Goal: Information Seeking & Learning: Learn about a topic

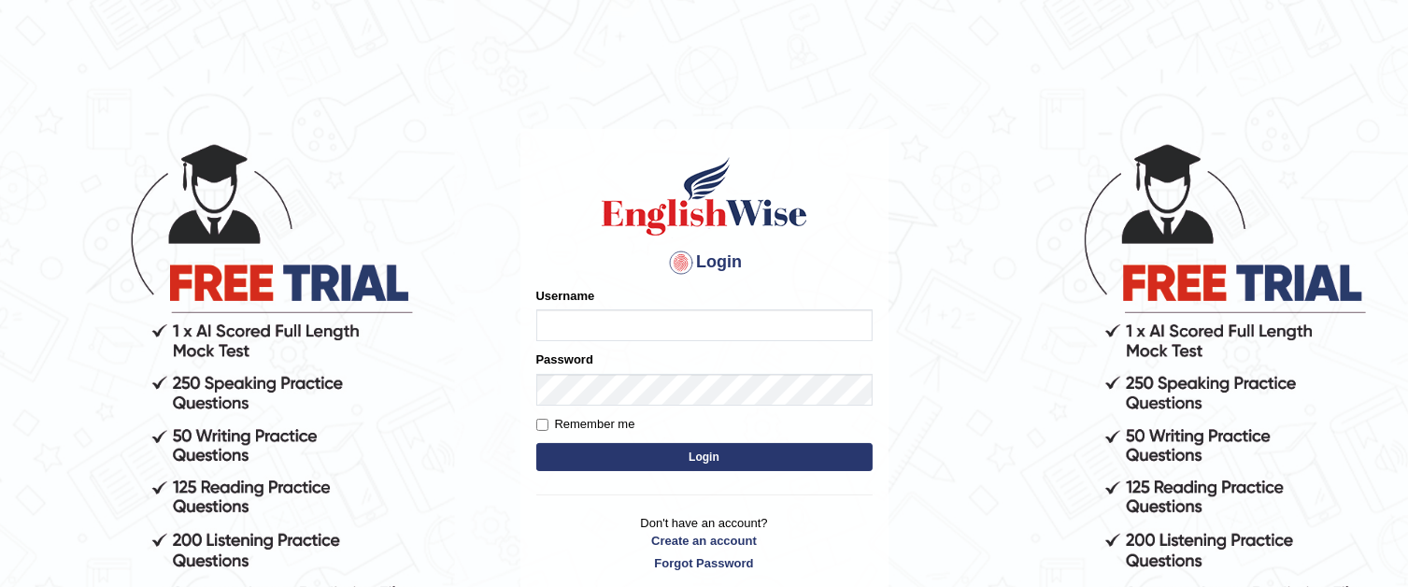
click at [548, 321] on input "Username" at bounding box center [704, 325] width 336 height 32
type input "0426101735"
click at [540, 425] on input "Remember me" at bounding box center [542, 425] width 12 height 12
checkbox input "true"
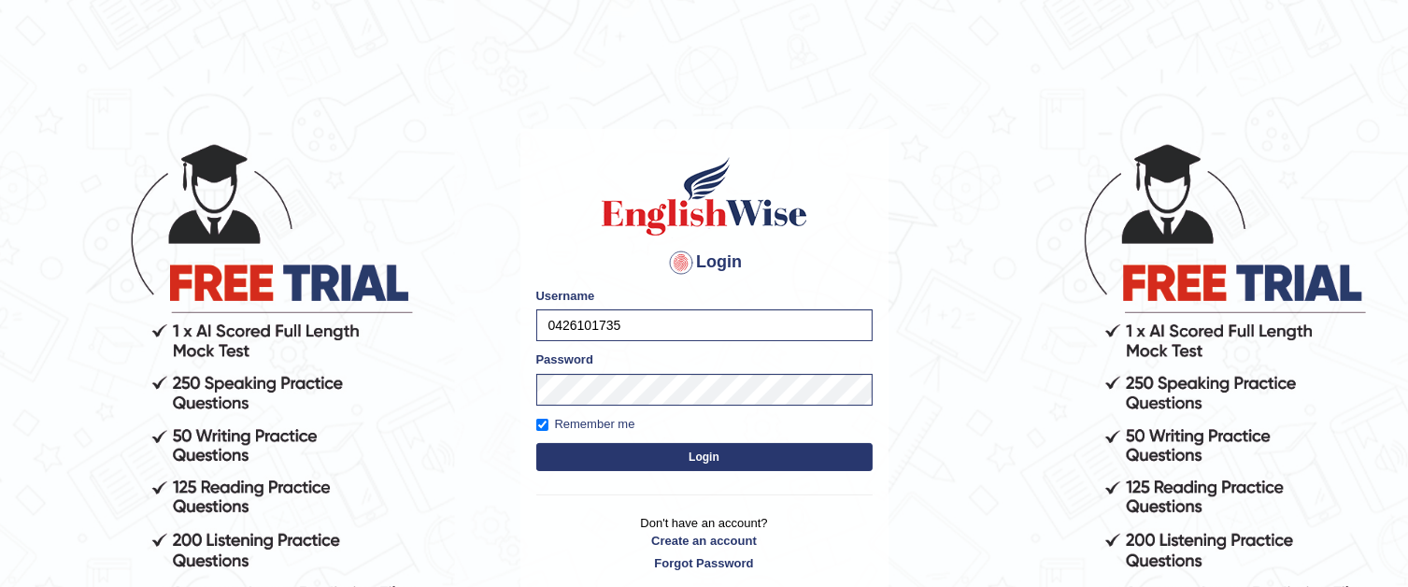
click at [600, 448] on button "Login" at bounding box center [704, 457] width 336 height 28
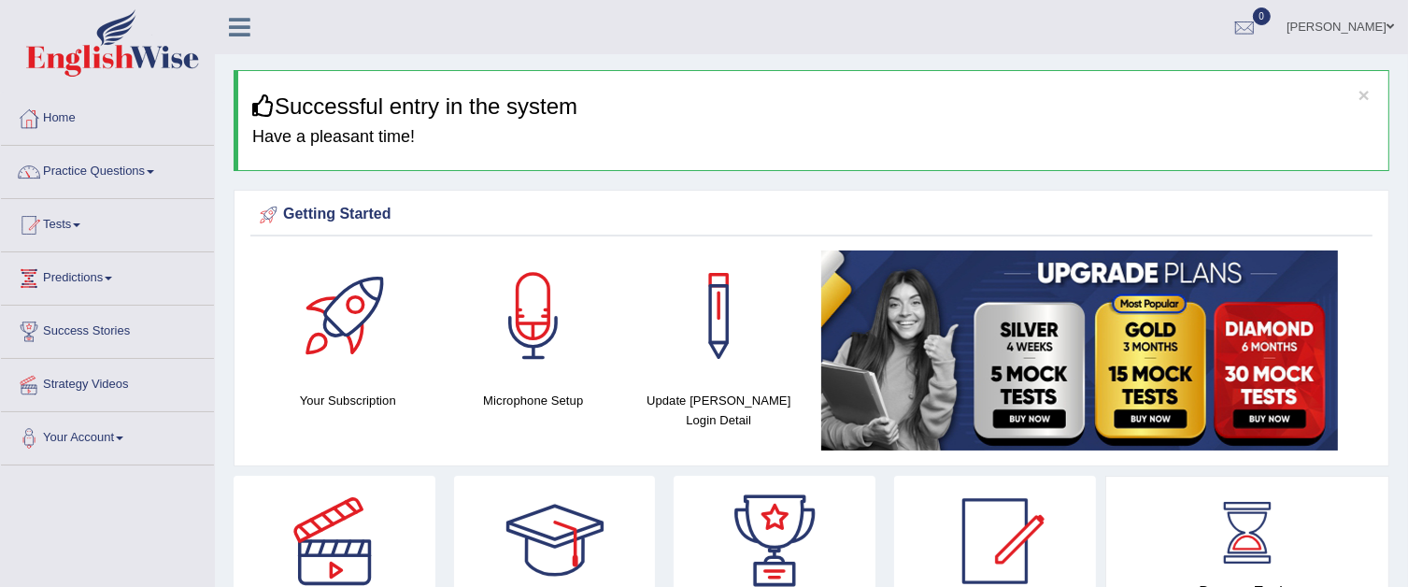
click at [149, 173] on link "Practice Questions" at bounding box center [107, 169] width 213 height 47
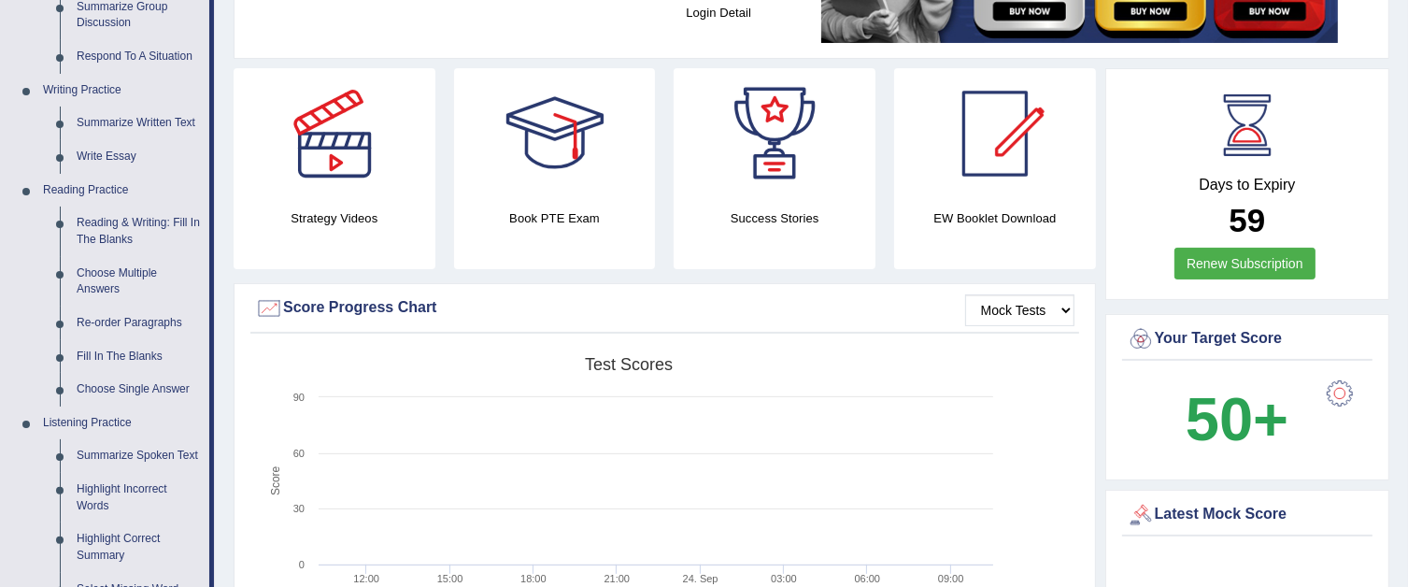
scroll to position [411, 0]
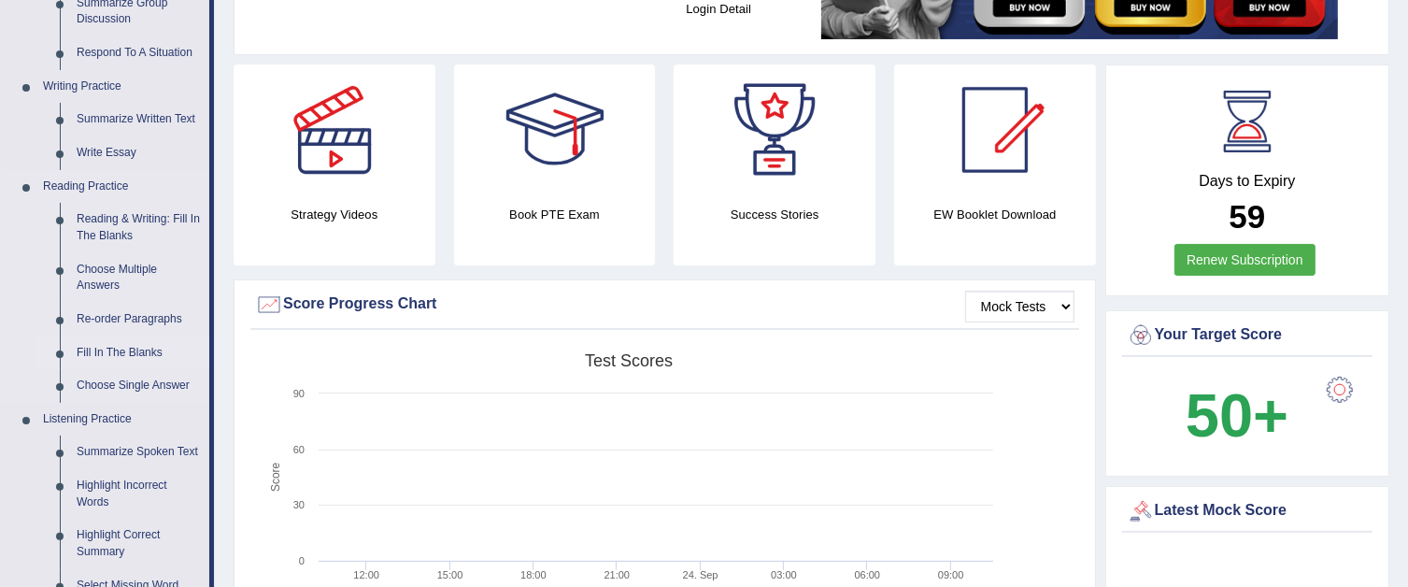
click at [139, 346] on link "Fill In The Blanks" at bounding box center [138, 353] width 141 height 34
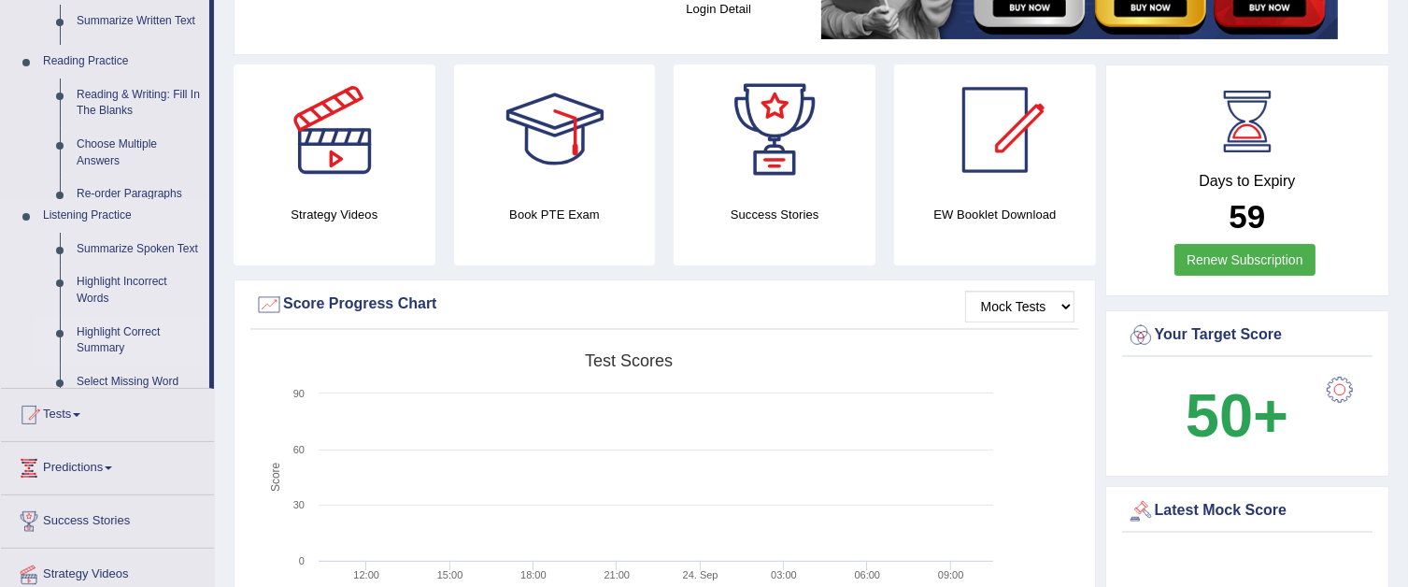
click at [139, 346] on ul "Home Practice Questions Speaking Practice Read Aloud Repeat Sentence Describe I…" at bounding box center [107, 168] width 213 height 974
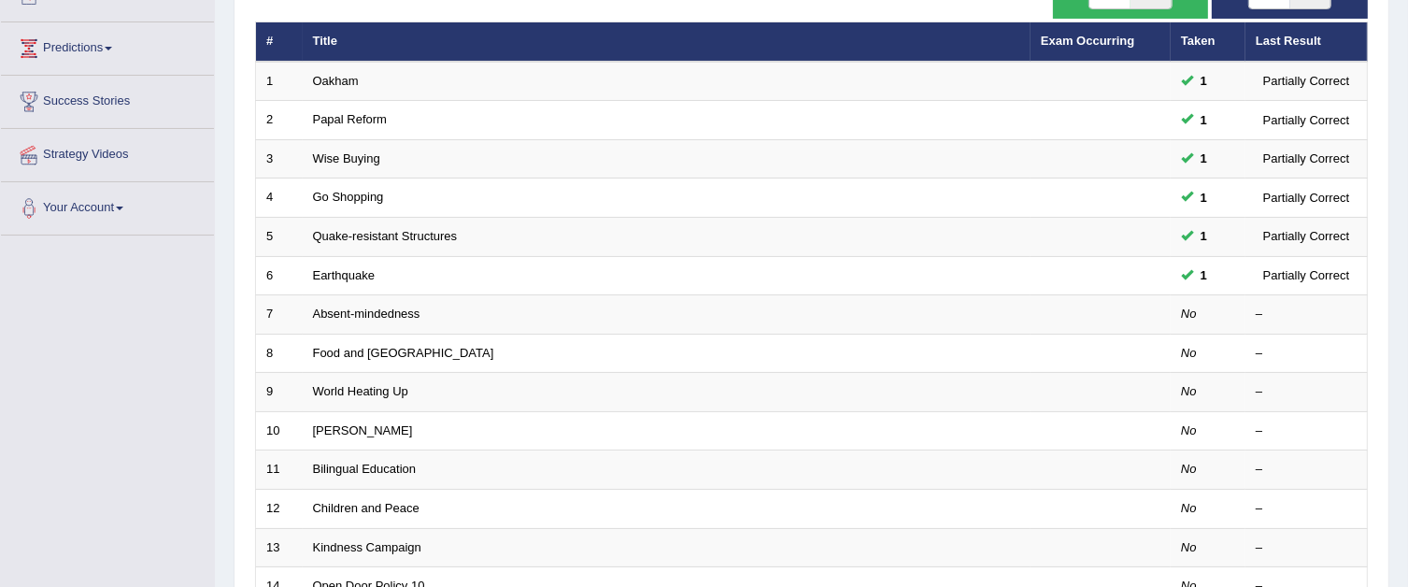
scroll to position [245, 0]
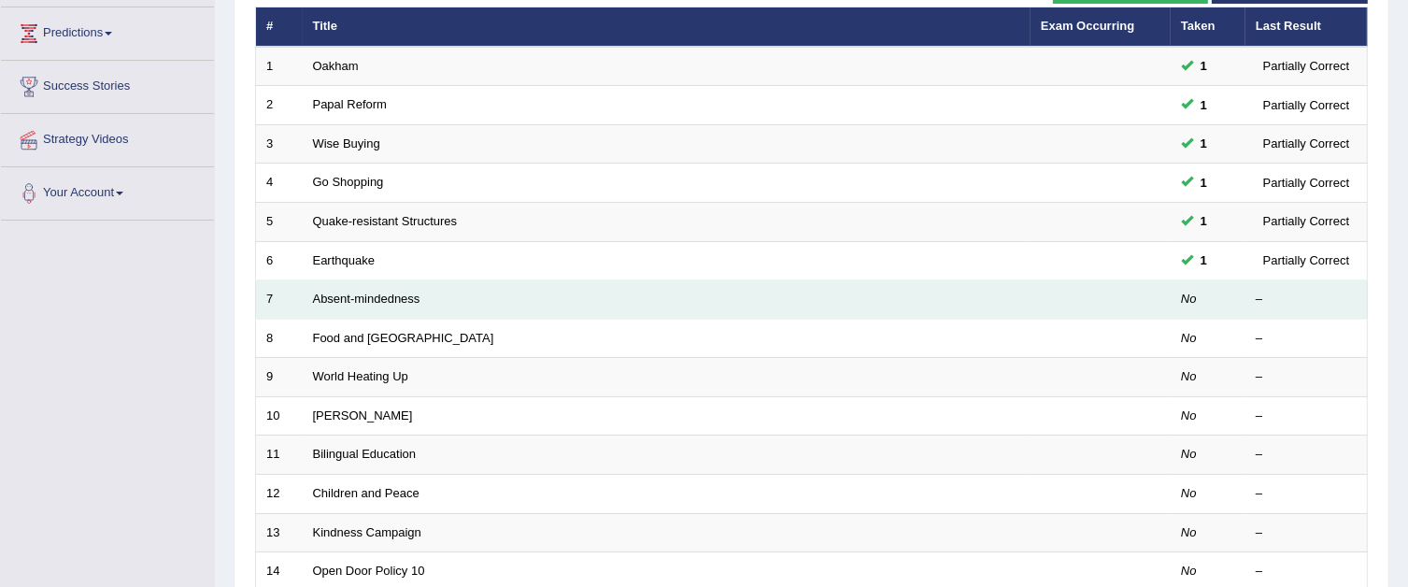
click at [465, 306] on td "Absent-mindedness" at bounding box center [667, 299] width 728 height 39
click at [344, 292] on link "Absent-mindedness" at bounding box center [366, 299] width 107 height 14
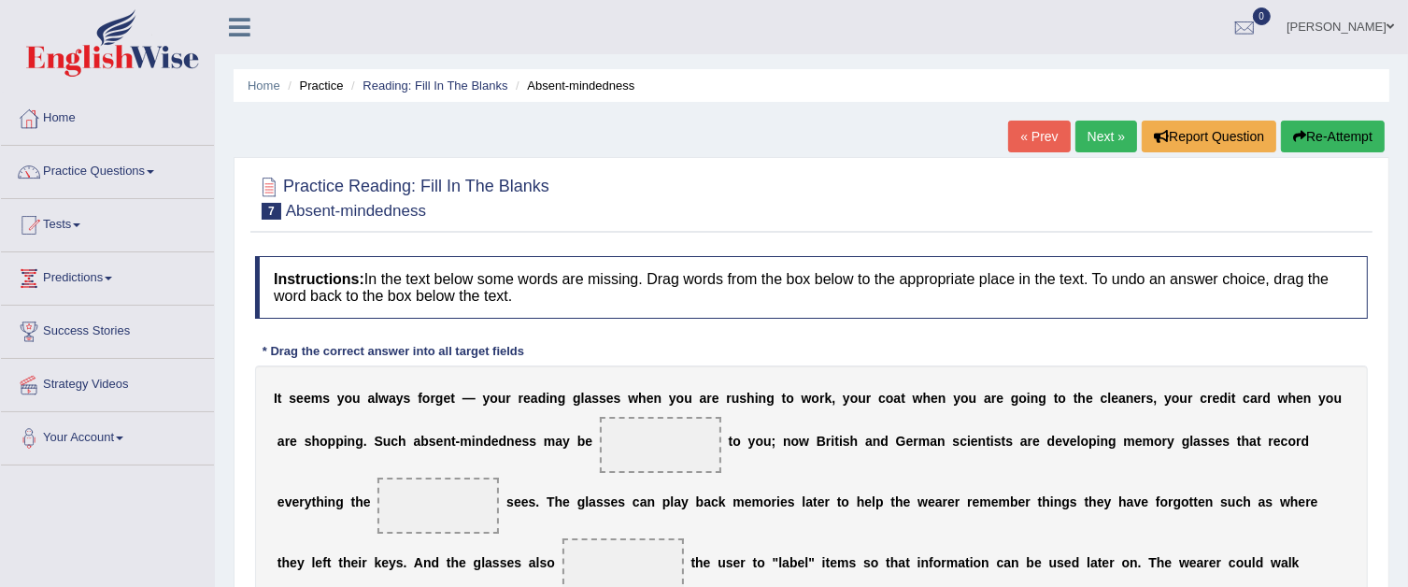
scroll to position [187, 0]
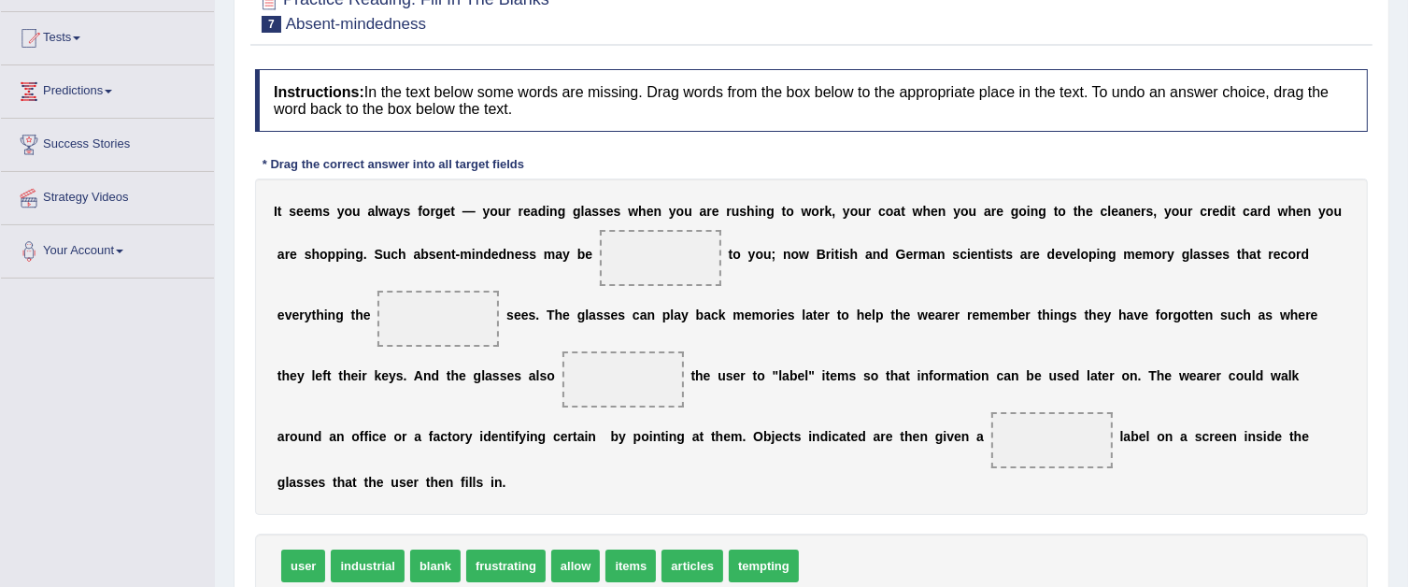
click at [661, 266] on span at bounding box center [660, 258] width 121 height 56
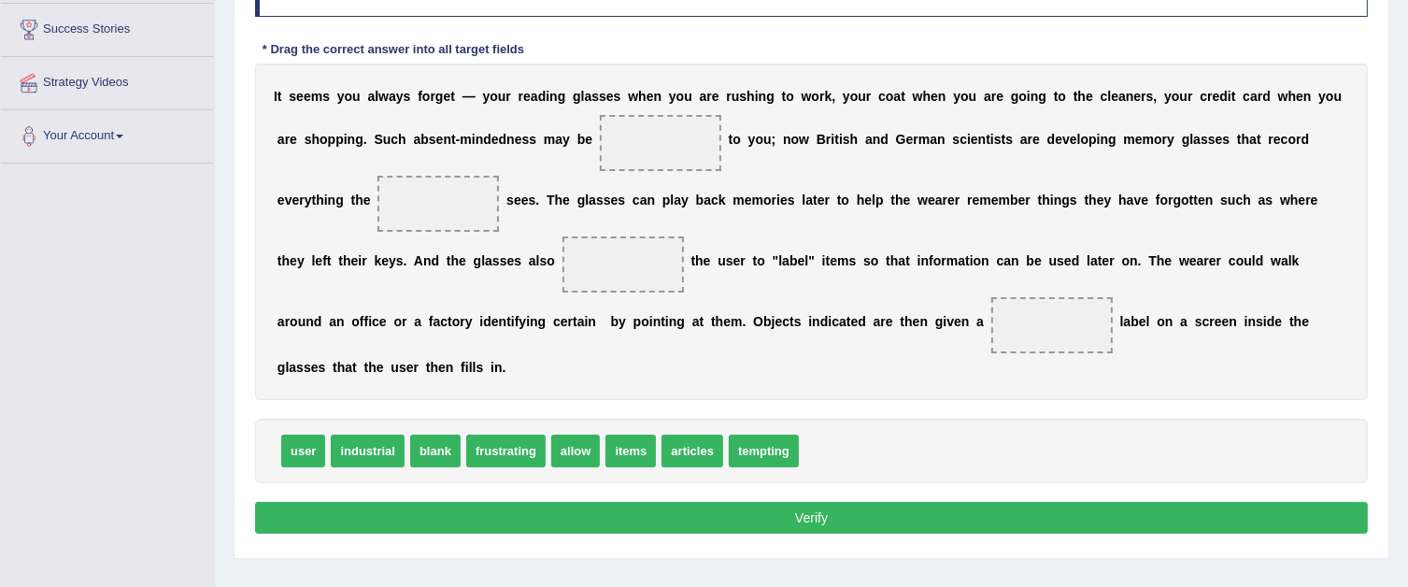
scroll to position [374, 0]
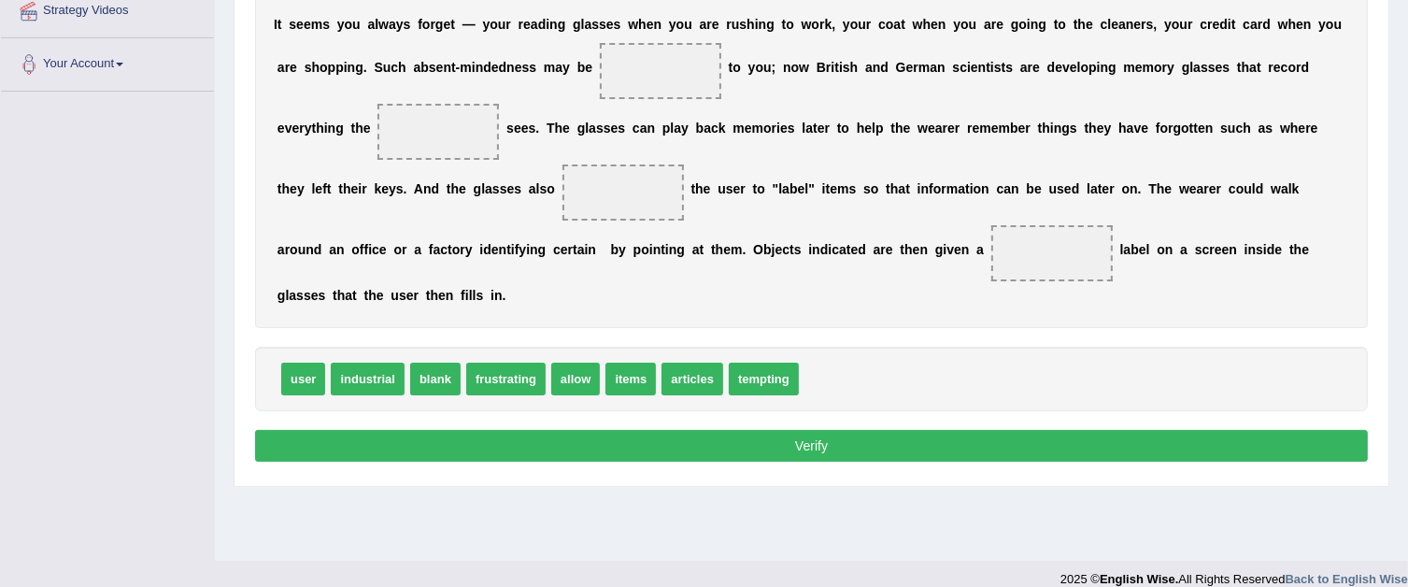
click at [514, 377] on span "frustrating" at bounding box center [505, 379] width 79 height 33
drag, startPoint x: 519, startPoint y: 377, endPoint x: 669, endPoint y: 81, distance: 332.2
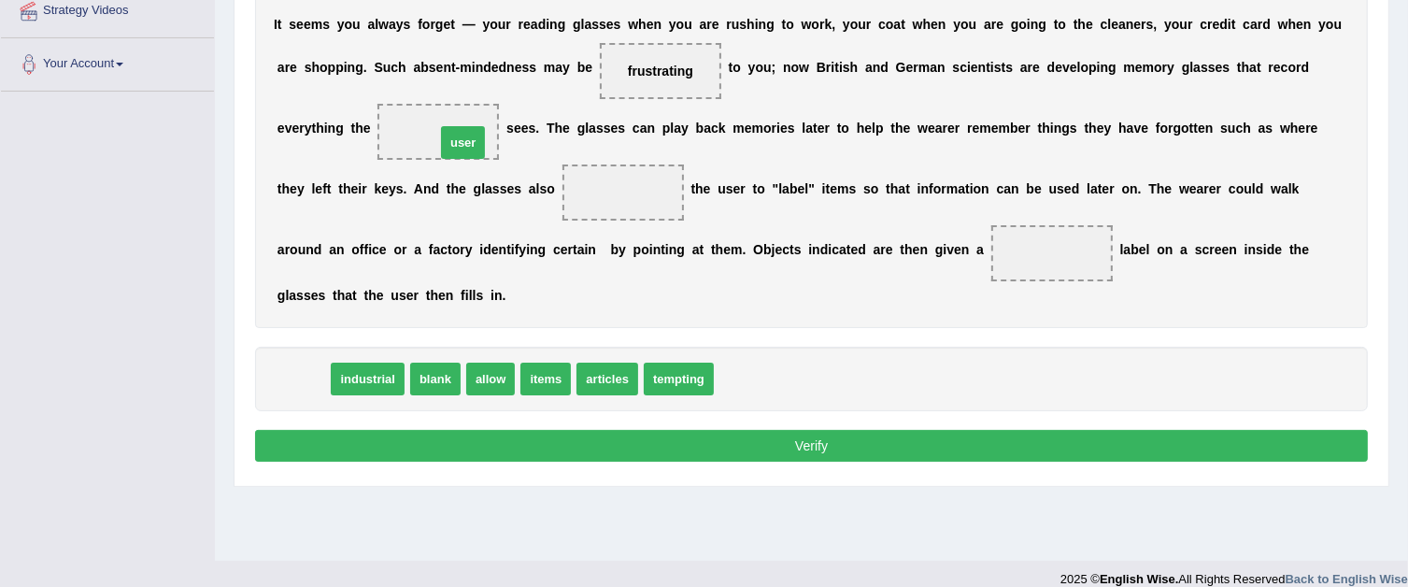
drag, startPoint x: 293, startPoint y: 370, endPoint x: 454, endPoint y: 126, distance: 292.1
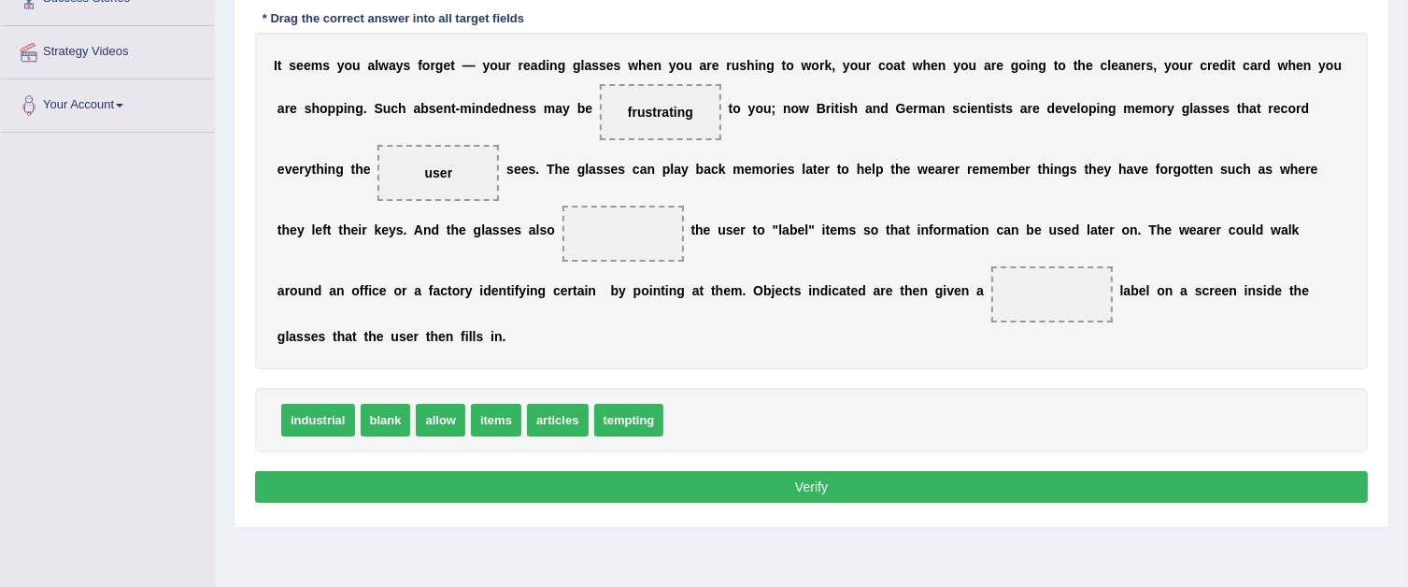
scroll to position [301, 0]
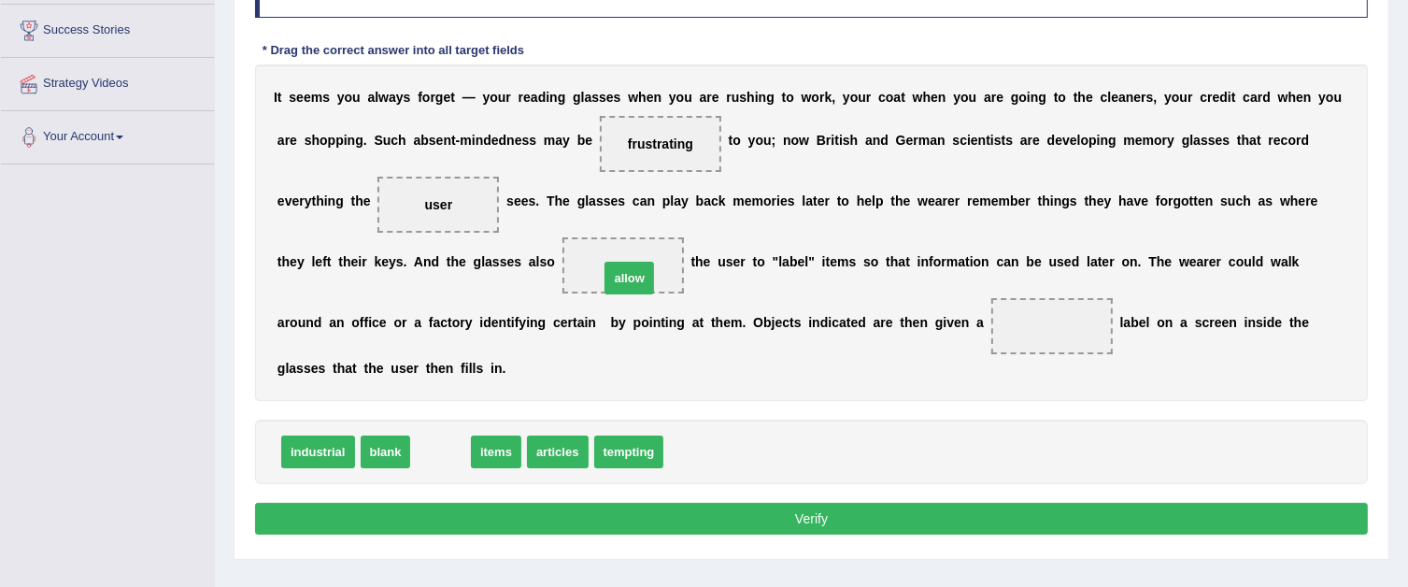
drag, startPoint x: 454, startPoint y: 448, endPoint x: 645, endPoint y: 269, distance: 261.1
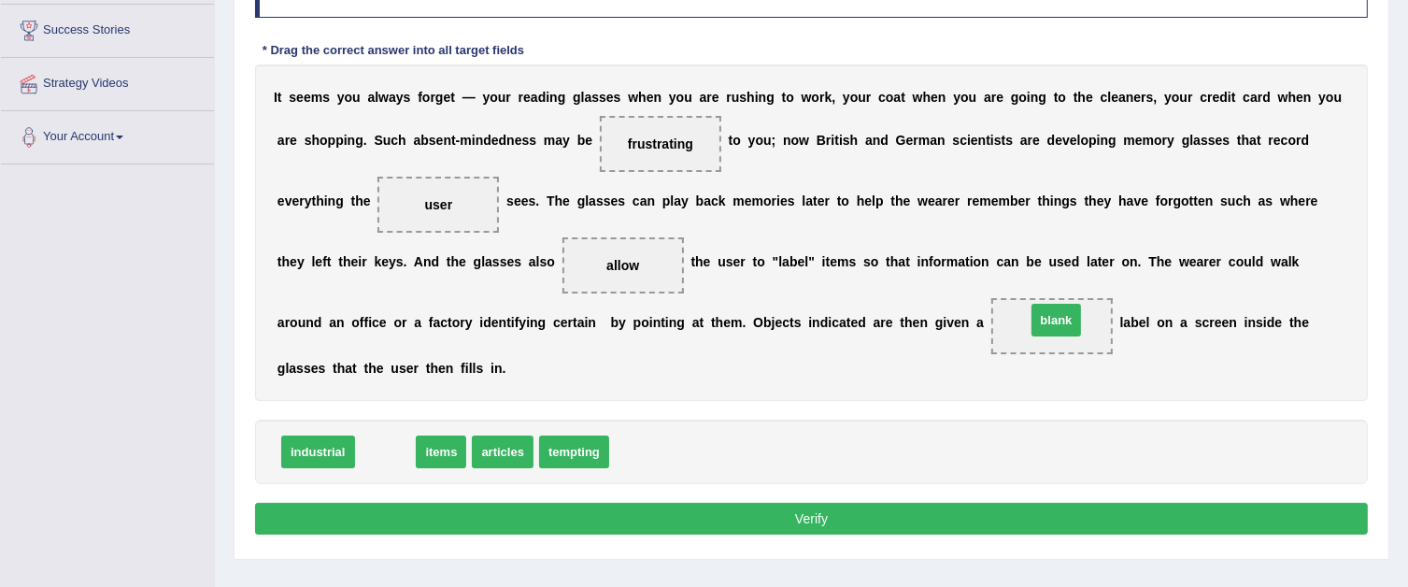
drag, startPoint x: 392, startPoint y: 452, endPoint x: 1063, endPoint y: 320, distance: 683.7
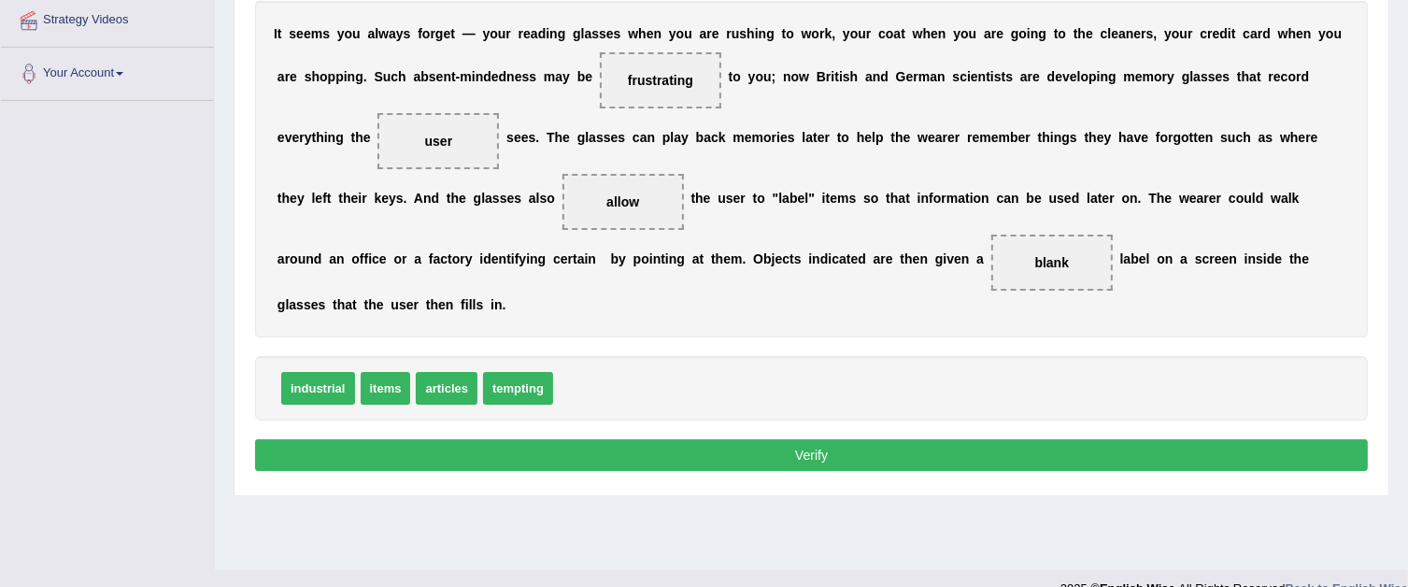
scroll to position [394, 0]
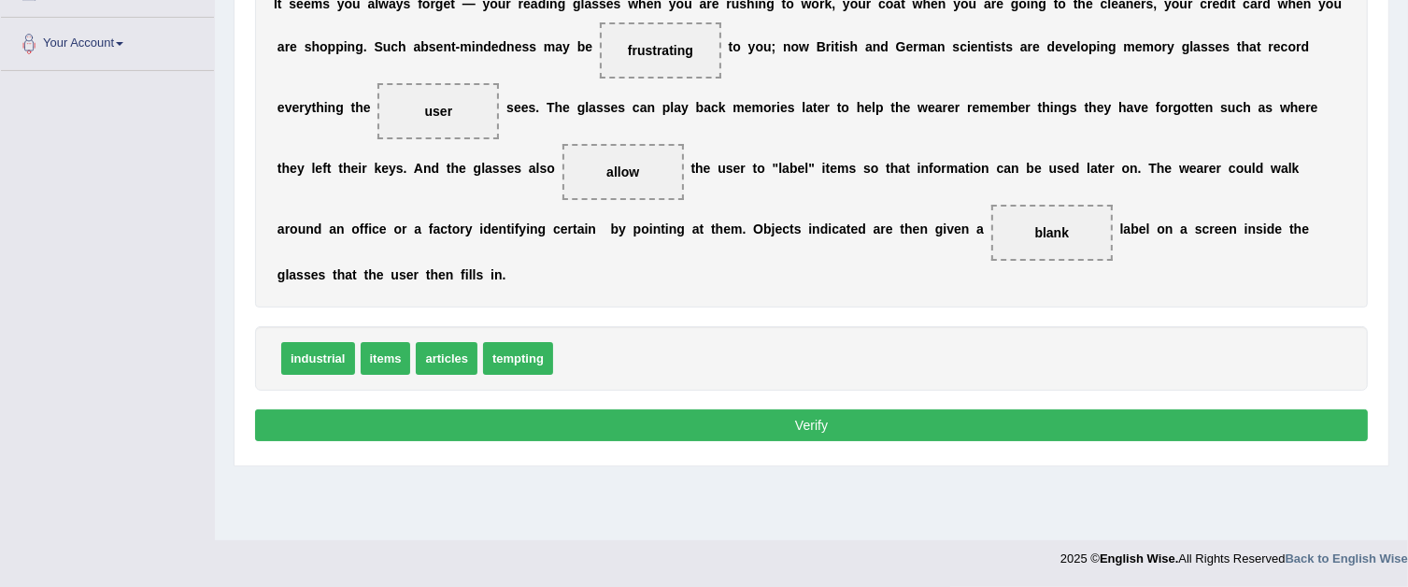
click at [777, 419] on button "Verify" at bounding box center [811, 425] width 1113 height 32
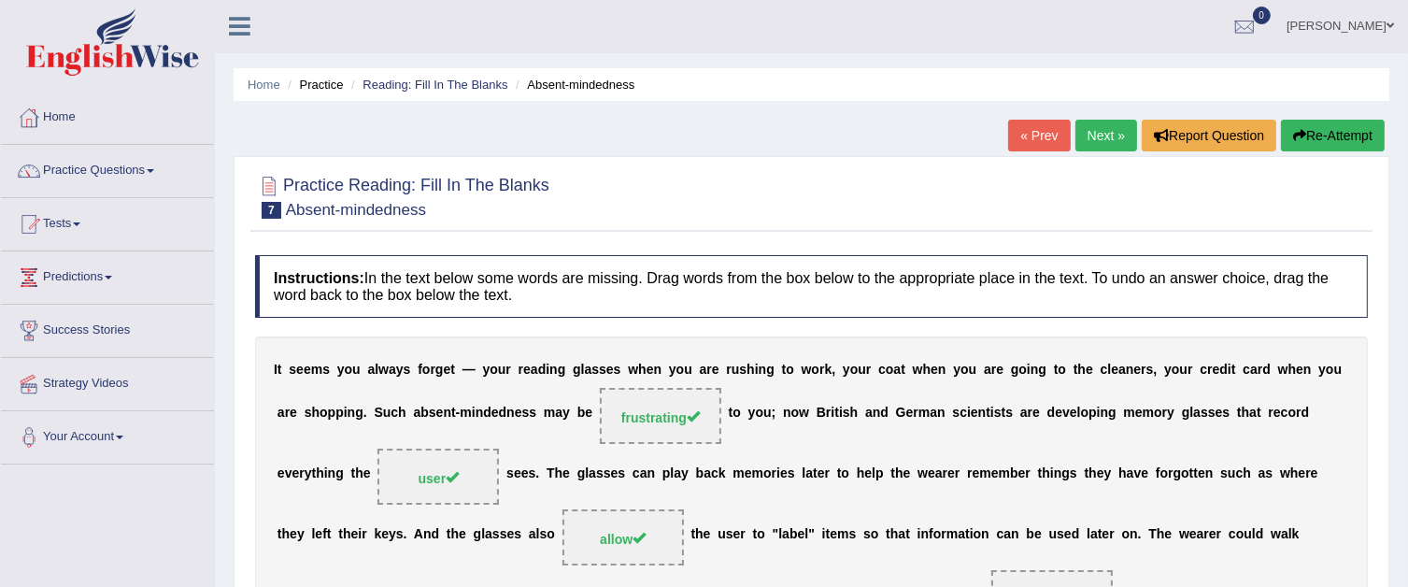
scroll to position [0, 0]
click at [1116, 131] on link "Next »" at bounding box center [1106, 137] width 62 height 32
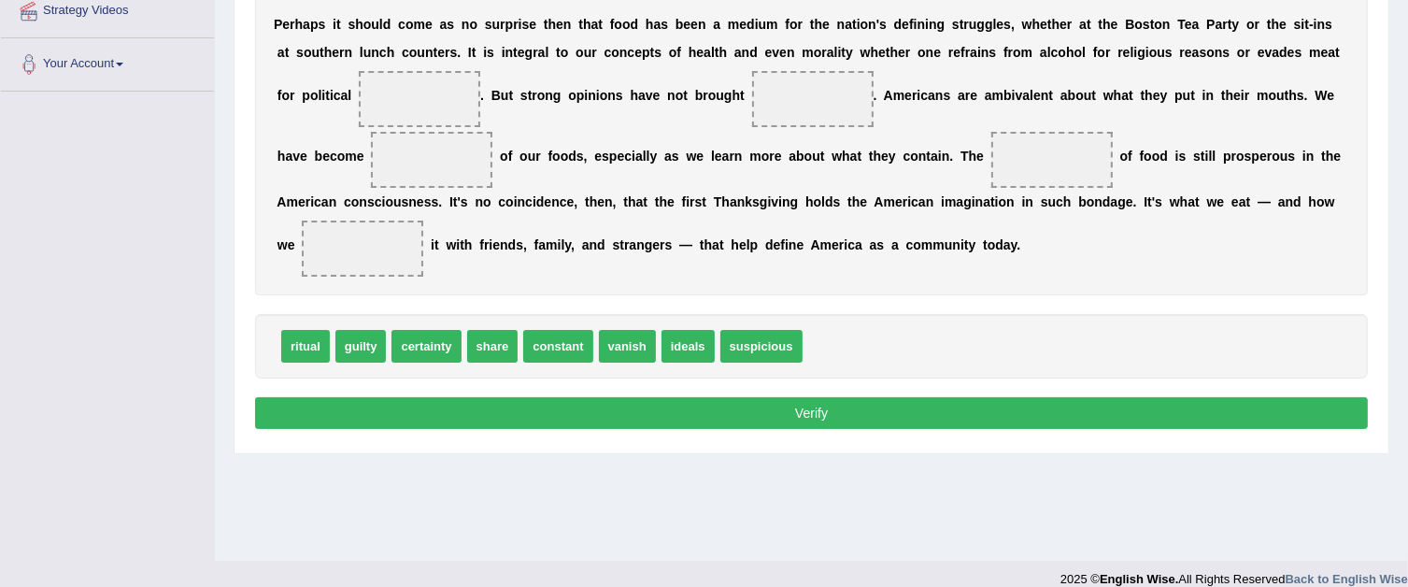
scroll to position [280, 0]
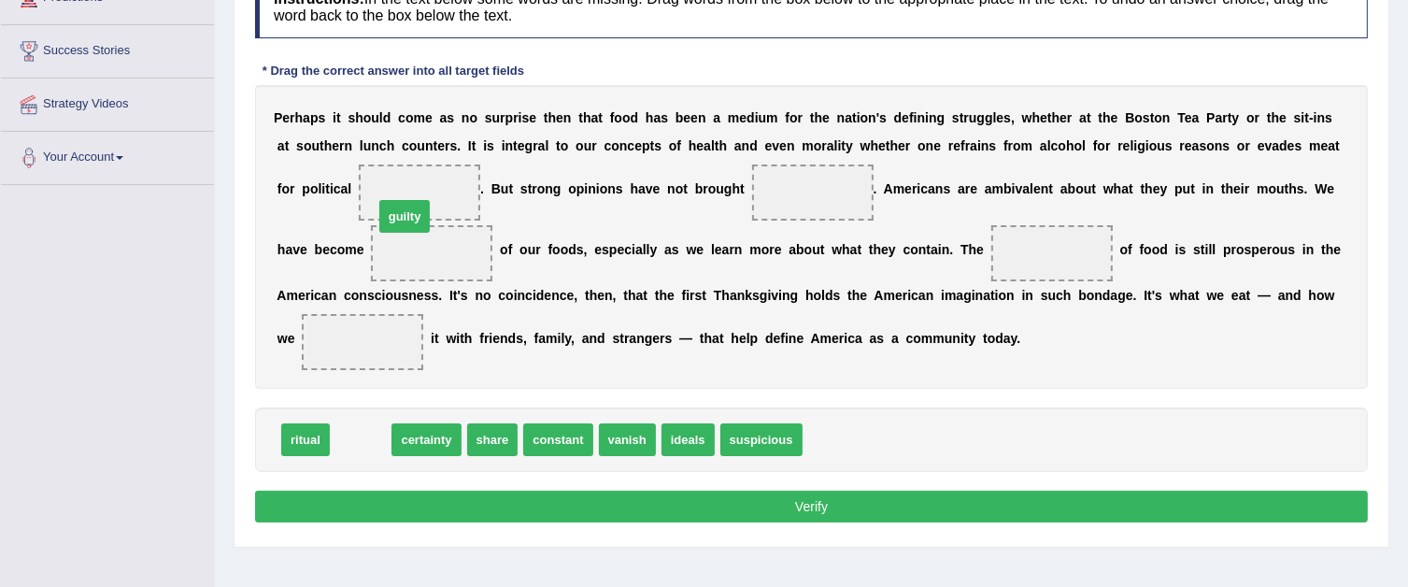
drag, startPoint x: 351, startPoint y: 433, endPoint x: 395, endPoint y: 209, distance: 227.6
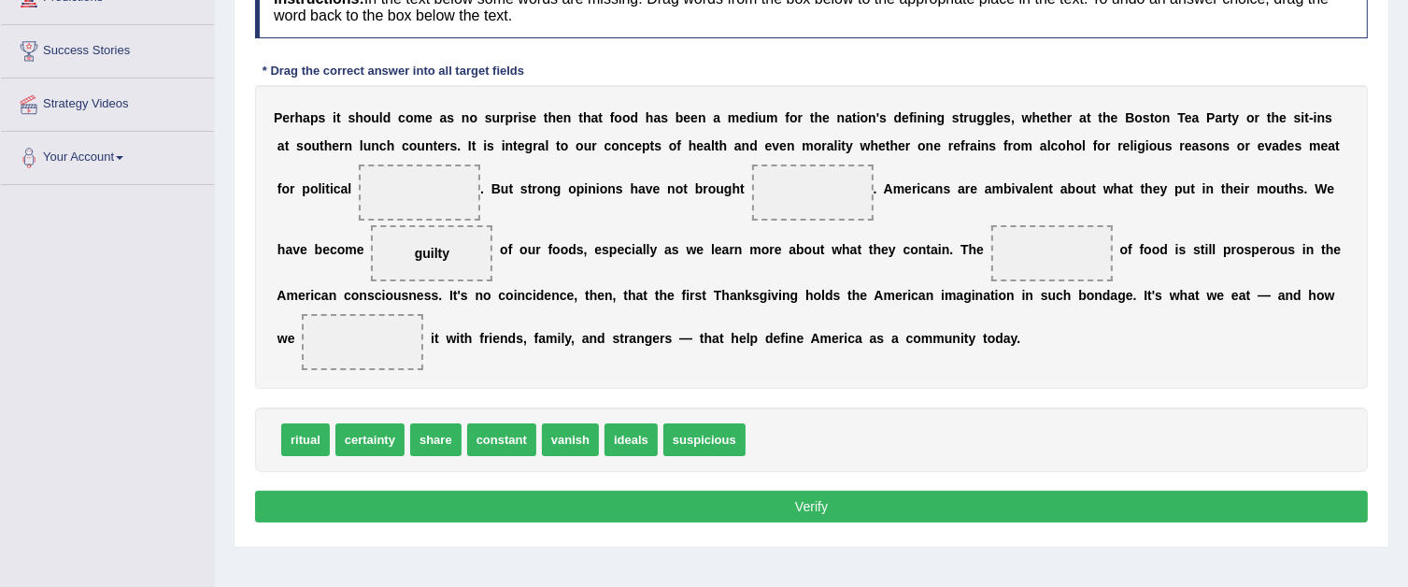
drag, startPoint x: 409, startPoint y: 253, endPoint x: 410, endPoint y: 199, distance: 54.2
click at [410, 199] on div "P e r h a p s i t s h o u l d c o m e a s n o s u r p r i s e t h e n t h a t f…" at bounding box center [811, 237] width 1113 height 304
drag, startPoint x: 430, startPoint y: 246, endPoint x: 422, endPoint y: 184, distance: 62.1
drag, startPoint x: 375, startPoint y: 440, endPoint x: 398, endPoint y: 466, distance: 35.1
click at [320, 442] on span "ritual" at bounding box center [305, 439] width 49 height 33
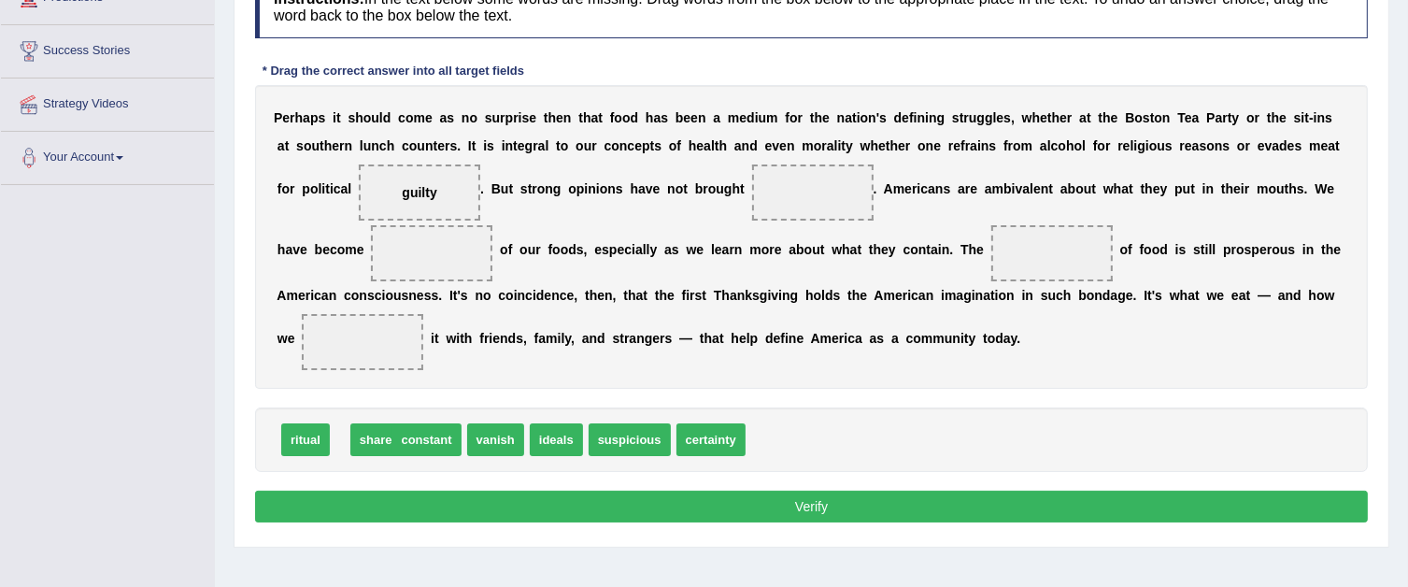
drag, startPoint x: 355, startPoint y: 442, endPoint x: 368, endPoint y: 442, distance: 13.1
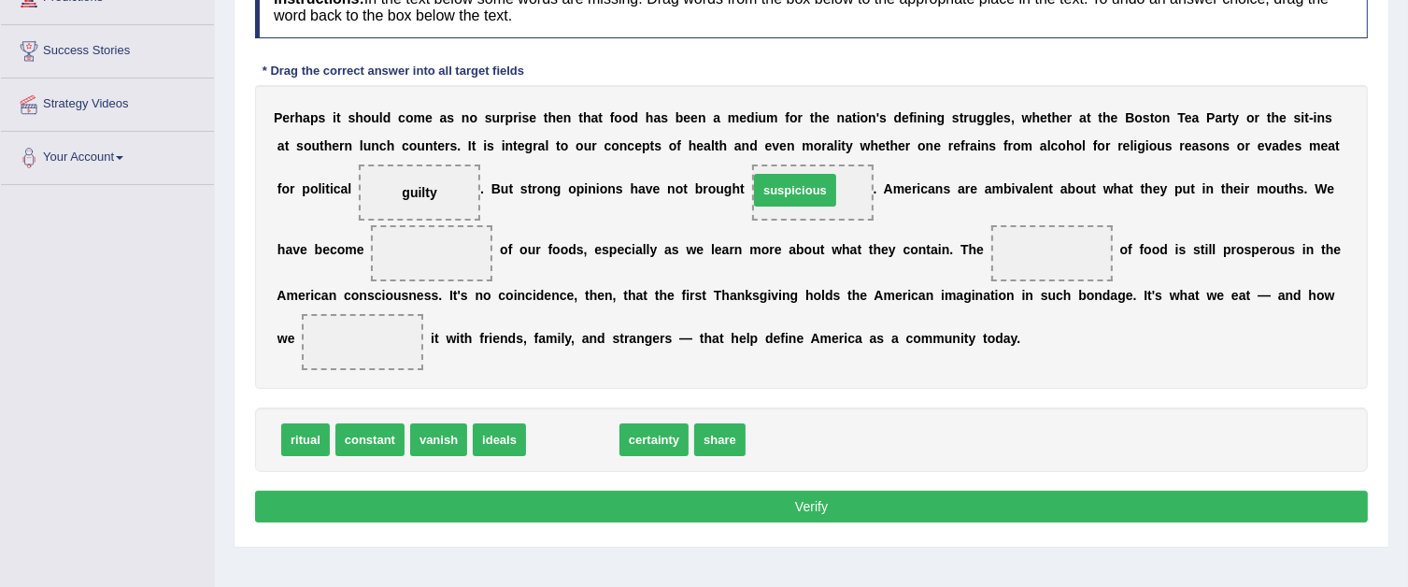
drag, startPoint x: 565, startPoint y: 436, endPoint x: 787, endPoint y: 186, distance: 334.3
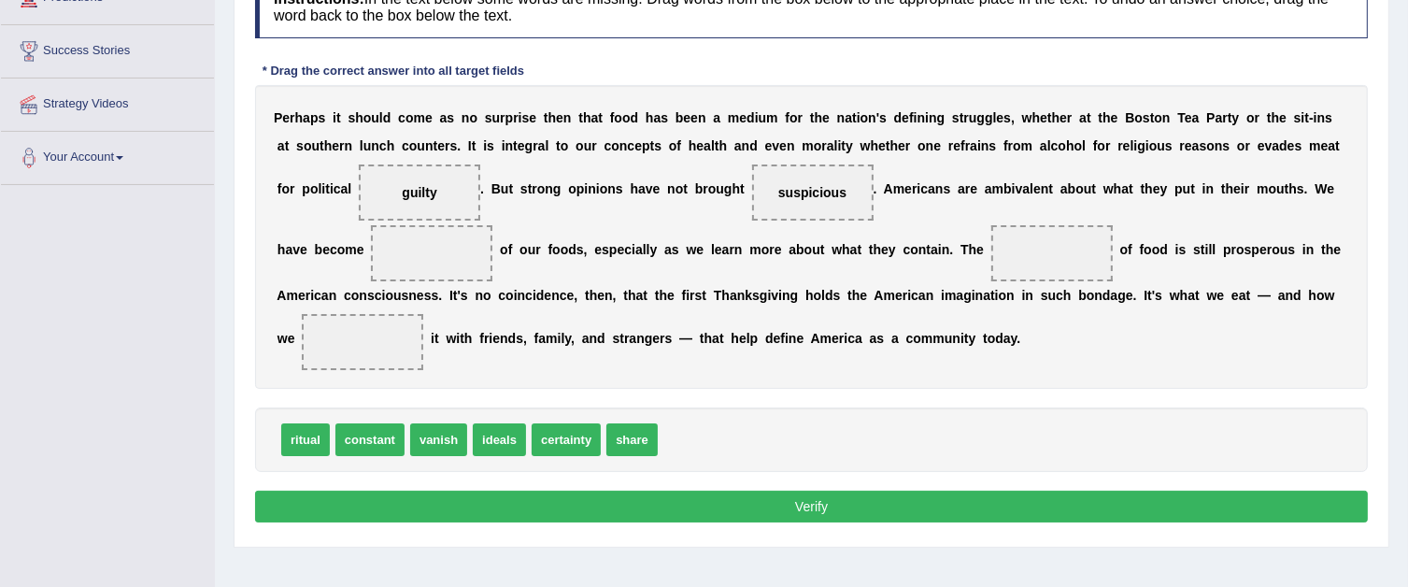
drag, startPoint x: 784, startPoint y: 200, endPoint x: 591, endPoint y: 277, distance: 207.2
click at [574, 290] on div "P e r h a p s i t s h o u l d c o m e a s n o s u r p r i s e t h e n t h a t f…" at bounding box center [811, 237] width 1113 height 304
drag, startPoint x: 785, startPoint y: 199, endPoint x: 673, endPoint y: 255, distance: 125.4
click at [673, 255] on div "P e r h a p s i t s h o u l d c o m e a s n o s u r p r i s e t h e n t h a t f…" at bounding box center [811, 237] width 1113 height 304
click at [817, 203] on span "suspicious" at bounding box center [812, 192] width 121 height 56
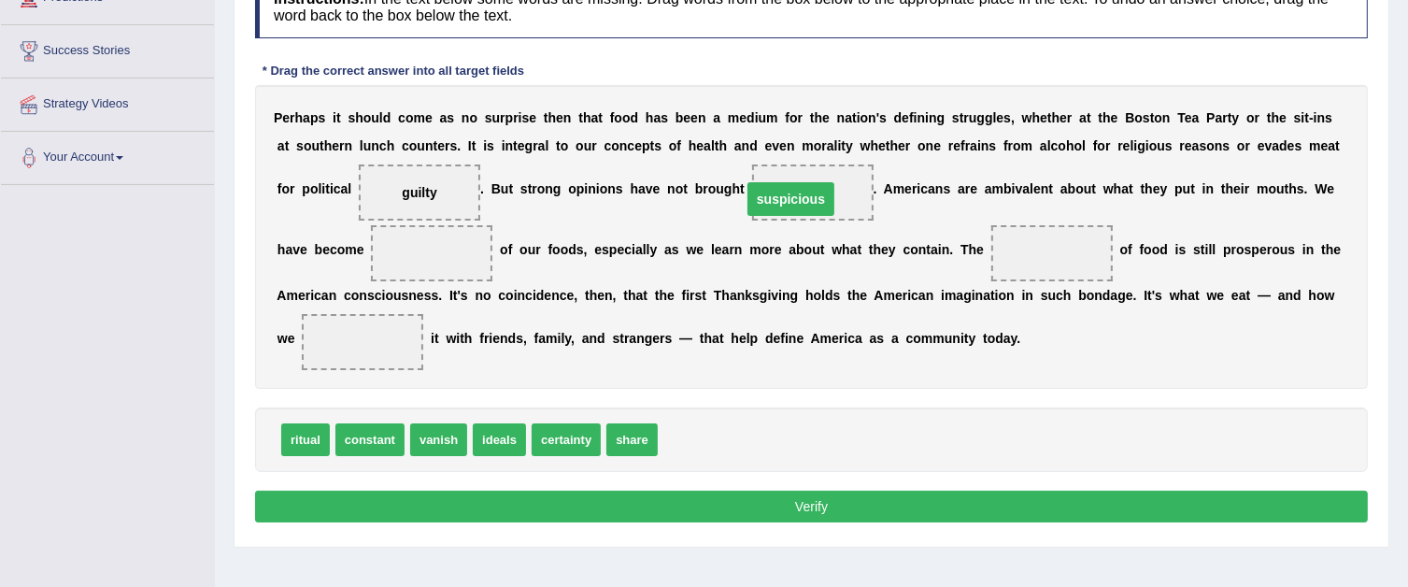
drag, startPoint x: 811, startPoint y: 183, endPoint x: 790, endPoint y: 190, distance: 22.5
drag, startPoint x: 430, startPoint y: 190, endPoint x: 432, endPoint y: 261, distance: 71.0
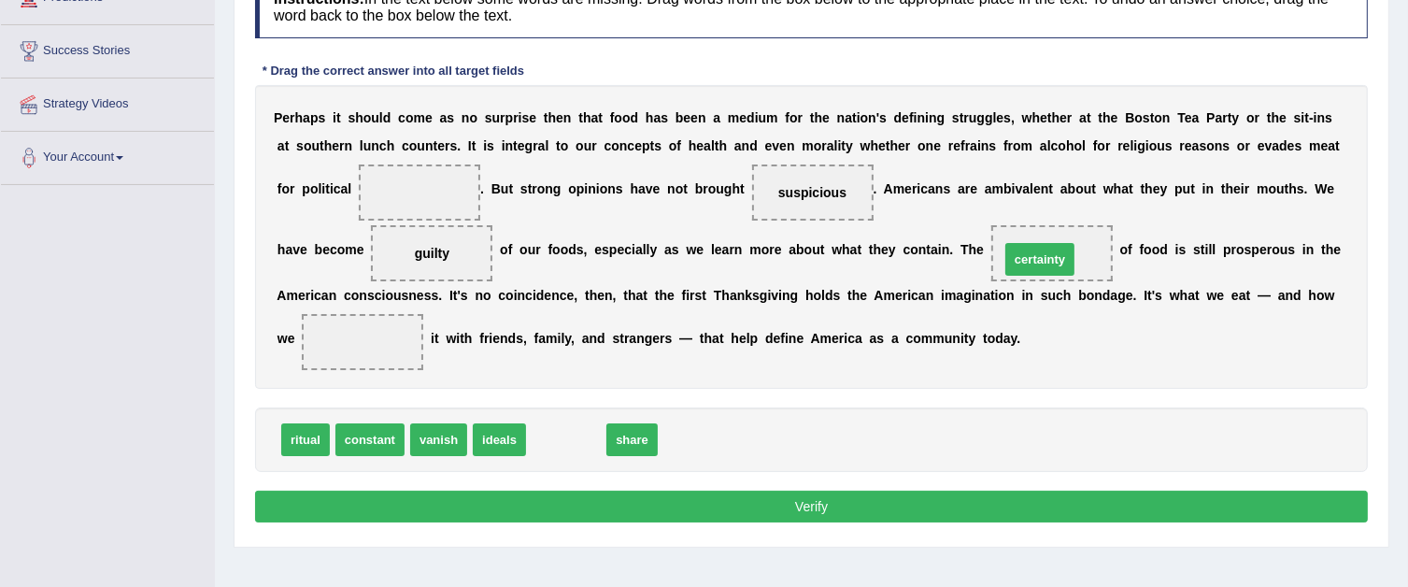
drag, startPoint x: 564, startPoint y: 445, endPoint x: 1038, endPoint y: 264, distance: 506.9
drag, startPoint x: 544, startPoint y: 442, endPoint x: 368, endPoint y: 358, distance: 194.8
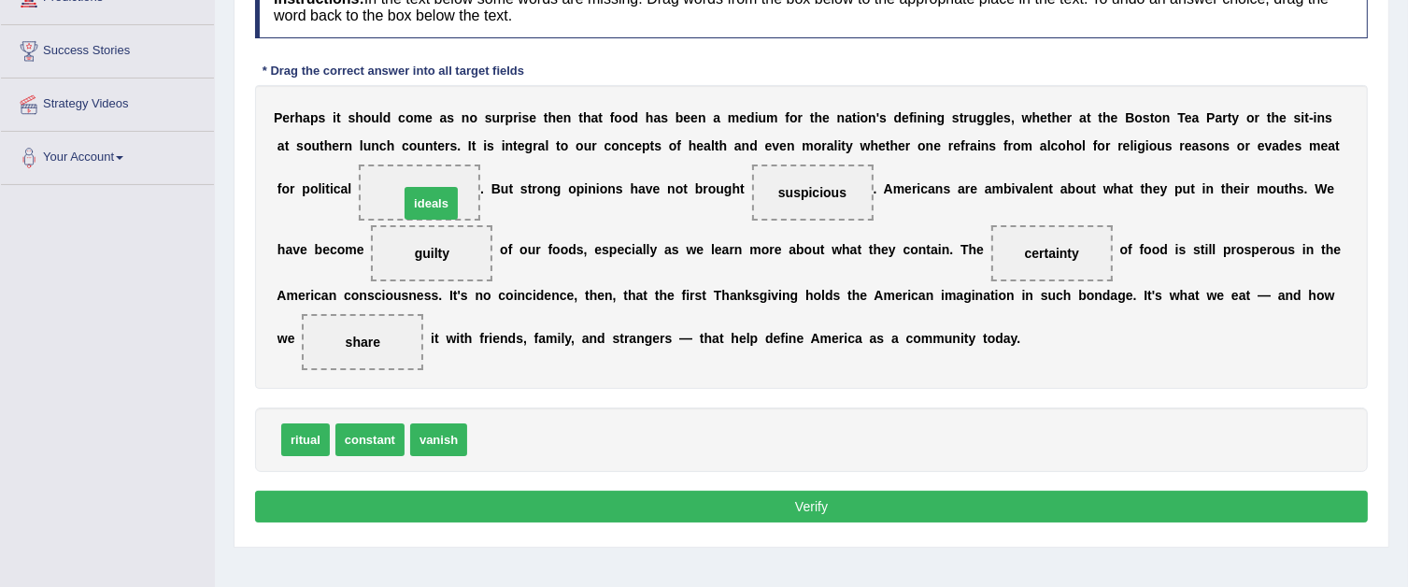
drag, startPoint x: 498, startPoint y: 440, endPoint x: 430, endPoint y: 201, distance: 248.7
click at [390, 494] on button "Verify" at bounding box center [811, 507] width 1113 height 32
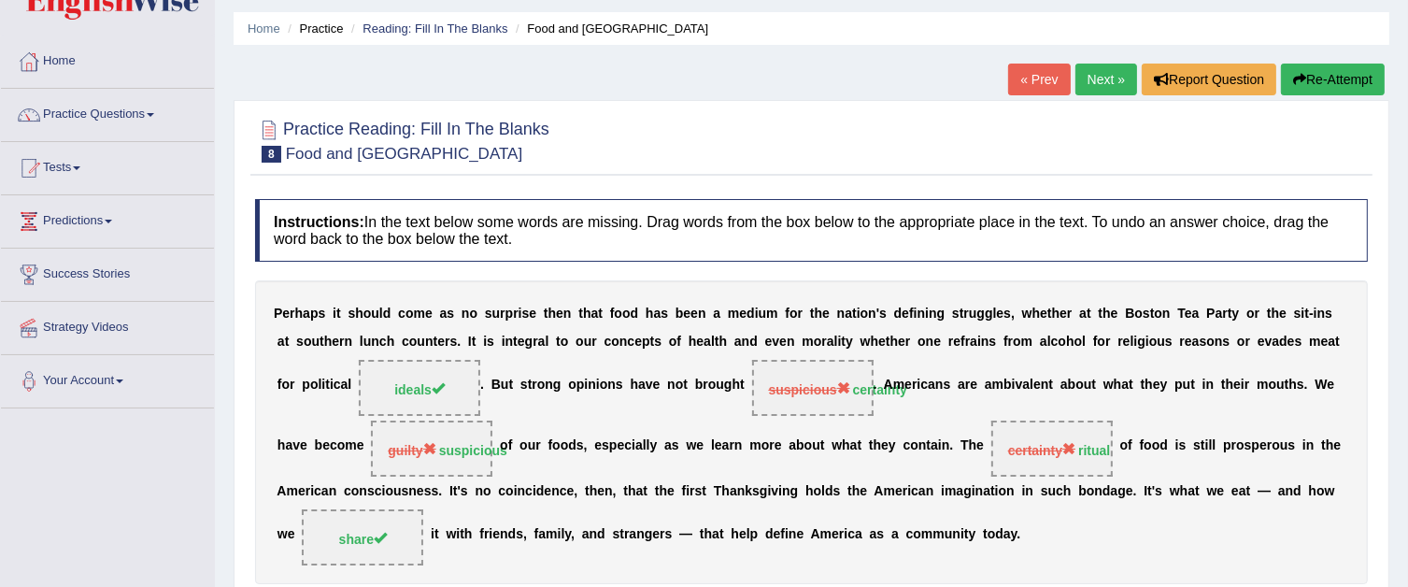
scroll to position [0, 0]
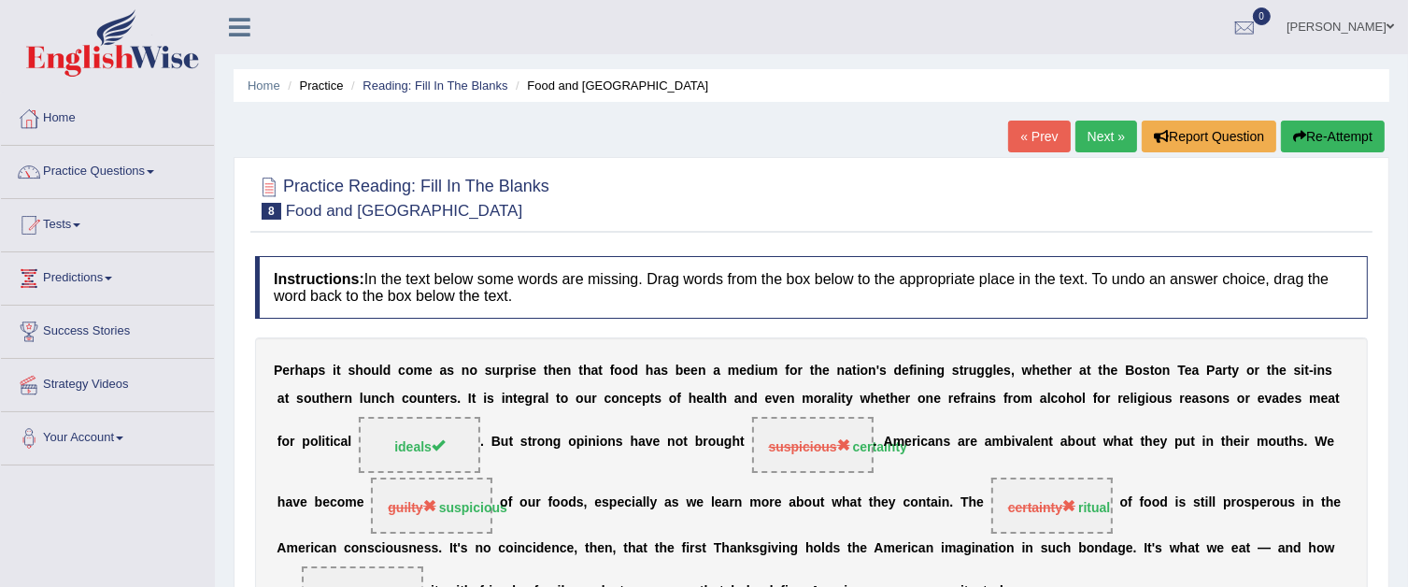
click at [1103, 137] on link "Next »" at bounding box center [1106, 137] width 62 height 32
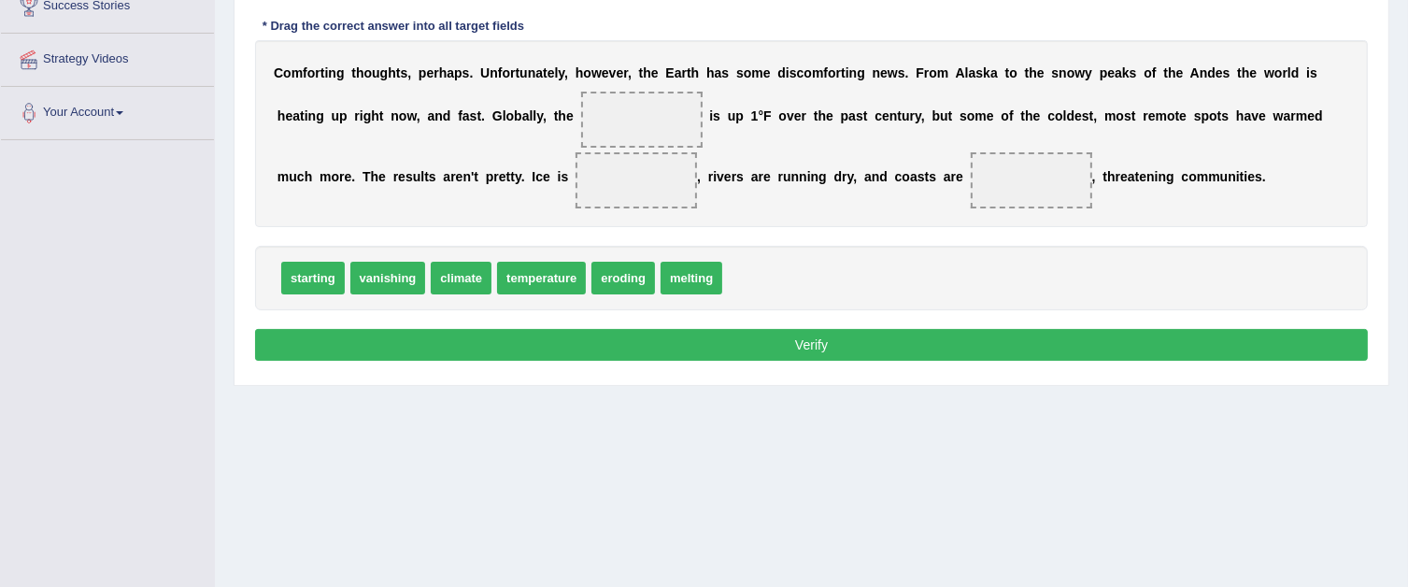
scroll to position [280, 0]
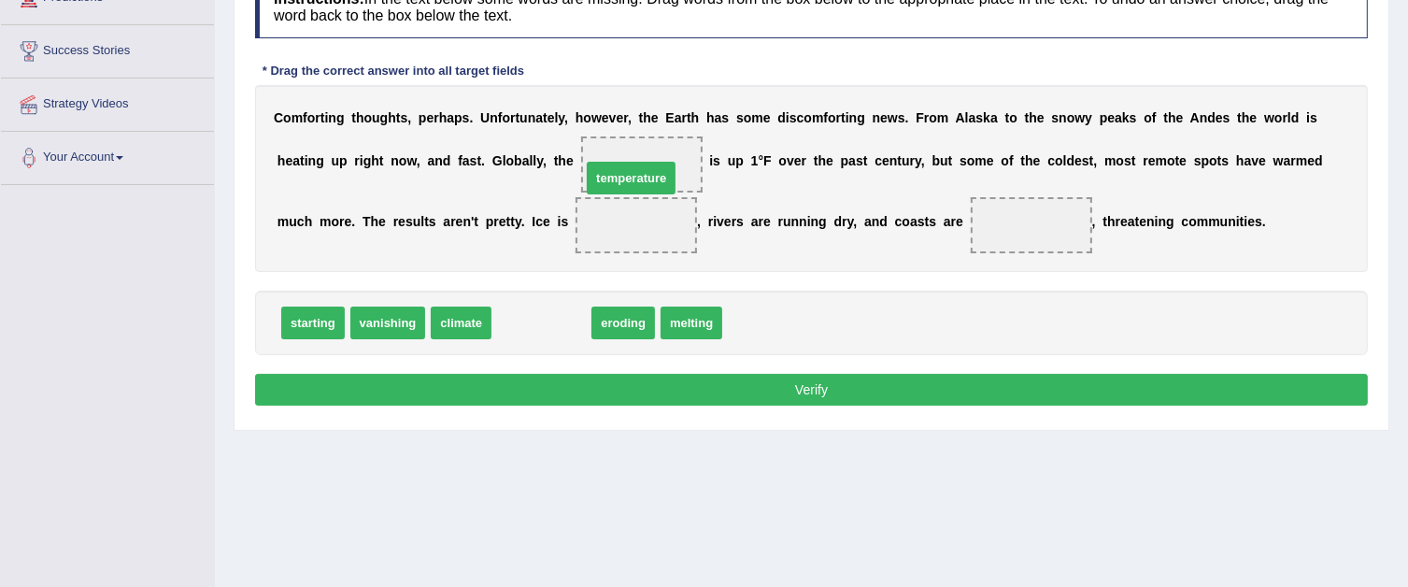
drag, startPoint x: 533, startPoint y: 320, endPoint x: 620, endPoint y: 175, distance: 170.2
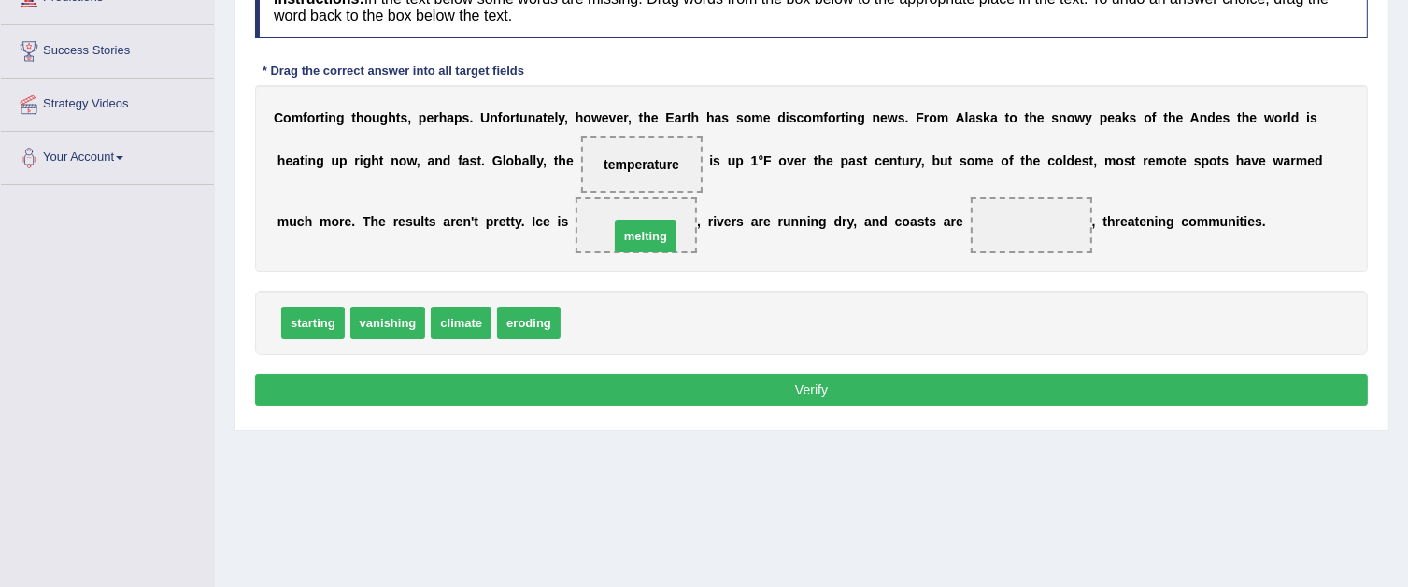
drag, startPoint x: 617, startPoint y: 317, endPoint x: 665, endPoint y: 229, distance: 100.4
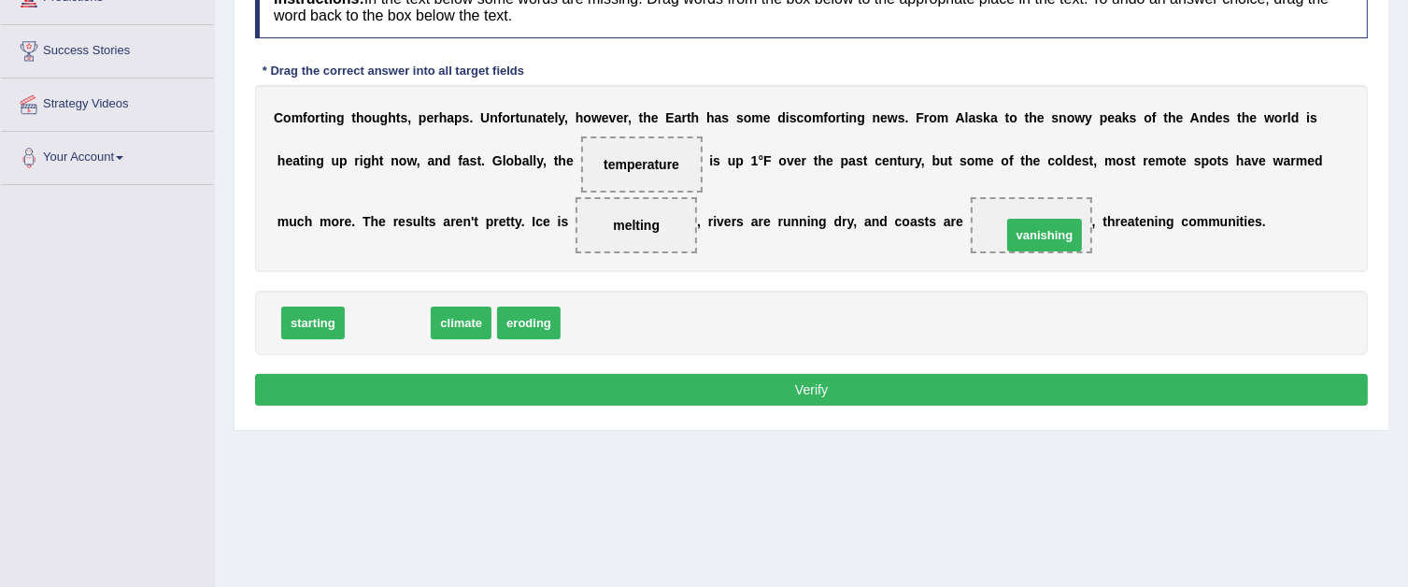
drag, startPoint x: 383, startPoint y: 319, endPoint x: 1040, endPoint y: 231, distance: 662.7
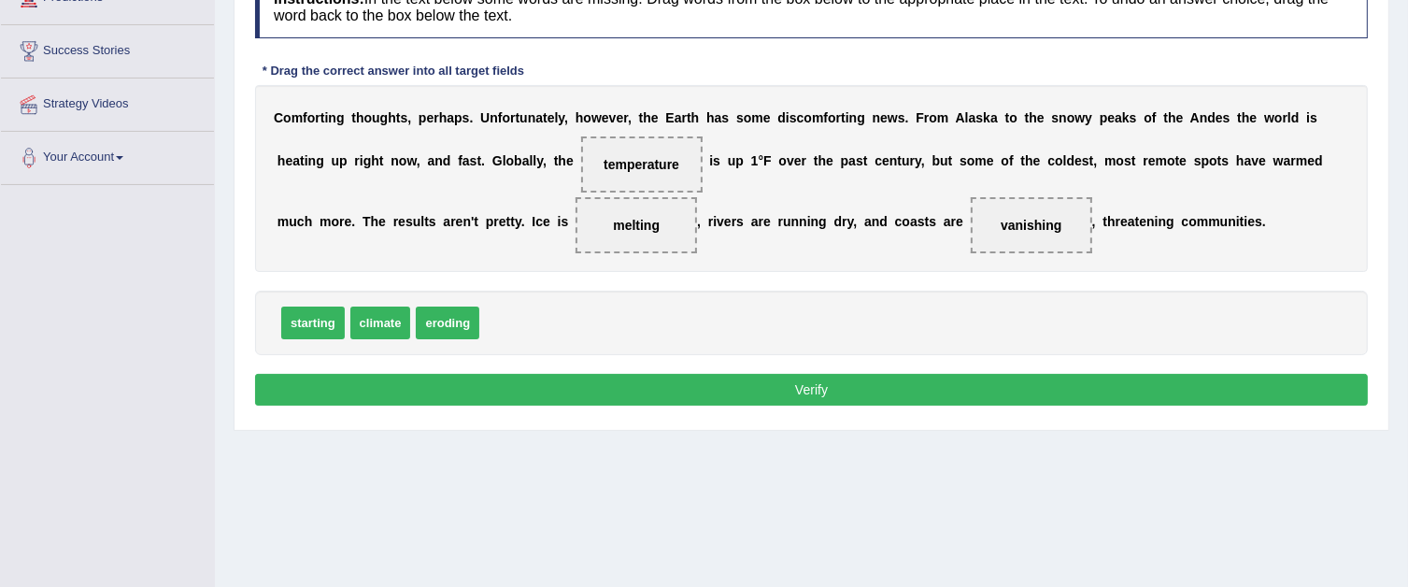
click at [931, 376] on button "Verify" at bounding box center [811, 390] width 1113 height 32
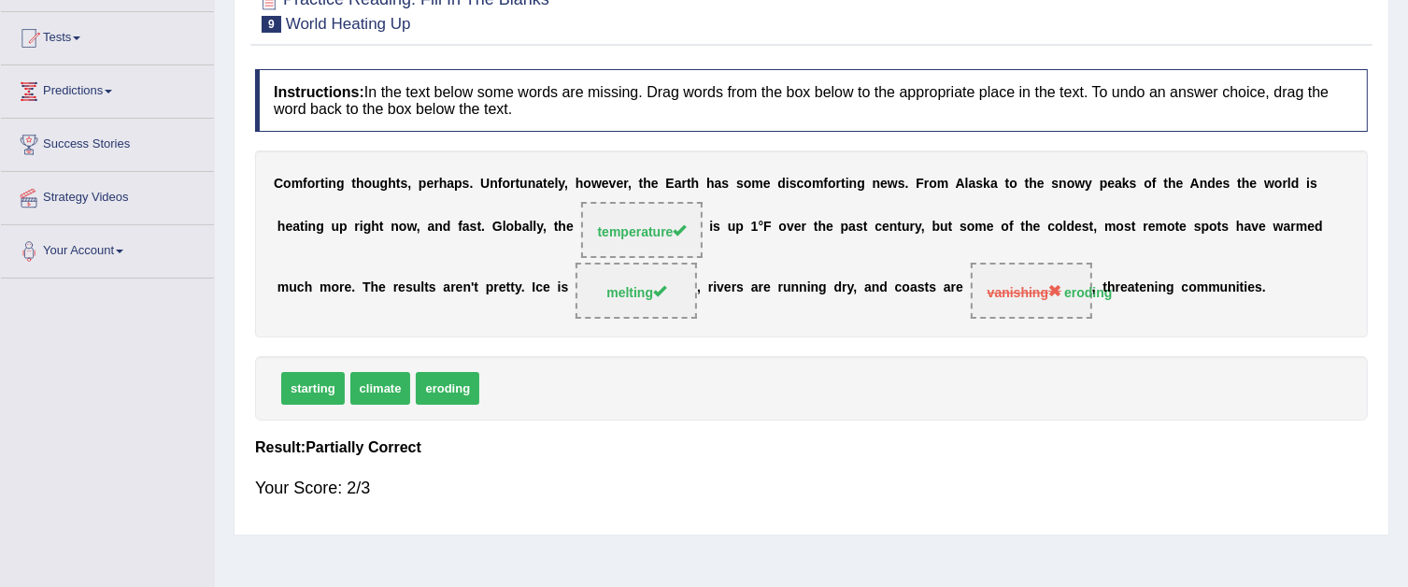
scroll to position [93, 0]
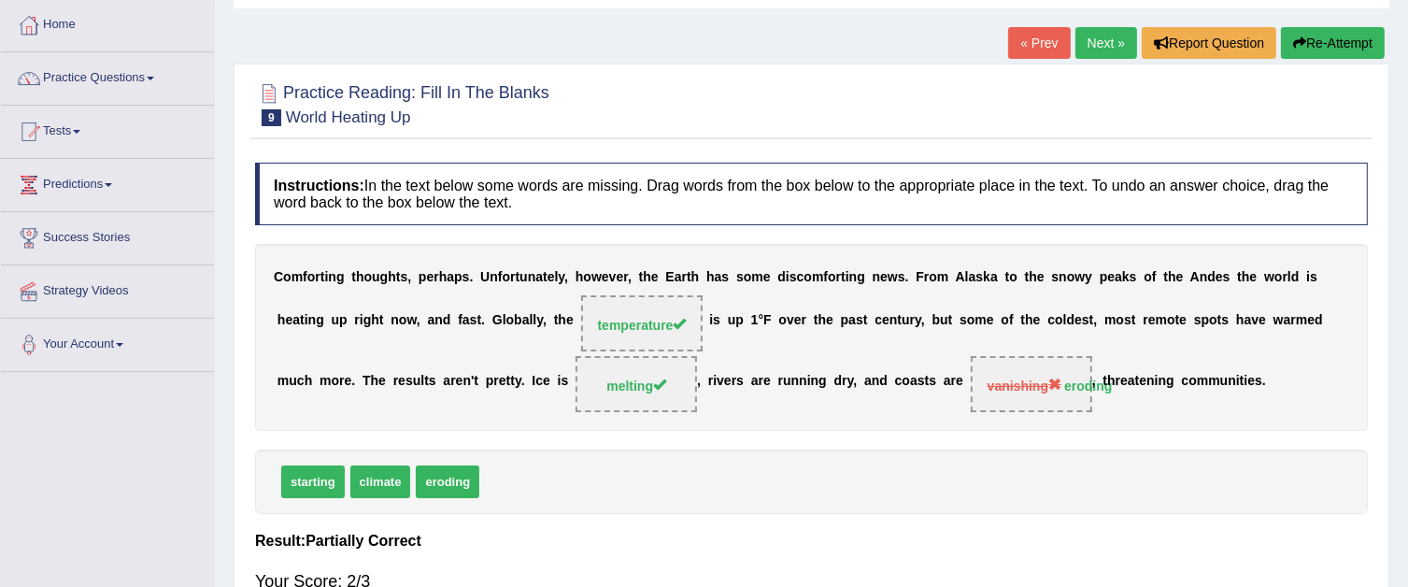
click at [1102, 33] on link "Next »" at bounding box center [1106, 43] width 62 height 32
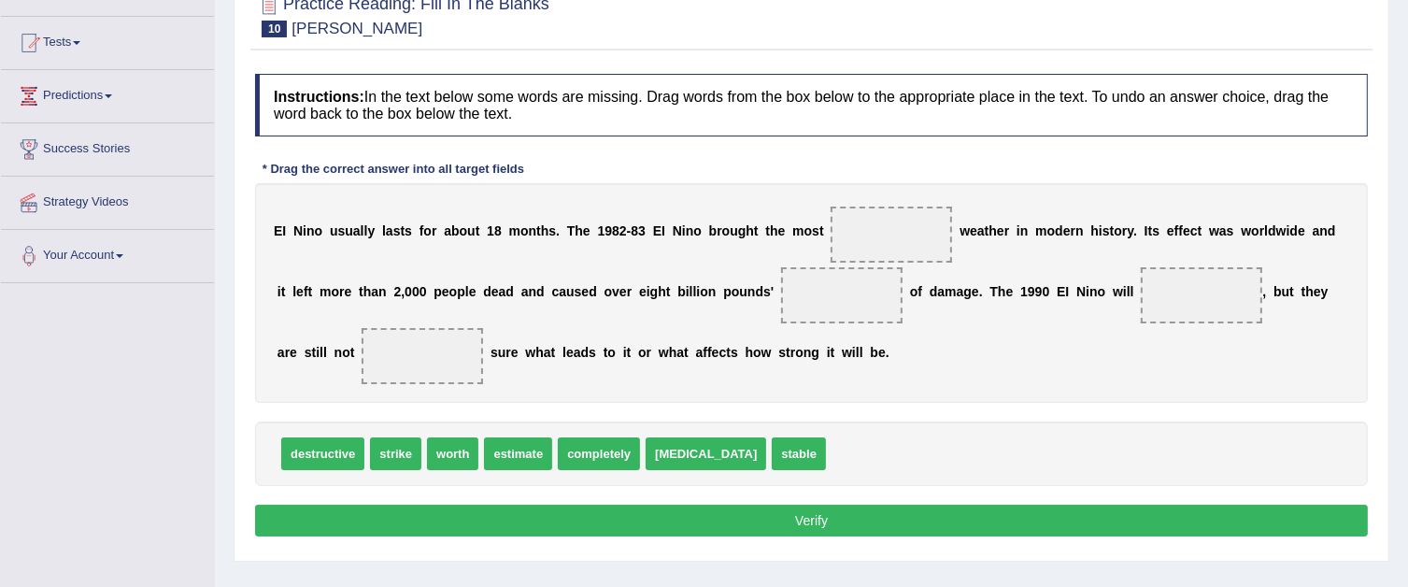
scroll to position [187, 0]
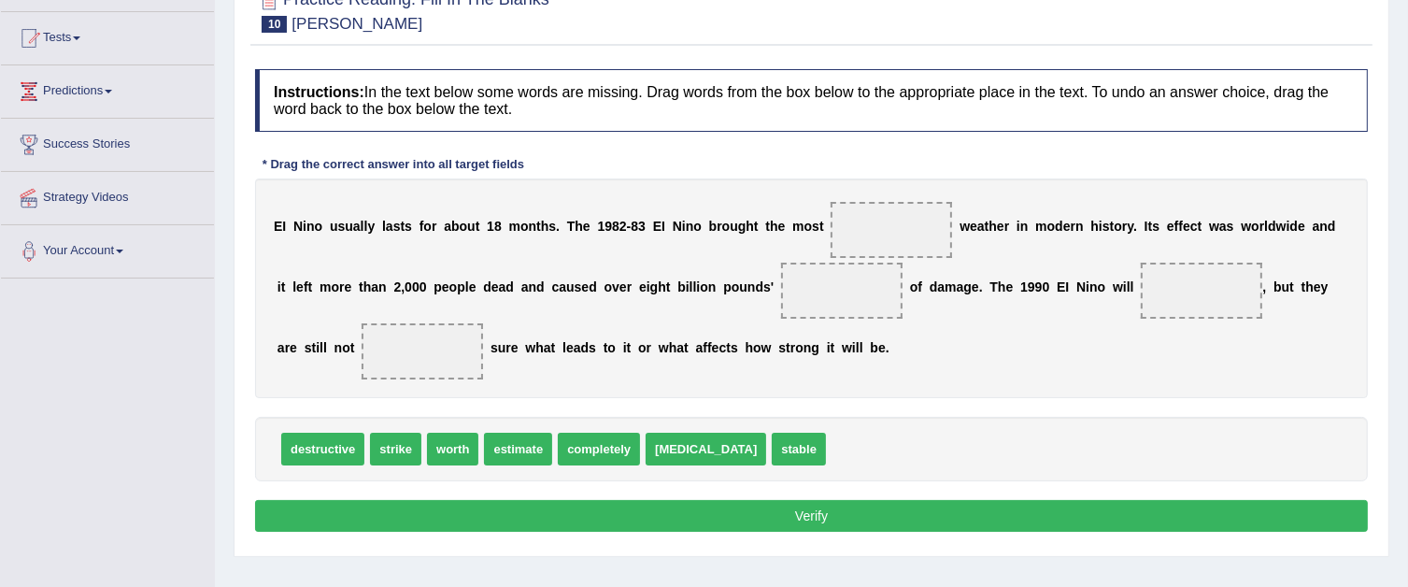
click at [867, 222] on span at bounding box center [891, 230] width 121 height 56
drag, startPoint x: 764, startPoint y: 448, endPoint x: 888, endPoint y: 234, distance: 247.0
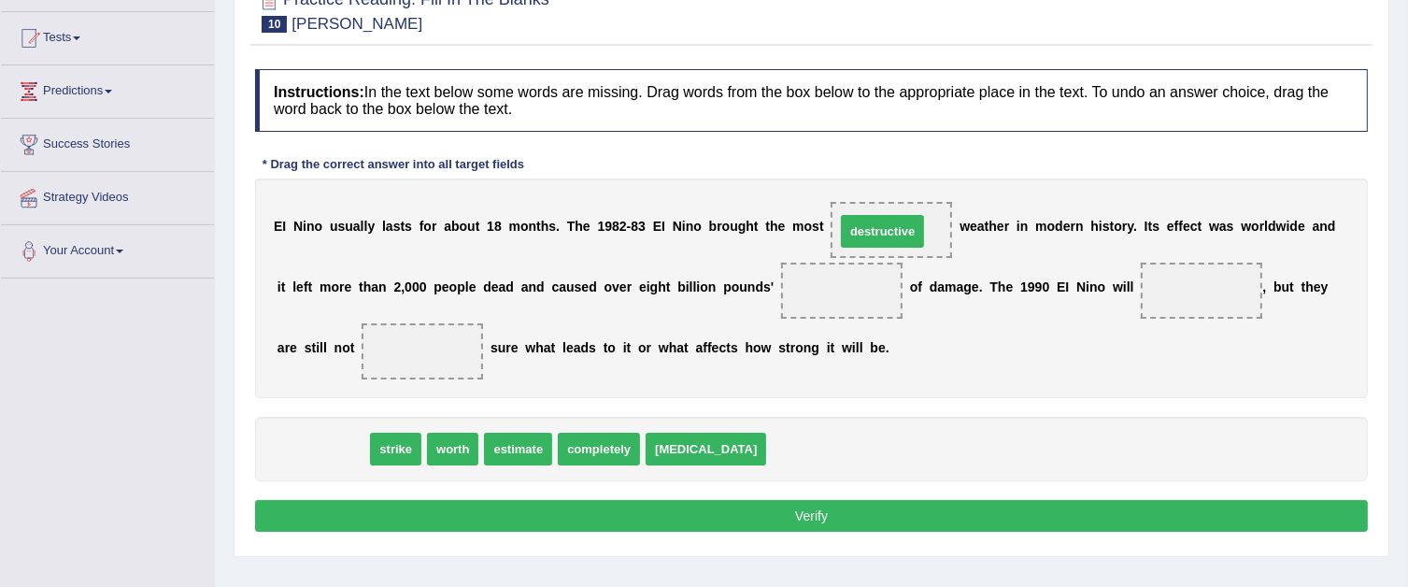
drag, startPoint x: 290, startPoint y: 455, endPoint x: 841, endPoint y: 231, distance: 595.1
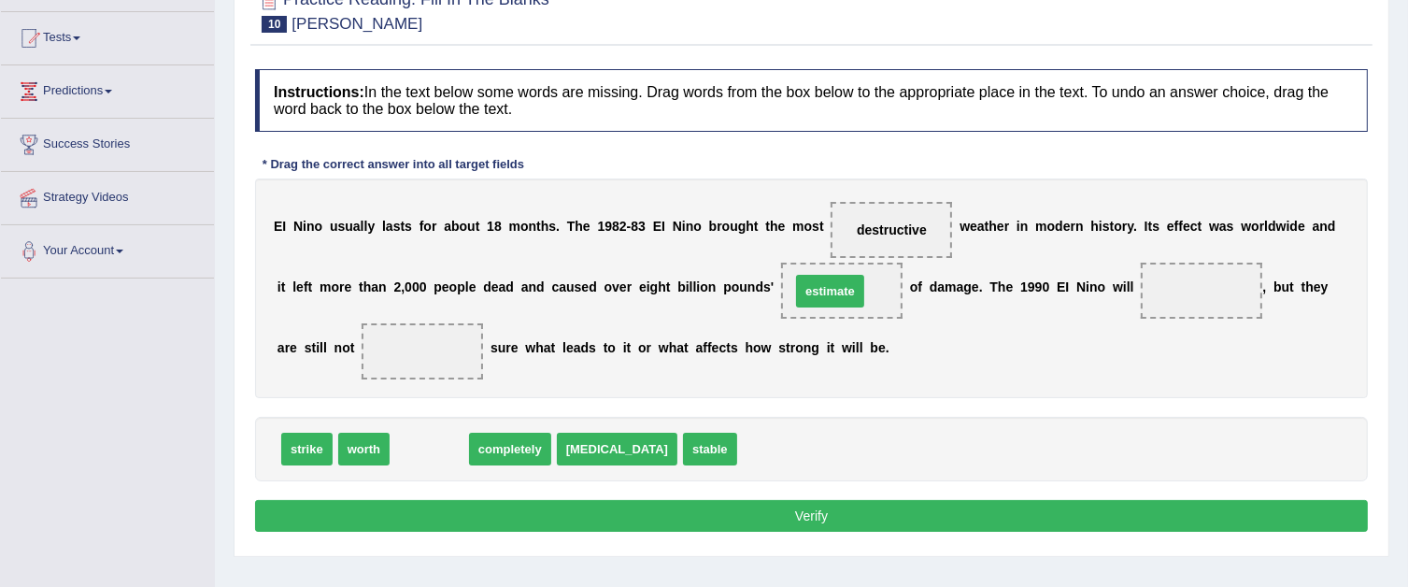
drag, startPoint x: 419, startPoint y: 453, endPoint x: 814, endPoint y: 294, distance: 426.0
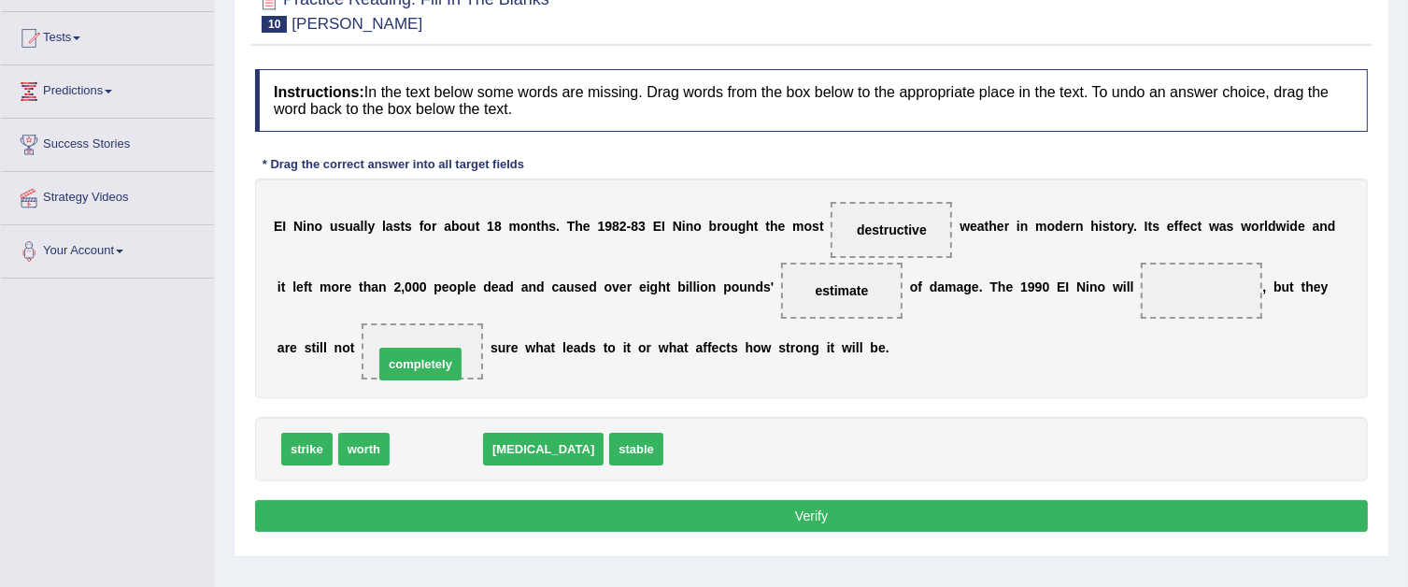
drag, startPoint x: 457, startPoint y: 450, endPoint x: 441, endPoint y: 365, distance: 86.5
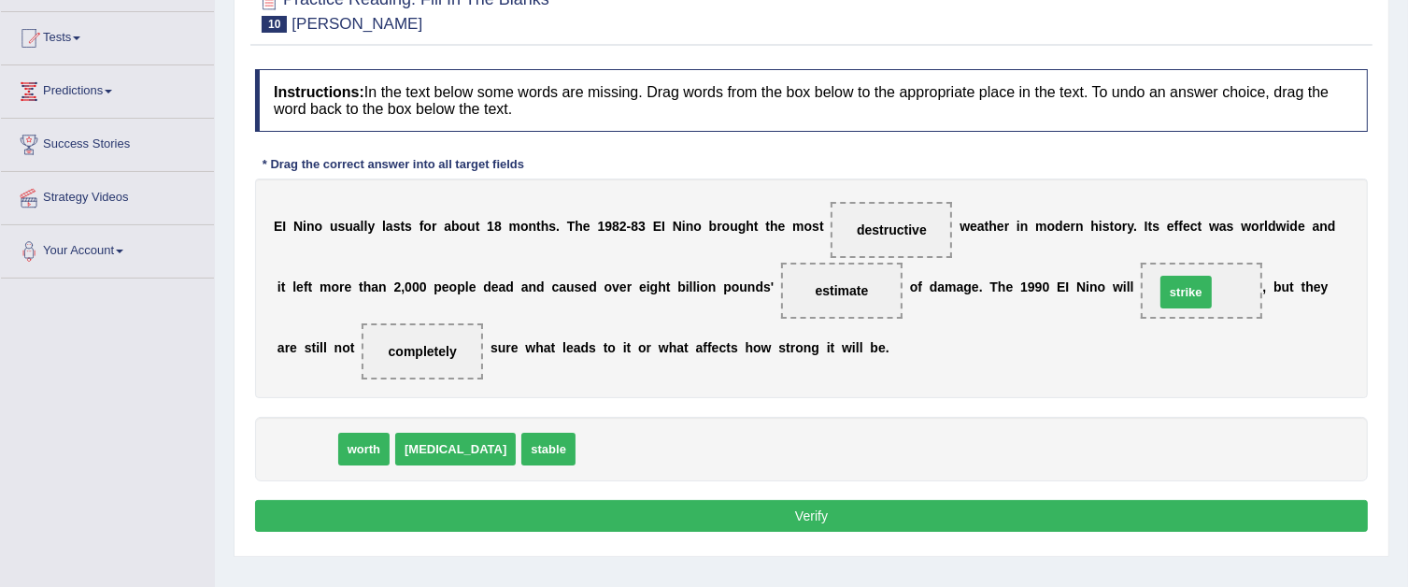
drag, startPoint x: 304, startPoint y: 455, endPoint x: 1183, endPoint y: 298, distance: 893.1
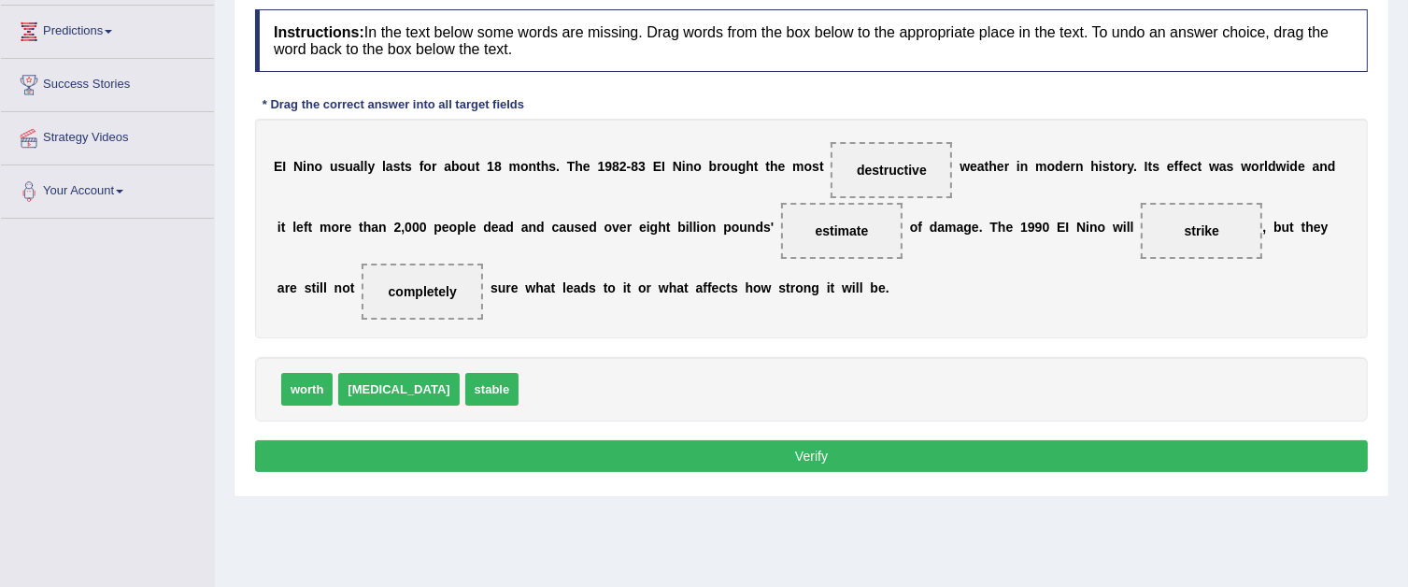
scroll to position [280, 0]
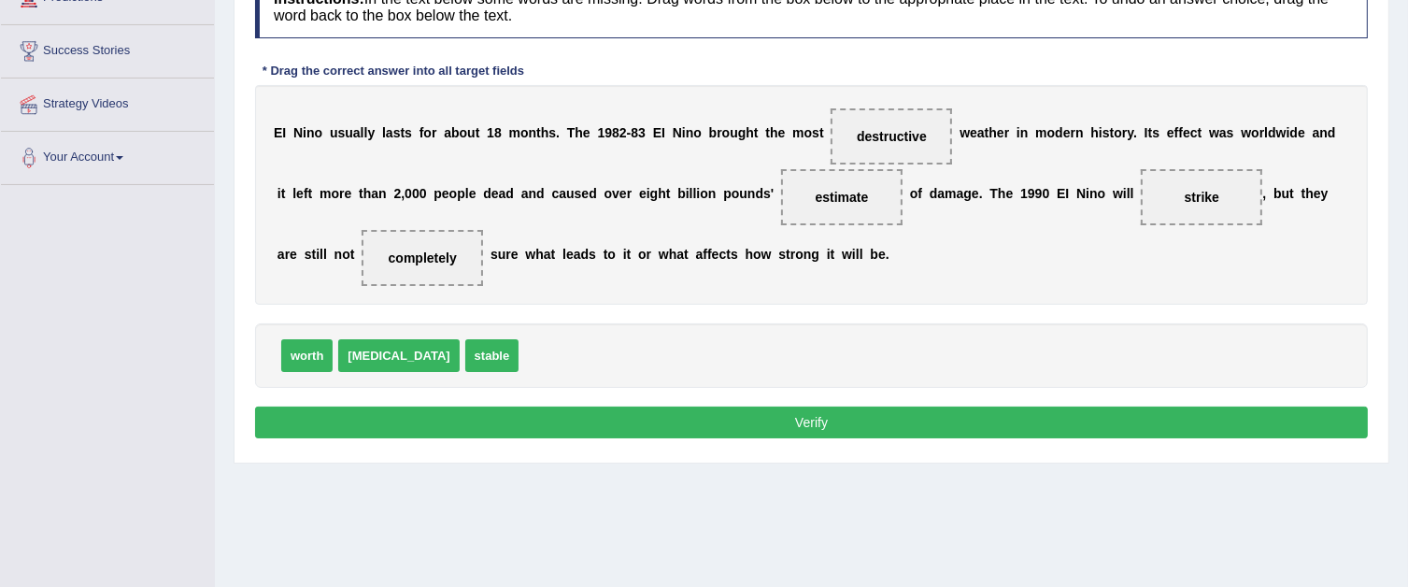
click at [745, 414] on button "Verify" at bounding box center [811, 422] width 1113 height 32
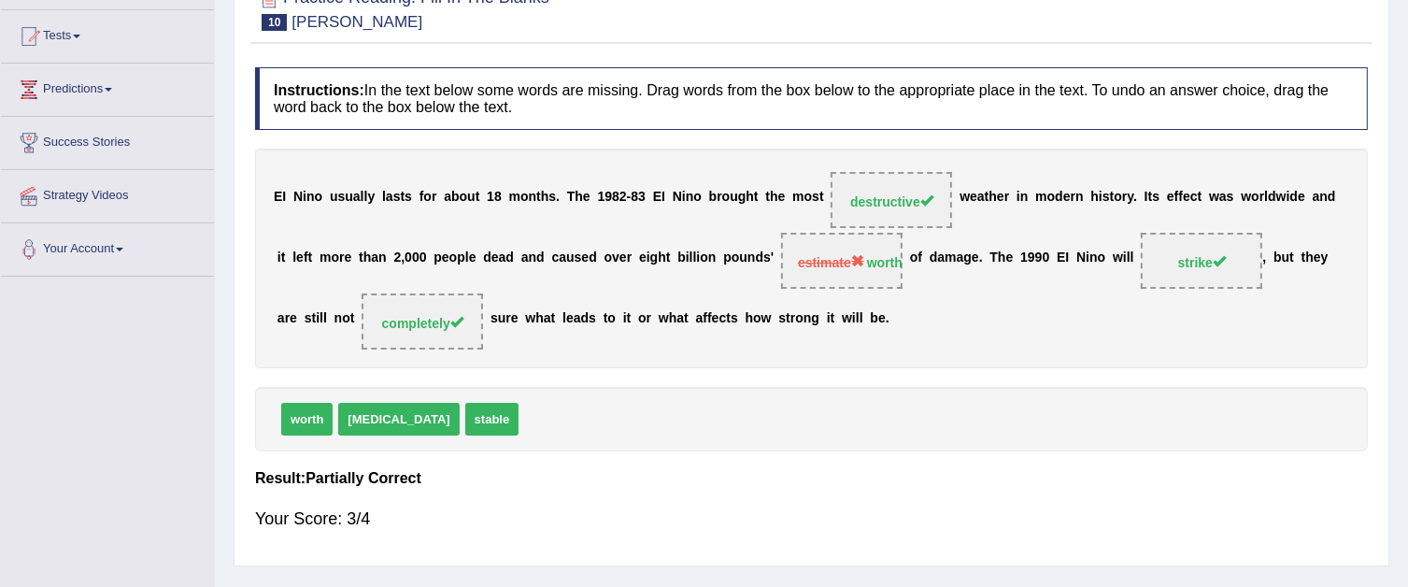
scroll to position [0, 0]
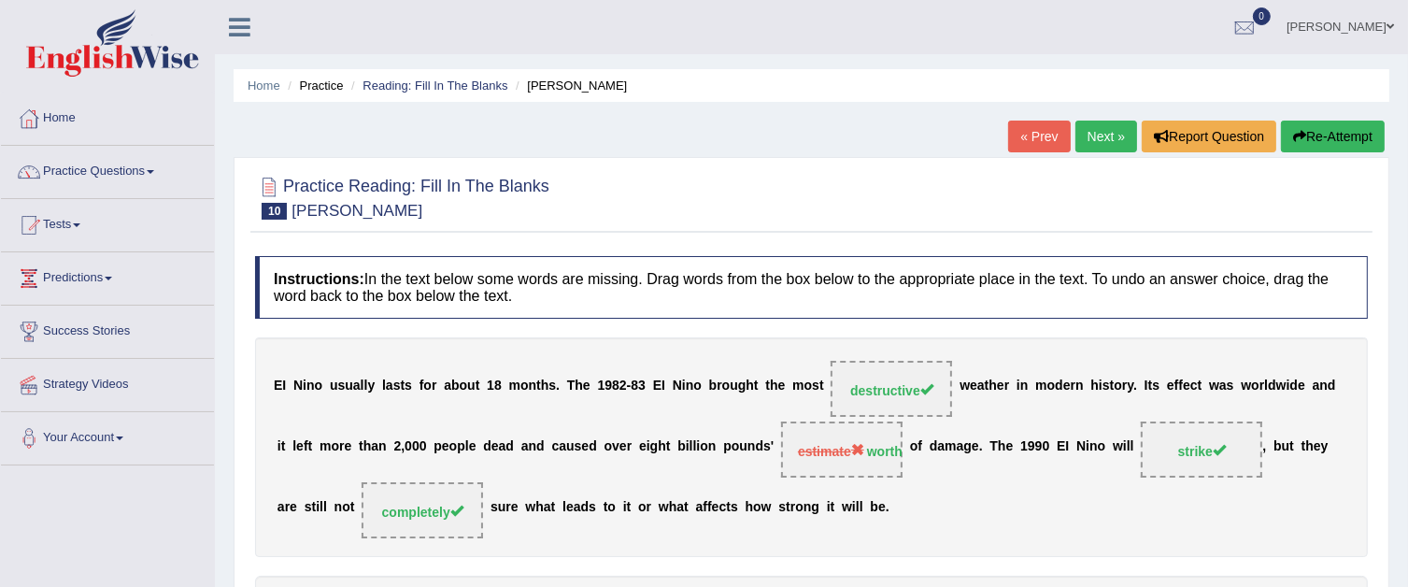
click at [1112, 134] on link "Next »" at bounding box center [1106, 137] width 62 height 32
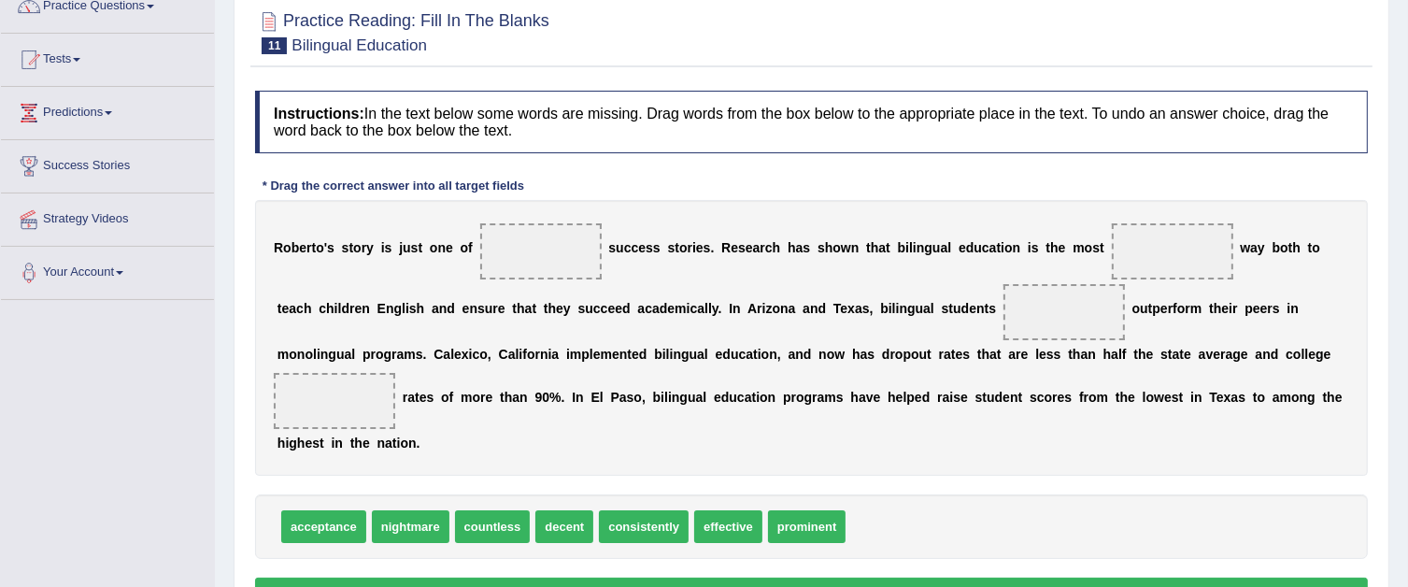
scroll to position [280, 0]
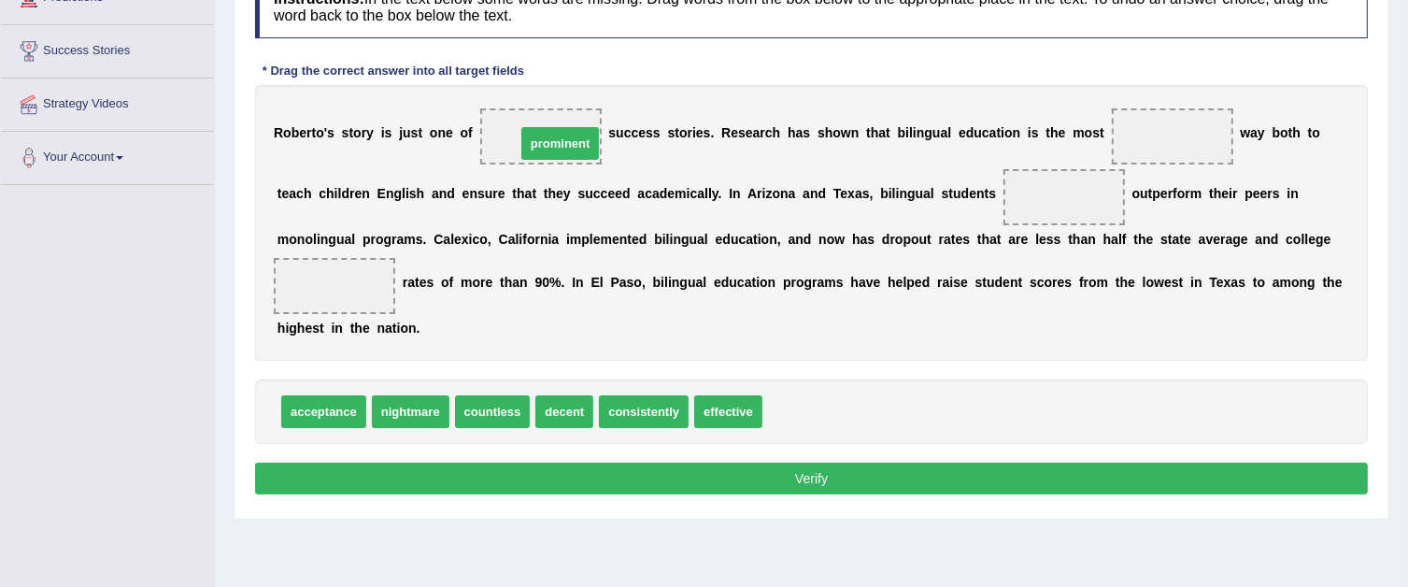
drag, startPoint x: 796, startPoint y: 396, endPoint x: 549, endPoint y: 128, distance: 364.4
drag, startPoint x: 490, startPoint y: 413, endPoint x: 552, endPoint y: 141, distance: 279.0
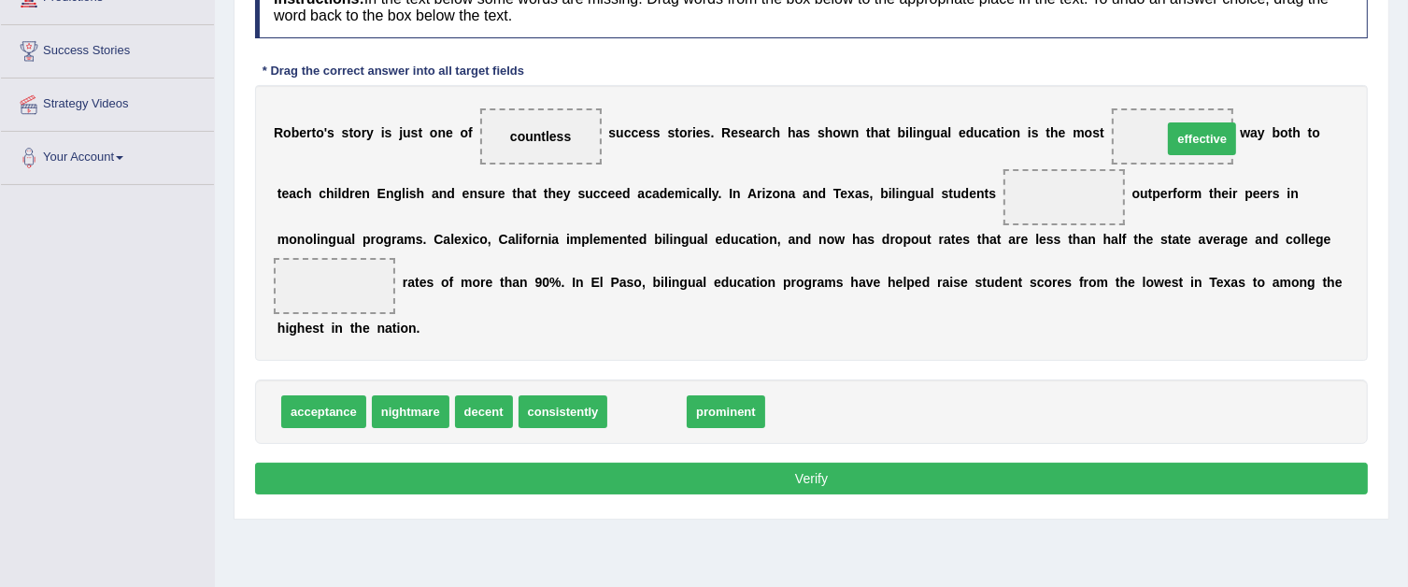
drag, startPoint x: 621, startPoint y: 406, endPoint x: 1176, endPoint y: 134, distance: 618.4
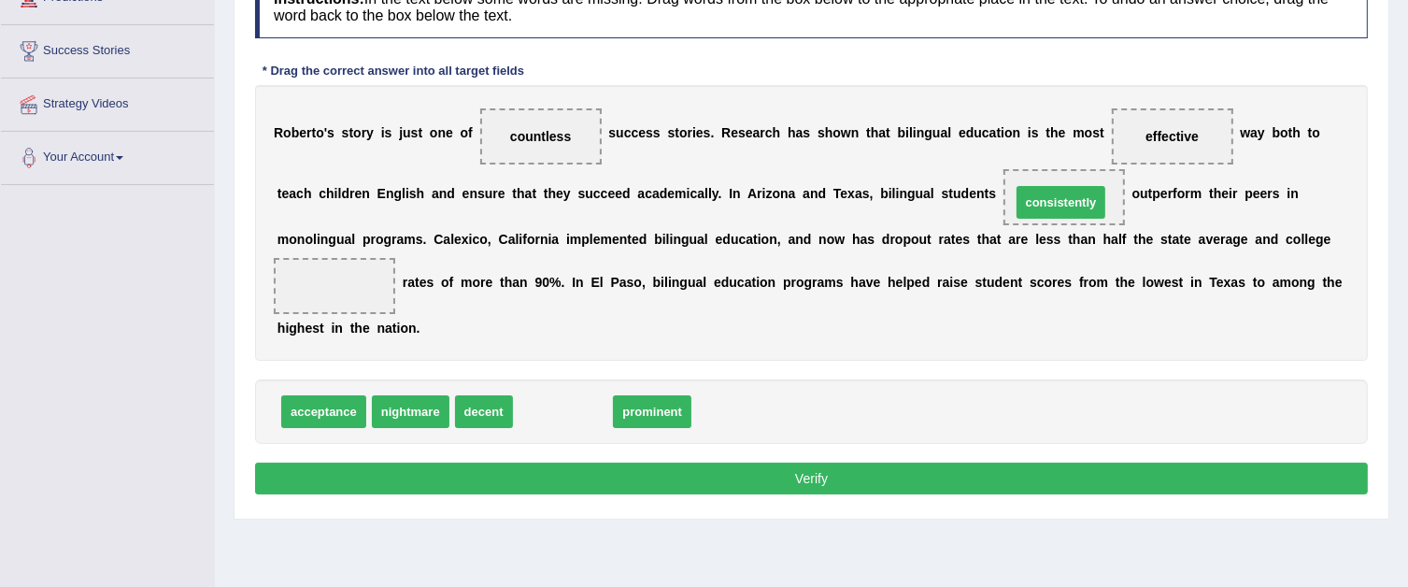
drag, startPoint x: 595, startPoint y: 408, endPoint x: 1093, endPoint y: 199, distance: 540.2
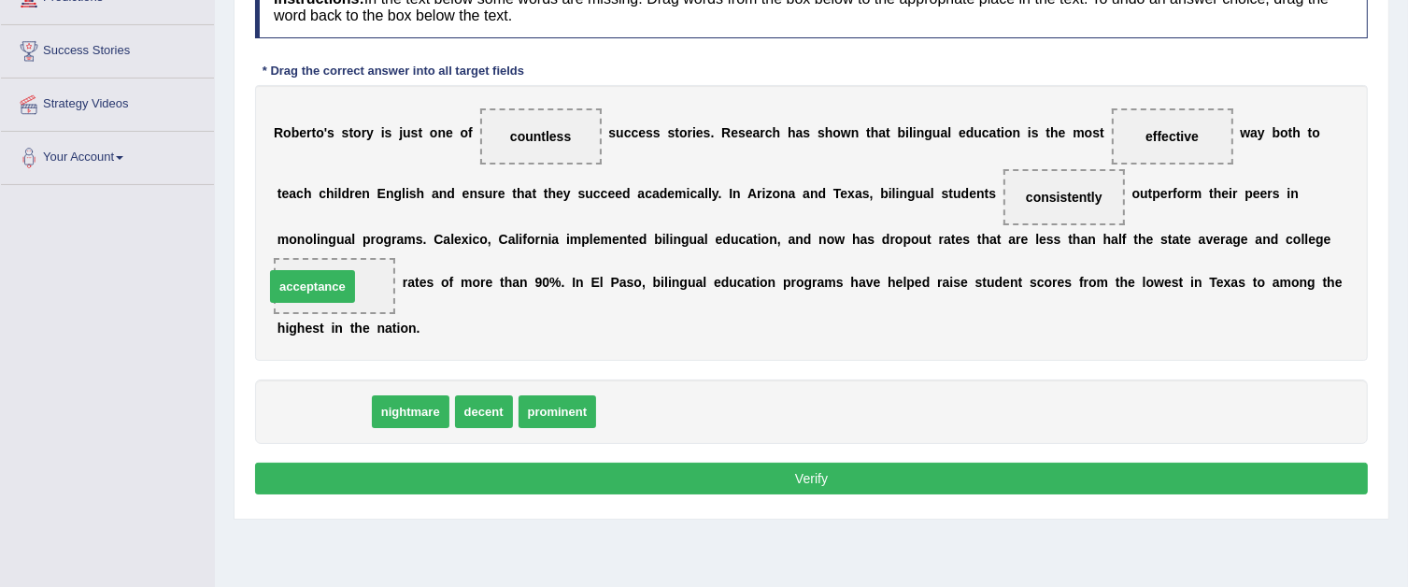
drag, startPoint x: 336, startPoint y: 406, endPoint x: 325, endPoint y: 281, distance: 125.7
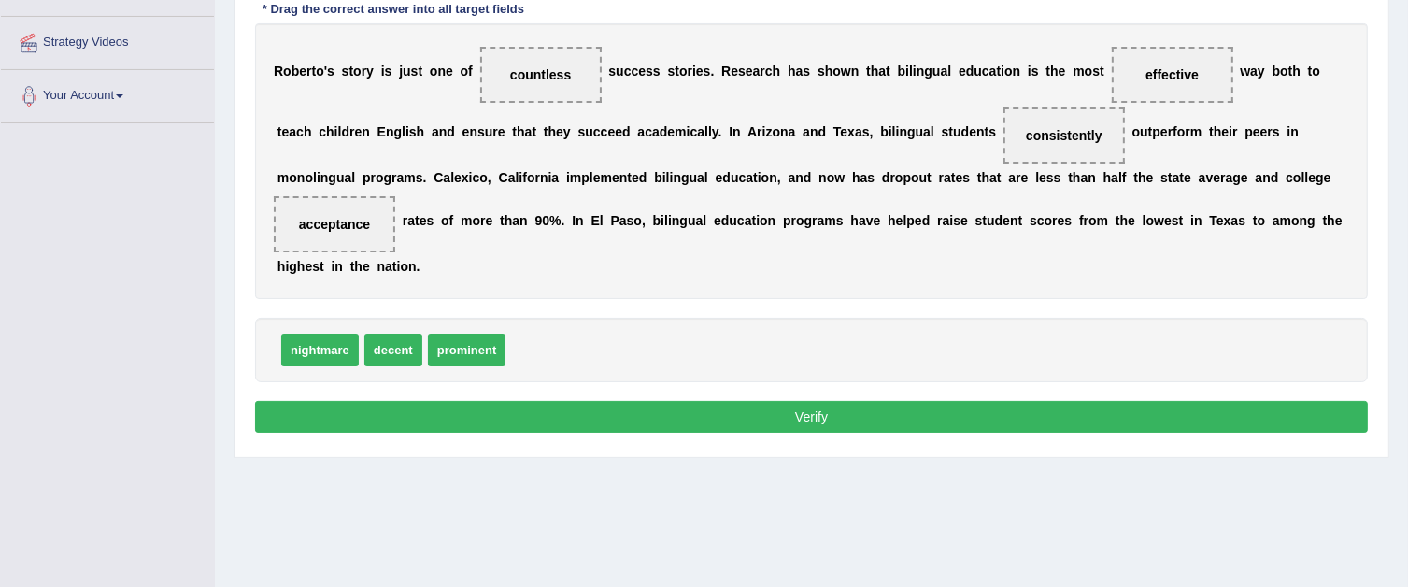
scroll to position [374, 0]
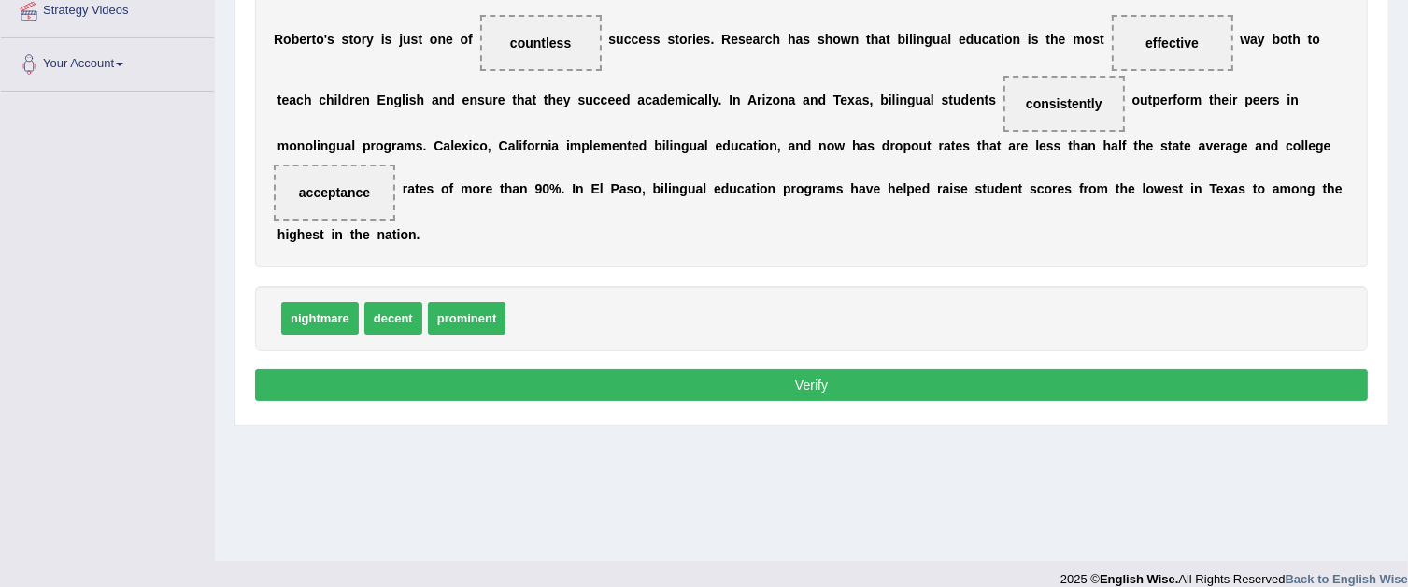
click at [753, 378] on button "Verify" at bounding box center [811, 385] width 1113 height 32
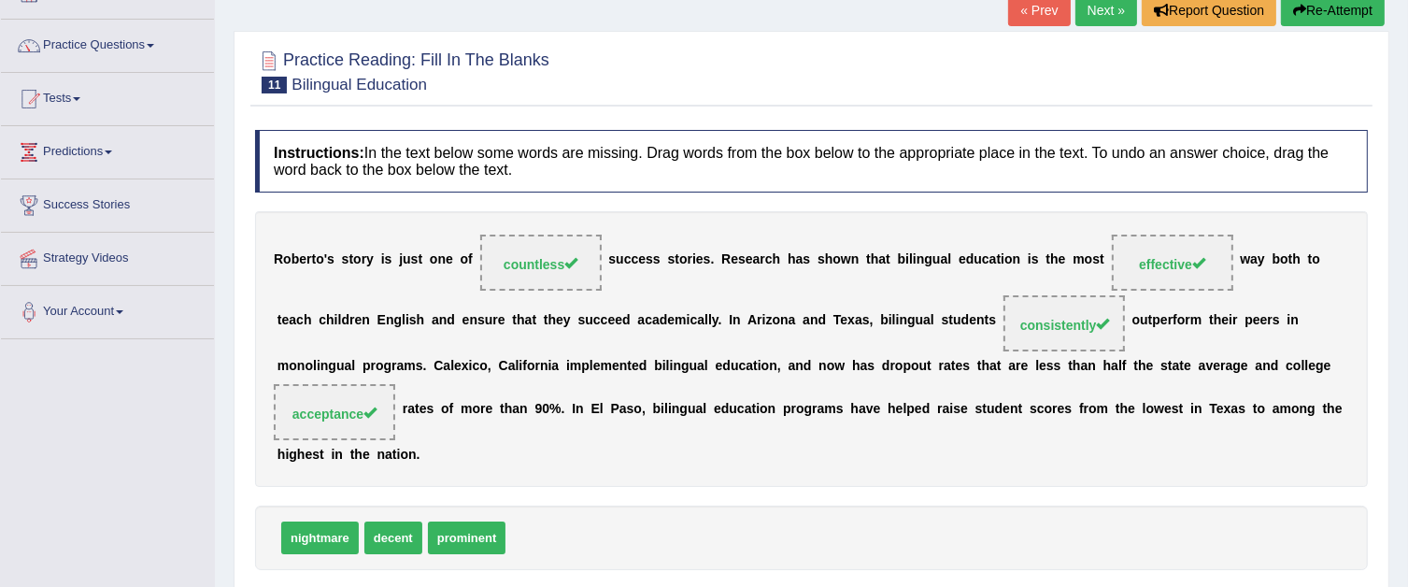
scroll to position [0, 0]
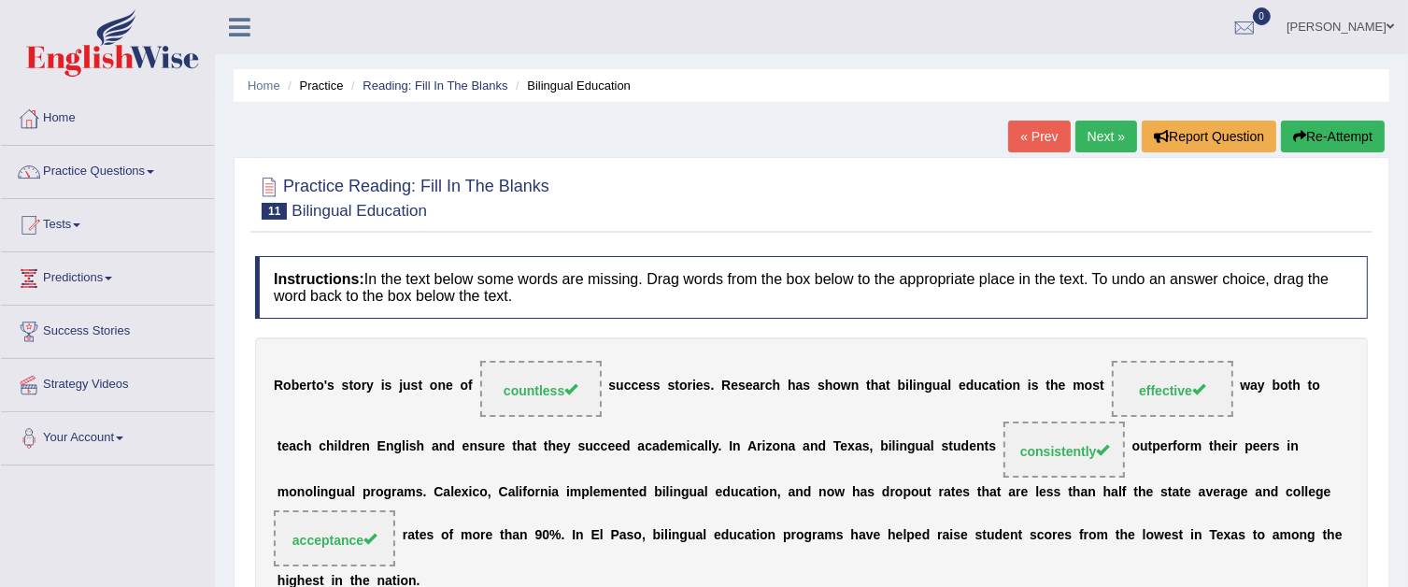
click at [1114, 144] on link "Next »" at bounding box center [1106, 137] width 62 height 32
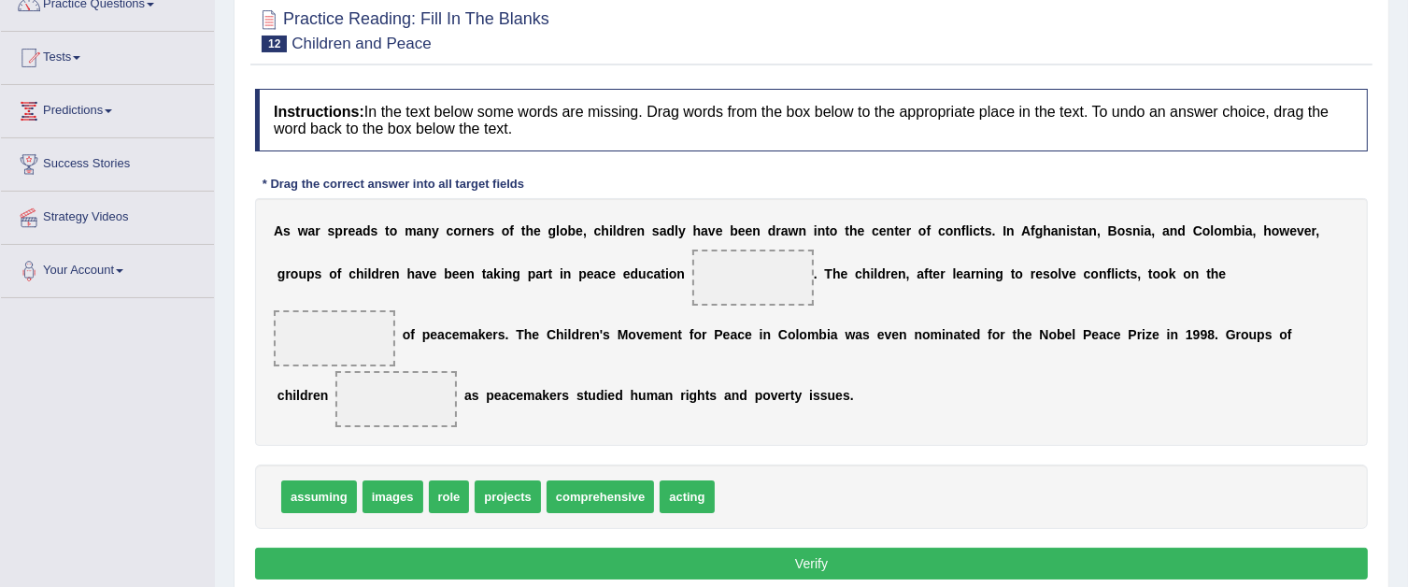
scroll to position [187, 0]
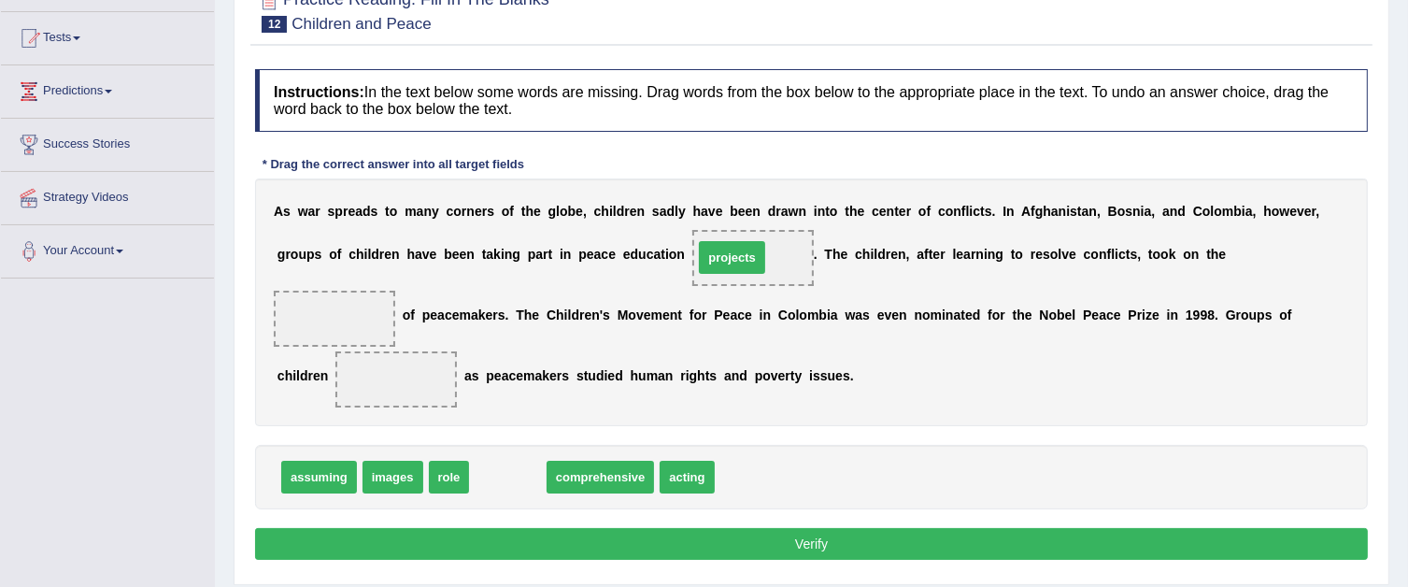
drag, startPoint x: 527, startPoint y: 477, endPoint x: 751, endPoint y: 257, distance: 313.8
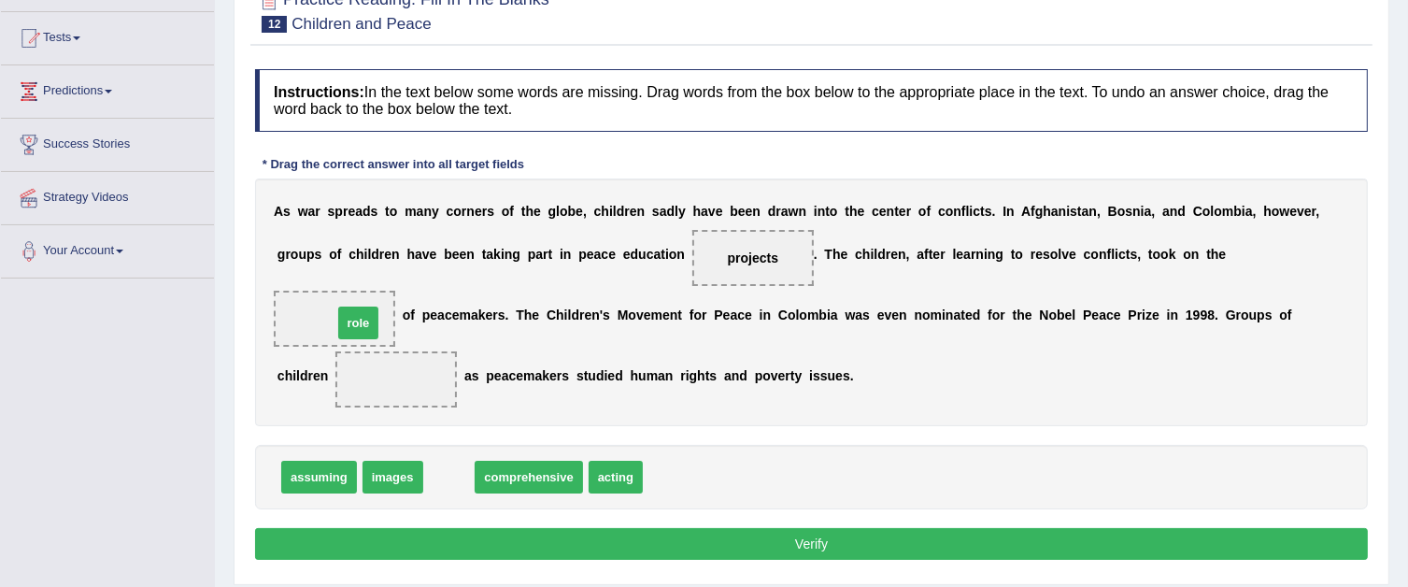
drag, startPoint x: 443, startPoint y: 471, endPoint x: 352, endPoint y: 317, distance: 178.8
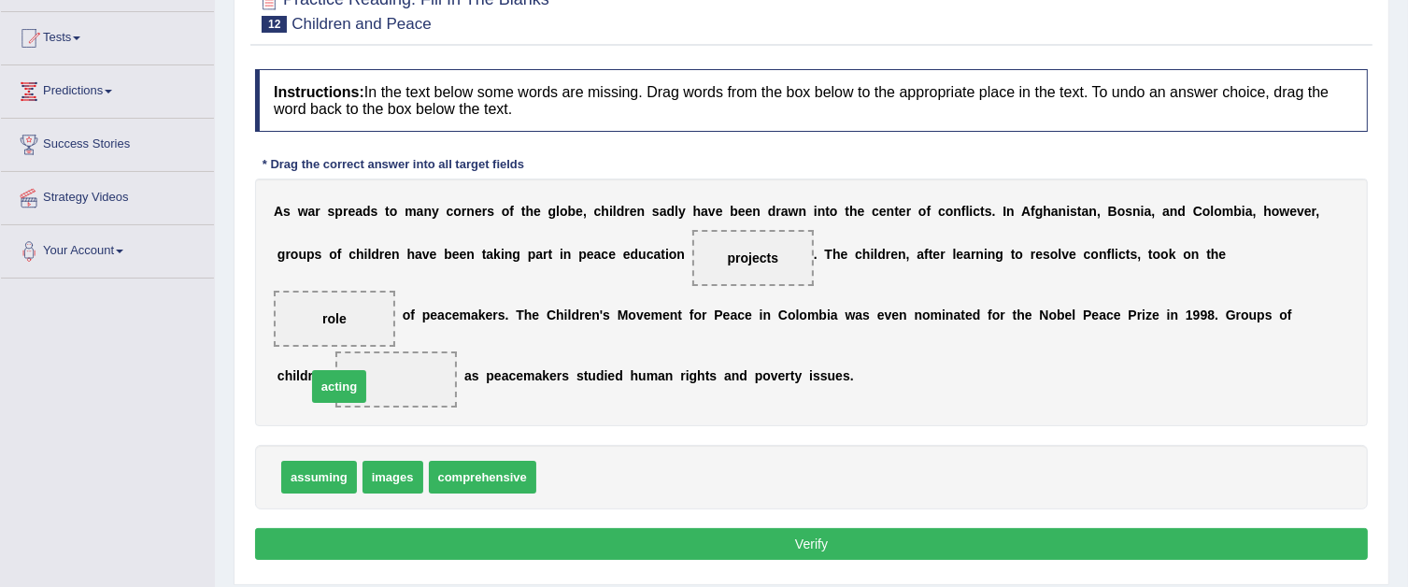
drag, startPoint x: 564, startPoint y: 477, endPoint x: 334, endPoint y: 385, distance: 248.6
click at [720, 536] on button "Verify" at bounding box center [811, 544] width 1113 height 32
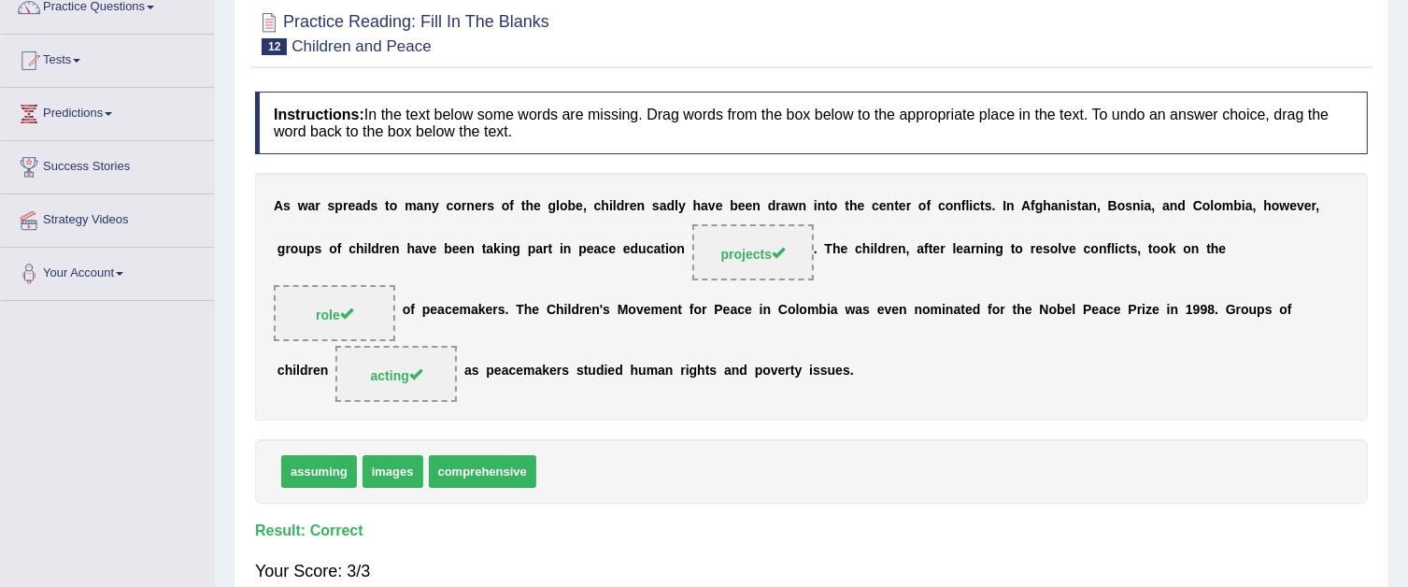
scroll to position [93, 0]
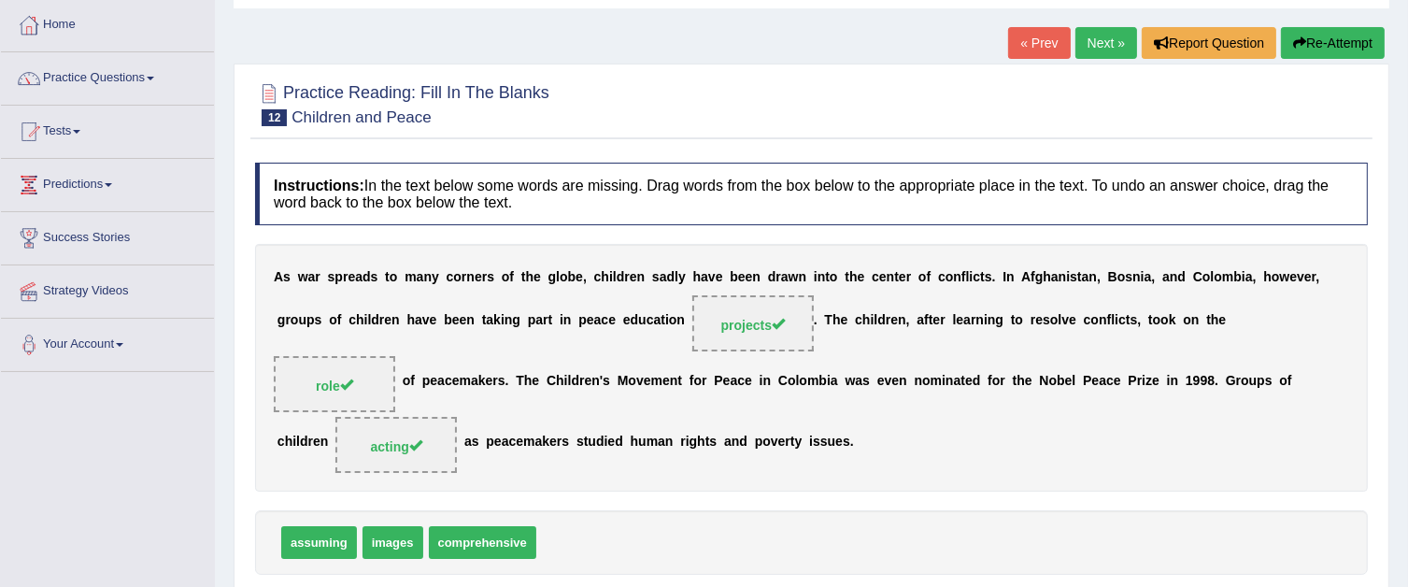
click at [1112, 41] on link "Next »" at bounding box center [1106, 43] width 62 height 32
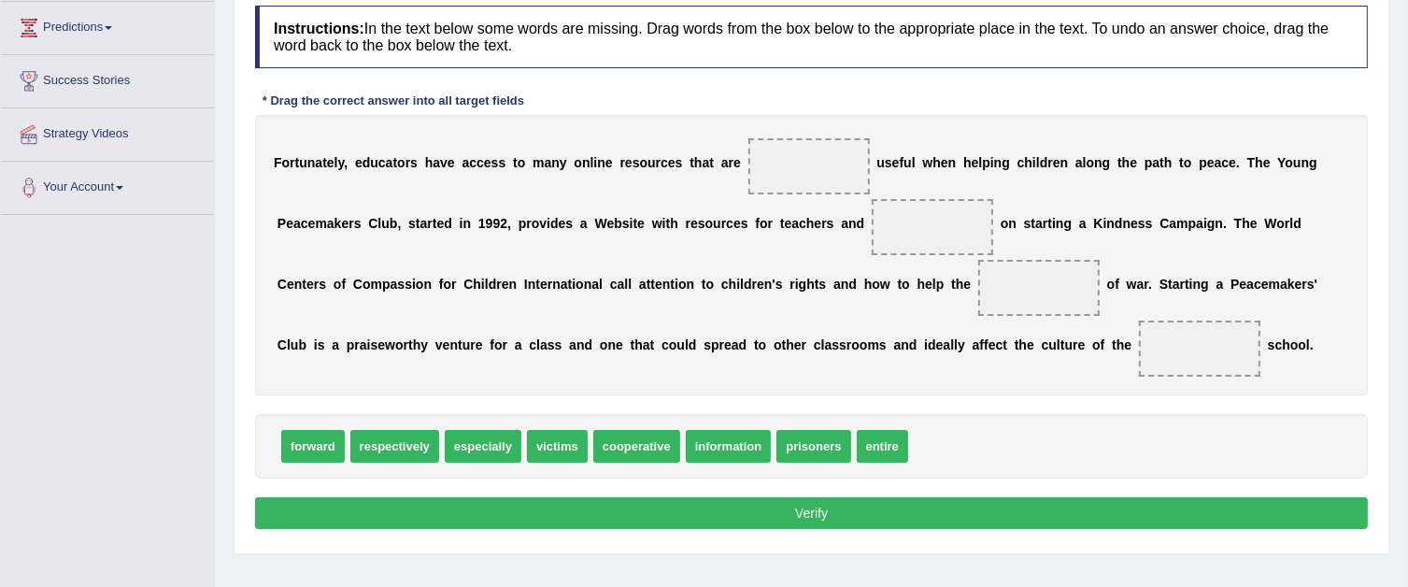
scroll to position [280, 0]
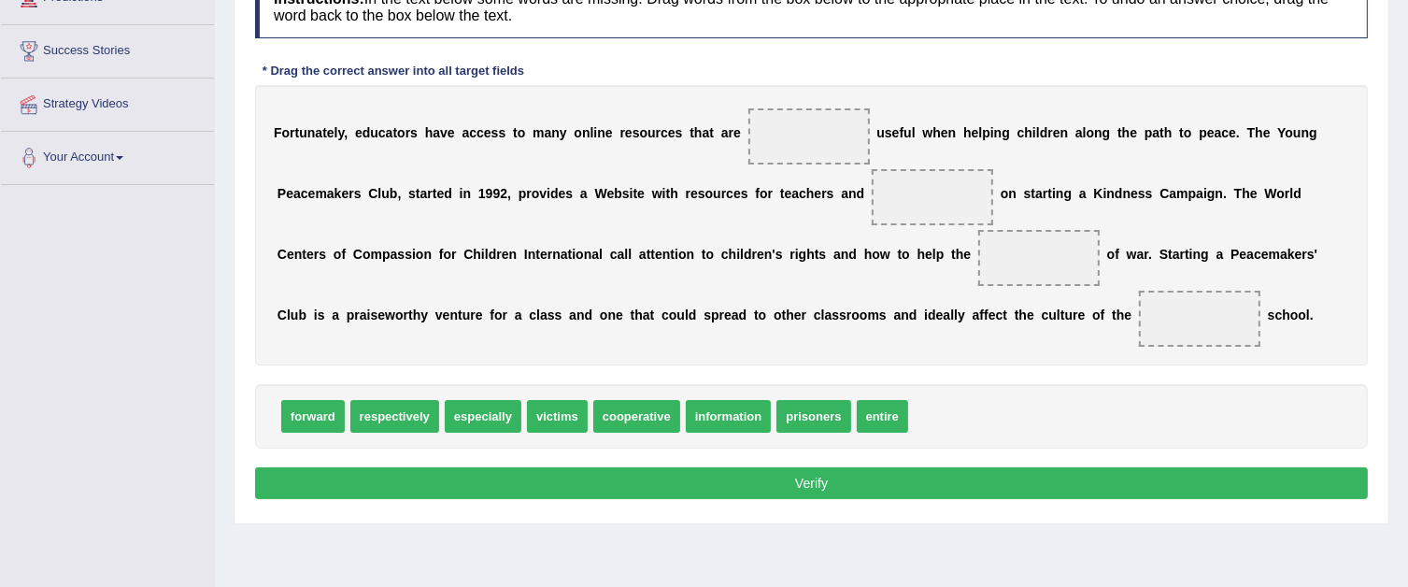
click at [477, 418] on span "especially" at bounding box center [483, 416] width 77 height 33
drag, startPoint x: 476, startPoint y: 412, endPoint x: 787, endPoint y: 131, distance: 419.4
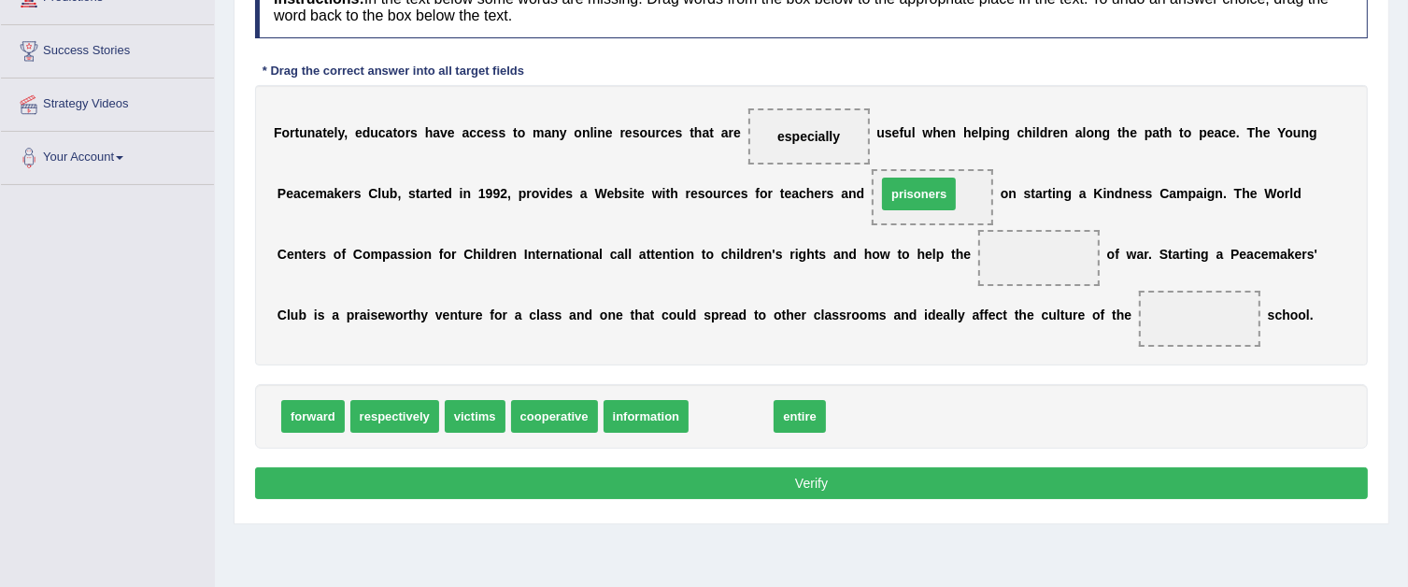
drag, startPoint x: 740, startPoint y: 408, endPoint x: 928, endPoint y: 186, distance: 291.1
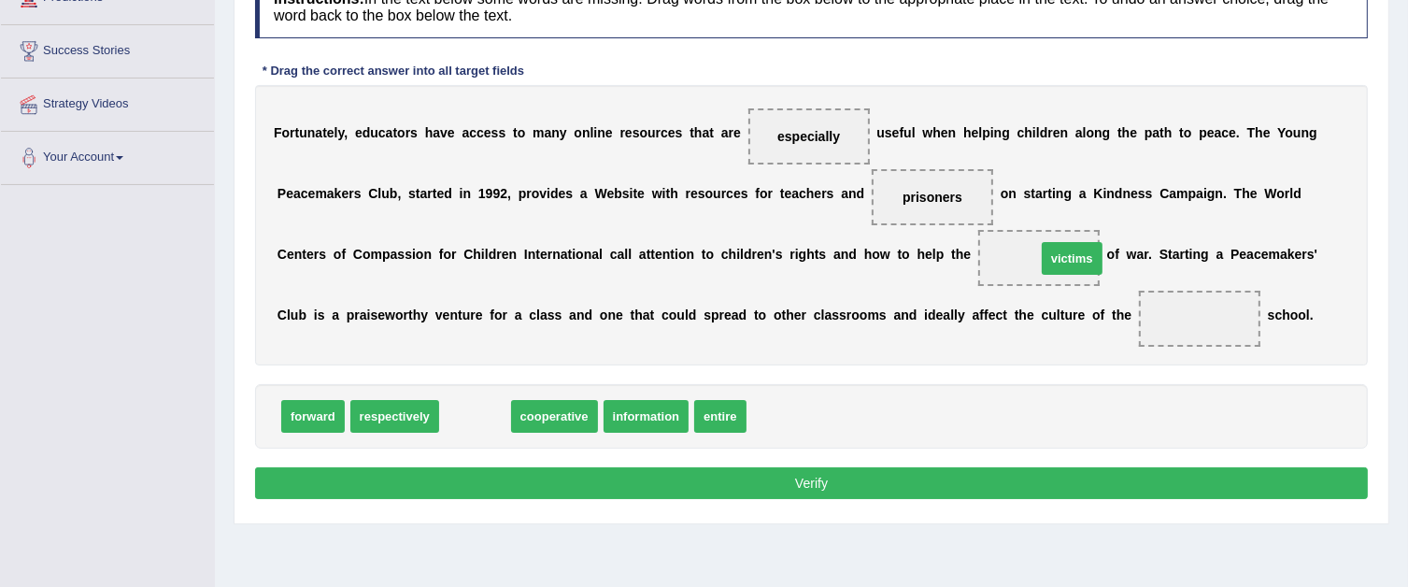
drag, startPoint x: 486, startPoint y: 403, endPoint x: 1081, endPoint y: 246, distance: 615.5
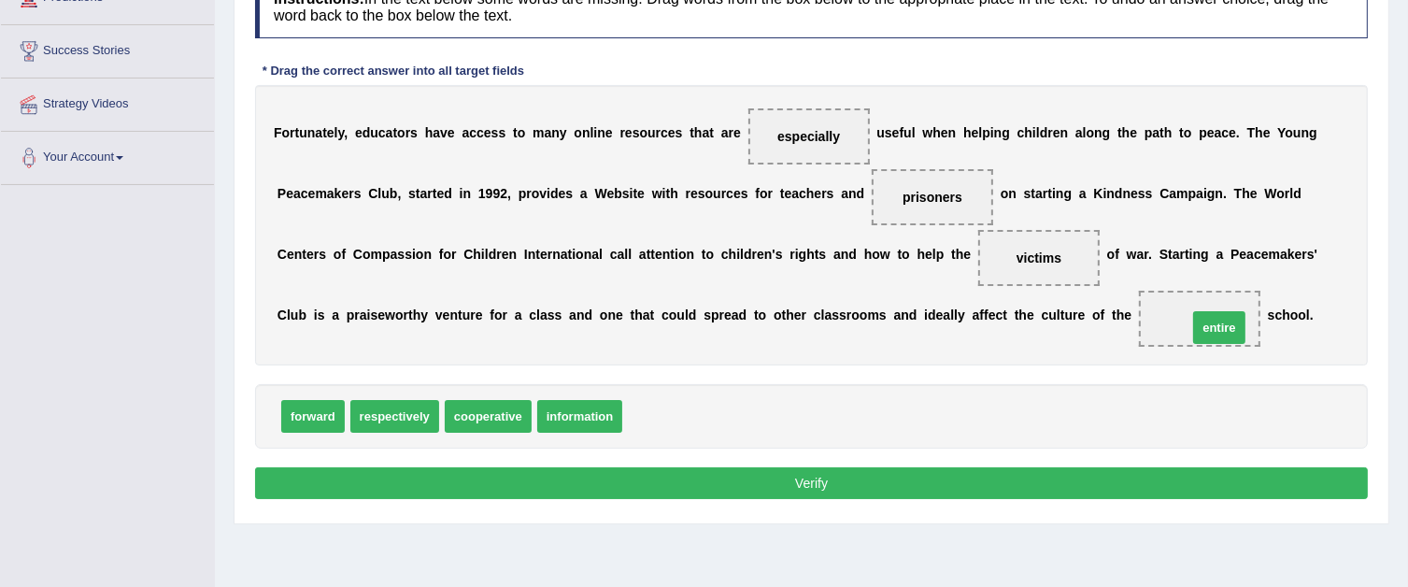
drag, startPoint x: 646, startPoint y: 410, endPoint x: 1211, endPoint y: 321, distance: 572.2
click at [1024, 474] on button "Verify" at bounding box center [811, 483] width 1113 height 32
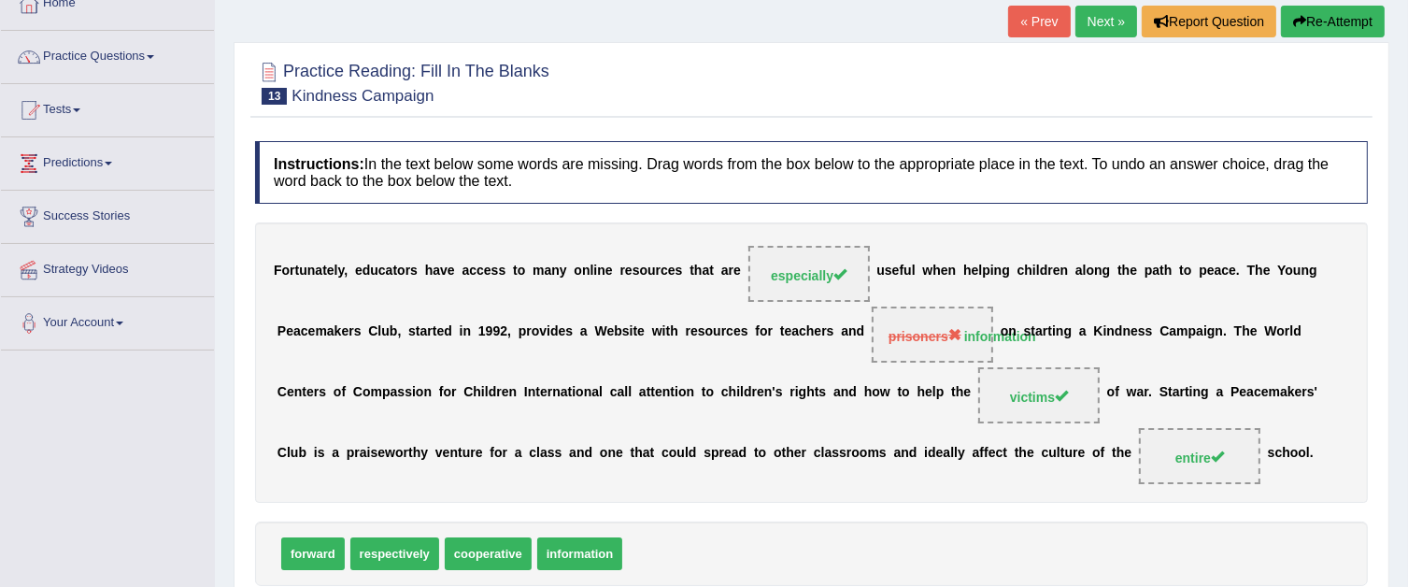
scroll to position [0, 0]
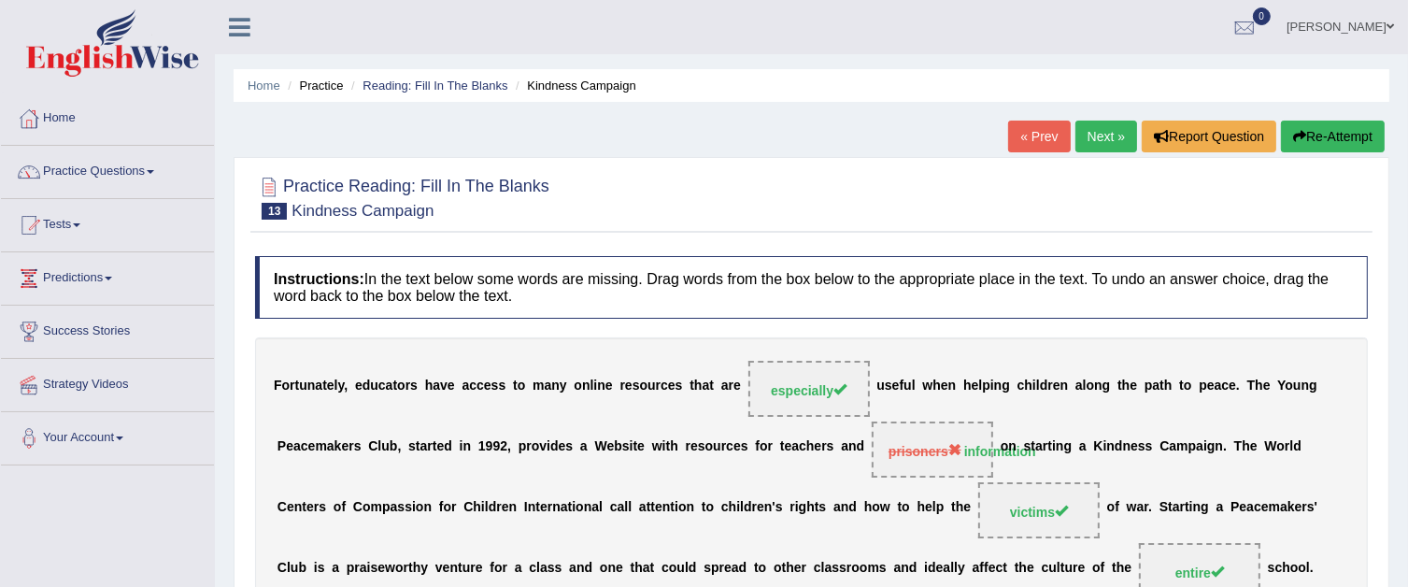
click at [1111, 129] on link "Next »" at bounding box center [1106, 137] width 62 height 32
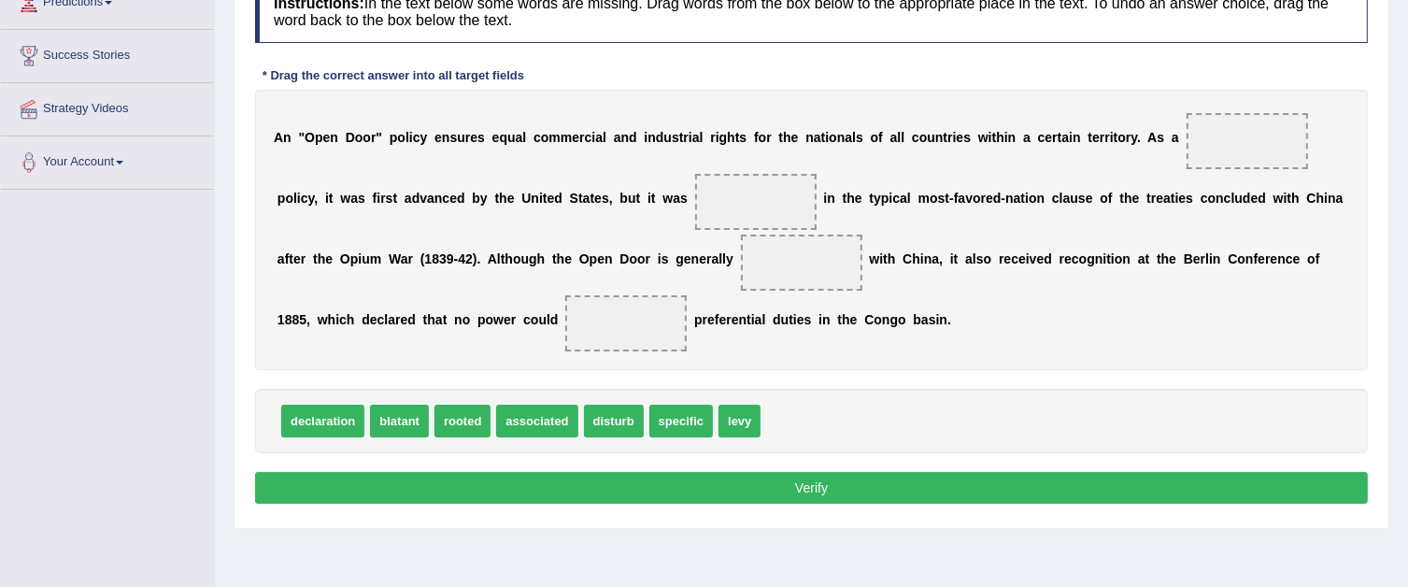
scroll to position [280, 0]
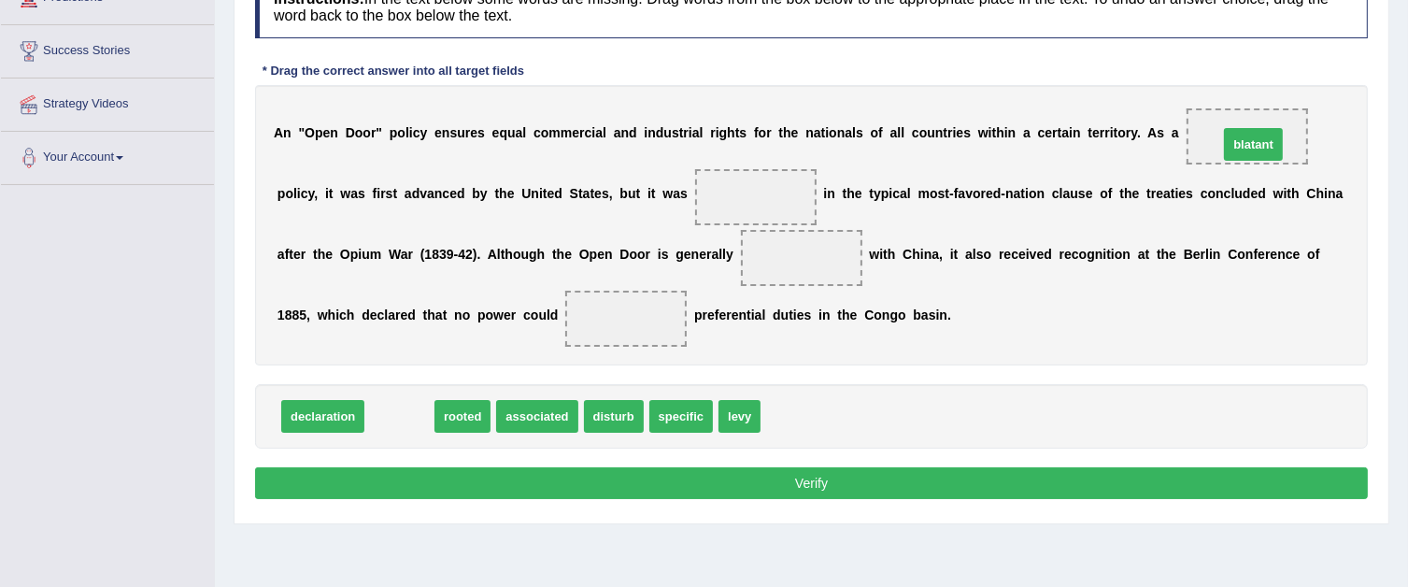
drag, startPoint x: 395, startPoint y: 413, endPoint x: 1249, endPoint y: 141, distance: 896.2
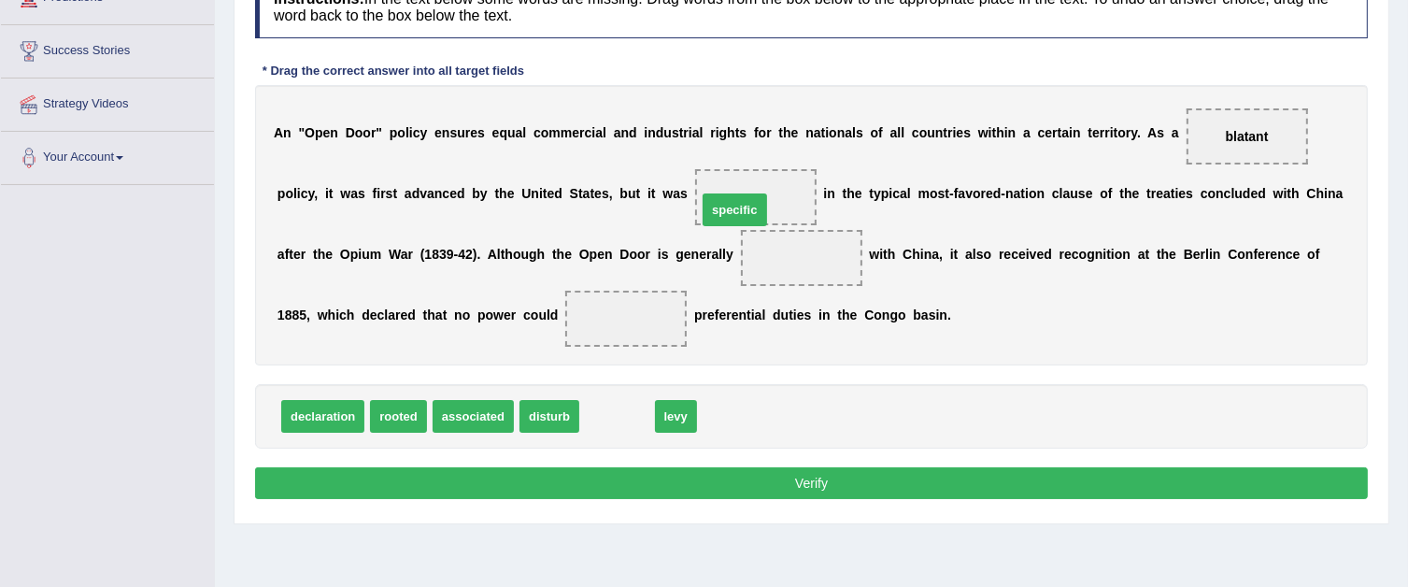
drag, startPoint x: 612, startPoint y: 416, endPoint x: 730, endPoint y: 209, distance: 237.7
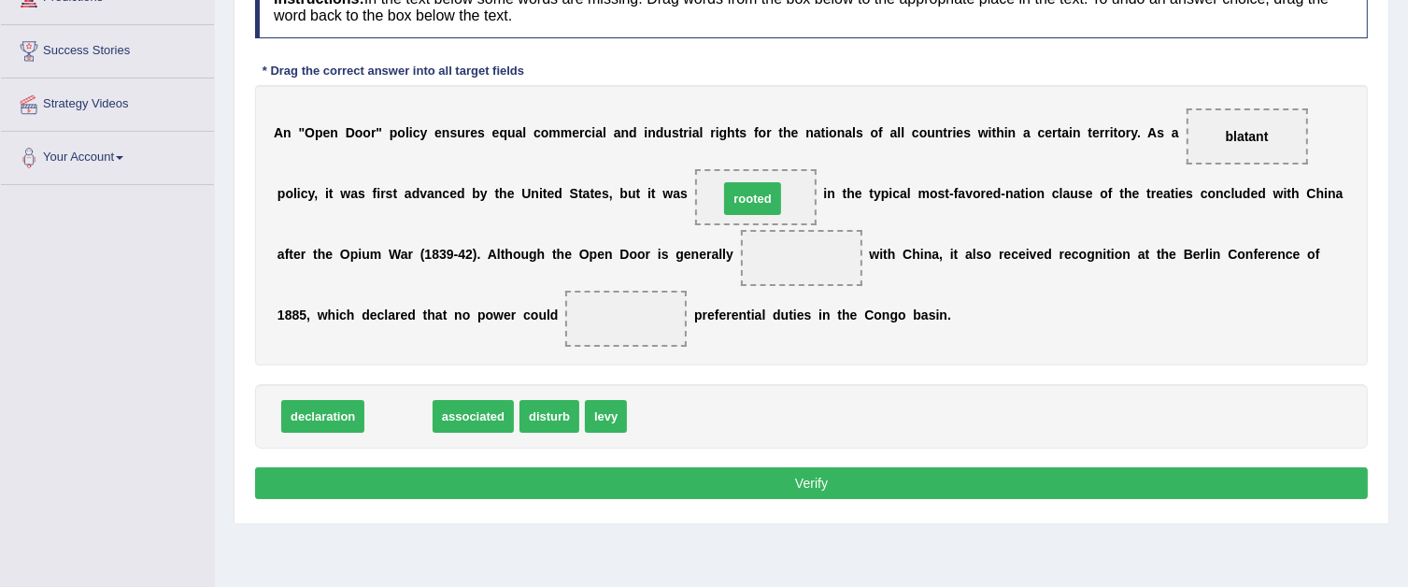
drag, startPoint x: 404, startPoint y: 404, endPoint x: 758, endPoint y: 186, distance: 415.7
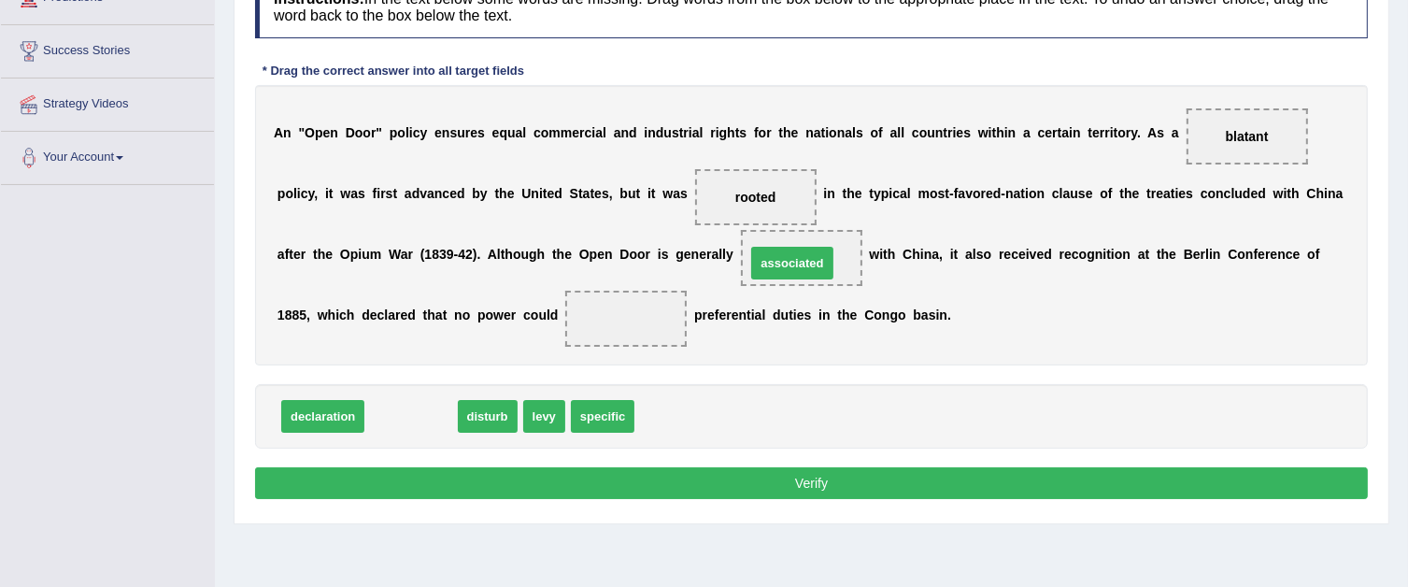
drag, startPoint x: 423, startPoint y: 413, endPoint x: 804, endPoint y: 260, distance: 410.9
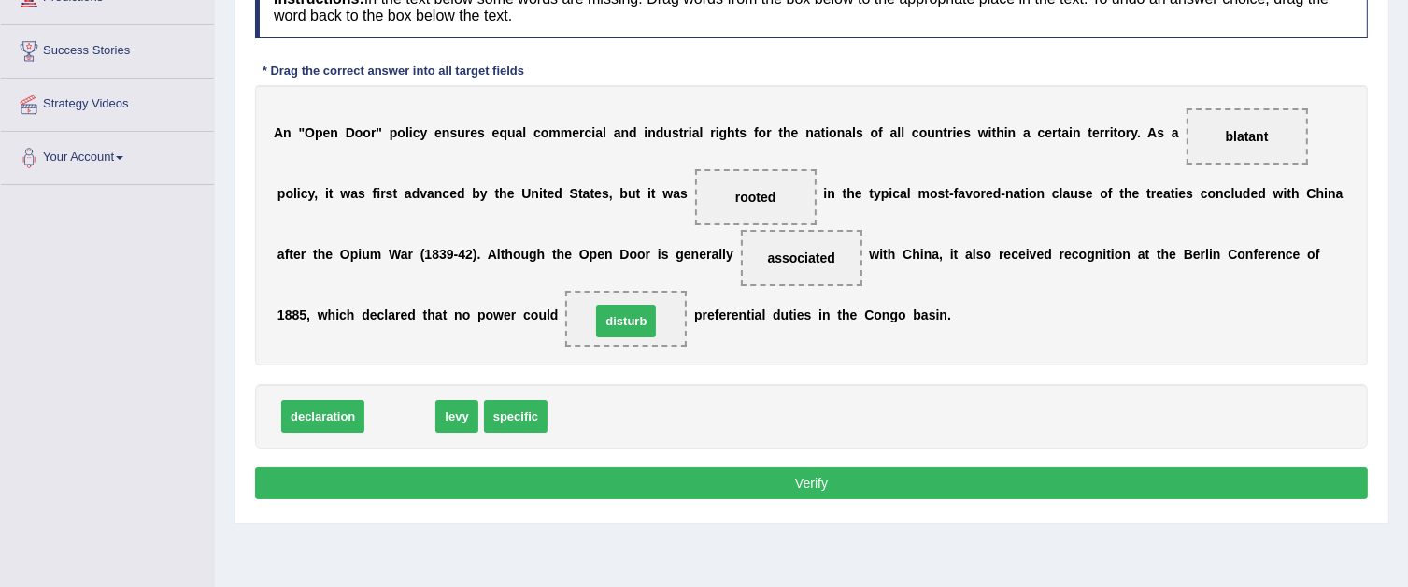
drag, startPoint x: 392, startPoint y: 409, endPoint x: 619, endPoint y: 314, distance: 245.4
click at [737, 475] on button "Verify" at bounding box center [811, 483] width 1113 height 32
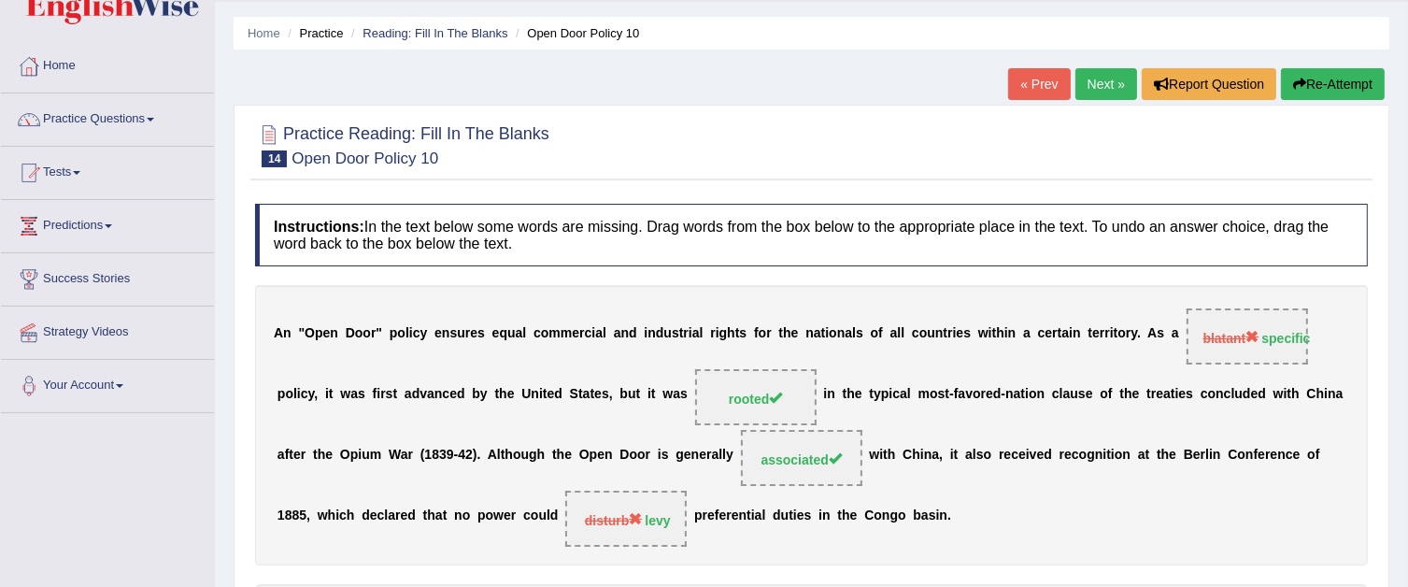
scroll to position [0, 0]
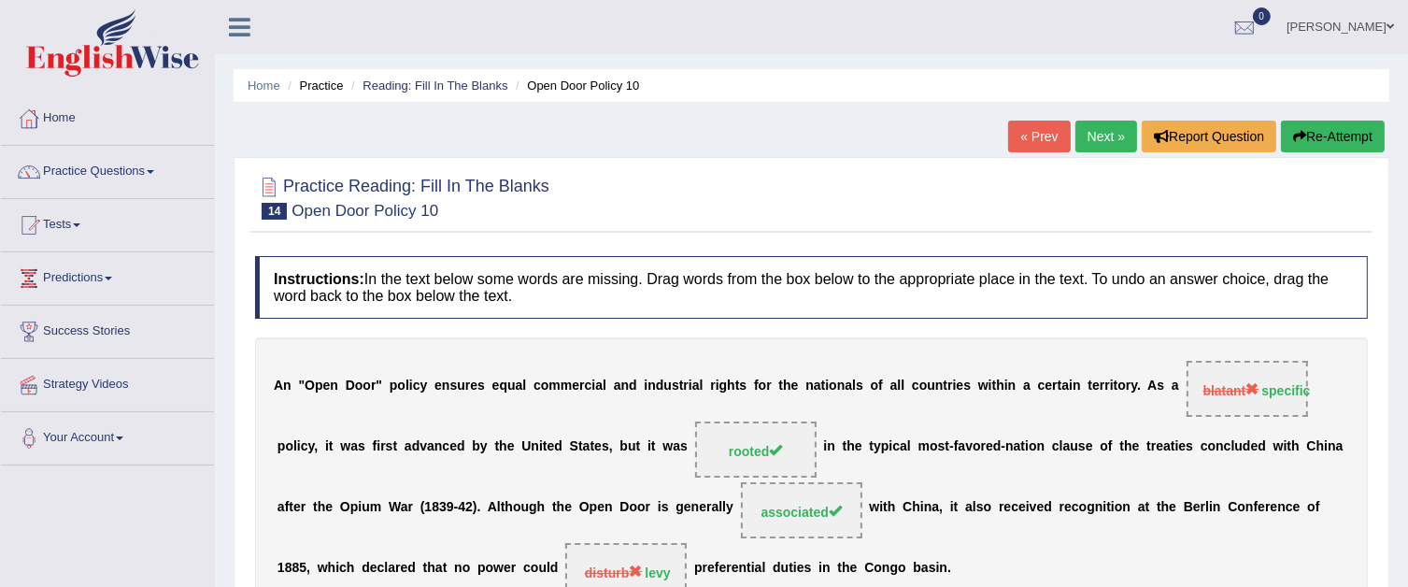
click at [1097, 137] on link "Next »" at bounding box center [1106, 137] width 62 height 32
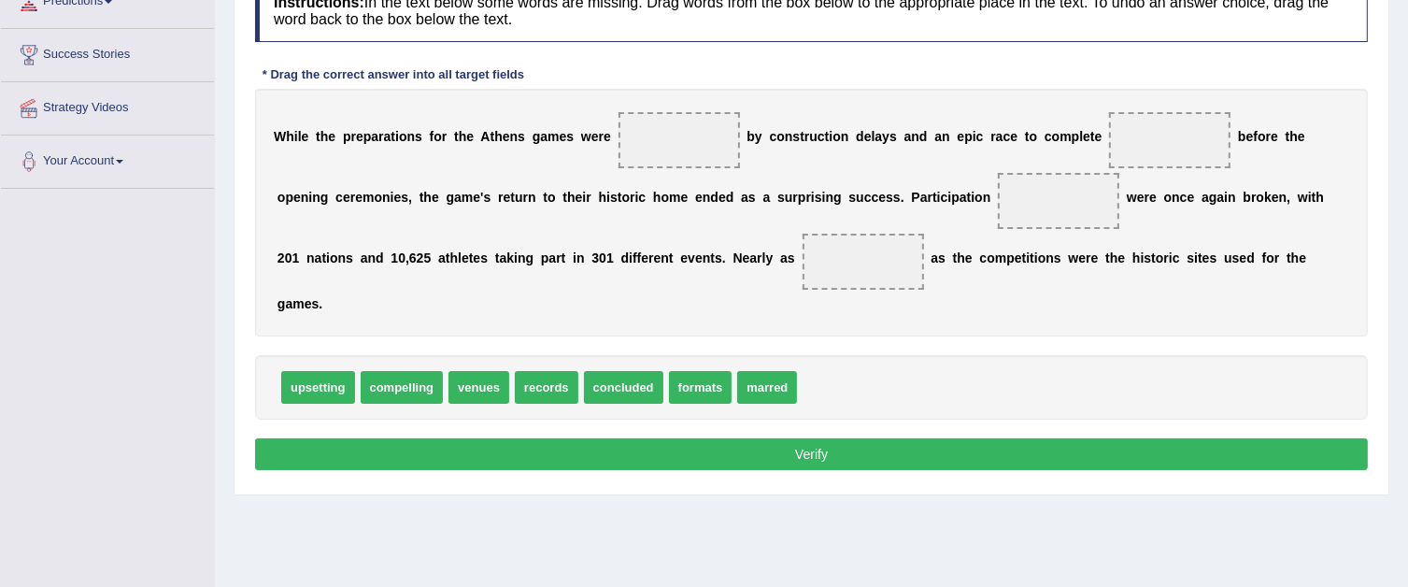
scroll to position [280, 0]
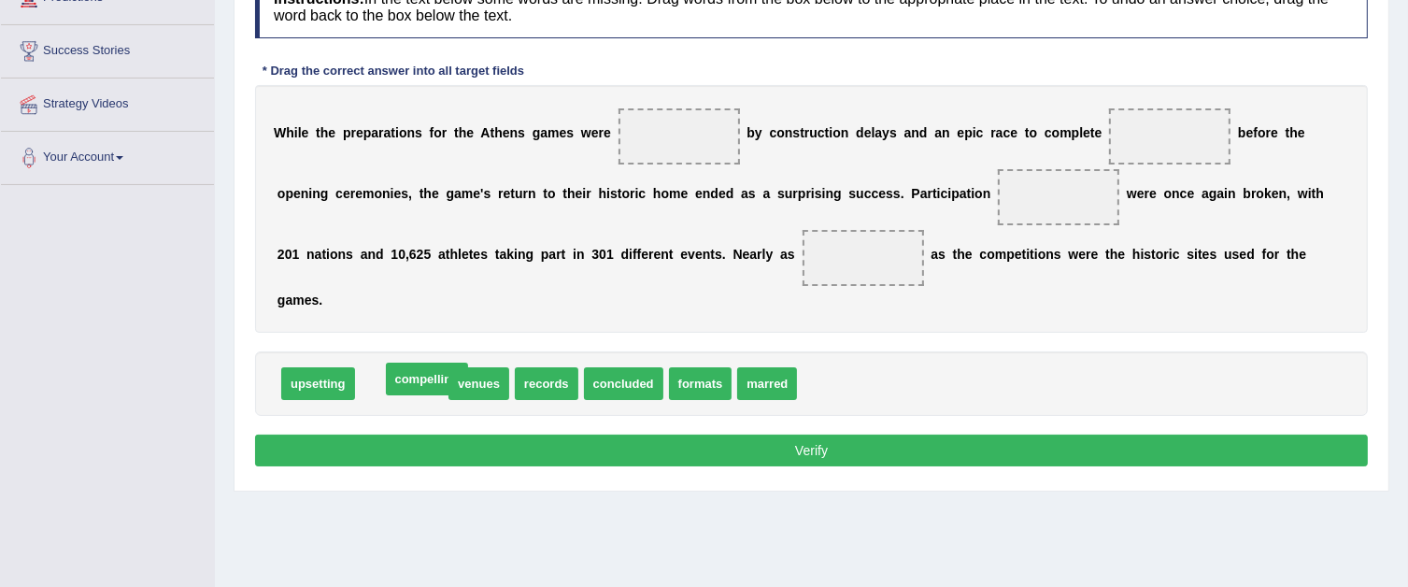
drag, startPoint x: 416, startPoint y: 376, endPoint x: 443, endPoint y: 369, distance: 27.9
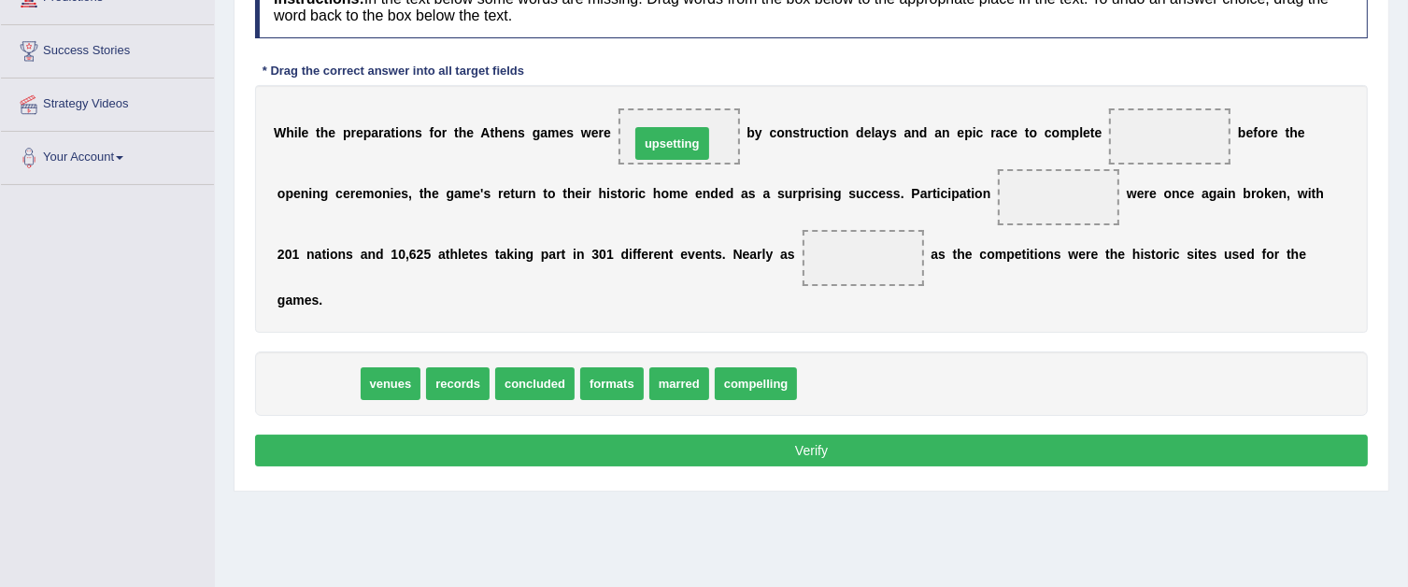
drag, startPoint x: 330, startPoint y: 370, endPoint x: 685, endPoint y: 124, distance: 431.8
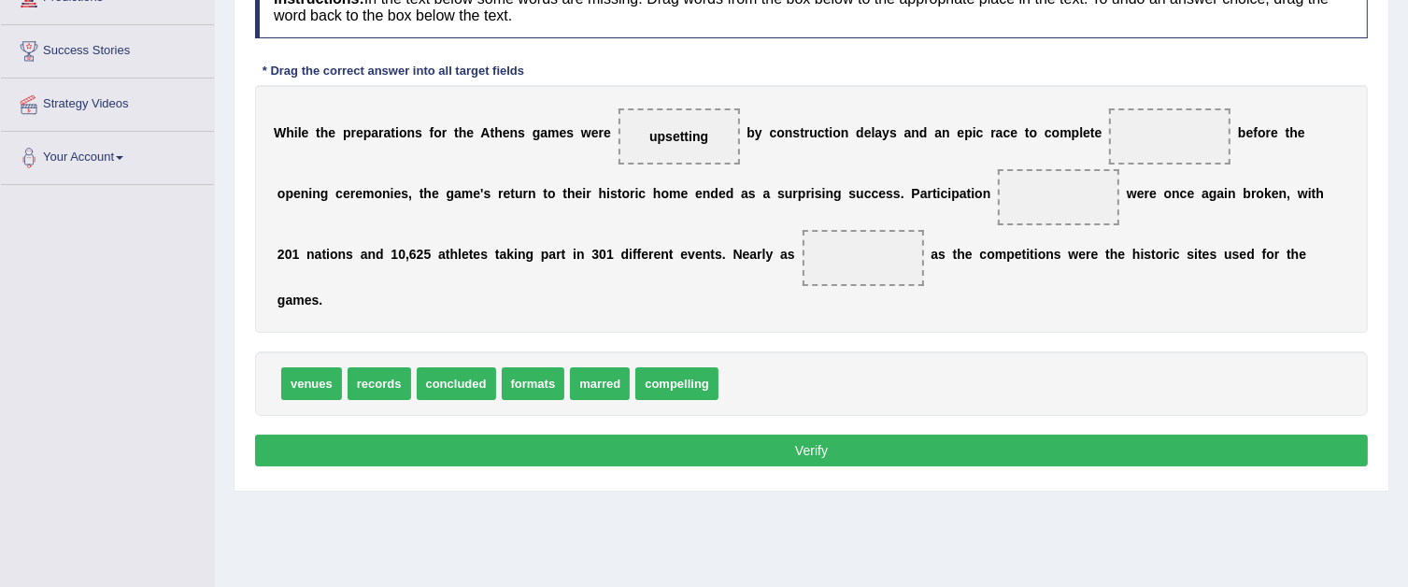
drag, startPoint x: 602, startPoint y: 353, endPoint x: 825, endPoint y: 232, distance: 254.2
click at [834, 230] on div "Instructions: In the text below some words are missing. Drag words from the box…" at bounding box center [811, 223] width 1122 height 515
drag, startPoint x: 538, startPoint y: 377, endPoint x: 1166, endPoint y: 131, distance: 674.3
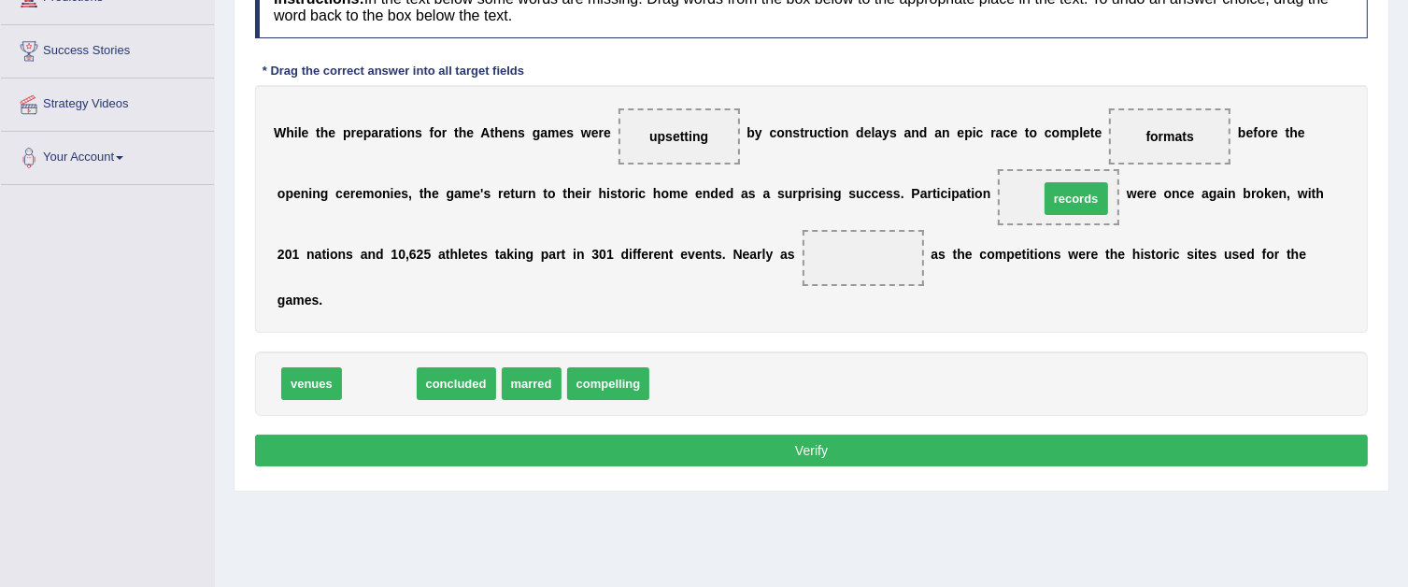
drag, startPoint x: 363, startPoint y: 380, endPoint x: 1058, endPoint y: 191, distance: 720.6
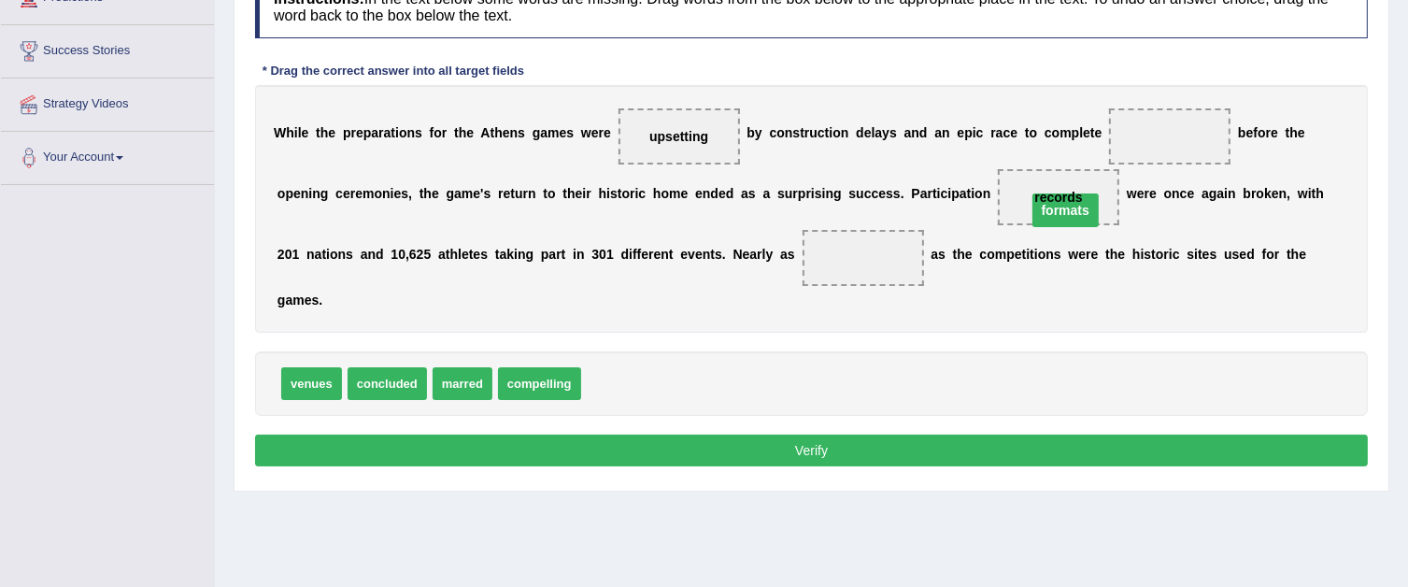
drag, startPoint x: 1151, startPoint y: 126, endPoint x: 1046, endPoint y: 200, distance: 128.8
drag, startPoint x: 617, startPoint y: 386, endPoint x: 1156, endPoint y: 141, distance: 592.1
drag, startPoint x: 1058, startPoint y: 192, endPoint x: 1160, endPoint y: 122, distance: 123.6
drag, startPoint x: 636, startPoint y: 378, endPoint x: 1046, endPoint y: 207, distance: 444.4
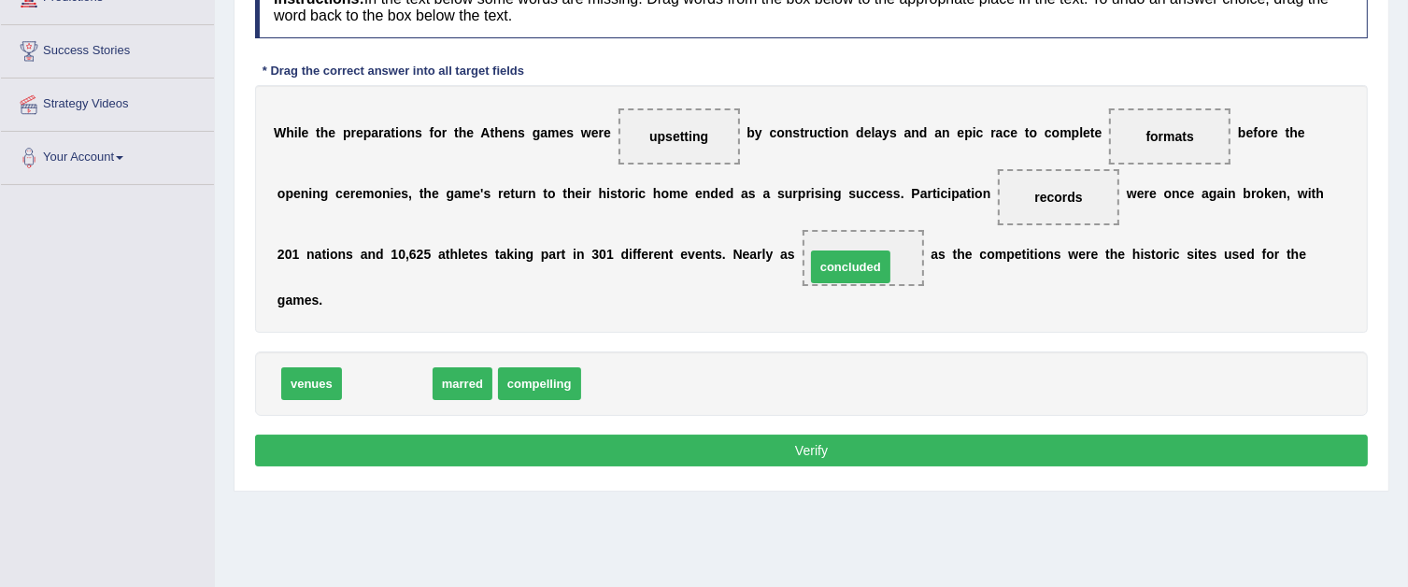
drag, startPoint x: 400, startPoint y: 381, endPoint x: 861, endPoint y: 260, distance: 476.4
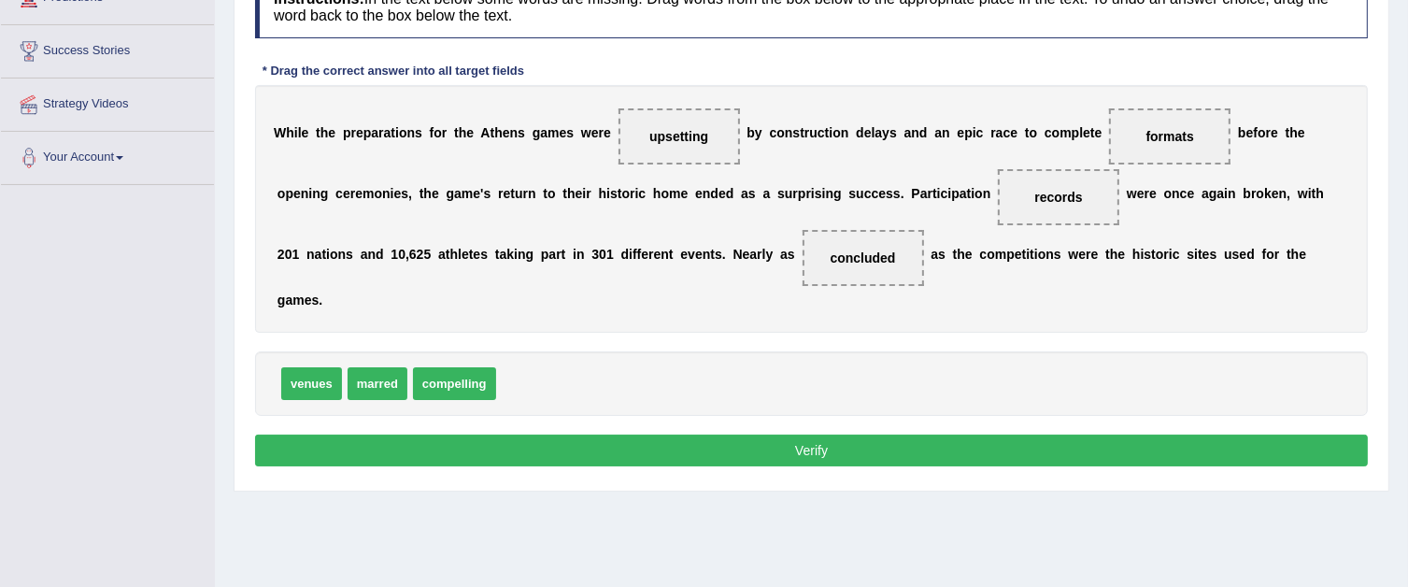
click at [743, 445] on button "Verify" at bounding box center [811, 450] width 1113 height 32
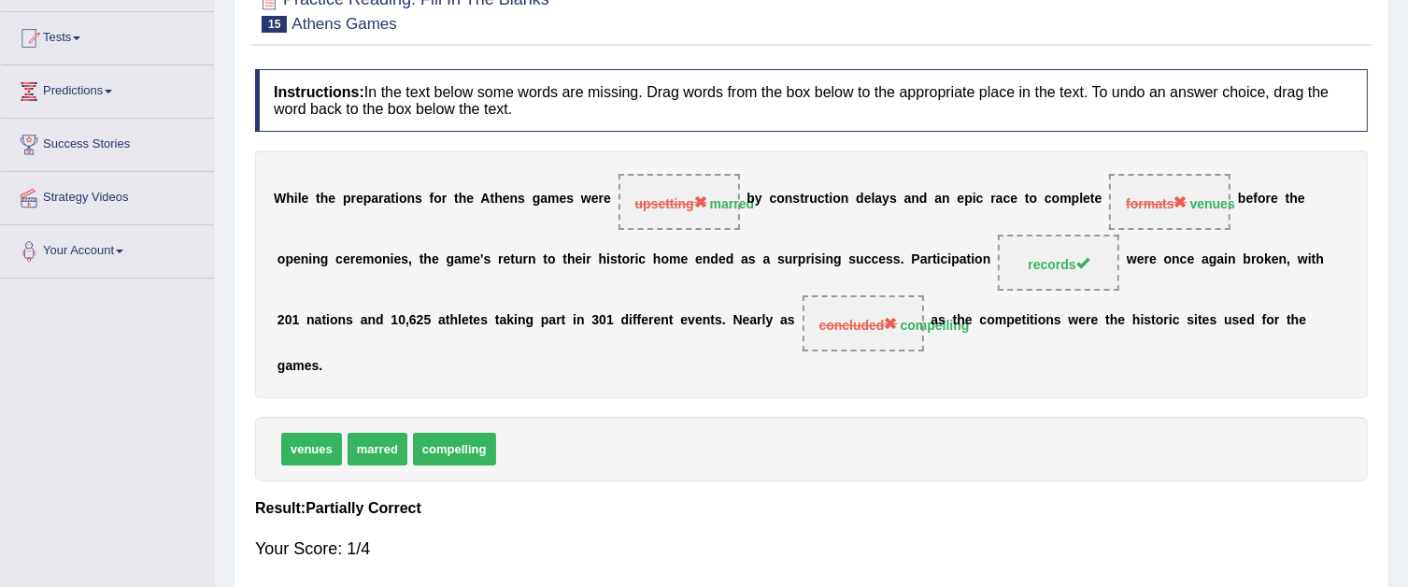
scroll to position [93, 0]
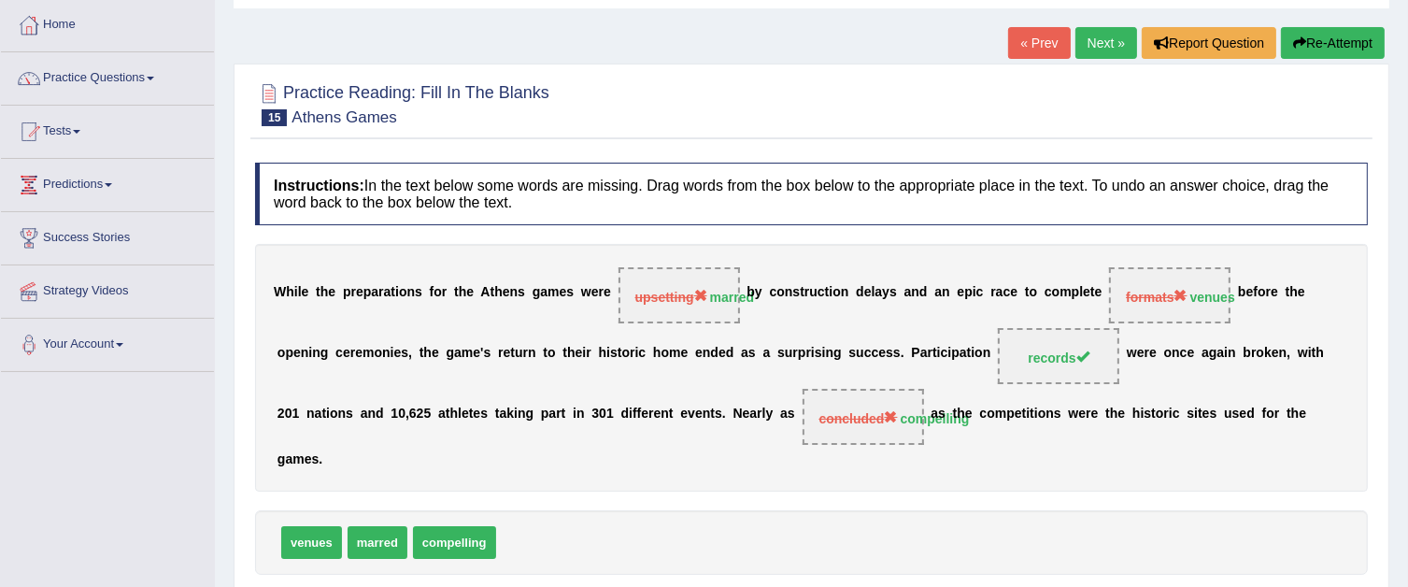
click at [1076, 44] on link "Next »" at bounding box center [1106, 43] width 62 height 32
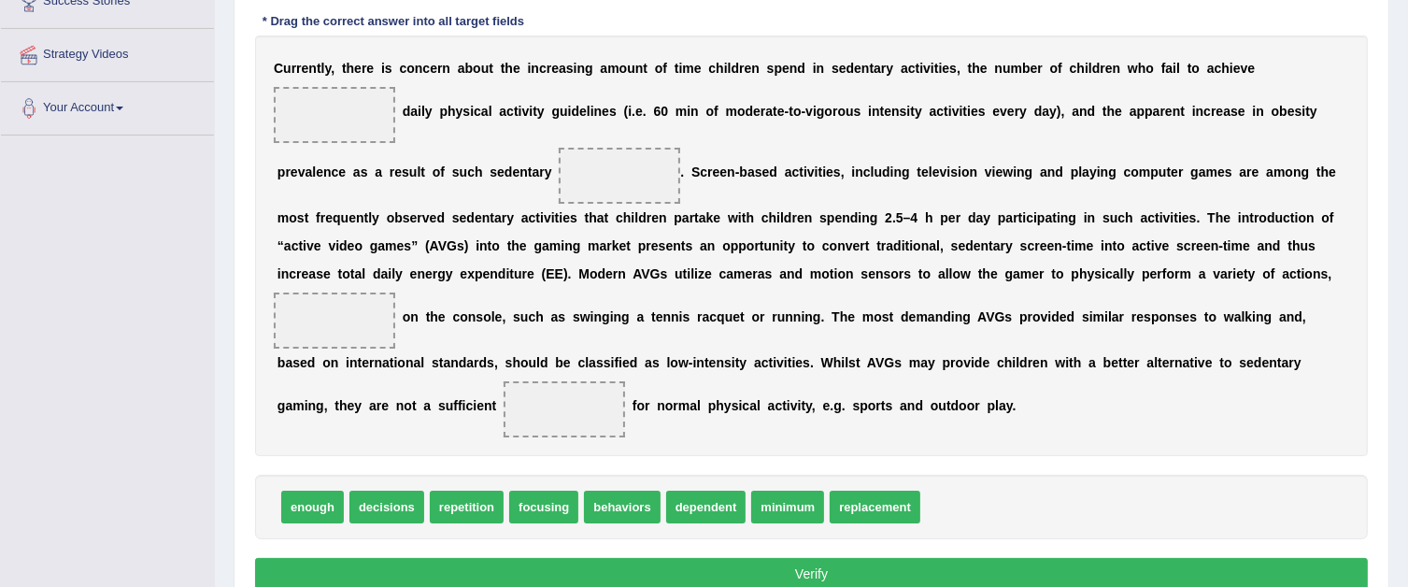
scroll to position [374, 0]
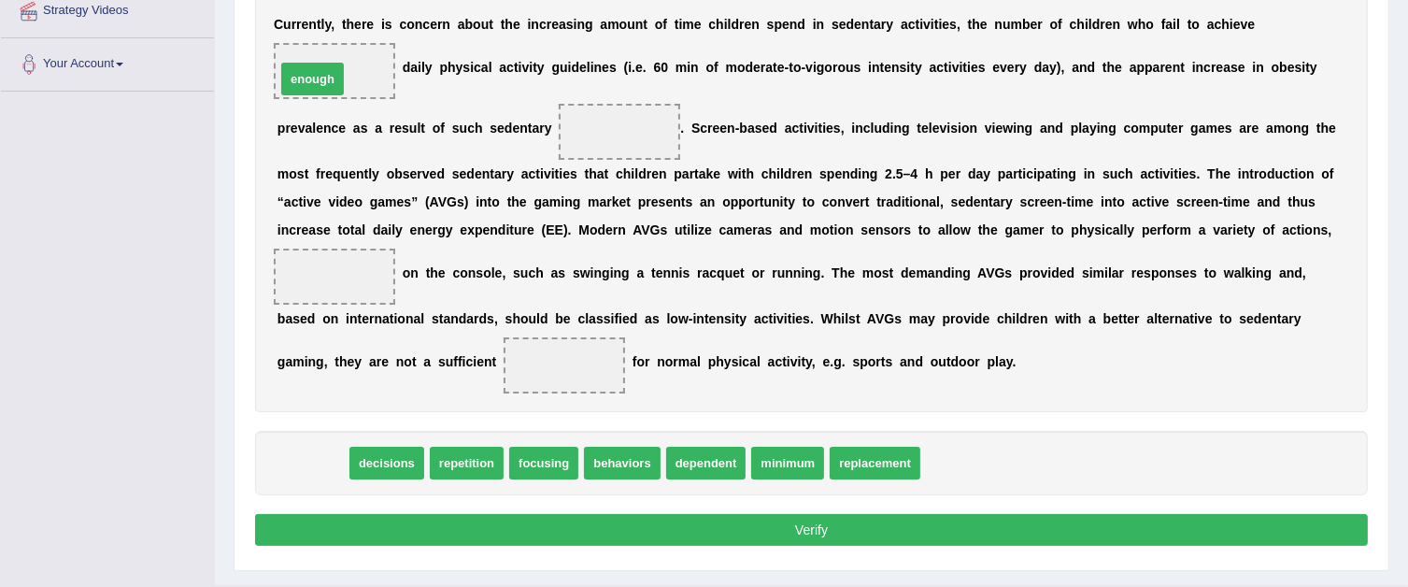
drag, startPoint x: 315, startPoint y: 460, endPoint x: 315, endPoint y: 76, distance: 384.0
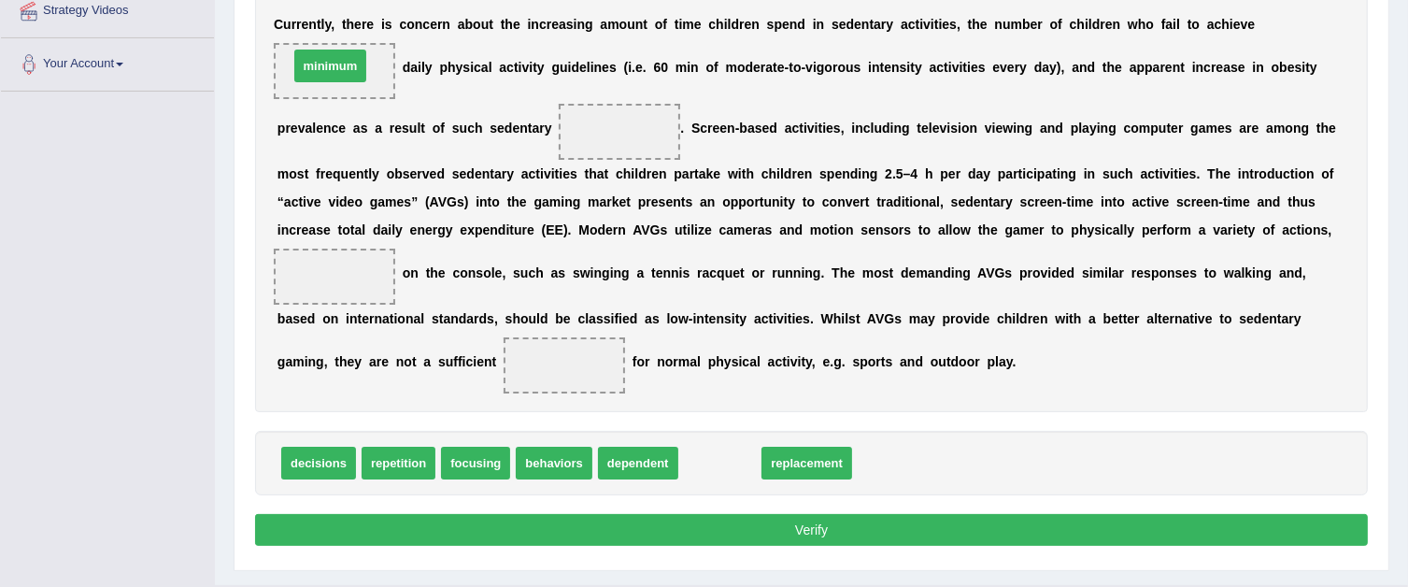
drag, startPoint x: 701, startPoint y: 458, endPoint x: 311, endPoint y: 61, distance: 556.3
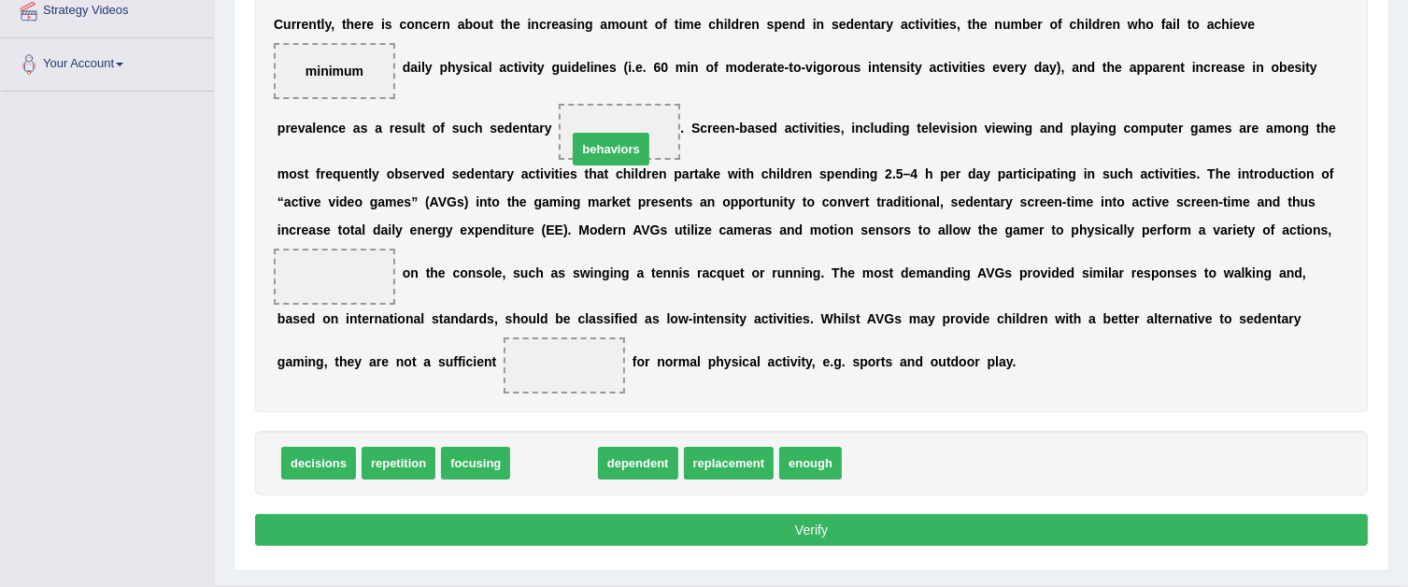
drag, startPoint x: 545, startPoint y: 461, endPoint x: 602, endPoint y: 138, distance: 327.4
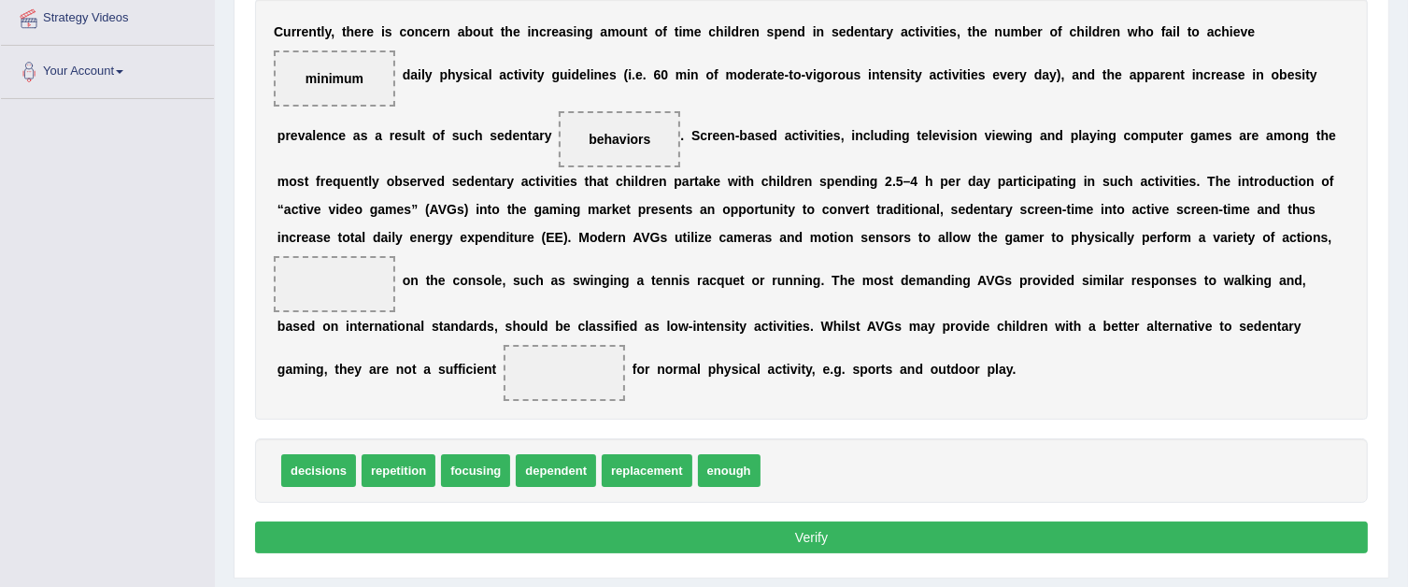
scroll to position [322, 0]
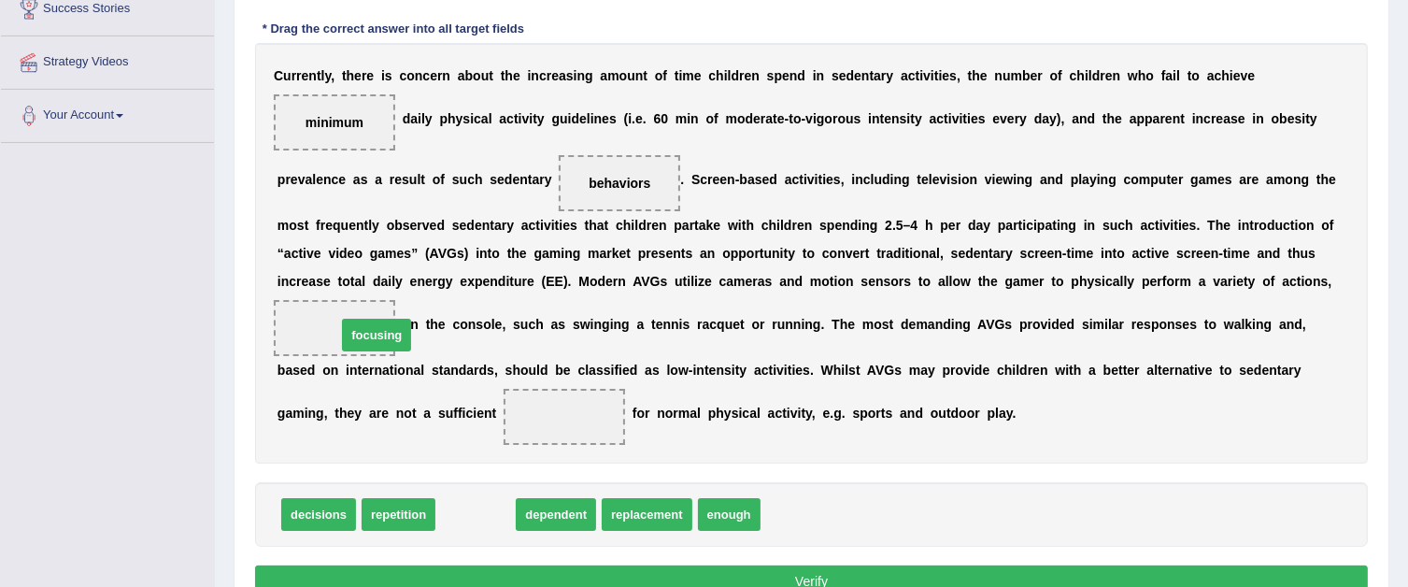
drag, startPoint x: 475, startPoint y: 506, endPoint x: 375, endPoint y: 325, distance: 207.0
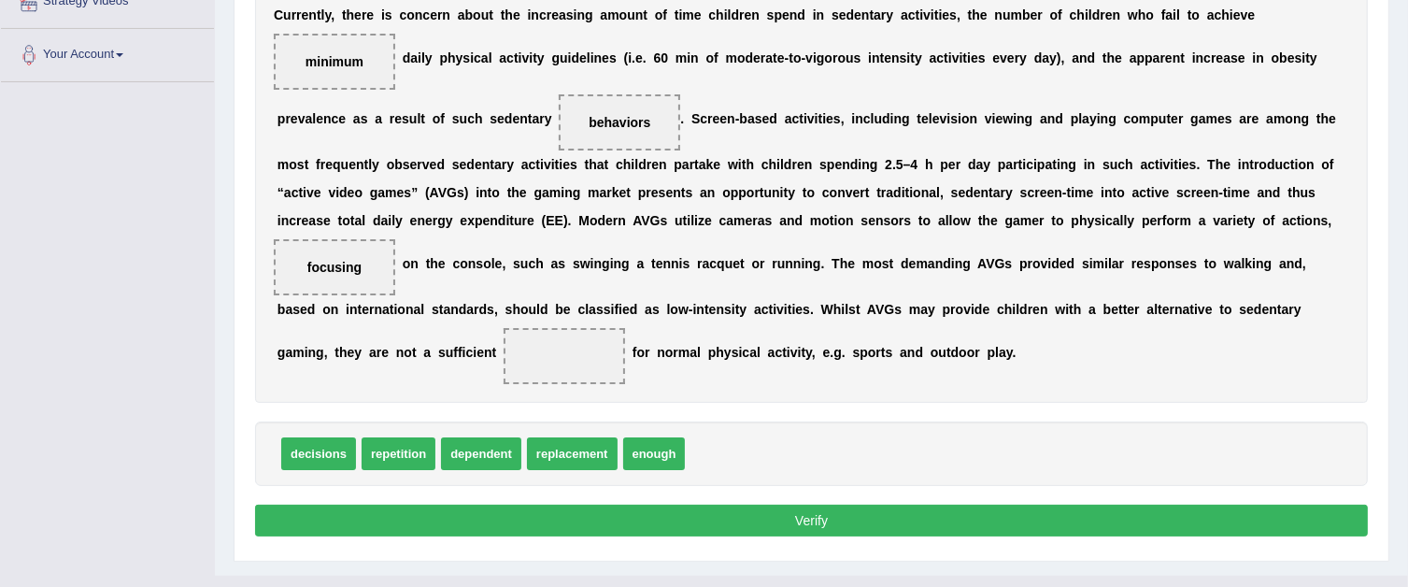
scroll to position [416, 0]
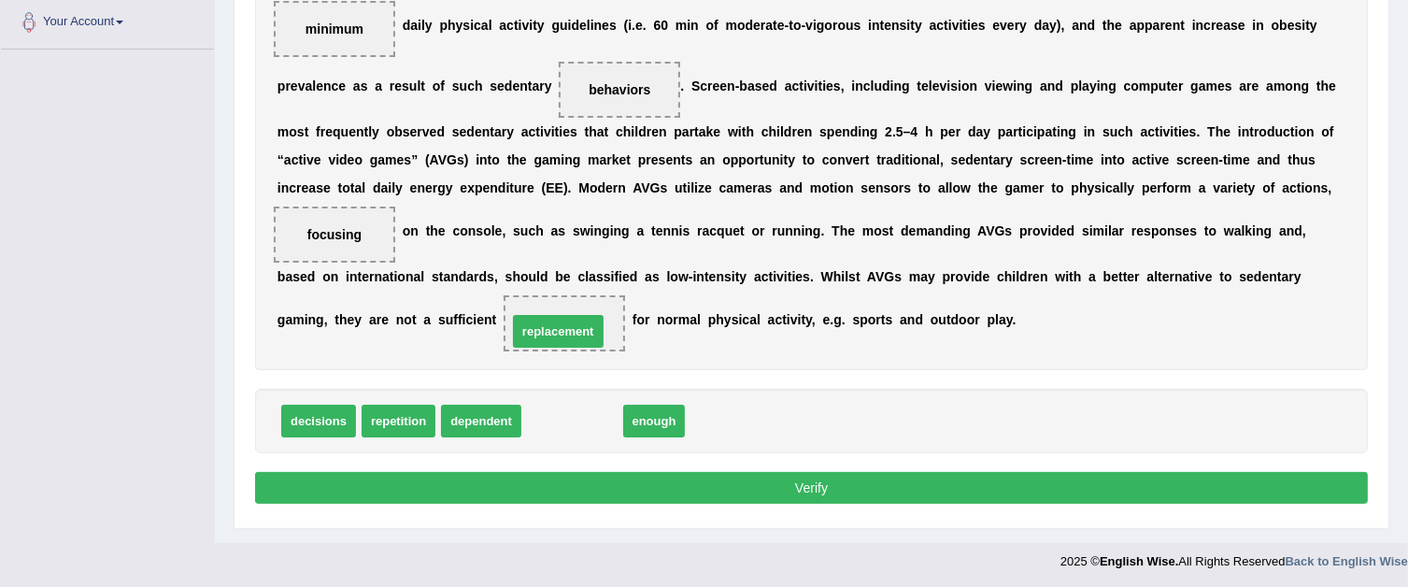
drag, startPoint x: 556, startPoint y: 420, endPoint x: 542, endPoint y: 331, distance: 90.8
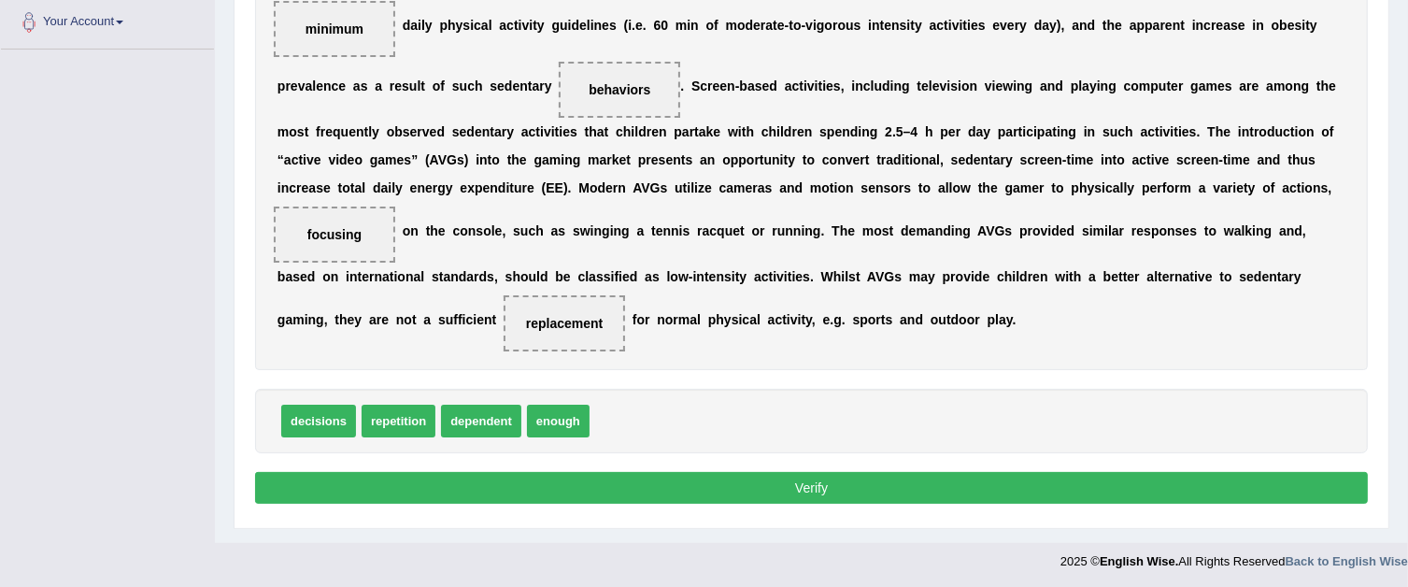
click at [514, 490] on button "Verify" at bounding box center [811, 488] width 1113 height 32
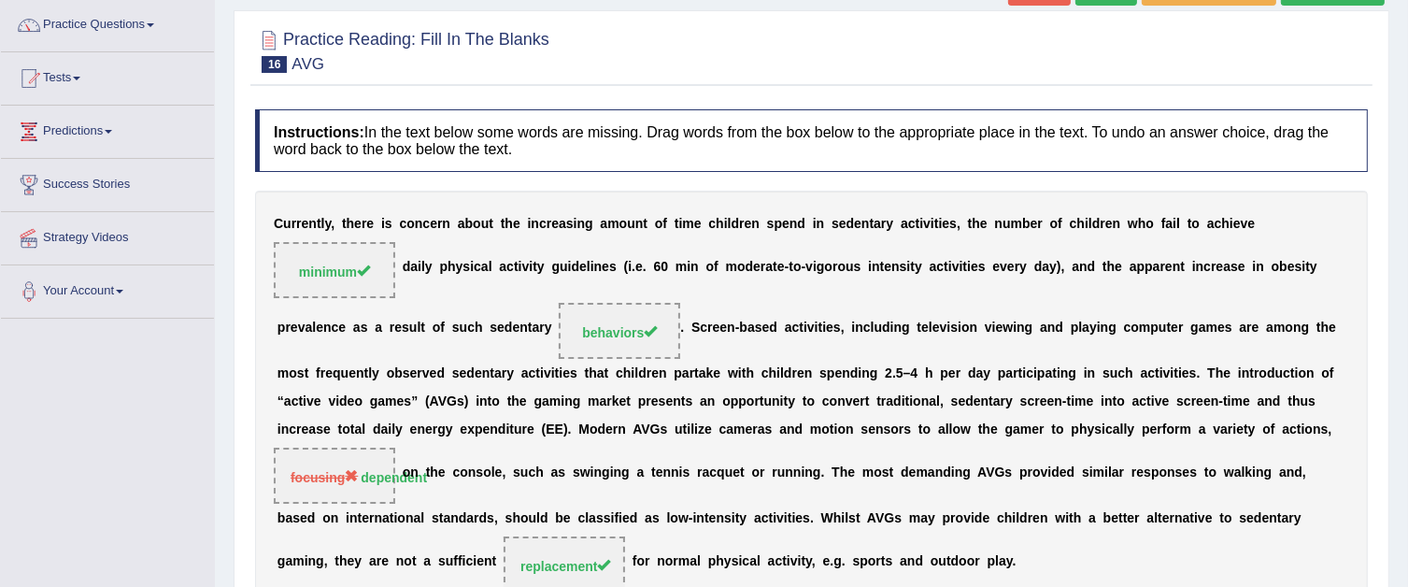
scroll to position [0, 0]
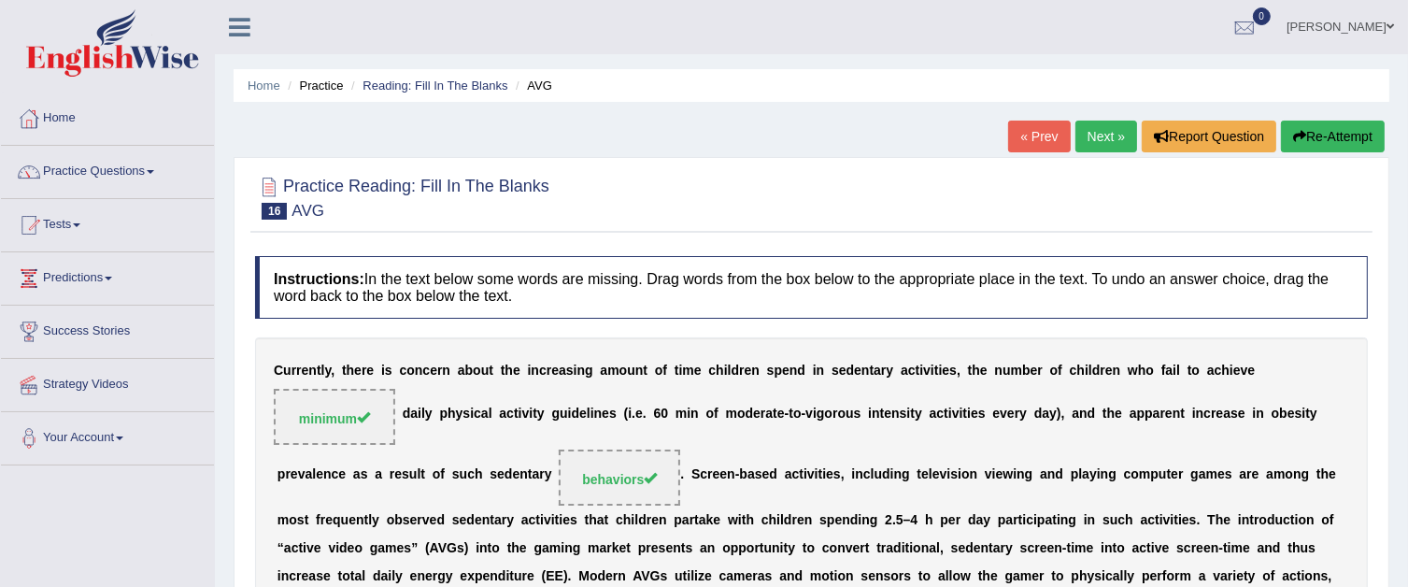
click at [1081, 140] on link "Next »" at bounding box center [1106, 137] width 62 height 32
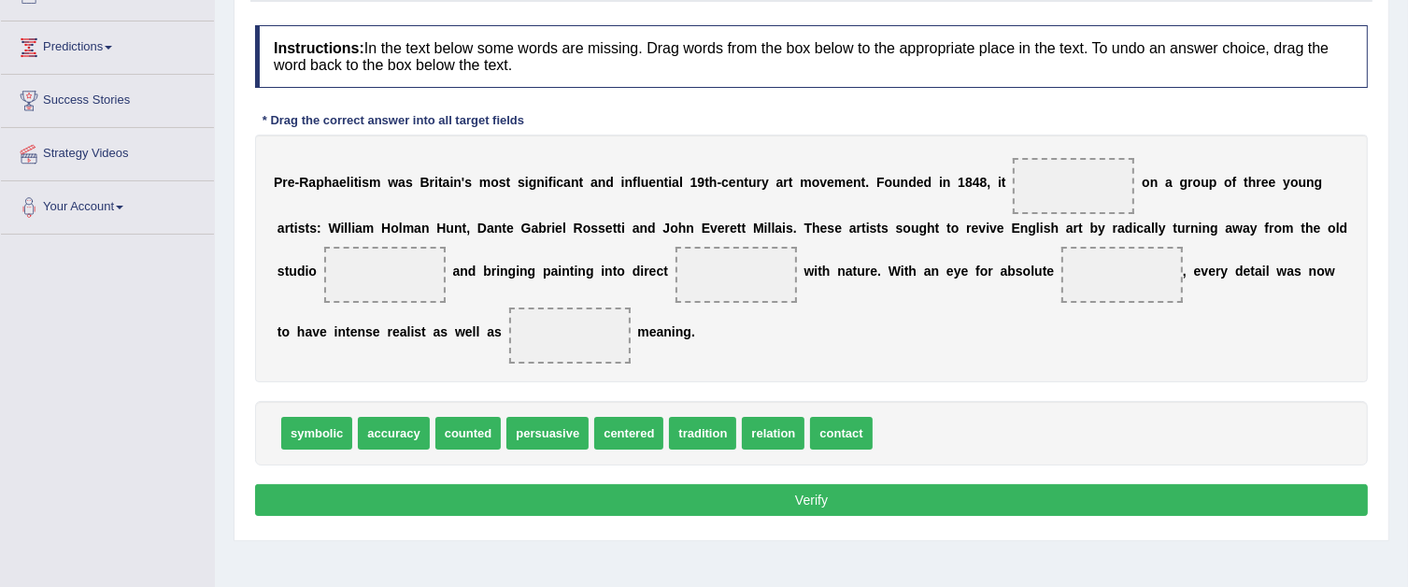
scroll to position [280, 0]
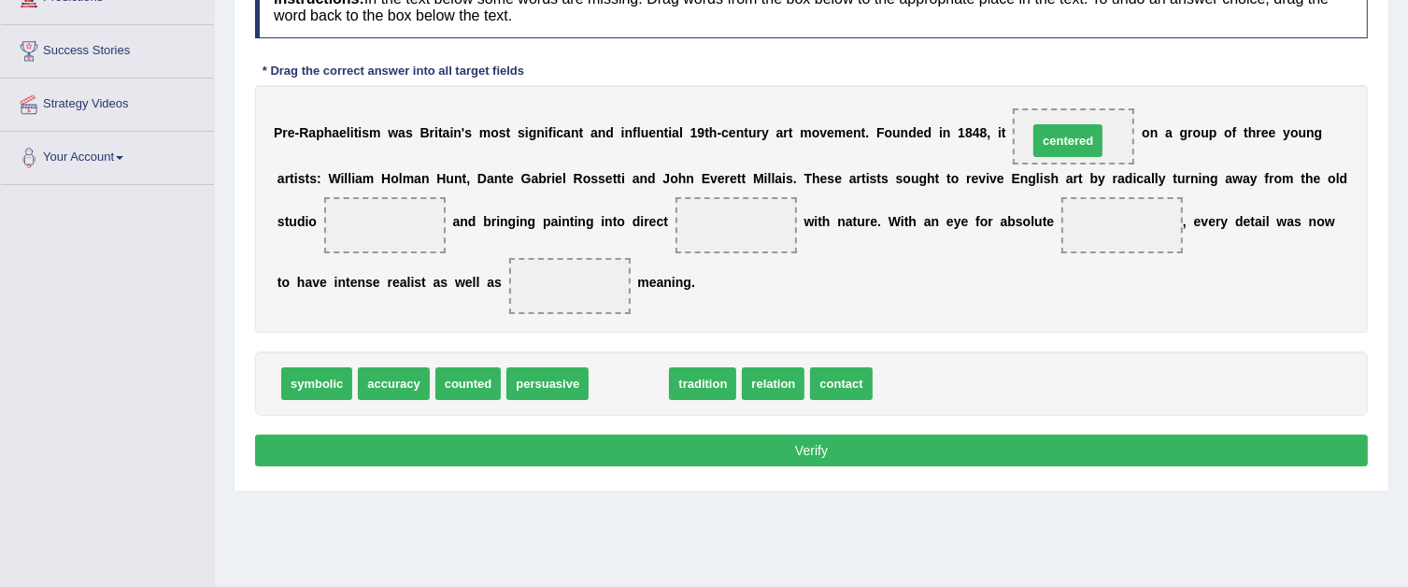
drag, startPoint x: 648, startPoint y: 377, endPoint x: 1087, endPoint y: 135, distance: 501.9
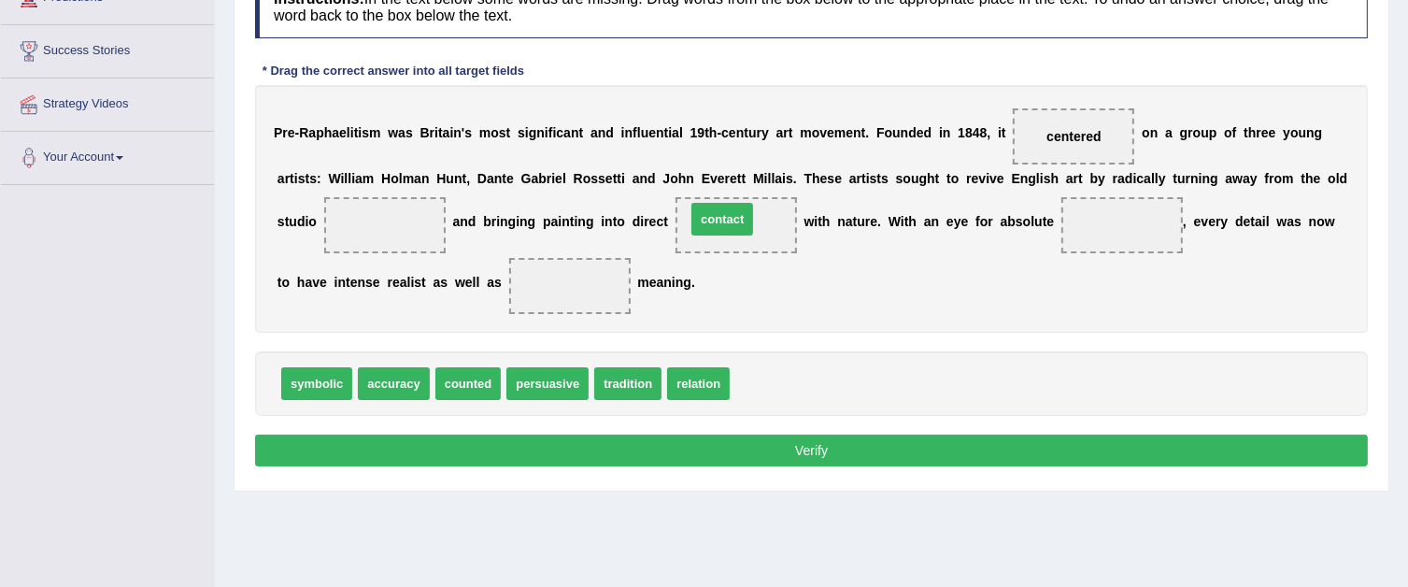
drag, startPoint x: 759, startPoint y: 379, endPoint x: 713, endPoint y: 214, distance: 171.6
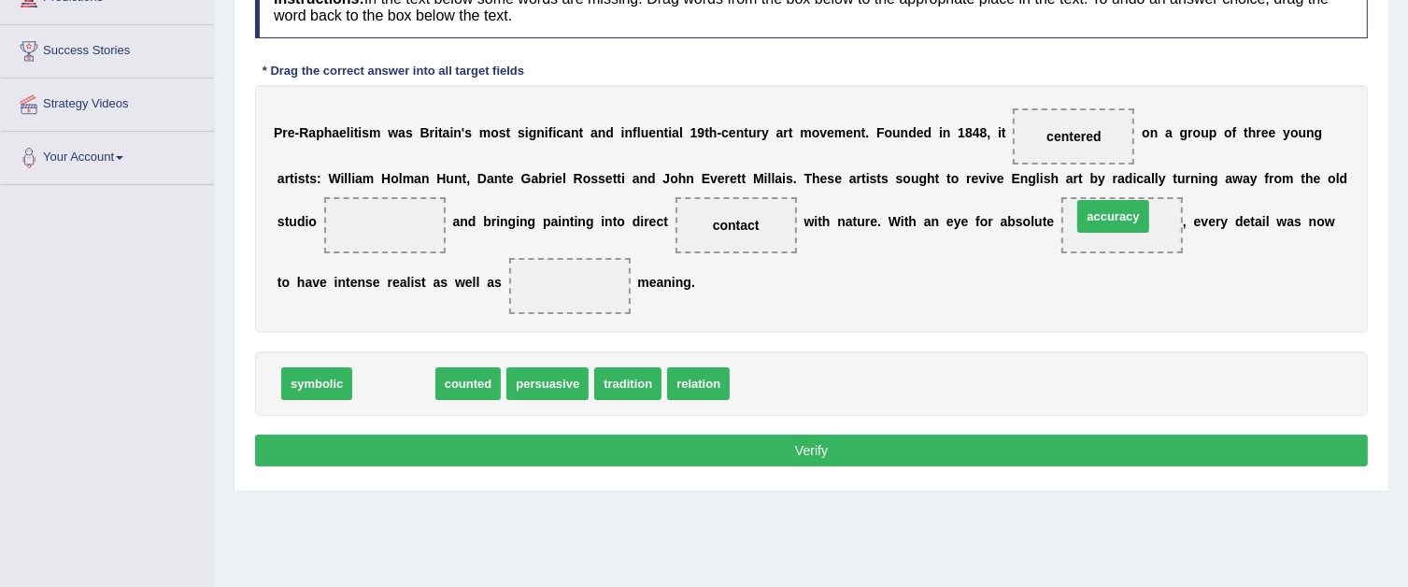
drag, startPoint x: 381, startPoint y: 384, endPoint x: 1096, endPoint y: 223, distance: 732.6
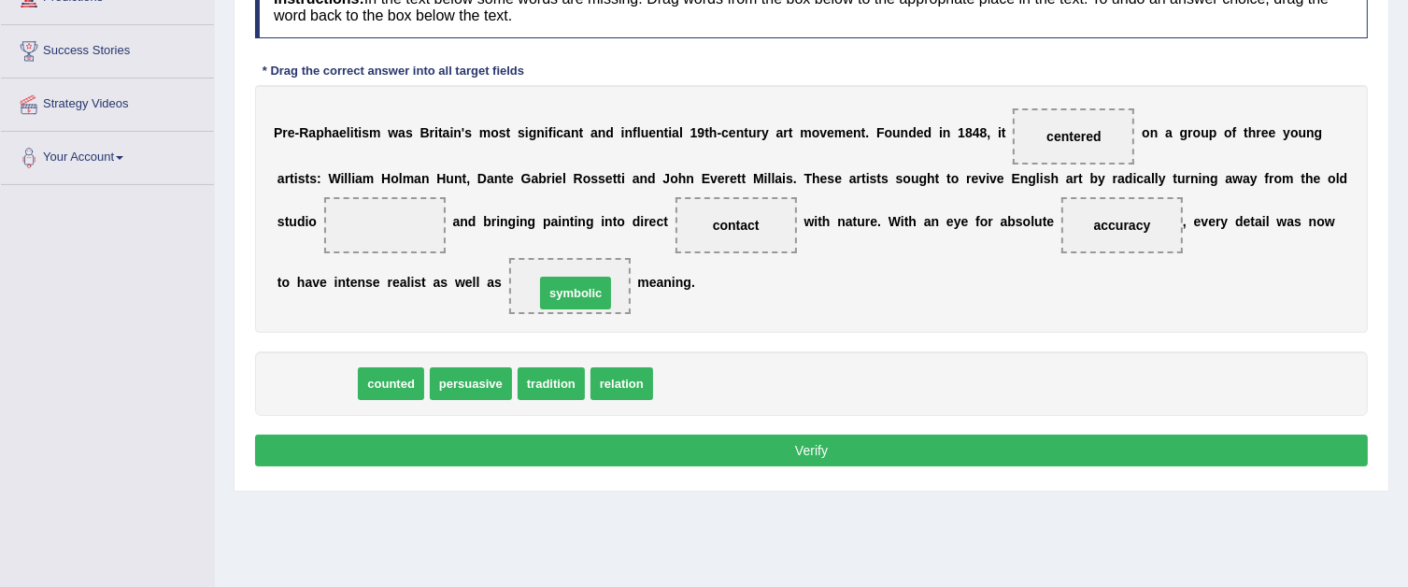
drag, startPoint x: 310, startPoint y: 373, endPoint x: 564, endPoint y: 283, distance: 269.5
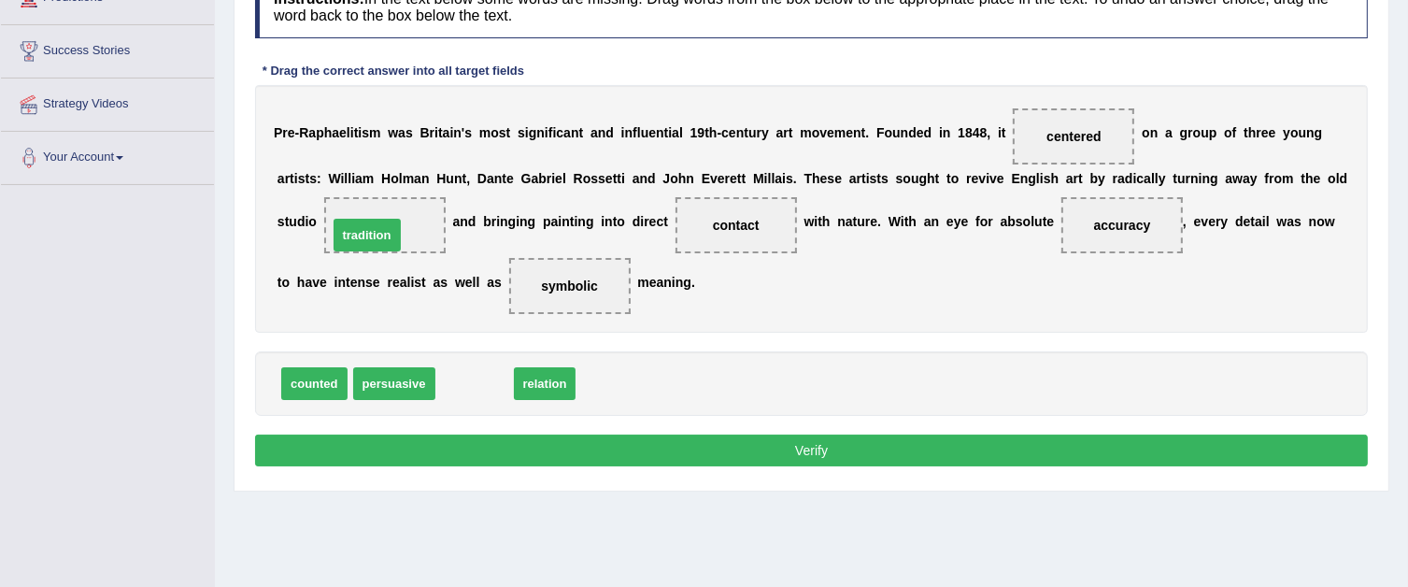
drag, startPoint x: 477, startPoint y: 377, endPoint x: 369, endPoint y: 228, distance: 183.3
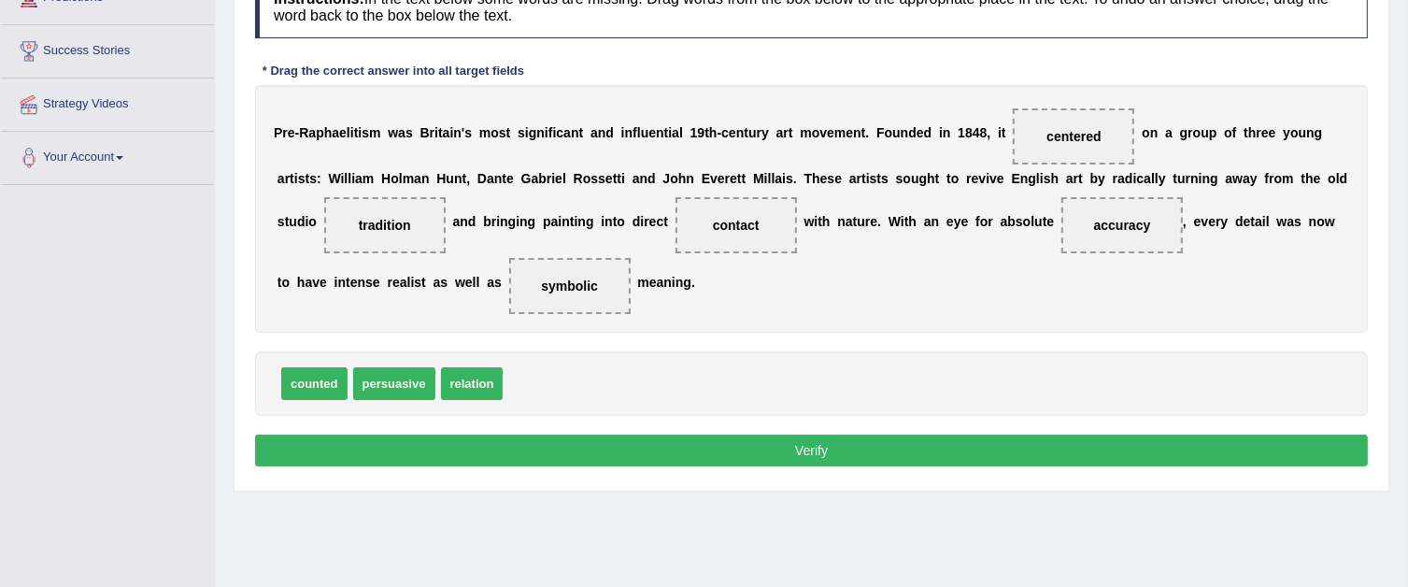
click at [668, 449] on button "Verify" at bounding box center [811, 450] width 1113 height 32
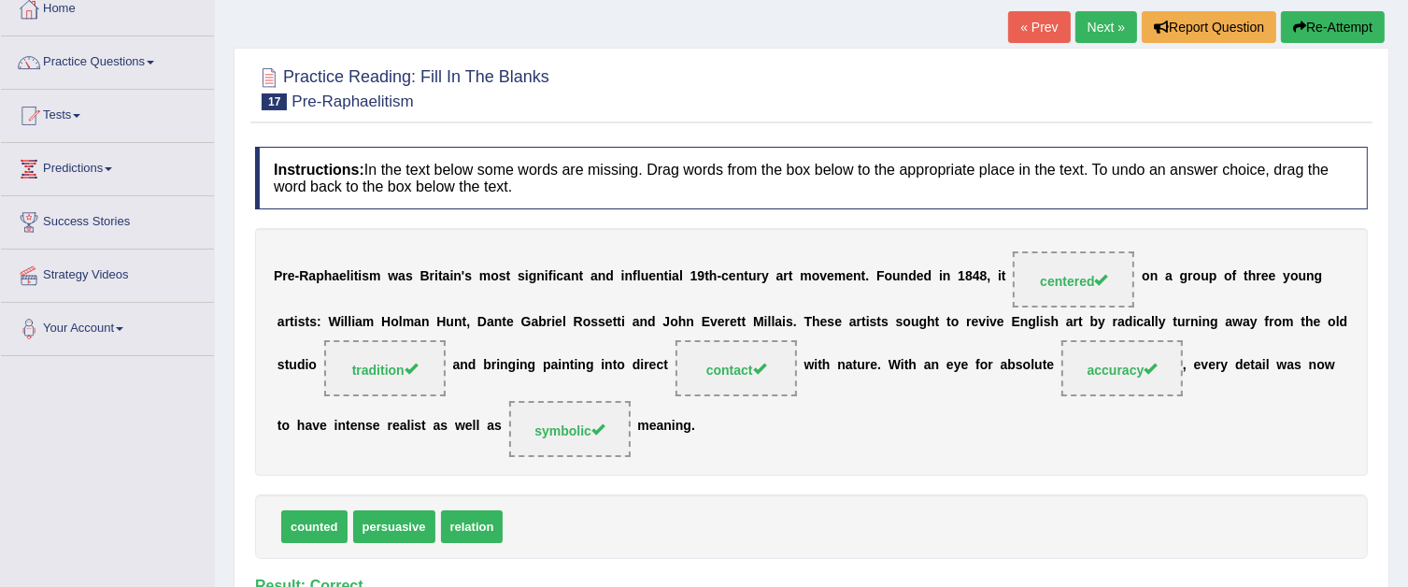
scroll to position [93, 0]
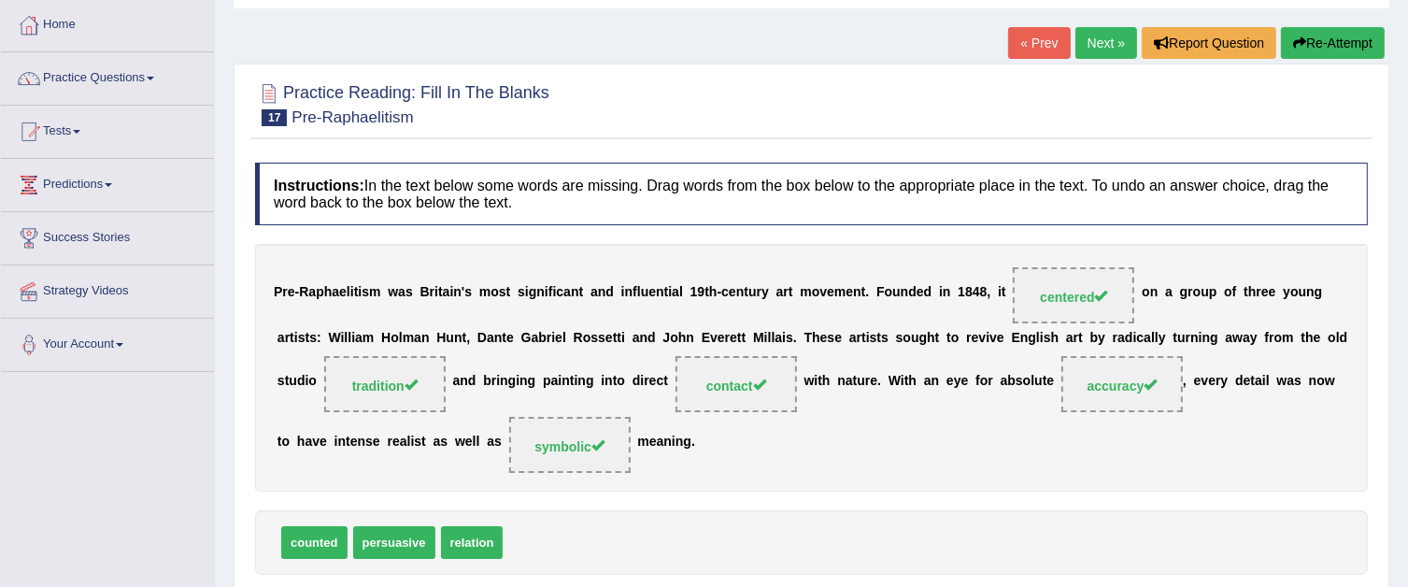
click at [1103, 39] on link "Next »" at bounding box center [1106, 43] width 62 height 32
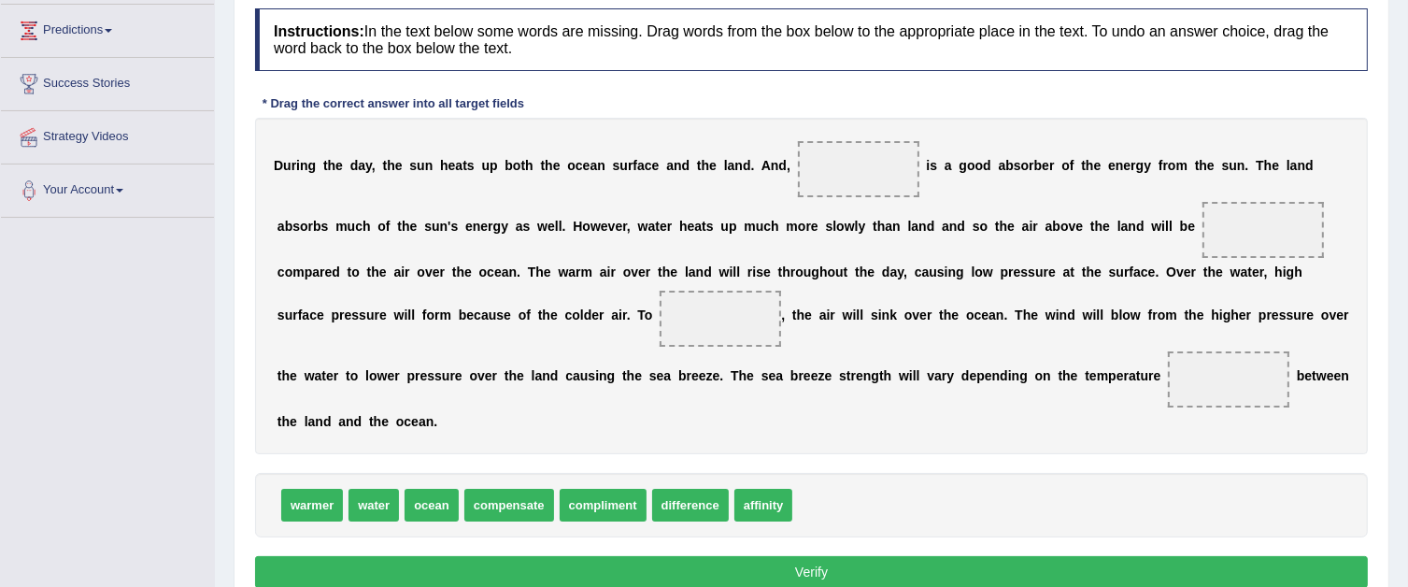
scroll to position [280, 0]
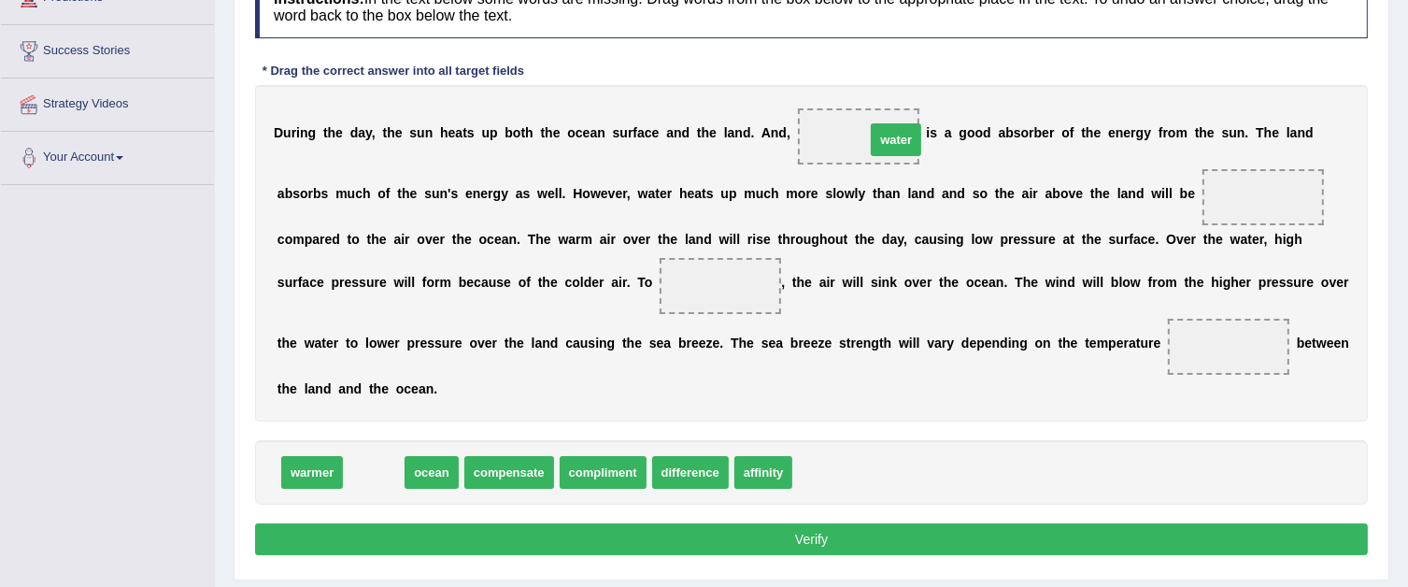
drag, startPoint x: 374, startPoint y: 470, endPoint x: 896, endPoint y: 137, distance: 619.2
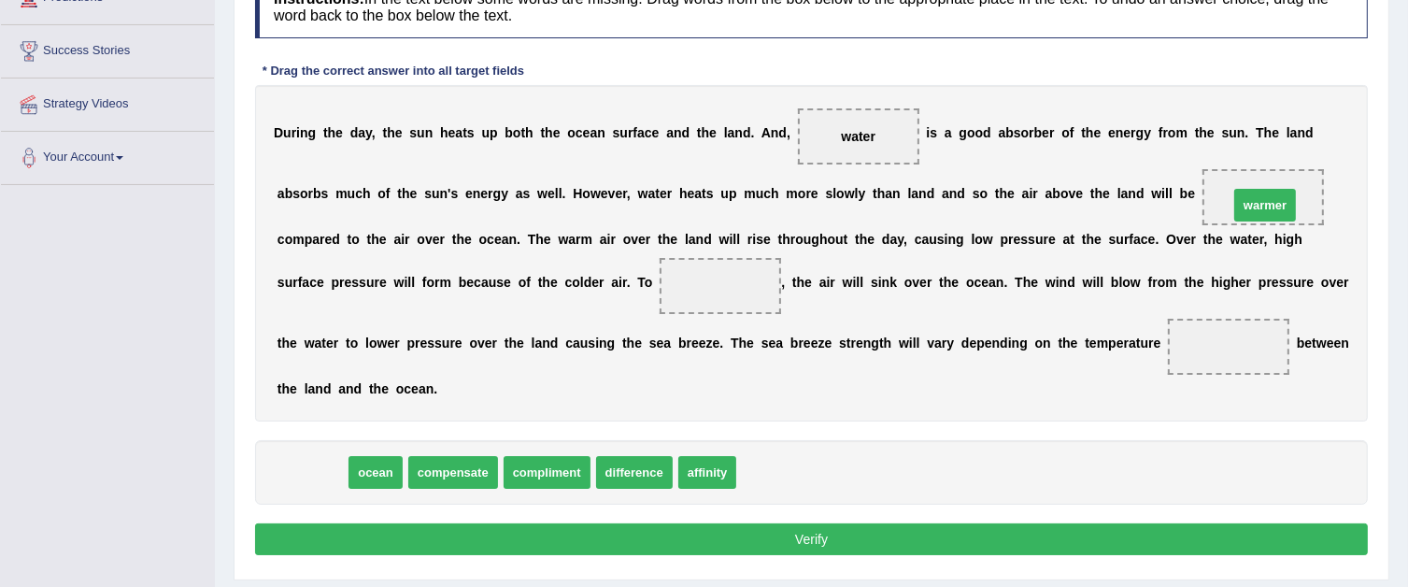
drag, startPoint x: 329, startPoint y: 468, endPoint x: 1282, endPoint y: 201, distance: 989.8
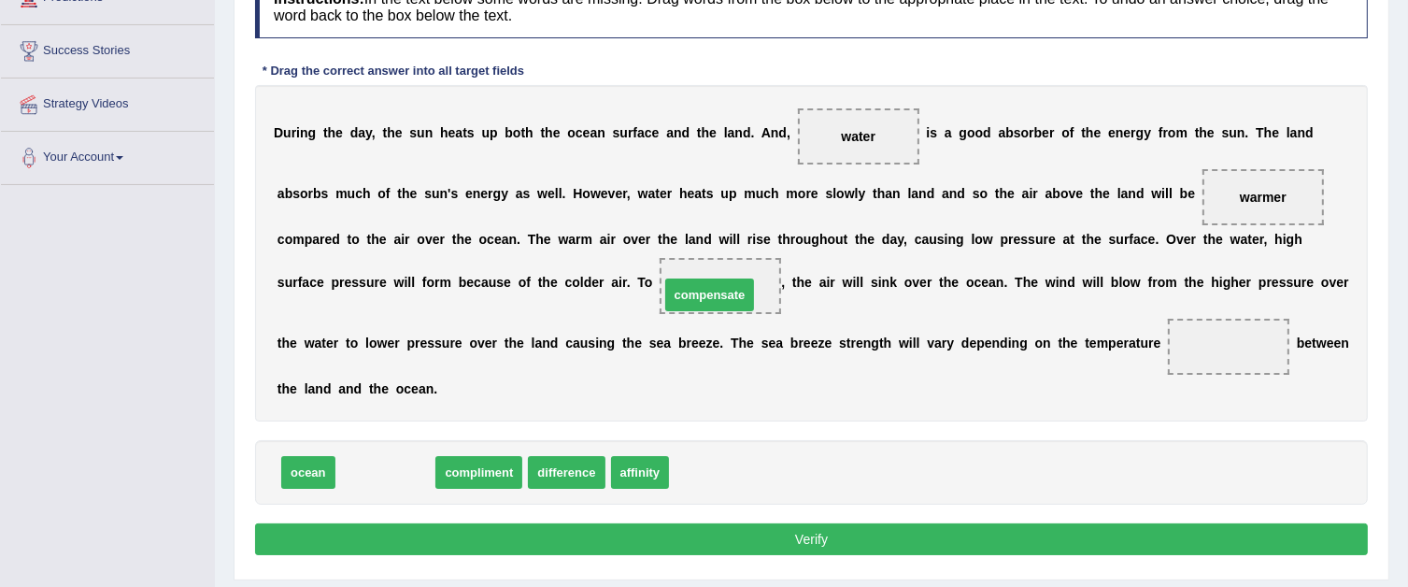
drag, startPoint x: 385, startPoint y: 475, endPoint x: 709, endPoint y: 297, distance: 369.6
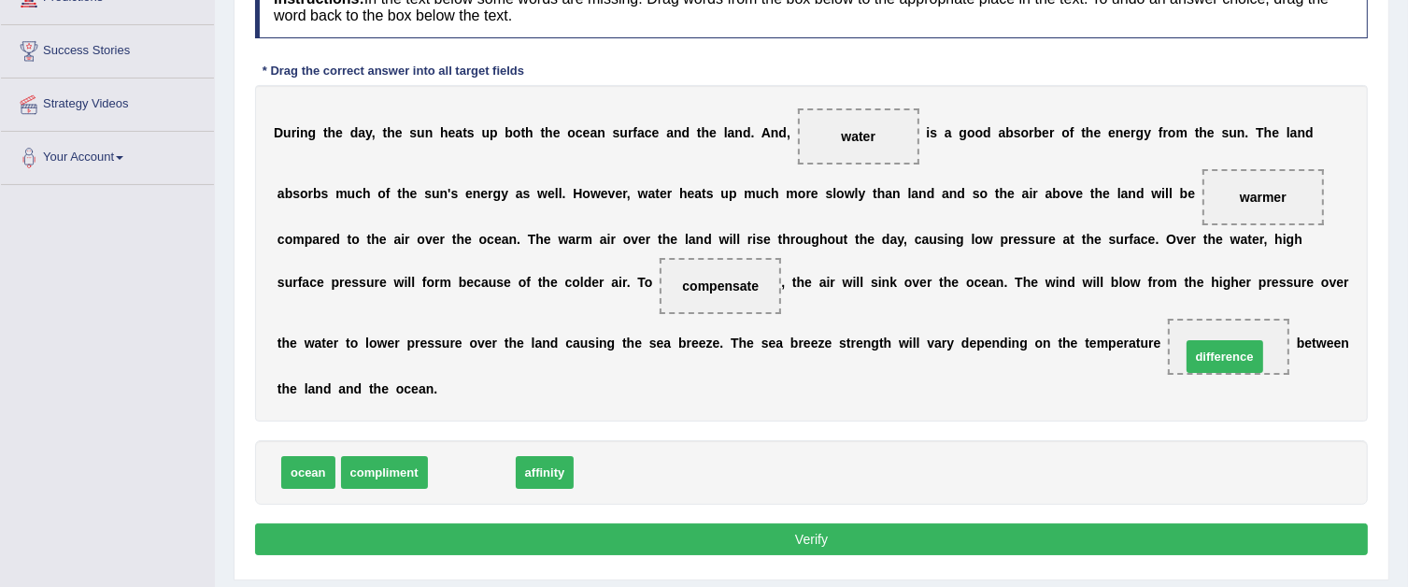
drag, startPoint x: 472, startPoint y: 475, endPoint x: 1222, endPoint y: 354, distance: 759.9
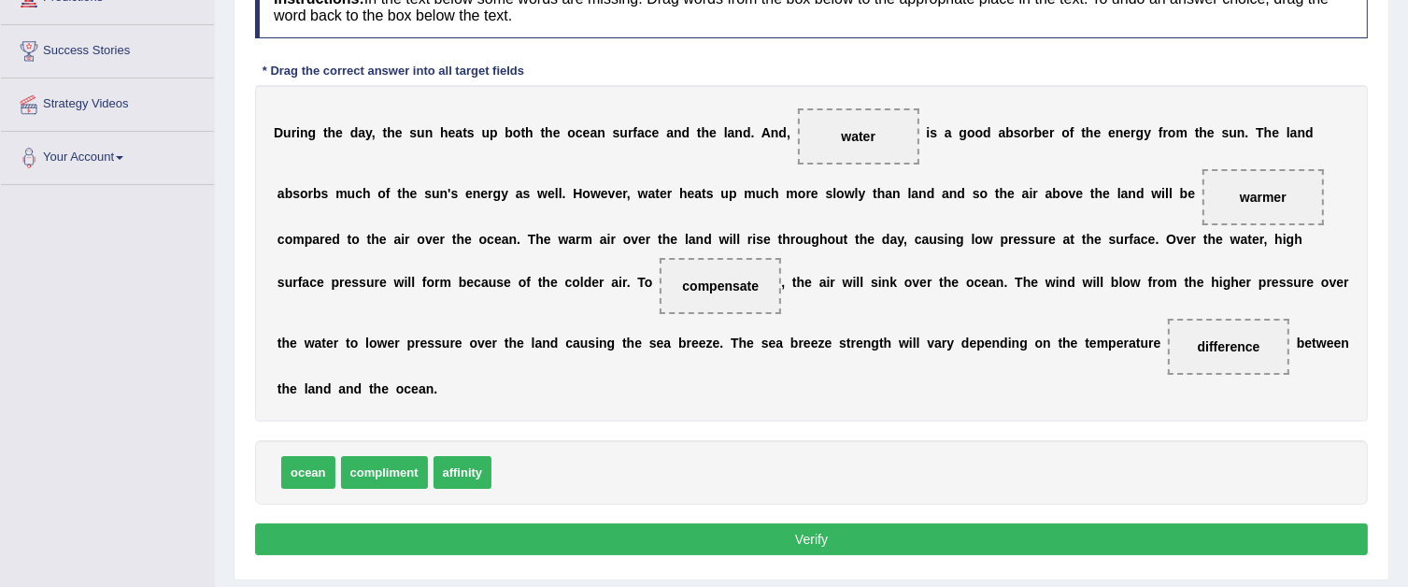
click at [595, 536] on button "Verify" at bounding box center [811, 539] width 1113 height 32
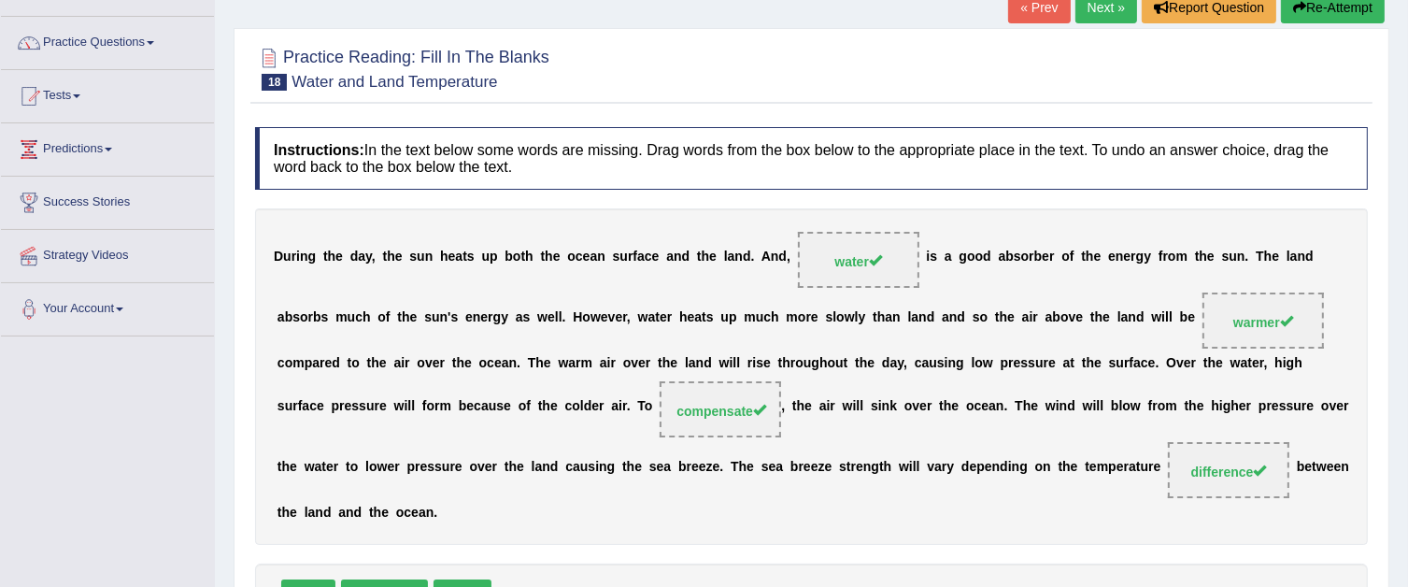
scroll to position [93, 0]
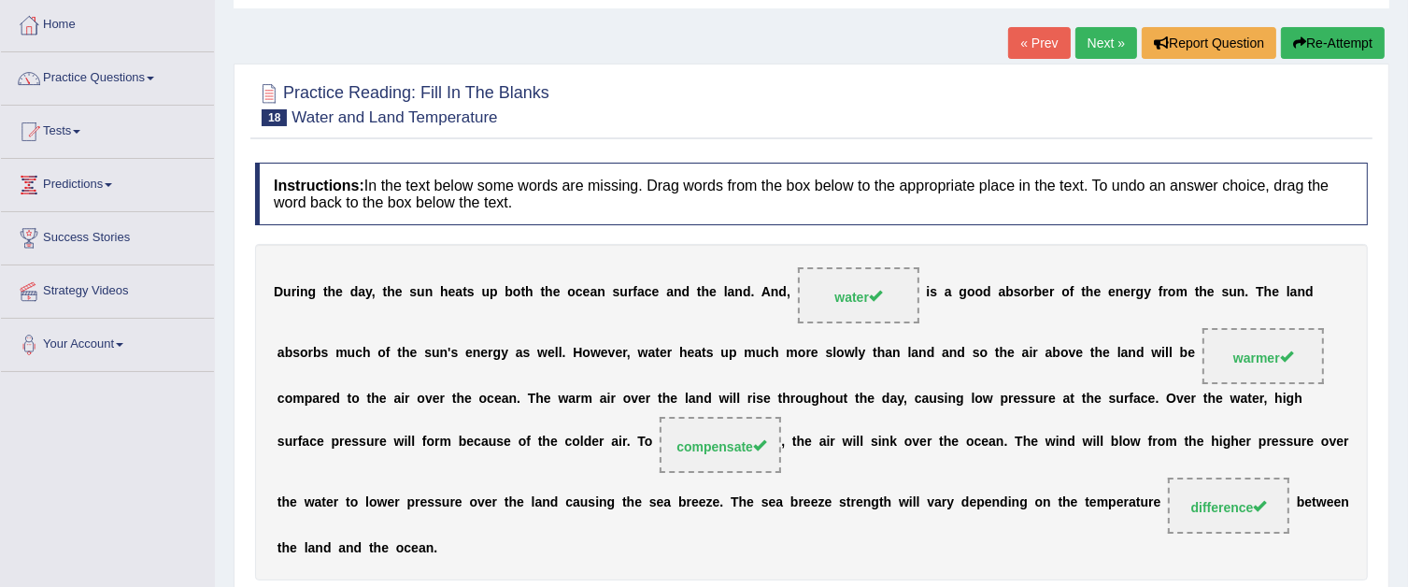
click at [1105, 48] on link "Next »" at bounding box center [1106, 43] width 62 height 32
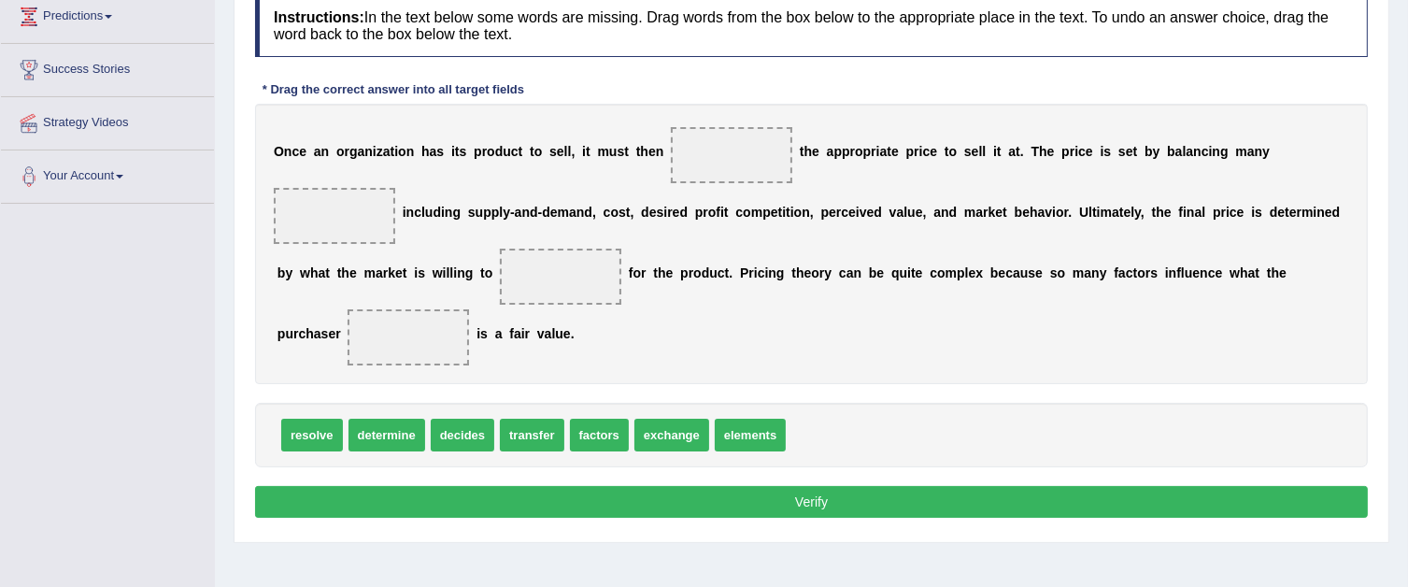
scroll to position [280, 0]
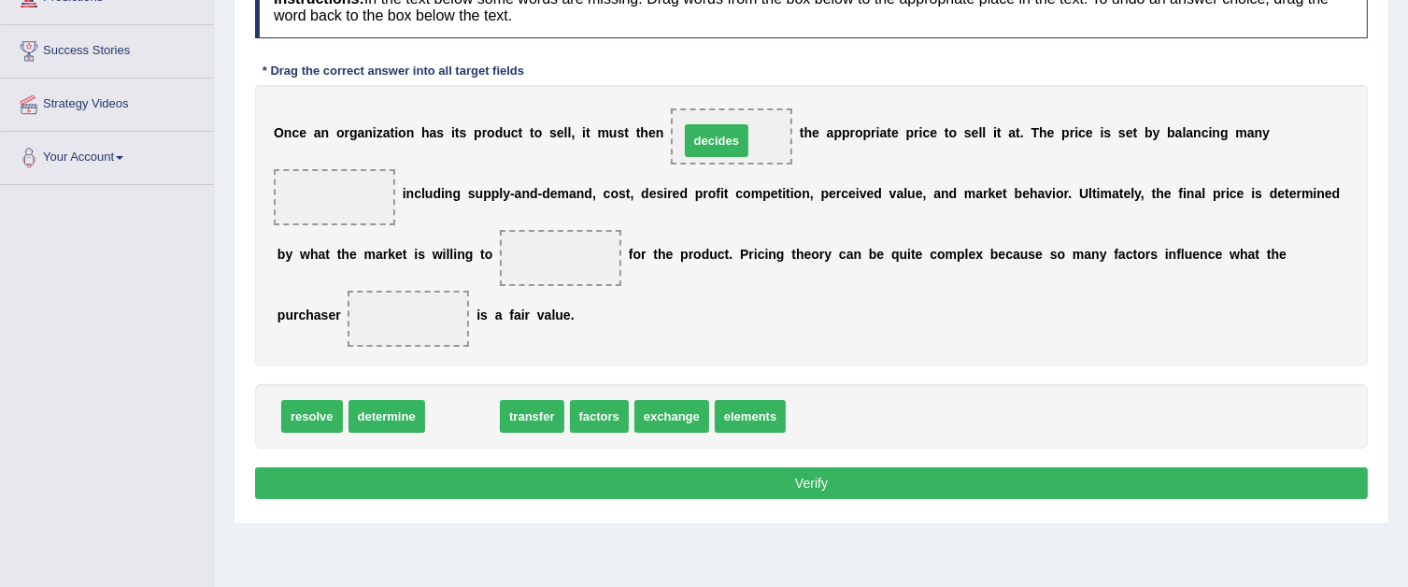
drag, startPoint x: 467, startPoint y: 418, endPoint x: 721, endPoint y: 141, distance: 375.6
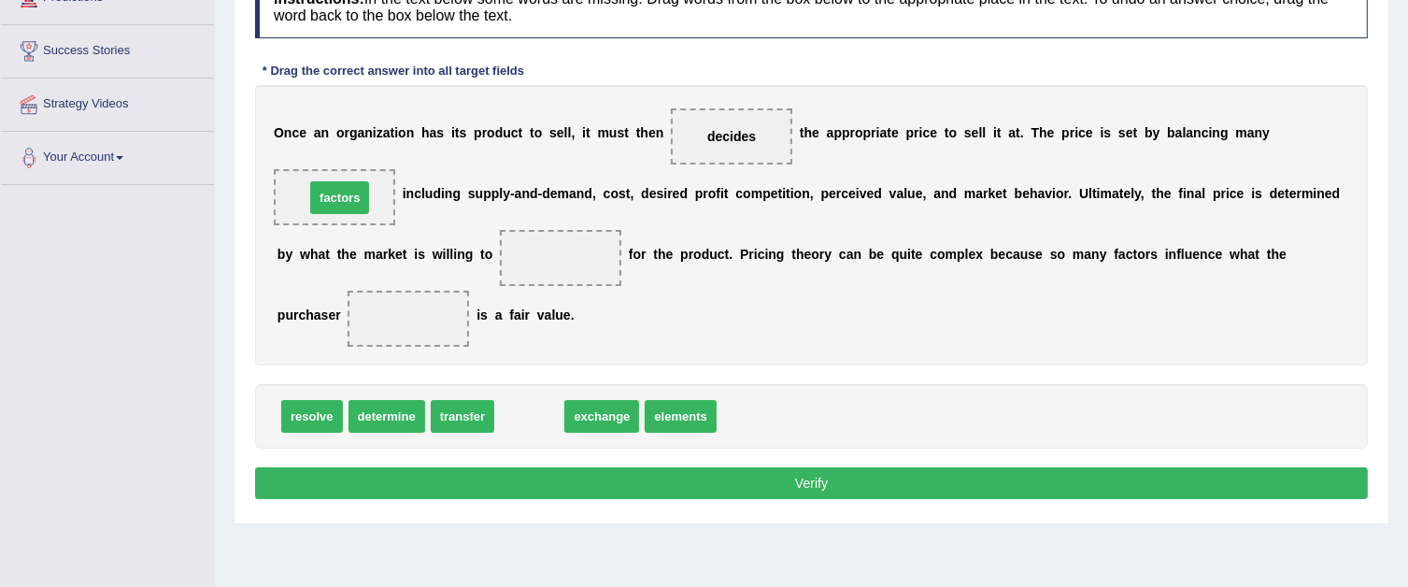
drag, startPoint x: 529, startPoint y: 413, endPoint x: 340, endPoint y: 201, distance: 283.9
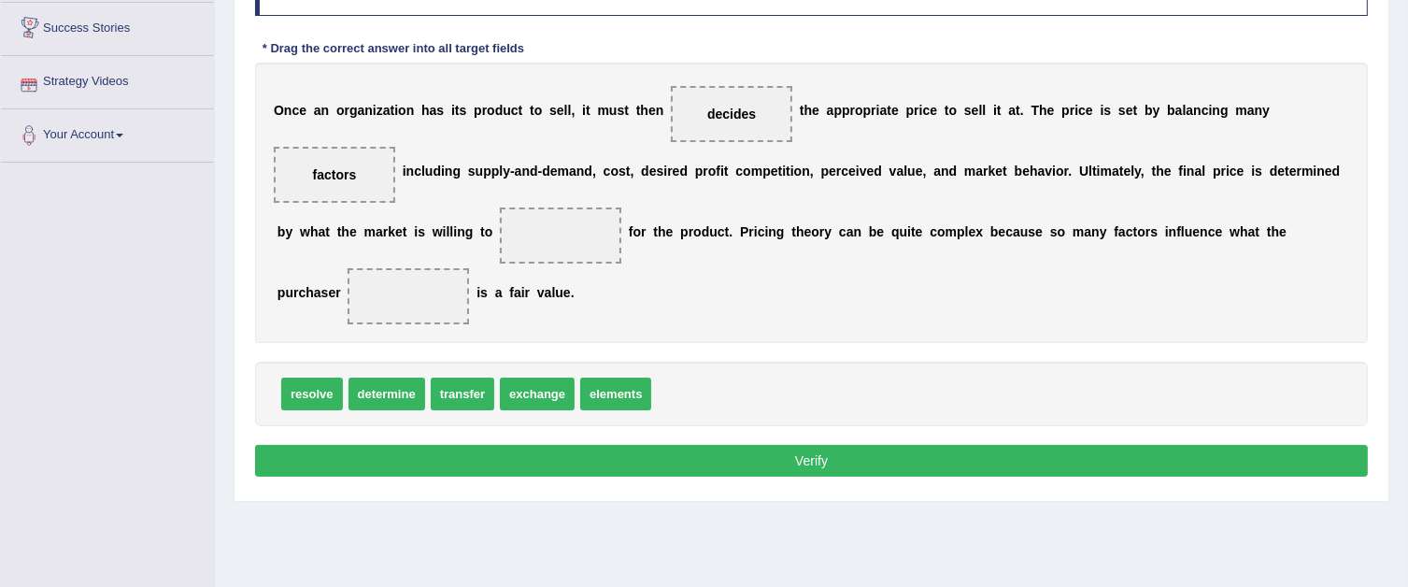
scroll to position [301, 0]
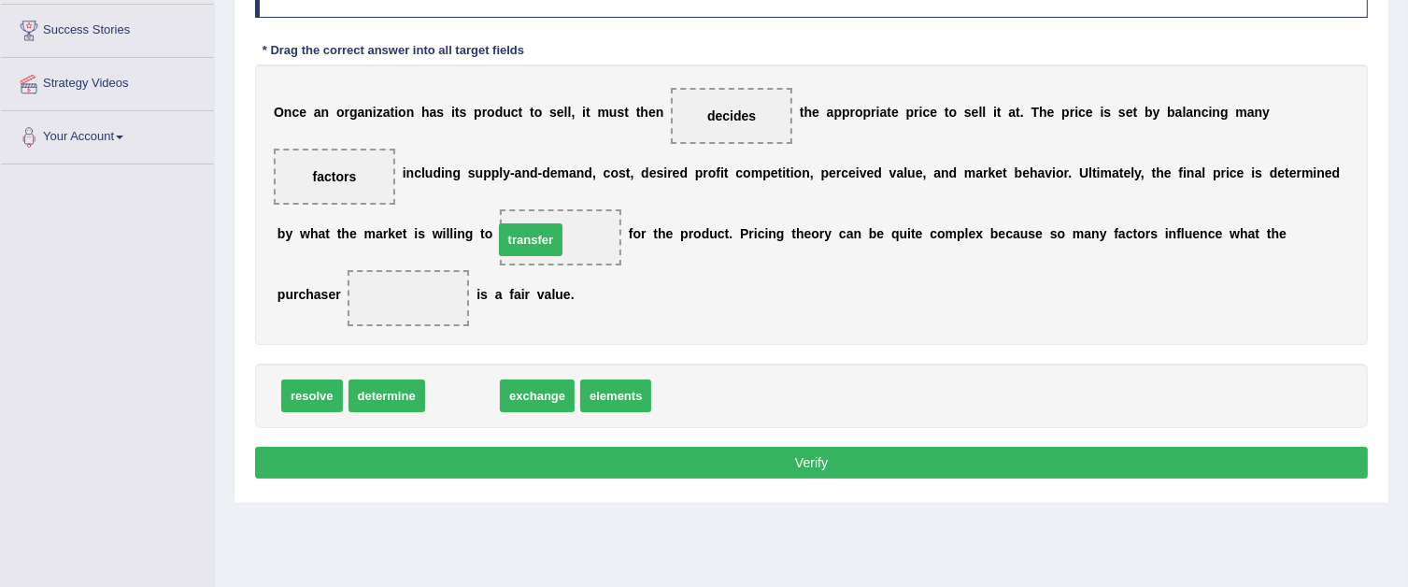
drag, startPoint x: 440, startPoint y: 392, endPoint x: 508, endPoint y: 237, distance: 169.4
drag, startPoint x: 469, startPoint y: 403, endPoint x: 565, endPoint y: 254, distance: 177.0
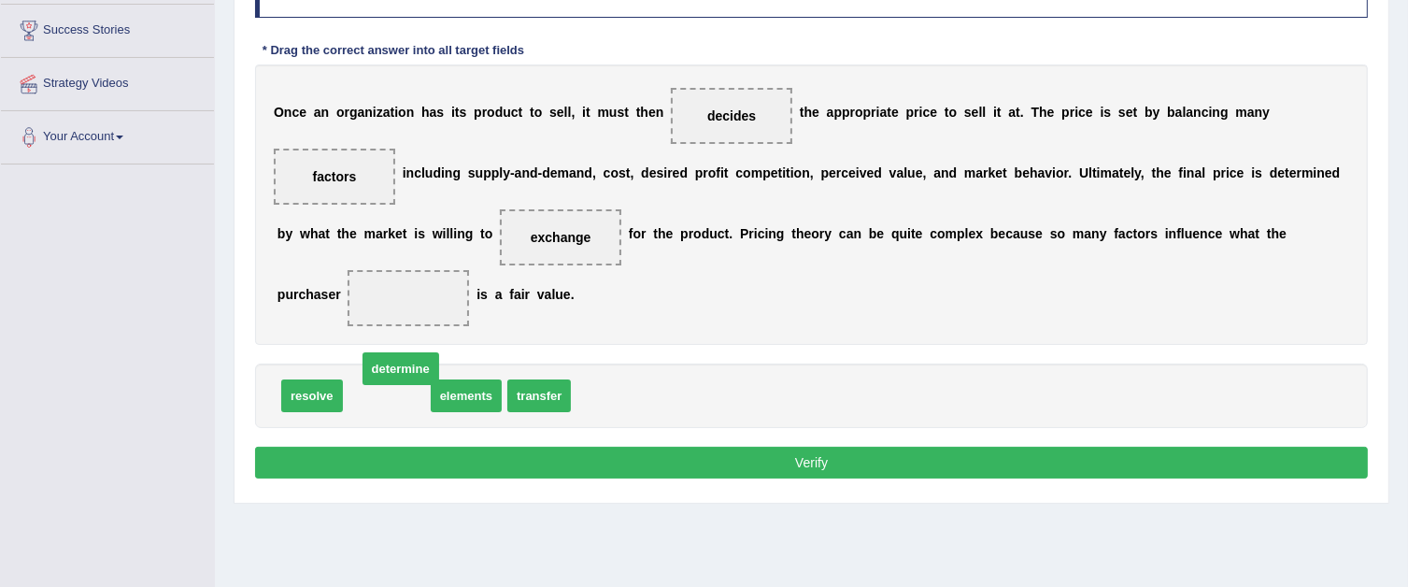
drag, startPoint x: 355, startPoint y: 397, endPoint x: 367, endPoint y: 378, distance: 22.3
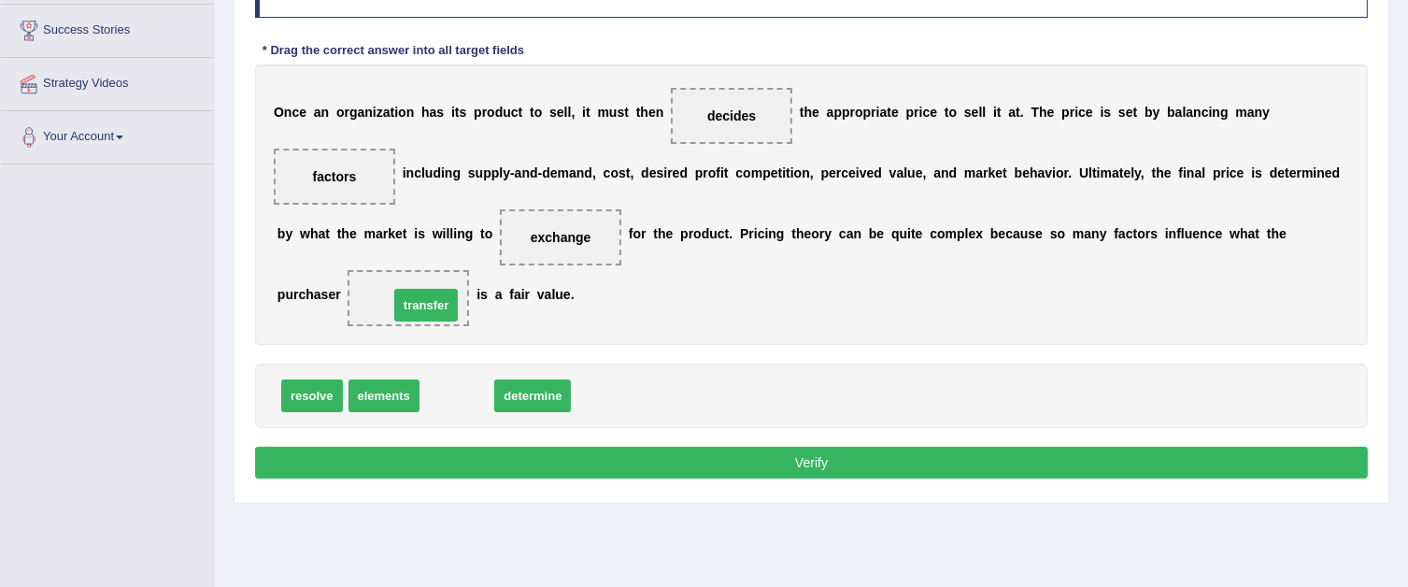
drag, startPoint x: 454, startPoint y: 395, endPoint x: 423, endPoint y: 303, distance: 97.5
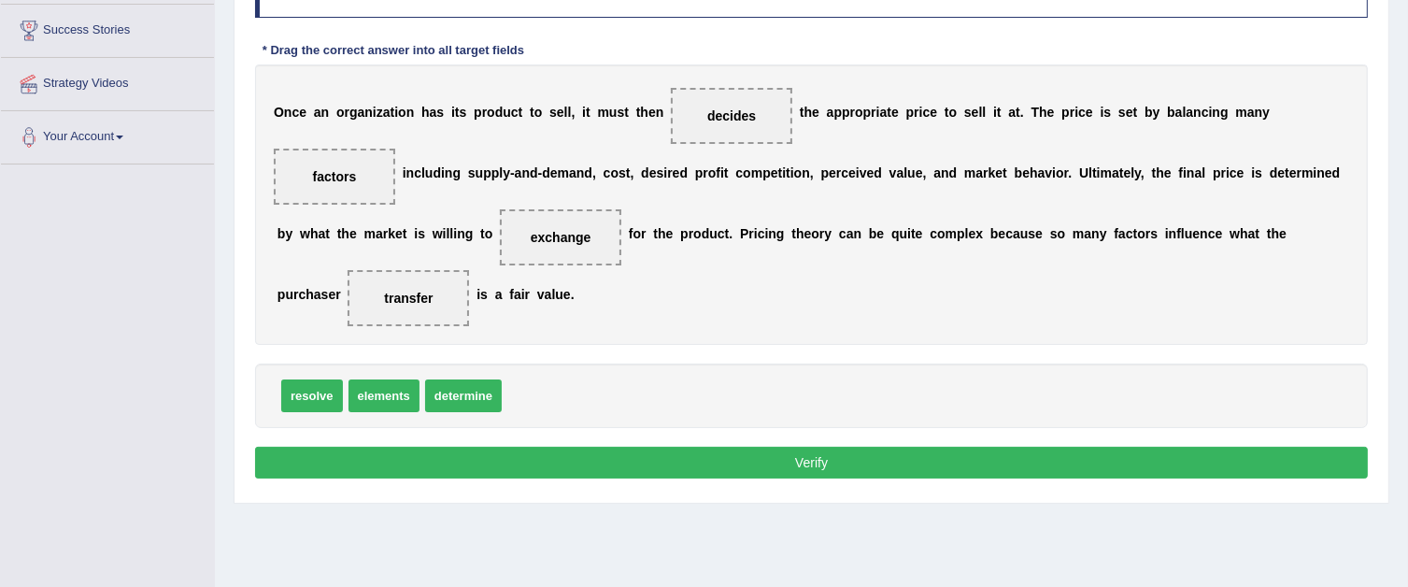
click at [543, 459] on button "Verify" at bounding box center [811, 463] width 1113 height 32
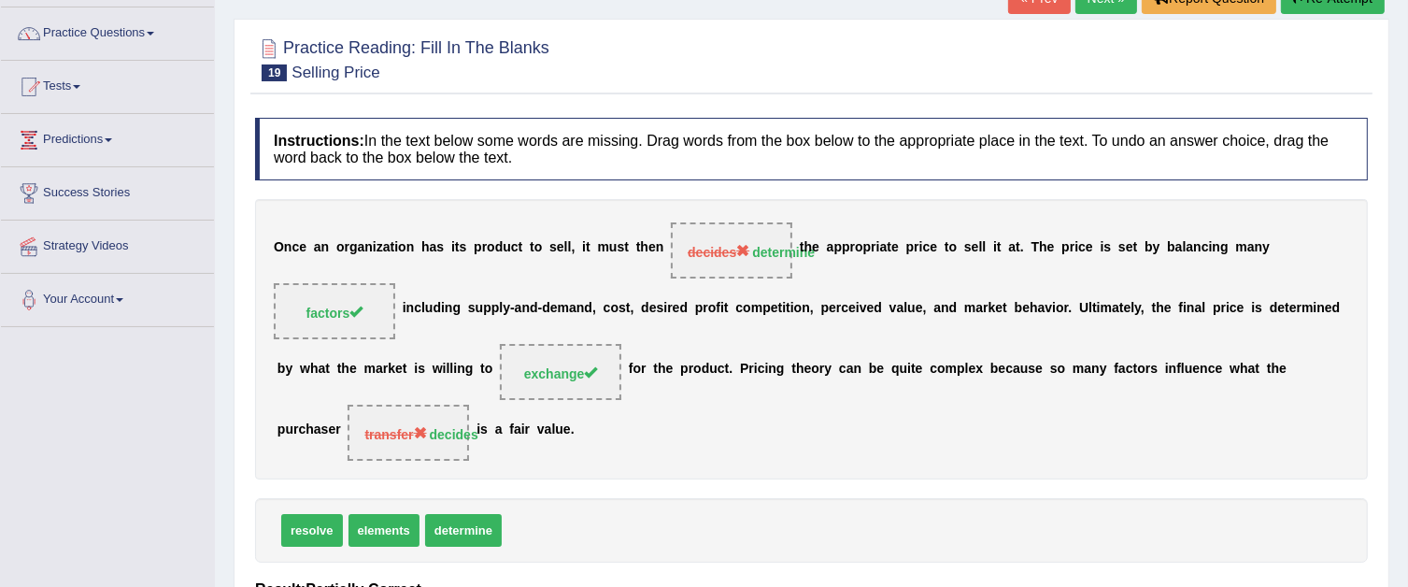
scroll to position [114, 0]
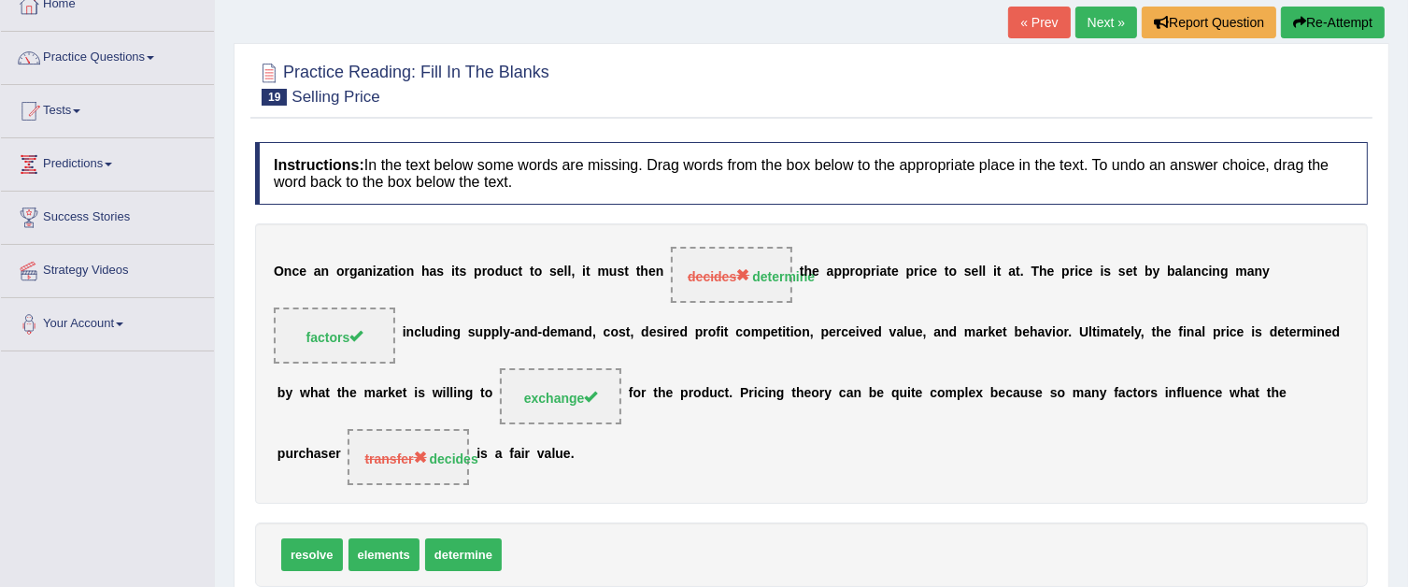
click at [1111, 21] on link "Next »" at bounding box center [1106, 23] width 62 height 32
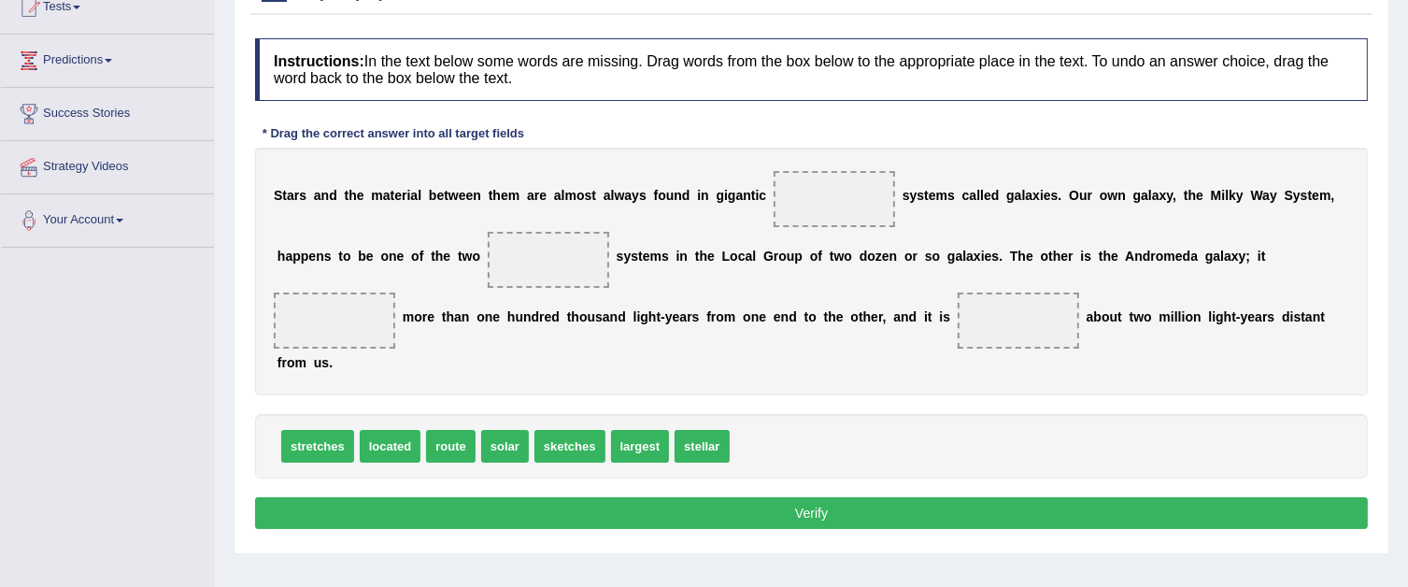
scroll to position [280, 0]
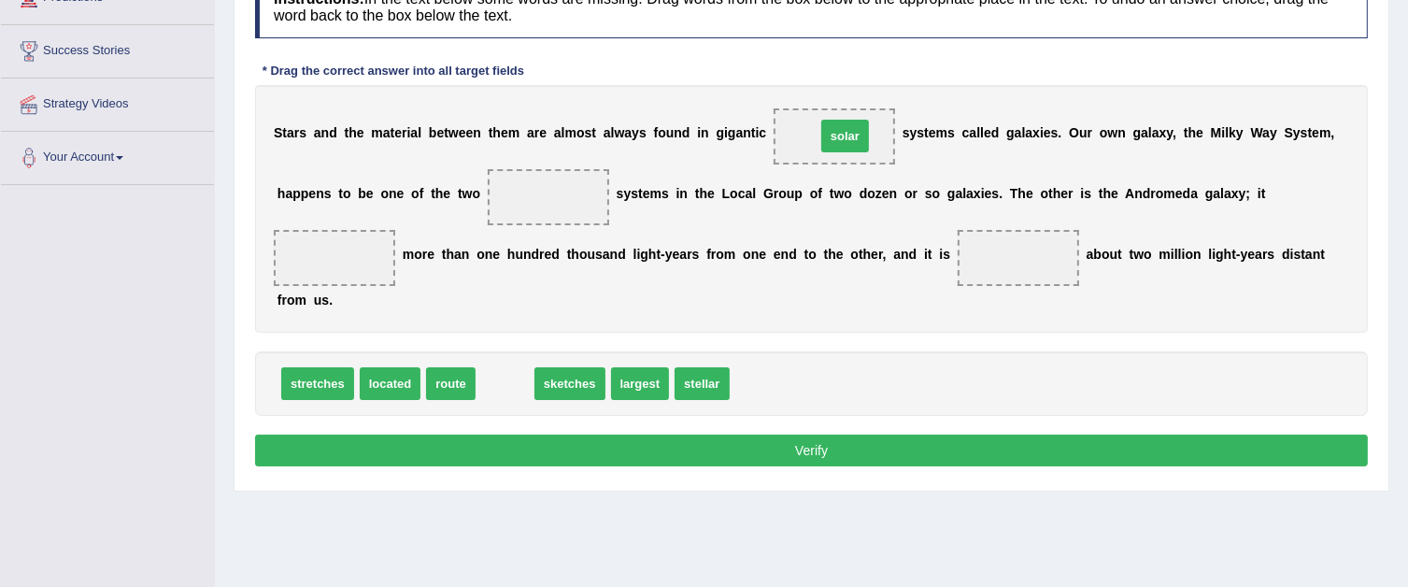
drag, startPoint x: 508, startPoint y: 384, endPoint x: 848, endPoint y: 136, distance: 420.7
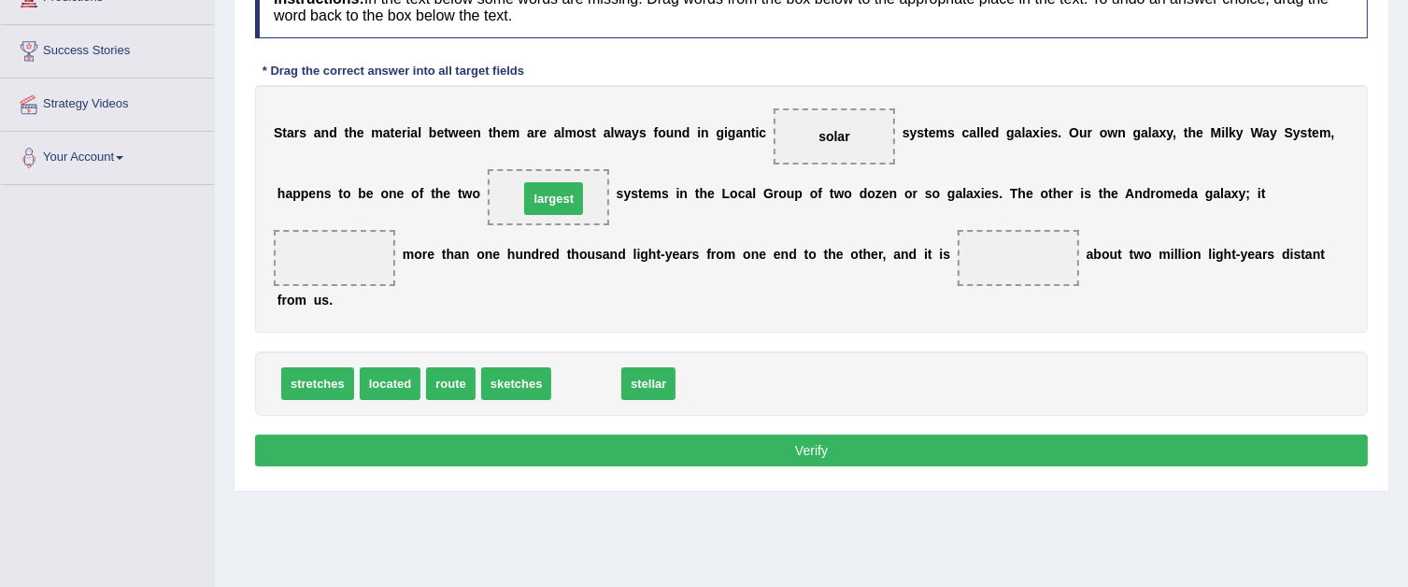
drag, startPoint x: 590, startPoint y: 388, endPoint x: 557, endPoint y: 203, distance: 187.9
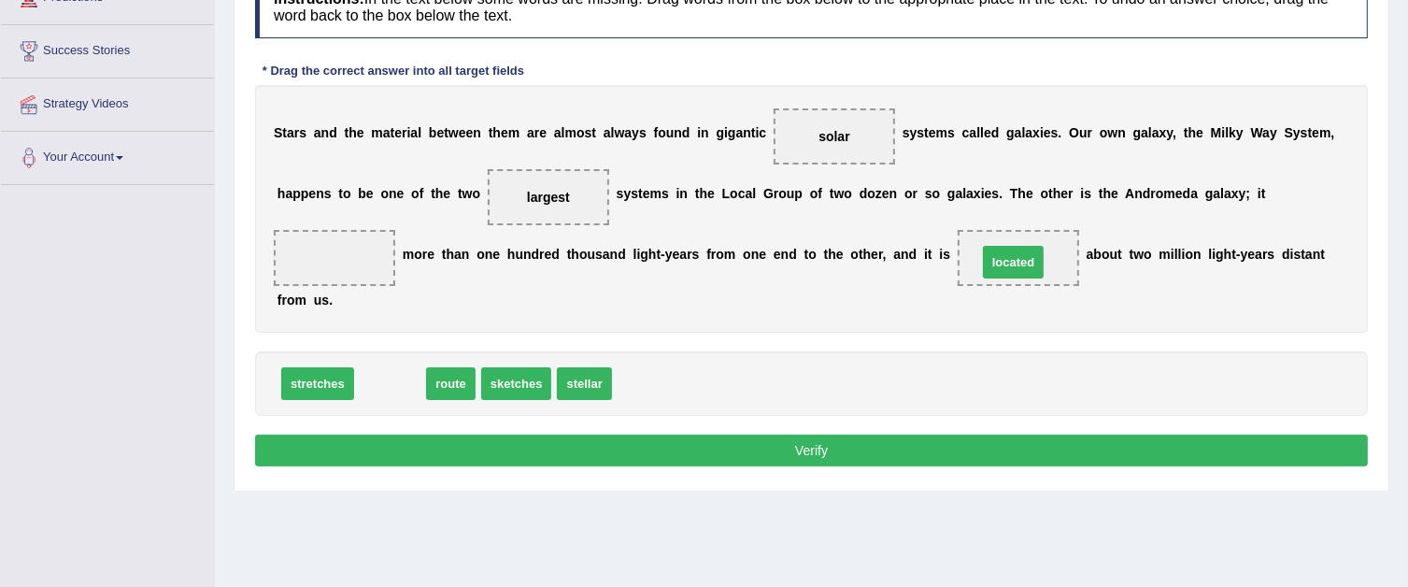
drag, startPoint x: 376, startPoint y: 393, endPoint x: 1000, endPoint y: 268, distance: 636.6
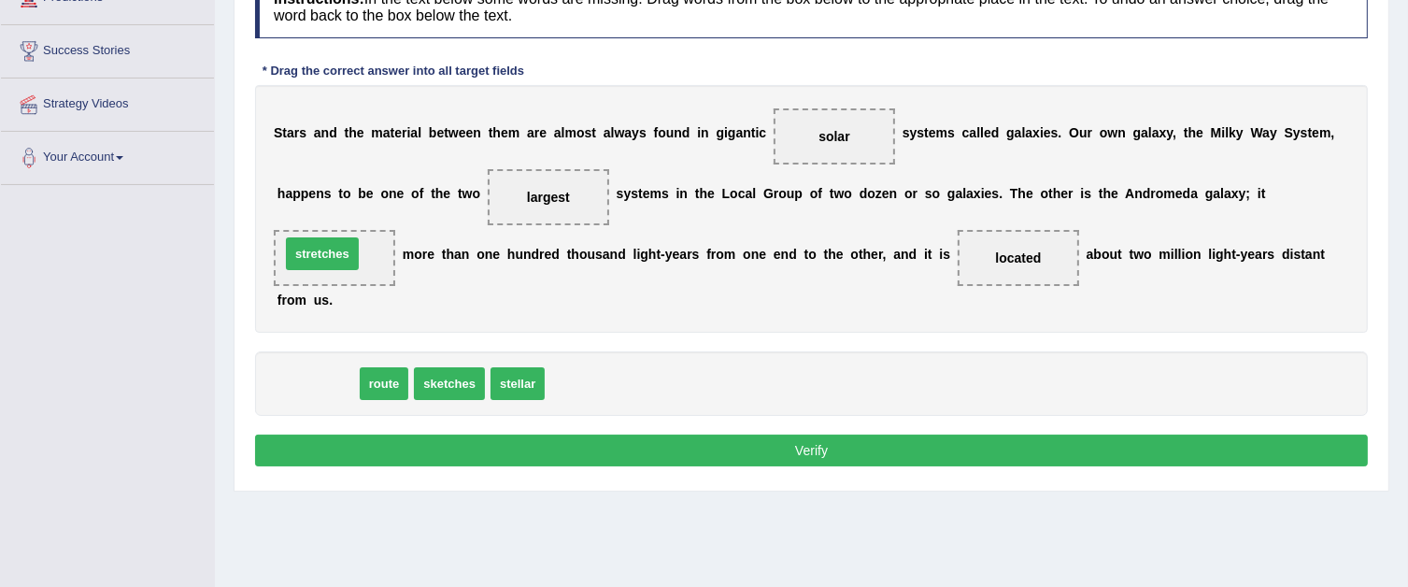
drag, startPoint x: 295, startPoint y: 384, endPoint x: 300, endPoint y: 254, distance: 130.0
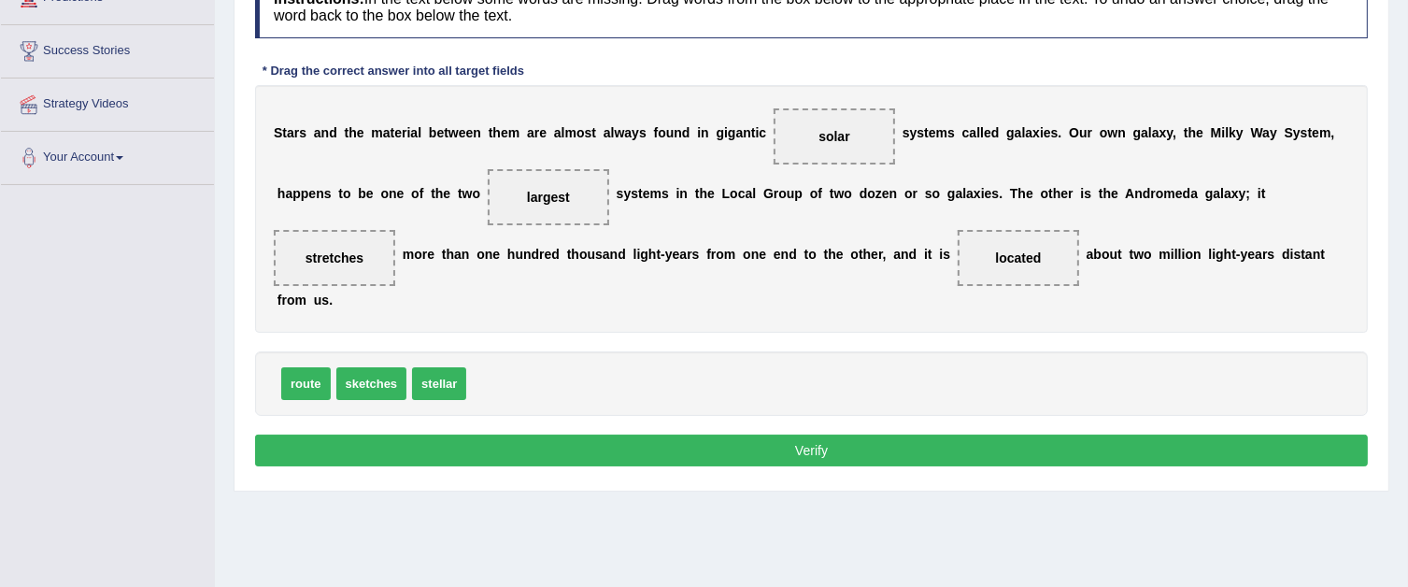
click at [633, 442] on button "Verify" at bounding box center [811, 450] width 1113 height 32
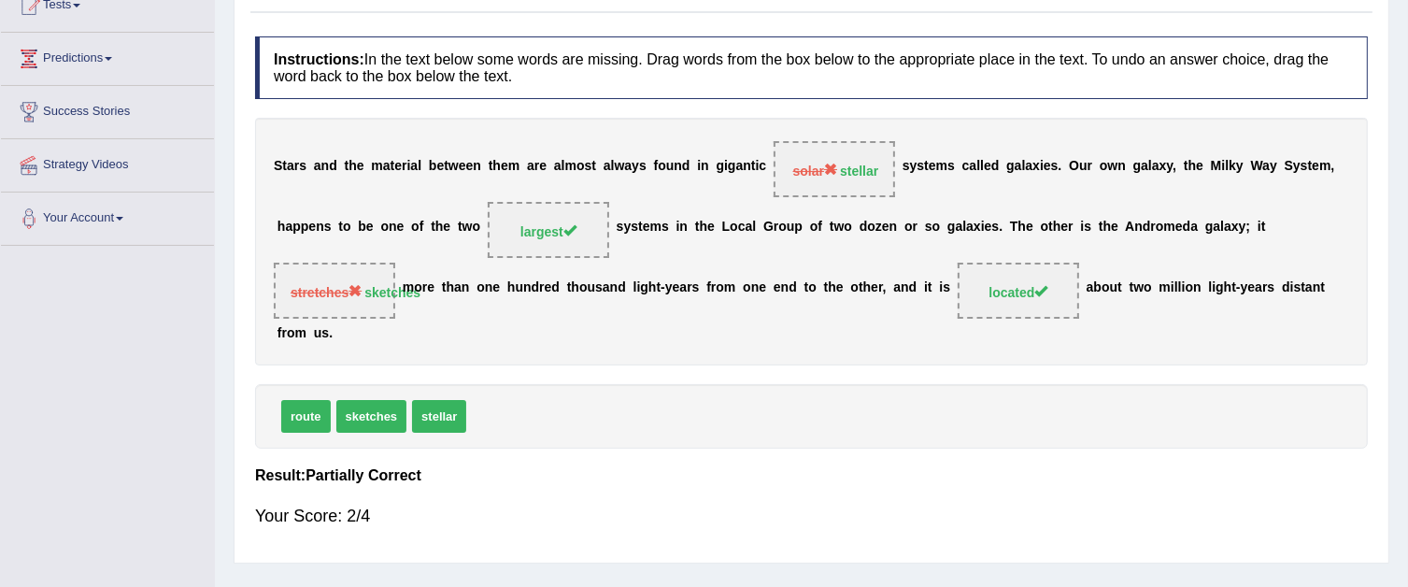
scroll to position [93, 0]
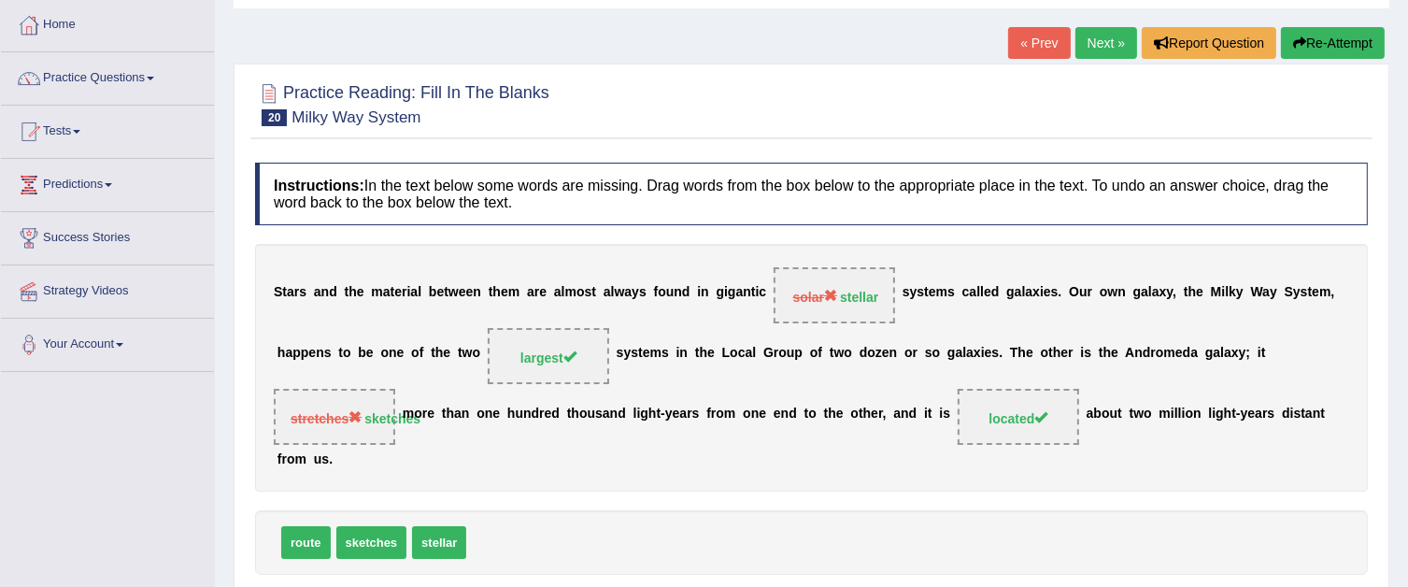
click at [1099, 43] on link "Next »" at bounding box center [1106, 43] width 62 height 32
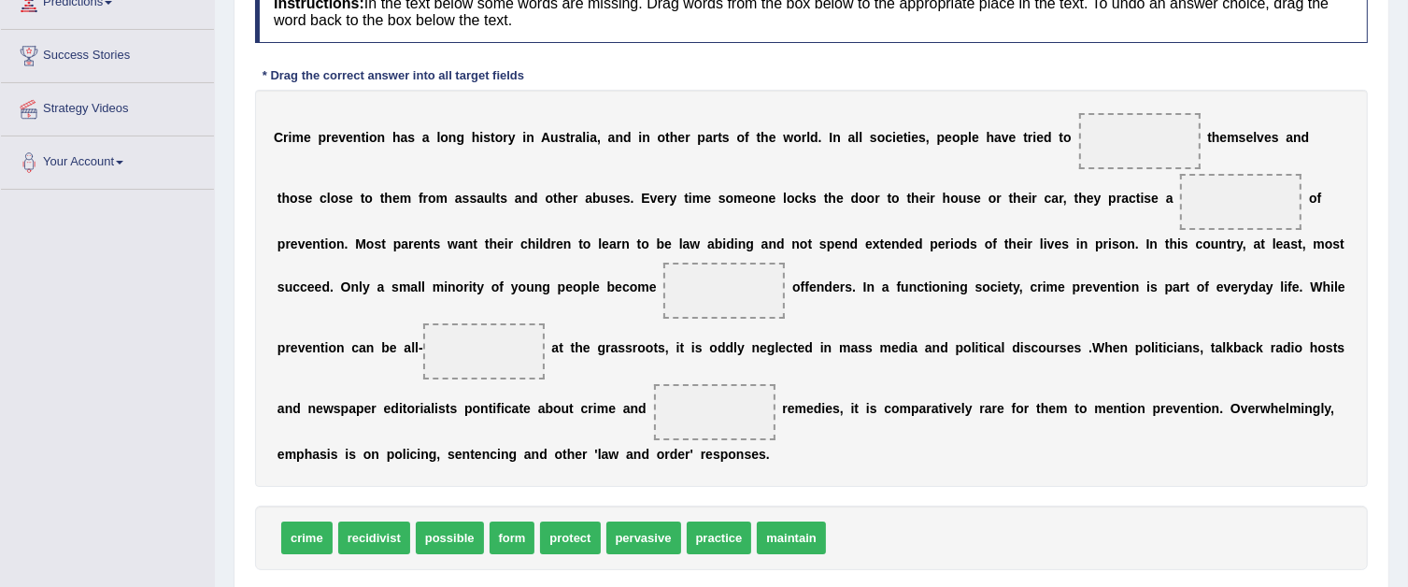
scroll to position [280, 0]
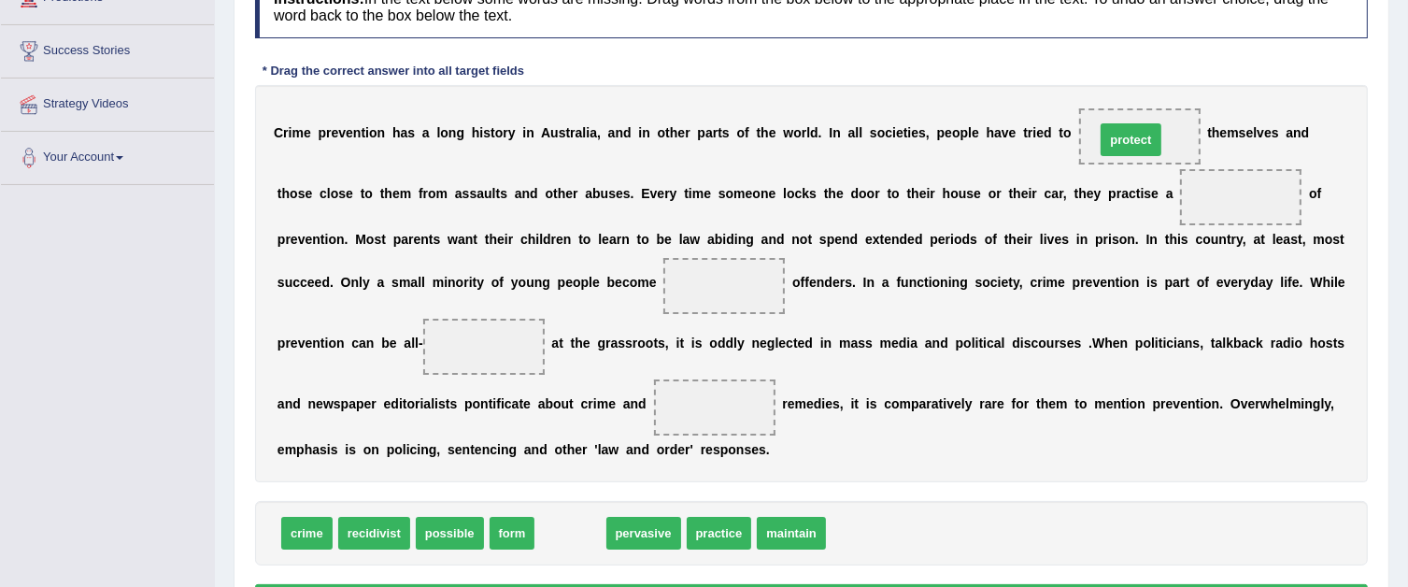
drag, startPoint x: 561, startPoint y: 533, endPoint x: 1121, endPoint y: 139, distance: 684.9
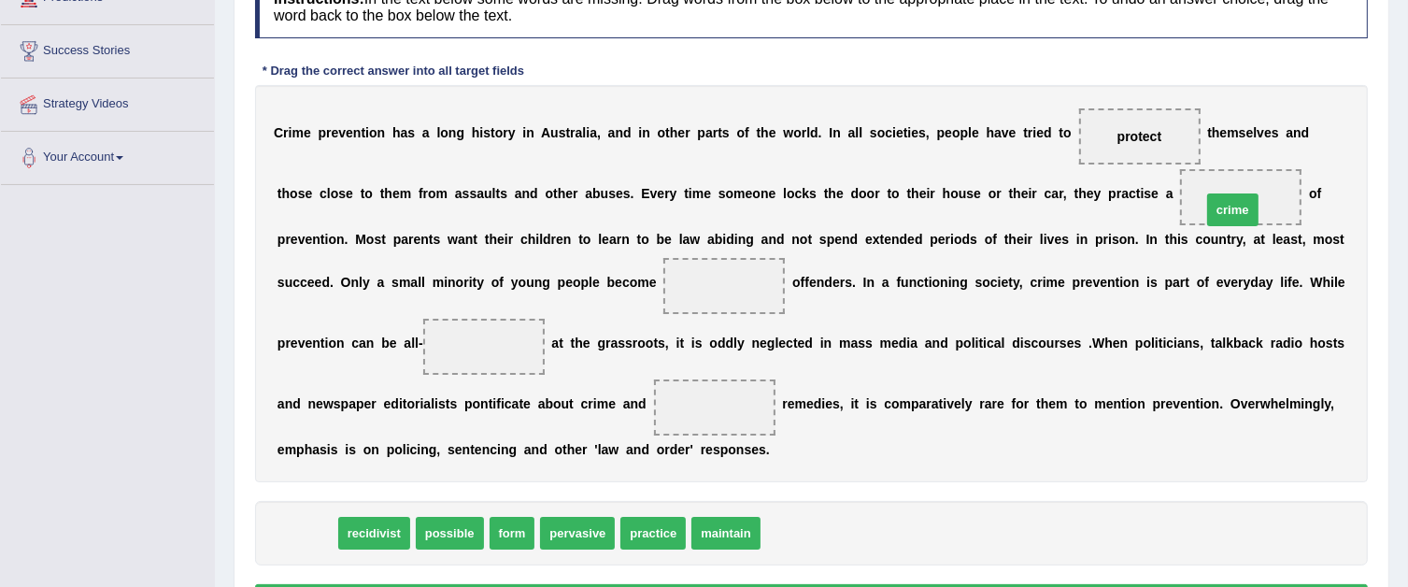
drag, startPoint x: 290, startPoint y: 526, endPoint x: 1216, endPoint y: 202, distance: 981.1
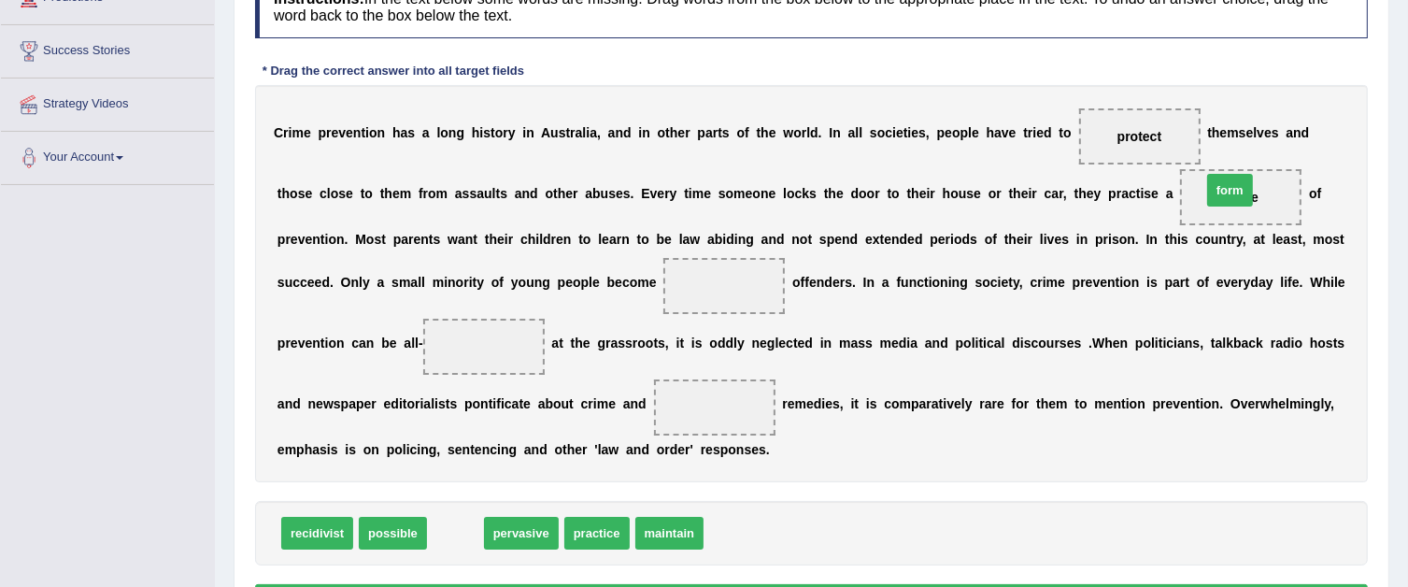
drag, startPoint x: 456, startPoint y: 529, endPoint x: 1230, endPoint y: 192, distance: 844.0
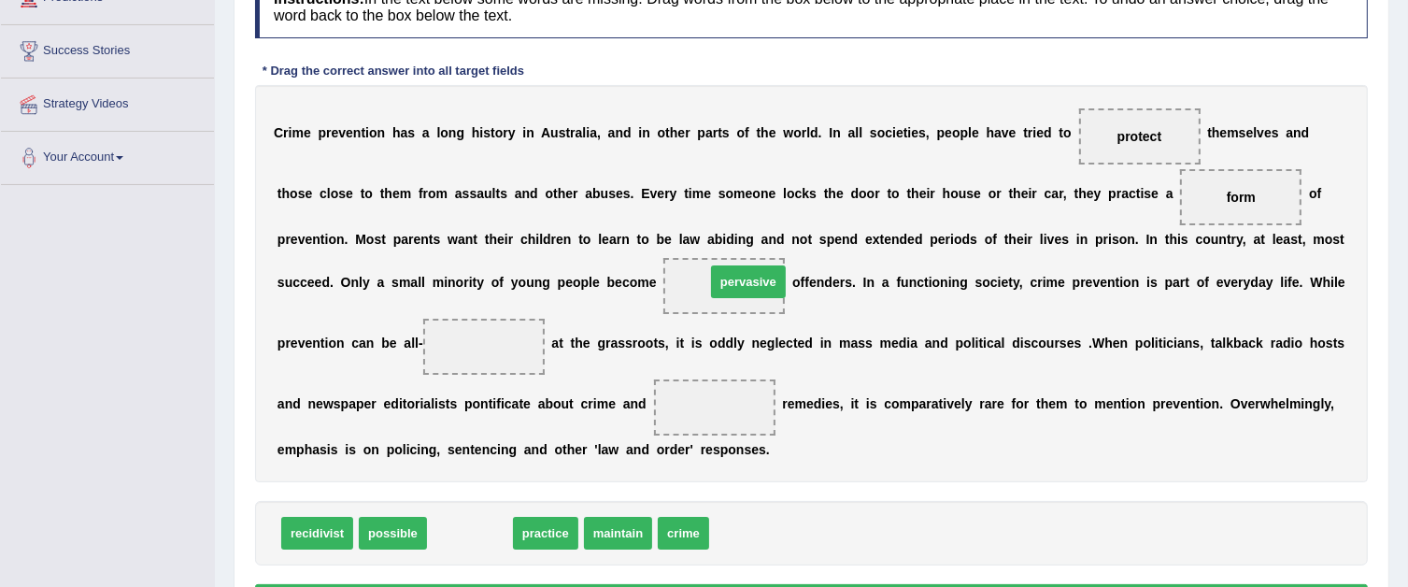
drag, startPoint x: 448, startPoint y: 530, endPoint x: 727, endPoint y: 278, distance: 375.1
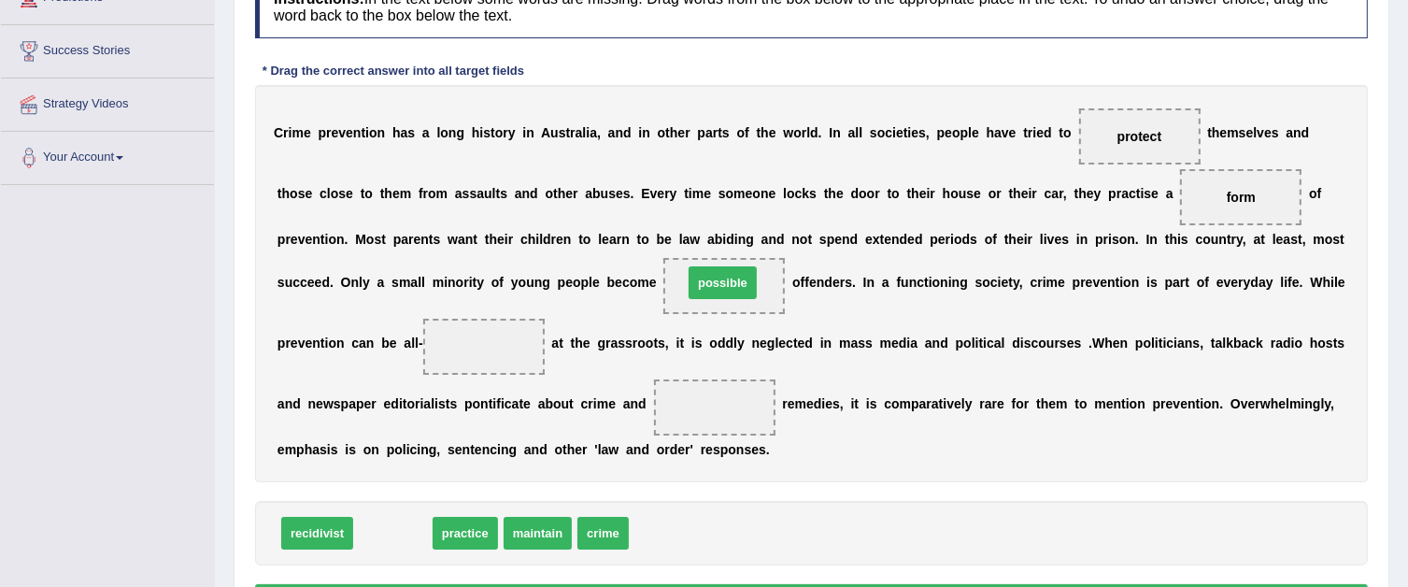
drag, startPoint x: 406, startPoint y: 526, endPoint x: 736, endPoint y: 278, distance: 413.0
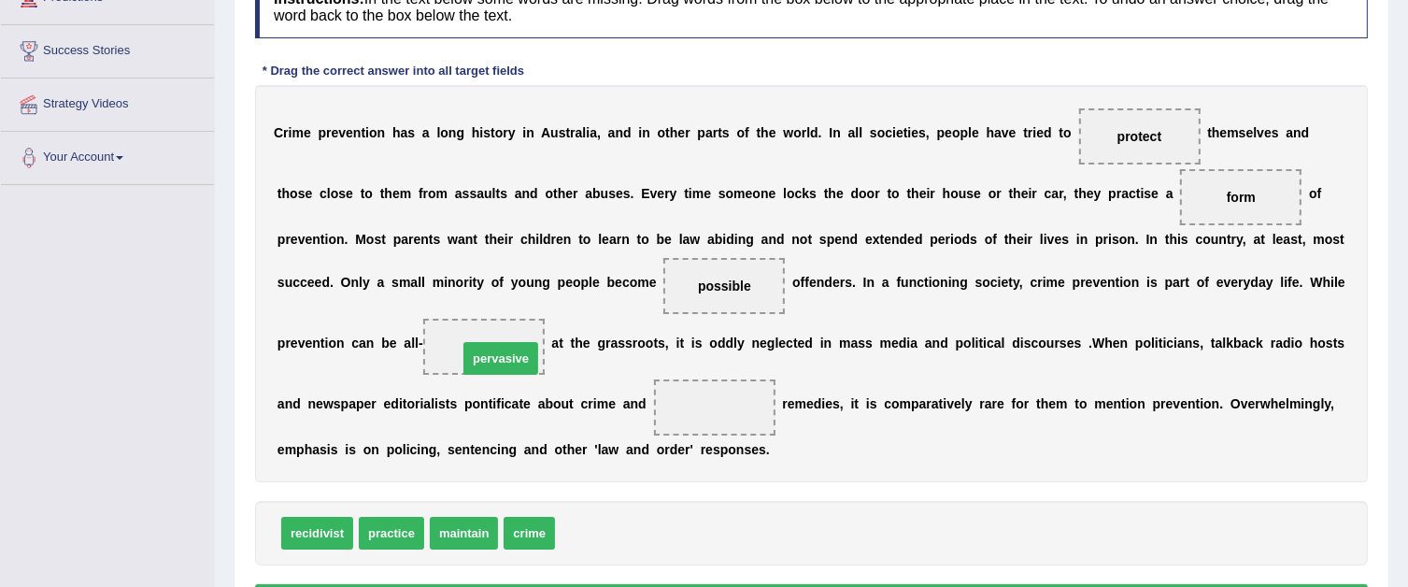
drag, startPoint x: 592, startPoint y: 529, endPoint x: 495, endPoint y: 354, distance: 199.9
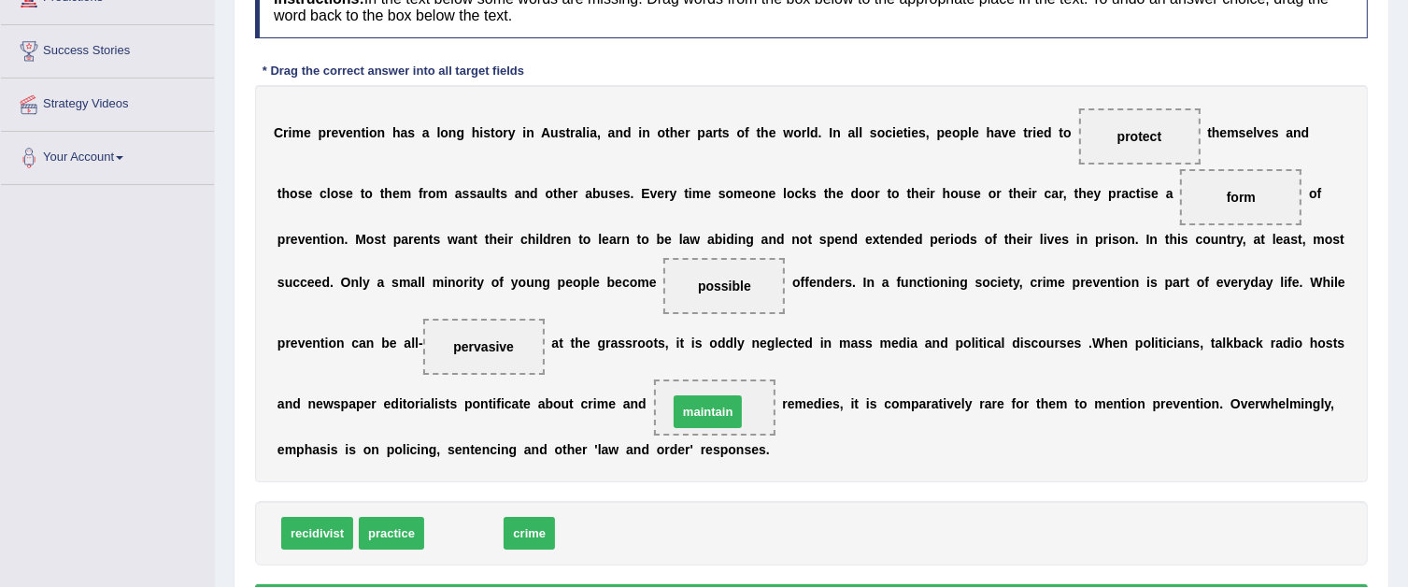
drag, startPoint x: 468, startPoint y: 535, endPoint x: 712, endPoint y: 413, distance: 272.9
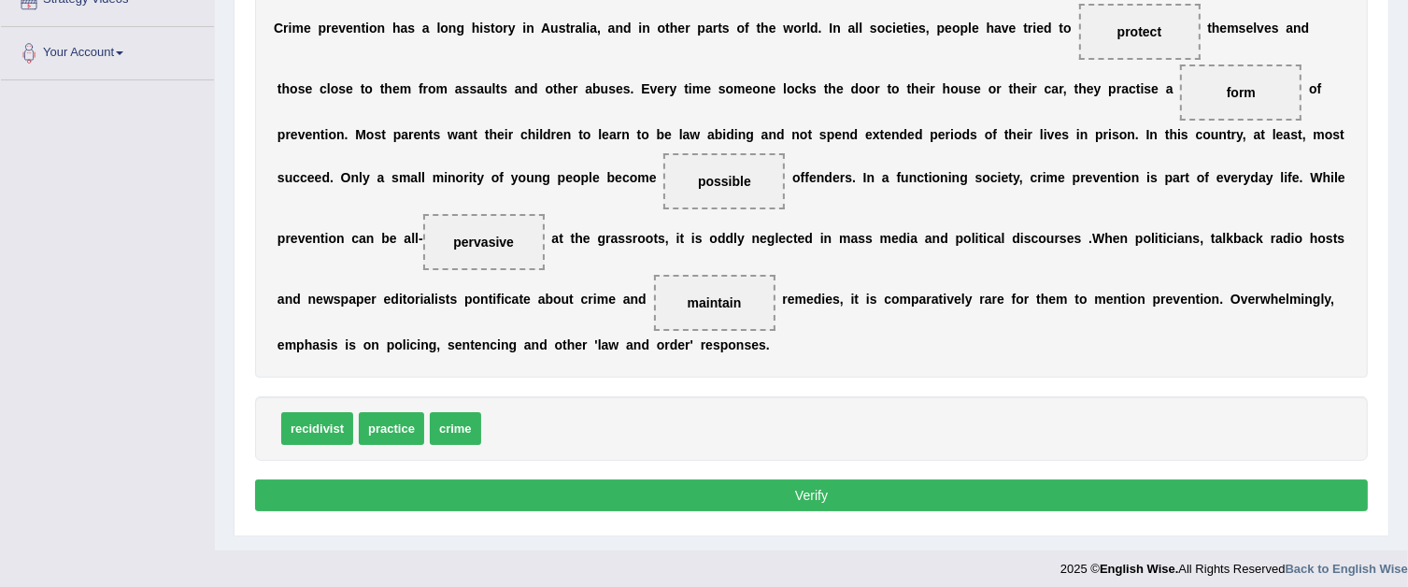
scroll to position [394, 0]
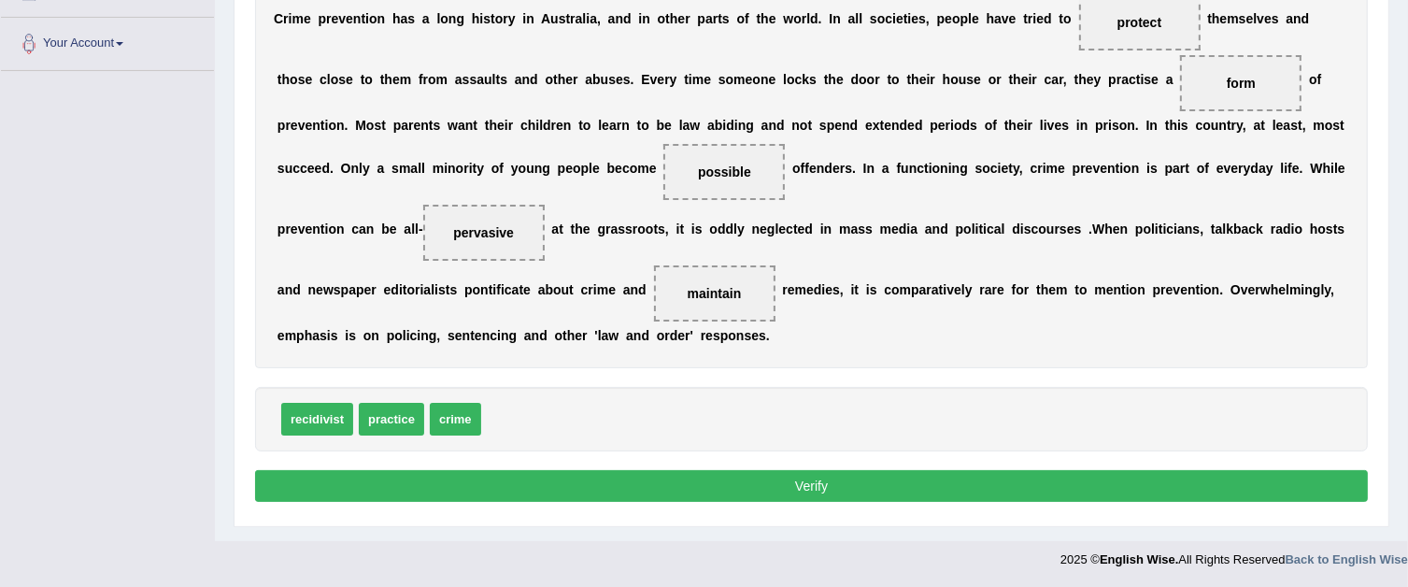
click at [714, 475] on button "Verify" at bounding box center [811, 486] width 1113 height 32
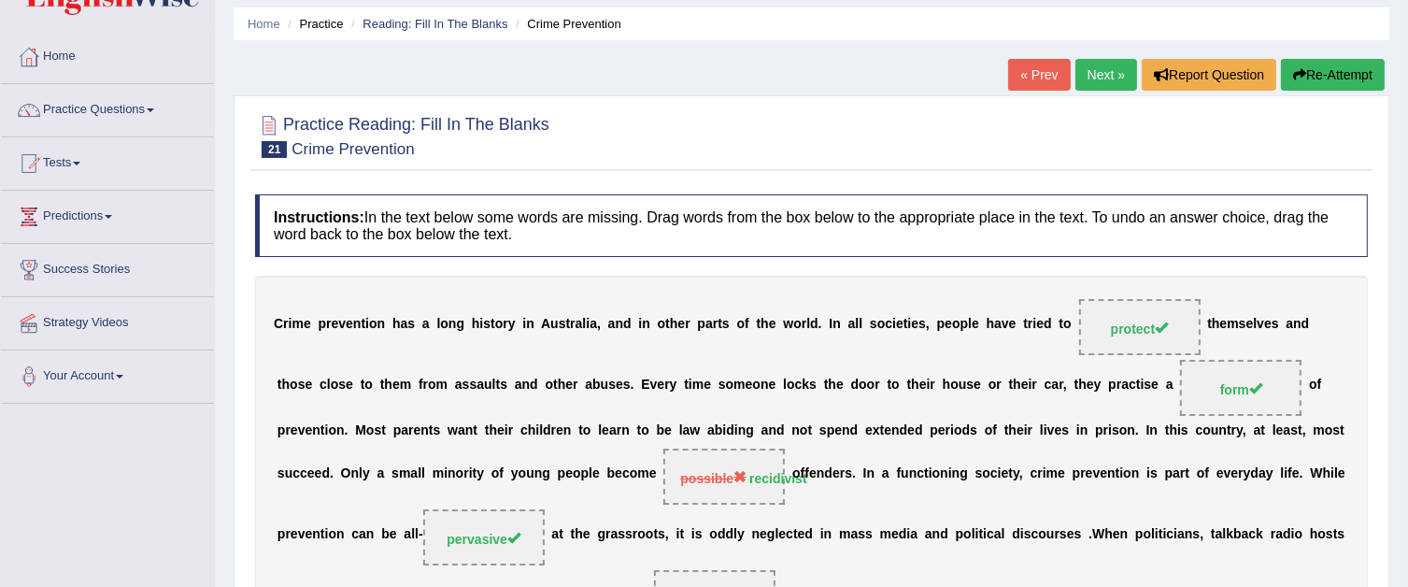
scroll to position [0, 0]
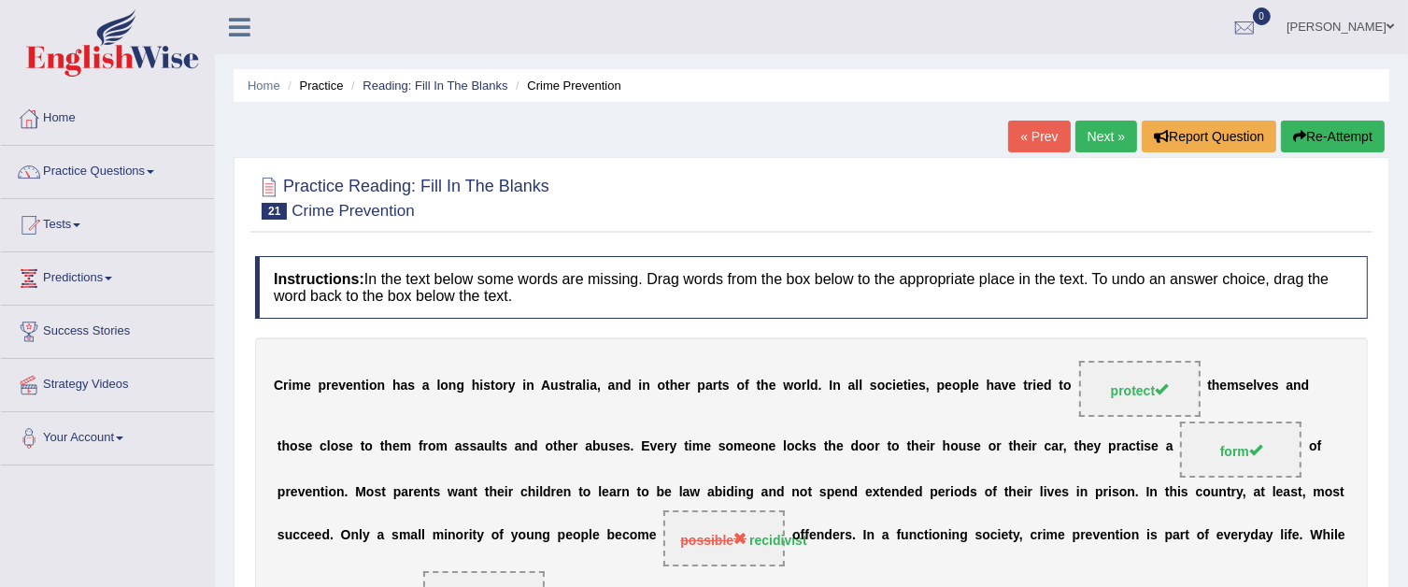
click at [1114, 141] on link "Next »" at bounding box center [1106, 137] width 62 height 32
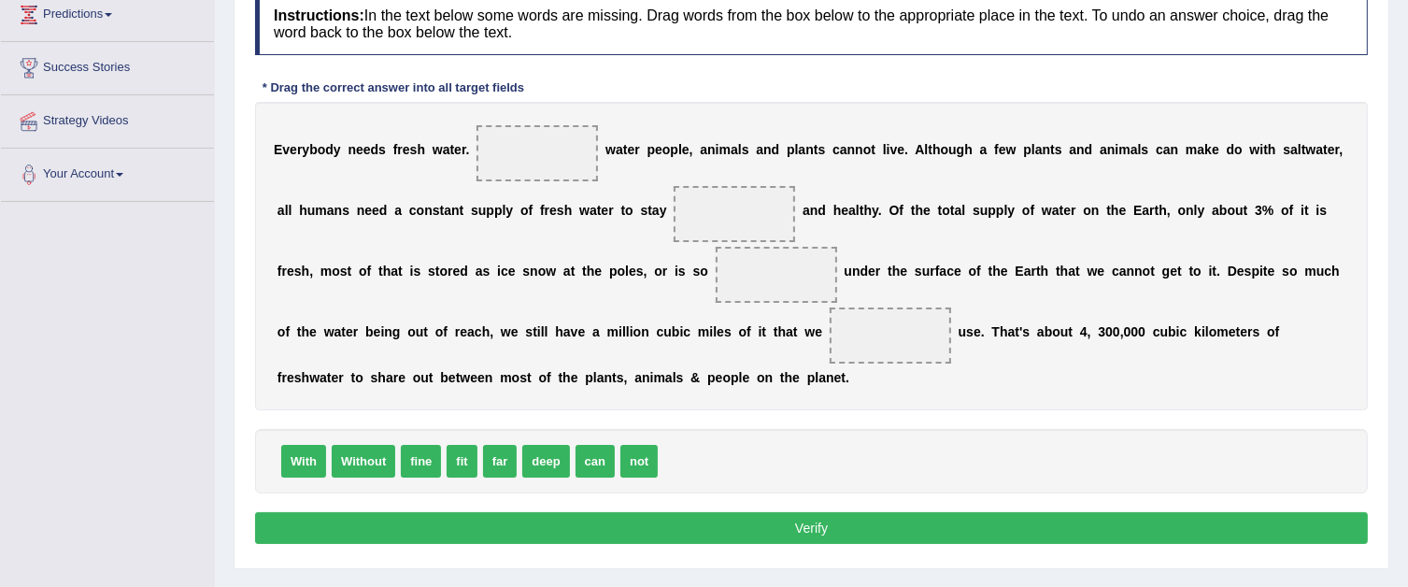
scroll to position [280, 0]
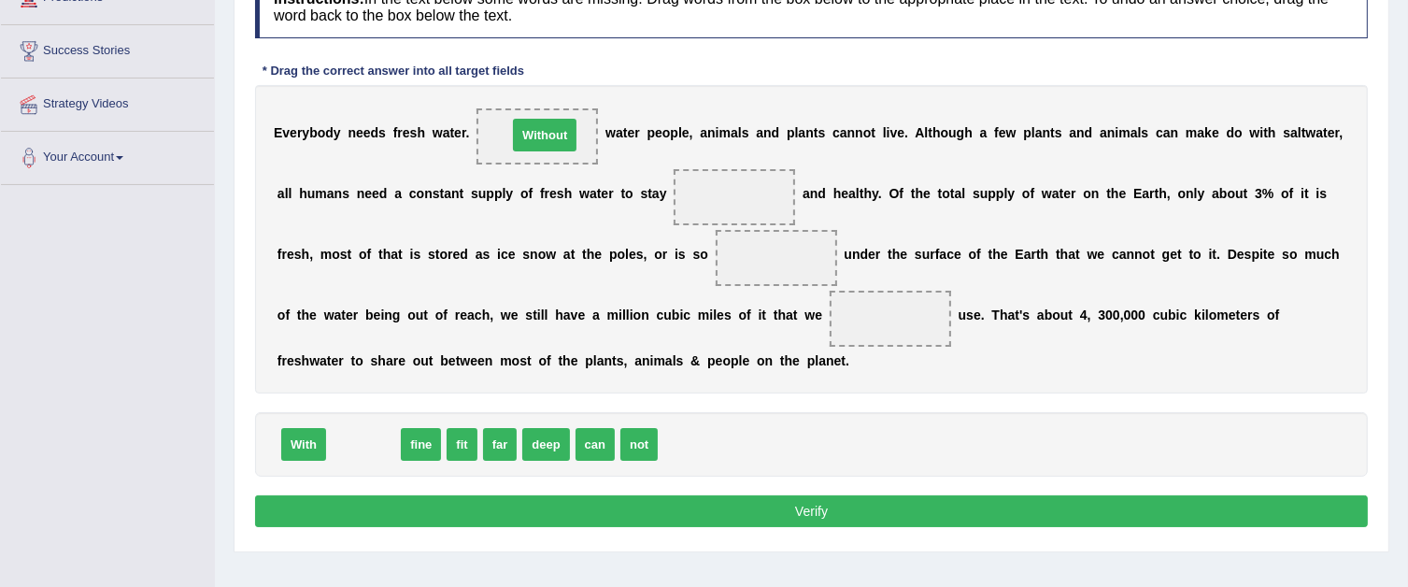
drag, startPoint x: 361, startPoint y: 438, endPoint x: 542, endPoint y: 129, distance: 358.5
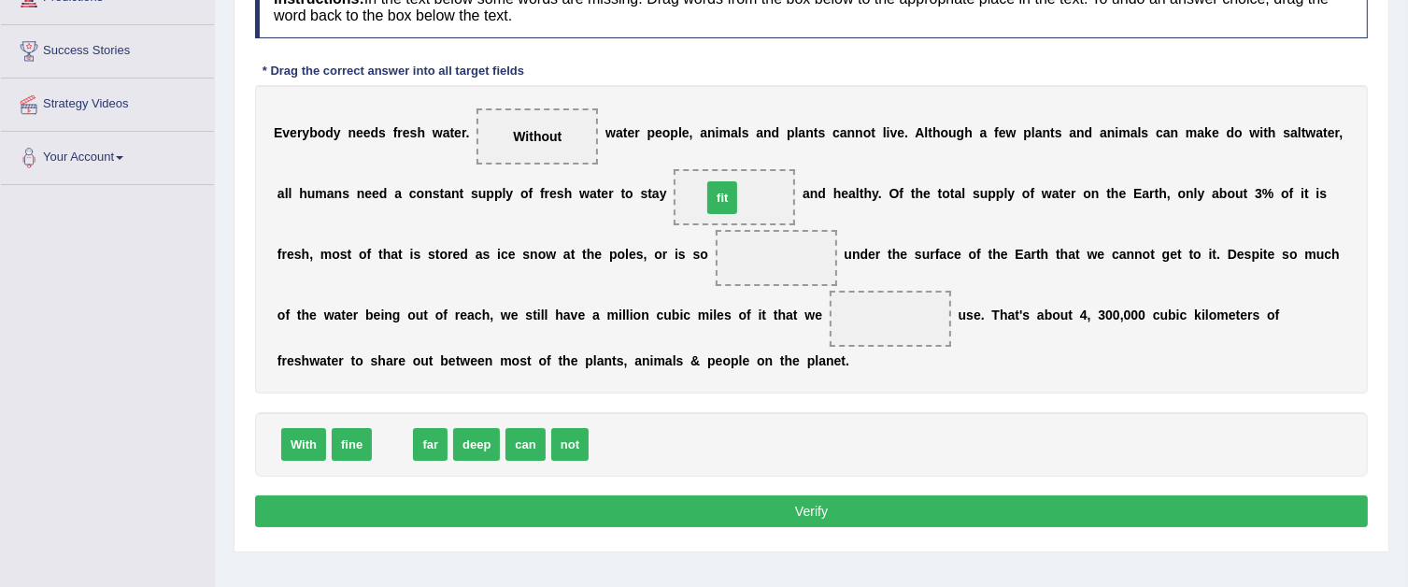
drag, startPoint x: 391, startPoint y: 442, endPoint x: 720, endPoint y: 194, distance: 412.4
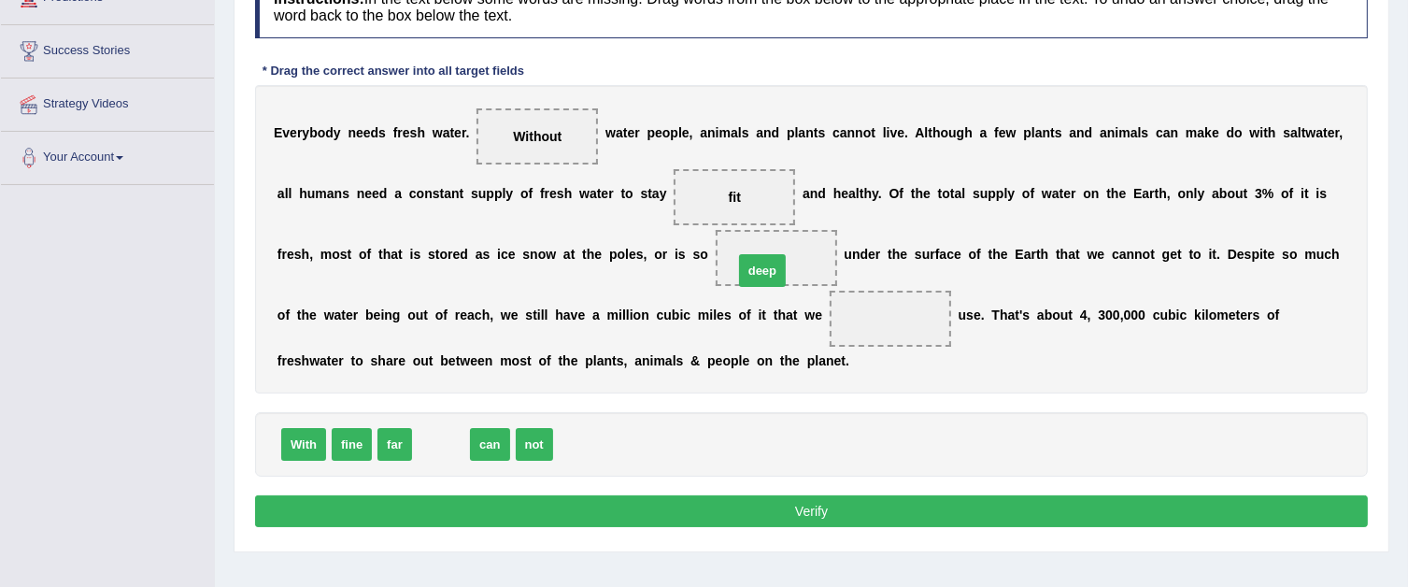
drag, startPoint x: 434, startPoint y: 448, endPoint x: 755, endPoint y: 274, distance: 365.4
drag, startPoint x: 426, startPoint y: 436, endPoint x: 856, endPoint y: 320, distance: 445.4
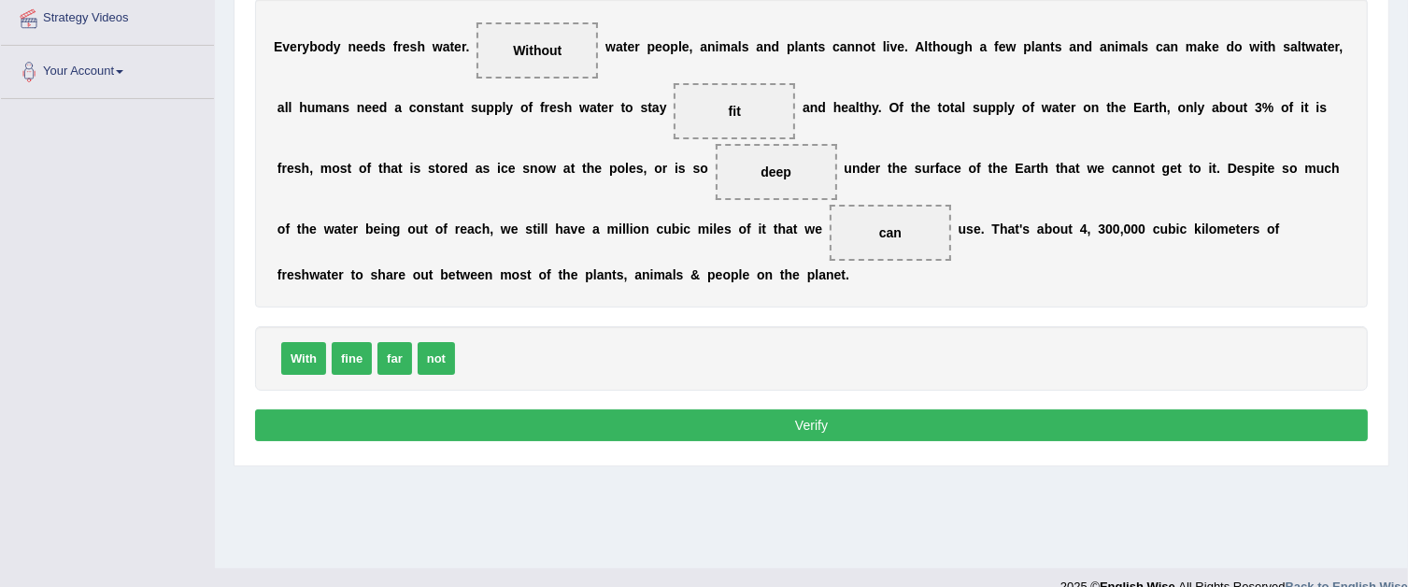
scroll to position [394, 0]
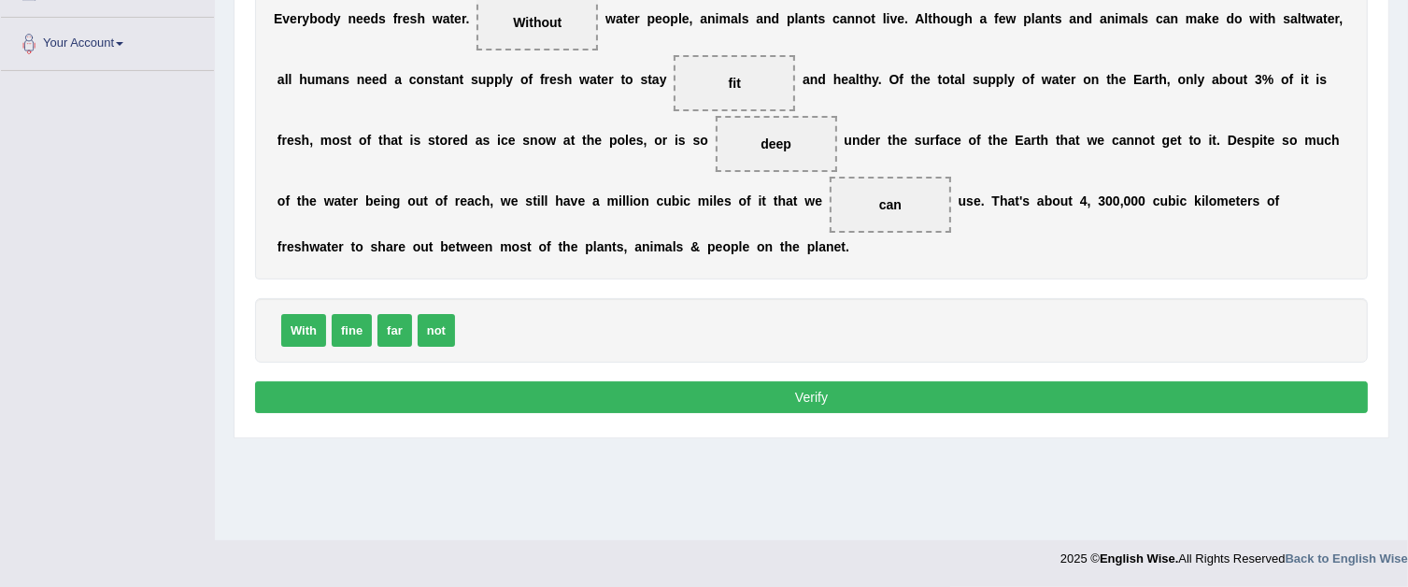
click at [1009, 391] on button "Verify" at bounding box center [811, 397] width 1113 height 32
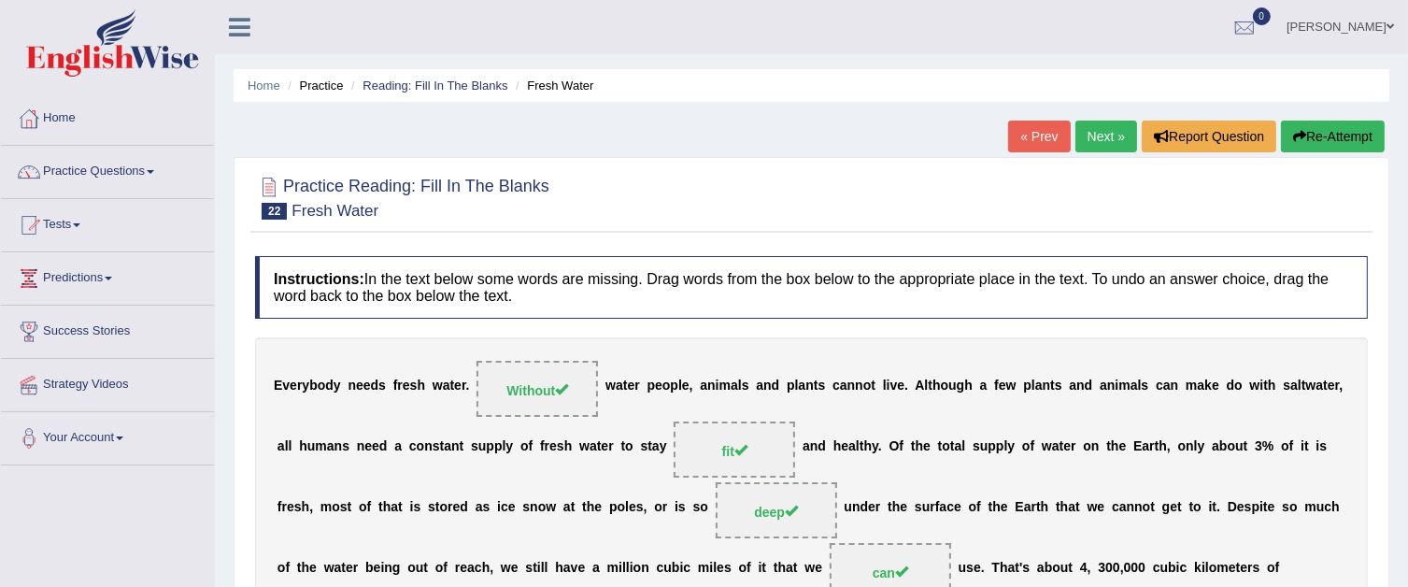
scroll to position [0, 0]
click at [1093, 145] on link "Next »" at bounding box center [1106, 137] width 62 height 32
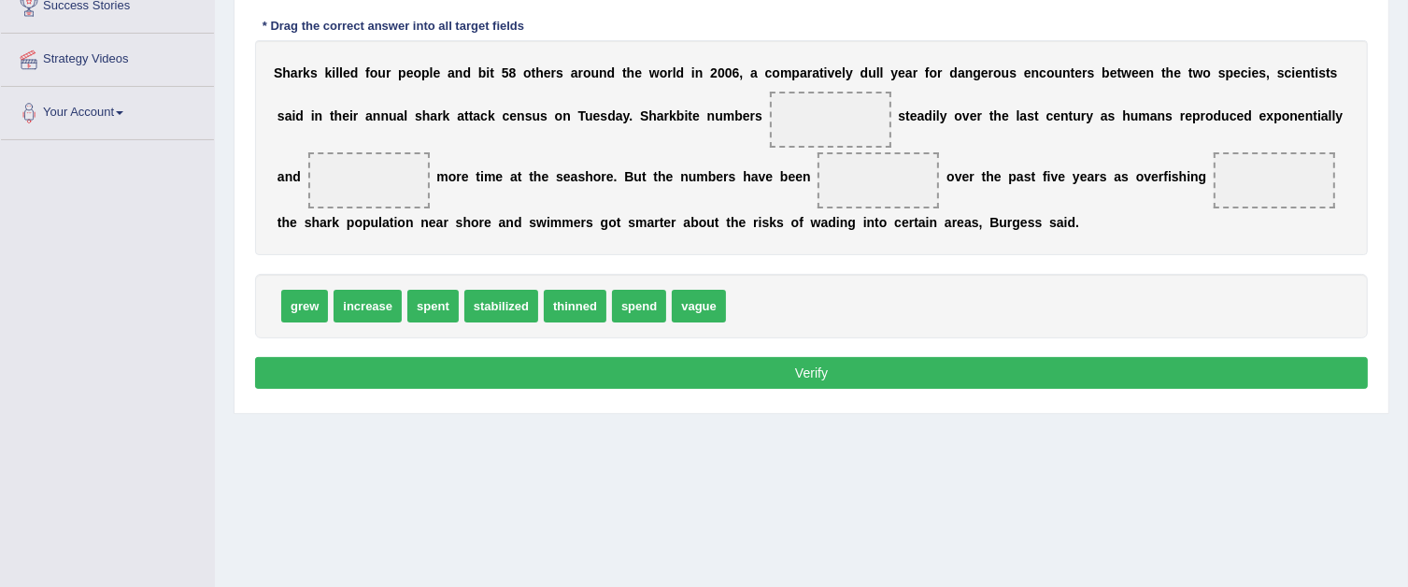
scroll to position [280, 0]
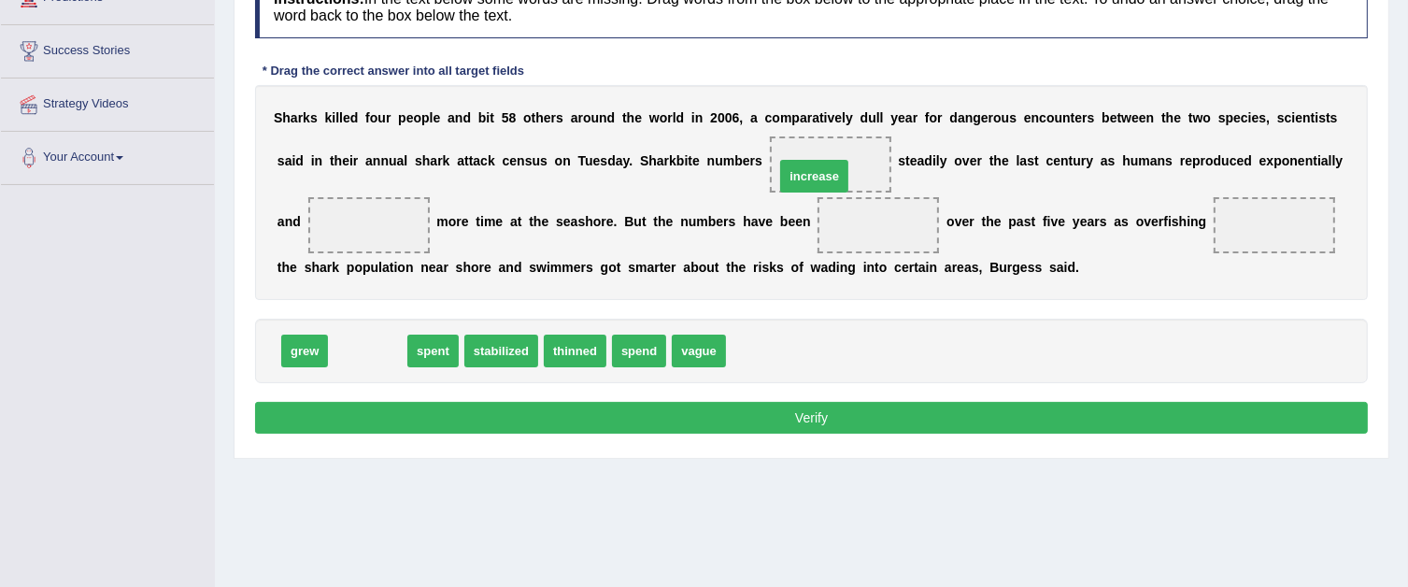
drag, startPoint x: 369, startPoint y: 354, endPoint x: 817, endPoint y: 168, distance: 484.6
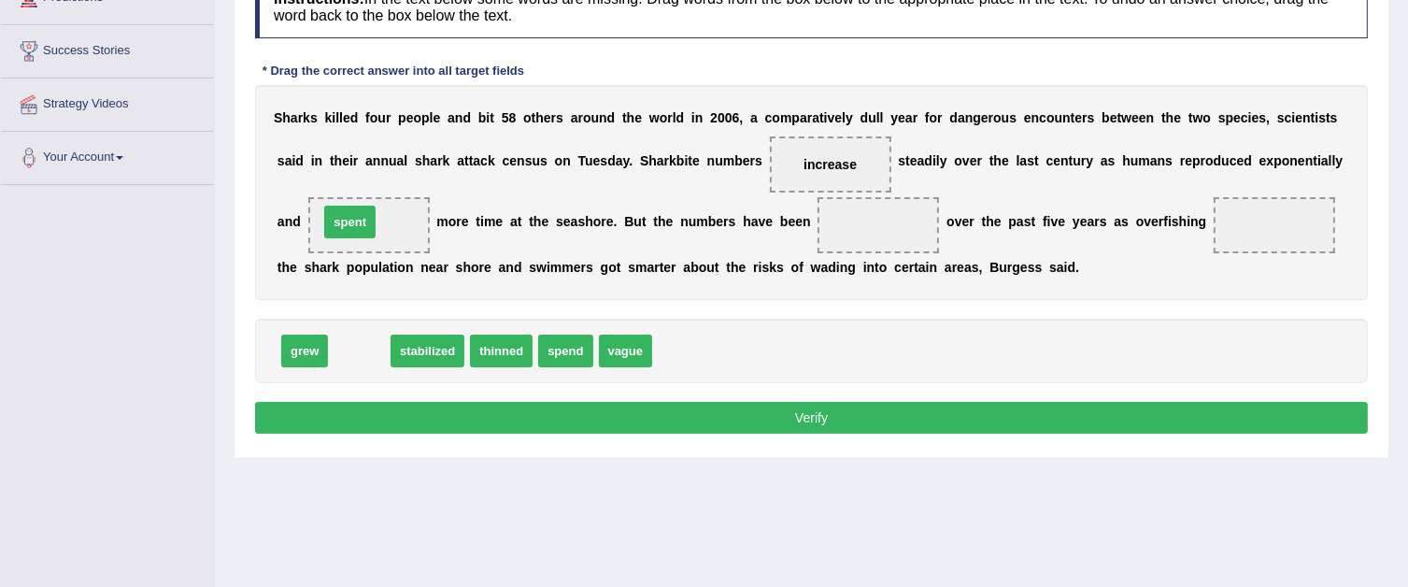
drag, startPoint x: 356, startPoint y: 353, endPoint x: 347, endPoint y: 224, distance: 129.3
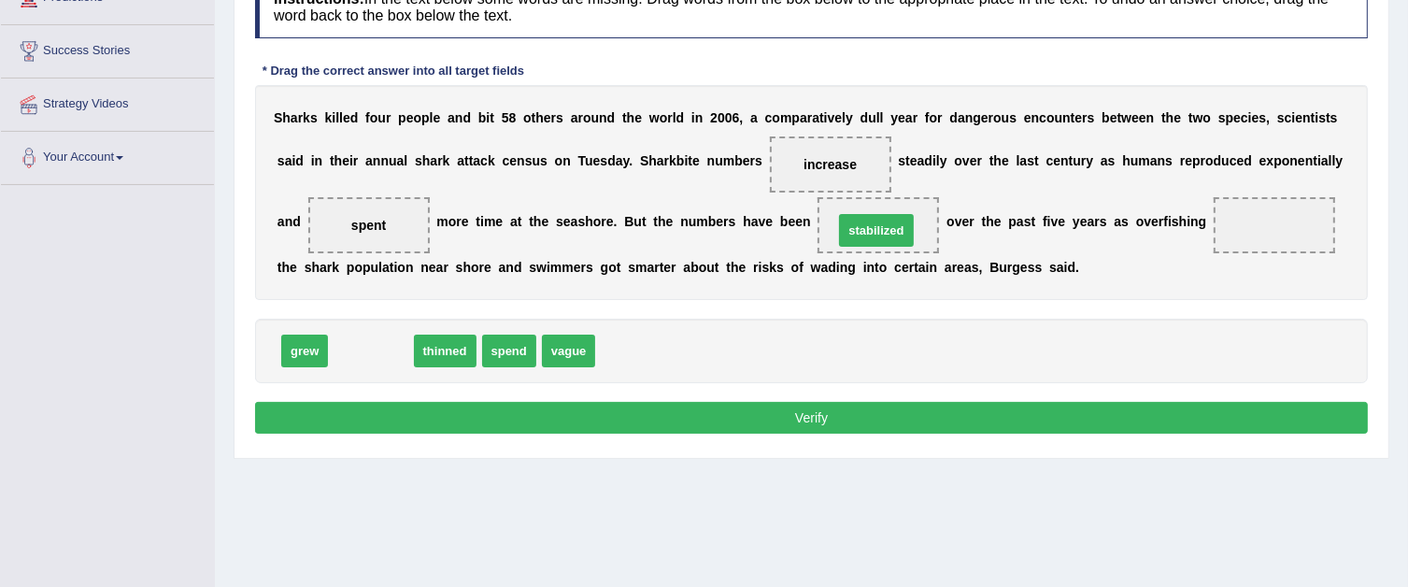
drag, startPoint x: 370, startPoint y: 348, endPoint x: 875, endPoint y: 227, distance: 519.7
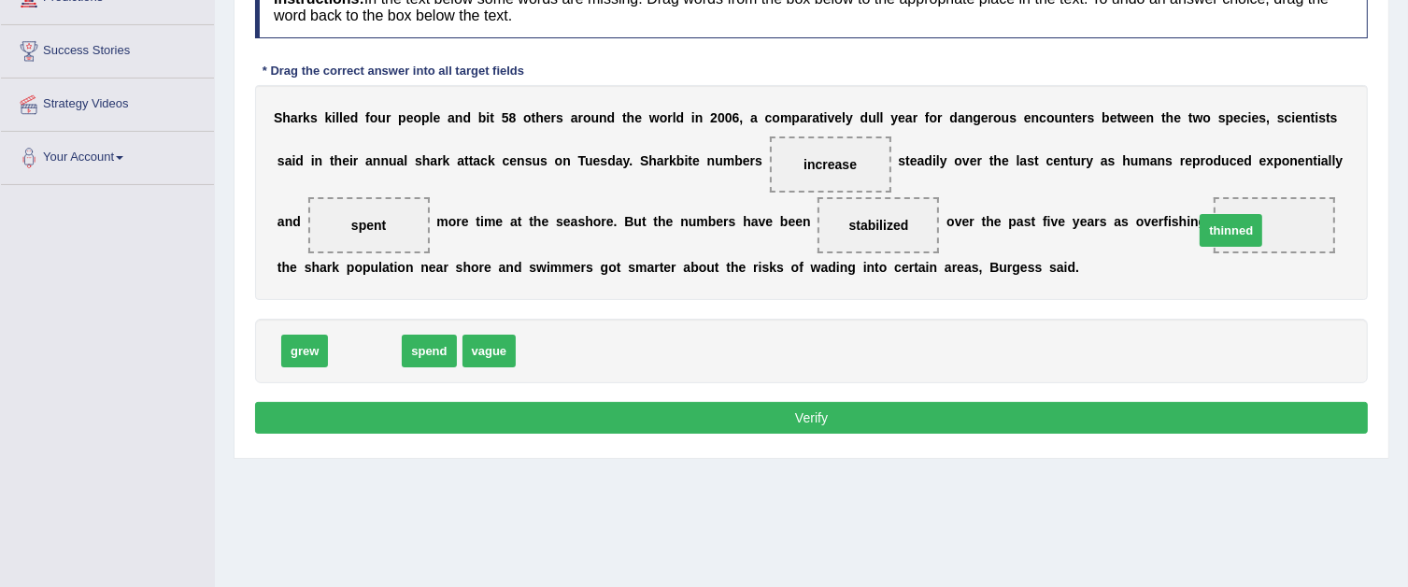
drag, startPoint x: 368, startPoint y: 348, endPoint x: 1234, endPoint y: 227, distance: 874.5
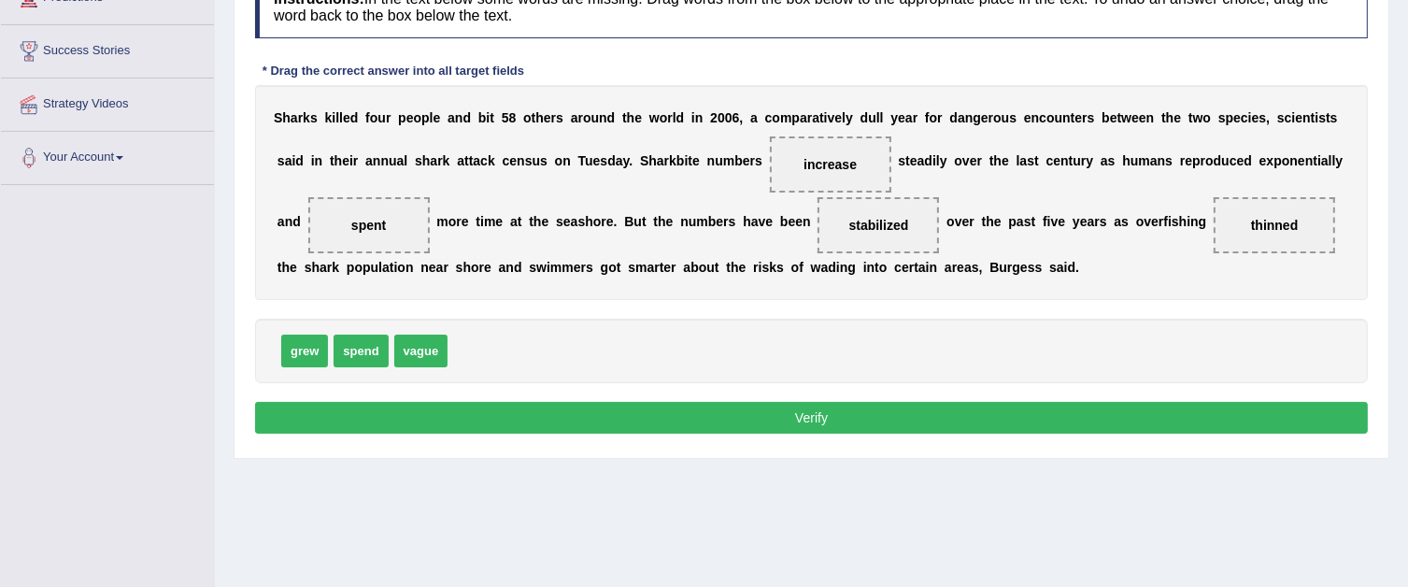
click at [914, 414] on button "Verify" at bounding box center [811, 418] width 1113 height 32
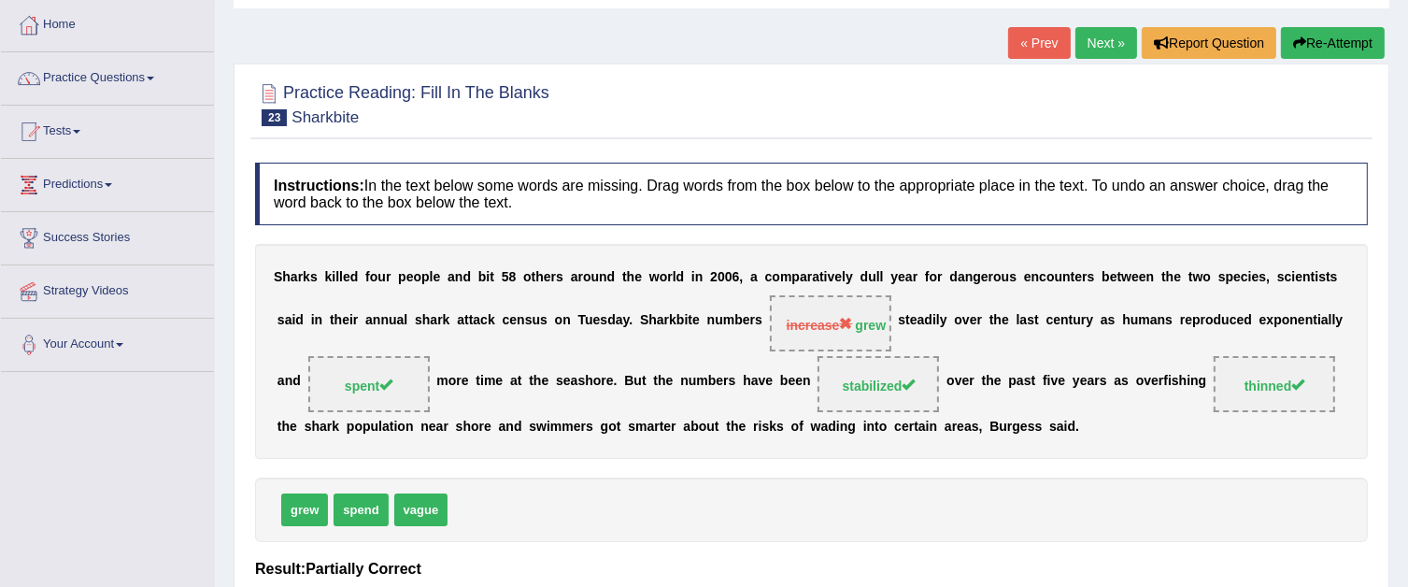
scroll to position [0, 0]
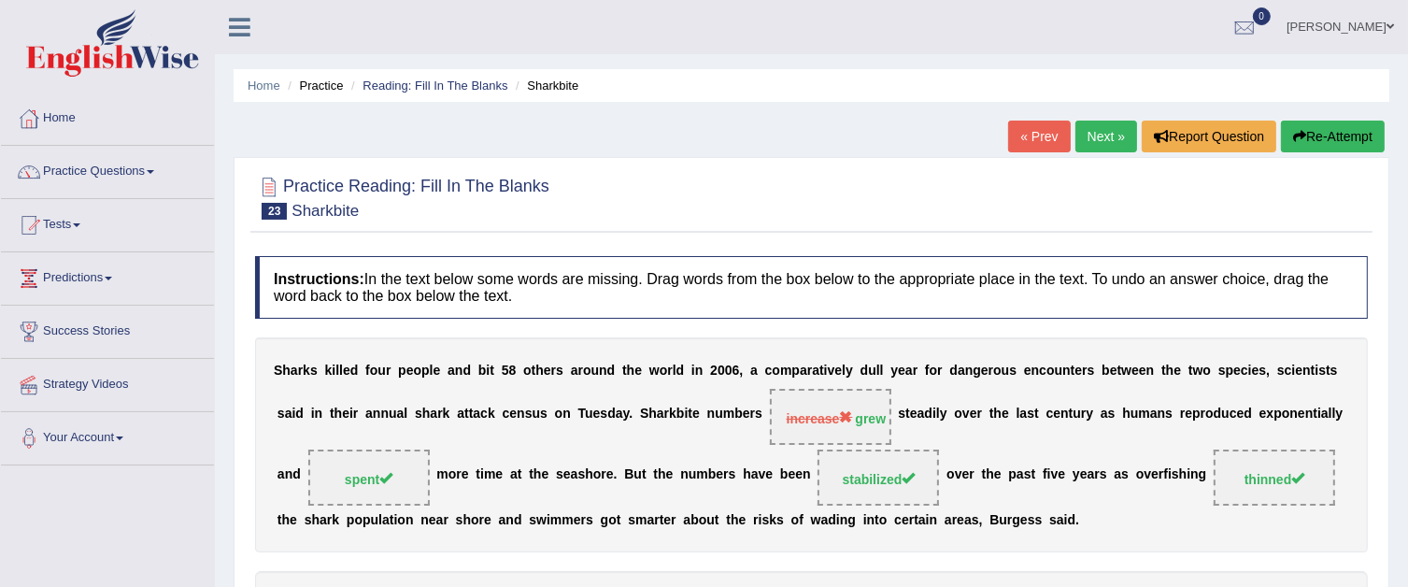
click at [1095, 142] on link "Next »" at bounding box center [1106, 137] width 62 height 32
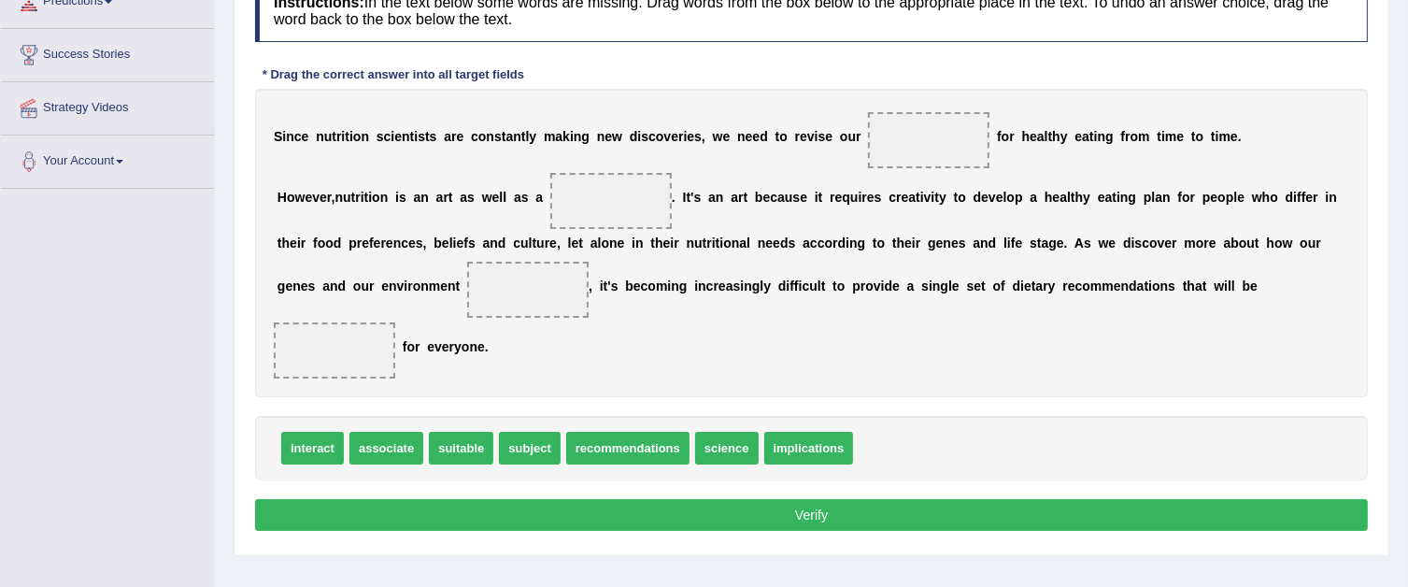
scroll to position [280, 0]
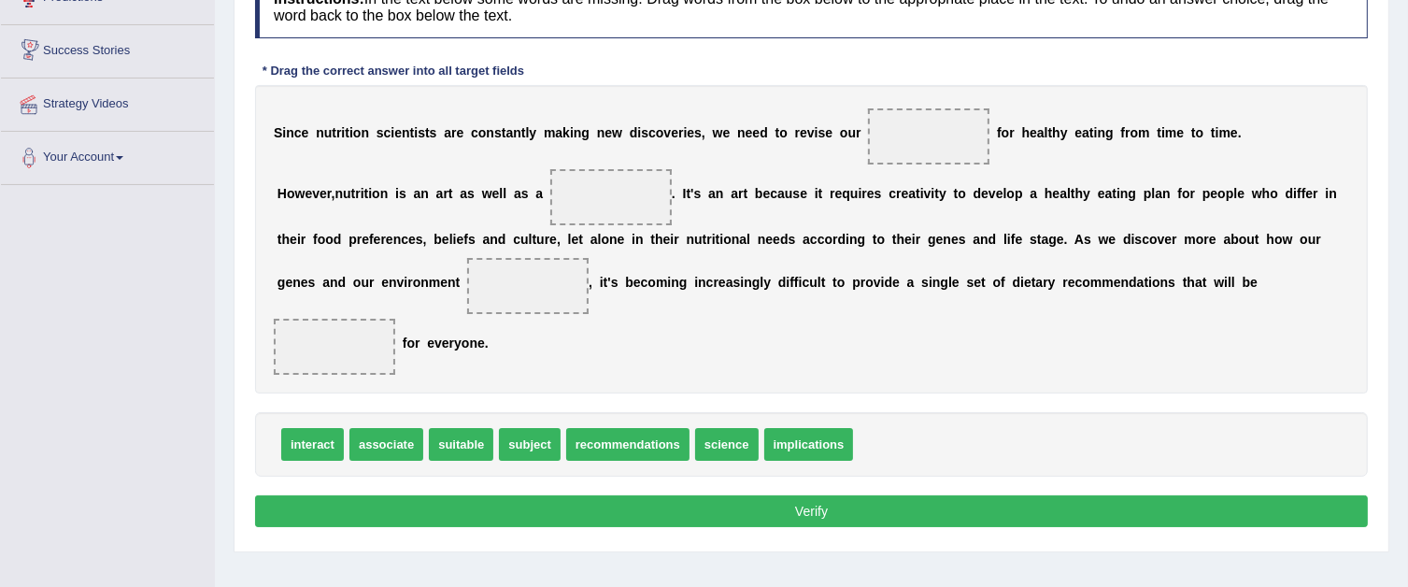
drag, startPoint x: 531, startPoint y: 388, endPoint x: 421, endPoint y: 568, distance: 210.9
click at [436, 543] on div "Practice Reading: Fill In The Blanks 24 Nutrition Instructions: In the text bel…" at bounding box center [812, 215] width 1156 height 676
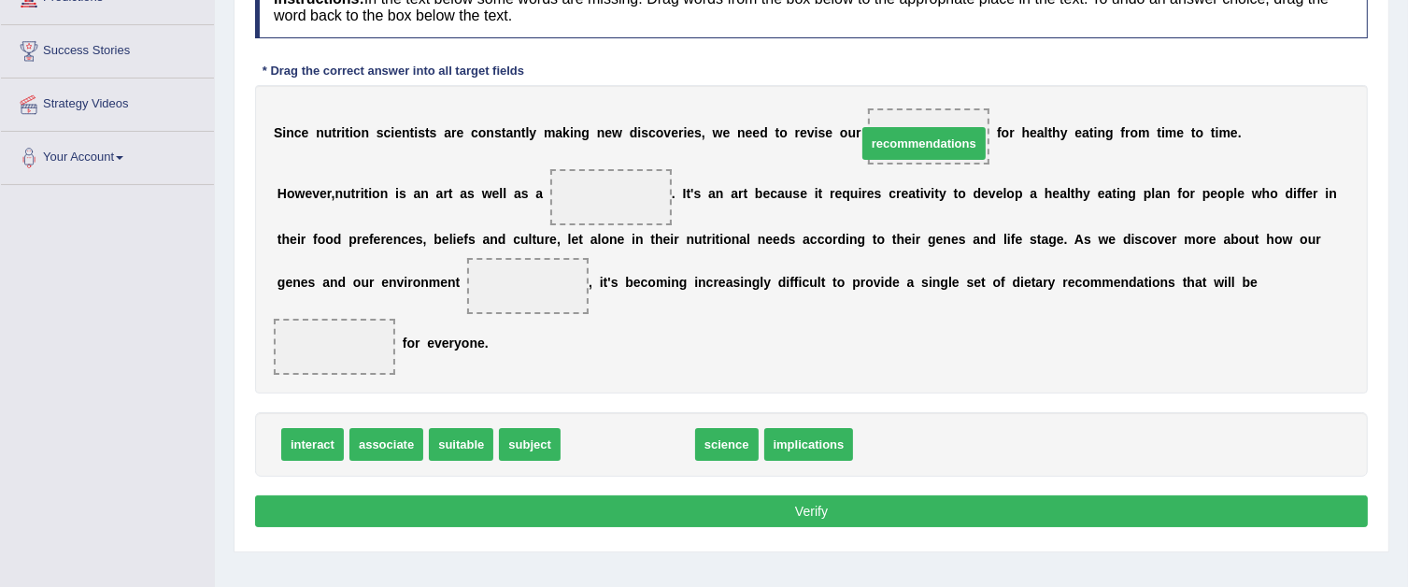
drag, startPoint x: 628, startPoint y: 443, endPoint x: 925, endPoint y: 141, distance: 423.5
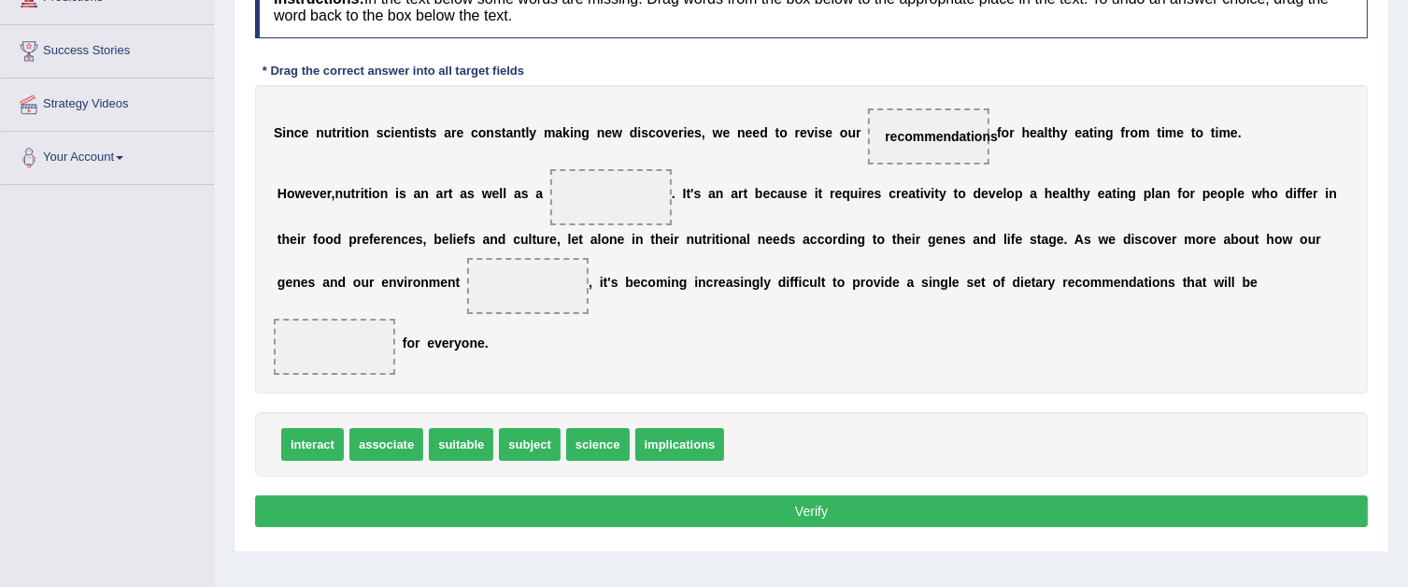
click at [508, 444] on span "subject" at bounding box center [530, 444] width 62 height 33
drag, startPoint x: 583, startPoint y: 440, endPoint x: 572, endPoint y: 201, distance: 239.5
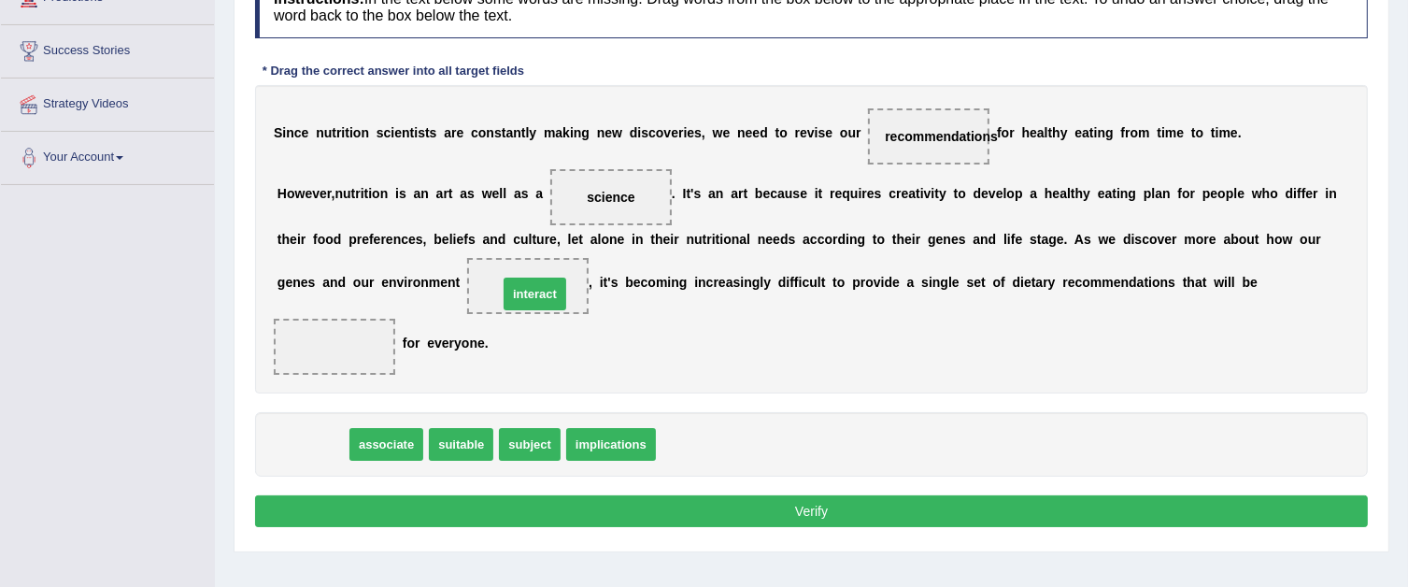
drag, startPoint x: 316, startPoint y: 448, endPoint x: 538, endPoint y: 298, distance: 268.5
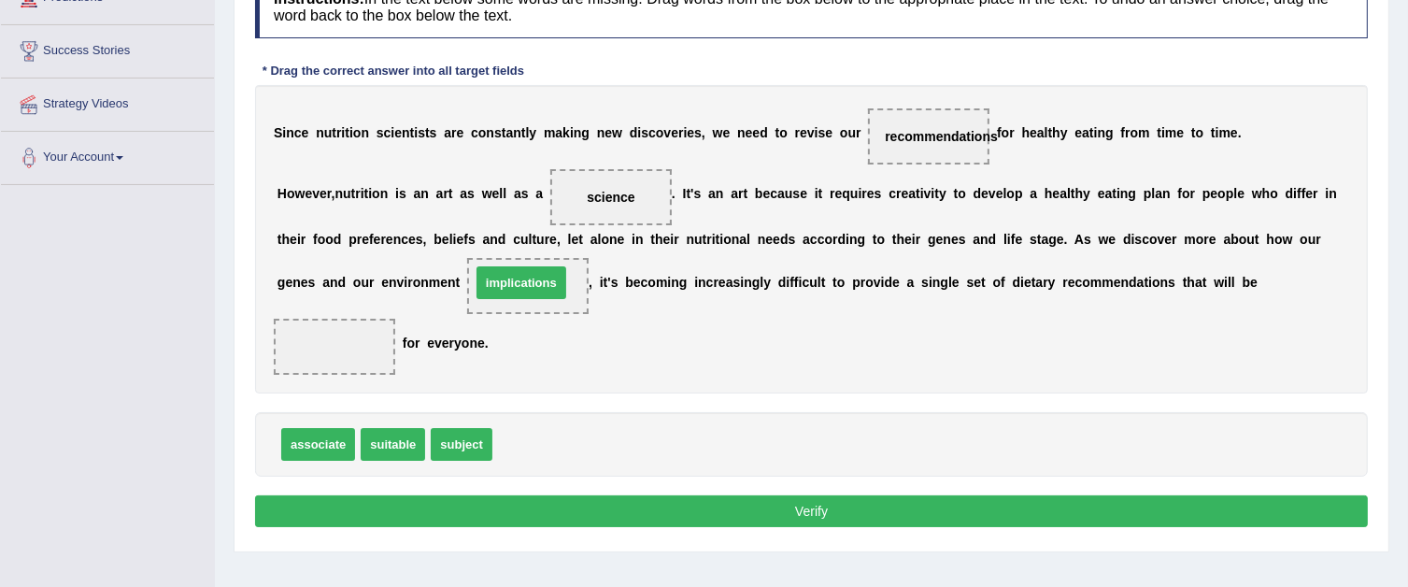
drag, startPoint x: 568, startPoint y: 441, endPoint x: 547, endPoint y: 279, distance: 163.1
click at [884, 145] on span "recommendations" at bounding box center [928, 136] width 121 height 56
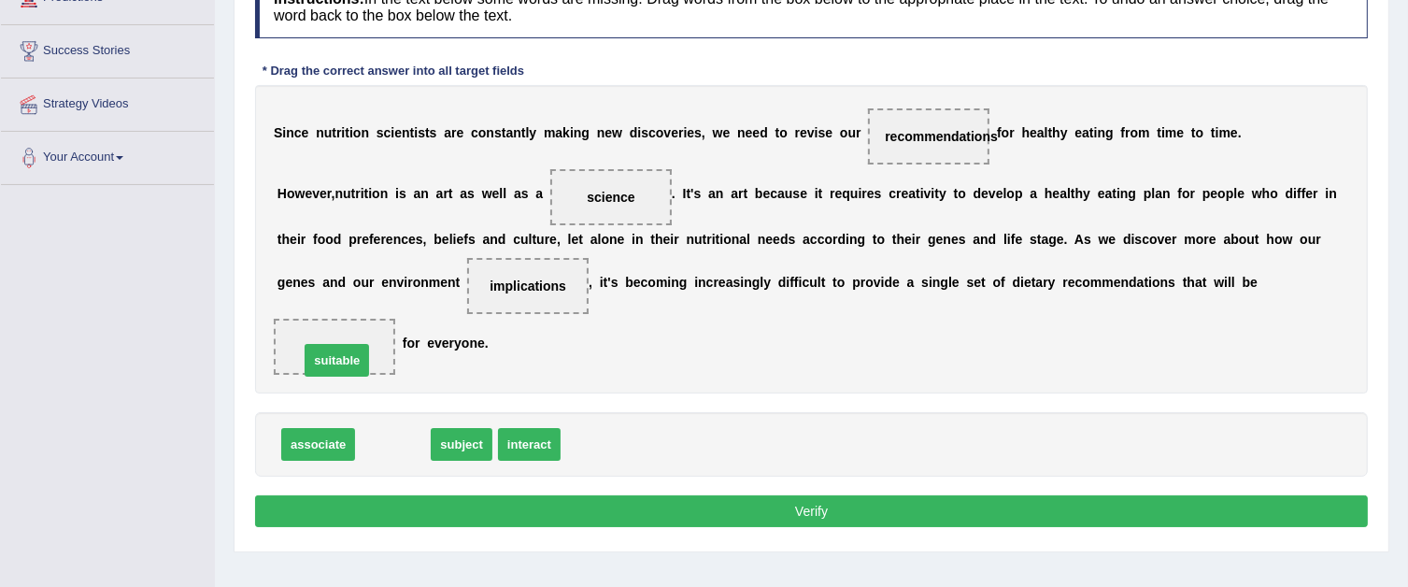
drag, startPoint x: 406, startPoint y: 449, endPoint x: 350, endPoint y: 365, distance: 101.1
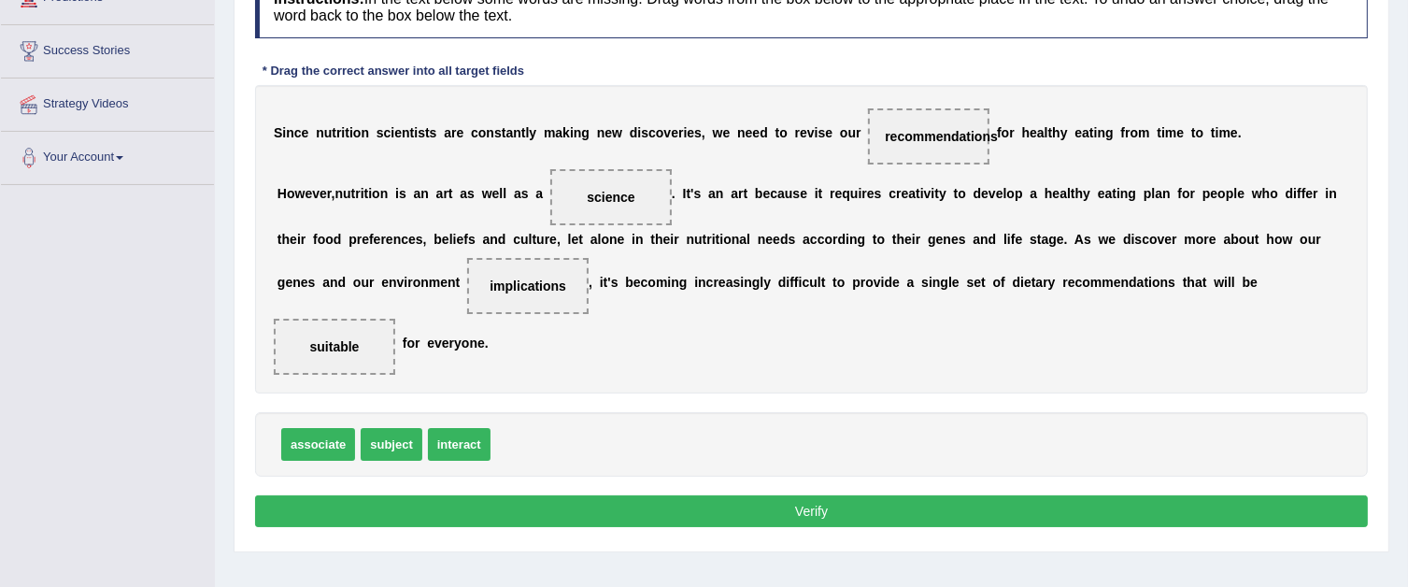
click at [869, 509] on button "Verify" at bounding box center [811, 511] width 1113 height 32
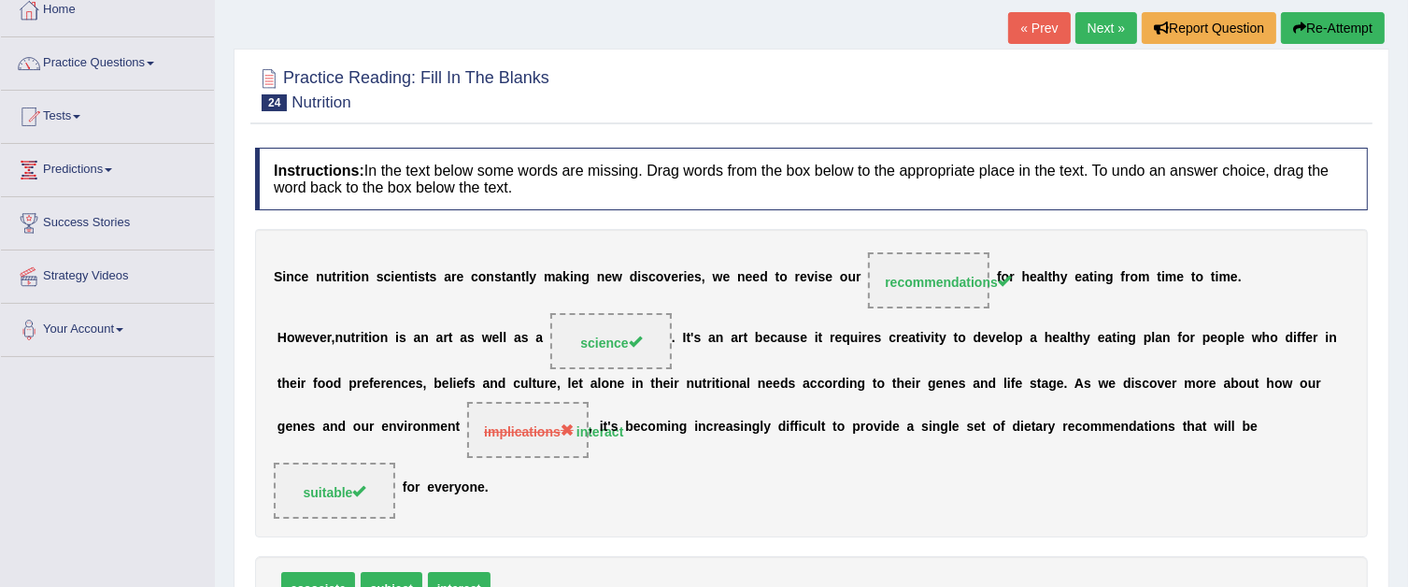
scroll to position [93, 0]
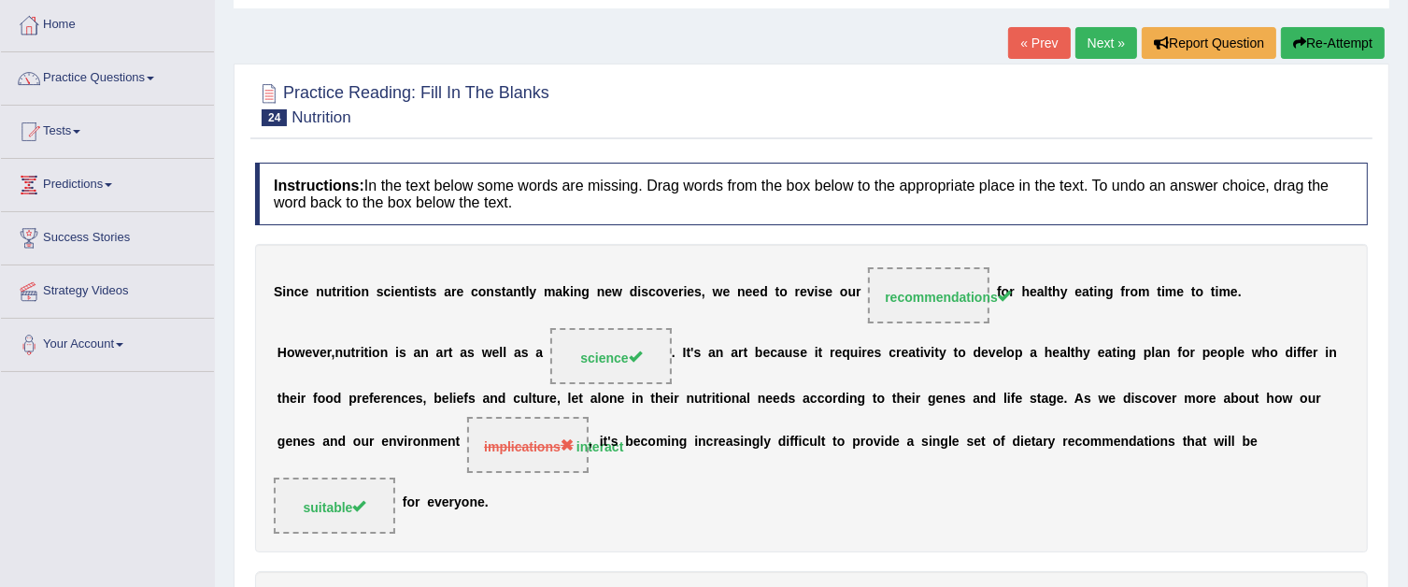
click at [1086, 48] on link "Next »" at bounding box center [1106, 43] width 62 height 32
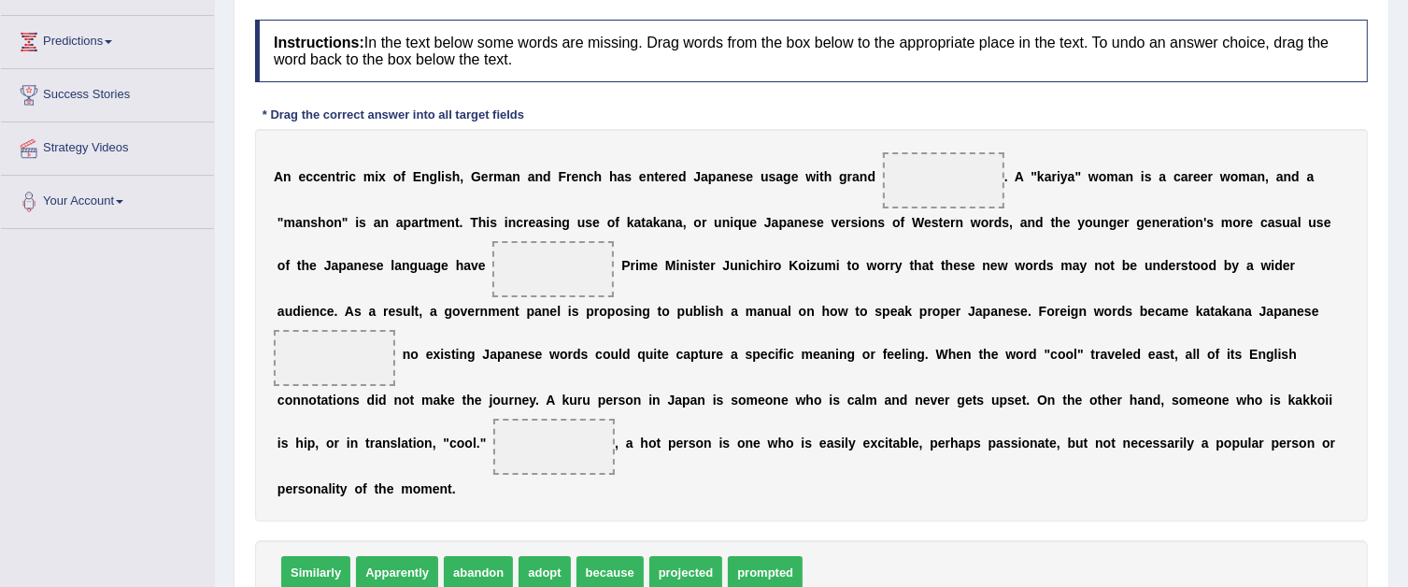
scroll to position [280, 0]
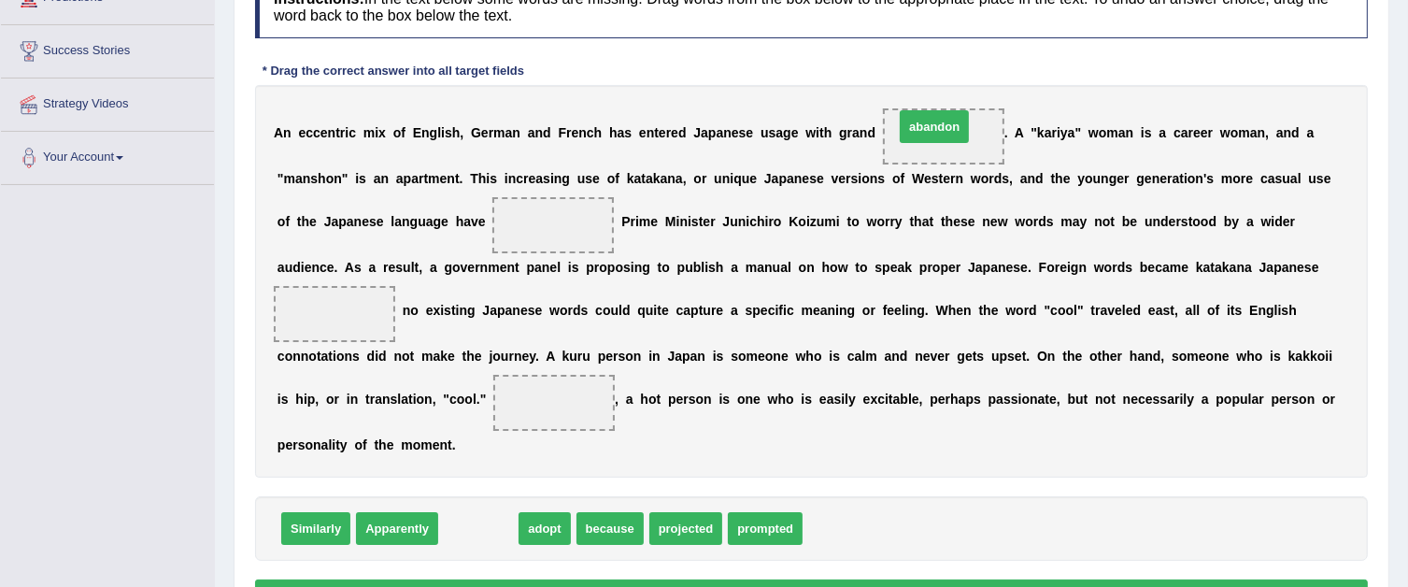
drag, startPoint x: 493, startPoint y: 527, endPoint x: 949, endPoint y: 125, distance: 607.7
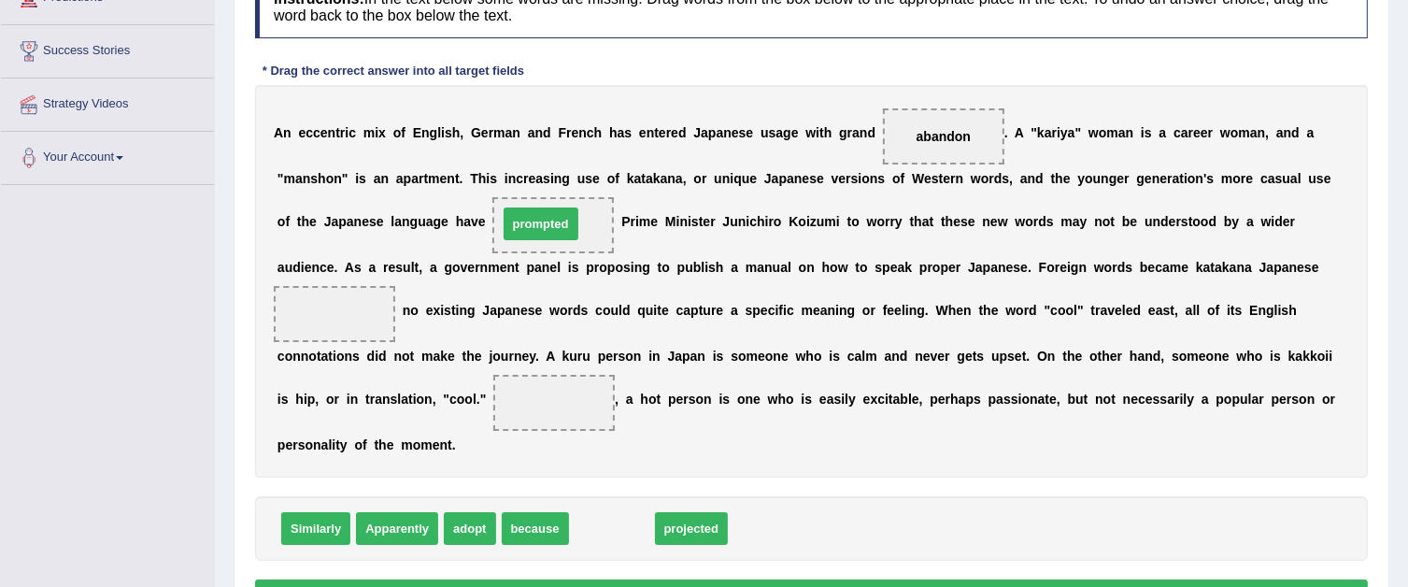
drag, startPoint x: 635, startPoint y: 522, endPoint x: 564, endPoint y: 218, distance: 312.8
drag, startPoint x: 616, startPoint y: 526, endPoint x: 546, endPoint y: 216, distance: 318.0
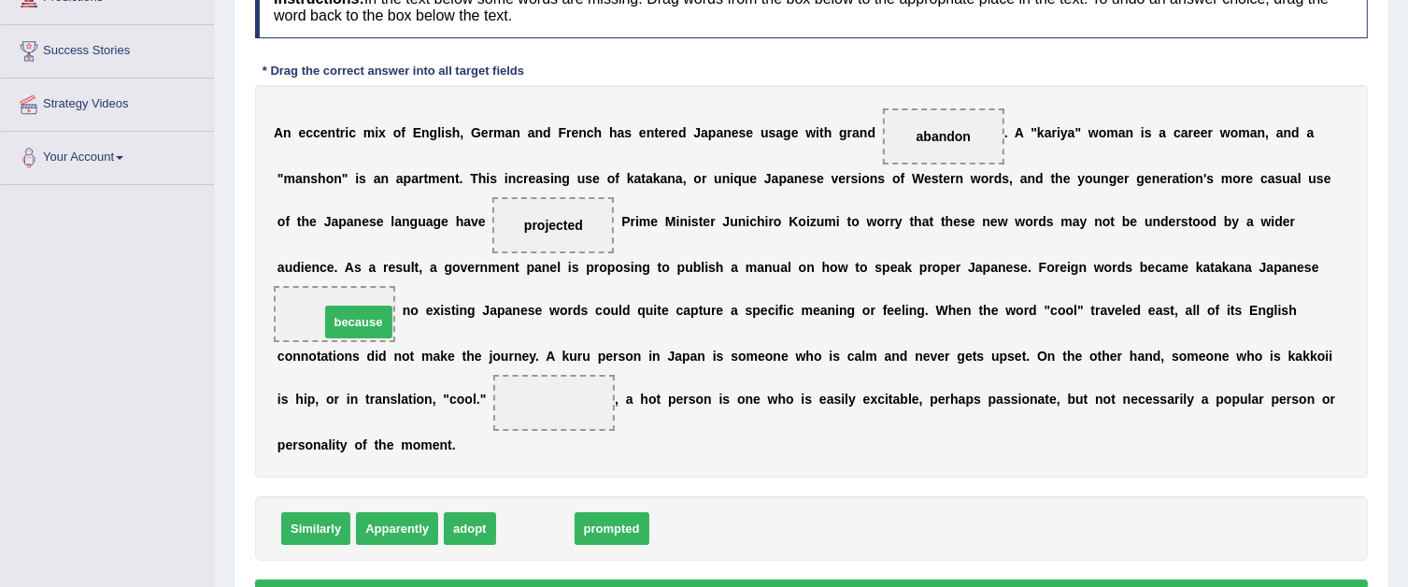
drag, startPoint x: 524, startPoint y: 534, endPoint x: 344, endPoint y: 324, distance: 276.3
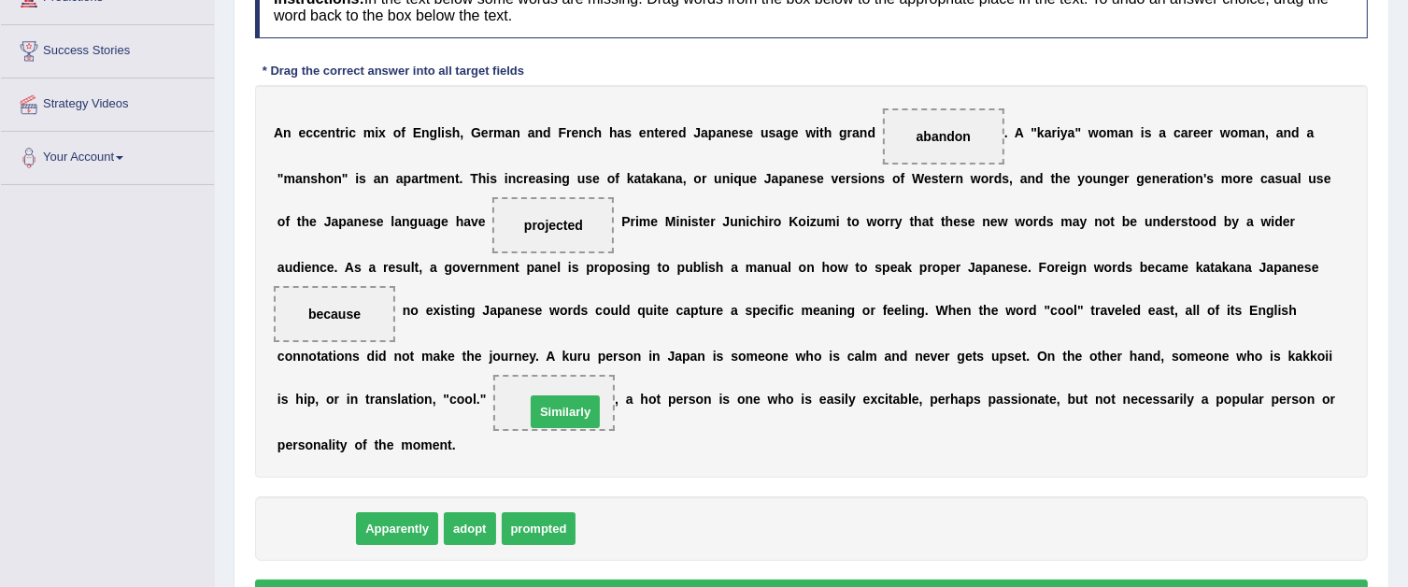
drag, startPoint x: 315, startPoint y: 522, endPoint x: 564, endPoint y: 405, distance: 275.9
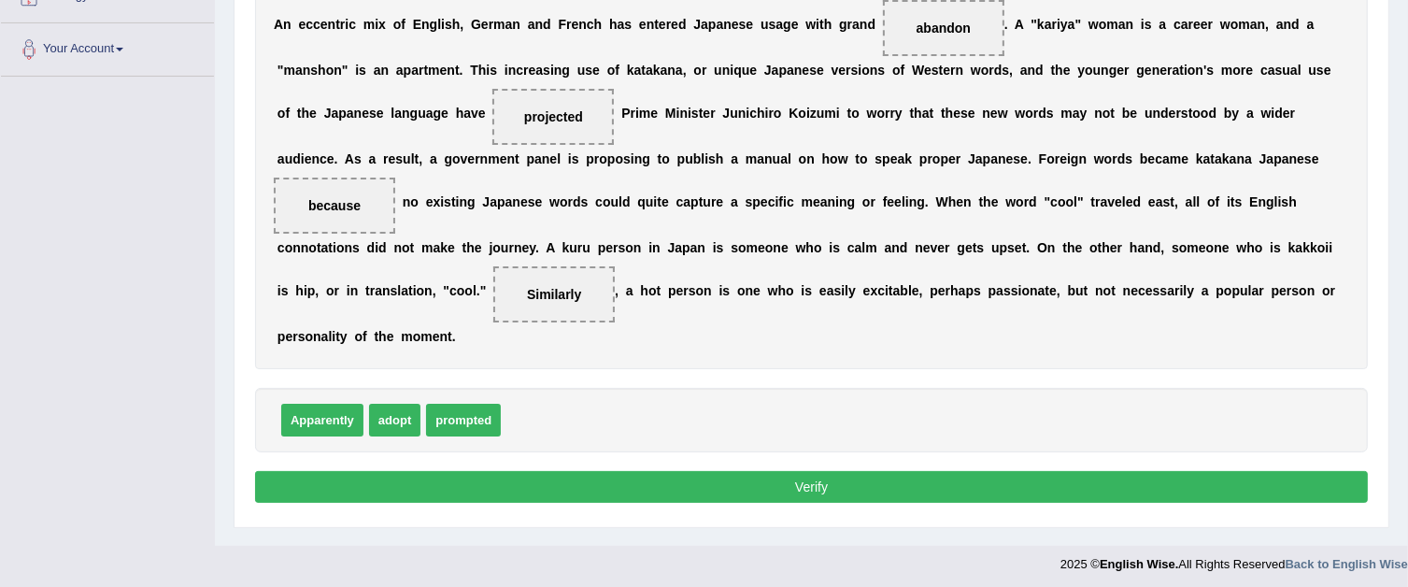
scroll to position [394, 0]
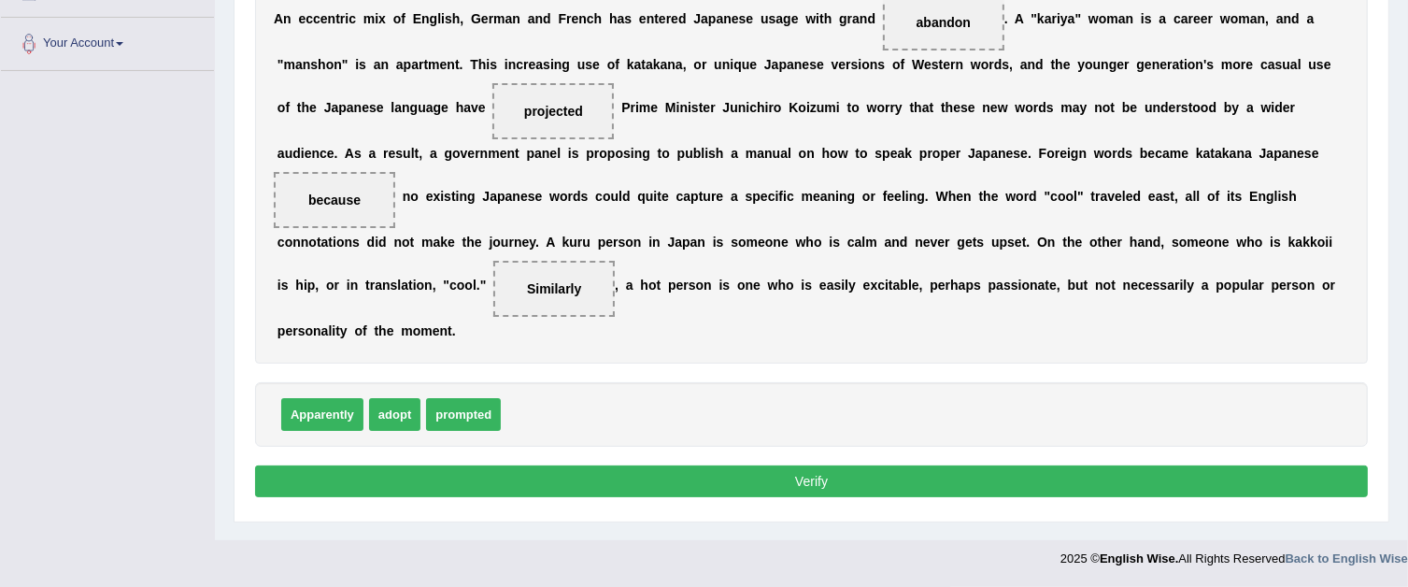
click at [675, 477] on button "Verify" at bounding box center [811, 481] width 1113 height 32
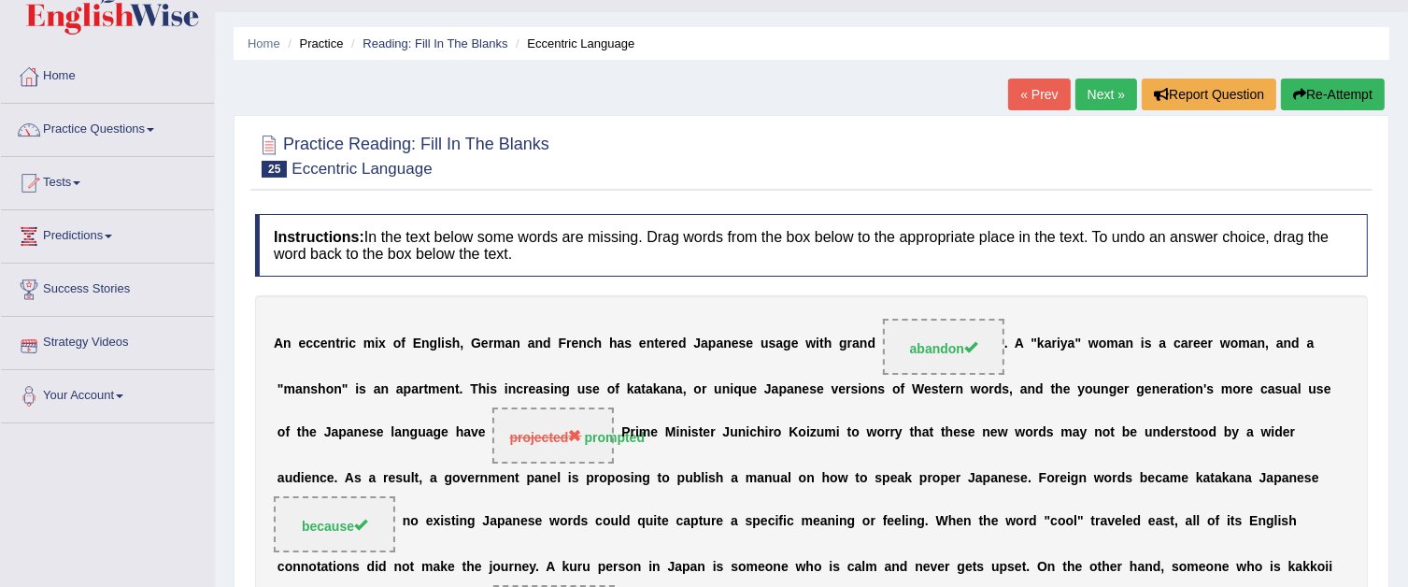
scroll to position [21, 0]
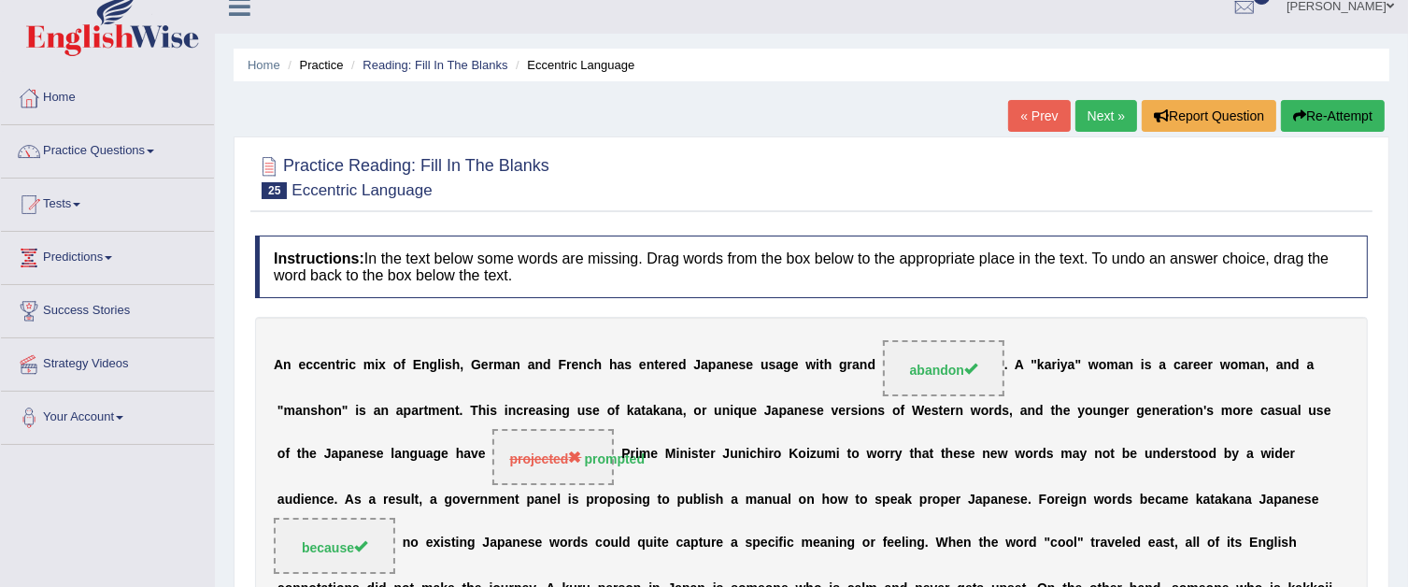
click at [1093, 117] on link "Next »" at bounding box center [1106, 116] width 62 height 32
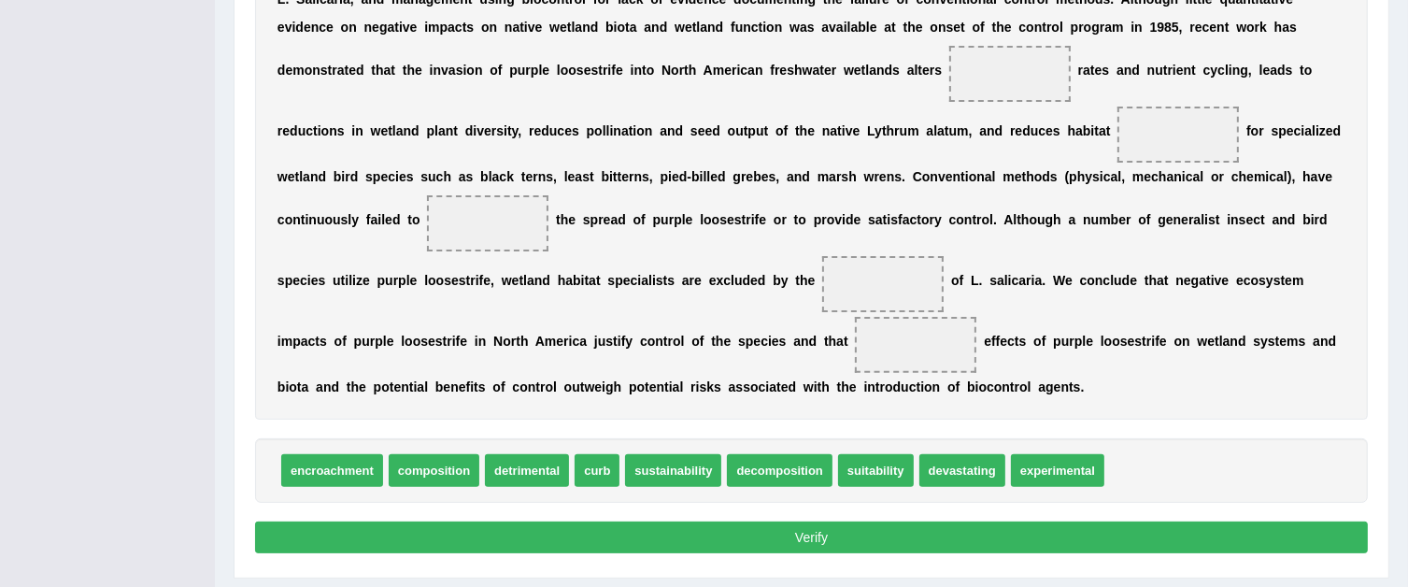
scroll to position [500, 0]
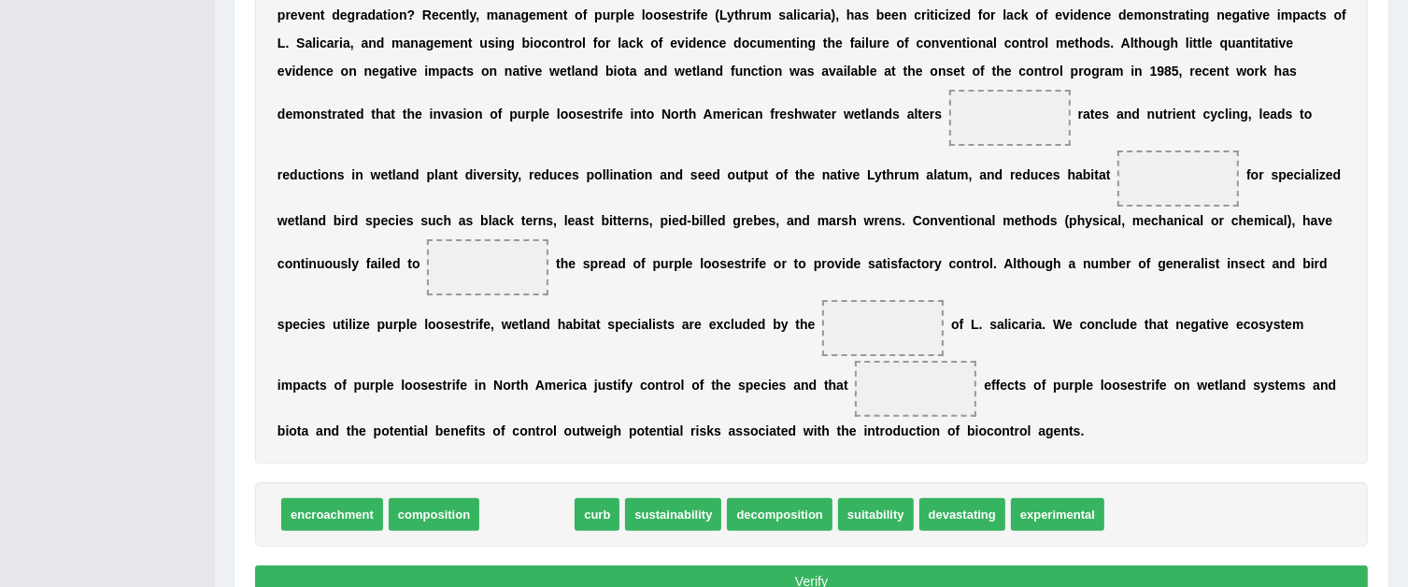
drag, startPoint x: 527, startPoint y: 505, endPoint x: 371, endPoint y: -32, distance: 558.6
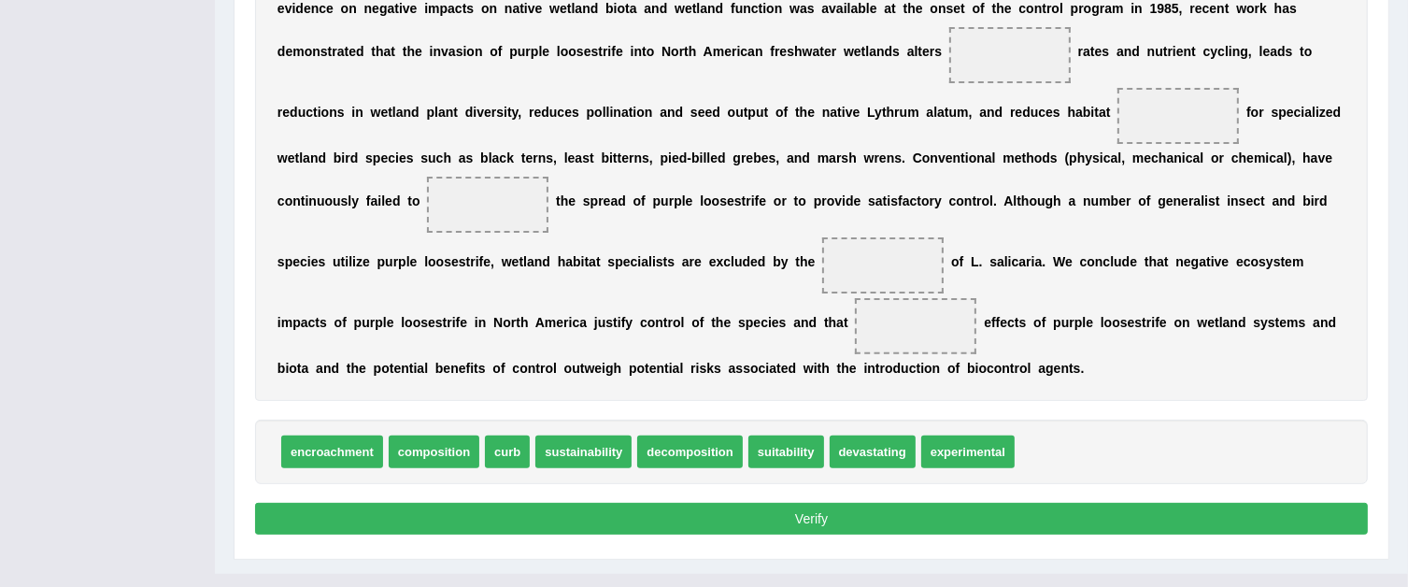
scroll to position [593, 0]
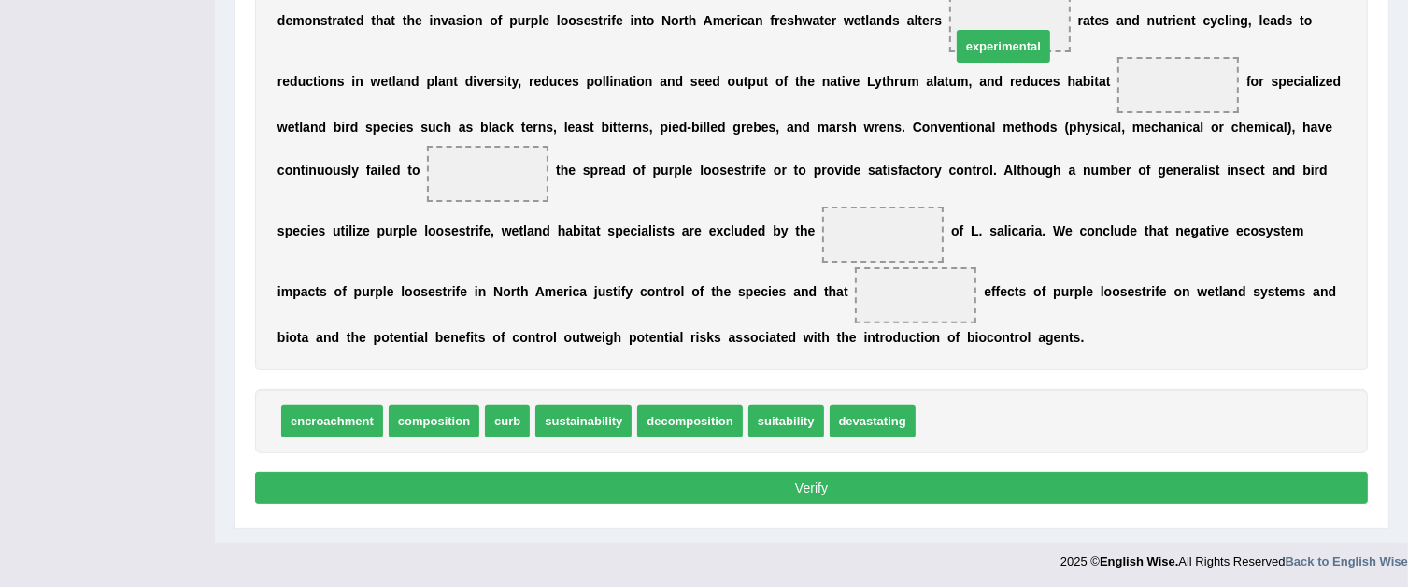
drag, startPoint x: 990, startPoint y: 416, endPoint x: 1026, endPoint y: 41, distance: 376.4
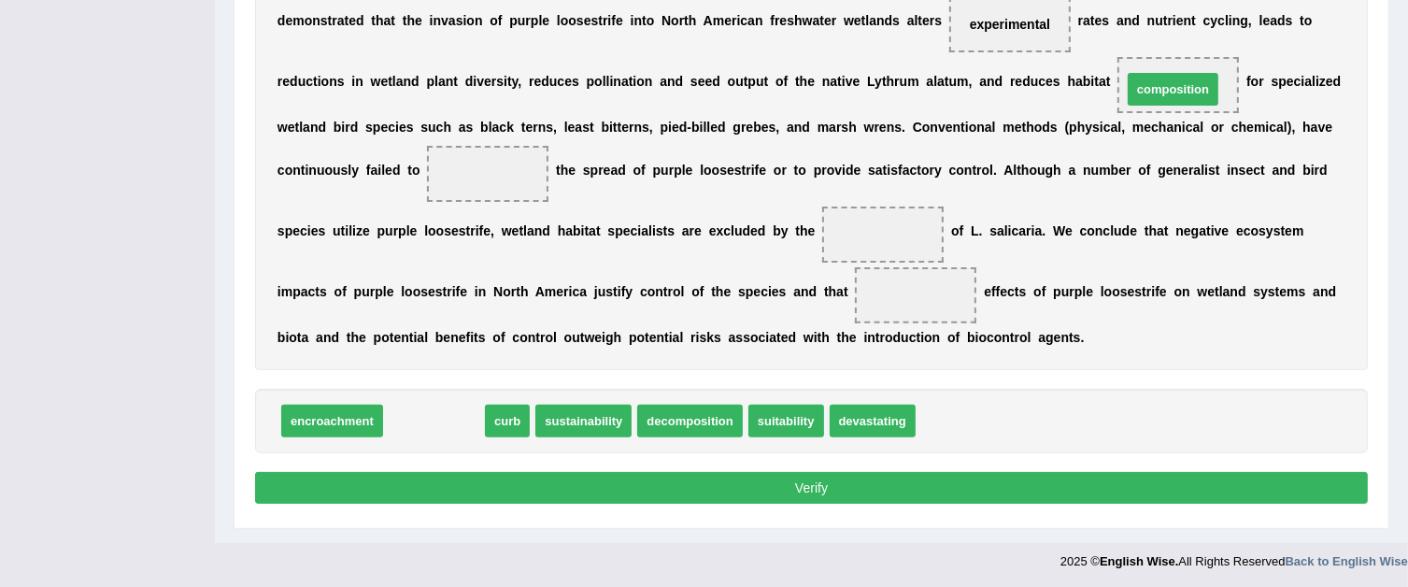
drag, startPoint x: 452, startPoint y: 420, endPoint x: 1191, endPoint y: 89, distance: 810.1
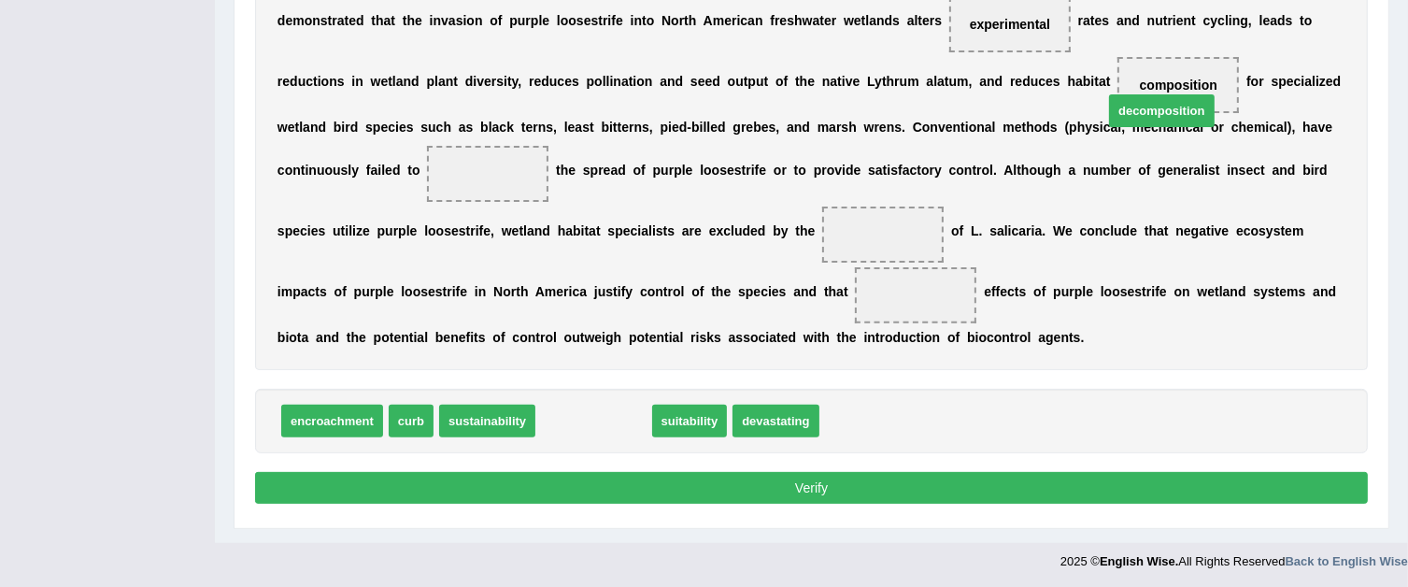
drag, startPoint x: 613, startPoint y: 421, endPoint x: 1181, endPoint y: 111, distance: 647.3
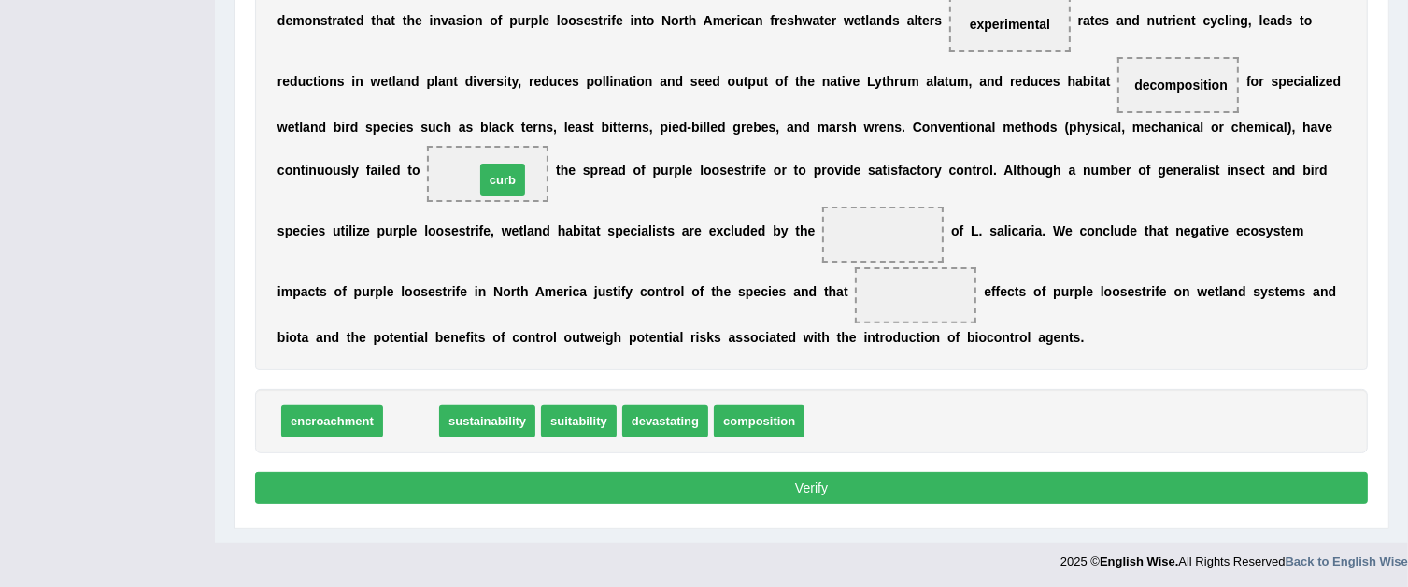
drag, startPoint x: 421, startPoint y: 416, endPoint x: 513, endPoint y: 175, distance: 257.9
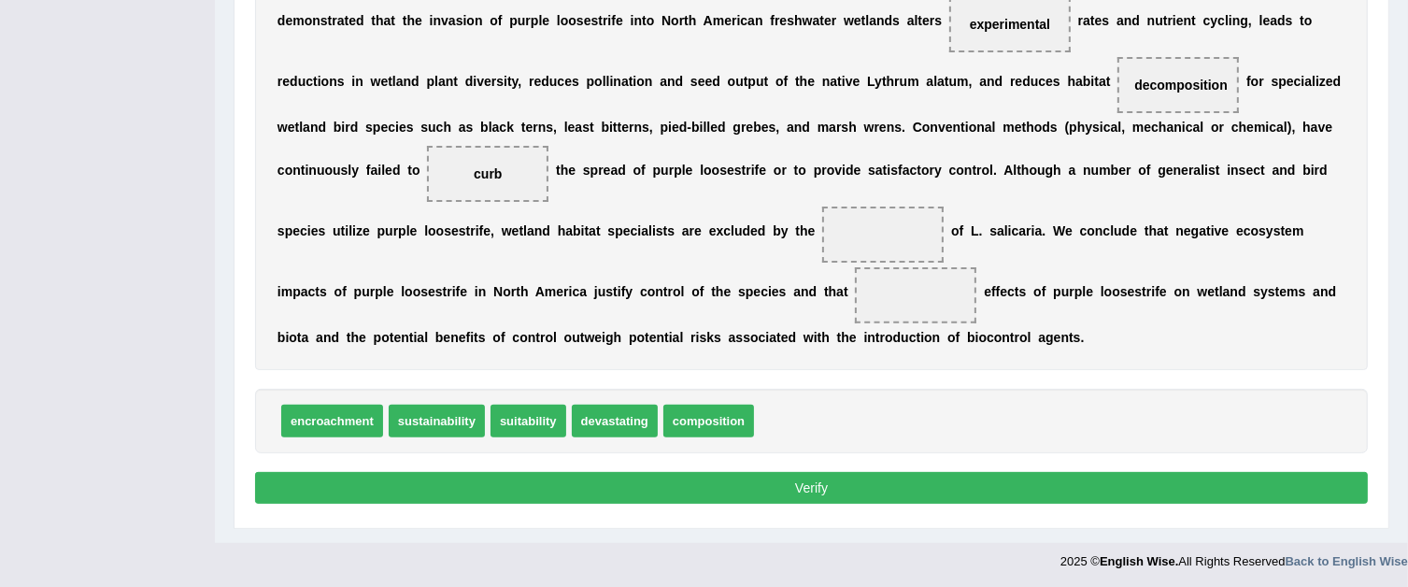
scroll to position [500, 0]
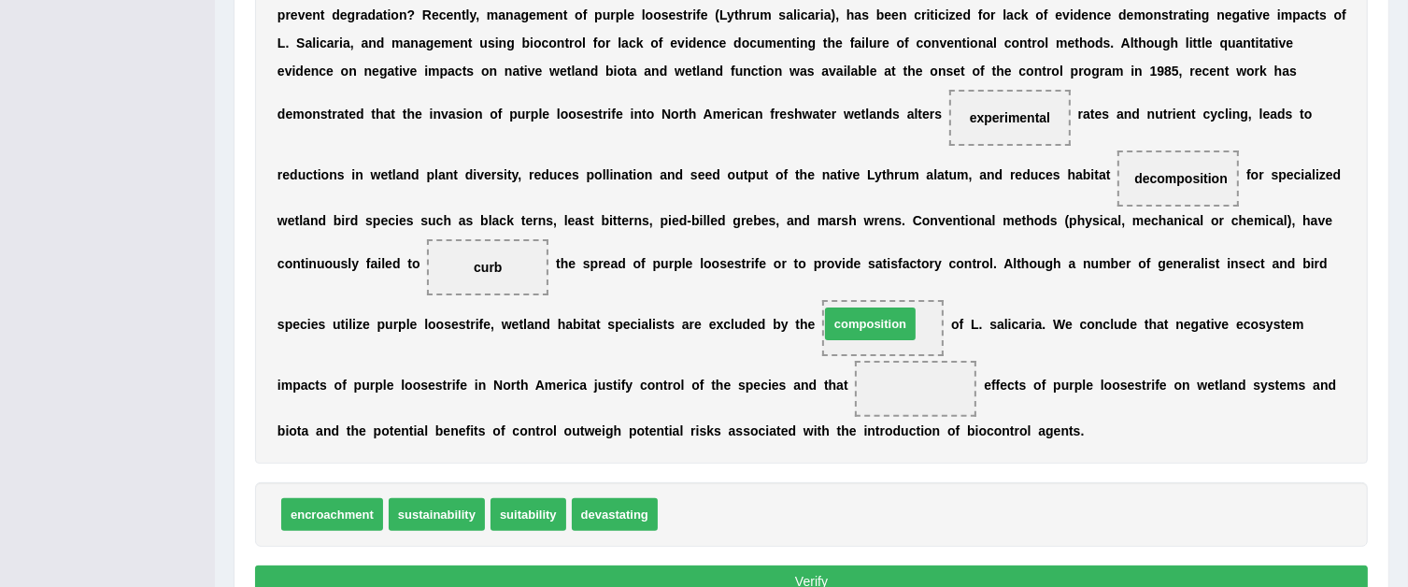
drag, startPoint x: 685, startPoint y: 507, endPoint x: 847, endPoint y: 318, distance: 249.2
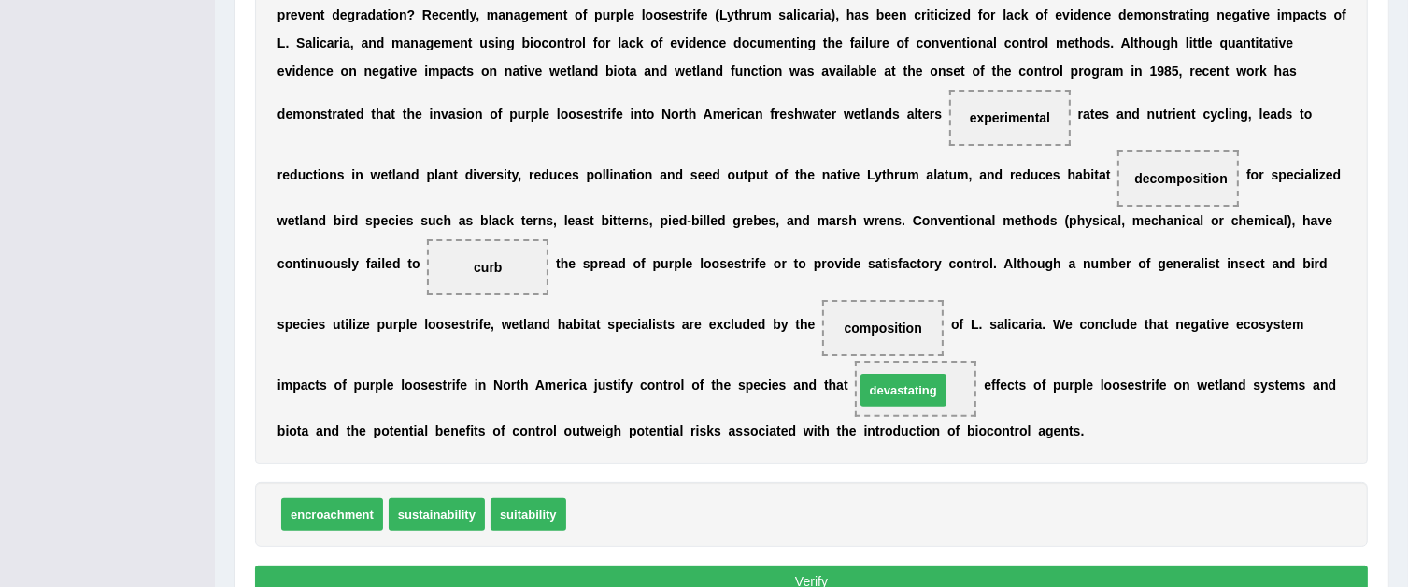
drag, startPoint x: 638, startPoint y: 513, endPoint x: 927, endPoint y: 388, distance: 314.7
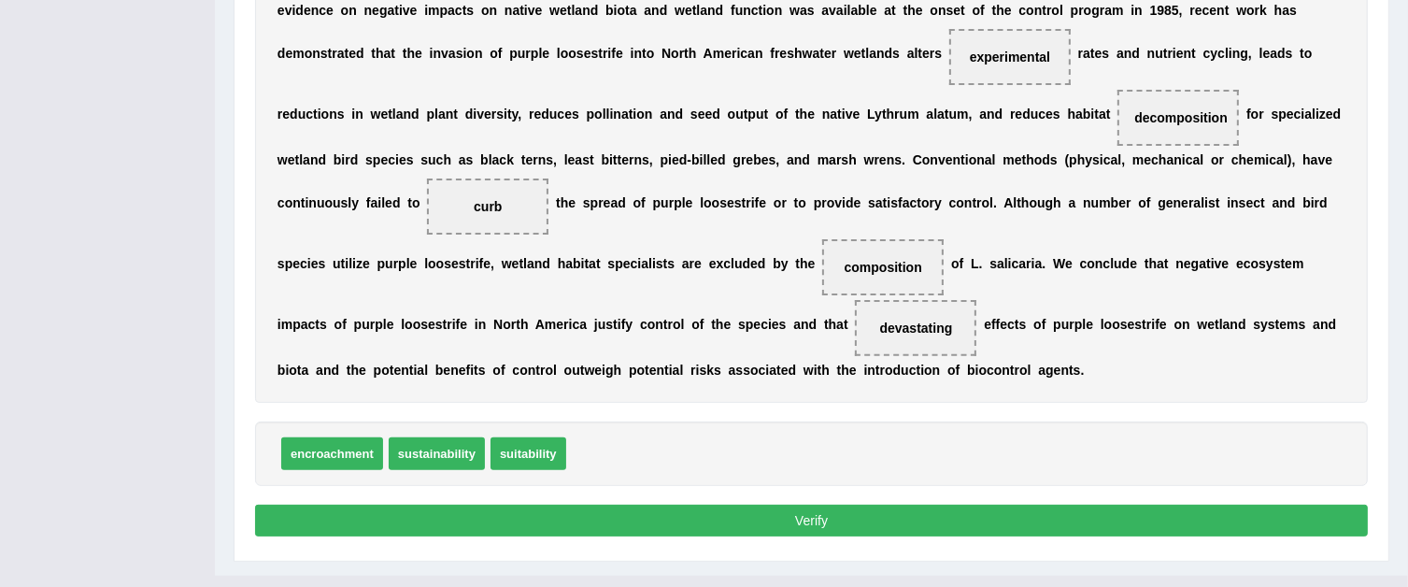
scroll to position [593, 0]
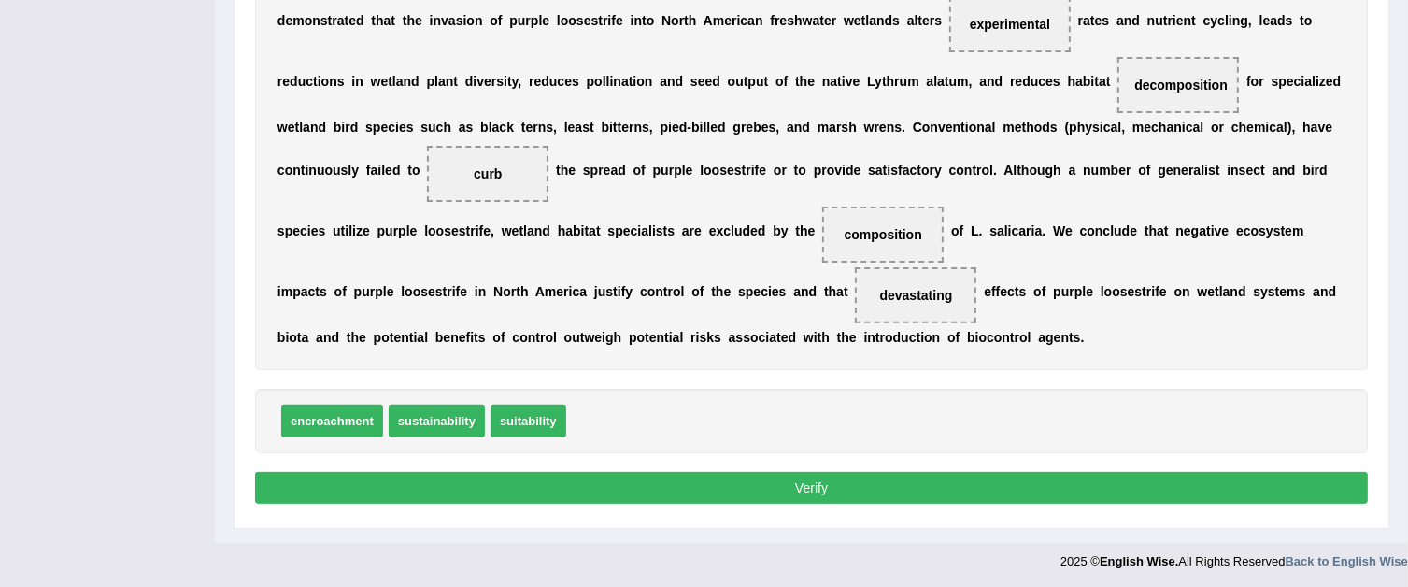
click at [755, 491] on button "Verify" at bounding box center [811, 488] width 1113 height 32
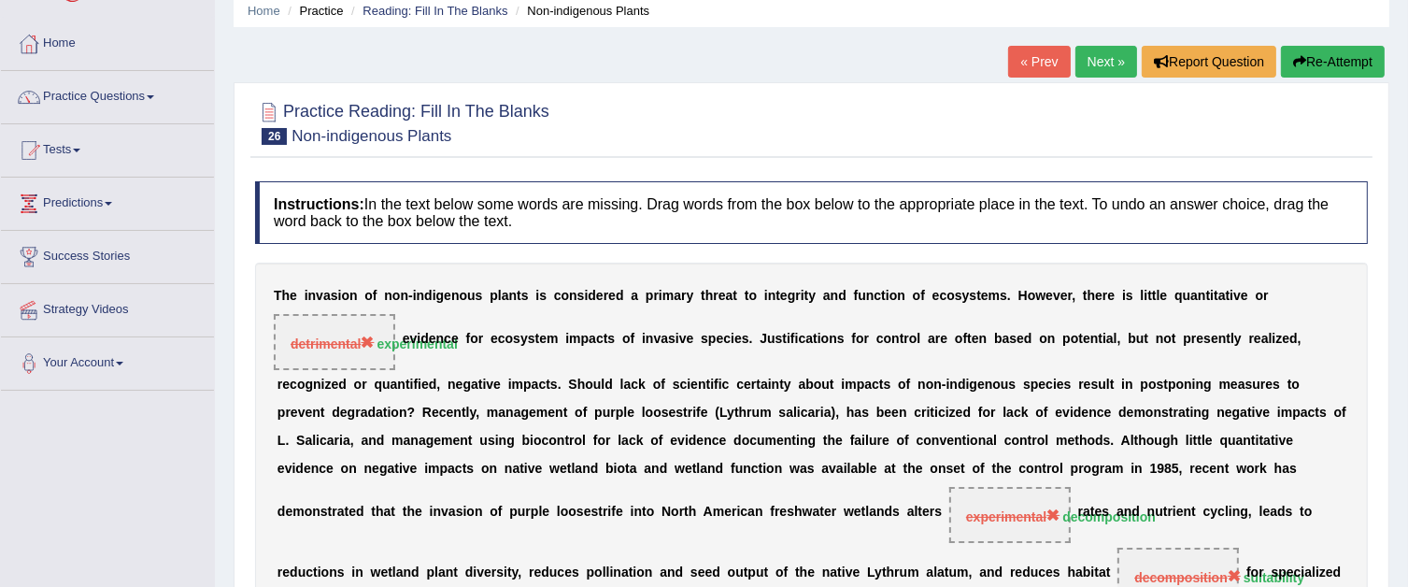
scroll to position [67, 0]
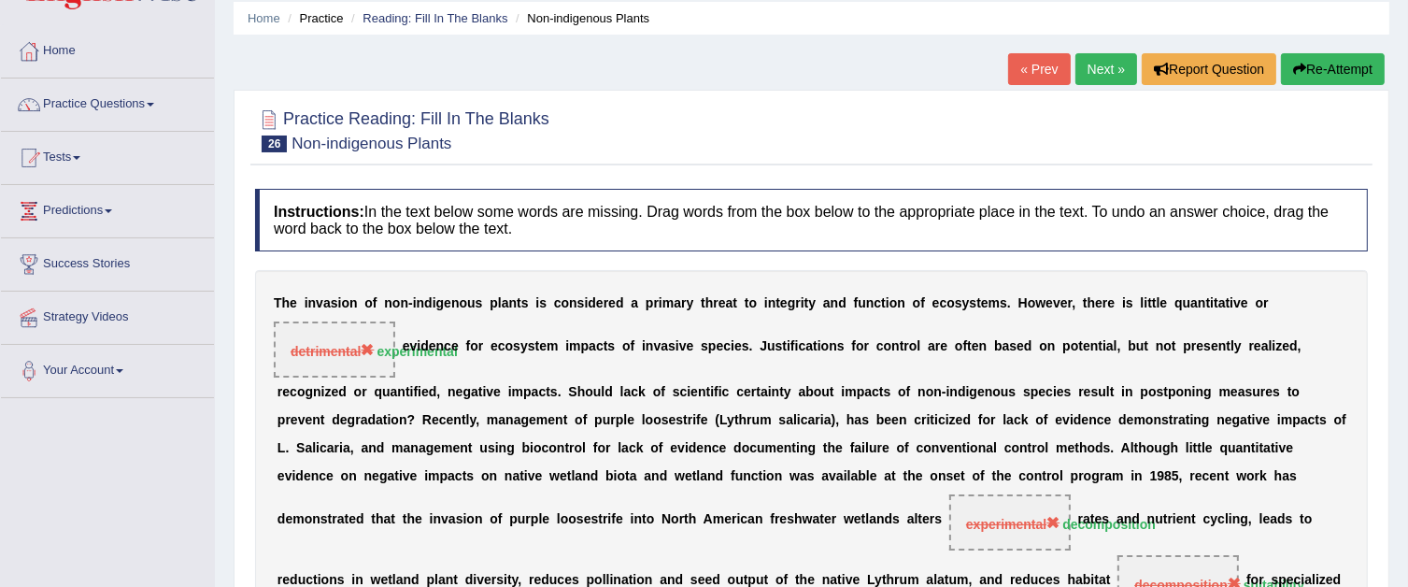
click at [1093, 71] on link "Next »" at bounding box center [1106, 69] width 62 height 32
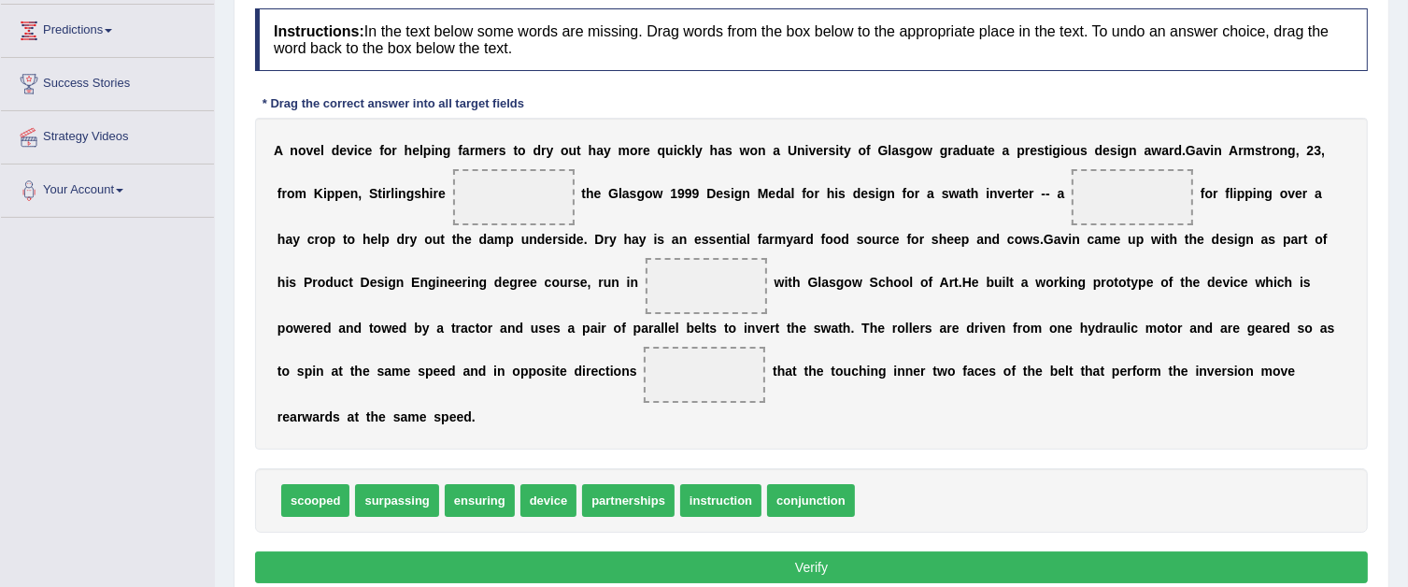
scroll to position [280, 0]
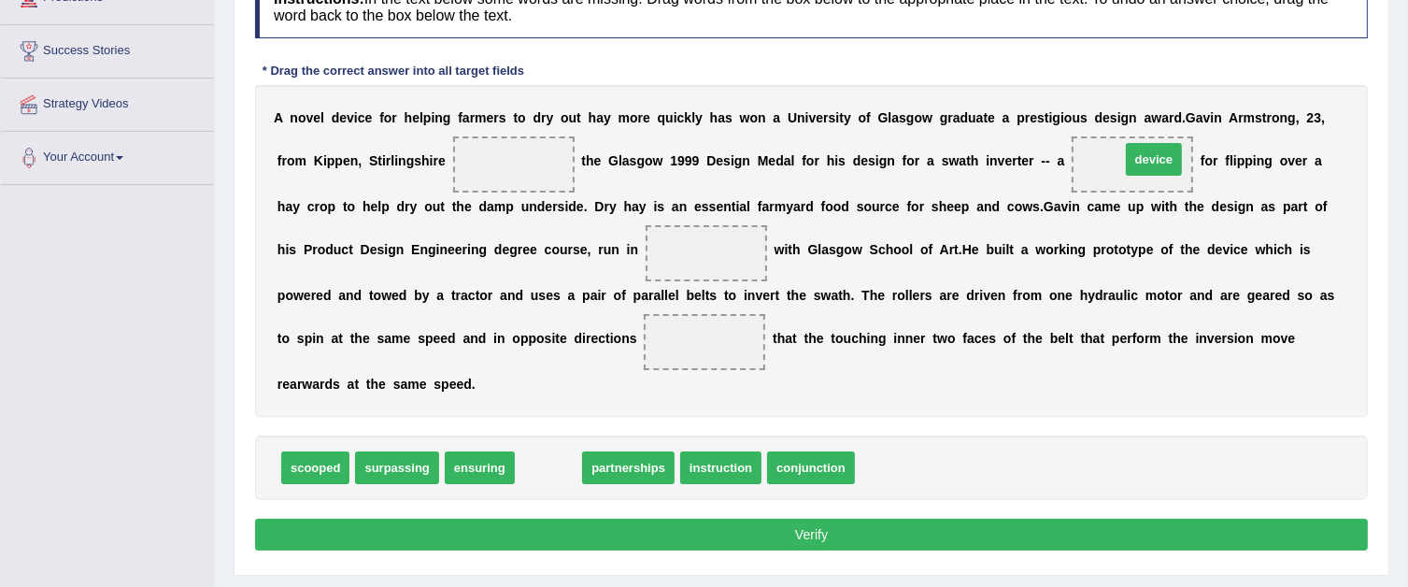
drag, startPoint x: 547, startPoint y: 462, endPoint x: 1152, endPoint y: 153, distance: 679.5
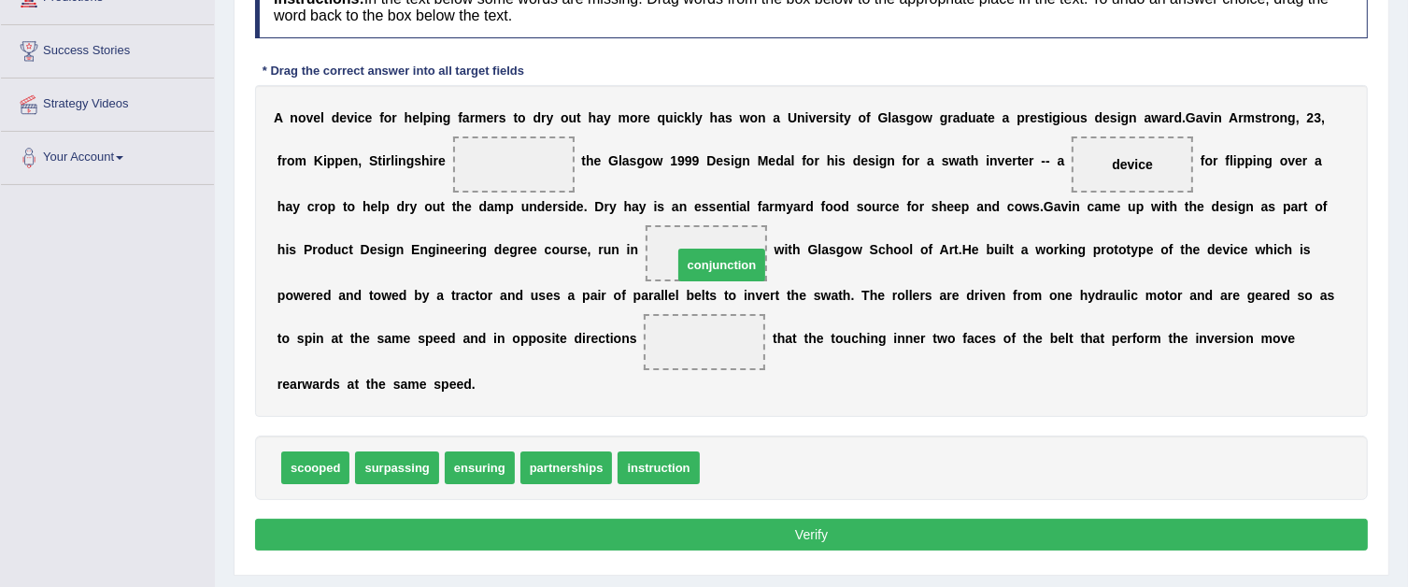
drag, startPoint x: 710, startPoint y: 456, endPoint x: 681, endPoint y: 247, distance: 211.3
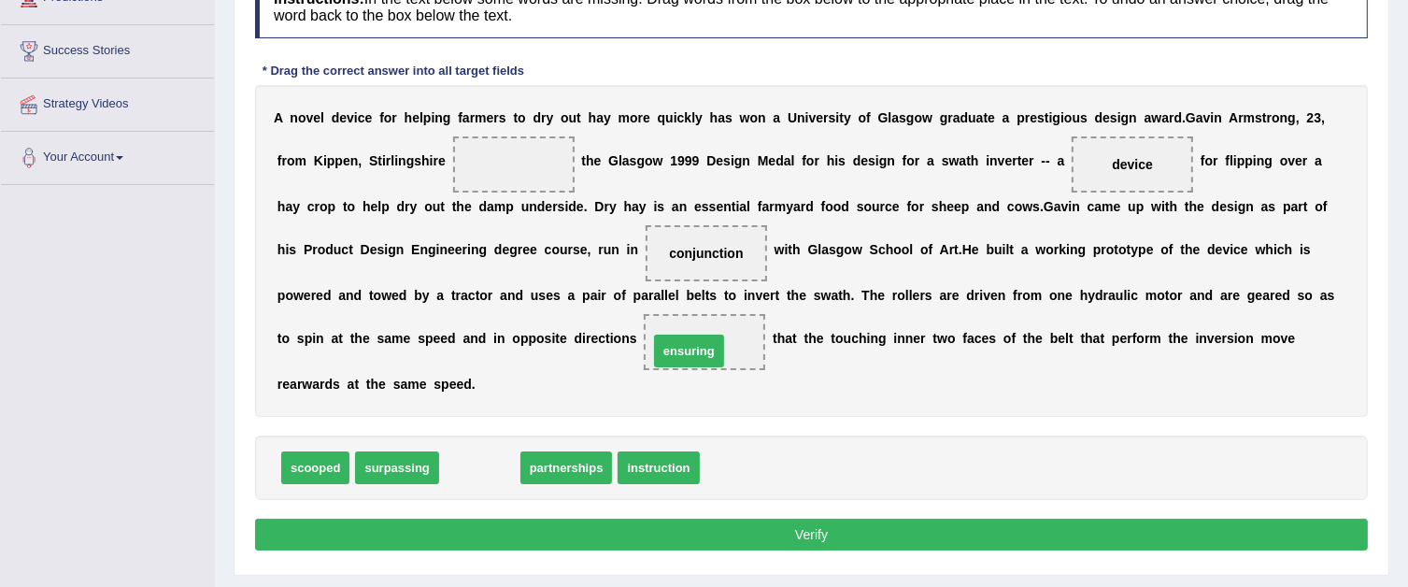
drag, startPoint x: 464, startPoint y: 467, endPoint x: 674, endPoint y: 350, distance: 239.7
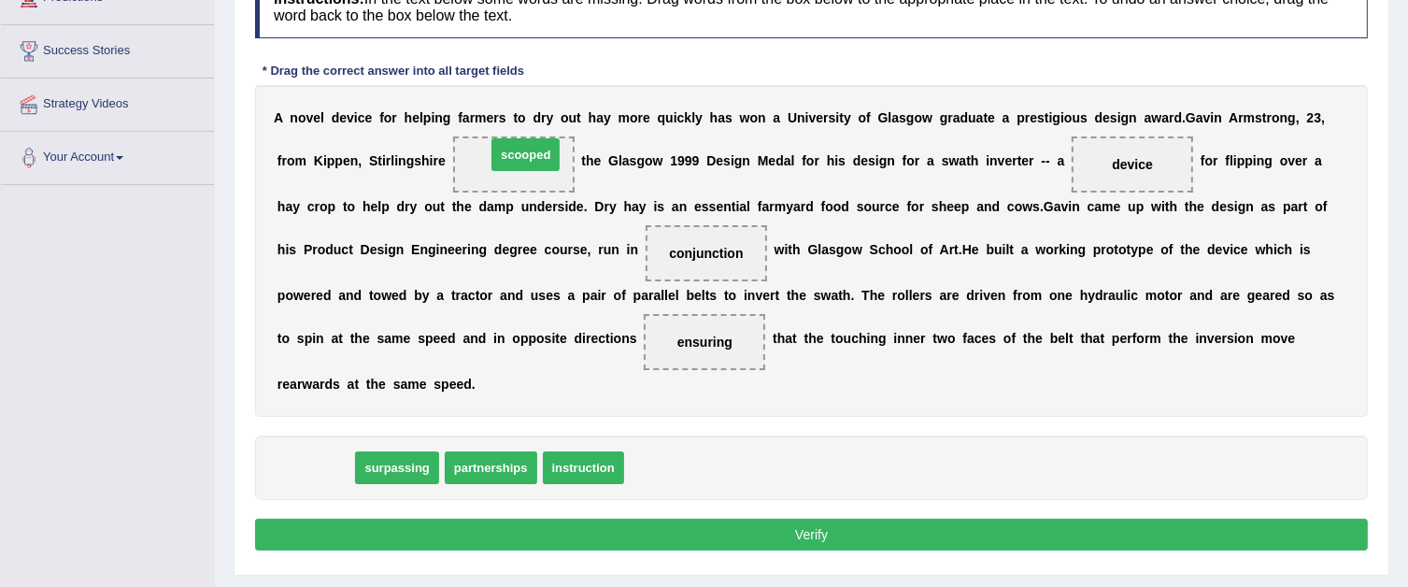
drag, startPoint x: 317, startPoint y: 455, endPoint x: 527, endPoint y: 142, distance: 377.1
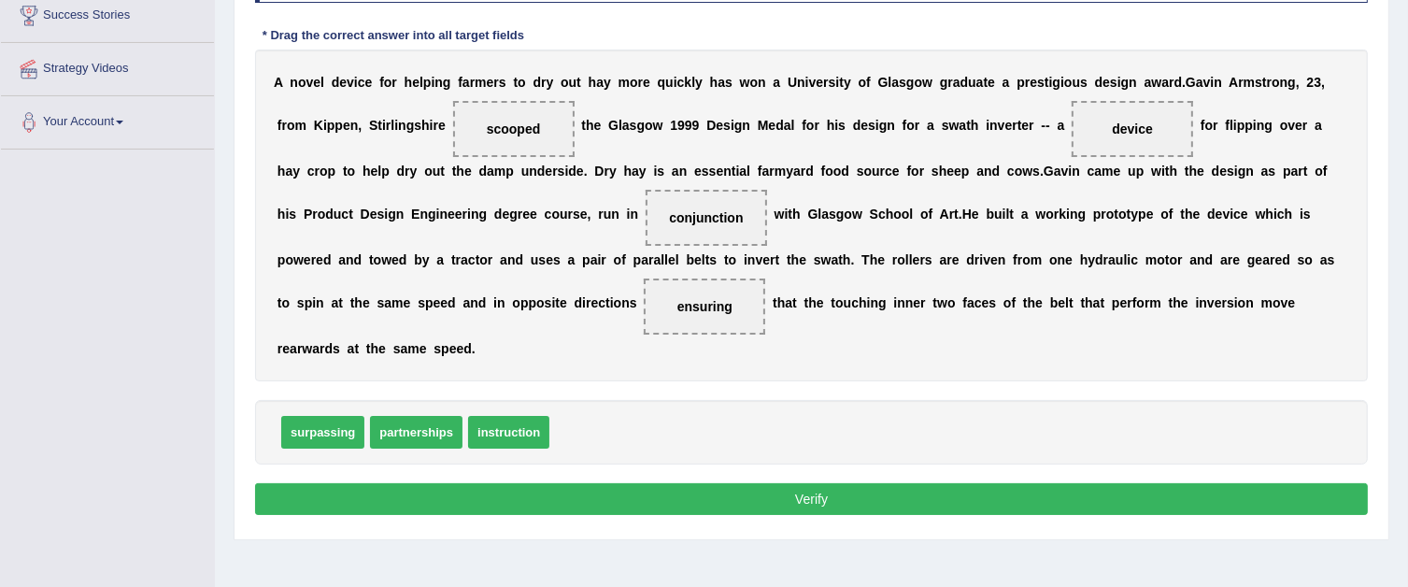
scroll to position [374, 0]
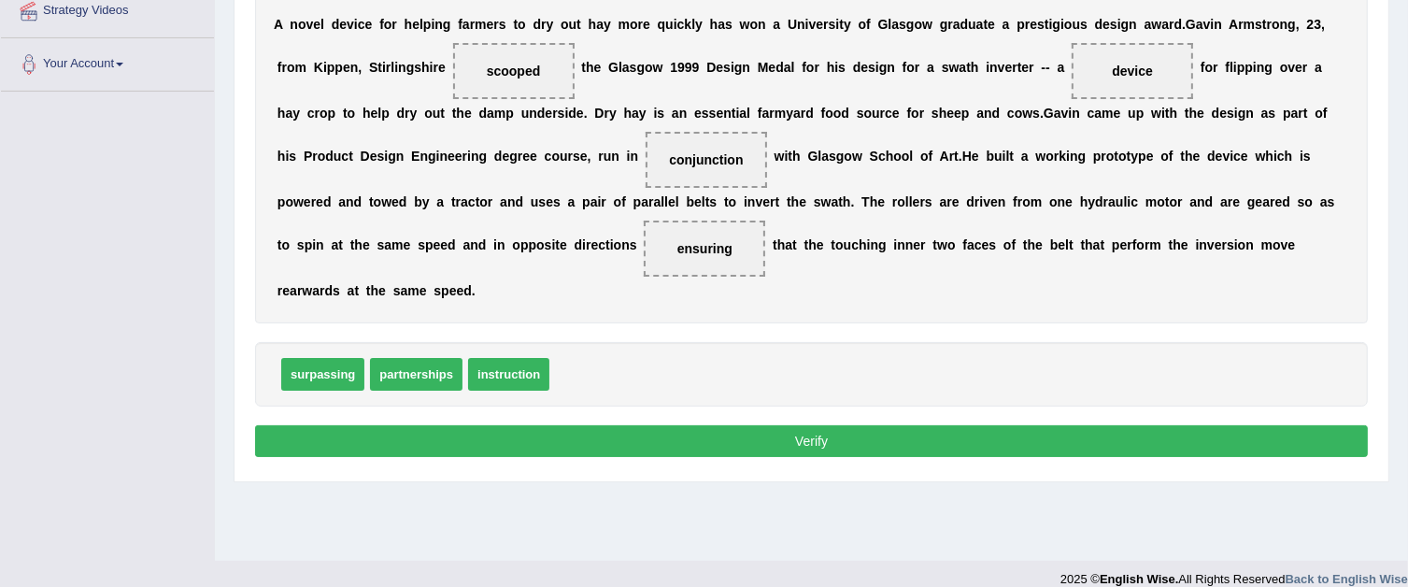
click at [589, 434] on button "Verify" at bounding box center [811, 441] width 1113 height 32
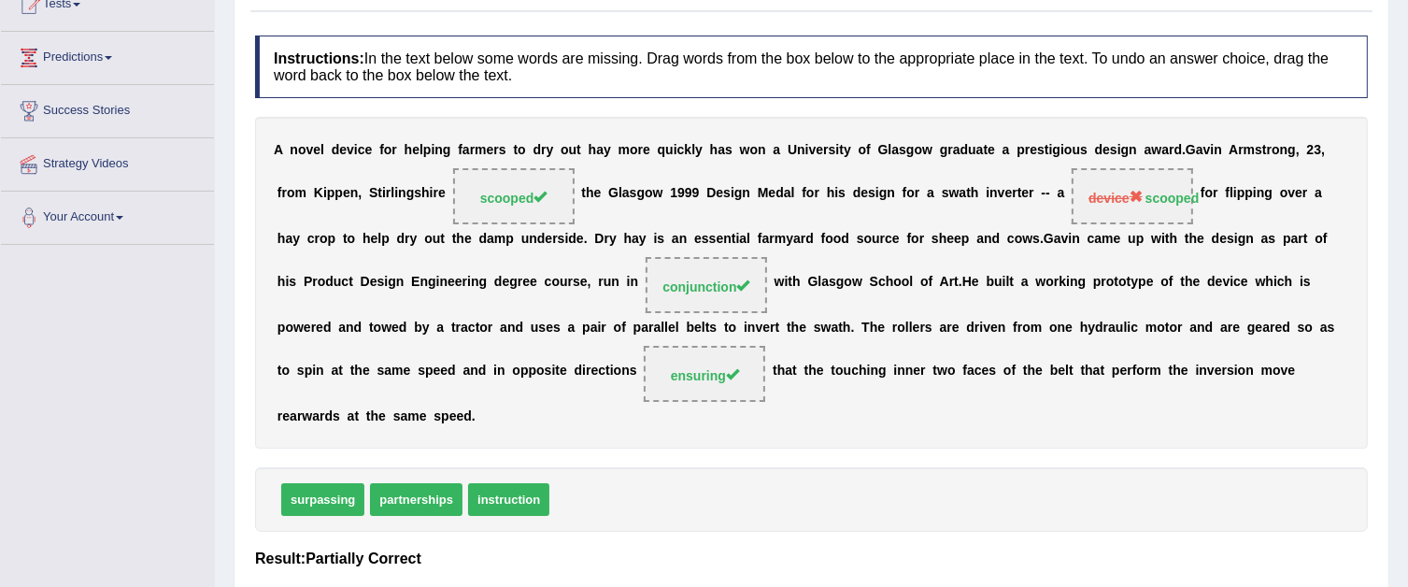
scroll to position [280, 0]
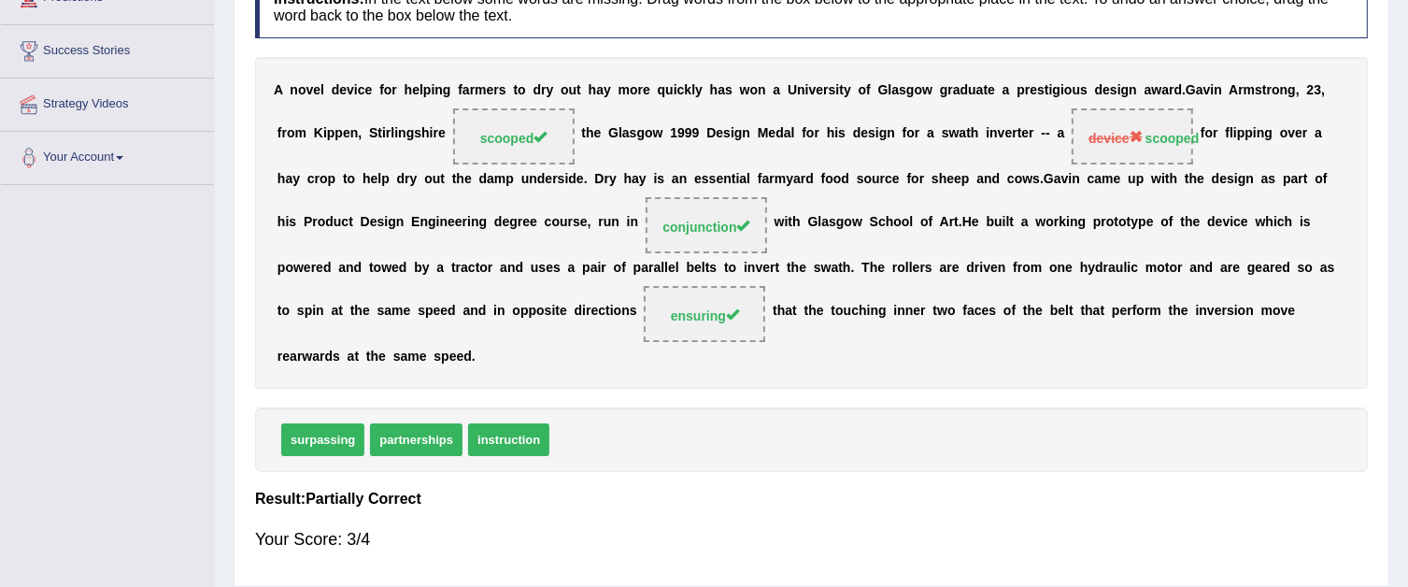
click at [534, 134] on span "scooped" at bounding box center [513, 138] width 67 height 15
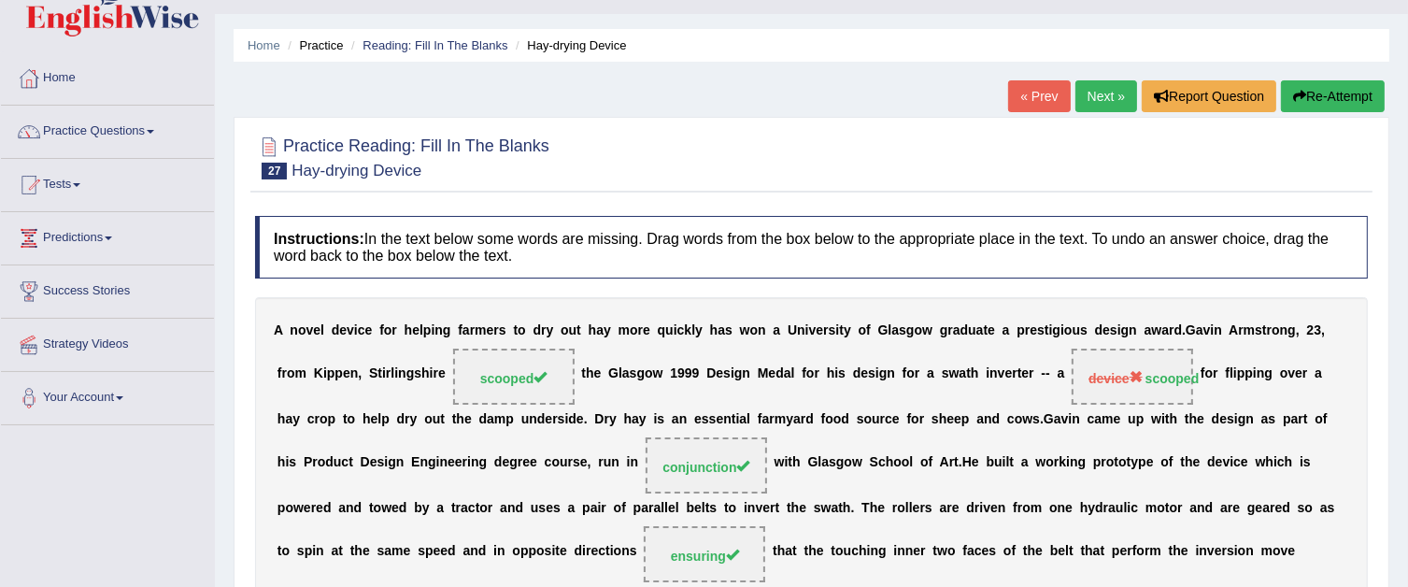
scroll to position [0, 0]
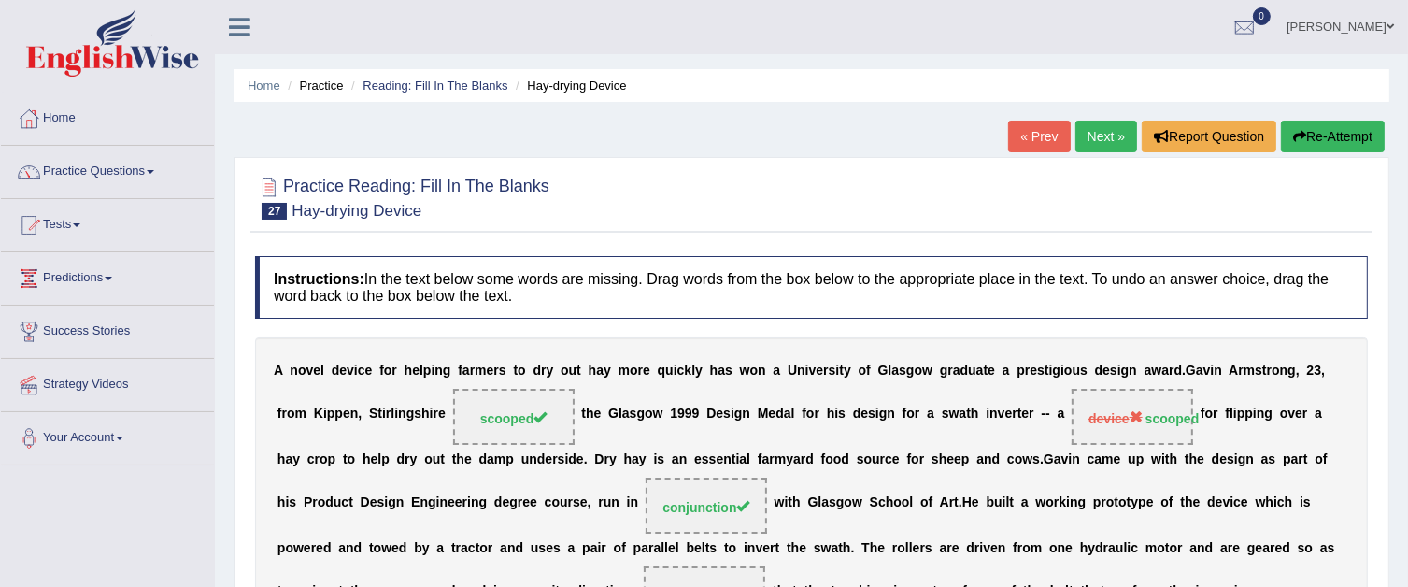
click at [1287, 121] on button "Re-Attempt" at bounding box center [1333, 137] width 104 height 32
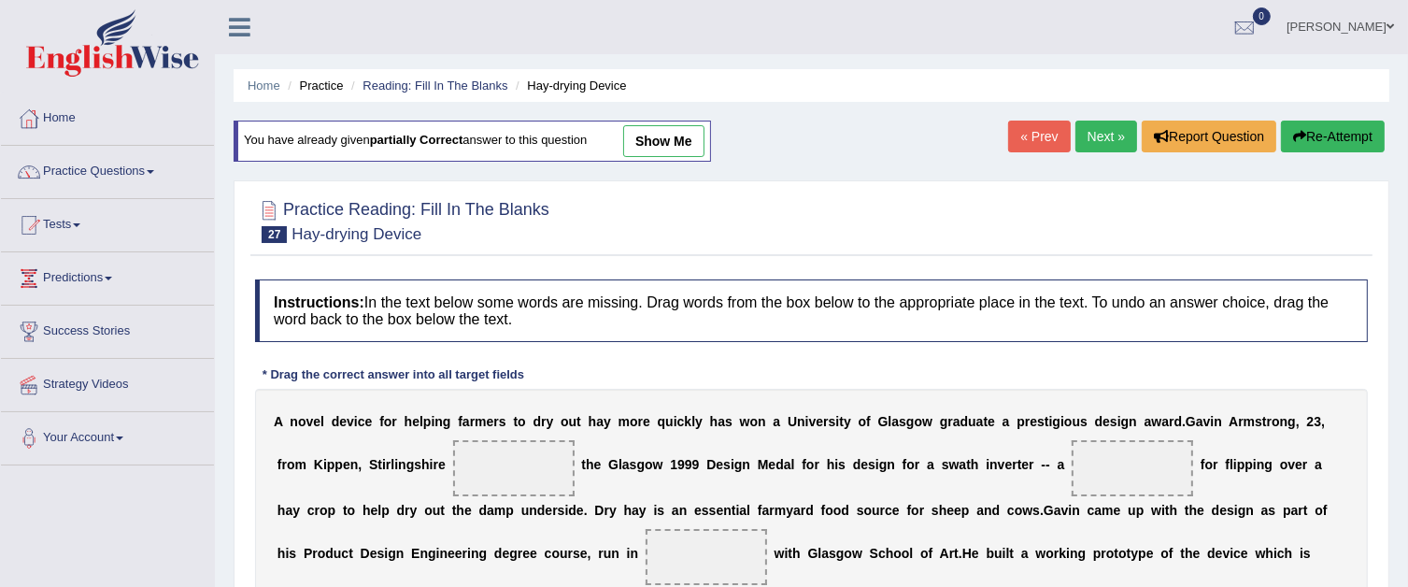
click at [1357, 136] on button "Re-Attempt" at bounding box center [1333, 137] width 104 height 32
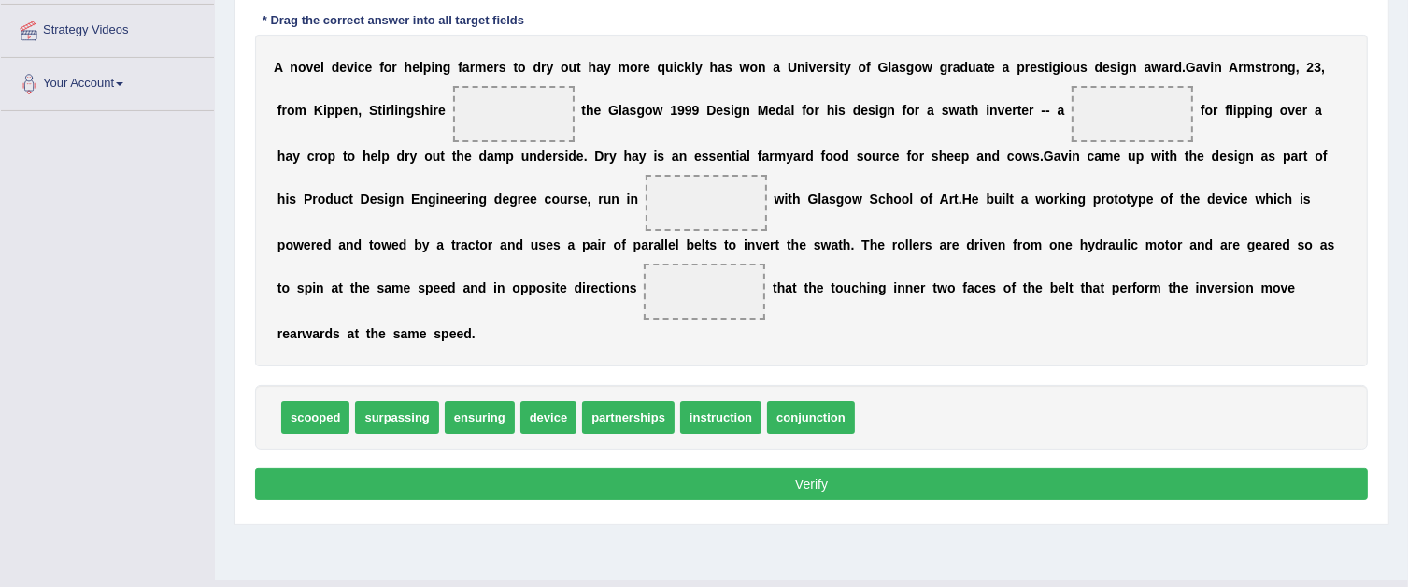
scroll to position [374, 0]
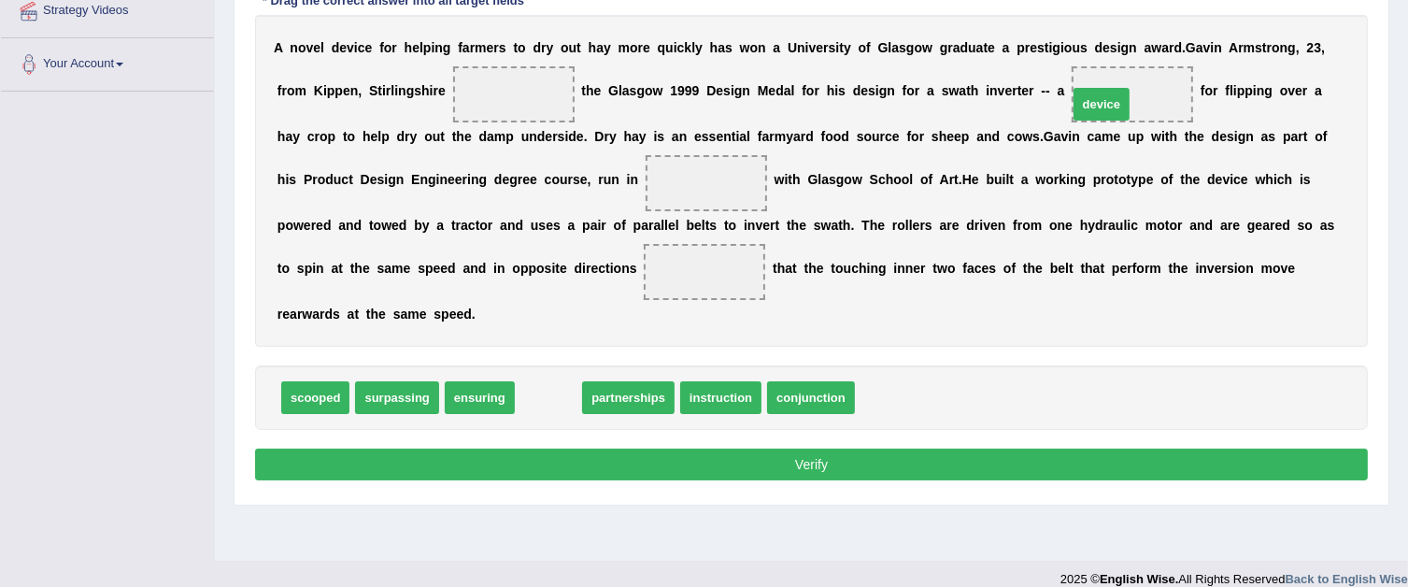
drag, startPoint x: 521, startPoint y: 390, endPoint x: 1079, endPoint y: 90, distance: 633.3
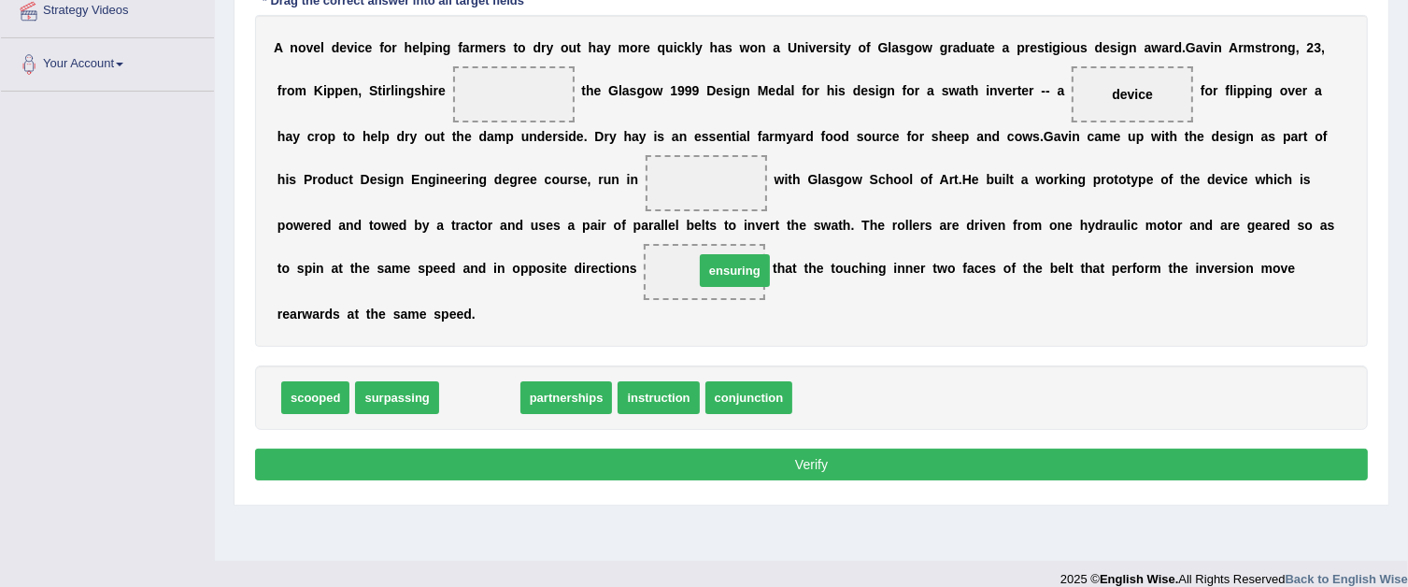
drag, startPoint x: 490, startPoint y: 388, endPoint x: 745, endPoint y: 260, distance: 285.4
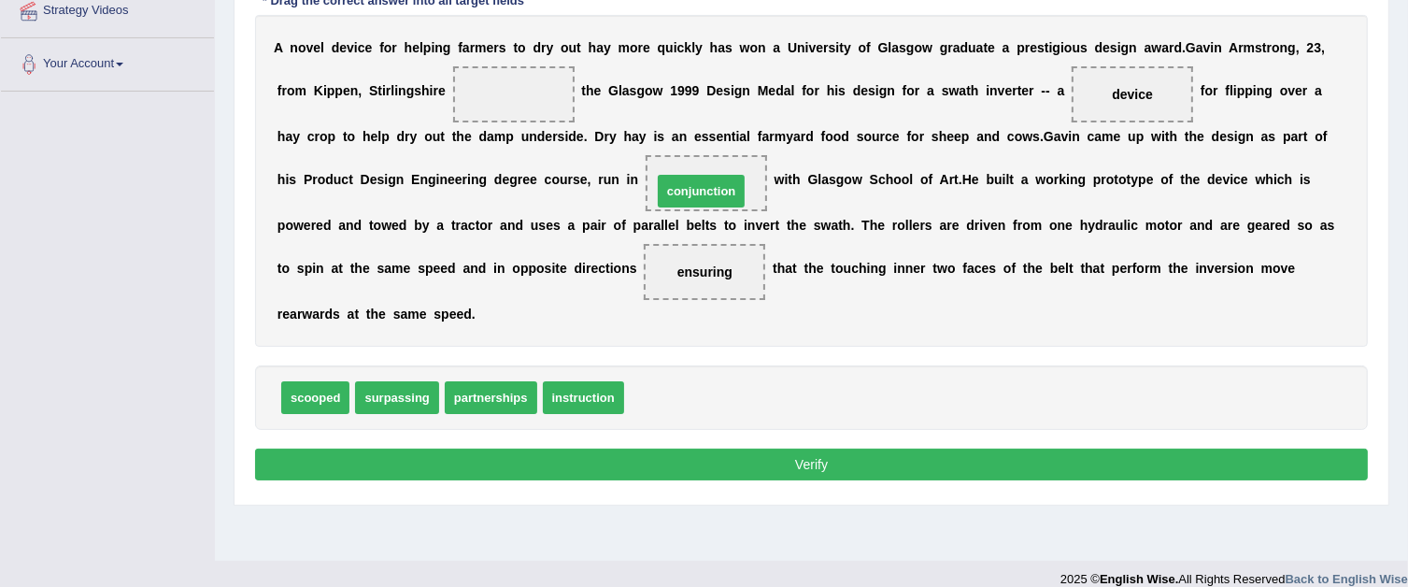
drag, startPoint x: 659, startPoint y: 386, endPoint x: 688, endPoint y: 175, distance: 213.1
click at [638, 455] on button "Verify" at bounding box center [811, 464] width 1113 height 32
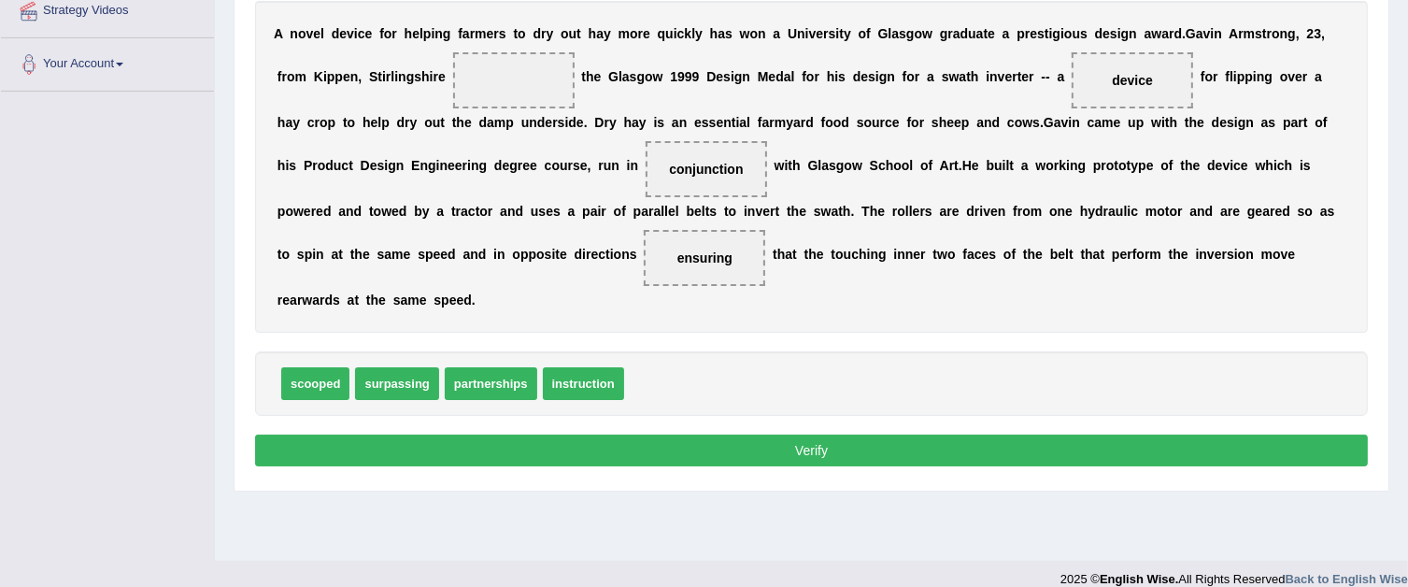
click at [638, 451] on button "Verify" at bounding box center [811, 450] width 1113 height 32
drag, startPoint x: 510, startPoint y: 379, endPoint x: 517, endPoint y: 81, distance: 298.1
click at [560, 443] on button "Verify" at bounding box center [811, 450] width 1113 height 32
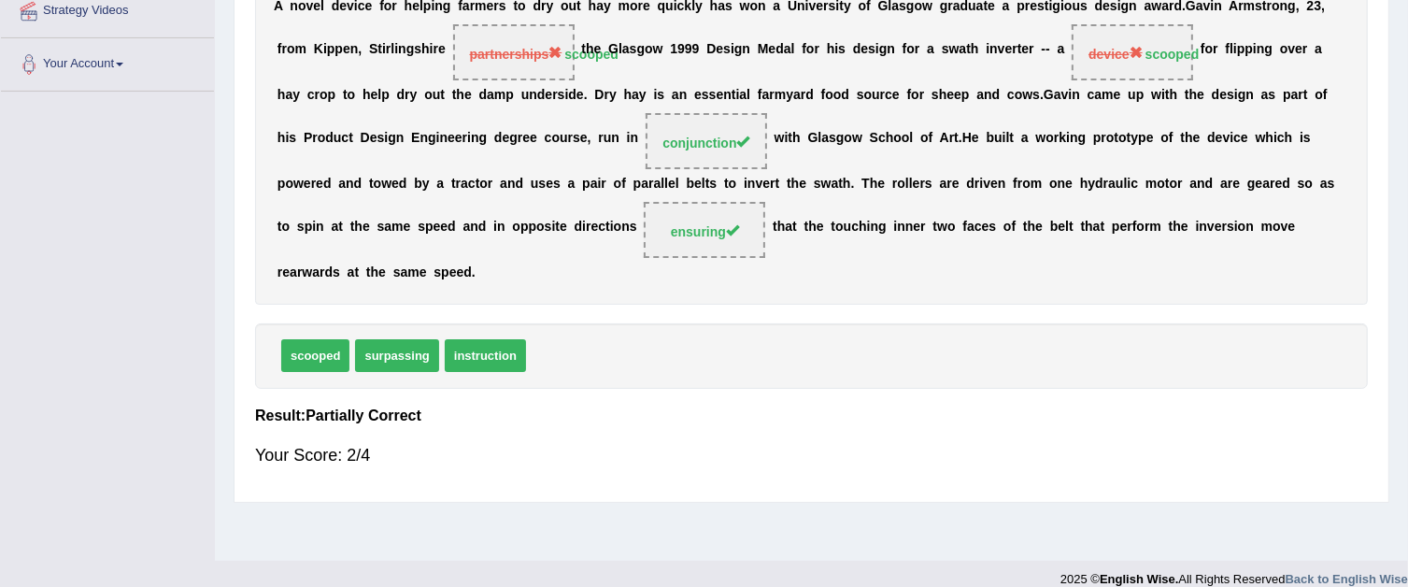
scroll to position [280, 0]
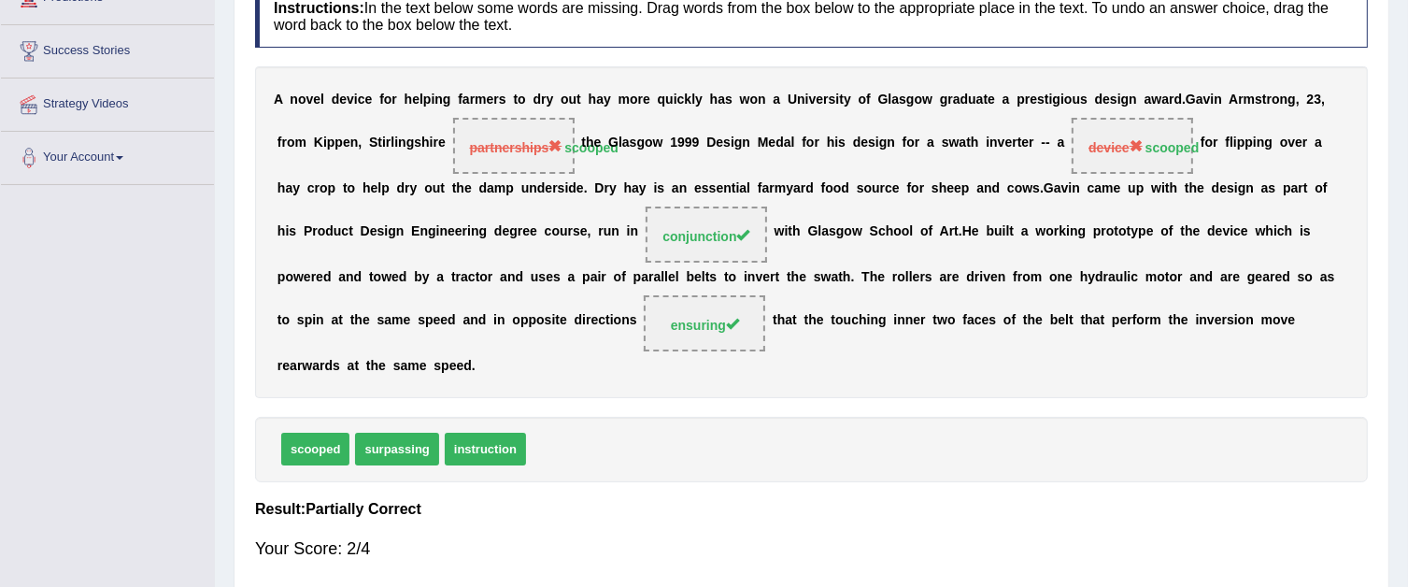
drag, startPoint x: 1033, startPoint y: 83, endPoint x: 1103, endPoint y: 101, distance: 71.4
click at [1103, 101] on div "A n o v e l d e v i c e f o r h e l p i n g f a r m e r s t o d r y o u t h a y…" at bounding box center [811, 232] width 1113 height 332
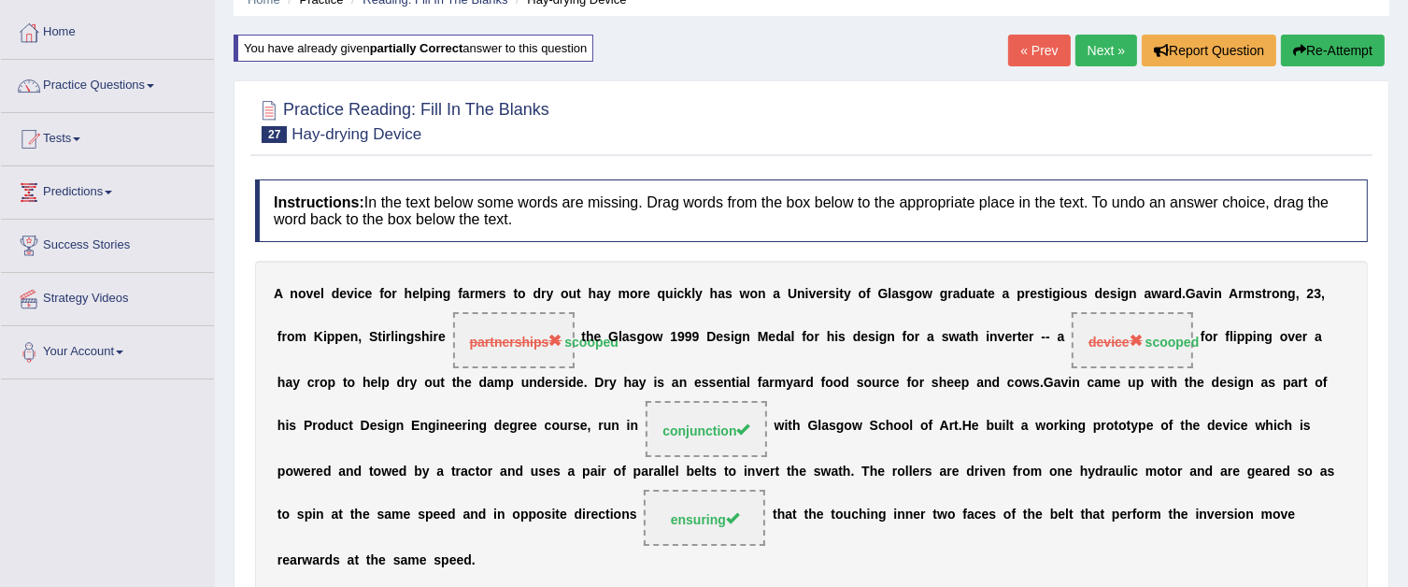
scroll to position [0, 0]
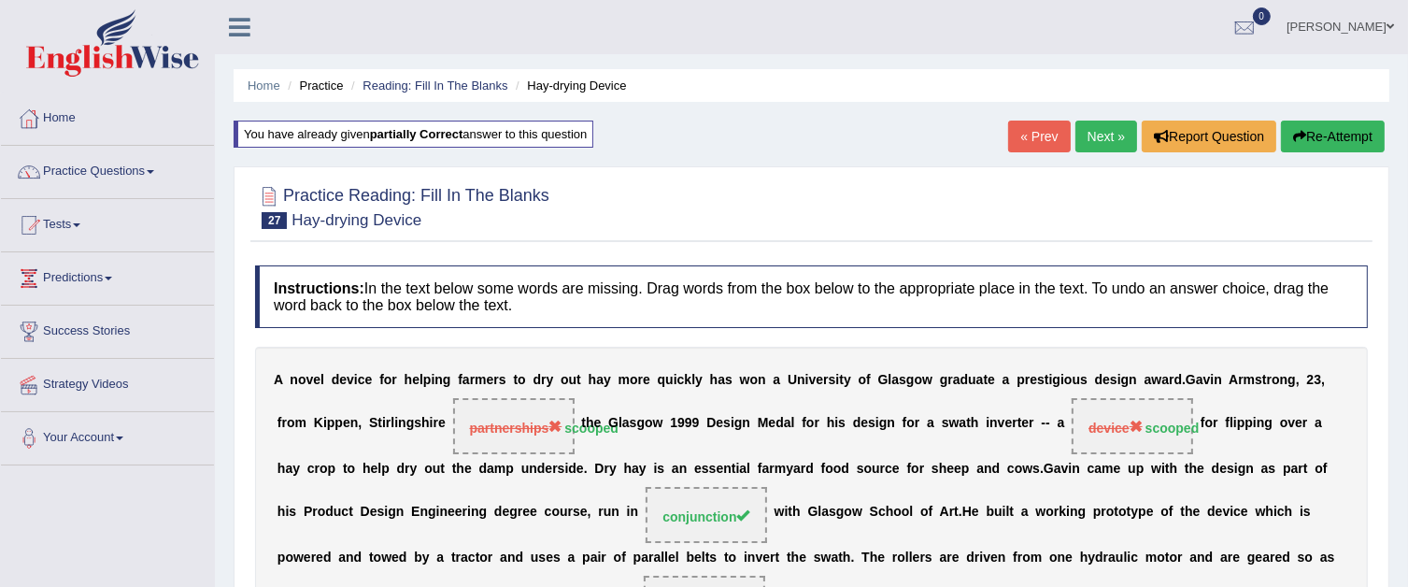
click at [1090, 138] on link "Next »" at bounding box center [1106, 137] width 62 height 32
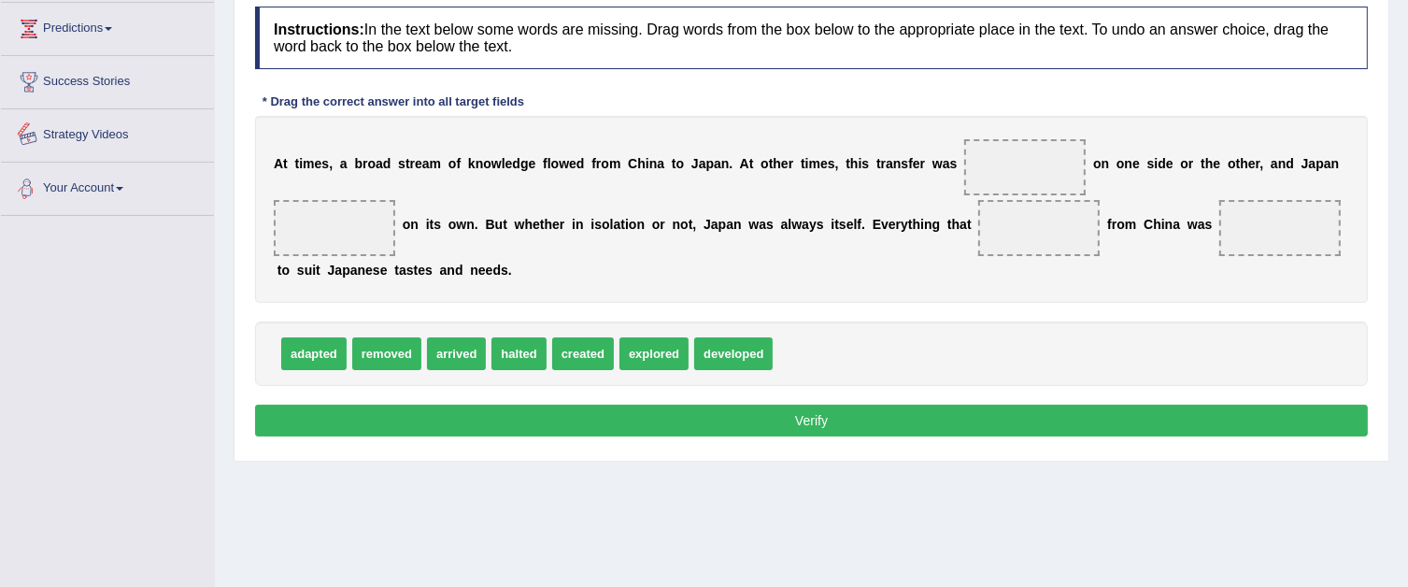
scroll to position [280, 0]
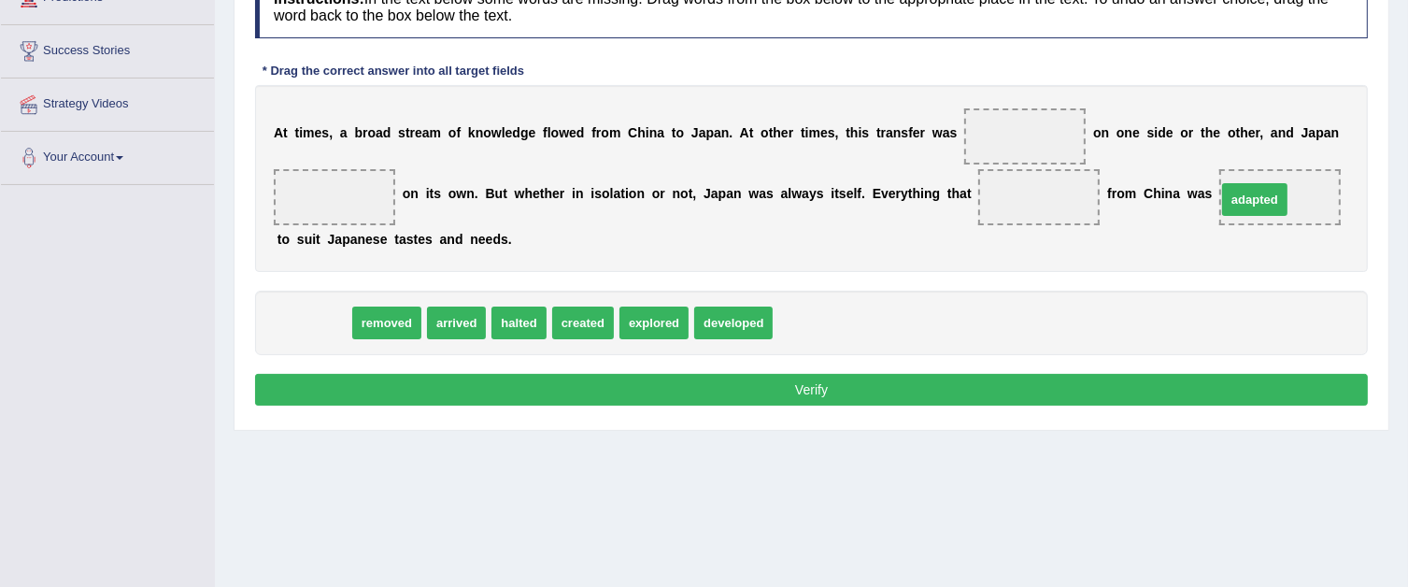
drag, startPoint x: 309, startPoint y: 317, endPoint x: 1250, endPoint y: 193, distance: 949.0
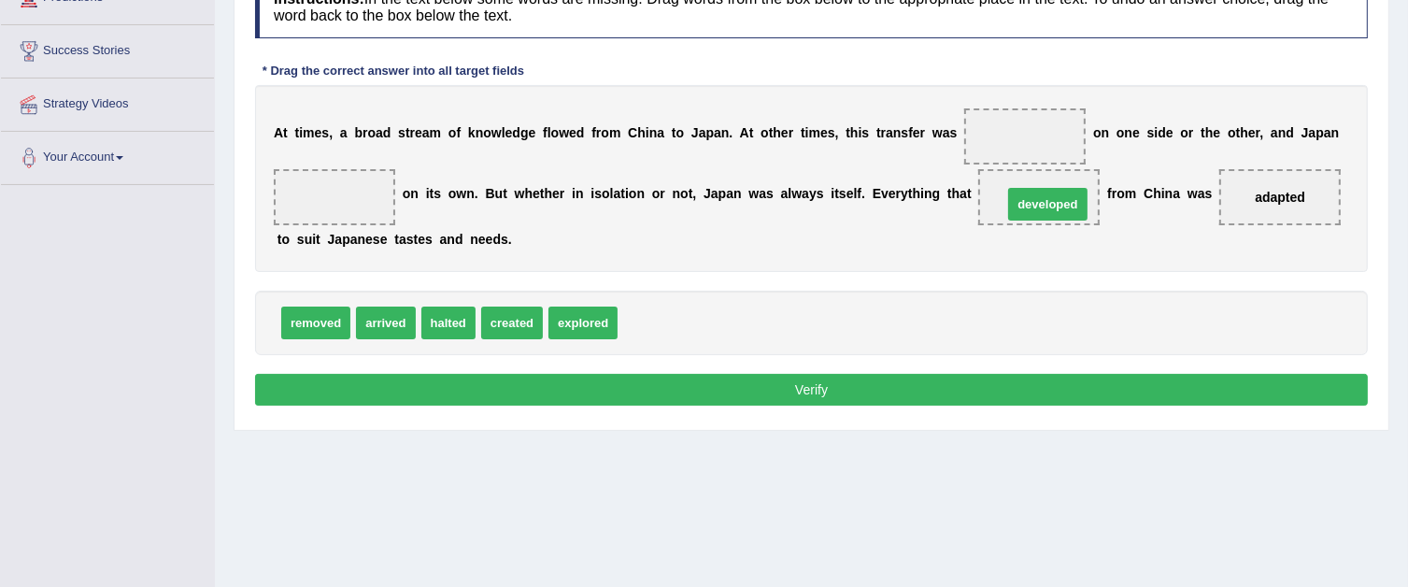
drag, startPoint x: 690, startPoint y: 322, endPoint x: 1075, endPoint y: 204, distance: 402.8
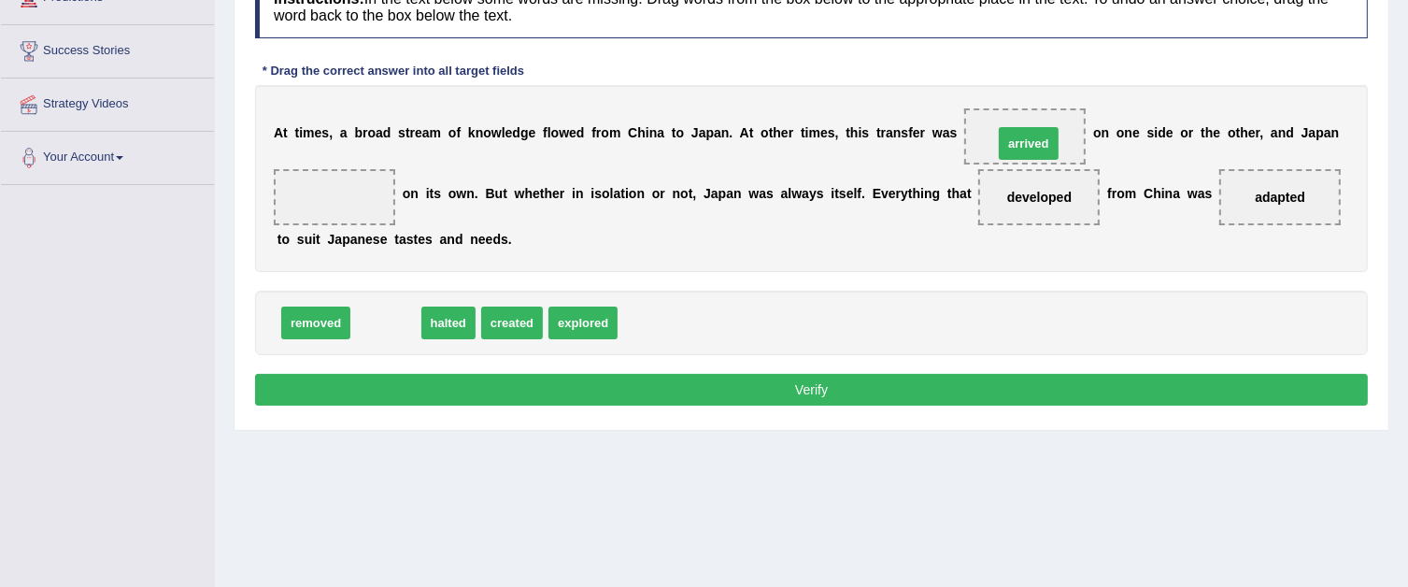
drag, startPoint x: 404, startPoint y: 317, endPoint x: 1046, endPoint y: 137, distance: 667.4
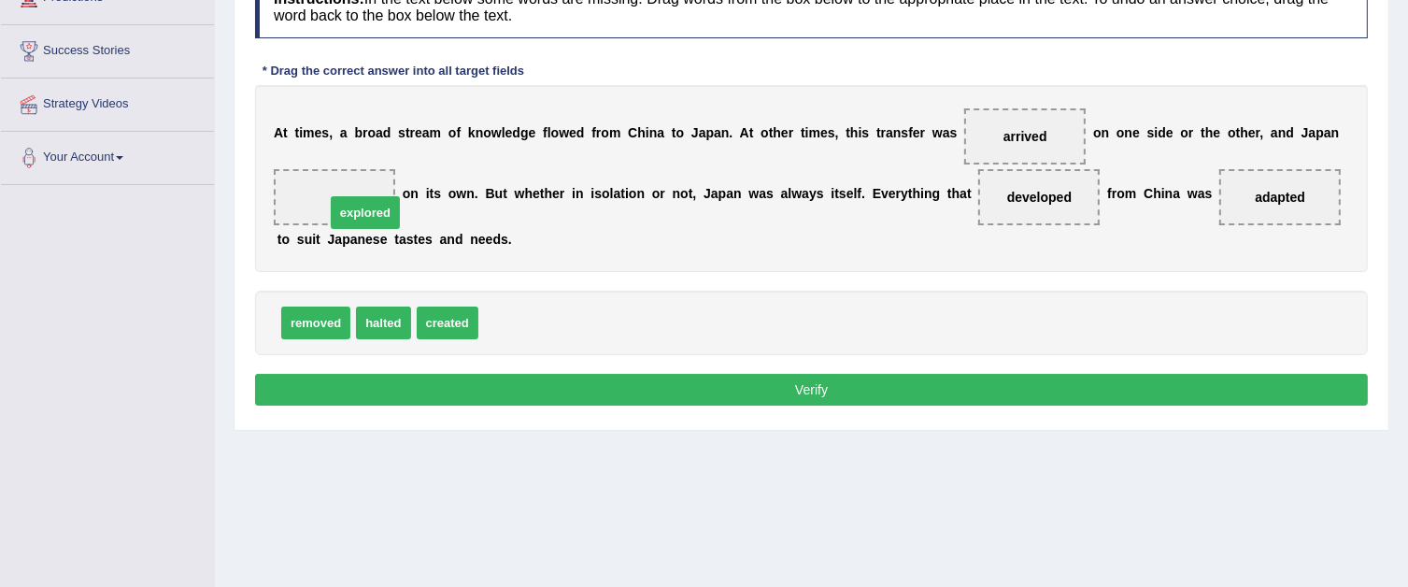
drag, startPoint x: 490, startPoint y: 313, endPoint x: 336, endPoint y: 203, distance: 188.8
click at [441, 388] on button "Verify" at bounding box center [811, 390] width 1113 height 32
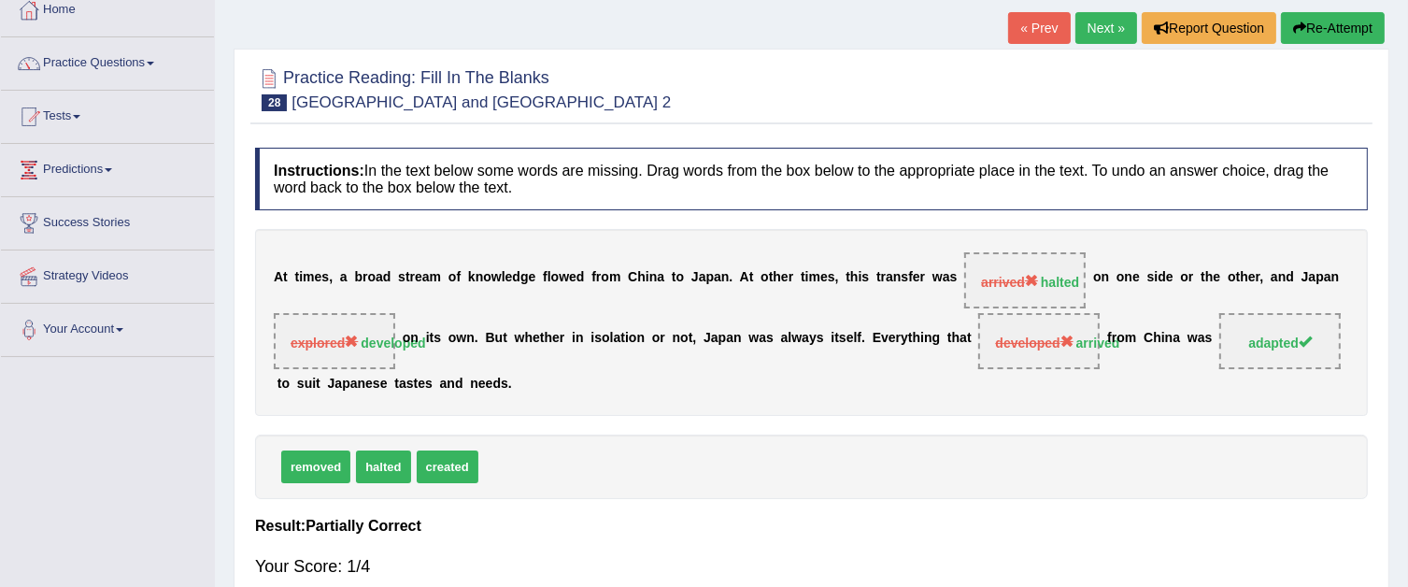
scroll to position [93, 0]
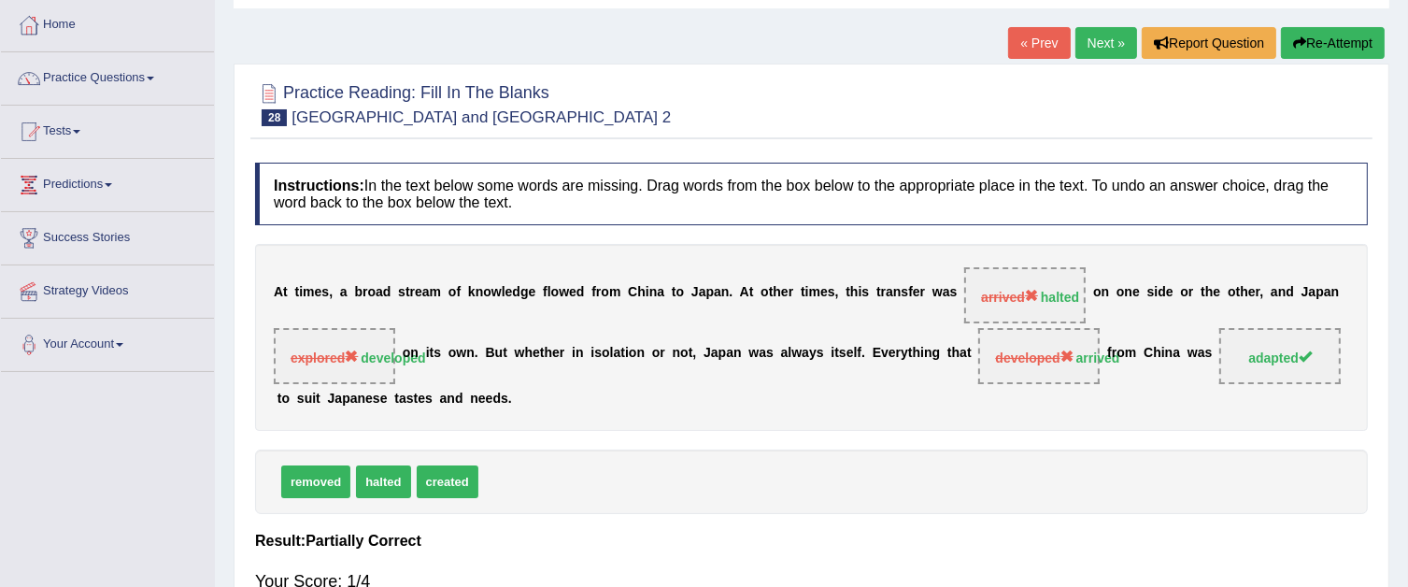
click at [1106, 45] on link "Next »" at bounding box center [1106, 43] width 62 height 32
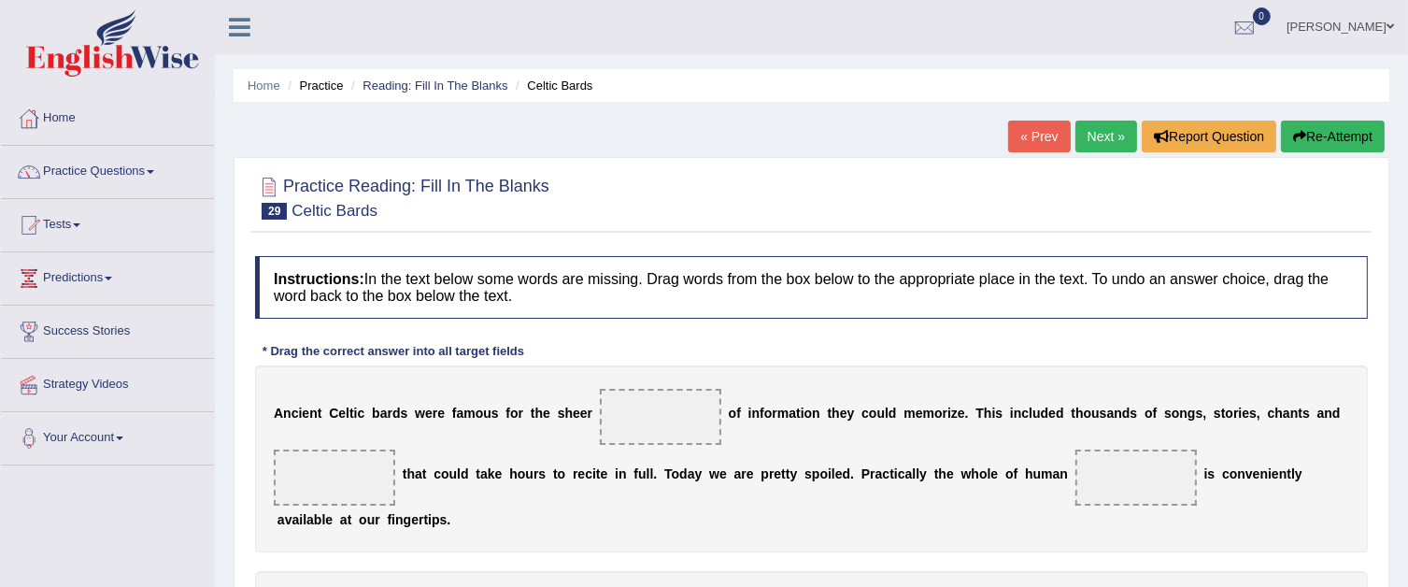
click at [1046, 129] on link "« Prev" at bounding box center [1039, 137] width 62 height 32
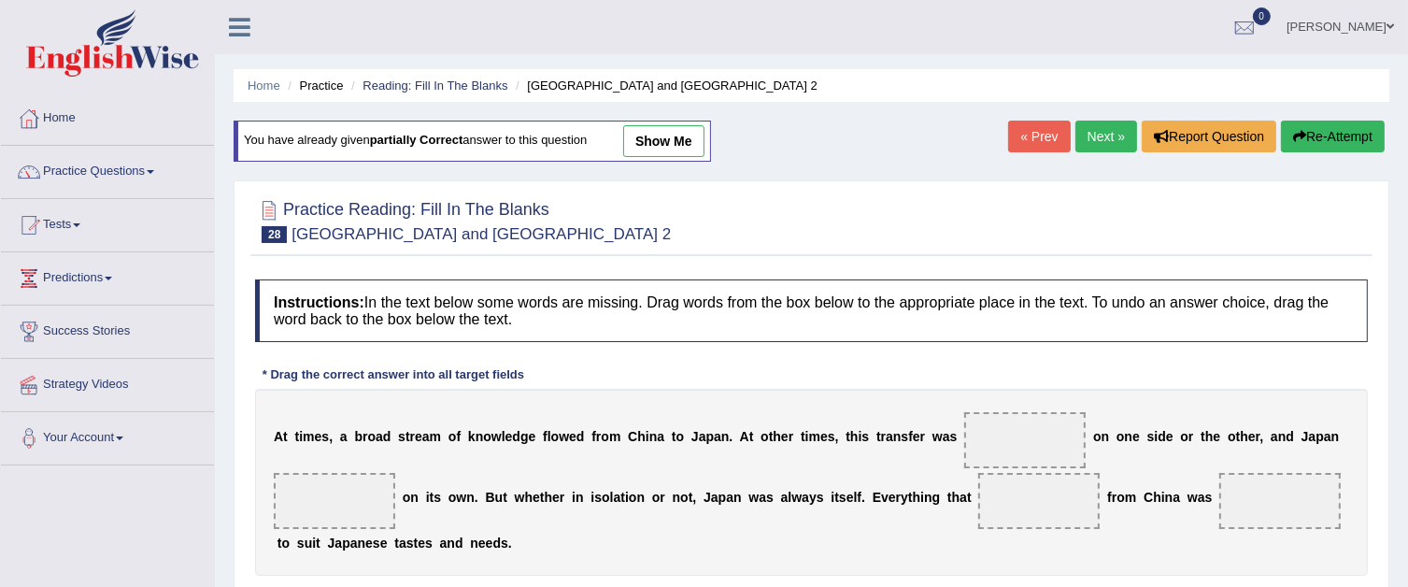
click at [1097, 127] on link "Next »" at bounding box center [1106, 137] width 62 height 32
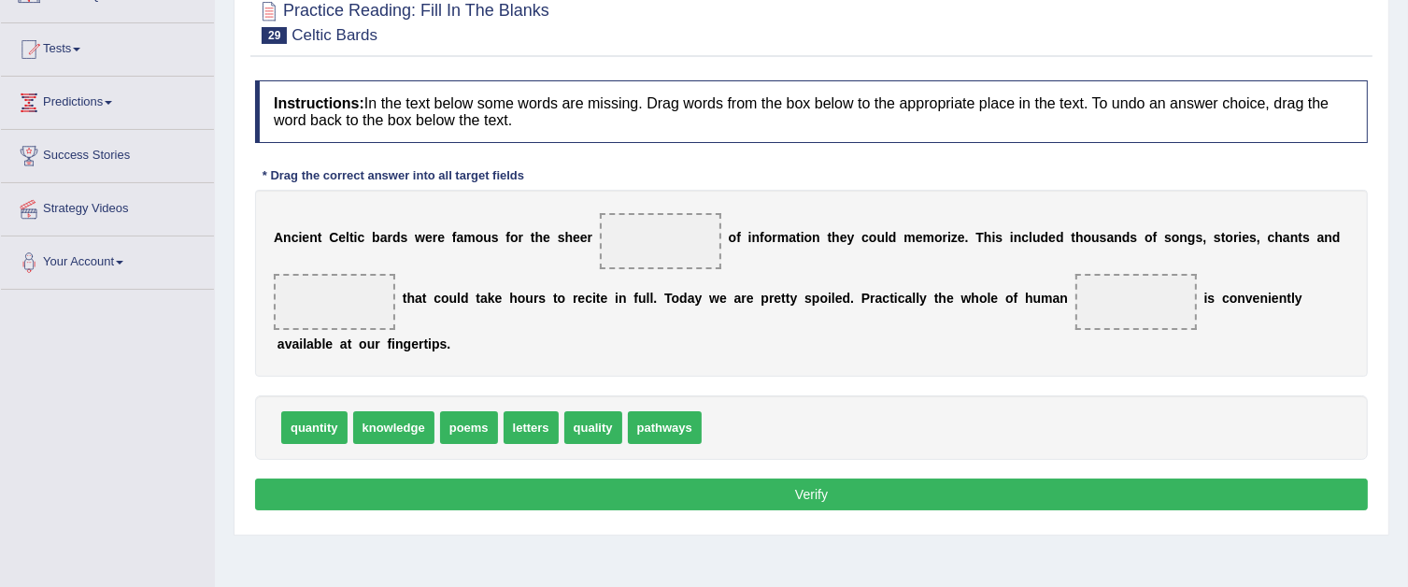
scroll to position [187, 0]
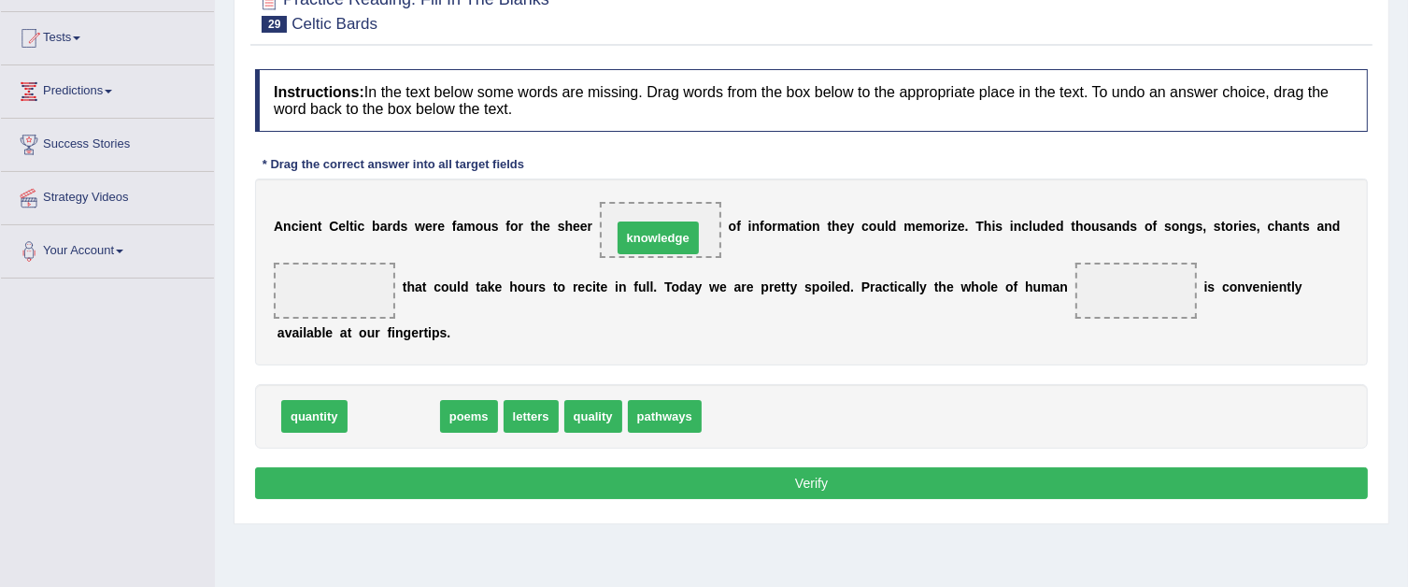
drag, startPoint x: 385, startPoint y: 415, endPoint x: 649, endPoint y: 236, distance: 319.0
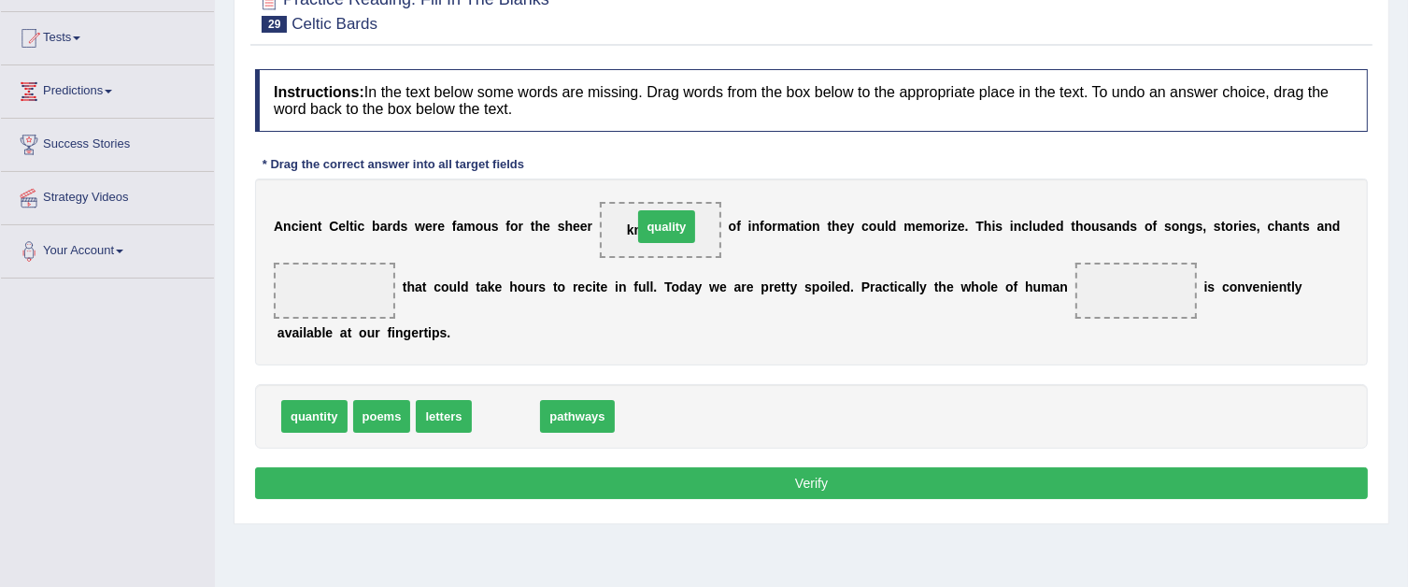
drag, startPoint x: 519, startPoint y: 421, endPoint x: 679, endPoint y: 232, distance: 248.6
click at [919, 485] on button "Verify" at bounding box center [811, 483] width 1113 height 32
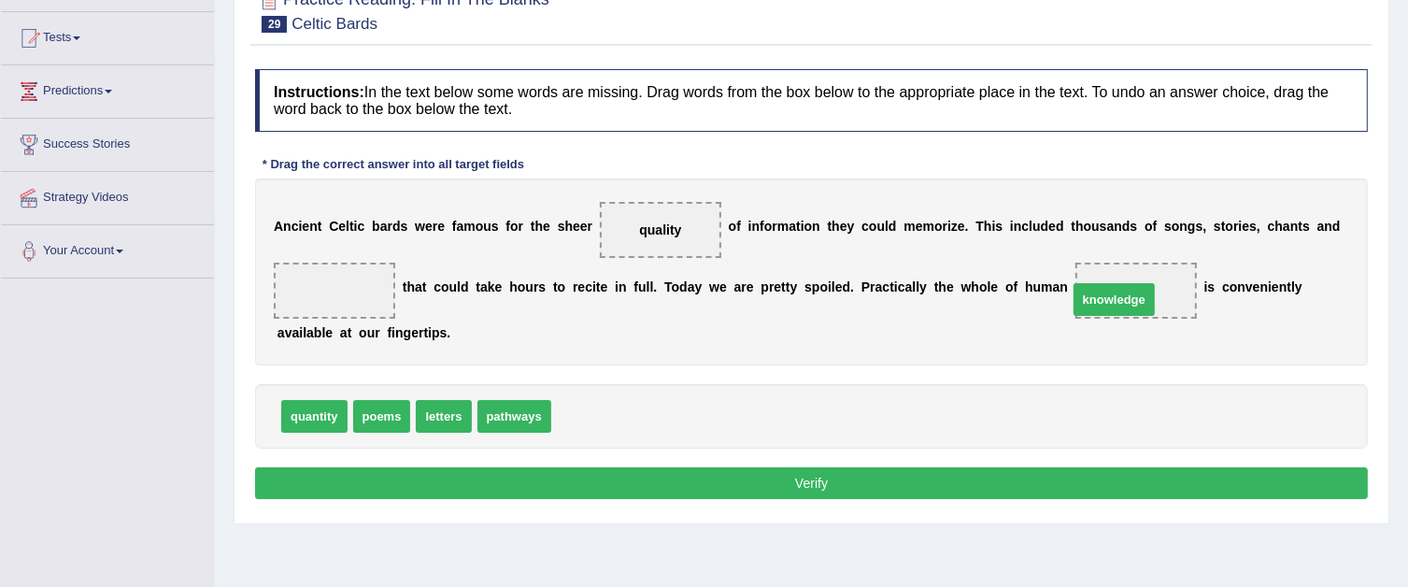
drag, startPoint x: 619, startPoint y: 426, endPoint x: 1136, endPoint y: 309, distance: 529.7
click at [402, 415] on span "poems" at bounding box center [382, 416] width 58 height 33
drag, startPoint x: 402, startPoint y: 415, endPoint x: 381, endPoint y: 302, distance: 114.9
click at [628, 477] on button "Verify" at bounding box center [811, 483] width 1113 height 32
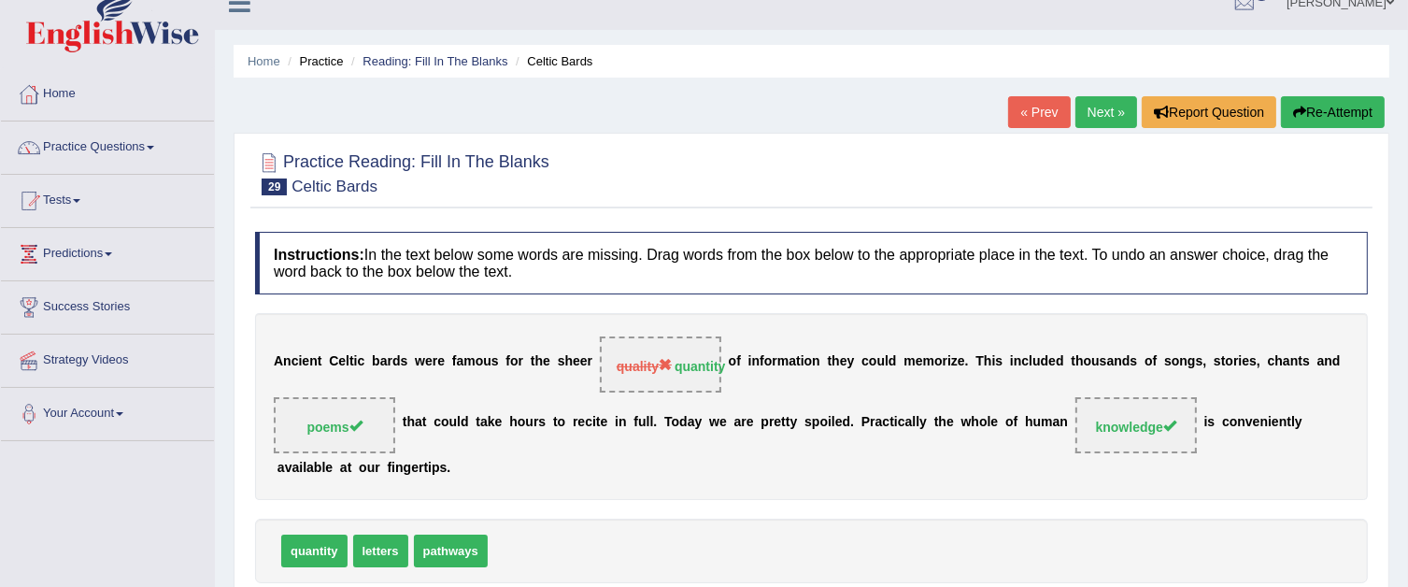
scroll to position [0, 0]
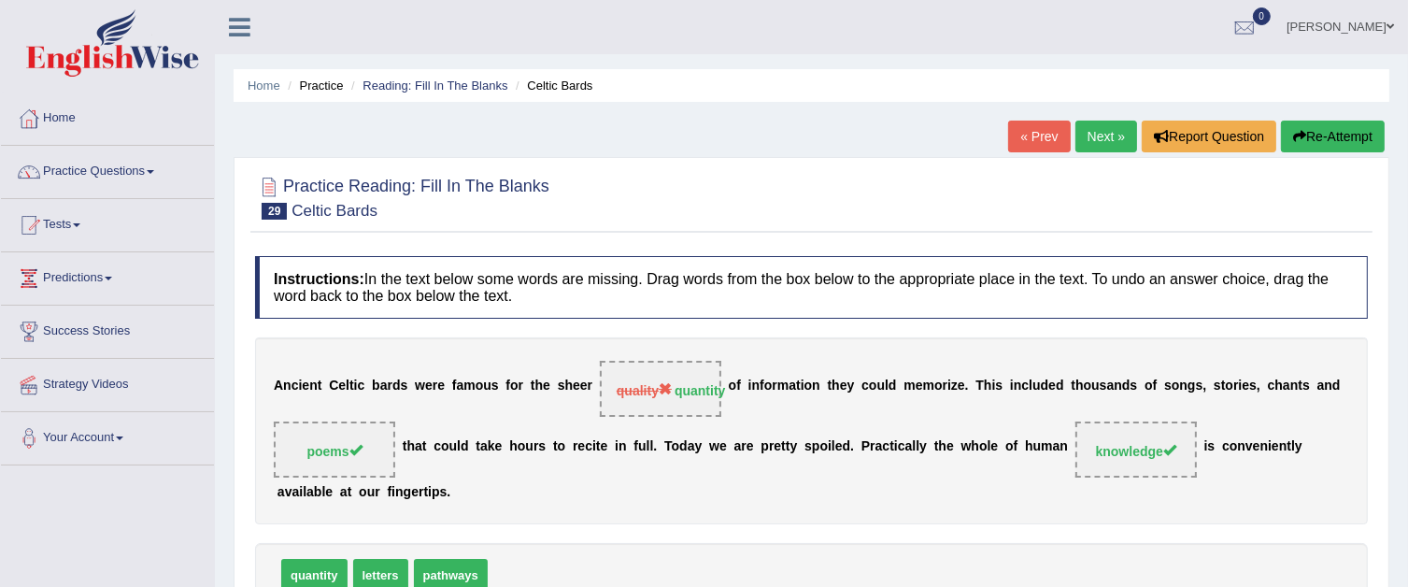
click at [1097, 137] on link "Next »" at bounding box center [1106, 137] width 62 height 32
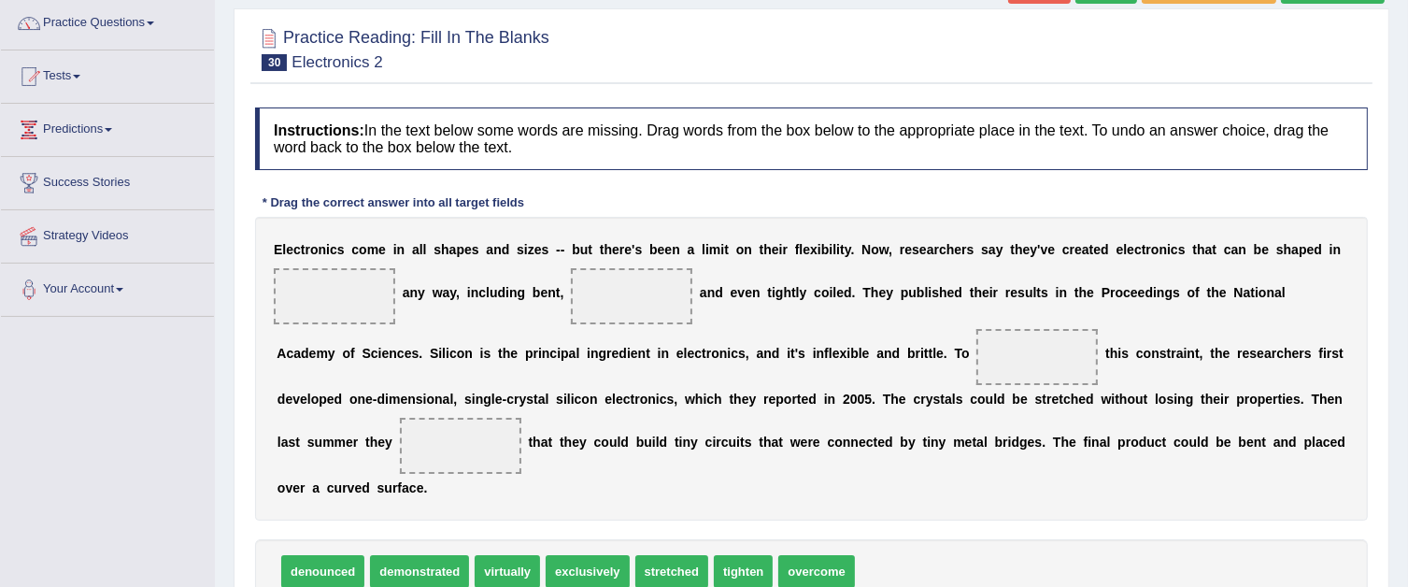
scroll to position [187, 0]
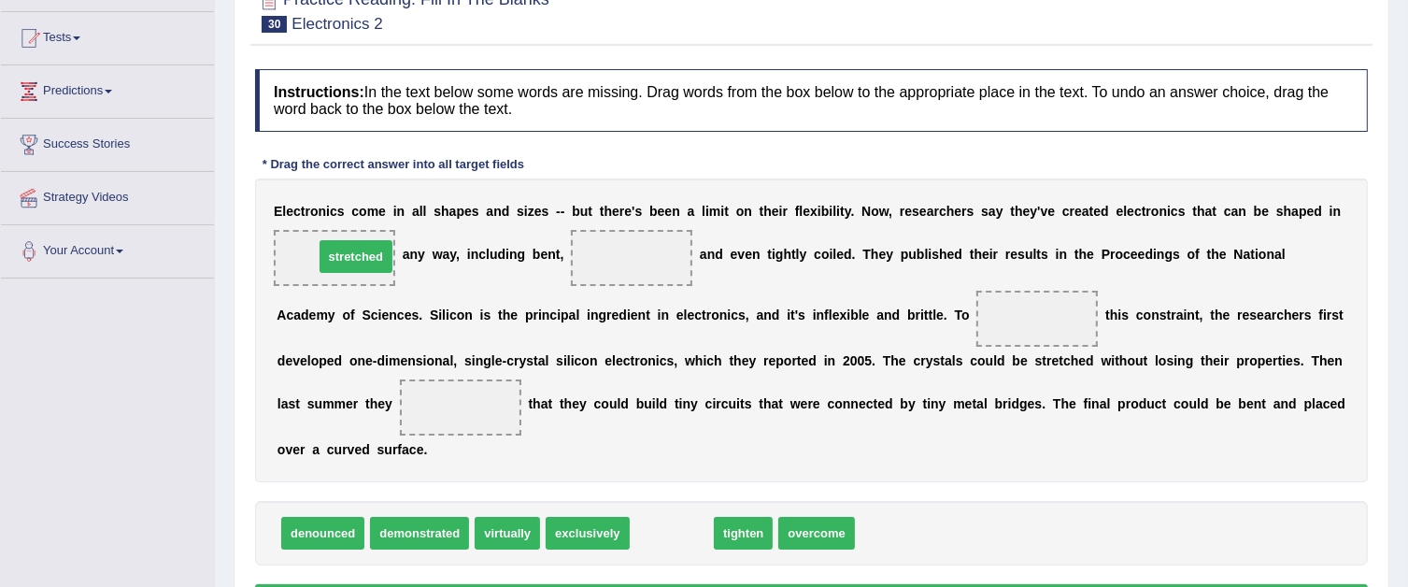
drag, startPoint x: 656, startPoint y: 530, endPoint x: 340, endPoint y: 253, distance: 419.8
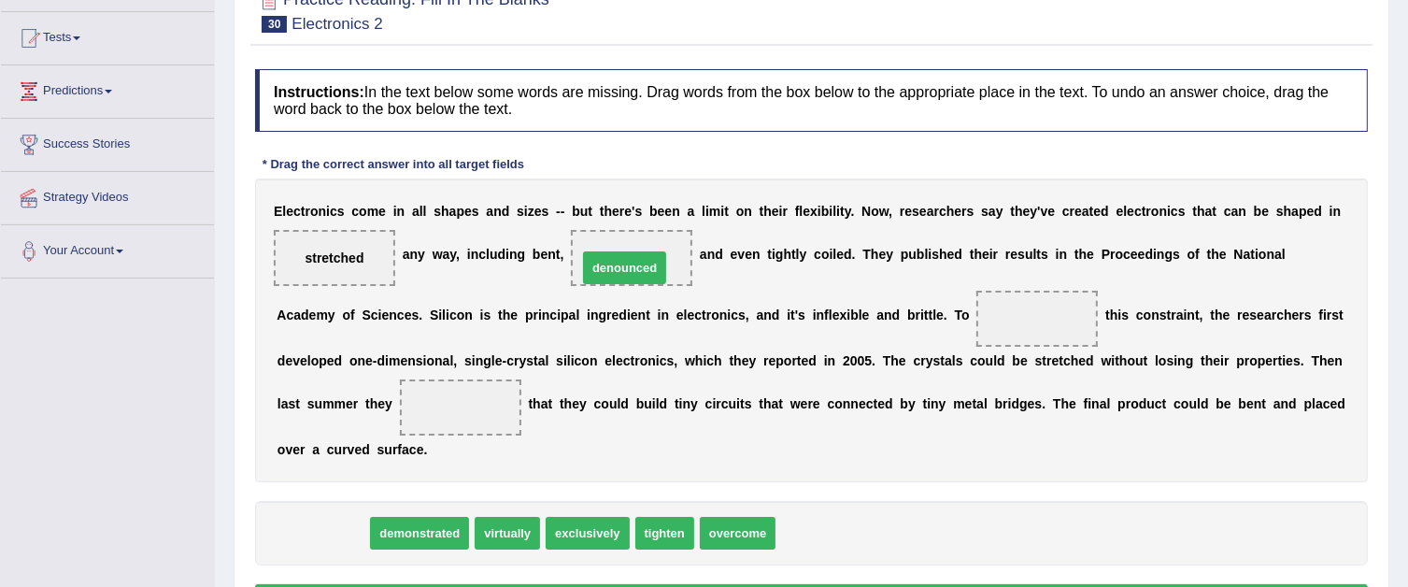
drag, startPoint x: 325, startPoint y: 520, endPoint x: 627, endPoint y: 254, distance: 401.9
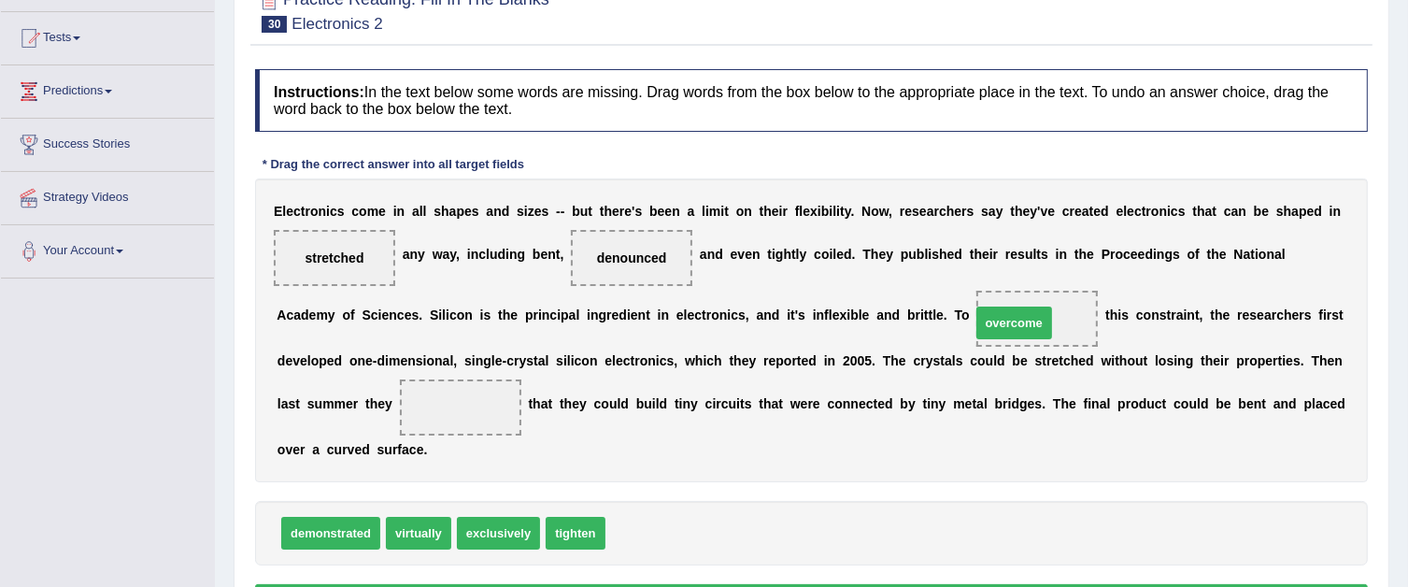
drag, startPoint x: 628, startPoint y: 531, endPoint x: 993, endPoint y: 320, distance: 421.5
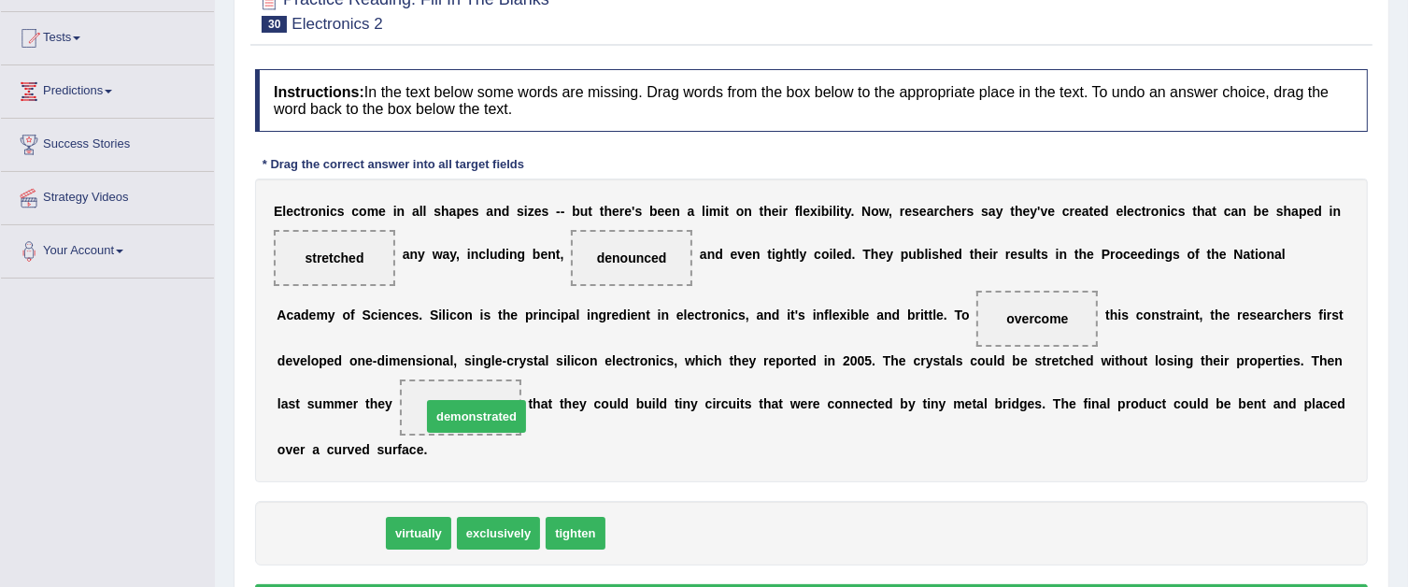
drag, startPoint x: 366, startPoint y: 529, endPoint x: 512, endPoint y: 411, distance: 187.4
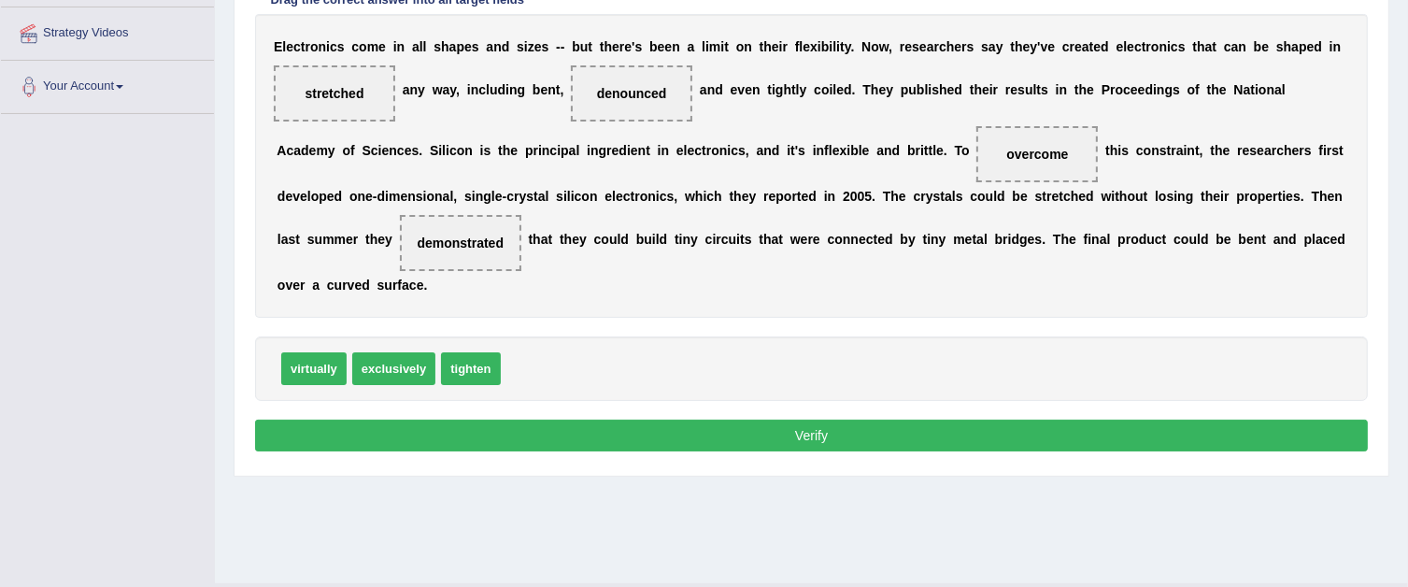
scroll to position [374, 0]
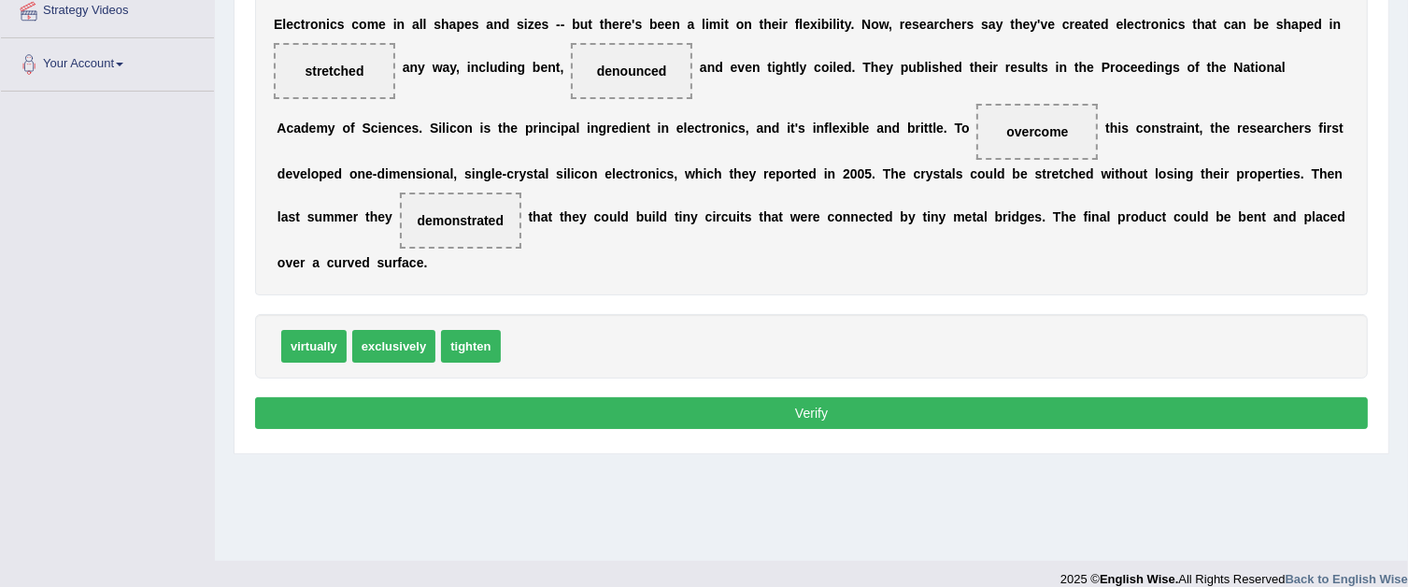
click at [549, 419] on button "Verify" at bounding box center [811, 413] width 1113 height 32
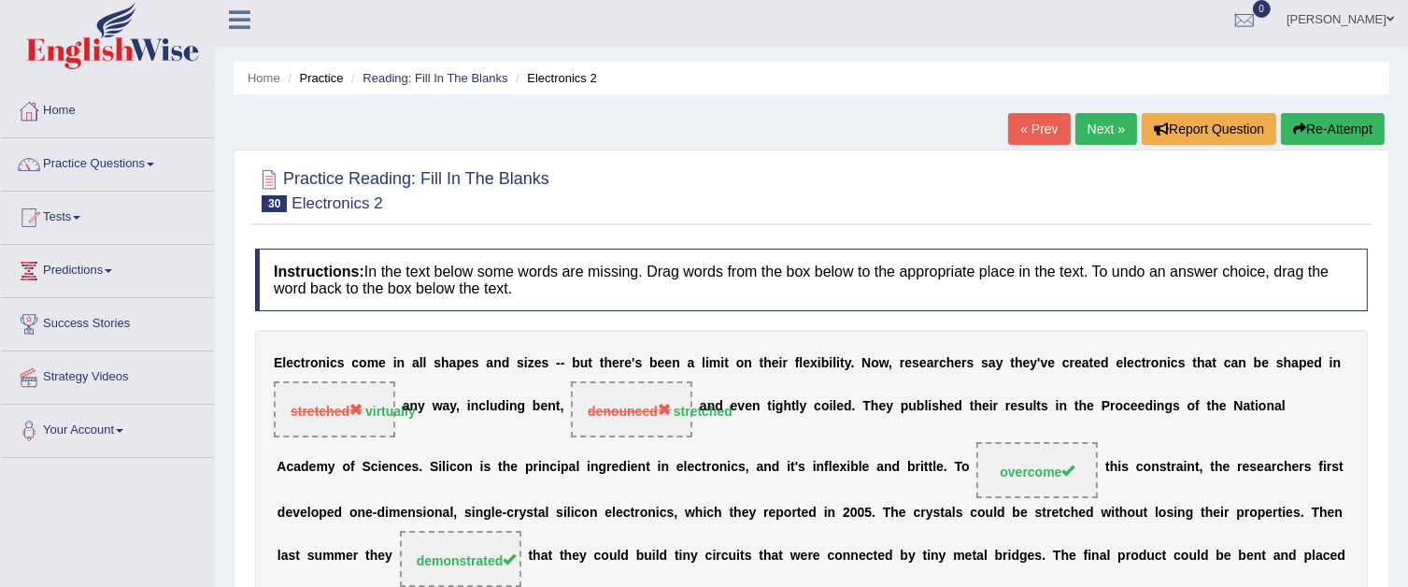
scroll to position [0, 0]
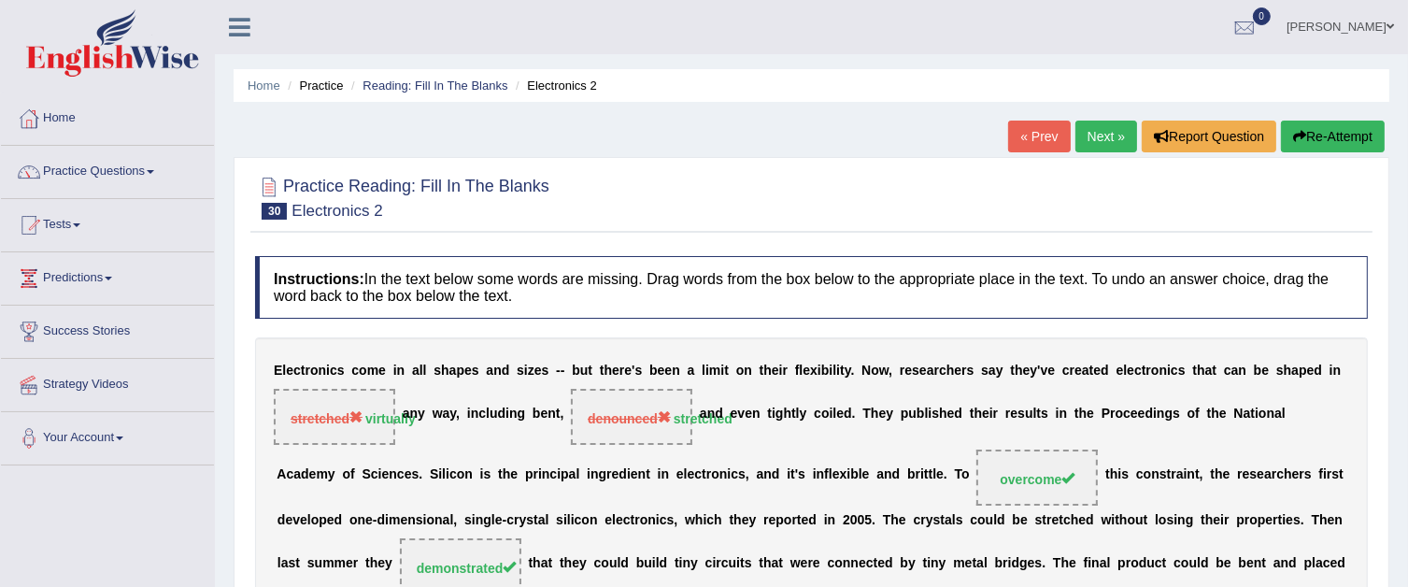
click at [1107, 137] on link "Next »" at bounding box center [1106, 137] width 62 height 32
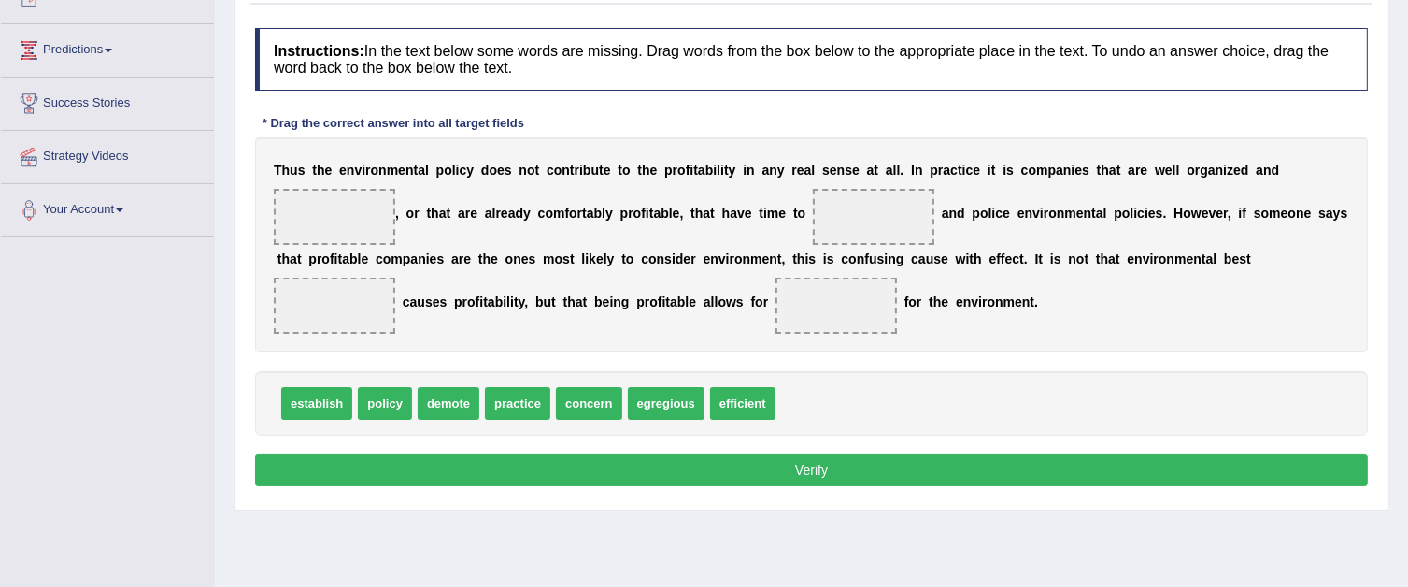
scroll to position [280, 0]
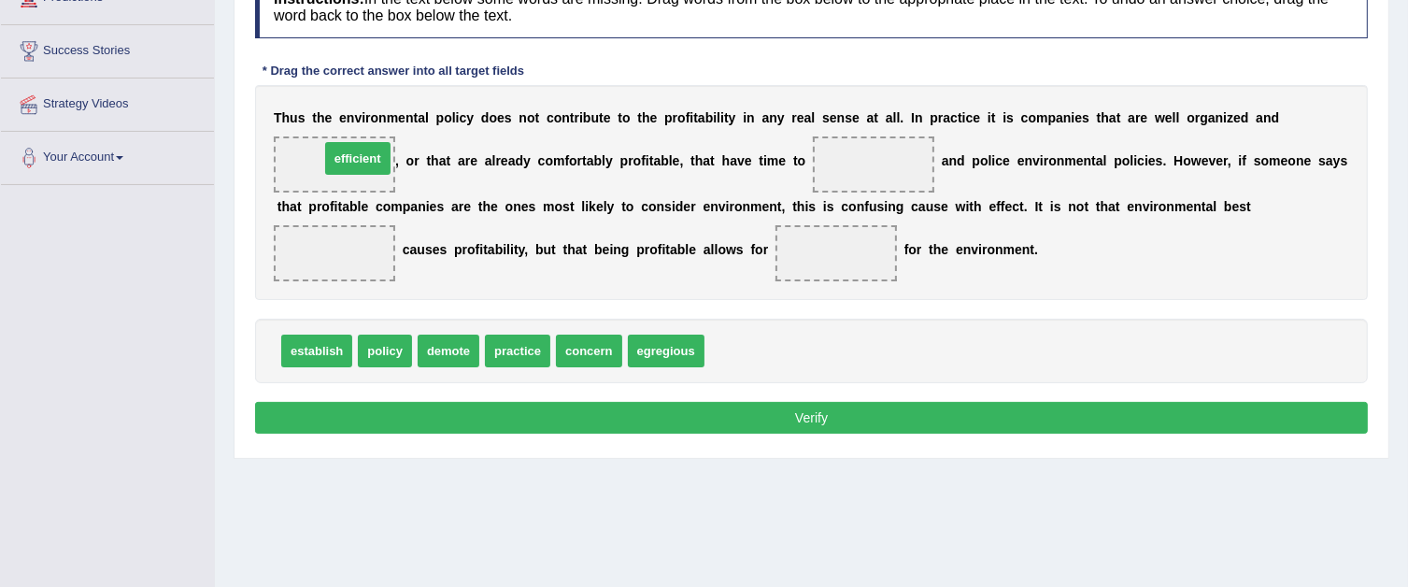
drag, startPoint x: 717, startPoint y: 350, endPoint x: 332, endPoint y: 160, distance: 429.6
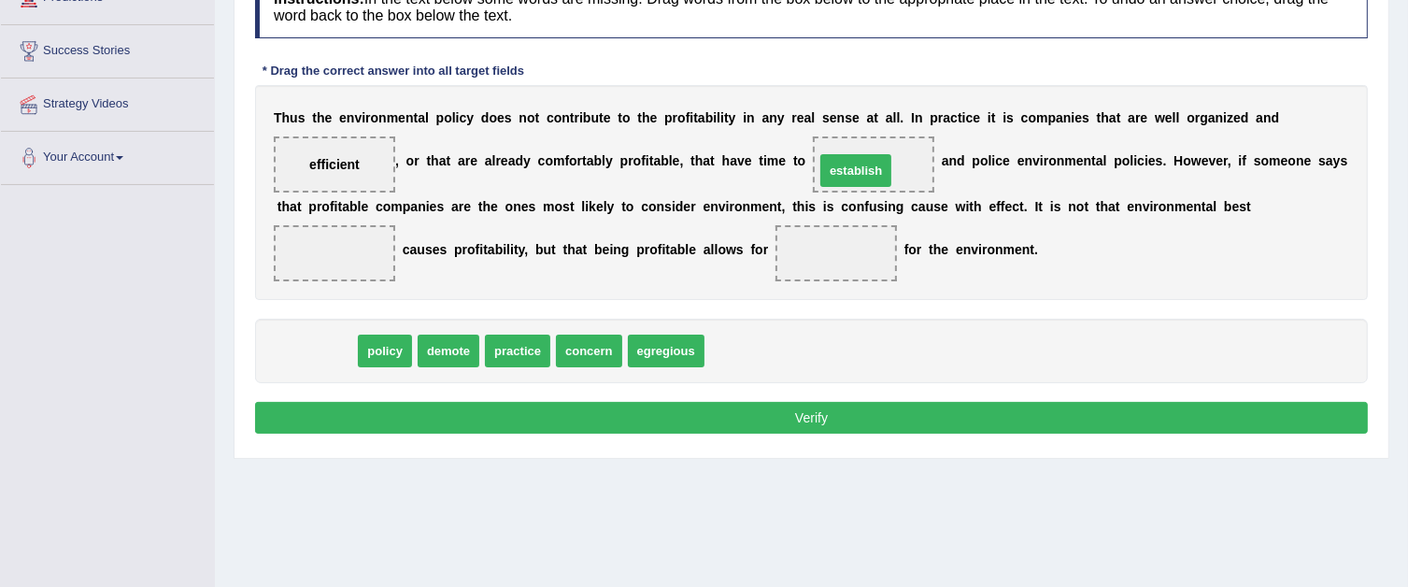
drag, startPoint x: 311, startPoint y: 340, endPoint x: 850, endPoint y: 159, distance: 568.8
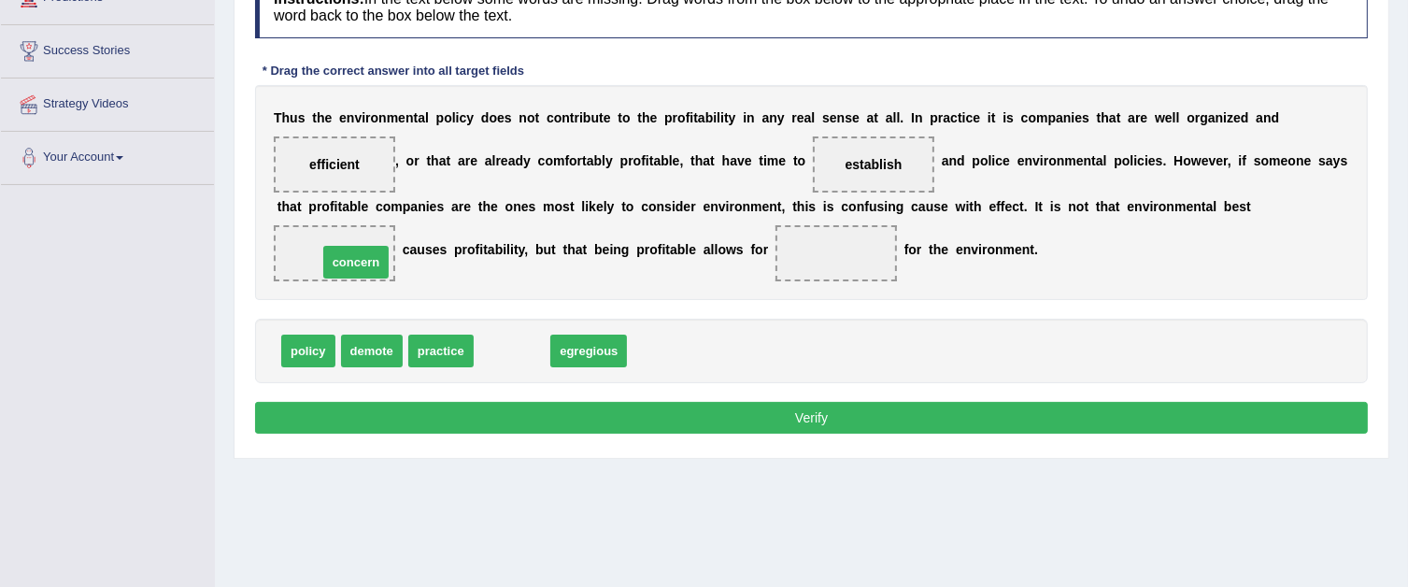
drag, startPoint x: 506, startPoint y: 345, endPoint x: 350, endPoint y: 253, distance: 180.9
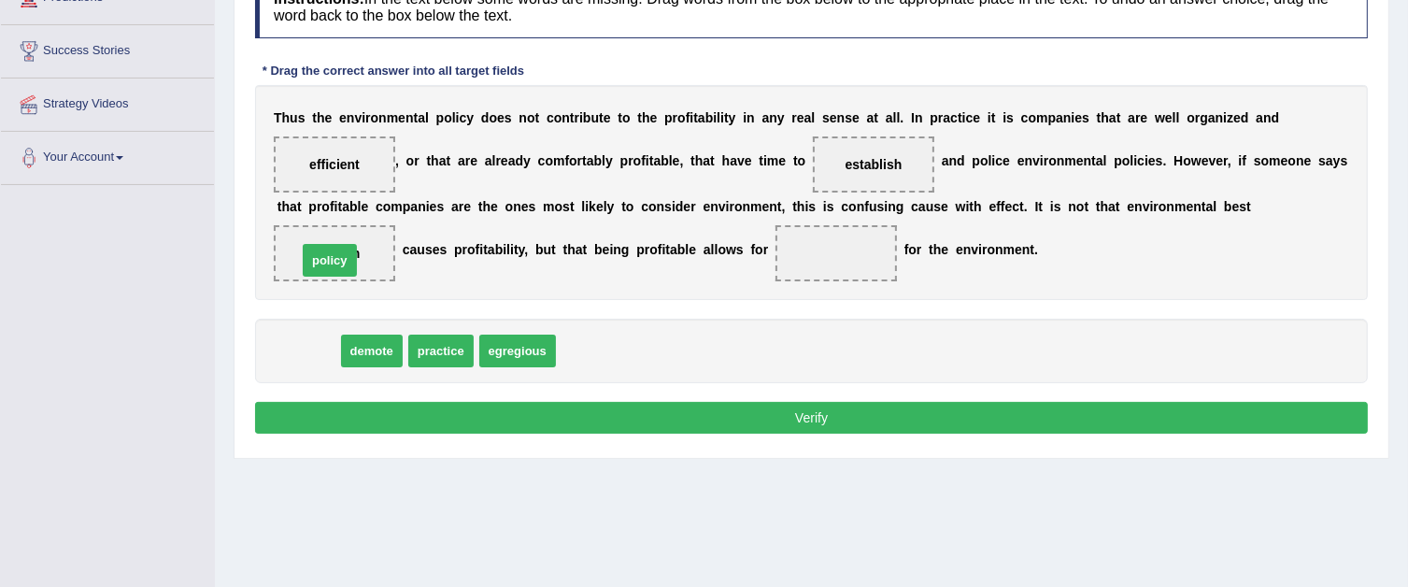
drag, startPoint x: 310, startPoint y: 351, endPoint x: 332, endPoint y: 261, distance: 93.1
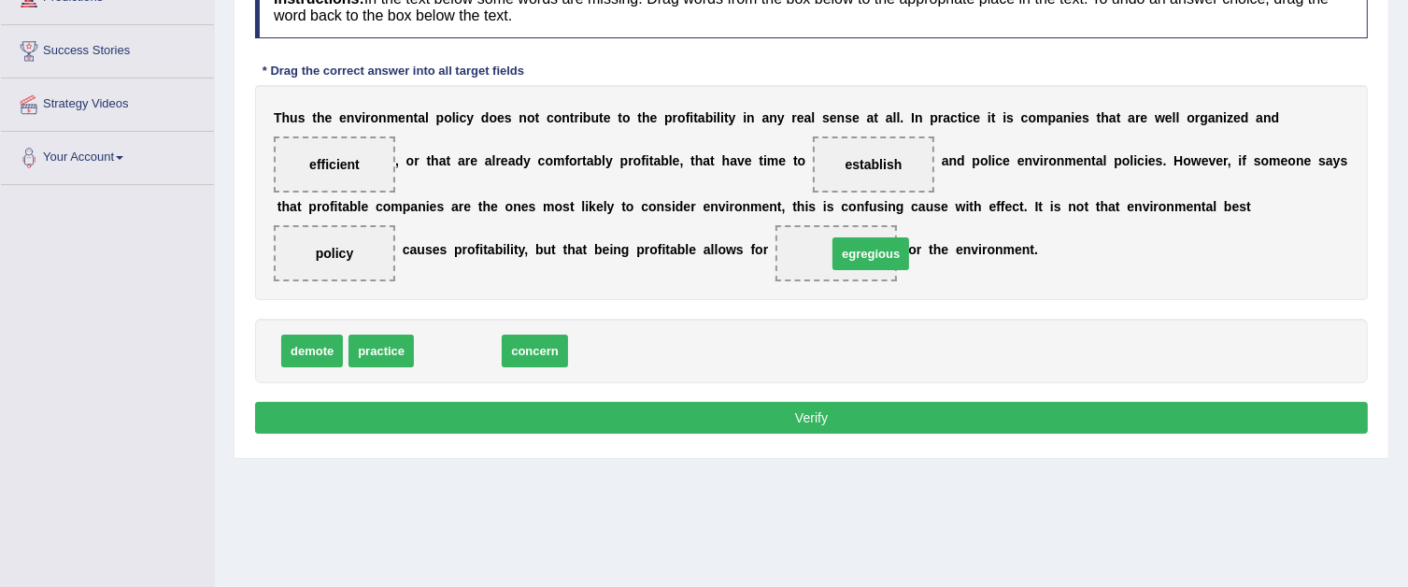
drag, startPoint x: 477, startPoint y: 350, endPoint x: 890, endPoint y: 254, distance: 423.1
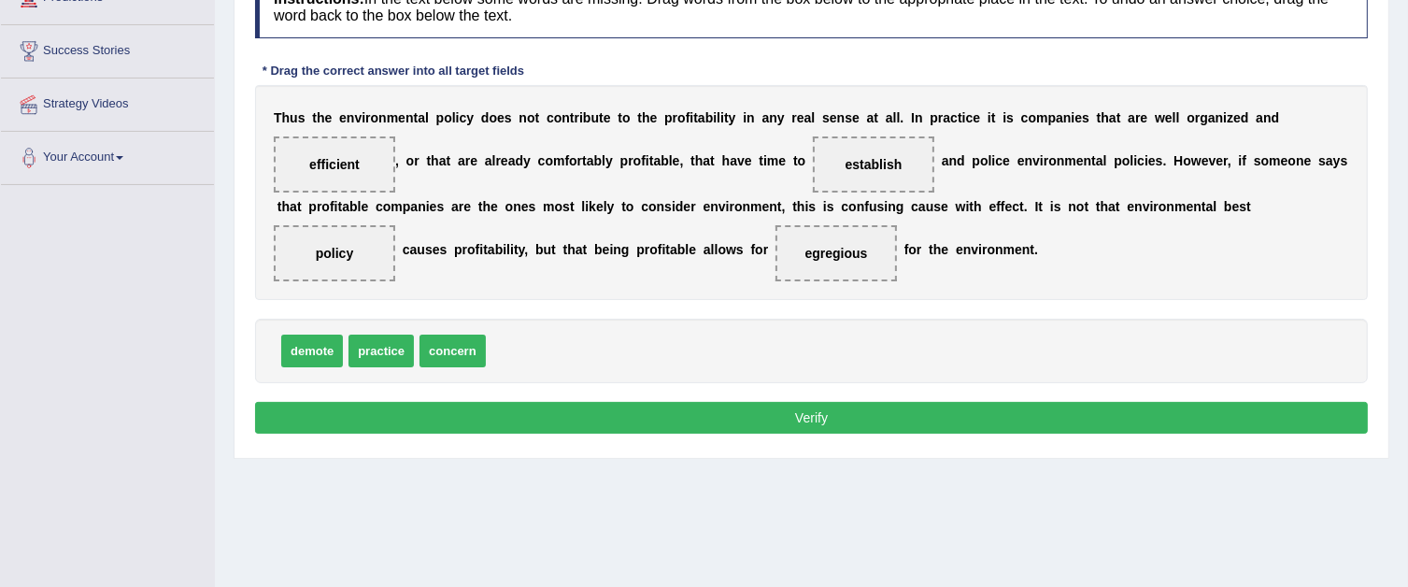
click at [748, 413] on button "Verify" at bounding box center [811, 418] width 1113 height 32
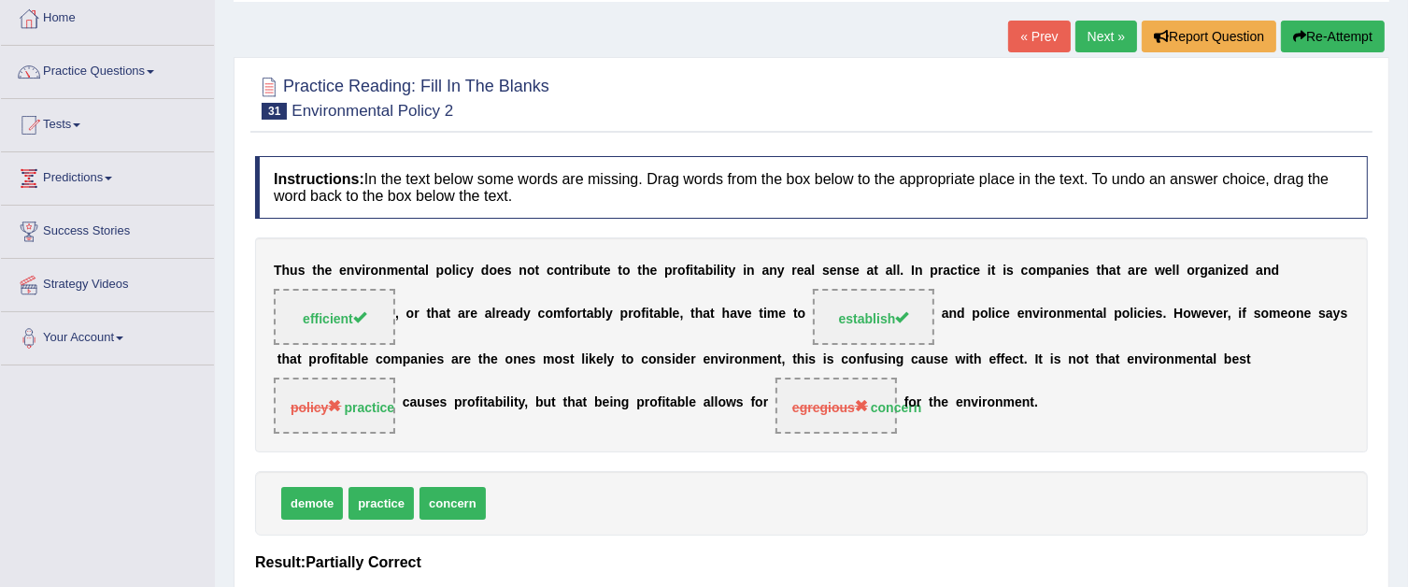
scroll to position [93, 0]
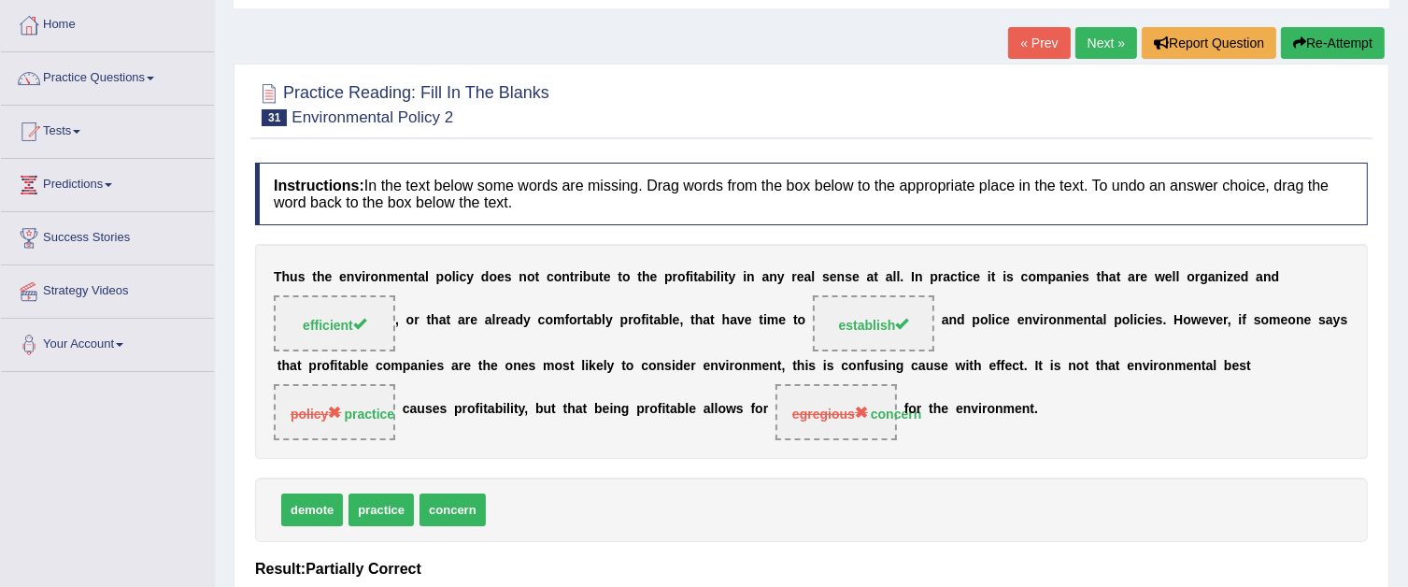
click at [1091, 44] on link "Next »" at bounding box center [1106, 43] width 62 height 32
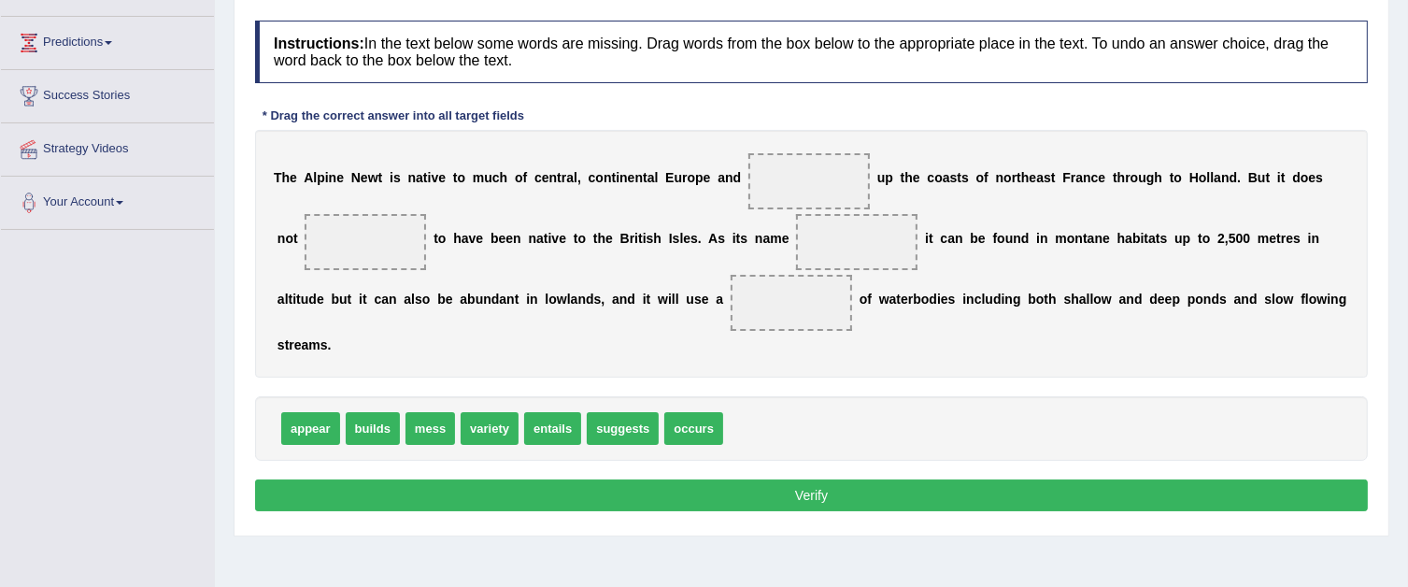
scroll to position [280, 0]
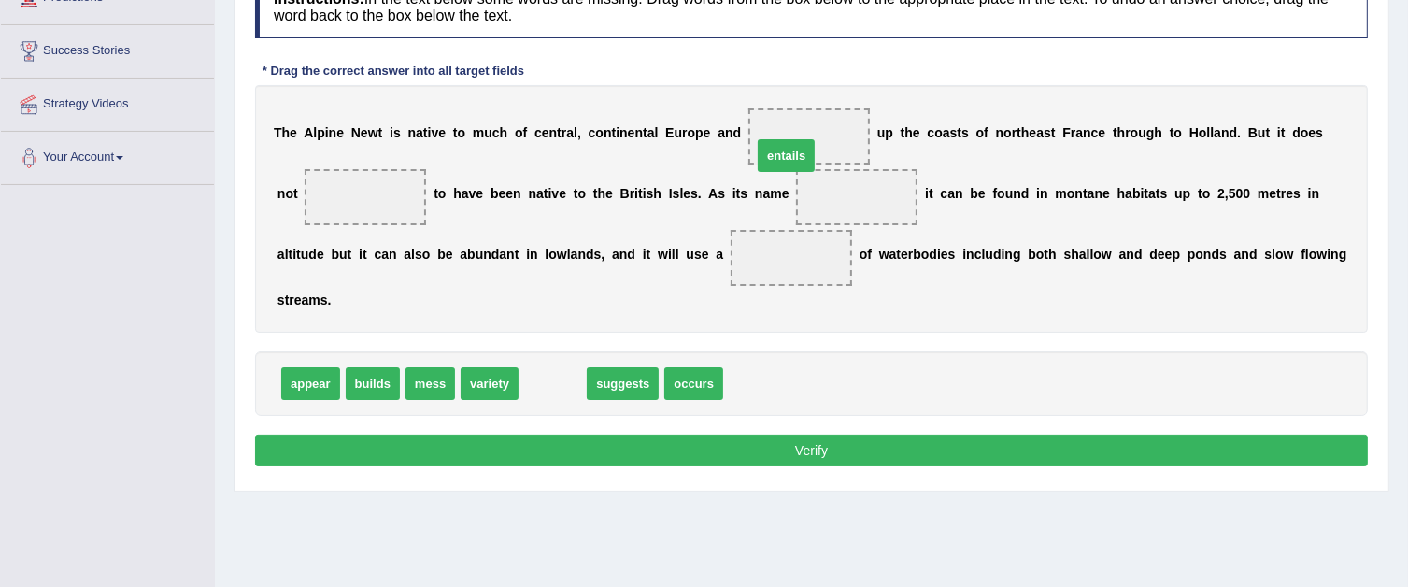
drag, startPoint x: 547, startPoint y: 377, endPoint x: 780, endPoint y: 149, distance: 326.4
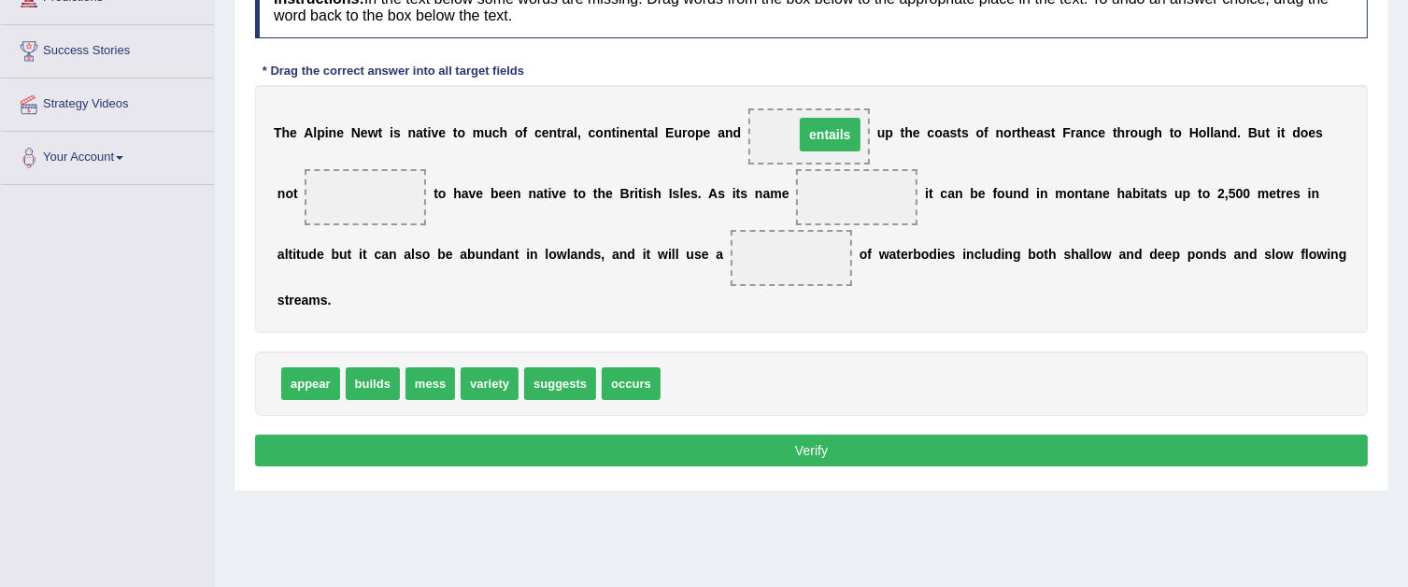
drag, startPoint x: 837, startPoint y: 193, endPoint x: 810, endPoint y: 131, distance: 68.2
drag, startPoint x: 392, startPoint y: 370, endPoint x: 823, endPoint y: 130, distance: 493.2
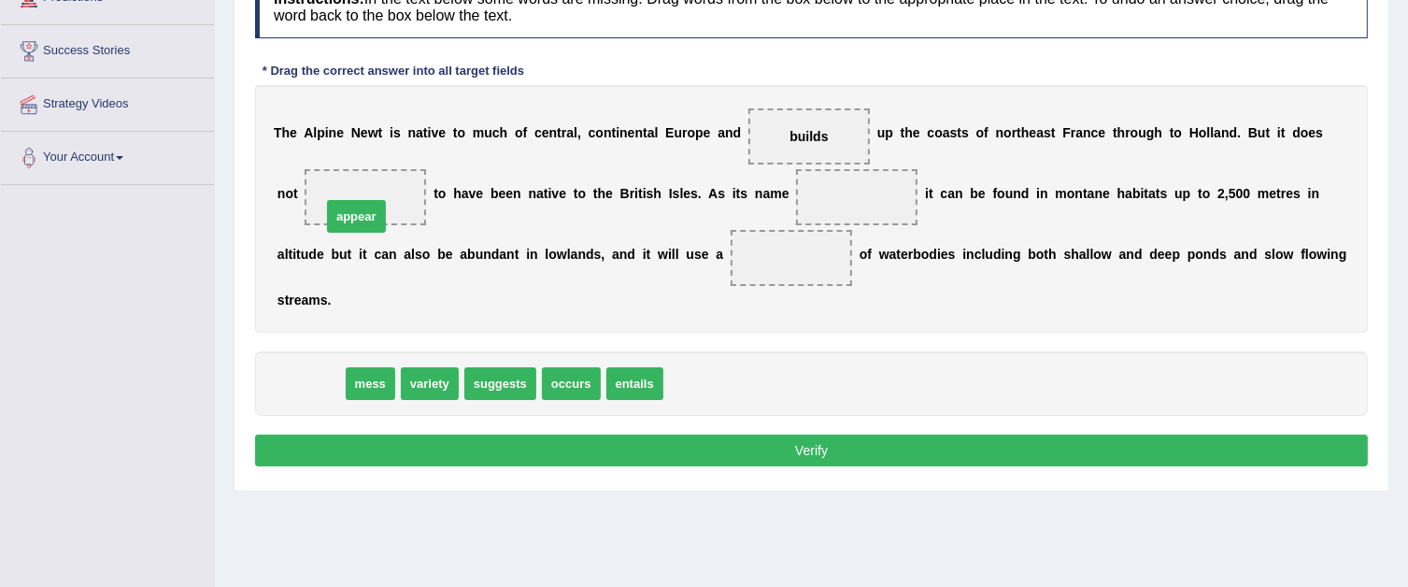
drag, startPoint x: 317, startPoint y: 382, endPoint x: 363, endPoint y: 215, distance: 173.4
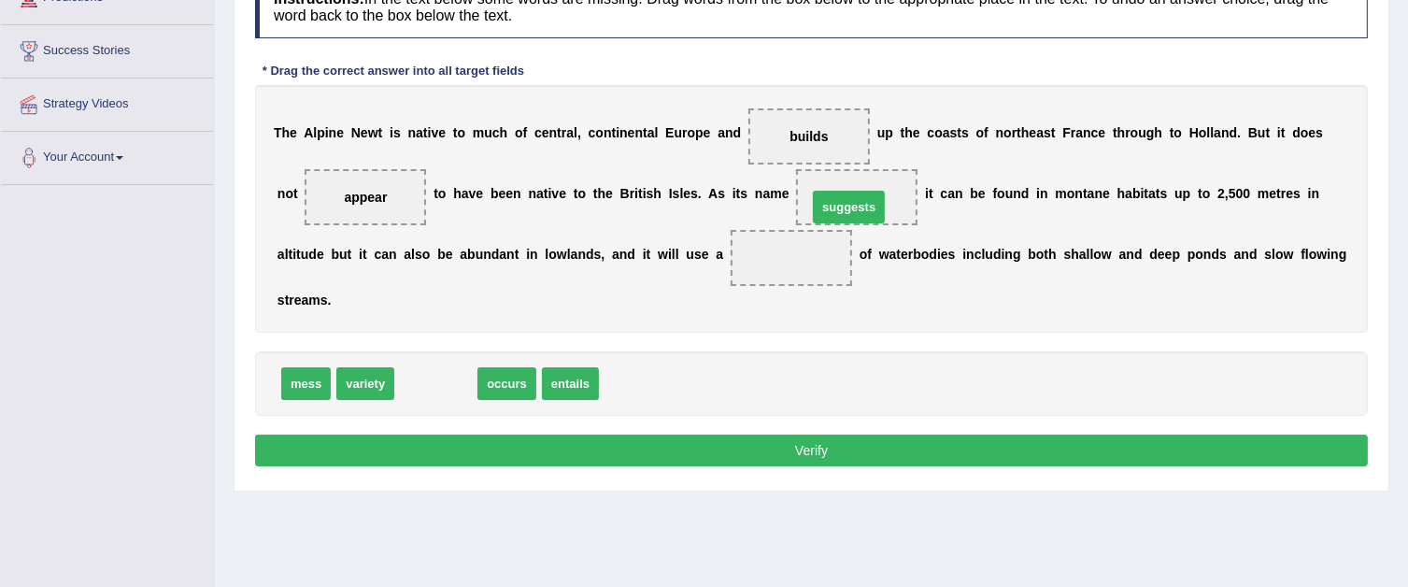
drag, startPoint x: 438, startPoint y: 373, endPoint x: 851, endPoint y: 196, distance: 449.2
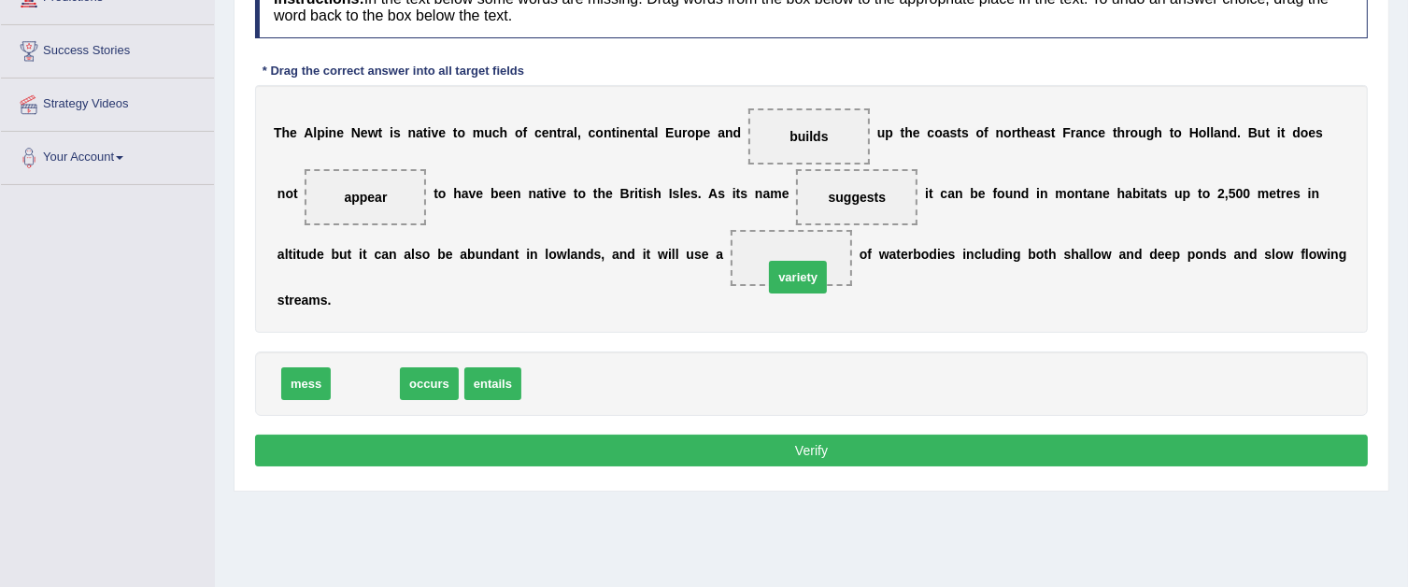
drag, startPoint x: 374, startPoint y: 382, endPoint x: 806, endPoint y: 276, distance: 445.5
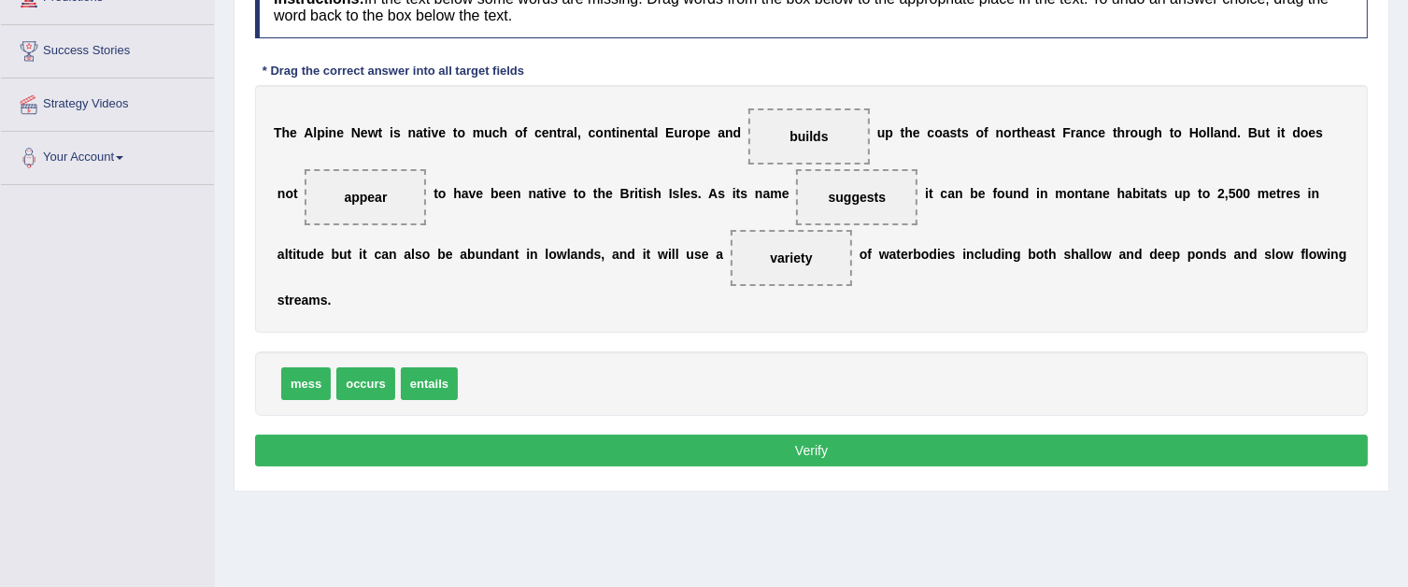
click at [551, 435] on button "Verify" at bounding box center [811, 450] width 1113 height 32
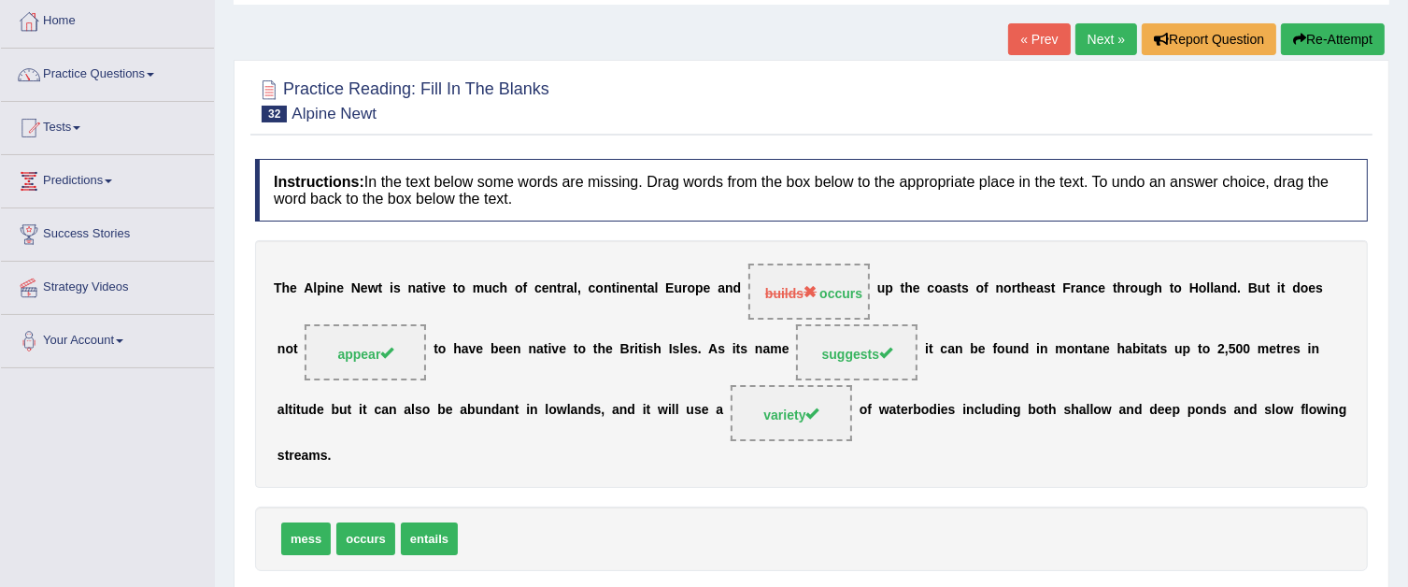
scroll to position [93, 0]
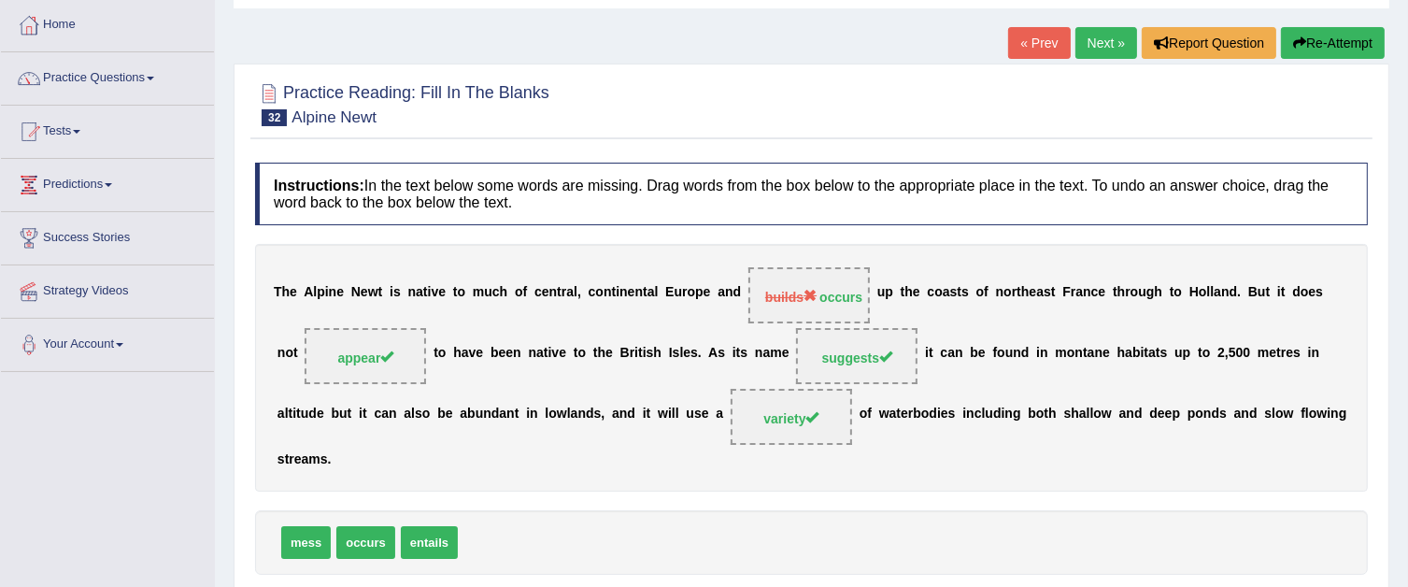
click at [1092, 45] on link "Next »" at bounding box center [1106, 43] width 62 height 32
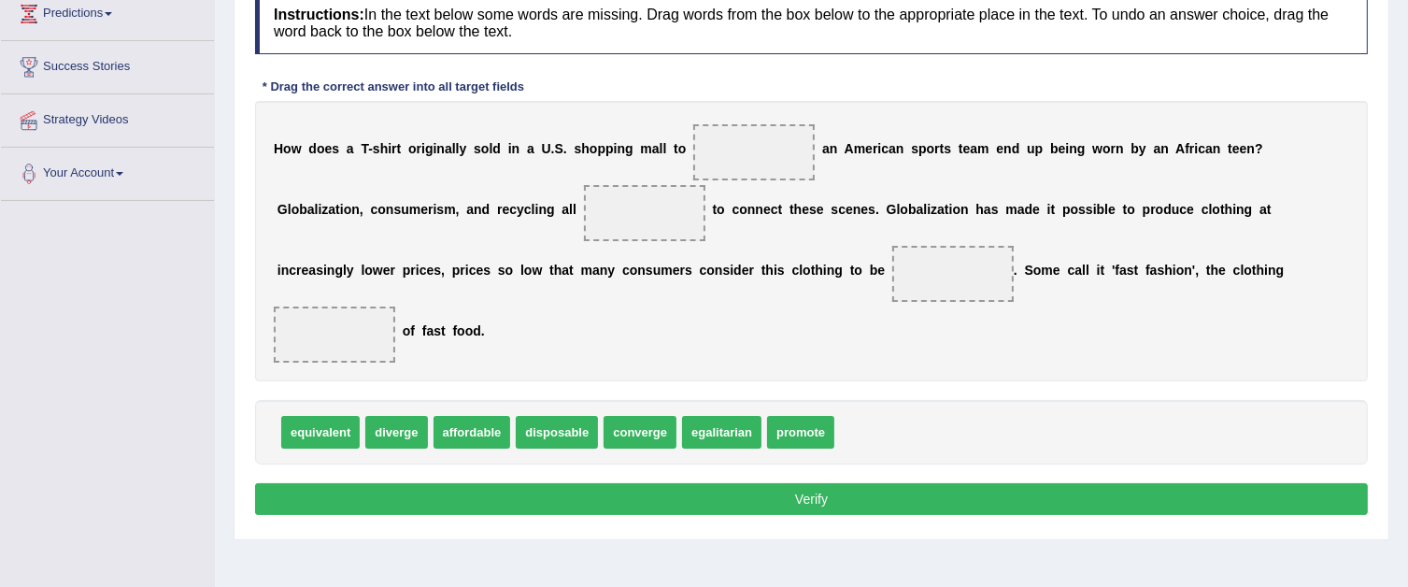
scroll to position [280, 0]
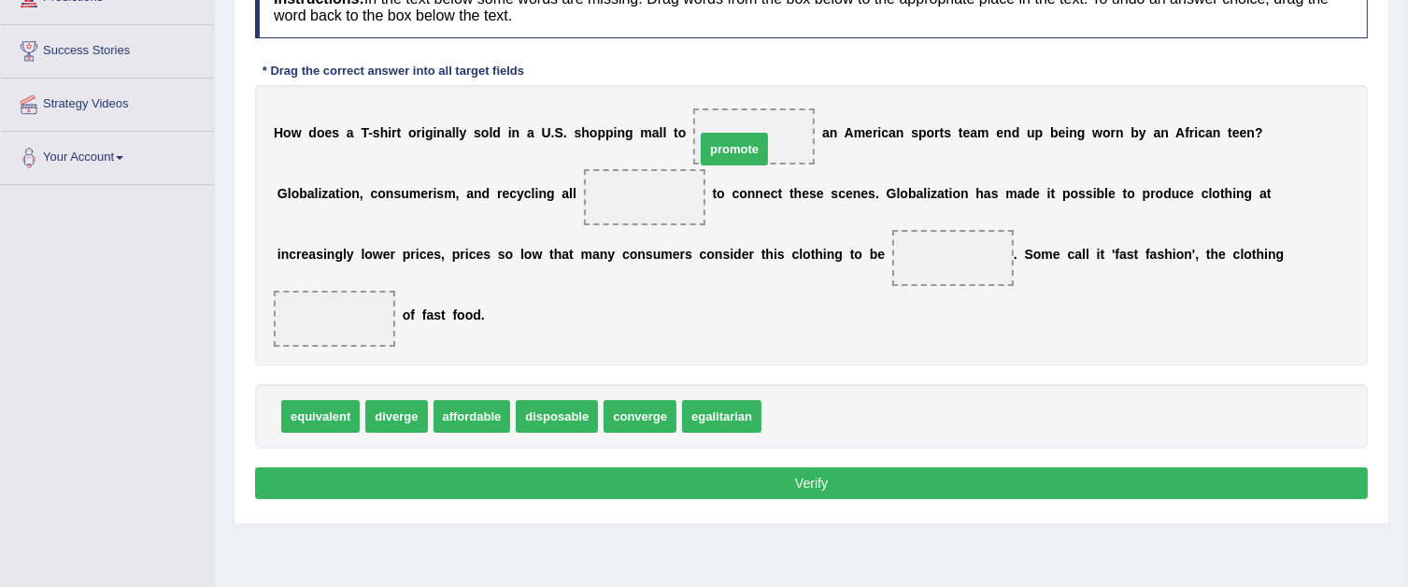
drag, startPoint x: 770, startPoint y: 407, endPoint x: 705, endPoint y: 139, distance: 276.0
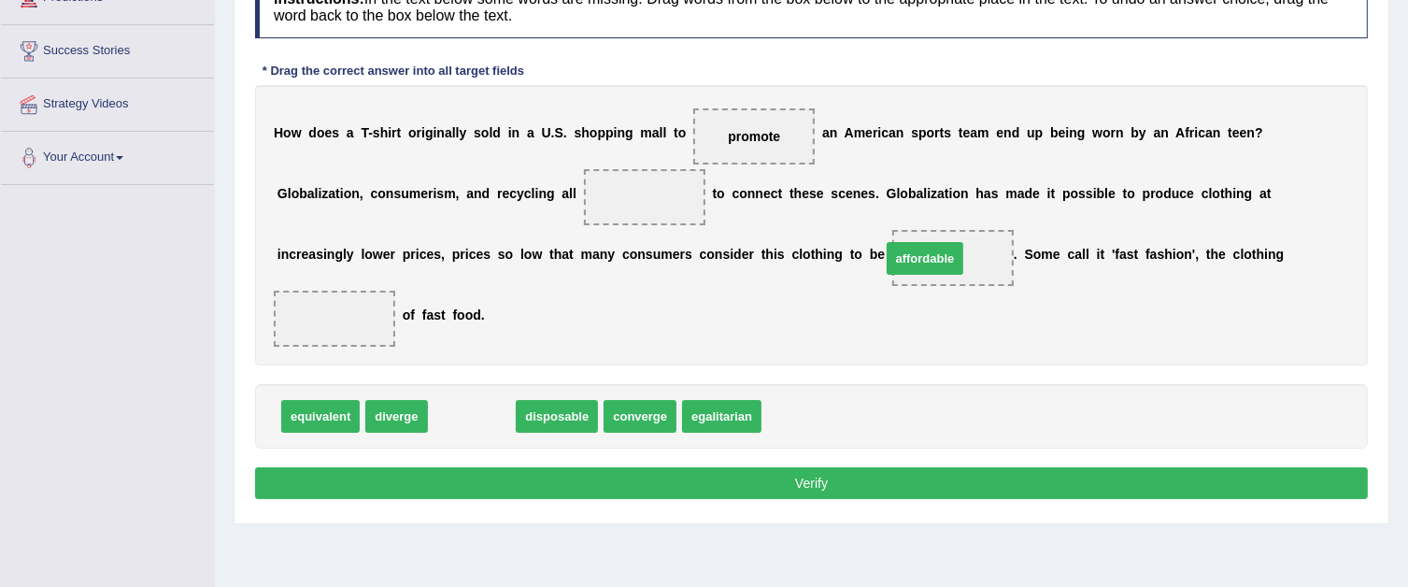
drag, startPoint x: 462, startPoint y: 427, endPoint x: 915, endPoint y: 271, distance: 479.3
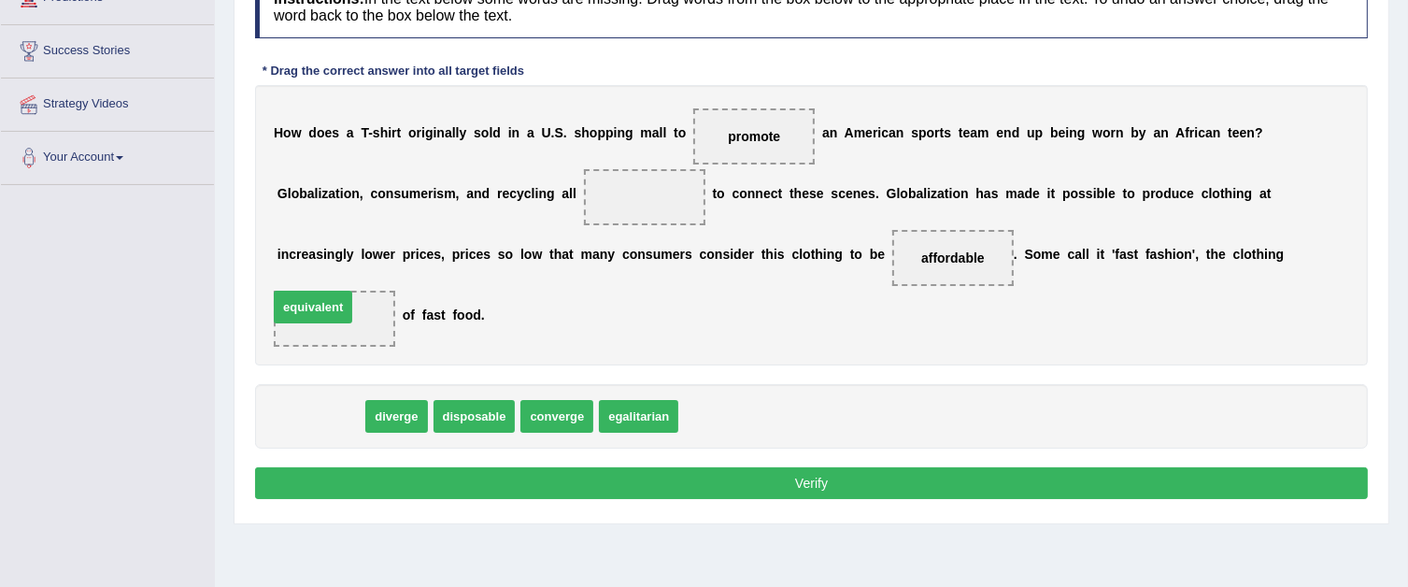
drag, startPoint x: 349, startPoint y: 410, endPoint x: 340, endPoint y: 309, distance: 101.3
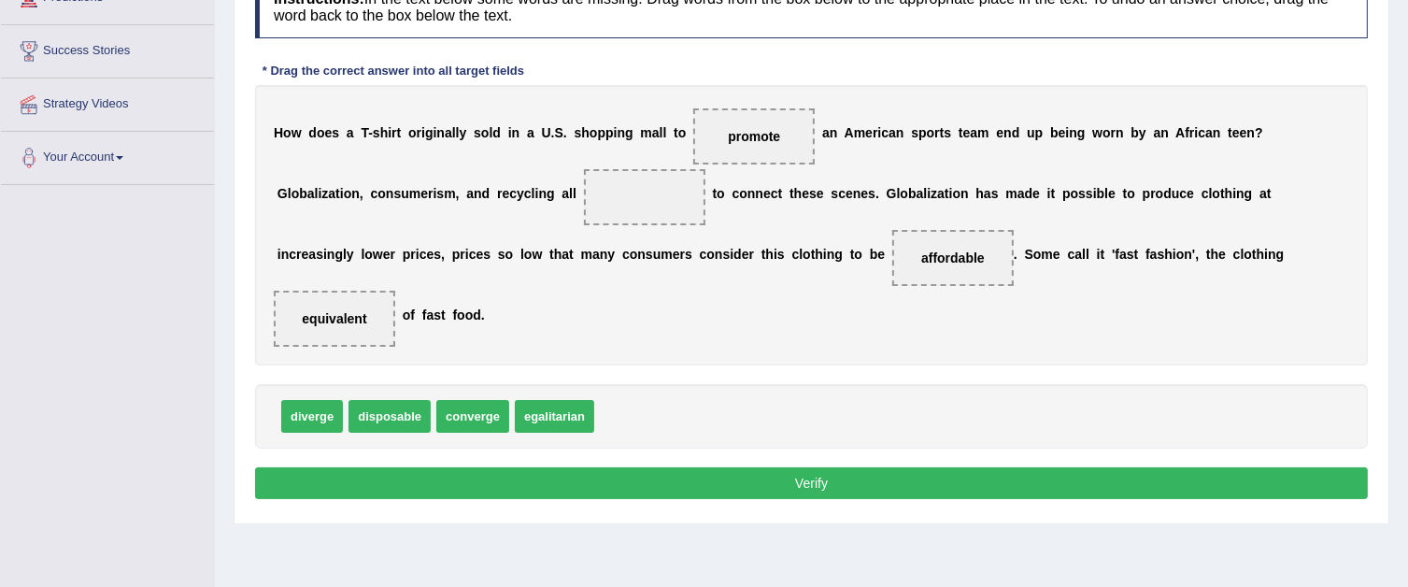
click at [685, 481] on button "Verify" at bounding box center [811, 483] width 1113 height 32
drag, startPoint x: 484, startPoint y: 408, endPoint x: 625, endPoint y: 190, distance: 260.2
click at [511, 477] on button "Verify" at bounding box center [811, 483] width 1113 height 32
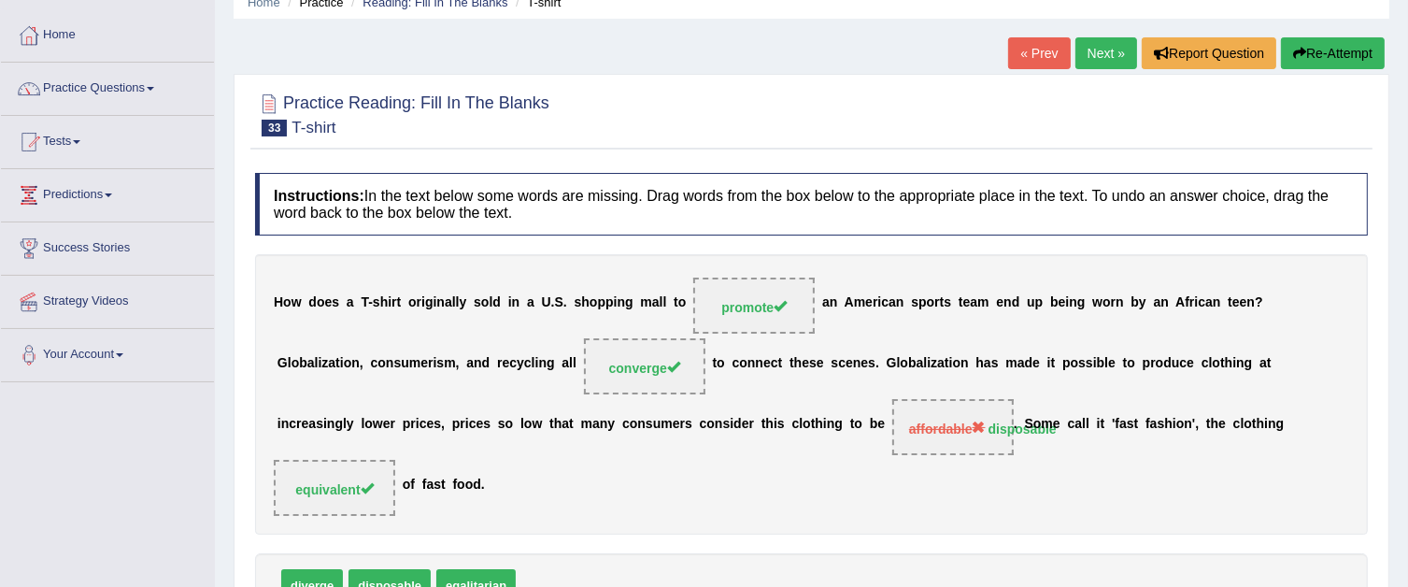
scroll to position [21, 0]
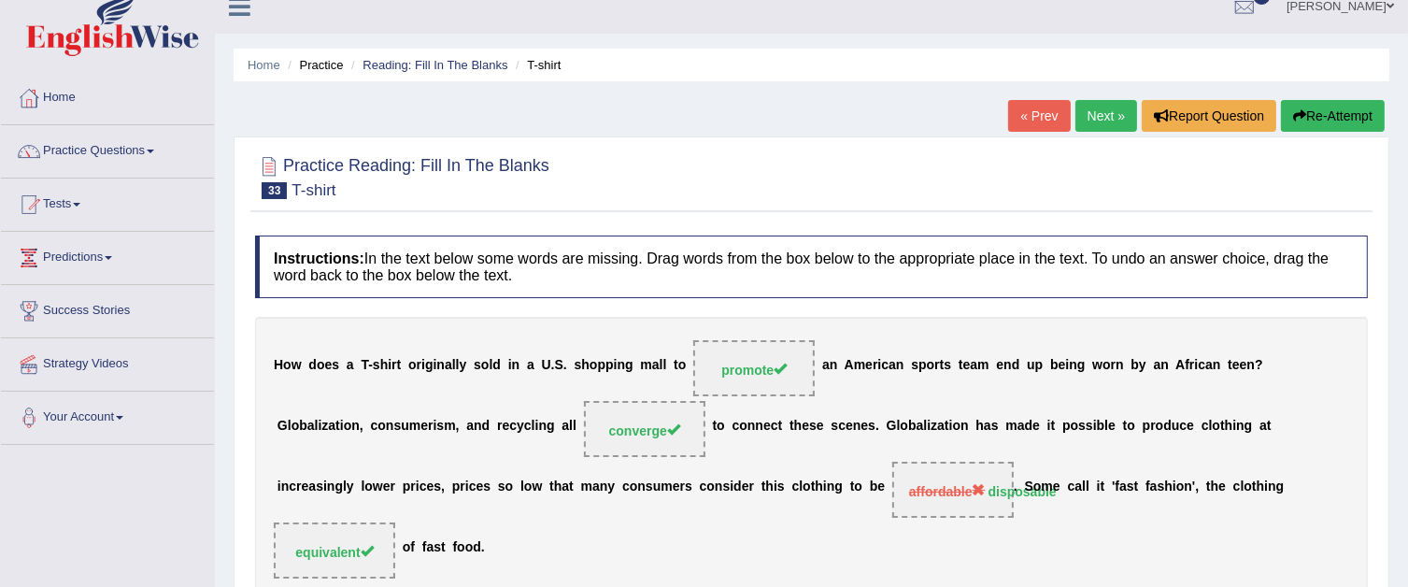
click at [1083, 107] on link "Next »" at bounding box center [1106, 116] width 62 height 32
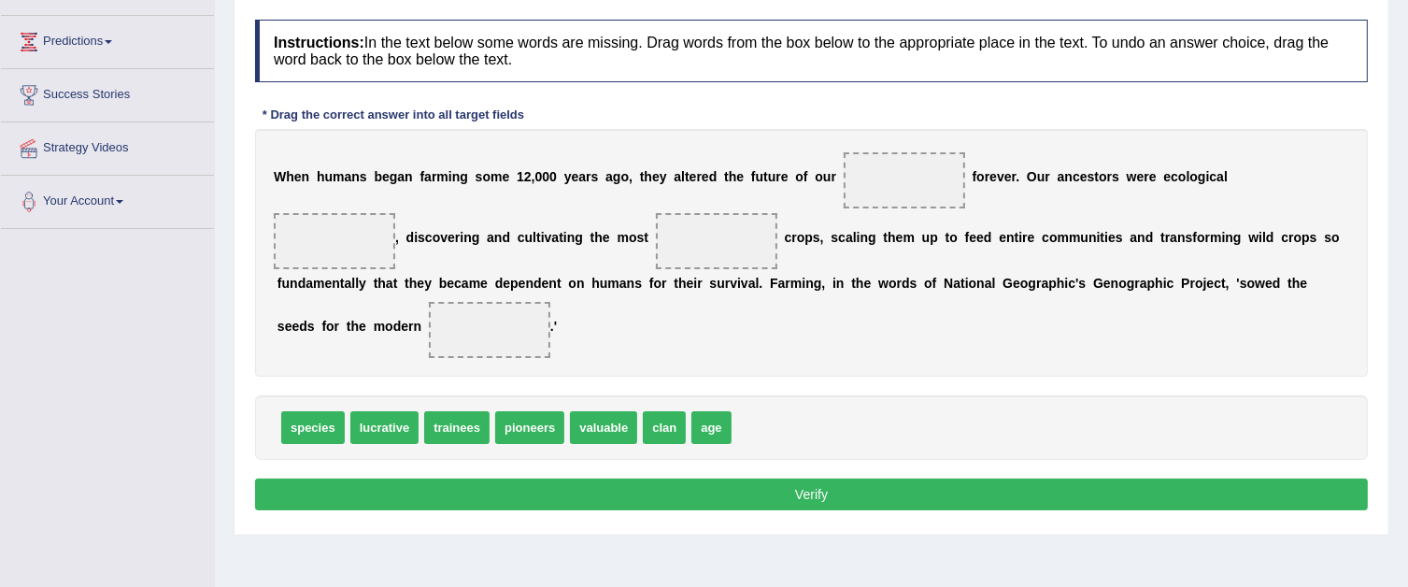
scroll to position [280, 0]
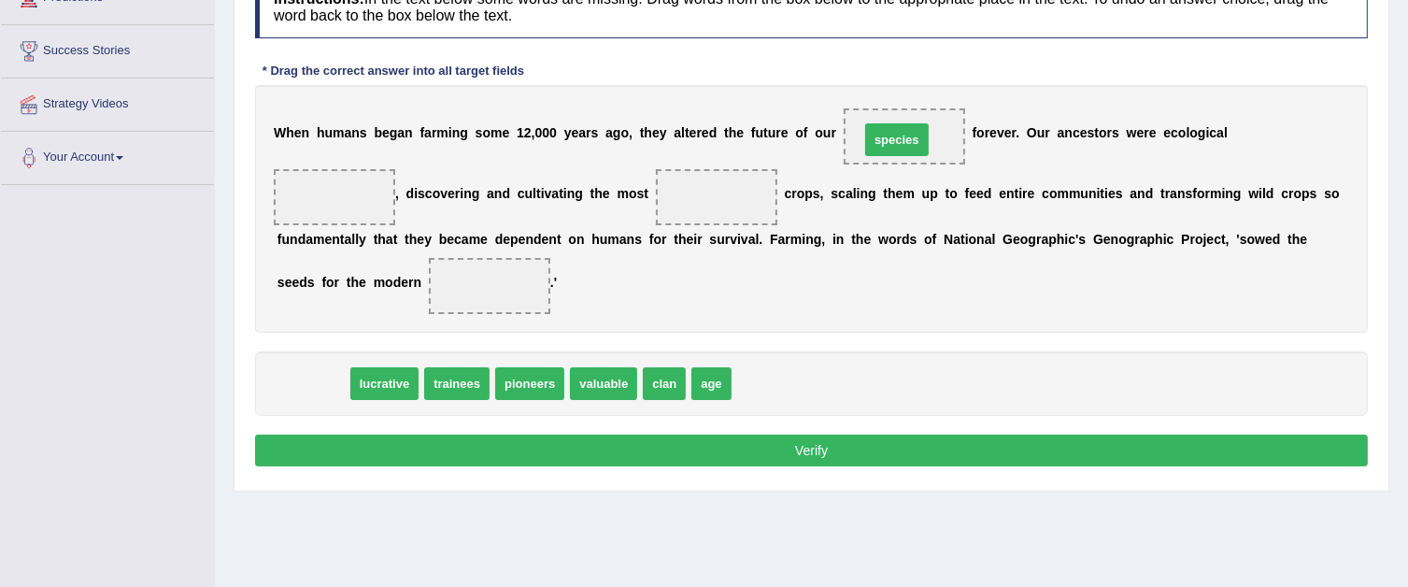
drag, startPoint x: 332, startPoint y: 381, endPoint x: 916, endPoint y: 137, distance: 632.9
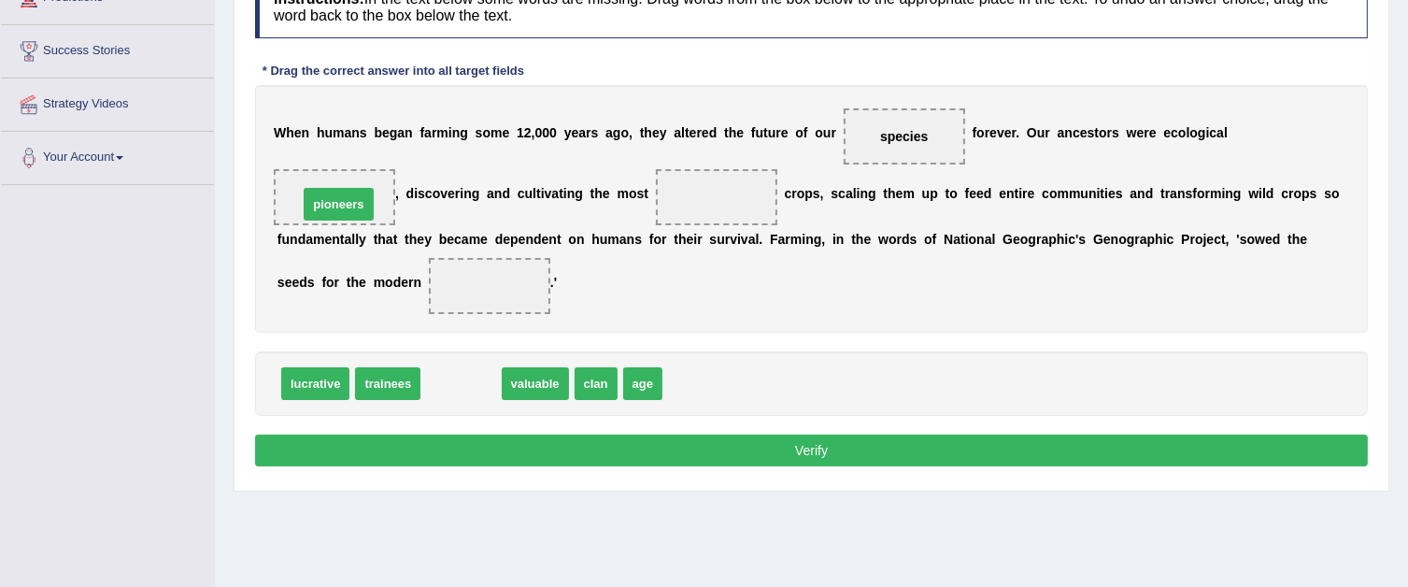
drag, startPoint x: 476, startPoint y: 377, endPoint x: 353, endPoint y: 192, distance: 221.8
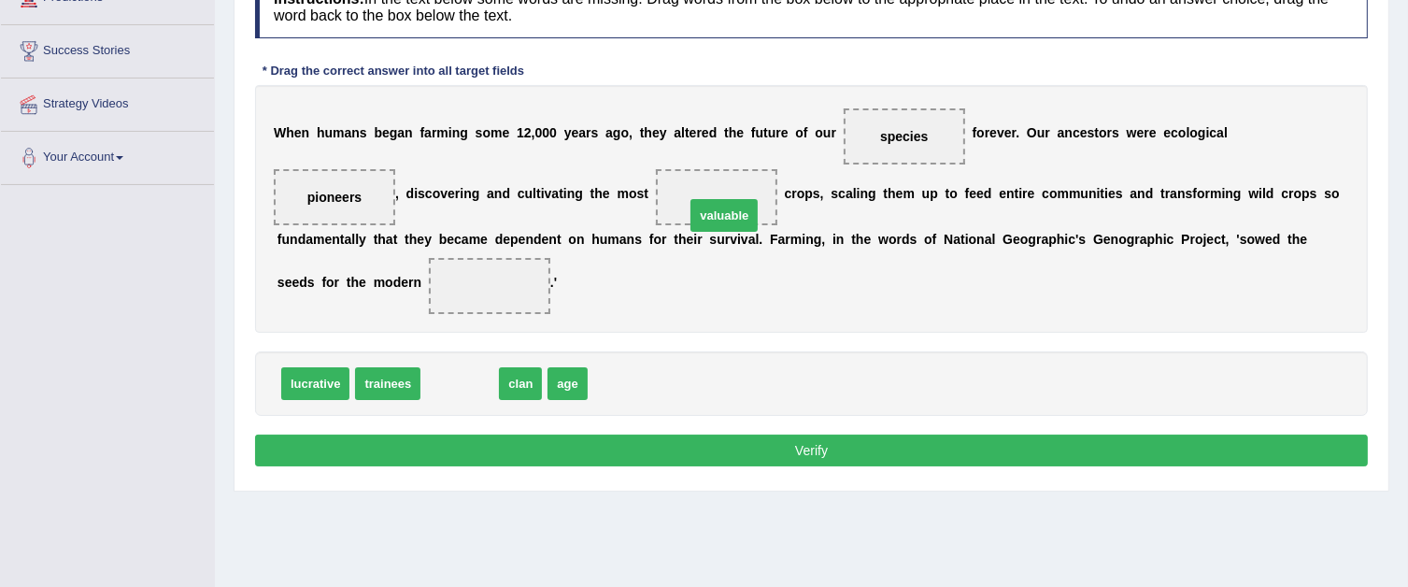
drag, startPoint x: 452, startPoint y: 380, endPoint x: 717, endPoint y: 212, distance: 313.4
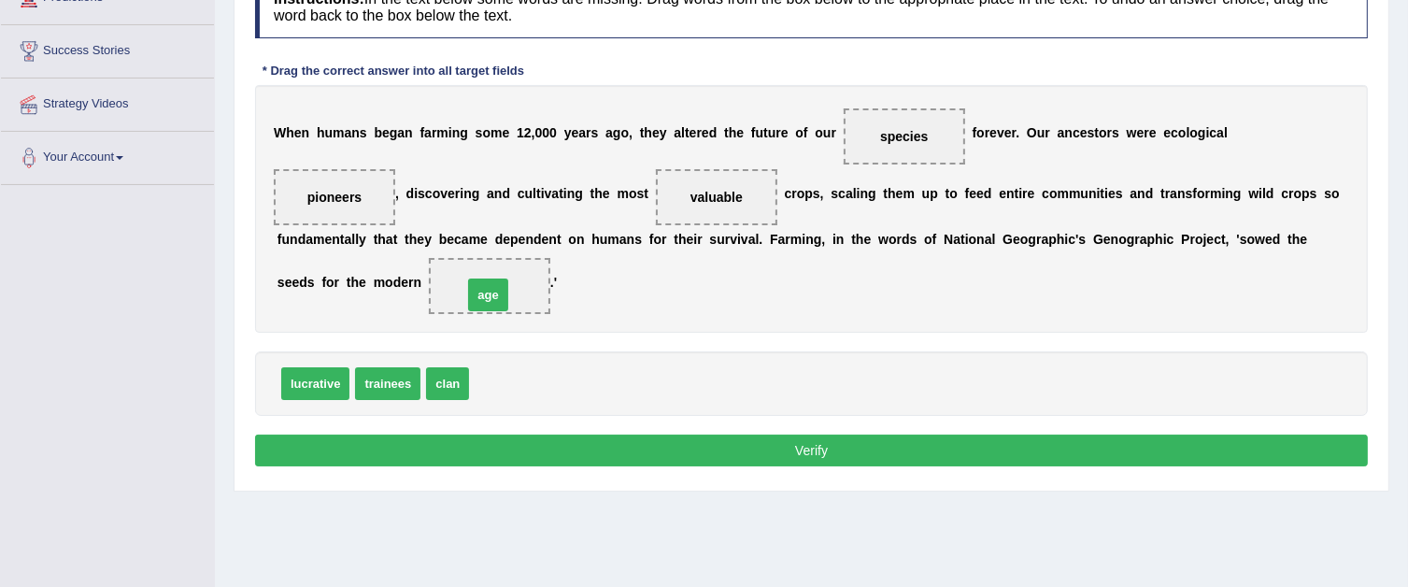
drag, startPoint x: 492, startPoint y: 379, endPoint x: 486, endPoint y: 291, distance: 89.0
click at [599, 443] on button "Verify" at bounding box center [811, 450] width 1113 height 32
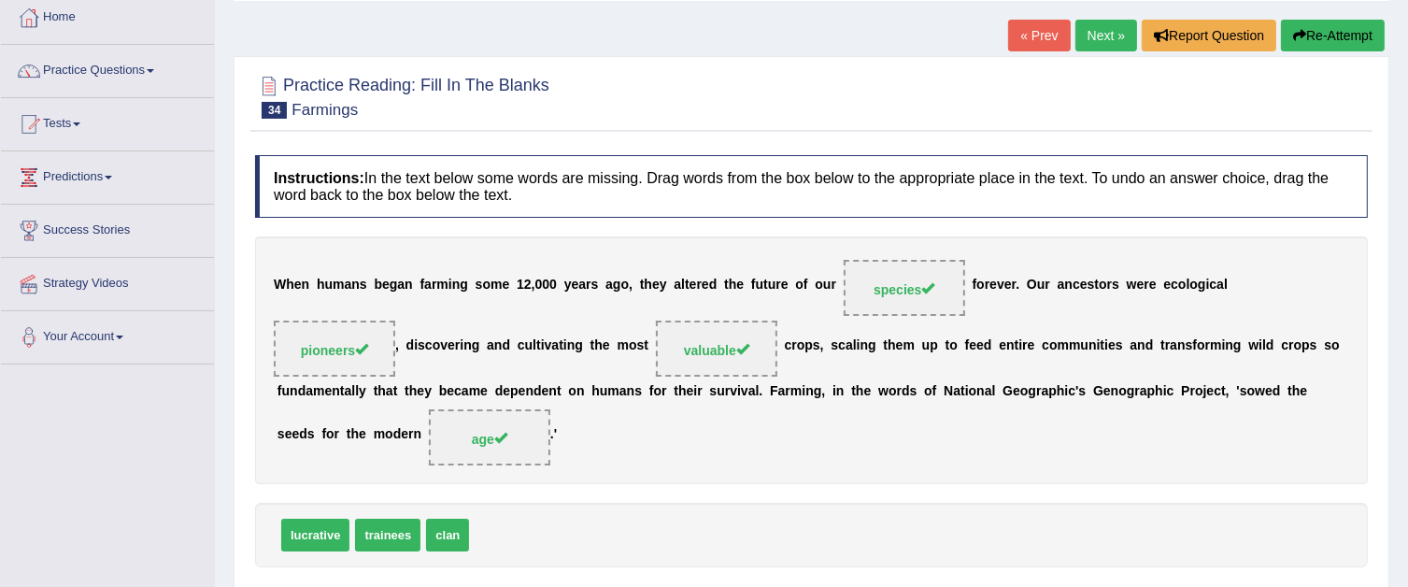
scroll to position [93, 0]
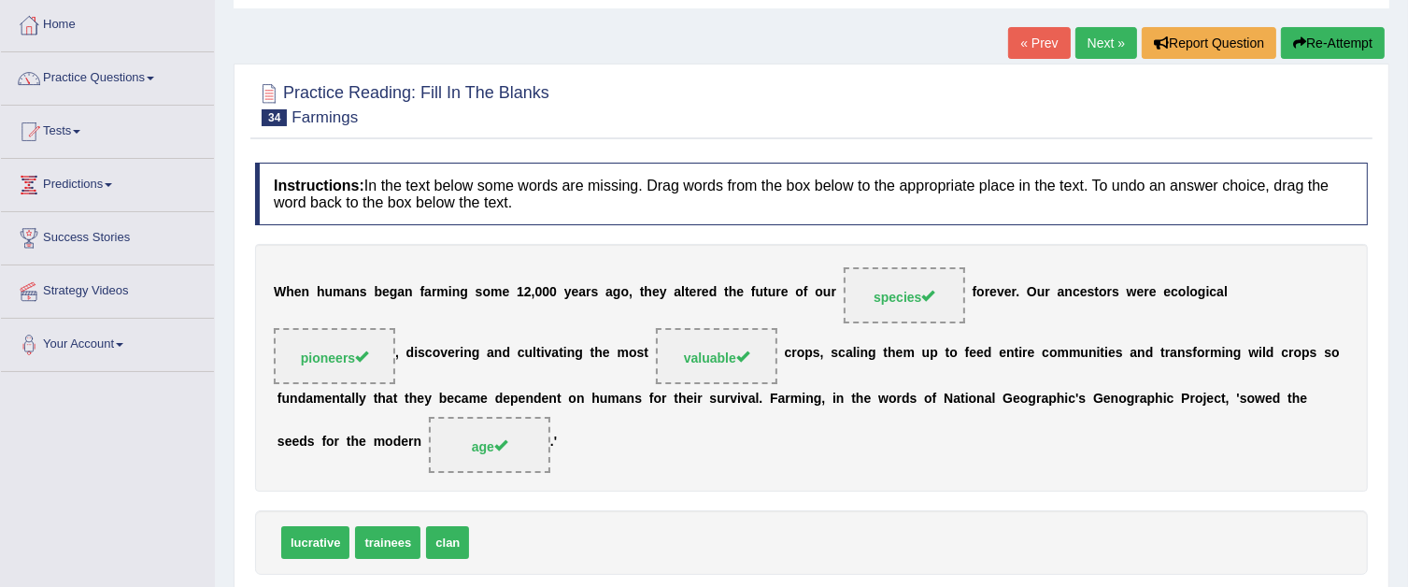
click at [1077, 46] on link "Next »" at bounding box center [1106, 43] width 62 height 32
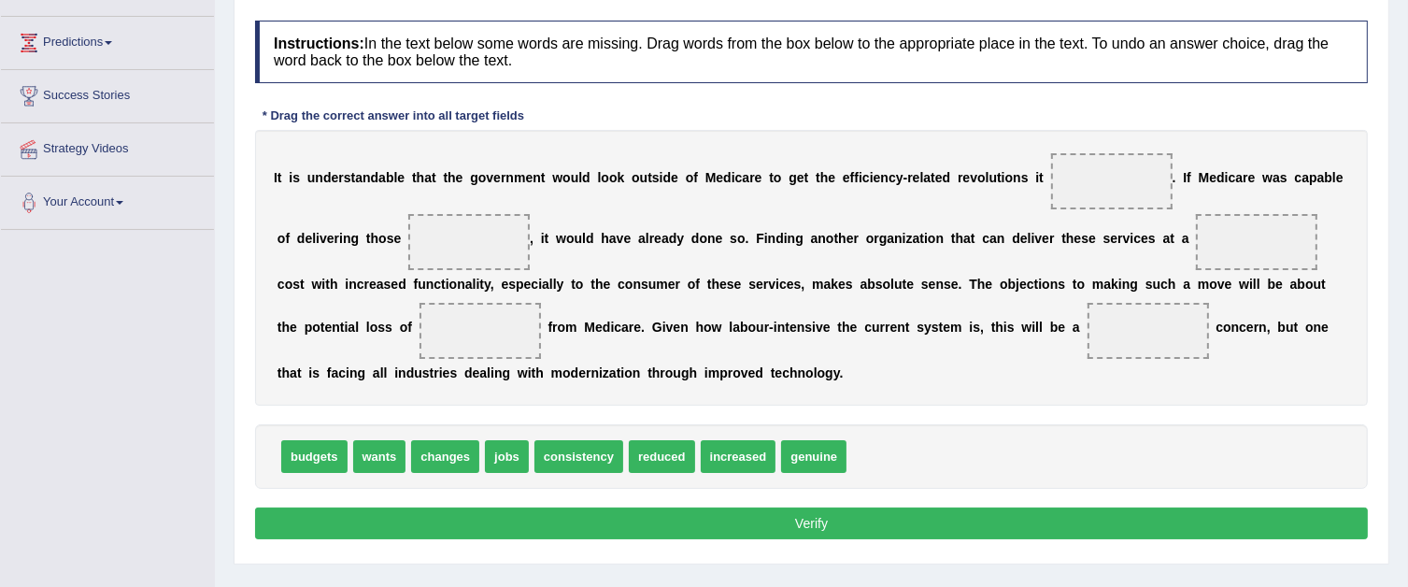
scroll to position [280, 0]
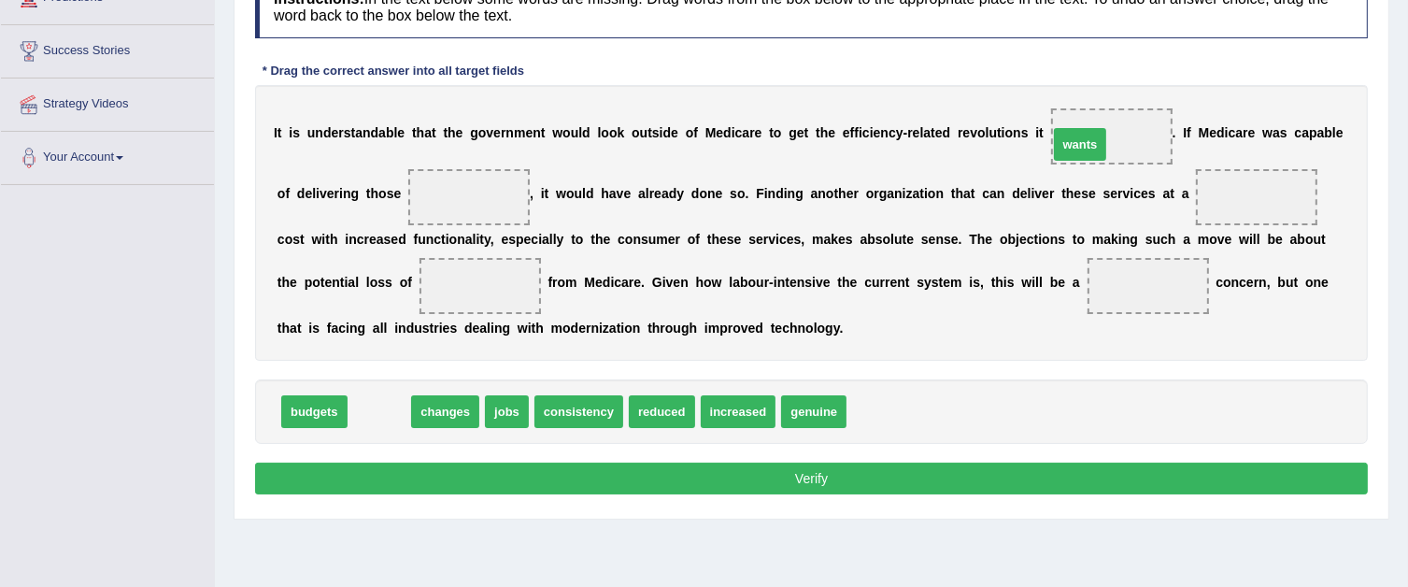
drag, startPoint x: 361, startPoint y: 410, endPoint x: 1061, endPoint y: 143, distance: 750.0
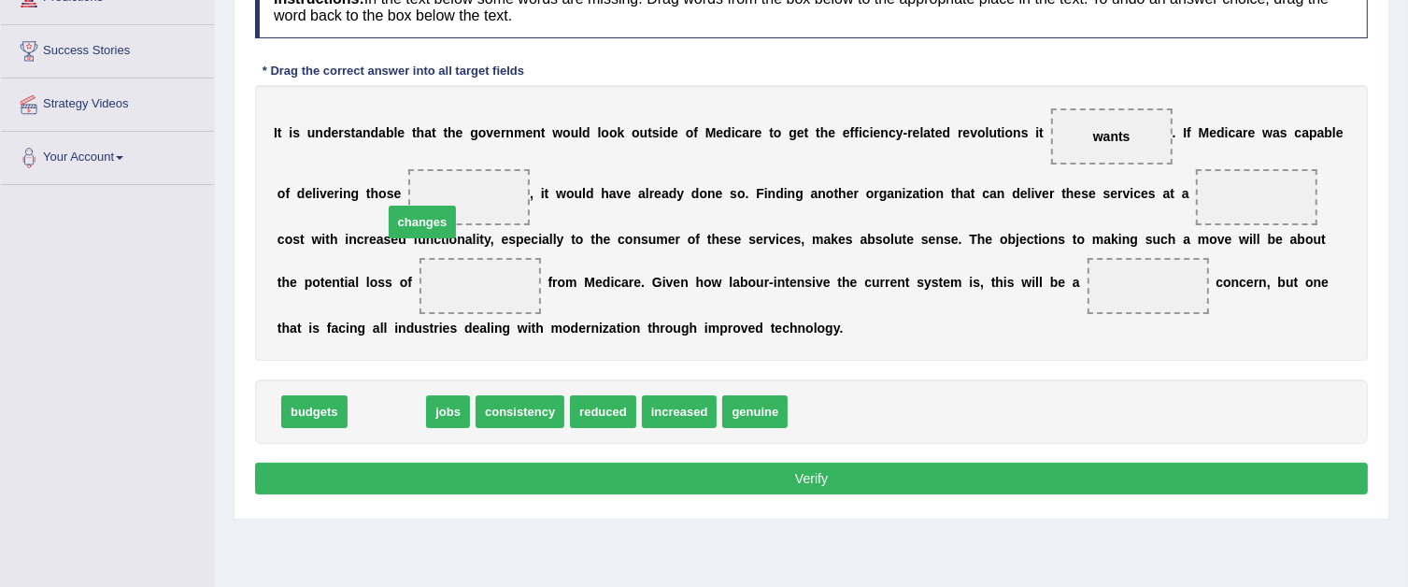
drag, startPoint x: 391, startPoint y: 406, endPoint x: 426, endPoint y: 217, distance: 193.0
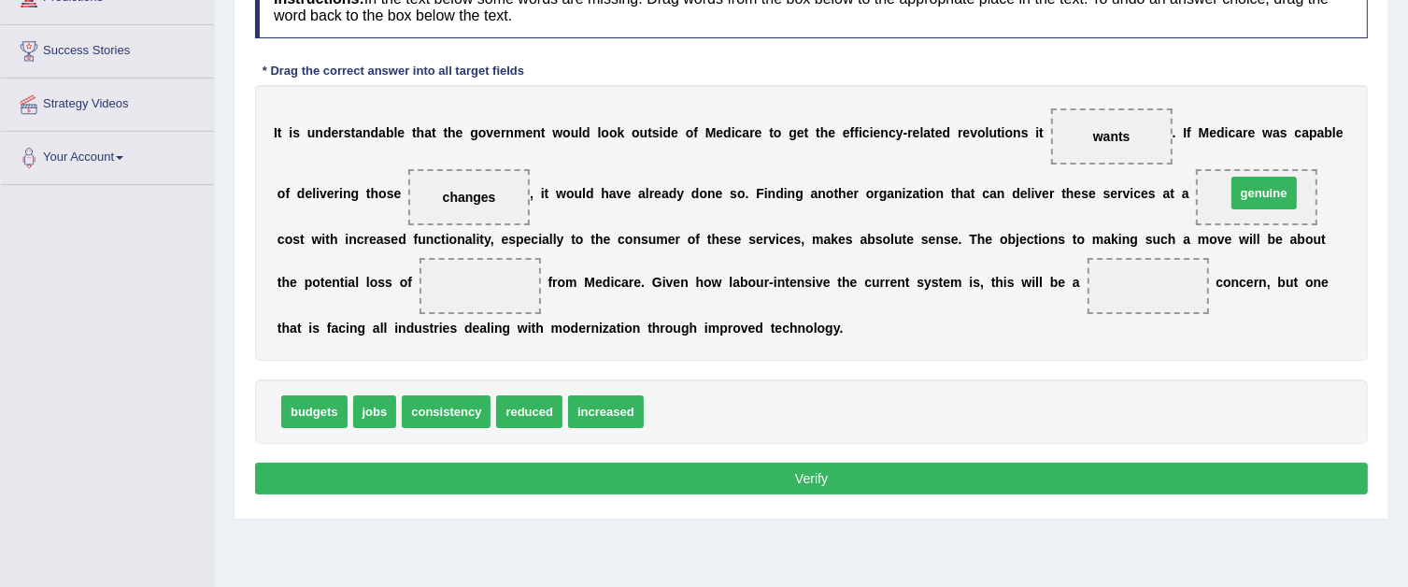
drag, startPoint x: 688, startPoint y: 403, endPoint x: 1270, endPoint y: 184, distance: 621.8
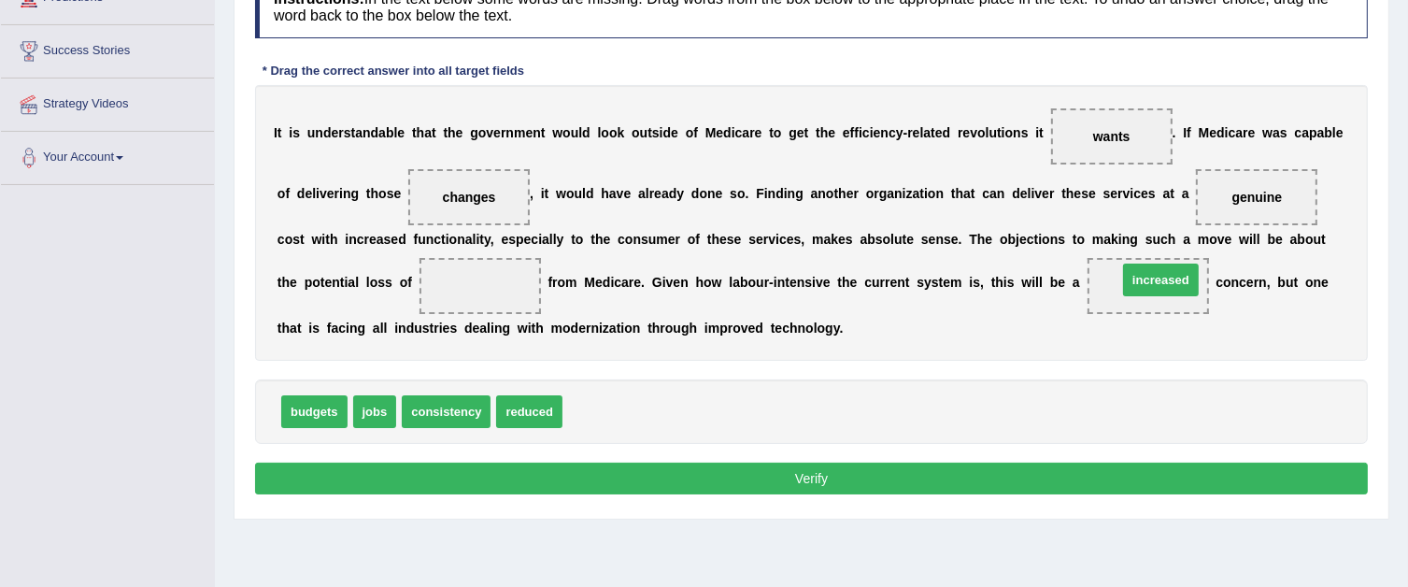
drag, startPoint x: 605, startPoint y: 404, endPoint x: 1160, endPoint y: 272, distance: 570.4
drag, startPoint x: 488, startPoint y: 186, endPoint x: 493, endPoint y: 280, distance: 94.5
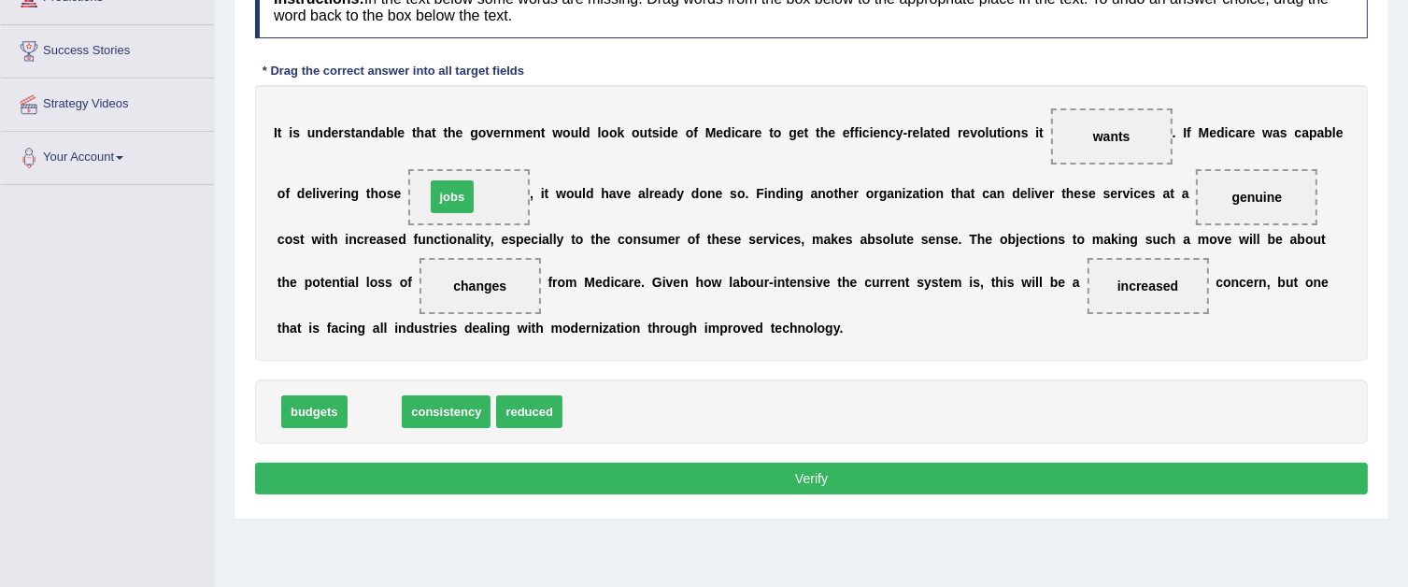
drag, startPoint x: 379, startPoint y: 399, endPoint x: 458, endPoint y: 182, distance: 230.5
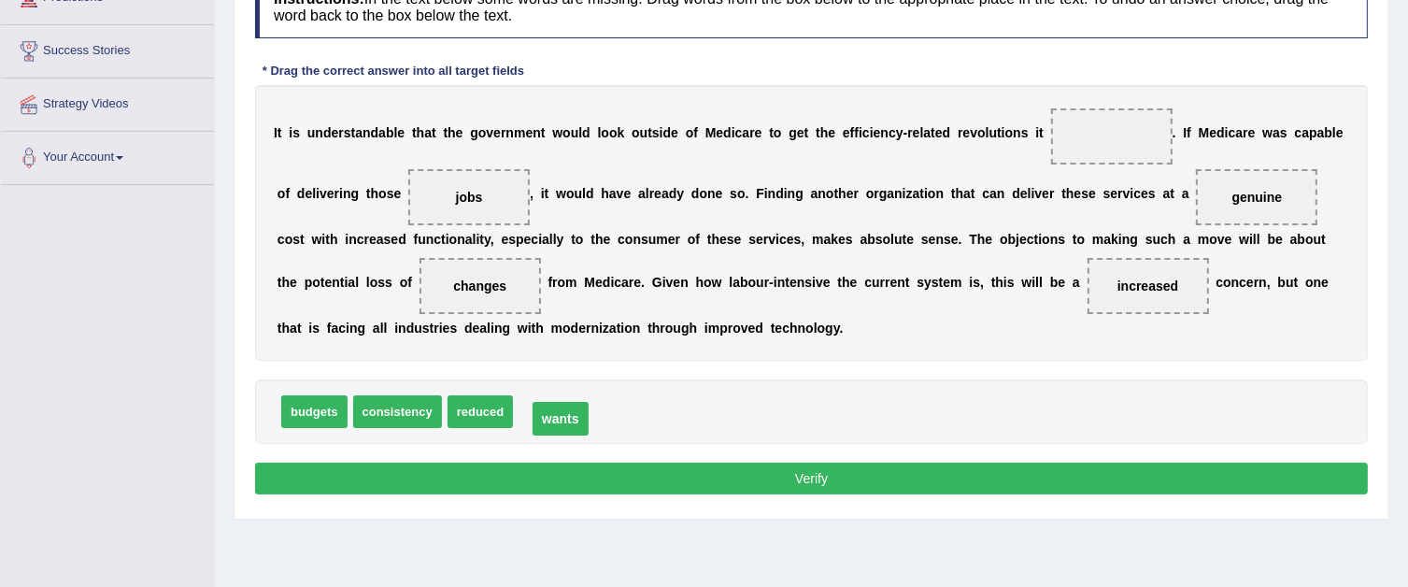
drag, startPoint x: 1128, startPoint y: 137, endPoint x: 577, endPoint y: 420, distance: 619.3
drag, startPoint x: 465, startPoint y: 266, endPoint x: 537, endPoint y: 263, distance: 72.0
click at [537, 263] on span "changes" at bounding box center [480, 286] width 121 height 56
drag, startPoint x: 499, startPoint y: 280, endPoint x: 953, endPoint y: 201, distance: 461.0
click at [1018, 201] on div "I t i s u n d e r s t a n d a b l e t h a t t h e g o v e r n m e n t w o u l d…" at bounding box center [811, 223] width 1113 height 276
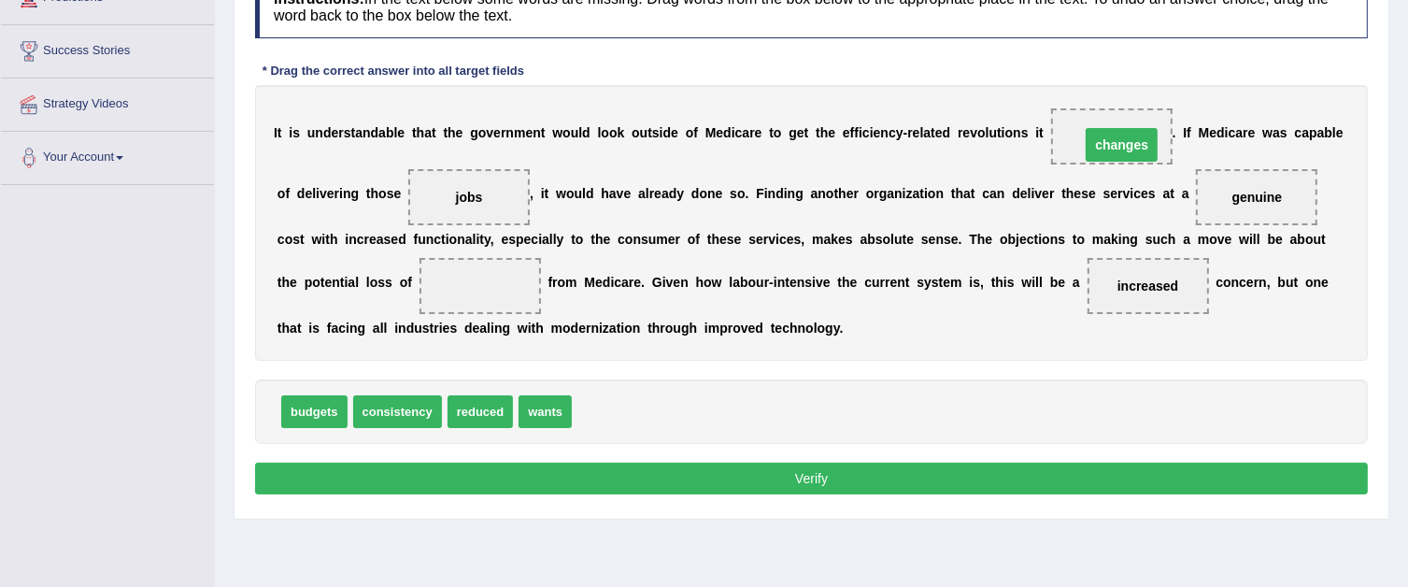
drag, startPoint x: 470, startPoint y: 287, endPoint x: 1111, endPoint y: 146, distance: 656.3
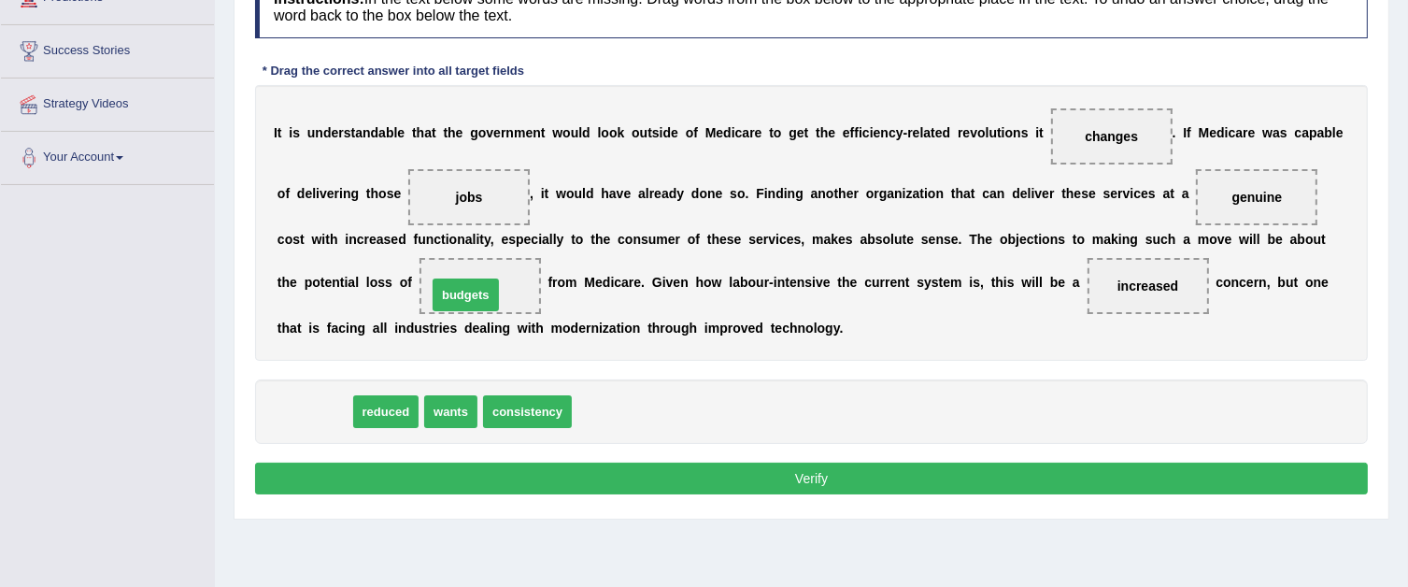
drag, startPoint x: 319, startPoint y: 403, endPoint x: 470, endPoint y: 286, distance: 191.2
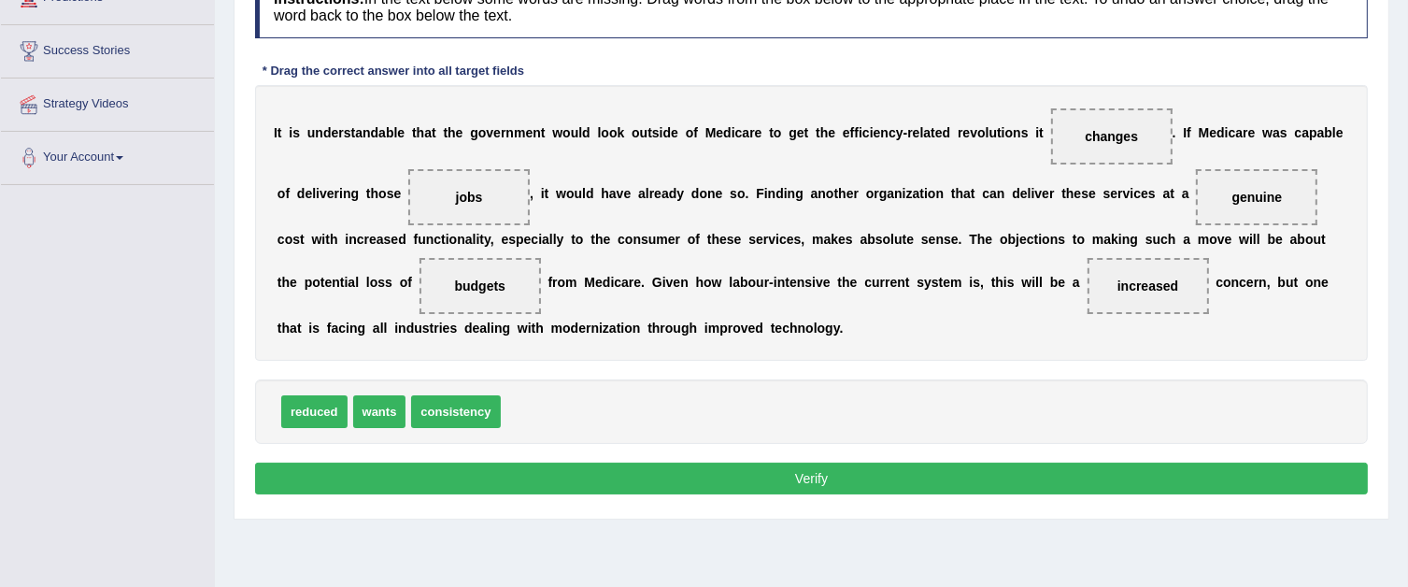
click at [584, 470] on button "Verify" at bounding box center [811, 479] width 1113 height 32
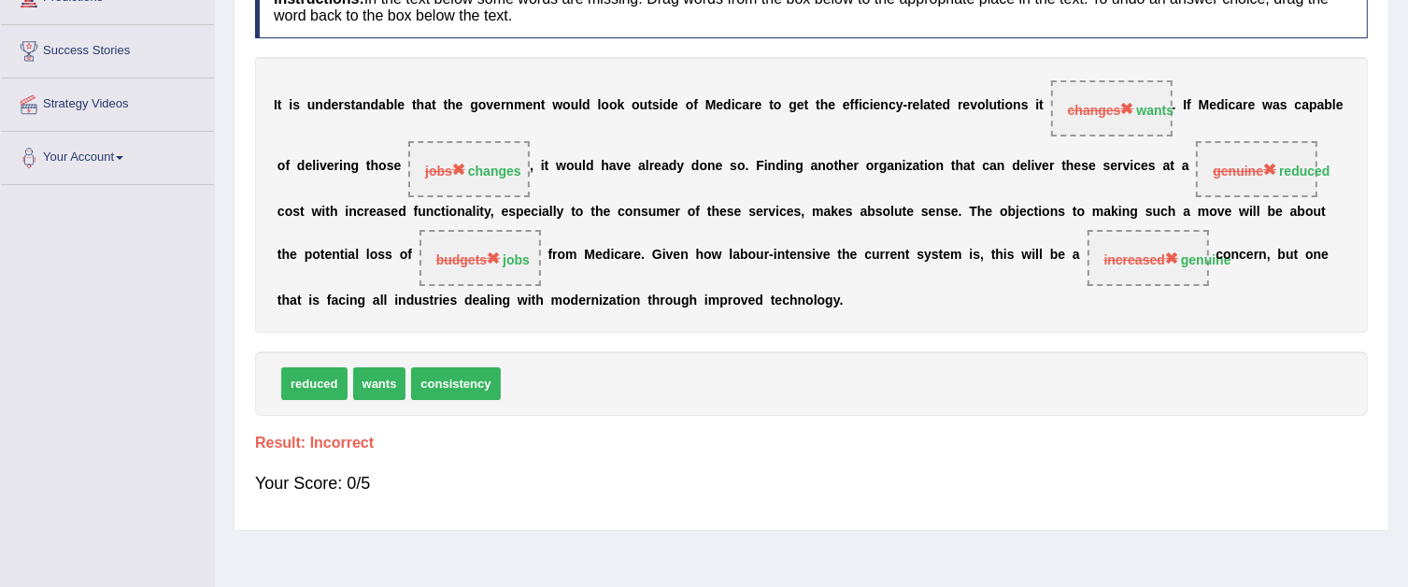
drag, startPoint x: 1008, startPoint y: 347, endPoint x: 968, endPoint y: 399, distance: 66.0
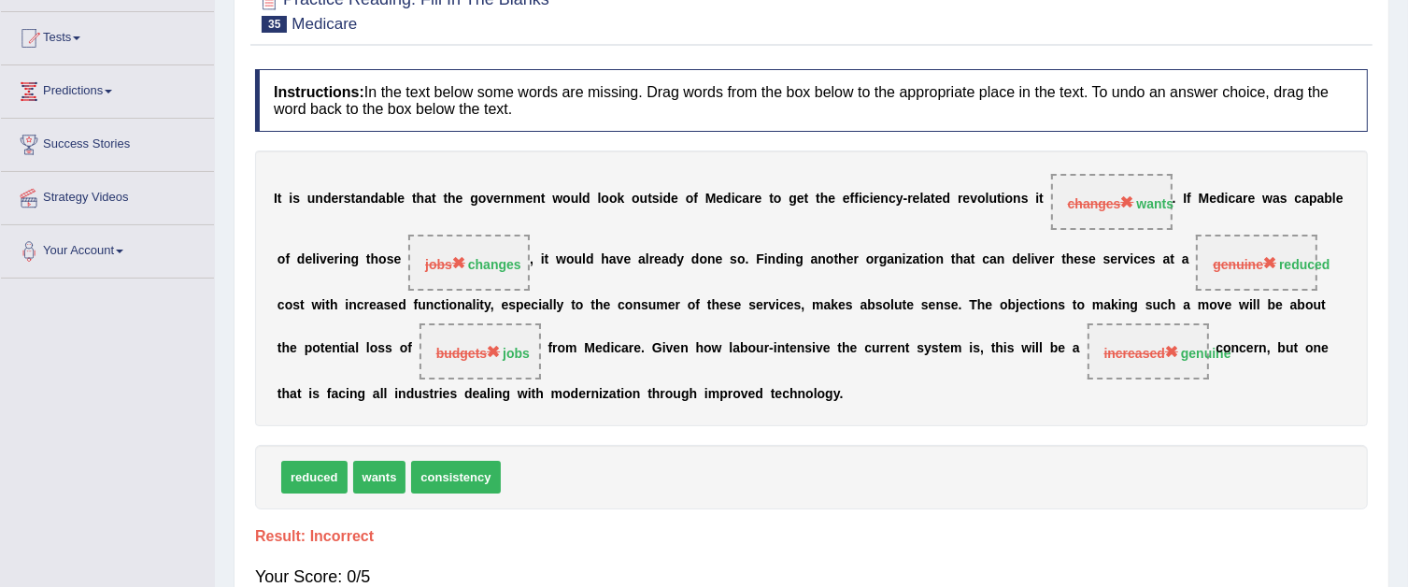
scroll to position [0, 0]
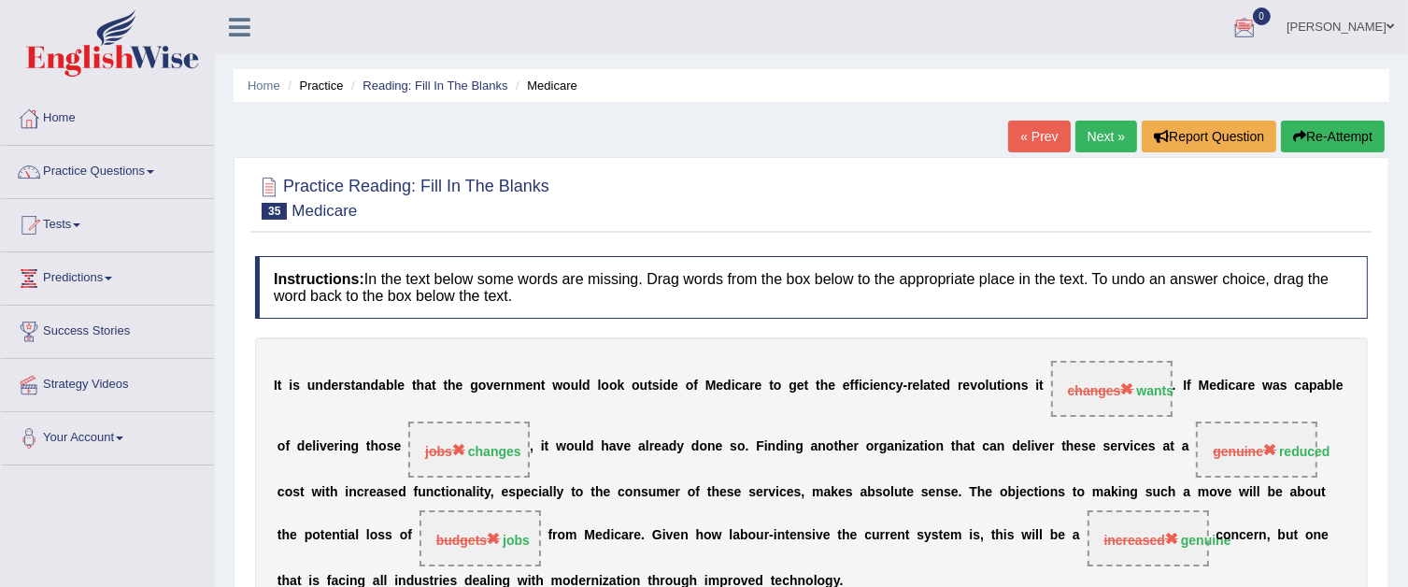
click at [1114, 137] on link "Next »" at bounding box center [1106, 137] width 62 height 32
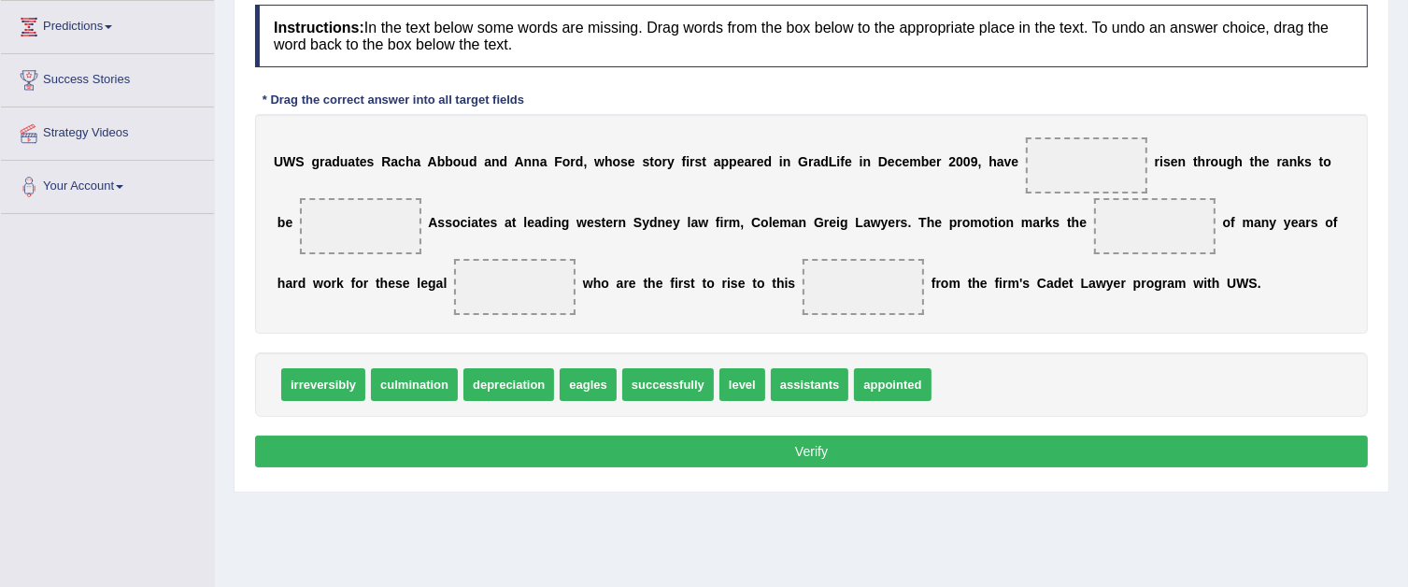
scroll to position [280, 0]
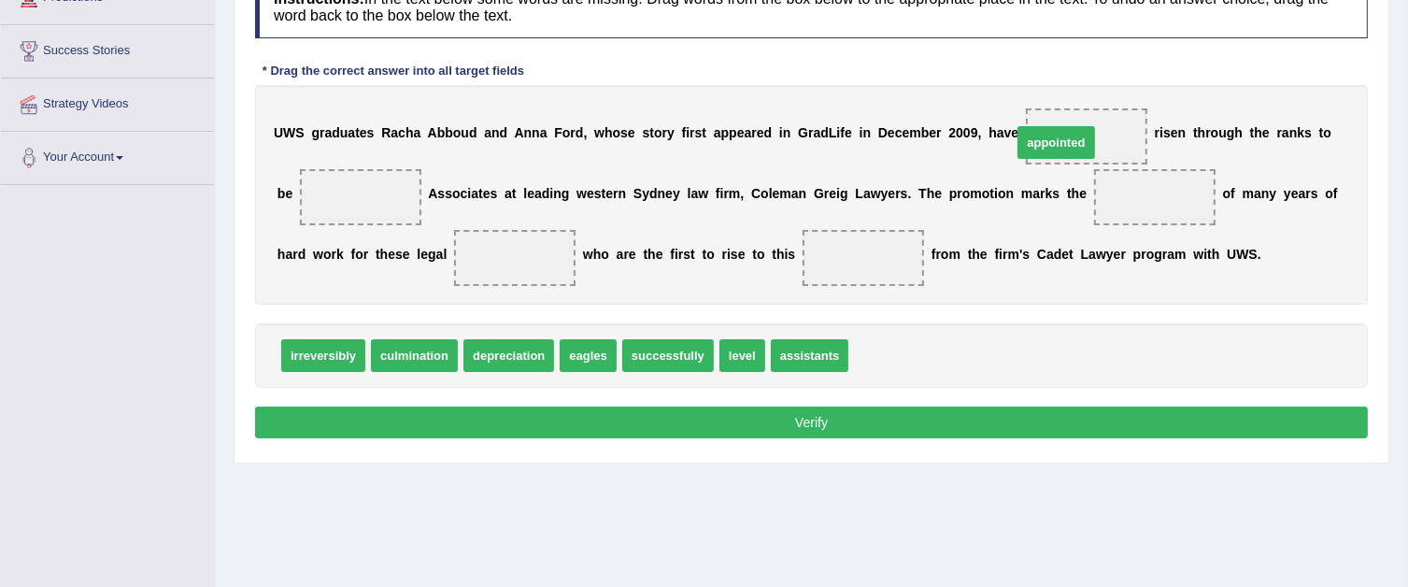
drag, startPoint x: 890, startPoint y: 355, endPoint x: 1054, endPoint y: 141, distance: 269.9
drag, startPoint x: 730, startPoint y: 350, endPoint x: 1125, endPoint y: 204, distance: 421.6
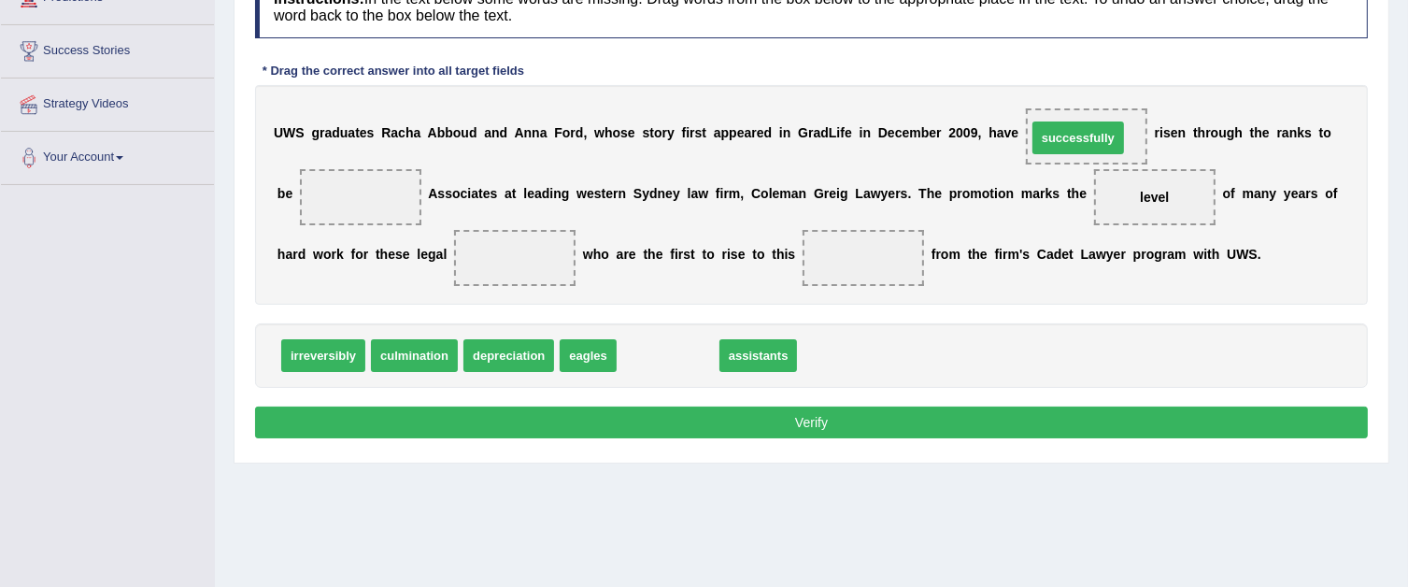
drag, startPoint x: 686, startPoint y: 351, endPoint x: 1096, endPoint y: 134, distance: 464.4
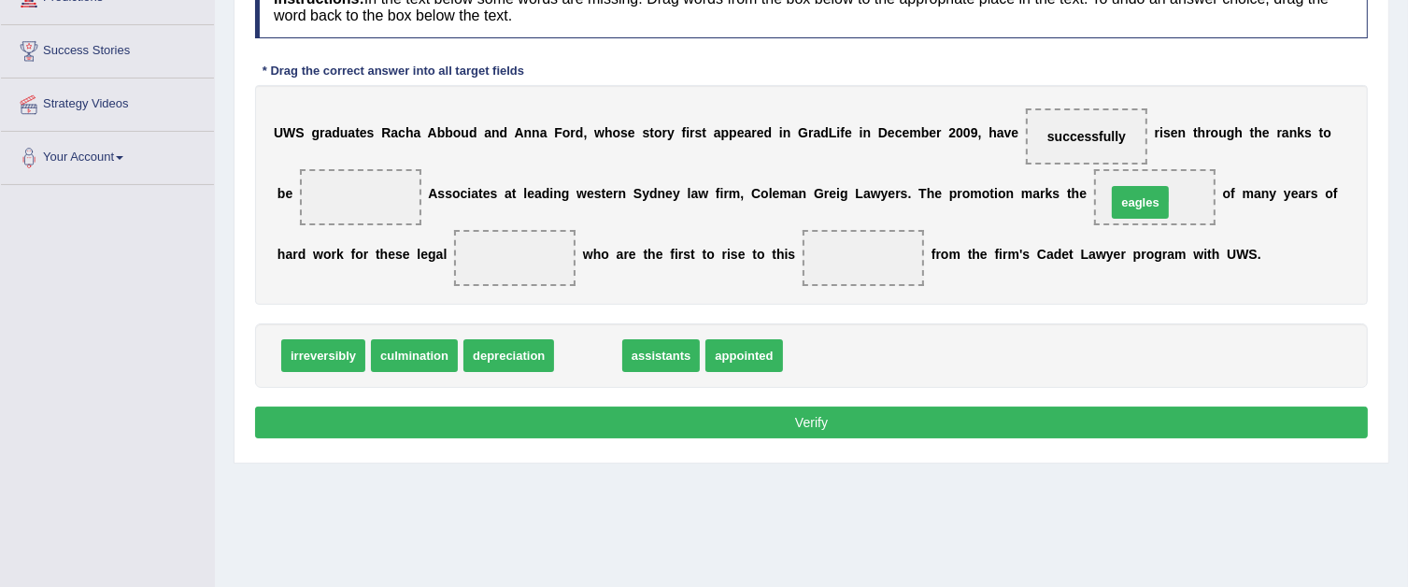
drag, startPoint x: 594, startPoint y: 350, endPoint x: 1146, endPoint y: 197, distance: 573.1
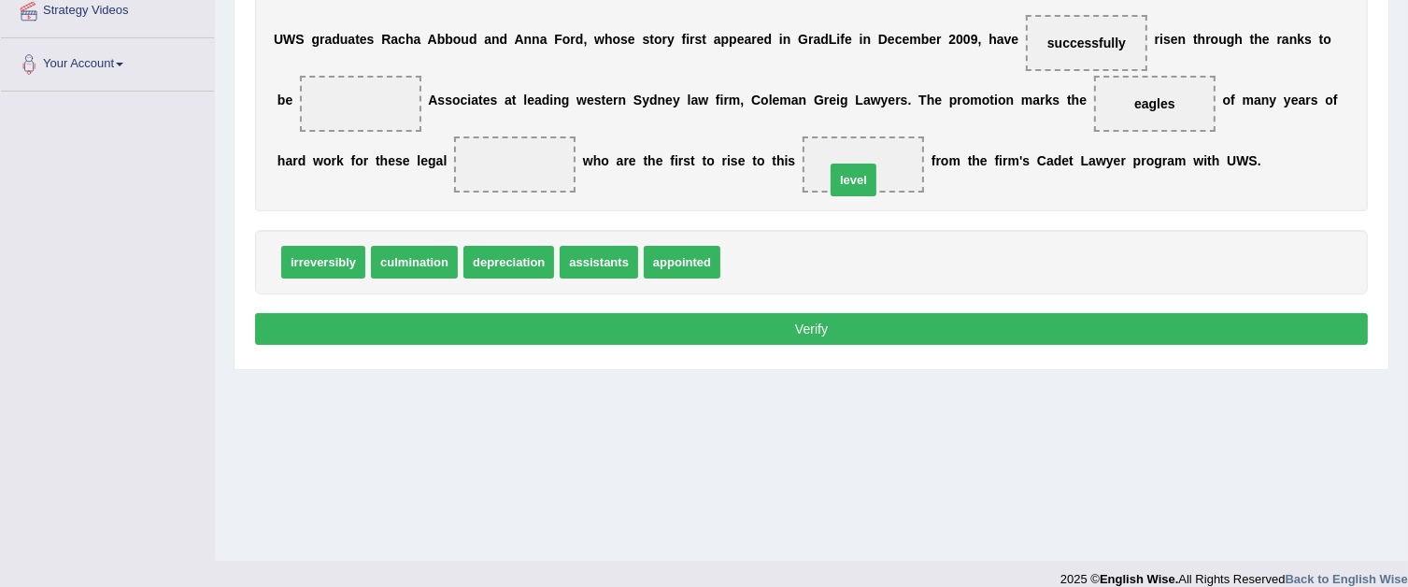
drag, startPoint x: 762, startPoint y: 254, endPoint x: 867, endPoint y: 172, distance: 133.1
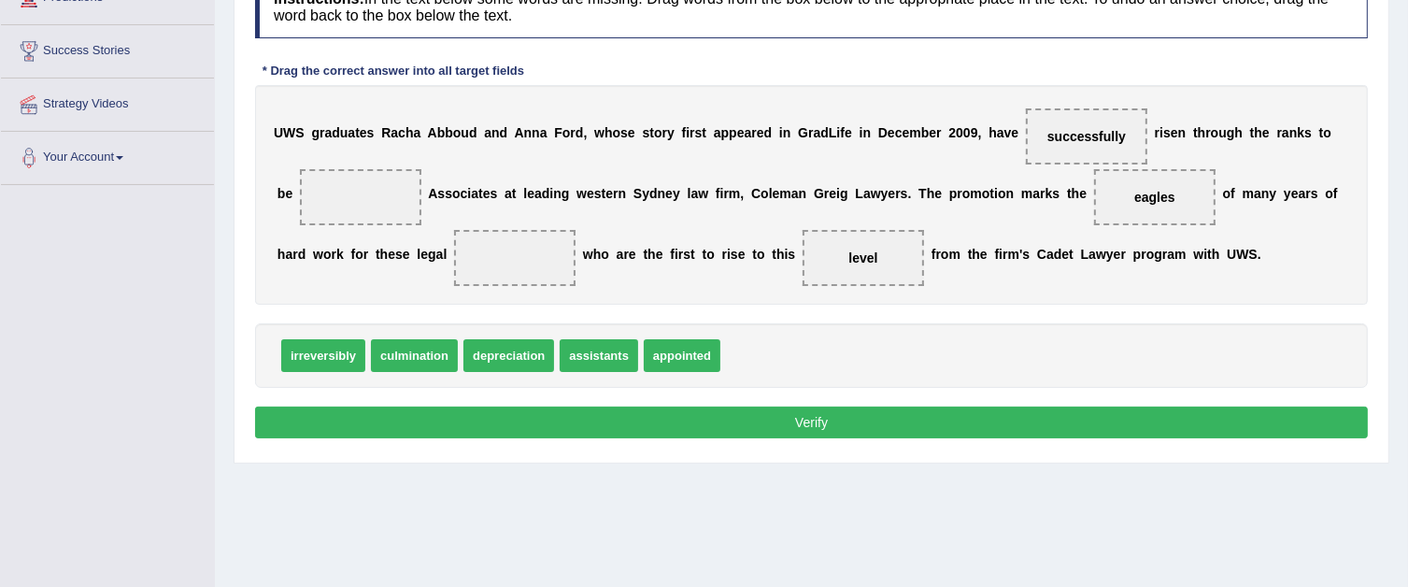
scroll to position [280, 0]
click at [486, 317] on div "Instructions: In the text below some words are missing. Drag words from the box…" at bounding box center [811, 209] width 1122 height 487
drag, startPoint x: 618, startPoint y: 357, endPoint x: 534, endPoint y: 263, distance: 125.1
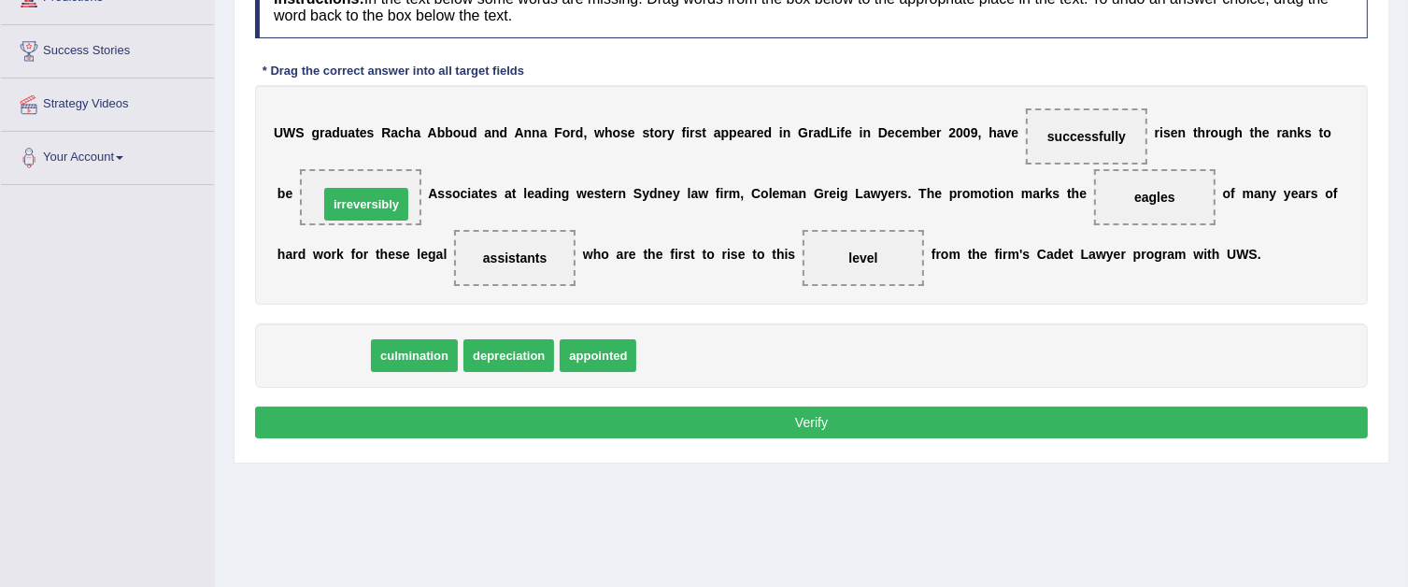
drag, startPoint x: 343, startPoint y: 357, endPoint x: 389, endPoint y: 198, distance: 165.3
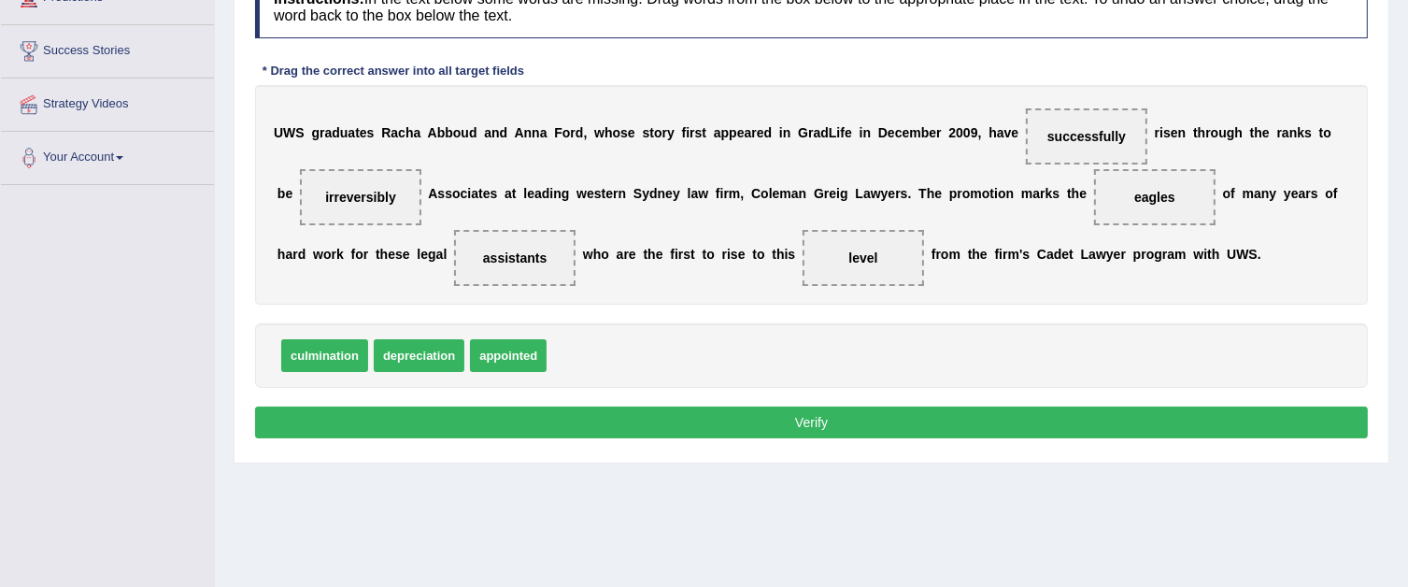
click at [751, 424] on button "Verify" at bounding box center [811, 422] width 1113 height 32
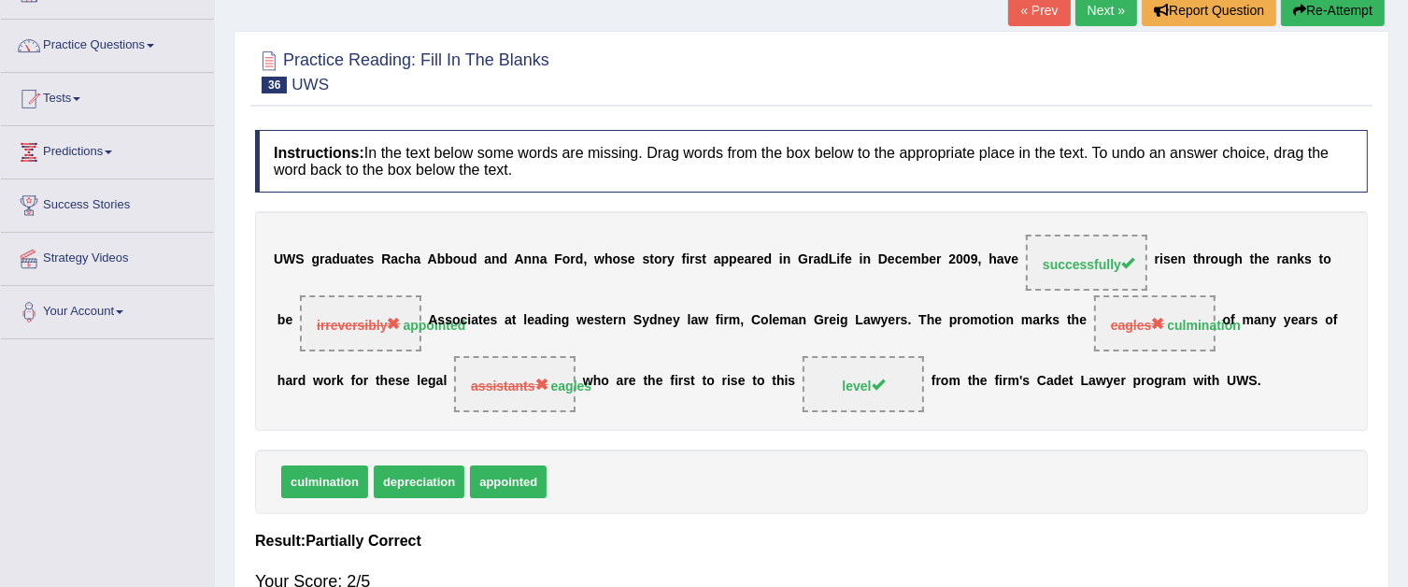
scroll to position [93, 0]
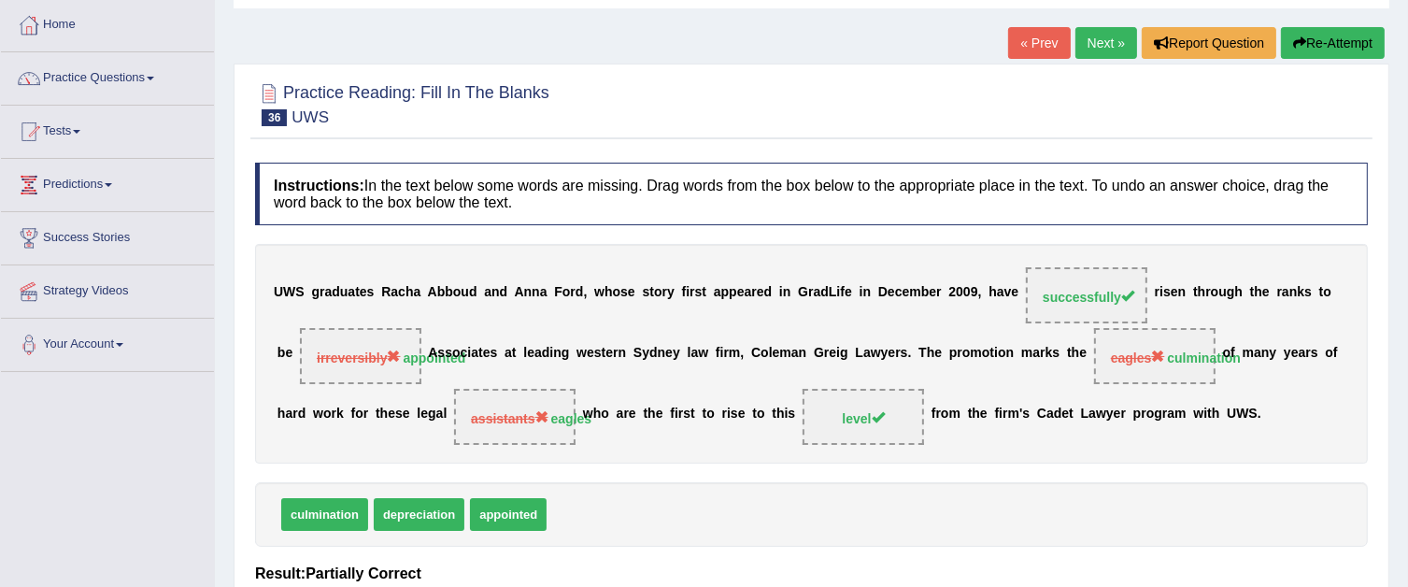
click at [1099, 41] on link "Next »" at bounding box center [1106, 43] width 62 height 32
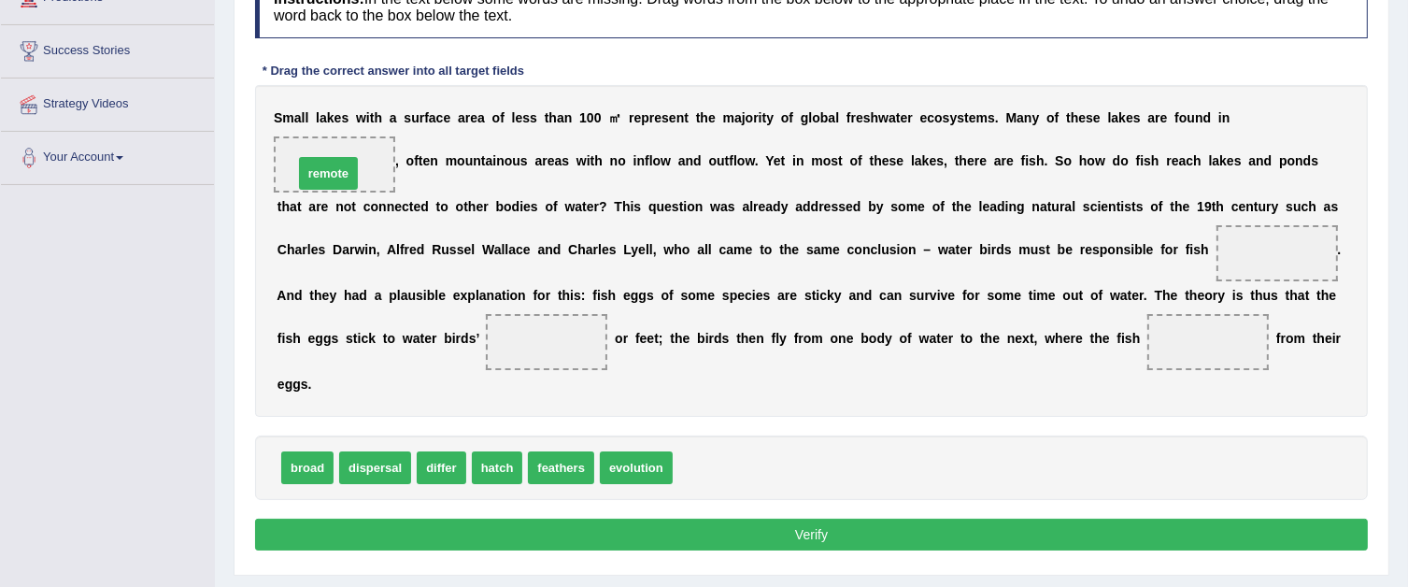
drag, startPoint x: 712, startPoint y: 466, endPoint x: 333, endPoint y: 171, distance: 480.7
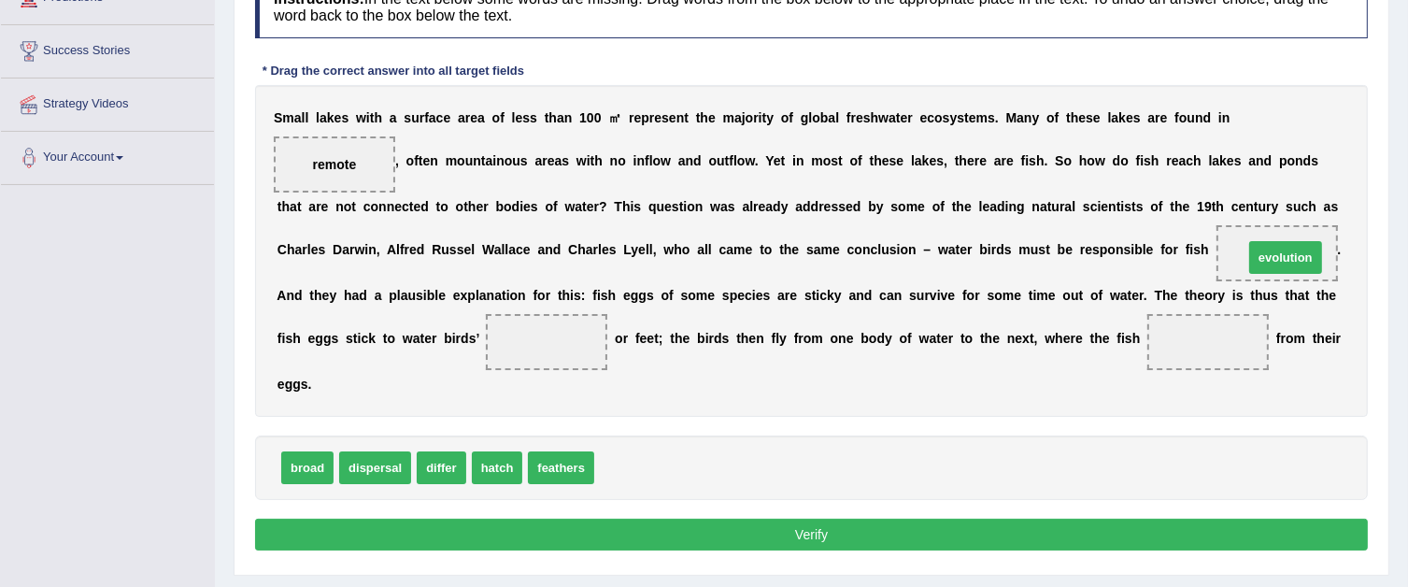
drag, startPoint x: 647, startPoint y: 463, endPoint x: 1296, endPoint y: 252, distance: 682.6
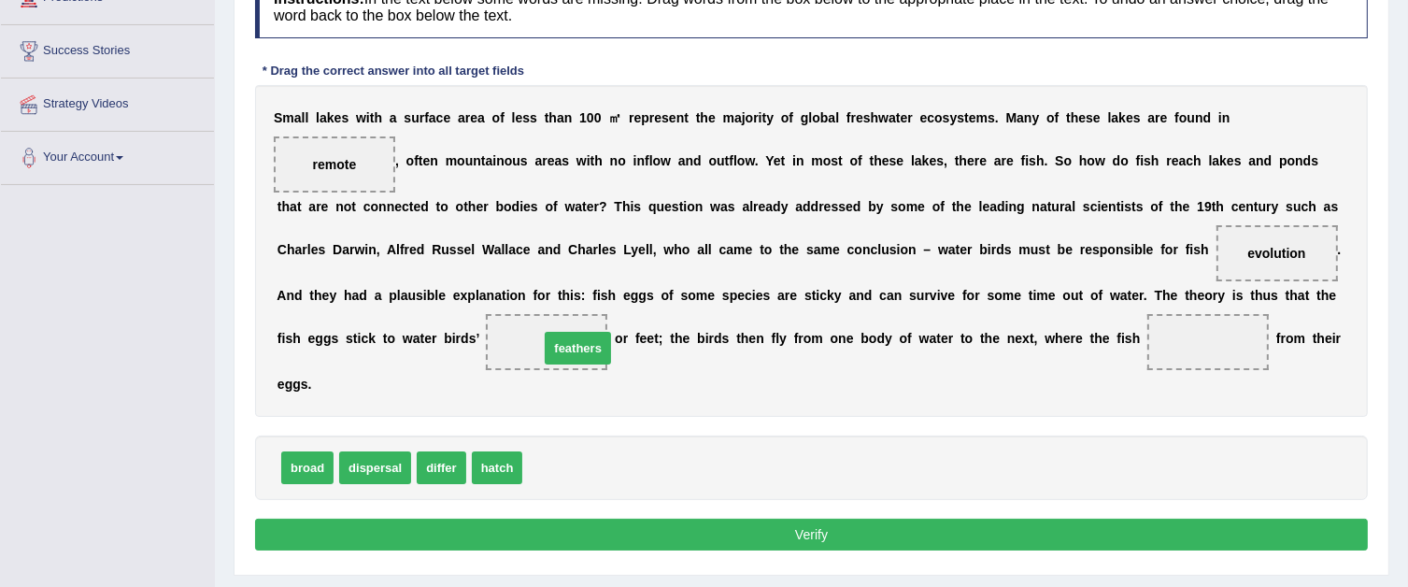
drag, startPoint x: 565, startPoint y: 465, endPoint x: 582, endPoint y: 346, distance: 120.8
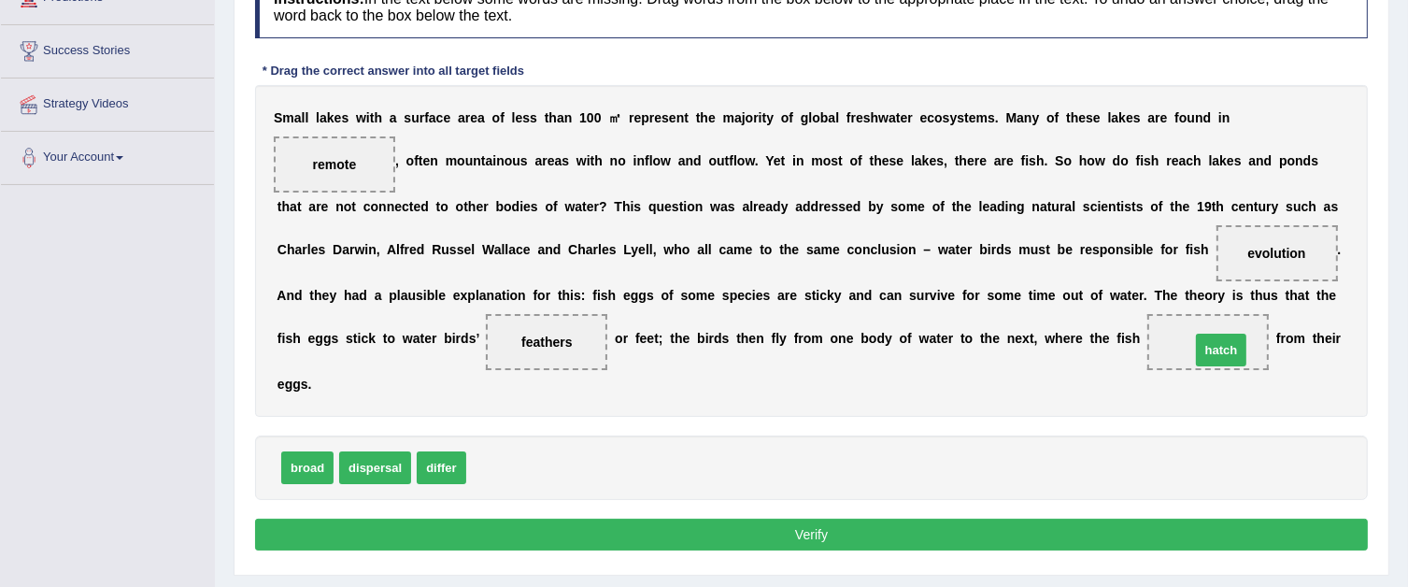
drag, startPoint x: 505, startPoint y: 472, endPoint x: 1230, endPoint y: 354, distance: 733.6
click at [683, 537] on button "Verify" at bounding box center [811, 535] width 1113 height 32
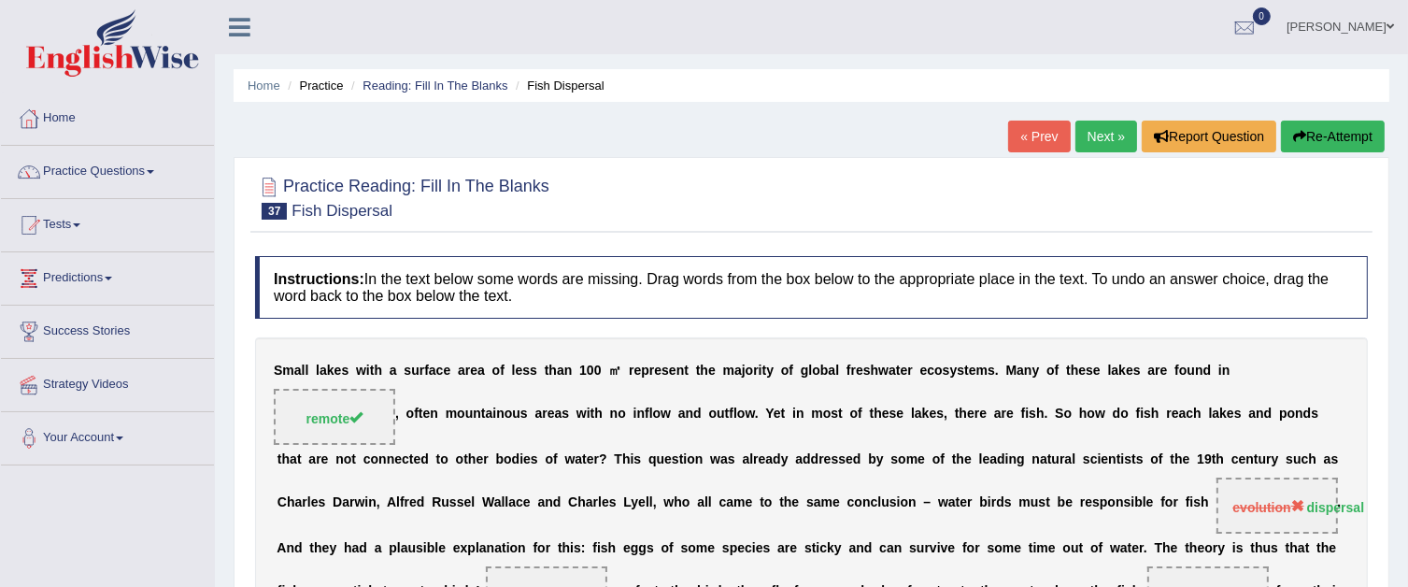
click at [1091, 125] on link "Next »" at bounding box center [1106, 137] width 62 height 32
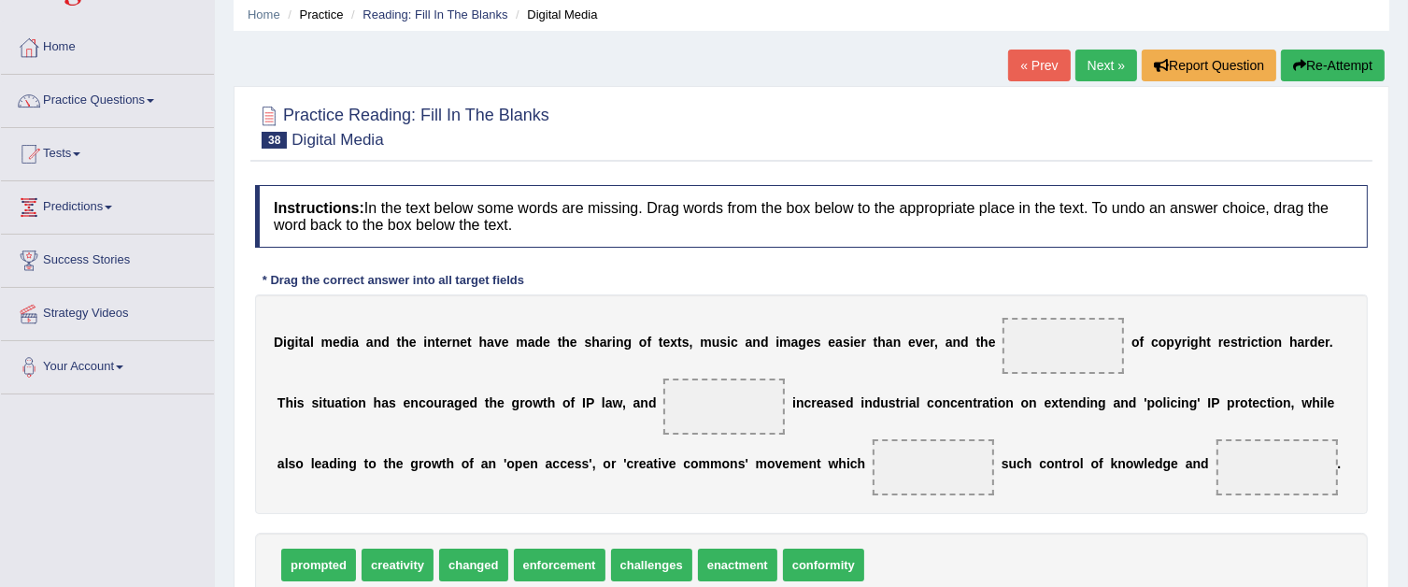
scroll to position [187, 0]
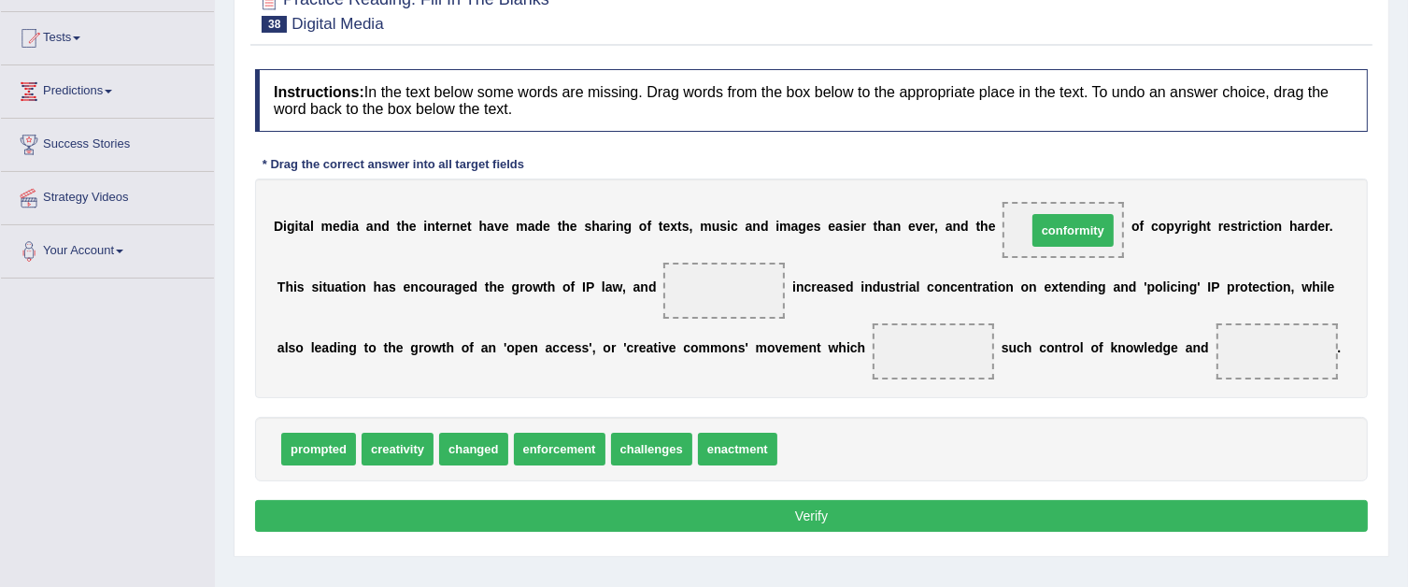
drag, startPoint x: 837, startPoint y: 451, endPoint x: 1087, endPoint y: 233, distance: 331.7
drag, startPoint x: 495, startPoint y: 441, endPoint x: 467, endPoint y: 455, distance: 31.3
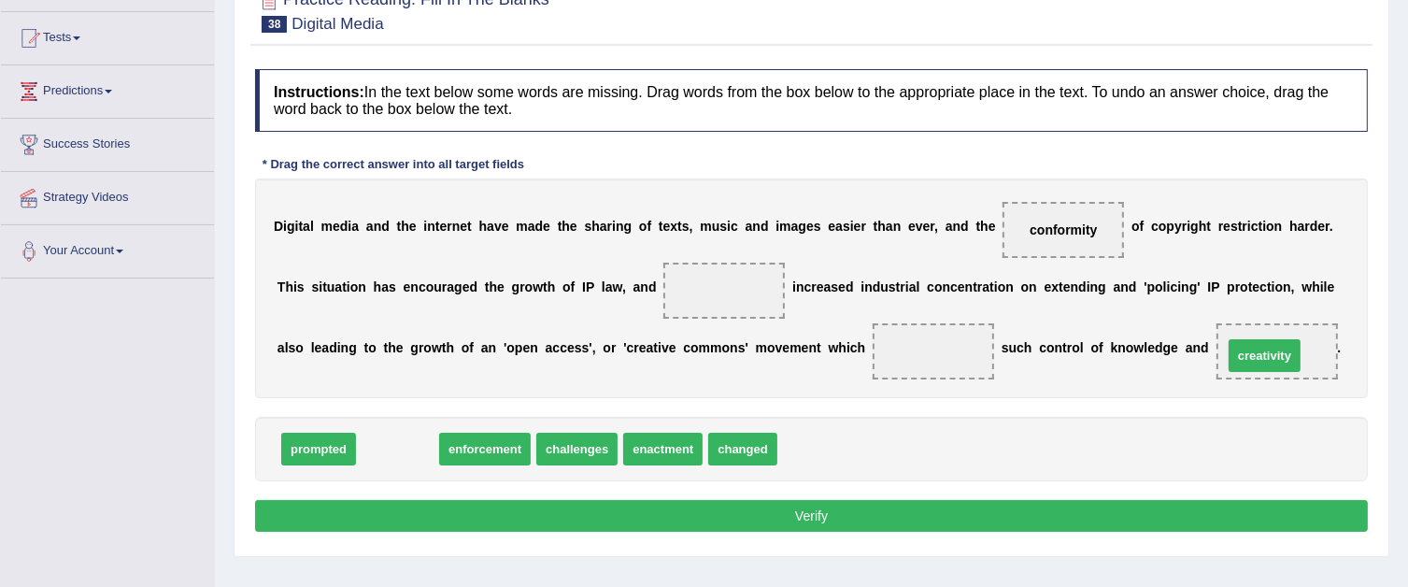
drag, startPoint x: 384, startPoint y: 455, endPoint x: 1251, endPoint y: 362, distance: 872.1
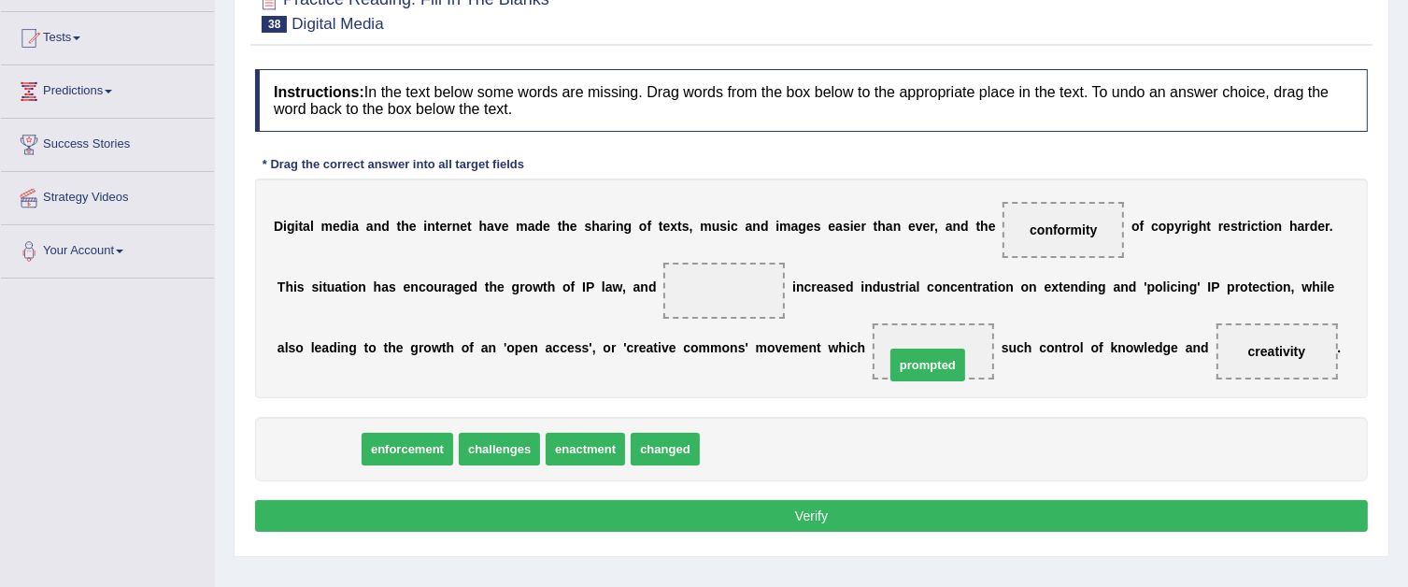
drag, startPoint x: 336, startPoint y: 452, endPoint x: 946, endPoint y: 368, distance: 615.0
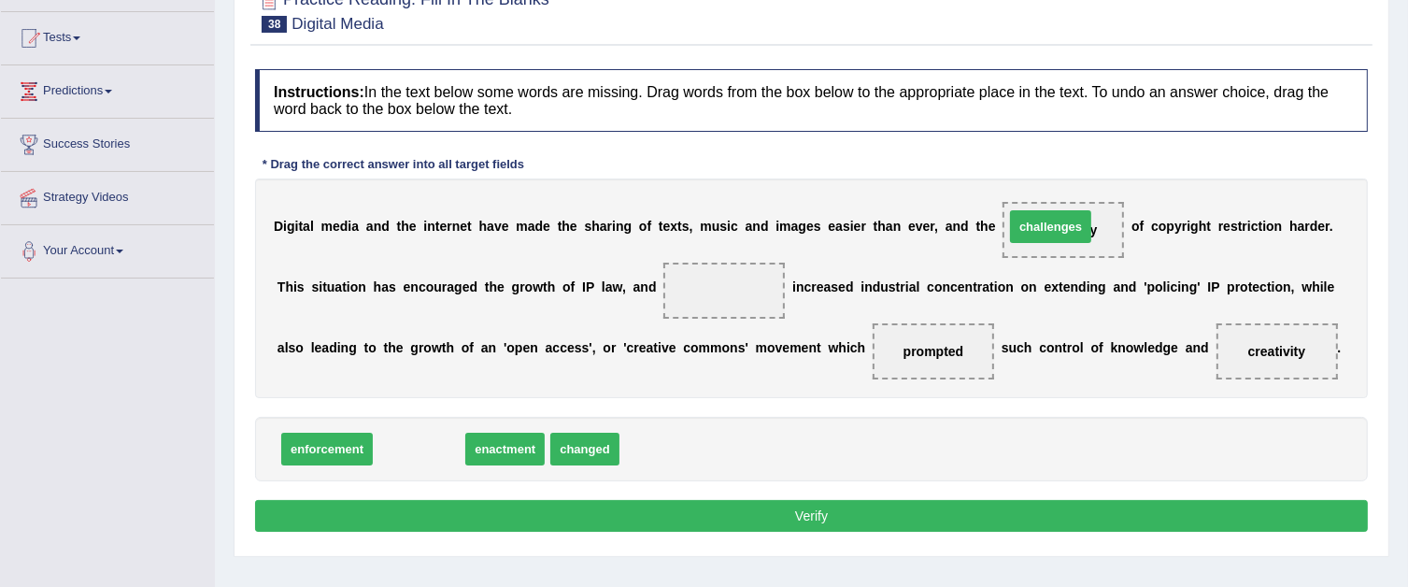
drag, startPoint x: 437, startPoint y: 444, endPoint x: 1070, endPoint y: 221, distance: 670.5
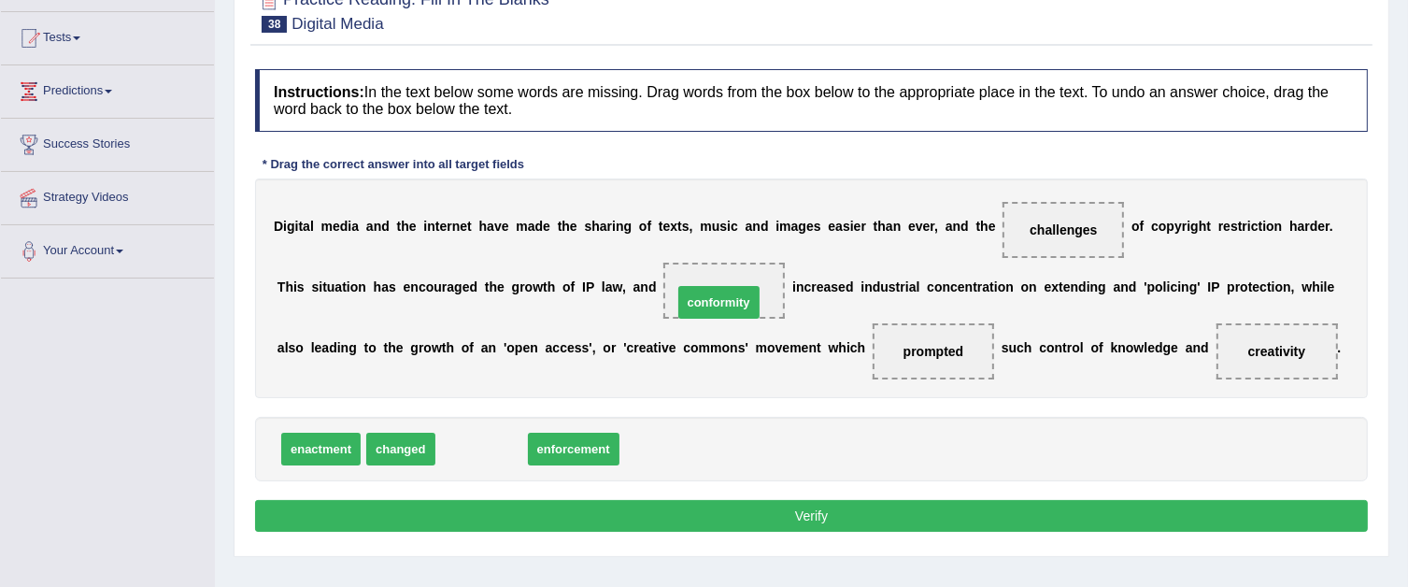
drag, startPoint x: 451, startPoint y: 444, endPoint x: 688, endPoint y: 297, distance: 278.2
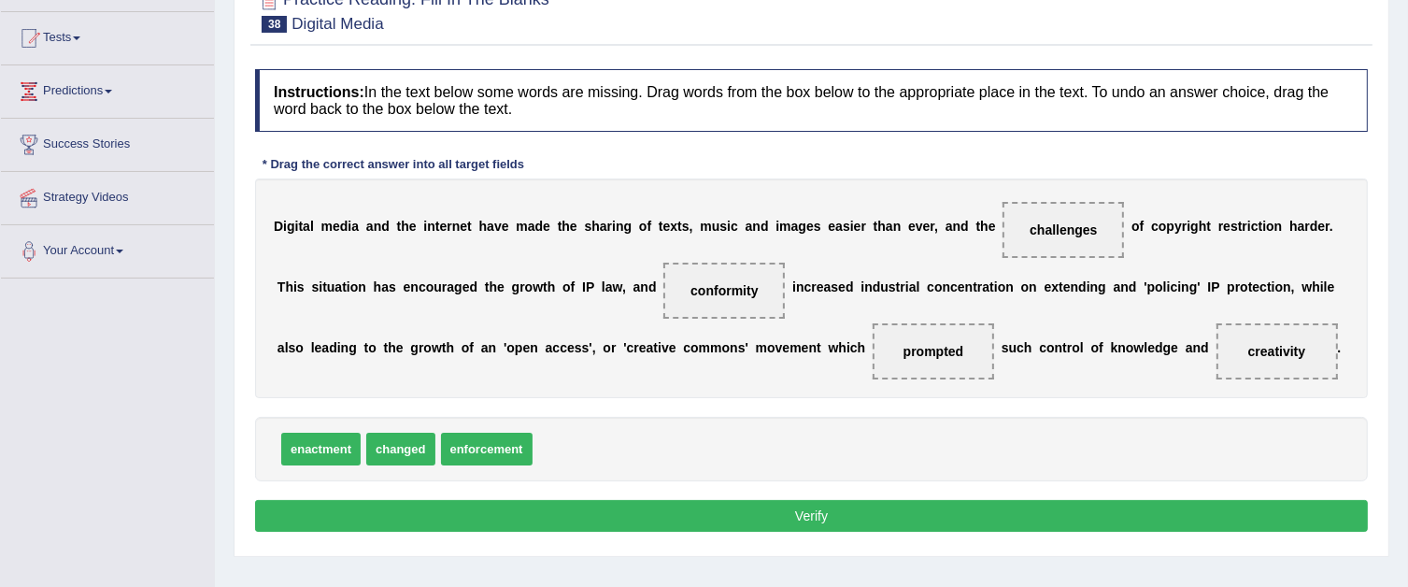
click at [714, 500] on p "Verify" at bounding box center [811, 516] width 1113 height 32
click at [714, 500] on button "Verify" at bounding box center [811, 516] width 1113 height 32
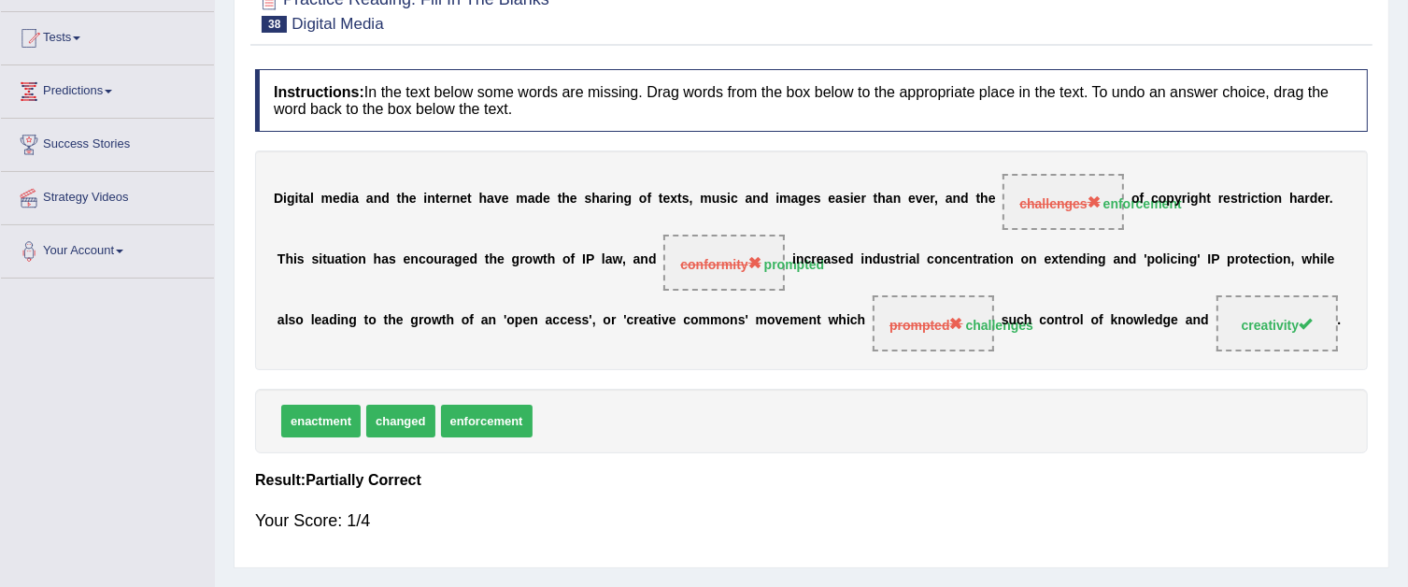
scroll to position [93, 0]
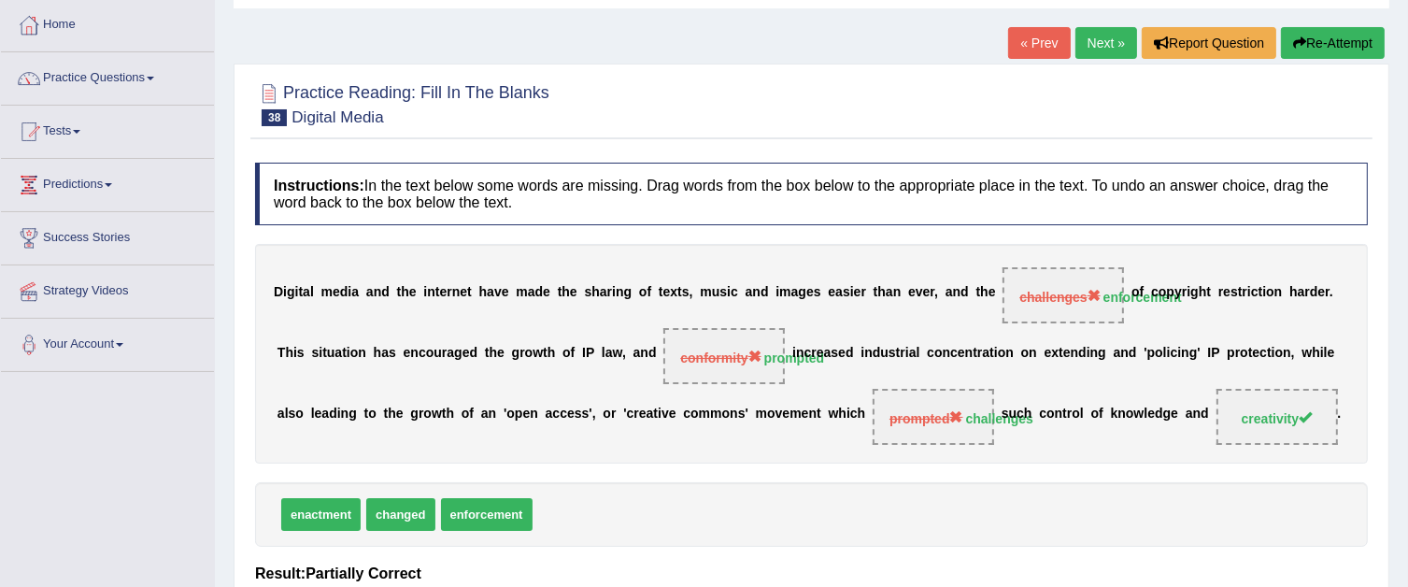
click at [1108, 44] on link "Next »" at bounding box center [1106, 43] width 62 height 32
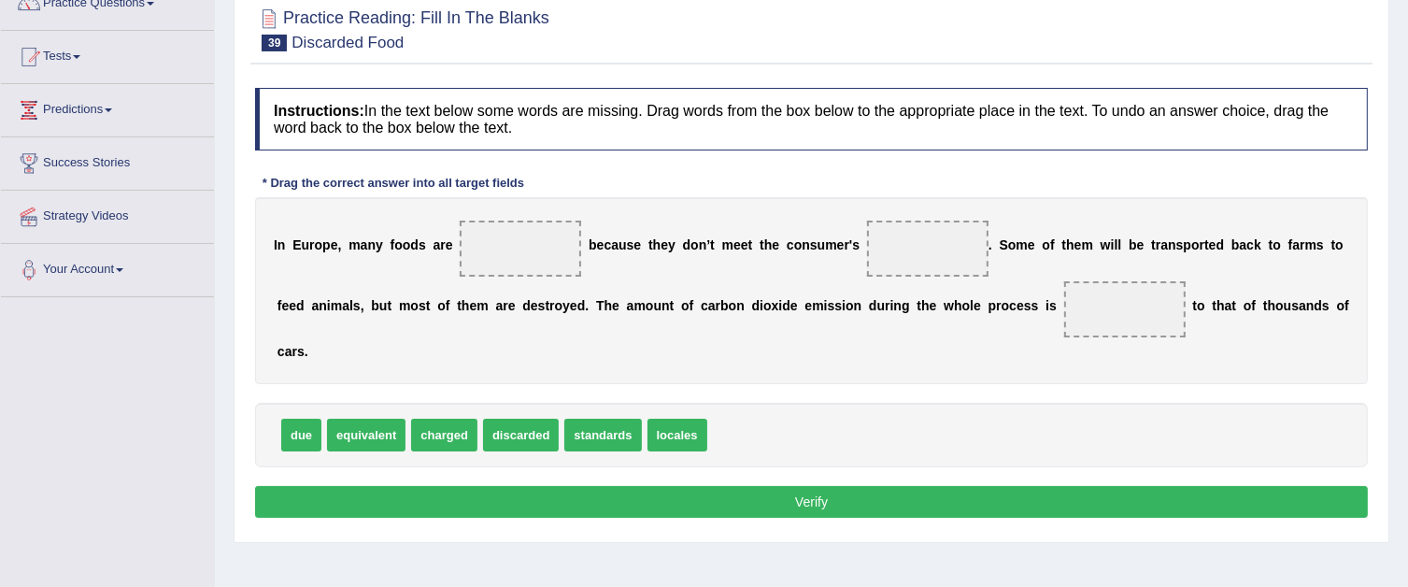
scroll to position [187, 0]
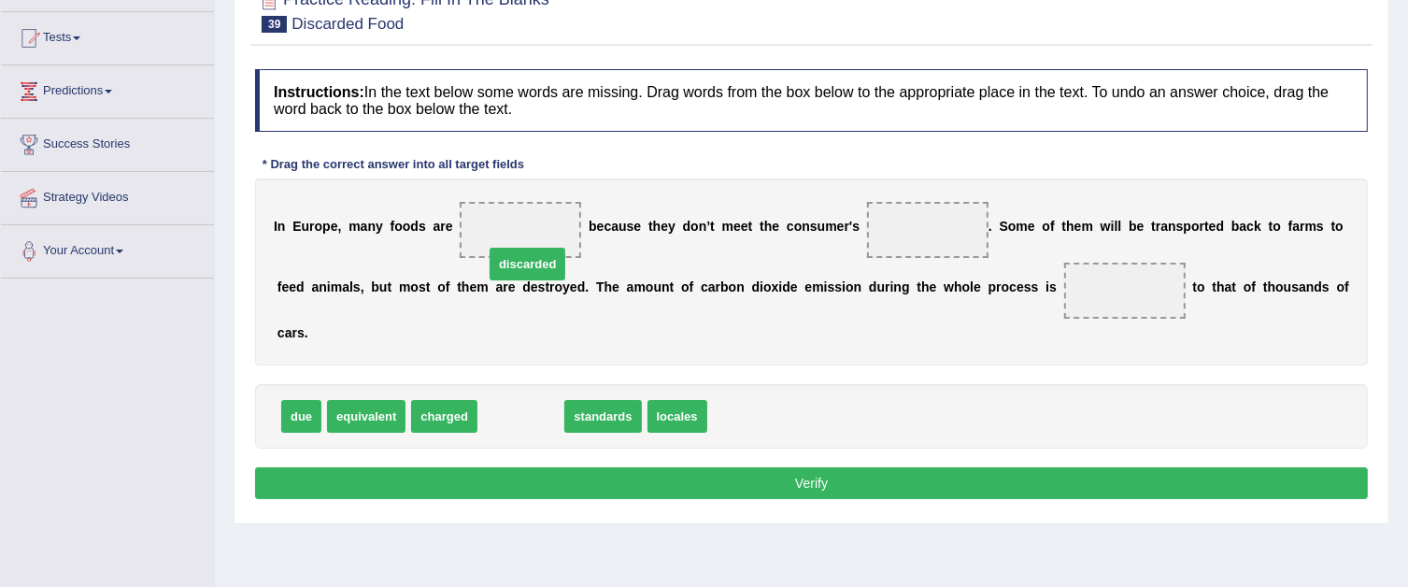
drag, startPoint x: 525, startPoint y: 414, endPoint x: 532, endPoint y: 262, distance: 152.4
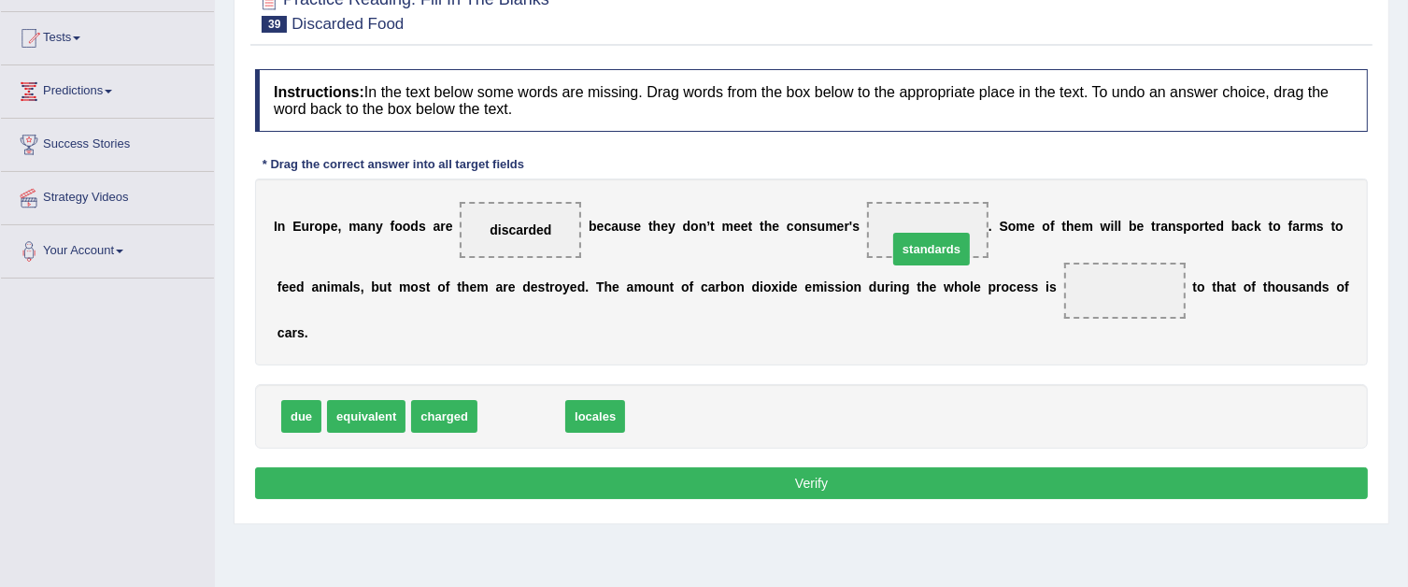
drag, startPoint x: 516, startPoint y: 418, endPoint x: 926, endPoint y: 250, distance: 443.0
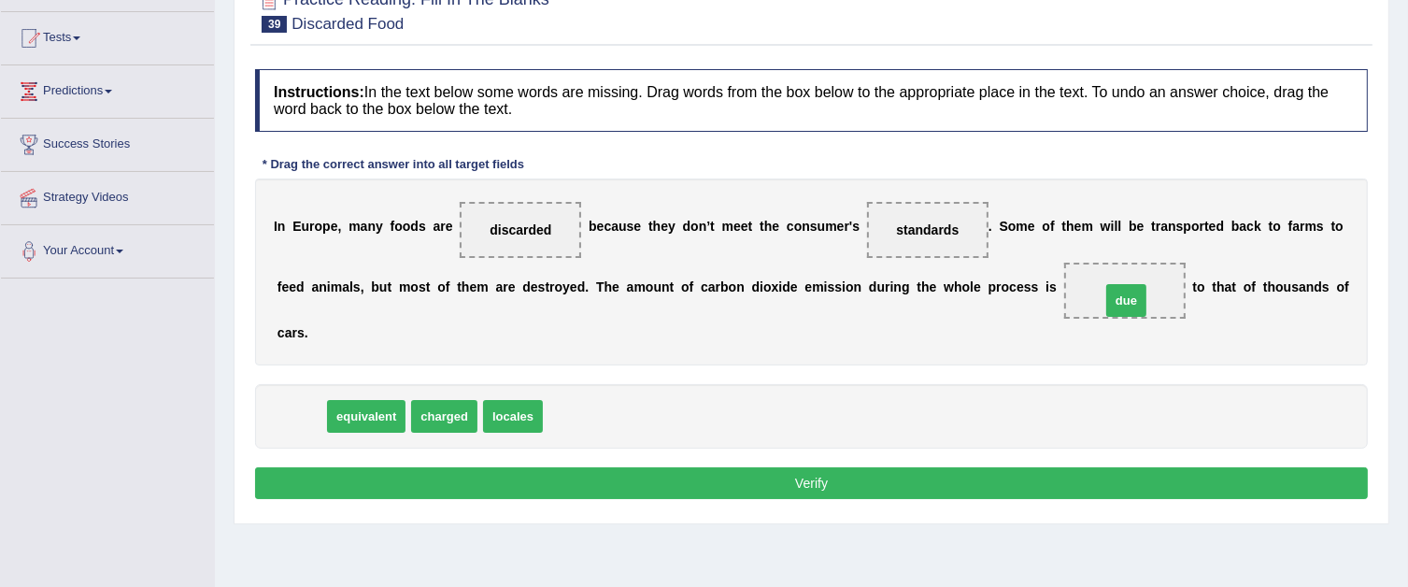
drag, startPoint x: 300, startPoint y: 410, endPoint x: 1125, endPoint y: 294, distance: 833.1
click at [968, 474] on button "Verify" at bounding box center [811, 483] width 1113 height 32
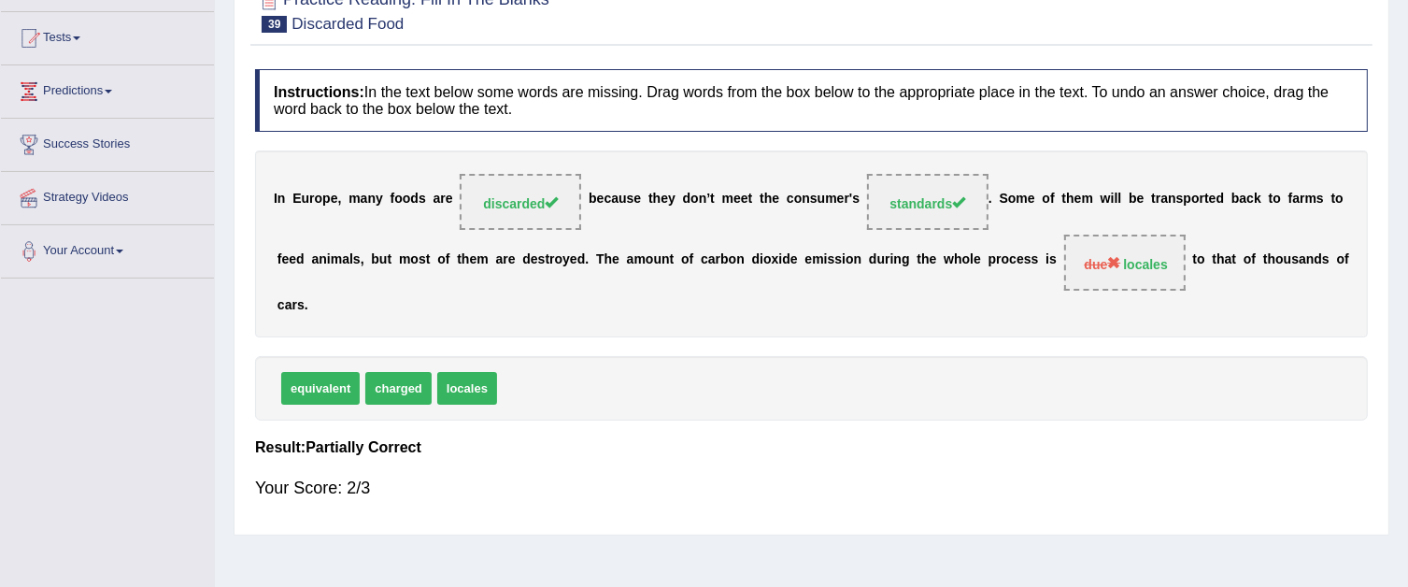
scroll to position [0, 0]
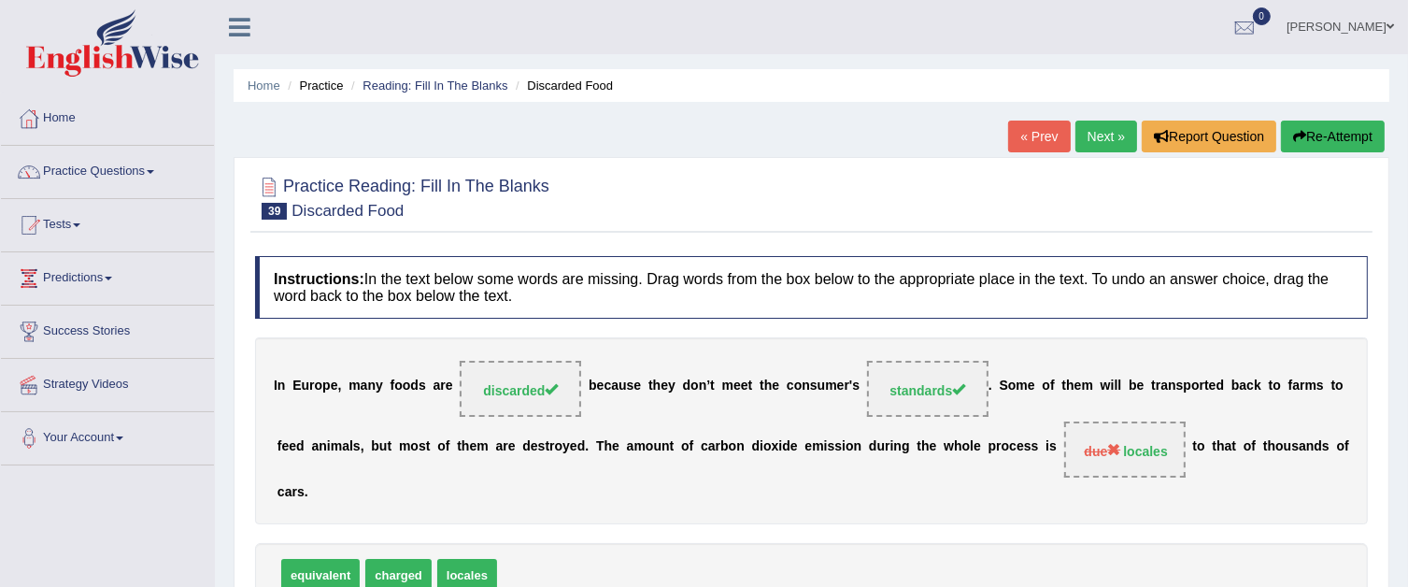
click at [1097, 144] on link "Next »" at bounding box center [1106, 137] width 62 height 32
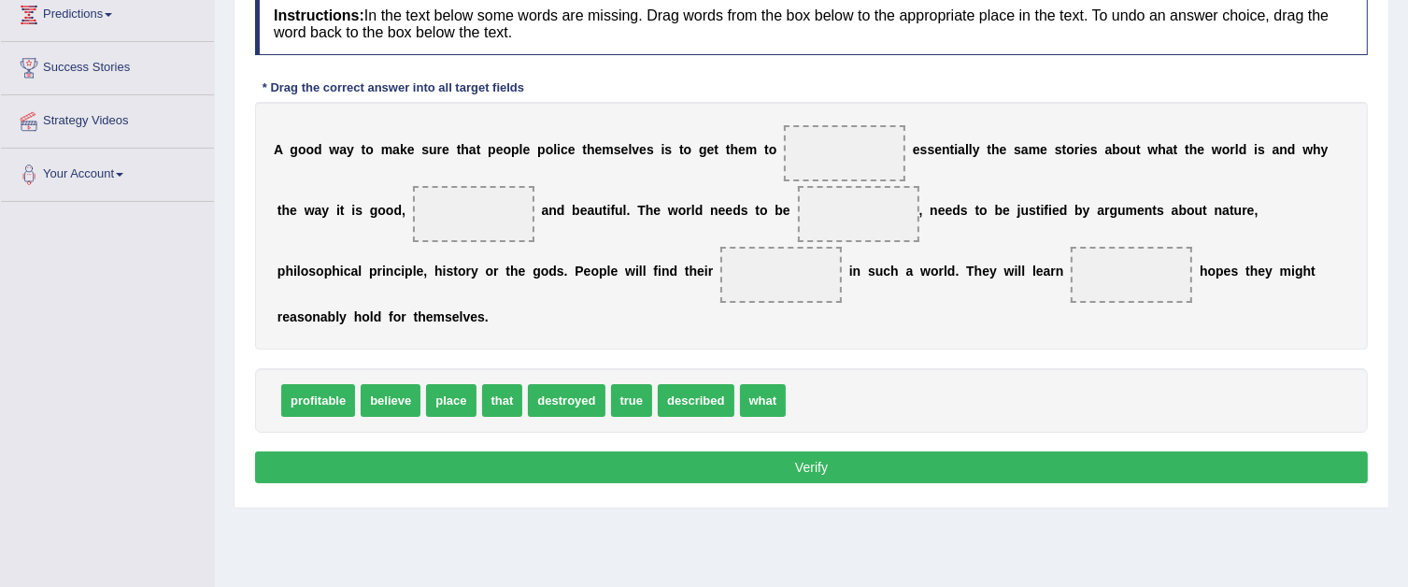
scroll to position [280, 0]
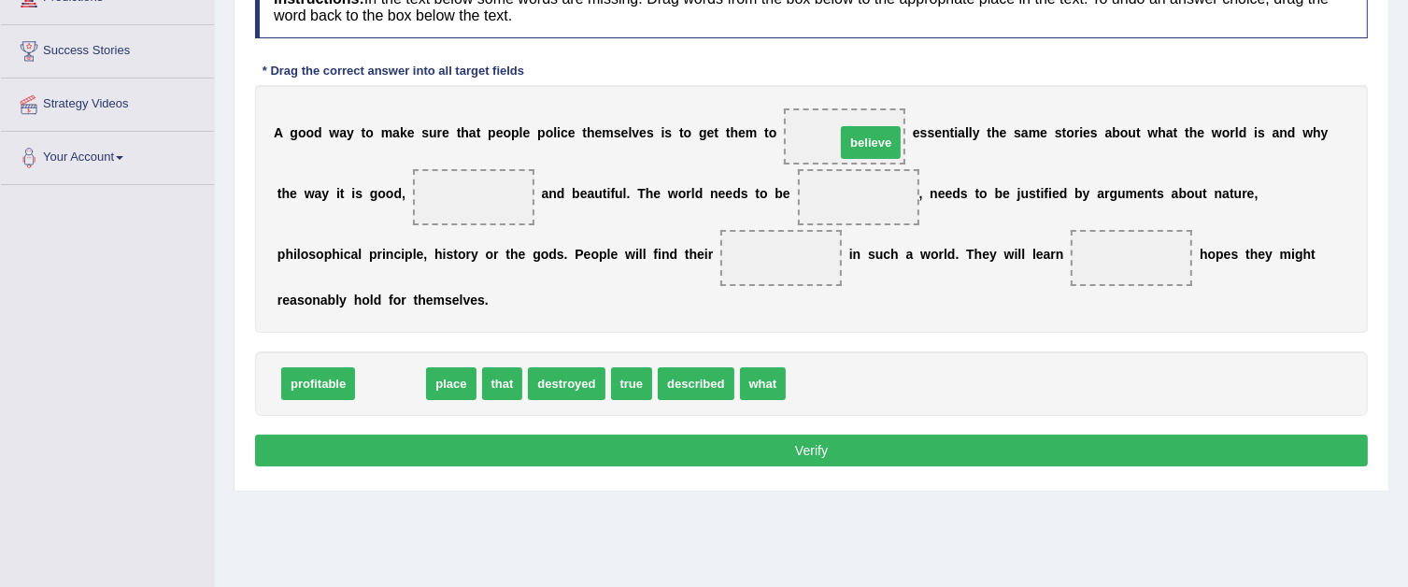
drag, startPoint x: 406, startPoint y: 378, endPoint x: 886, endPoint y: 137, distance: 537.4
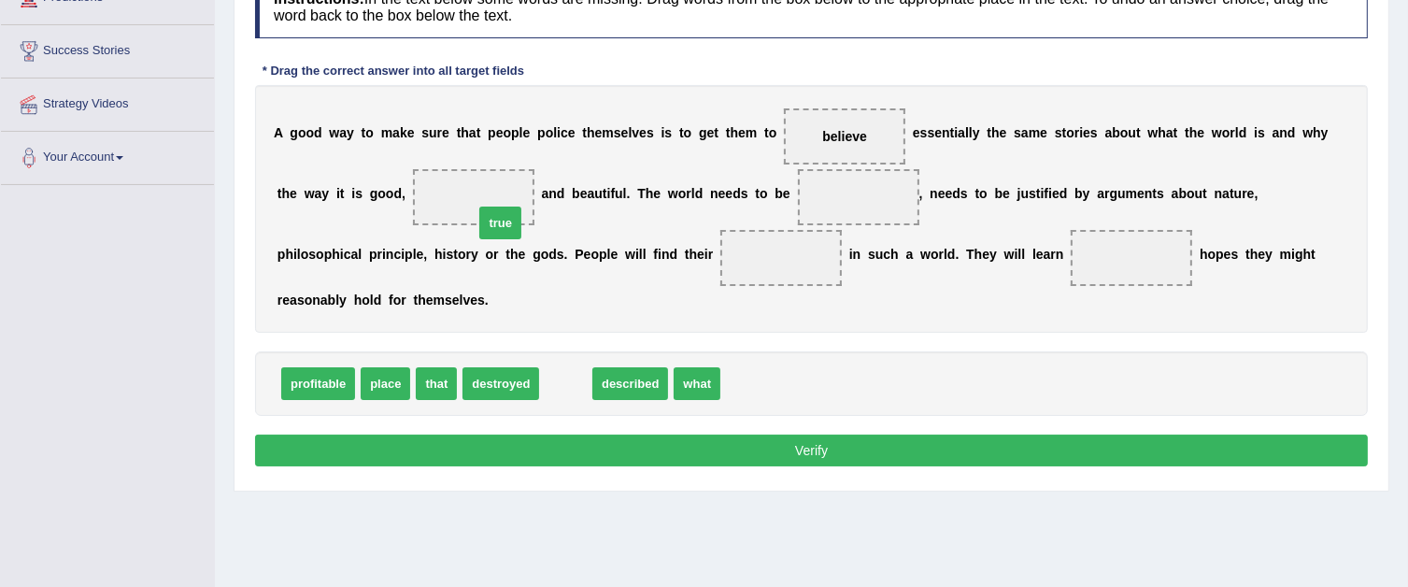
drag, startPoint x: 572, startPoint y: 365, endPoint x: 504, endPoint y: 193, distance: 185.0
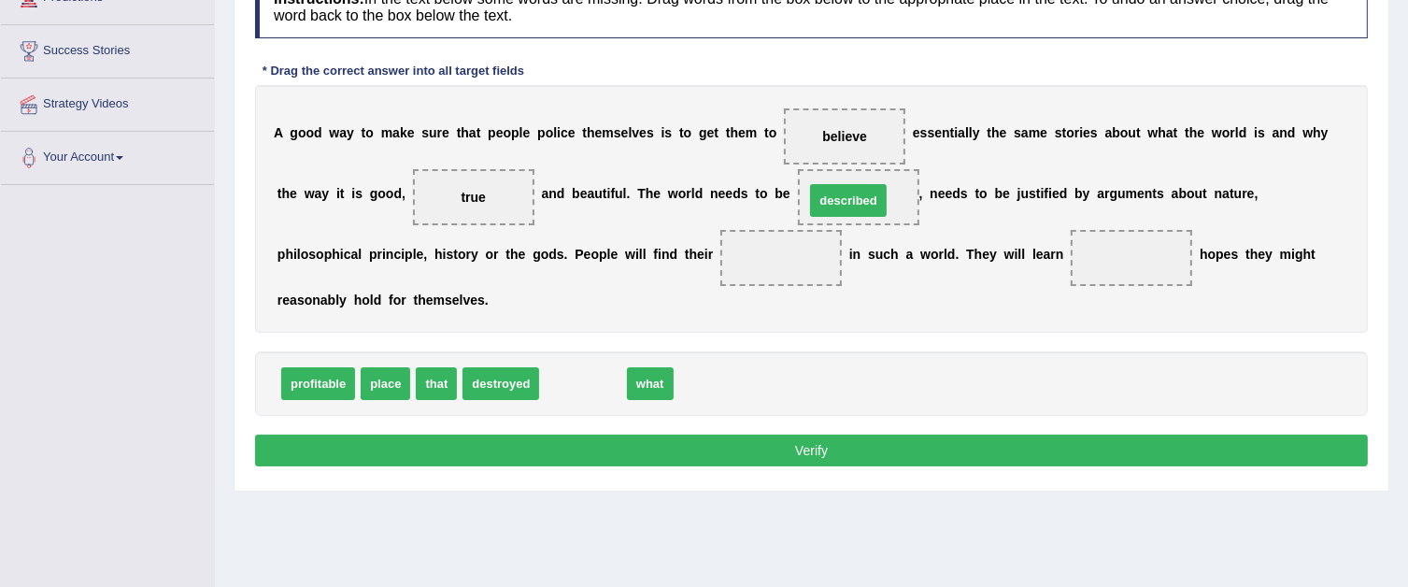
drag, startPoint x: 595, startPoint y: 380, endPoint x: 861, endPoint y: 197, distance: 322.4
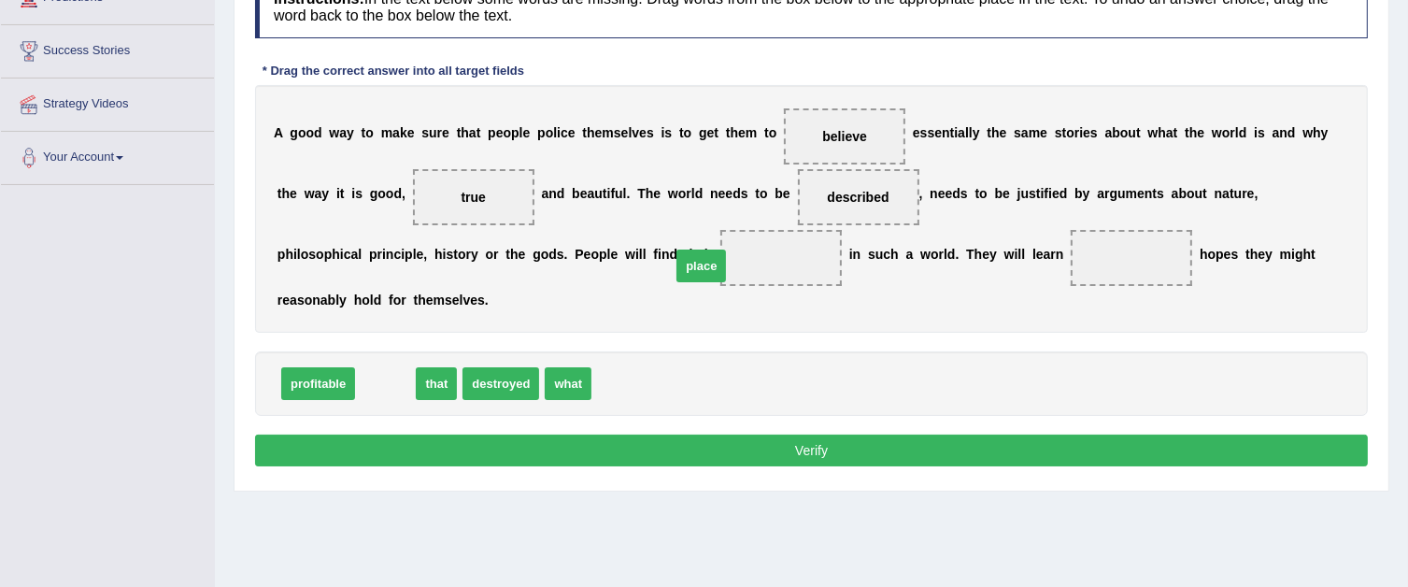
drag, startPoint x: 377, startPoint y: 371, endPoint x: 692, endPoint y: 253, distance: 337.0
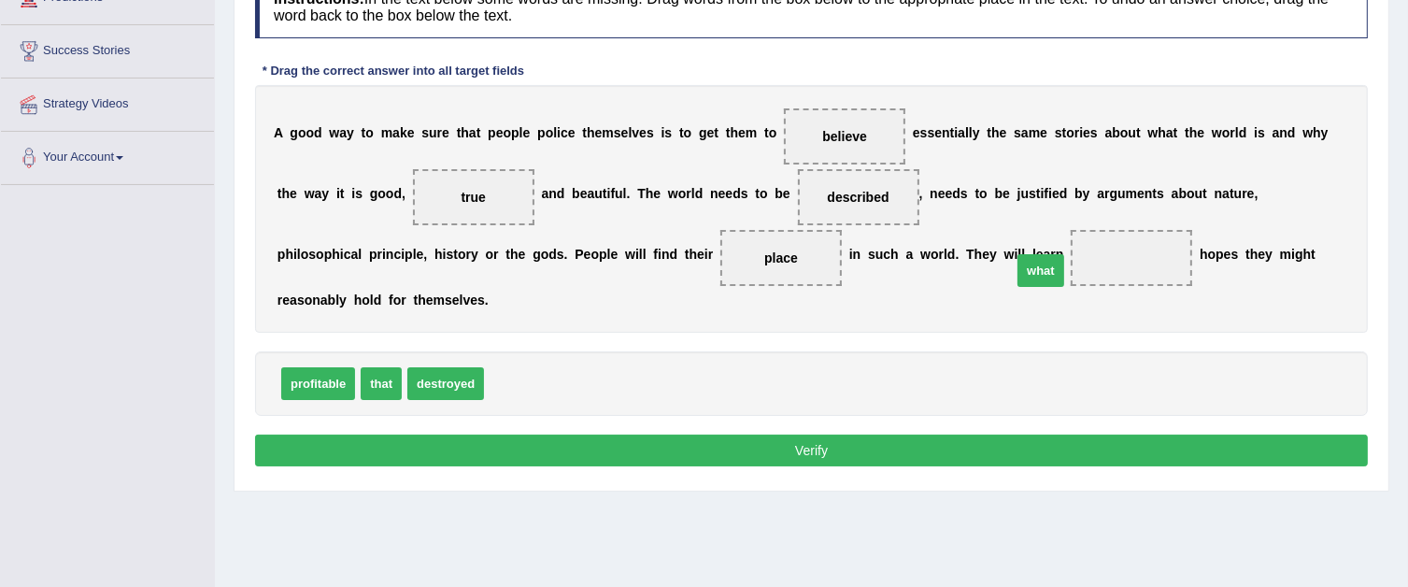
drag, startPoint x: 523, startPoint y: 385, endPoint x: 1052, endPoint y: 272, distance: 540.8
drag, startPoint x: 922, startPoint y: 429, endPoint x: 899, endPoint y: 440, distance: 25.9
click at [899, 440] on div "Instructions: In the text below some words are missing. Drag words from the box…" at bounding box center [811, 223] width 1122 height 515
click at [899, 440] on button "Verify" at bounding box center [811, 450] width 1113 height 32
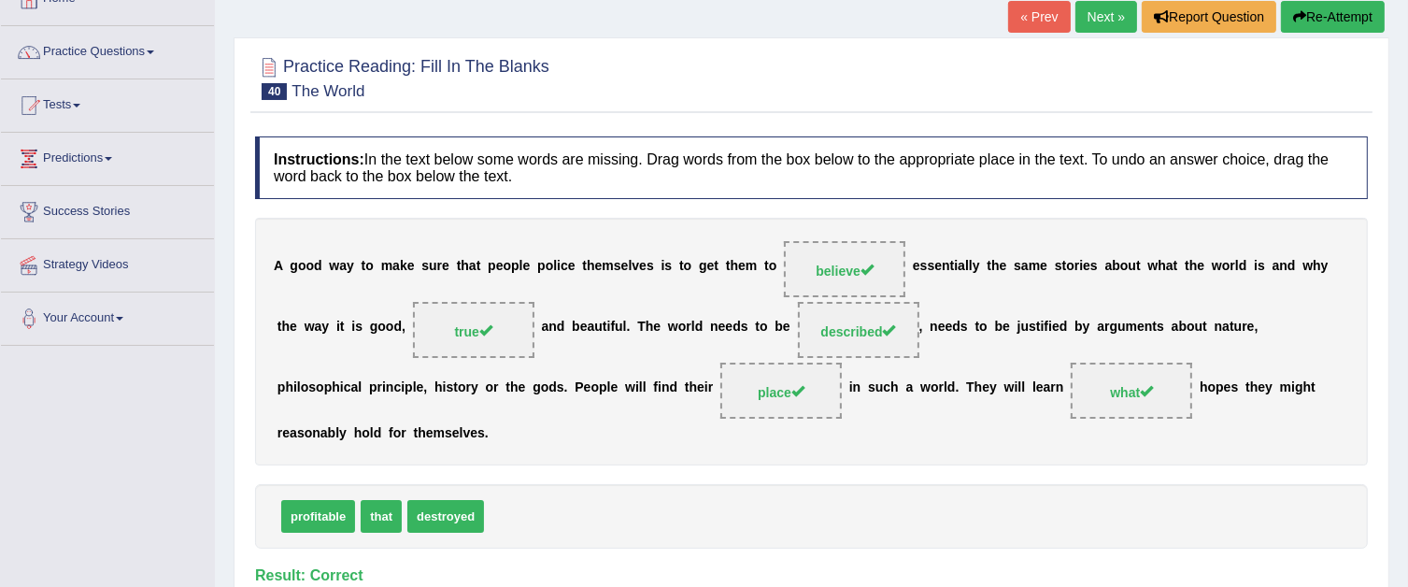
scroll to position [93, 0]
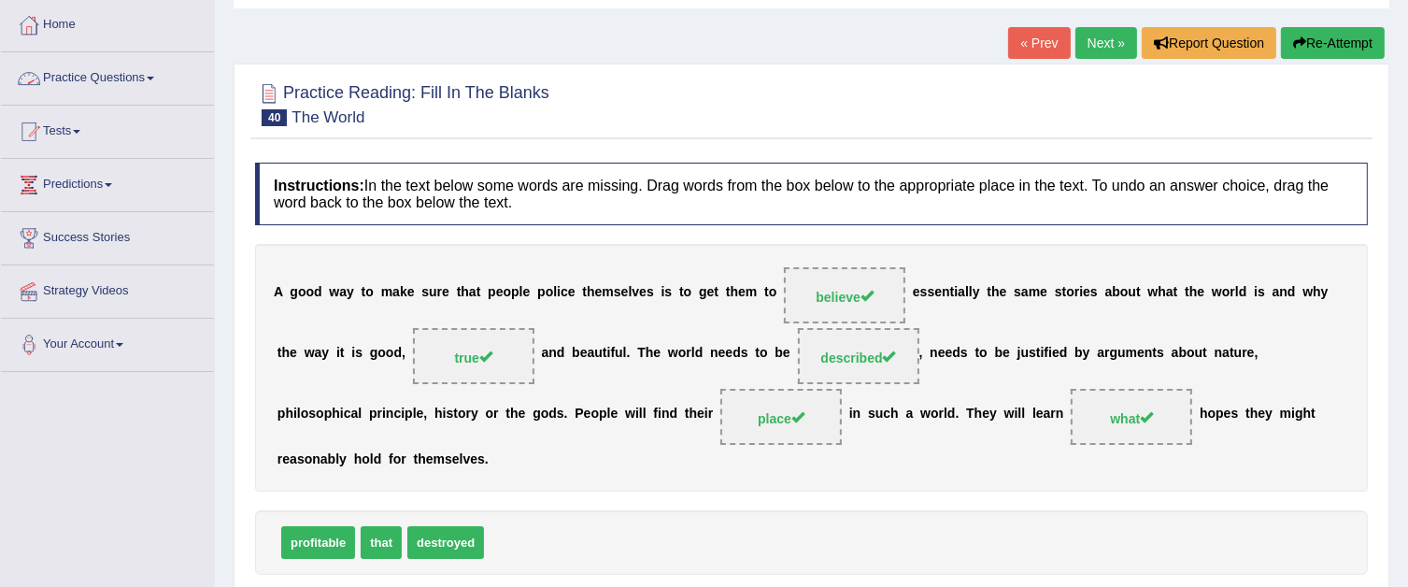
click at [154, 78] on span at bounding box center [150, 79] width 7 height 4
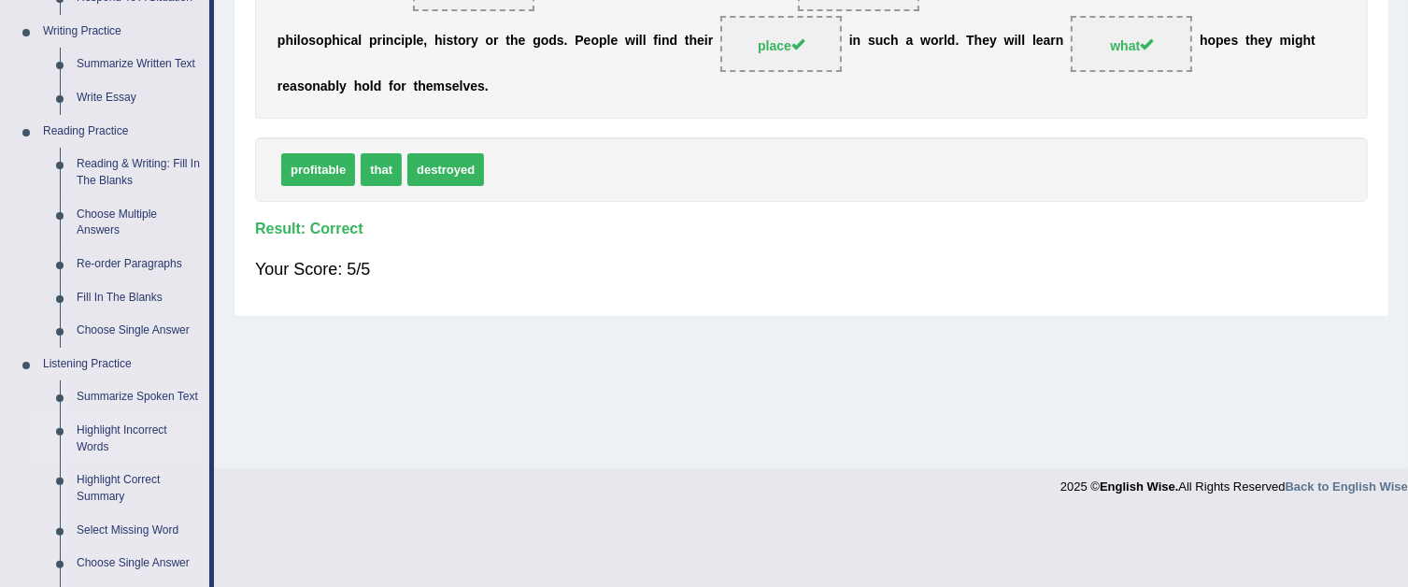
scroll to position [467, 0]
click at [121, 262] on link "Re-order Paragraphs" at bounding box center [138, 264] width 141 height 34
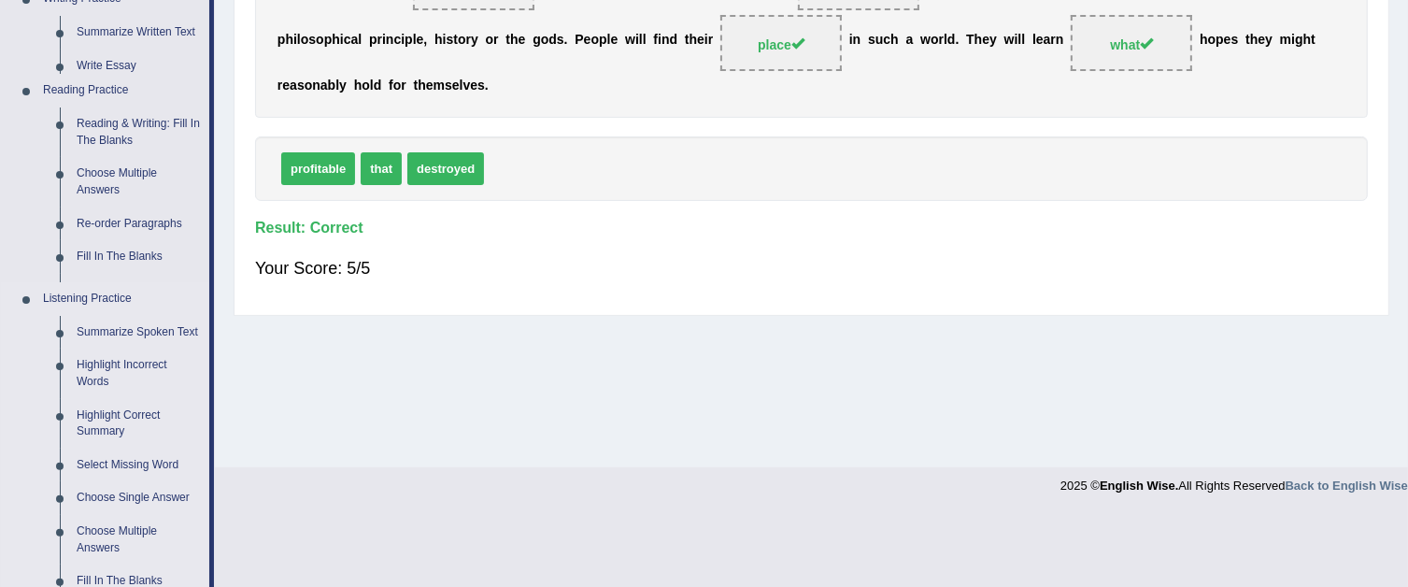
click at [121, 262] on ul "Speaking Practice Read Aloud Repeat Sentence Describe Image Re-tell Lecture Ans…" at bounding box center [105, 166] width 208 height 871
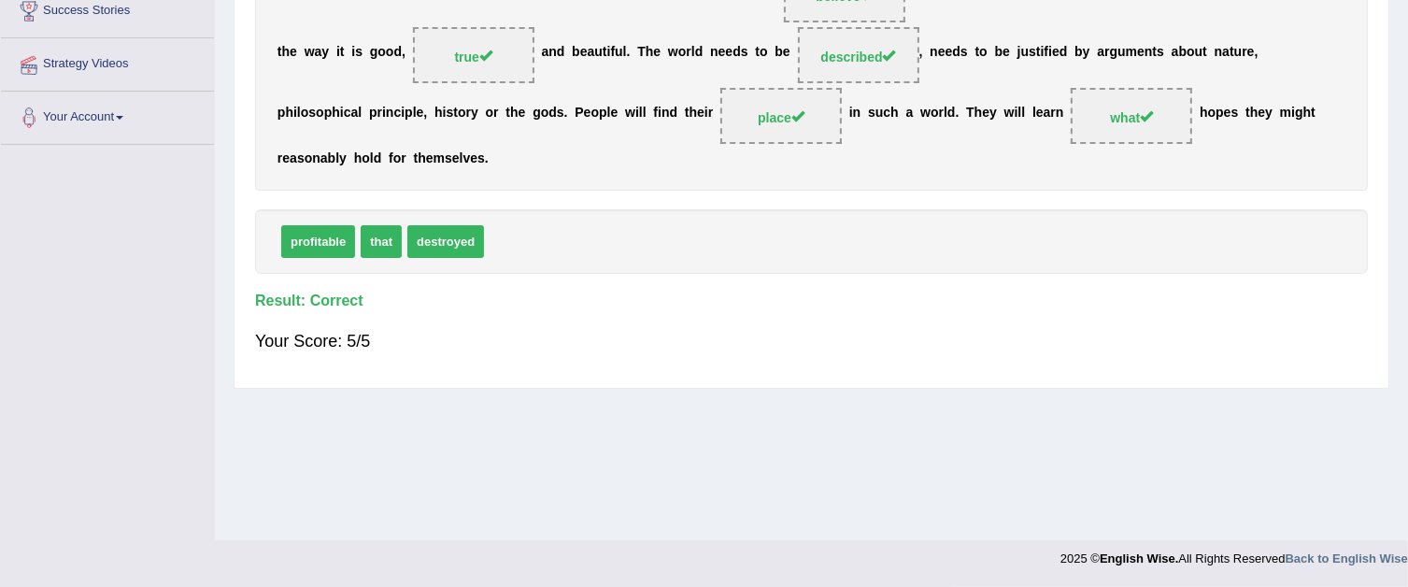
scroll to position [239, 0]
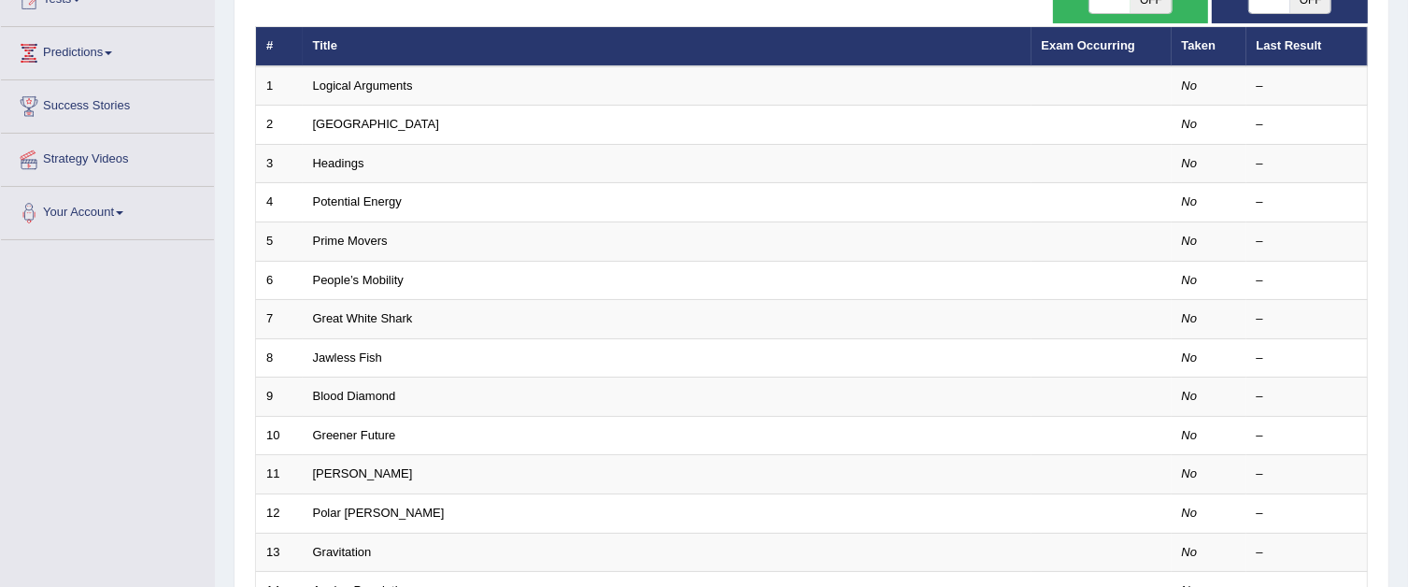
scroll to position [187, 0]
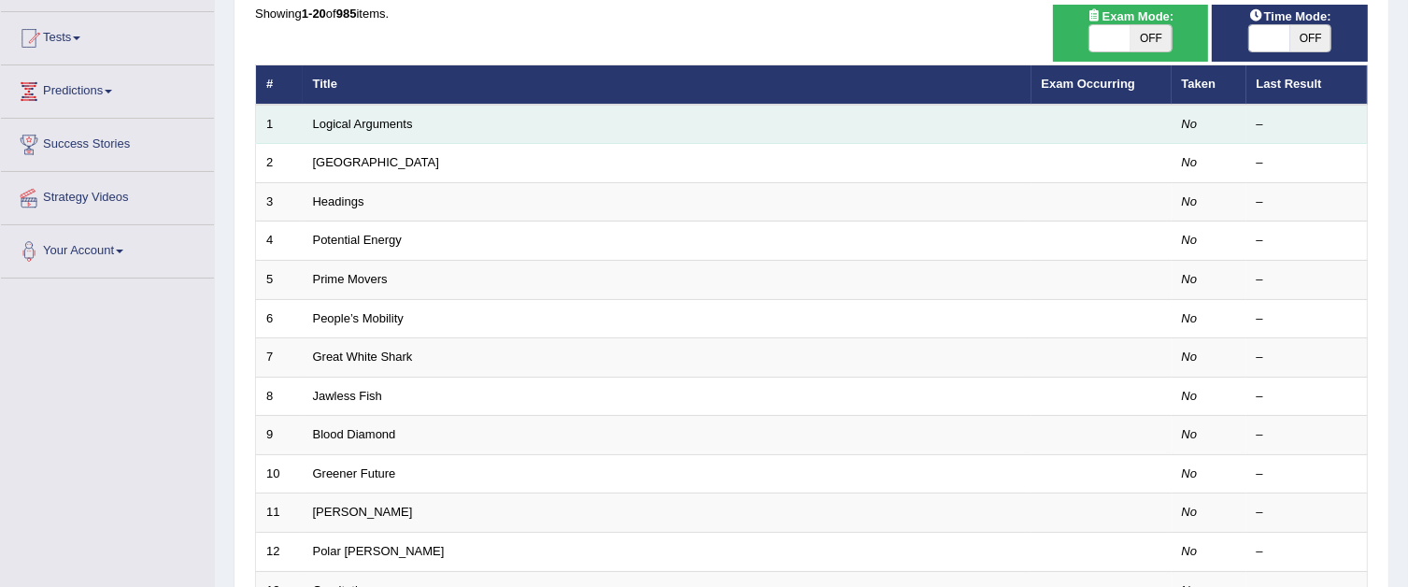
click at [465, 127] on td "Logical Arguments" at bounding box center [667, 124] width 729 height 39
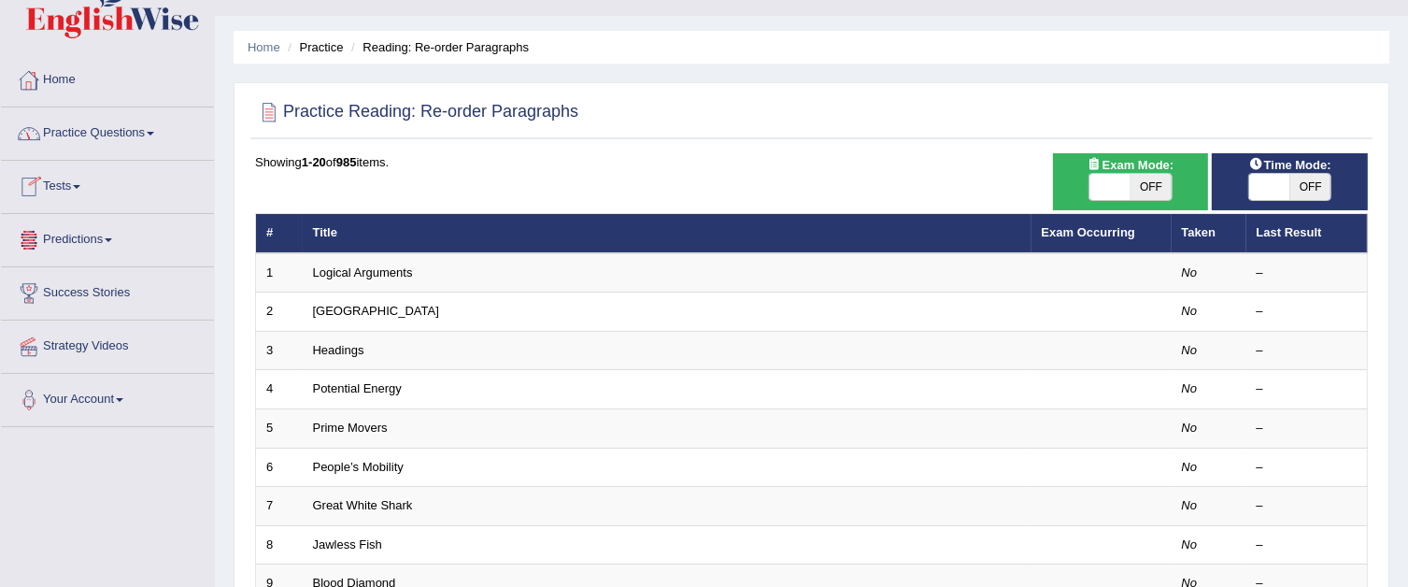
scroll to position [0, 0]
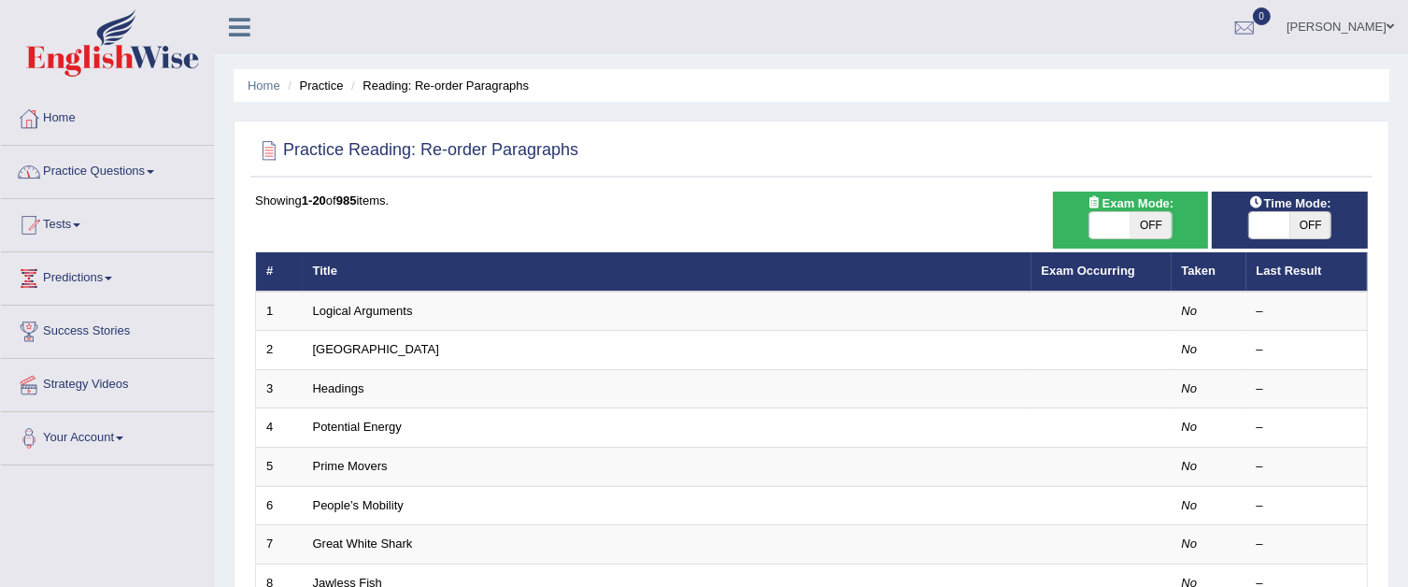
click at [151, 170] on link "Practice Questions" at bounding box center [107, 169] width 213 height 47
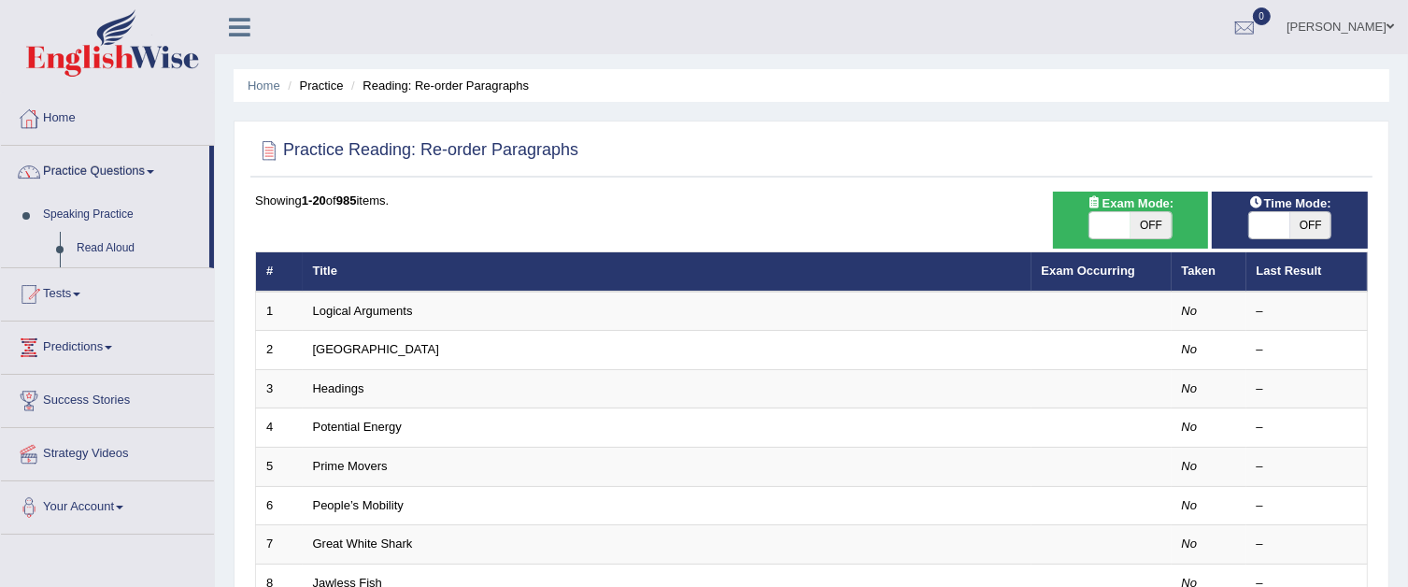
click at [151, 170] on link "Practice Questions" at bounding box center [105, 169] width 208 height 47
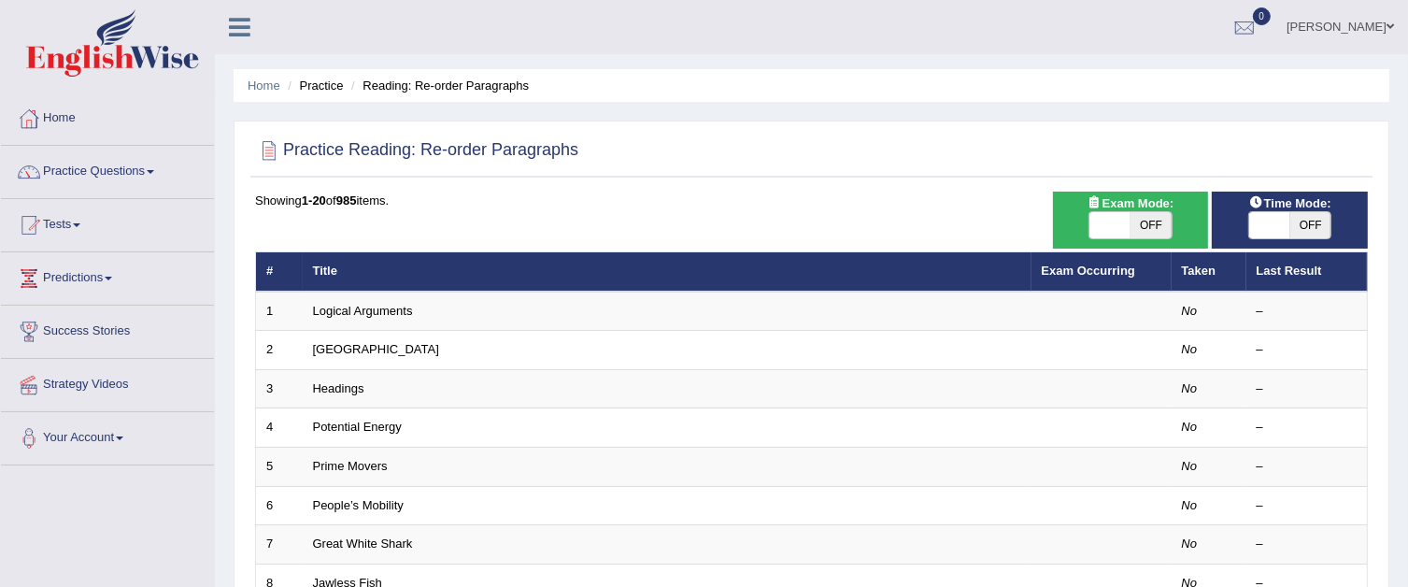
click at [152, 170] on link "Practice Questions" at bounding box center [107, 169] width 213 height 47
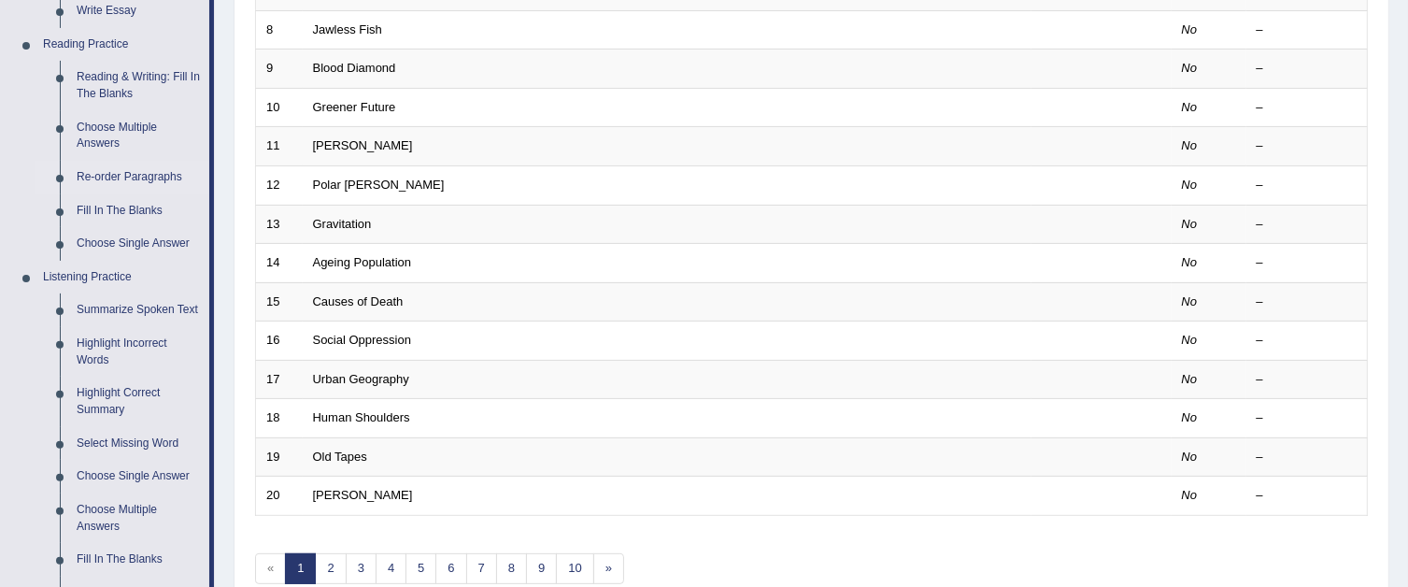
scroll to position [502, 0]
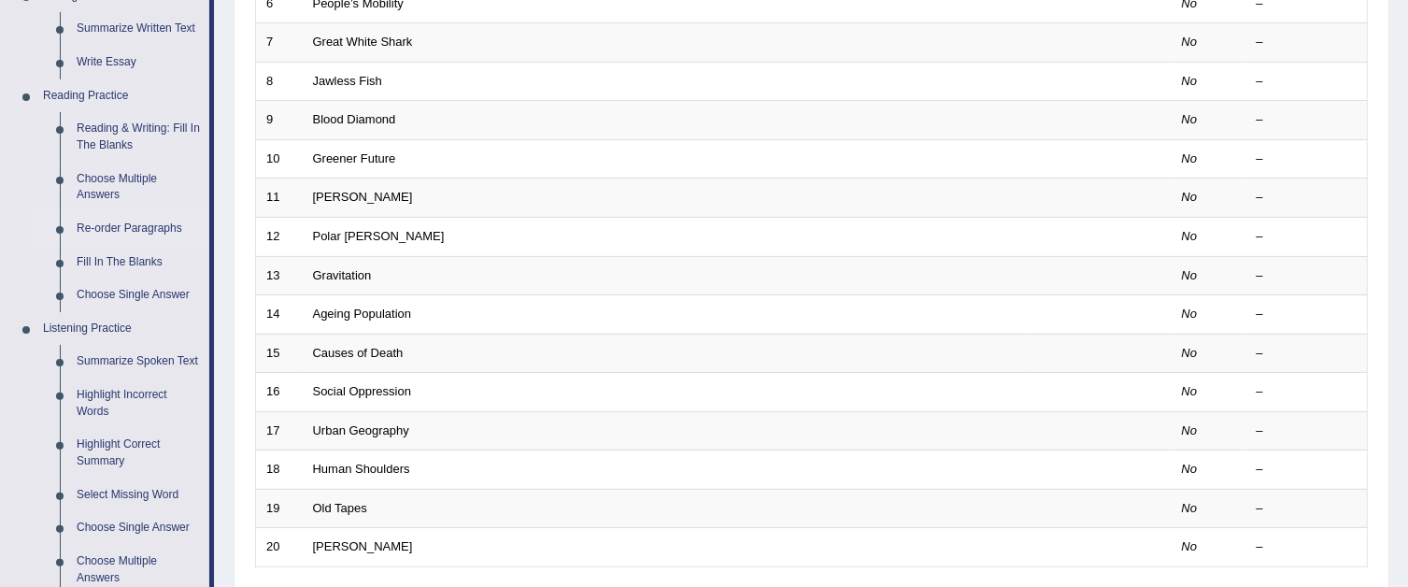
click at [135, 223] on link "Re-order Paragraphs" at bounding box center [138, 229] width 141 height 34
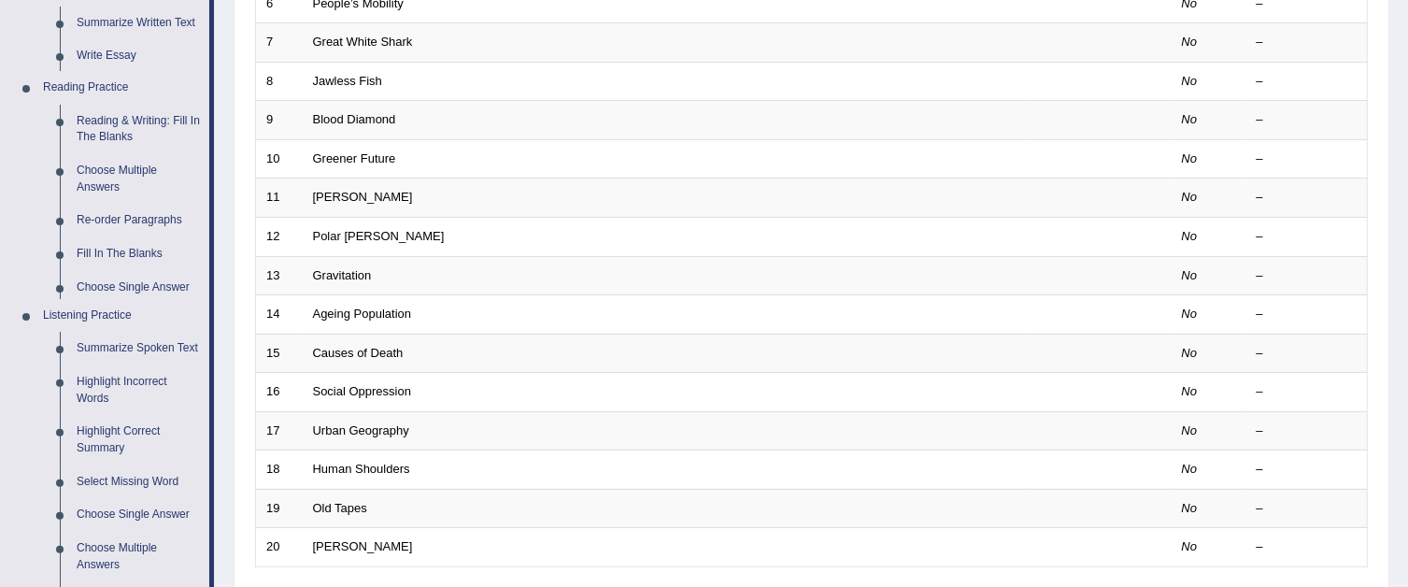
click at [135, 223] on ul "Home Practice Questions Speaking Practice Read Aloud Repeat Sentence Describe I…" at bounding box center [107, 263] width 213 height 1345
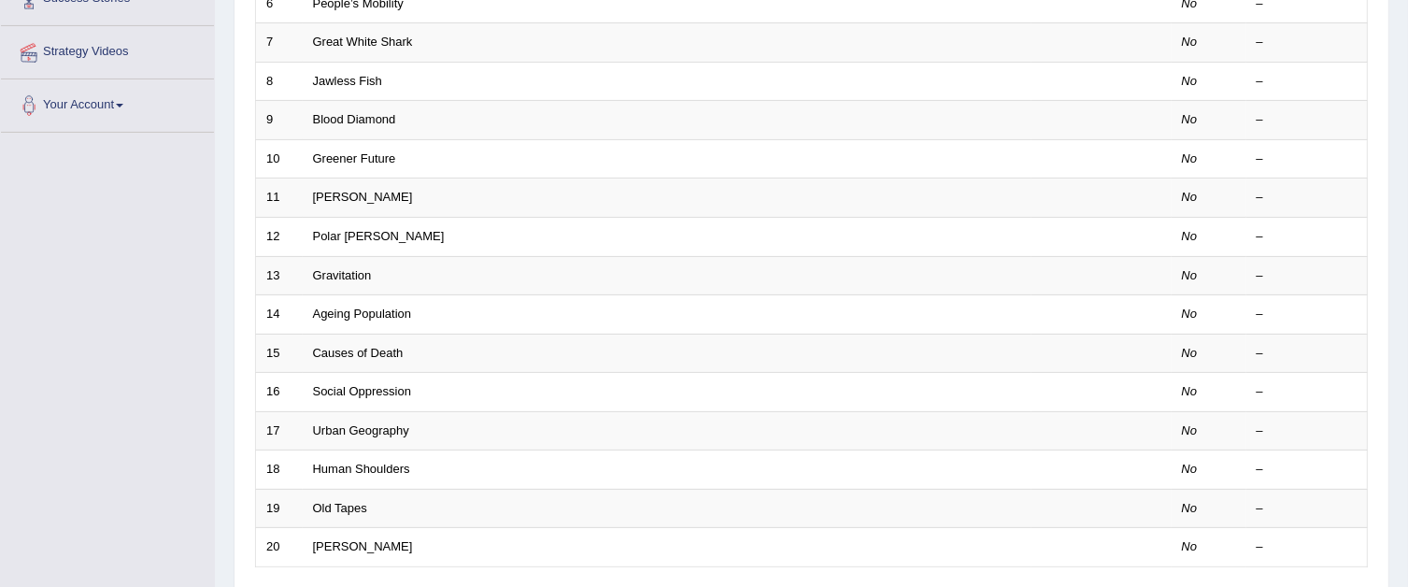
scroll to position [227, 0]
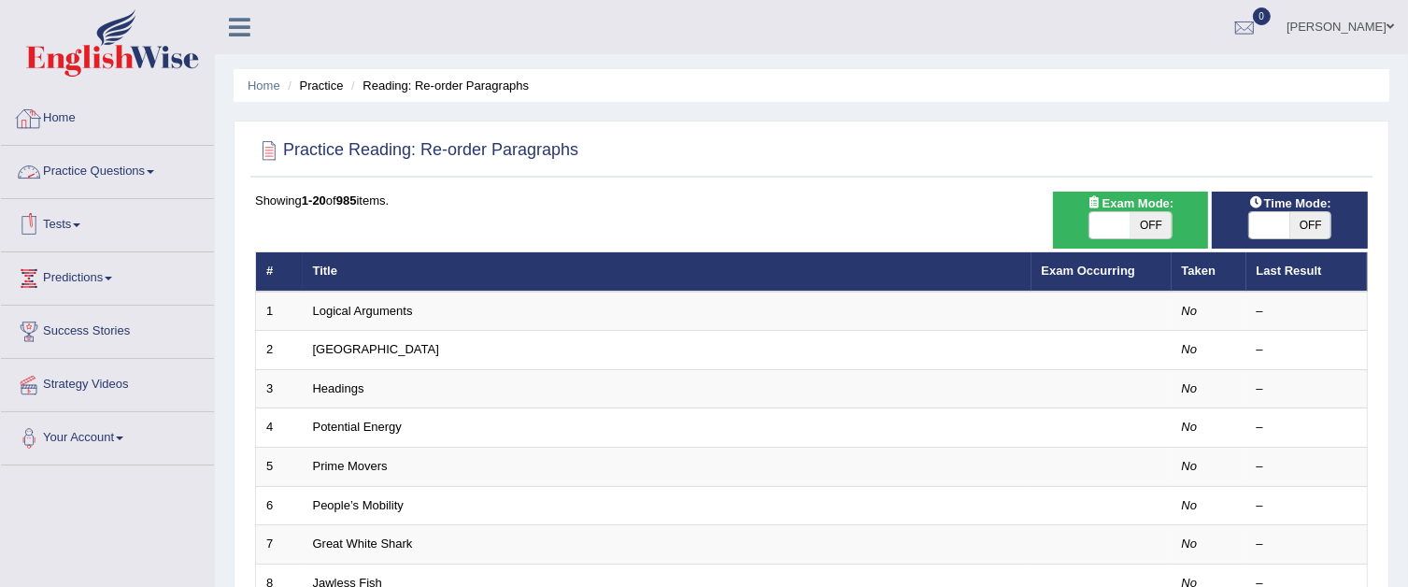
click at [91, 171] on link "Practice Questions" at bounding box center [107, 169] width 213 height 47
click at [91, 171] on link "Practice Questions" at bounding box center [105, 169] width 208 height 47
click at [91, 171] on link "Practice Questions" at bounding box center [107, 169] width 213 height 47
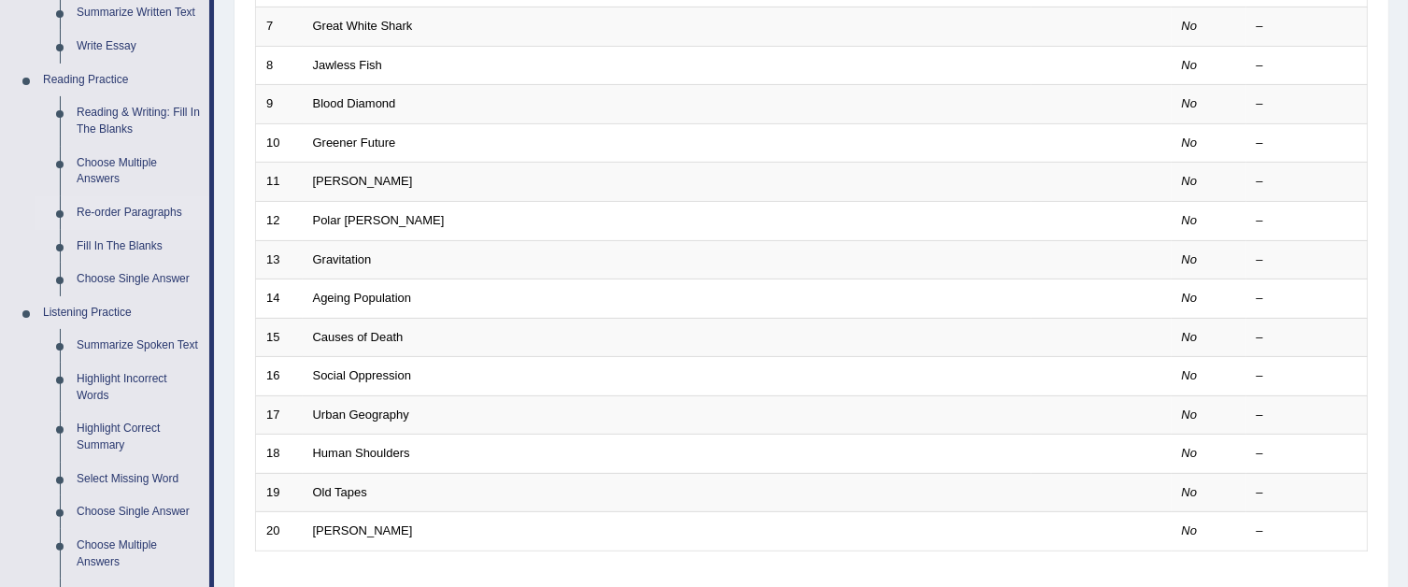
scroll to position [561, 0]
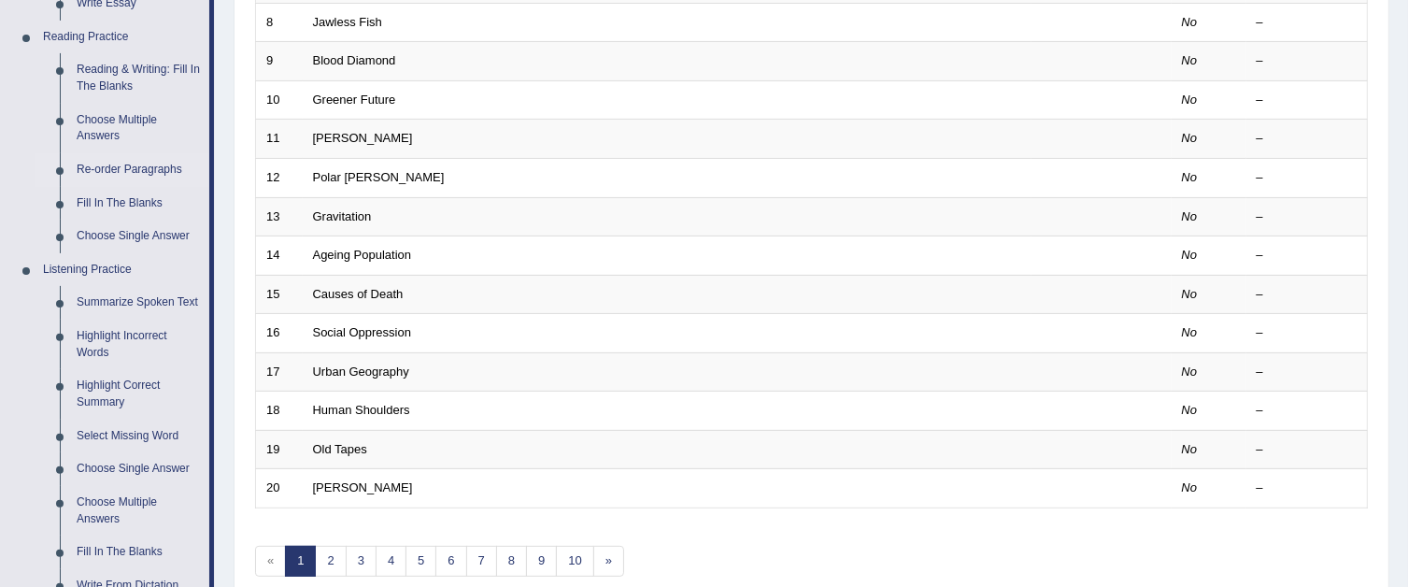
click at [91, 171] on link "Re-order Paragraphs" at bounding box center [138, 170] width 141 height 34
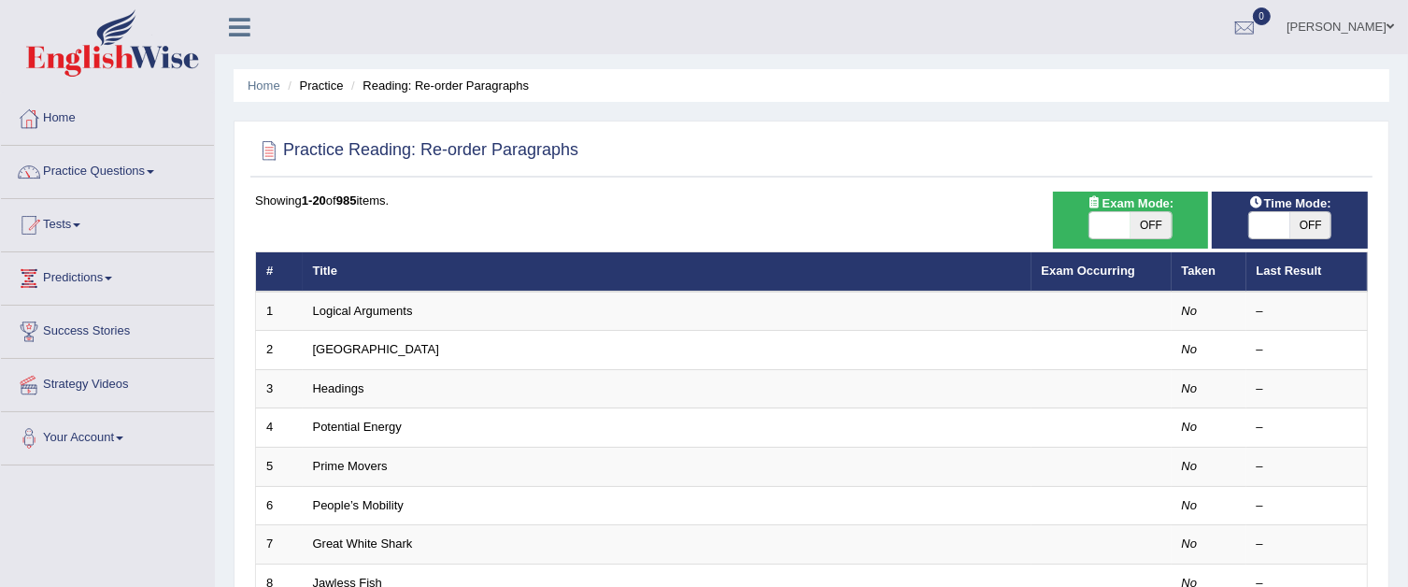
click at [91, 171] on link "Practice Questions" at bounding box center [107, 169] width 213 height 47
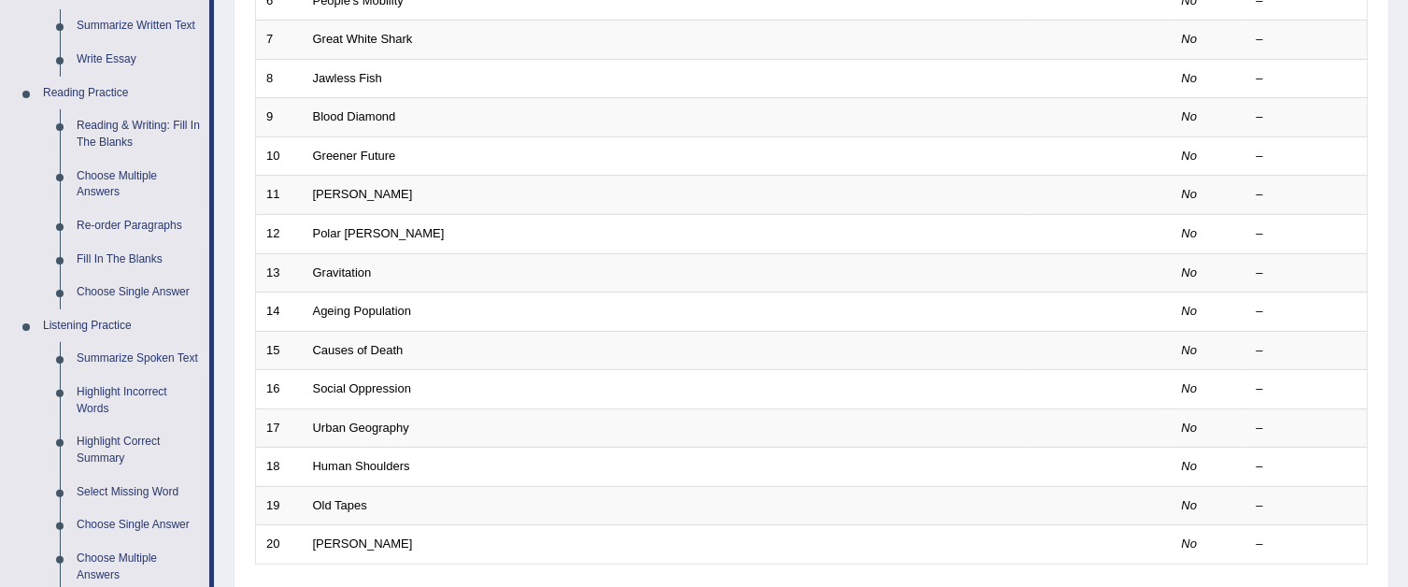
scroll to position [561, 0]
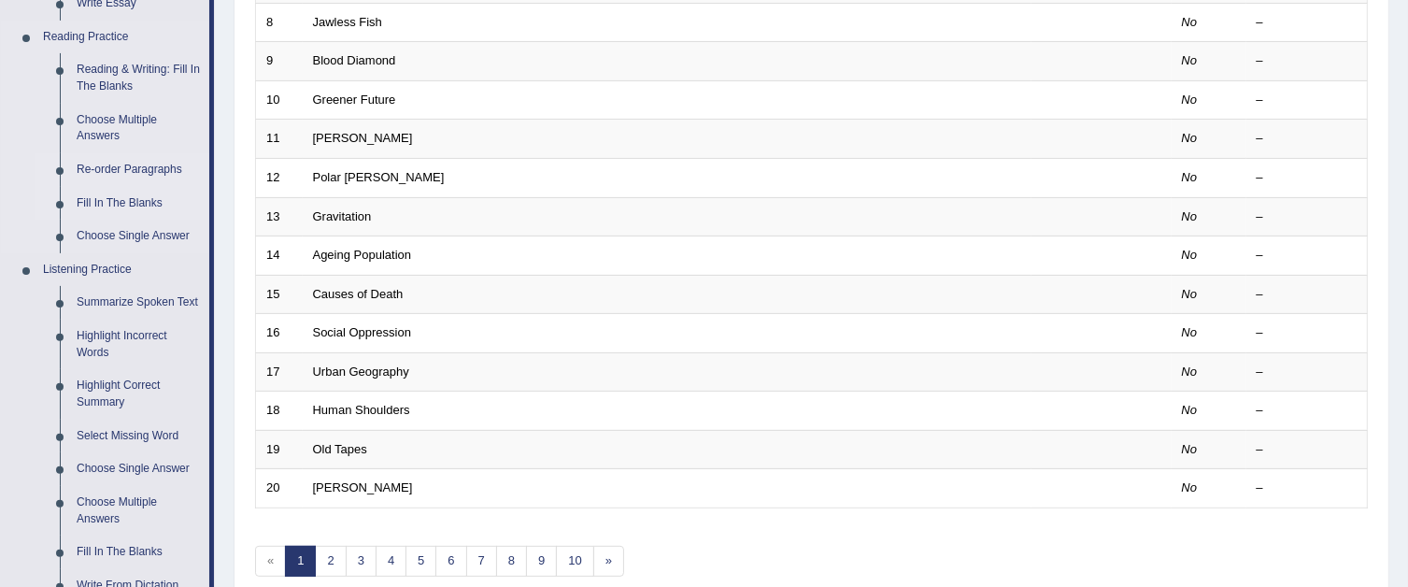
click at [99, 205] on link "Fill In The Blanks" at bounding box center [138, 204] width 141 height 34
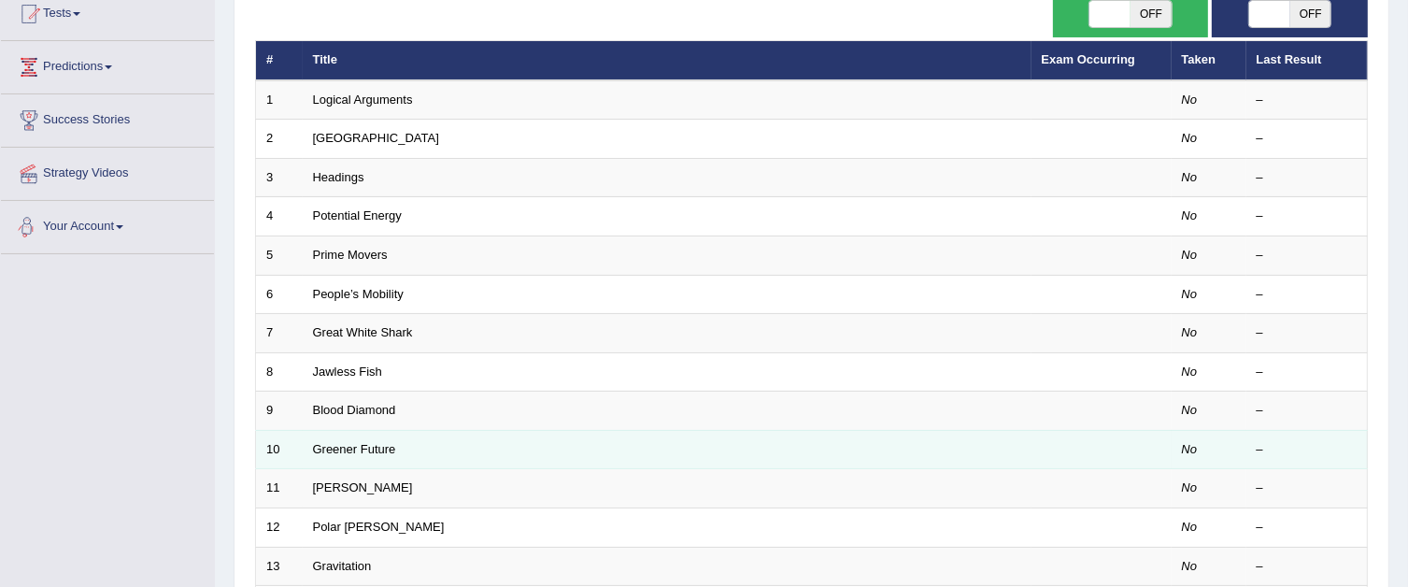
scroll to position [165, 0]
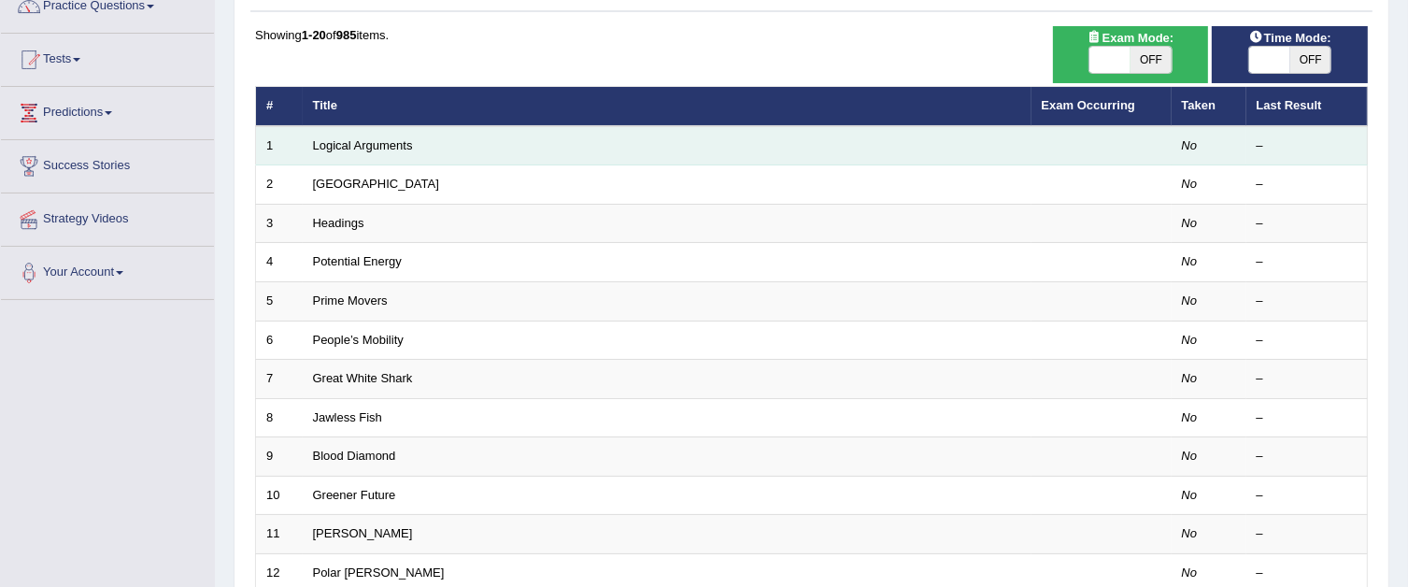
click at [389, 160] on td "Logical Arguments" at bounding box center [667, 145] width 729 height 39
click at [381, 154] on td "Logical Arguments" at bounding box center [667, 145] width 729 height 39
click at [365, 151] on td "Logical Arguments" at bounding box center [667, 145] width 729 height 39
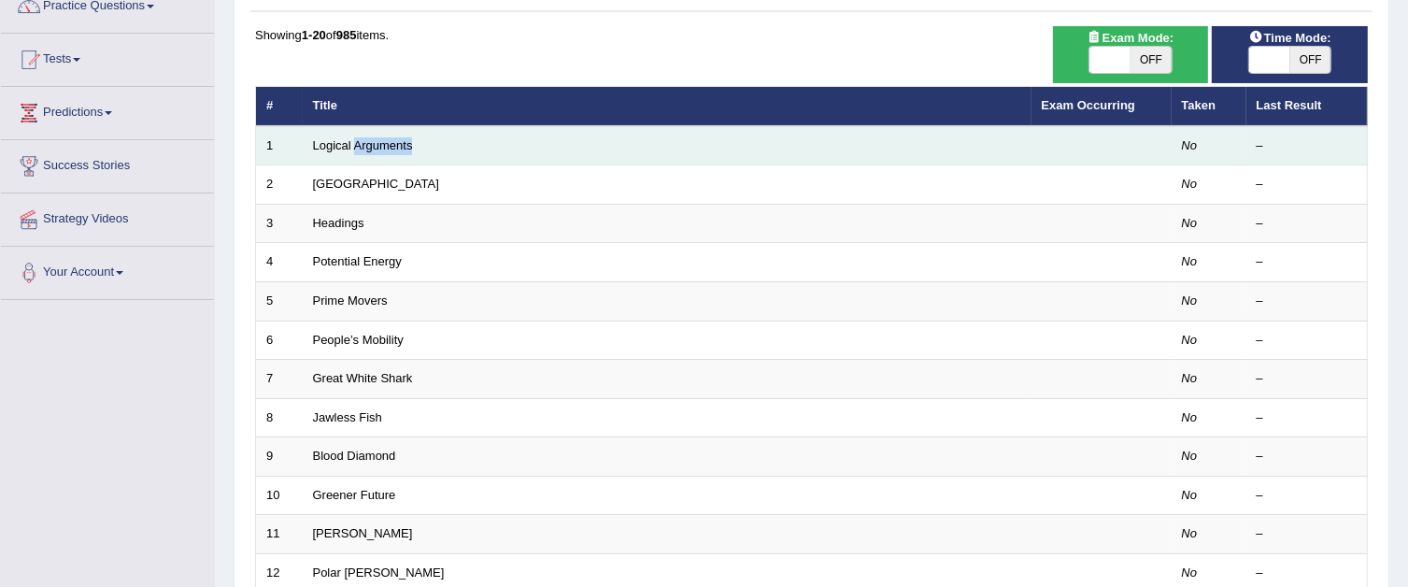
click at [365, 151] on td "Logical Arguments" at bounding box center [667, 145] width 729 height 39
click at [304, 155] on td "Logical Arguments" at bounding box center [667, 145] width 729 height 39
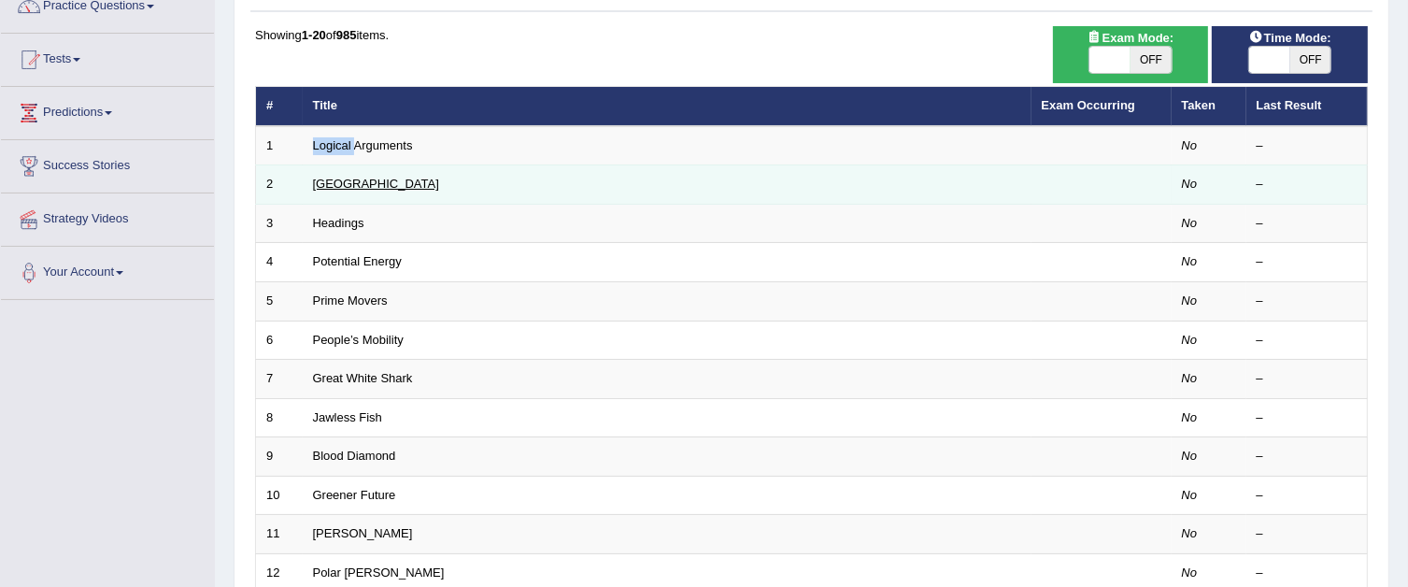
click at [314, 188] on link "[GEOGRAPHIC_DATA]" at bounding box center [376, 184] width 126 height 14
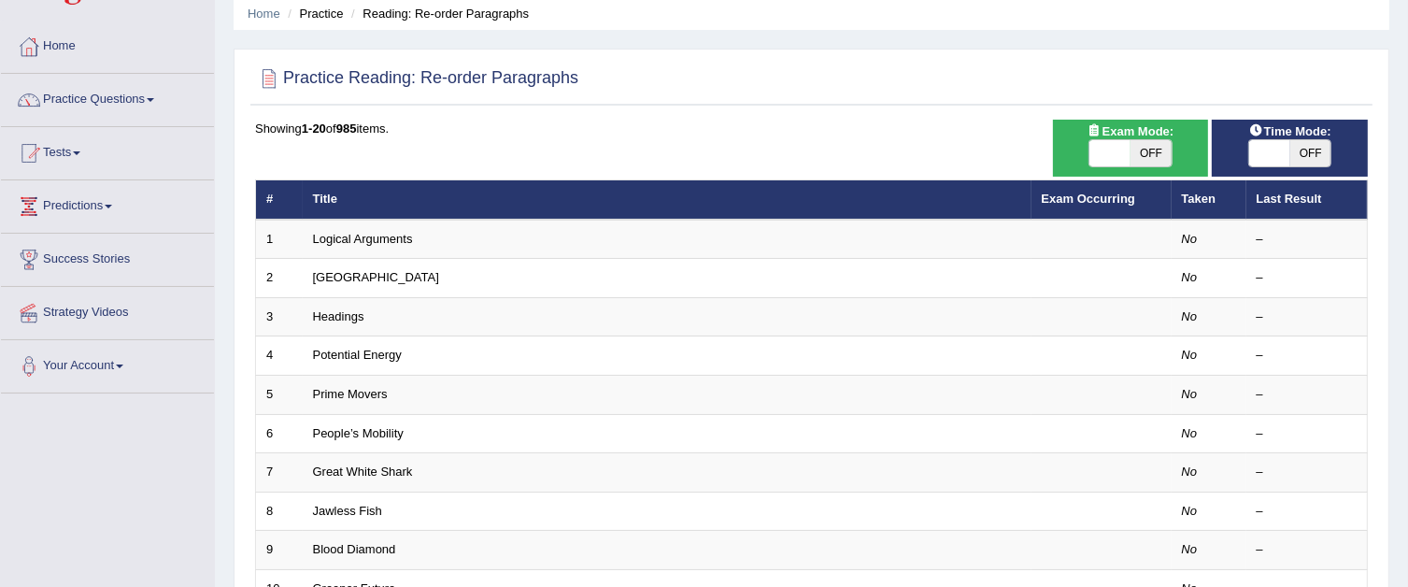
scroll to position [187, 0]
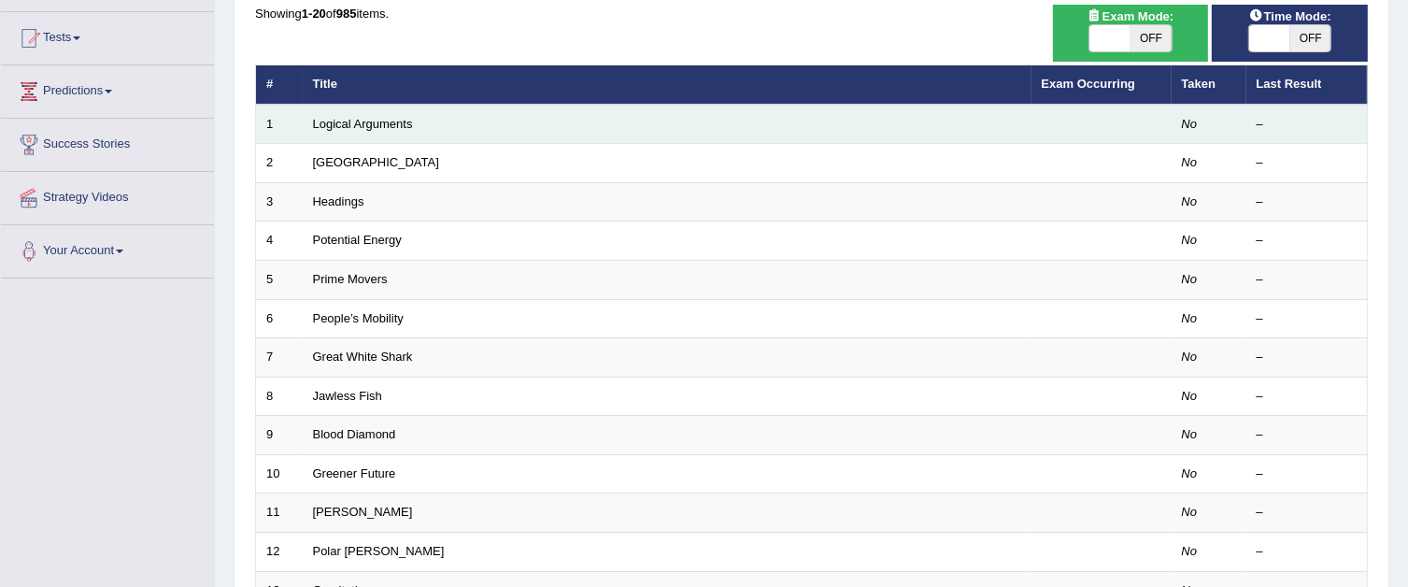
click at [438, 134] on td "Logical Arguments" at bounding box center [667, 124] width 729 height 39
click at [370, 131] on td "Logical Arguments" at bounding box center [667, 124] width 729 height 39
click at [355, 126] on link "Logical Arguments" at bounding box center [363, 124] width 100 height 14
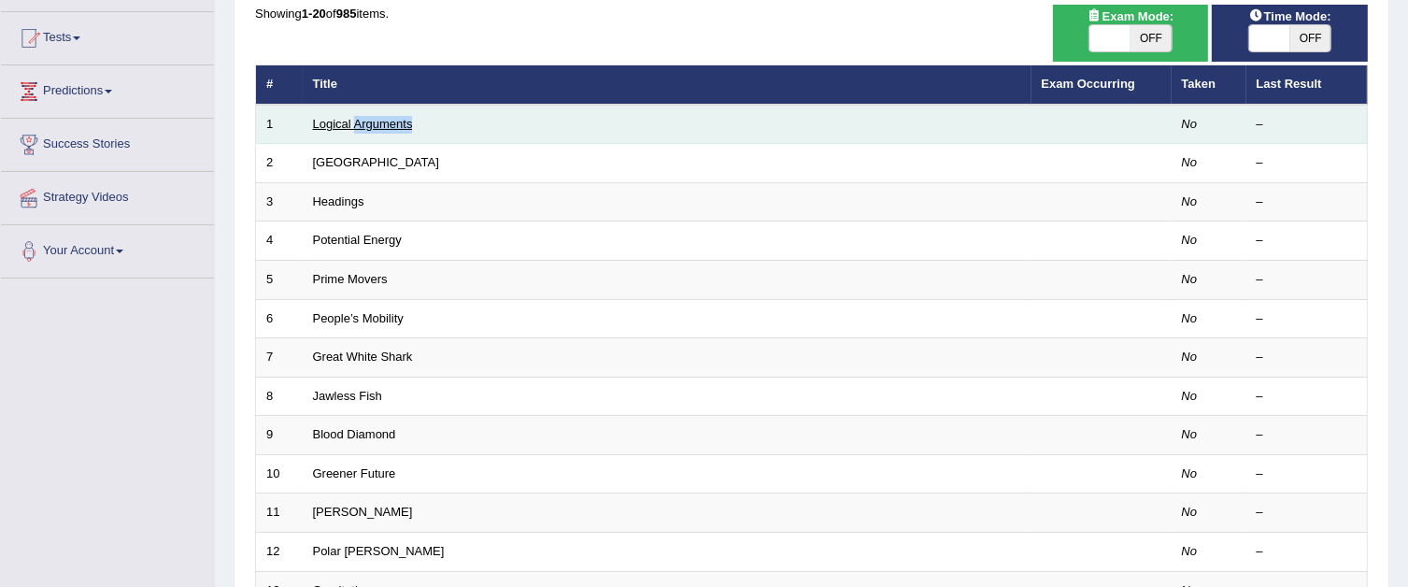
click at [355, 126] on link "Logical Arguments" at bounding box center [363, 124] width 100 height 14
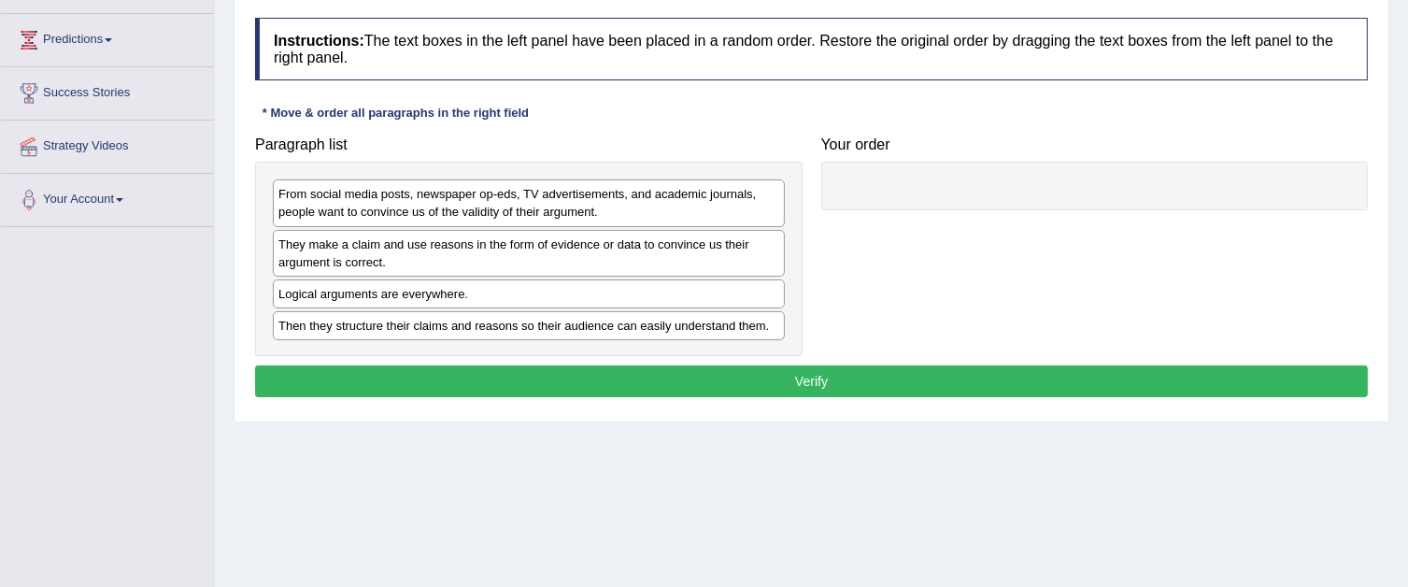
scroll to position [280, 0]
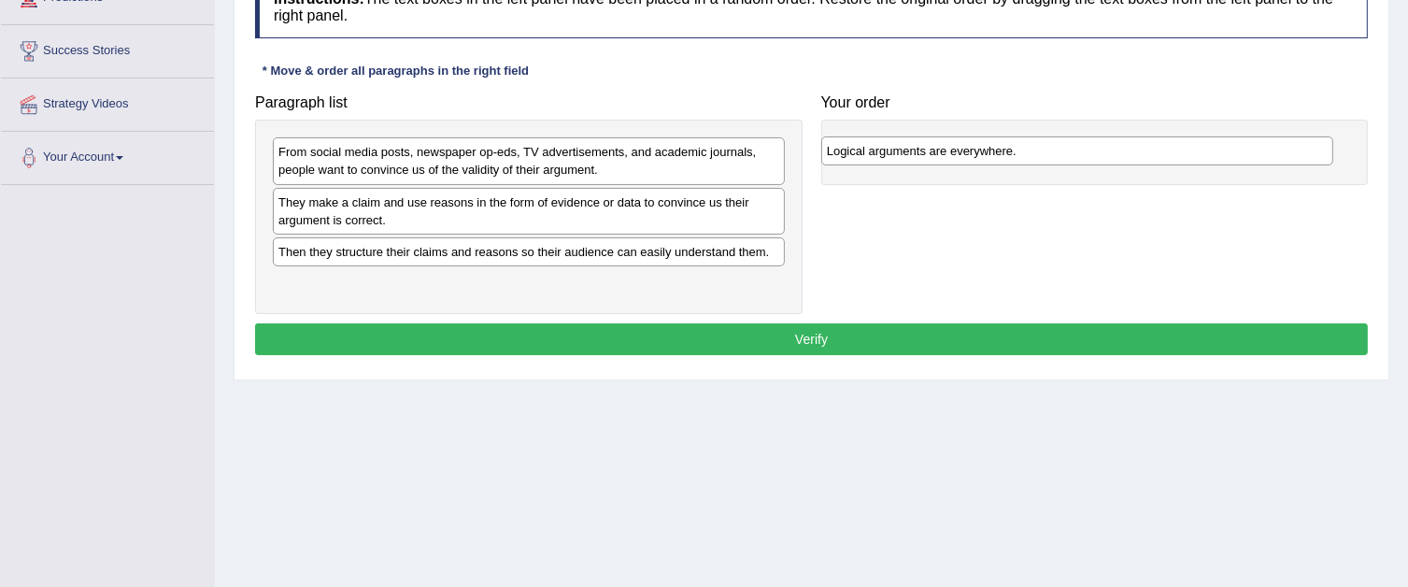
drag, startPoint x: 548, startPoint y: 254, endPoint x: 1097, endPoint y: 154, distance: 557.5
click at [1097, 154] on div "Logical arguments are everywhere." at bounding box center [1077, 150] width 512 height 29
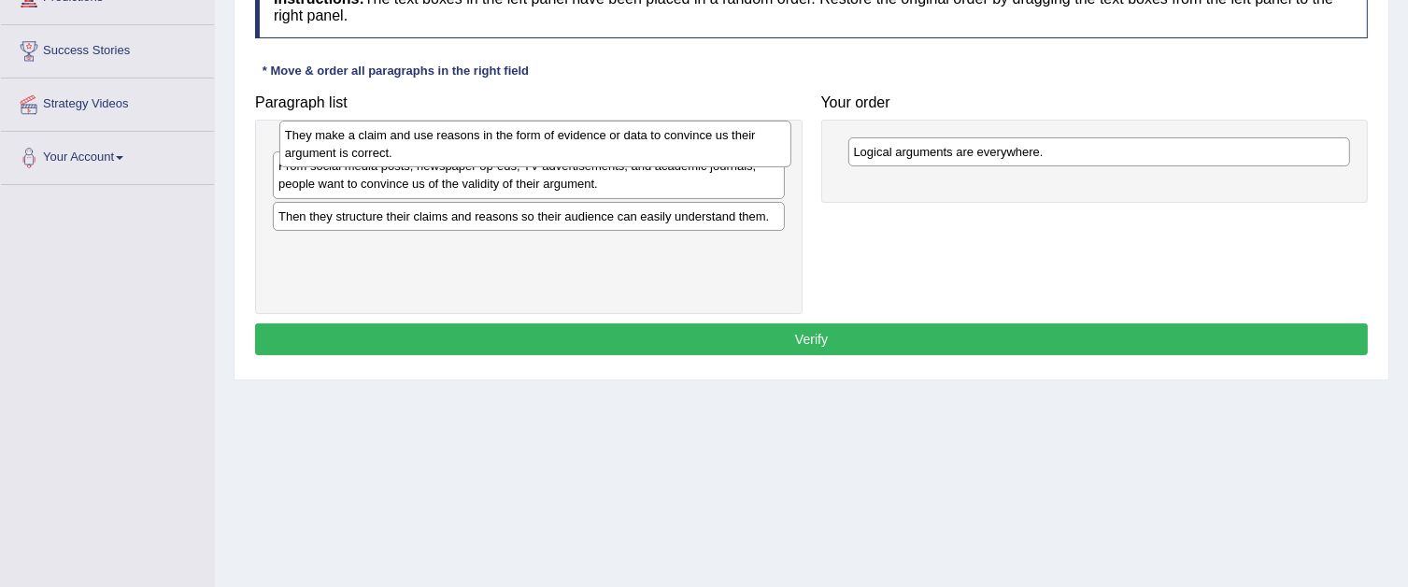
drag, startPoint x: 679, startPoint y: 208, endPoint x: 686, endPoint y: 142, distance: 66.7
click at [686, 142] on div "They make a claim and use reasons in the form of evidence or data to convince u…" at bounding box center [535, 144] width 512 height 47
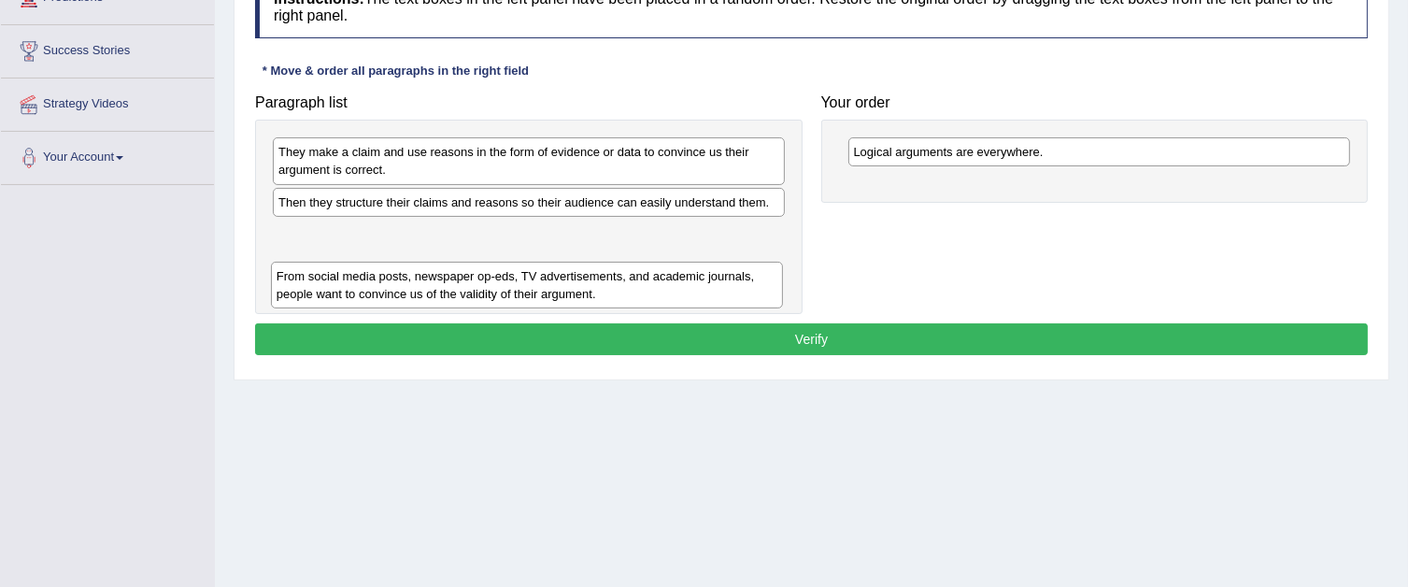
drag, startPoint x: 605, startPoint y: 219, endPoint x: 613, endPoint y: 281, distance: 63.0
click at [613, 281] on div "From social media posts, newspaper op-eds, TV advertisements, and academic jour…" at bounding box center [527, 285] width 512 height 47
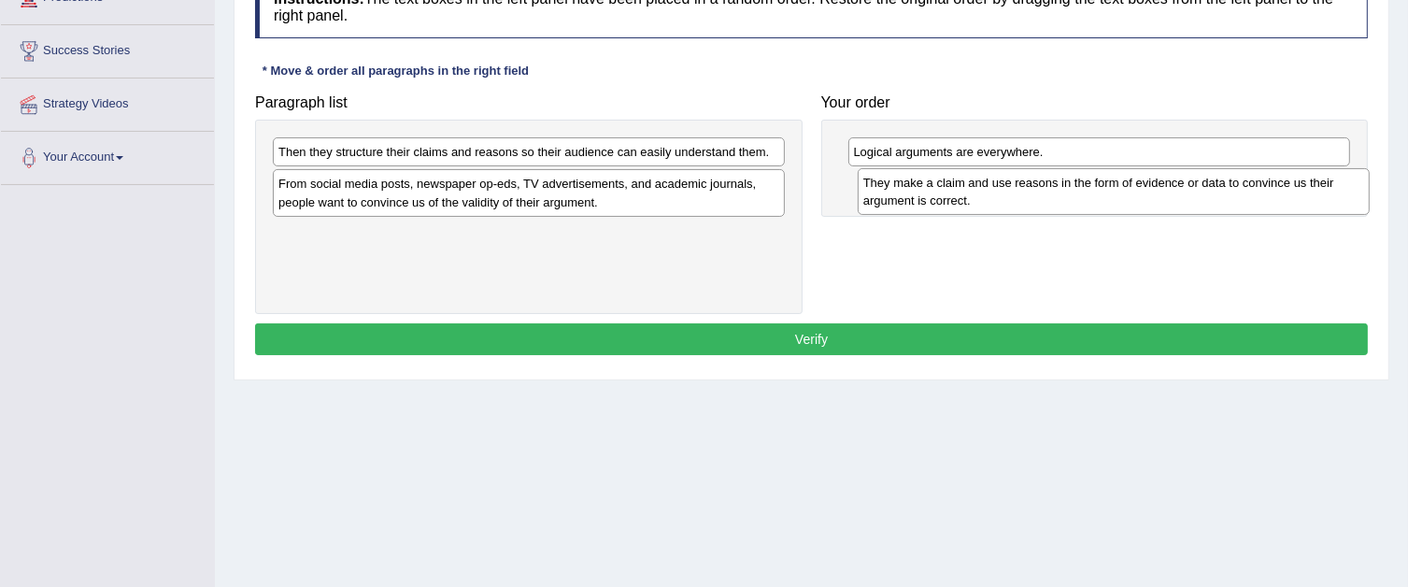
drag, startPoint x: 657, startPoint y: 174, endPoint x: 1242, endPoint y: 205, distance: 585.7
click at [1242, 205] on div "They make a claim and use reasons in the form of evidence or data to convince u…" at bounding box center [1114, 191] width 512 height 47
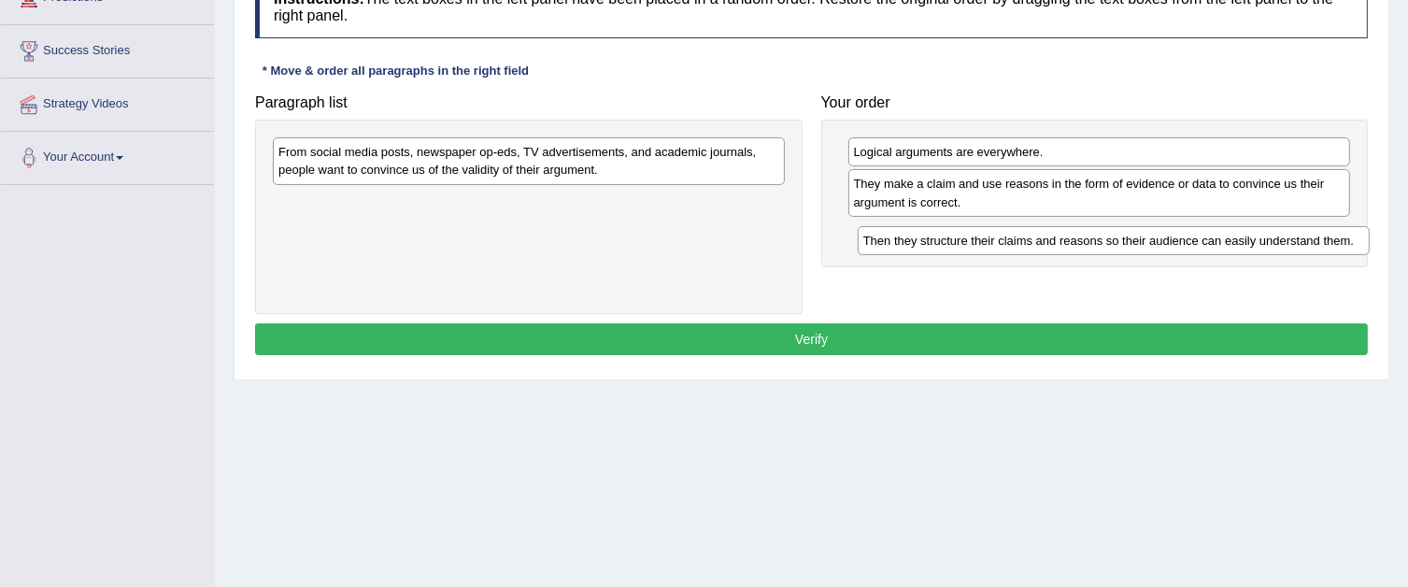
drag, startPoint x: 733, startPoint y: 156, endPoint x: 1318, endPoint y: 245, distance: 591.6
click at [1318, 245] on div "Then they structure their claims and reasons so their audience can easily under…" at bounding box center [1114, 240] width 512 height 29
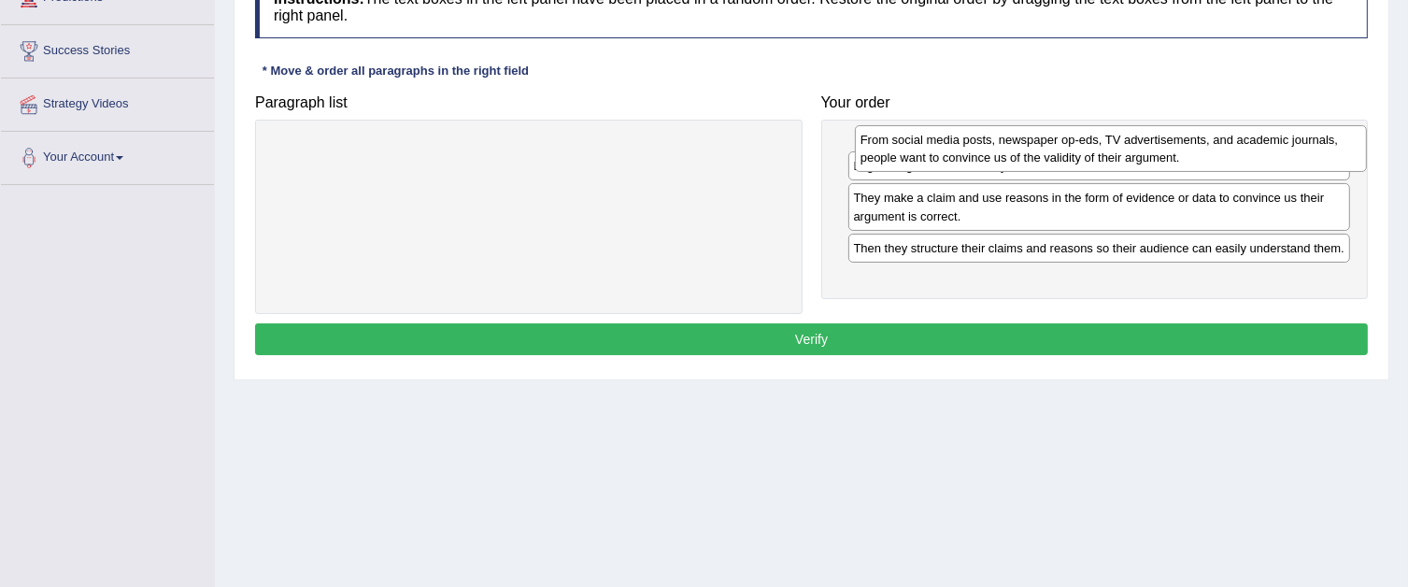
drag, startPoint x: 732, startPoint y: 153, endPoint x: 1314, endPoint y: 139, distance: 582.3
click at [1314, 140] on div "From social media posts, newspaper op-eds, TV advertisements, and academic jour…" at bounding box center [1111, 148] width 512 height 47
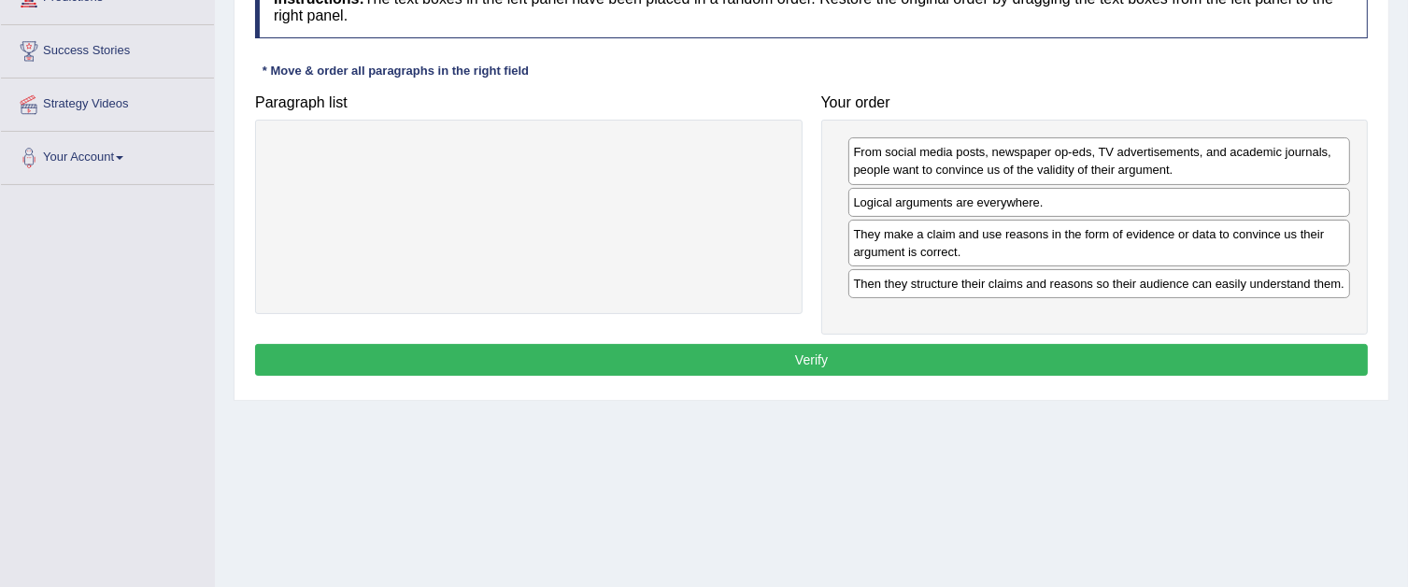
click at [867, 345] on button "Verify" at bounding box center [811, 360] width 1113 height 32
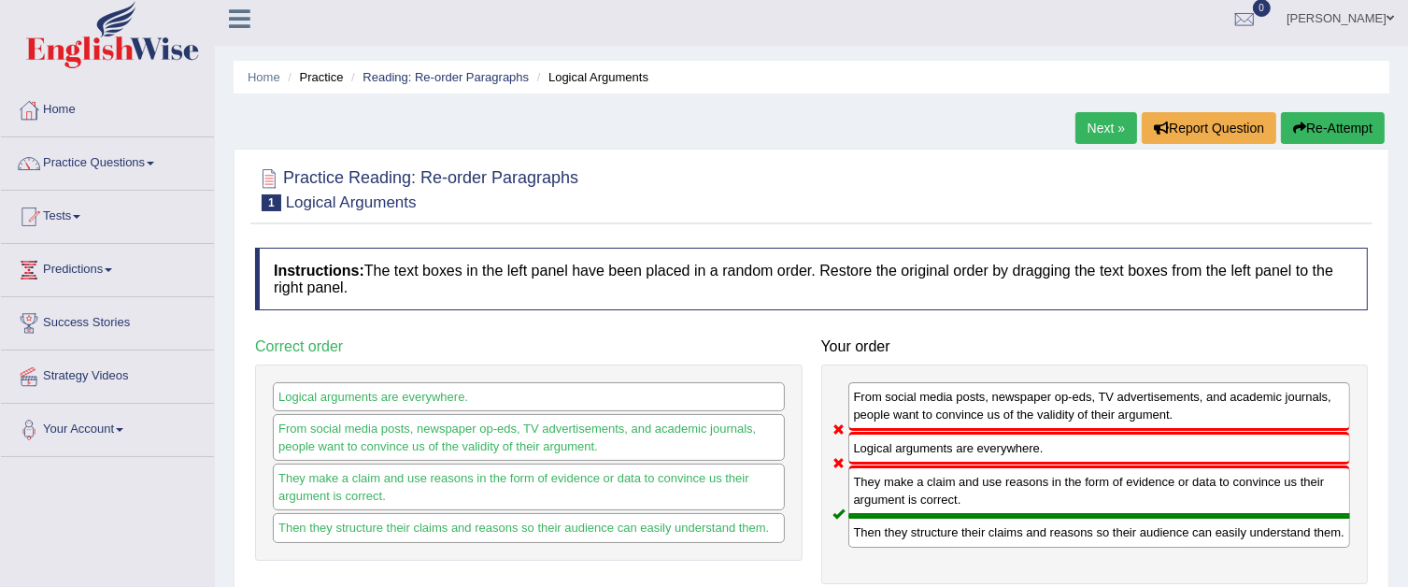
scroll to position [0, 0]
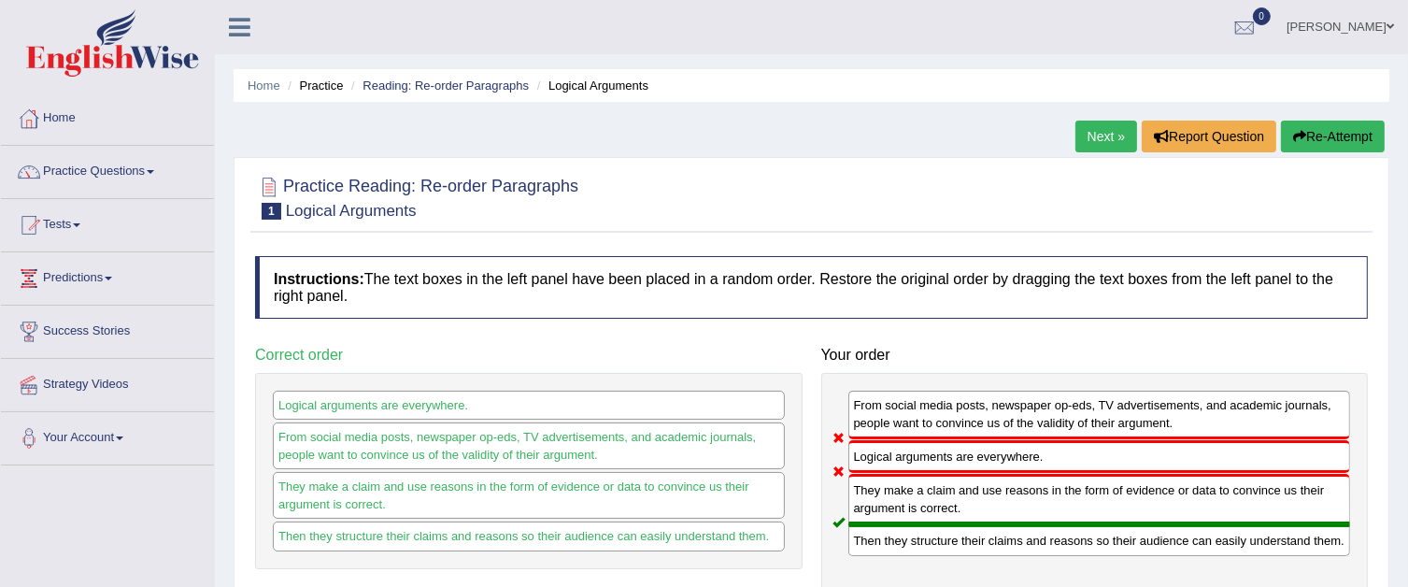
click at [1099, 139] on link "Next »" at bounding box center [1106, 137] width 62 height 32
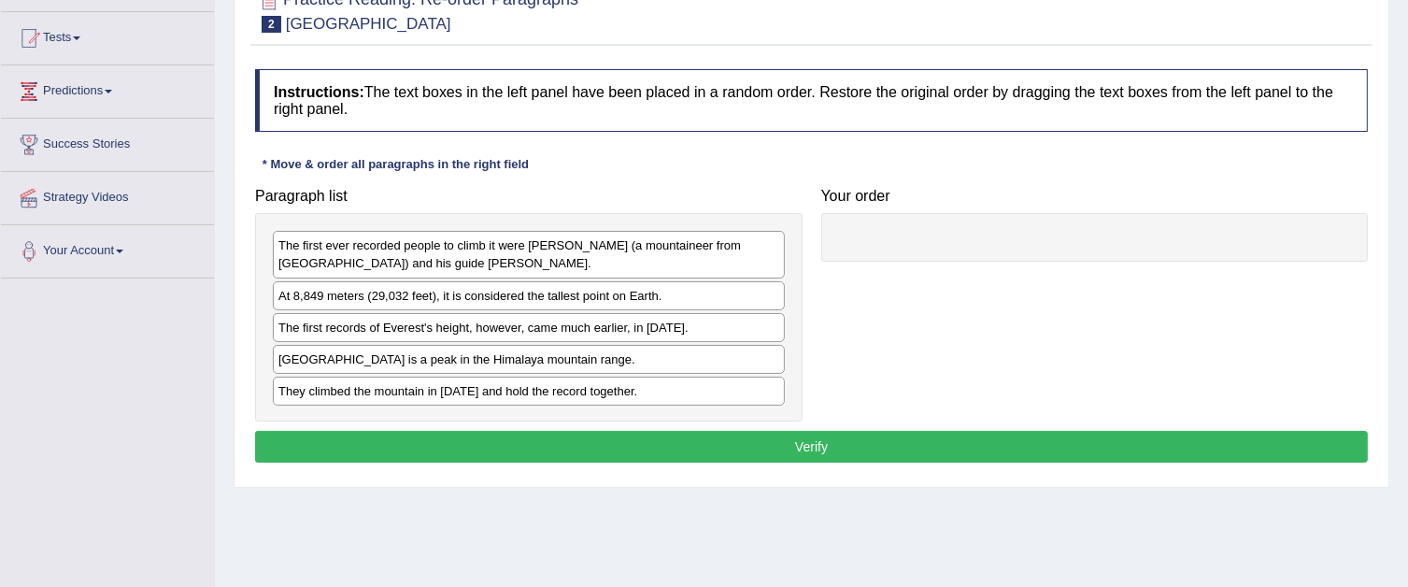
scroll to position [187, 0]
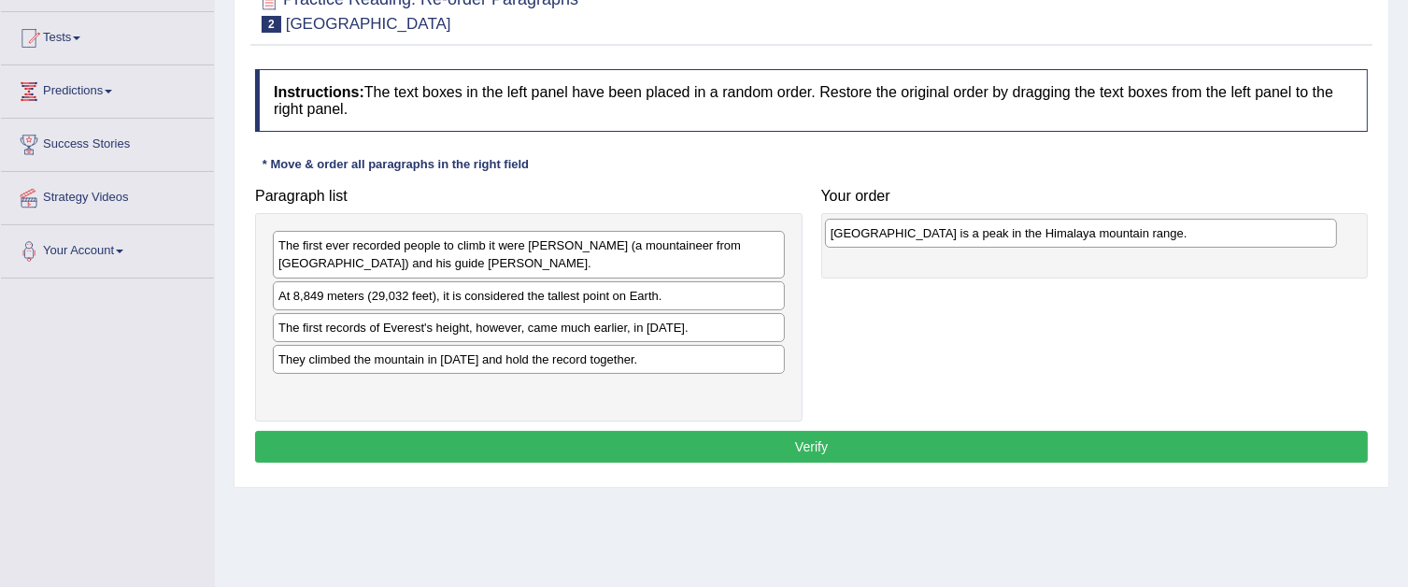
drag, startPoint x: 581, startPoint y: 368, endPoint x: 1135, endPoint y: 244, distance: 567.8
click at [1135, 244] on div "[GEOGRAPHIC_DATA] is a peak in the Himalaya mountain range." at bounding box center [1081, 233] width 512 height 29
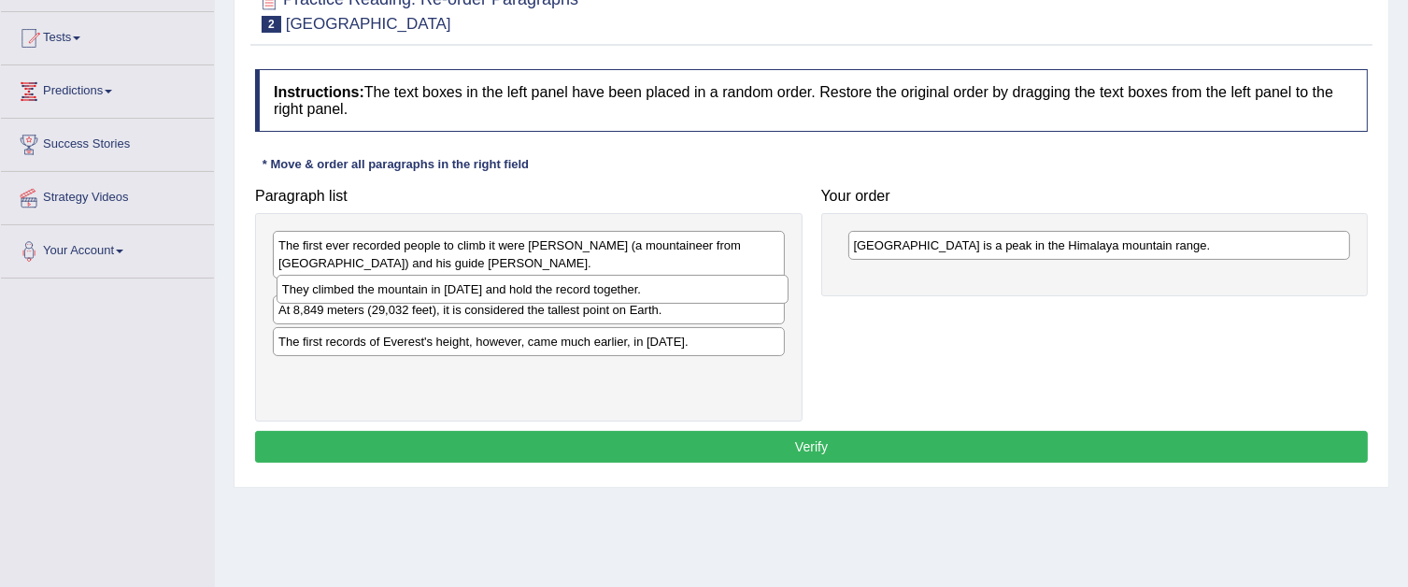
drag, startPoint x: 657, startPoint y: 358, endPoint x: 661, endPoint y: 290, distance: 68.3
click at [661, 290] on div "They climbed the mountain in [DATE] and hold the record together." at bounding box center [533, 289] width 512 height 29
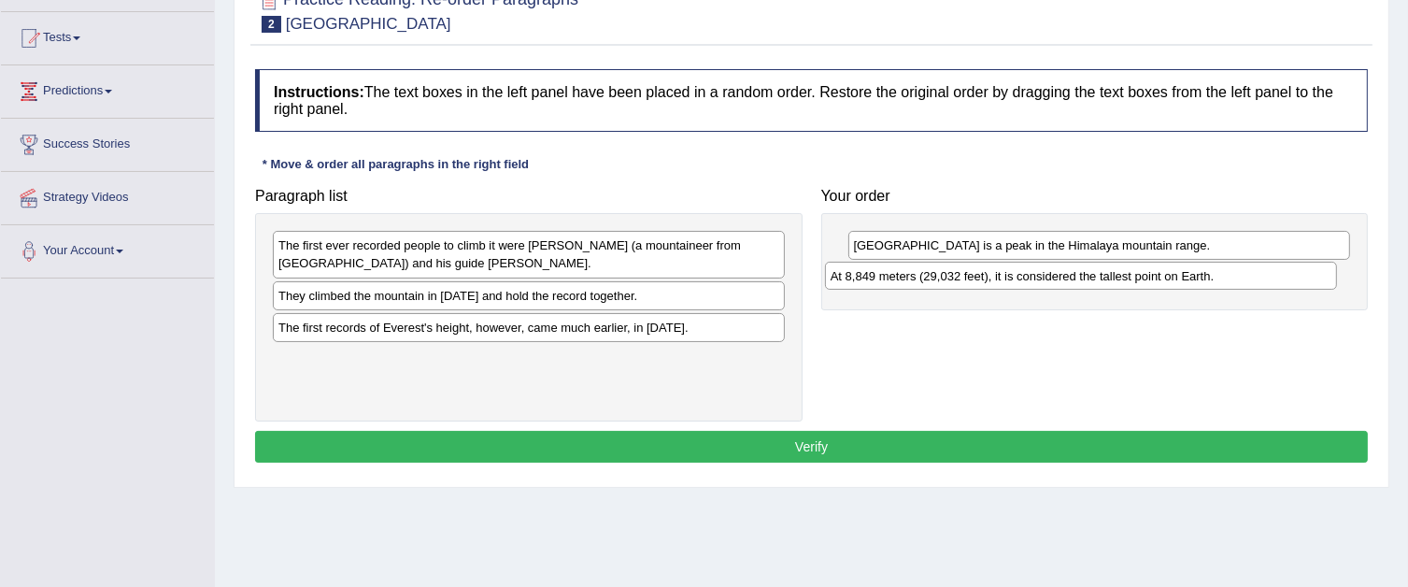
drag, startPoint x: 624, startPoint y: 322, endPoint x: 1177, endPoint y: 271, distance: 555.5
click at [1177, 271] on div "At 8,849 meters (29,032 feet), it is considered the tallest point on Earth." at bounding box center [1081, 276] width 512 height 29
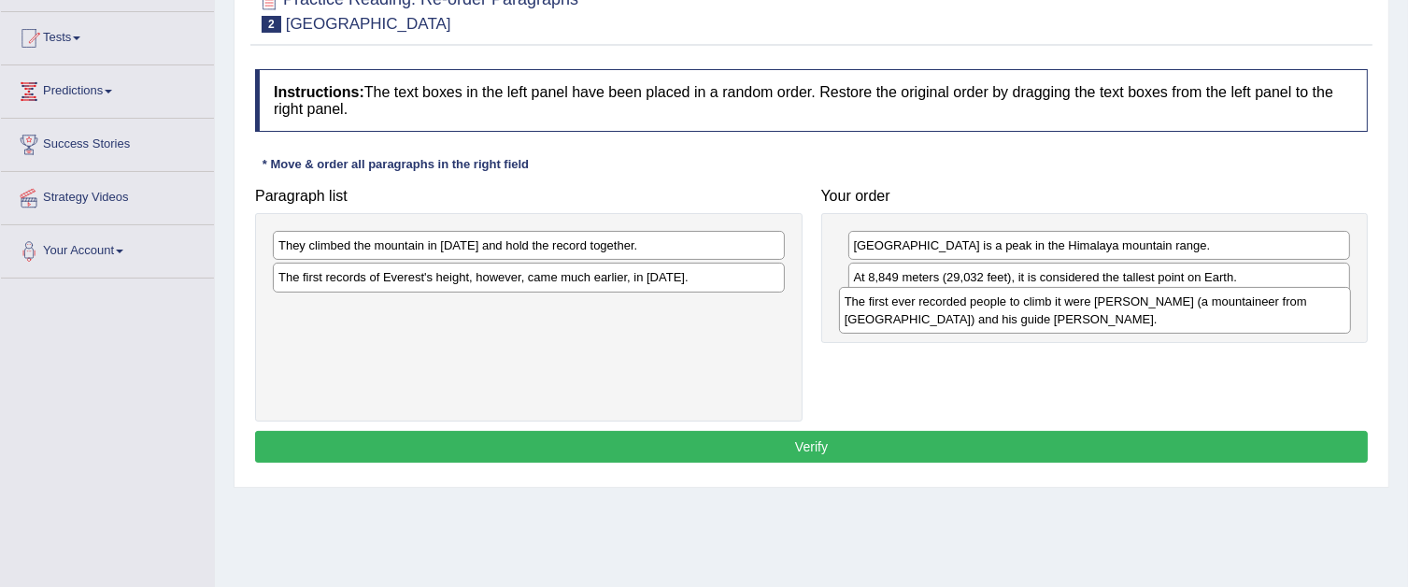
drag, startPoint x: 721, startPoint y: 249, endPoint x: 1288, endPoint y: 306, distance: 569.0
click at [1288, 306] on div "The first ever recorded people to climb it were Edmund Hillary (a mountaineer f…" at bounding box center [1095, 310] width 512 height 47
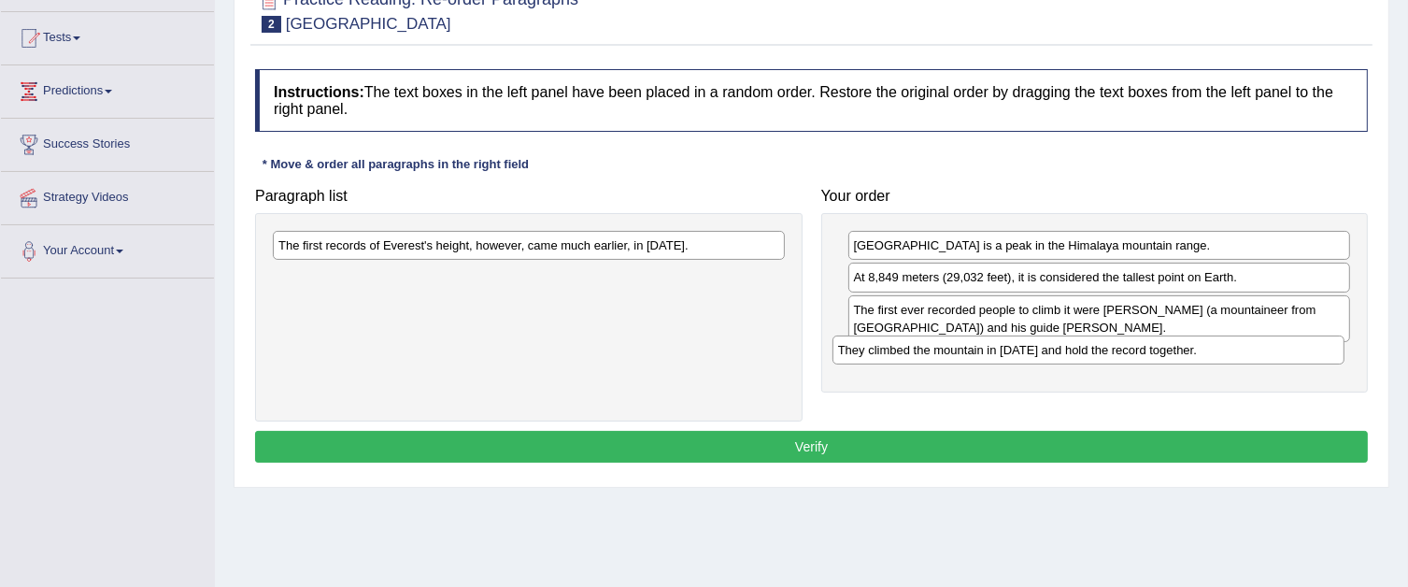
drag, startPoint x: 735, startPoint y: 248, endPoint x: 1295, endPoint y: 352, distance: 569.4
click at [1295, 352] on div "They climbed the mountain in 1953 and hold the record together." at bounding box center [1089, 349] width 512 height 29
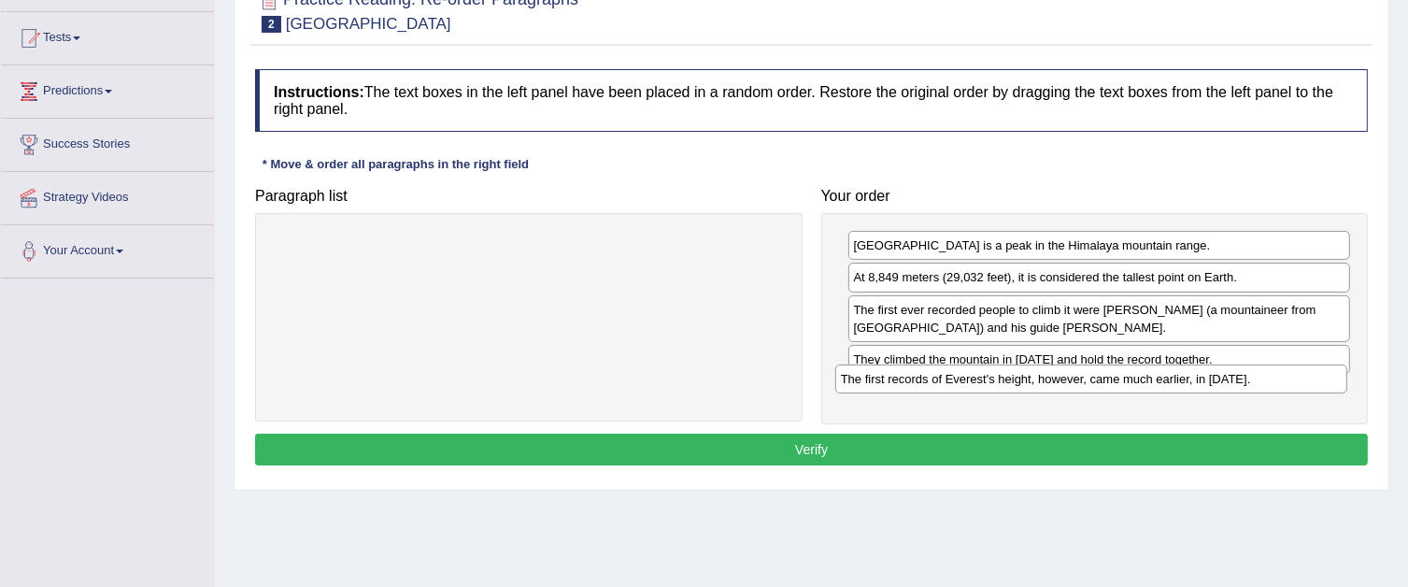
drag, startPoint x: 672, startPoint y: 247, endPoint x: 1234, endPoint y: 380, distance: 578.1
click at [1234, 380] on div "The first records of Everest's height, however, came much earlier, in 1856." at bounding box center [1091, 378] width 512 height 29
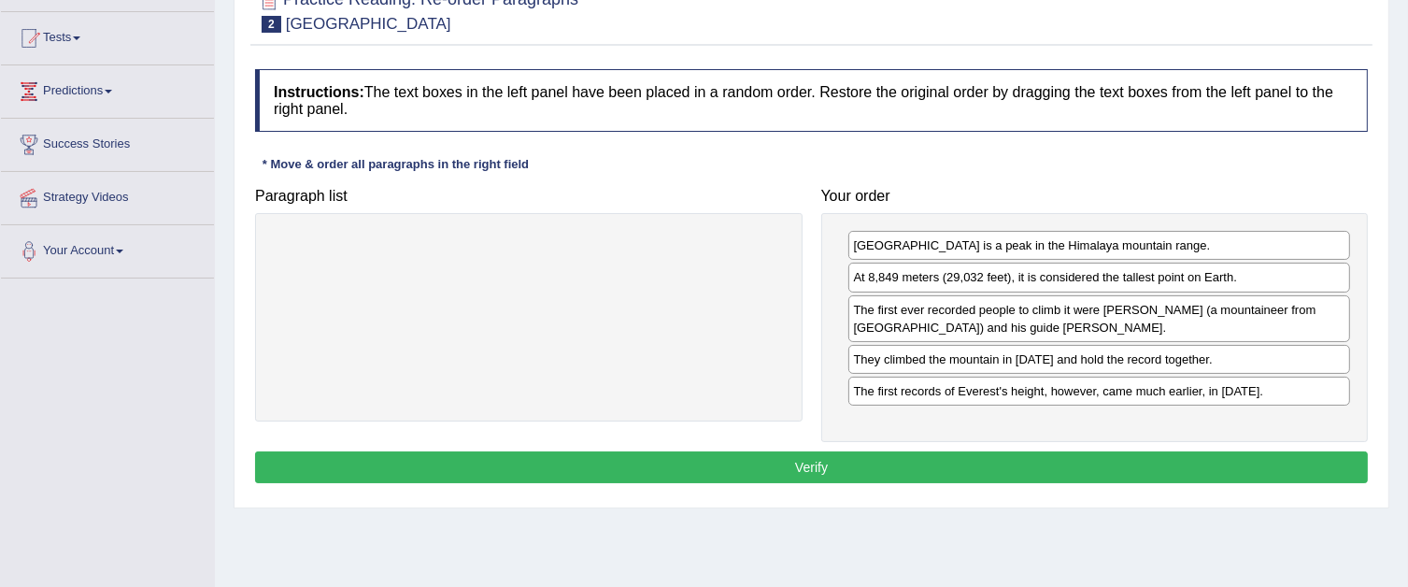
click at [1075, 451] on button "Verify" at bounding box center [811, 467] width 1113 height 32
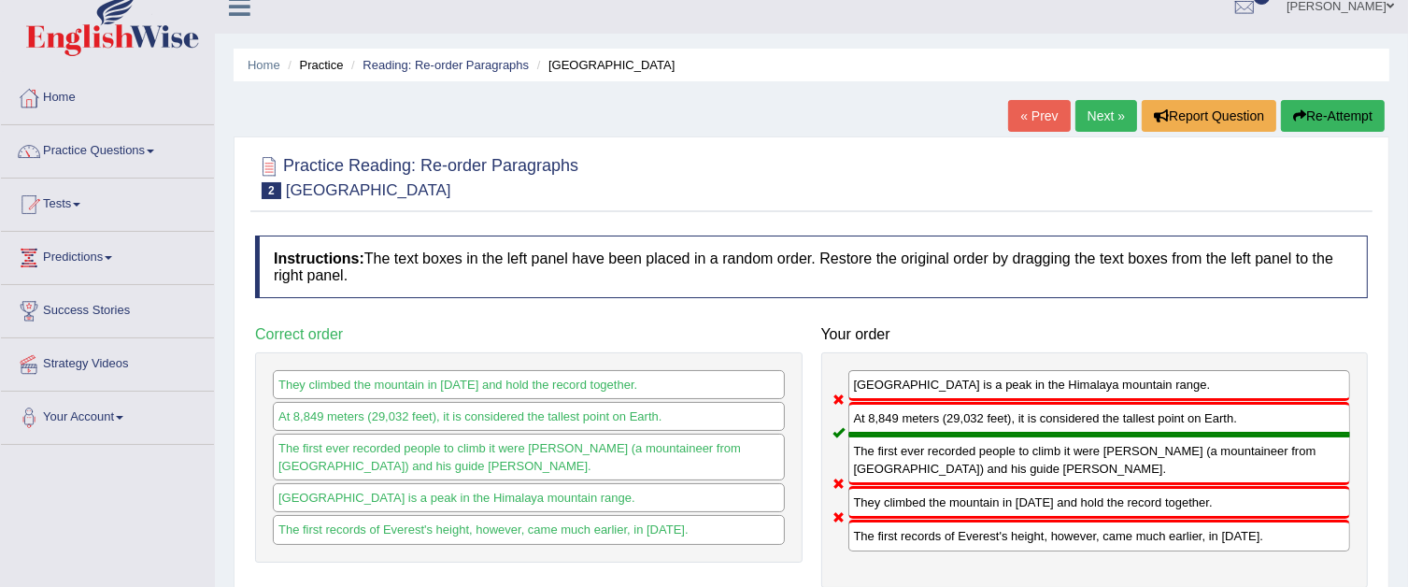
scroll to position [0, 0]
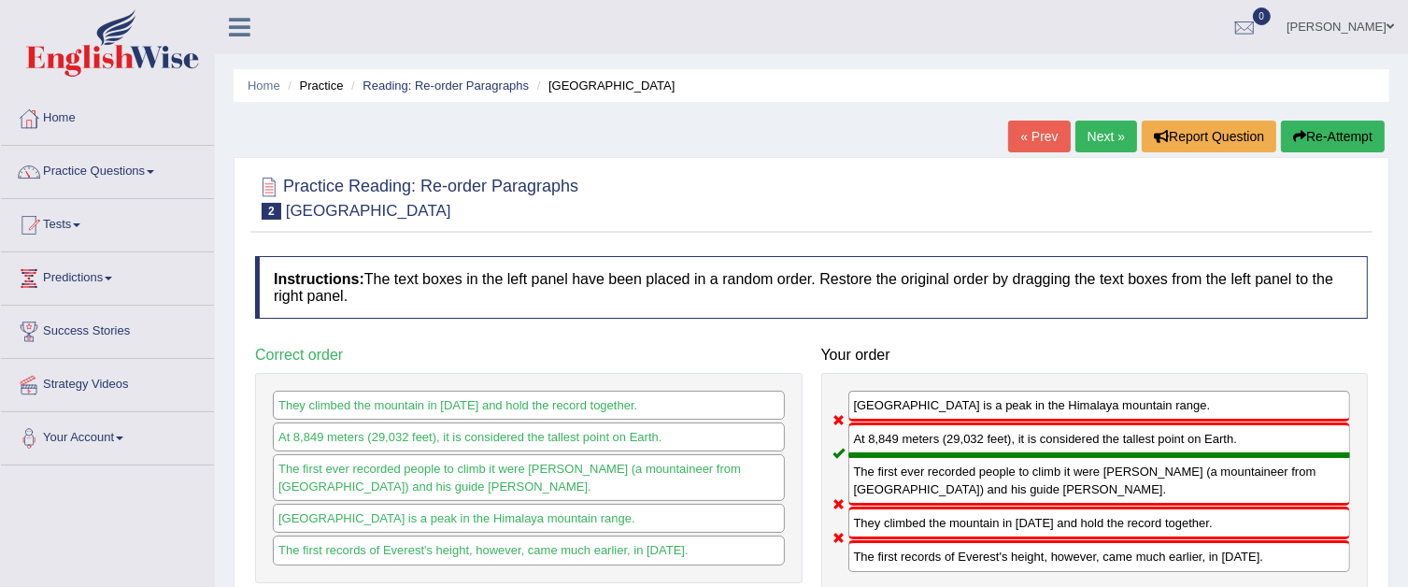
click at [1088, 141] on link "Next »" at bounding box center [1106, 137] width 62 height 32
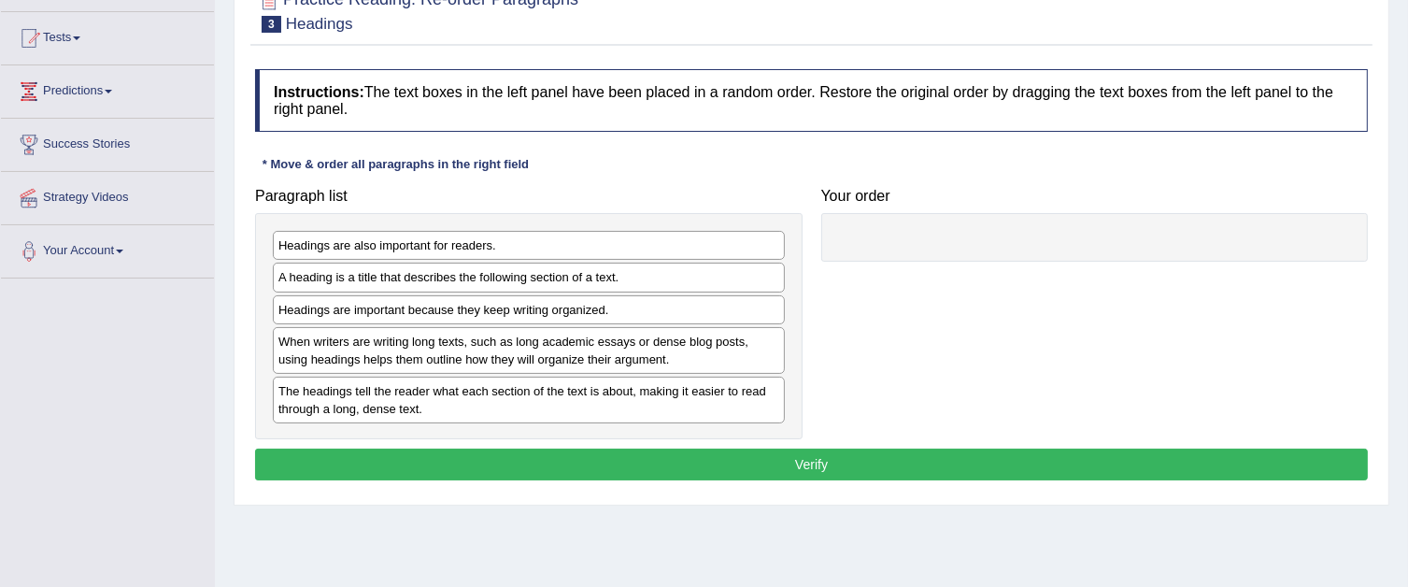
scroll to position [280, 0]
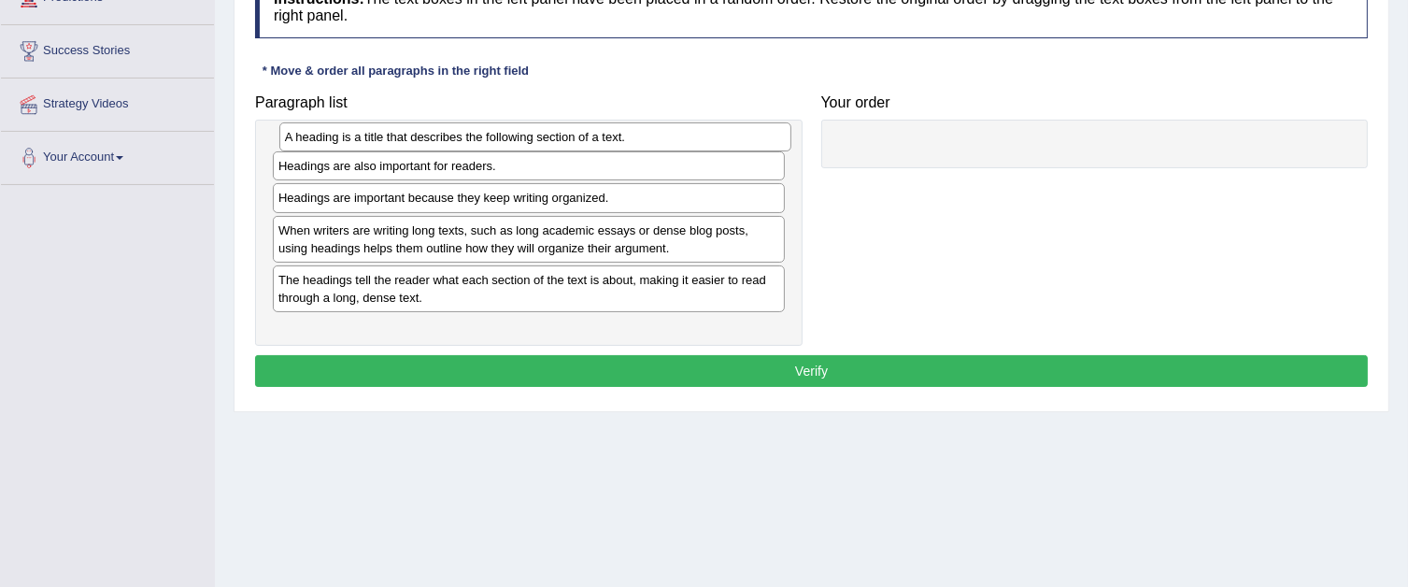
drag, startPoint x: 623, startPoint y: 178, endPoint x: 630, endPoint y: 132, distance: 47.2
click at [630, 132] on div "A heading is a title that describes the following section of a text." at bounding box center [535, 136] width 512 height 29
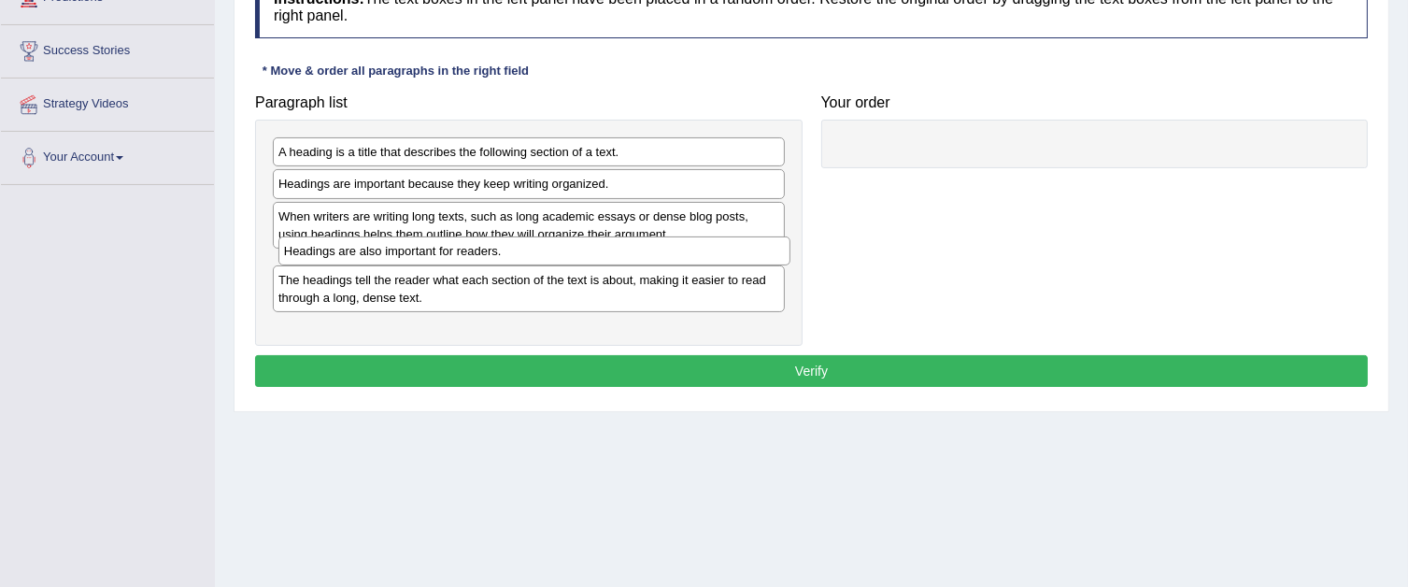
drag, startPoint x: 711, startPoint y: 178, endPoint x: 717, endPoint y: 246, distance: 67.5
click at [717, 246] on div "Headings are also important for readers." at bounding box center [534, 250] width 512 height 29
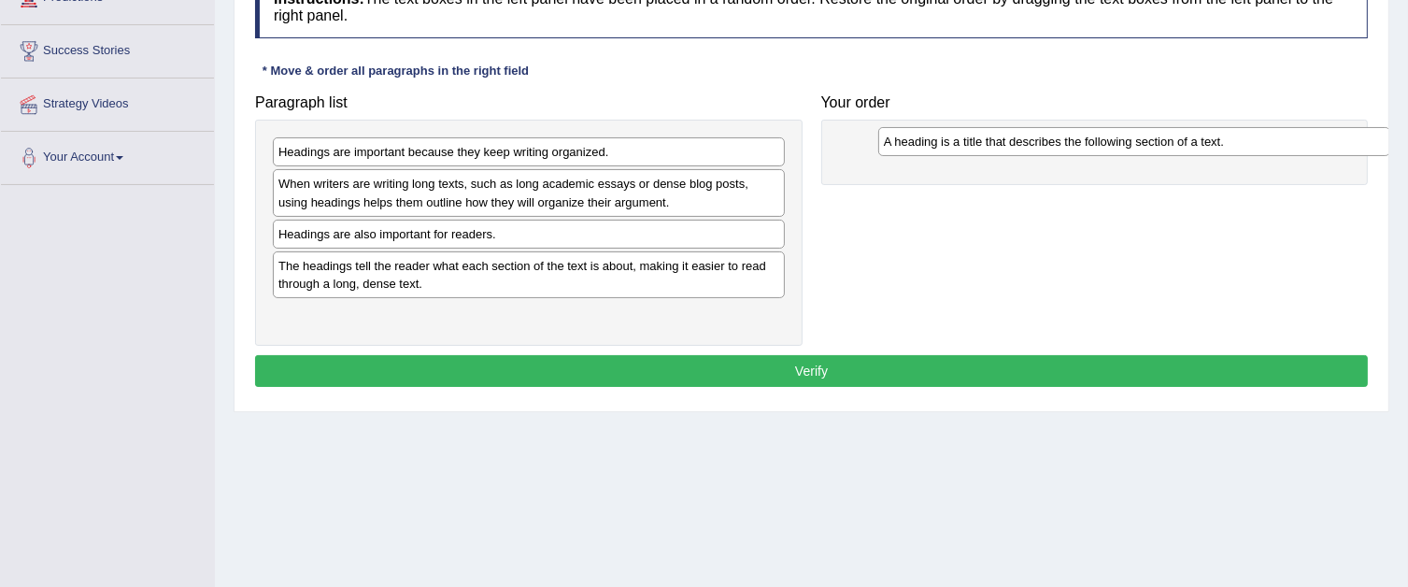
drag, startPoint x: 691, startPoint y: 153, endPoint x: 1292, endPoint y: 143, distance: 600.9
click at [1292, 143] on div "A heading is a title that describes the following section of a text." at bounding box center [1134, 141] width 512 height 29
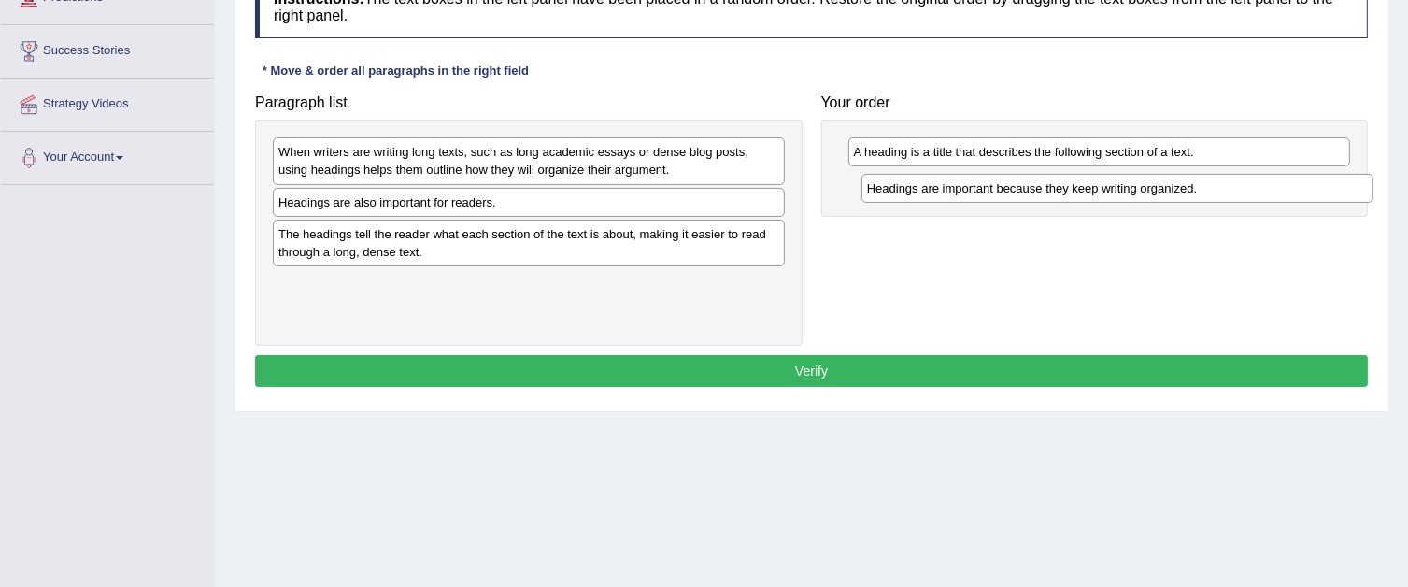
drag, startPoint x: 768, startPoint y: 149, endPoint x: 1363, endPoint y: 186, distance: 596.3
click at [1363, 186] on div "Headings are important because they keep writing organized." at bounding box center [1117, 188] width 512 height 29
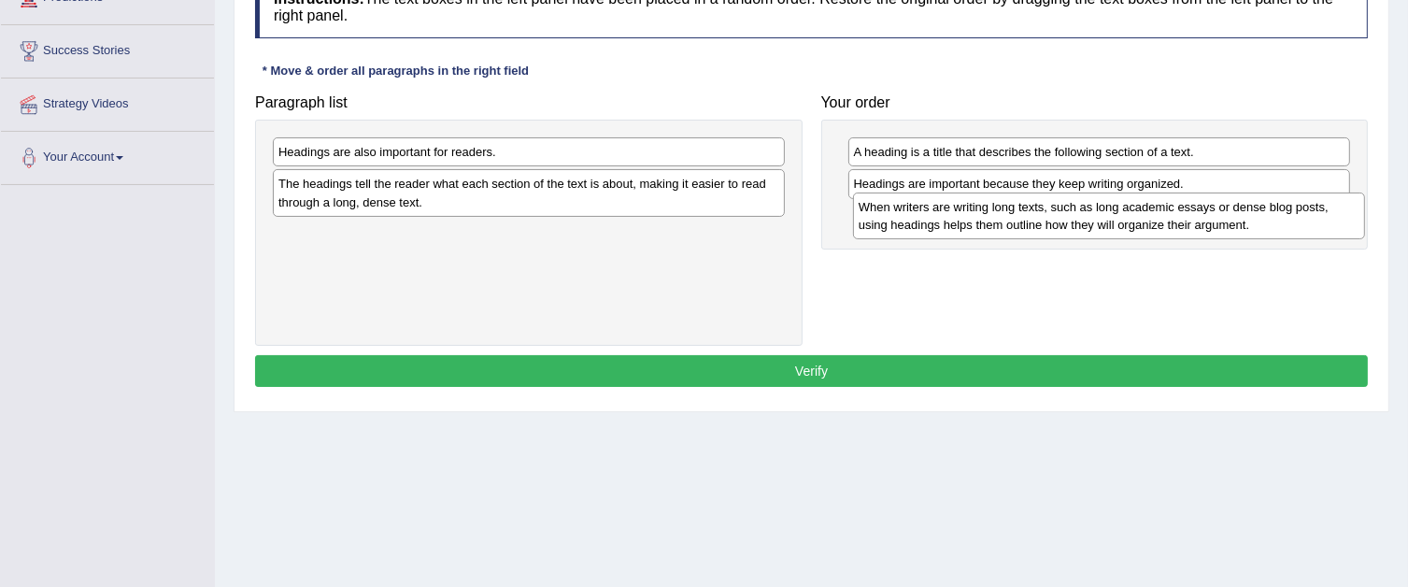
drag, startPoint x: 733, startPoint y: 166, endPoint x: 1316, endPoint y: 221, distance: 585.6
click at [1316, 221] on div "When writers are writing long texts, such as long academic essays or dense blog…" at bounding box center [1109, 215] width 512 height 47
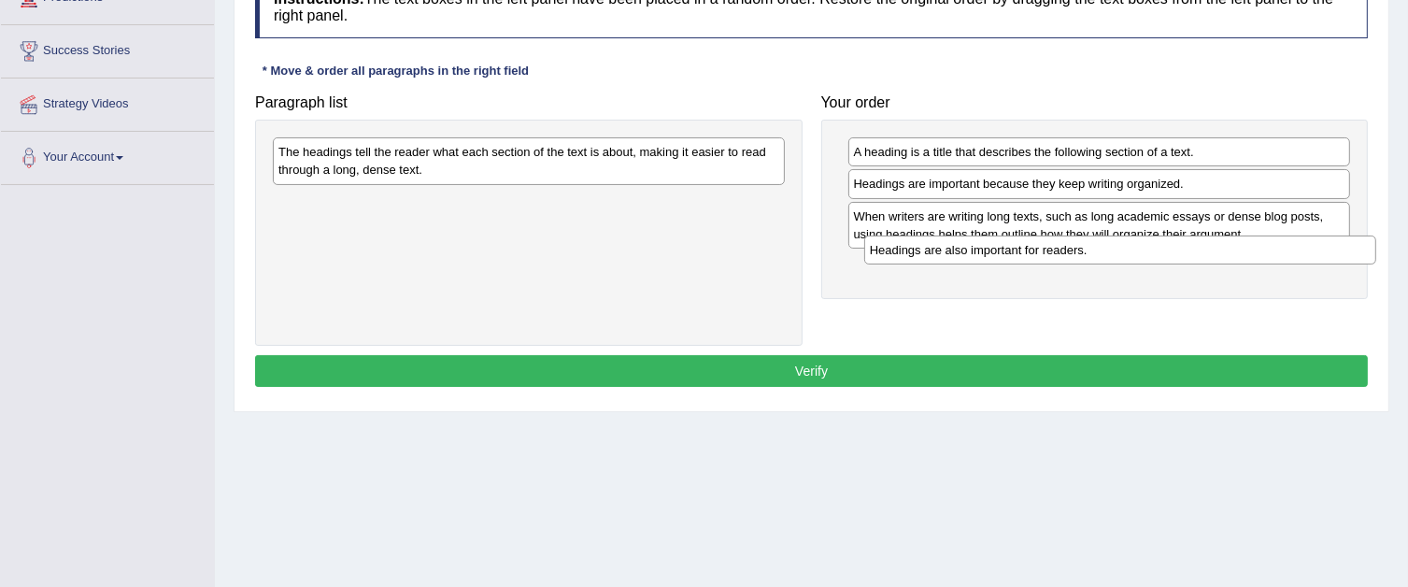
drag, startPoint x: 663, startPoint y: 160, endPoint x: 1267, endPoint y: 258, distance: 611.5
click at [1267, 258] on div "Headings are also important for readers." at bounding box center [1120, 249] width 512 height 29
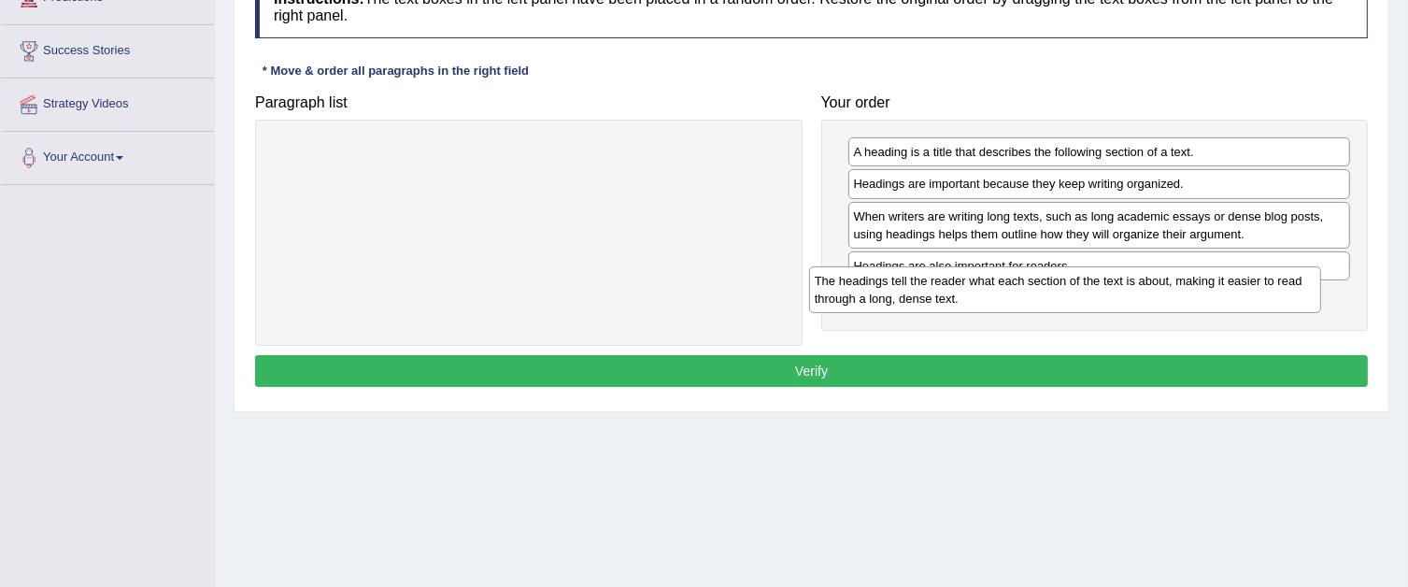
drag, startPoint x: 697, startPoint y: 158, endPoint x: 1233, endPoint y: 287, distance: 551.6
click at [1233, 287] on div "The headings tell the reader what each section of the text is about, making it …" at bounding box center [1065, 289] width 512 height 47
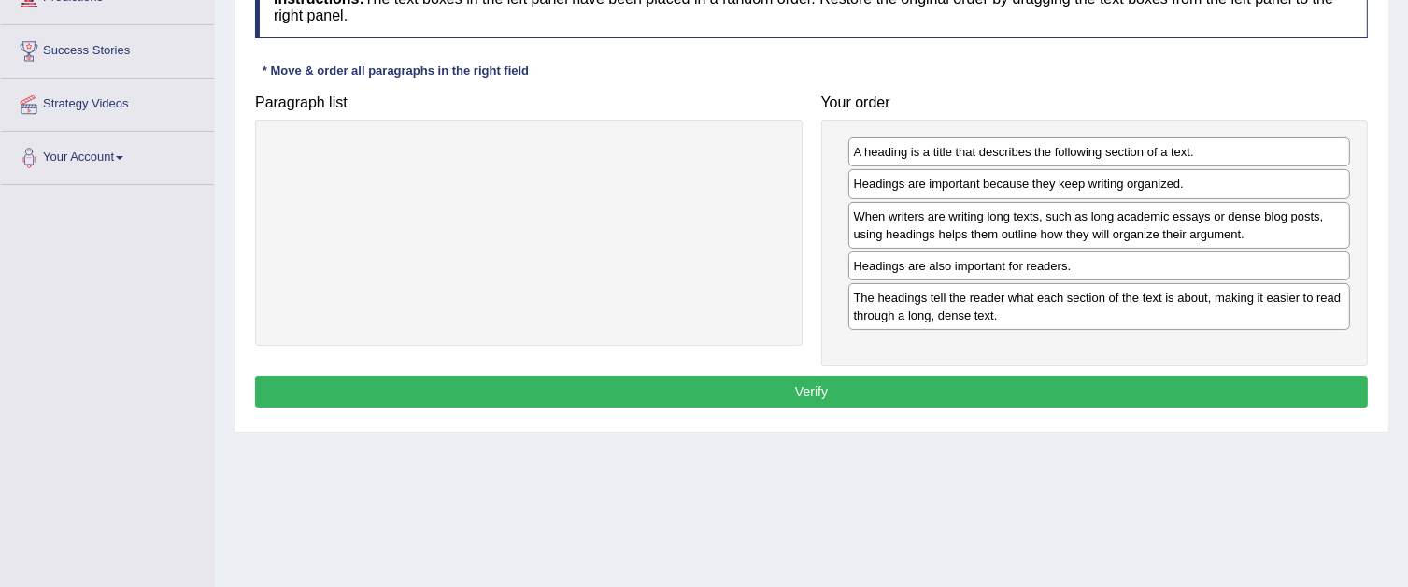
click at [918, 394] on button "Verify" at bounding box center [811, 392] width 1113 height 32
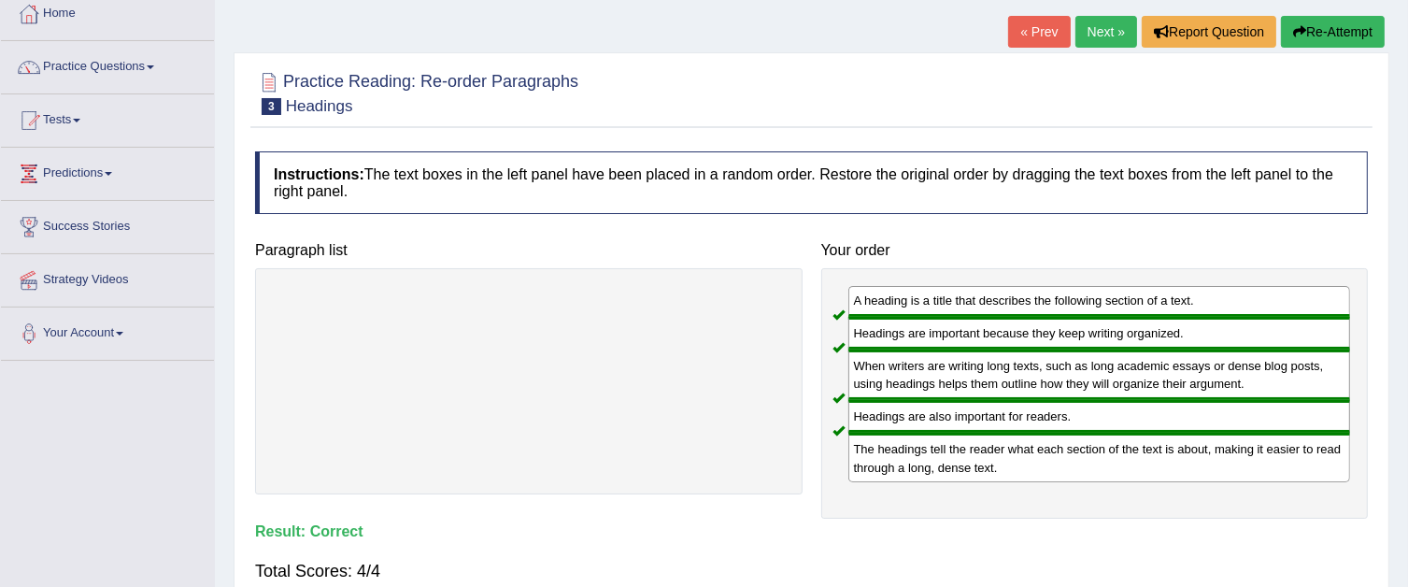
scroll to position [93, 0]
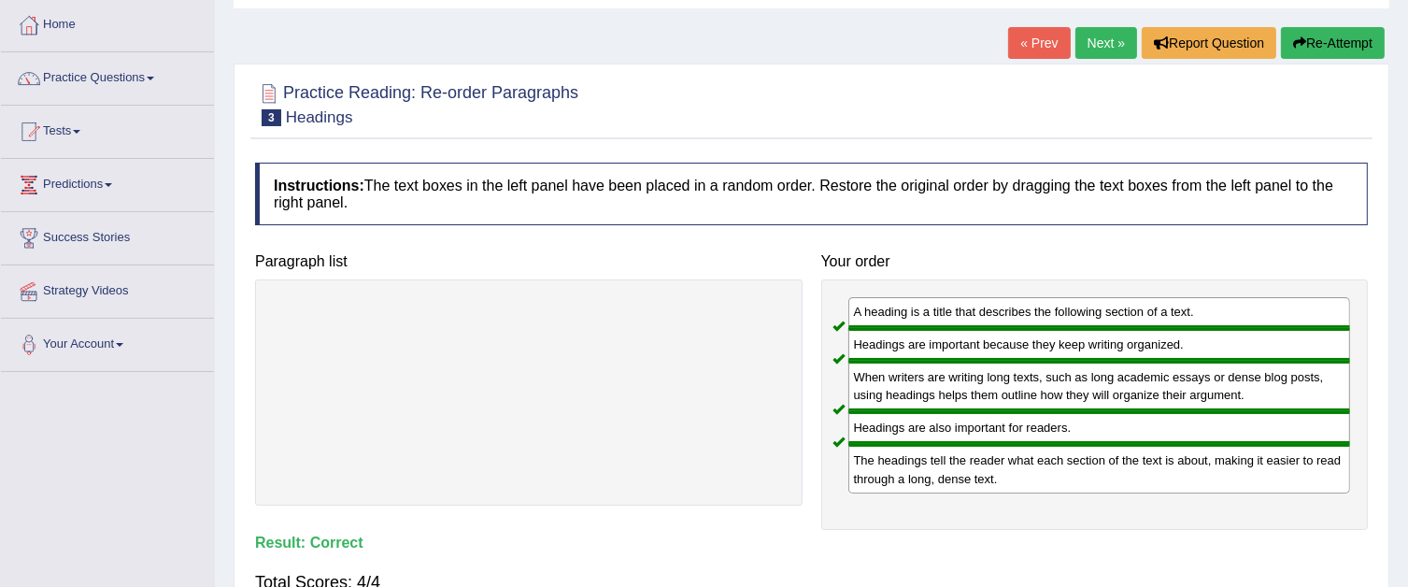
click at [1090, 44] on link "Next »" at bounding box center [1106, 43] width 62 height 32
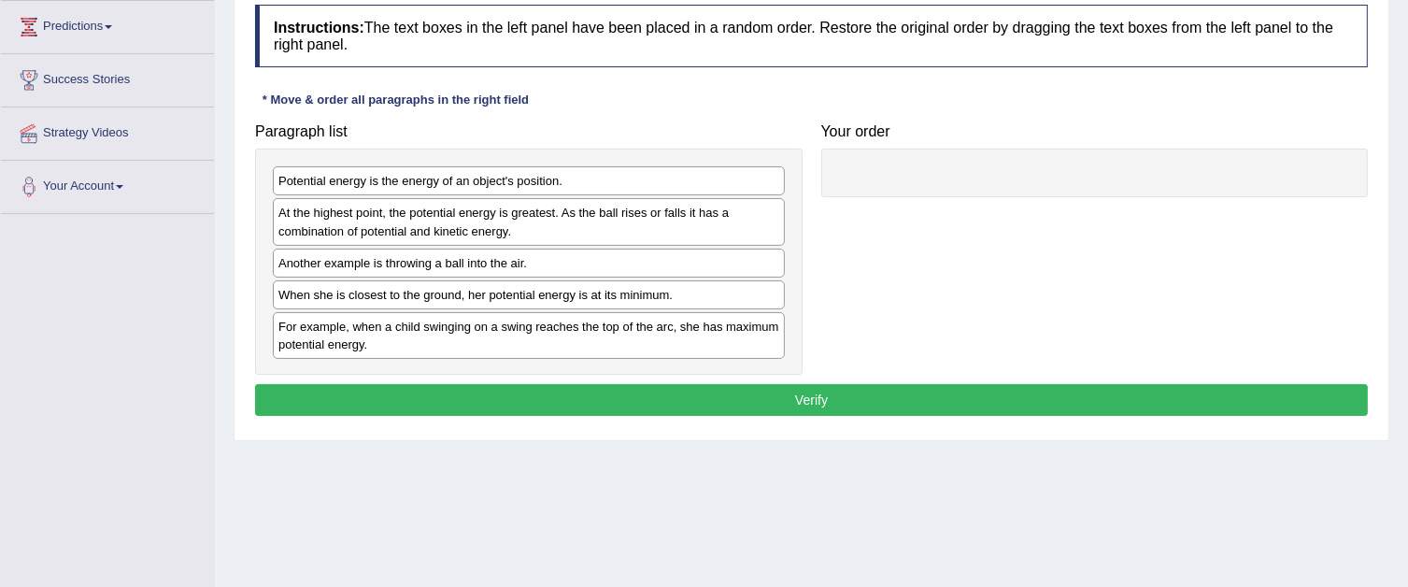
scroll to position [280, 0]
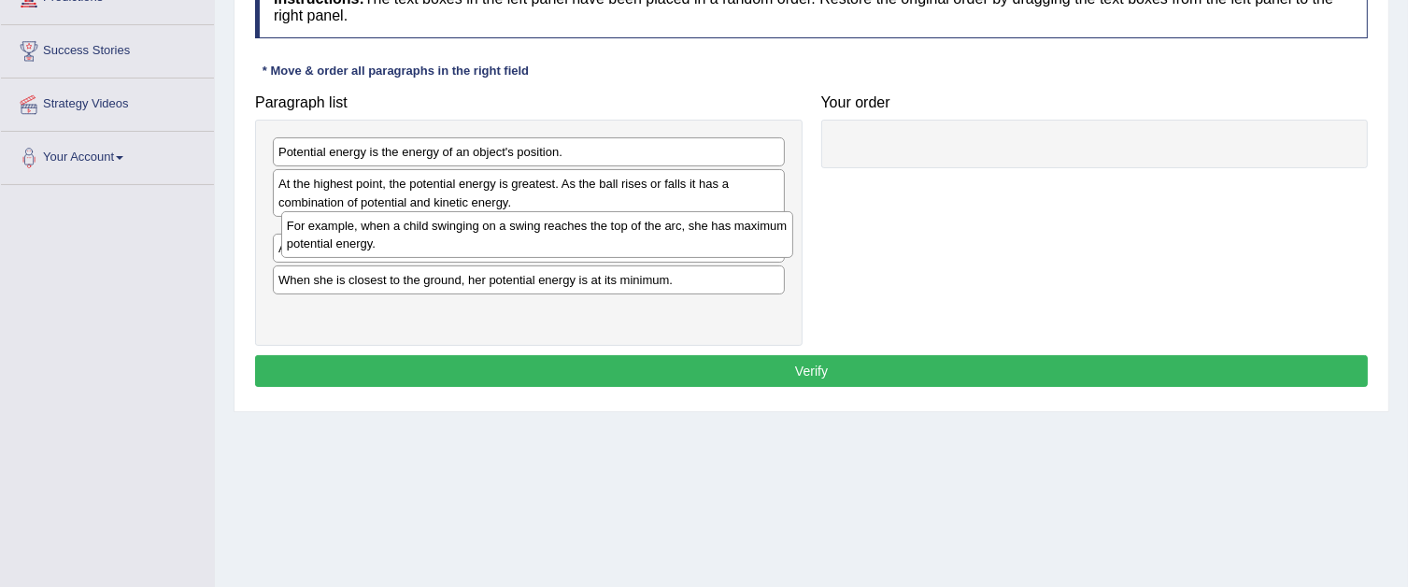
drag, startPoint x: 654, startPoint y: 301, endPoint x: 662, endPoint y: 231, distance: 70.6
click at [662, 231] on div "For example, when a child swinging on a swing reaches the top of the arc, she h…" at bounding box center [537, 234] width 512 height 47
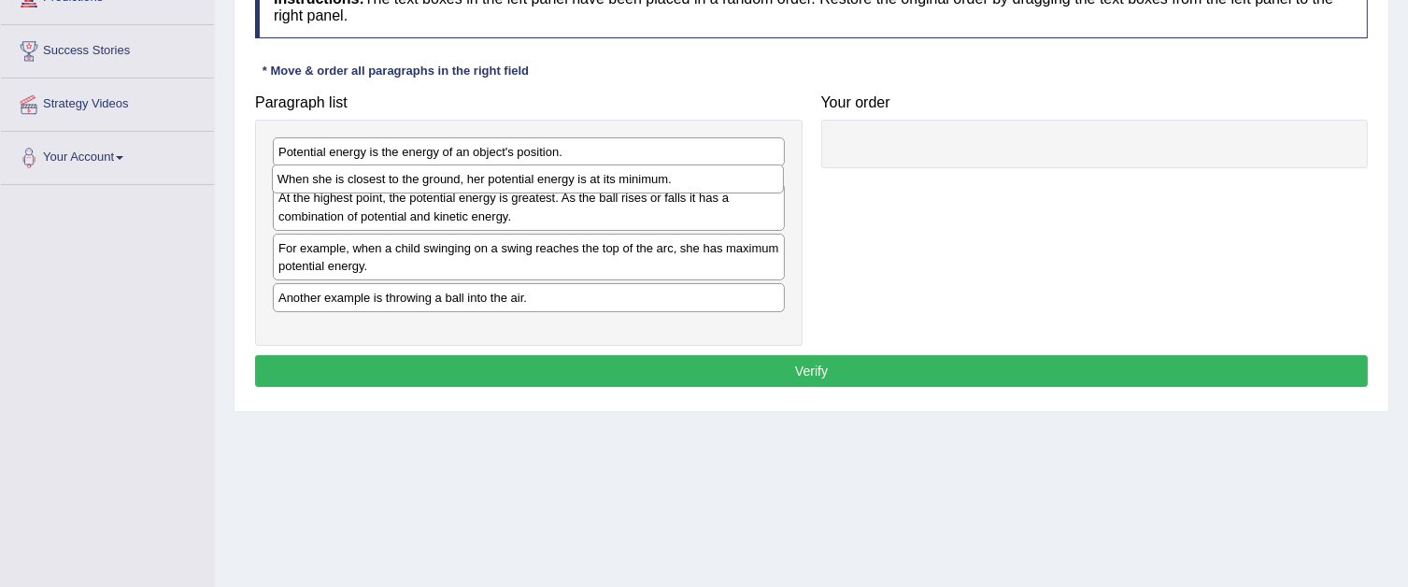
drag, startPoint x: 539, startPoint y: 317, endPoint x: 538, endPoint y: 182, distance: 134.6
click at [538, 182] on div "When she is closest to the ground, her potential energy is at its minimum." at bounding box center [528, 178] width 512 height 29
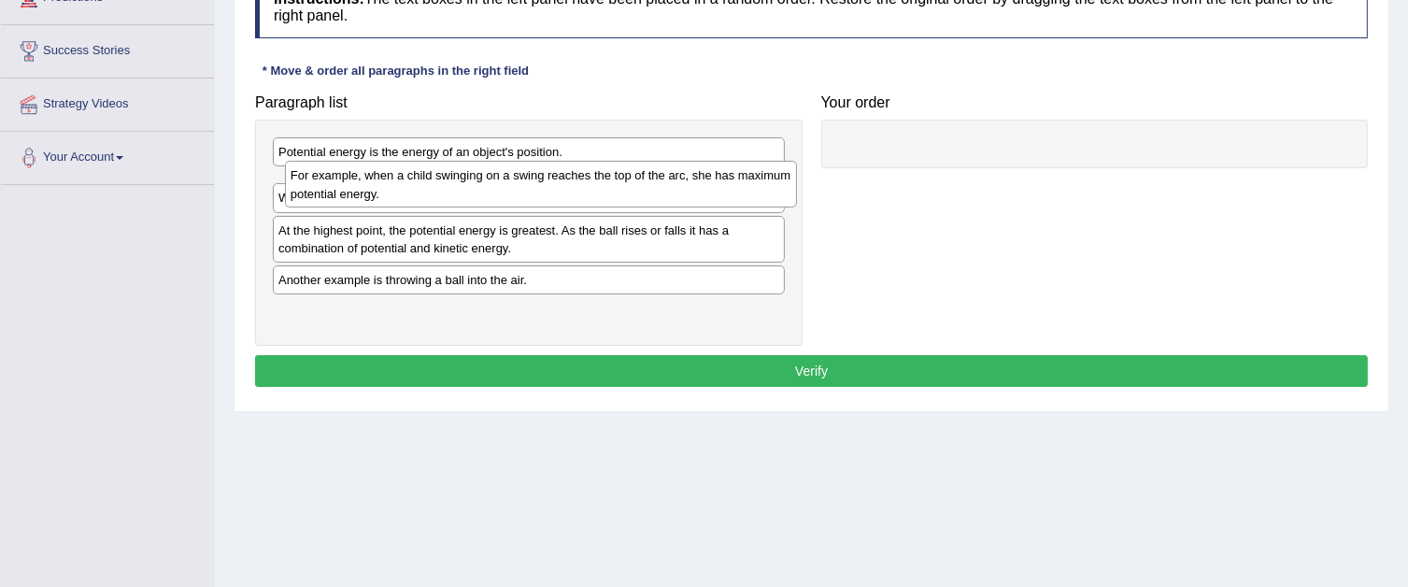
drag, startPoint x: 549, startPoint y: 268, endPoint x: 562, endPoint y: 179, distance: 89.6
click at [562, 179] on div "For example, when a child swinging on a swing reaches the top of the arc, she h…" at bounding box center [541, 184] width 512 height 47
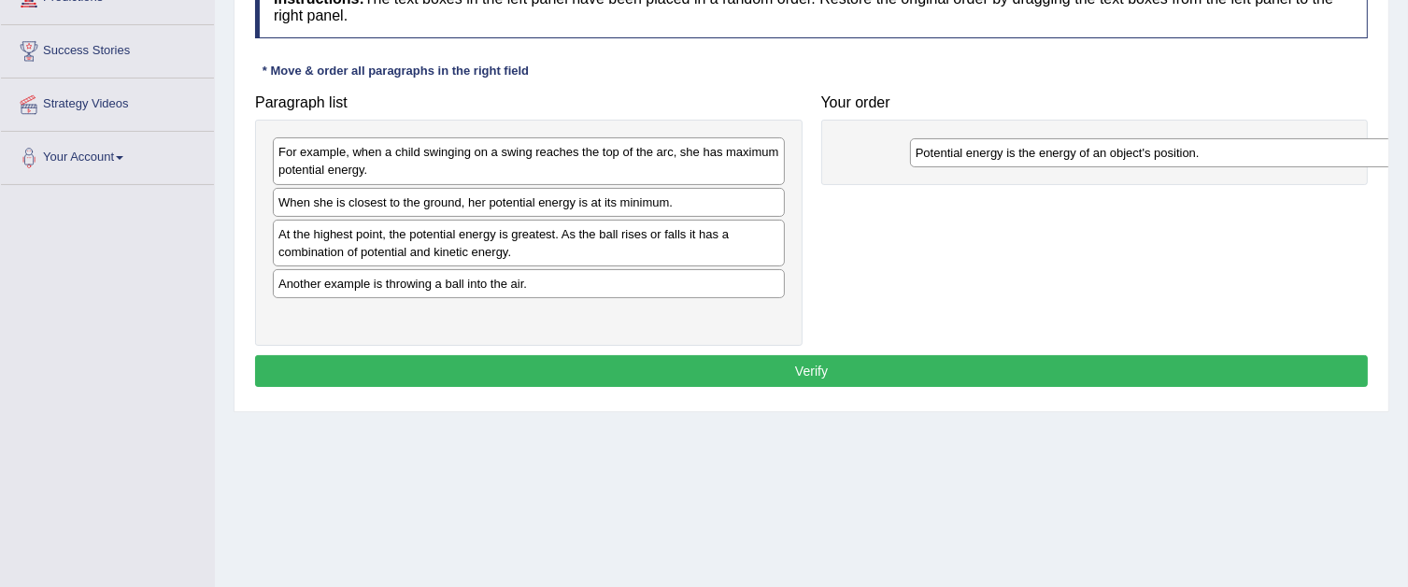
drag, startPoint x: 660, startPoint y: 151, endPoint x: 1297, endPoint y: 152, distance: 637.2
click at [1297, 152] on div "Potential energy is the energy of an object's position." at bounding box center [1166, 152] width 512 height 29
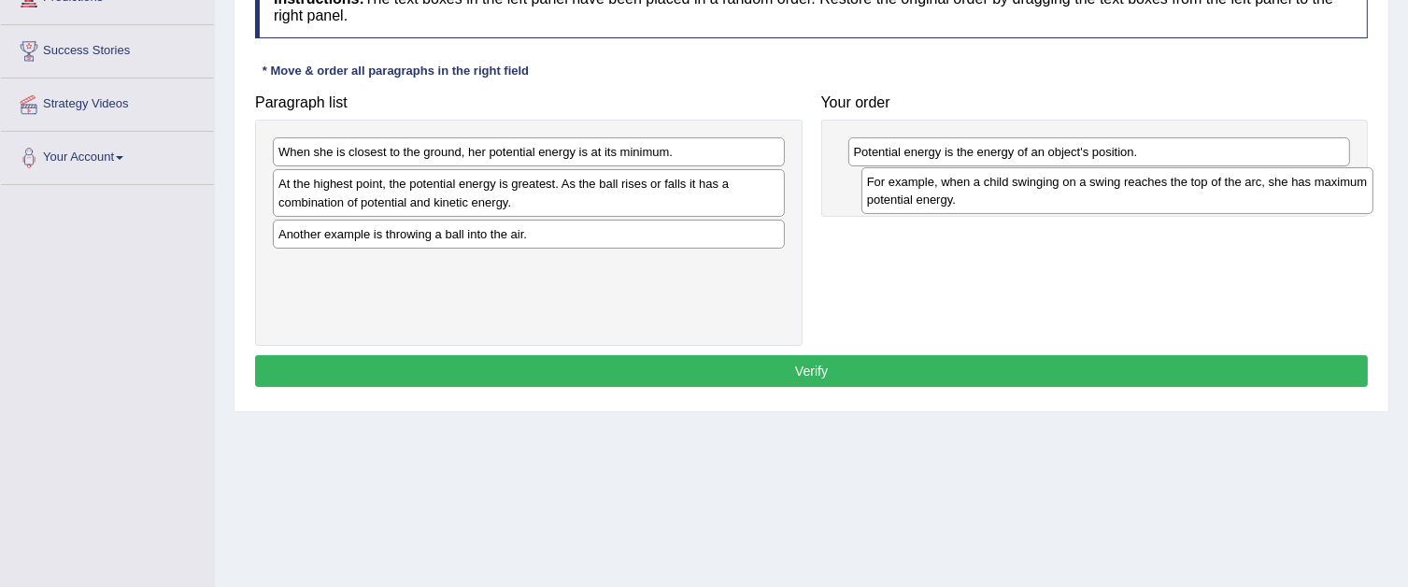
drag, startPoint x: 678, startPoint y: 141, endPoint x: 1278, endPoint y: 168, distance: 600.5
click at [1278, 168] on div "For example, when a child swinging on a swing reaches the top of the arc, she h…" at bounding box center [1117, 190] width 512 height 47
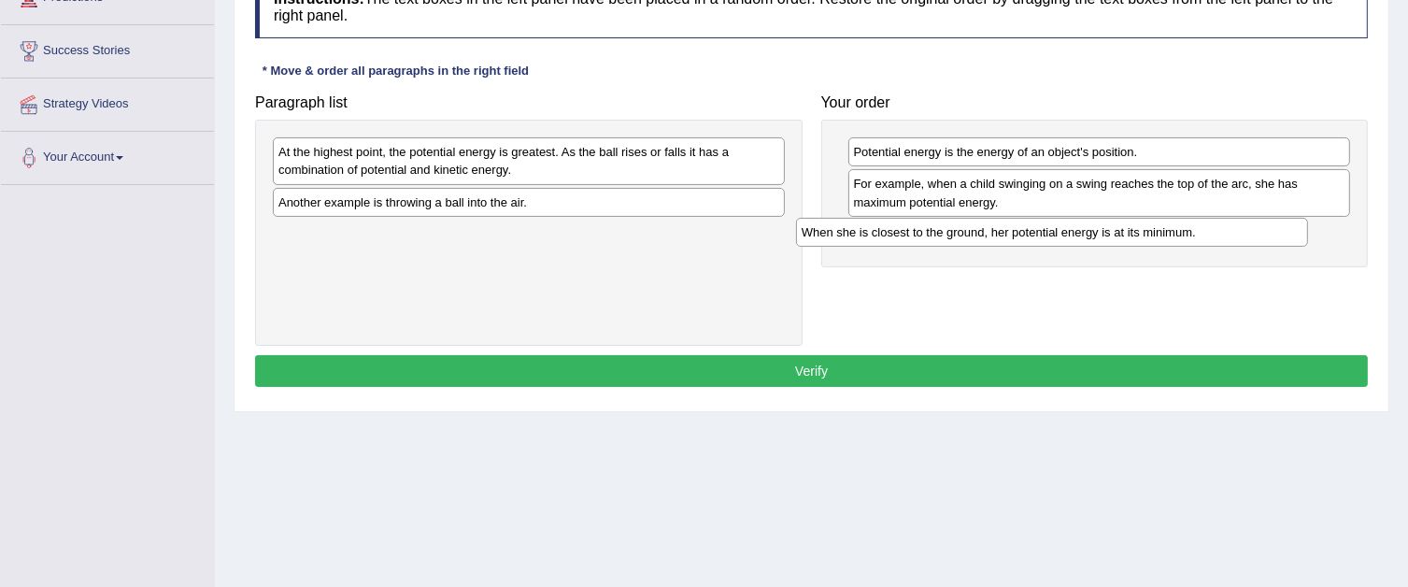
drag, startPoint x: 677, startPoint y: 149, endPoint x: 1200, endPoint y: 229, distance: 528.3
click at [1207, 230] on div "When she is closest to the ground, her potential energy is at its minimum." at bounding box center [1052, 232] width 512 height 29
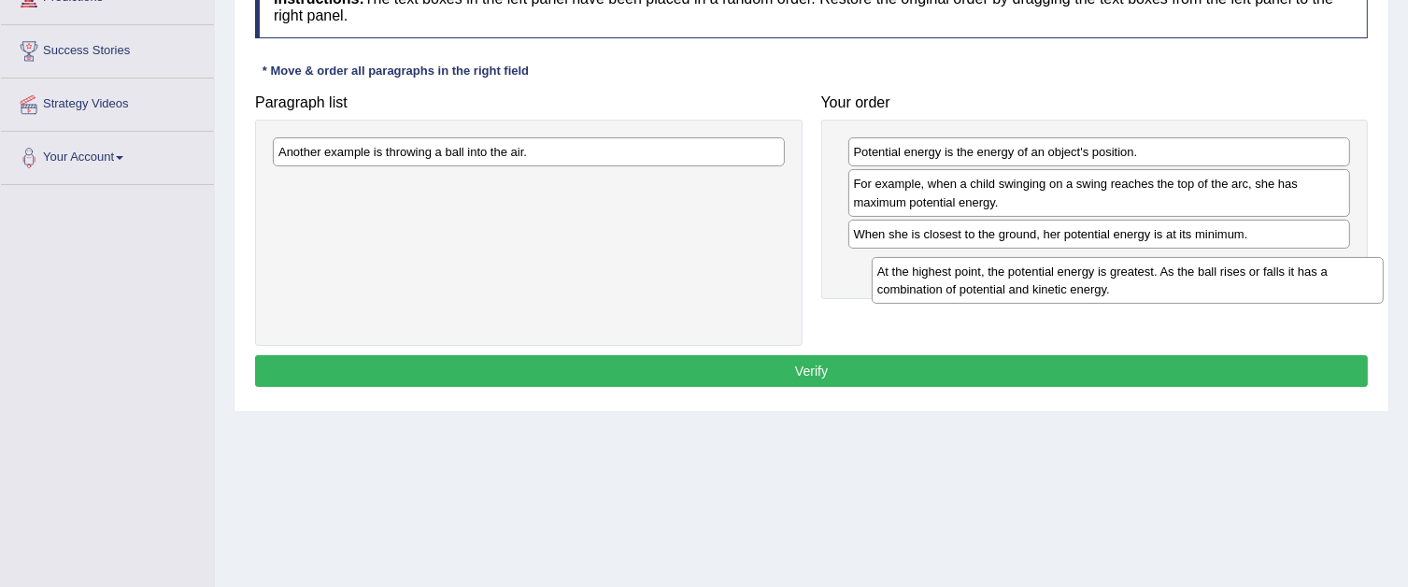
drag, startPoint x: 640, startPoint y: 158, endPoint x: 1243, endPoint y: 272, distance: 613.3
click at [1243, 274] on div "At the highest point, the potential energy is greatest. As the ball rises or fa…" at bounding box center [1128, 280] width 512 height 47
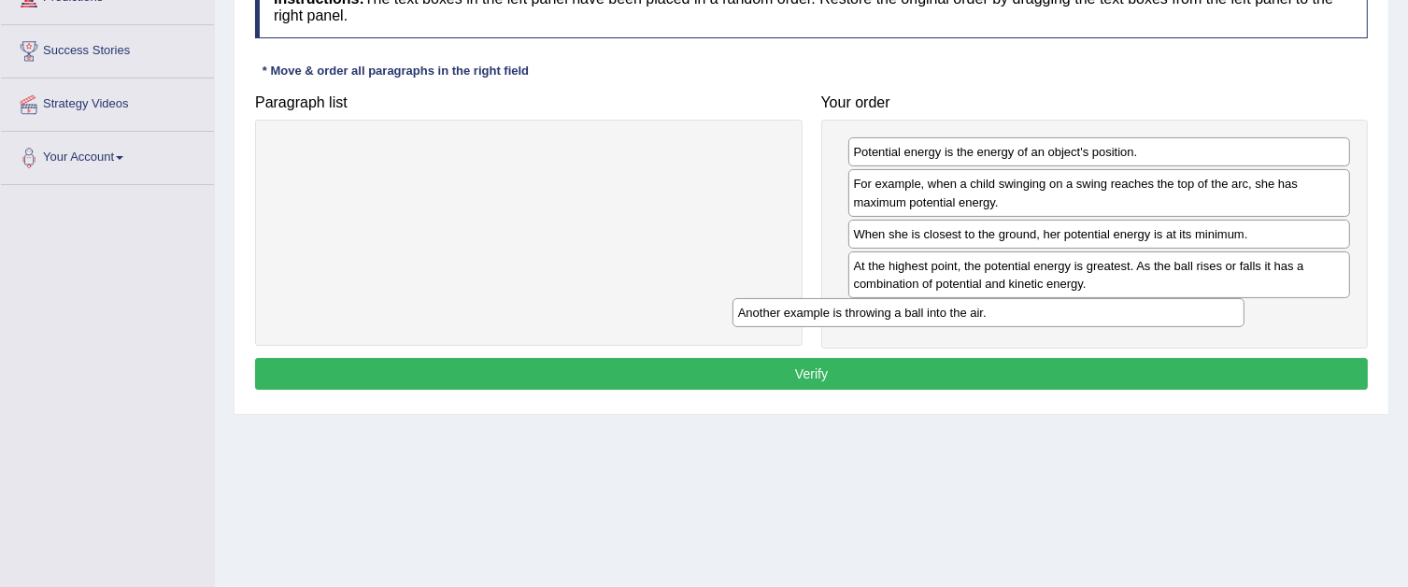
drag, startPoint x: 568, startPoint y: 149, endPoint x: 1032, endPoint y: 310, distance: 490.8
click at [1032, 310] on div "Another example is throwing a ball into the air." at bounding box center [989, 312] width 512 height 29
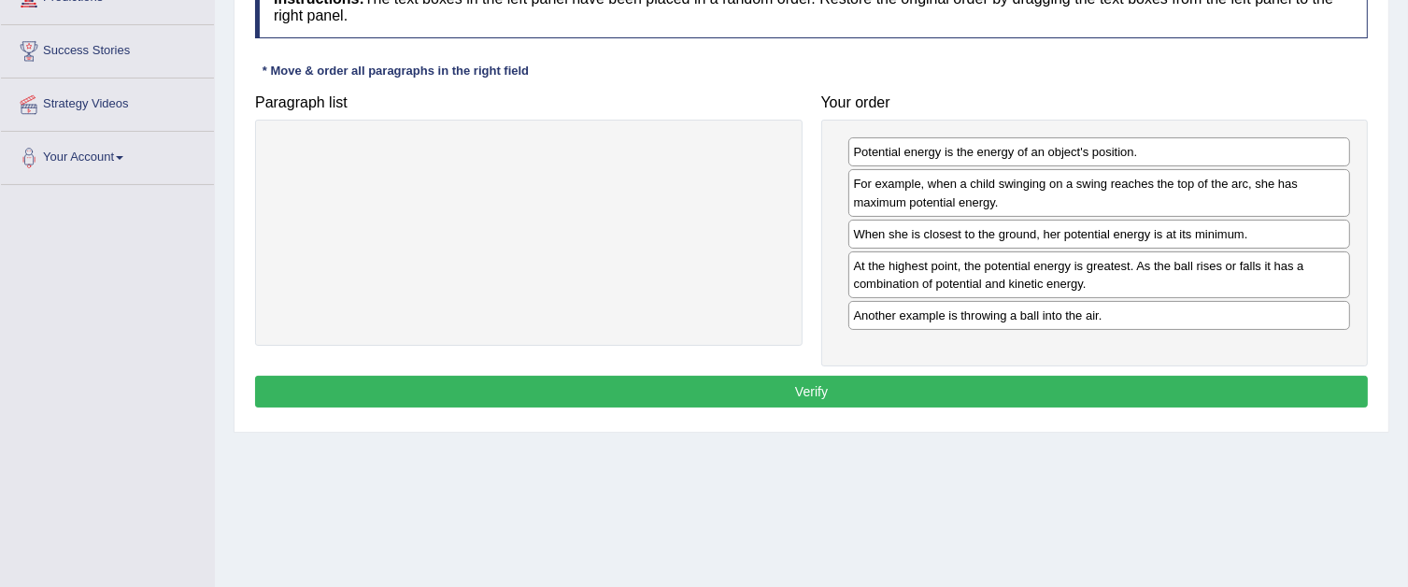
click at [990, 361] on div "Potential energy is the energy of an object's position. For example, when a chi…" at bounding box center [1095, 243] width 548 height 247
click at [990, 378] on button "Verify" at bounding box center [811, 392] width 1113 height 32
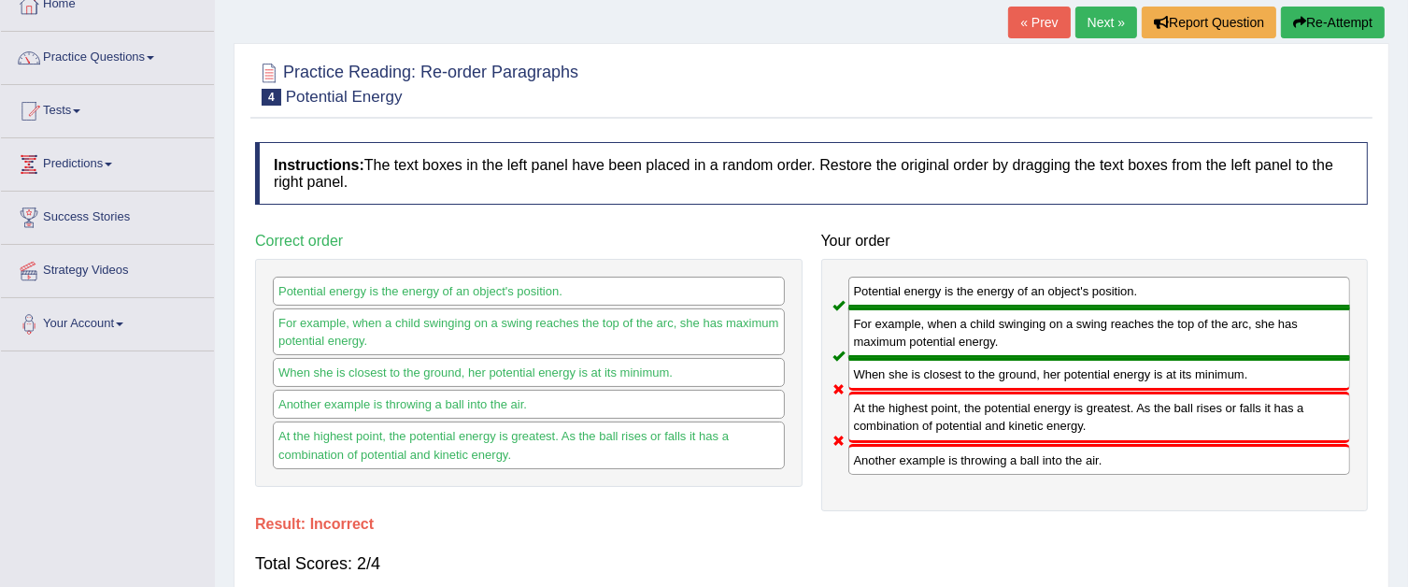
scroll to position [93, 0]
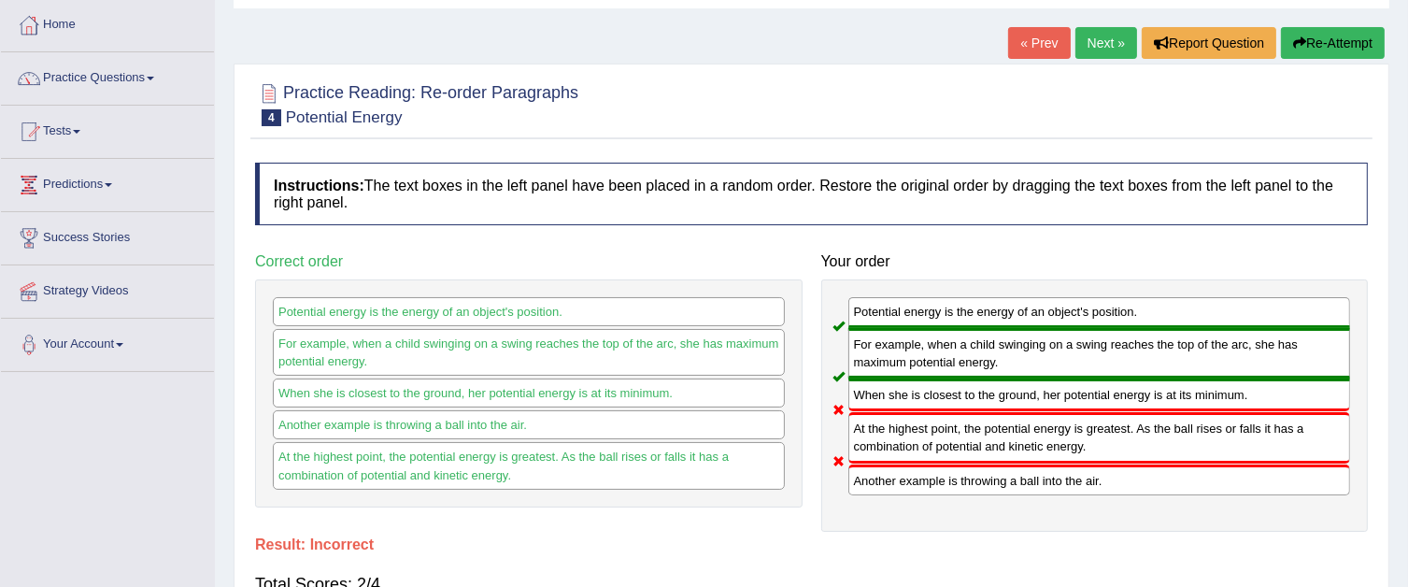
click at [1080, 42] on link "Next »" at bounding box center [1106, 43] width 62 height 32
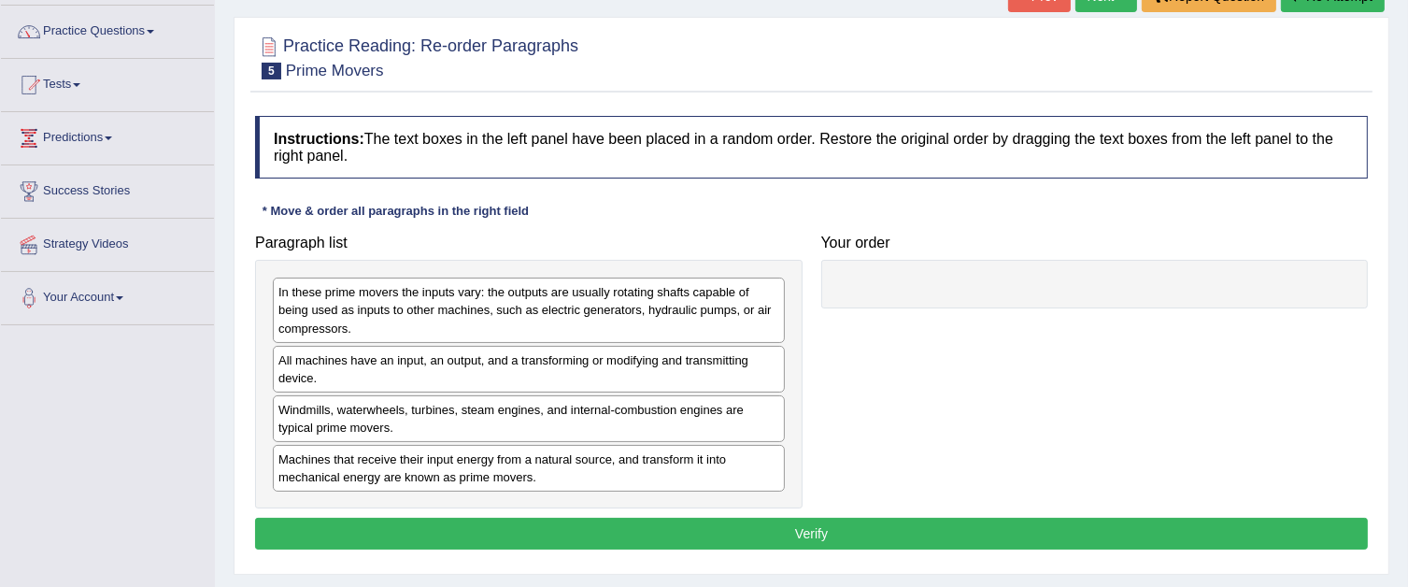
scroll to position [187, 0]
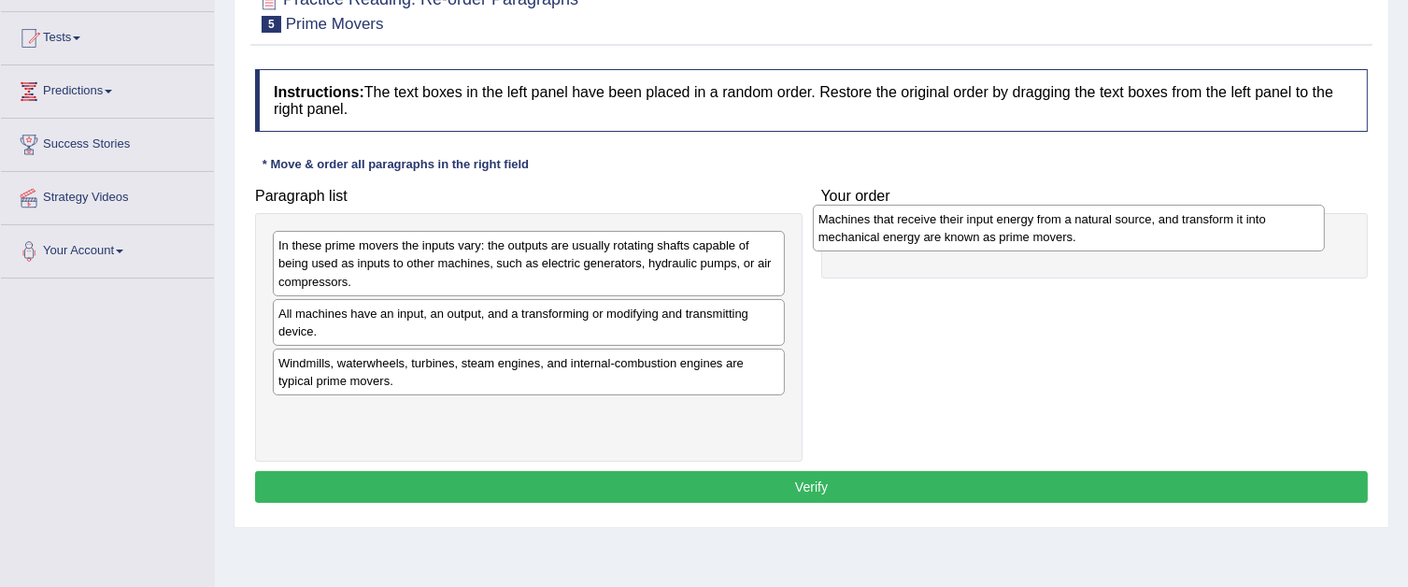
drag, startPoint x: 654, startPoint y: 426, endPoint x: 1194, endPoint y: 234, distance: 573.3
click at [1194, 234] on div "Machines that receive their input energy from a natural source, and transform i…" at bounding box center [1069, 228] width 512 height 47
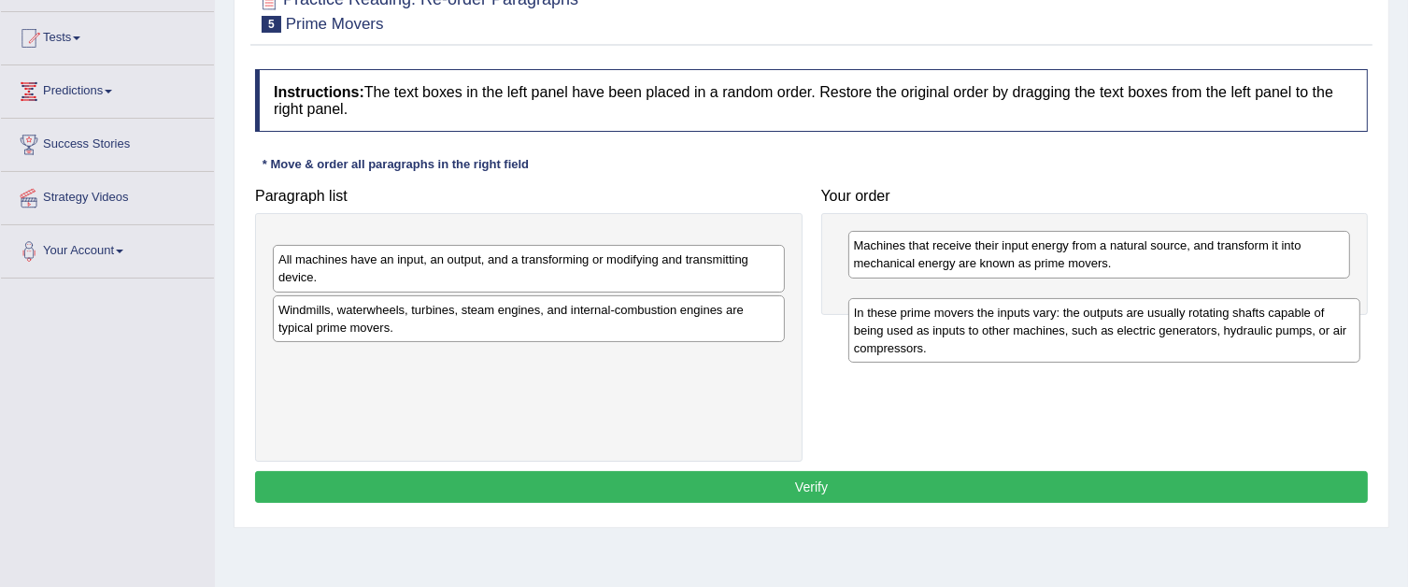
drag, startPoint x: 645, startPoint y: 252, endPoint x: 1221, endPoint y: 317, distance: 580.1
click at [1221, 318] on div "In these prime movers the inputs vary: the outputs are usually rotating shafts …" at bounding box center [1104, 330] width 512 height 64
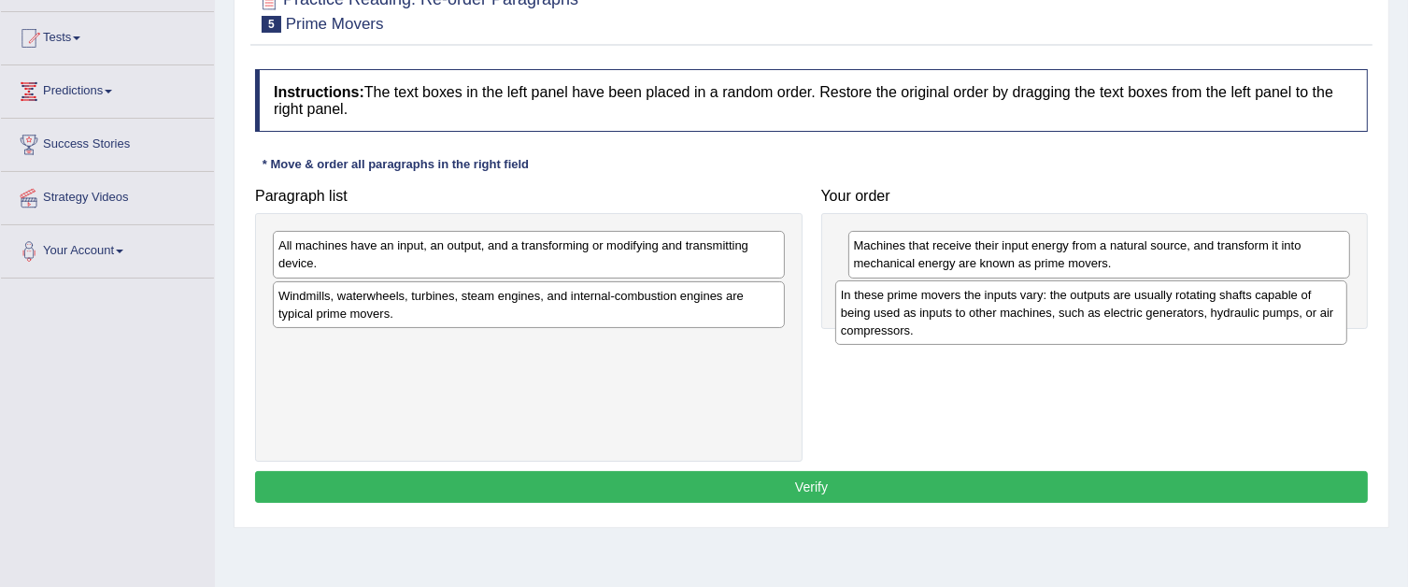
drag, startPoint x: 649, startPoint y: 280, endPoint x: 1212, endPoint y: 330, distance: 564.7
click at [1212, 330] on div "In these prime movers the inputs vary: the outputs are usually rotating shafts …" at bounding box center [1091, 312] width 512 height 64
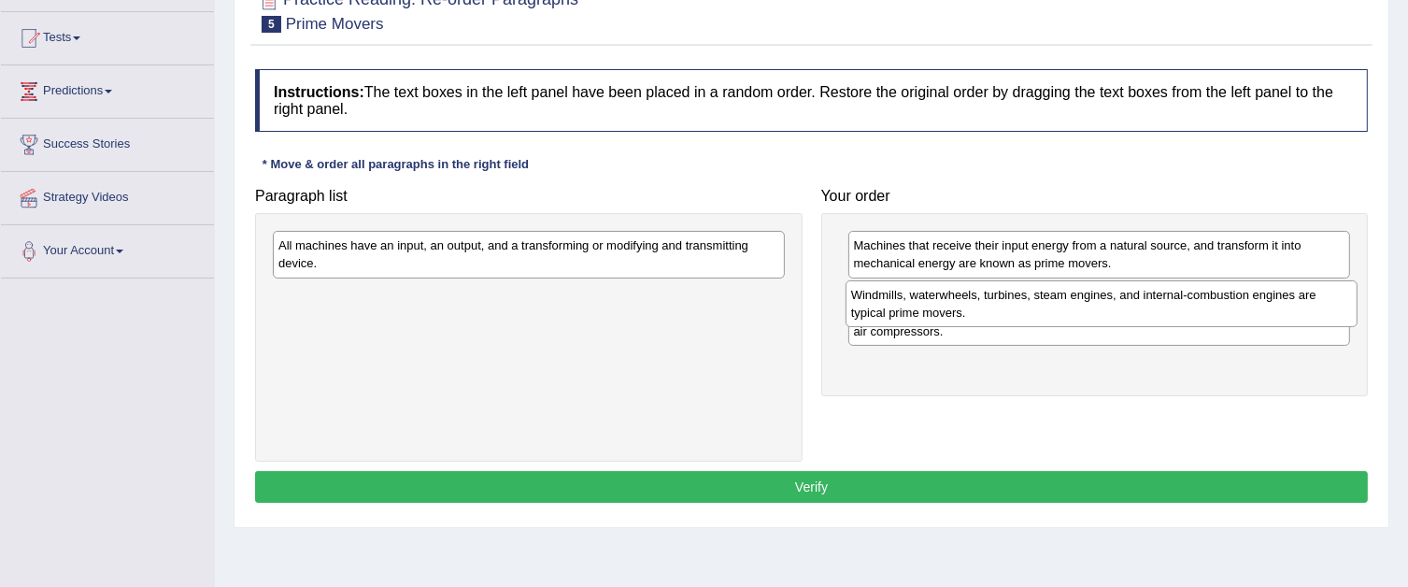
drag, startPoint x: 716, startPoint y: 313, endPoint x: 1290, endPoint y: 312, distance: 574.6
click at [1290, 312] on div "Windmills, waterwheels, turbines, steam engines, and internal-combustion engine…" at bounding box center [1102, 303] width 512 height 47
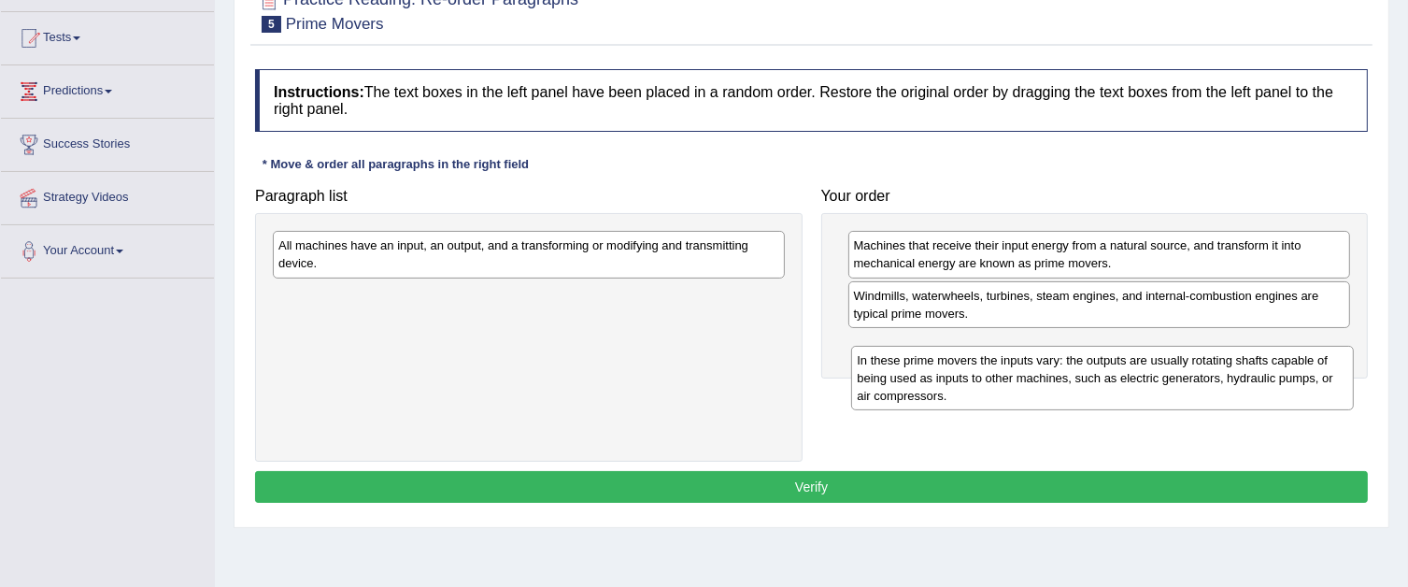
drag, startPoint x: 1250, startPoint y: 300, endPoint x: 1254, endPoint y: 365, distance: 65.5
click at [1254, 365] on div "In these prime movers the inputs vary: the outputs are usually rotating shafts …" at bounding box center [1102, 378] width 503 height 64
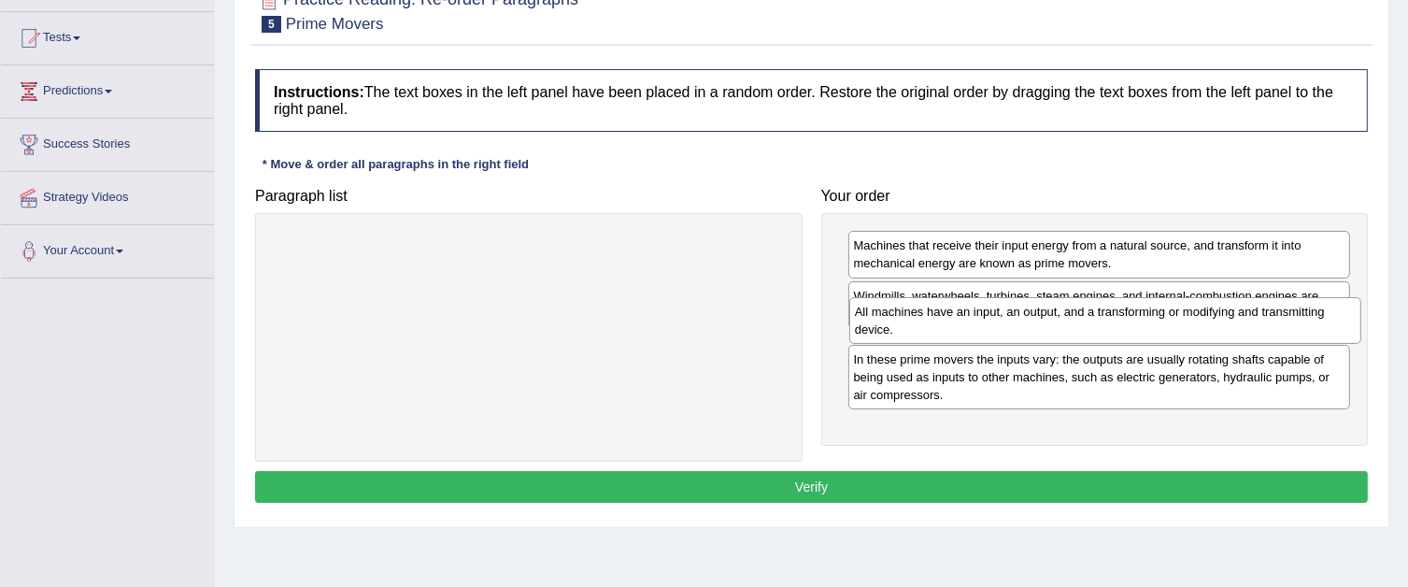
drag, startPoint x: 701, startPoint y: 264, endPoint x: 1277, endPoint y: 330, distance: 580.2
click at [1277, 330] on div "All machines have an input, an output, and a transforming or modifying and tran…" at bounding box center [1105, 320] width 512 height 47
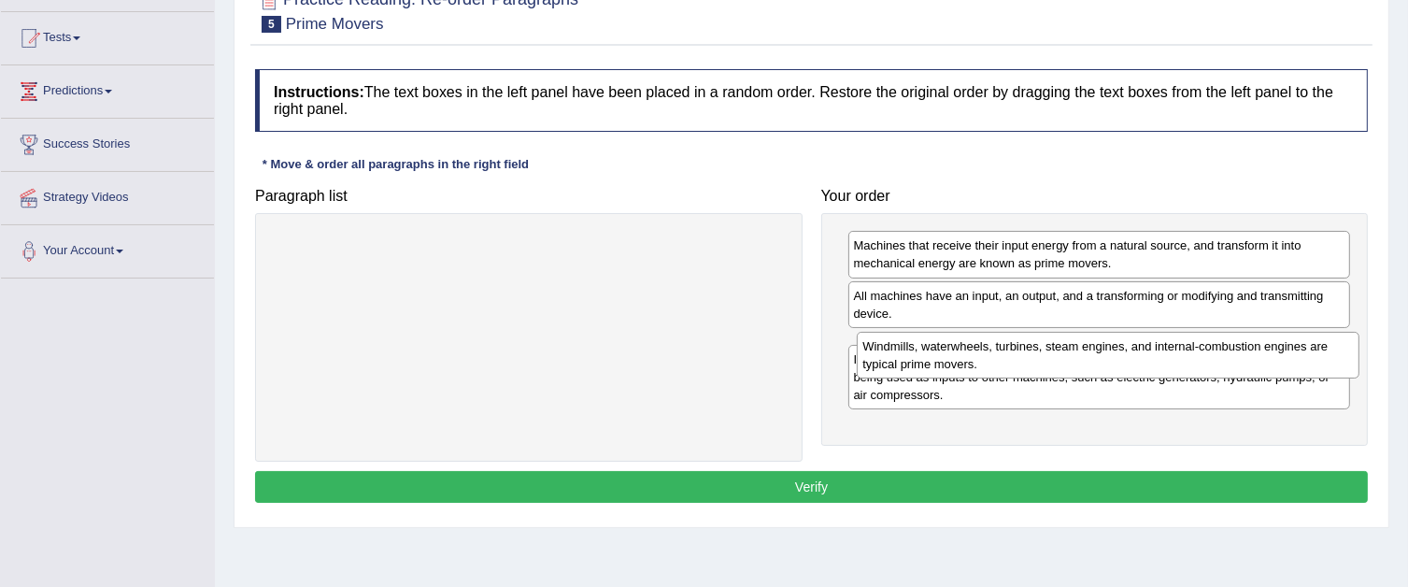
drag, startPoint x: 1231, startPoint y: 310, endPoint x: 1240, endPoint y: 361, distance: 51.2
click at [1240, 362] on div "Windmills, waterwheels, turbines, steam engines, and internal-combustion engine…" at bounding box center [1108, 355] width 503 height 47
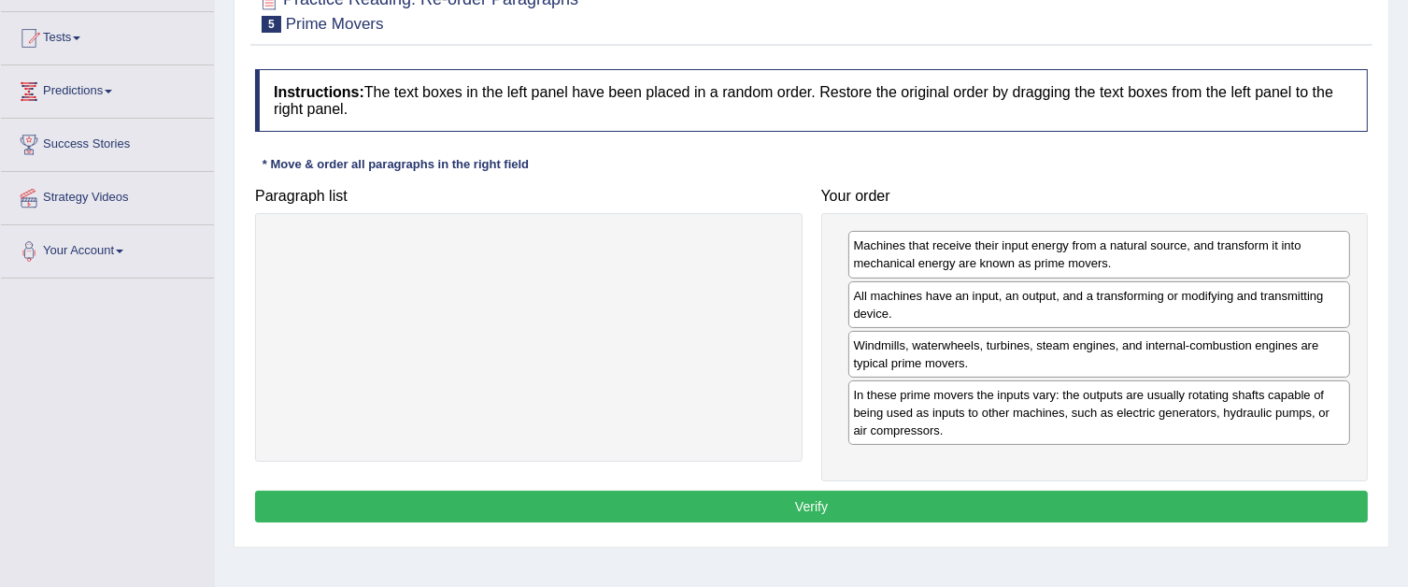
click at [1105, 503] on button "Verify" at bounding box center [811, 507] width 1113 height 32
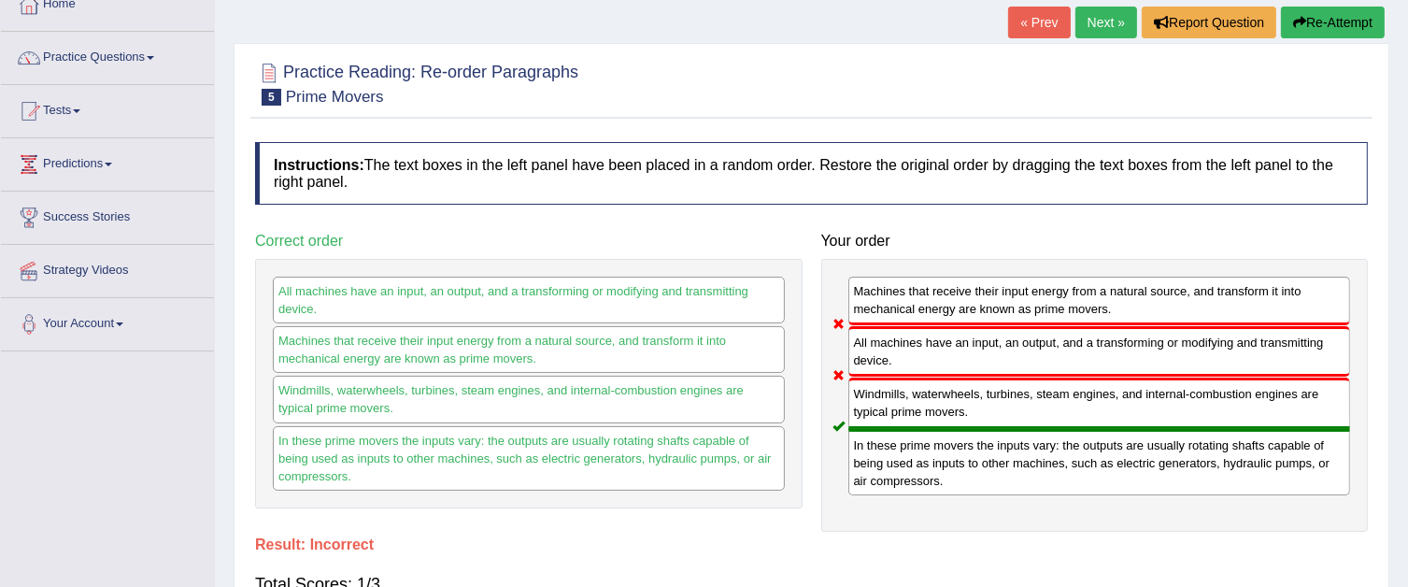
scroll to position [0, 0]
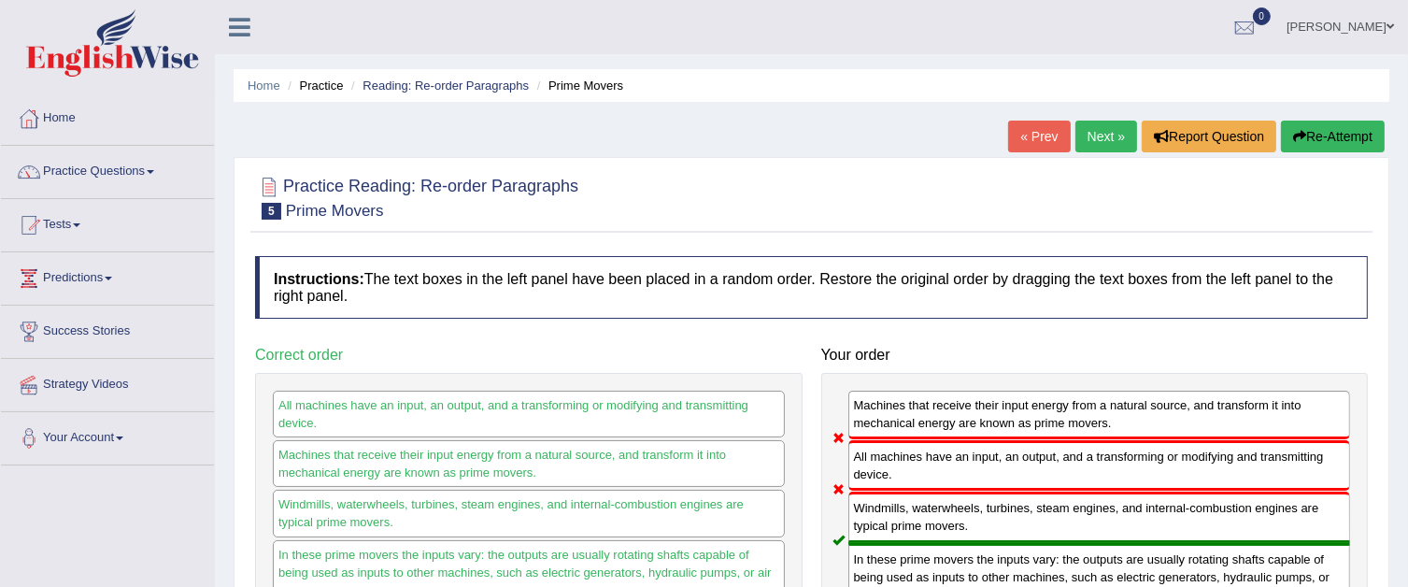
click at [1364, 130] on button "Re-Attempt" at bounding box center [1333, 137] width 104 height 32
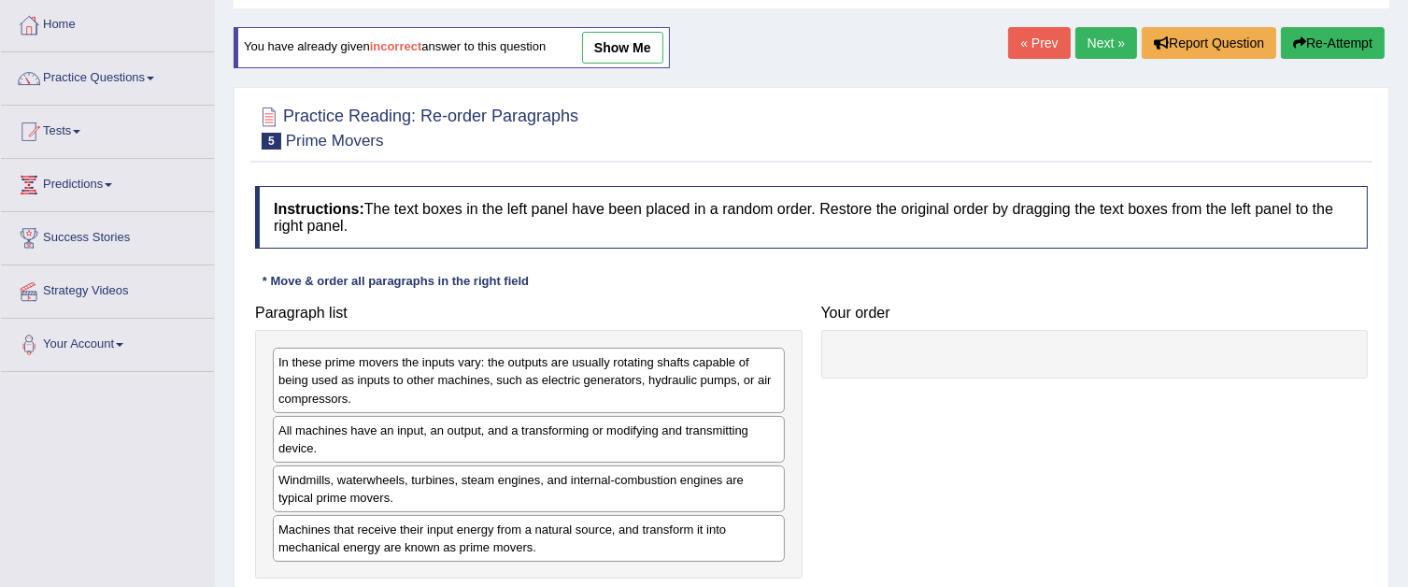
scroll to position [187, 0]
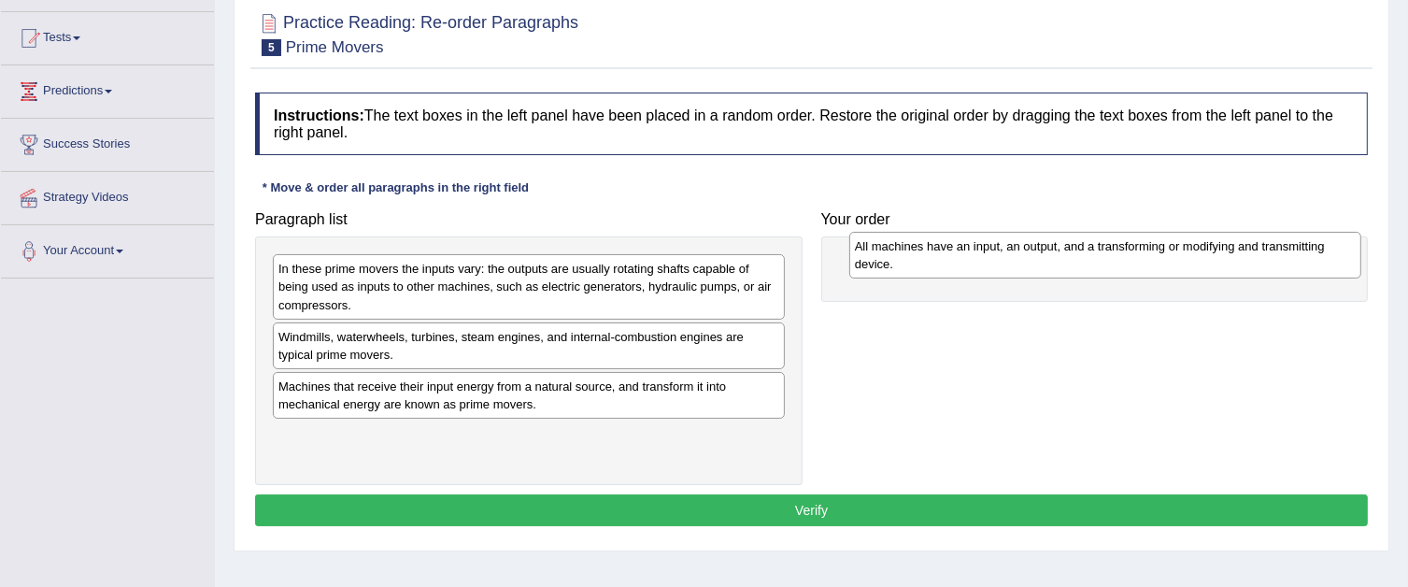
drag, startPoint x: 751, startPoint y: 320, endPoint x: 1286, endPoint y: 246, distance: 539.7
click at [1286, 246] on div "All machines have an input, an output, and a transforming or modifying and tran…" at bounding box center [1105, 255] width 512 height 47
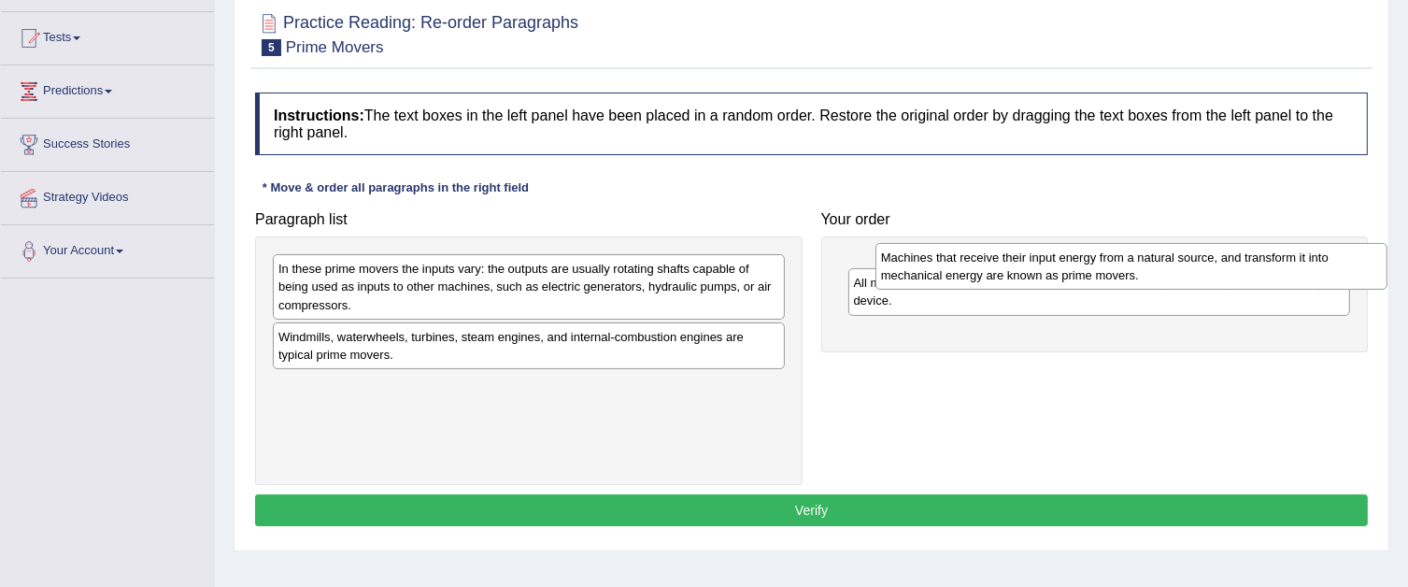
drag, startPoint x: 687, startPoint y: 388, endPoint x: 1289, endPoint y: 260, distance: 616.1
click at [1289, 260] on div "Machines that receive their input energy from a natural source, and transform i…" at bounding box center [1131, 266] width 512 height 47
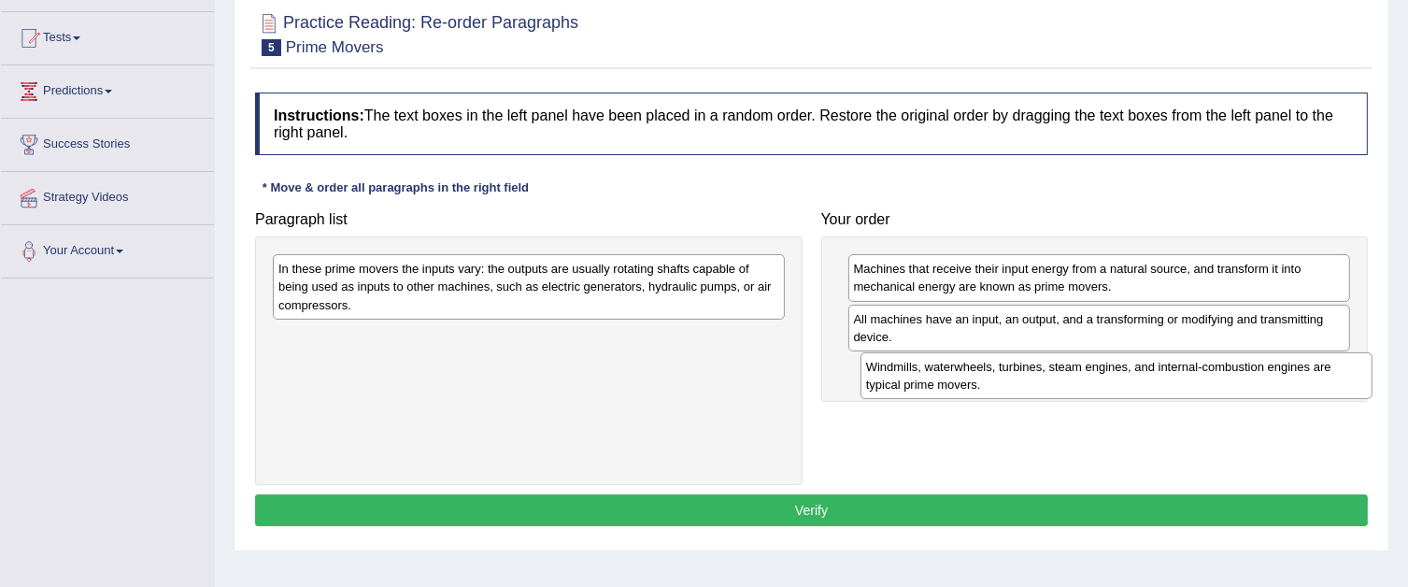
drag, startPoint x: 576, startPoint y: 357, endPoint x: 1125, endPoint y: 374, distance: 549.7
click at [1125, 374] on div "Windmills, waterwheels, turbines, steam engines, and internal-combustion engine…" at bounding box center [1117, 375] width 512 height 47
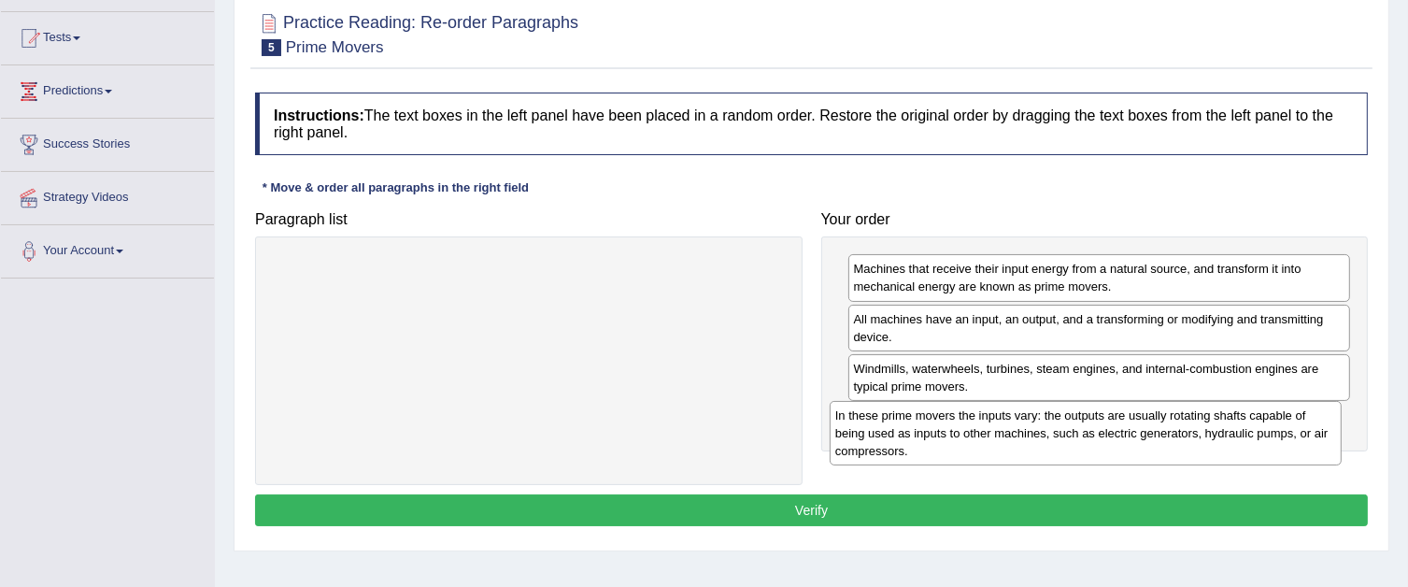
drag, startPoint x: 718, startPoint y: 300, endPoint x: 1274, endPoint y: 447, distance: 575.9
click at [1274, 447] on div "In these prime movers the inputs vary: the outputs are usually rotating shafts …" at bounding box center [1086, 433] width 512 height 64
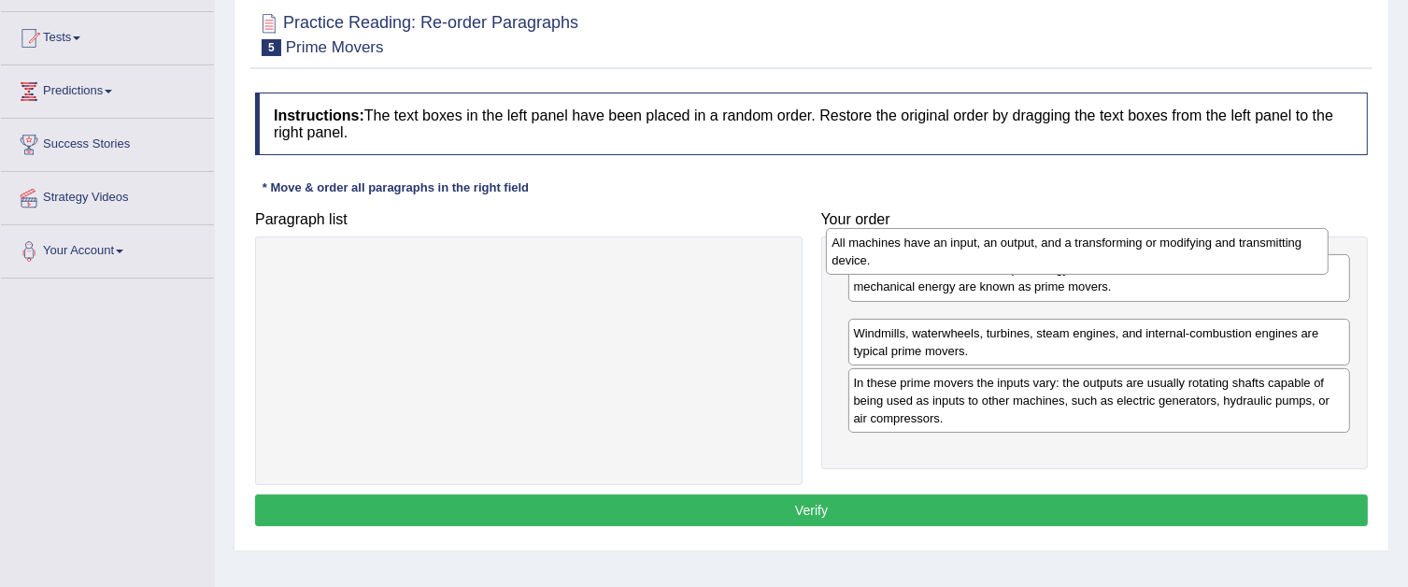
drag, startPoint x: 858, startPoint y: 339, endPoint x: 836, endPoint y: 263, distance: 78.7
click at [836, 263] on div "All machines have an input, an output, and a transforming or modifying and tran…" at bounding box center [1077, 251] width 503 height 47
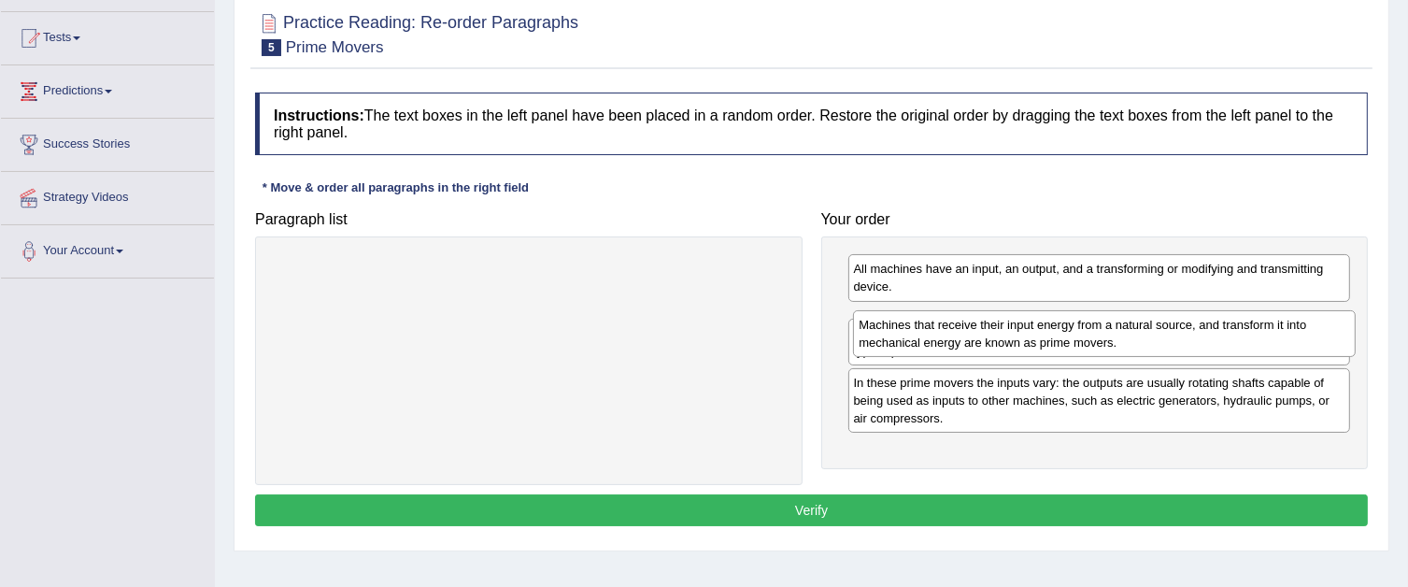
drag, startPoint x: 860, startPoint y: 272, endPoint x: 864, endPoint y: 328, distance: 56.3
click at [864, 328] on div "Machines that receive their input energy from a natural source, and transform i…" at bounding box center [1104, 333] width 503 height 47
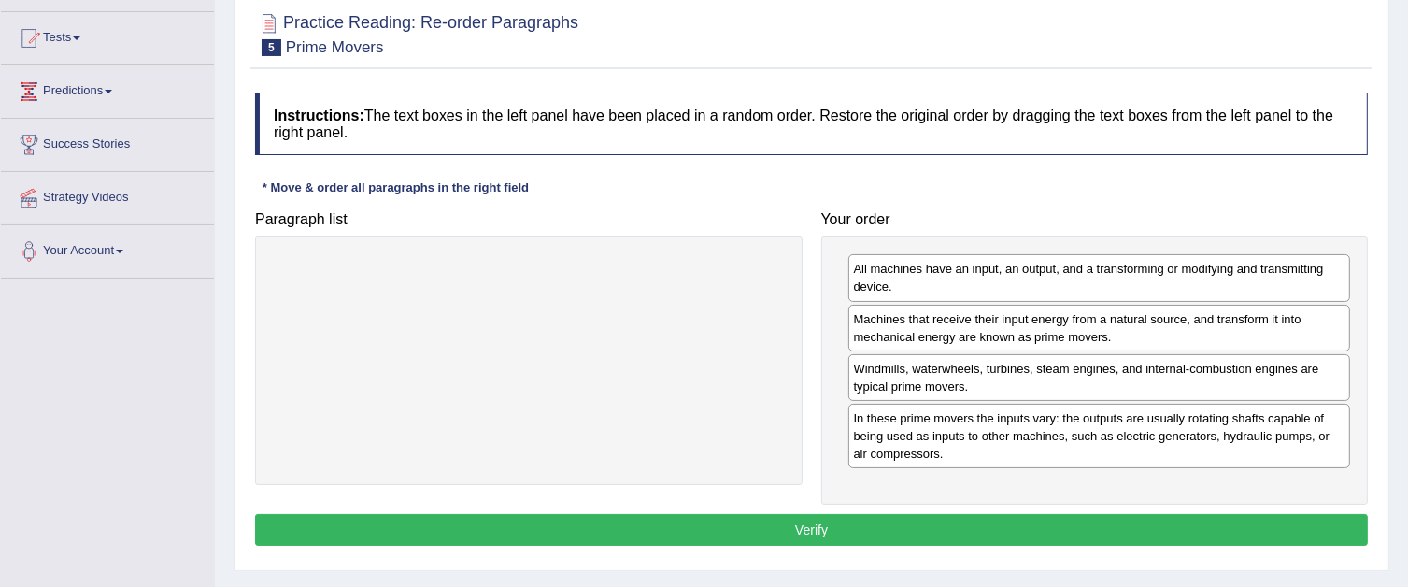
click at [882, 530] on button "Verify" at bounding box center [811, 530] width 1113 height 32
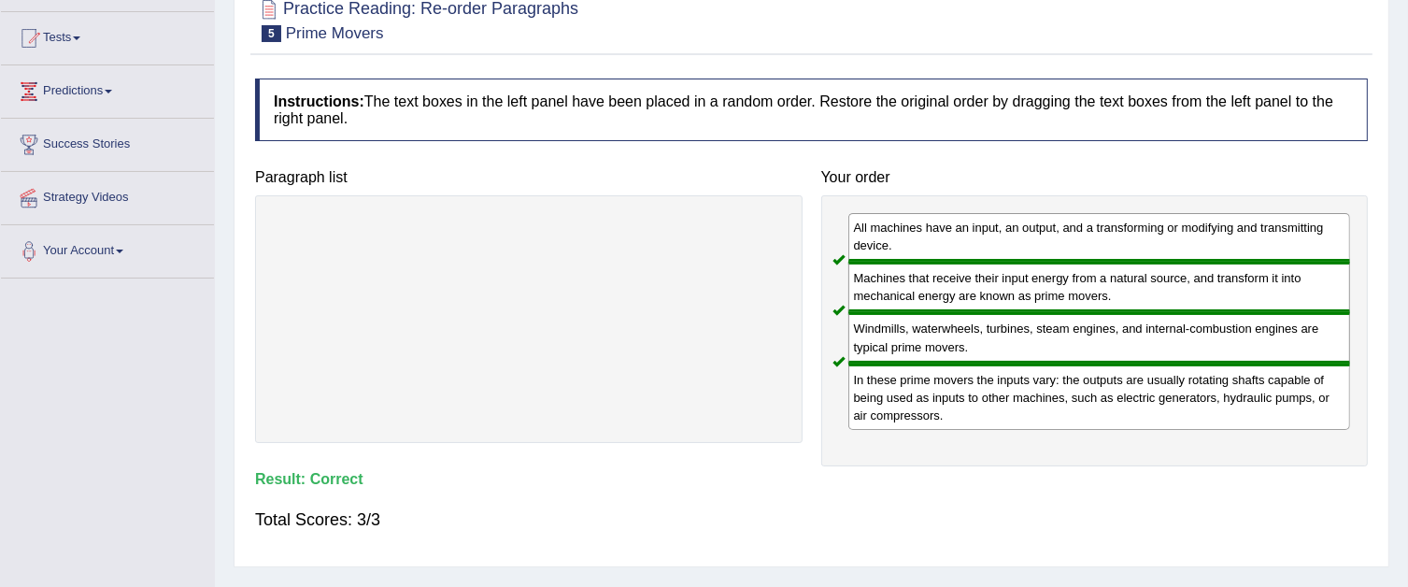
scroll to position [0, 0]
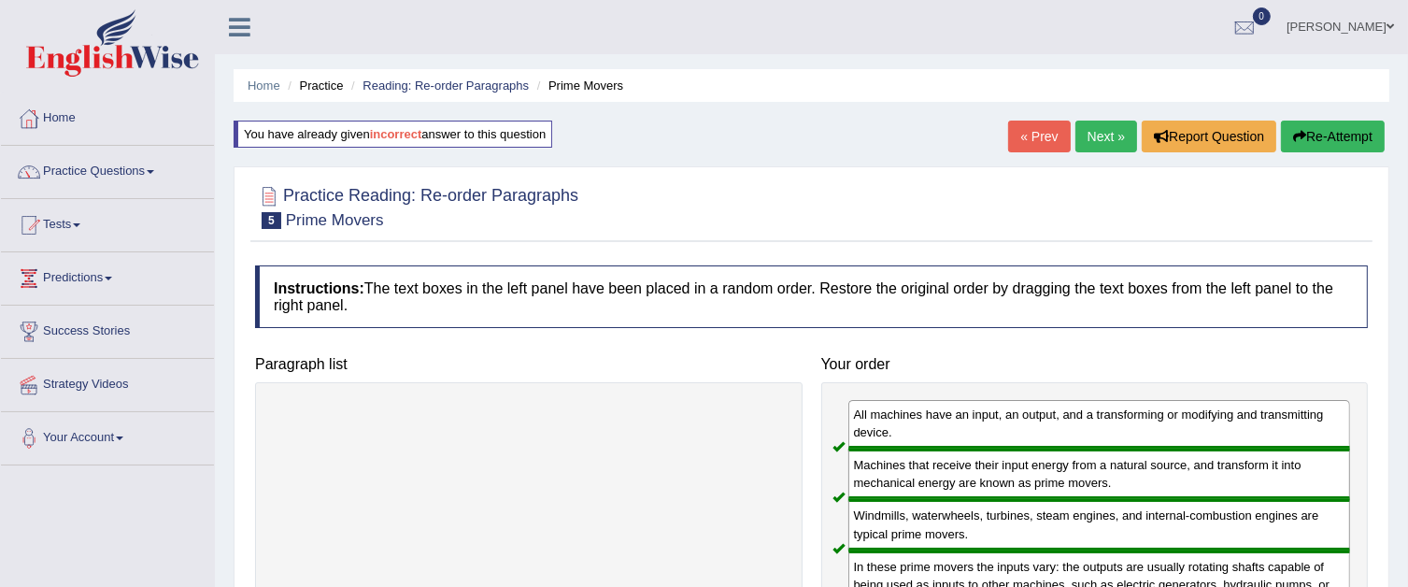
click at [1103, 135] on link "Next »" at bounding box center [1106, 137] width 62 height 32
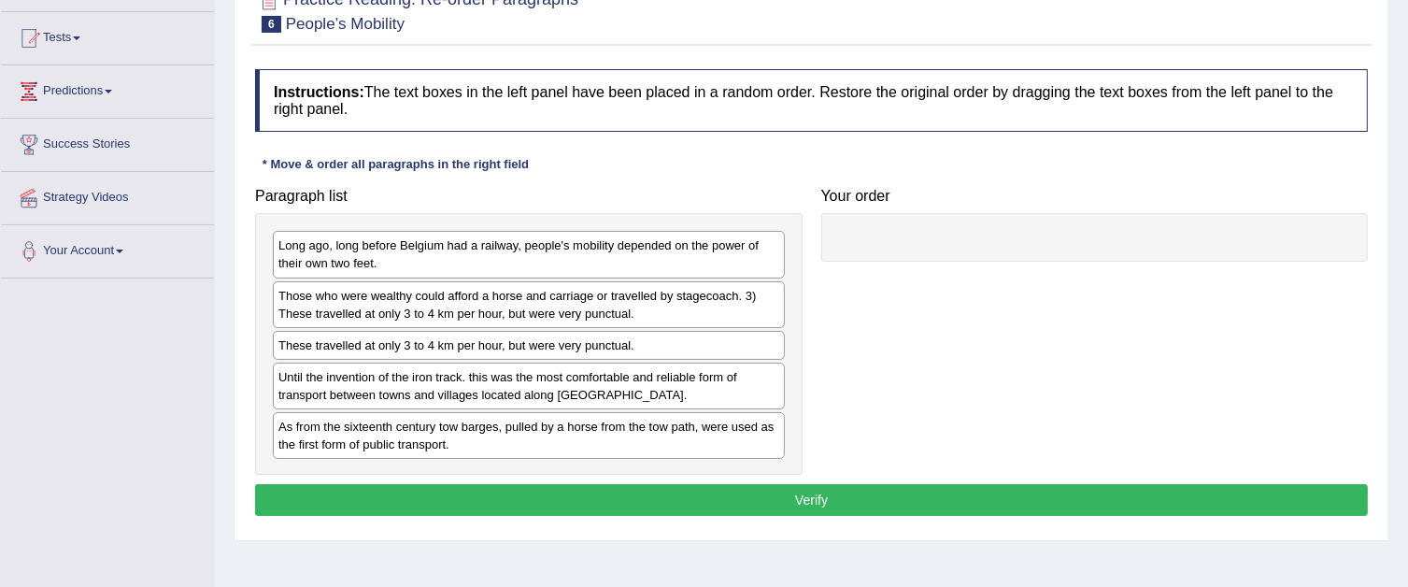
scroll to position [280, 0]
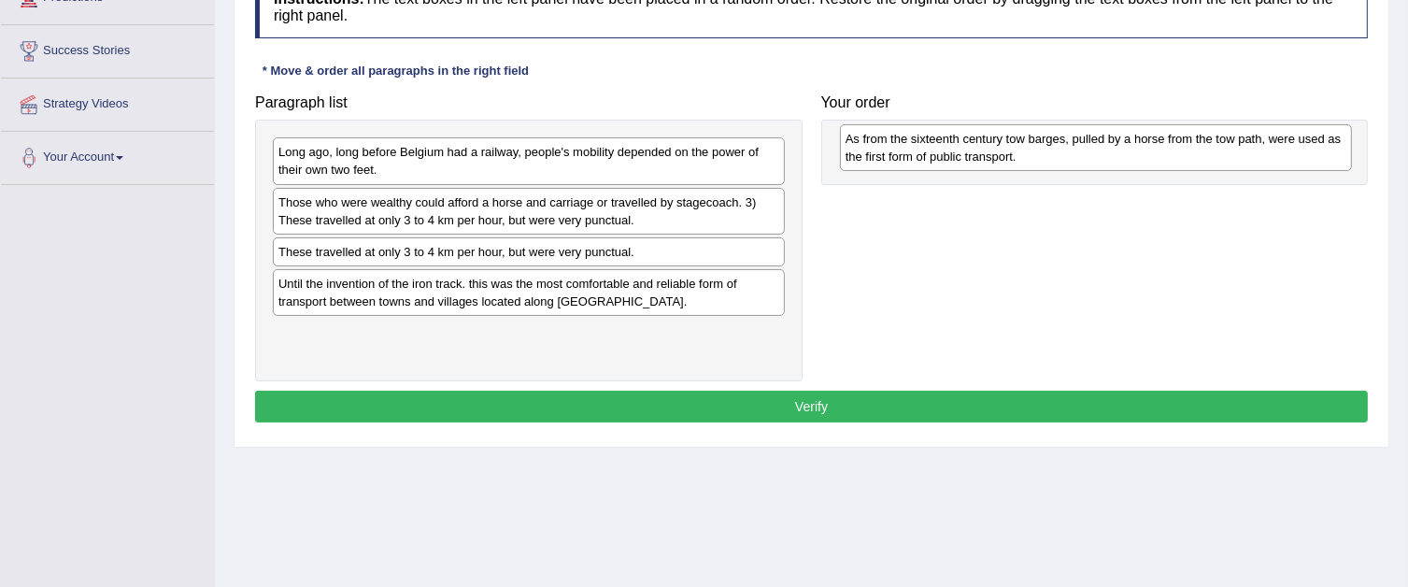
drag, startPoint x: 666, startPoint y: 331, endPoint x: 1233, endPoint y: 138, distance: 598.9
click at [1233, 138] on div "As from the sixteenth century tow barges, pulled by a horse from the tow path, …" at bounding box center [1096, 147] width 512 height 47
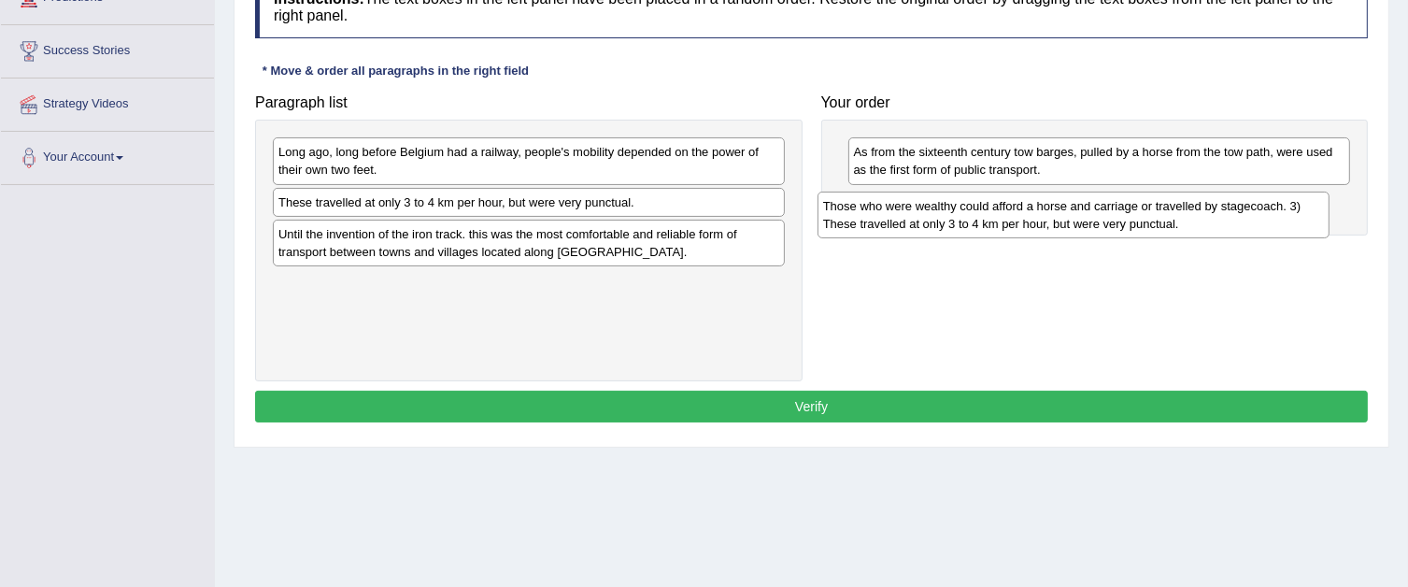
drag, startPoint x: 671, startPoint y: 210, endPoint x: 1216, endPoint y: 215, distance: 544.8
click at [1216, 215] on div "Those who were wealthy could afford a horse and carriage or travelled by stagec…" at bounding box center [1074, 215] width 512 height 47
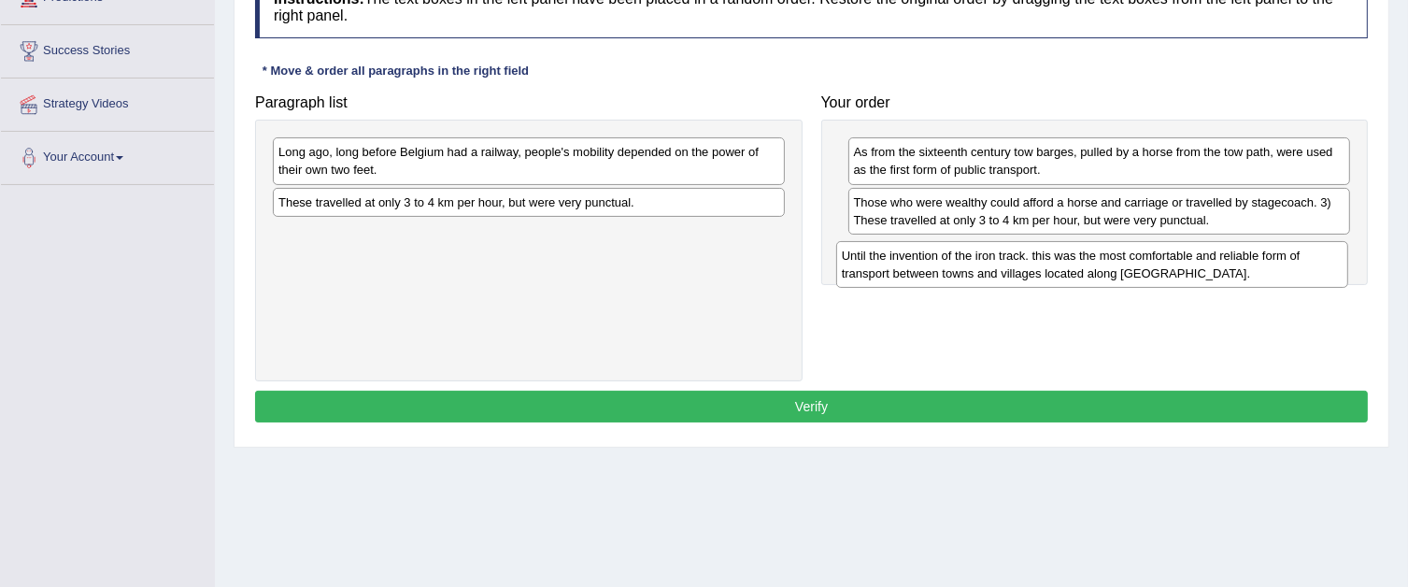
drag, startPoint x: 715, startPoint y: 250, endPoint x: 1278, endPoint y: 273, distance: 563.9
click at [1278, 273] on div "Until the invention of the iron track. this was the most comfortable and reliab…" at bounding box center [1092, 264] width 512 height 47
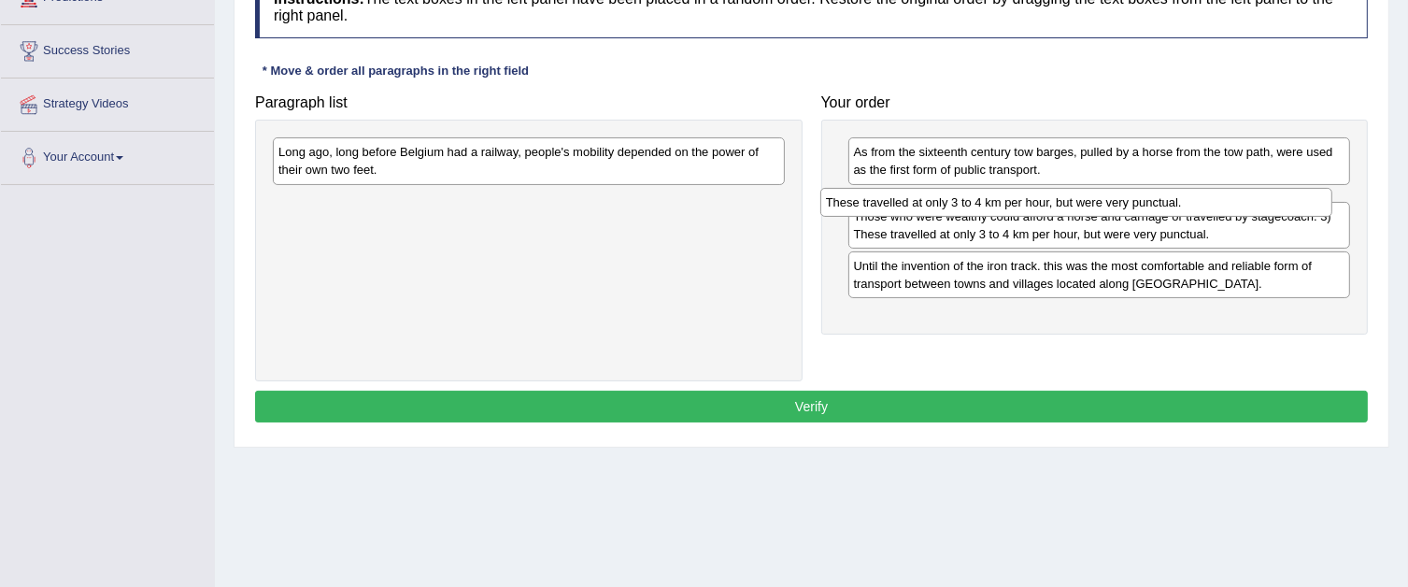
drag, startPoint x: 664, startPoint y: 207, endPoint x: 1212, endPoint y: 208, distance: 547.5
click at [1212, 208] on div "These travelled at only 3 to 4 km per hour, but were very punctual." at bounding box center [1076, 202] width 512 height 29
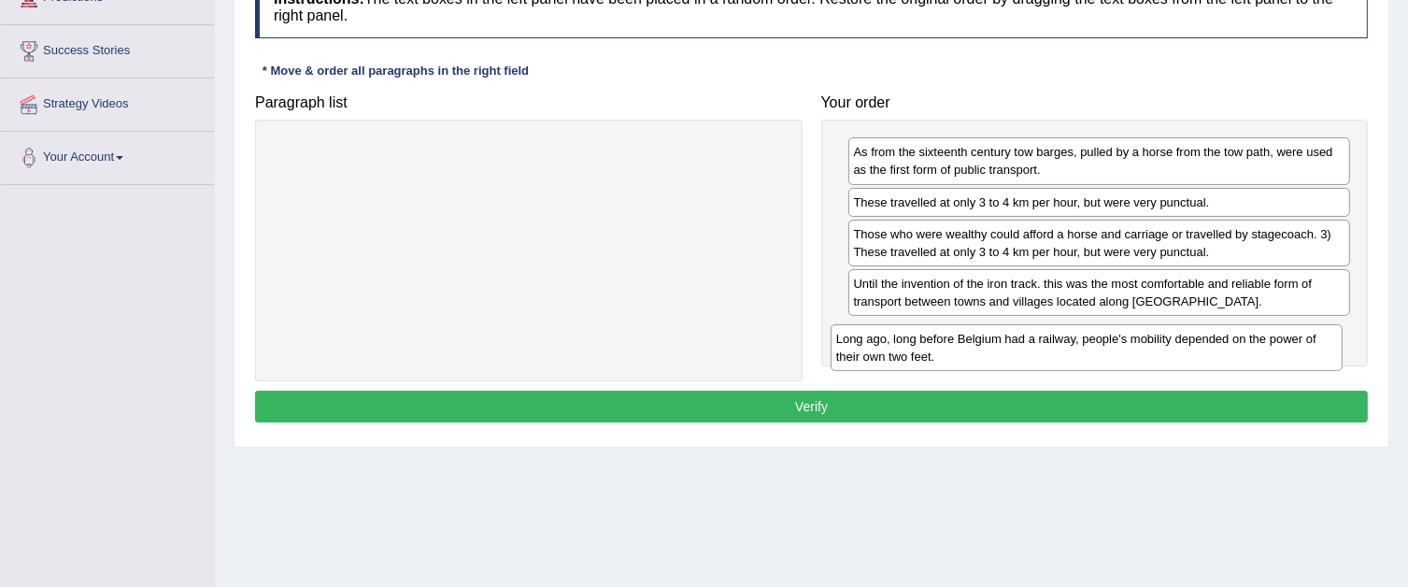
drag, startPoint x: 731, startPoint y: 205, endPoint x: 1233, endPoint y: 349, distance: 523.1
click at [1233, 350] on div "Long ago, long before Belgium had a railway, people's mobility depended on the …" at bounding box center [1087, 347] width 512 height 47
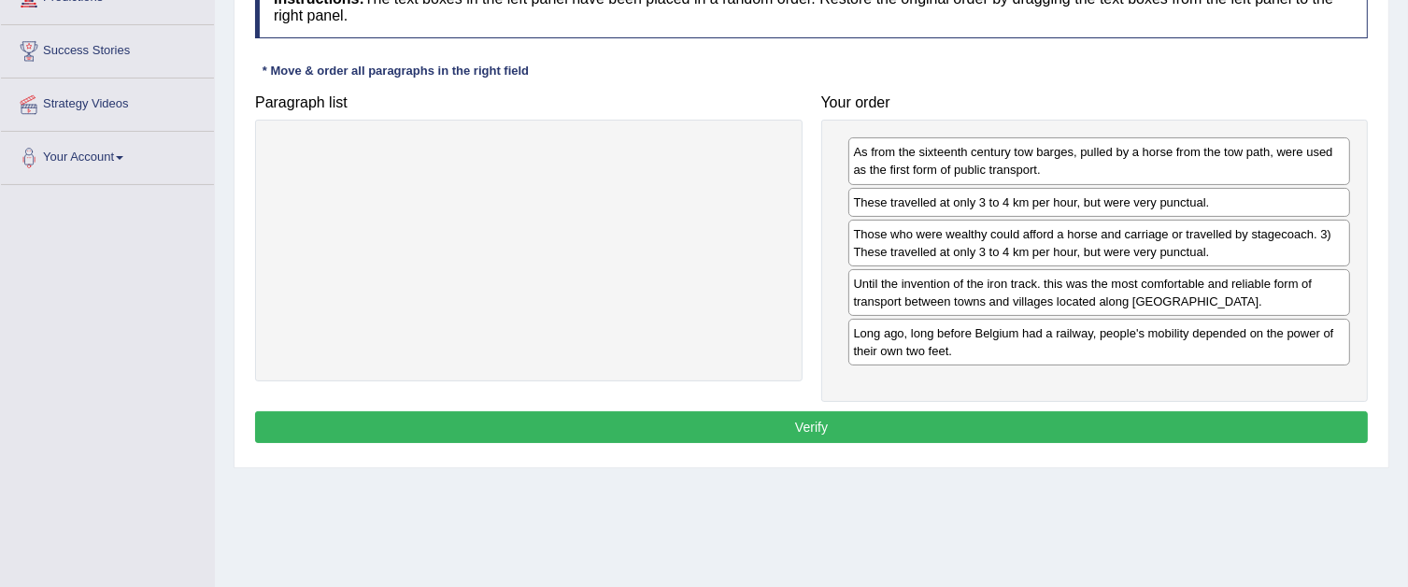
click at [1117, 415] on button "Verify" at bounding box center [811, 427] width 1113 height 32
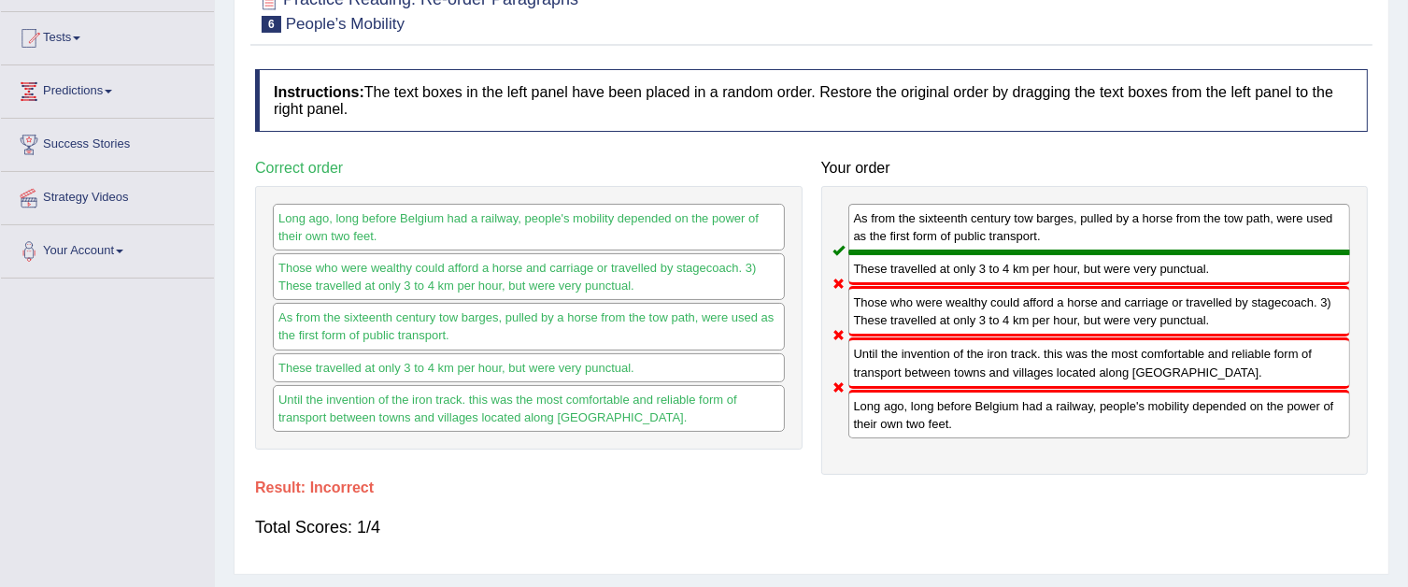
scroll to position [93, 0]
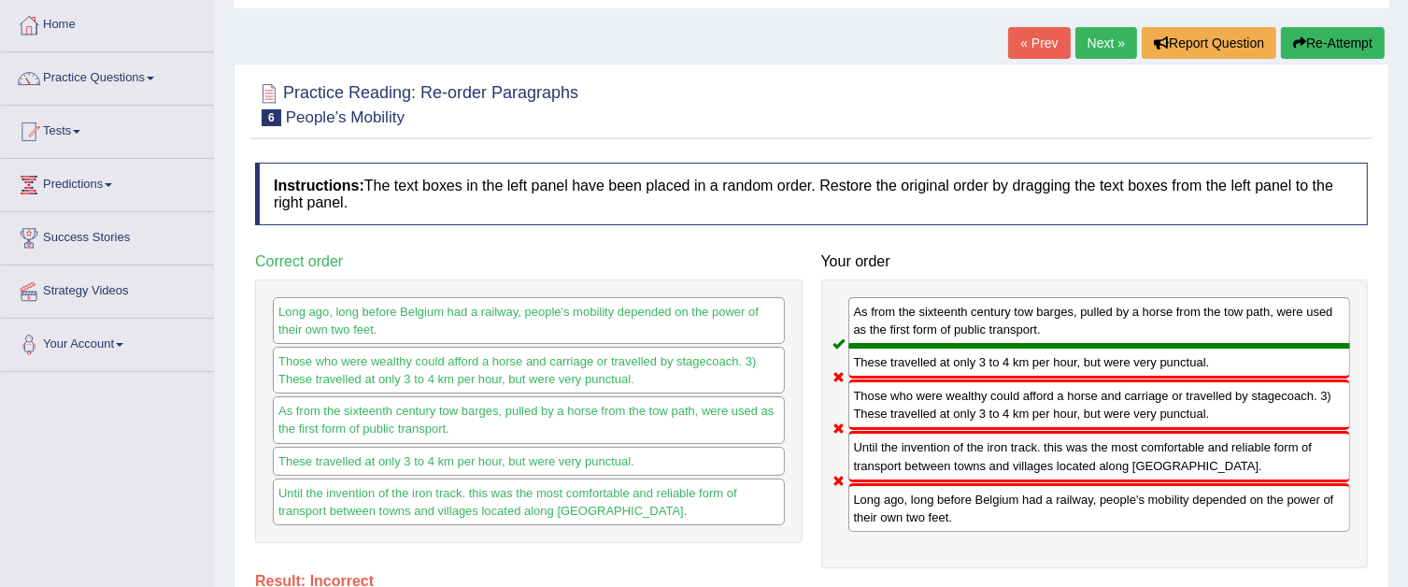
click at [1090, 47] on link "Next »" at bounding box center [1106, 43] width 62 height 32
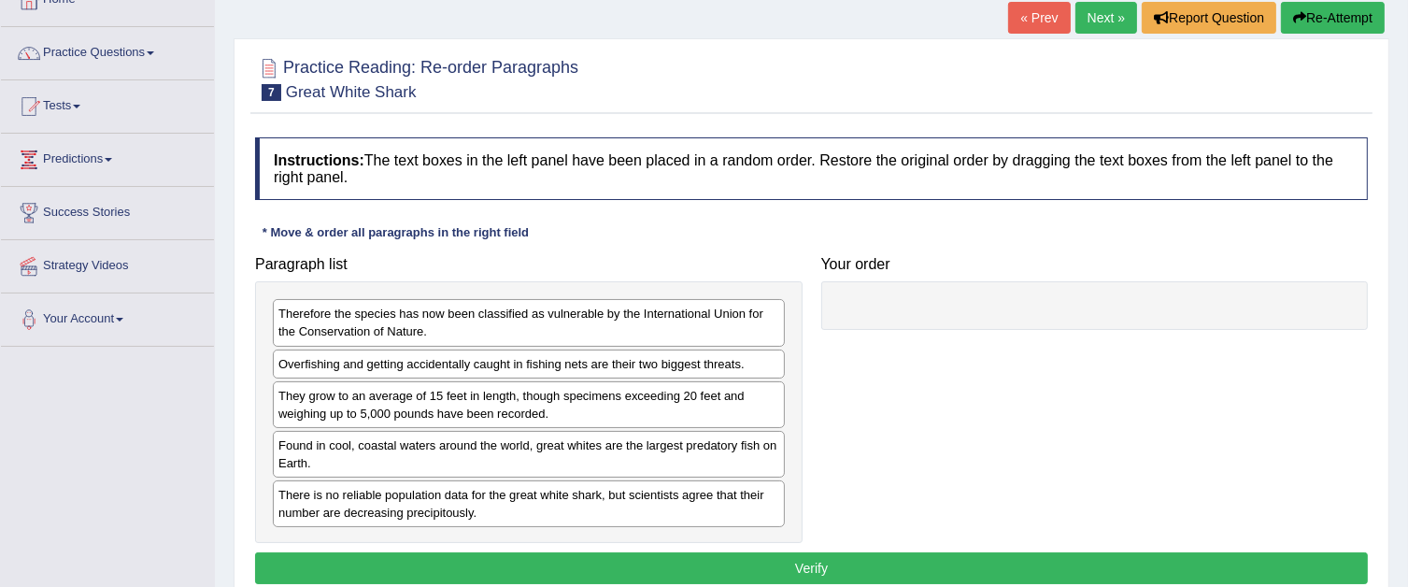
scroll to position [187, 0]
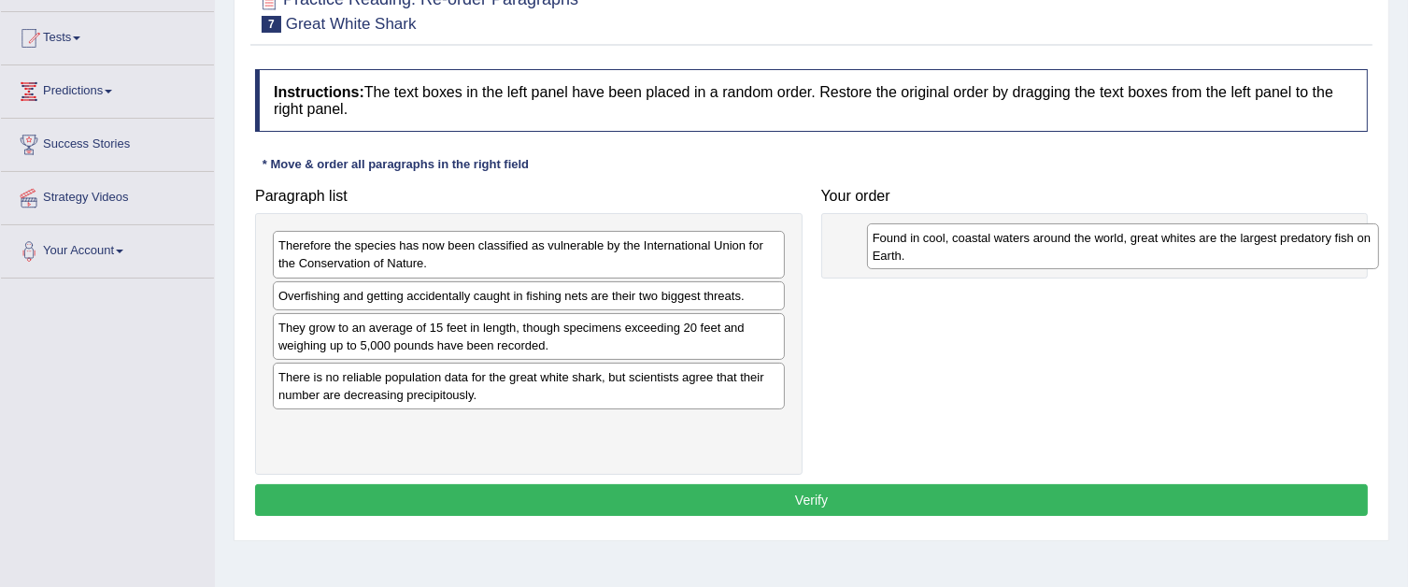
drag, startPoint x: 594, startPoint y: 391, endPoint x: 1189, endPoint y: 253, distance: 610.1
click at [1189, 253] on div "Found in cool, coastal waters around the world, great whites are the largest pr…" at bounding box center [1123, 246] width 512 height 47
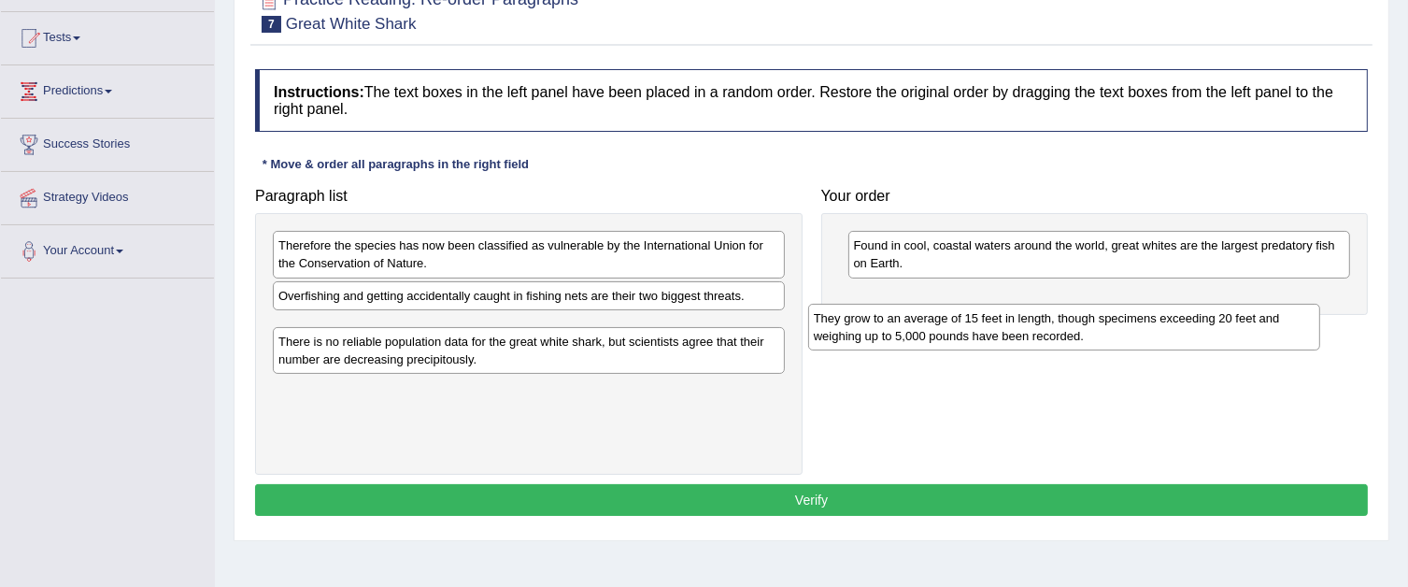
drag, startPoint x: 629, startPoint y: 352, endPoint x: 1164, endPoint y: 344, distance: 535.5
click at [1164, 344] on div "They grow to an average of 15 feet in length, though specimens exceeding 20 fee…" at bounding box center [1064, 327] width 512 height 47
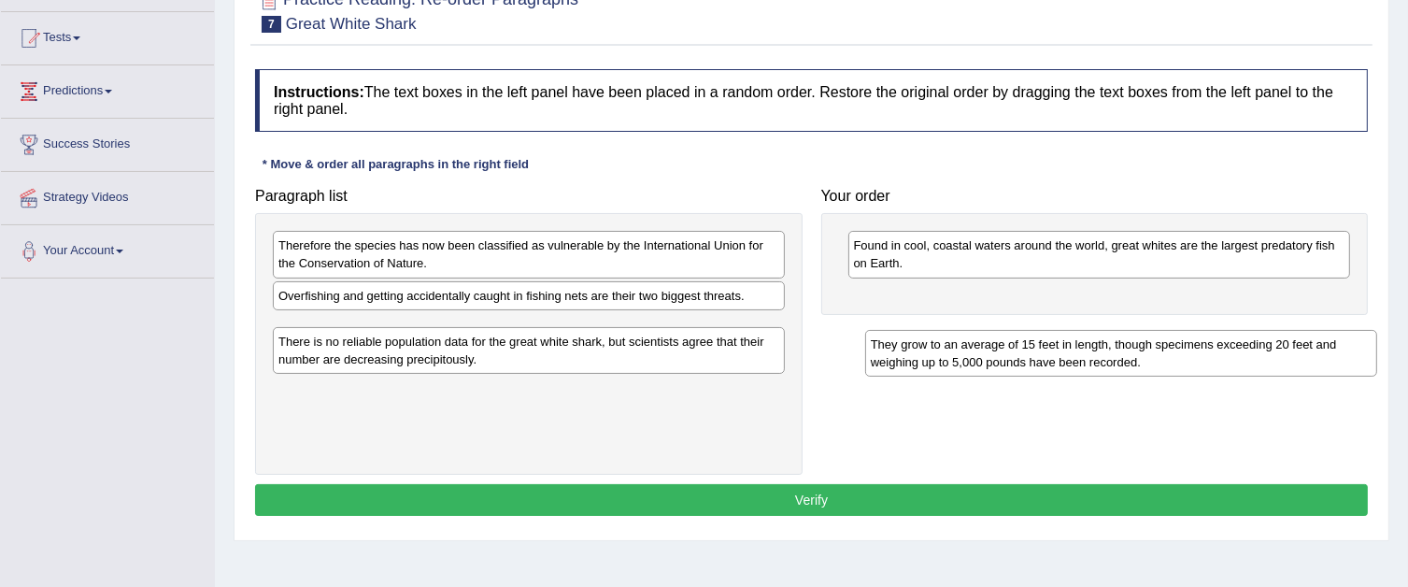
drag, startPoint x: 730, startPoint y: 328, endPoint x: 1322, endPoint y: 343, distance: 592.6
click at [1322, 344] on div "They grow to an average of 15 feet in length, though specimens exceeding 20 fee…" at bounding box center [1121, 353] width 512 height 47
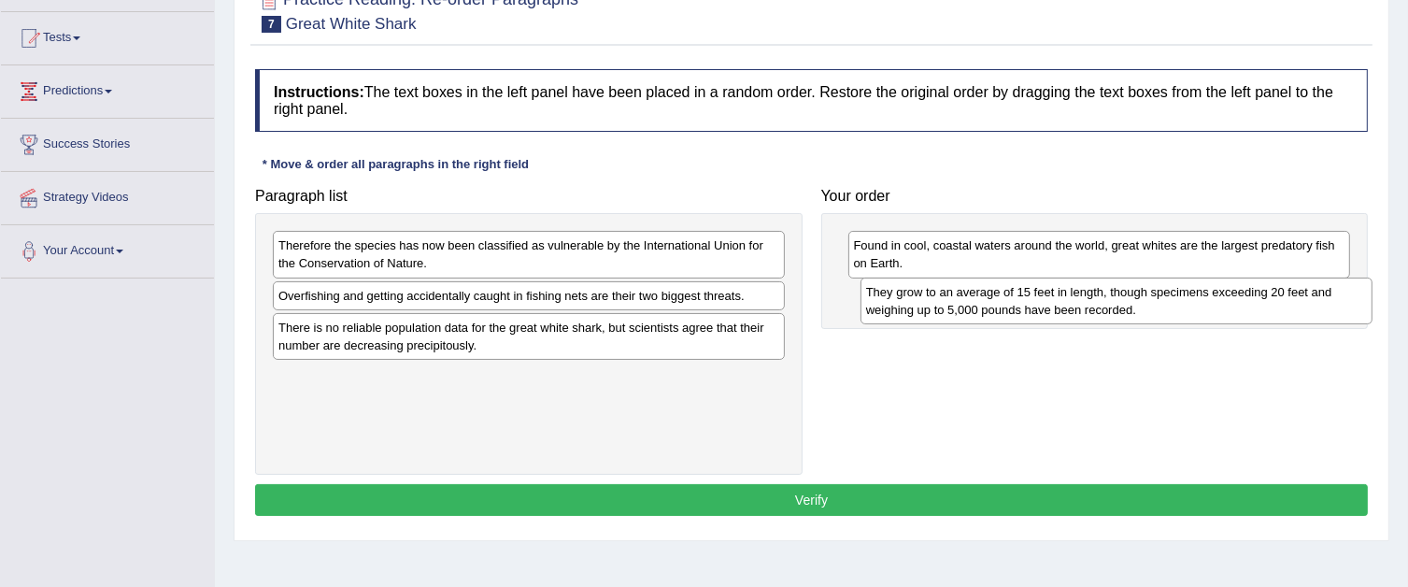
drag, startPoint x: 740, startPoint y: 328, endPoint x: 1328, endPoint y: 293, distance: 588.7
click at [1328, 293] on div "They grow to an average of 15 feet in length, though specimens exceeding 20 fee…" at bounding box center [1117, 301] width 512 height 47
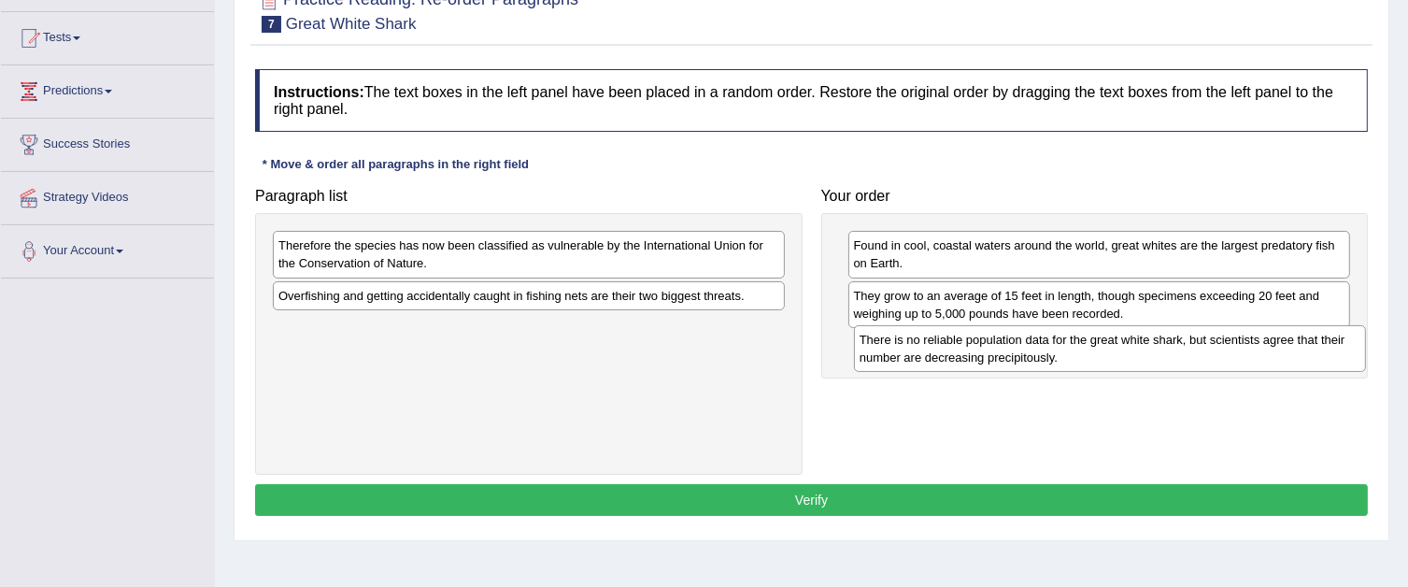
drag, startPoint x: 747, startPoint y: 335, endPoint x: 1303, endPoint y: 348, distance: 557.0
click at [1303, 348] on div "There is no reliable population data for the great white shark, but scientists …" at bounding box center [1110, 348] width 512 height 47
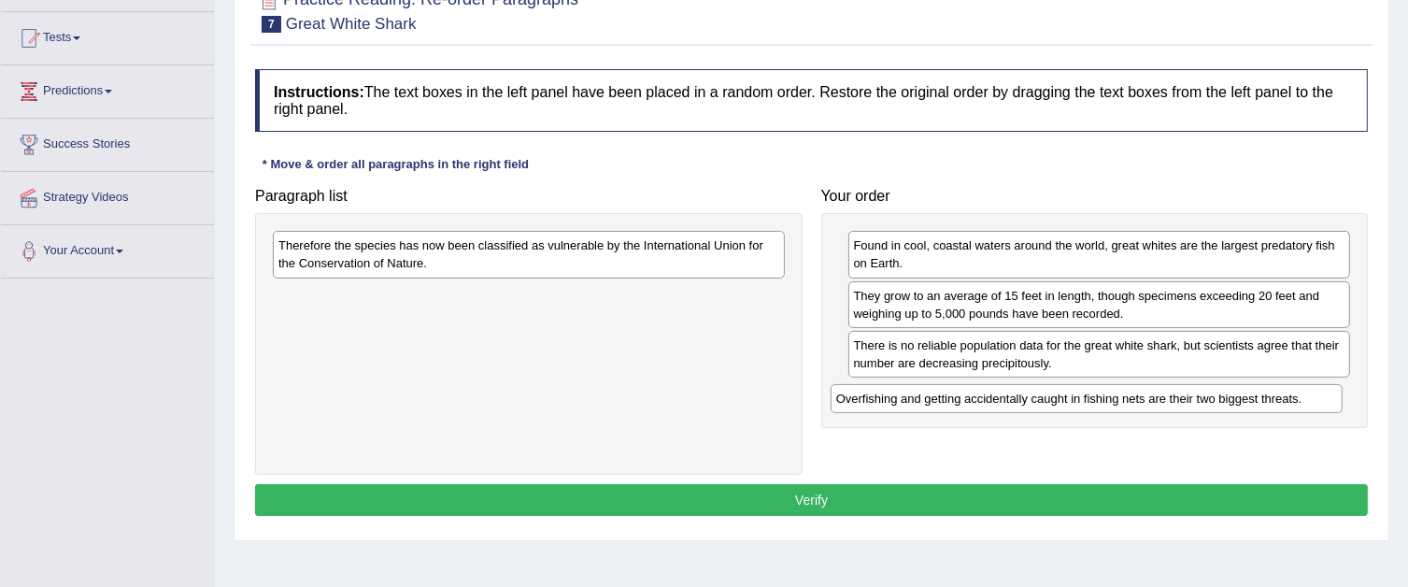
drag, startPoint x: 623, startPoint y: 300, endPoint x: 1182, endPoint y: 404, distance: 568.3
click at [1182, 404] on div "Overfishing and getting accidentally caught in fishing nets are their two bigge…" at bounding box center [1087, 398] width 512 height 29
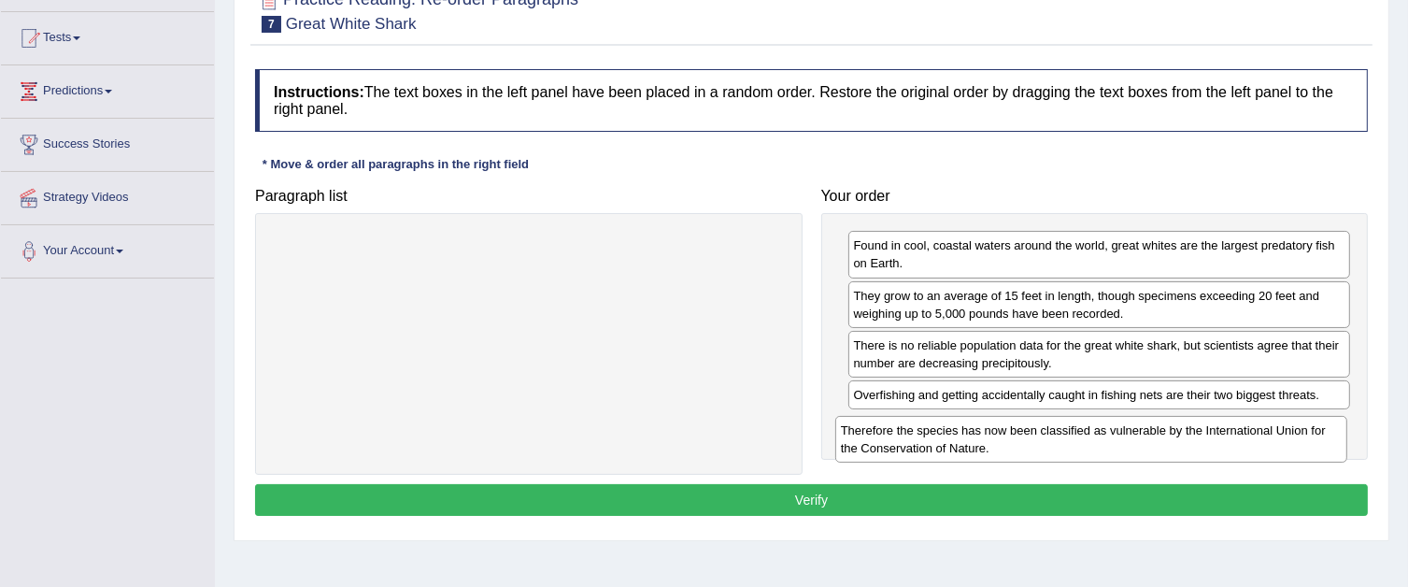
drag, startPoint x: 566, startPoint y: 246, endPoint x: 1132, endPoint y: 431, distance: 595.7
click at [1132, 431] on div "Therefore the species has now been classified as vulnerable by the Internationa…" at bounding box center [1091, 439] width 512 height 47
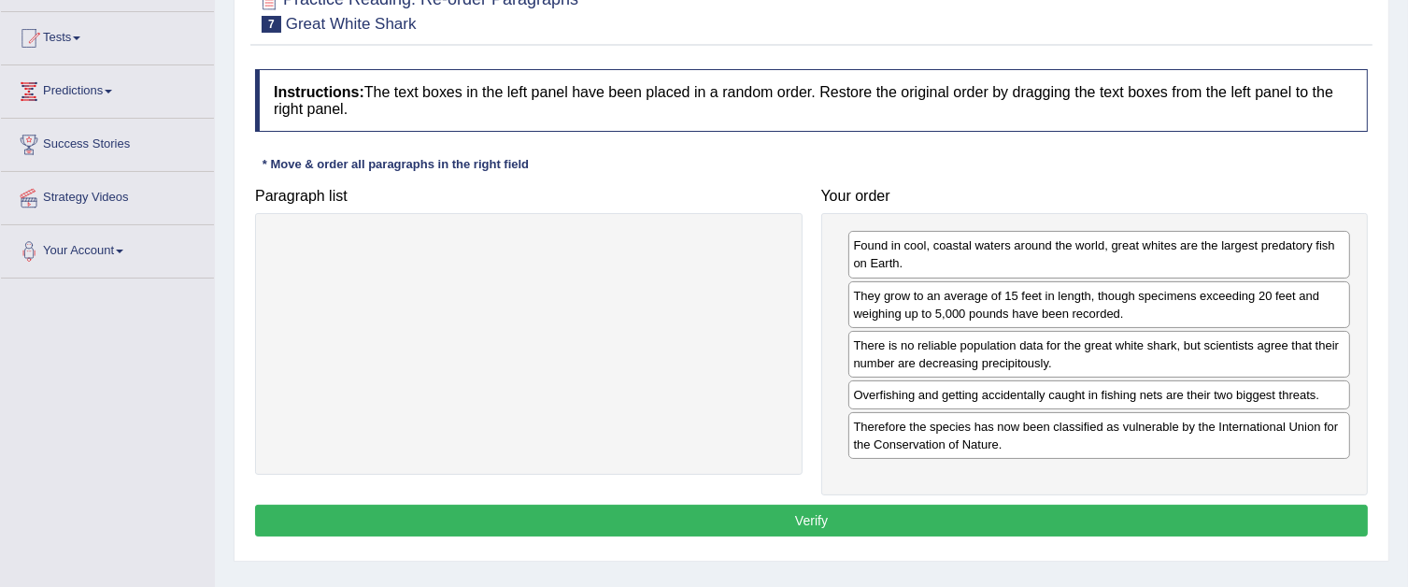
click at [1038, 507] on button "Verify" at bounding box center [811, 521] width 1113 height 32
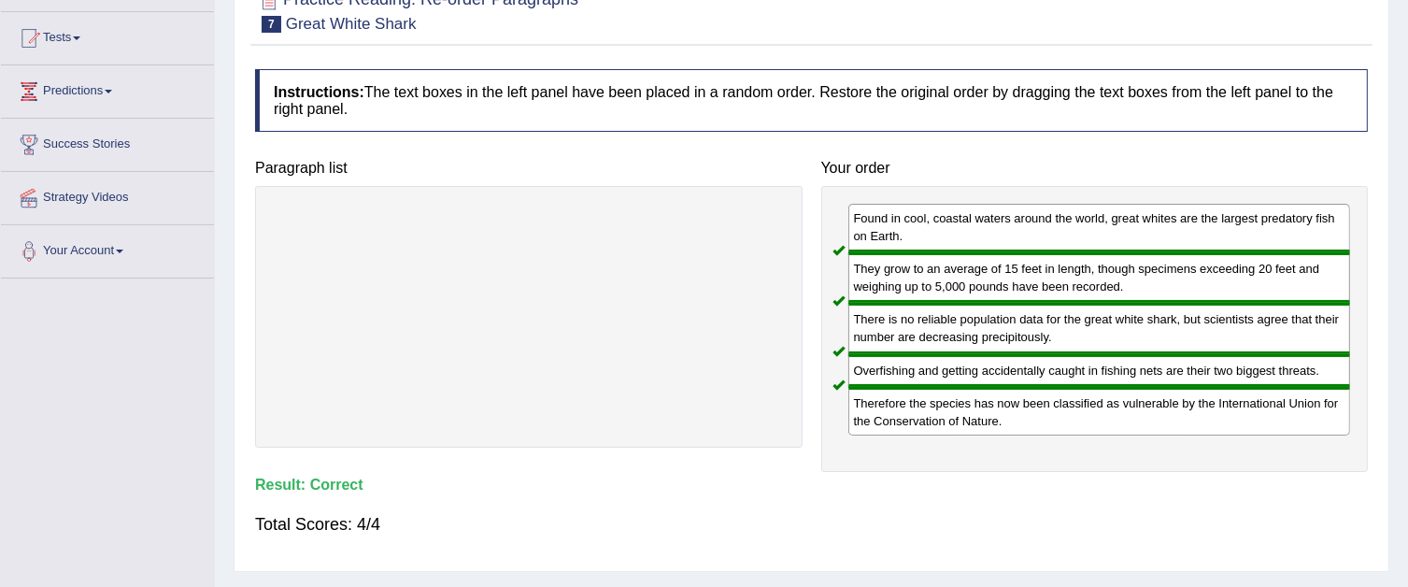
scroll to position [93, 0]
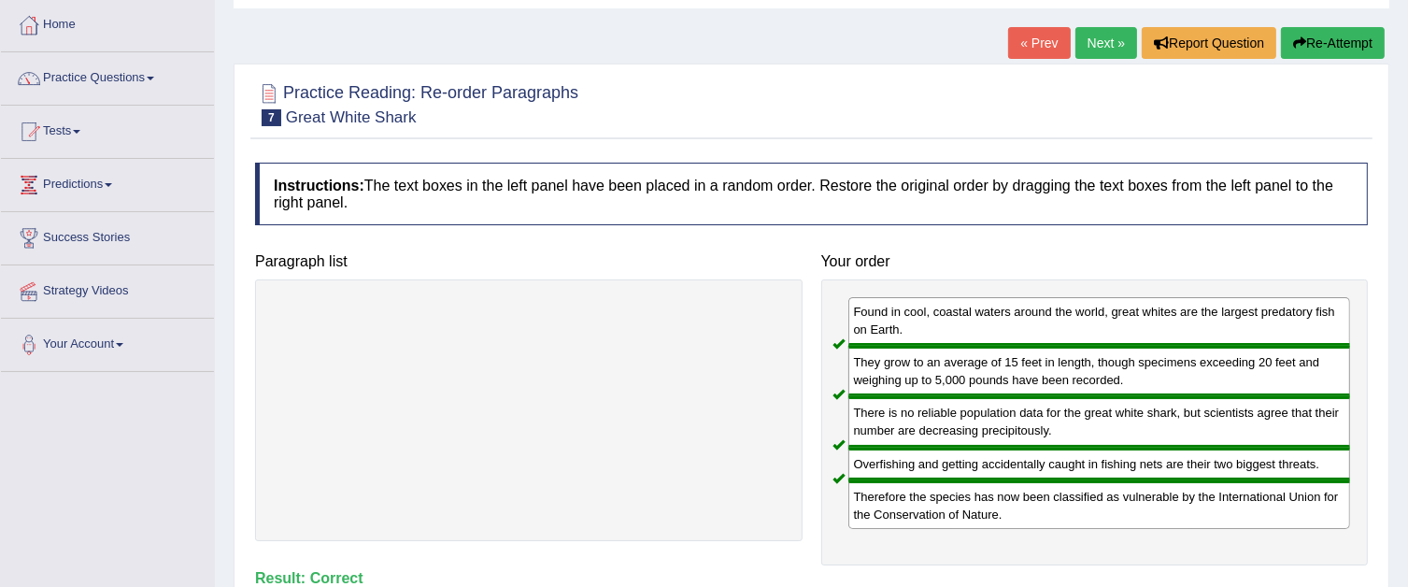
click at [1110, 32] on link "Next »" at bounding box center [1106, 43] width 62 height 32
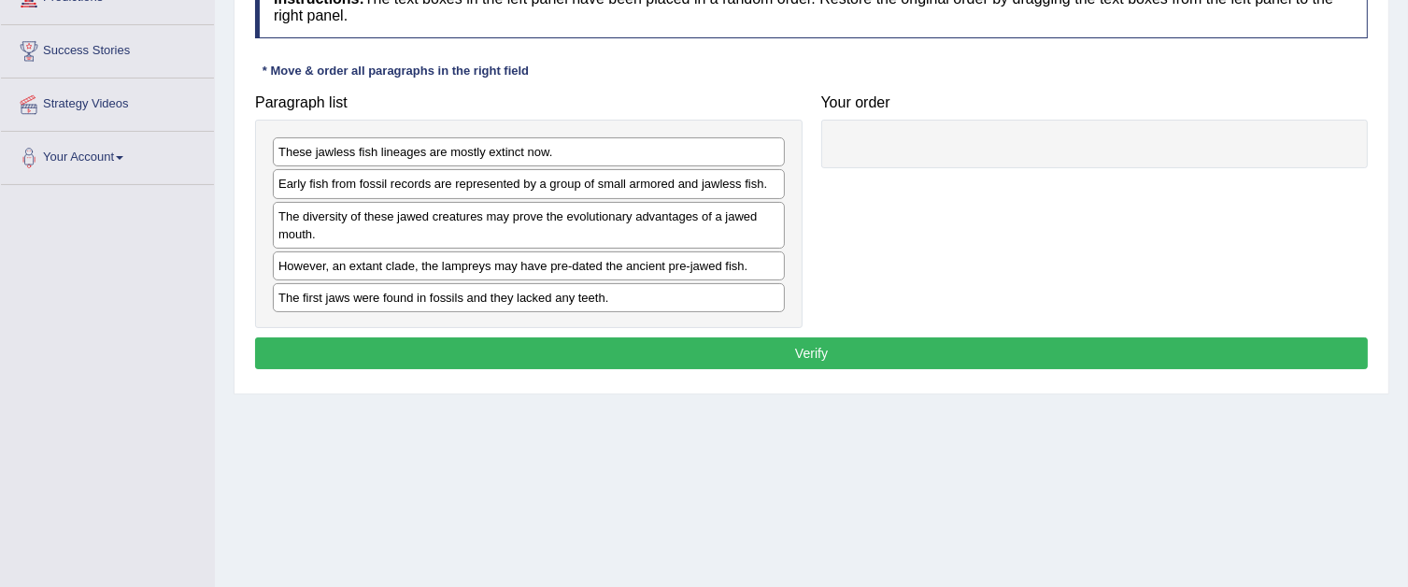
drag, startPoint x: 446, startPoint y: 278, endPoint x: 453, endPoint y: 269, distance: 12.0
click at [453, 269] on div "These jawless fish lineages are mostly extinct now. Early fish from fossil reco…" at bounding box center [529, 224] width 548 height 208
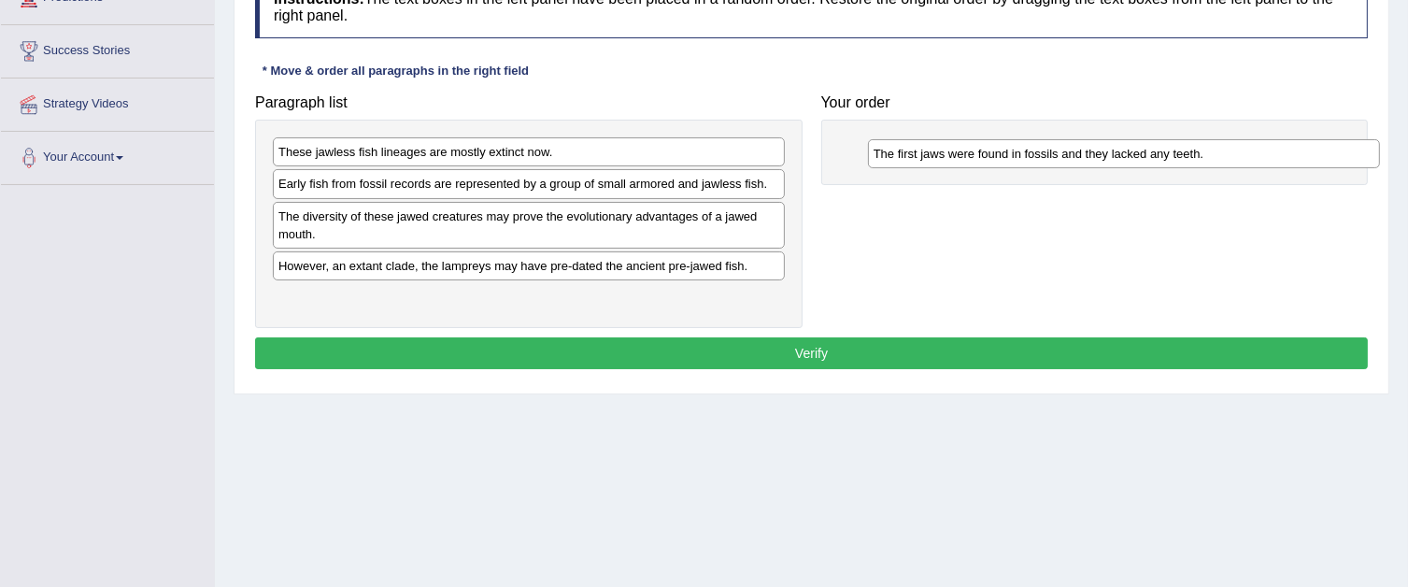
drag, startPoint x: 616, startPoint y: 298, endPoint x: 1207, endPoint y: 153, distance: 608.9
click at [1207, 153] on div "The first jaws were found in fossils and they lacked any teeth." at bounding box center [1124, 153] width 512 height 29
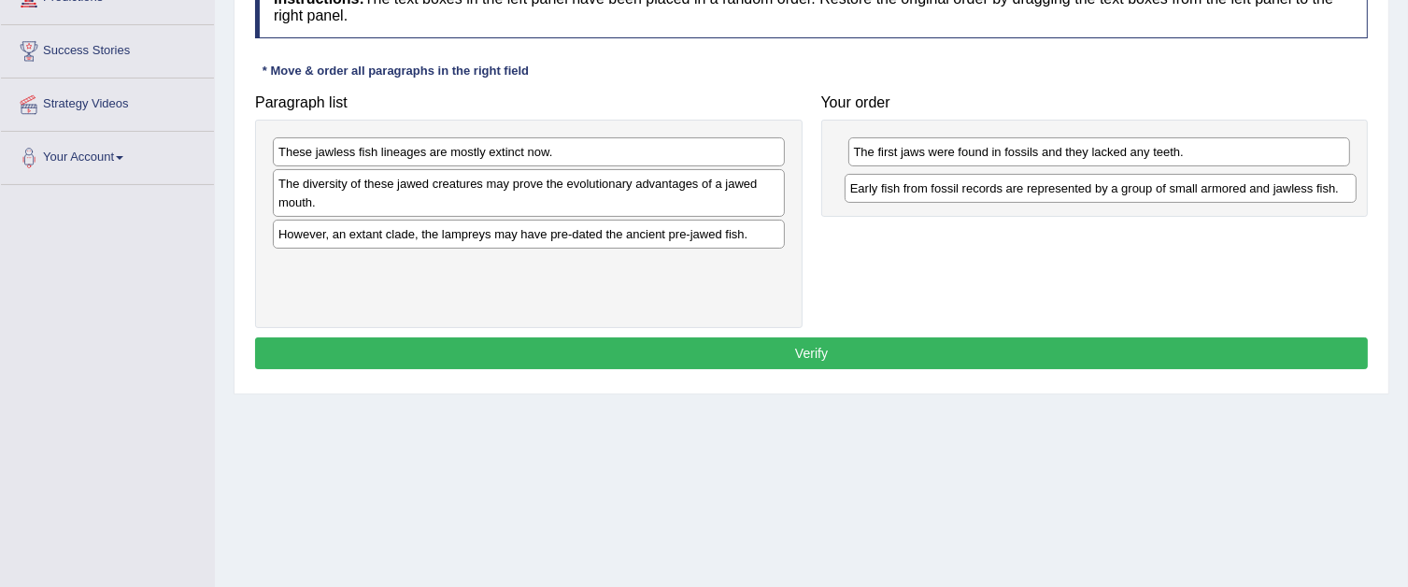
drag, startPoint x: 579, startPoint y: 178, endPoint x: 1152, endPoint y: 182, distance: 572.8
click at [1152, 182] on div "Early fish from fossil records are represented by a group of small armored and …" at bounding box center [1101, 188] width 512 height 29
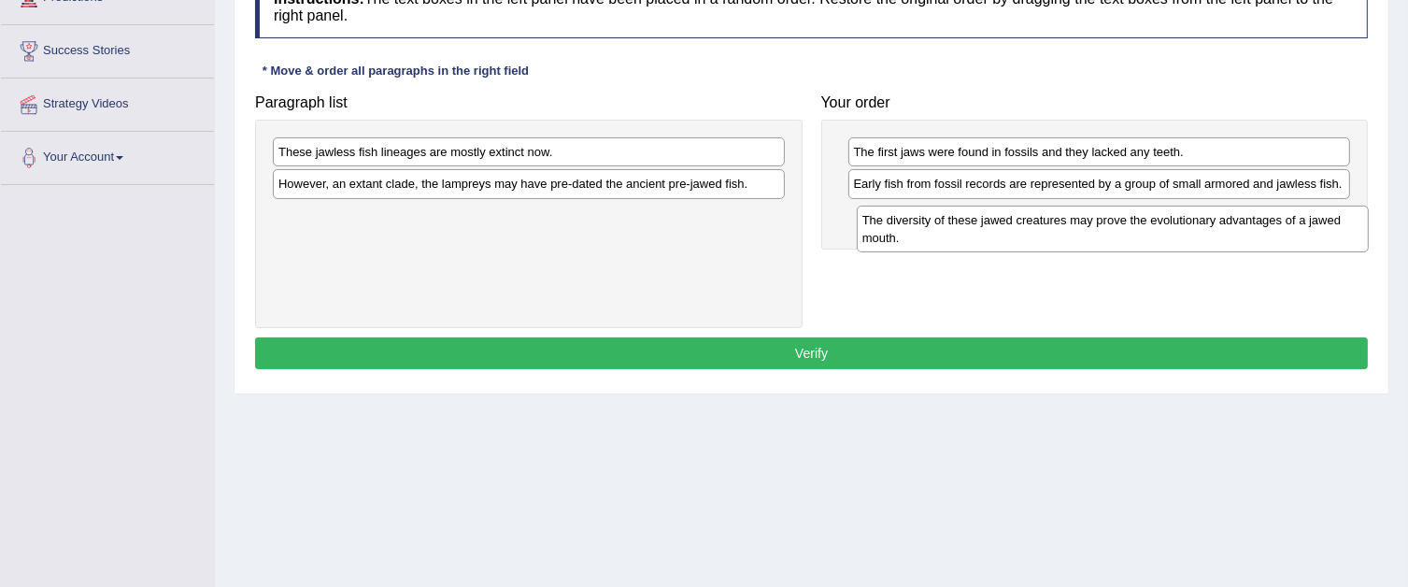
drag, startPoint x: 707, startPoint y: 194, endPoint x: 1291, endPoint y: 231, distance: 585.1
click at [1291, 231] on div "The diversity of these jawed creatures may prove the evolutionary advantages of…" at bounding box center [1113, 229] width 512 height 47
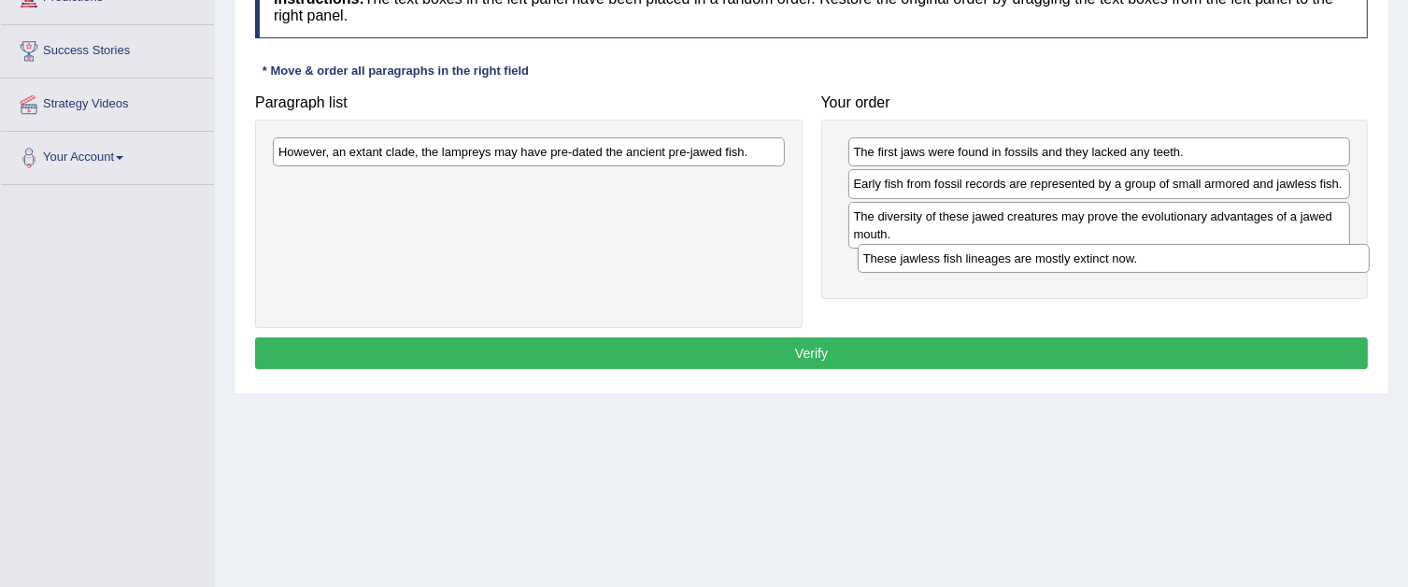
drag, startPoint x: 647, startPoint y: 159, endPoint x: 1230, endPoint y: 265, distance: 592.7
click at [1230, 265] on div "These jawless fish lineages are mostly extinct now." at bounding box center [1114, 258] width 512 height 29
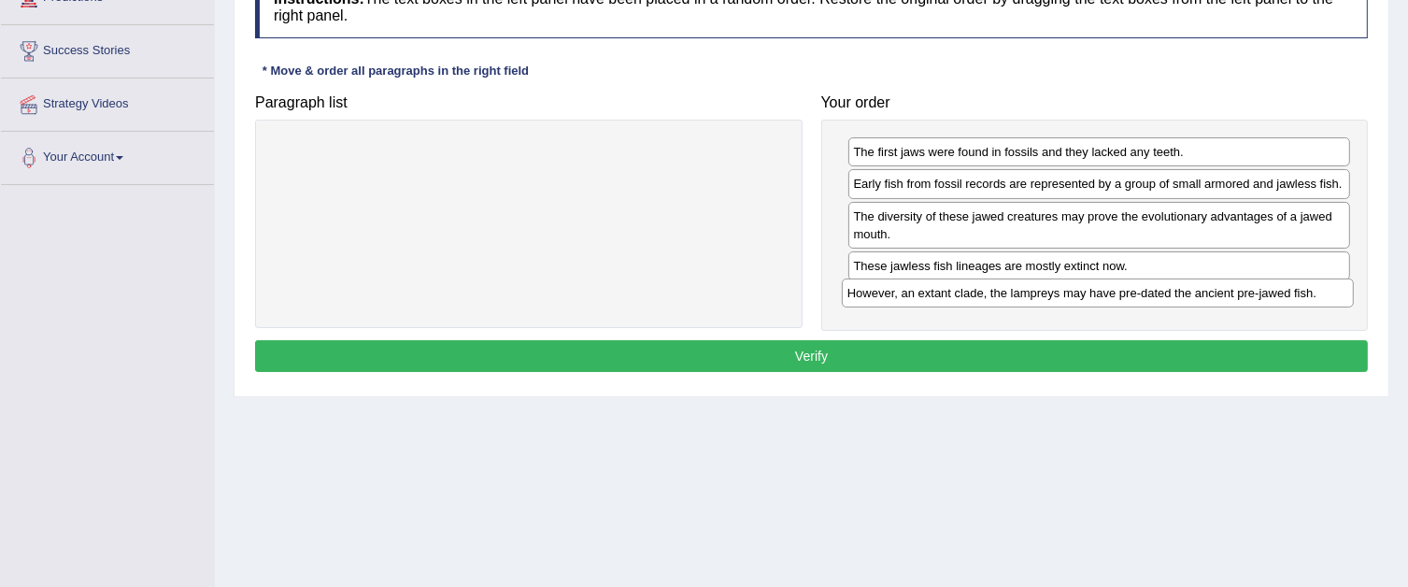
drag, startPoint x: 724, startPoint y: 150, endPoint x: 1293, endPoint y: 292, distance: 586.3
click at [1293, 292] on div "However, an extant clade, the lampreys may have pre-dated the ancient pre-jawed…" at bounding box center [1098, 292] width 512 height 29
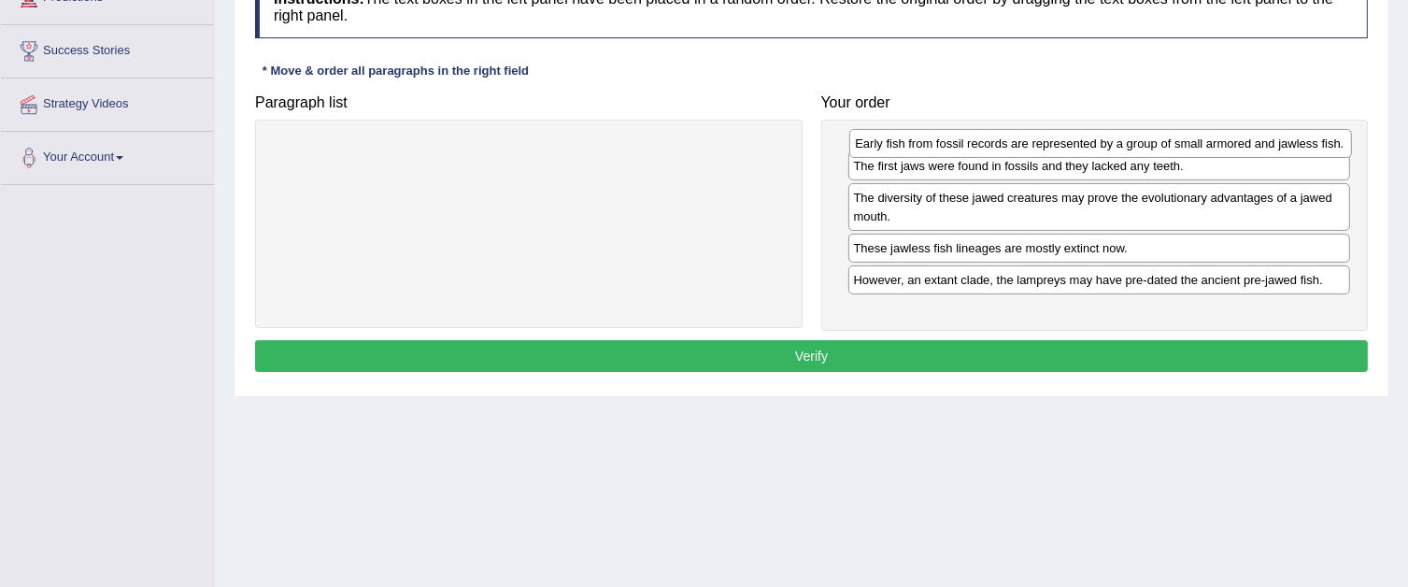
drag, startPoint x: 994, startPoint y: 183, endPoint x: 996, endPoint y: 143, distance: 40.2
click at [996, 143] on div "Early fish from fossil records are represented by a group of small armored and …" at bounding box center [1100, 143] width 503 height 29
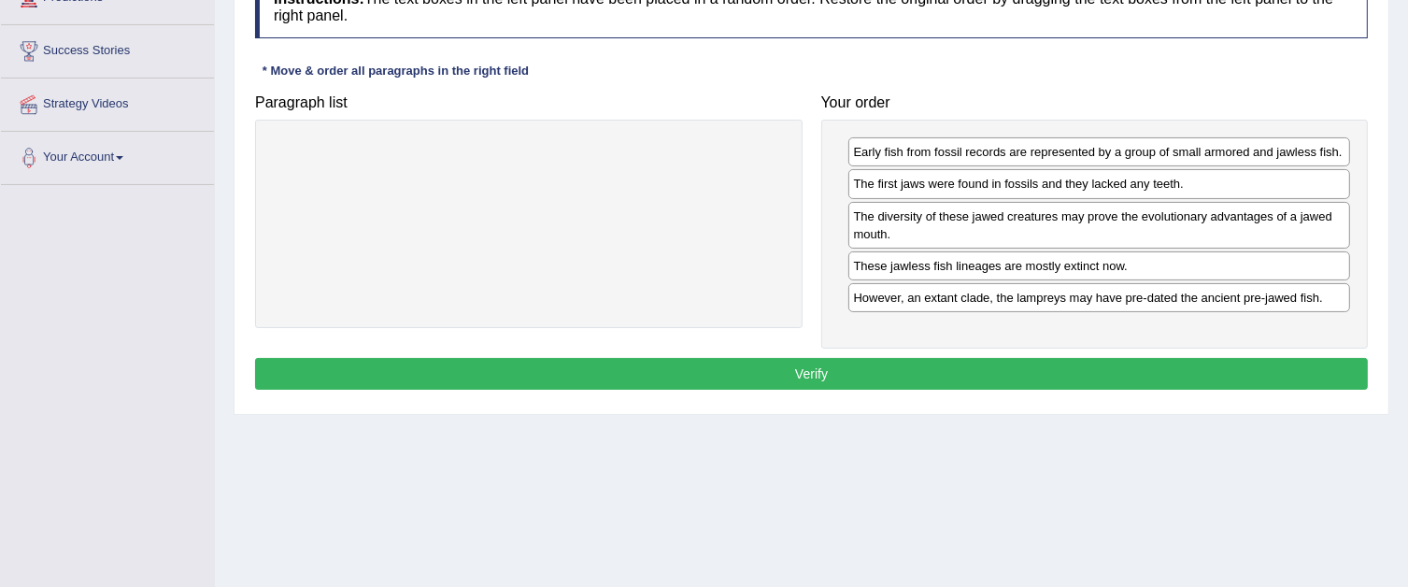
click at [849, 371] on button "Verify" at bounding box center [811, 374] width 1113 height 32
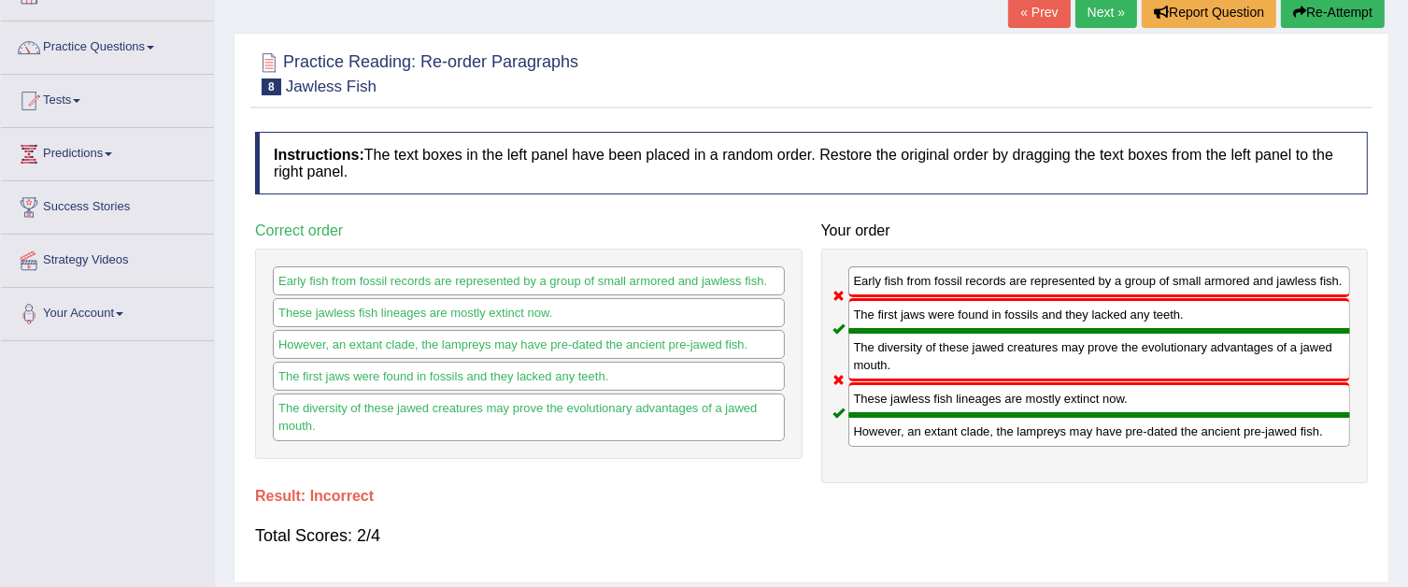
scroll to position [93, 0]
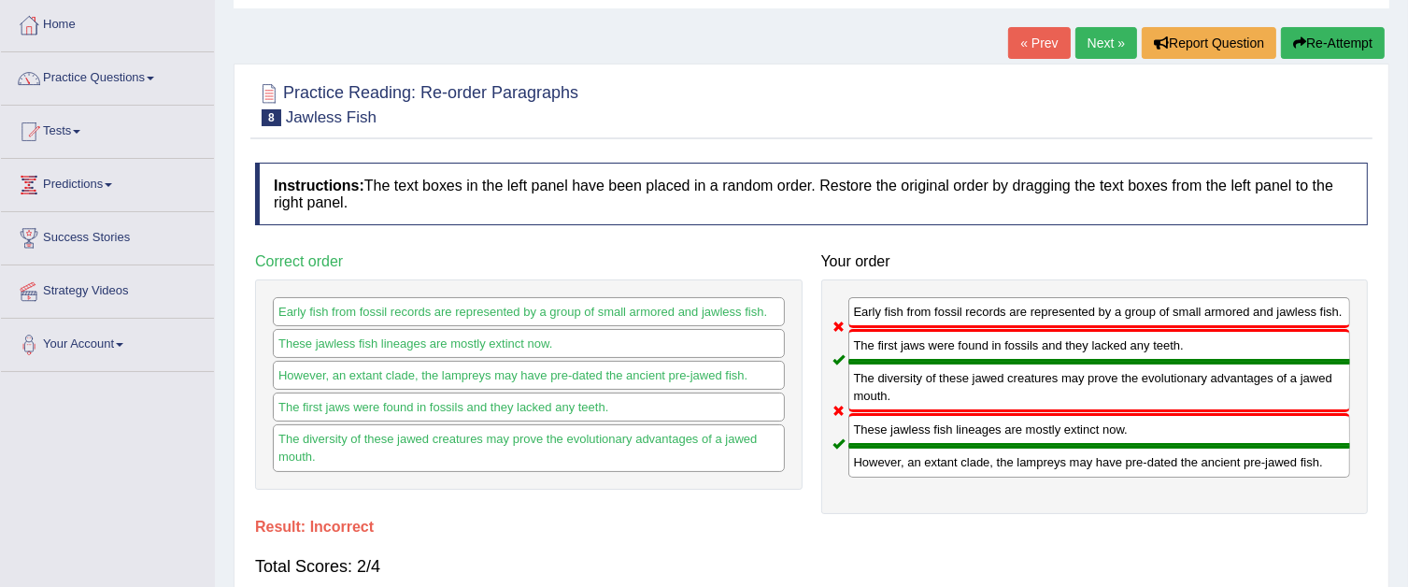
click at [1094, 40] on link "Next »" at bounding box center [1106, 43] width 62 height 32
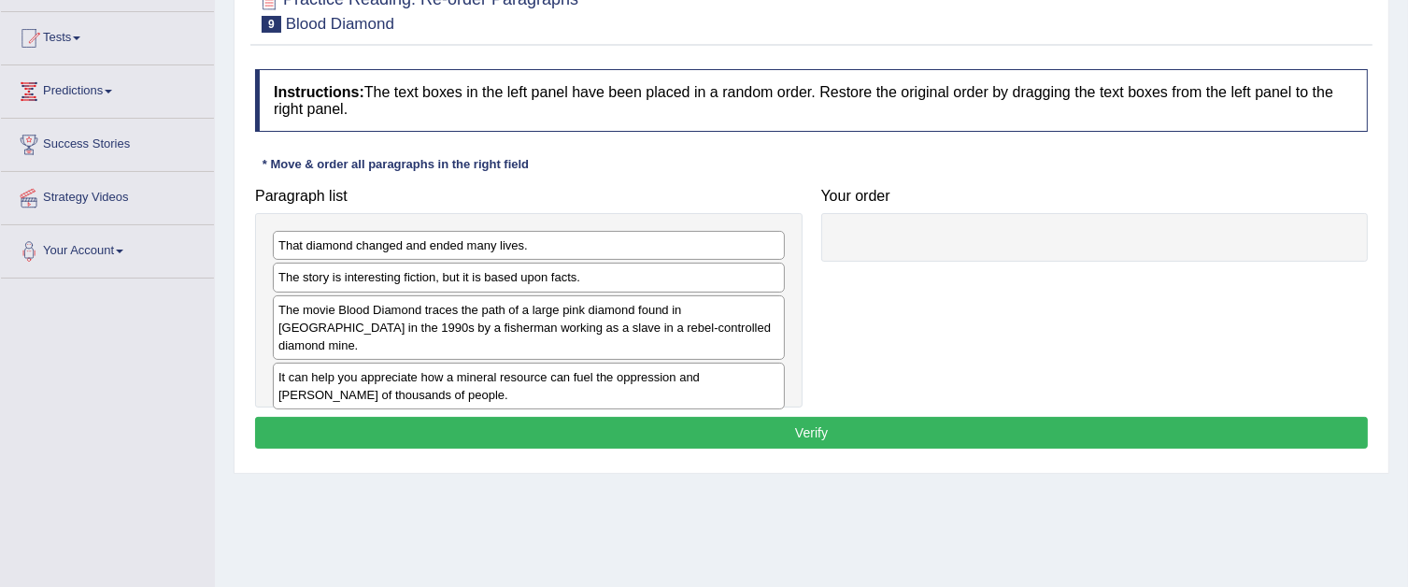
scroll to position [187, 0]
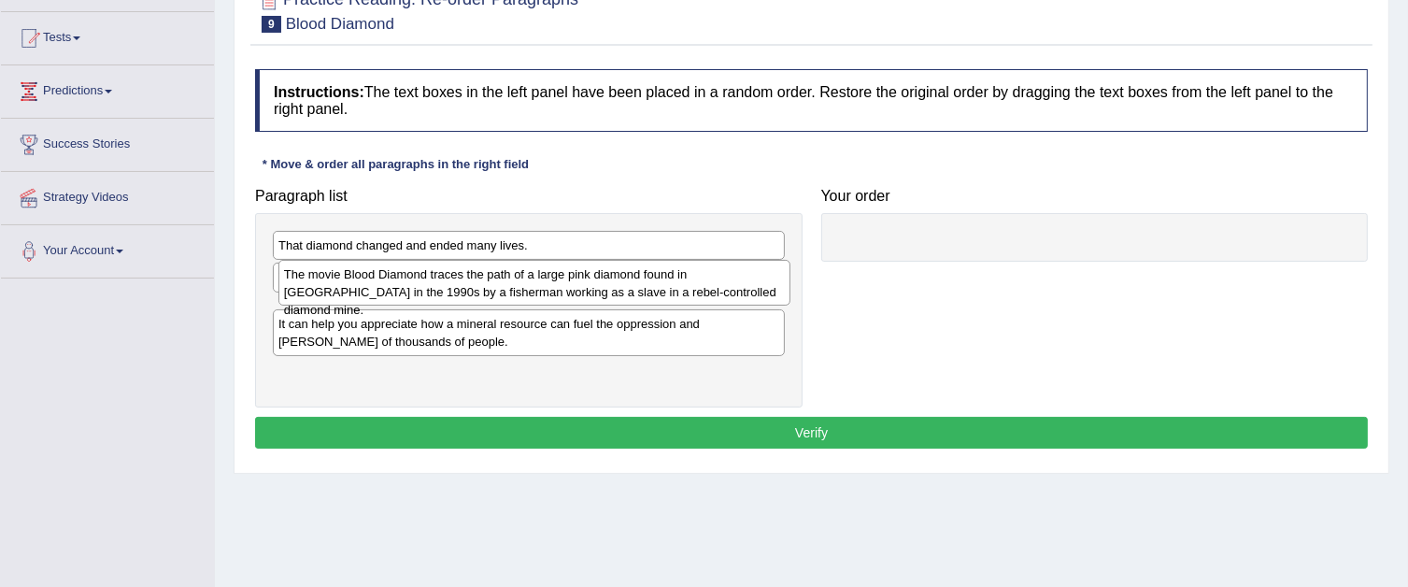
drag, startPoint x: 616, startPoint y: 334, endPoint x: 621, endPoint y: 299, distance: 35.0
click at [621, 299] on div "The movie Blood Diamond traces the path of a large pink diamond found in [GEOGR…" at bounding box center [534, 283] width 512 height 47
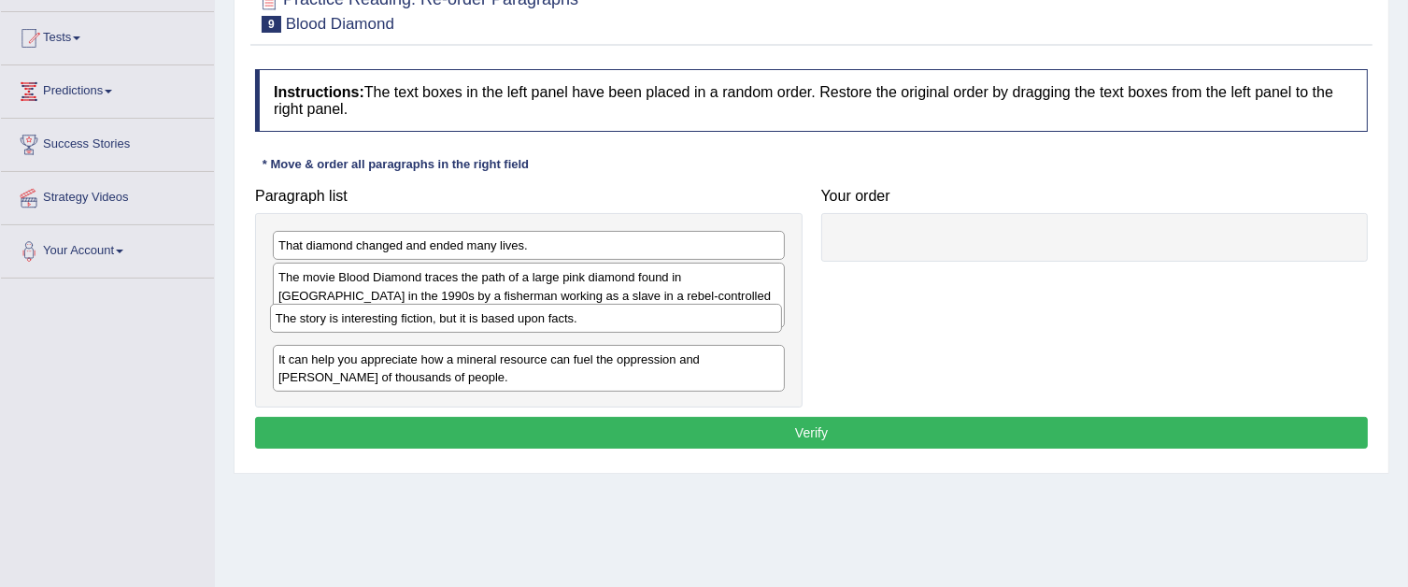
drag, startPoint x: 620, startPoint y: 277, endPoint x: 618, endPoint y: 318, distance: 41.2
click at [618, 318] on div "The story is interesting fiction, but it is based upon facts." at bounding box center [526, 318] width 512 height 29
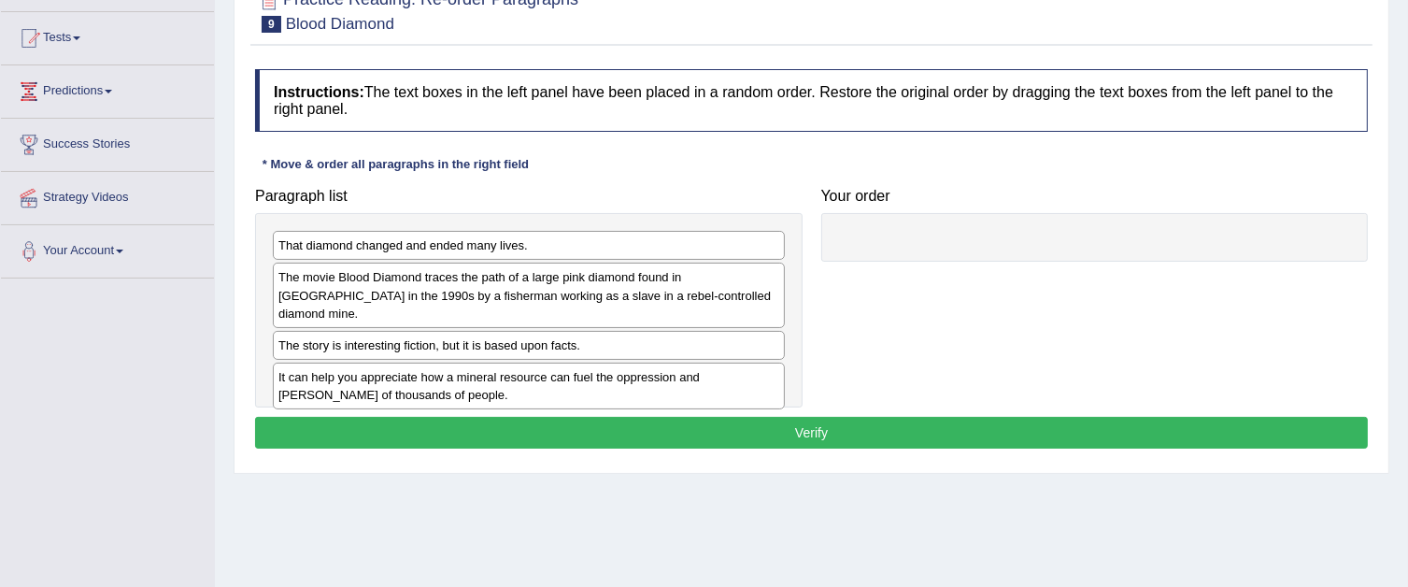
click at [516, 427] on button "Verify" at bounding box center [811, 433] width 1113 height 32
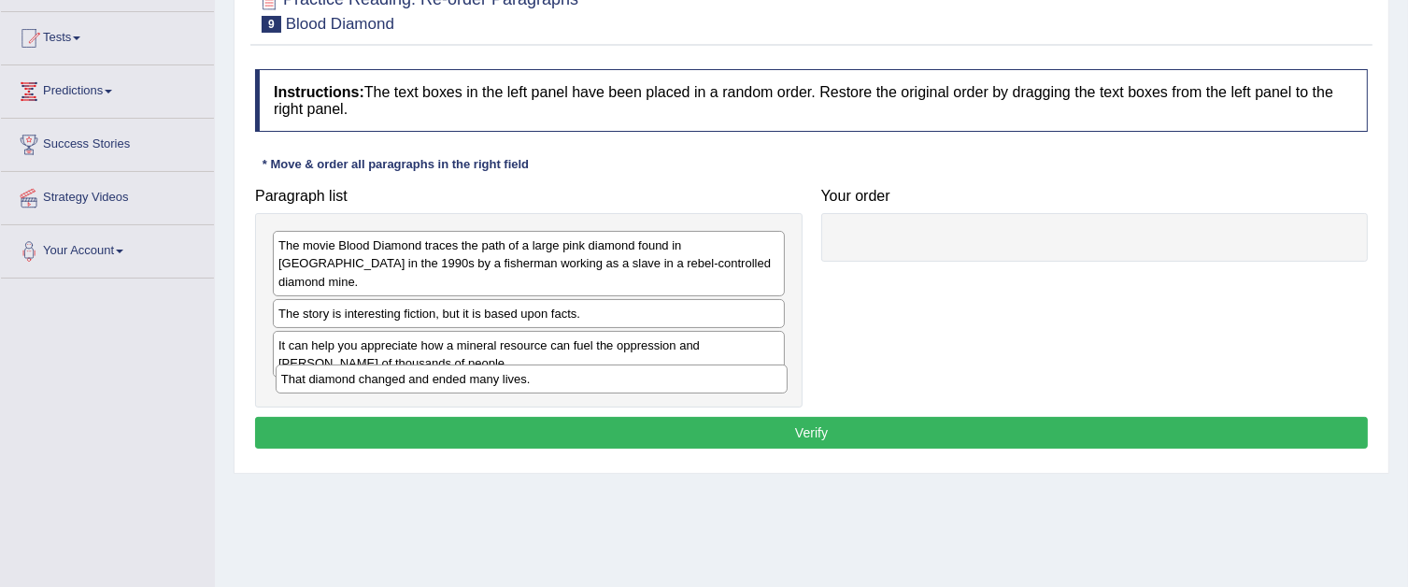
drag, startPoint x: 573, startPoint y: 256, endPoint x: 573, endPoint y: 382, distance: 126.1
click at [576, 387] on div "That diamond changed and ended many lives." at bounding box center [532, 378] width 512 height 29
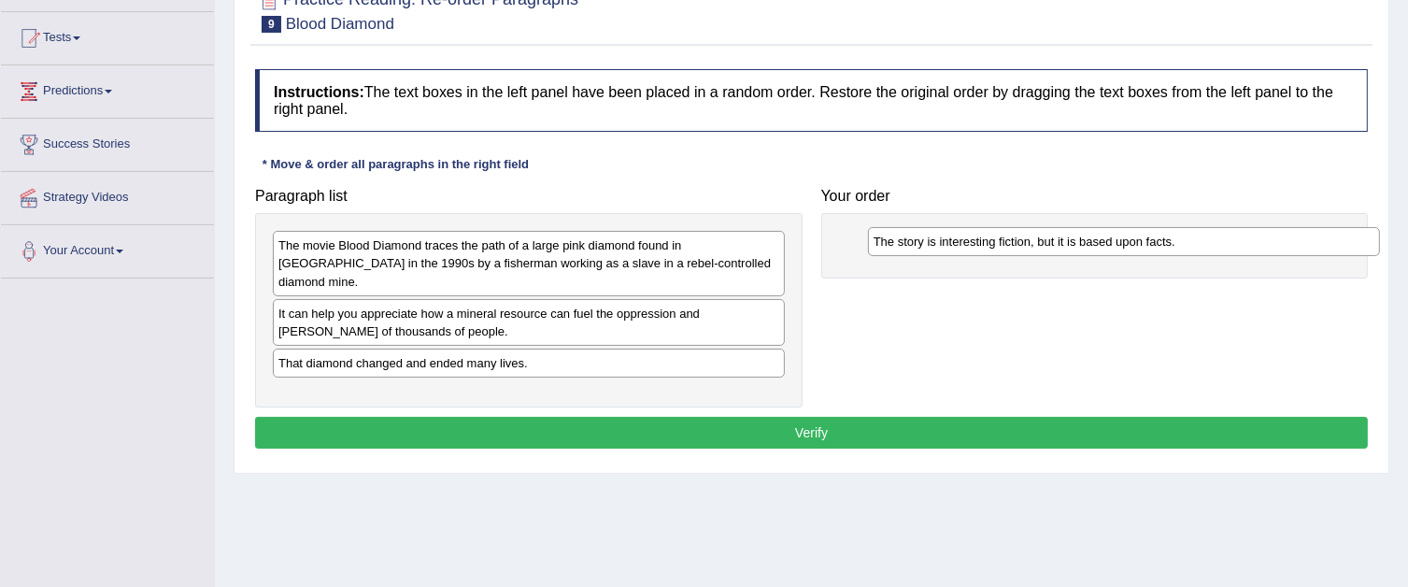
drag, startPoint x: 590, startPoint y: 297, endPoint x: 1182, endPoint y: 246, distance: 594.6
click at [1182, 246] on div "The story is interesting fiction, but it is based upon facts." at bounding box center [1124, 241] width 512 height 29
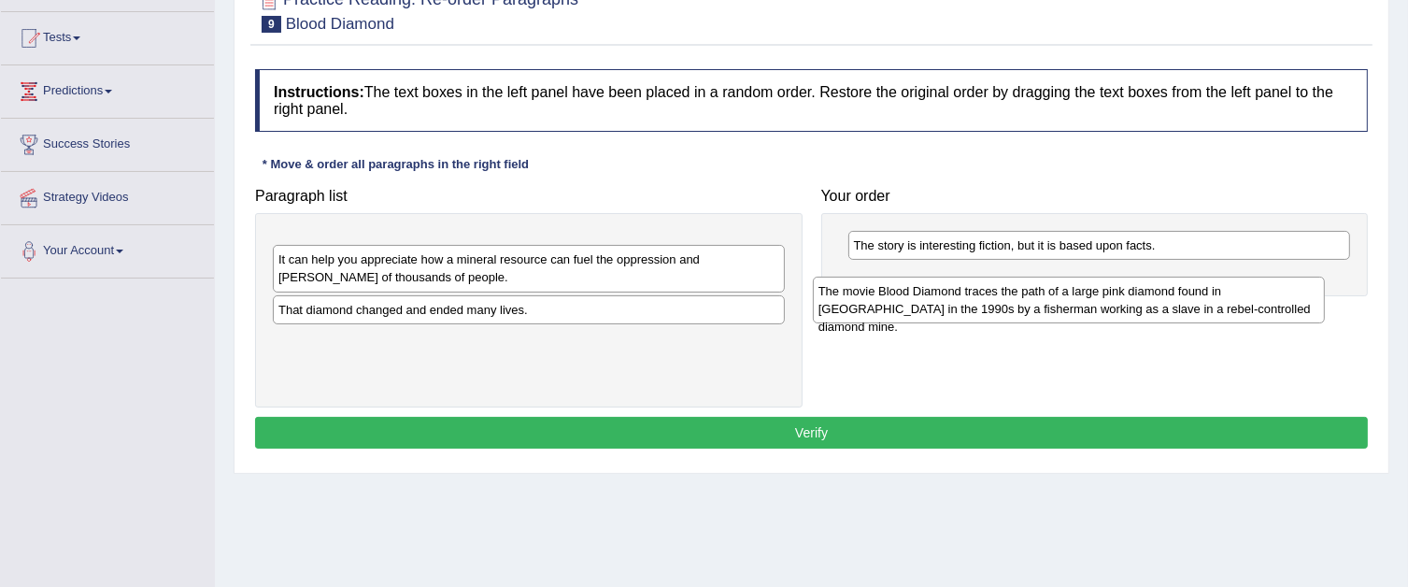
drag, startPoint x: 743, startPoint y: 242, endPoint x: 1283, endPoint y: 287, distance: 541.9
click at [1283, 287] on div "The movie Blood Diamond traces the path of a large pink diamond found in Sierra…" at bounding box center [1069, 300] width 512 height 47
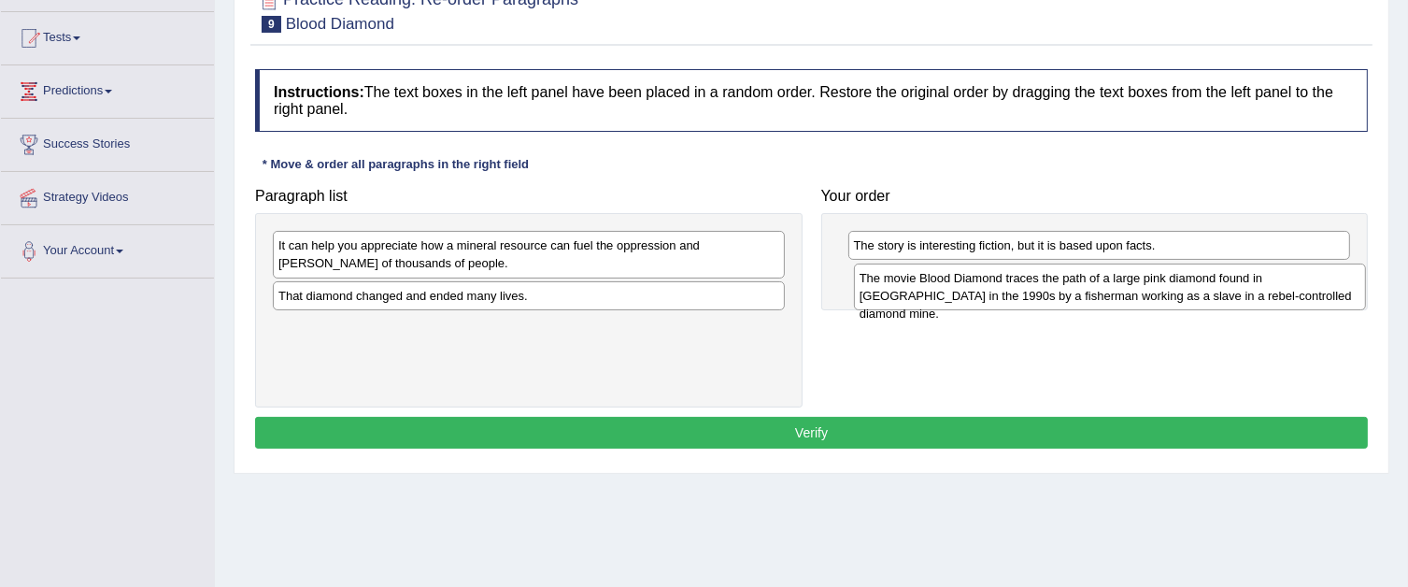
drag, startPoint x: 729, startPoint y: 242, endPoint x: 1310, endPoint y: 275, distance: 582.1
click at [1310, 275] on div "The movie Blood Diamond traces the path of a large pink diamond found in Sierra…" at bounding box center [1110, 286] width 512 height 47
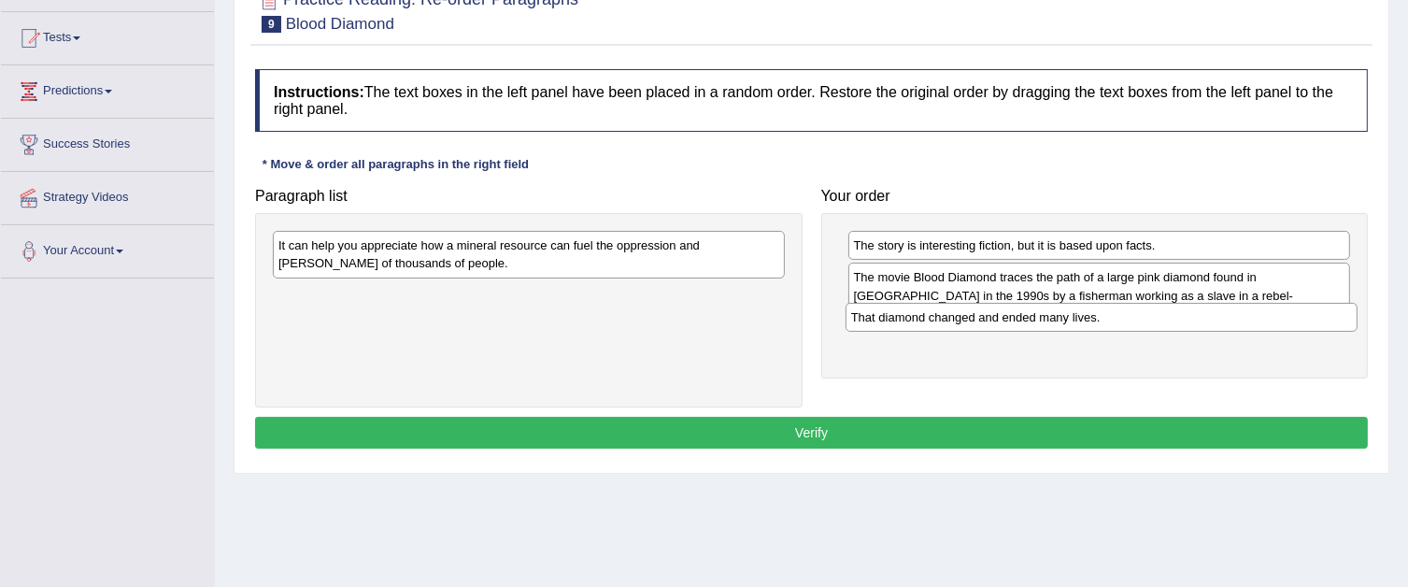
drag, startPoint x: 672, startPoint y: 298, endPoint x: 1245, endPoint y: 320, distance: 573.2
click at [1245, 320] on div "That diamond changed and ended many lives." at bounding box center [1102, 317] width 512 height 29
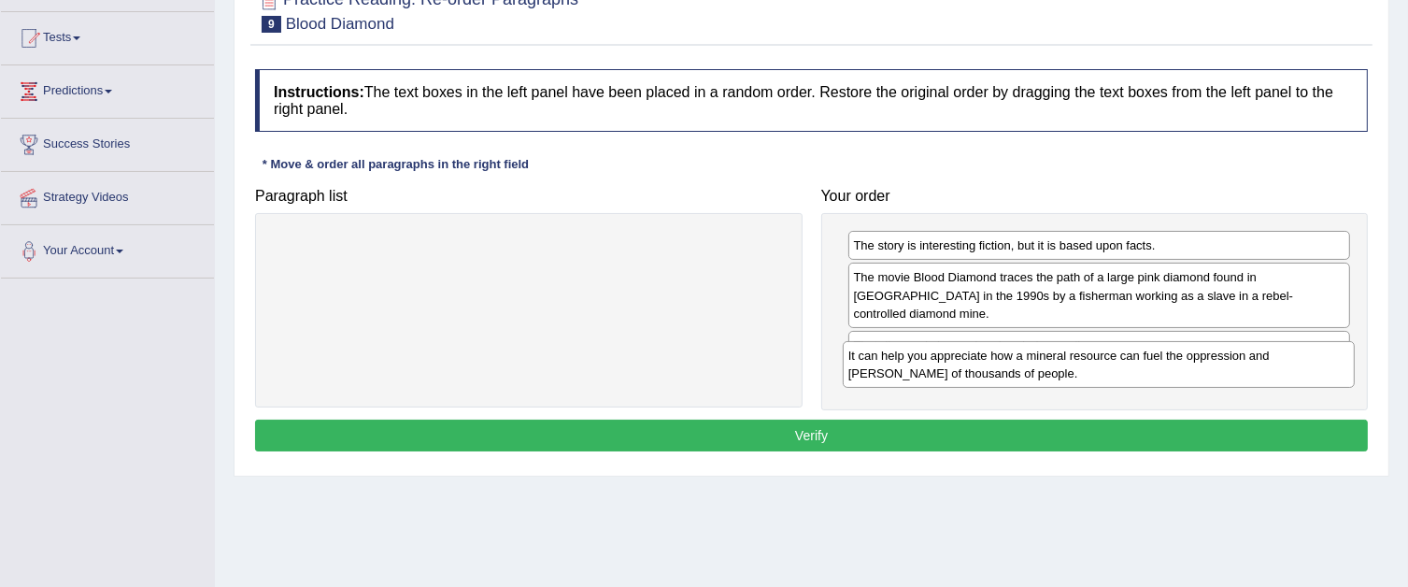
drag, startPoint x: 708, startPoint y: 250, endPoint x: 1278, endPoint y: 361, distance: 580.5
click at [1278, 361] on div "It can help you appreciate how a mineral resource can fuel the oppression and s…" at bounding box center [1099, 364] width 512 height 47
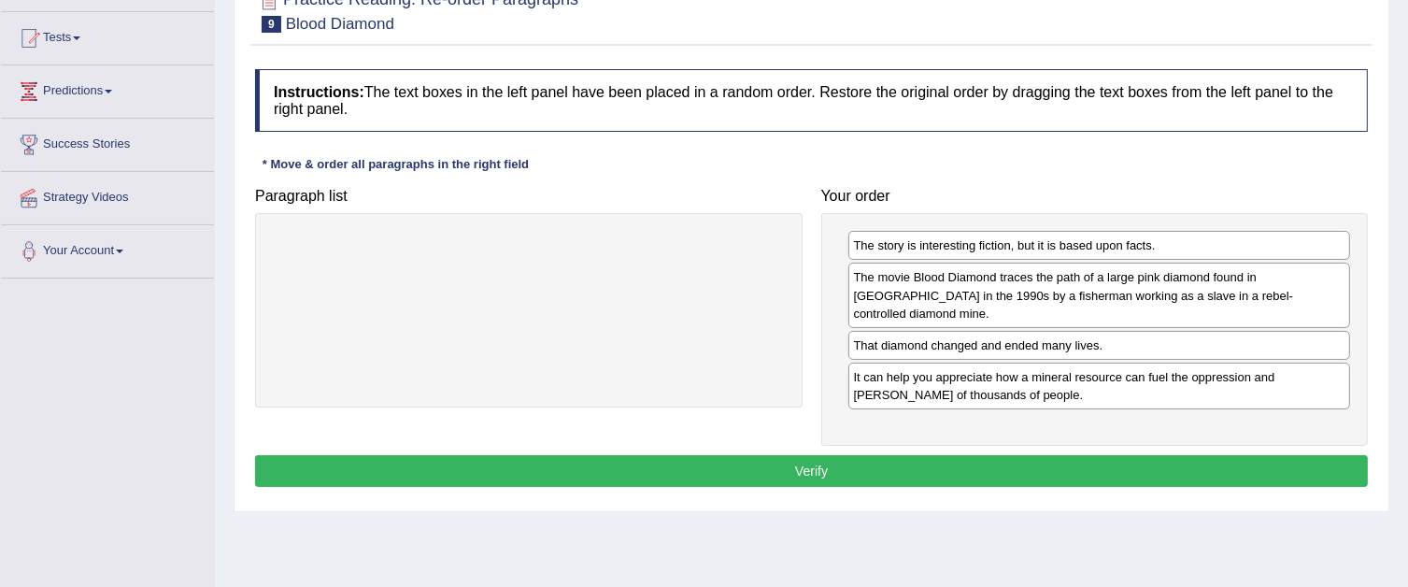
click at [1013, 455] on button "Verify" at bounding box center [811, 471] width 1113 height 32
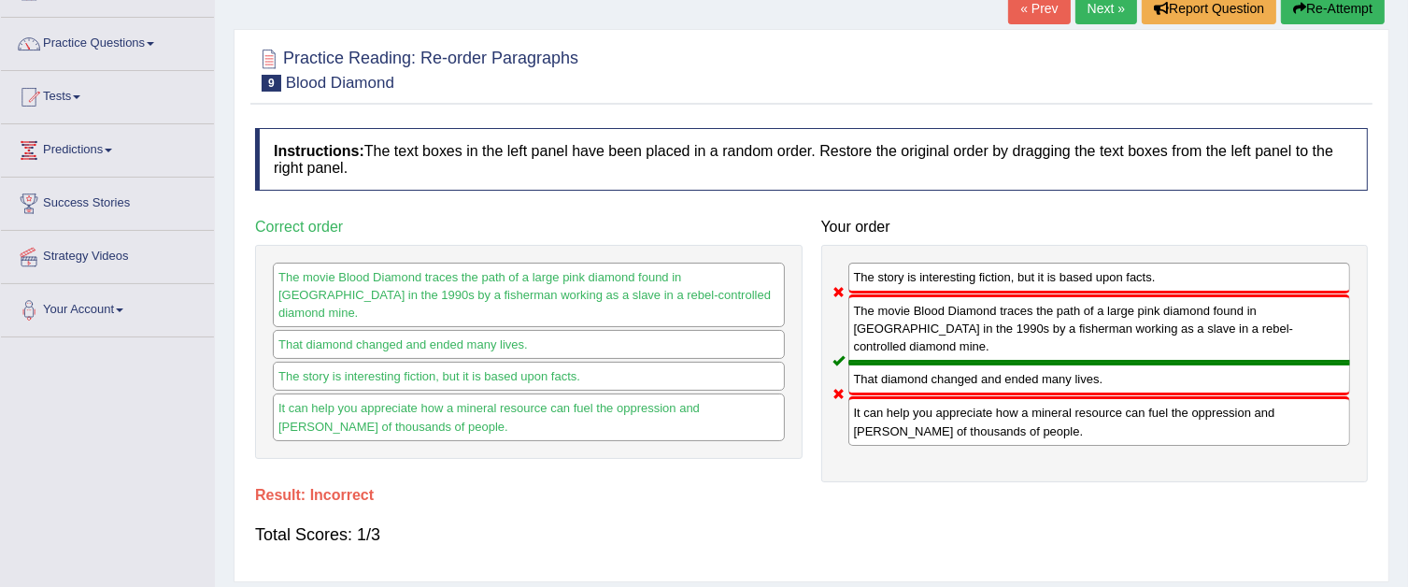
scroll to position [114, 0]
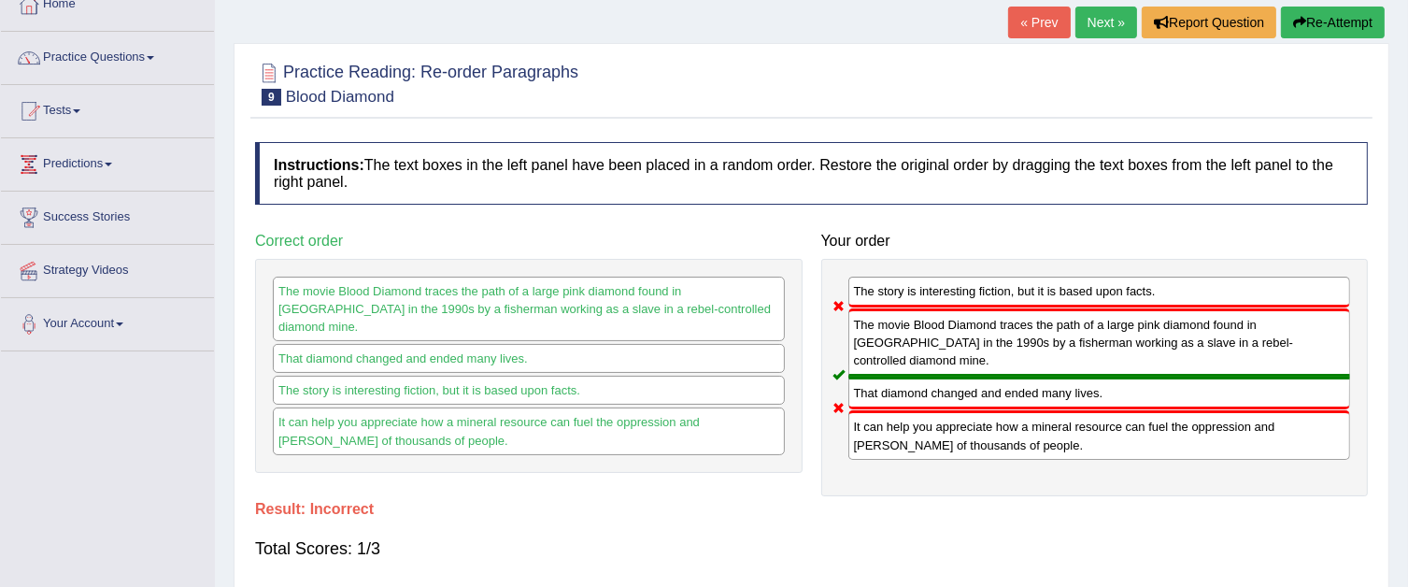
click at [1098, 28] on link "Next »" at bounding box center [1106, 23] width 62 height 32
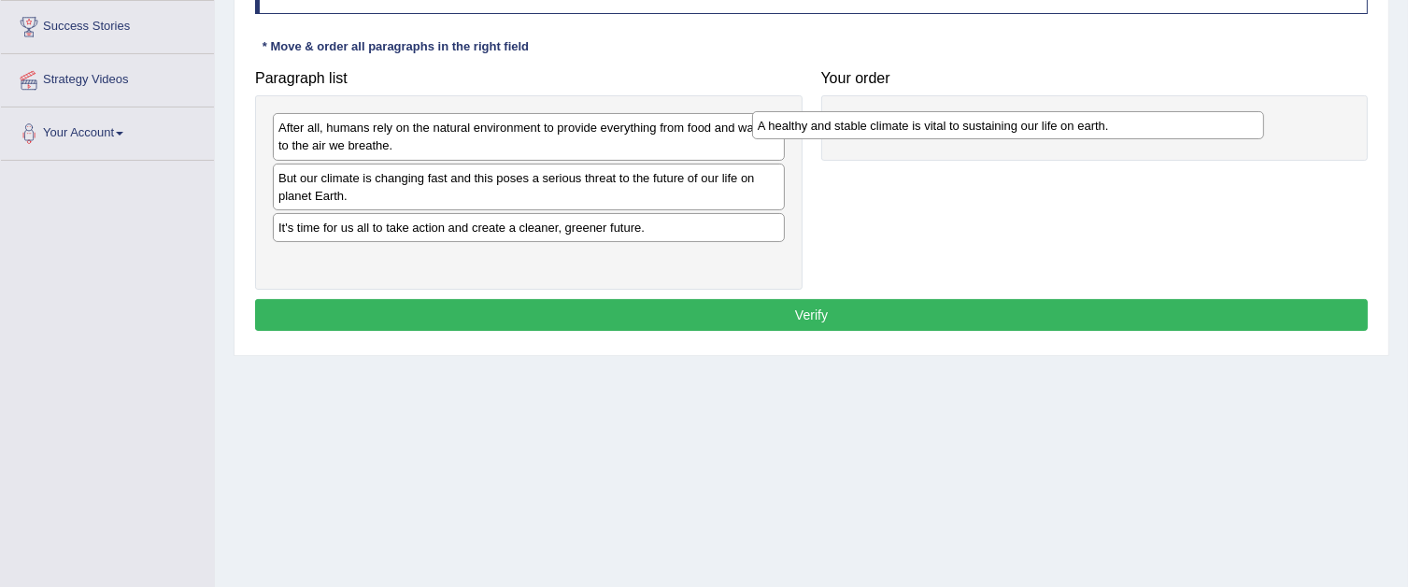
drag, startPoint x: 611, startPoint y: 264, endPoint x: 1090, endPoint y: 131, distance: 497.6
click at [1090, 131] on div "A healthy and stable climate is vital to sustaining our life on earth." at bounding box center [1008, 125] width 512 height 29
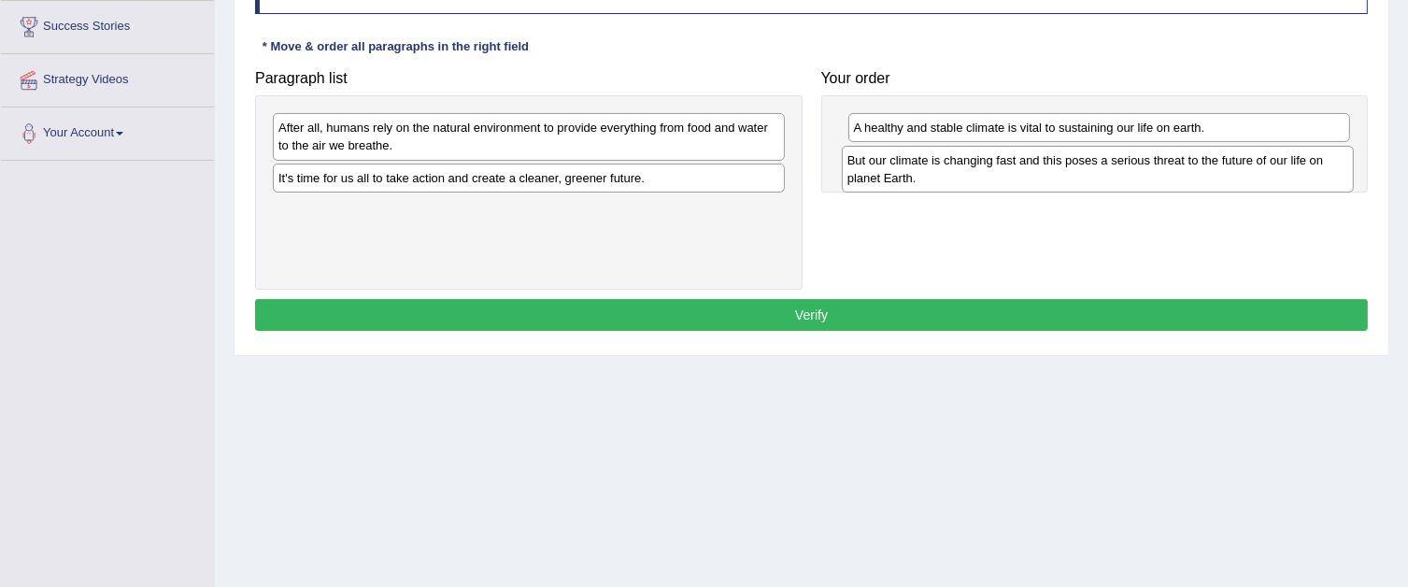
drag, startPoint x: 654, startPoint y: 200, endPoint x: 1223, endPoint y: 182, distance: 569.3
click at [1223, 182] on div "But our climate is changing fast and this poses a serious threat to the future …" at bounding box center [1098, 169] width 512 height 47
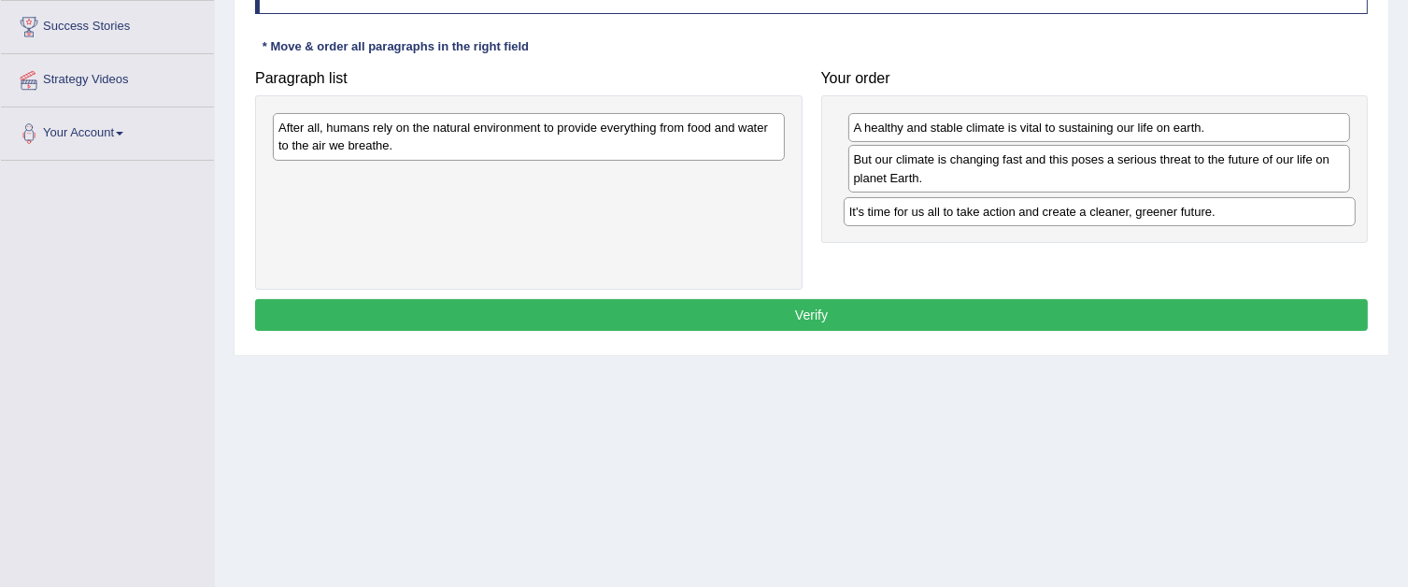
drag, startPoint x: 653, startPoint y: 180, endPoint x: 1224, endPoint y: 215, distance: 571.9
click at [1224, 215] on div "It's time for us all to take action and create a cleaner, greener future." at bounding box center [1100, 211] width 512 height 29
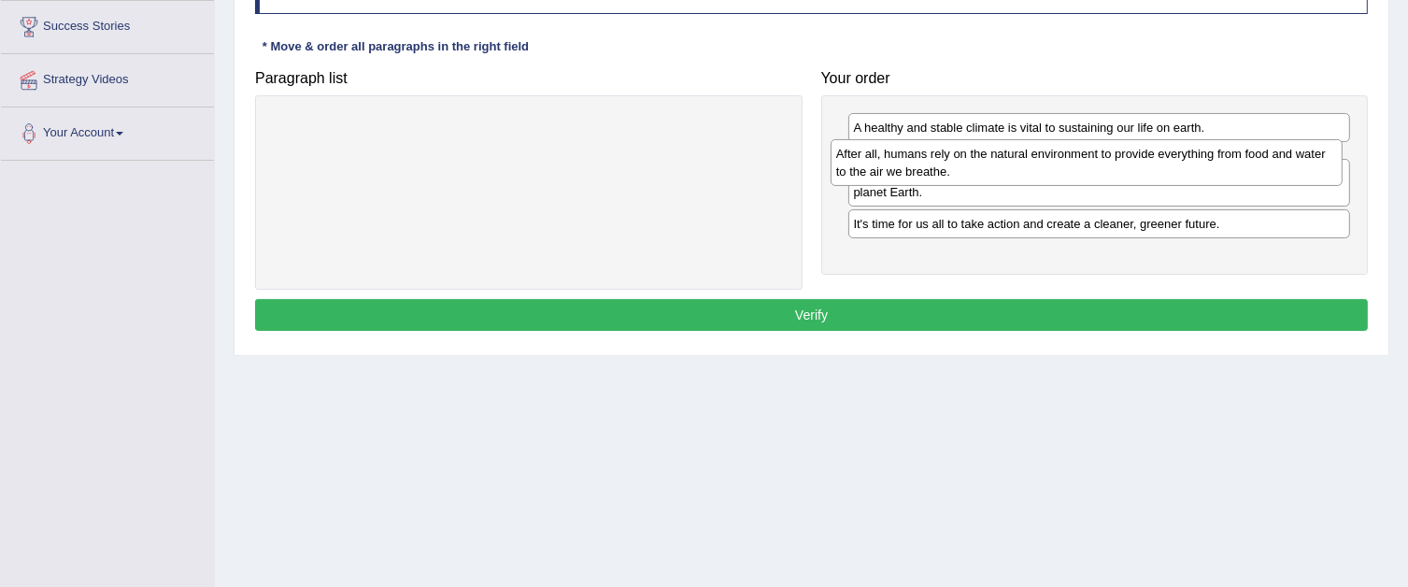
drag, startPoint x: 640, startPoint y: 139, endPoint x: 1198, endPoint y: 164, distance: 558.4
click at [1198, 164] on div "After all, humans rely on the natural environment to provide everything from fo…" at bounding box center [1087, 162] width 512 height 47
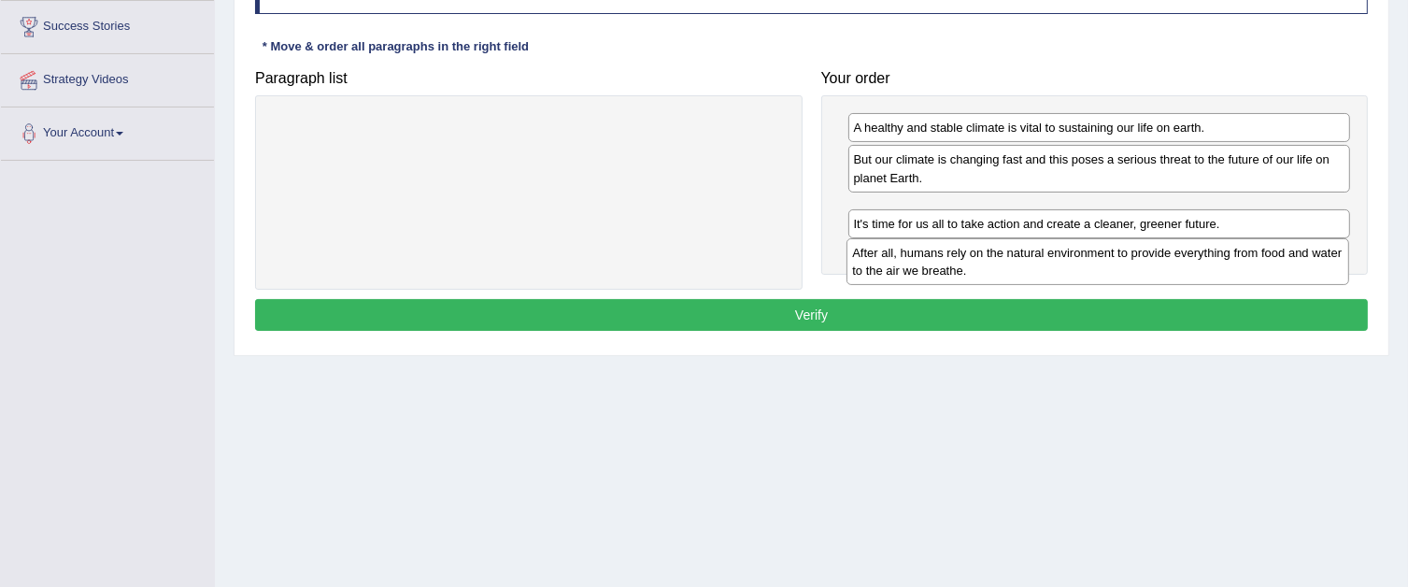
drag, startPoint x: 972, startPoint y: 172, endPoint x: 971, endPoint y: 263, distance: 91.6
click at [971, 263] on div "After all, humans rely on the natural environment to provide everything from fo…" at bounding box center [1098, 261] width 503 height 47
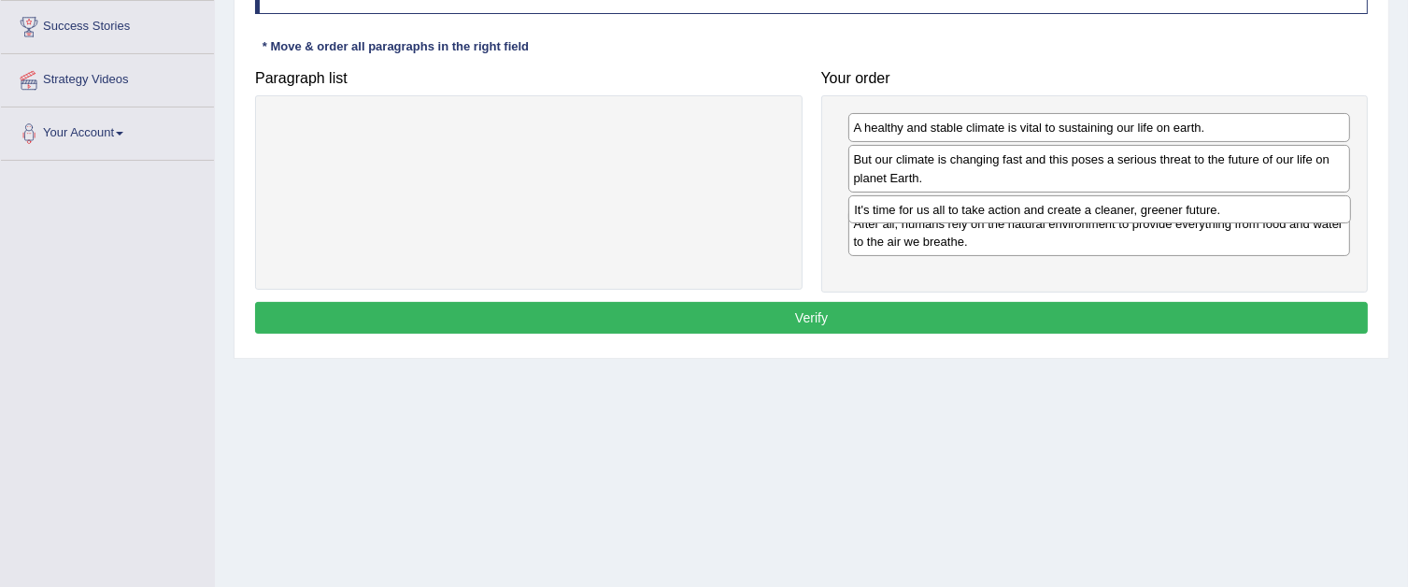
drag, startPoint x: 971, startPoint y: 260, endPoint x: 972, endPoint y: 211, distance: 48.6
click at [972, 211] on div "It's time for us all to take action and create a cleaner, greener future." at bounding box center [1099, 209] width 503 height 29
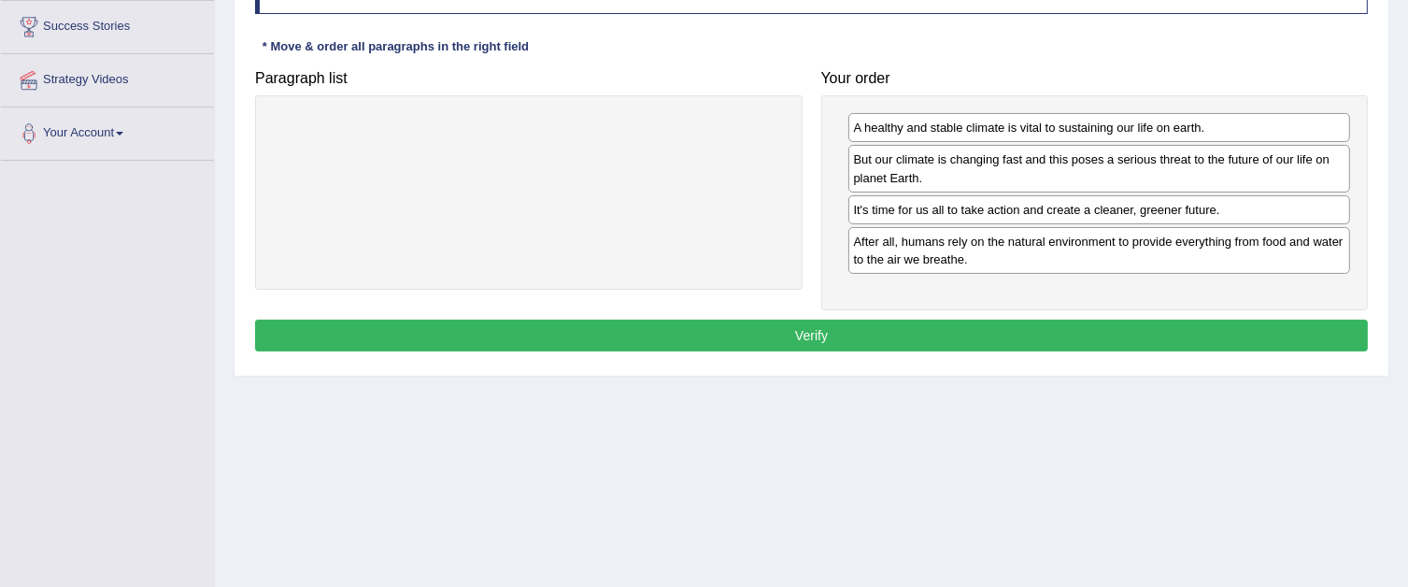
click at [800, 333] on button "Verify" at bounding box center [811, 336] width 1113 height 32
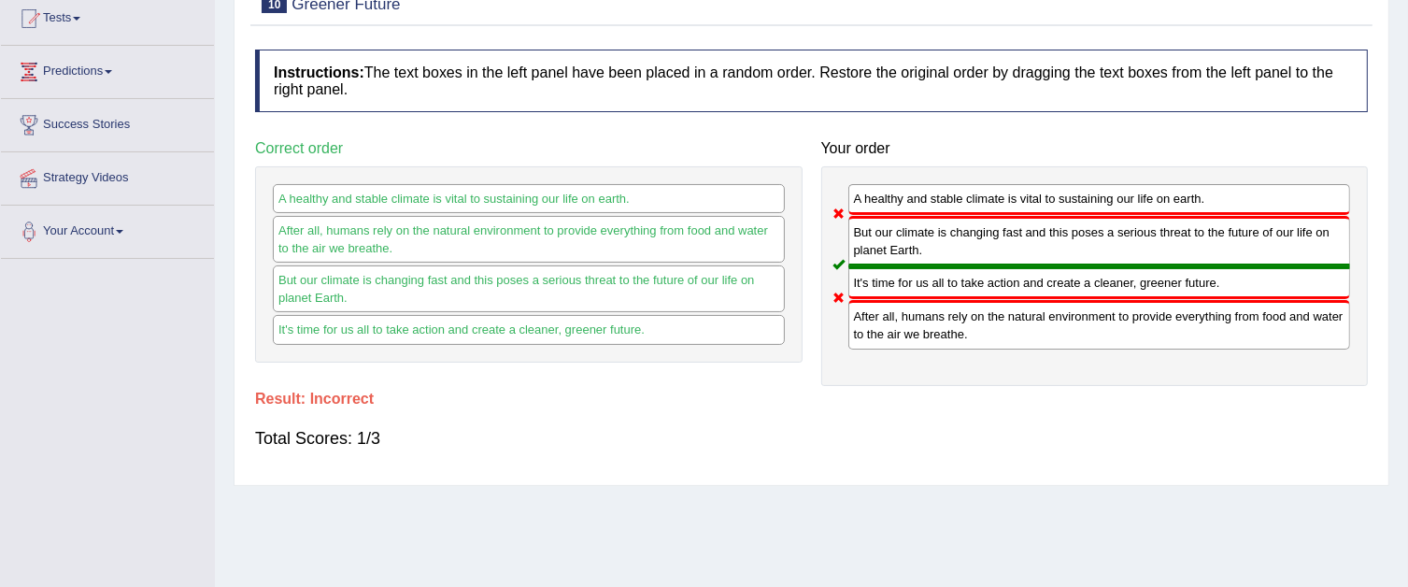
scroll to position [21, 0]
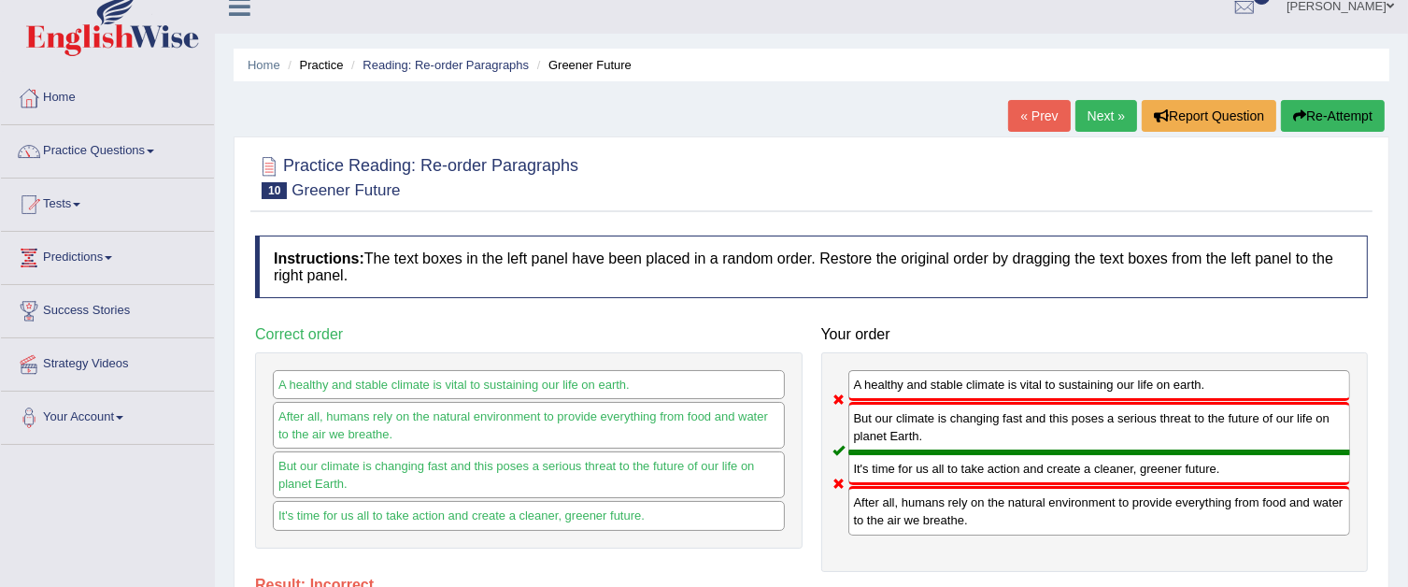
click at [1113, 117] on link "Next »" at bounding box center [1106, 116] width 62 height 32
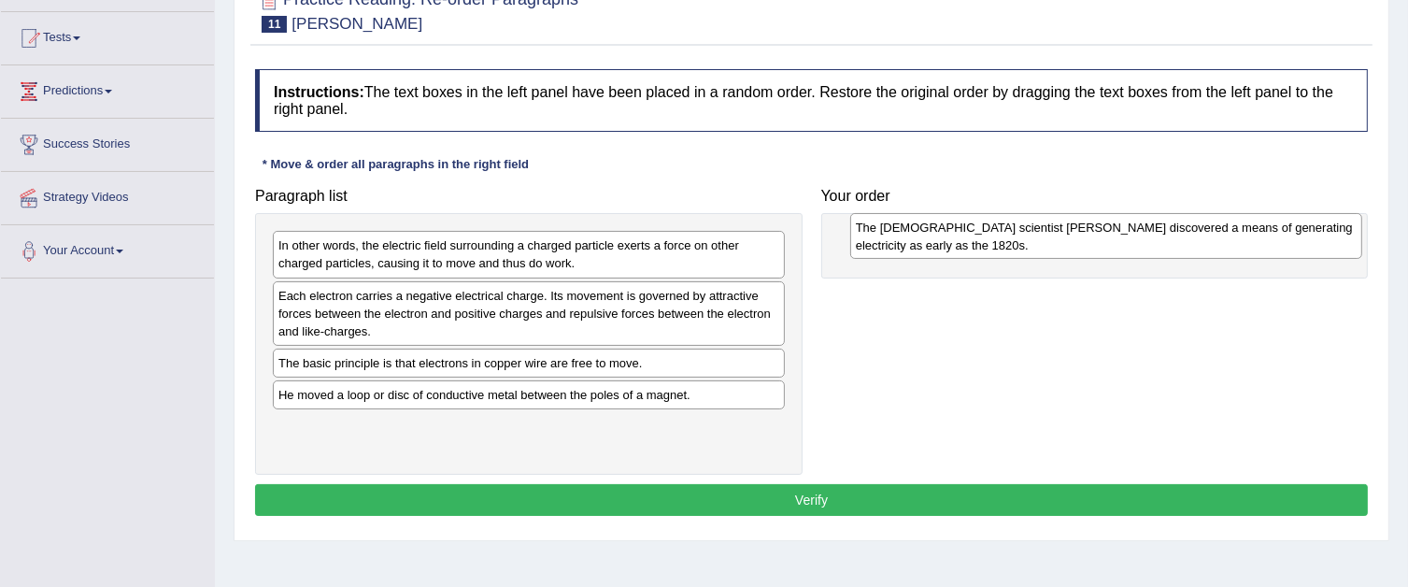
drag, startPoint x: 614, startPoint y: 397, endPoint x: 1191, endPoint y: 231, distance: 600.9
click at [1191, 231] on div "The [DEMOGRAPHIC_DATA] scientist [PERSON_NAME] discovered a means of generating…" at bounding box center [1106, 236] width 512 height 47
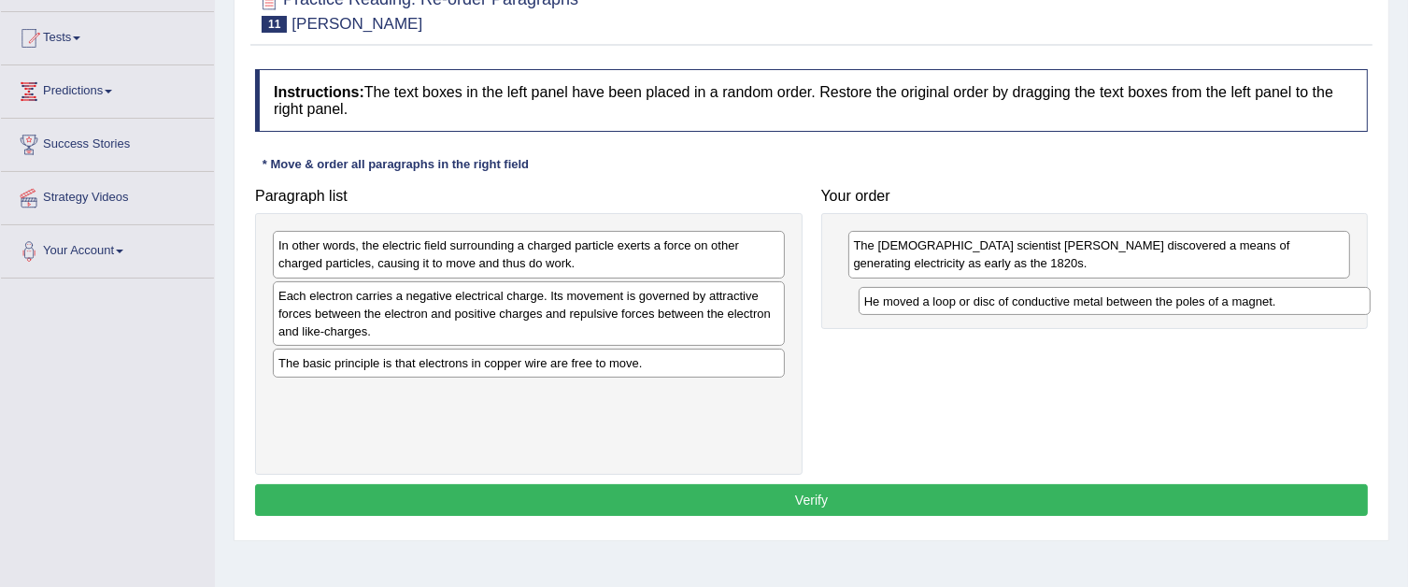
drag, startPoint x: 635, startPoint y: 401, endPoint x: 1221, endPoint y: 308, distance: 593.1
click at [1221, 308] on div "He moved a loop or disc of conductive metal between the poles of a magnet." at bounding box center [1115, 301] width 512 height 29
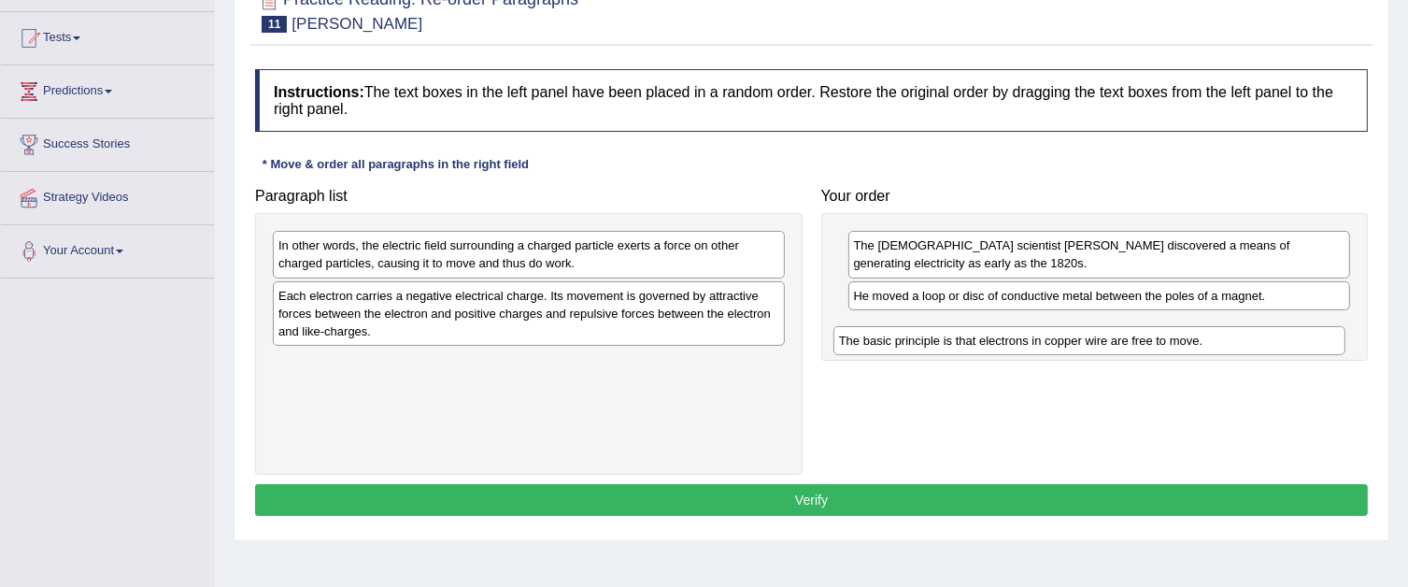
drag, startPoint x: 627, startPoint y: 362, endPoint x: 1188, endPoint y: 340, distance: 561.0
click at [1188, 340] on div "The basic principle is that electrons in copper wire are free to move." at bounding box center [1089, 340] width 512 height 29
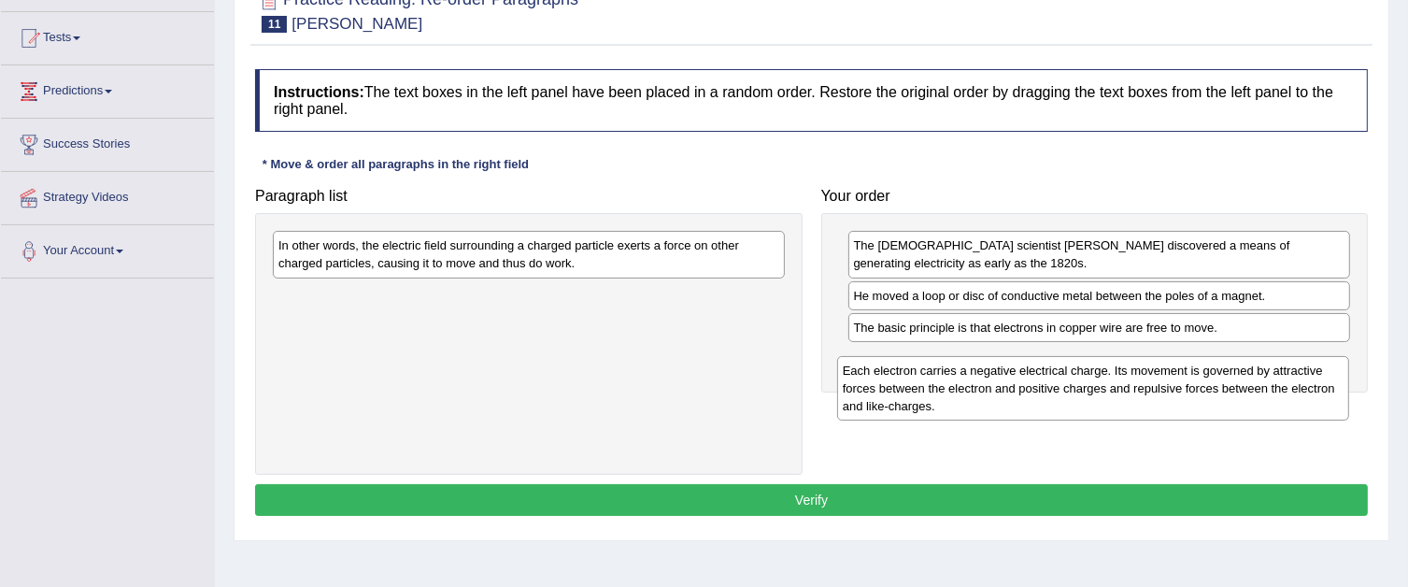
drag, startPoint x: 736, startPoint y: 321, endPoint x: 1299, endPoint y: 397, distance: 567.6
click at [1299, 397] on div "Each electron carries a negative electrical charge. Its movement is governed by…" at bounding box center [1093, 388] width 512 height 64
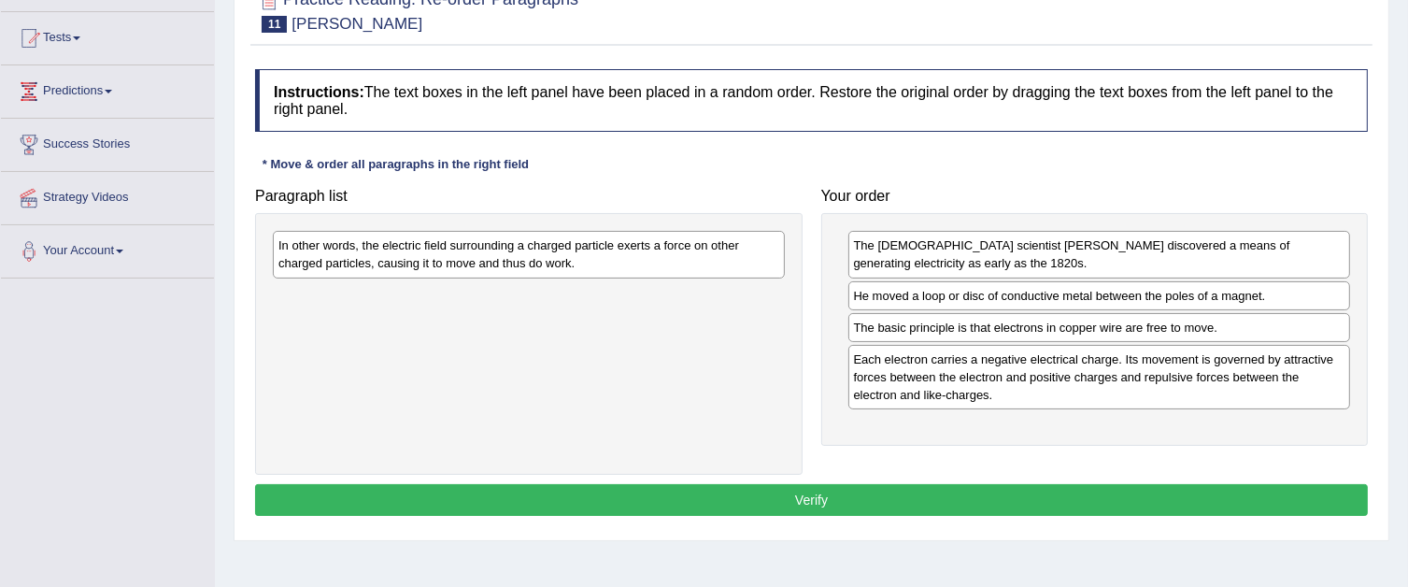
drag, startPoint x: 700, startPoint y: 280, endPoint x: 726, endPoint y: 311, distance: 40.4
click at [800, 383] on div "In other words, the electric field surrounding a charged particle exerts a forc…" at bounding box center [529, 344] width 548 height 262
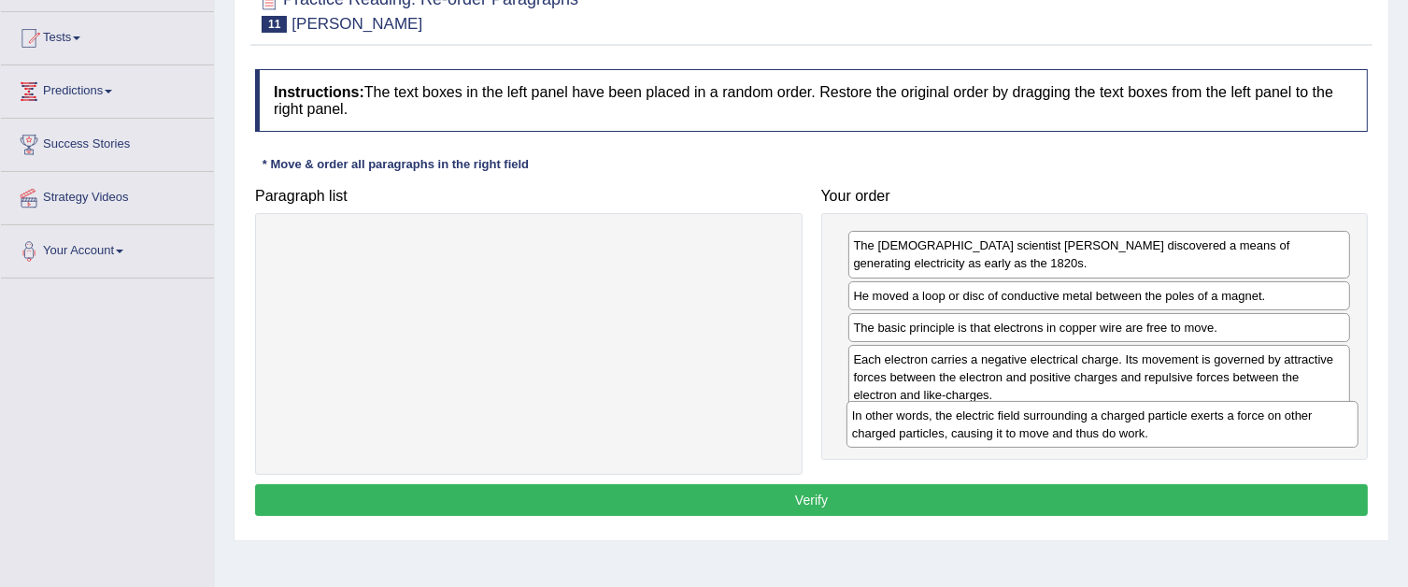
drag, startPoint x: 668, startPoint y: 256, endPoint x: 1242, endPoint y: 426, distance: 598.4
click at [1242, 426] on div "In other words, the electric field surrounding a charged particle exerts a forc…" at bounding box center [1103, 424] width 512 height 47
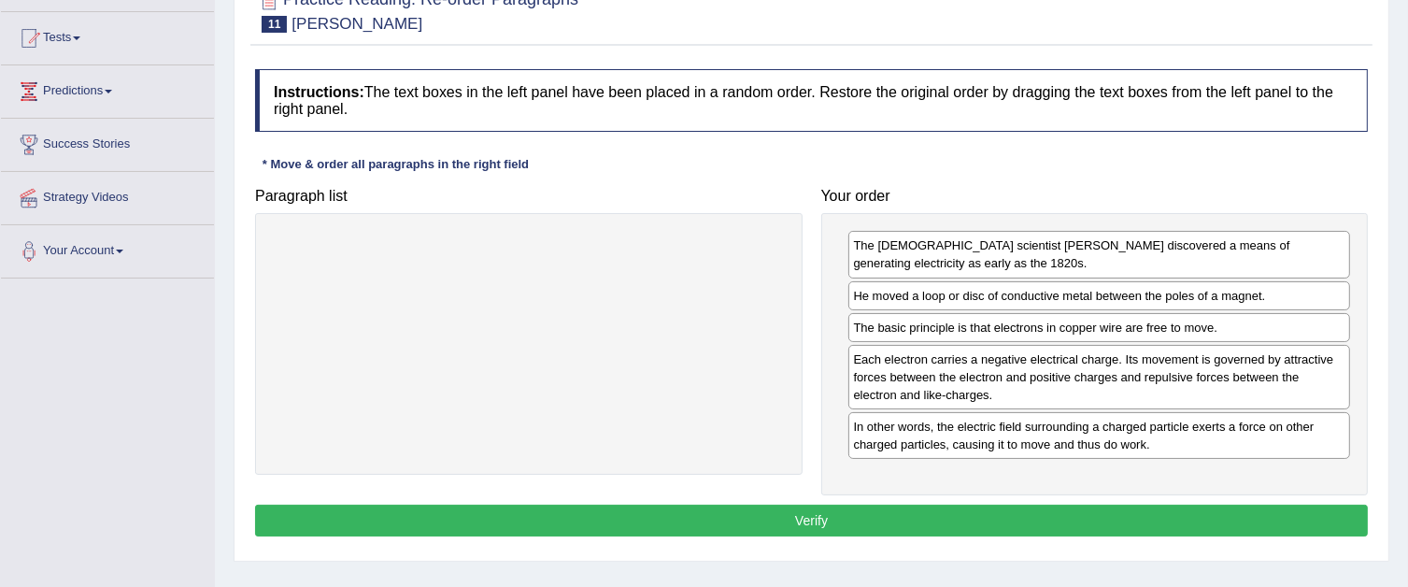
click at [1096, 507] on button "Verify" at bounding box center [811, 521] width 1113 height 32
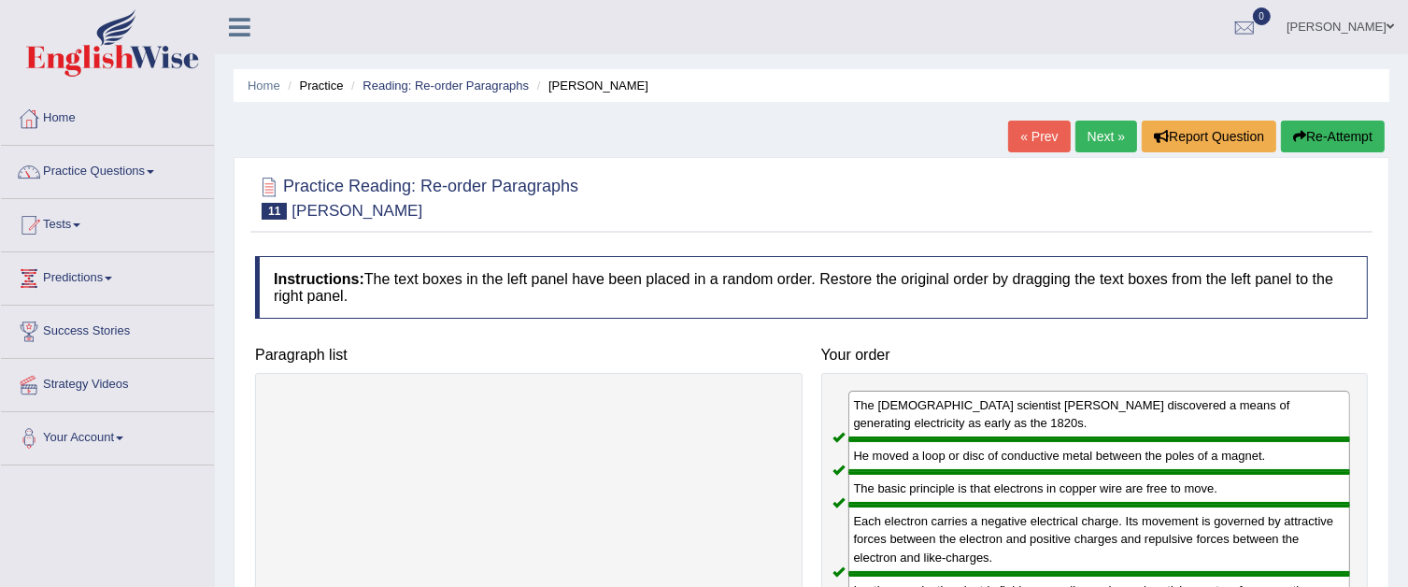
click at [1091, 136] on link "Next »" at bounding box center [1106, 137] width 62 height 32
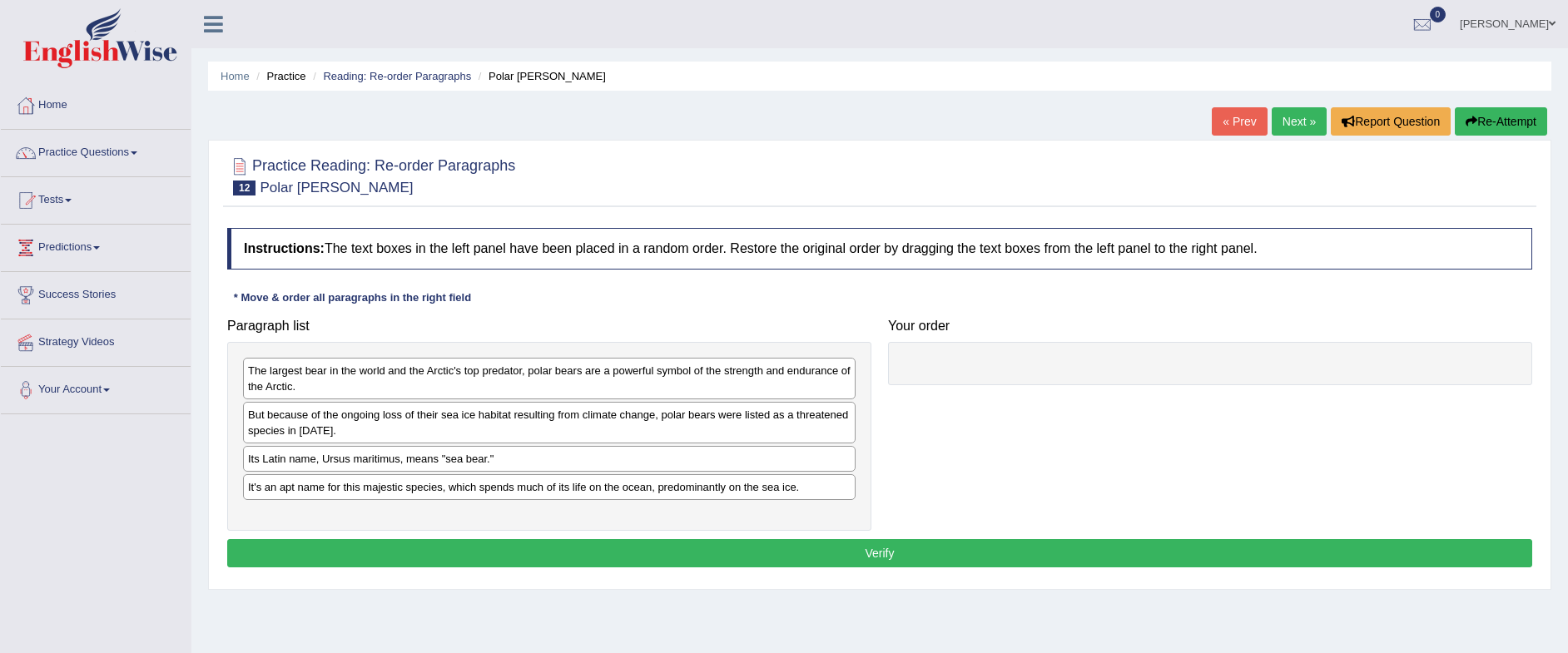
scroll to position [42, 0]
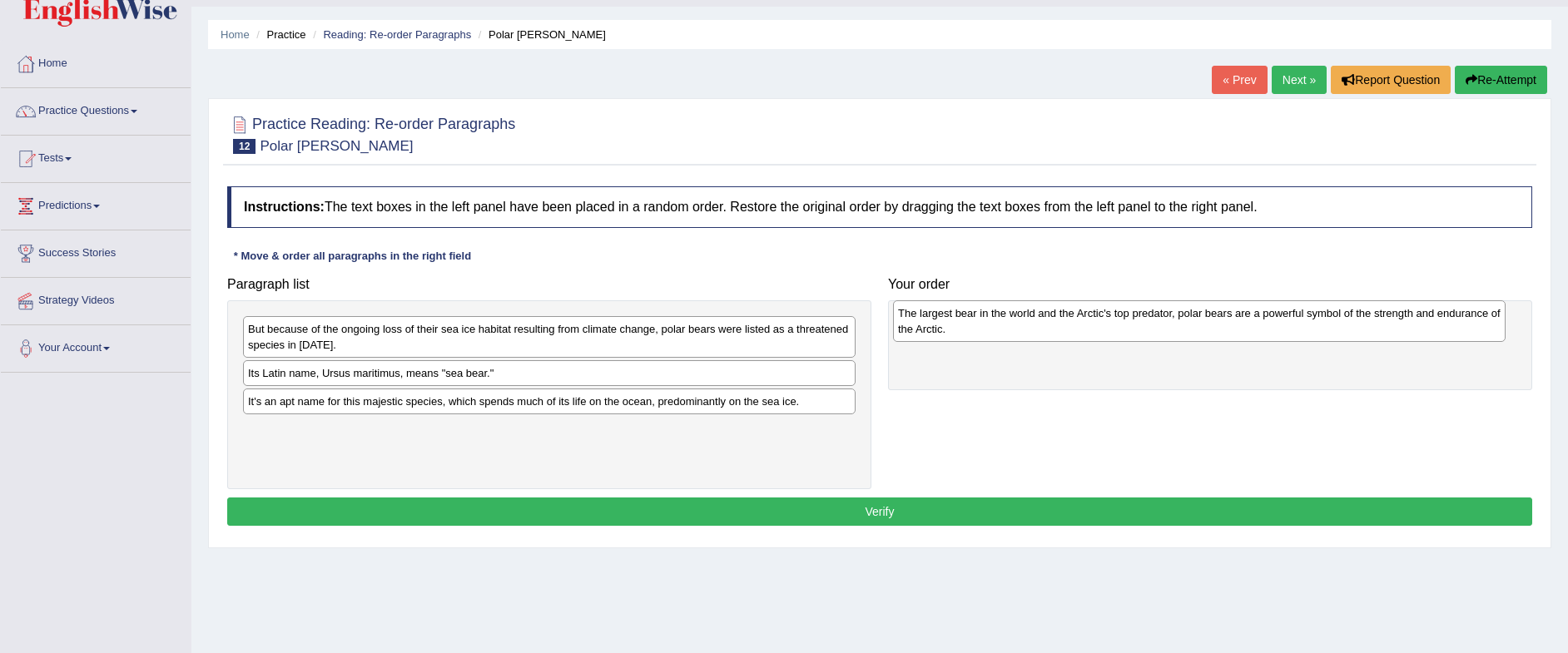
drag, startPoint x: 416, startPoint y: 347, endPoint x: 1068, endPoint y: 331, distance: 652.2
click at [1068, 331] on div "The largest bear in the world and the Arctic's top predator, polar bears are a …" at bounding box center [1200, 321] width 613 height 42
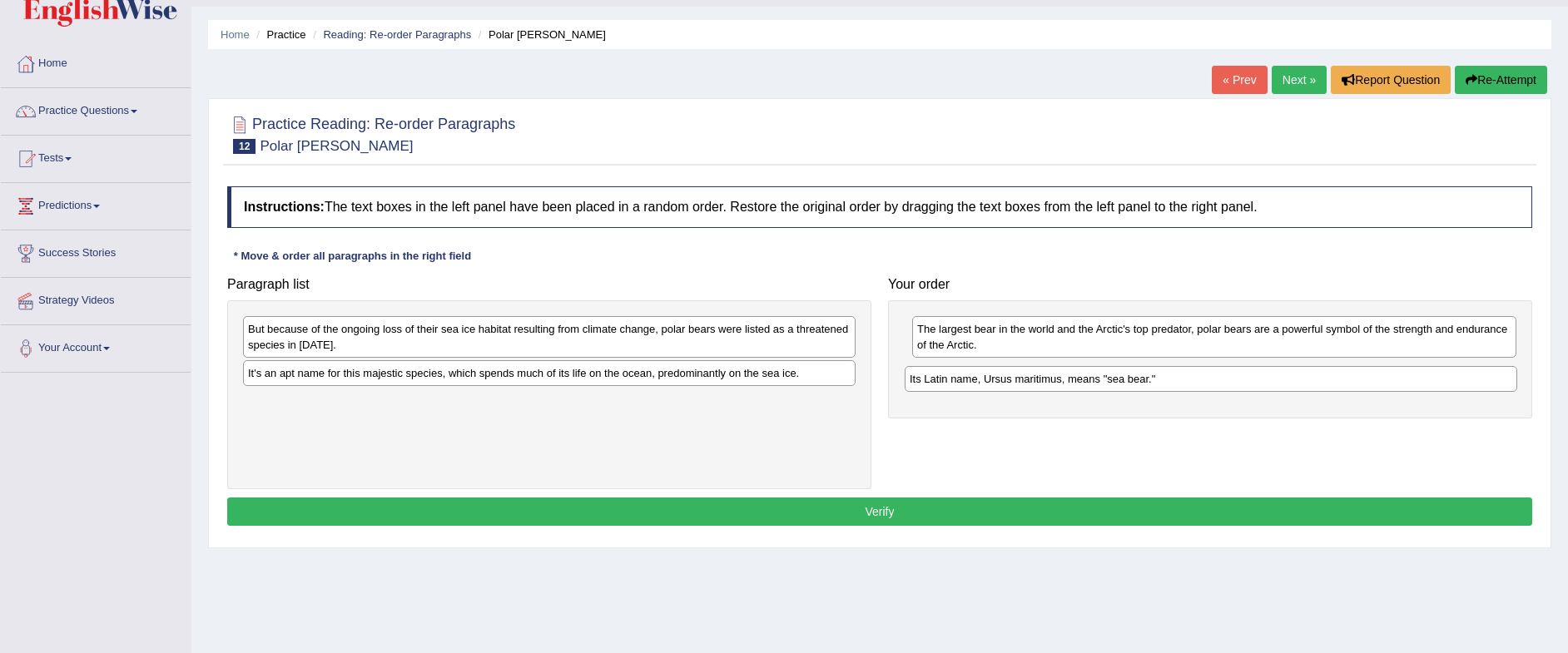
drag, startPoint x: 527, startPoint y: 379, endPoint x: 1188, endPoint y: 385, distance: 661.0
click at [1188, 385] on div "Its Latin name, Ursus maritimus, means "sea bear."" at bounding box center [1212, 379] width 613 height 26
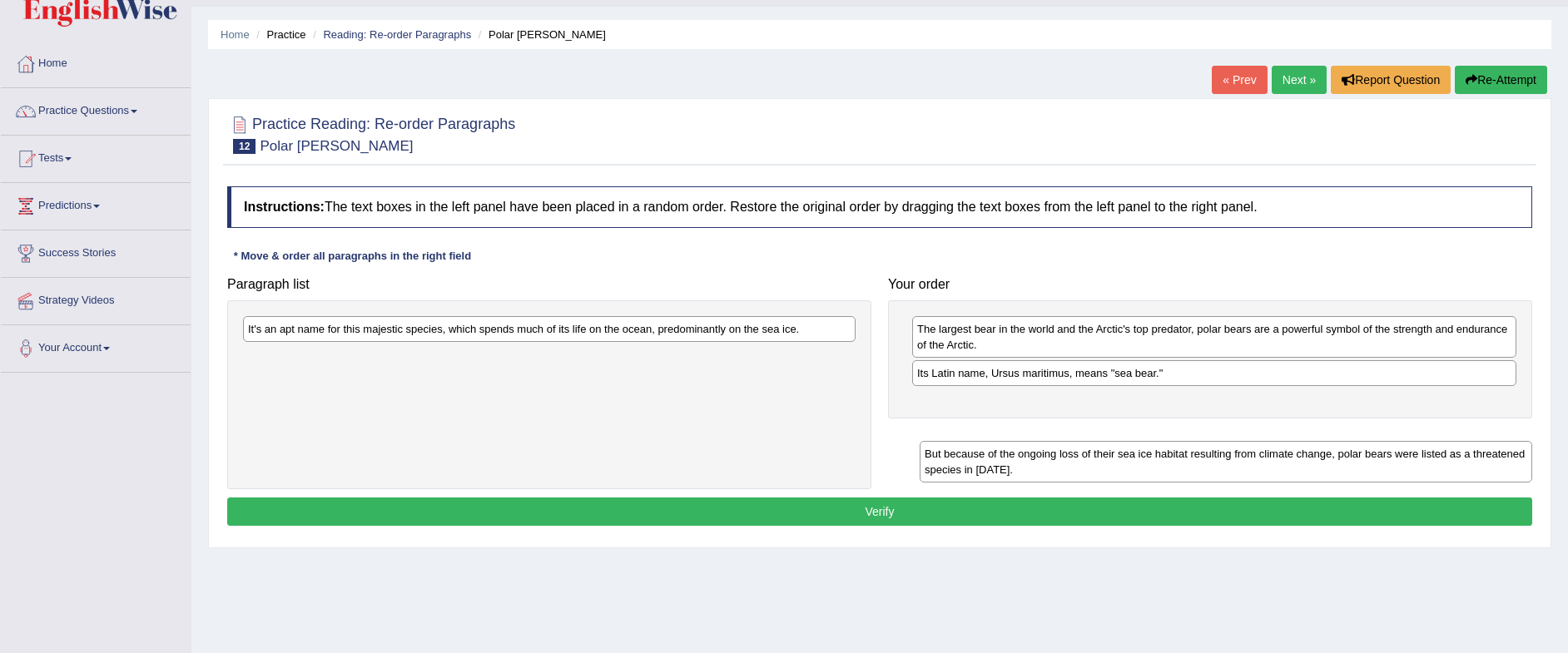
drag, startPoint x: 527, startPoint y: 335, endPoint x: 1204, endPoint y: 460, distance: 688.4
click at [1204, 460] on div "But because of the ongoing loss of their sea ice habitat resulting from climate…" at bounding box center [1226, 461] width 613 height 42
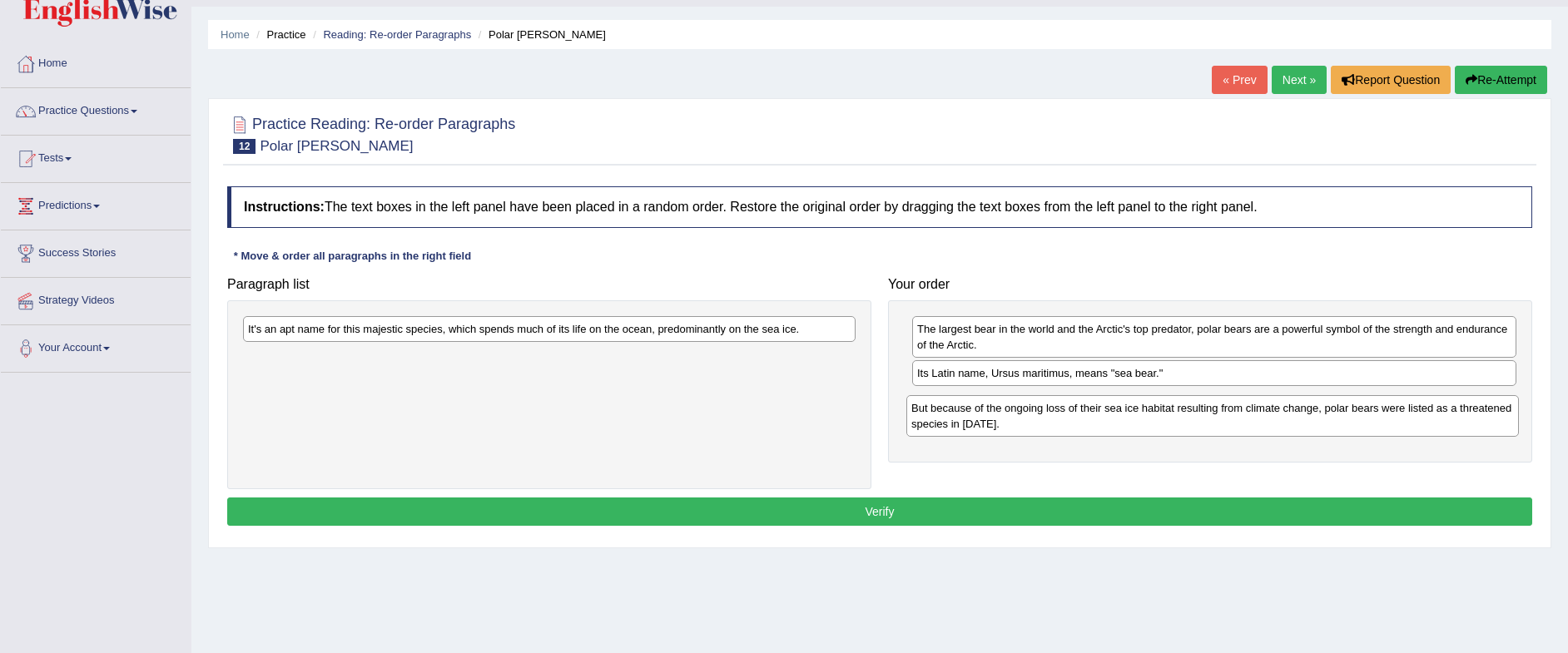
drag, startPoint x: 503, startPoint y: 377, endPoint x: 1167, endPoint y: 428, distance: 666.0
click at [1167, 428] on div "But because of the ongoing loss of their sea ice habitat resulting from climate…" at bounding box center [1213, 416] width 613 height 42
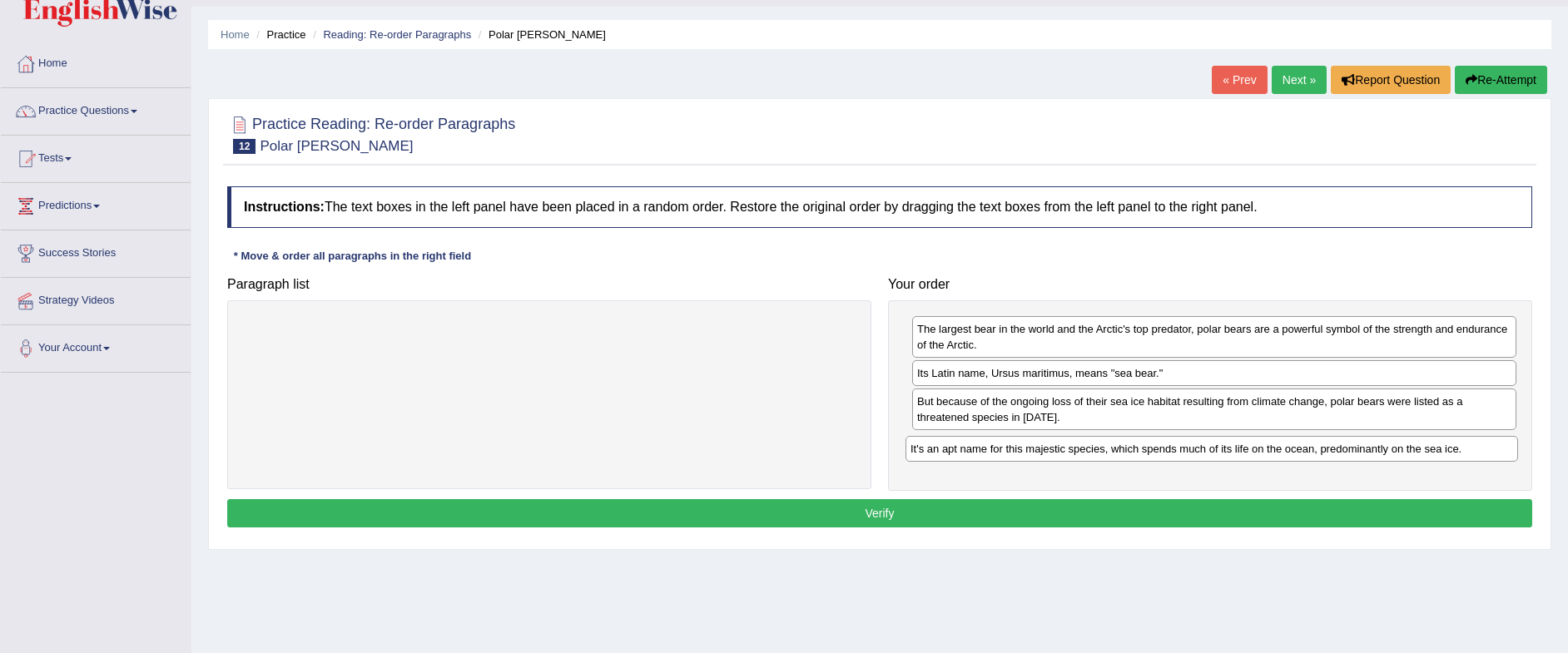
drag, startPoint x: 412, startPoint y: 332, endPoint x: 1076, endPoint y: 452, distance: 674.8
click at [1076, 452] on div "It's an apt name for this majestic species, which spends much of its life on th…" at bounding box center [1213, 449] width 613 height 26
click at [946, 522] on button "Verify" at bounding box center [879, 514] width 1305 height 29
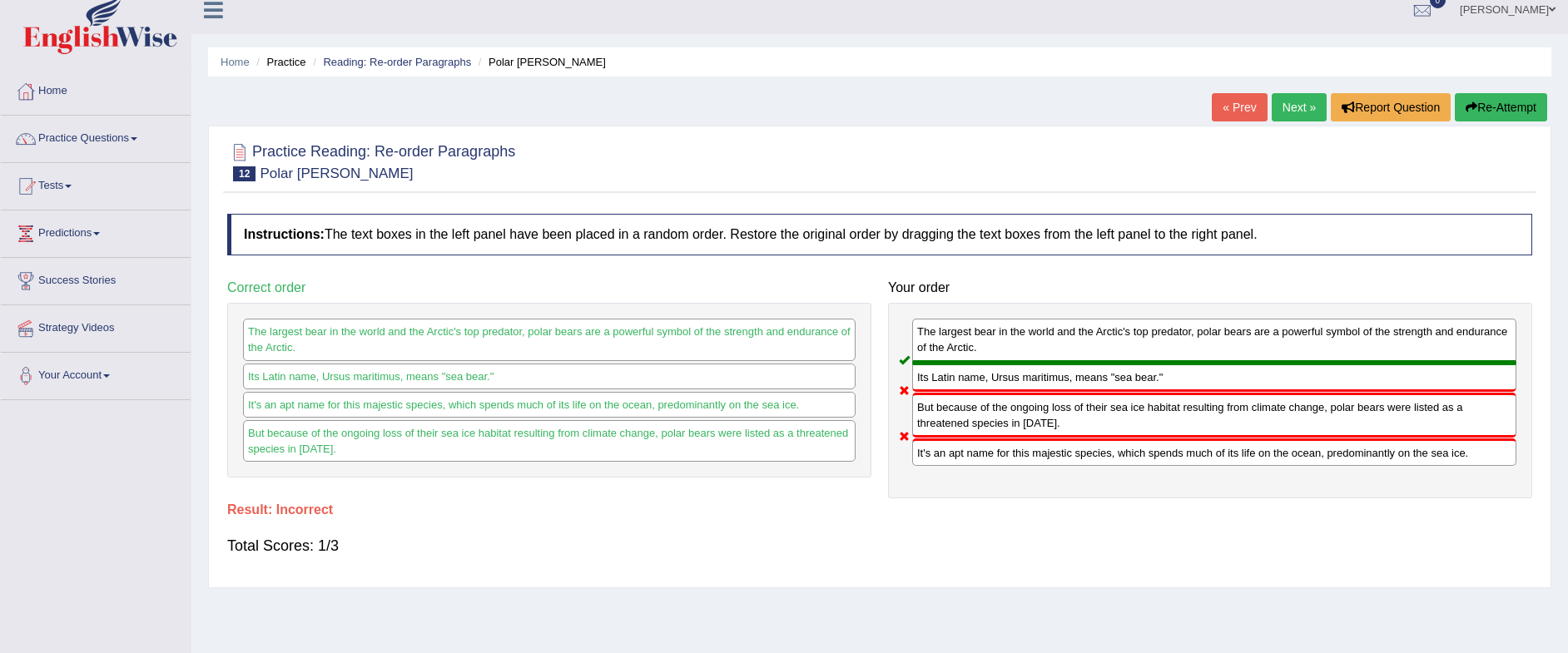
scroll to position [0, 0]
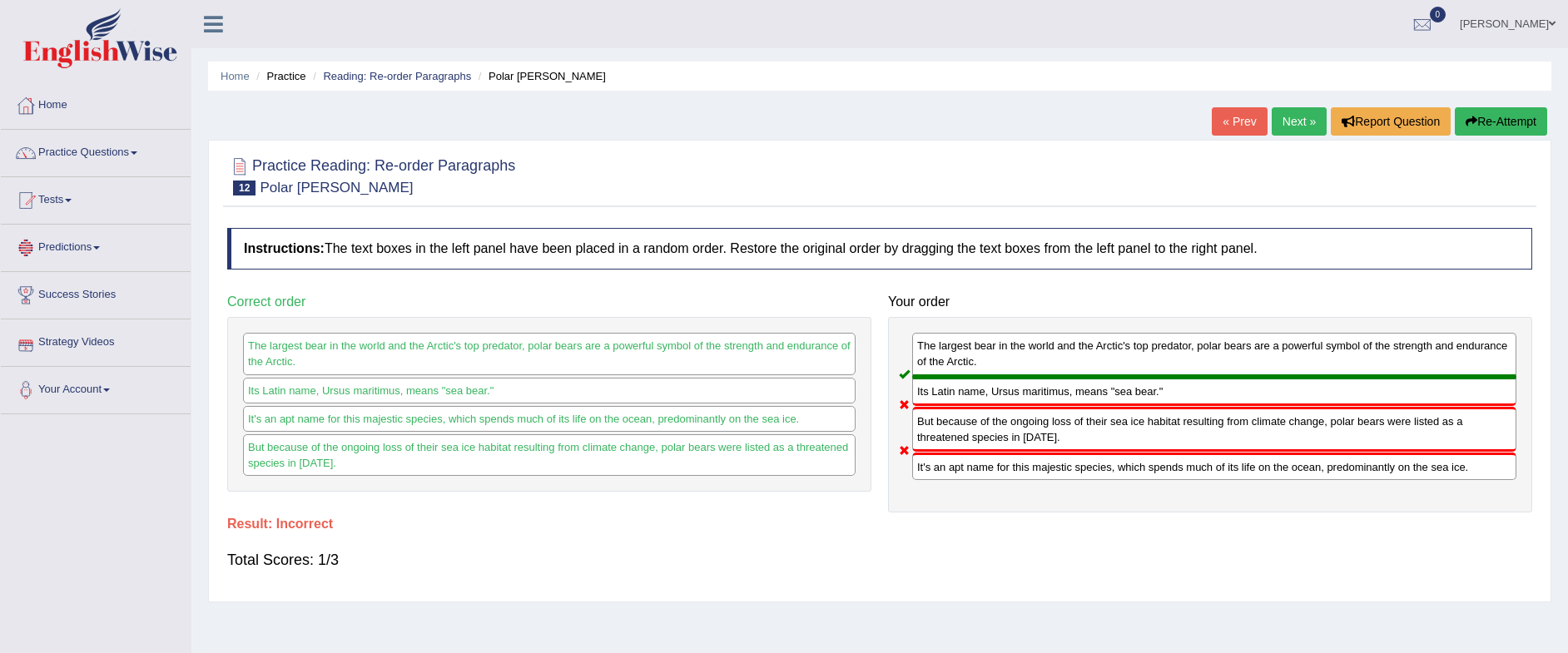
click at [1254, 118] on link "Next »" at bounding box center [1300, 122] width 55 height 29
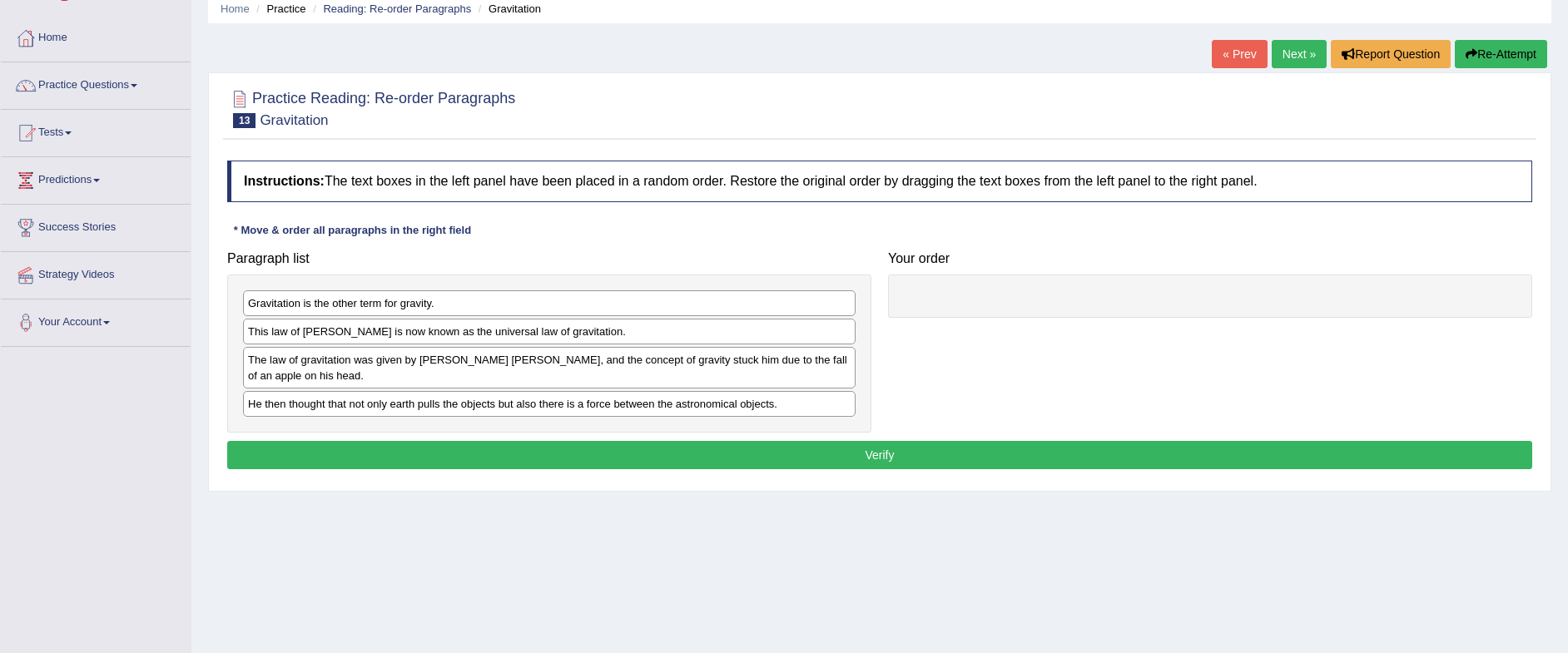
scroll to position [104, 0]
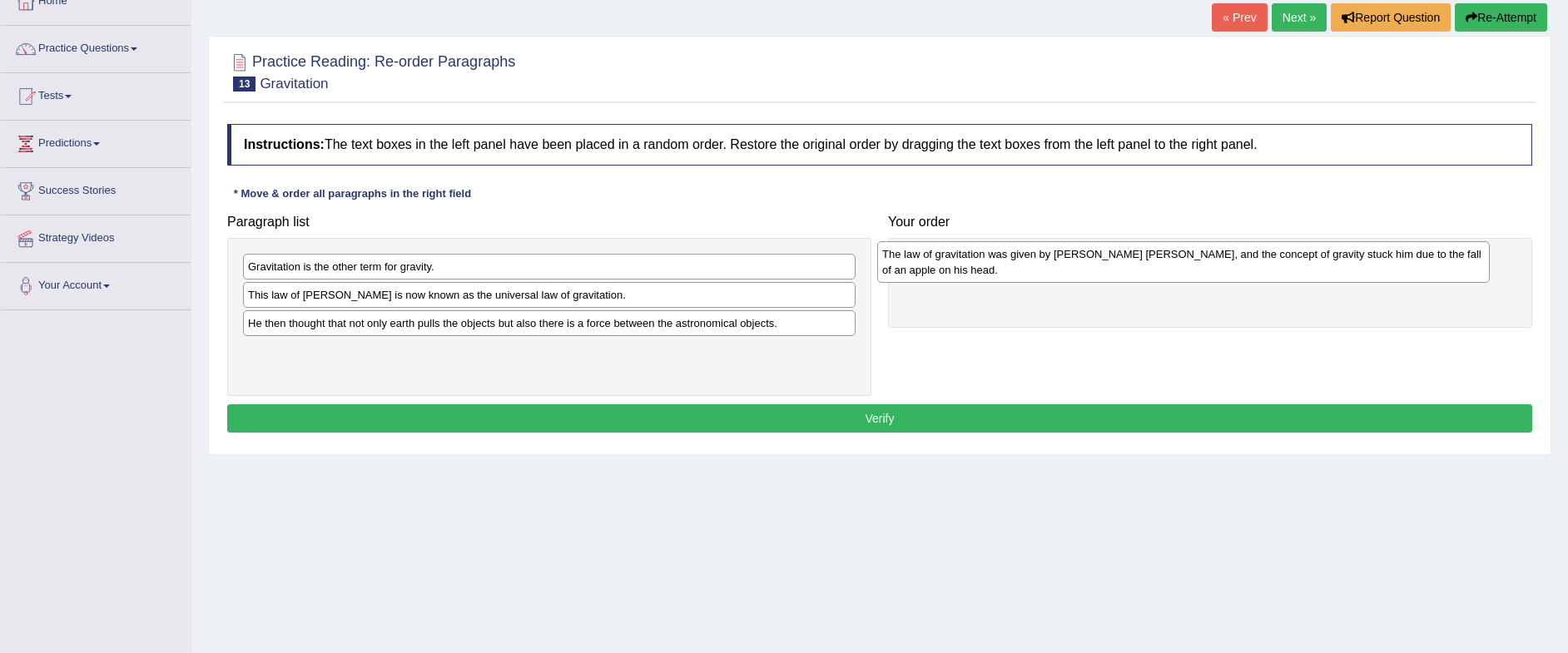
drag, startPoint x: 406, startPoint y: 336, endPoint x: 1041, endPoint y: 267, distance: 638.7
click at [1041, 267] on div "The law of gravitation was given by [PERSON_NAME] [PERSON_NAME], and the concep…" at bounding box center [1184, 262] width 613 height 42
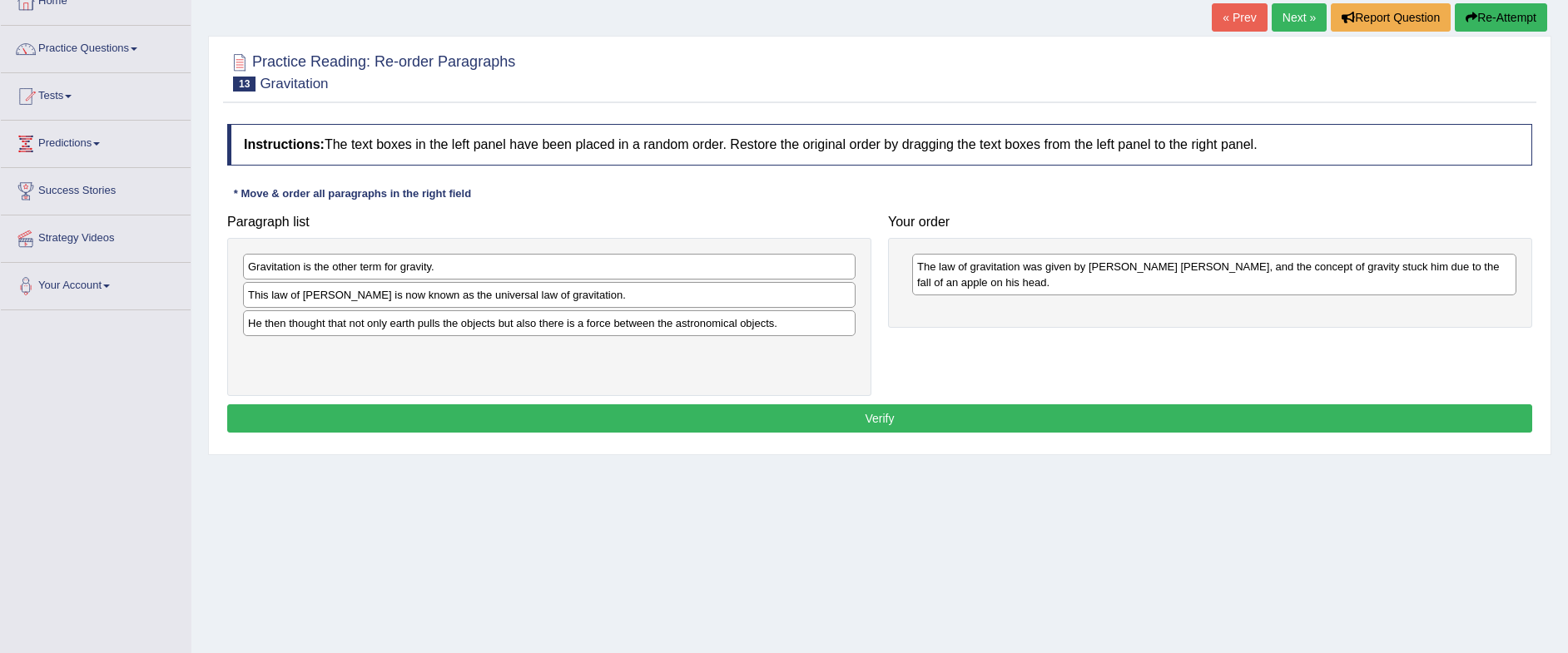
drag, startPoint x: 517, startPoint y: 308, endPoint x: 1183, endPoint y: 419, distance: 675.2
click at [1183, 419] on div "Instructions: The text boxes in the left panel have been placed in a random ord…" at bounding box center [879, 281] width 1313 height 331
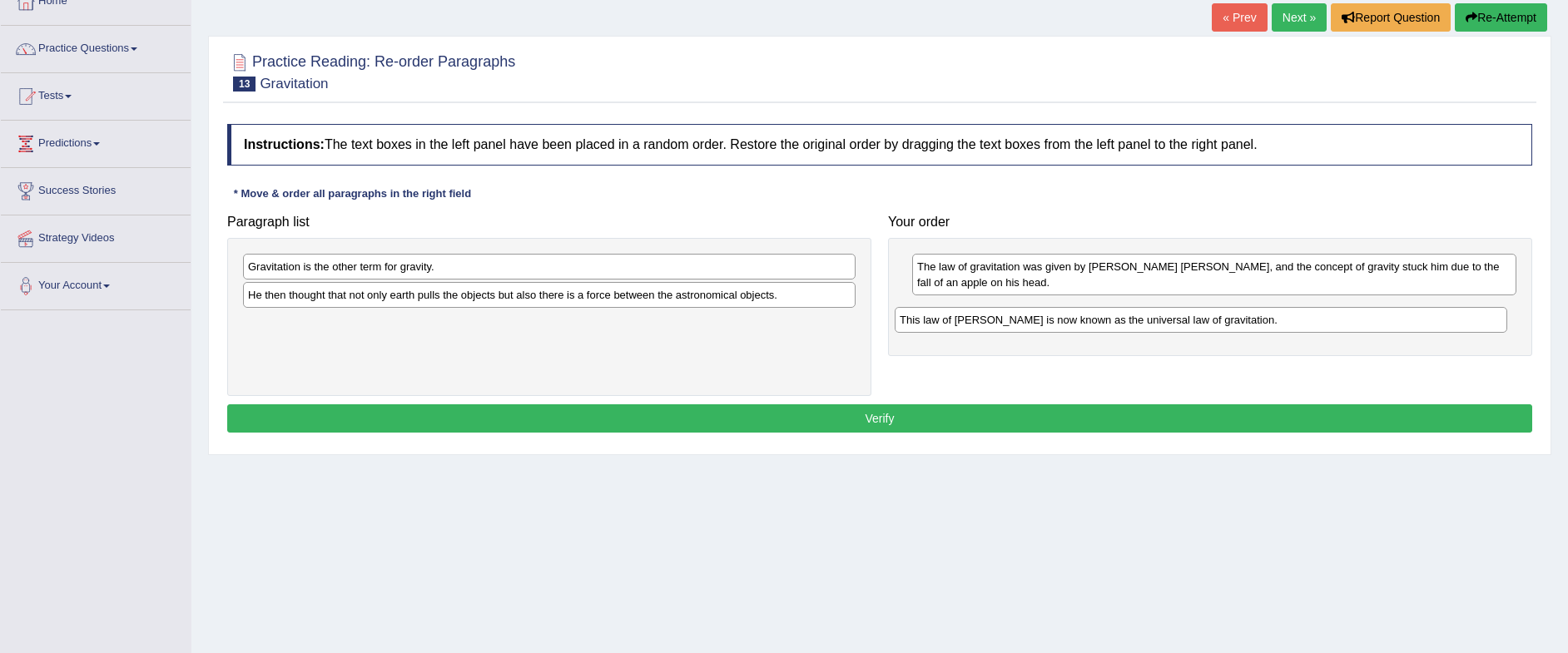
drag, startPoint x: 571, startPoint y: 293, endPoint x: 1223, endPoint y: 318, distance: 652.5
click at [1223, 318] on div "This law of [PERSON_NAME] is now known as the universal law of gravitation." at bounding box center [1201, 320] width 613 height 26
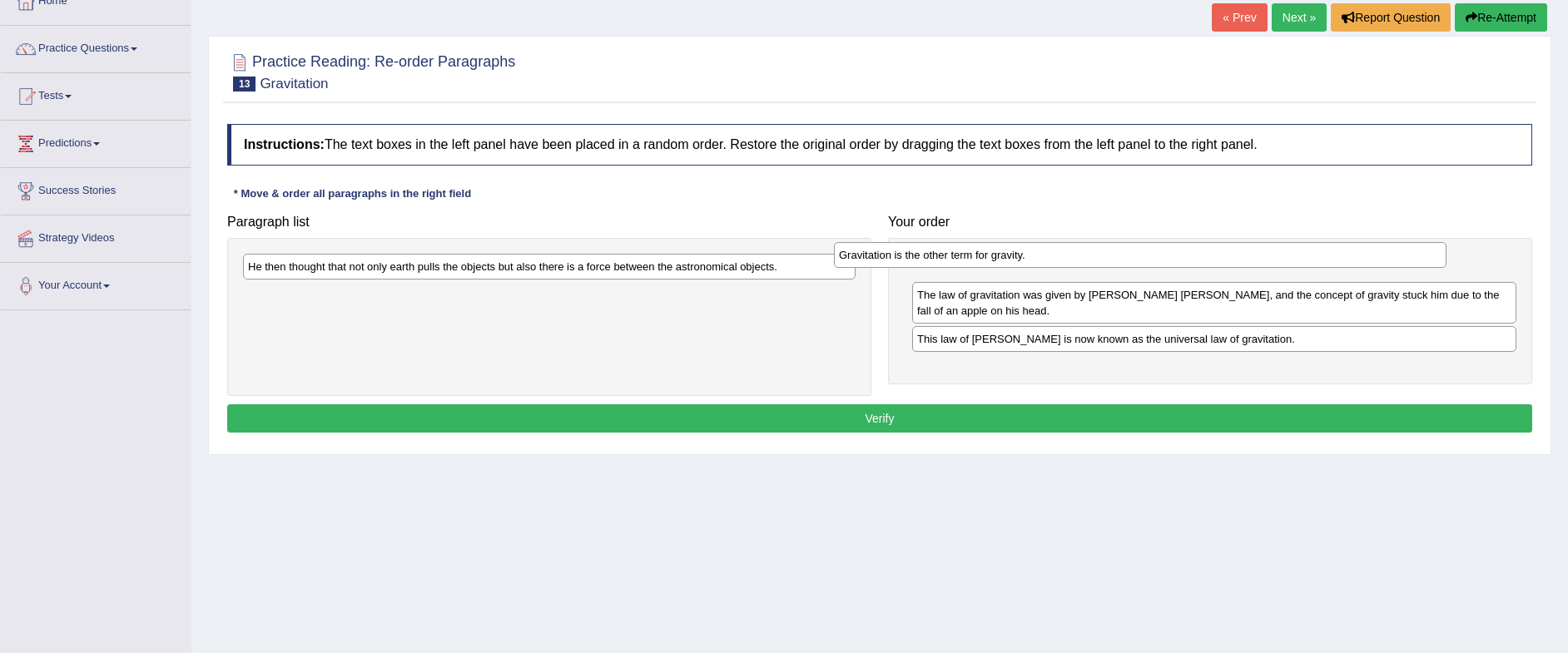
drag, startPoint x: 416, startPoint y: 271, endPoint x: 1009, endPoint y: 258, distance: 593.1
click at [1009, 258] on div "Gravitation is the other term for gravity." at bounding box center [1140, 255] width 613 height 26
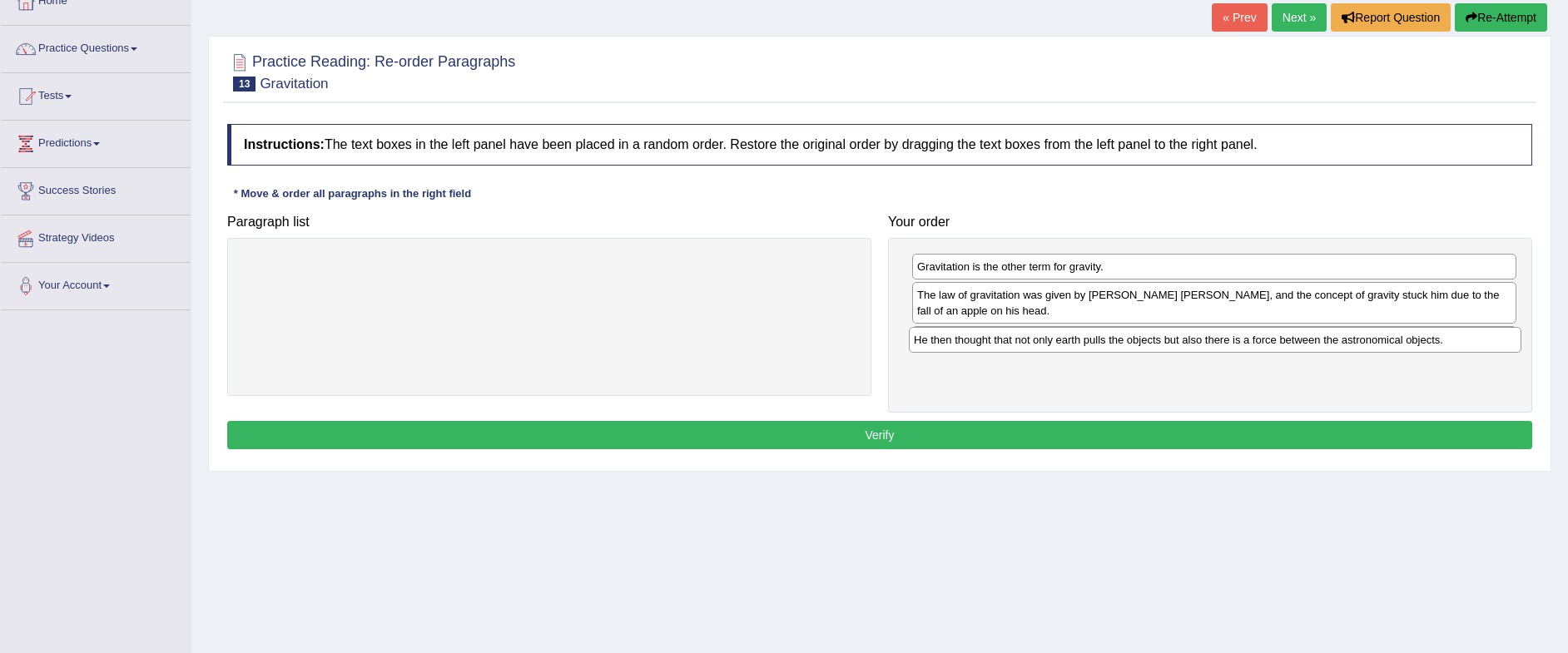
drag, startPoint x: 627, startPoint y: 273, endPoint x: 1293, endPoint y: 346, distance: 670.0
click at [1293, 346] on div "He then thought that not only earth pulls the objects but also there is a force…" at bounding box center [1215, 339] width 613 height 26
drag, startPoint x: 1198, startPoint y: 345, endPoint x: 1210, endPoint y: 392, distance: 48.5
click at [1210, 392] on div "This law of [PERSON_NAME] is now known as the universal law of gravitation." at bounding box center [1226, 387] width 604 height 26
click at [953, 429] on button "Verify" at bounding box center [879, 436] width 1305 height 29
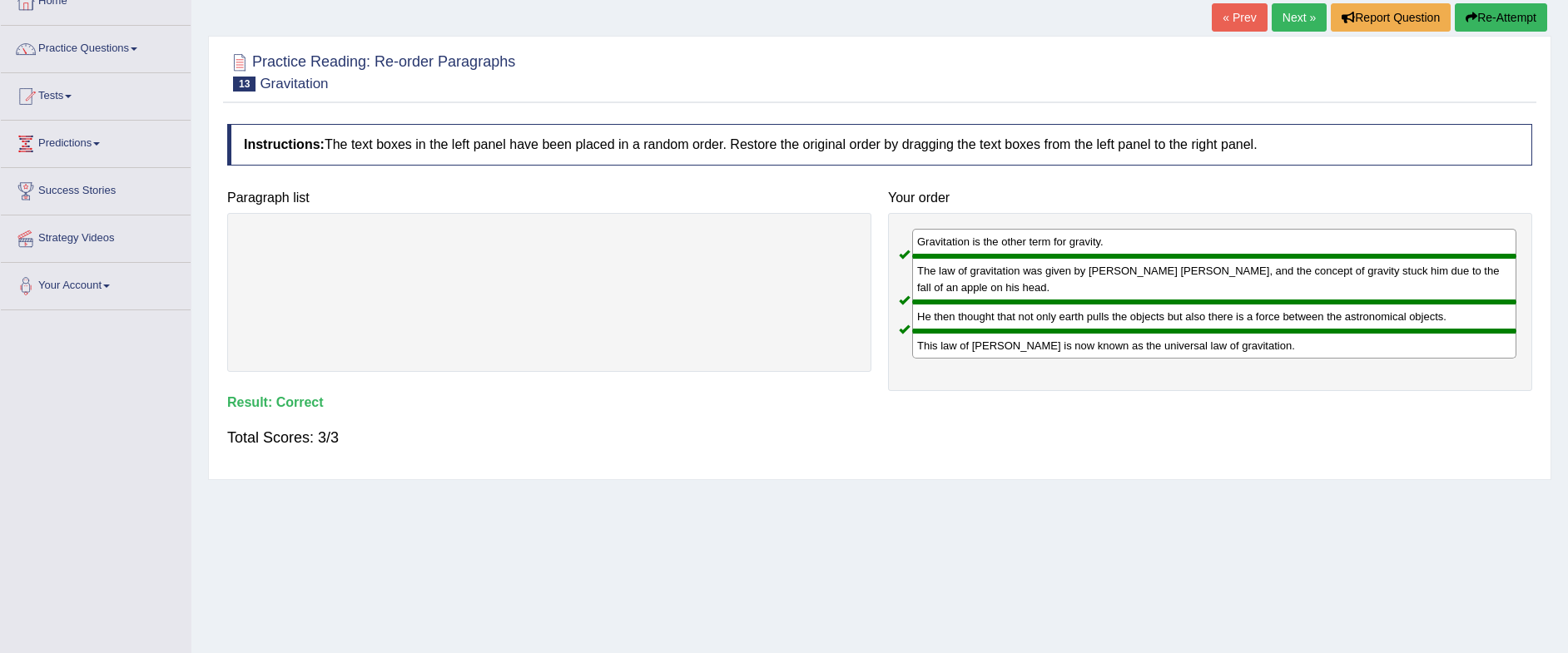
click at [1300, 18] on link "Next »" at bounding box center [1300, 18] width 55 height 29
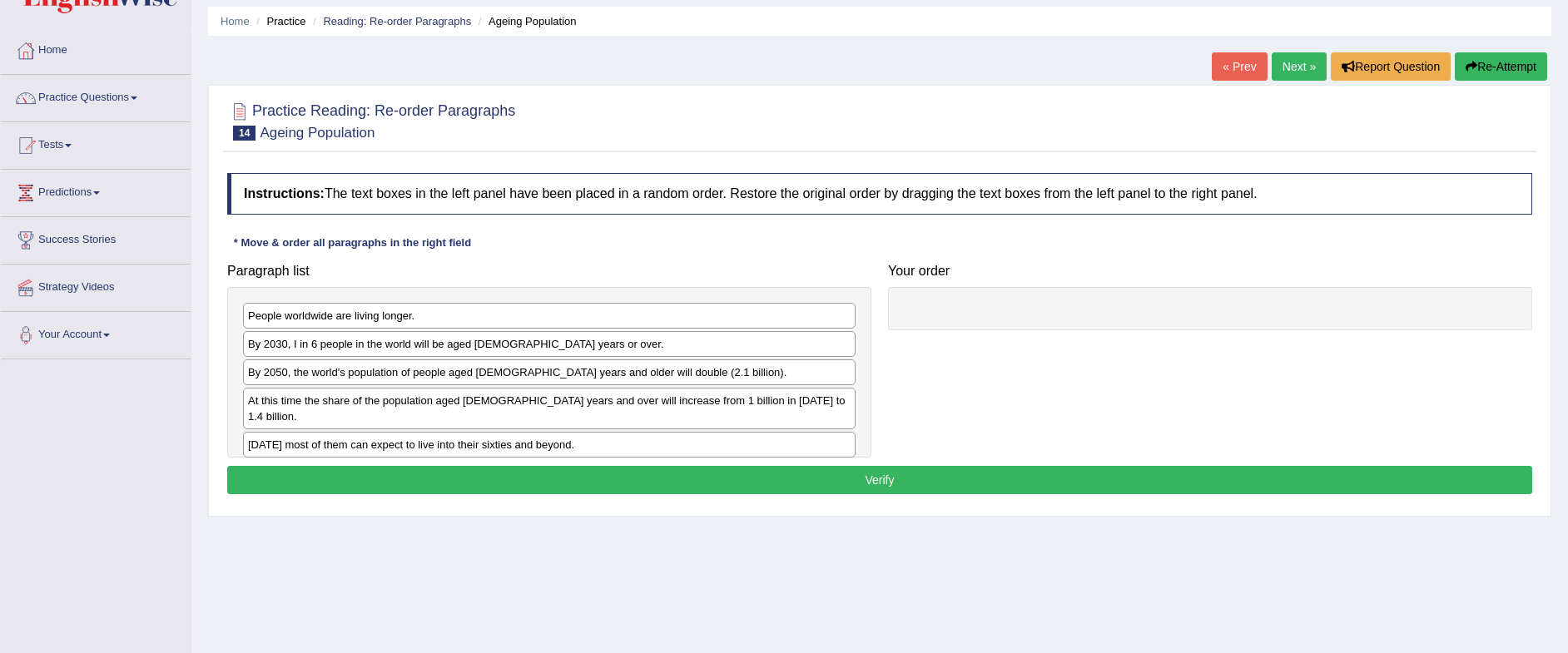
scroll to position [104, 0]
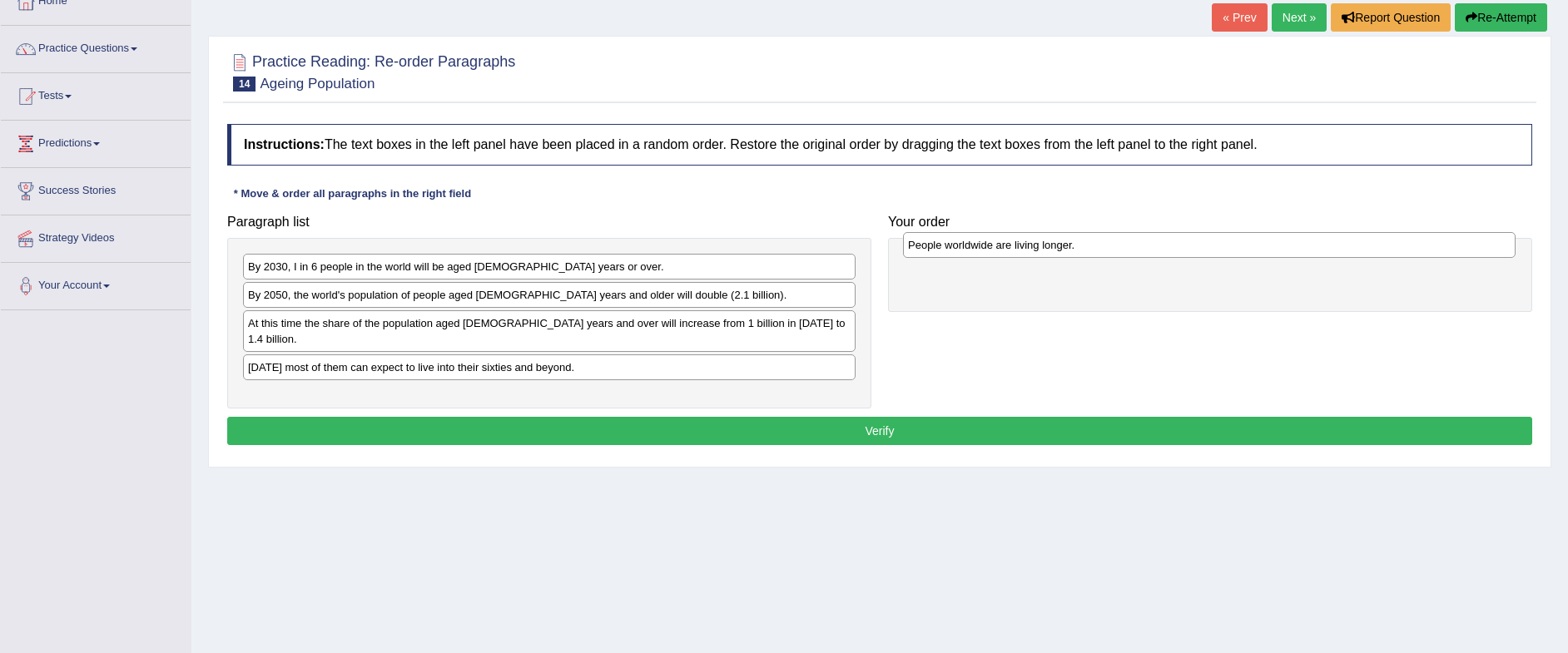
drag, startPoint x: 447, startPoint y: 271, endPoint x: 1107, endPoint y: 249, distance: 660.4
click at [1107, 249] on div "People worldwide are living longer." at bounding box center [1210, 245] width 613 height 26
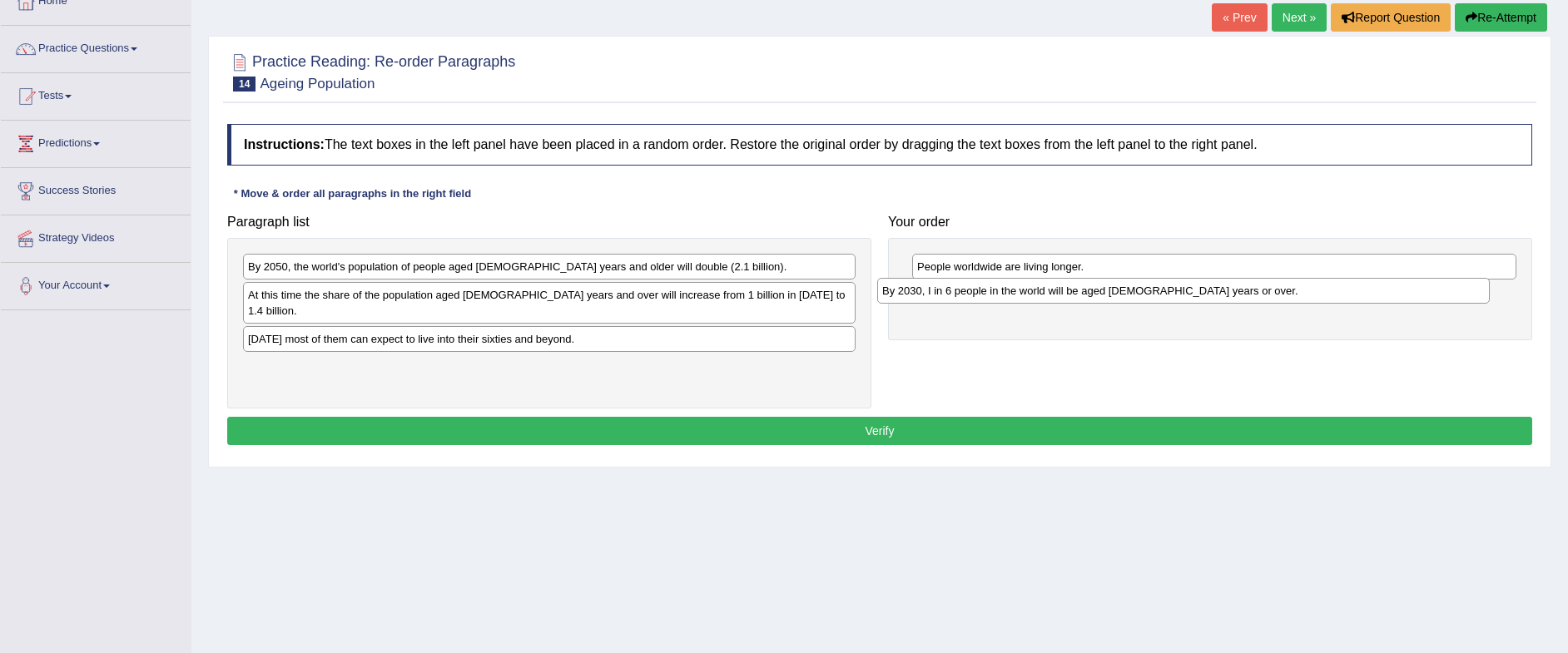
drag, startPoint x: 535, startPoint y: 265, endPoint x: 1186, endPoint y: 287, distance: 651.4
click at [1186, 287] on div "By 2030, I in 6 people in the world will be aged [DEMOGRAPHIC_DATA] years or ov…" at bounding box center [1184, 290] width 613 height 26
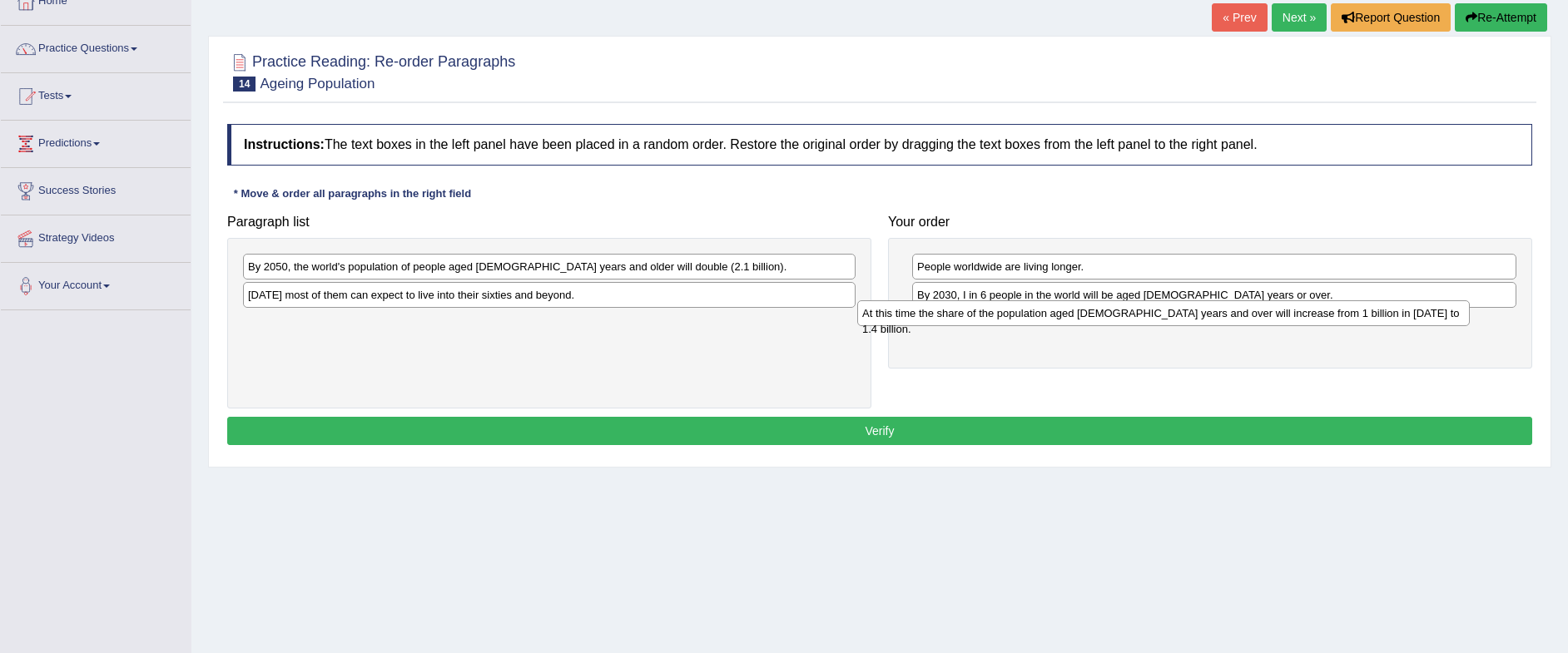
drag, startPoint x: 718, startPoint y: 303, endPoint x: 1333, endPoint y: 322, distance: 615.3
click at [1333, 322] on div "At this time the share of the population aged 60 years and over will increase f…" at bounding box center [1164, 313] width 613 height 26
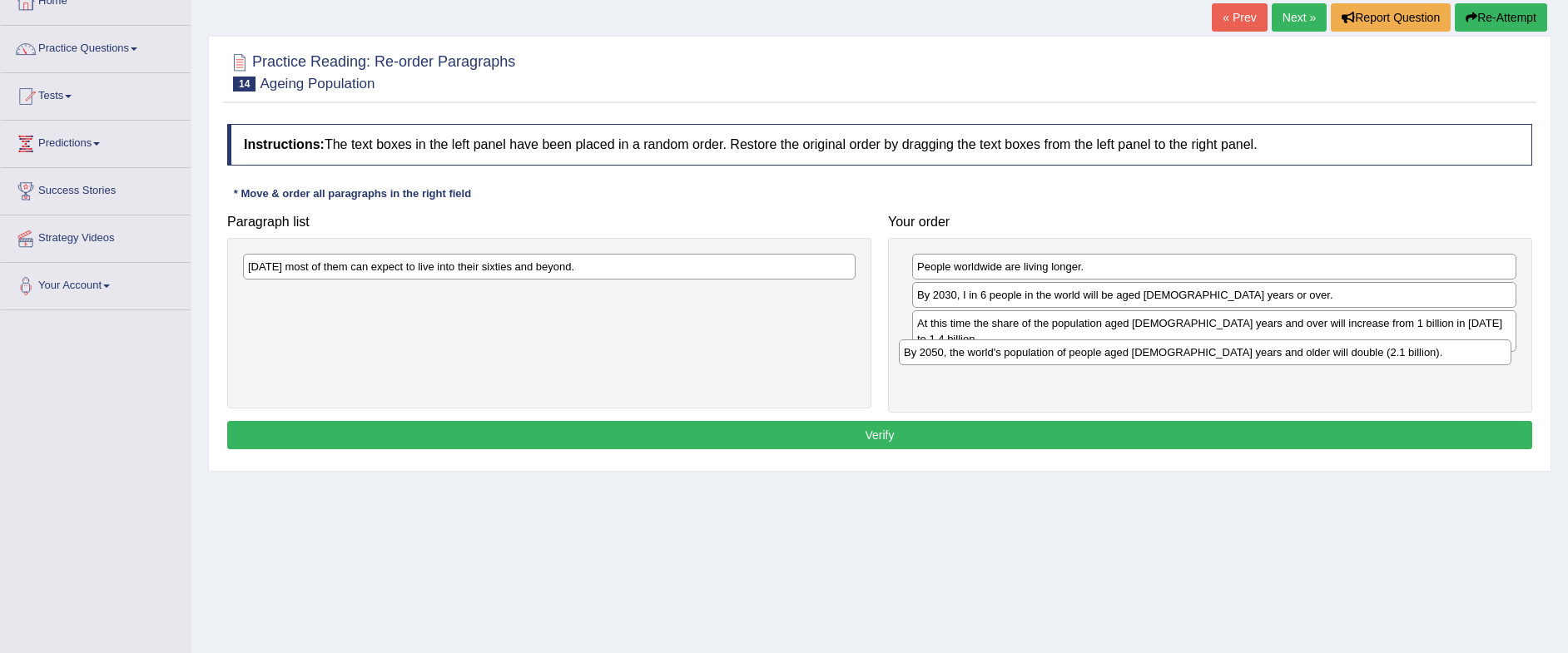
drag, startPoint x: 640, startPoint y: 265, endPoint x: 1301, endPoint y: 347, distance: 666.1
click at [1301, 347] on div "By 2050, the world's population of people aged 60 years and older will double (…" at bounding box center [1205, 352] width 613 height 26
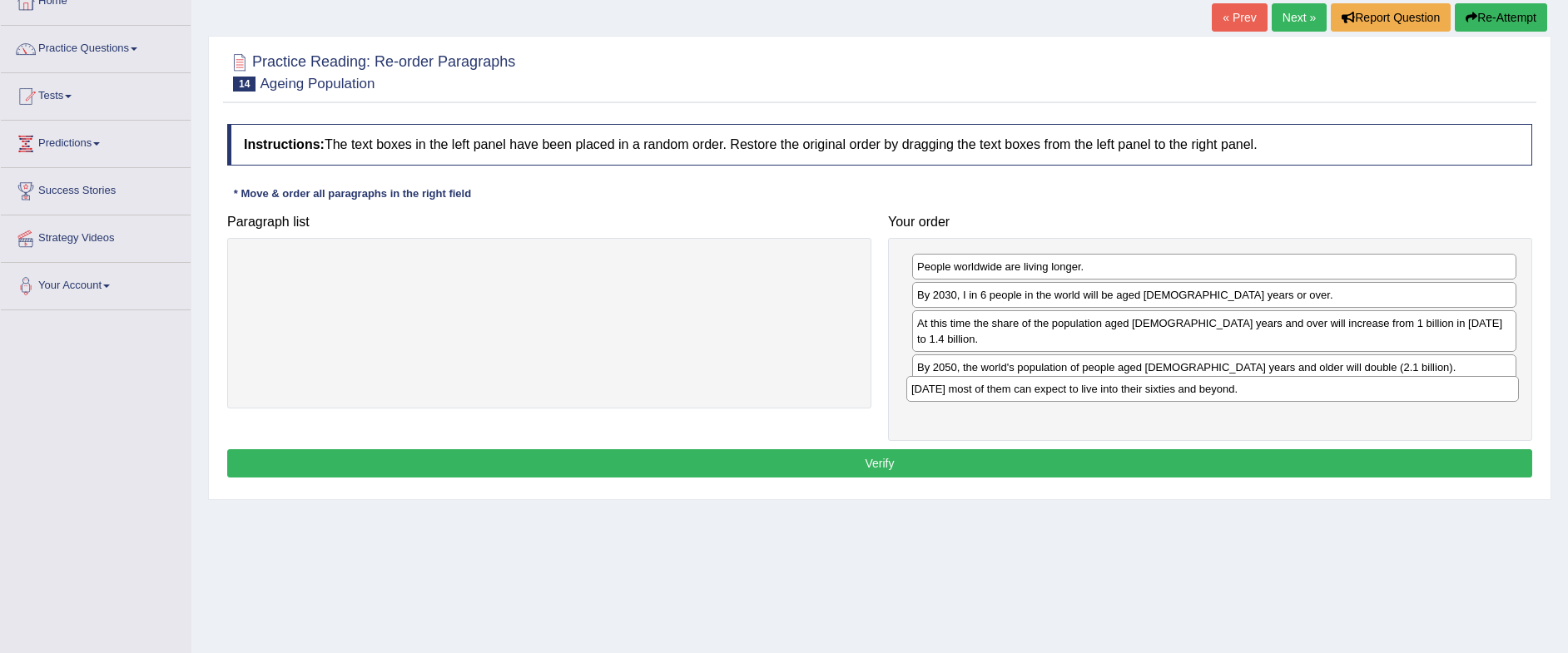
drag, startPoint x: 593, startPoint y: 281, endPoint x: 1251, endPoint y: 398, distance: 668.3
click at [1251, 398] on div "Today most of them can expect to live into their sixties and beyond." at bounding box center [1213, 388] width 613 height 26
click at [1111, 450] on button "Verify" at bounding box center [879, 464] width 1305 height 29
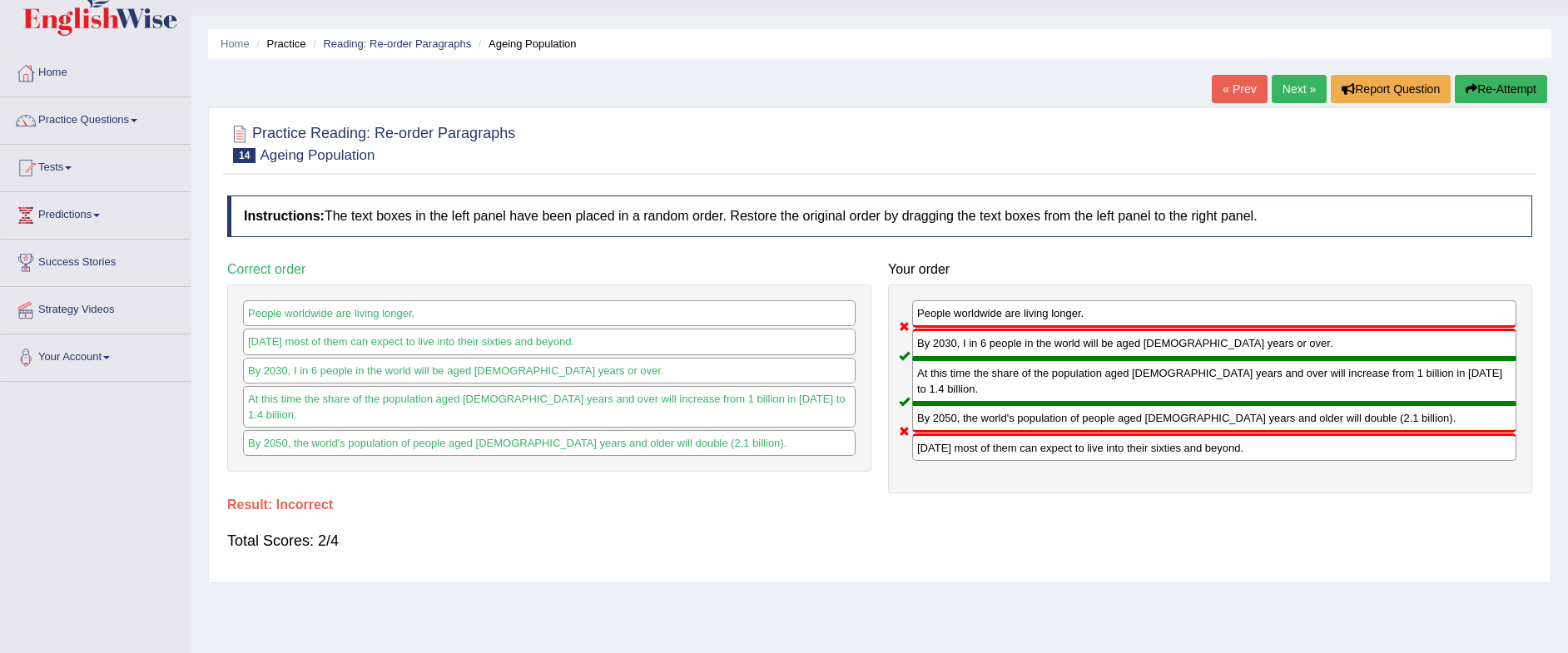
scroll to position [0, 0]
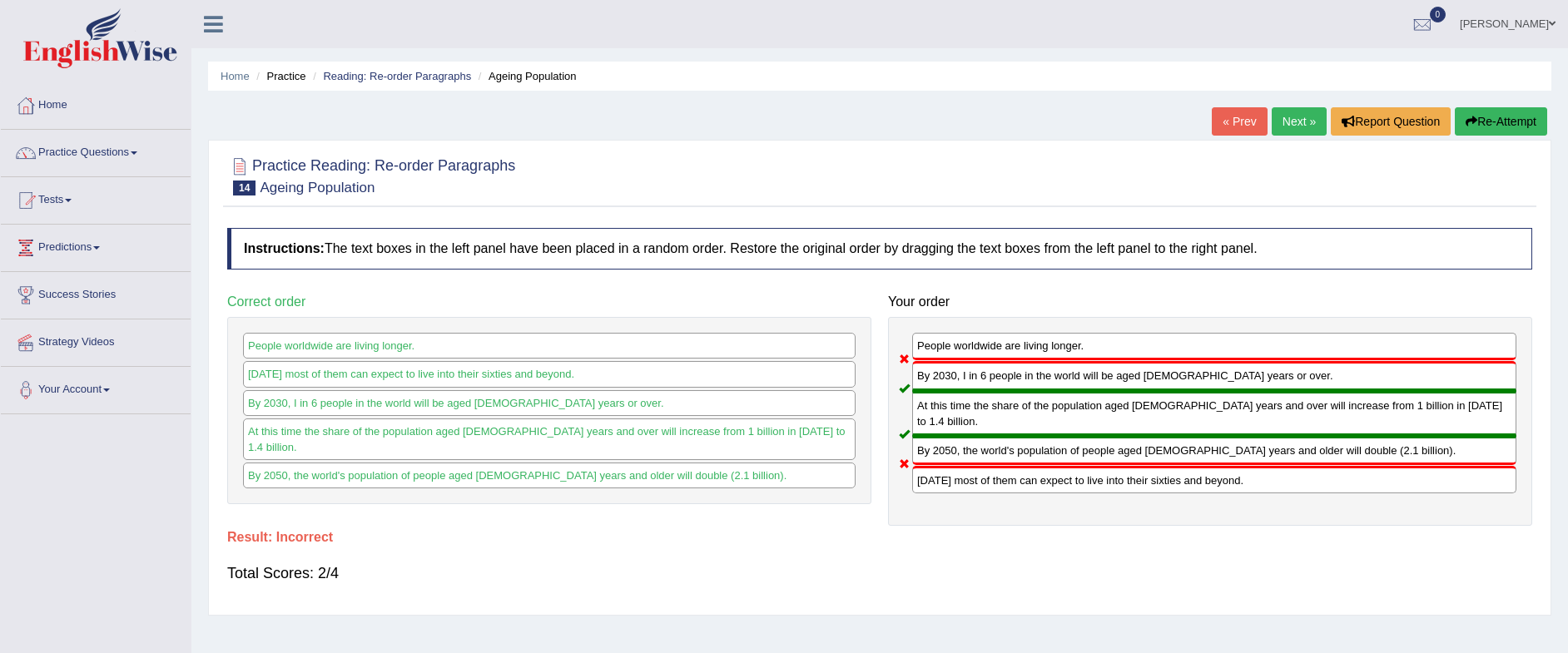
click at [1283, 125] on link "Next »" at bounding box center [1300, 122] width 55 height 29
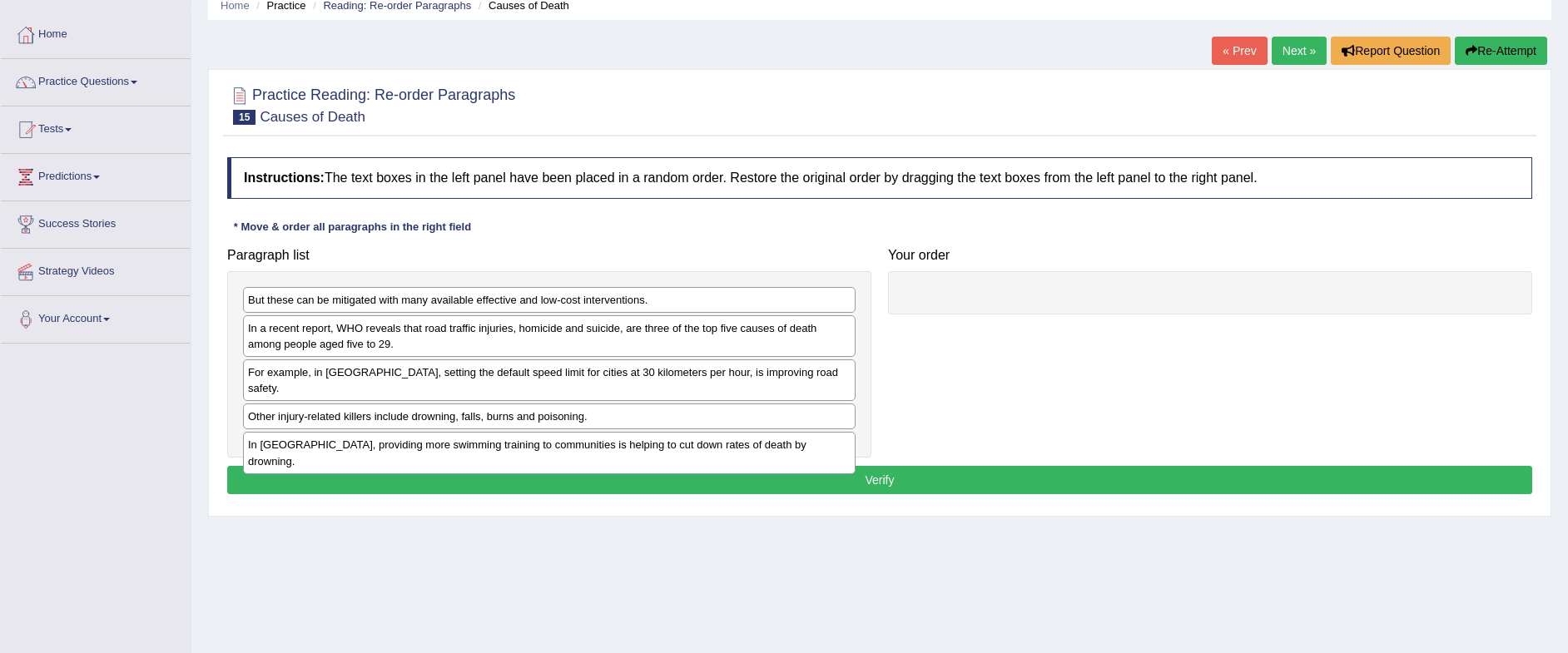
scroll to position [104, 0]
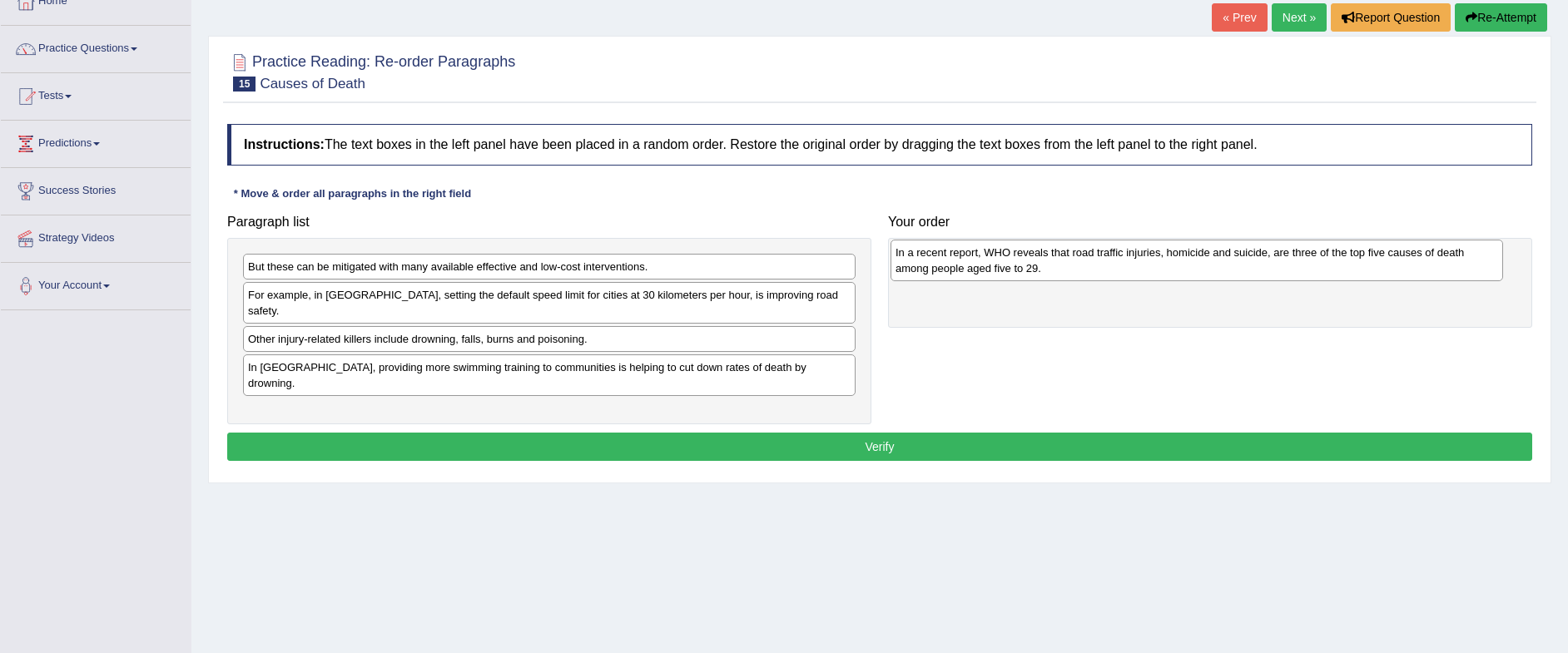
drag, startPoint x: 520, startPoint y: 307, endPoint x: 1169, endPoint y: 265, distance: 650.4
click at [1169, 265] on div "In a recent report, WHO reveals that road traffic injuries, homicide and suicid…" at bounding box center [1197, 260] width 613 height 42
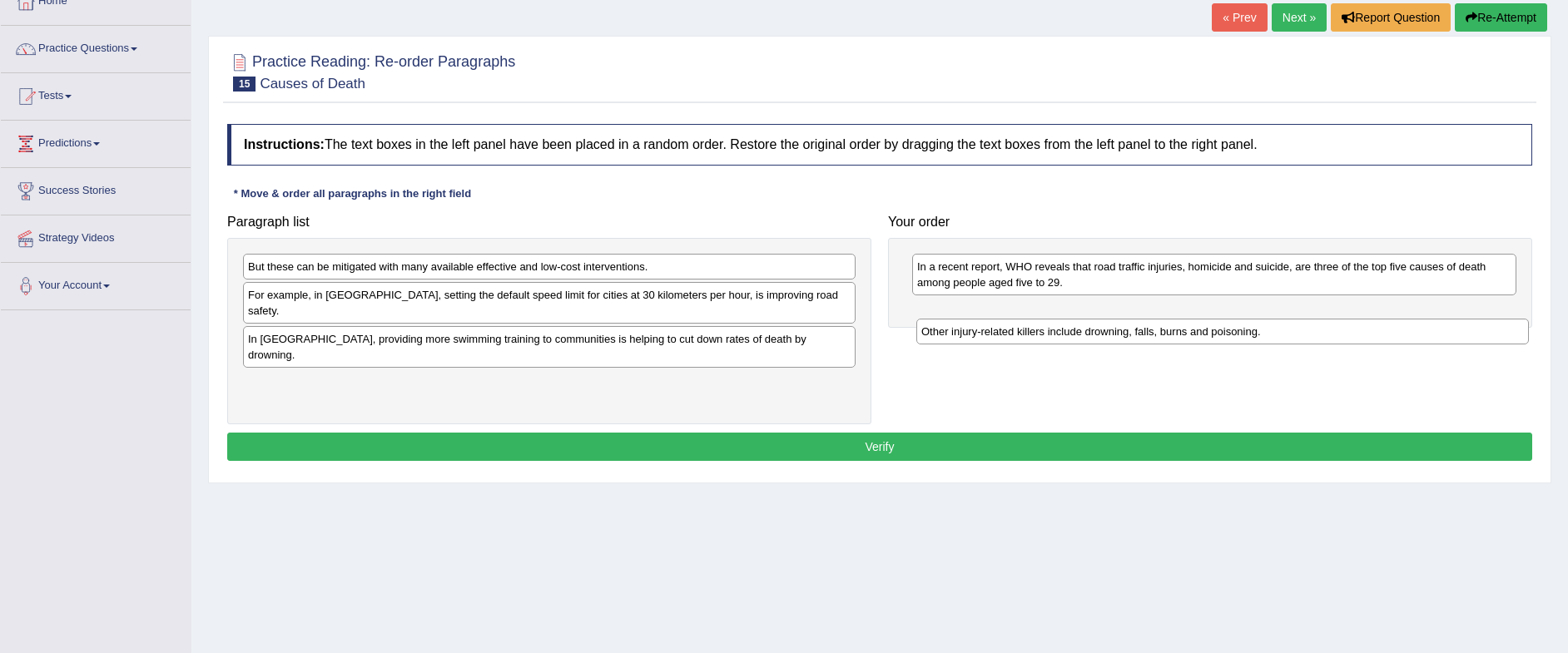
drag, startPoint x: 527, startPoint y: 327, endPoint x: 1199, endPoint y: 335, distance: 672.0
click at [1199, 335] on div "Other injury-related killers include drowning, falls, burns and poisoning." at bounding box center [1223, 331] width 613 height 26
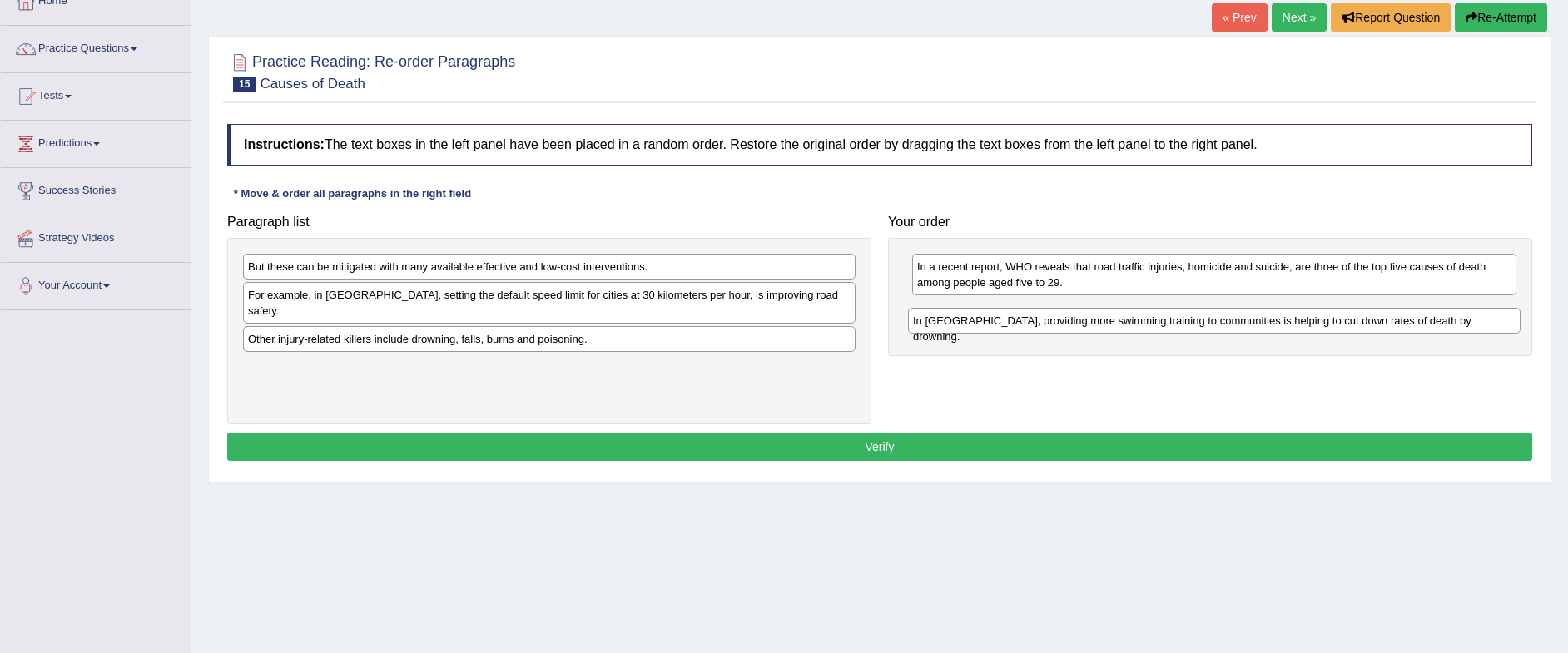
drag, startPoint x: 716, startPoint y: 329, endPoint x: 1382, endPoint y: 325, distance: 666.0
click at [1382, 325] on div "In [GEOGRAPHIC_DATA], providing more swimming training to communities is helpin…" at bounding box center [1214, 321] width 613 height 26
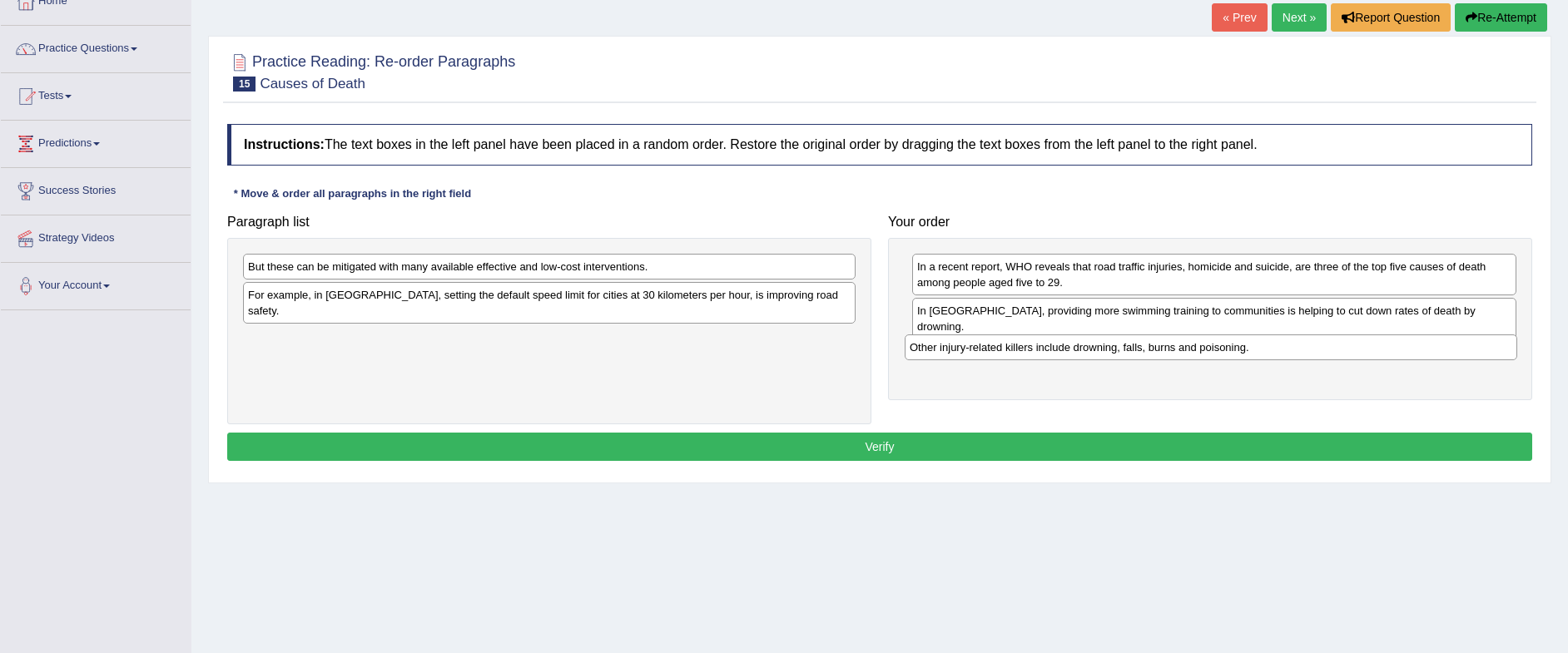
drag, startPoint x: 527, startPoint y: 330, endPoint x: 1186, endPoint y: 354, distance: 659.4
click at [1186, 354] on div "Other injury-related killers include drowning, falls, burns and poisoning." at bounding box center [1212, 347] width 613 height 26
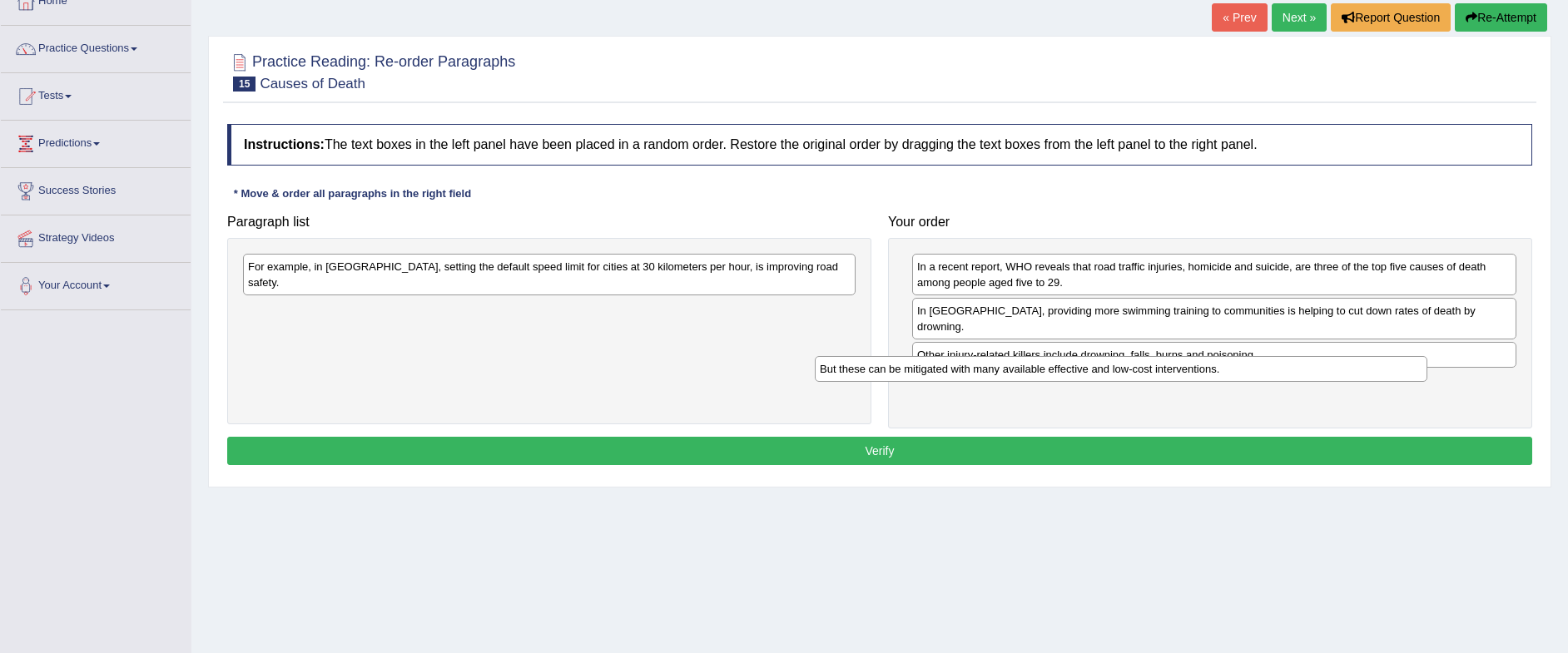
drag, startPoint x: 393, startPoint y: 275, endPoint x: 966, endPoint y: 377, distance: 582.0
click at [966, 377] on div "But these can be mitigated with many available effective and low-cost intervent…" at bounding box center [1122, 369] width 613 height 26
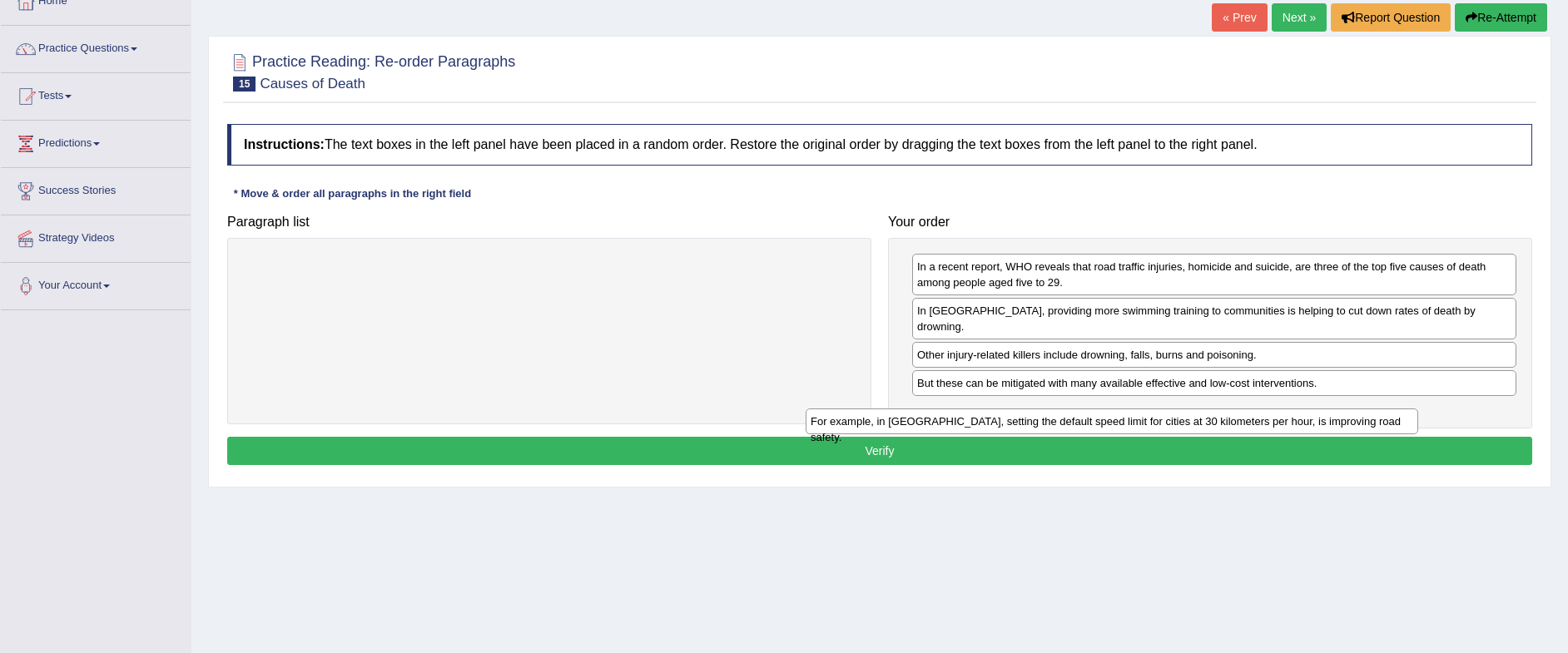
drag, startPoint x: 632, startPoint y: 273, endPoint x: 1197, endPoint y: 420, distance: 583.8
click at [1197, 422] on div "For example, in Spain, setting the default speed limit for cities at 30 kilomet…" at bounding box center [1112, 421] width 613 height 26
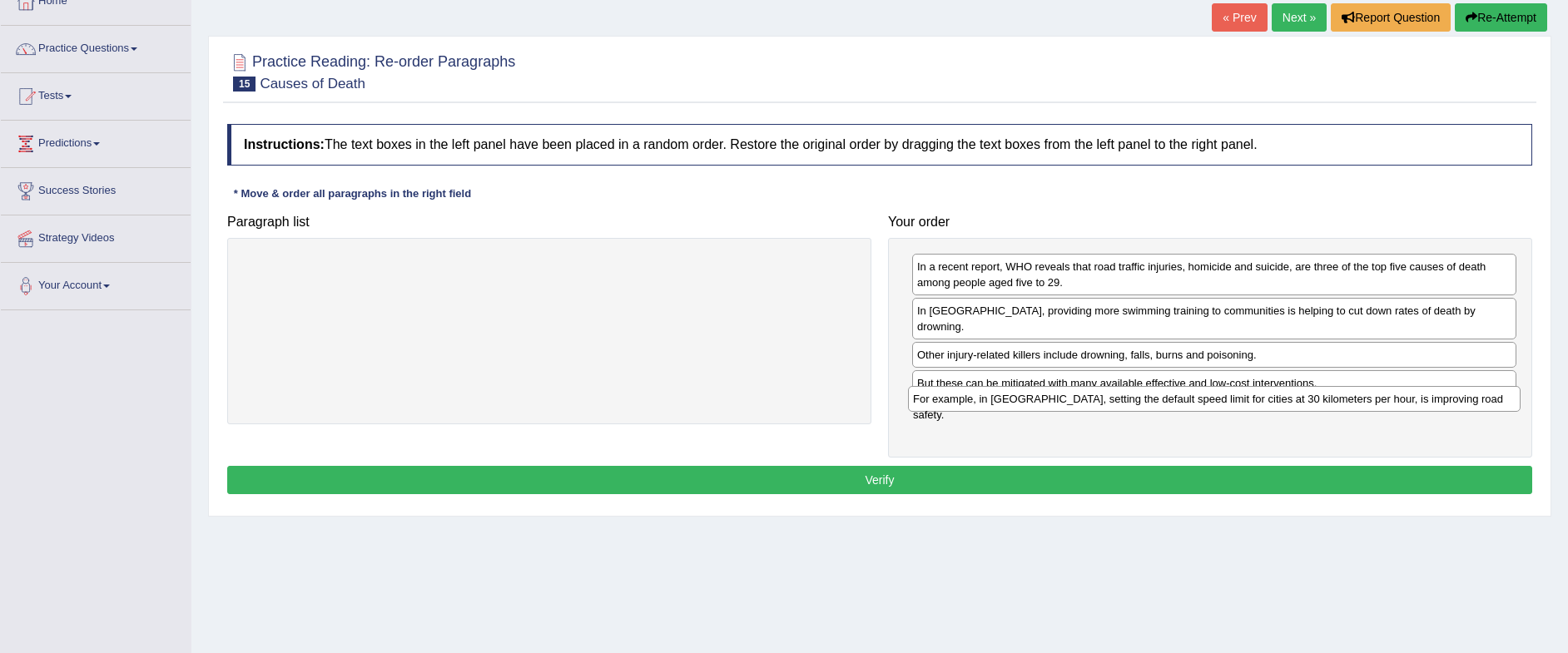
drag, startPoint x: 461, startPoint y: 273, endPoint x: 1129, endPoint y: 401, distance: 680.2
click at [1129, 401] on div "For example, in Spain, setting the default speed limit for cities at 30 kilomet…" at bounding box center [1214, 399] width 613 height 26
click at [946, 401] on div "For example, in Spain, setting the default speed limit for cities at 30 kilomet…" at bounding box center [1210, 398] width 604 height 26
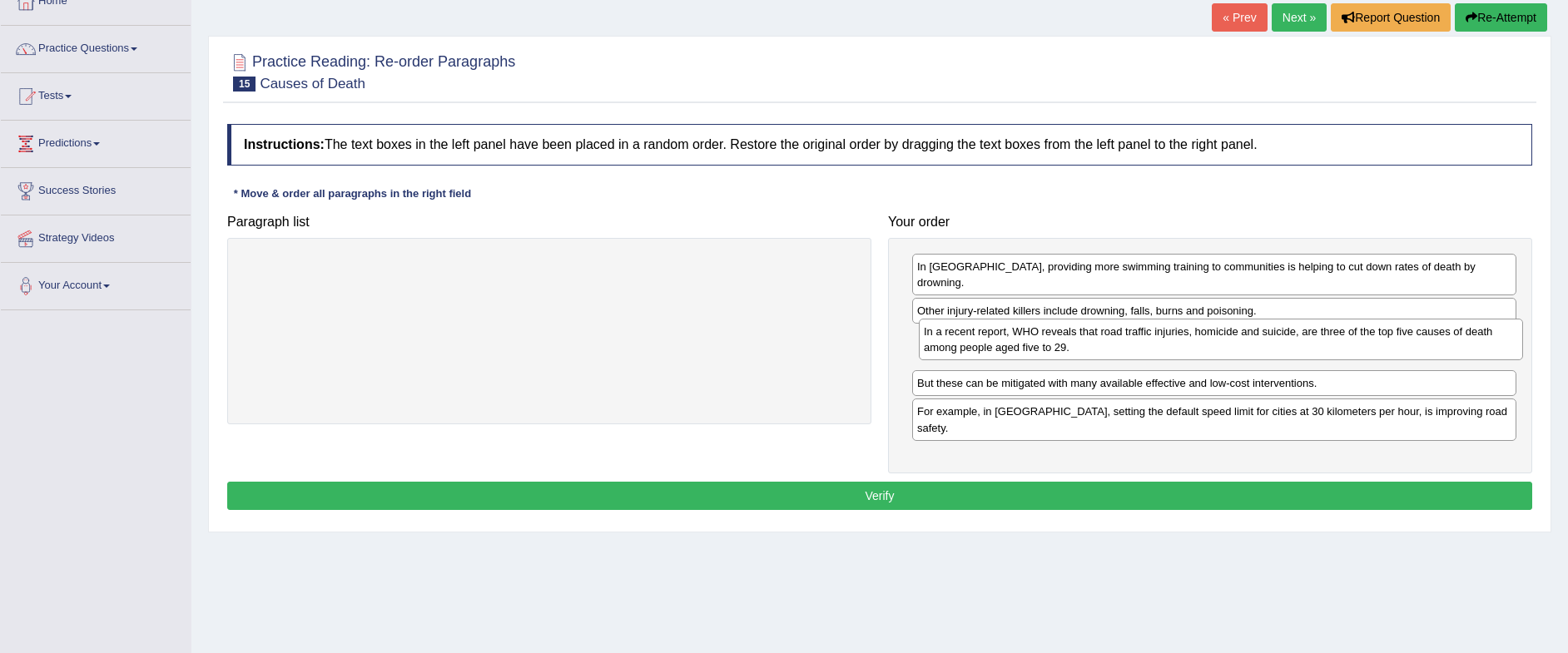
drag, startPoint x: 1025, startPoint y: 282, endPoint x: 1031, endPoint y: 344, distance: 62.3
click at [1033, 346] on div "In a recent report, WHO reveals that road traffic injuries, homicide and suicid…" at bounding box center [1221, 339] width 604 height 42
click button "Verify" at bounding box center [879, 496] width 1305 height 29
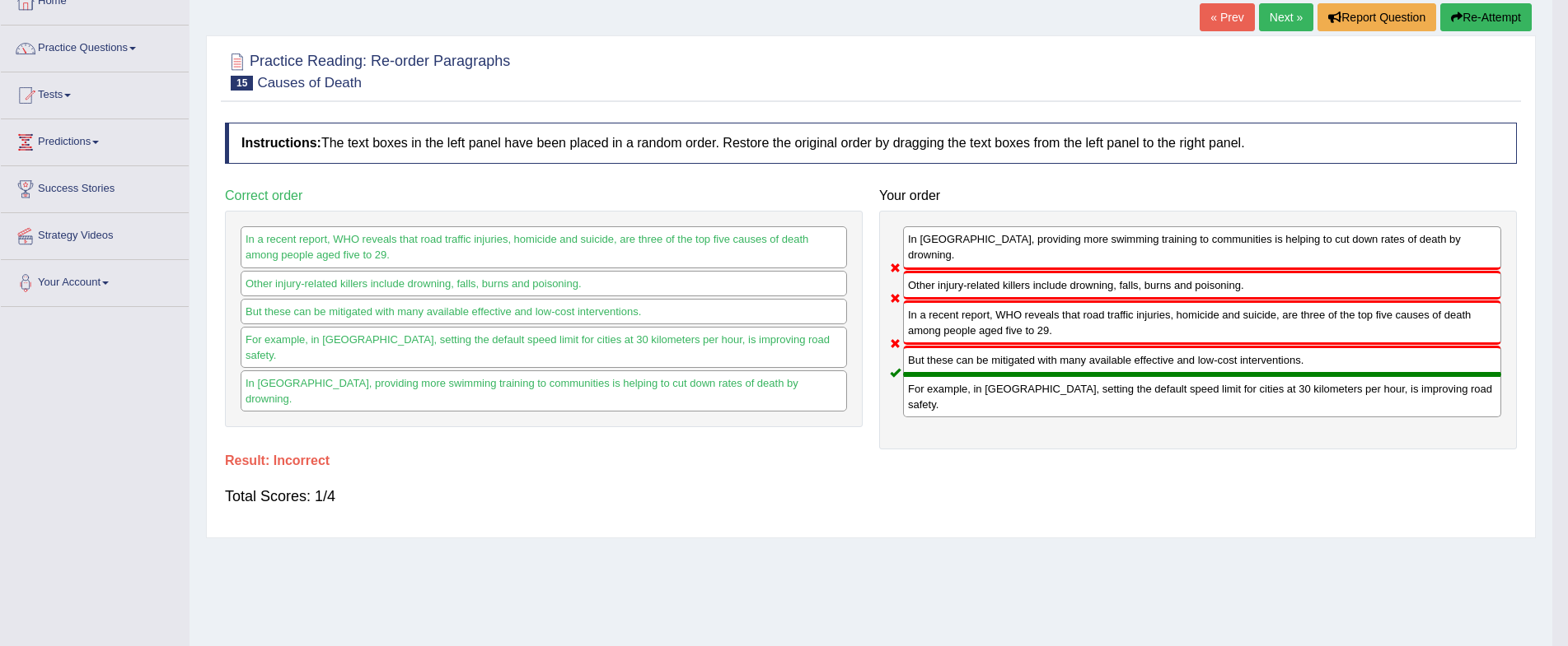
click at [978, 455] on div "Instructions: The text boxes in the left panel have been placed in a random ord…" at bounding box center [870, 322] width 1300 height 415
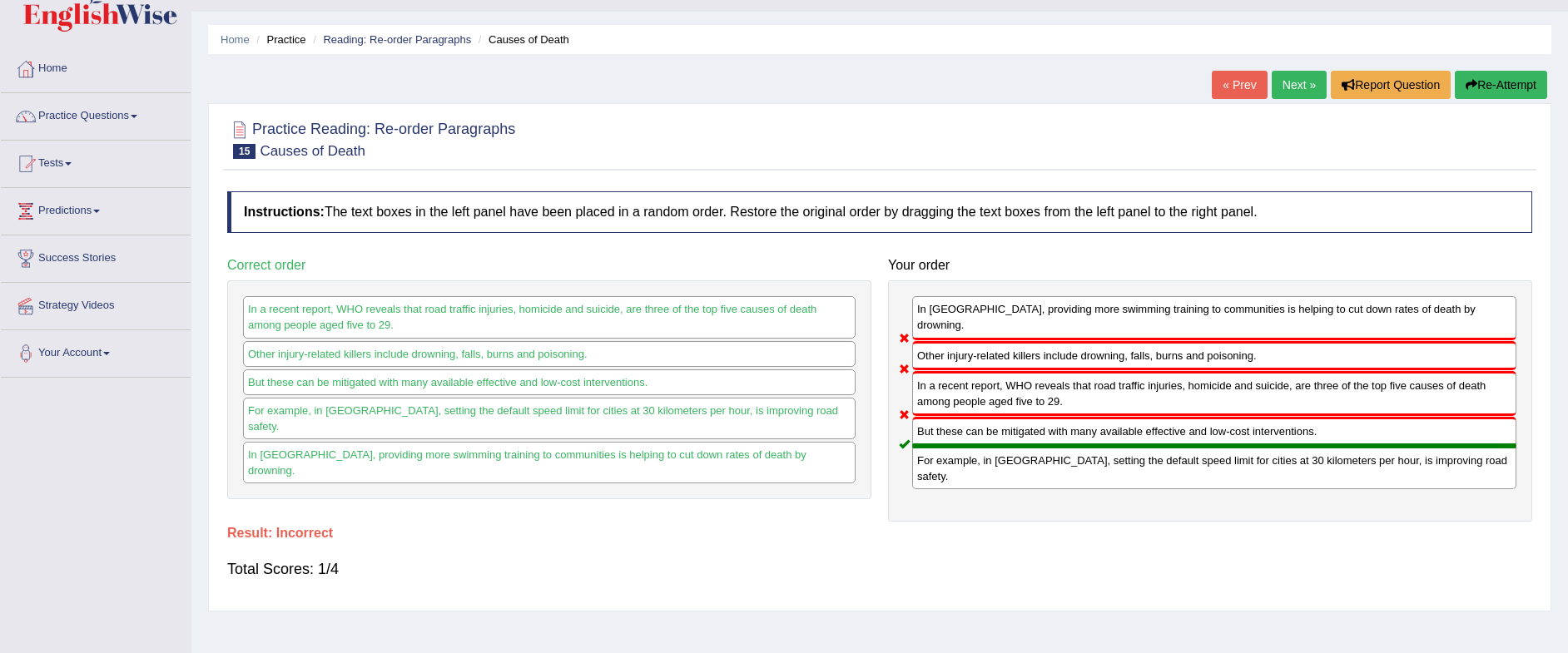
scroll to position [0, 0]
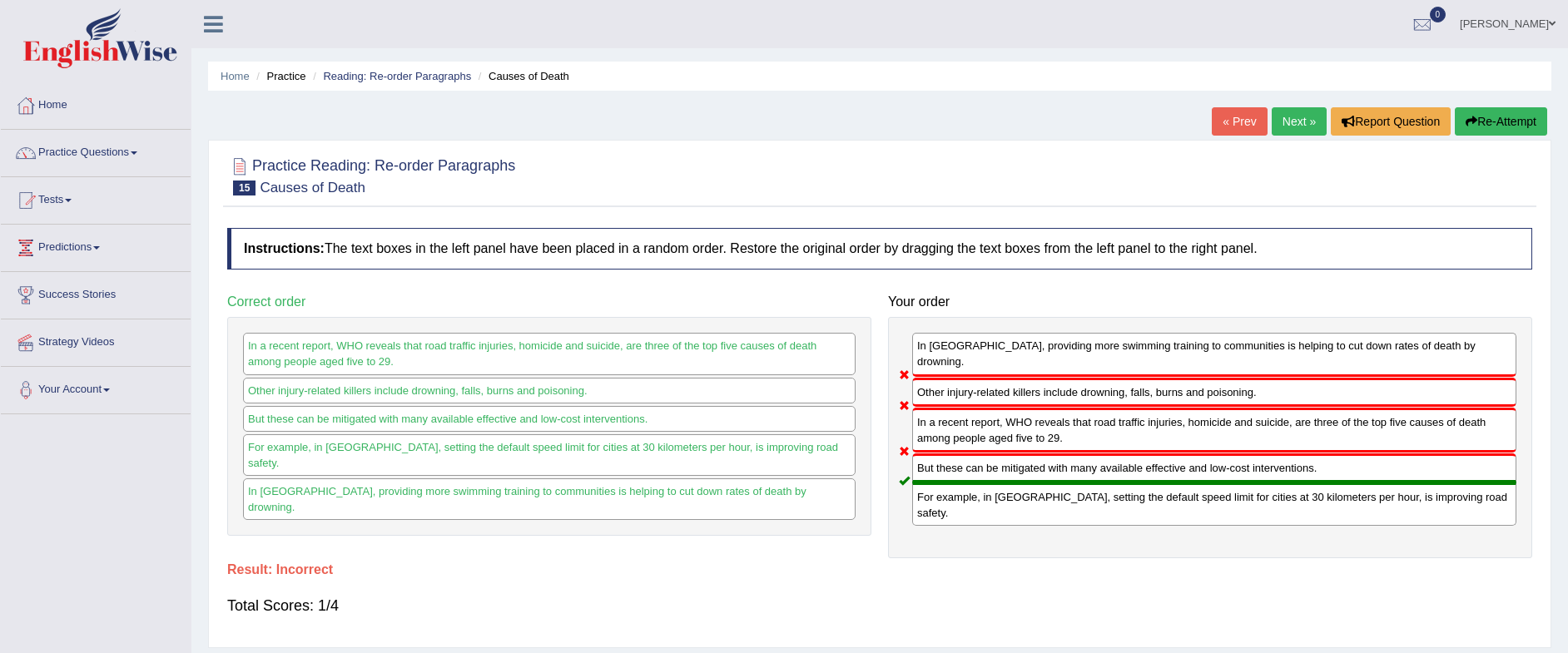
click at [1284, 119] on link "Next »" at bounding box center [1300, 122] width 55 height 29
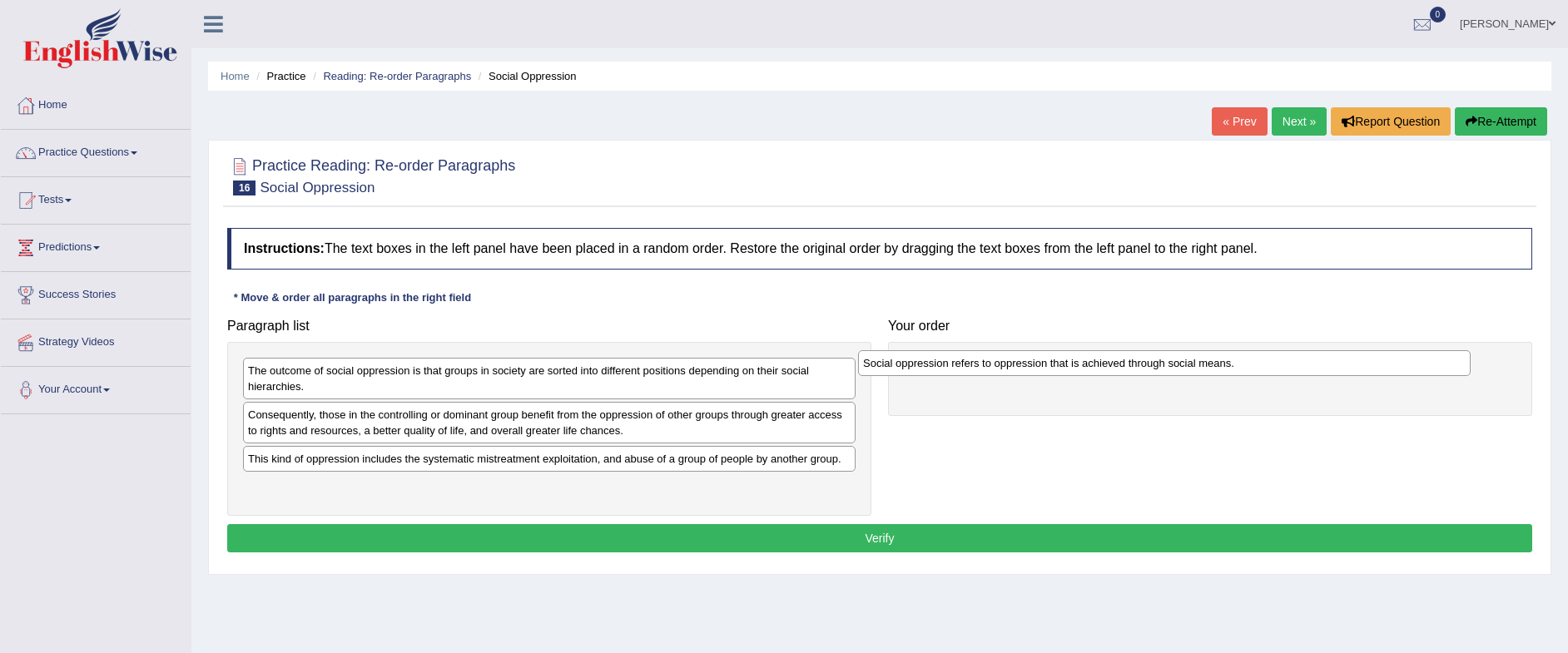
drag, startPoint x: 494, startPoint y: 421, endPoint x: 1110, endPoint y: 369, distance: 618.2
click at [1110, 369] on div "Social oppression refers to oppression that is achieved through social means." at bounding box center [1164, 363] width 613 height 26
click at [462, 463] on div "This kind of oppression includes the systematic mistreatment exploitation, and …" at bounding box center [553, 461] width 613 height 26
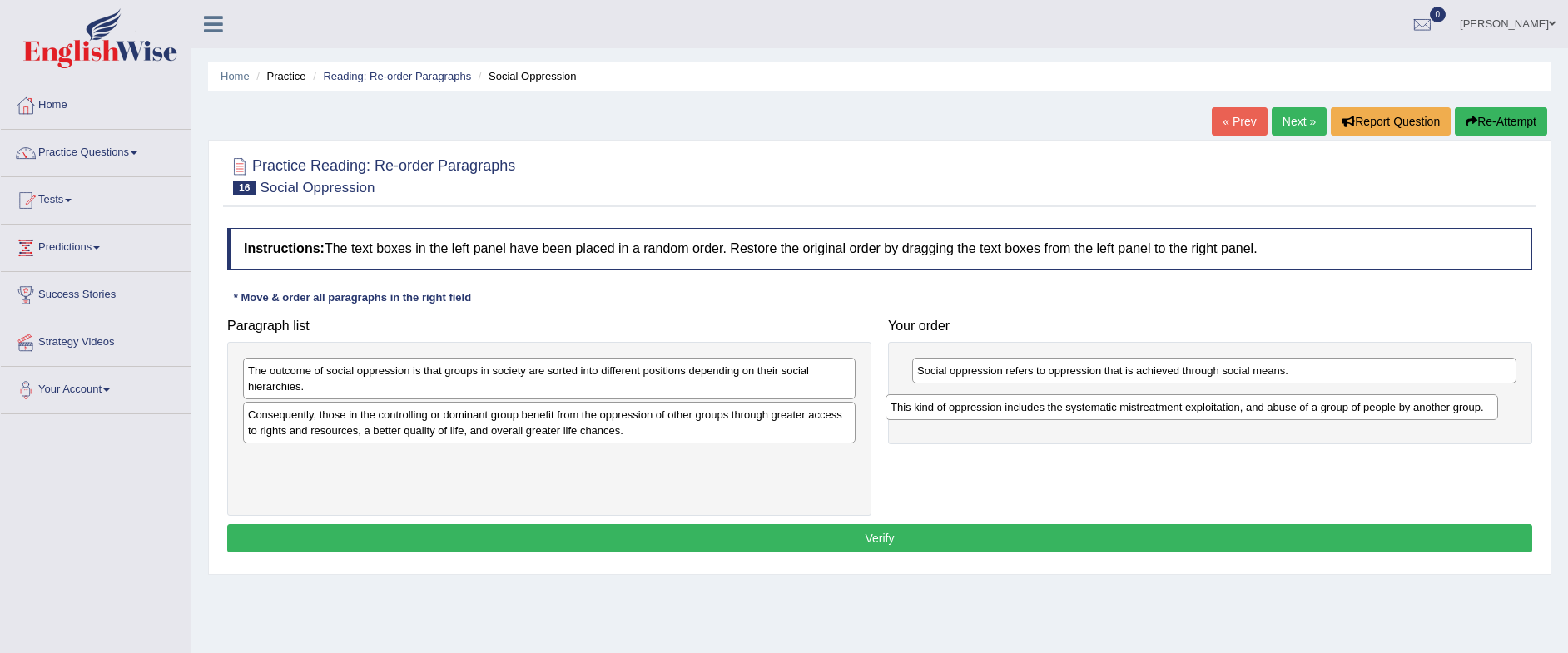
drag, startPoint x: 600, startPoint y: 469, endPoint x: 1242, endPoint y: 418, distance: 644.0
click at [1242, 418] on div "This kind of oppression includes the systematic mistreatment exploitation, and …" at bounding box center [1192, 407] width 613 height 26
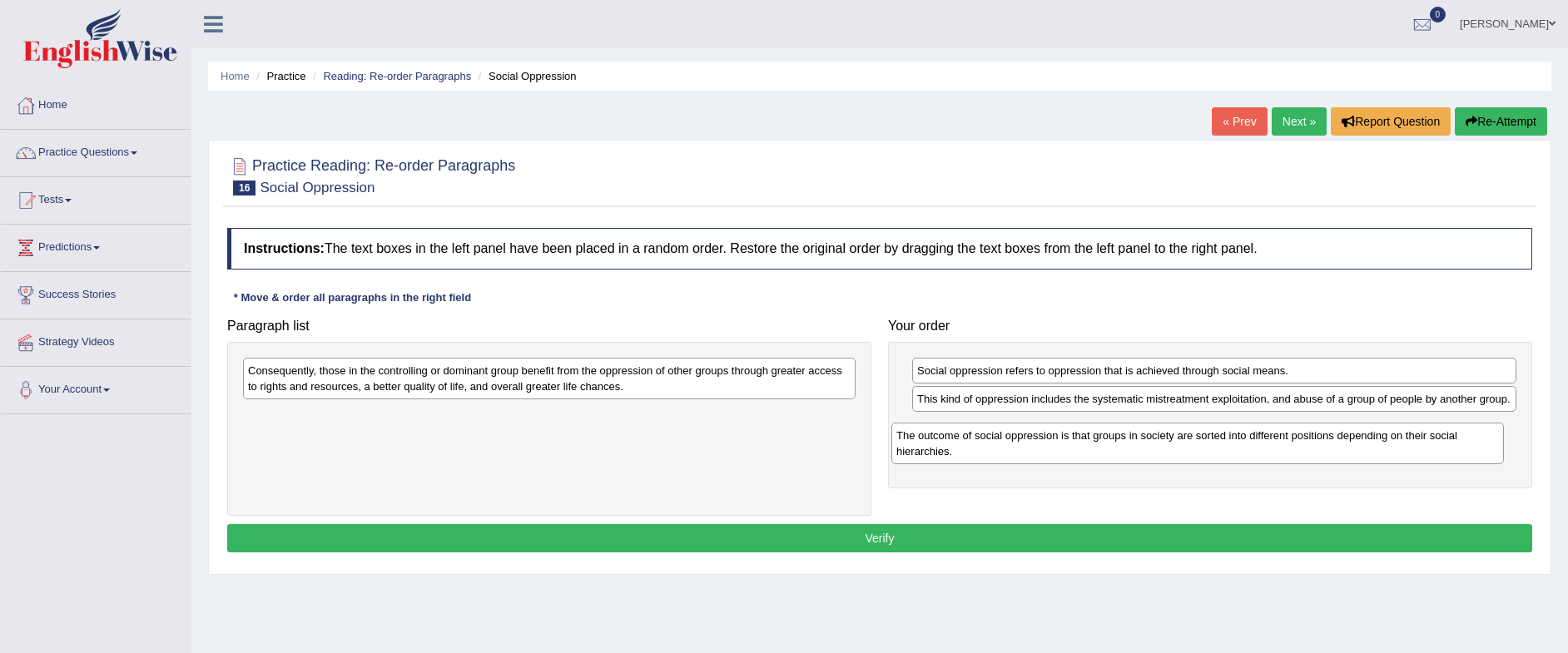
drag, startPoint x: 669, startPoint y: 378, endPoint x: 1319, endPoint y: 444, distance: 653.3
click at [1319, 444] on div "The outcome of social oppression is that groups in society are sorted into diff…" at bounding box center [1198, 444] width 613 height 42
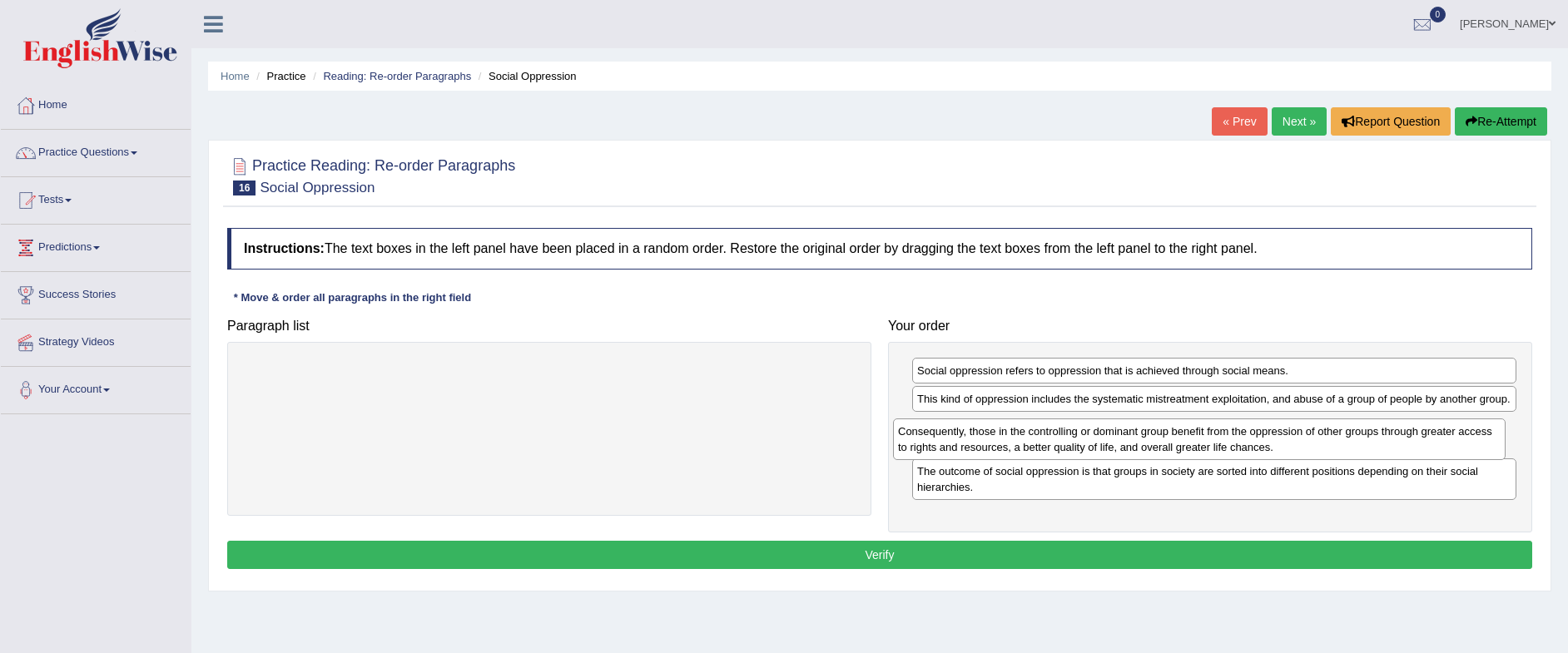
drag, startPoint x: 671, startPoint y: 385, endPoint x: 1321, endPoint y: 445, distance: 652.8
click at [1321, 445] on div "Consequently, those in the controlling or dominant group benefit from the oppre…" at bounding box center [1200, 439] width 613 height 42
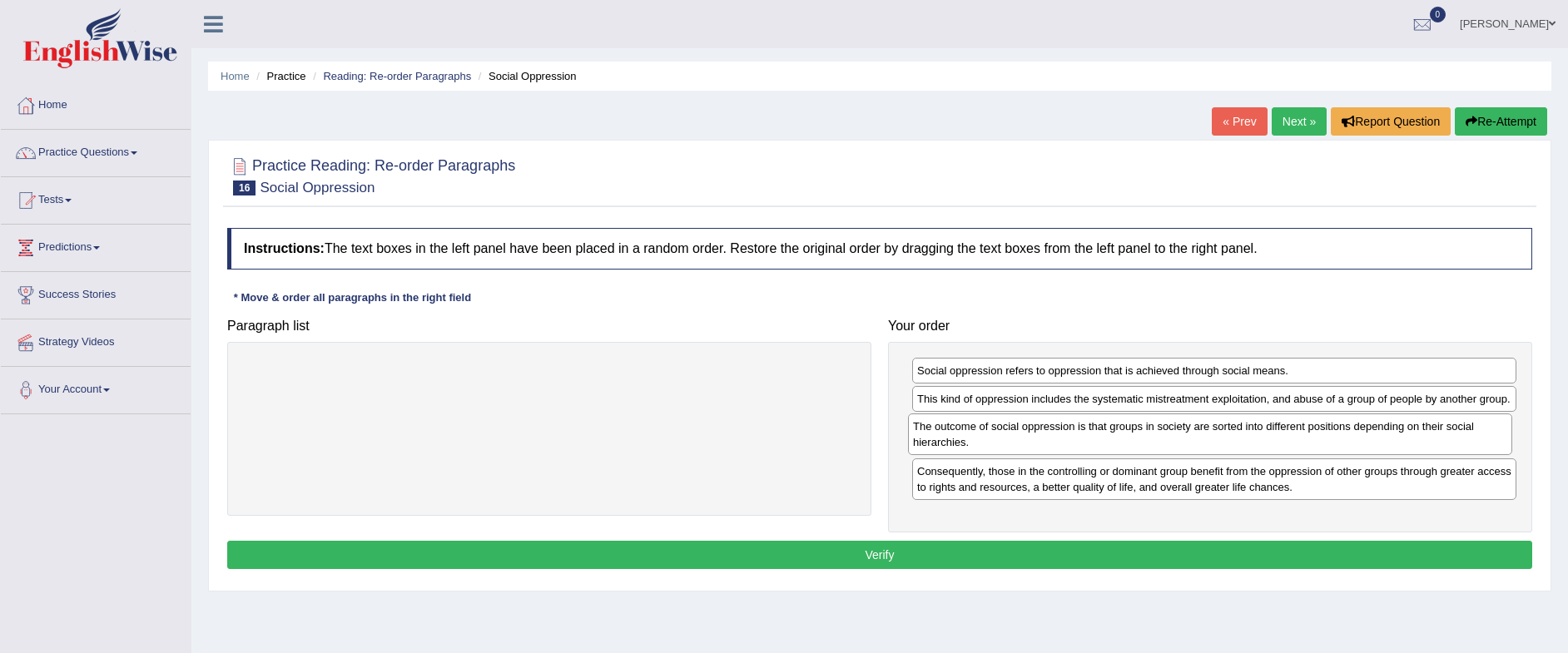
drag, startPoint x: 1388, startPoint y: 467, endPoint x: 1384, endPoint y: 422, distance: 45.2
click at [1384, 422] on div "The outcome of social oppression is that groups in society are sorted into diff…" at bounding box center [1210, 434] width 604 height 42
click at [1036, 561] on button "Verify" at bounding box center [879, 555] width 1305 height 29
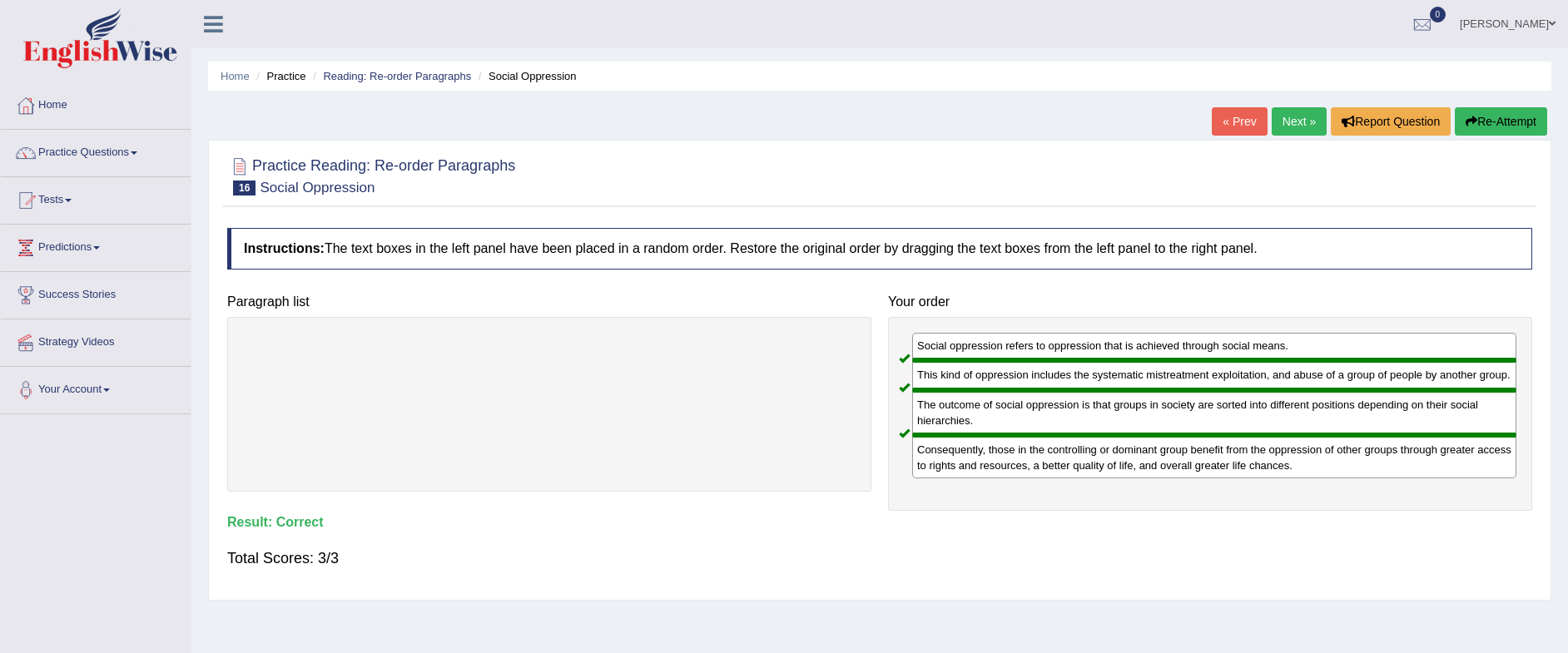
click at [1294, 119] on link "Next »" at bounding box center [1300, 122] width 55 height 29
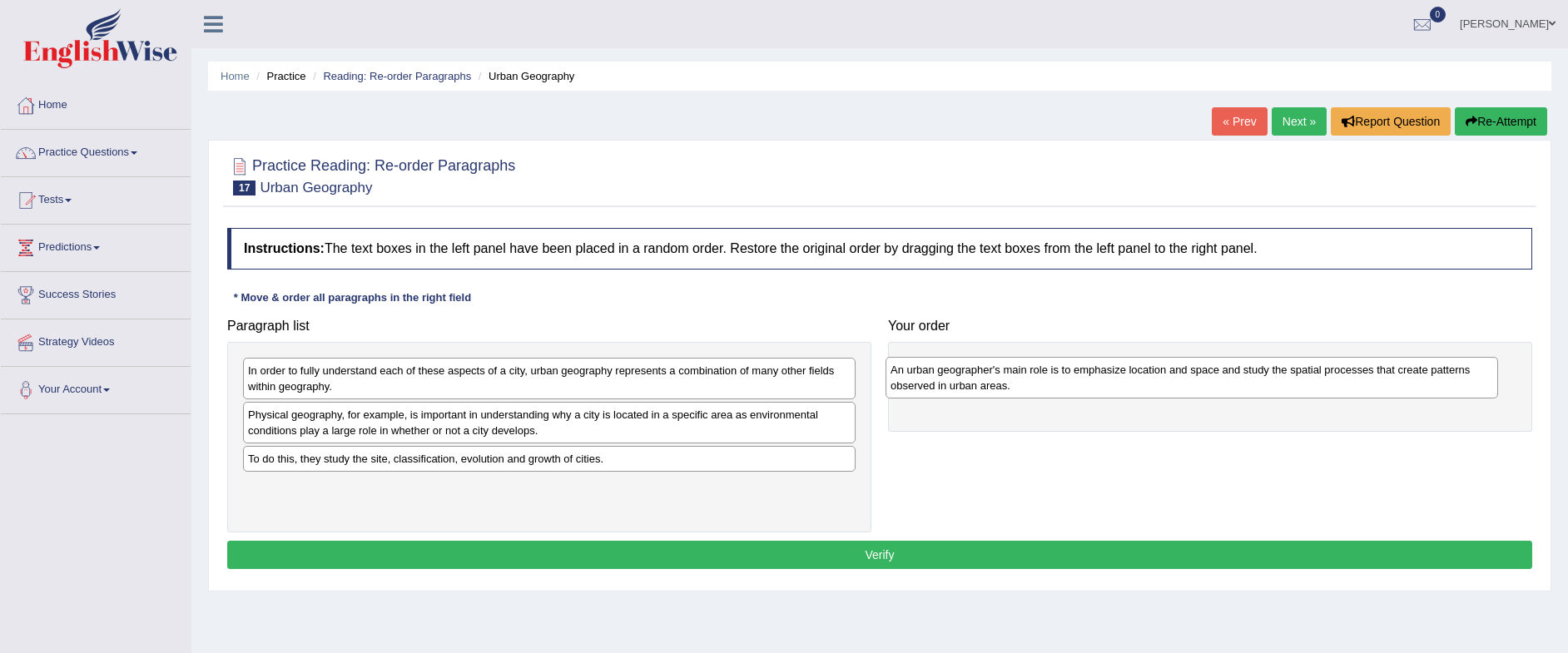
drag, startPoint x: 658, startPoint y: 434, endPoint x: 1283, endPoint y: 387, distance: 626.8
click at [1283, 387] on div "An urban geographer's main role is to emphasize location and space and study th…" at bounding box center [1192, 378] width 613 height 42
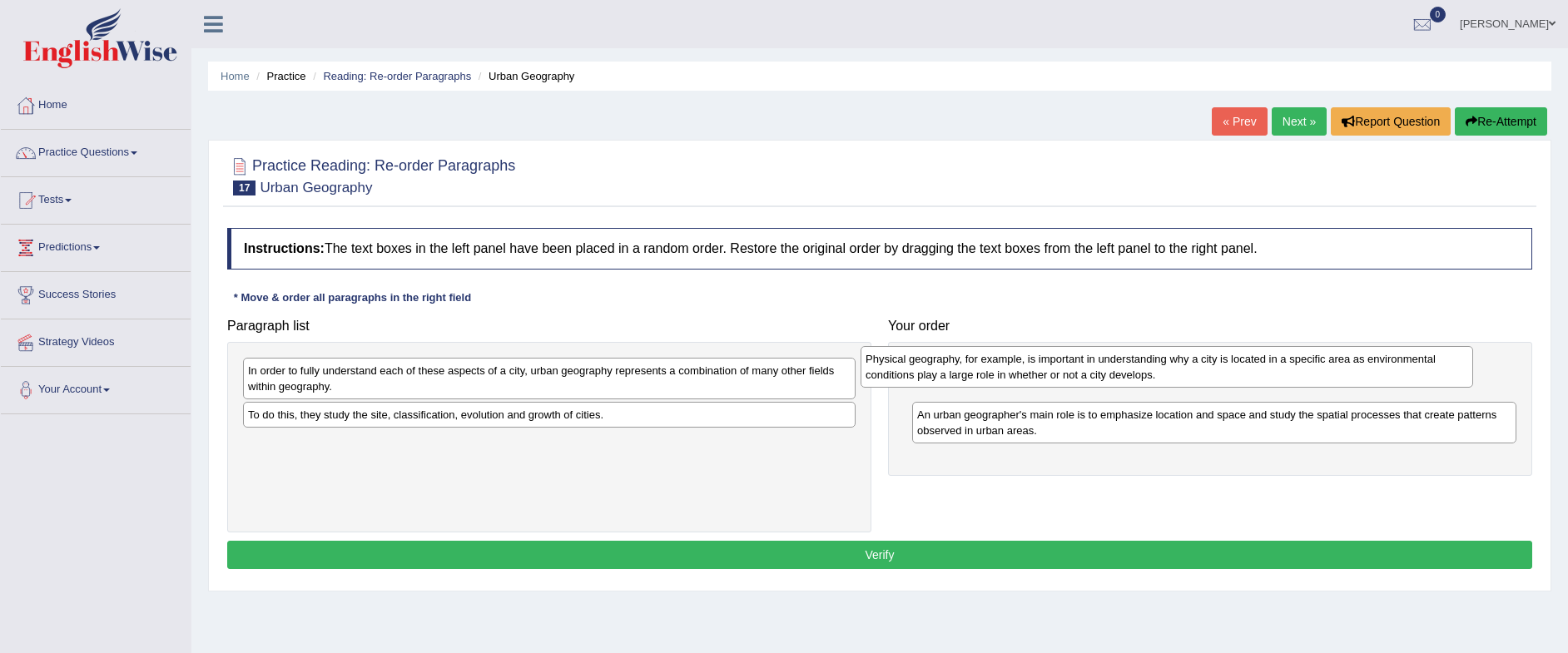
drag, startPoint x: 582, startPoint y: 429, endPoint x: 1201, endPoint y: 371, distance: 621.7
click at [1201, 372] on div "Physical geography, for example, is important in understanding why a city is lo…" at bounding box center [1167, 367] width 613 height 42
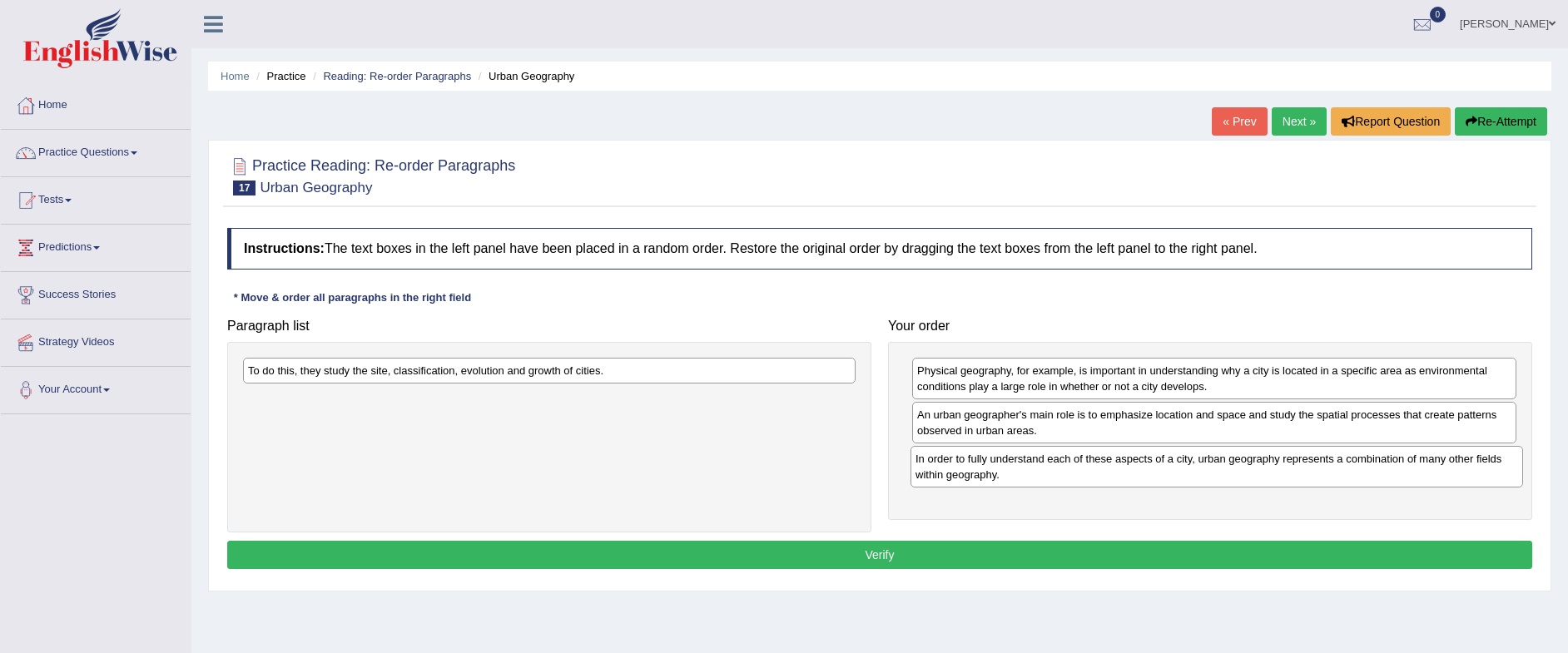
drag, startPoint x: 730, startPoint y: 388, endPoint x: 1397, endPoint y: 476, distance: 672.8
click at [1397, 476] on div "In order to fully understand each of these aspects of a city, urban geography r…" at bounding box center [1217, 467] width 613 height 42
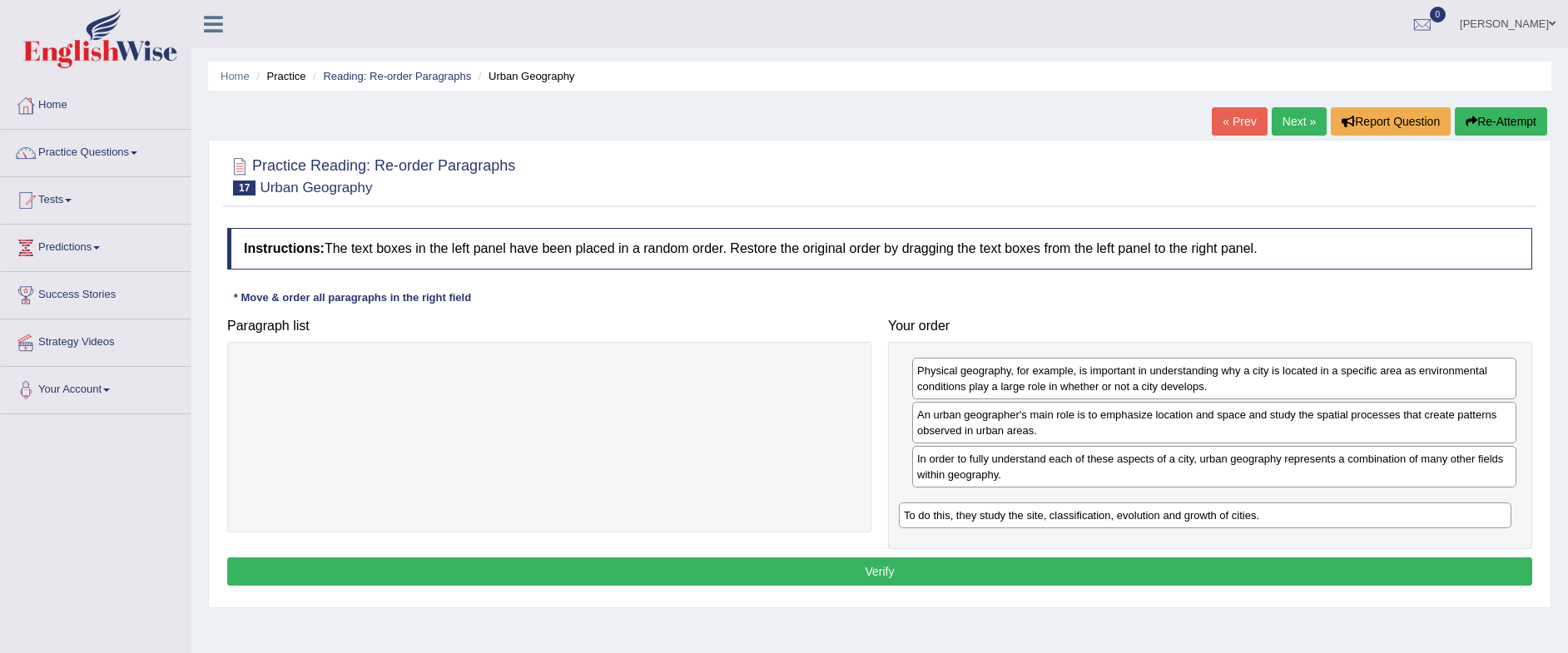
drag, startPoint x: 825, startPoint y: 376, endPoint x: 1487, endPoint y: 519, distance: 677.3
click at [1487, 519] on div "To do this, they study the site, classification, evolution and growth of cities." at bounding box center [1205, 515] width 613 height 26
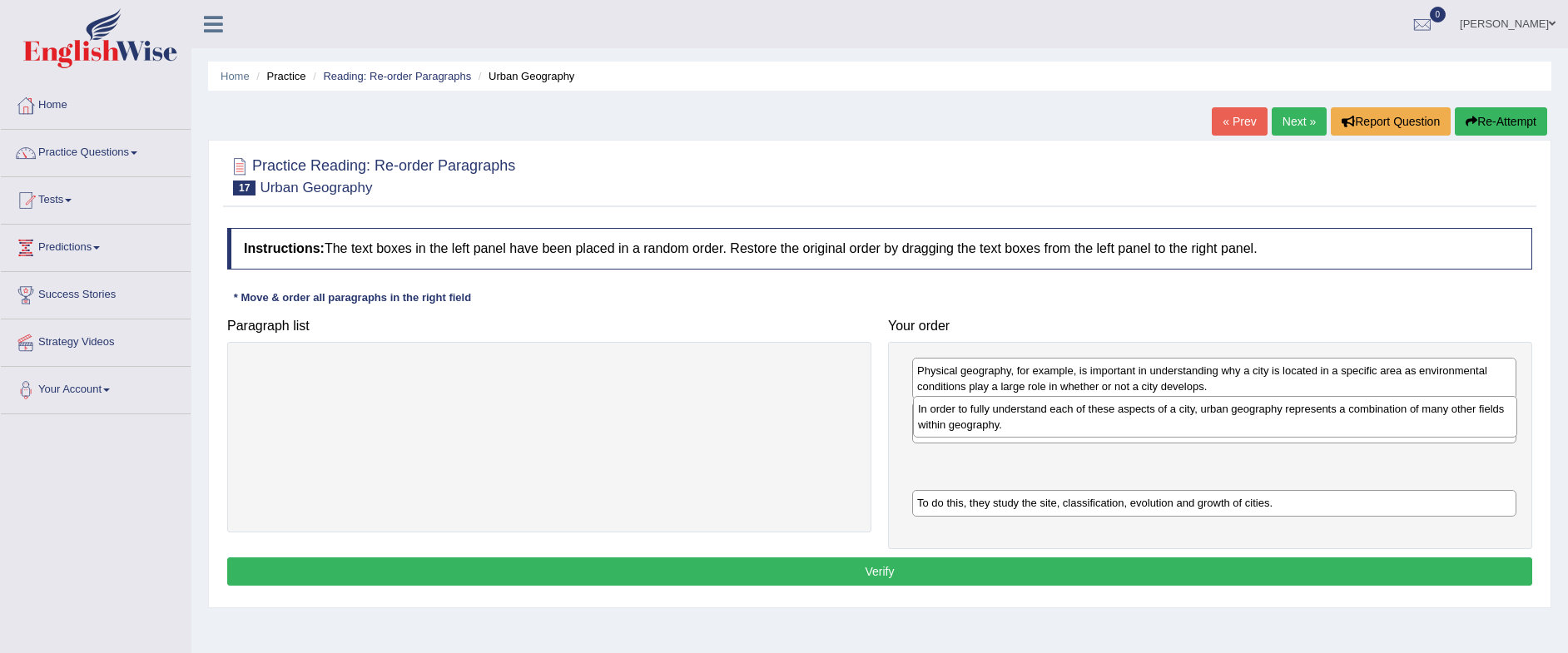
drag, startPoint x: 1081, startPoint y: 476, endPoint x: 1082, endPoint y: 425, distance: 51.0
click at [1082, 425] on div "In order to fully understand each of these aspects of a city, urban geography r…" at bounding box center [1215, 417] width 604 height 42
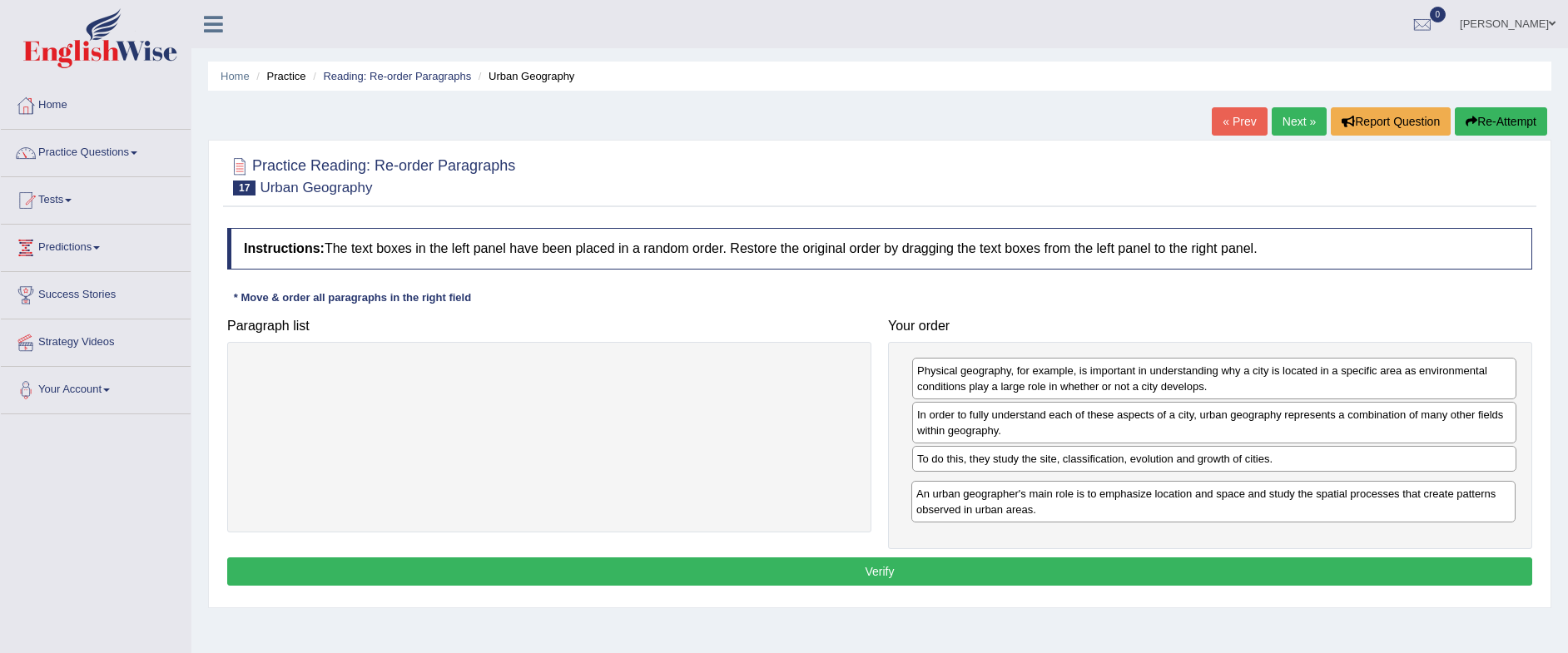
drag, startPoint x: 1081, startPoint y: 424, endPoint x: 1080, endPoint y: 499, distance: 75.0
click at [1080, 500] on div "An urban geographer's main role is to emphasize location and space and study th…" at bounding box center [1213, 502] width 604 height 42
click at [1021, 505] on div "An urban geographer's main role is to emphasize location and space and study th…" at bounding box center [1215, 496] width 604 height 42
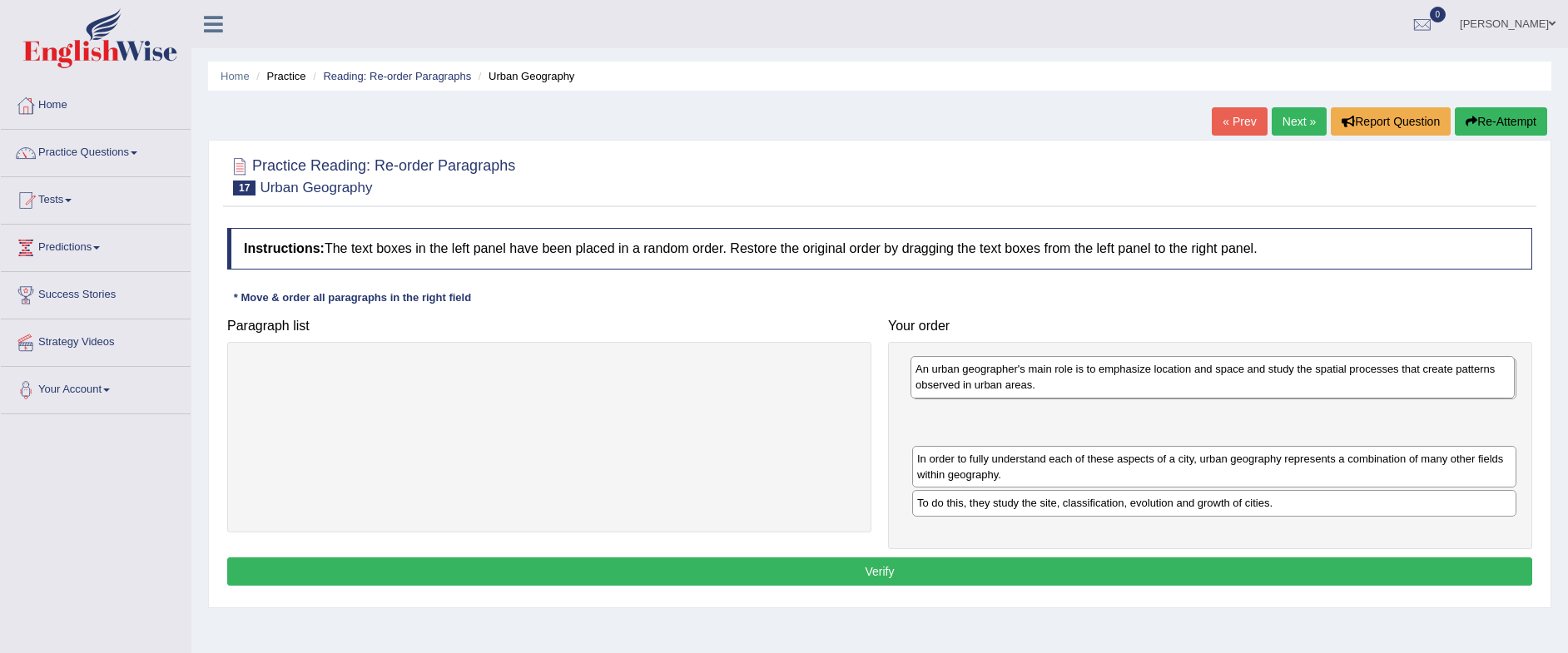
drag, startPoint x: 1113, startPoint y: 501, endPoint x: 1120, endPoint y: 377, distance: 124.2
click at [1120, 377] on div "An urban geographer's main role is to emphasize location and space and study th…" at bounding box center [1213, 377] width 604 height 42
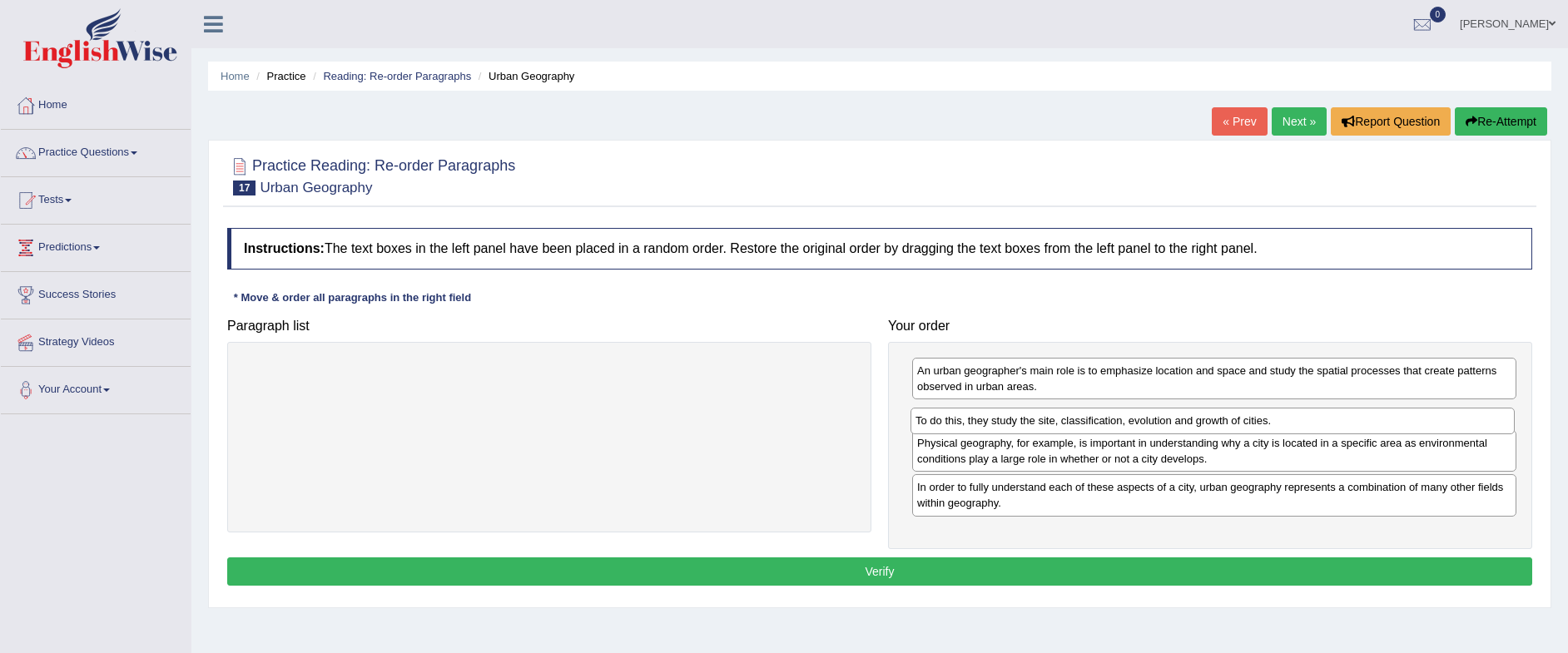
drag, startPoint x: 1100, startPoint y: 506, endPoint x: 1098, endPoint y: 420, distance: 86.0
click at [1098, 421] on div "To do this, they study the site, classification, evolution and growth of cities." at bounding box center [1213, 420] width 604 height 26
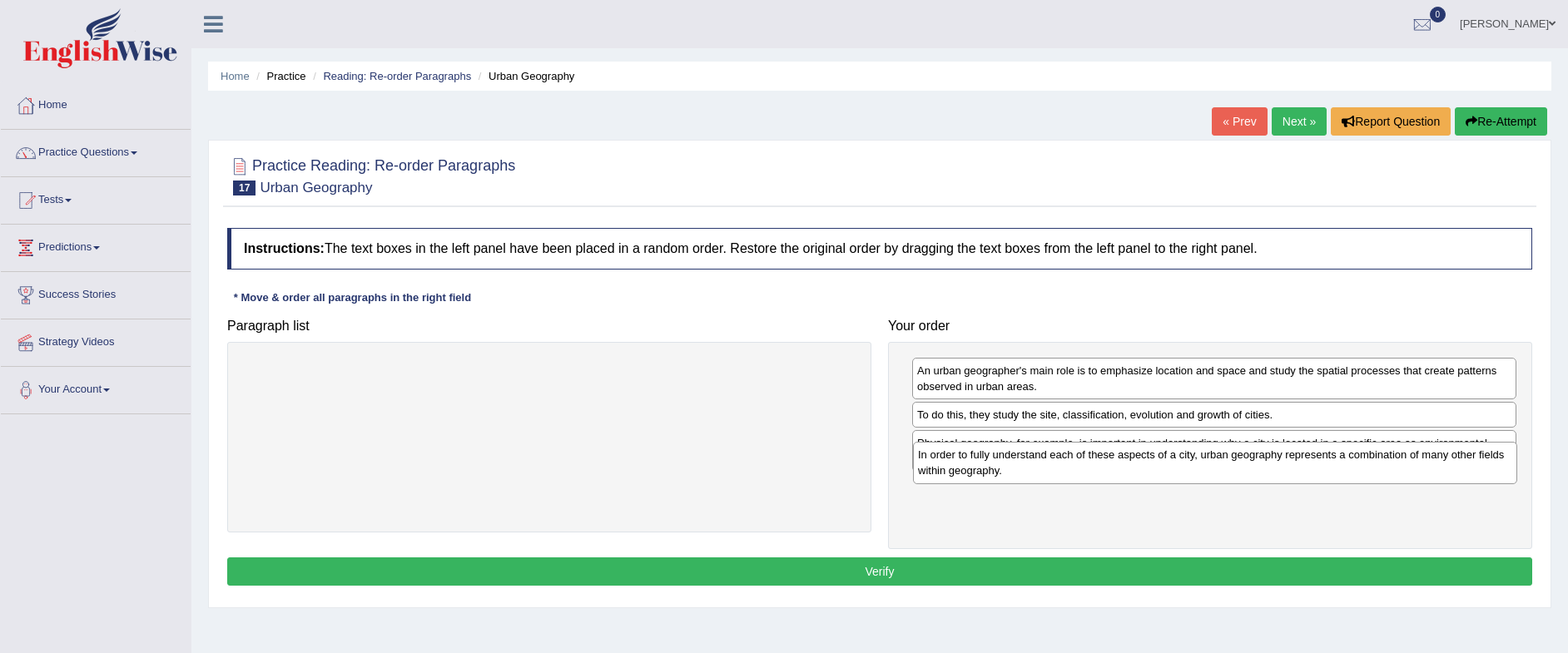
drag, startPoint x: 1189, startPoint y: 510, endPoint x: 1188, endPoint y: 477, distance: 33.0
click at [1188, 477] on div "In order to fully understand each of these aspects of a city, urban geography r…" at bounding box center [1215, 462] width 604 height 42
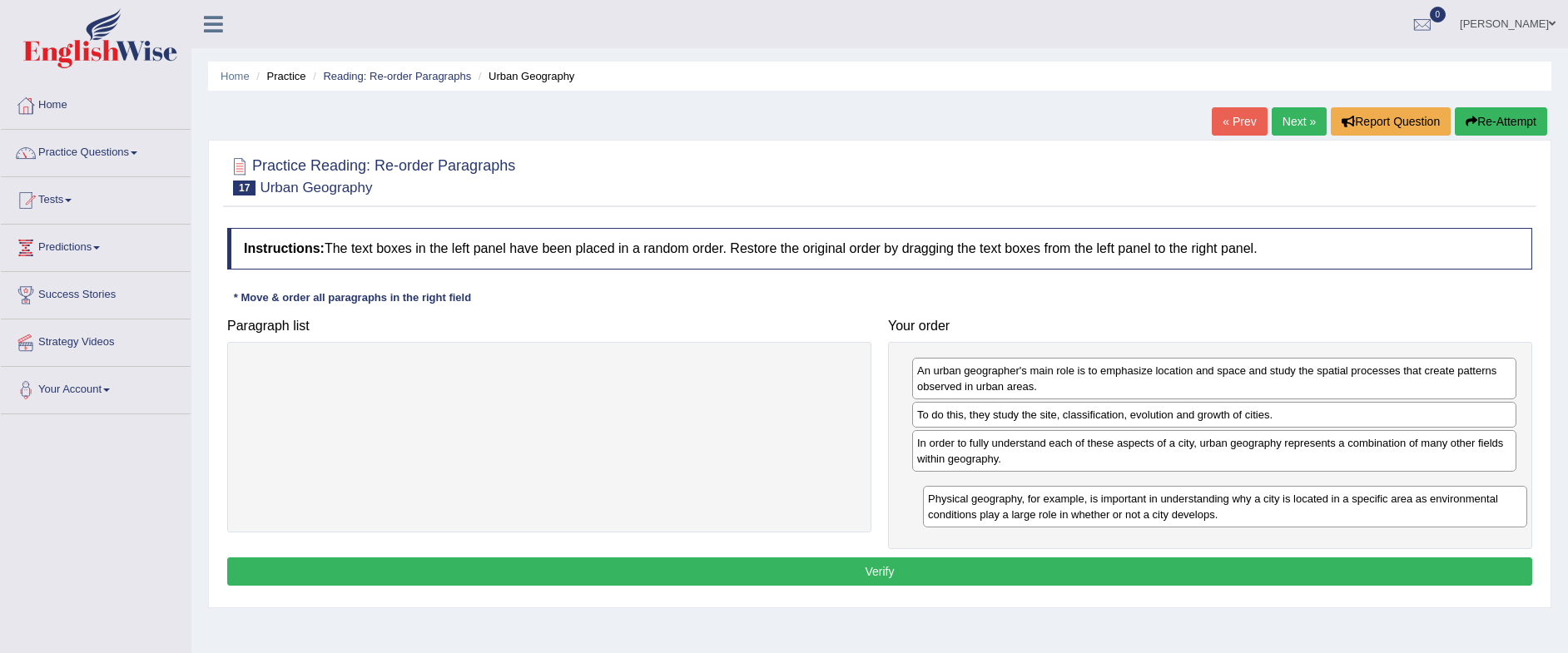
drag, startPoint x: 1186, startPoint y: 459, endPoint x: 1197, endPoint y: 514, distance: 56.1
click at [1197, 514] on div "Physical geography, for example, is important in understanding why a city is lo…" at bounding box center [1225, 507] width 604 height 42
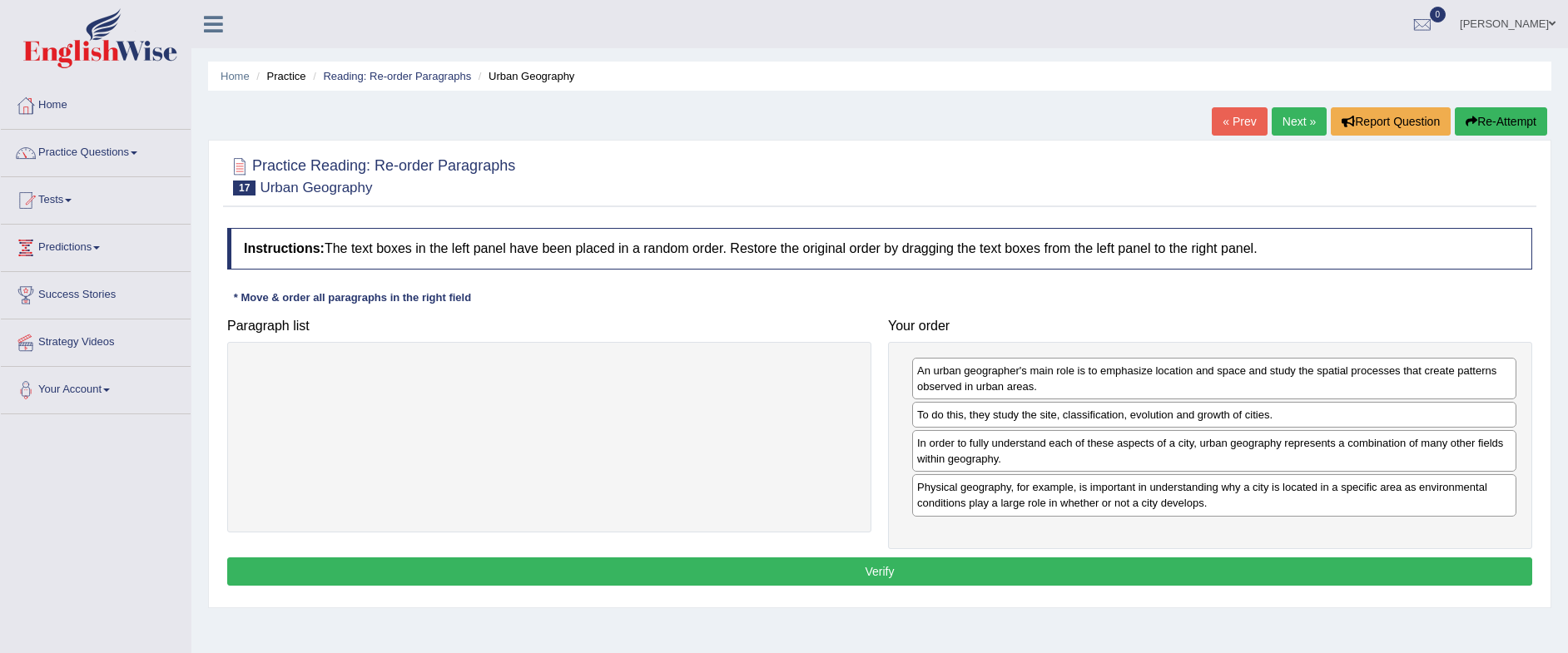
click at [1106, 581] on button "Verify" at bounding box center [879, 572] width 1305 height 29
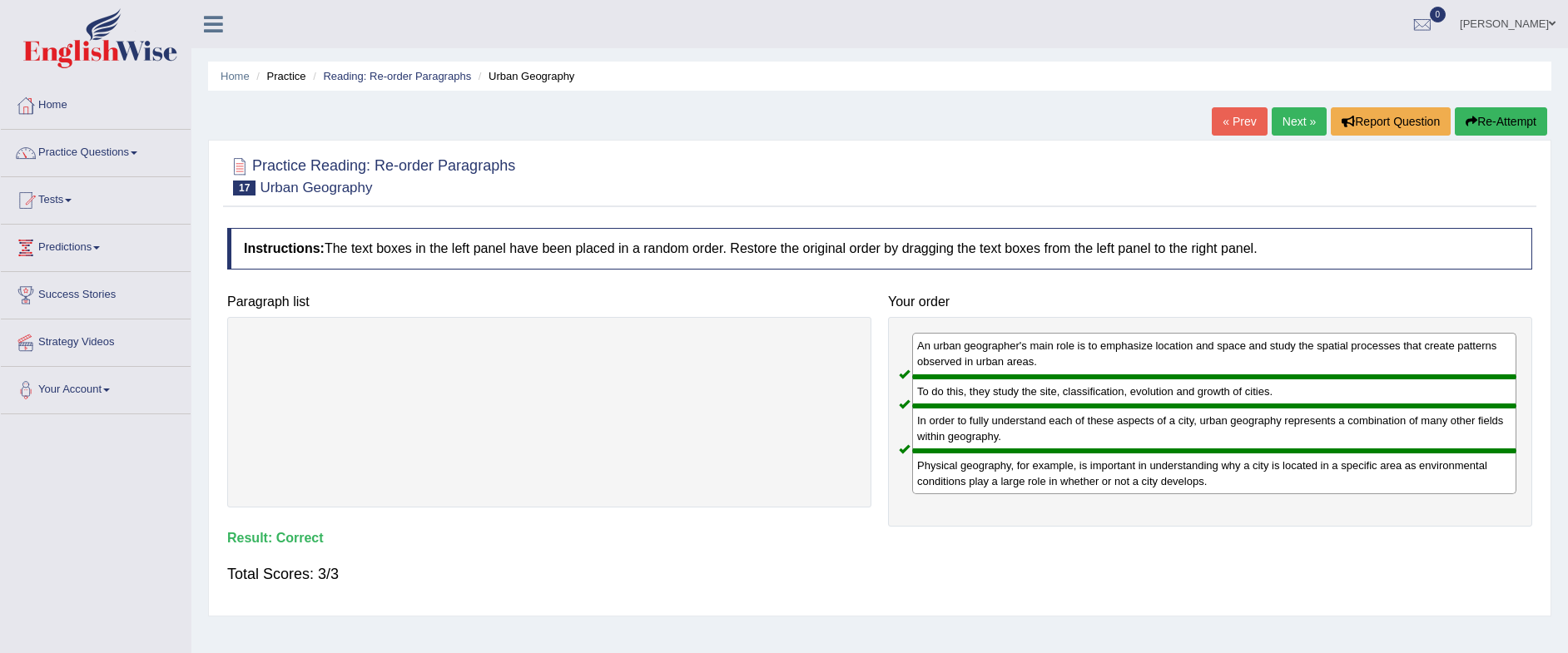
click at [115, 154] on link "Practice Questions" at bounding box center [95, 151] width 190 height 42
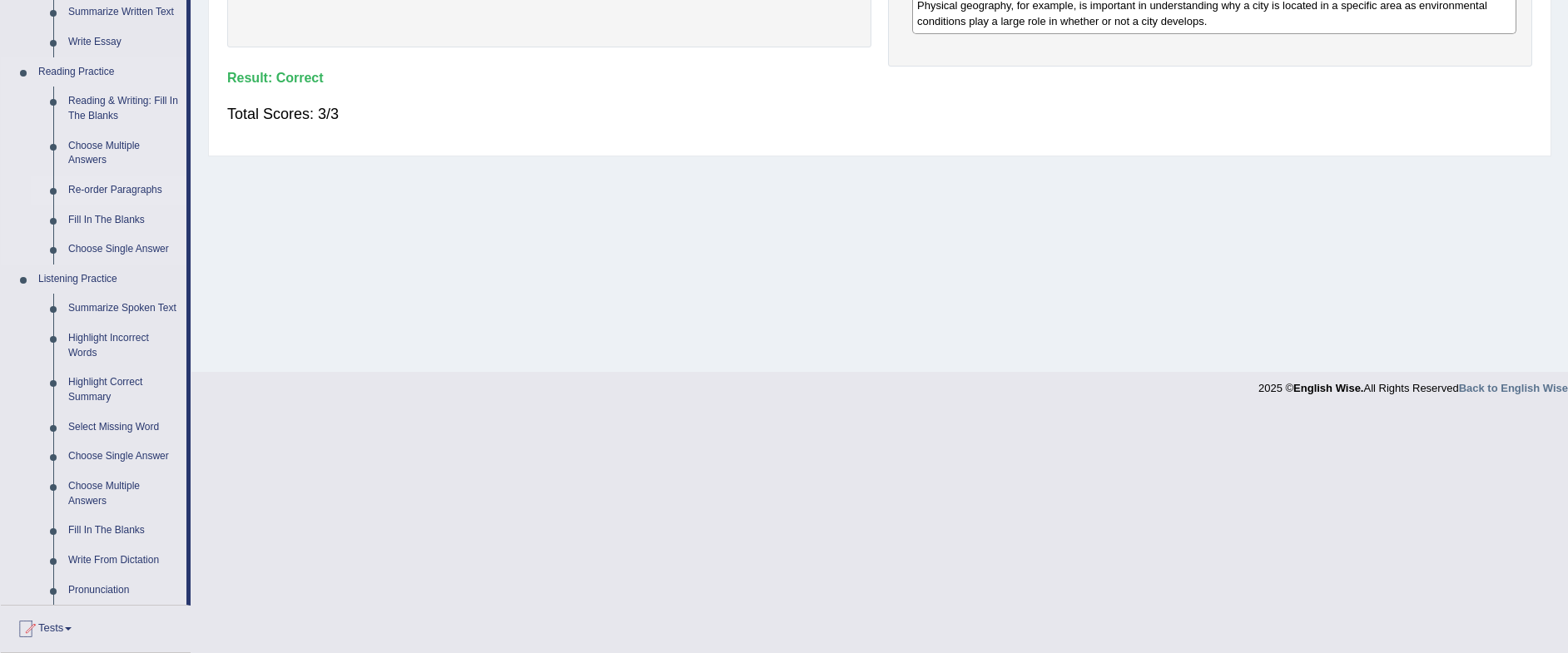
scroll to position [520, 0]
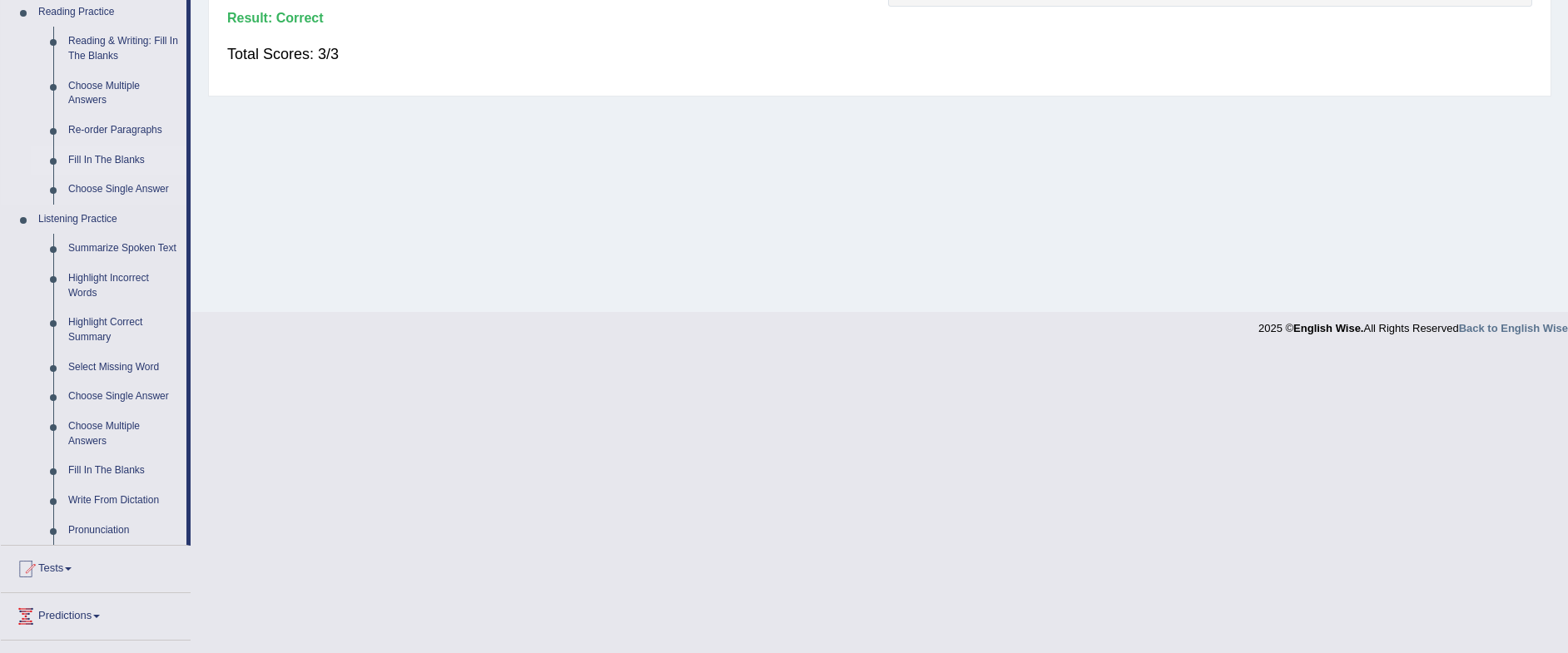
click at [118, 159] on link "Fill In The Blanks" at bounding box center [123, 161] width 126 height 30
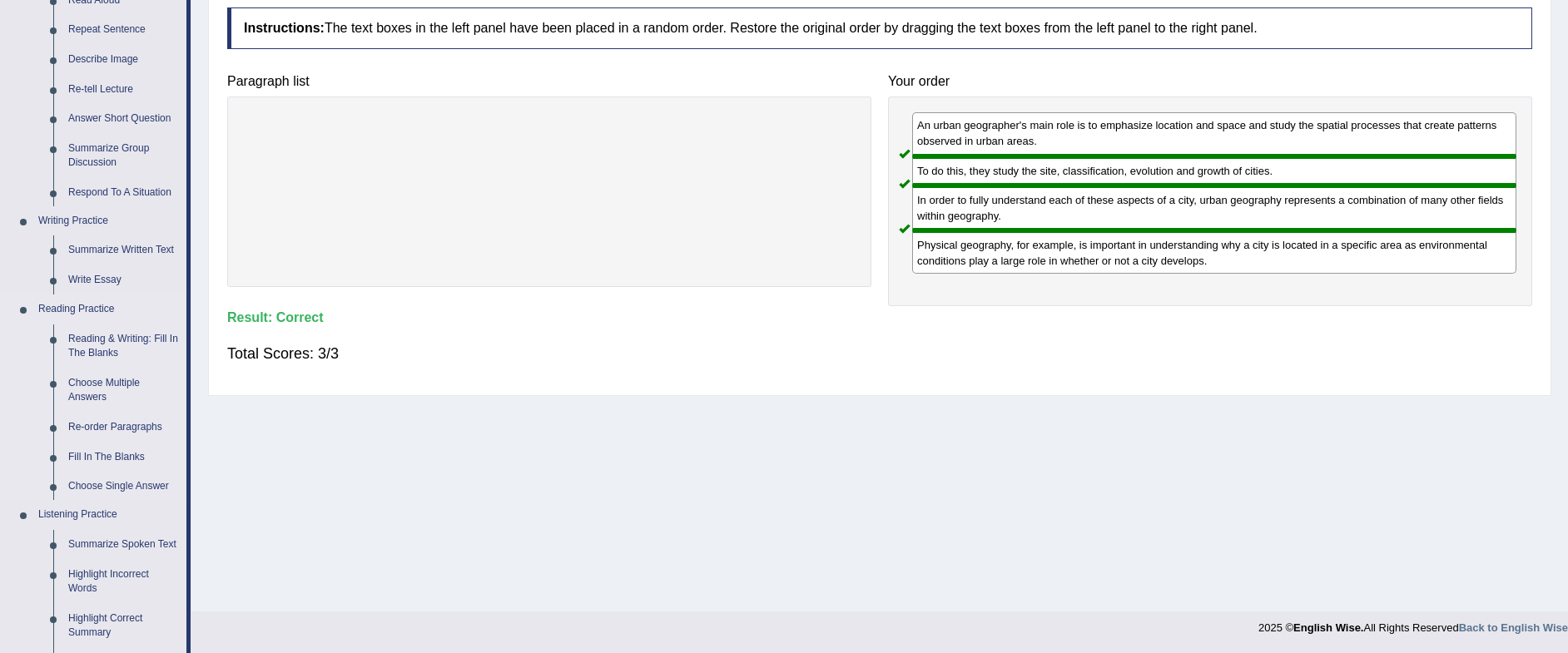
click at [118, 159] on ul "Speaking Practice Read Aloud Repeat Sentence Describe Image Re-tell Lecture Ans…" at bounding box center [94, 396] width 185 height 881
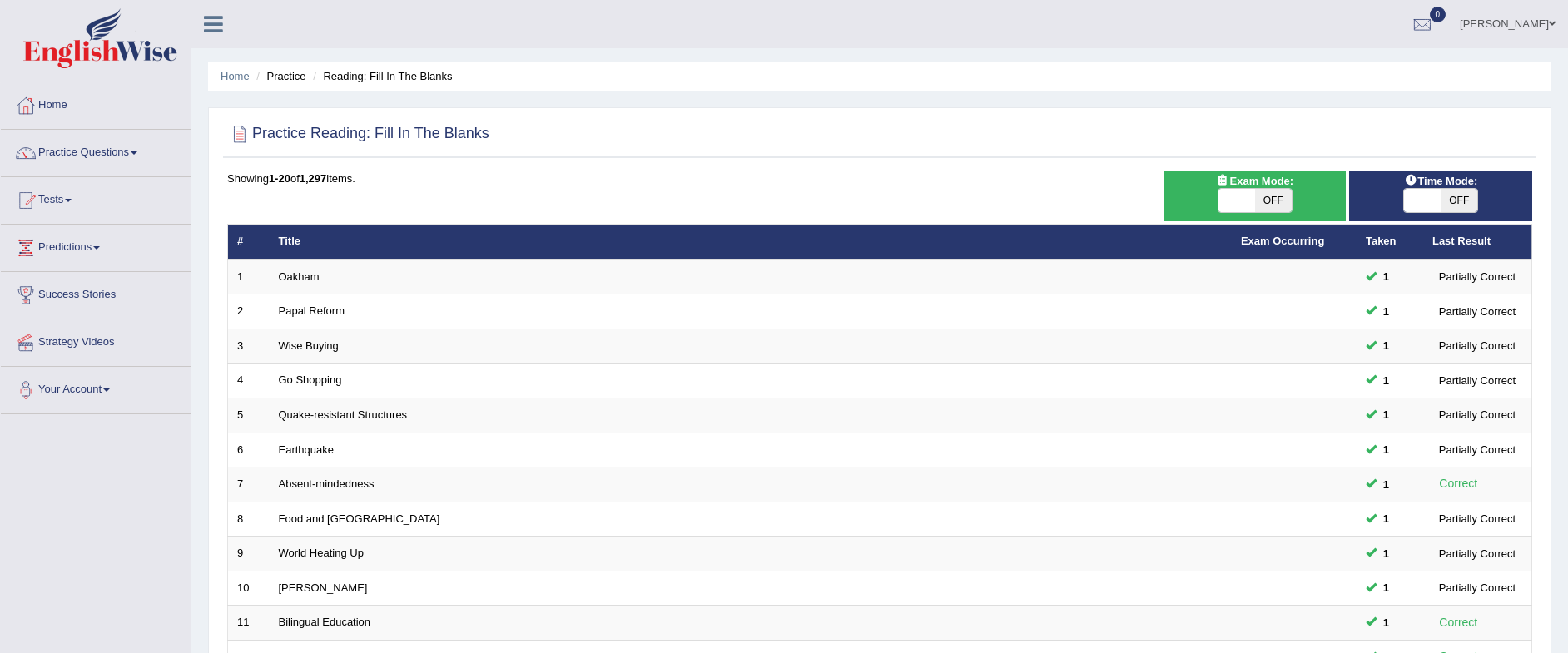
click at [115, 153] on link "Practice Questions" at bounding box center [95, 151] width 190 height 42
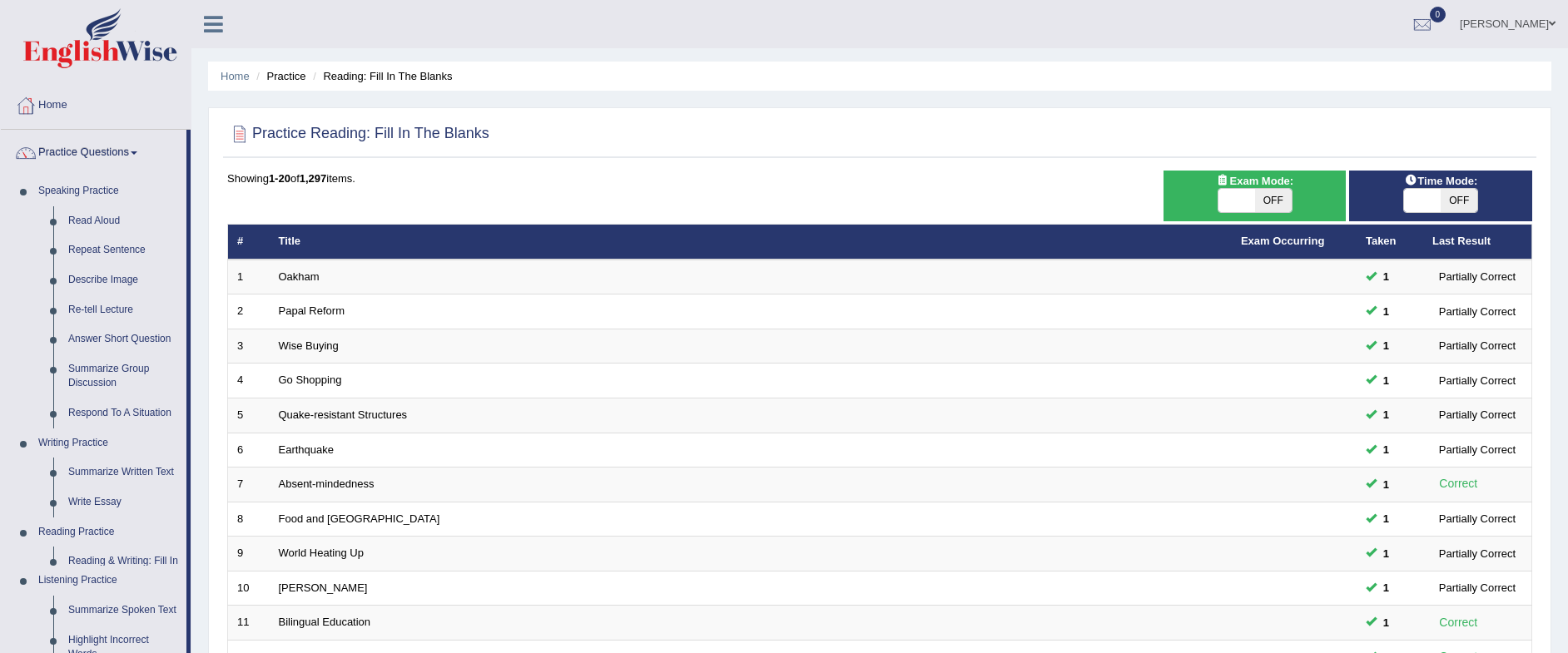
click at [116, 153] on link "Practice Questions" at bounding box center [94, 151] width 185 height 42
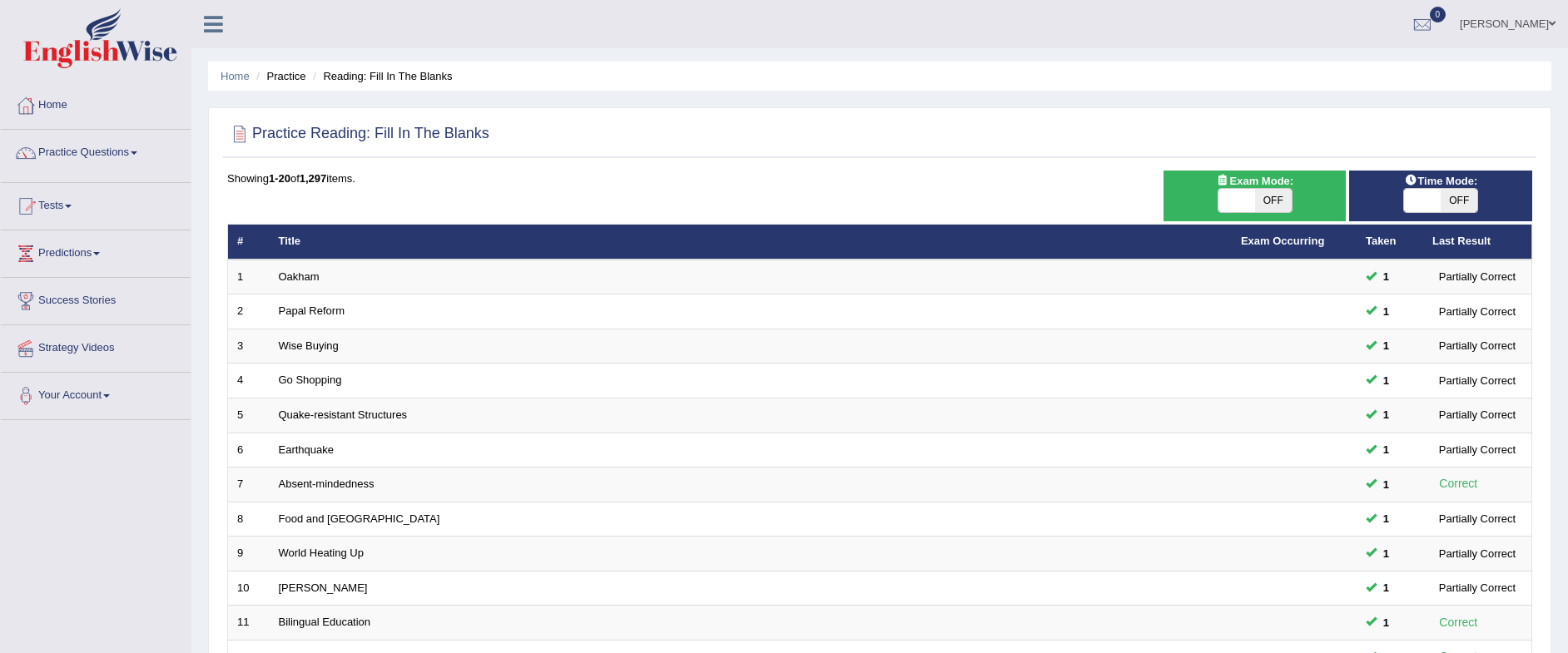
click at [116, 153] on link "Practice Questions" at bounding box center [95, 151] width 190 height 42
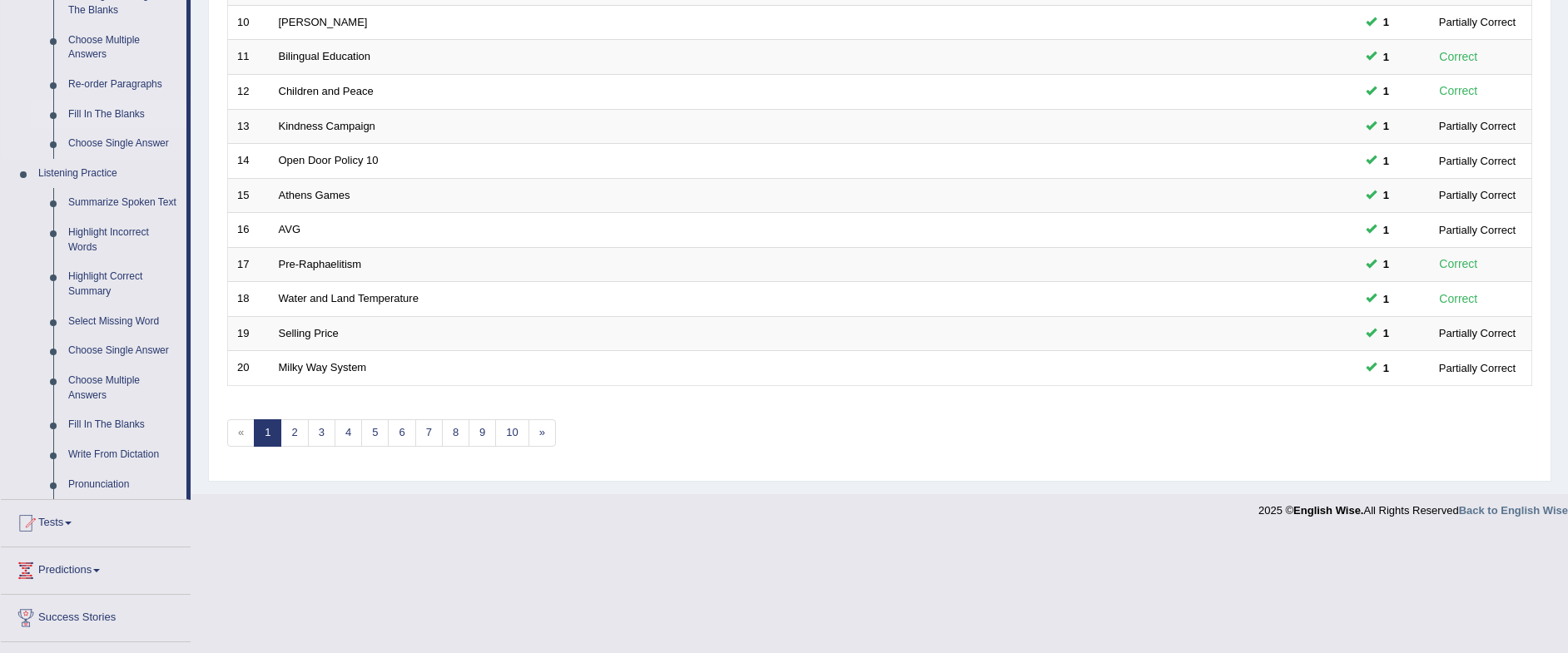
scroll to position [443, 0]
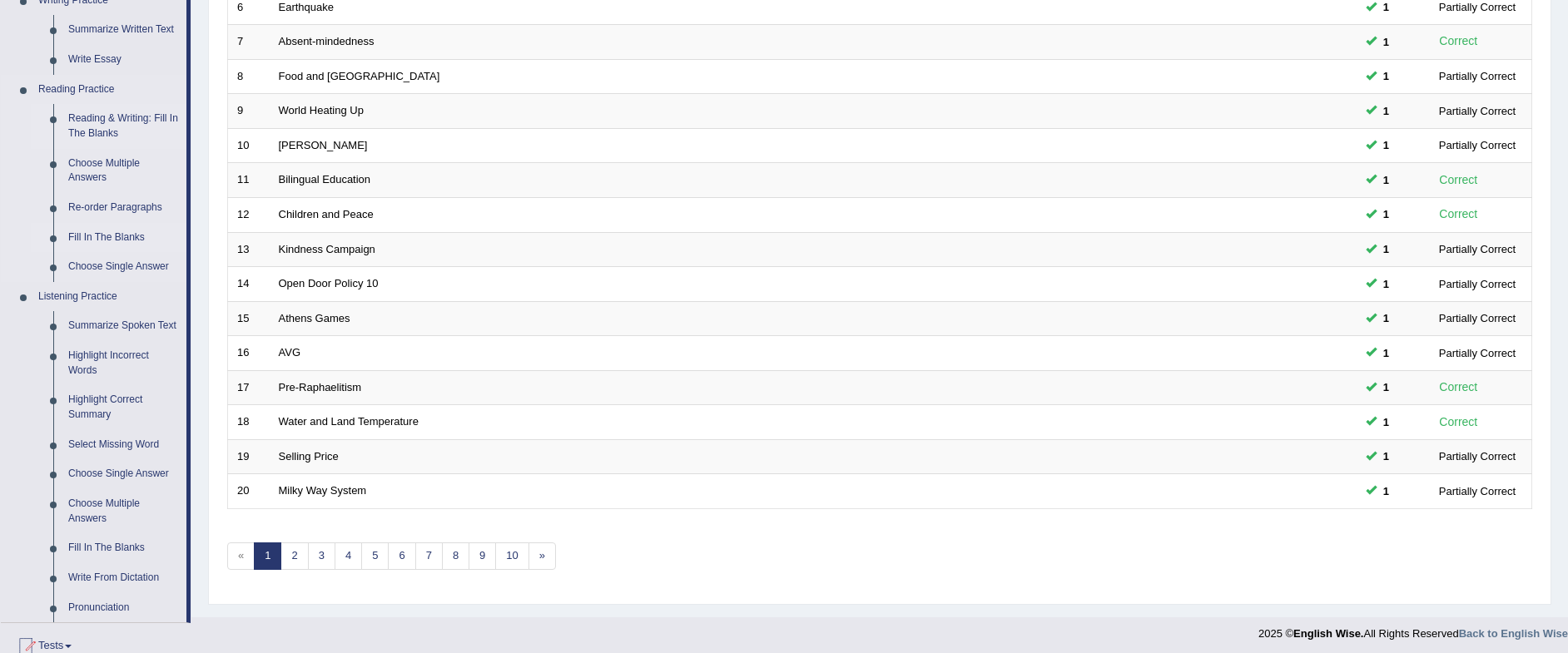
click at [112, 128] on link "Reading & Writing: Fill In The Blanks" at bounding box center [123, 127] width 126 height 45
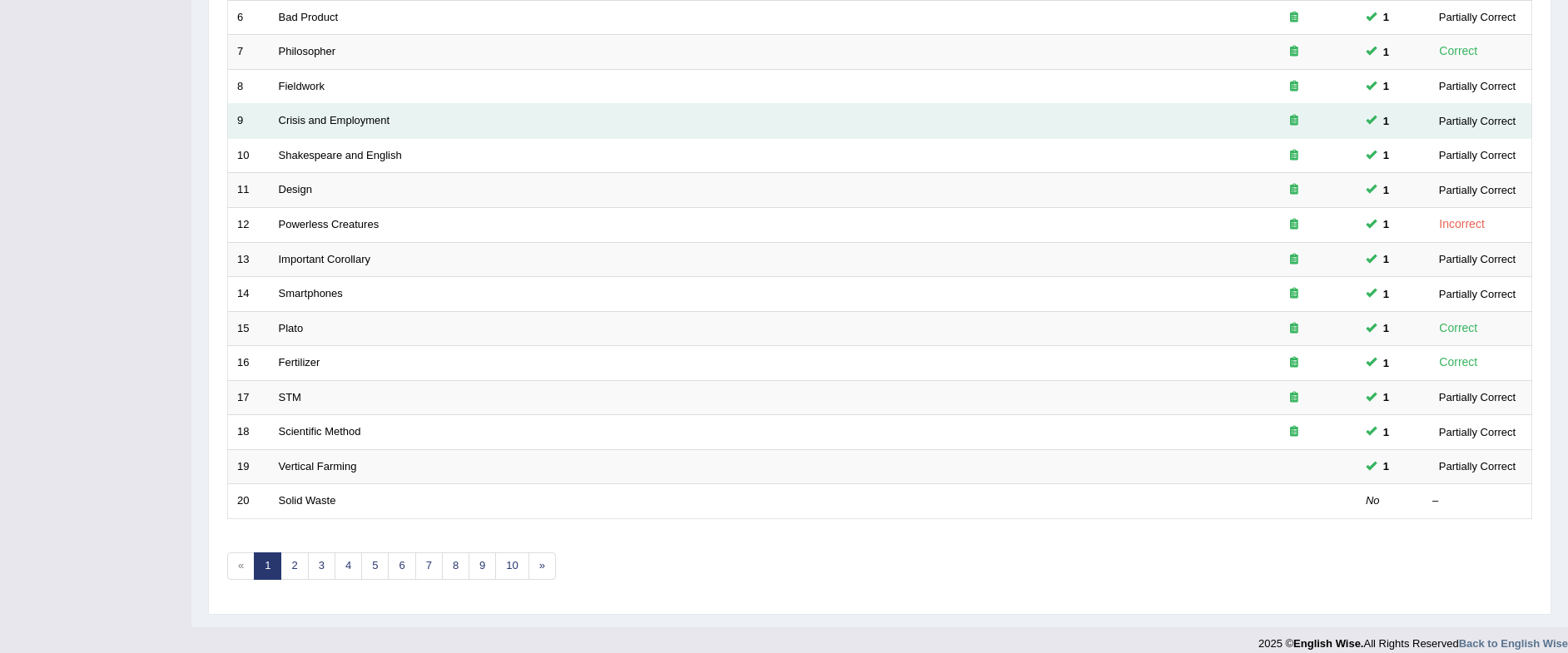
scroll to position [449, 0]
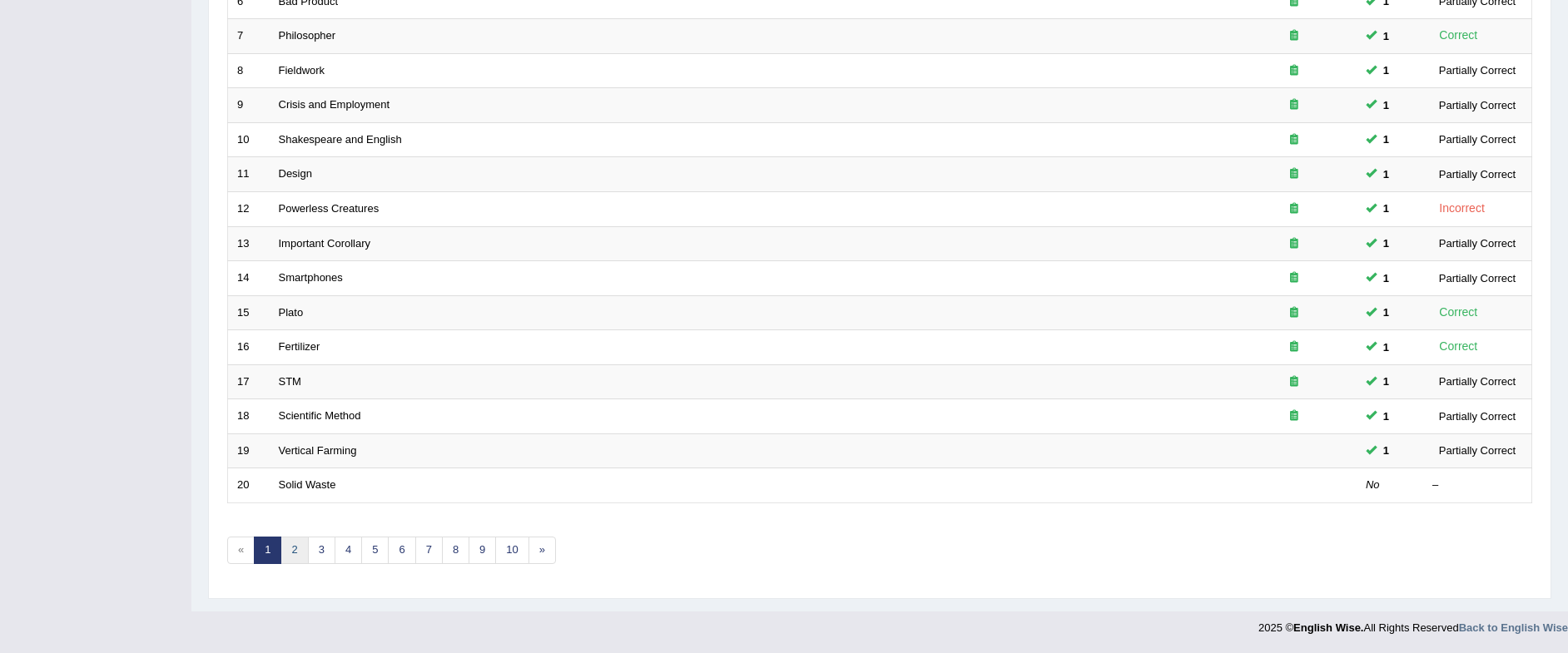
click at [293, 544] on link "2" at bounding box center [294, 551] width 28 height 28
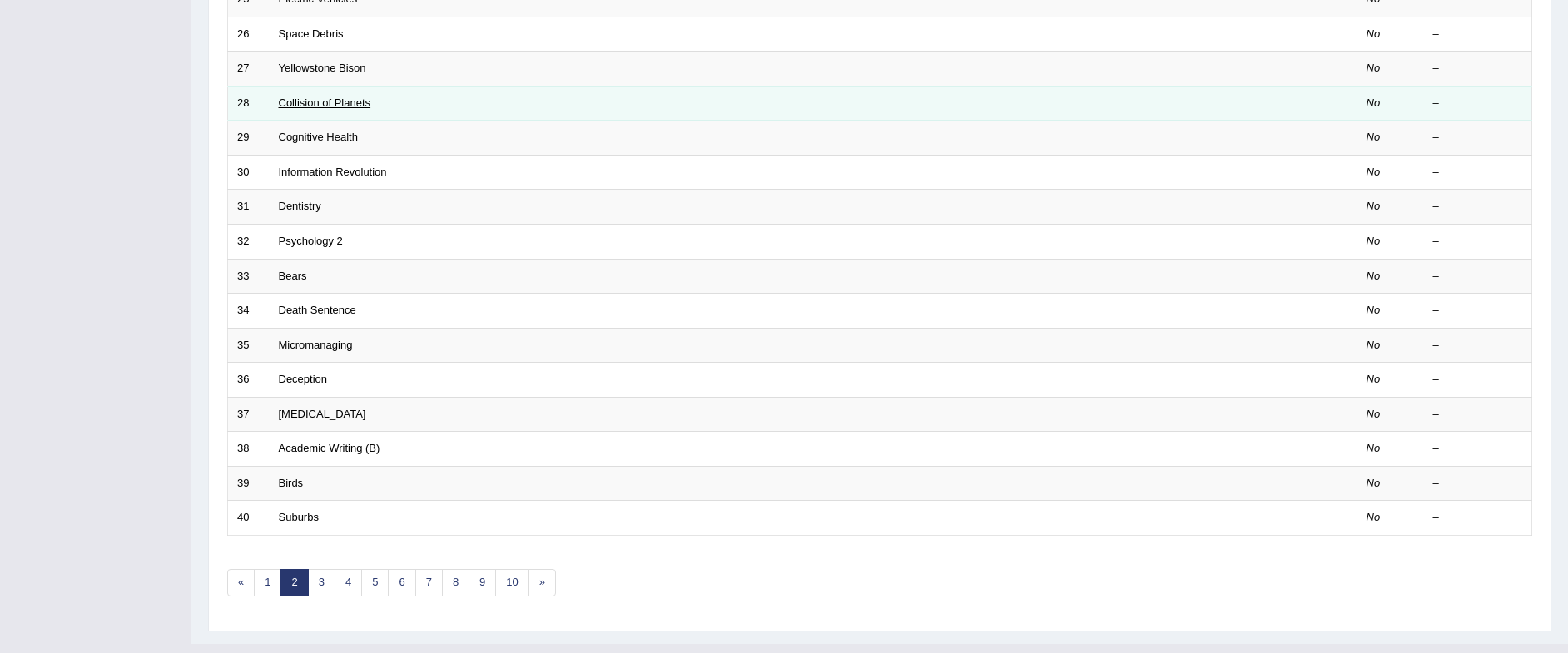
scroll to position [449, 0]
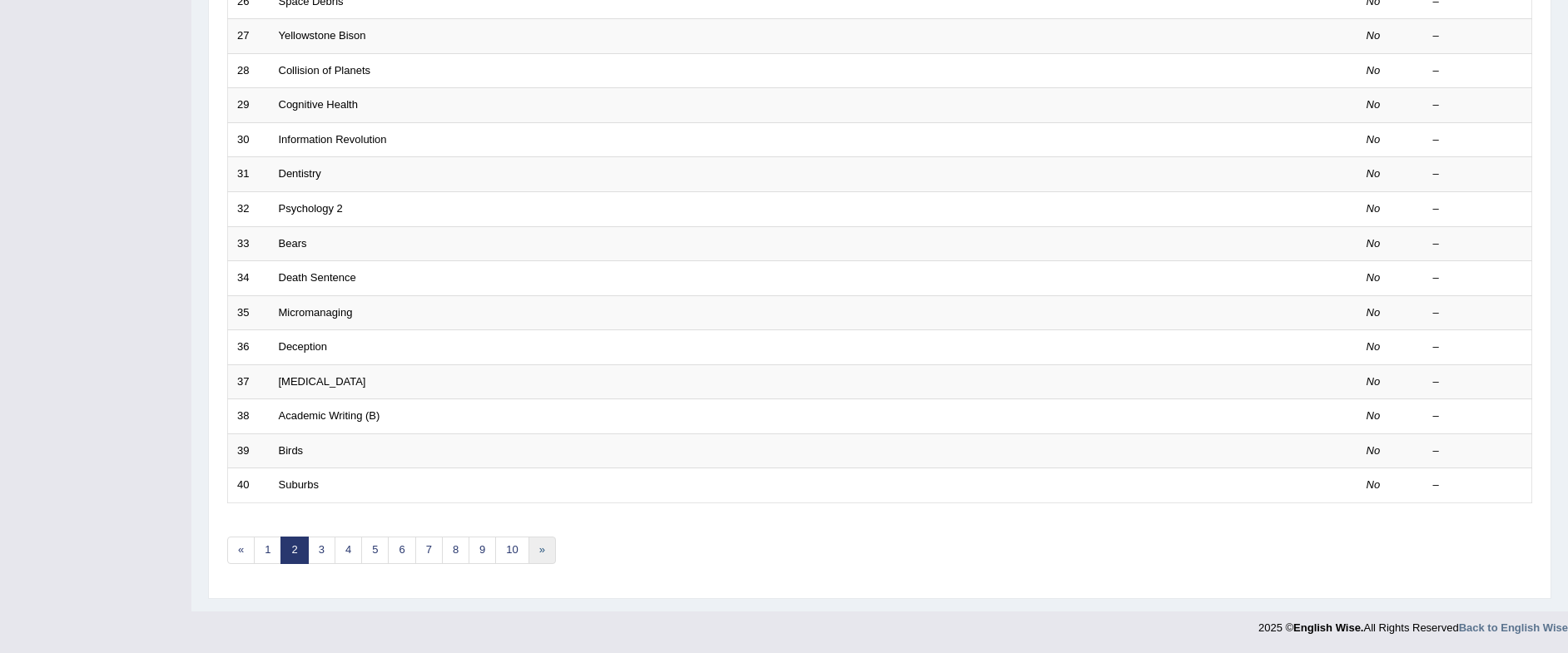
click at [543, 551] on link "»" at bounding box center [542, 551] width 28 height 28
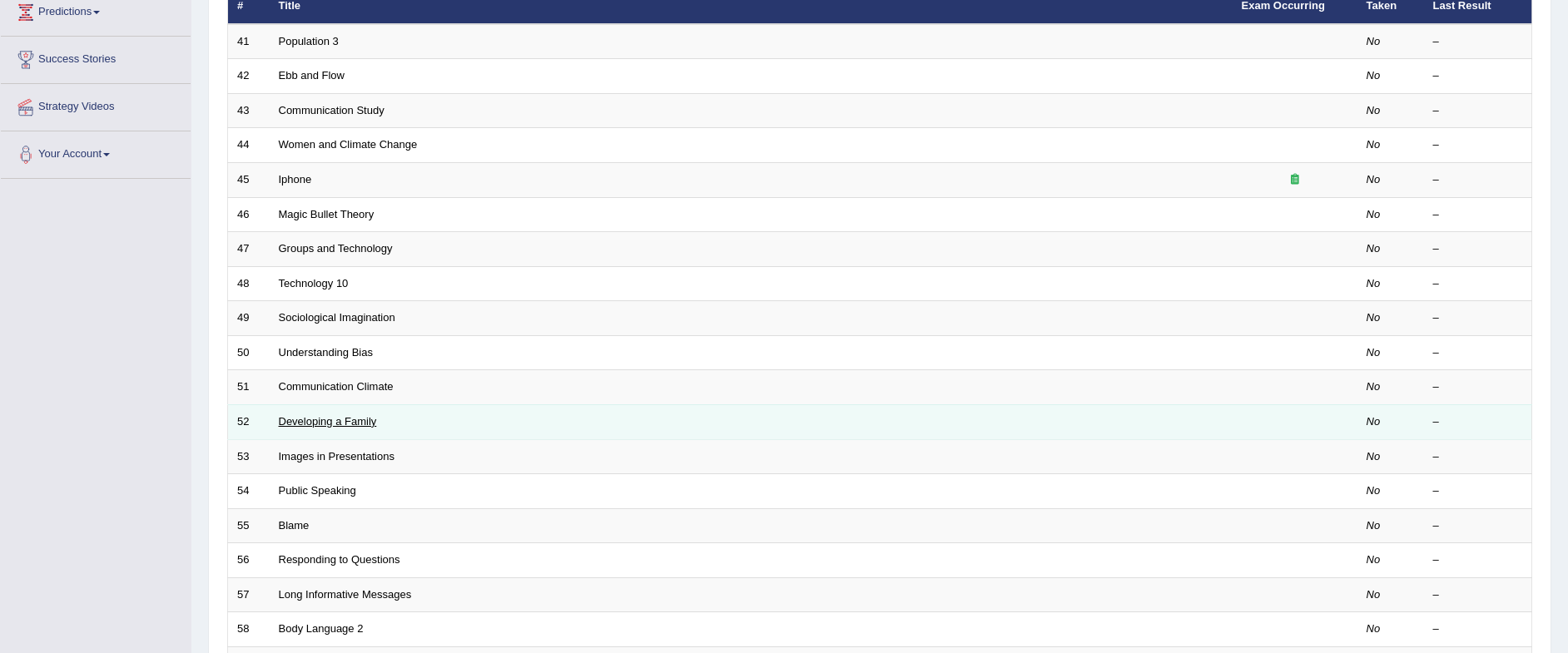
scroll to position [449, 0]
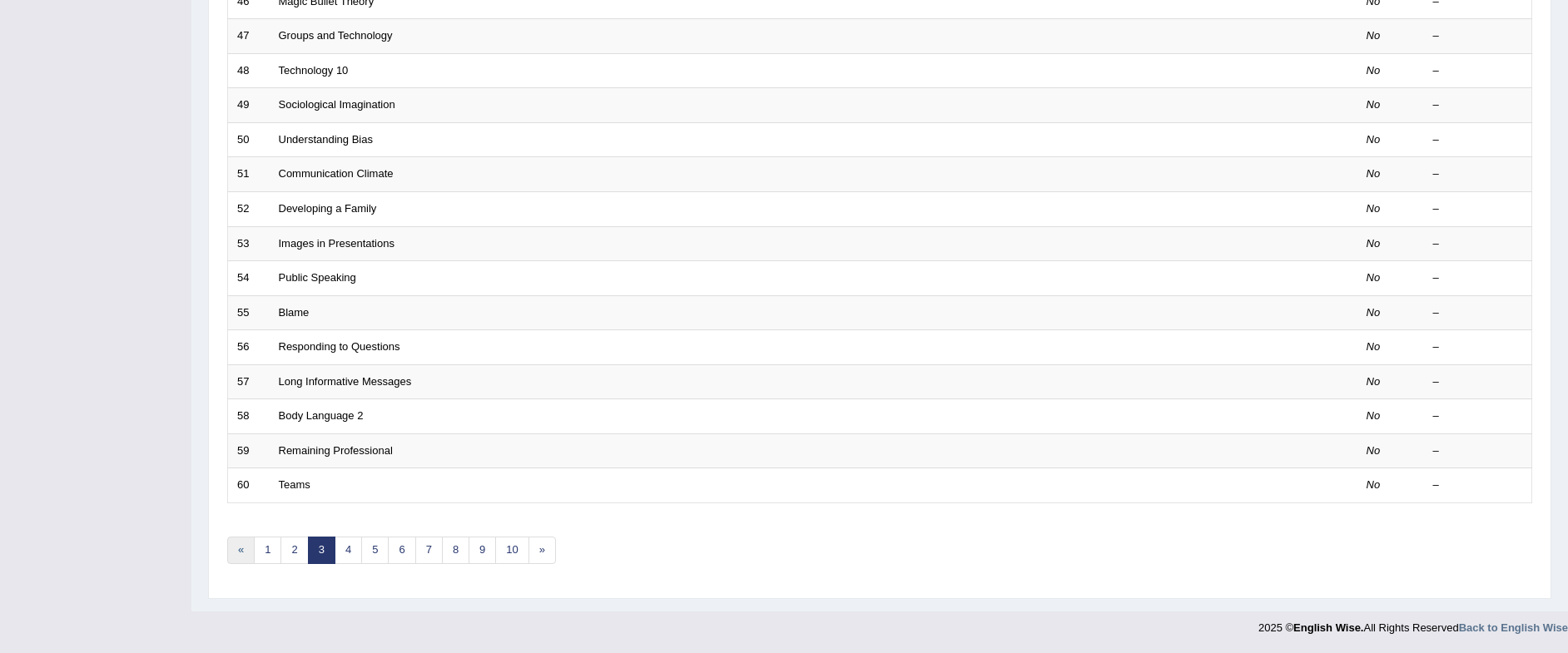
click at [250, 560] on link "«" at bounding box center [241, 551] width 28 height 28
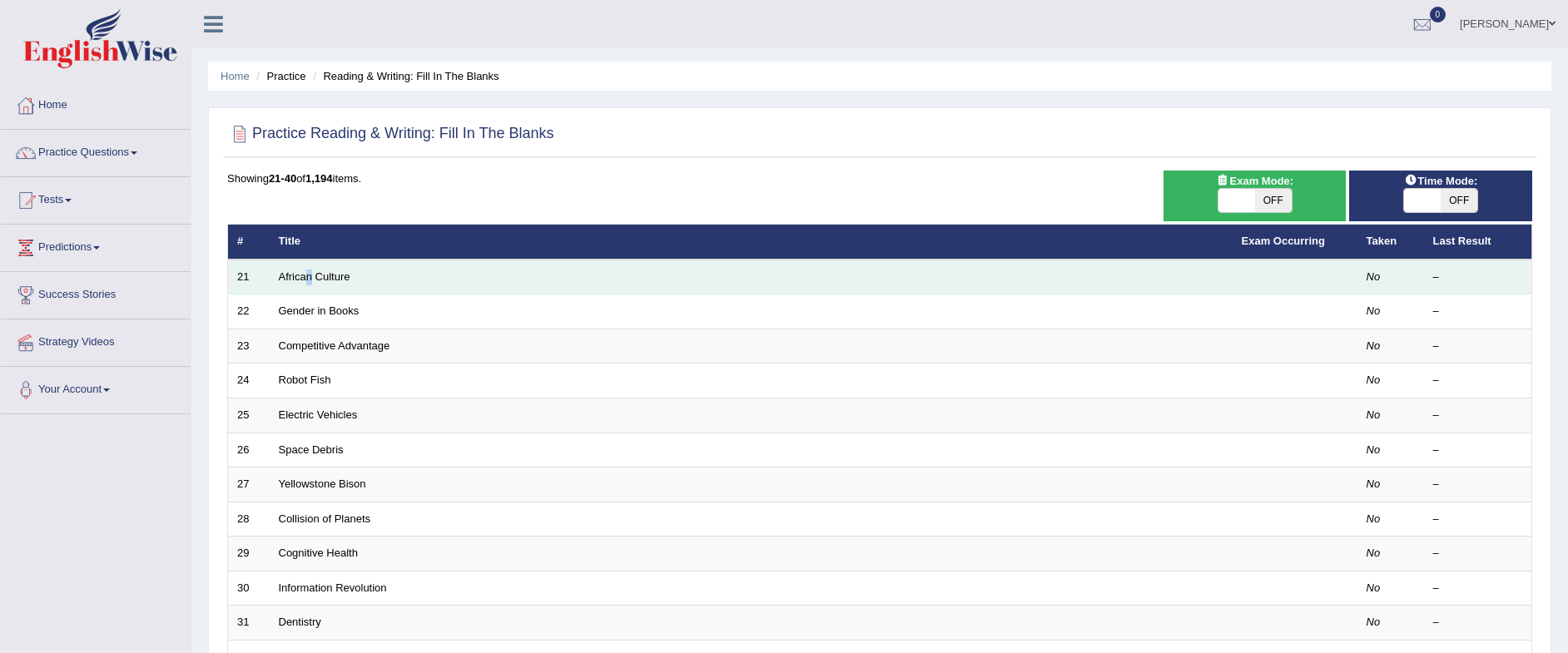
click at [310, 290] on td "African Culture" at bounding box center [751, 277] width 963 height 35
click at [304, 272] on link "African Culture" at bounding box center [314, 277] width 71 height 12
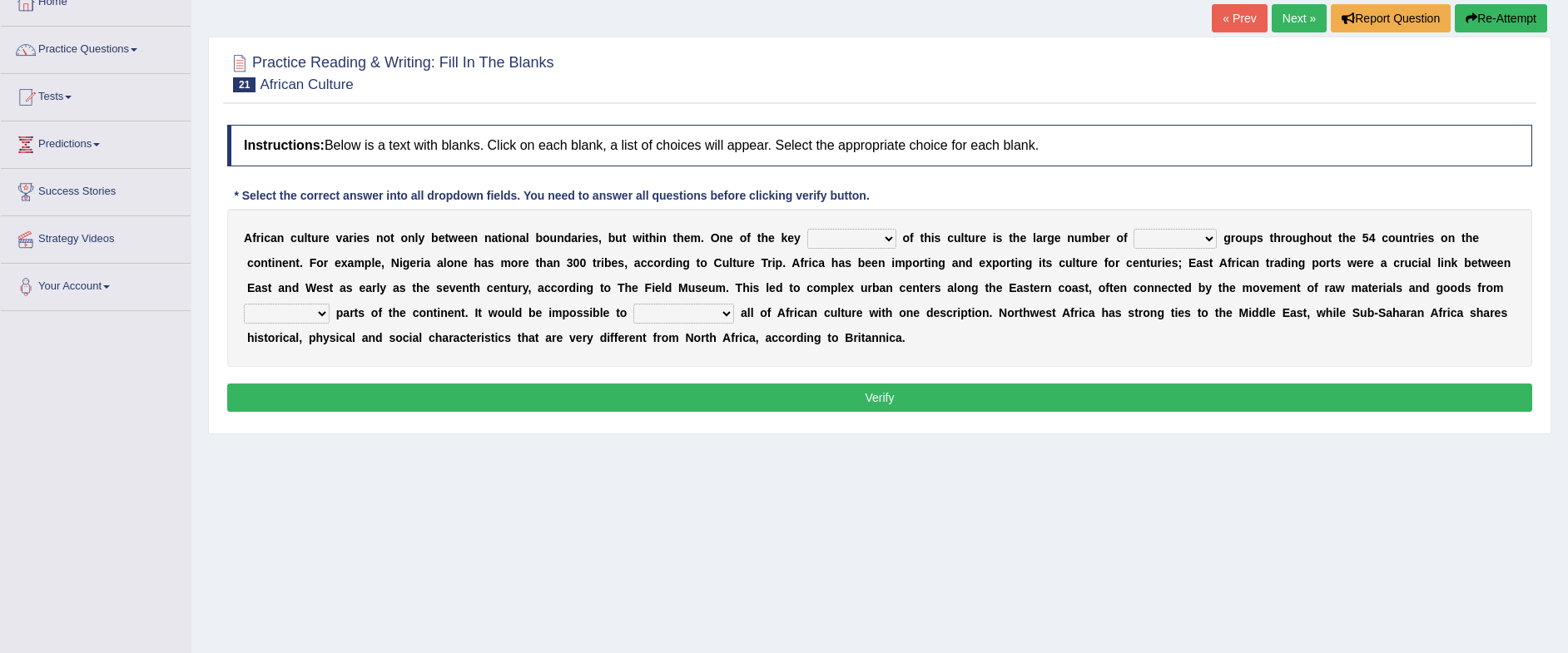
scroll to position [104, 0]
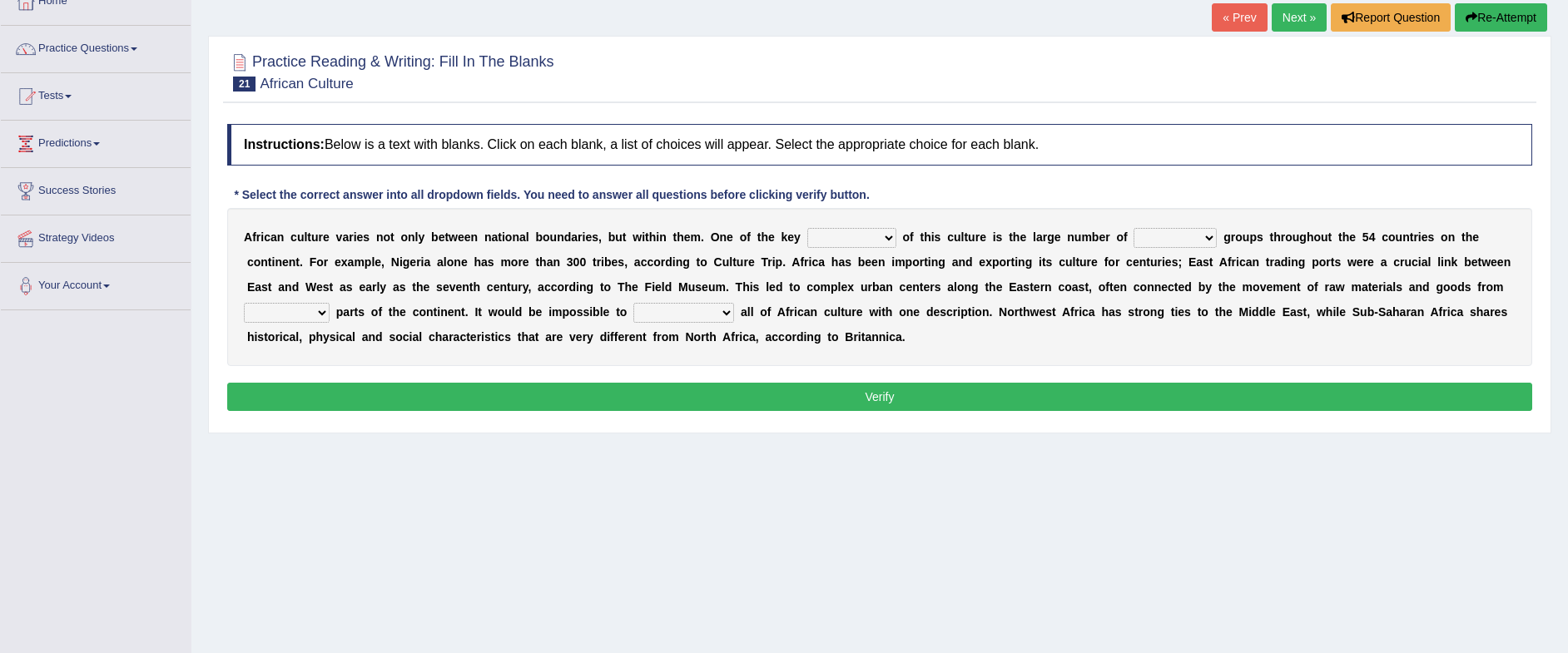
click at [894, 241] on select "conjectures features issues doubts" at bounding box center [852, 238] width 89 height 20
select select "features"
click at [807, 228] on select "conjectures features issues doubts" at bounding box center [852, 238] width 89 height 20
click at [1213, 234] on select "ethic ethnic eugenic epic" at bounding box center [1175, 238] width 83 height 20
select select "ethic"
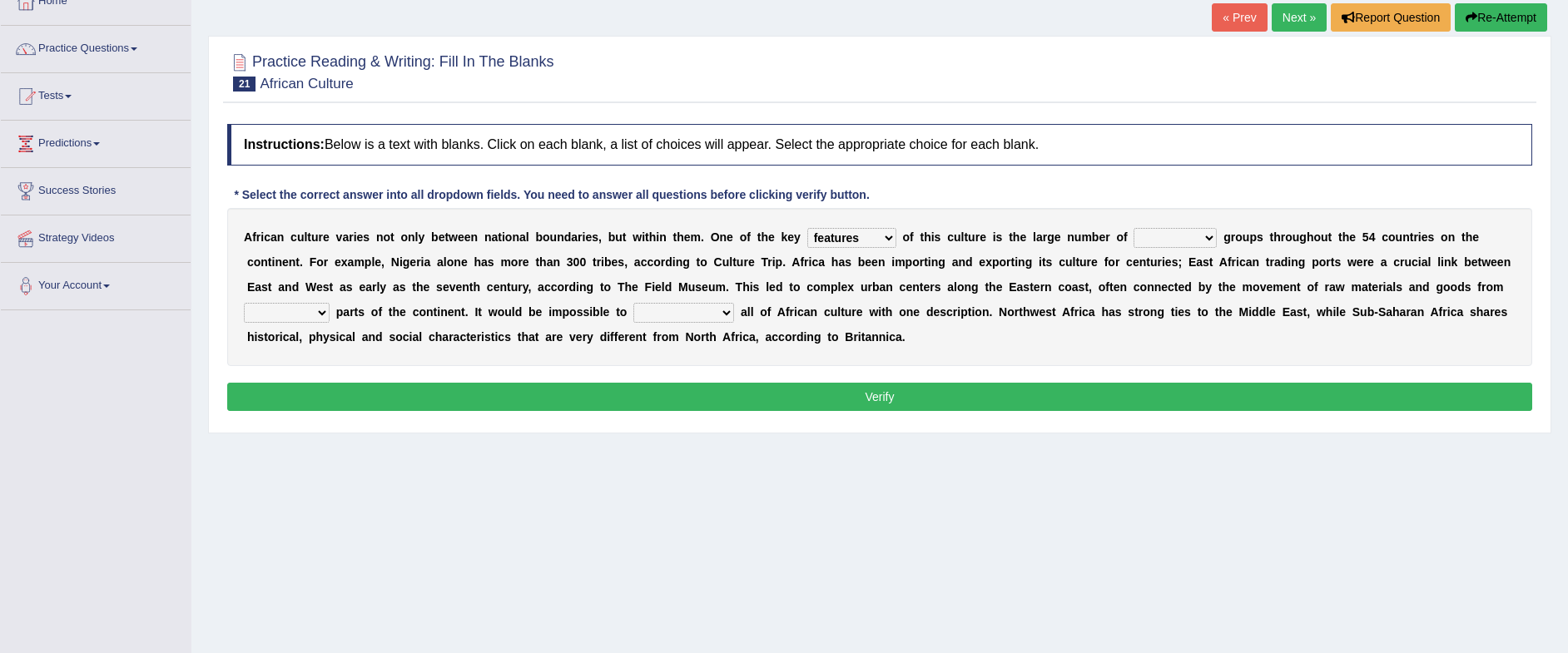
click at [1136, 228] on select "ethic ethnic eugenic epic" at bounding box center [1175, 238] width 83 height 20
click at [325, 310] on select "forelocked interlocked unlocked landlocked" at bounding box center [287, 313] width 86 height 20
select select "interlocked"
click at [244, 303] on select "forelocked interlocked unlocked landlocked" at bounding box center [287, 313] width 86 height 20
click at [317, 316] on select "forelocked interlocked unlocked landlocked" at bounding box center [287, 313] width 86 height 20
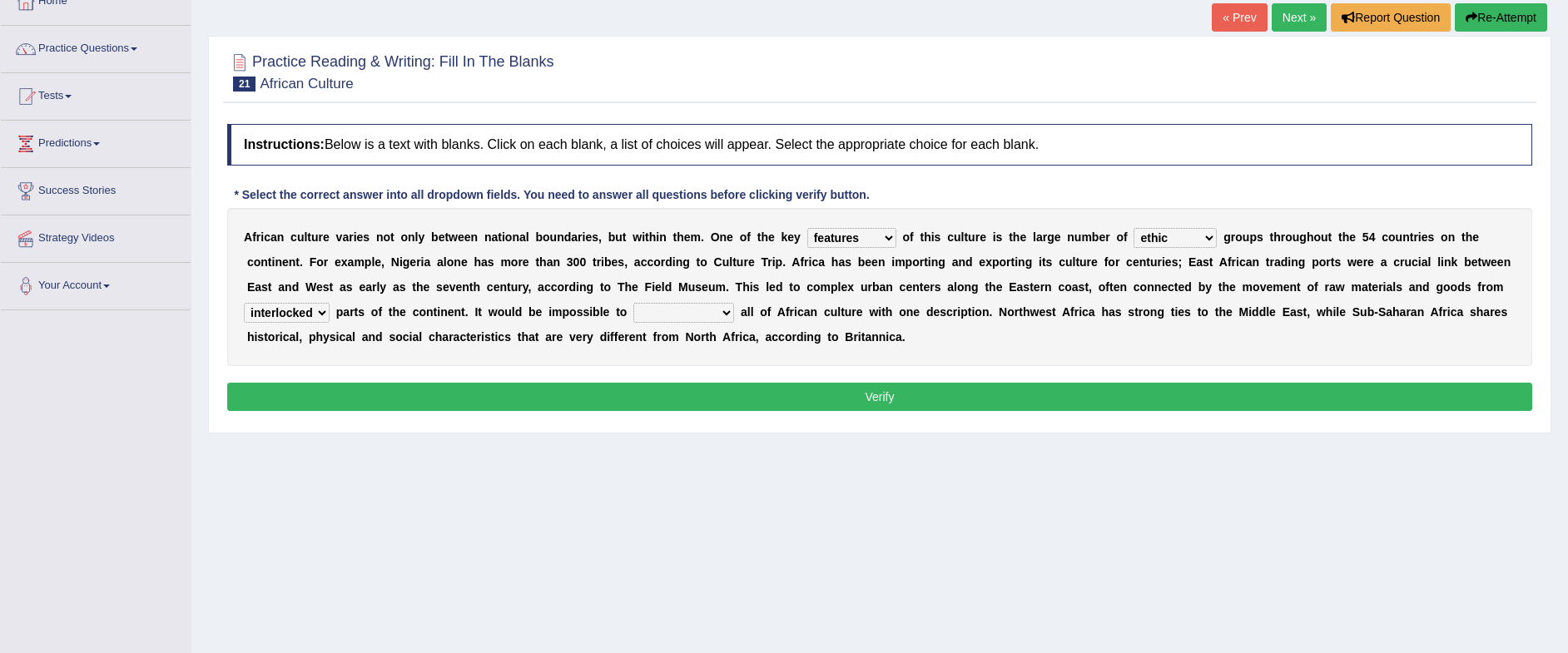
click at [519, 370] on div "Instructions: Below is a text with blanks. Click on each blank, a list of choic…" at bounding box center [879, 270] width 1313 height 309
click at [730, 309] on select "characterize conceptualize symbolize synthesize" at bounding box center [683, 313] width 101 height 20
click at [636, 303] on select "characterize conceptualize symbolize synthesize" at bounding box center [683, 313] width 101 height 20
click at [729, 315] on select "characterize conceptualize symbolize synthesize" at bounding box center [683, 313] width 101 height 20
select select "characterize"
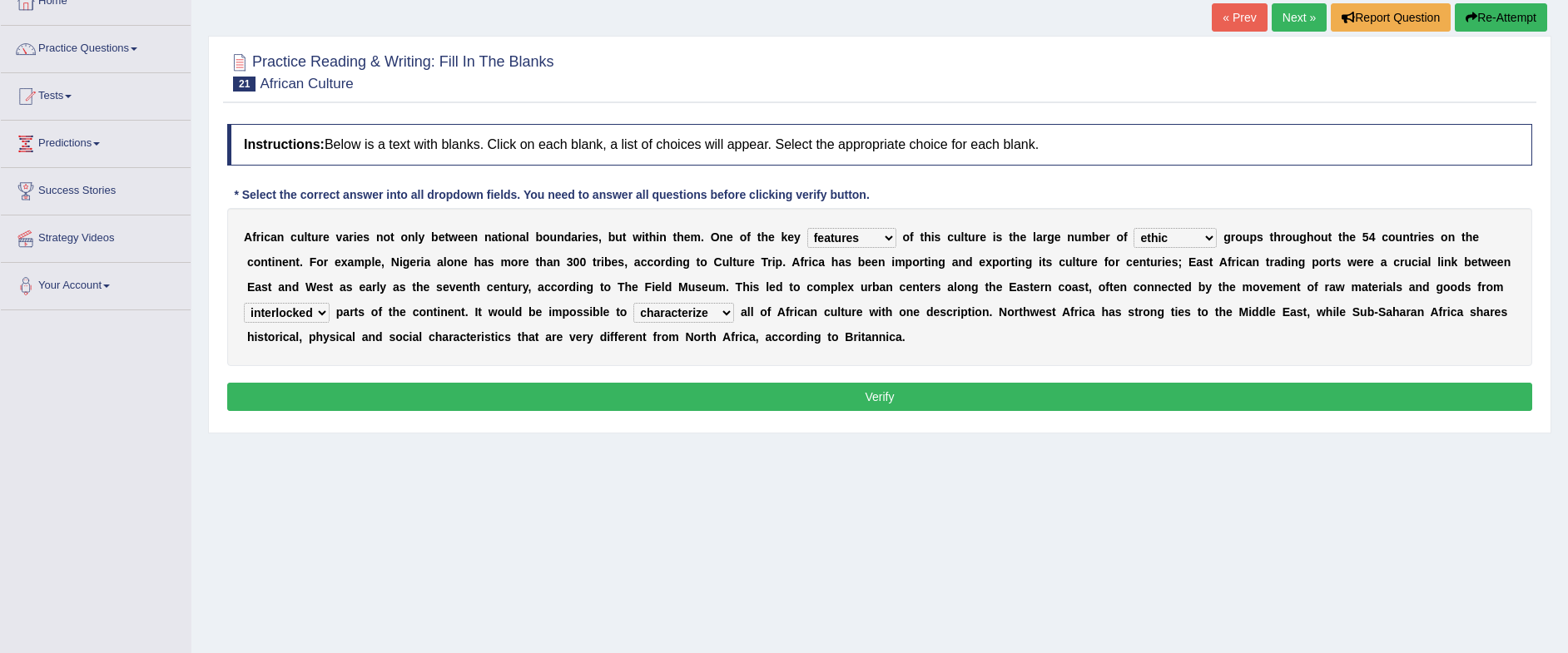
click at [636, 303] on select "characterize conceptualize symbolize synthesize" at bounding box center [683, 313] width 101 height 20
click at [726, 393] on button "Verify" at bounding box center [879, 397] width 1305 height 29
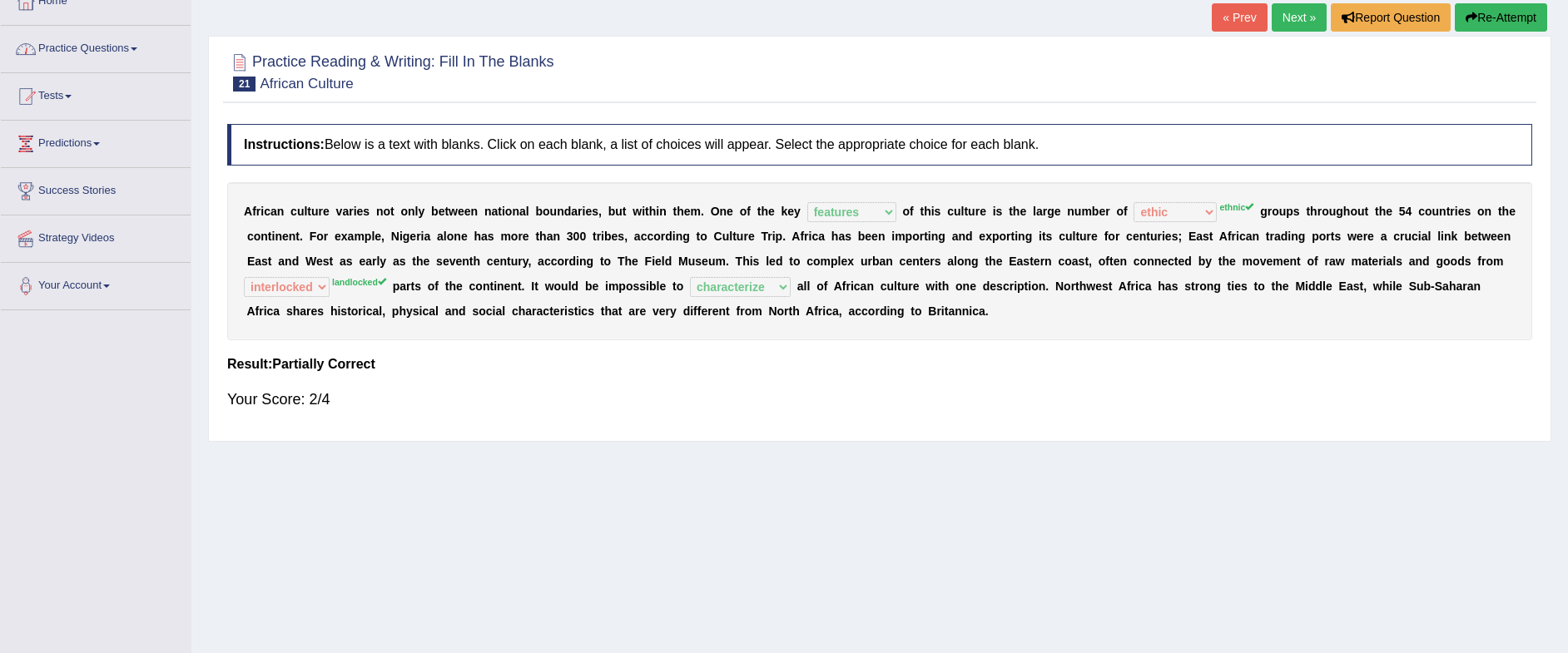
click at [1302, 4] on link "Next »" at bounding box center [1300, 18] width 55 height 29
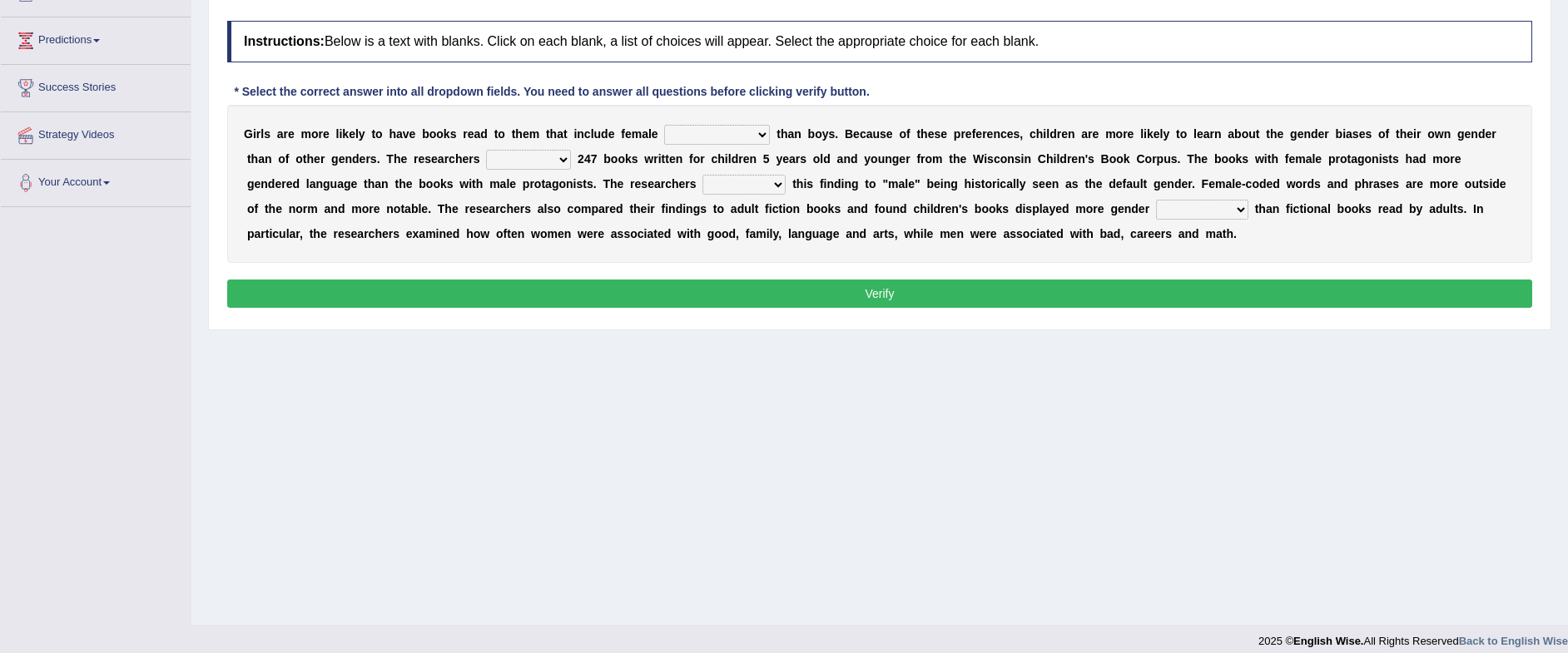
scroll to position [208, 0]
click at [767, 130] on select "protagonists cosmogonists agonists expressionists" at bounding box center [717, 134] width 106 height 20
click at [867, 137] on b "c" at bounding box center [862, 133] width 6 height 13
click at [568, 159] on select "hydrolyzed paralyzed catalyzed analyzed" at bounding box center [528, 159] width 85 height 20
select select "analyzed"
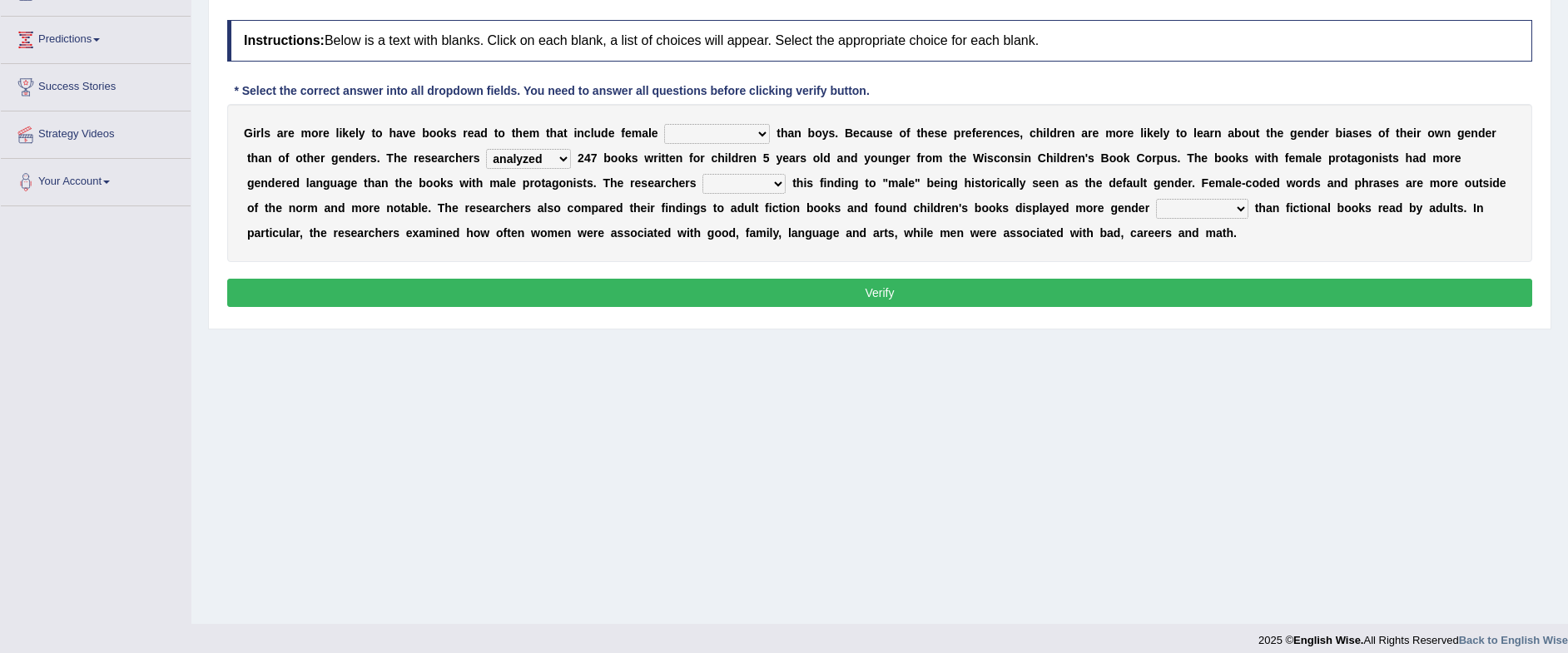
click at [486, 149] on select "hydrolyzed paralyzed catalyzed analyzed" at bounding box center [528, 159] width 85 height 20
click at [757, 132] on select "protagonists cosmogonists agonists expressionists" at bounding box center [717, 134] width 106 height 20
click at [665, 124] on select "protagonists cosmogonists agonists expressionists" at bounding box center [717, 134] width 106 height 20
click at [755, 130] on select "protagonists cosmogonists agonists expressionists" at bounding box center [717, 134] width 106 height 20
select select "protagonists"
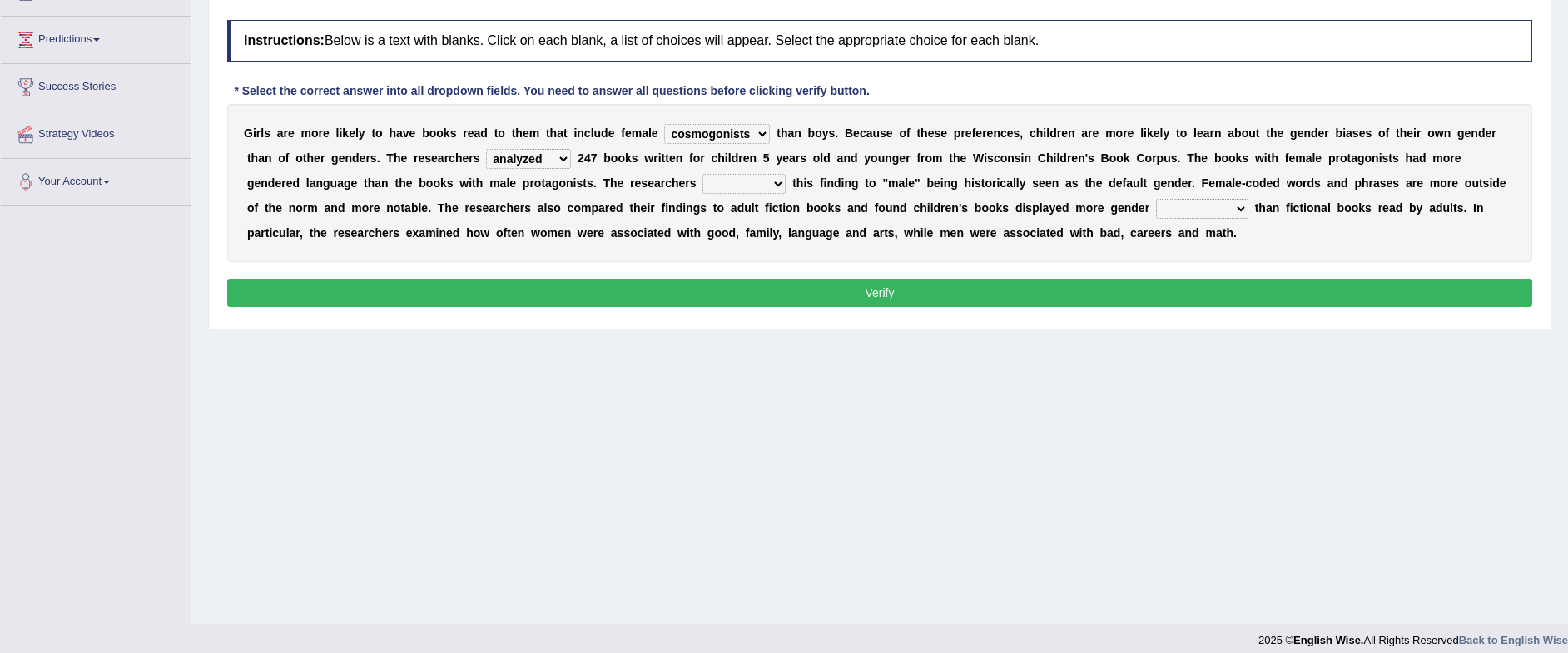
click at [665, 124] on select "protagonists cosmogonists agonists expressionists" at bounding box center [717, 134] width 106 height 20
click at [558, 165] on select "hydrolyzed paralyzed catalyzed analyzed" at bounding box center [528, 159] width 85 height 20
click at [612, 194] on div "G i r l s a r e m o r e l i k e l y t o h a v e b o o k s r e a d t o t h e m t…" at bounding box center [879, 184] width 1305 height 159
click at [767, 184] on select "contribute tribute distribute attribute" at bounding box center [744, 184] width 83 height 20
select select "contribute"
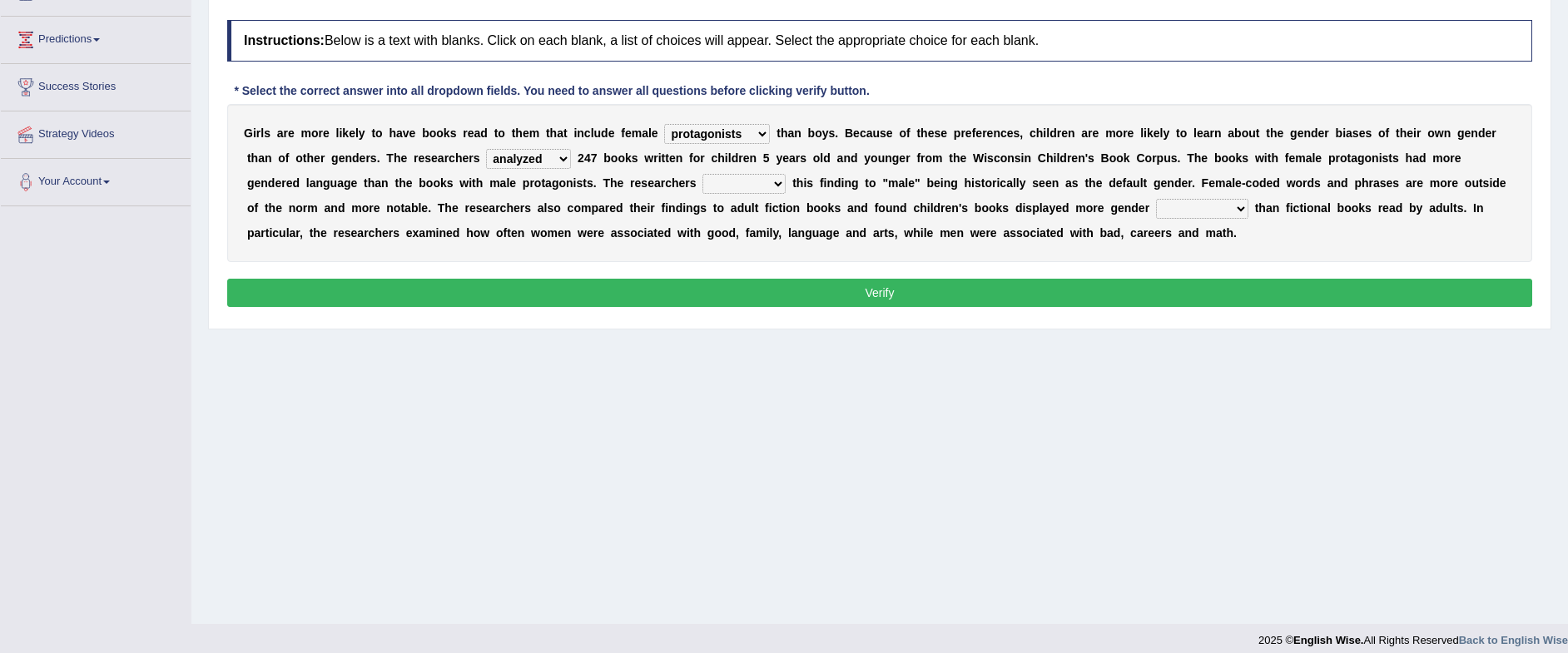
click at [703, 174] on select "contribute tribute distribute attribute" at bounding box center [744, 184] width 83 height 20
click at [1243, 205] on select "stereotypes teletypes prototypes electrotypes" at bounding box center [1203, 208] width 93 height 20
click at [1156, 199] on select "stereotypes teletypes prototypes electrotypes" at bounding box center [1203, 208] width 93 height 20
click at [1117, 306] on div "Instructions: Below is a text with blanks. Click on each blank, a list of choic…" at bounding box center [879, 166] width 1313 height 309
click at [1236, 208] on select "stereotypes teletypes prototypes electrotypes" at bounding box center [1203, 208] width 93 height 20
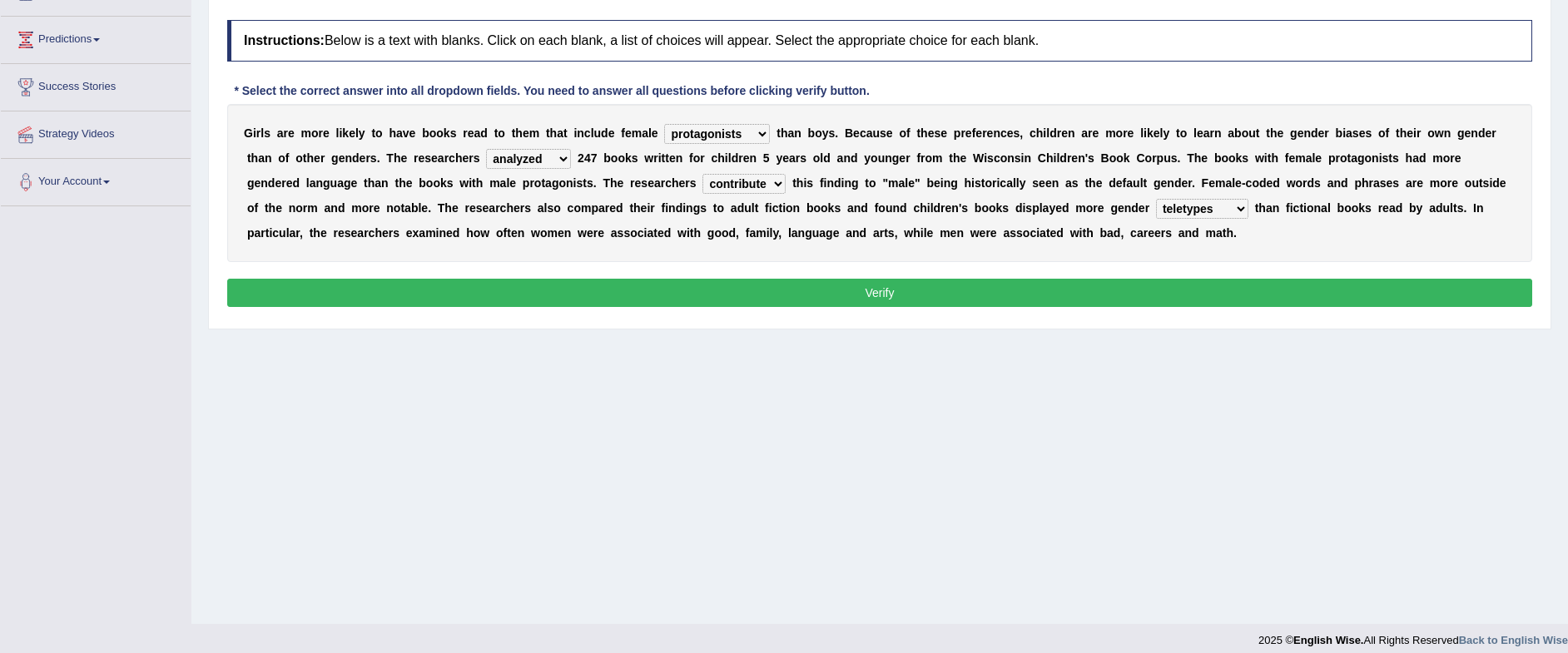
select select "stereotypes"
click at [1156, 199] on select "stereotypes teletypes prototypes electrotypes" at bounding box center [1203, 208] width 93 height 20
click at [1187, 298] on button "Verify" at bounding box center [879, 293] width 1305 height 29
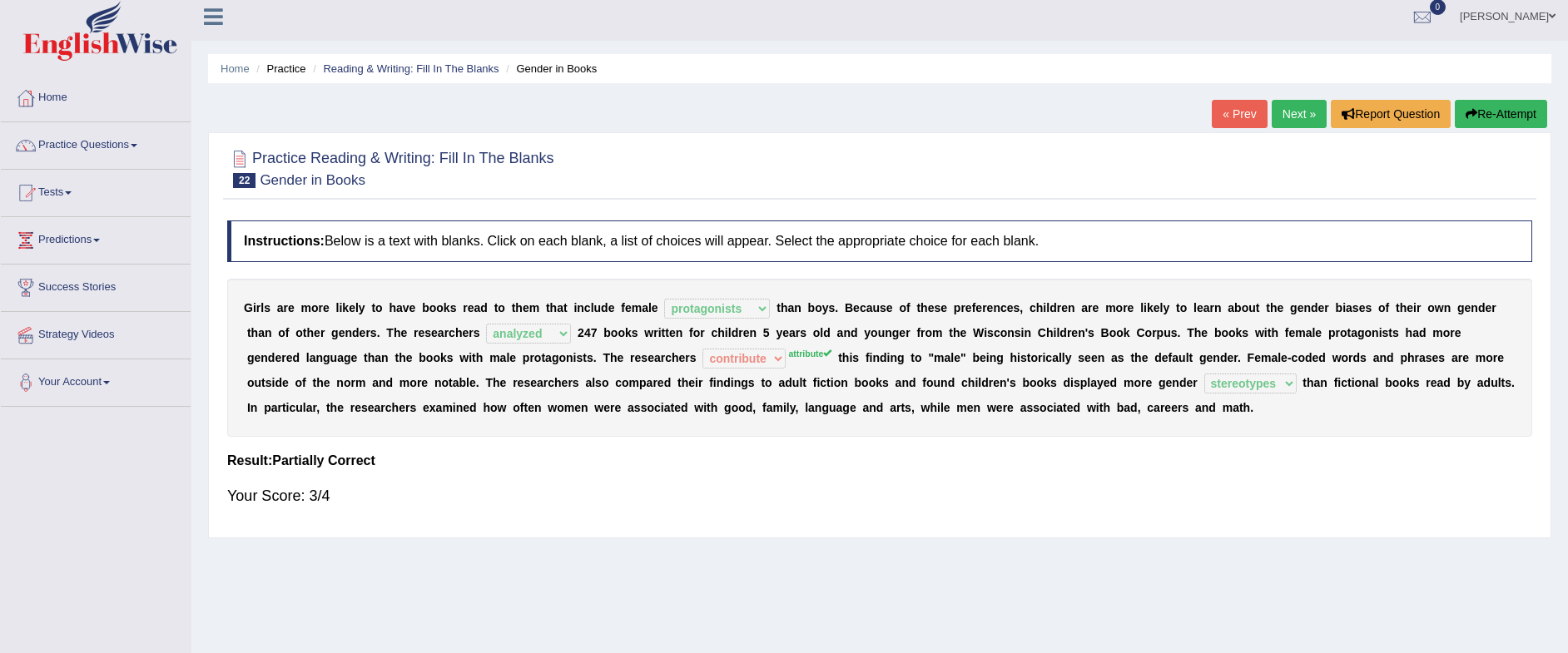
scroll to position [0, 0]
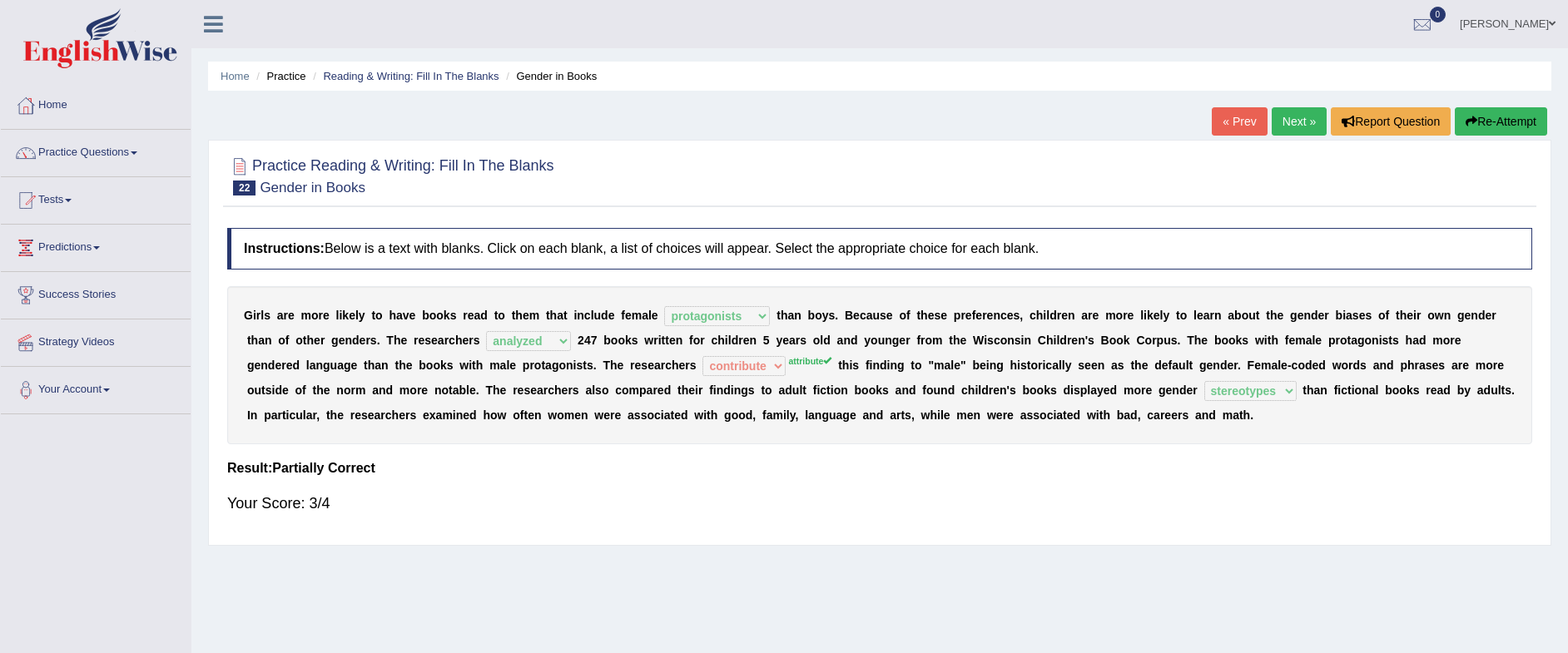
click at [1297, 127] on link "Next »" at bounding box center [1300, 122] width 55 height 29
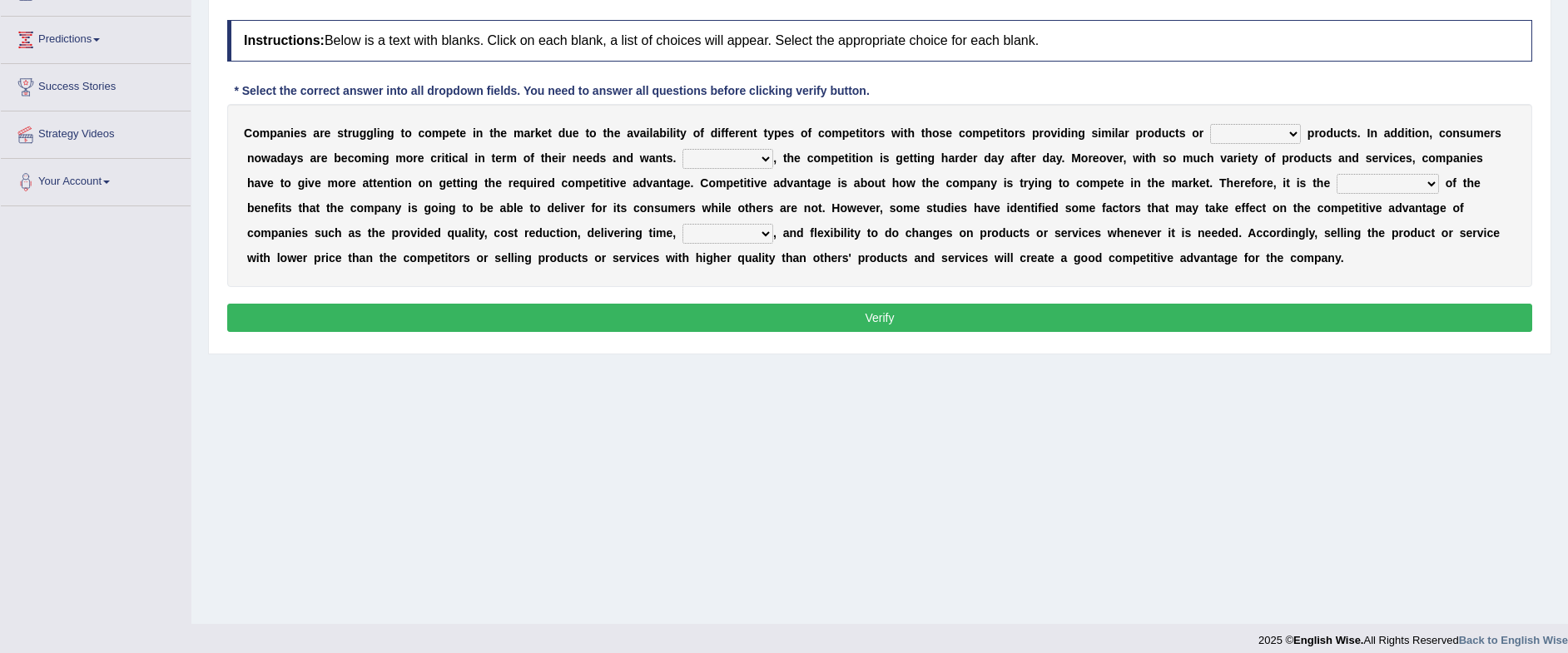
click at [1291, 129] on select "constitution restitution substitution institution" at bounding box center [1256, 134] width 91 height 20
select select "substitution"
click at [1211, 124] on select "constitution restitution substitution institution" at bounding box center [1256, 134] width 91 height 20
click at [763, 159] on select "However Instead Additionally Therefore" at bounding box center [728, 159] width 91 height 20
select select "However"
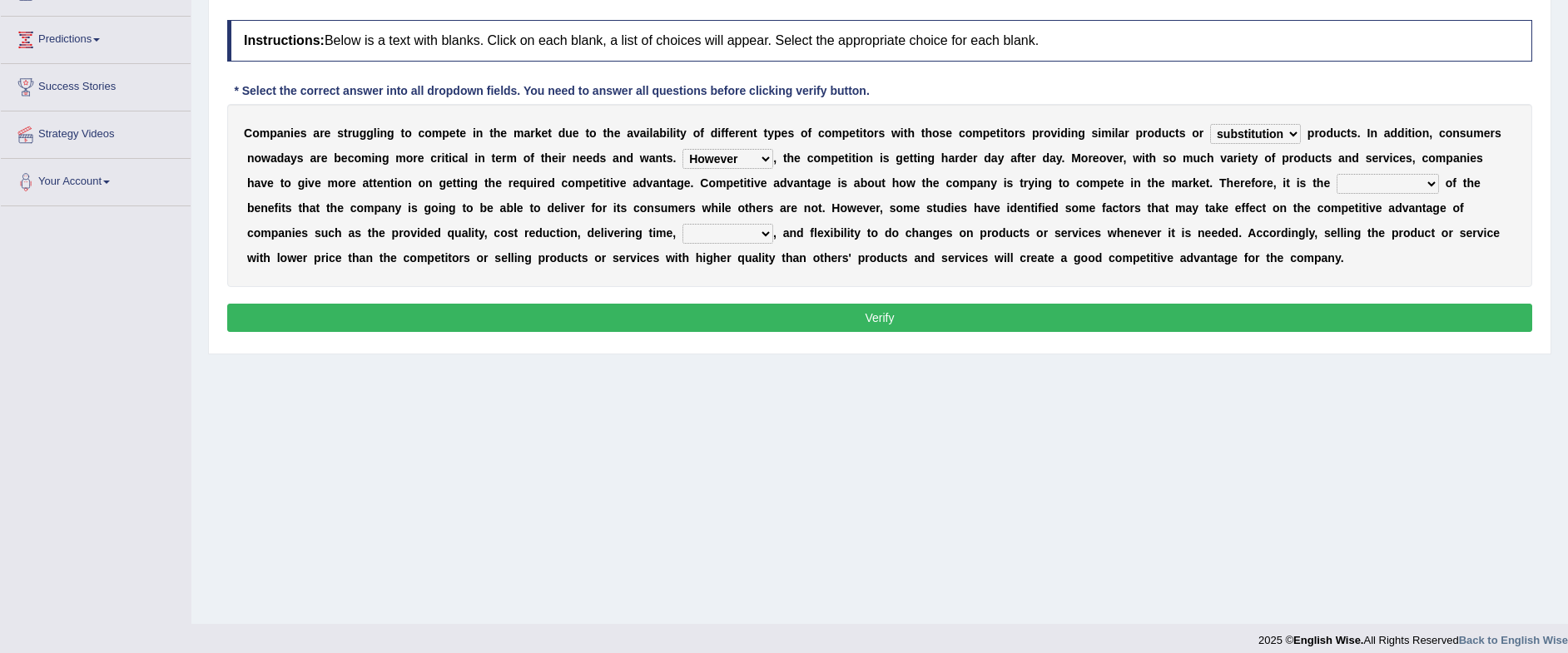
click at [682, 149] on select "However Instead Additionally Therefore" at bounding box center [728, 159] width 91 height 20
click at [764, 159] on select "However Instead Additionally Therefore" at bounding box center [728, 159] width 91 height 20
click at [1412, 183] on select "dissemination ordination determination incarnation" at bounding box center [1388, 184] width 102 height 20
click at [1346, 184] on select "dissemination ordination determination incarnation" at bounding box center [1388, 184] width 102 height 20
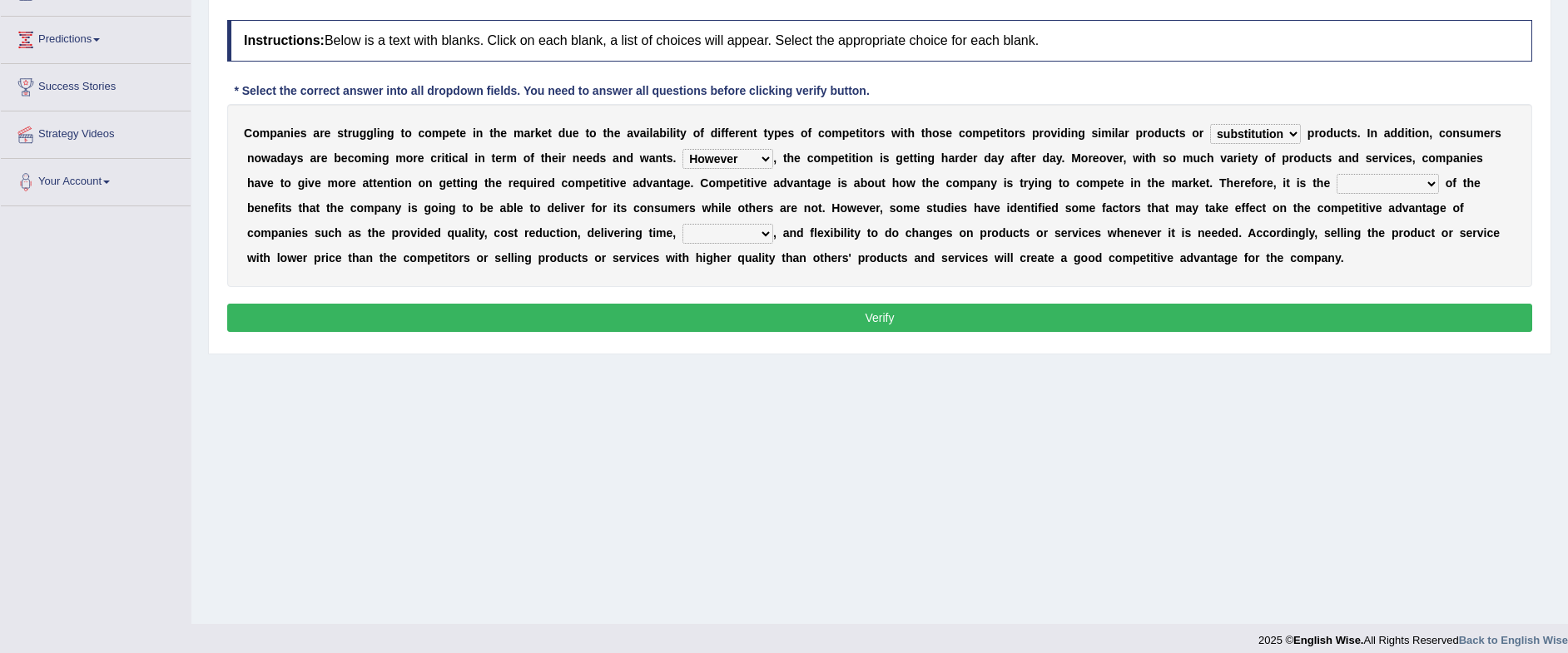
click at [1417, 183] on select "dissemination ordination determination incarnation" at bounding box center [1388, 184] width 102 height 20
select select "determination"
click at [1337, 174] on select "dissemination ordination determination incarnation" at bounding box center [1388, 184] width 102 height 20
click at [751, 234] on select "captivation aggregation deprivation innovation" at bounding box center [728, 233] width 91 height 20
select select "innovation"
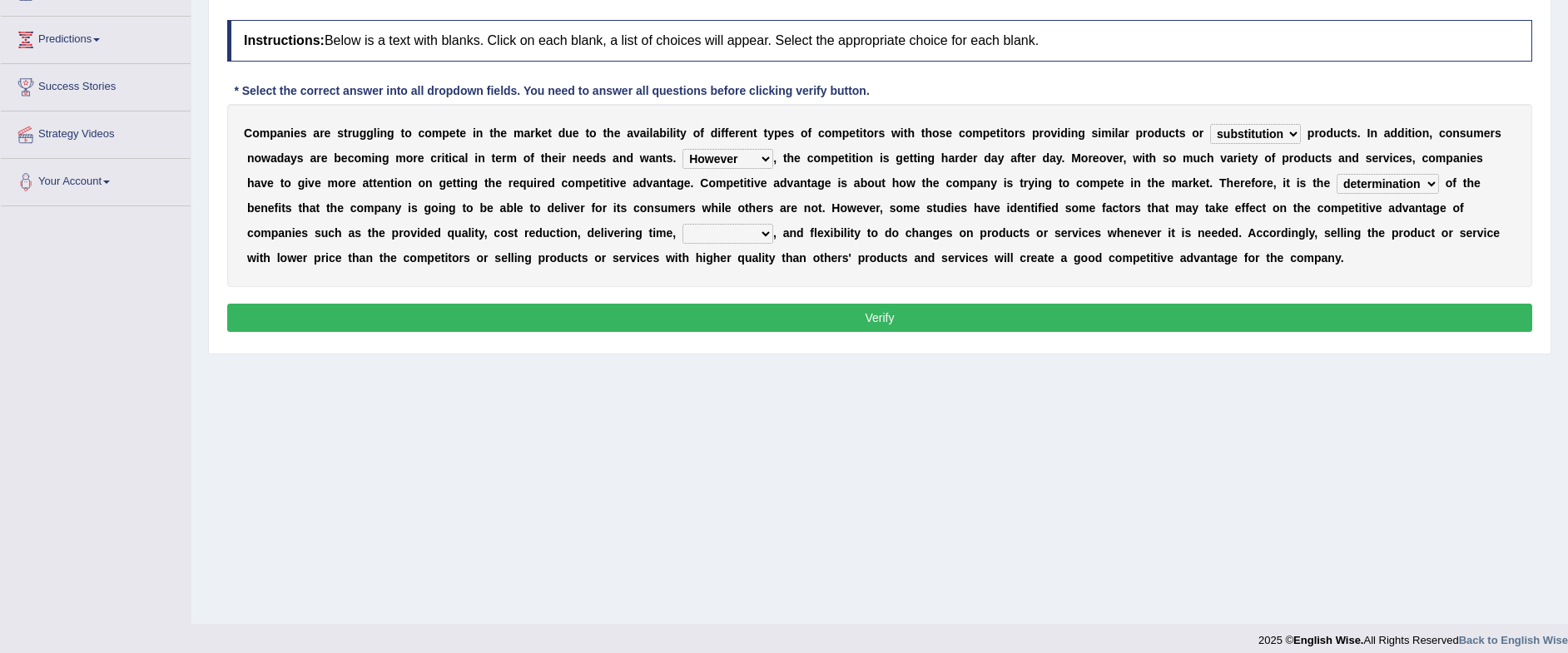
click at [682, 224] on select "captivation aggregation deprivation innovation" at bounding box center [728, 233] width 91 height 20
click at [783, 315] on button "Verify" at bounding box center [879, 318] width 1305 height 29
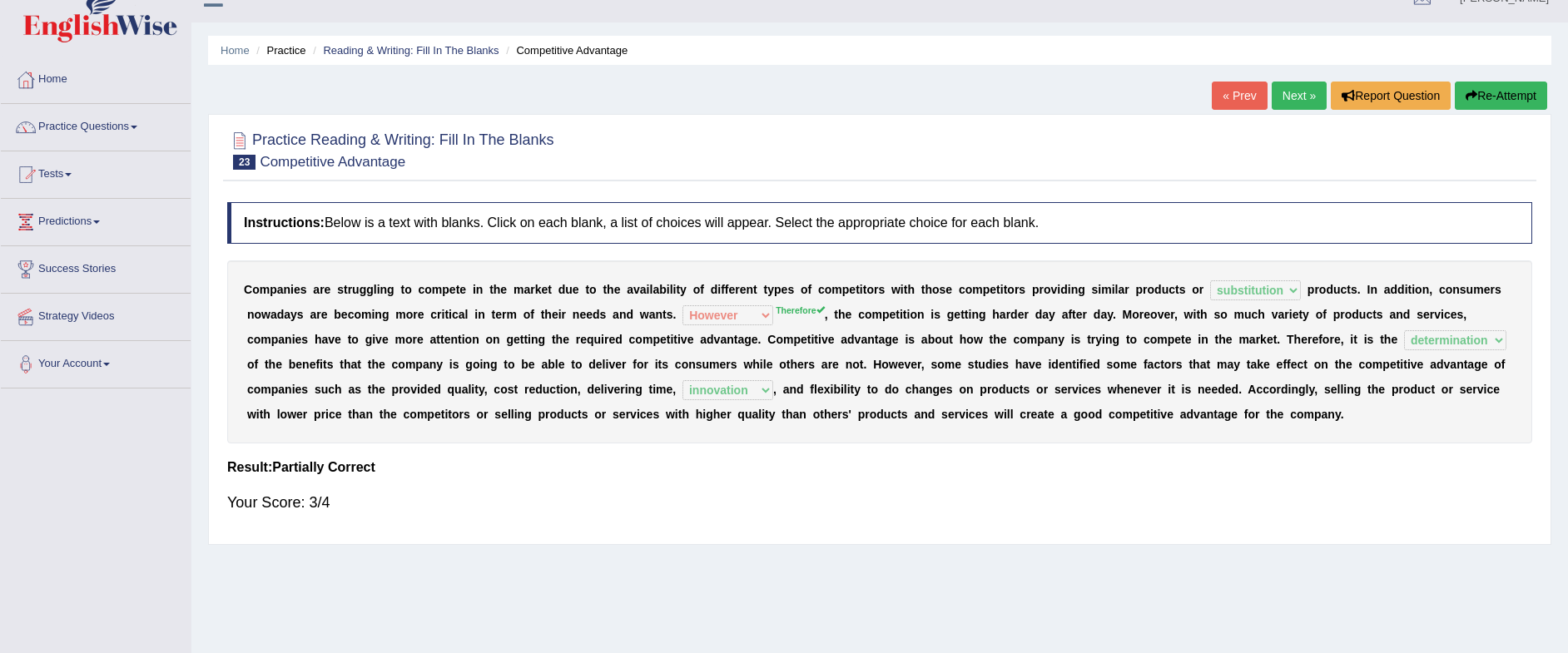
scroll to position [12, 0]
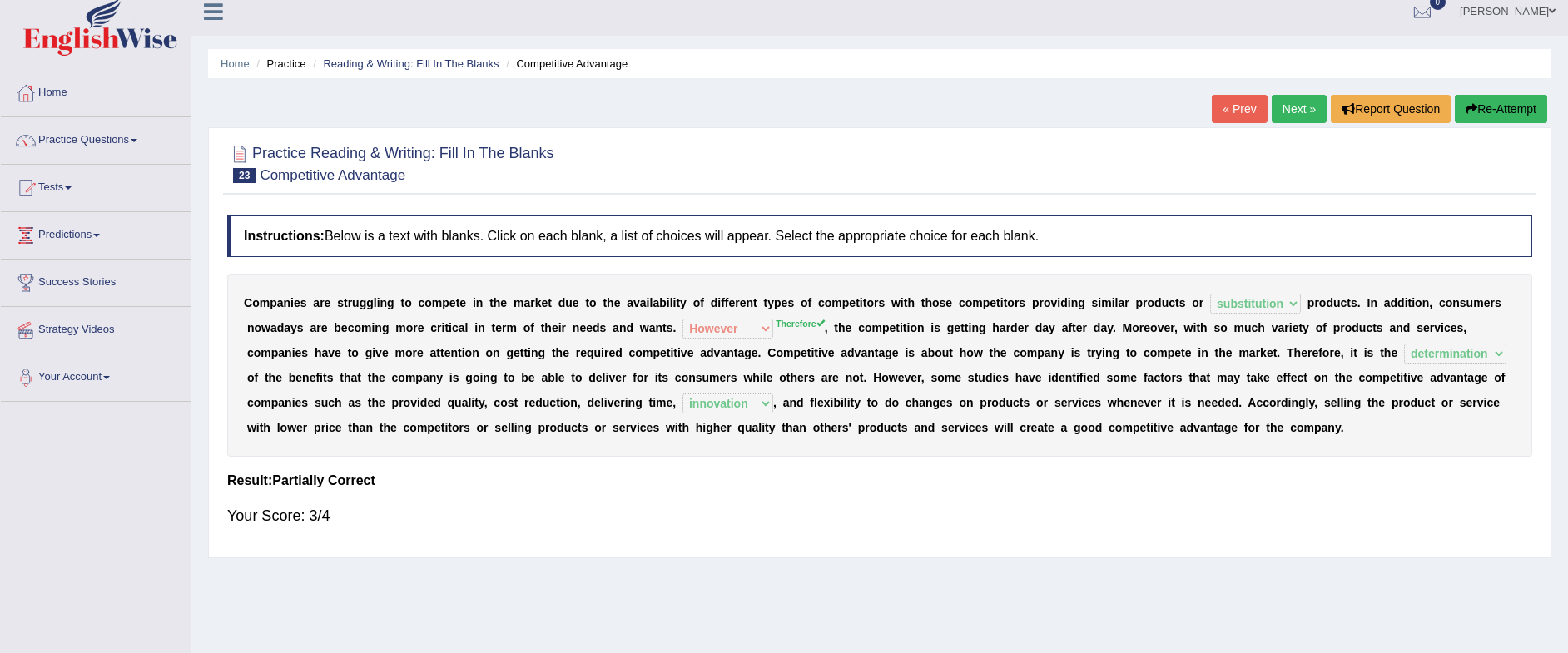
click at [1300, 111] on link "Next »" at bounding box center [1300, 110] width 55 height 29
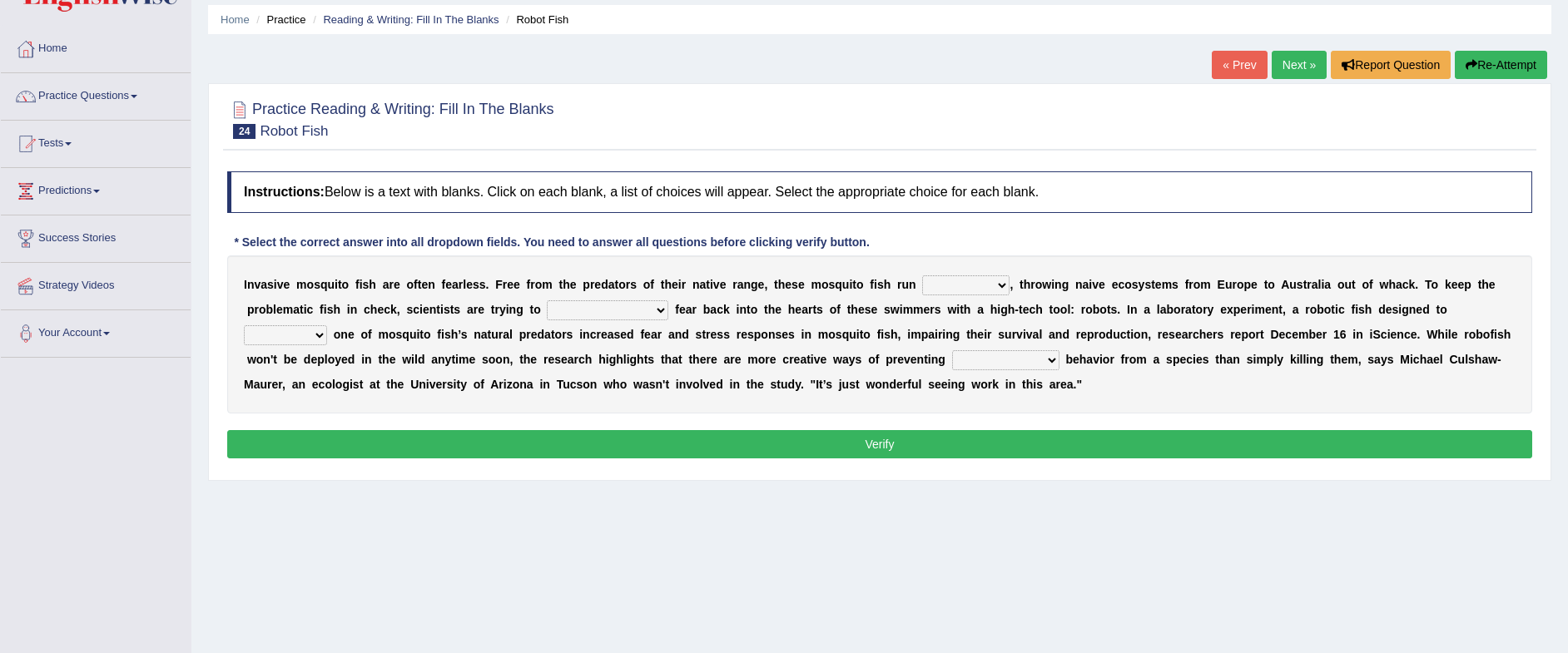
scroll to position [104, 0]
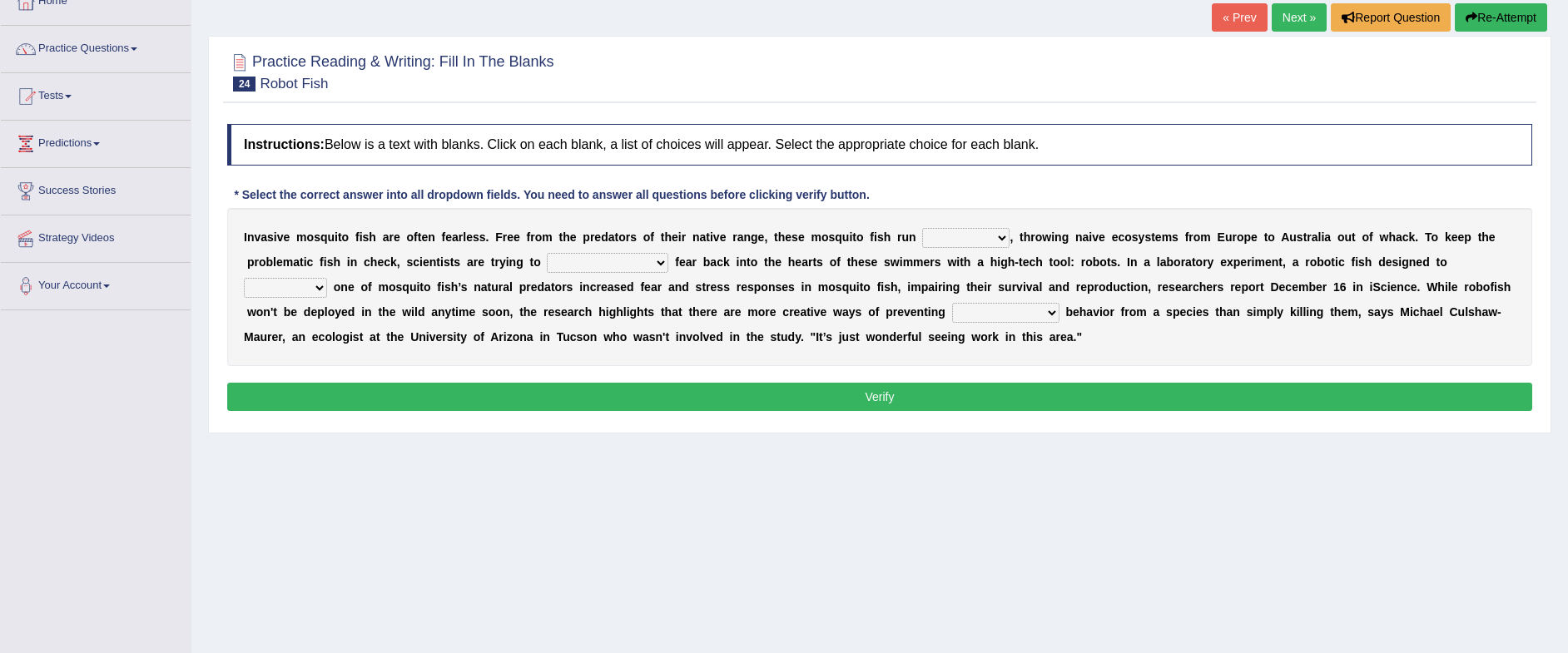
click at [1004, 234] on select "occupant flippant rampant concordant" at bounding box center [966, 238] width 87 height 20
select select "rampant"
click at [922, 228] on select "occupant flippant rampant concordant" at bounding box center [966, 238] width 87 height 20
click at [604, 264] on select "accept spike strike [PERSON_NAME]" at bounding box center [608, 263] width 121 height 20
select select "spike"
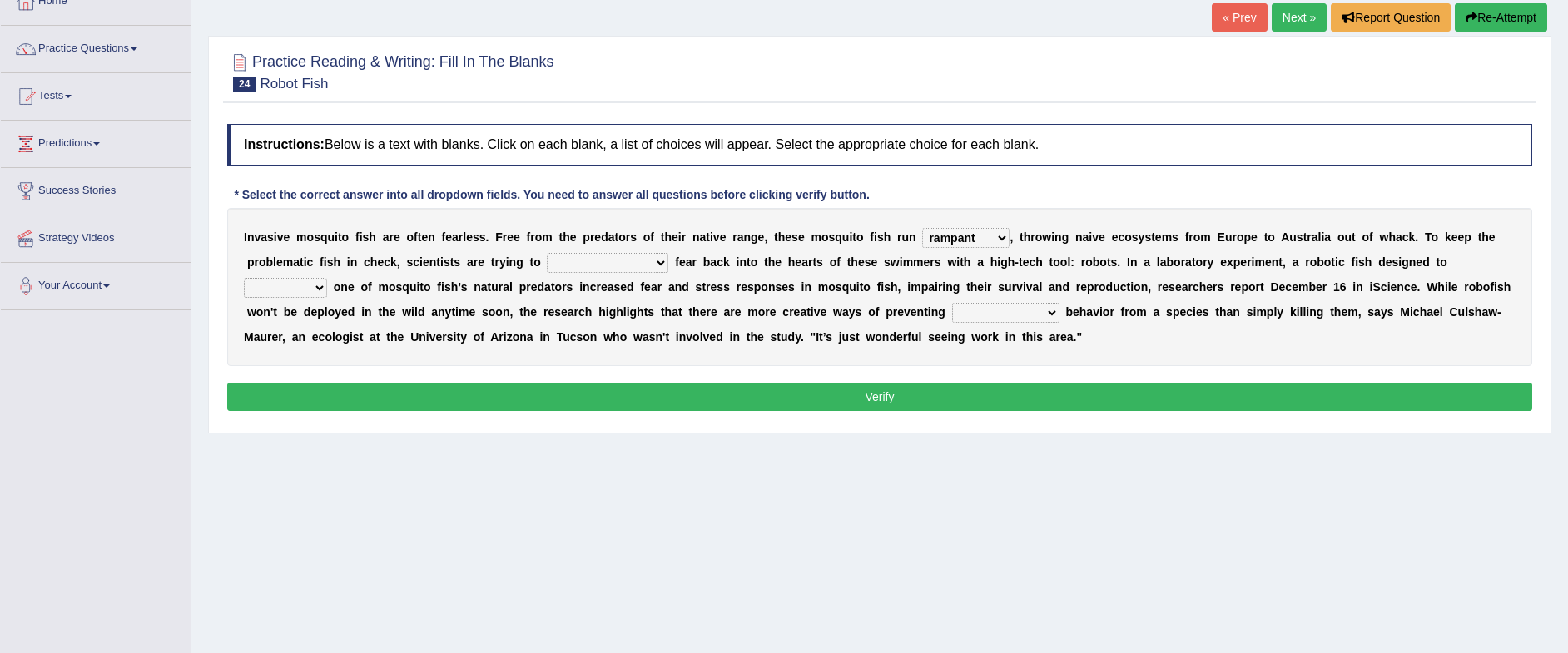
click at [547, 253] on select "accept spike strike [PERSON_NAME]" at bounding box center [608, 263] width 121 height 20
click at [327, 278] on select "bequest mimic battle conquest" at bounding box center [285, 288] width 83 height 20
select select "bequest"
click at [327, 278] on select "bequest mimic battle conquest" at bounding box center [285, 288] width 83 height 20
click at [952, 310] on select "unprivileged unprecedented uncharted unwanted" at bounding box center [1006, 313] width 108 height 20
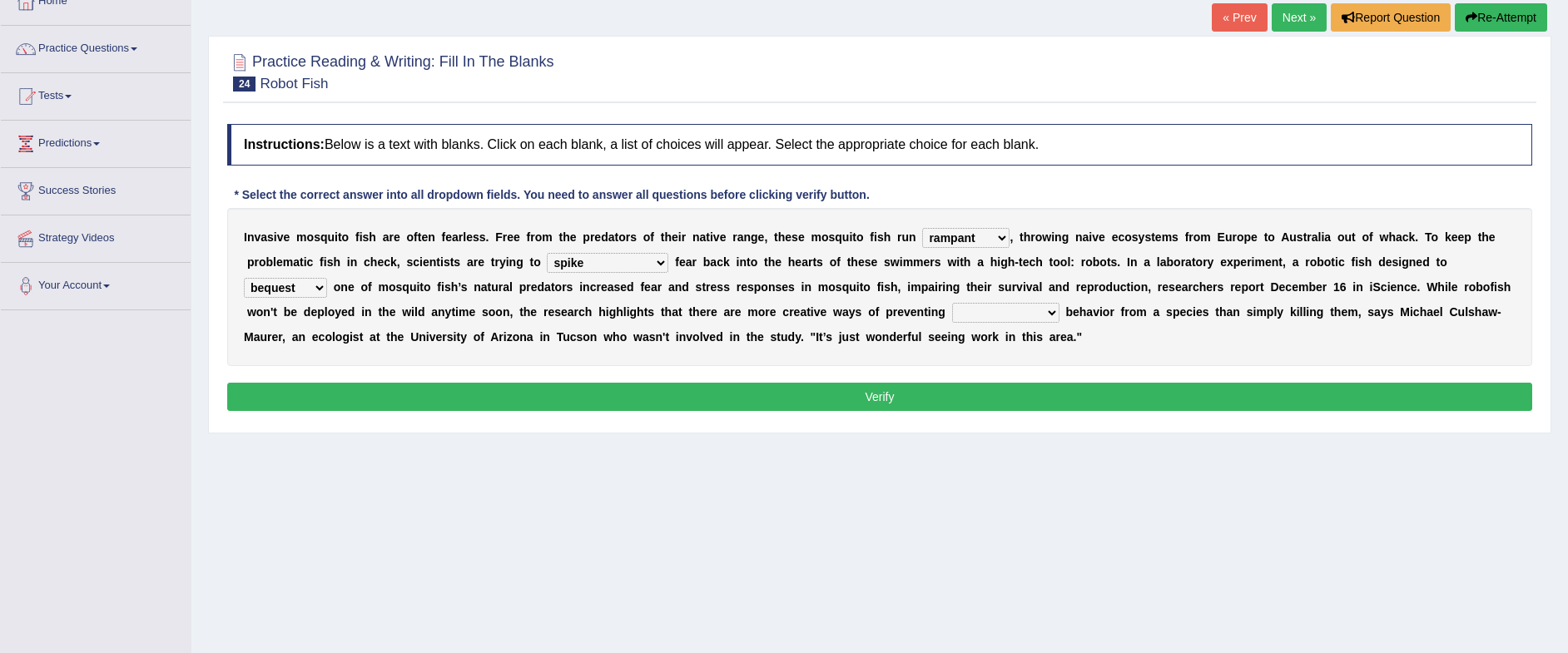
select select "unprivileged"
click at [952, 303] on select "unprivileged unprecedented uncharted unwanted" at bounding box center [1006, 313] width 108 height 20
click at [941, 393] on button "Verify" at bounding box center [879, 397] width 1305 height 29
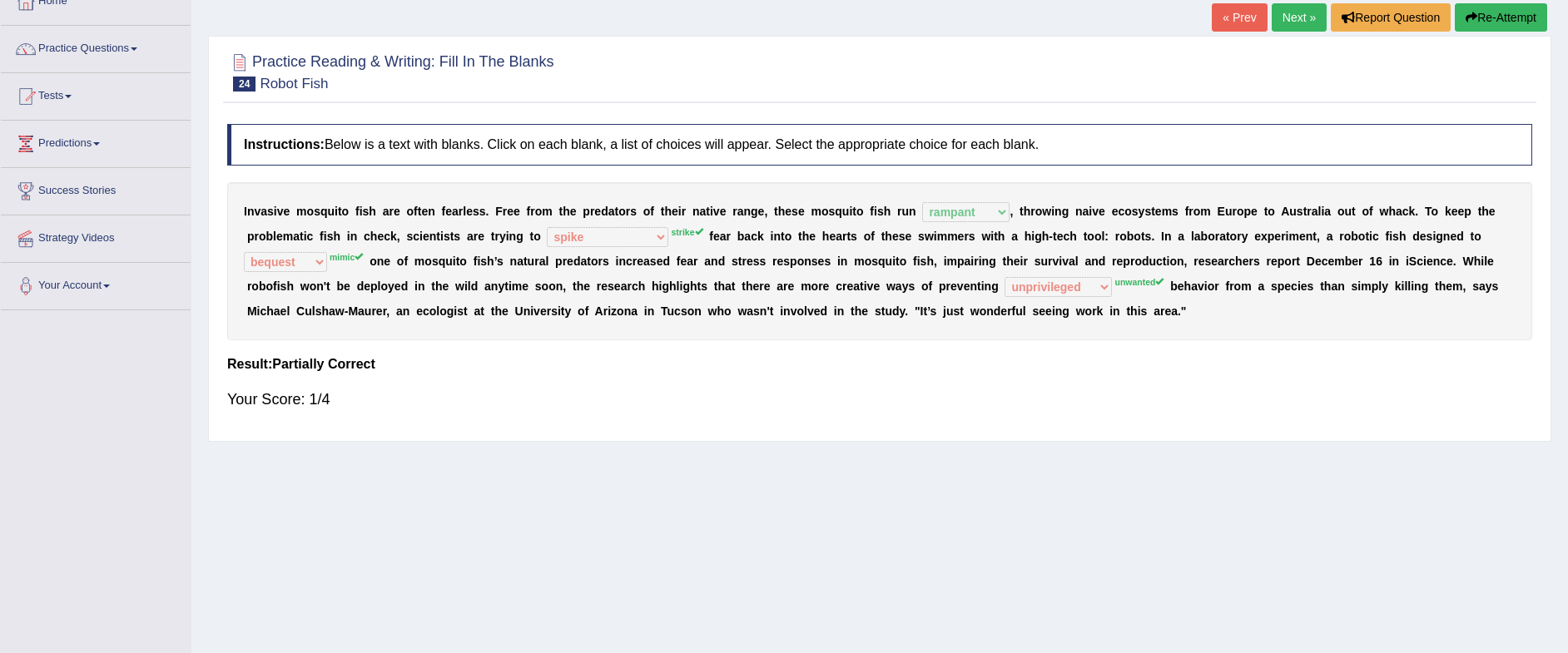
click at [1296, 24] on link "Next »" at bounding box center [1300, 18] width 55 height 29
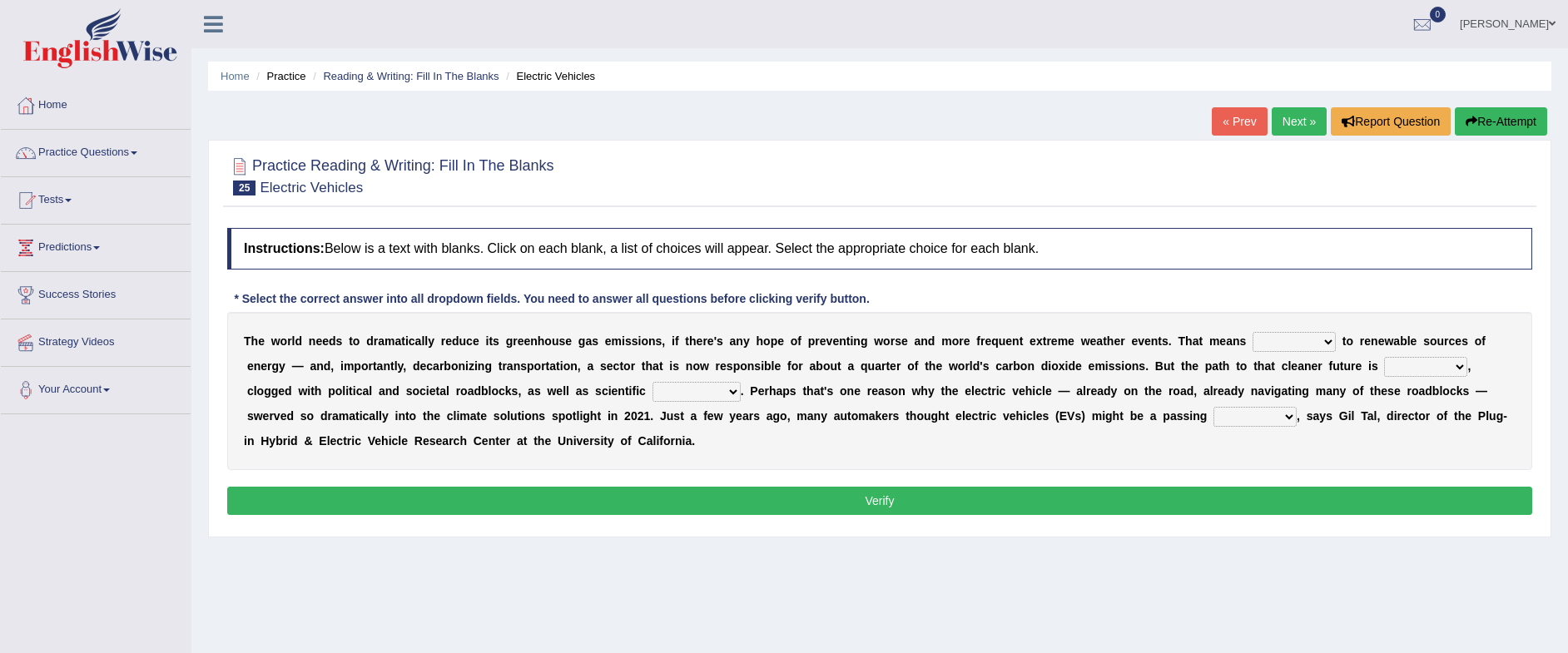
click at [1317, 341] on select "grafting drafting crafting shifting" at bounding box center [1294, 342] width 83 height 20
click at [671, 496] on button "Verify" at bounding box center [879, 502] width 1305 height 29
click at [138, 151] on link "Practice Questions" at bounding box center [95, 151] width 190 height 42
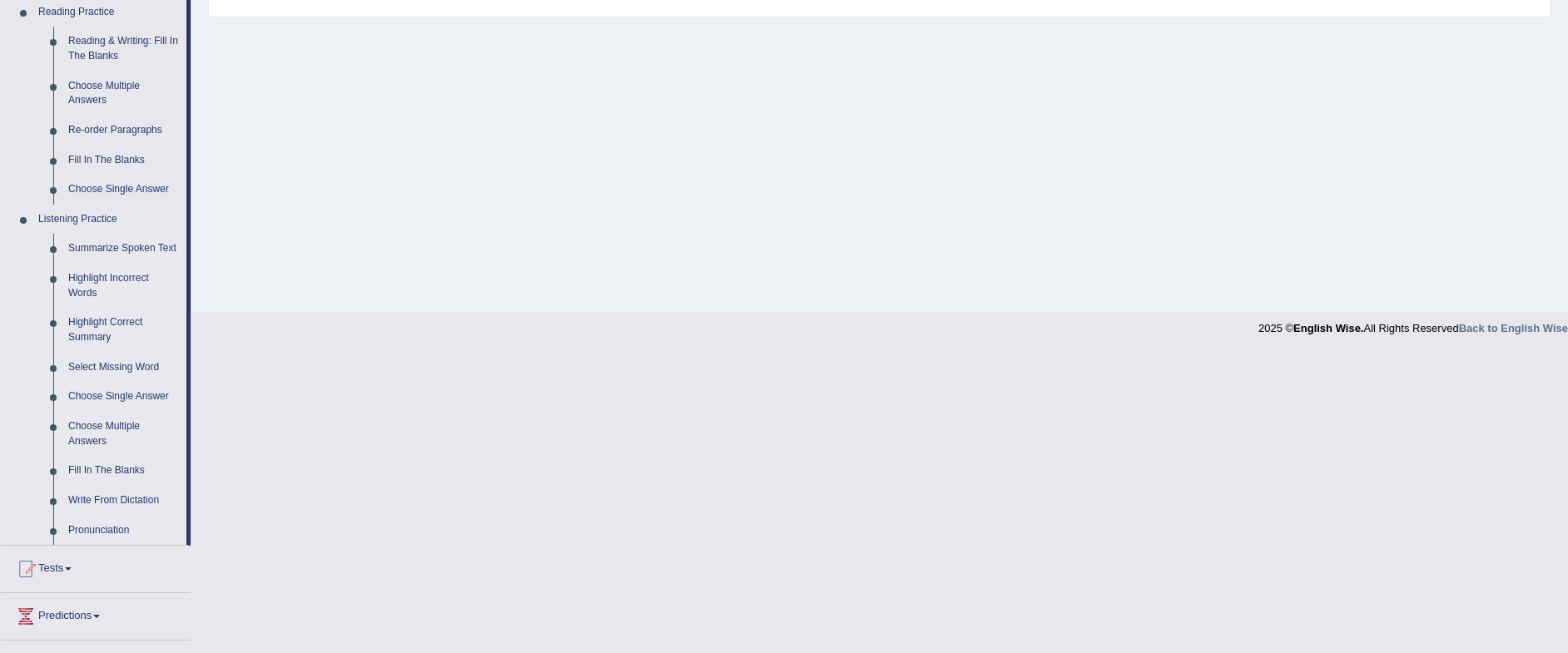
scroll to position [624, 0]
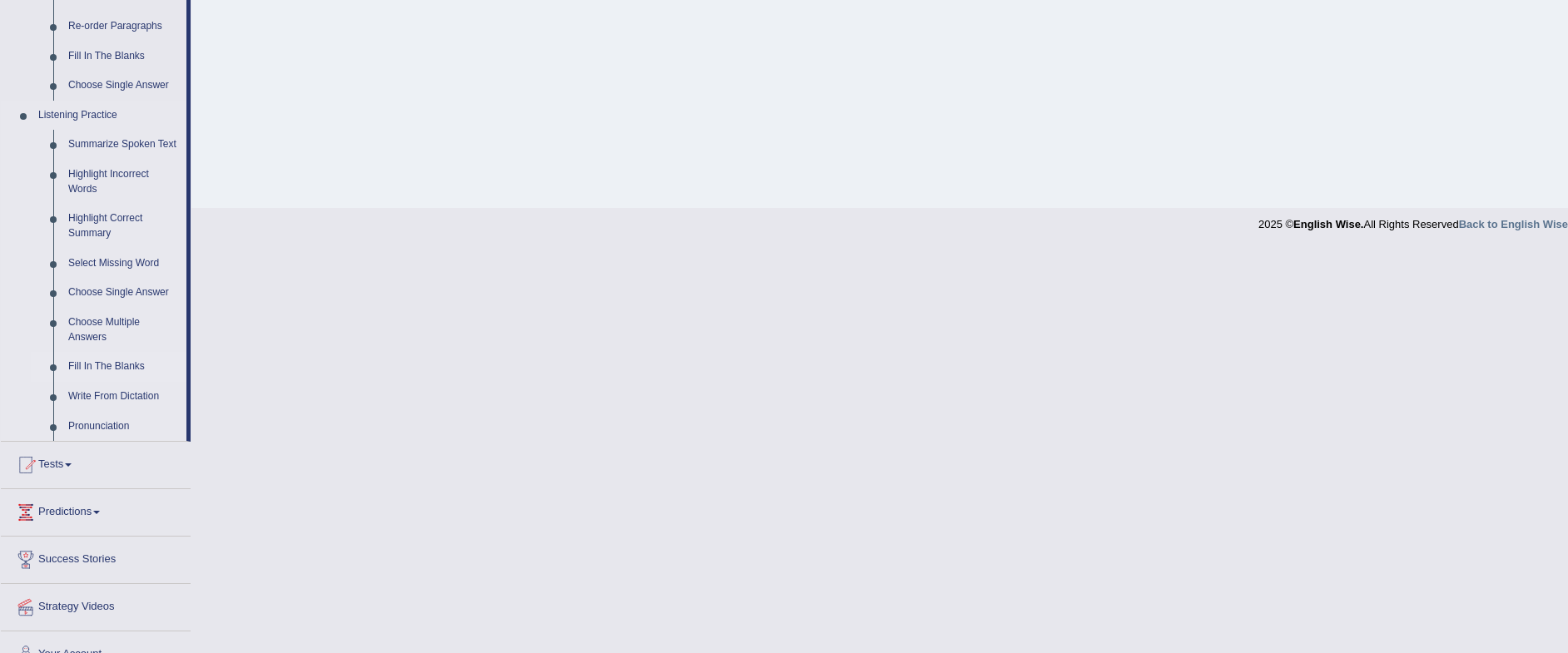
click at [111, 367] on link "Fill In The Blanks" at bounding box center [123, 367] width 126 height 30
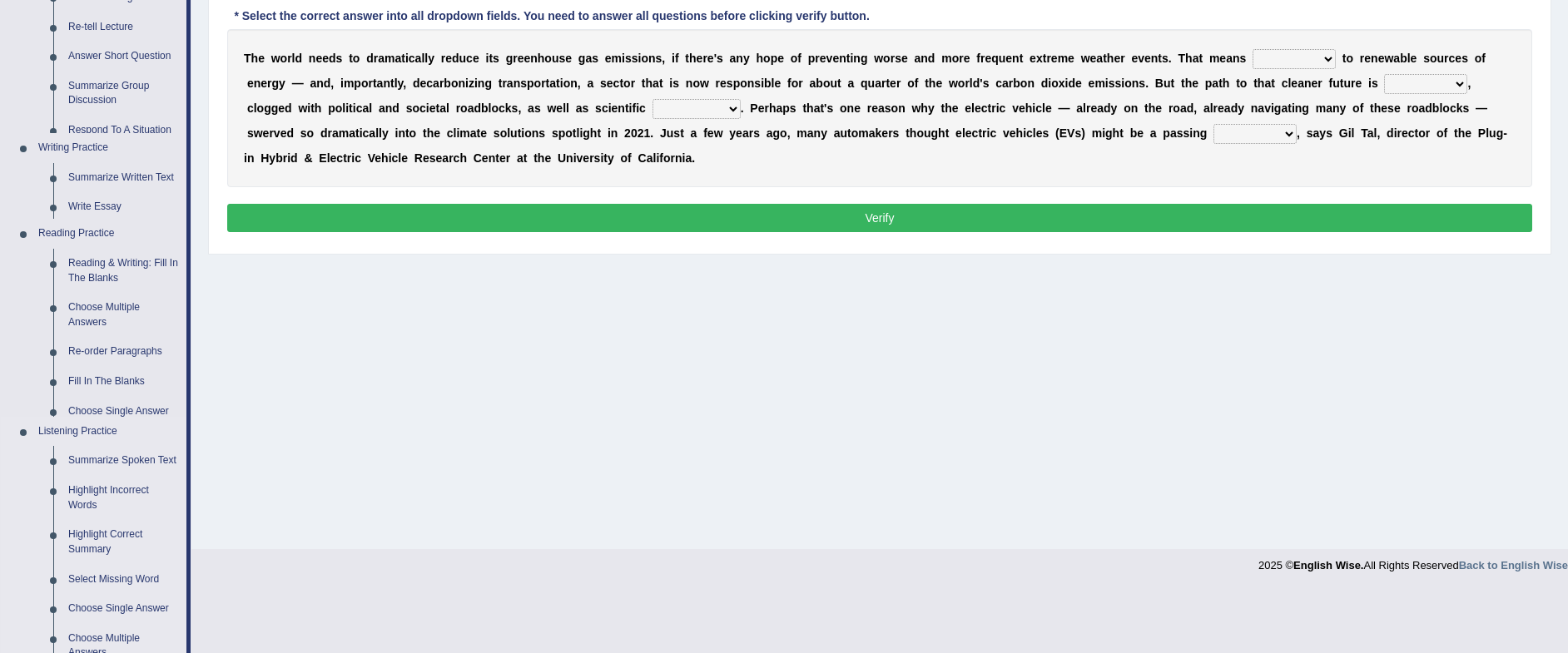
scroll to position [221, 0]
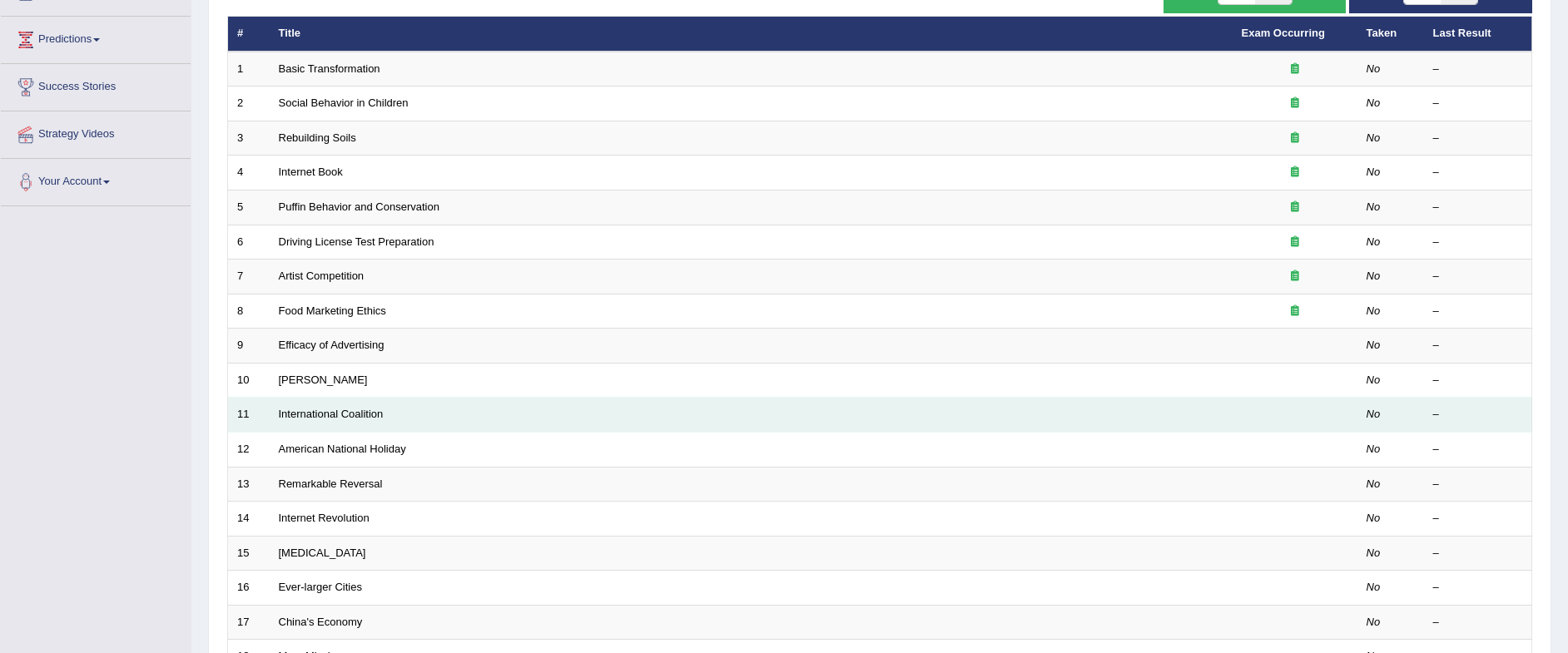
scroll to position [104, 0]
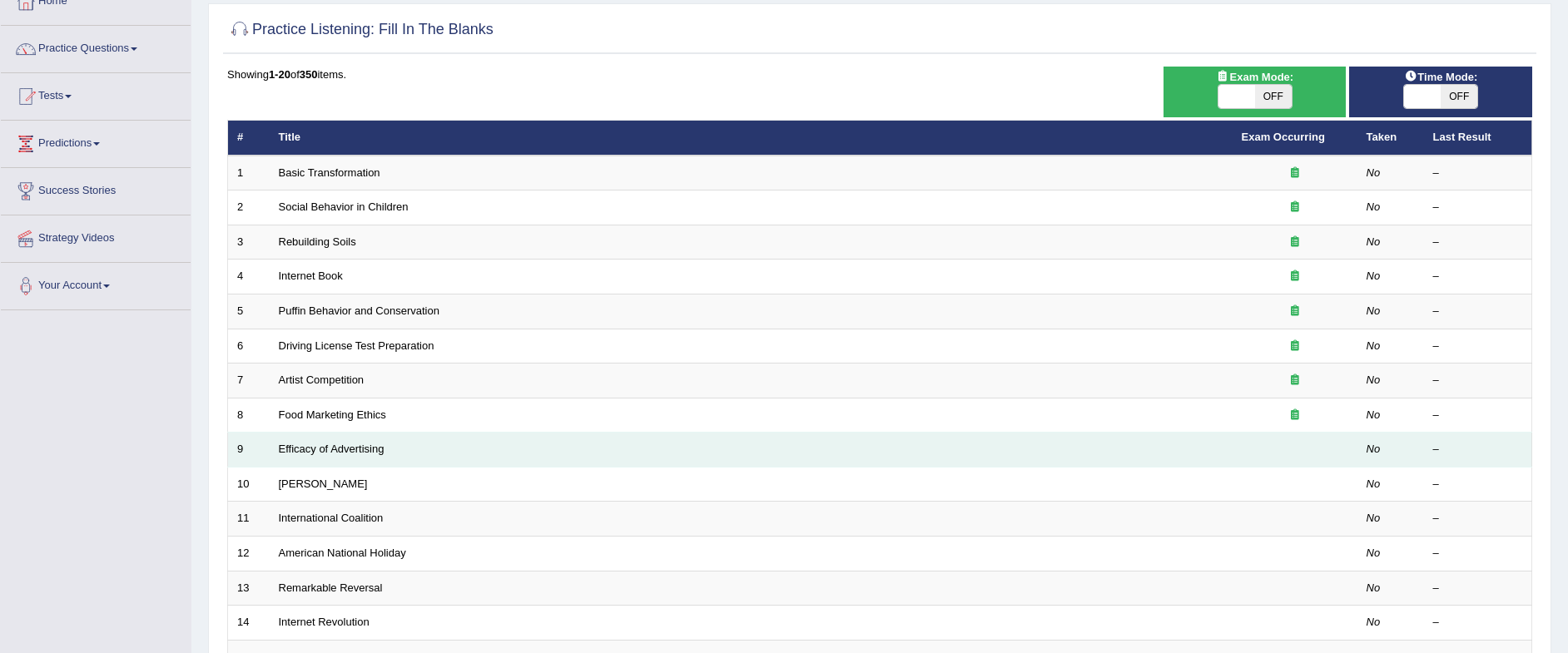
click at [331, 457] on td "Efficacy of Advertising" at bounding box center [751, 450] width 963 height 35
click at [327, 446] on link "Efficacy of Advertising" at bounding box center [331, 449] width 106 height 12
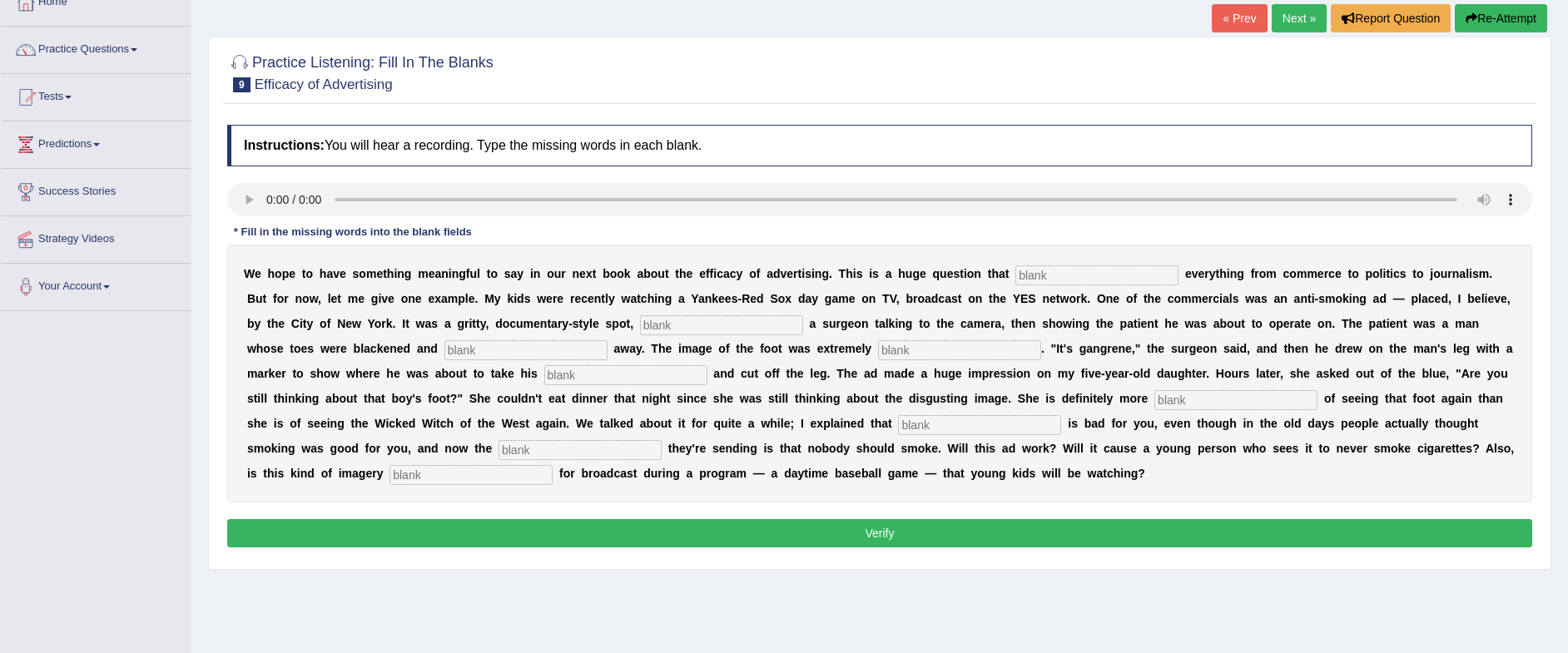
scroll to position [104, 0]
click at [501, 355] on input "text" at bounding box center [526, 349] width 163 height 20
click at [540, 347] on input "text" at bounding box center [526, 349] width 163 height 20
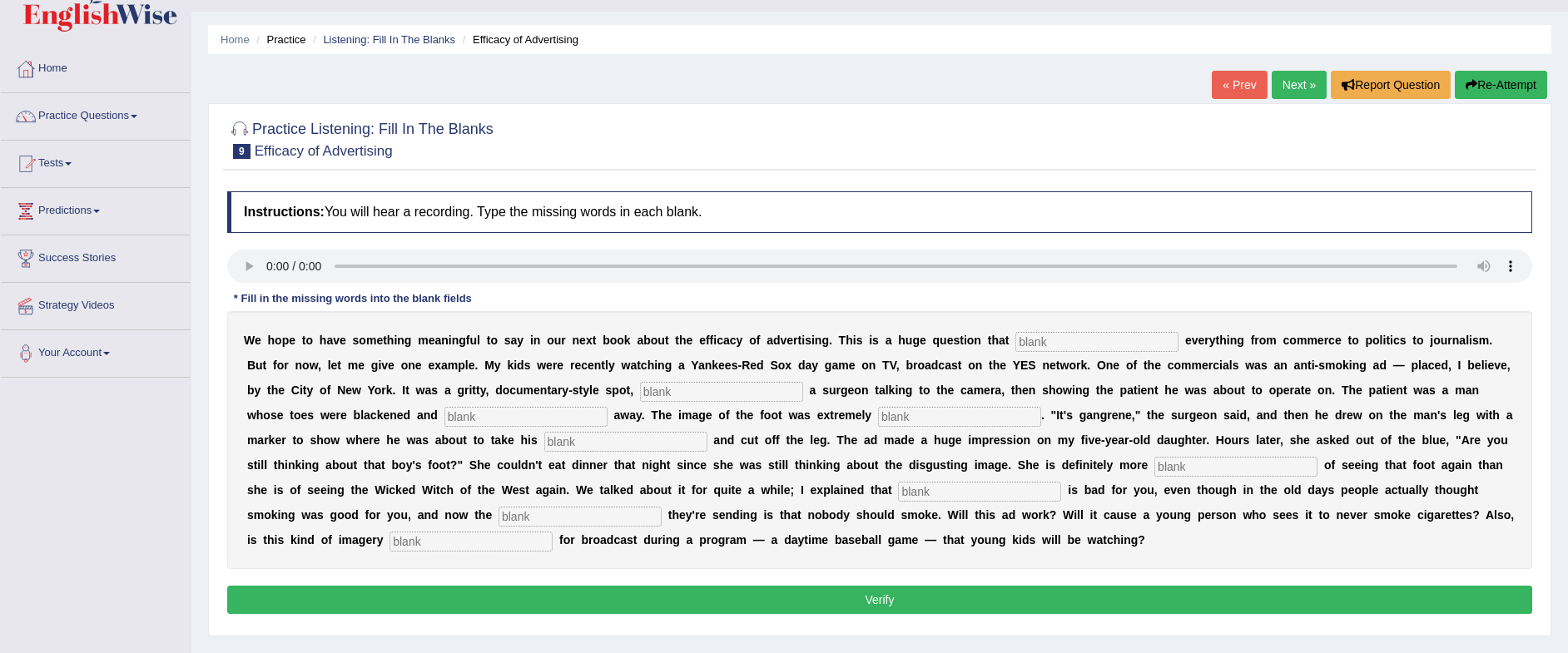
scroll to position [0, 0]
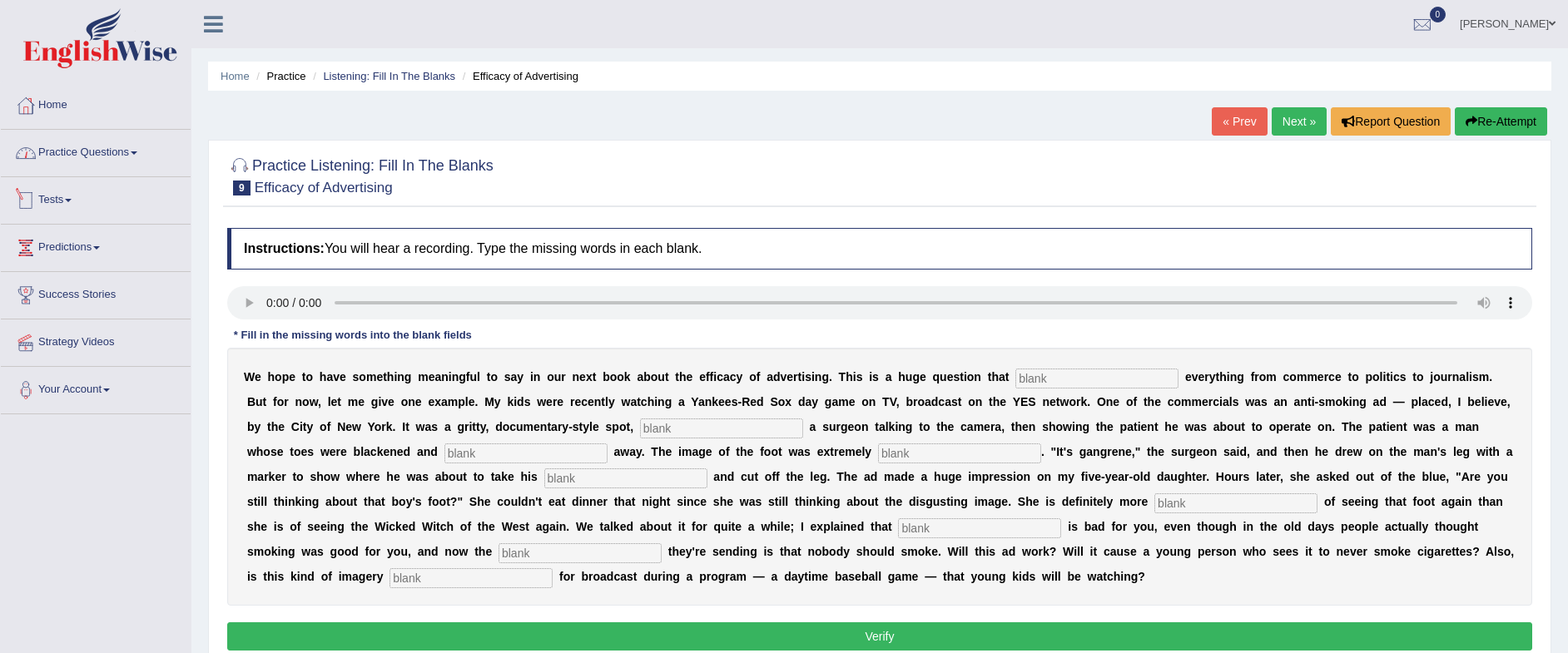
click at [115, 146] on link "Practice Questions" at bounding box center [95, 151] width 190 height 42
click at [115, 146] on link "Practice Questions" at bounding box center [94, 151] width 185 height 42
click at [108, 158] on link "Practice Questions" at bounding box center [95, 151] width 190 height 42
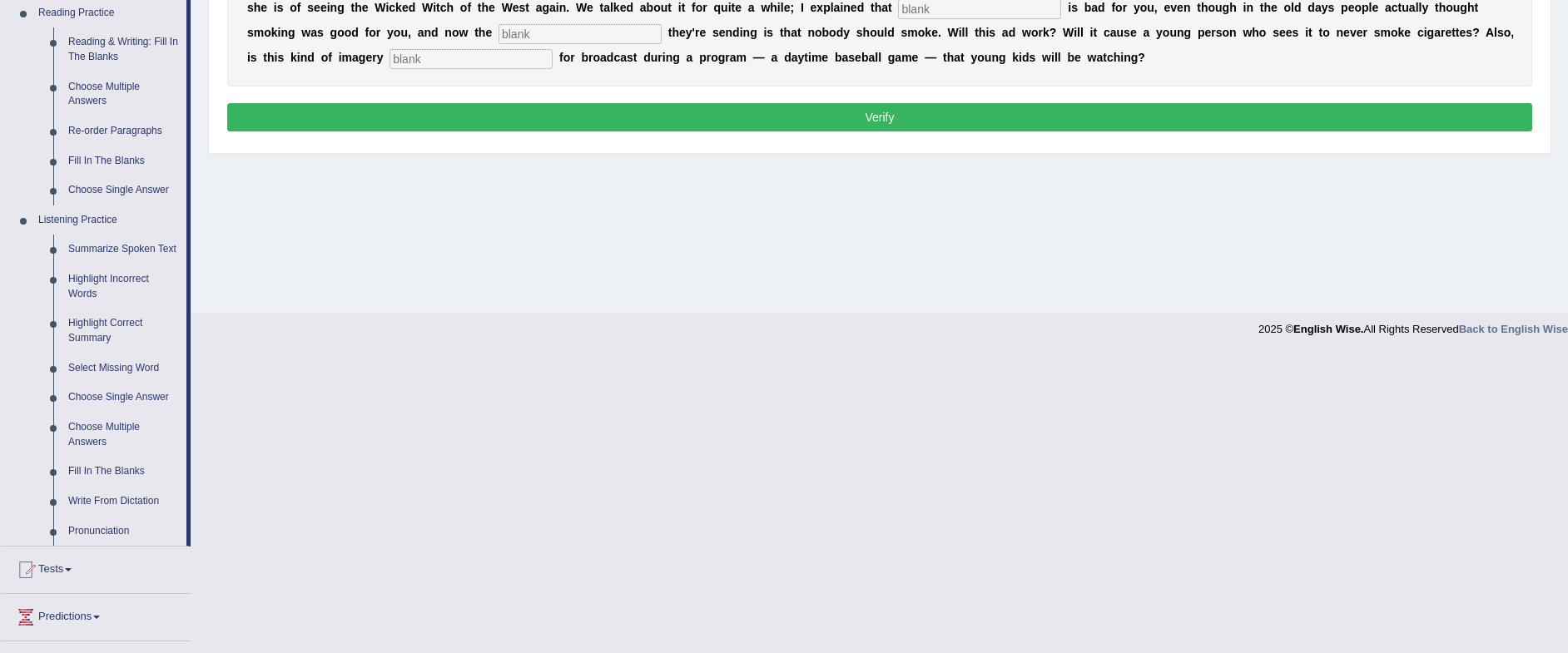
scroll to position [520, 0]
click at [108, 163] on link "Fill In The Blanks" at bounding box center [123, 161] width 126 height 30
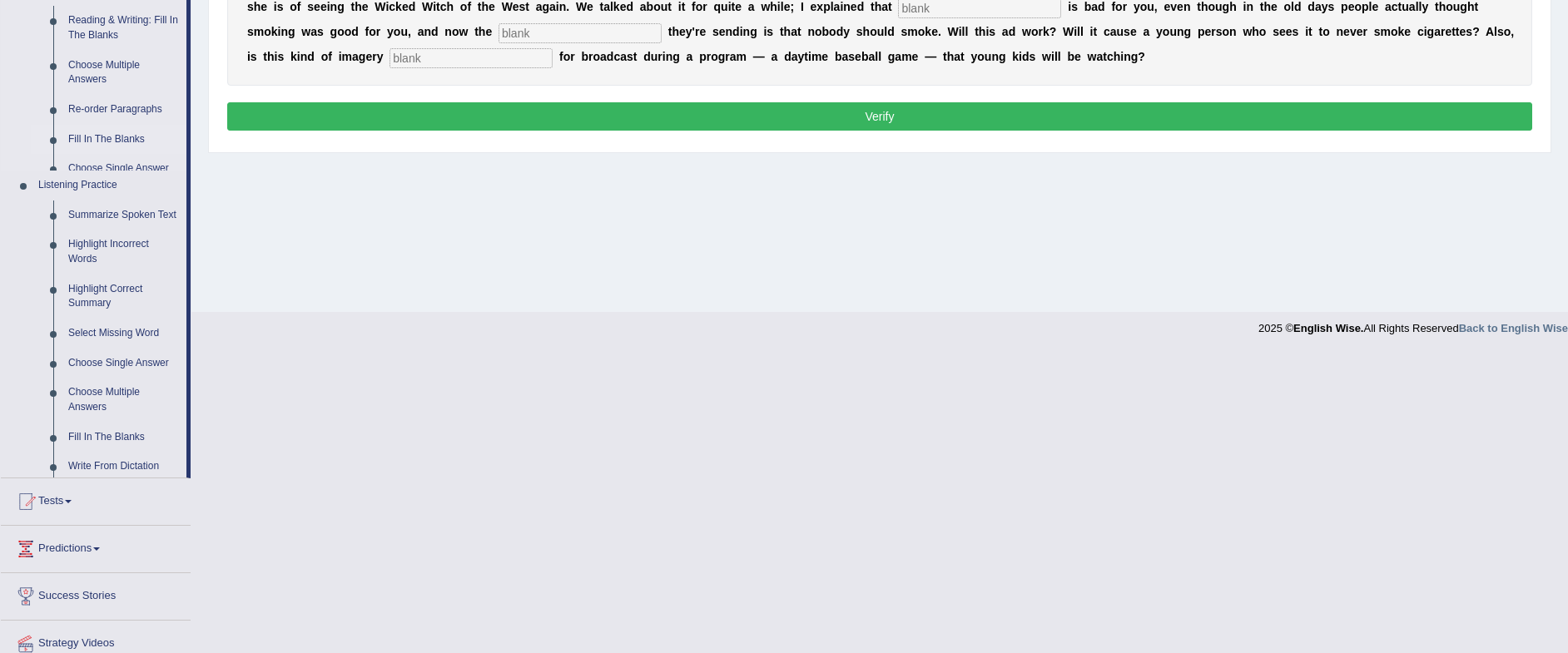
scroll to position [221, 0]
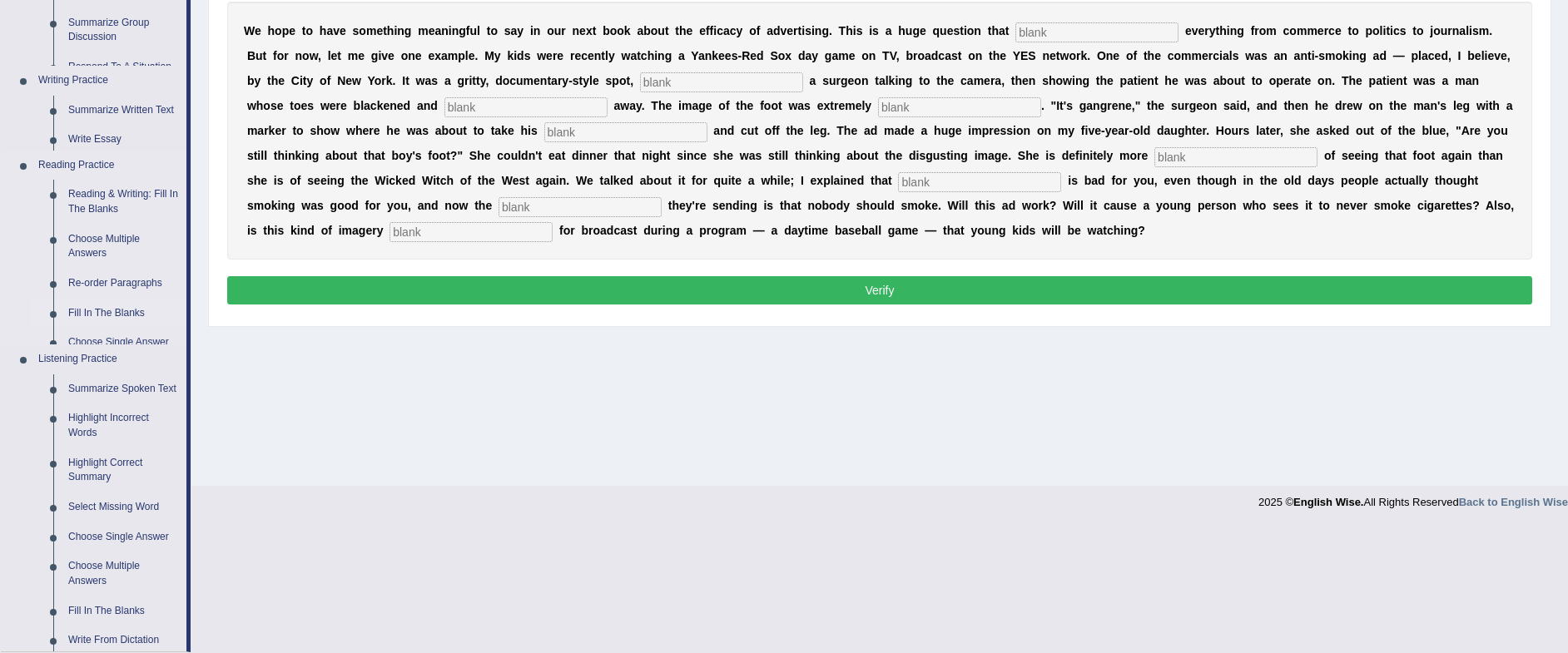
click at [108, 180] on ul "Reading & Writing: Fill In The Blanks Choose Multiple Answers Re-order Paragrap…" at bounding box center [109, 262] width 156 height 165
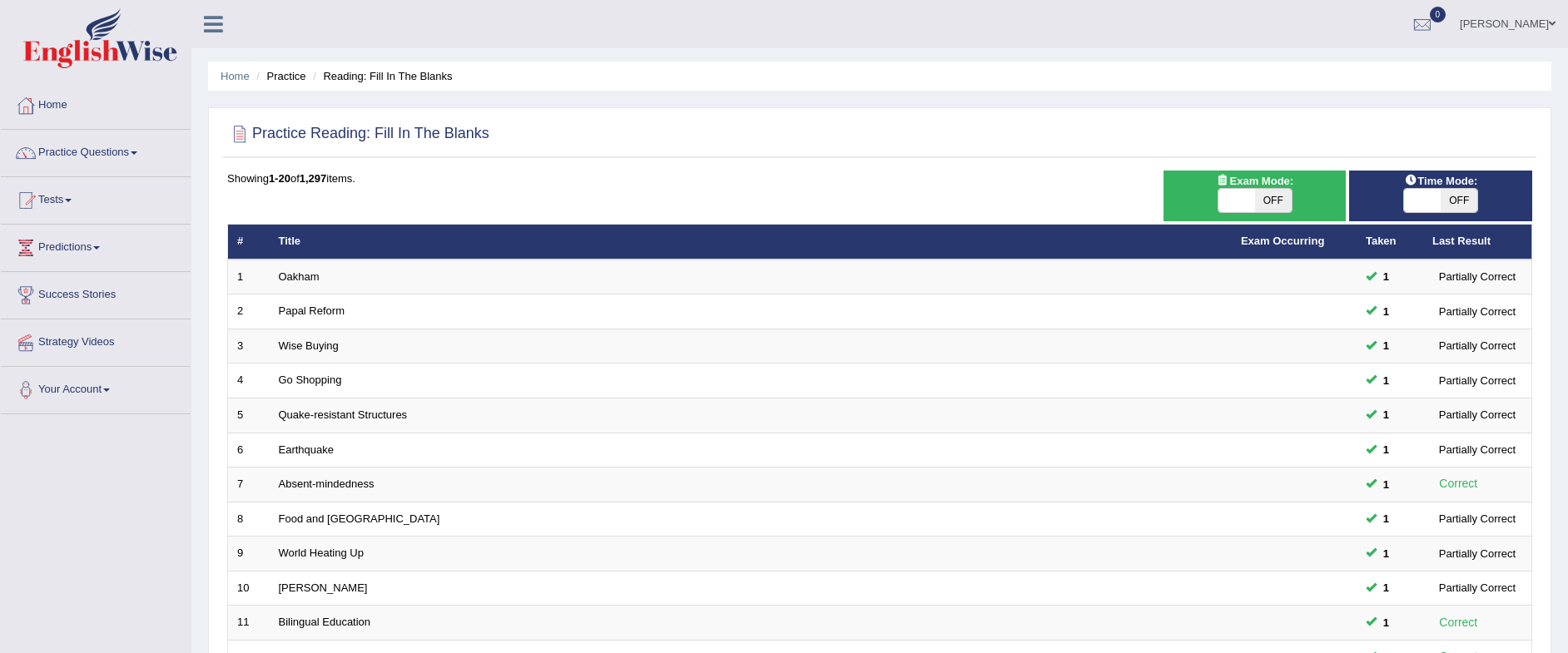
click at [132, 153] on link "Practice Questions" at bounding box center [95, 151] width 190 height 42
click at [132, 153] on link "Practice Questions" at bounding box center [94, 151] width 185 height 42
click at [137, 151] on span at bounding box center [134, 153] width 6 height 4
click at [135, 152] on link "Practice Questions" at bounding box center [95, 151] width 190 height 42
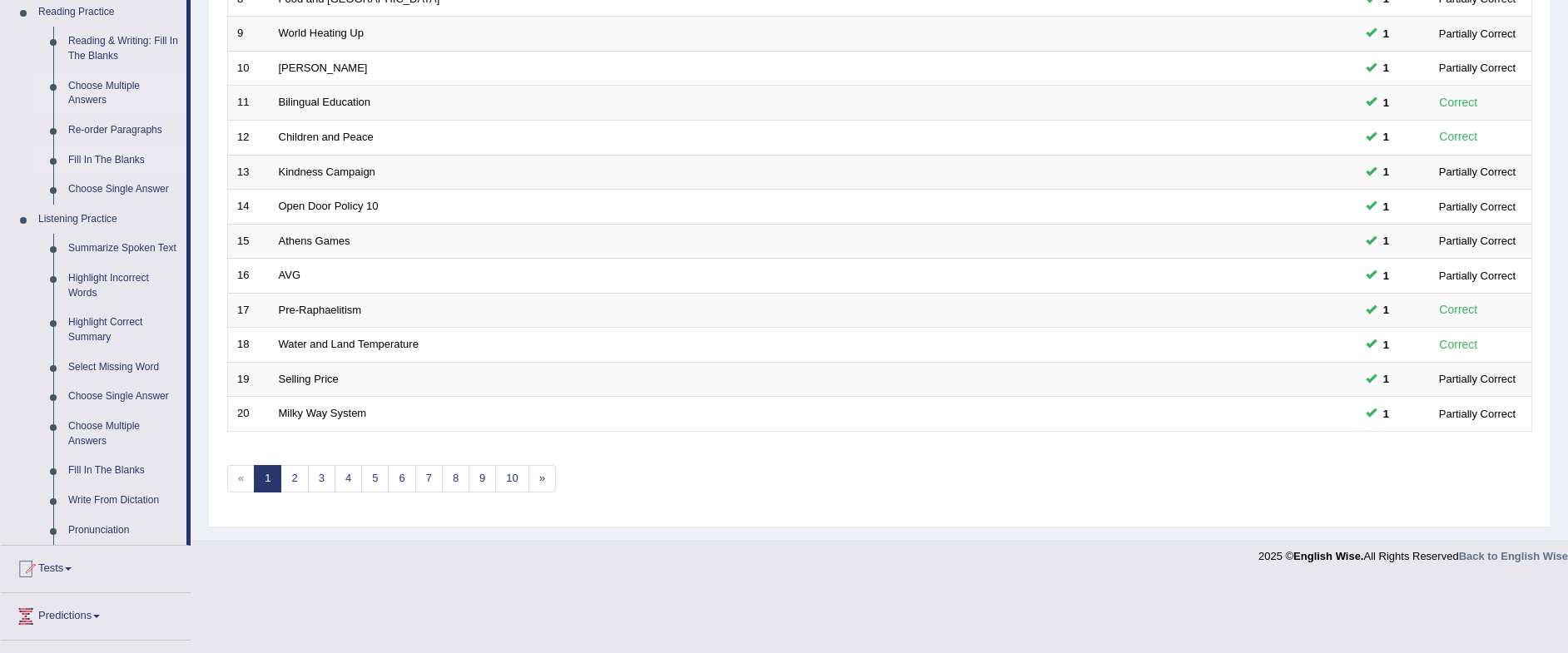
scroll to position [416, 0]
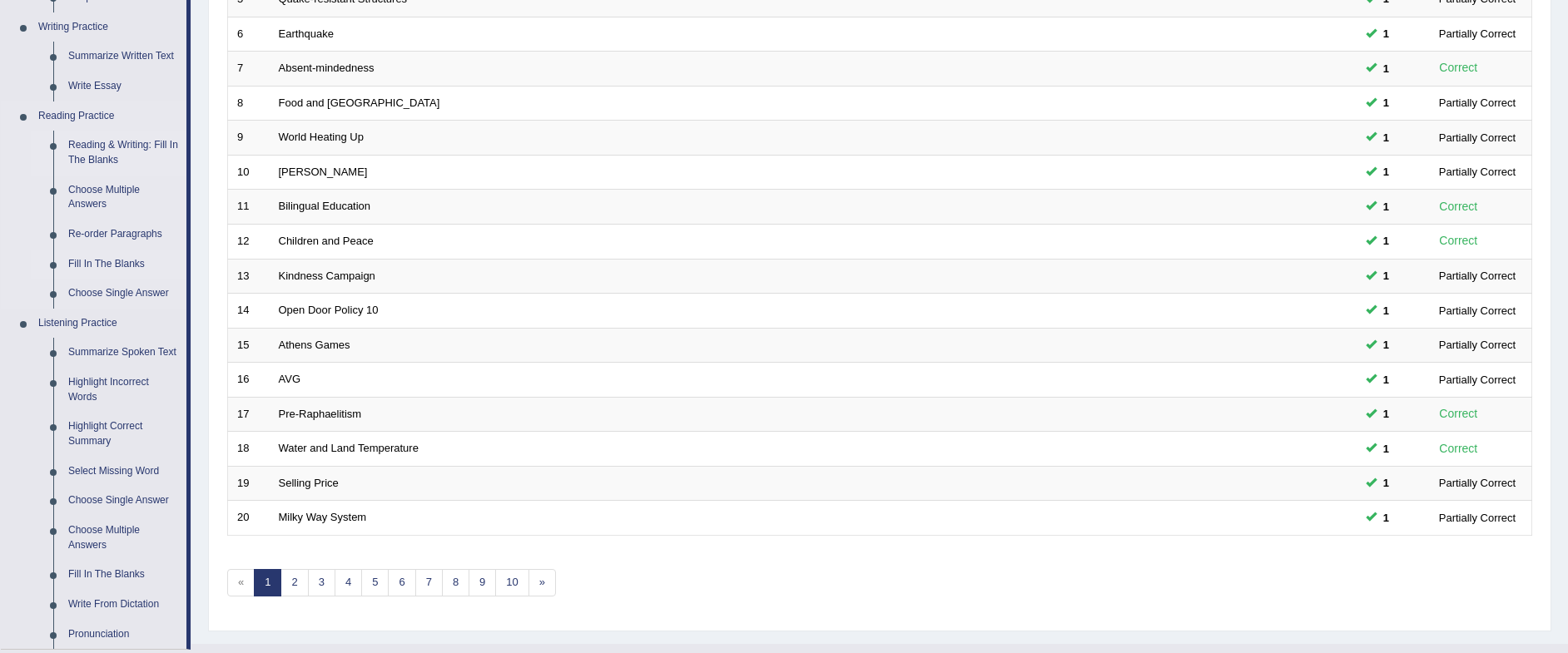
click at [108, 144] on link "Reading & Writing: Fill In The Blanks" at bounding box center [123, 153] width 126 height 45
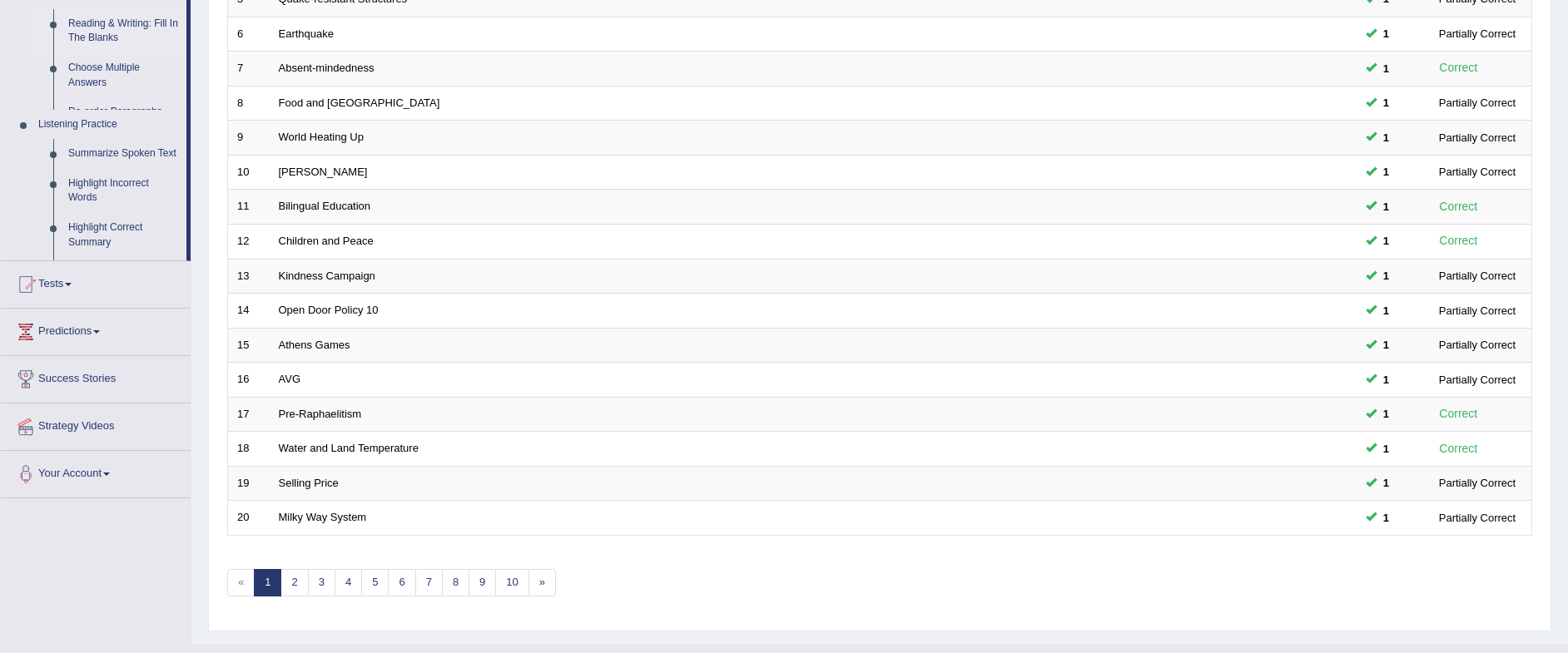
click at [108, 144] on ul "Speaking Practice Read Aloud Repeat Sentence Describe Image Re-tell Lecture Ans…" at bounding box center [94, 11] width 185 height 501
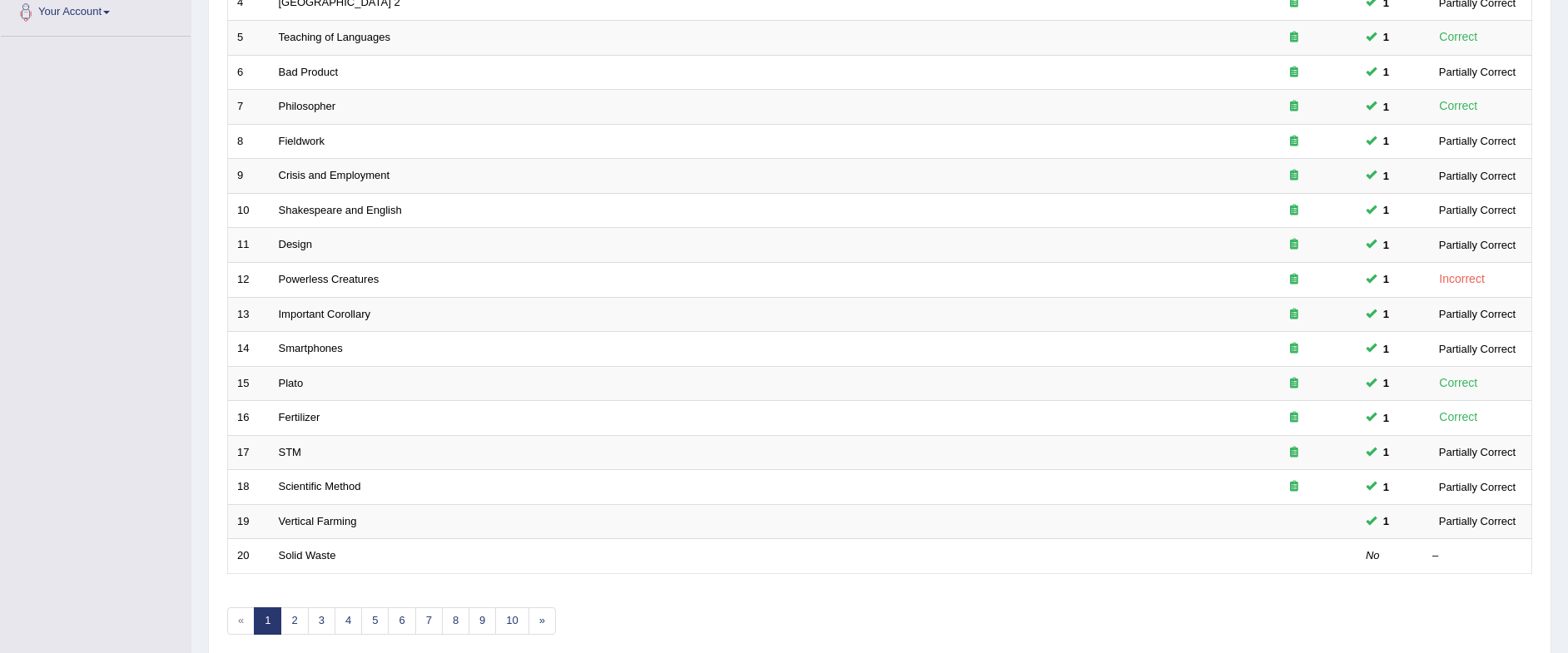
scroll to position [449, 0]
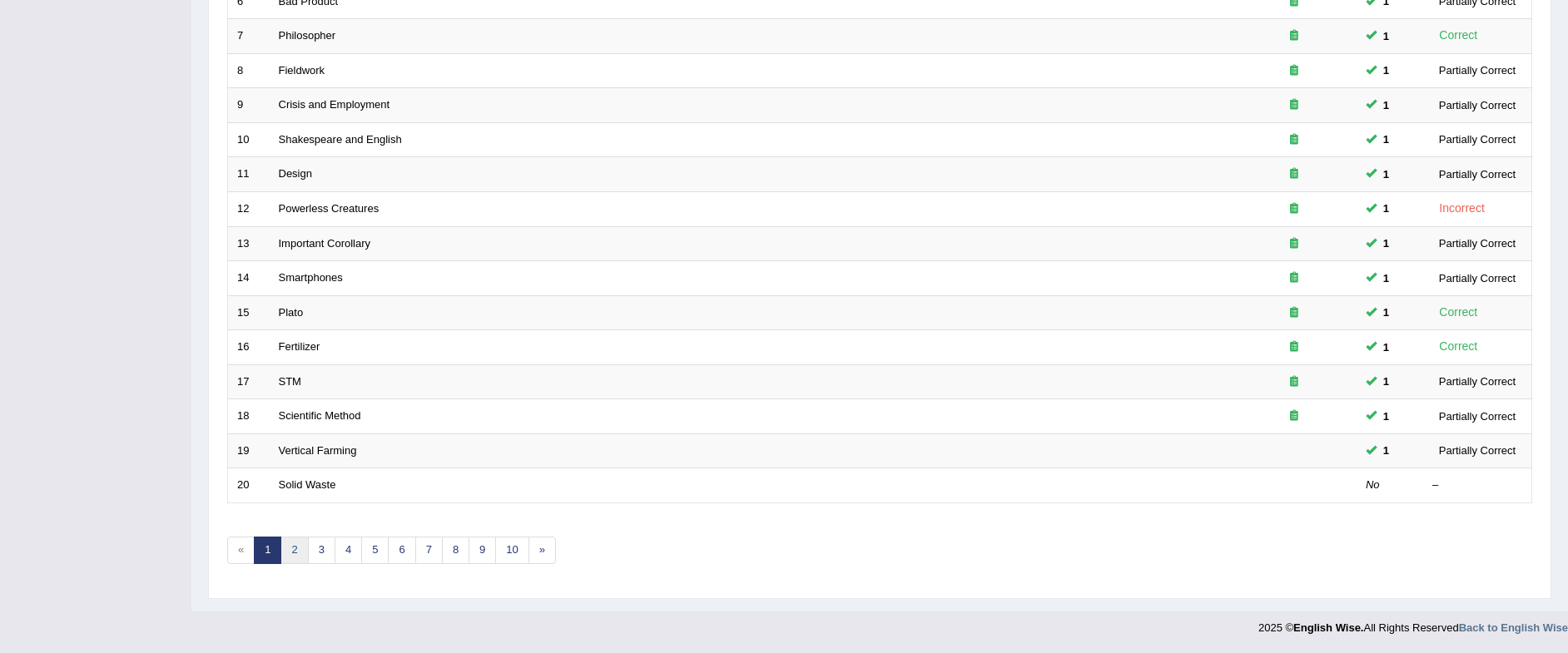
click at [295, 542] on link "2" at bounding box center [294, 551] width 28 height 28
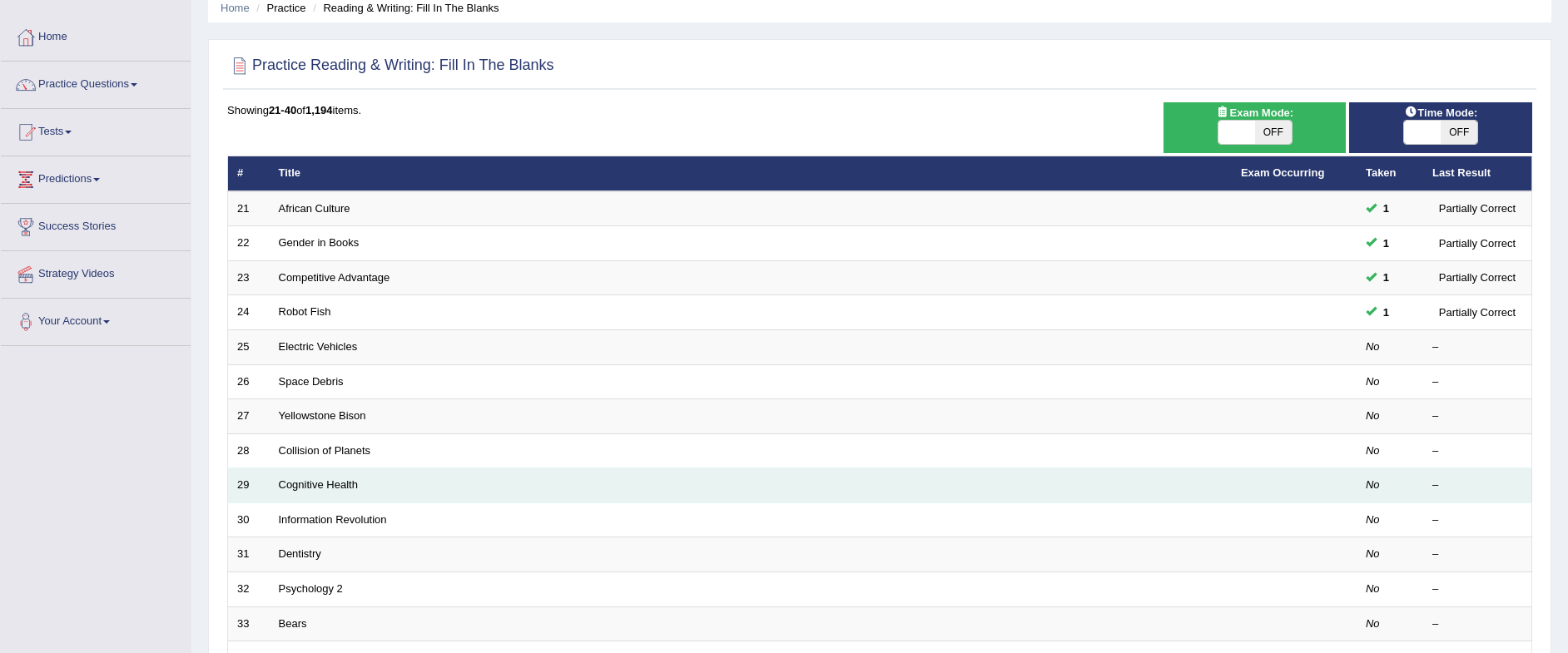
scroll to position [104, 0]
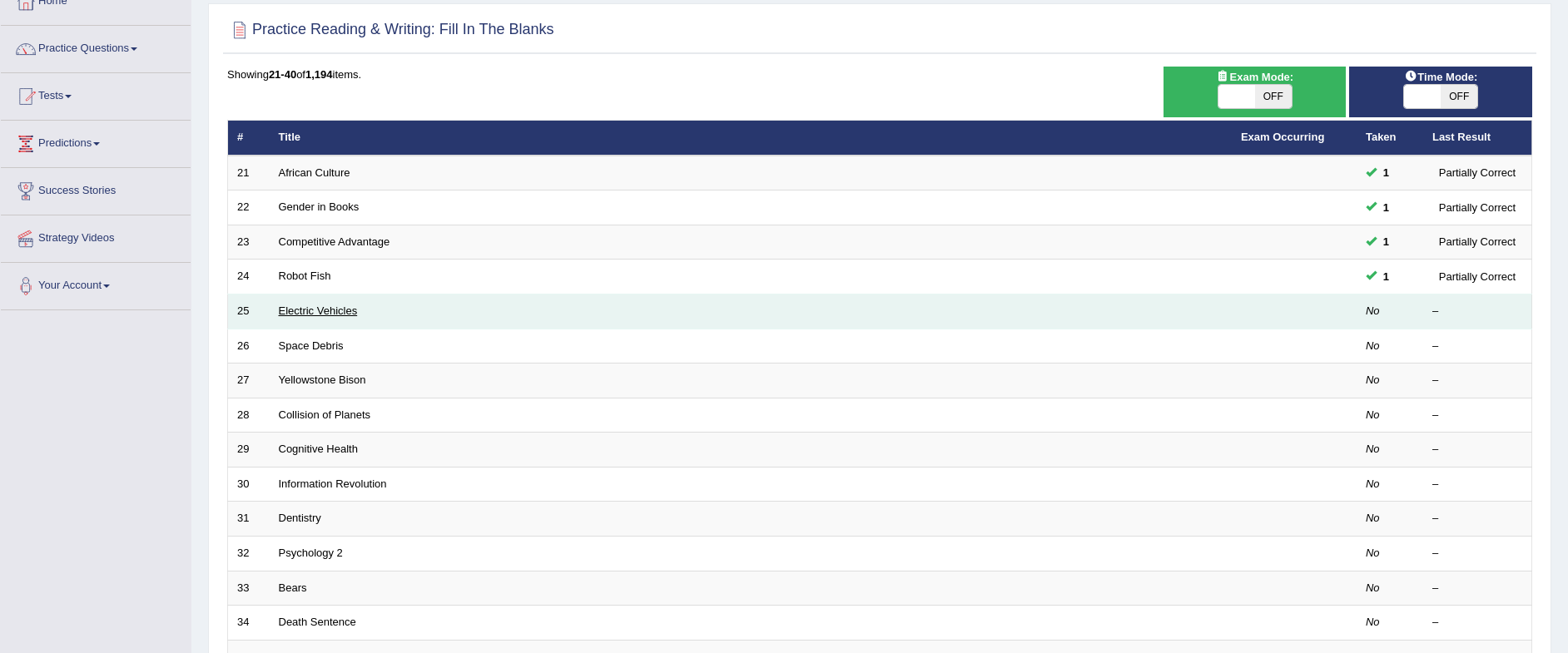
click at [291, 309] on link "Electric Vehicles" at bounding box center [318, 311] width 79 height 12
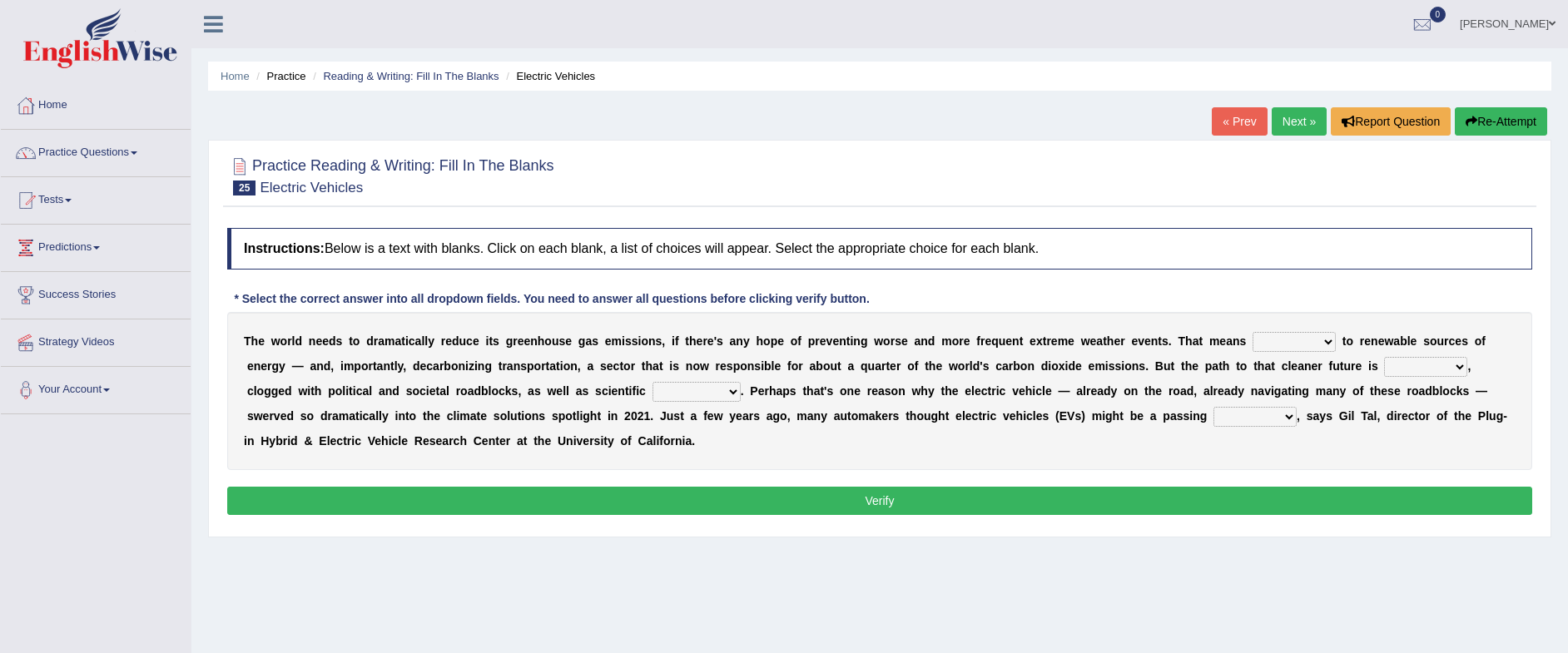
scroll to position [104, 0]
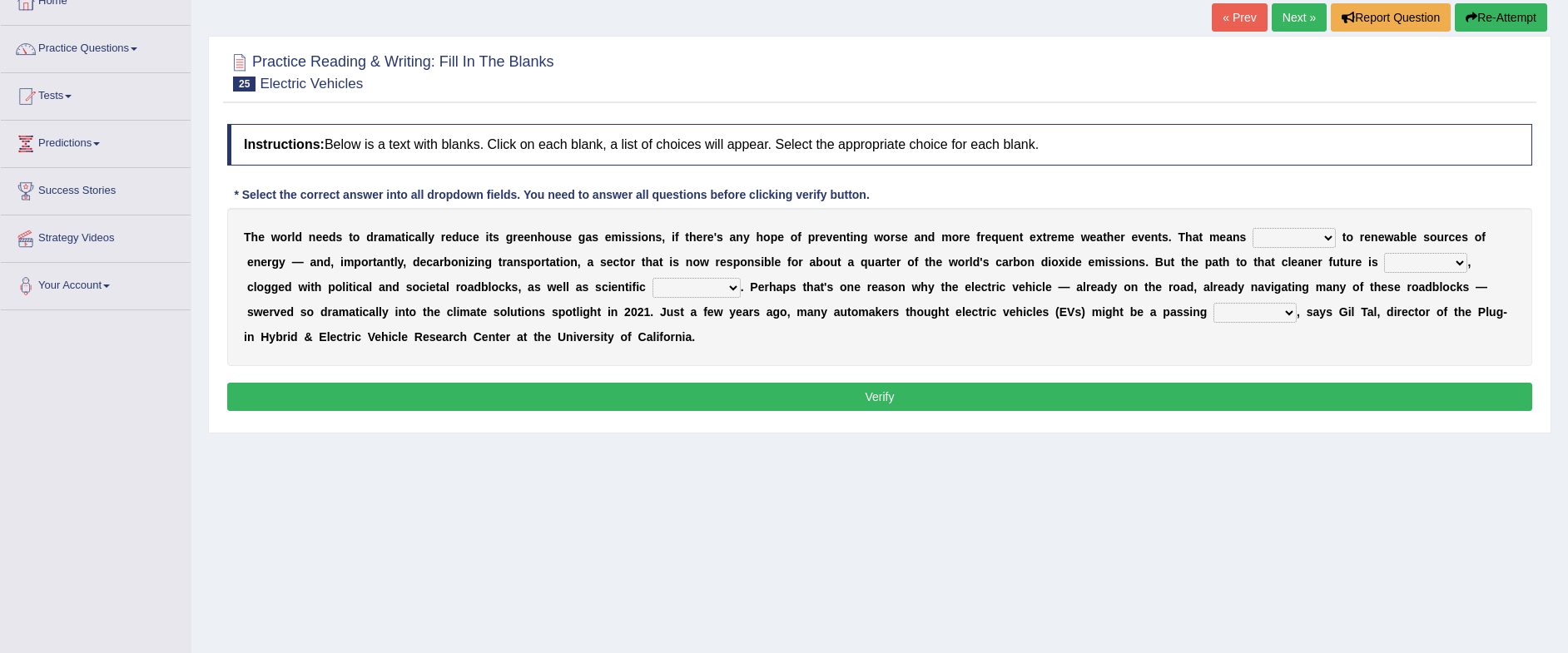
click at [1326, 238] on select "grafting drafting crafting shifting" at bounding box center [1294, 238] width 83 height 20
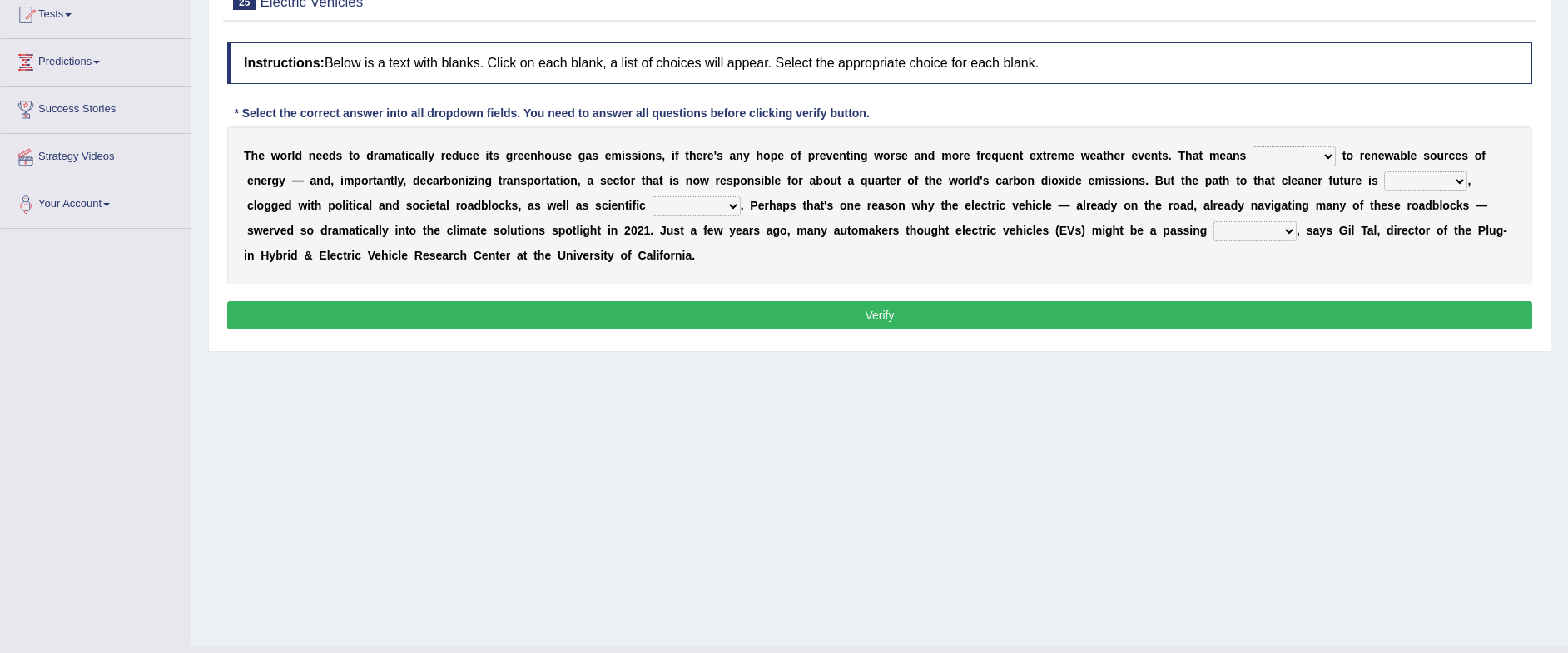
scroll to position [208, 0]
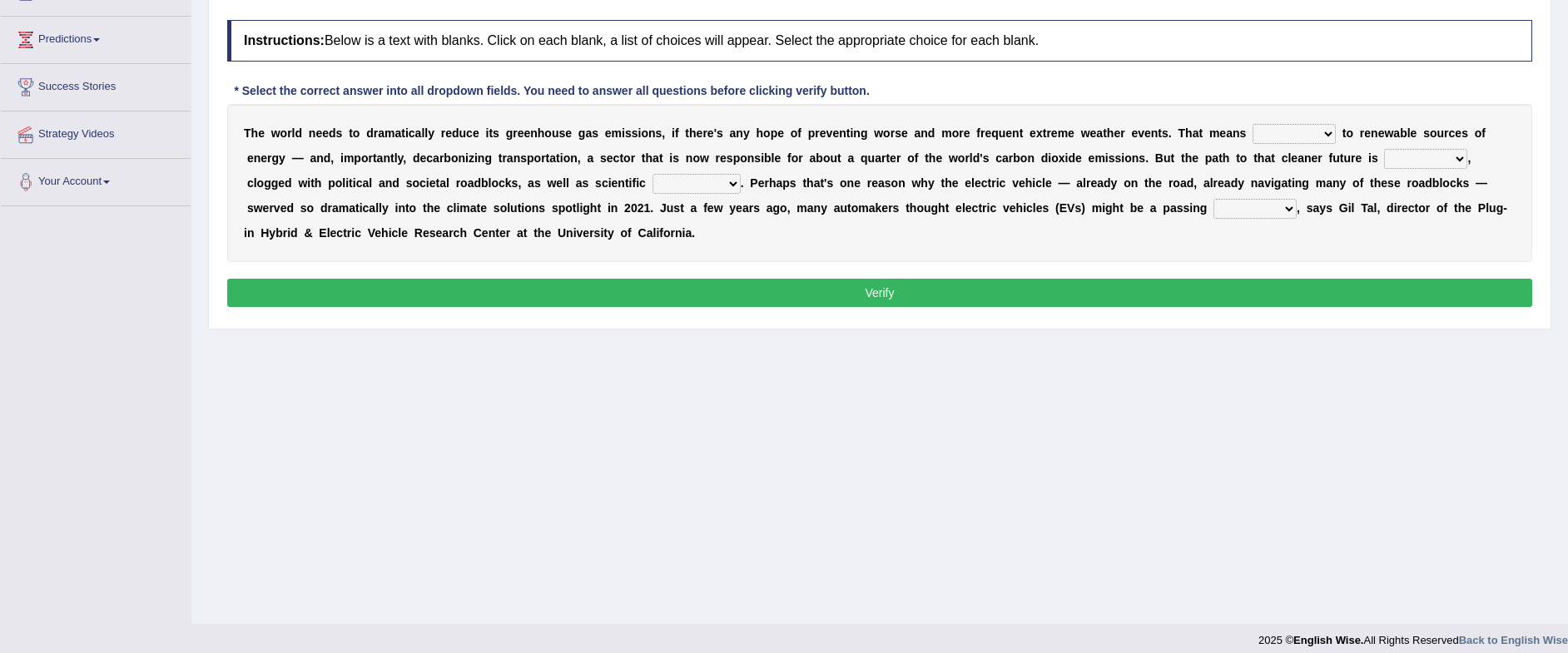
click at [1441, 160] on select "daunting daunted daunt dauntless" at bounding box center [1425, 159] width 83 height 20
select select "daunting"
click at [1384, 149] on select "daunting daunted daunt dauntless" at bounding box center [1425, 159] width 83 height 20
click at [704, 184] on select "spectacles obstacles tentacles receptacles" at bounding box center [697, 184] width 88 height 20
select select "obstacles"
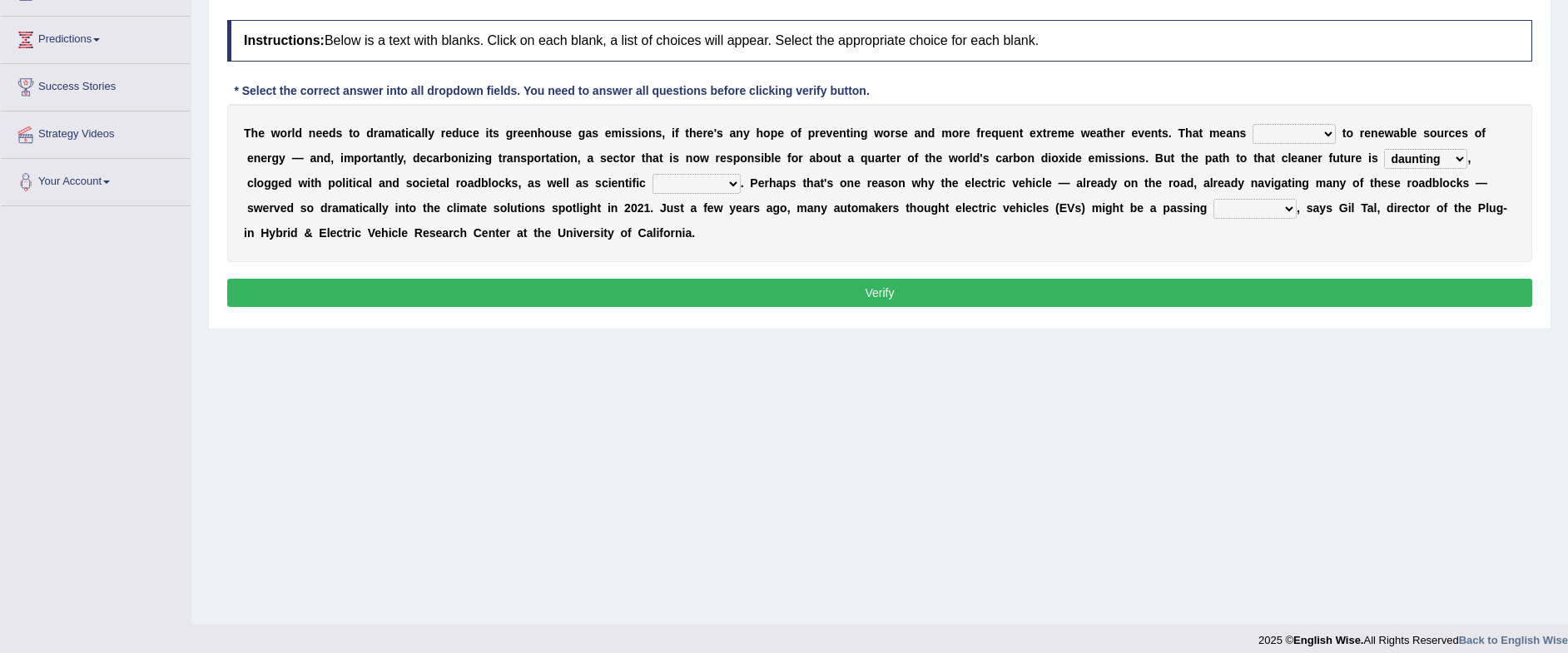
click at [653, 174] on select "spectacles obstacles tentacles receptacles" at bounding box center [697, 184] width 88 height 20
click at [1270, 201] on select "fad gad tad lad" at bounding box center [1254, 208] width 83 height 20
select select "fad"
click at [1213, 199] on select "fad gad tad lad" at bounding box center [1254, 208] width 83 height 20
click at [1082, 293] on button "Verify" at bounding box center [879, 293] width 1305 height 29
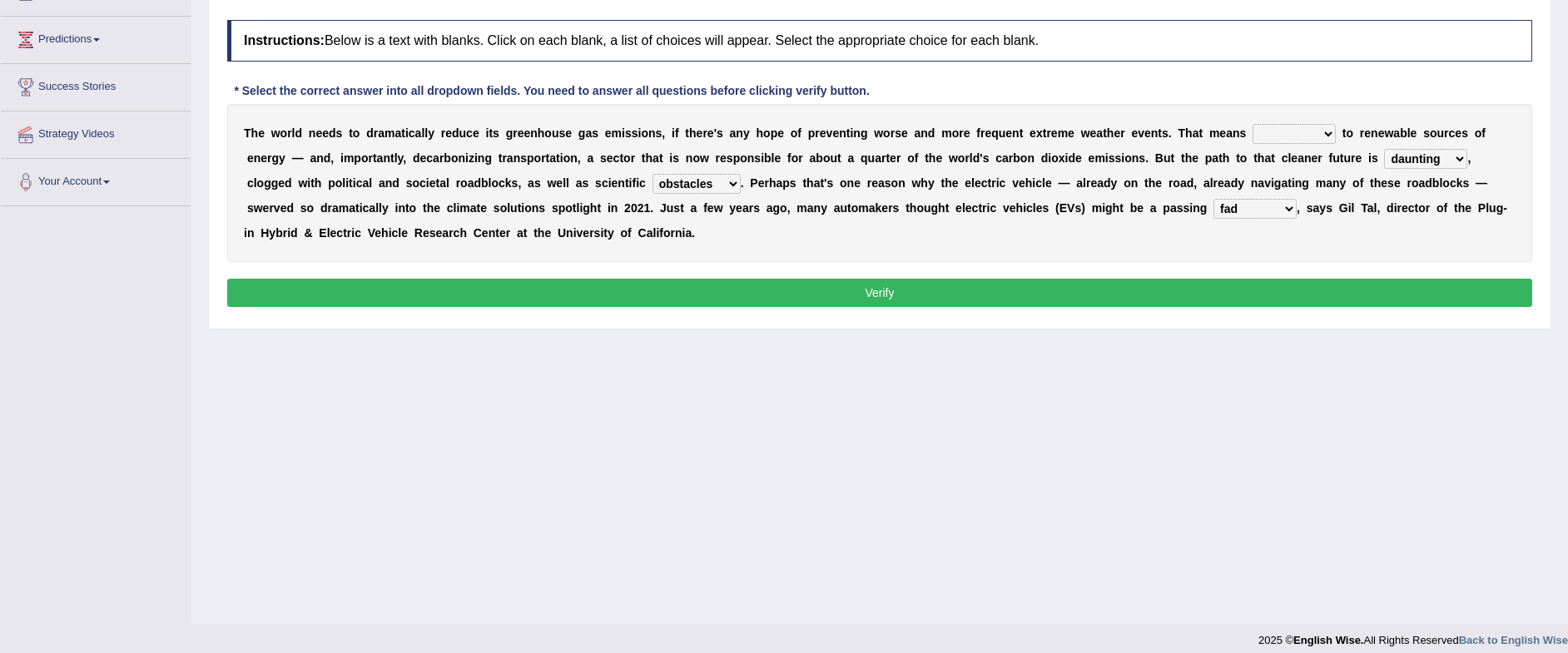
click at [1293, 128] on select "grafting drafting crafting shifting" at bounding box center [1294, 134] width 83 height 20
select select "grafting"
click at [1253, 124] on select "grafting drafting crafting shifting" at bounding box center [1294, 134] width 83 height 20
click at [1223, 299] on button "Verify" at bounding box center [879, 293] width 1305 height 29
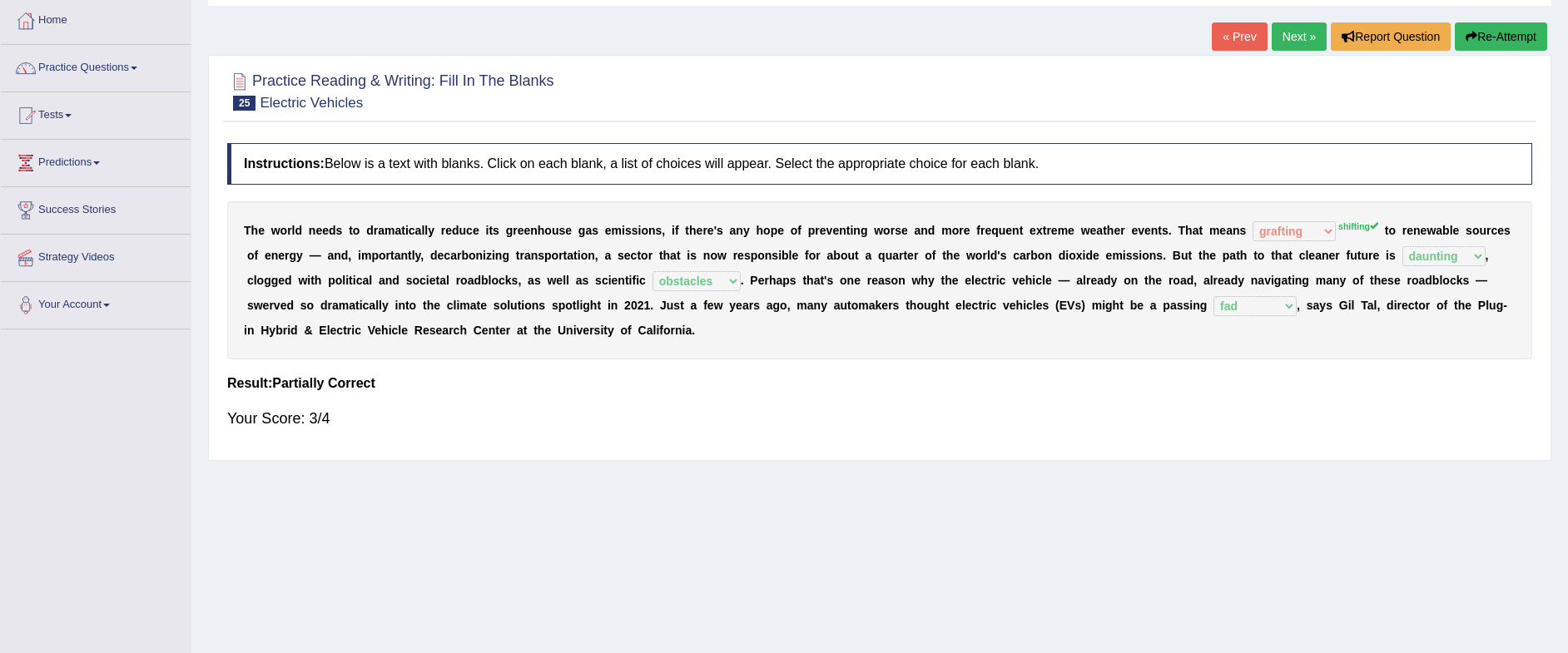
scroll to position [0, 0]
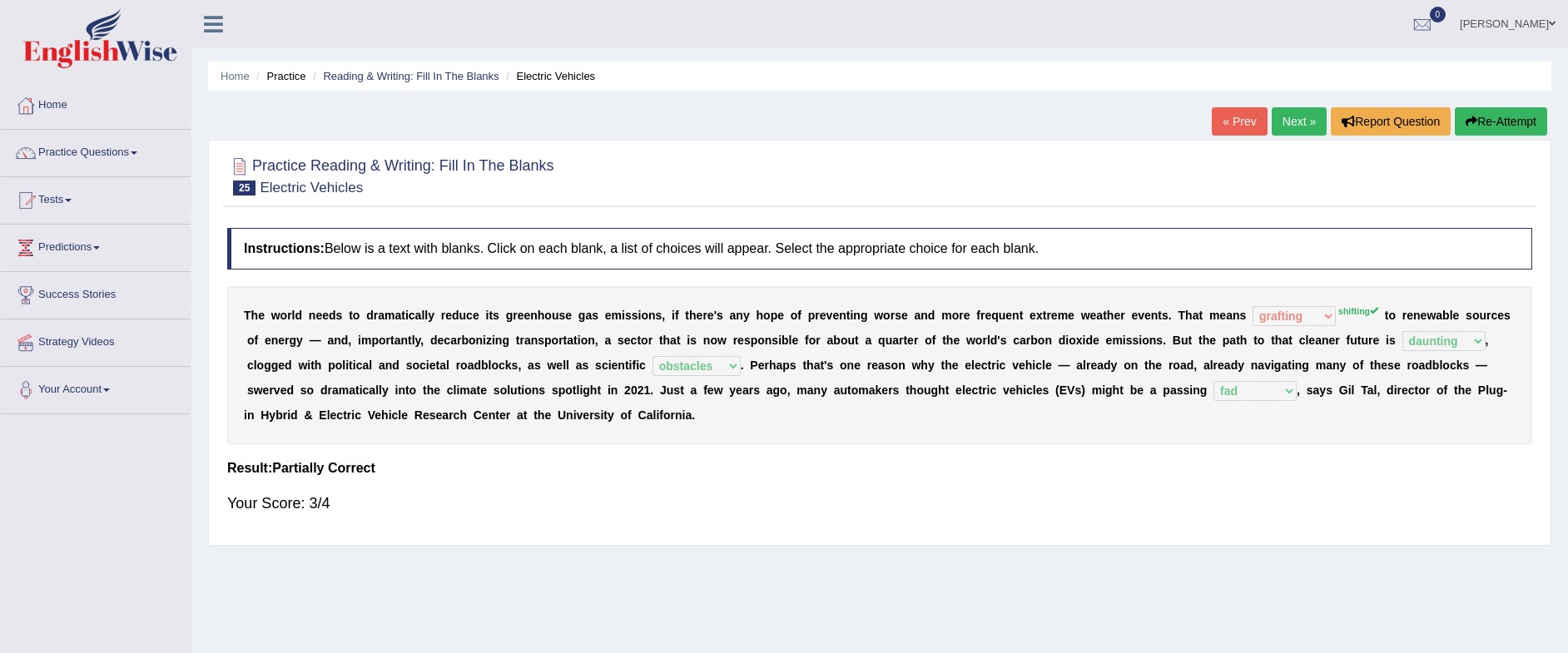
click at [1280, 125] on link "Next »" at bounding box center [1300, 122] width 55 height 29
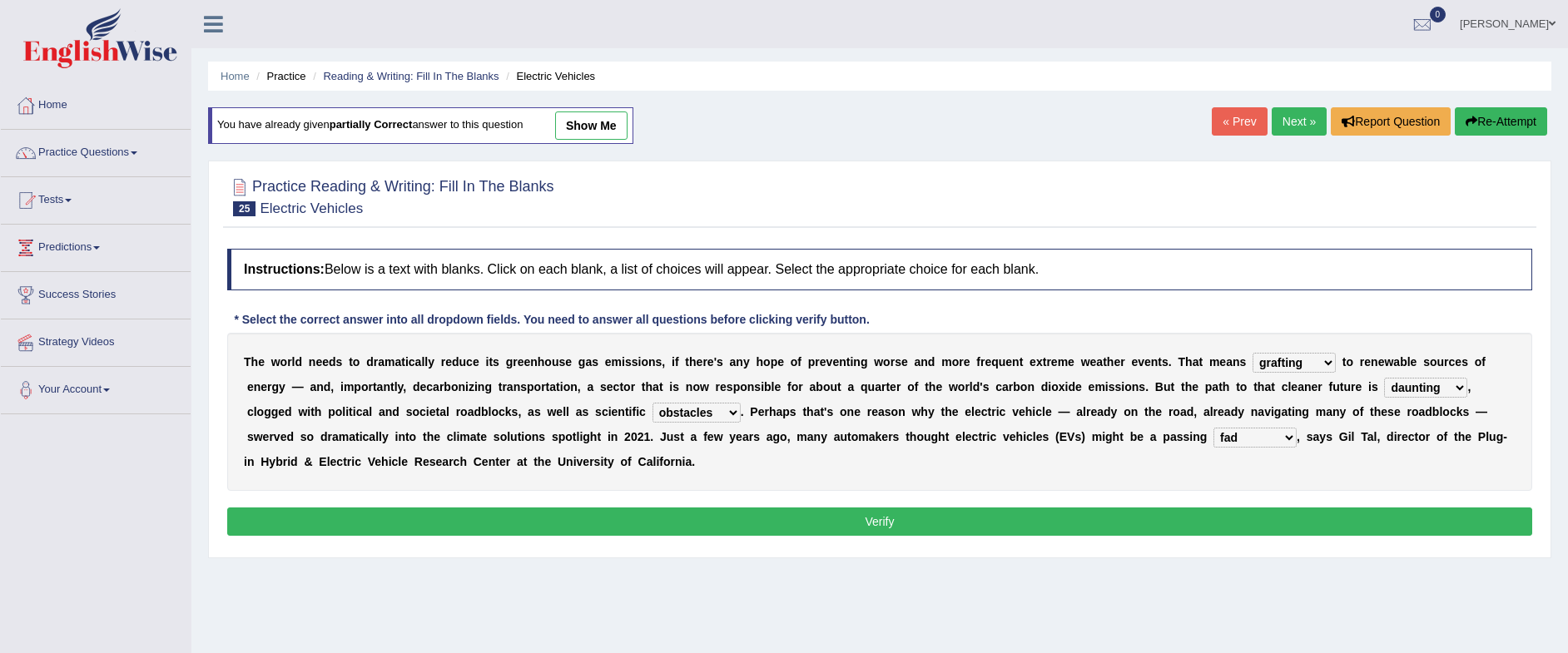
select select "grafting"
select select "daunting"
select select "obstacles"
select select "fad"
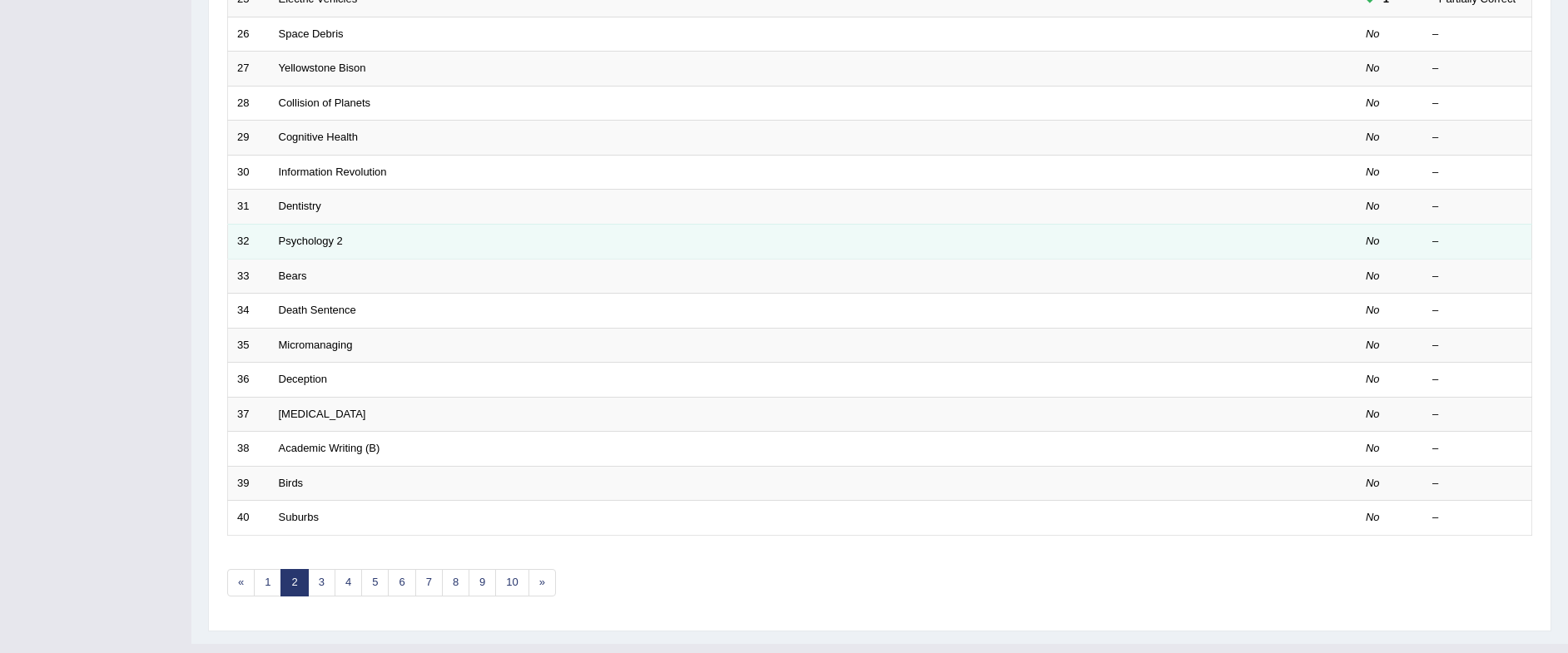
scroll to position [449, 0]
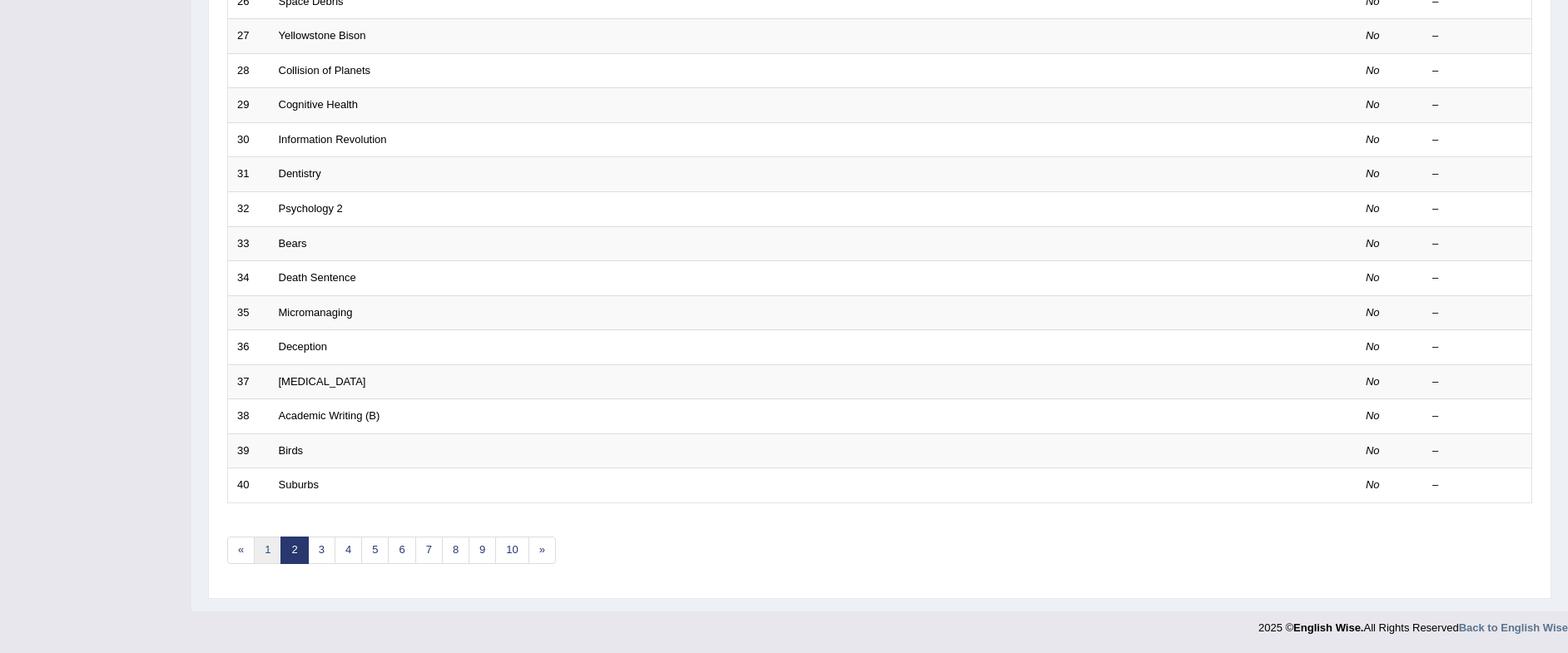
click at [272, 551] on link "1" at bounding box center [267, 551] width 28 height 28
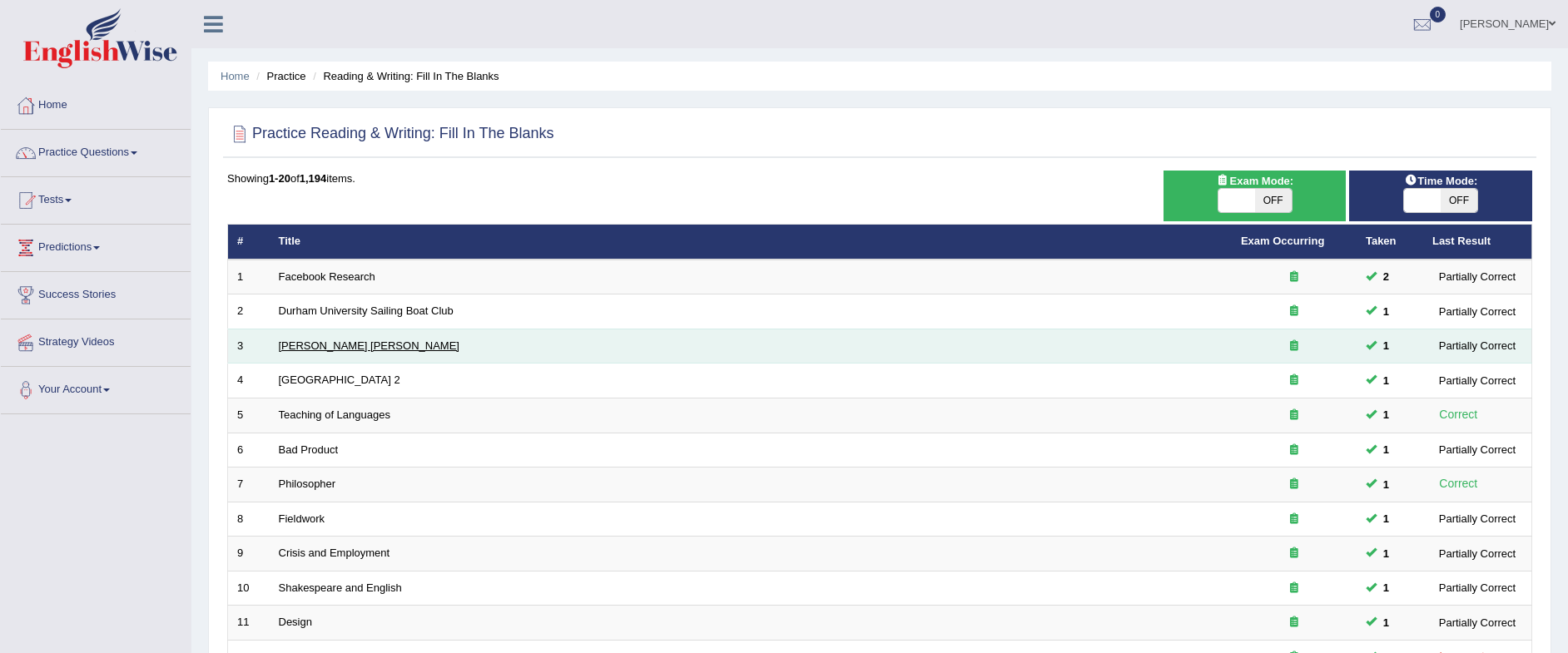
click at [323, 349] on link "[PERSON_NAME] [PERSON_NAME]" at bounding box center [369, 346] width 181 height 12
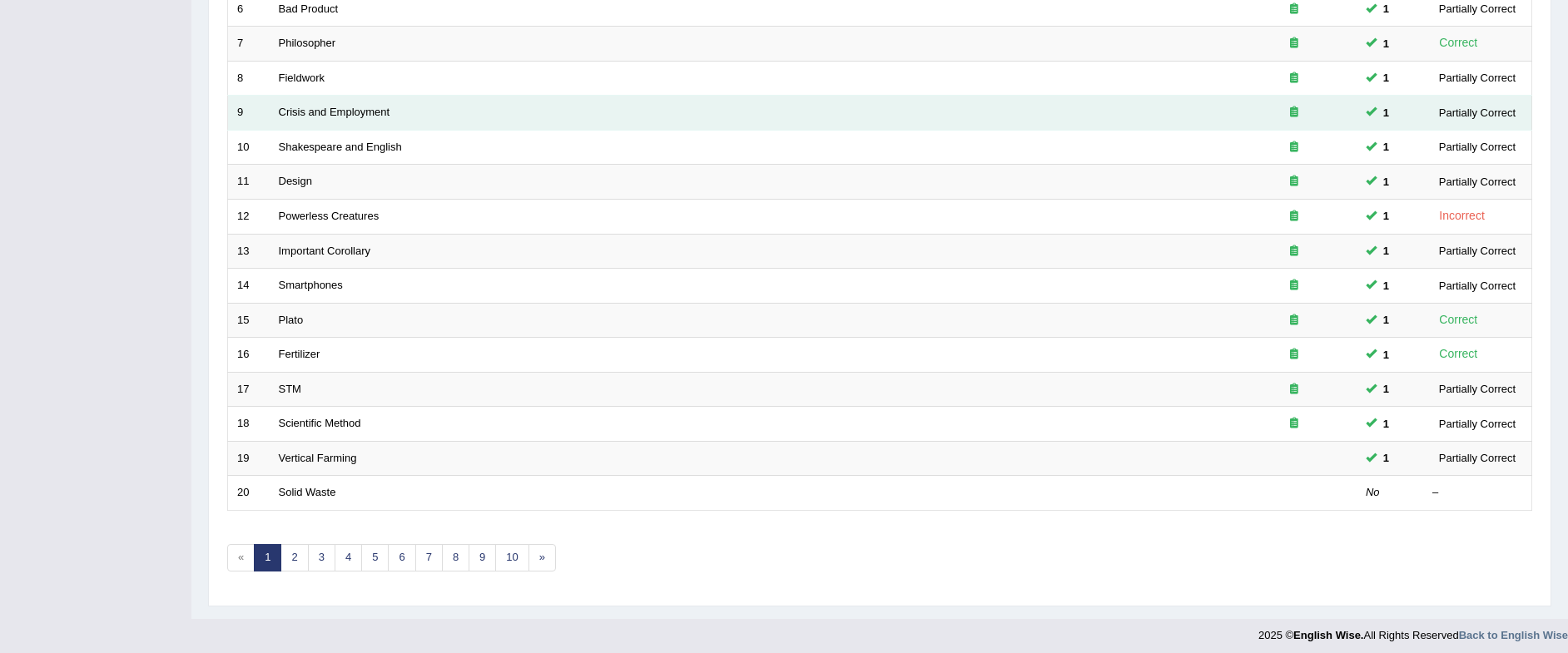
scroll to position [449, 0]
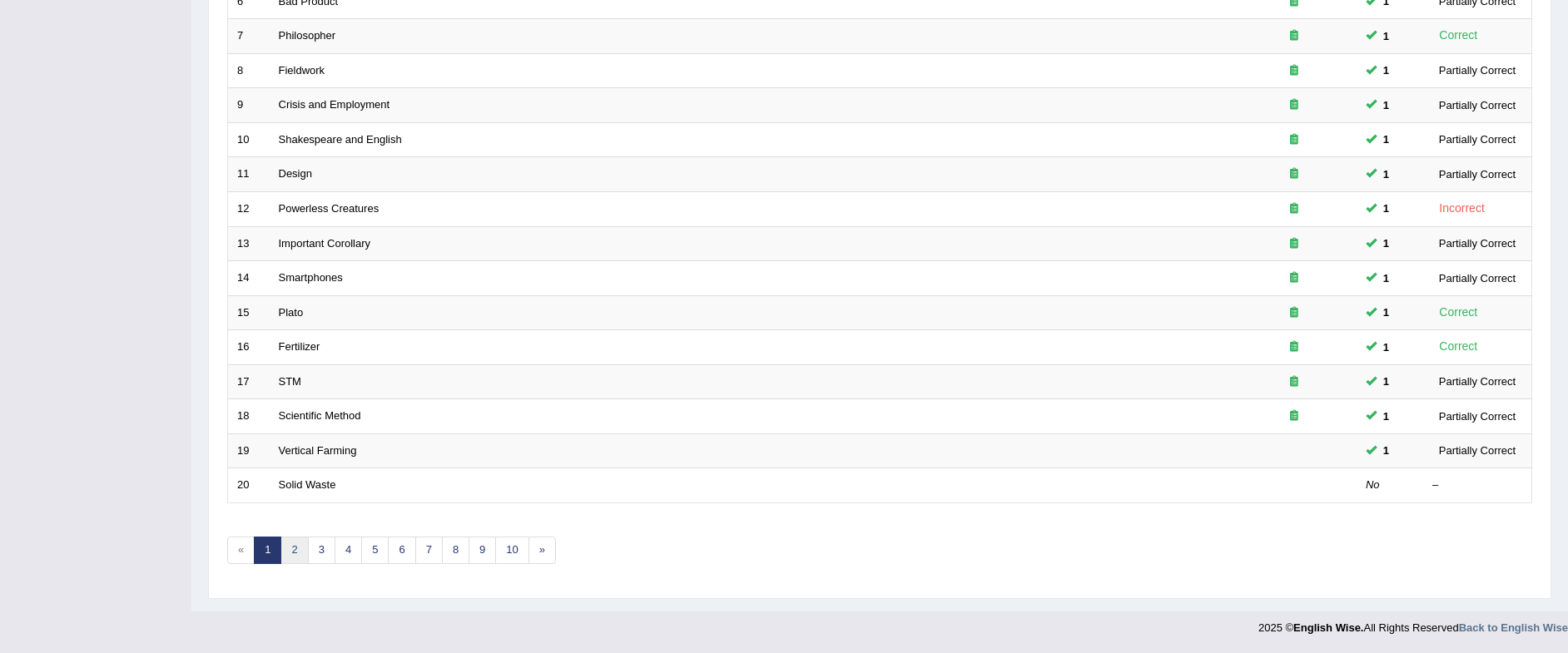
click at [298, 542] on link "2" at bounding box center [294, 551] width 28 height 28
click at [298, 543] on link "2" at bounding box center [294, 551] width 28 height 28
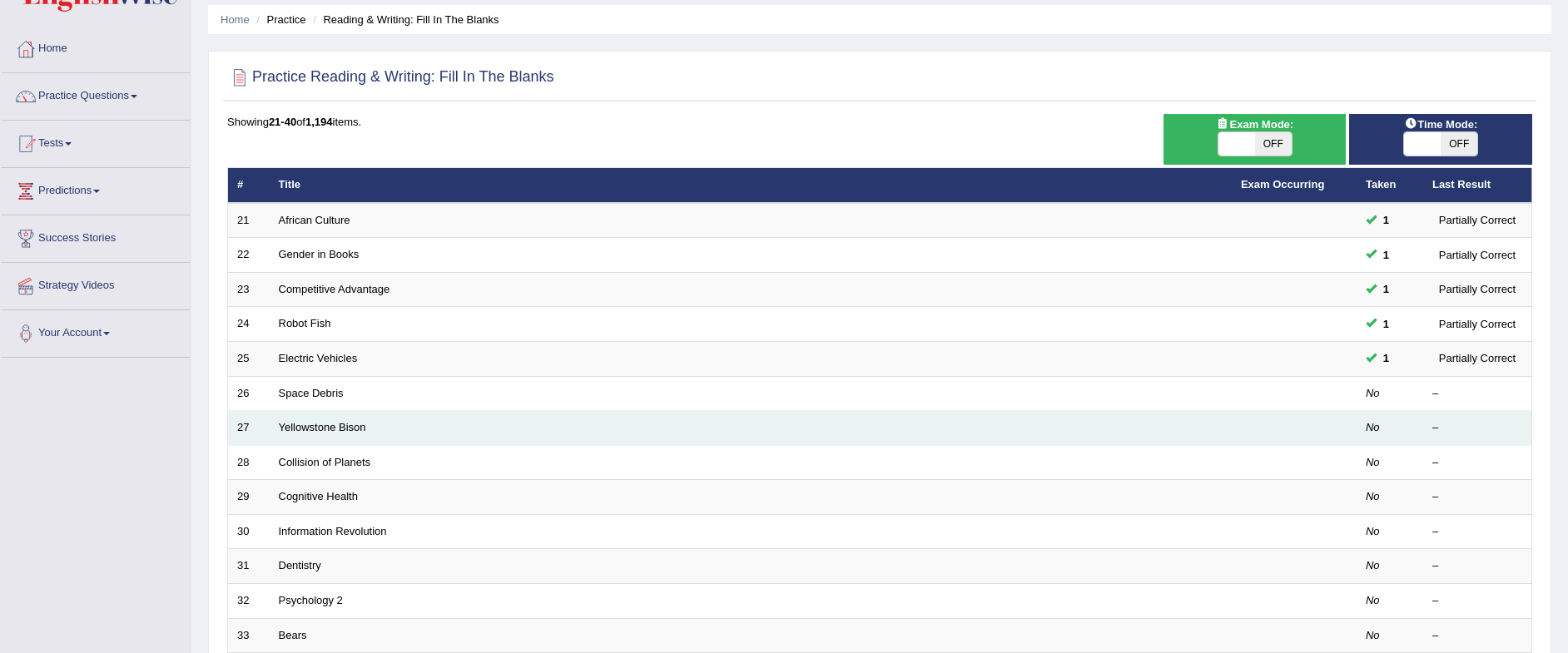
scroll to position [104, 0]
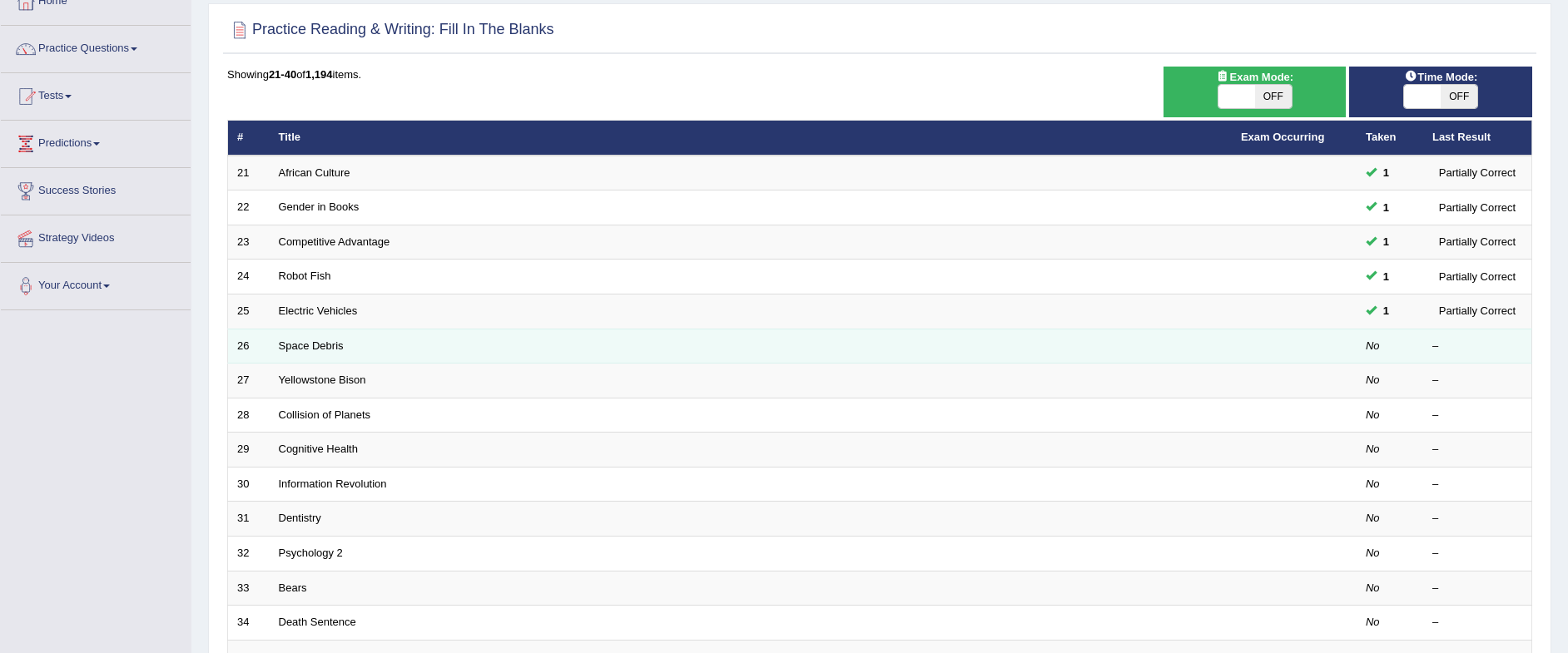
click at [438, 351] on td "Space Debris" at bounding box center [751, 346] width 962 height 35
click at [324, 350] on link "Space Debris" at bounding box center [311, 346] width 65 height 12
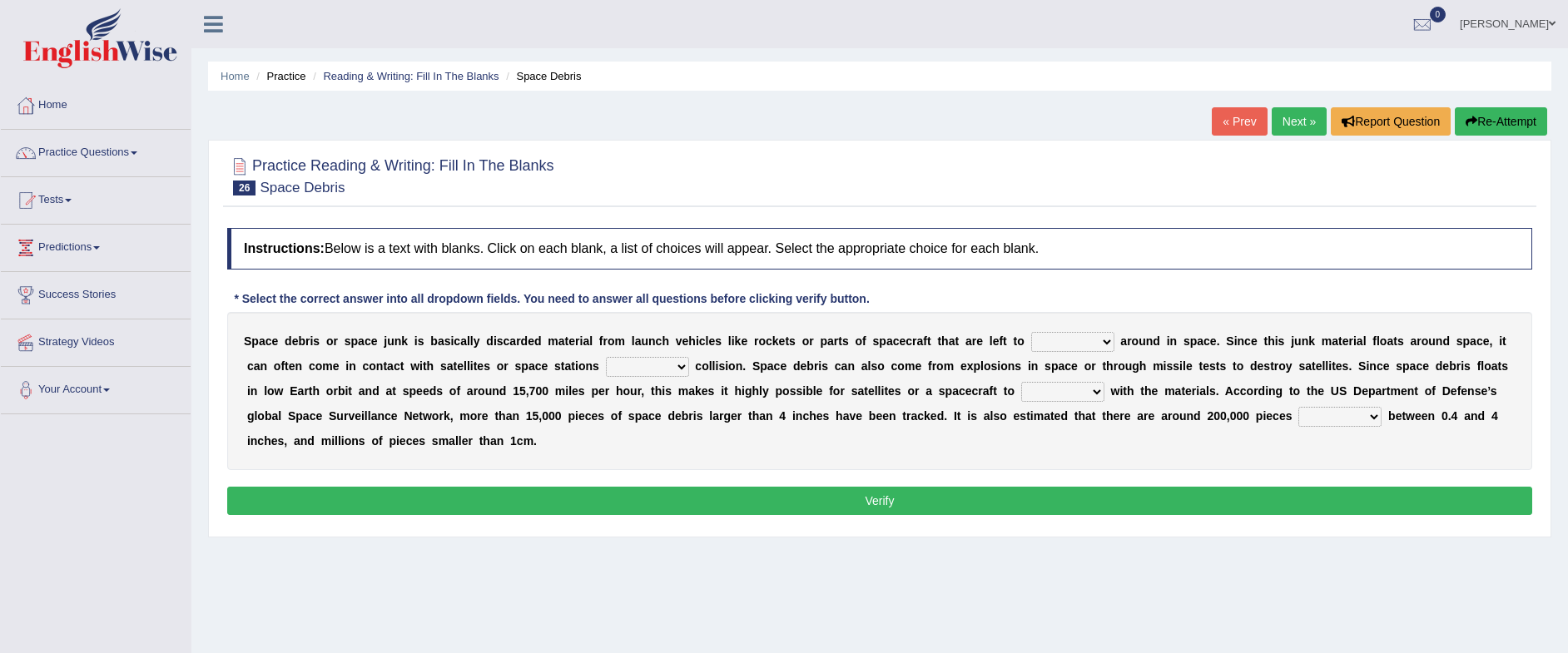
scroll to position [104, 0]
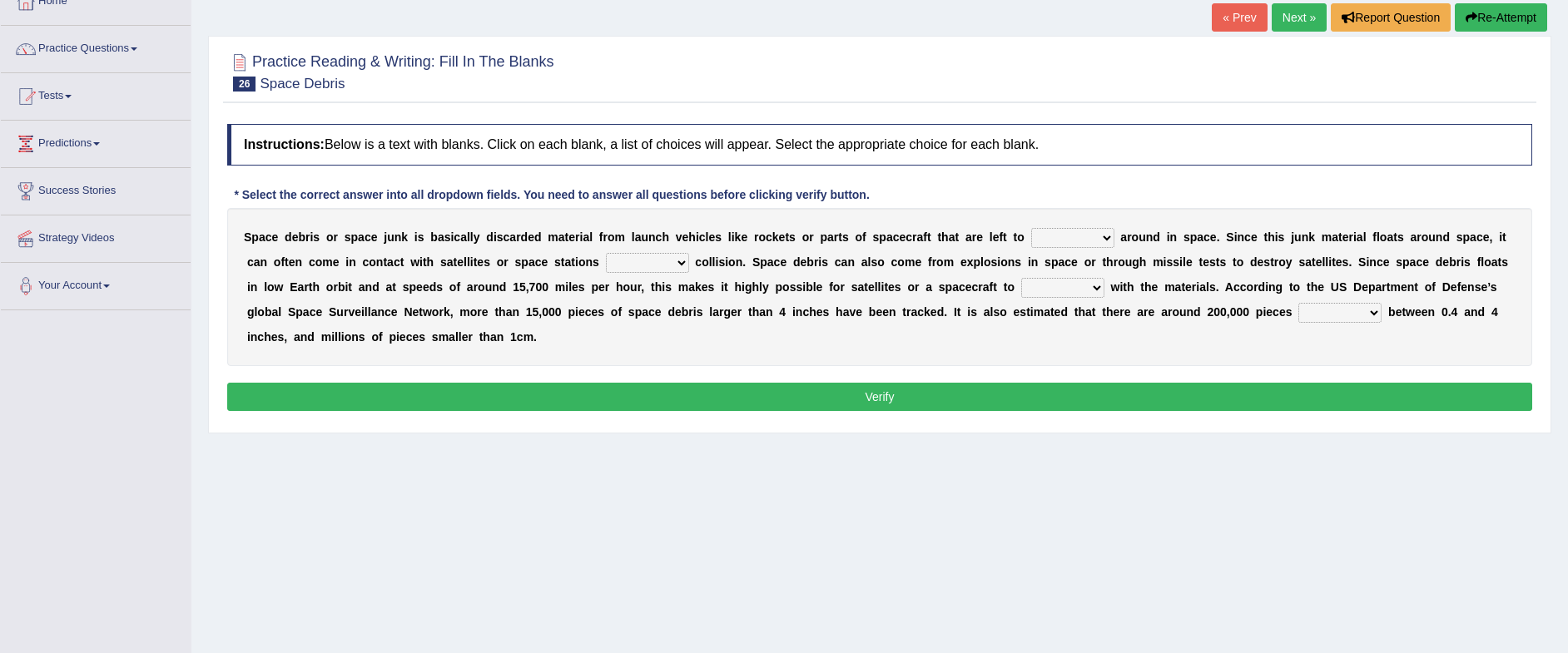
click at [1033, 233] on select "twist center roam loll" at bounding box center [1073, 238] width 83 height 20
select select "roam"
click at [1032, 228] on select "twist center roam loll" at bounding box center [1073, 238] width 83 height 20
click at [625, 265] on select "risks risk risked risking" at bounding box center [647, 263] width 83 height 20
select select "risk"
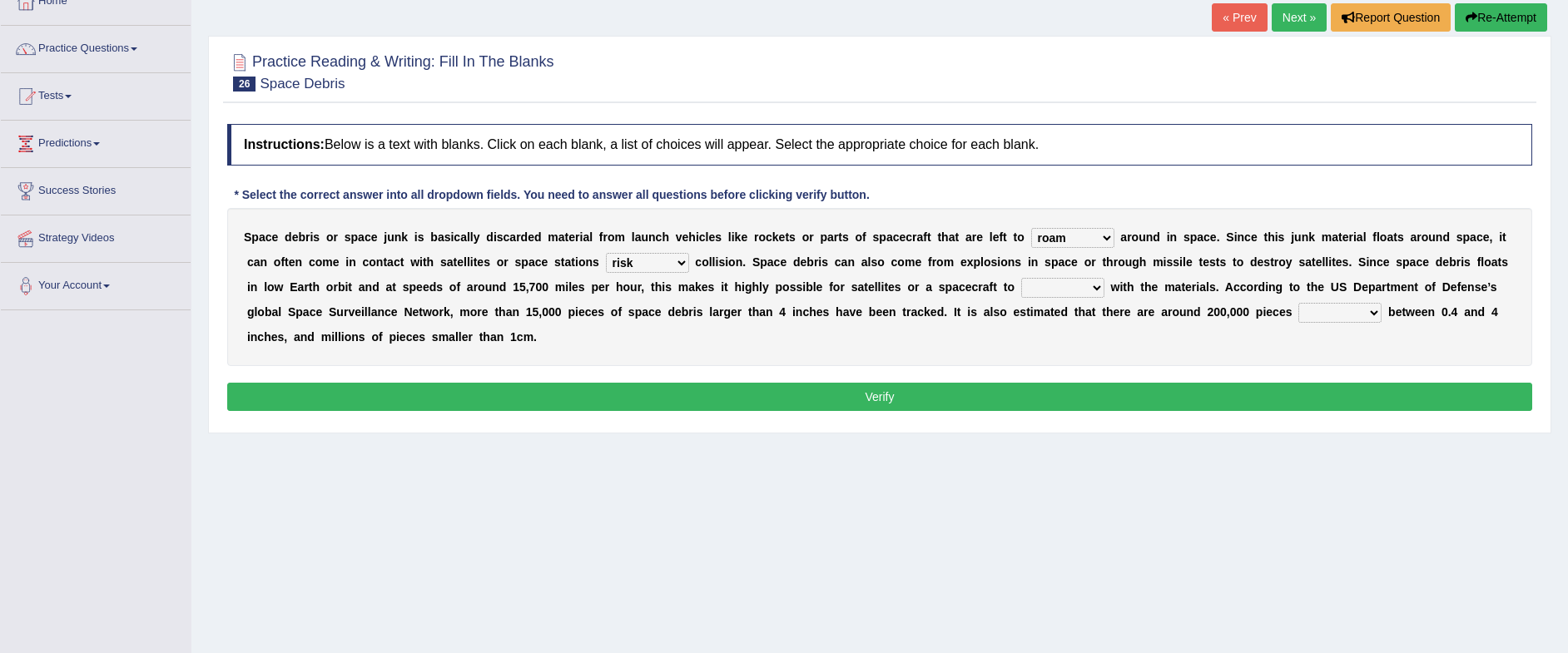
click at [606, 253] on select "risks risk risked risking" at bounding box center [647, 263] width 83 height 20
click at [1036, 288] on select "collect collate collide collocate" at bounding box center [1062, 288] width 83 height 20
select select "collide"
click at [1021, 278] on select "collect collate collide collocate" at bounding box center [1062, 288] width 83 height 20
click at [1310, 310] on select "sized sizing size sizes" at bounding box center [1340, 313] width 83 height 20
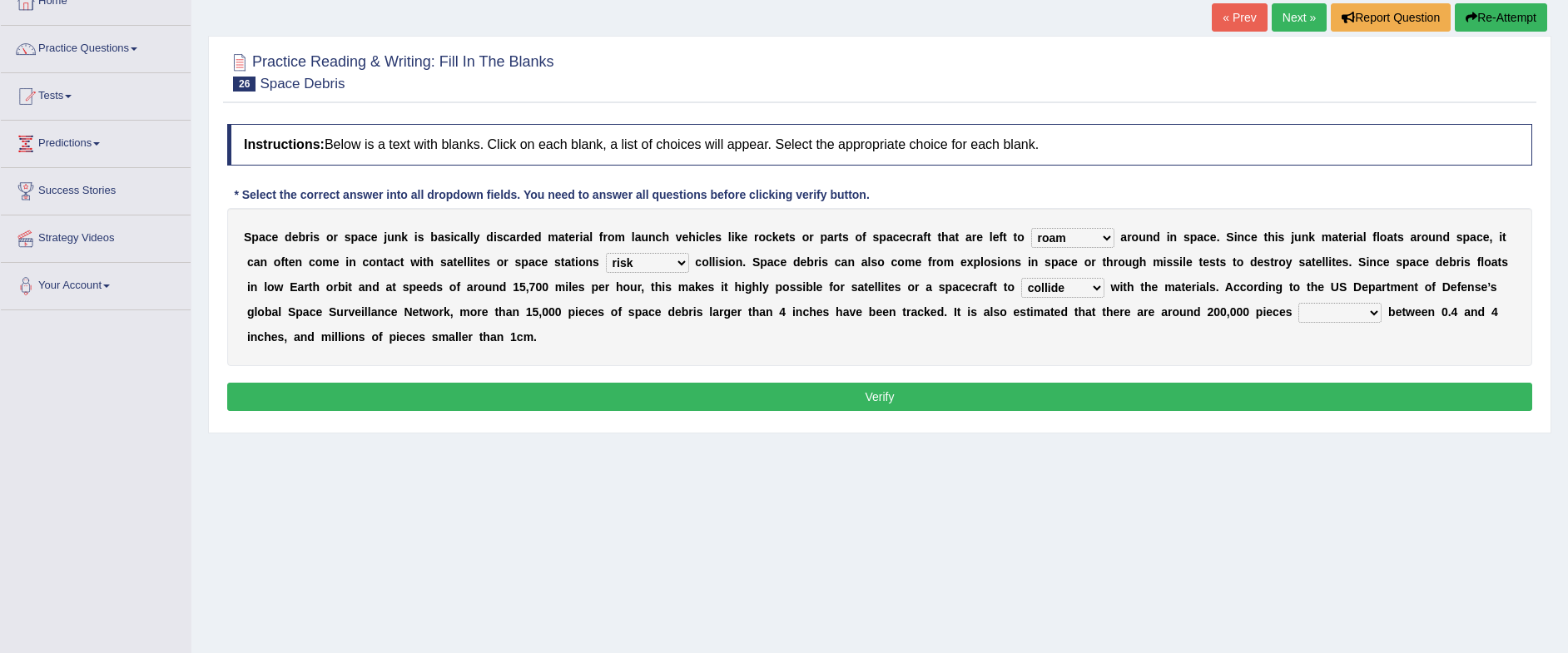
select select "sizing"
click at [1299, 303] on select "sized sizing size sizes" at bounding box center [1340, 313] width 83 height 20
click at [686, 405] on button "Verify" at bounding box center [879, 397] width 1305 height 29
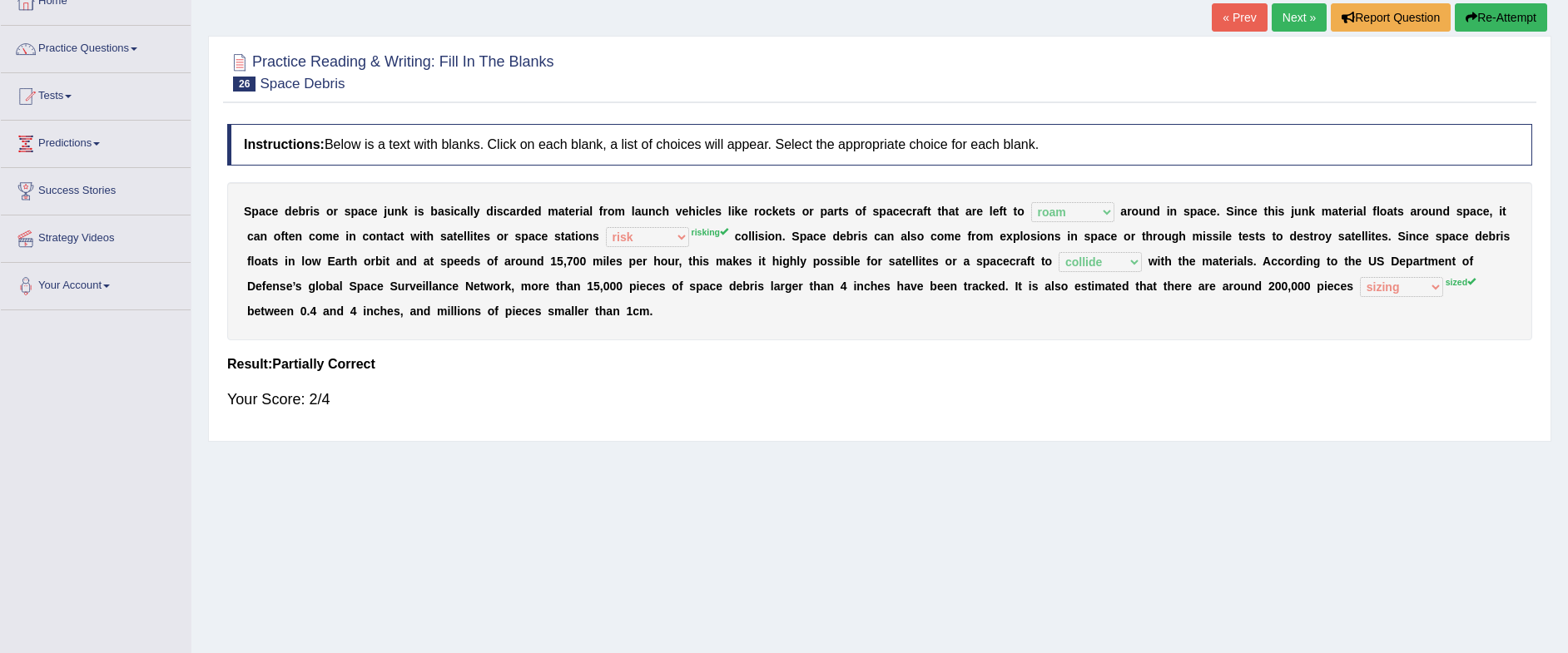
click at [1286, 21] on link "Next »" at bounding box center [1300, 18] width 55 height 29
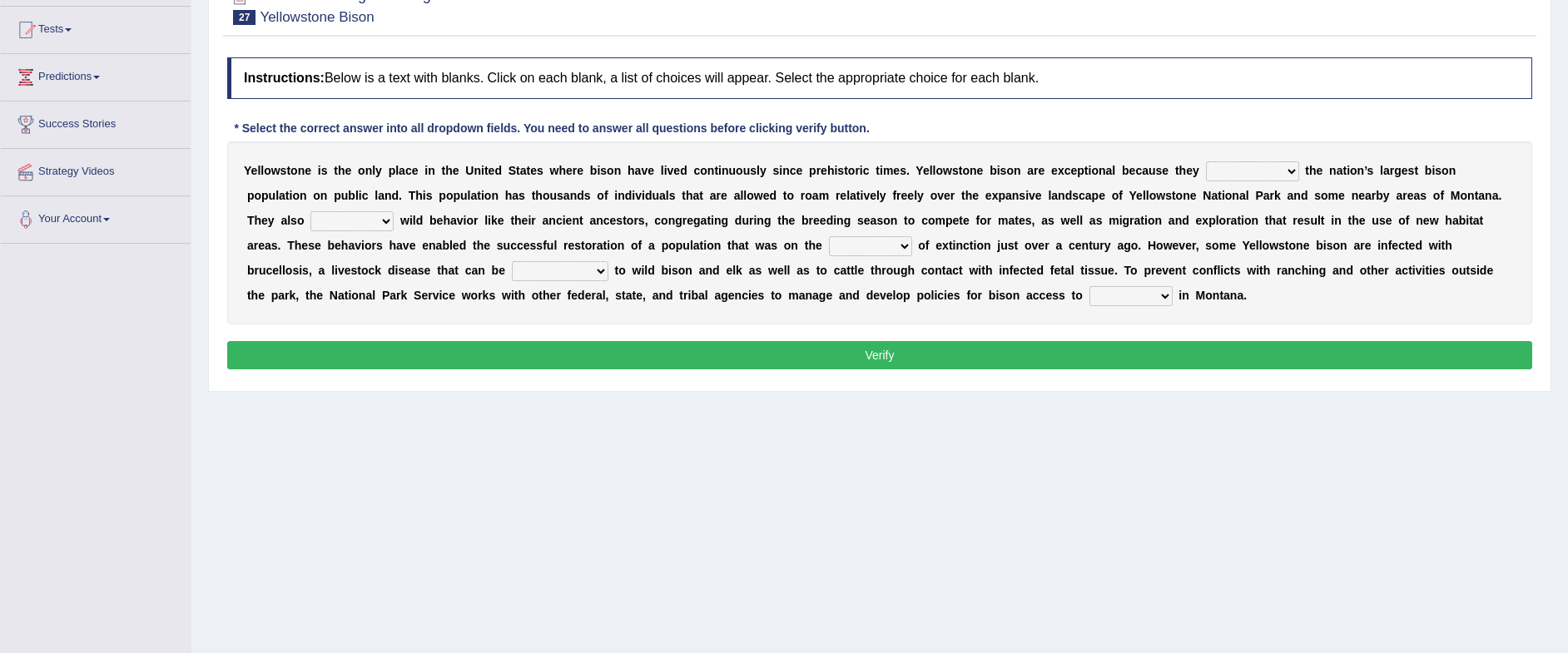
scroll to position [208, 0]
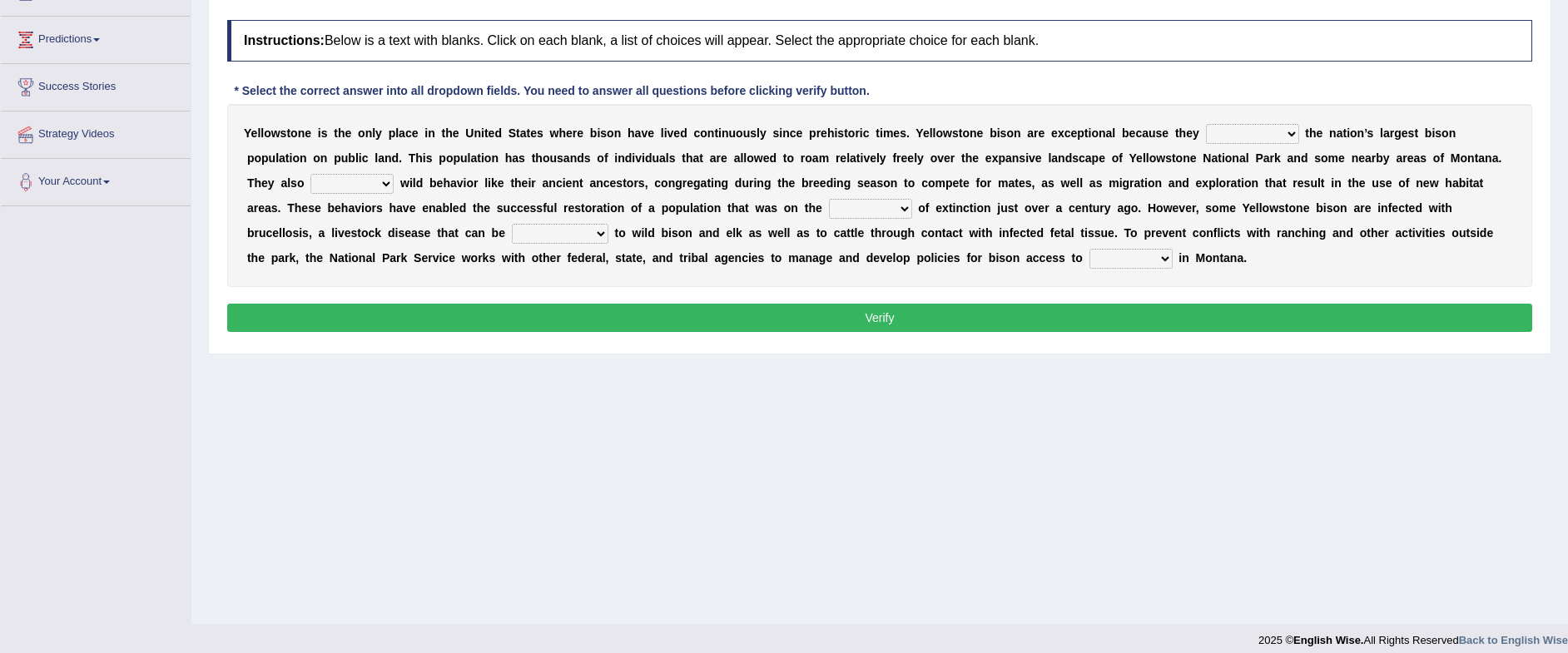
click at [1267, 126] on div "Y e l l o w s t o n e i s t h e o n l y p l a c e i n t h e U n i t e d S t a t…" at bounding box center [879, 196] width 1305 height 184
click at [1304, 131] on b at bounding box center [1303, 133] width 6 height 13
click at [1293, 135] on select "congregate comprise consist compromise" at bounding box center [1253, 134] width 94 height 20
select select "compromise"
click at [1206, 124] on select "congregate comprise consist compromise" at bounding box center [1253, 134] width 94 height 20
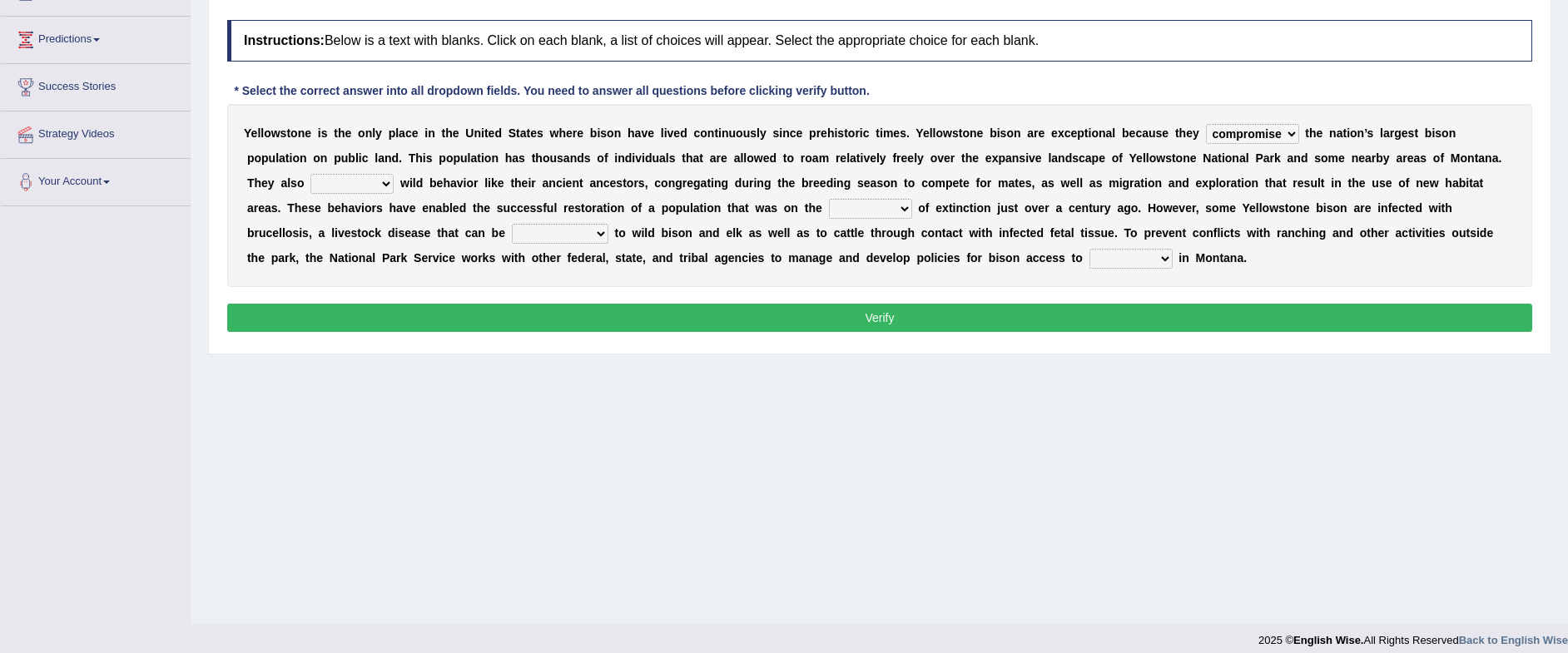
click at [371, 182] on select "exhibit disregard resist encourage" at bounding box center [352, 184] width 83 height 20
select select "exhibit"
click at [311, 174] on select "exhibit disregard resist encourage" at bounding box center [352, 184] width 83 height 20
click at [875, 213] on select "brine brink danger brindle" at bounding box center [870, 208] width 83 height 20
select select "danger"
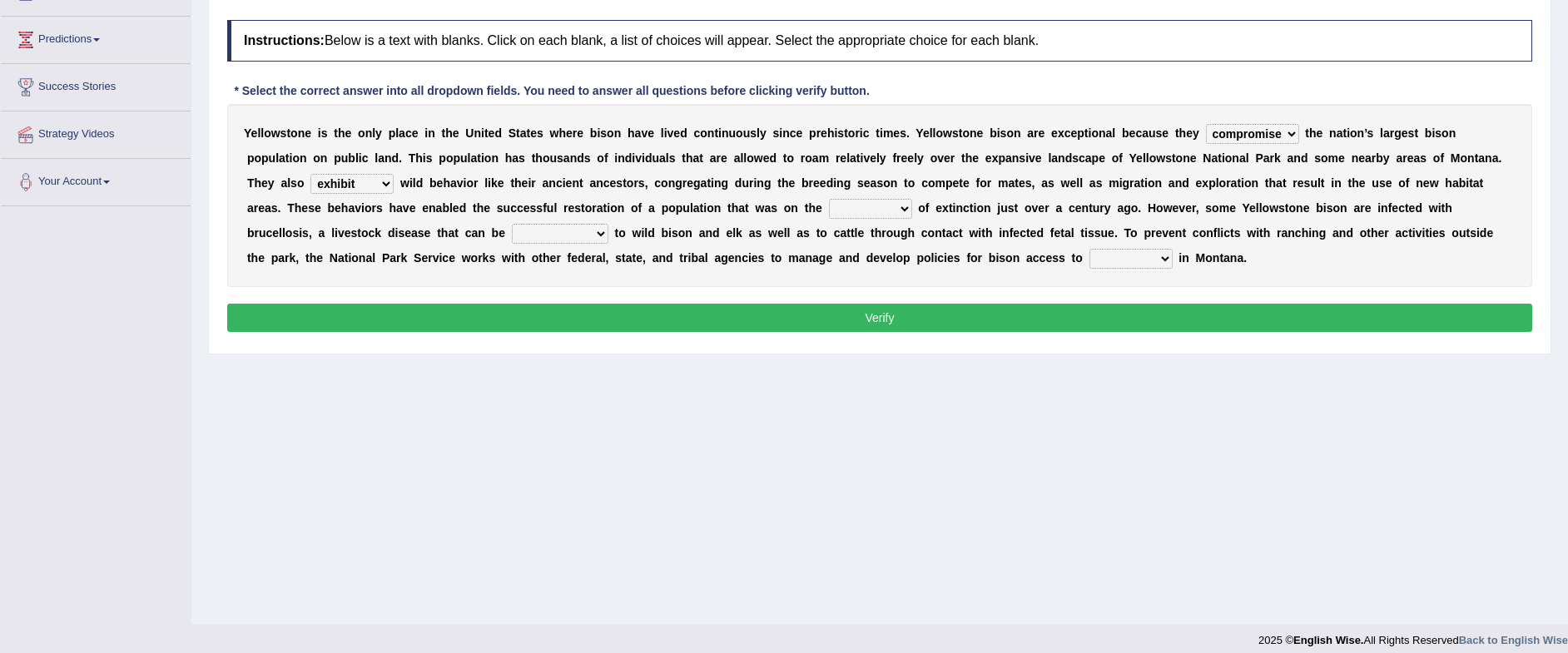
click at [829, 199] on select "brine brink danger brindle" at bounding box center [870, 208] width 83 height 20
click at [574, 238] on select "transplanted transported transgressed transmitted" at bounding box center [560, 233] width 96 height 20
select select "transmitted"
click at [512, 224] on select "transplanted transported transgressed transmitted" at bounding box center [560, 233] width 96 height 20
click at [1110, 253] on select "habitat habitat habitant food" at bounding box center [1131, 258] width 83 height 20
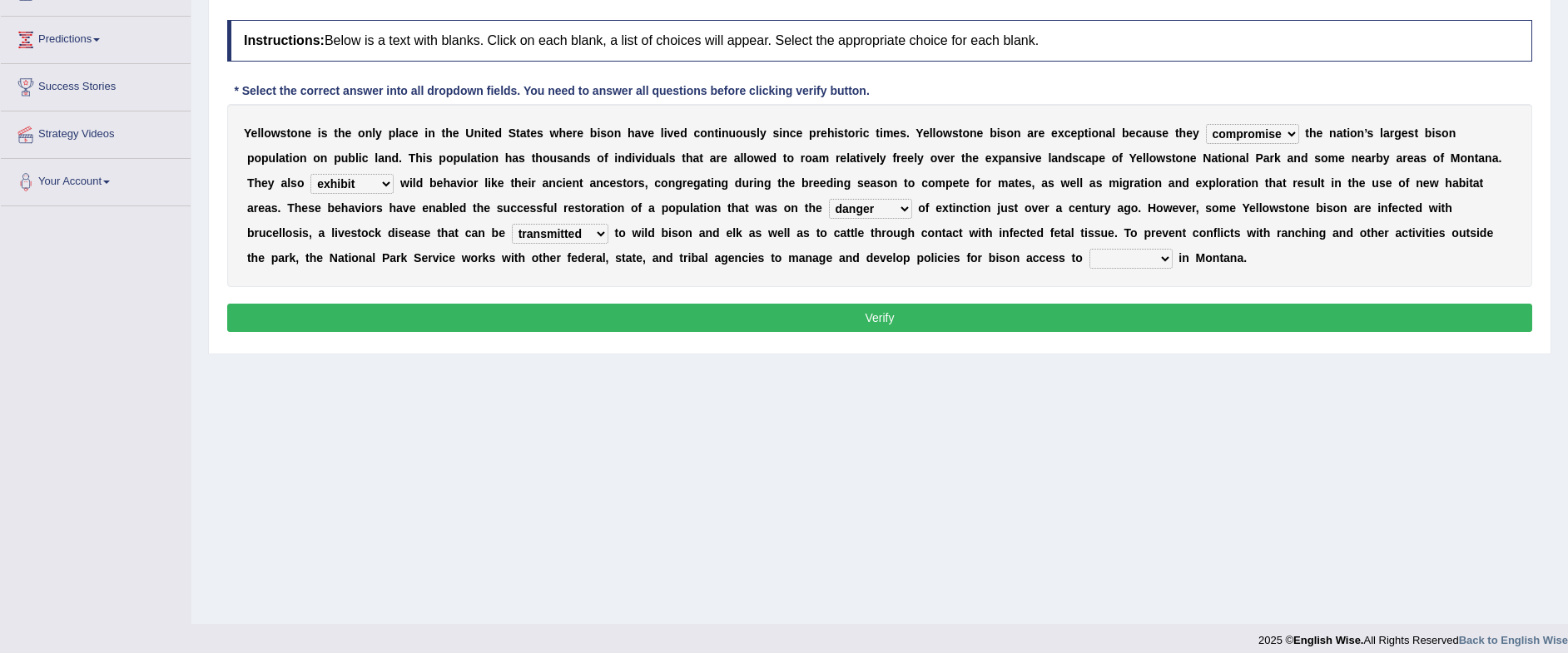
select select "habitat"
click at [1090, 249] on select "habitat habitat habitant food" at bounding box center [1131, 258] width 83 height 20
click at [1088, 328] on button "Verify" at bounding box center [879, 318] width 1305 height 29
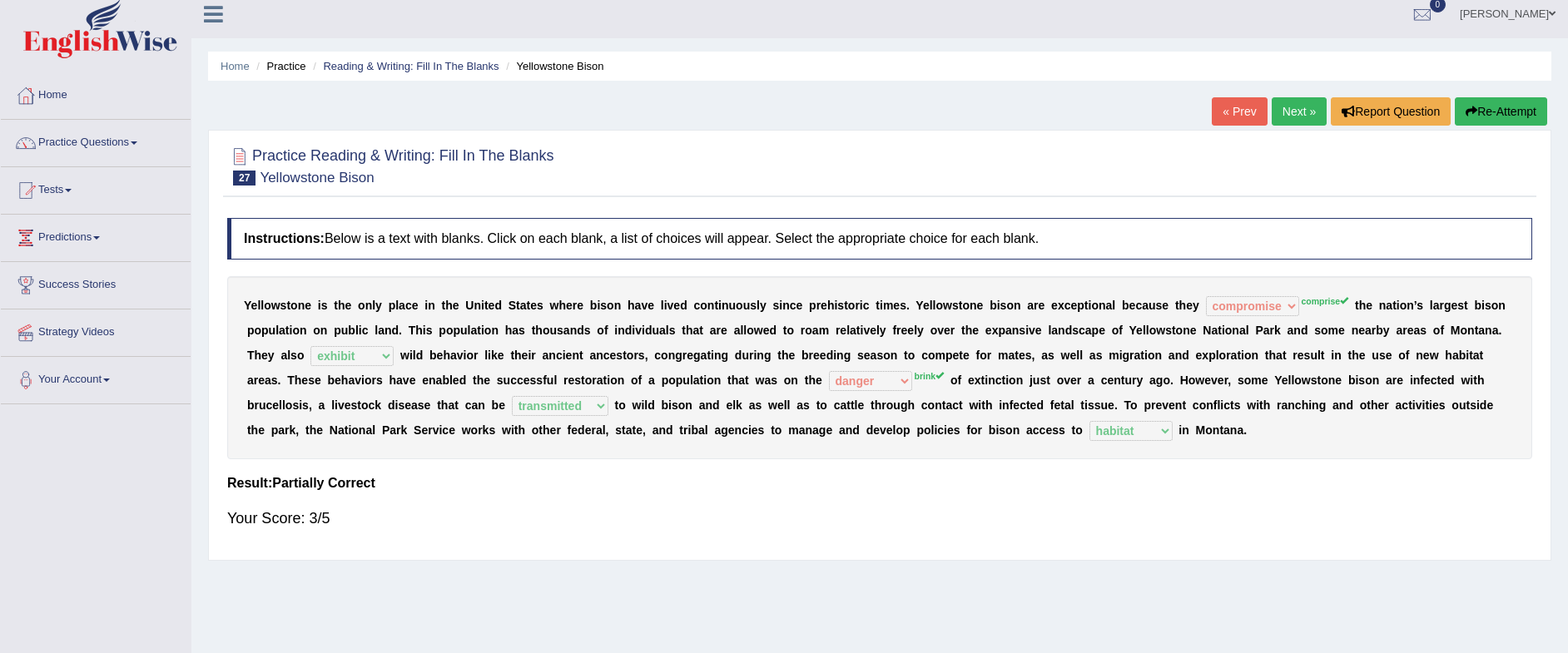
scroll to position [0, 0]
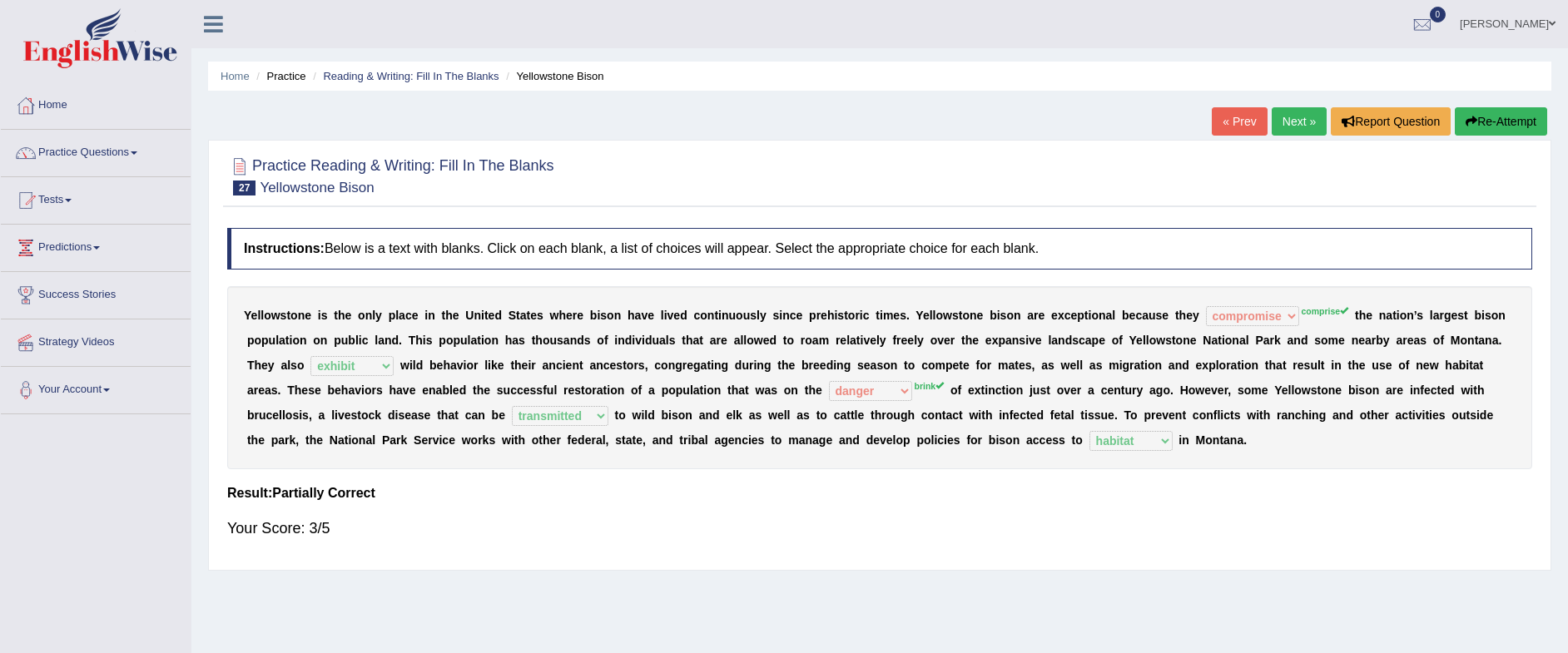
click at [1278, 120] on link "Next »" at bounding box center [1300, 122] width 55 height 29
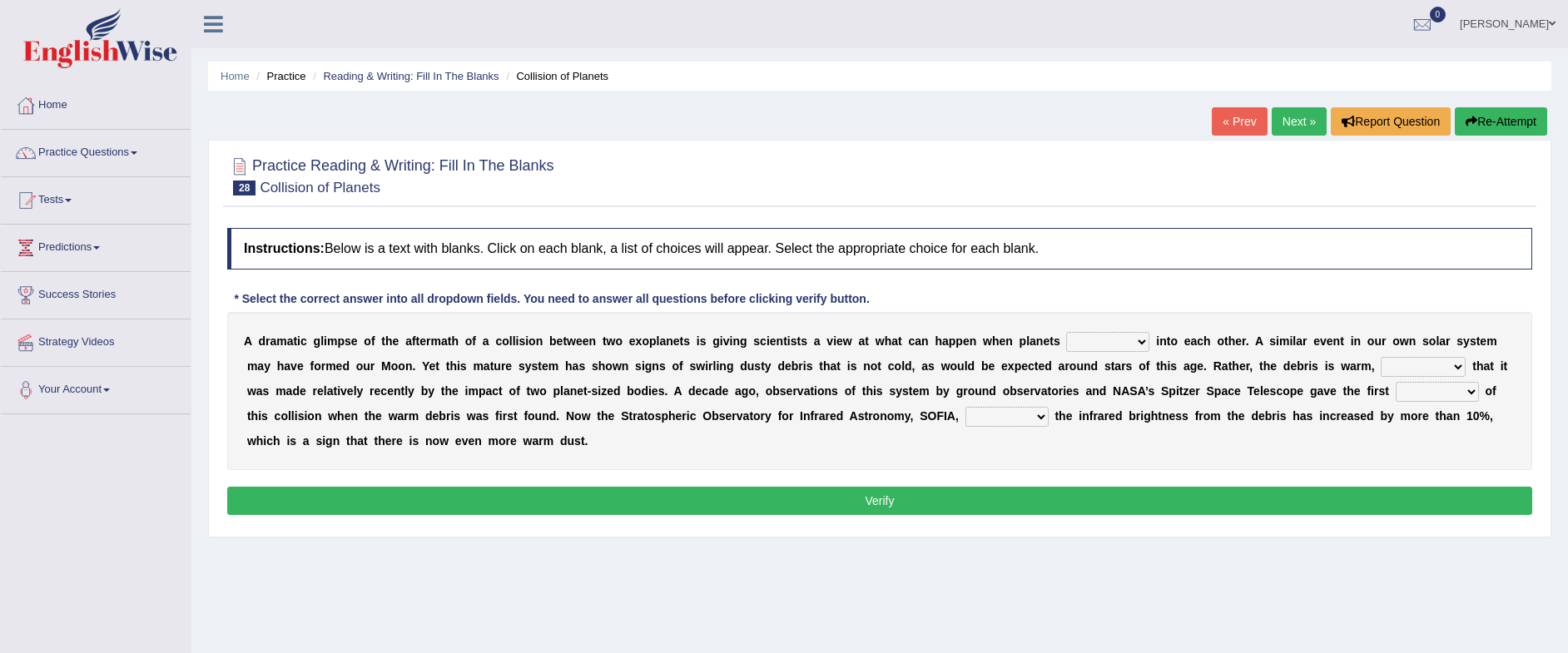
click at [1139, 341] on select "crash explore roam implode" at bounding box center [1107, 342] width 83 height 20
click at [1066, 332] on select "crash explore roam implode" at bounding box center [1107, 342] width 83 height 20
click at [1131, 342] on select "crash explore roam implode" at bounding box center [1107, 342] width 83 height 20
select select "crash"
click at [1066, 332] on select "crash explore roam implode" at bounding box center [1107, 342] width 83 height 20
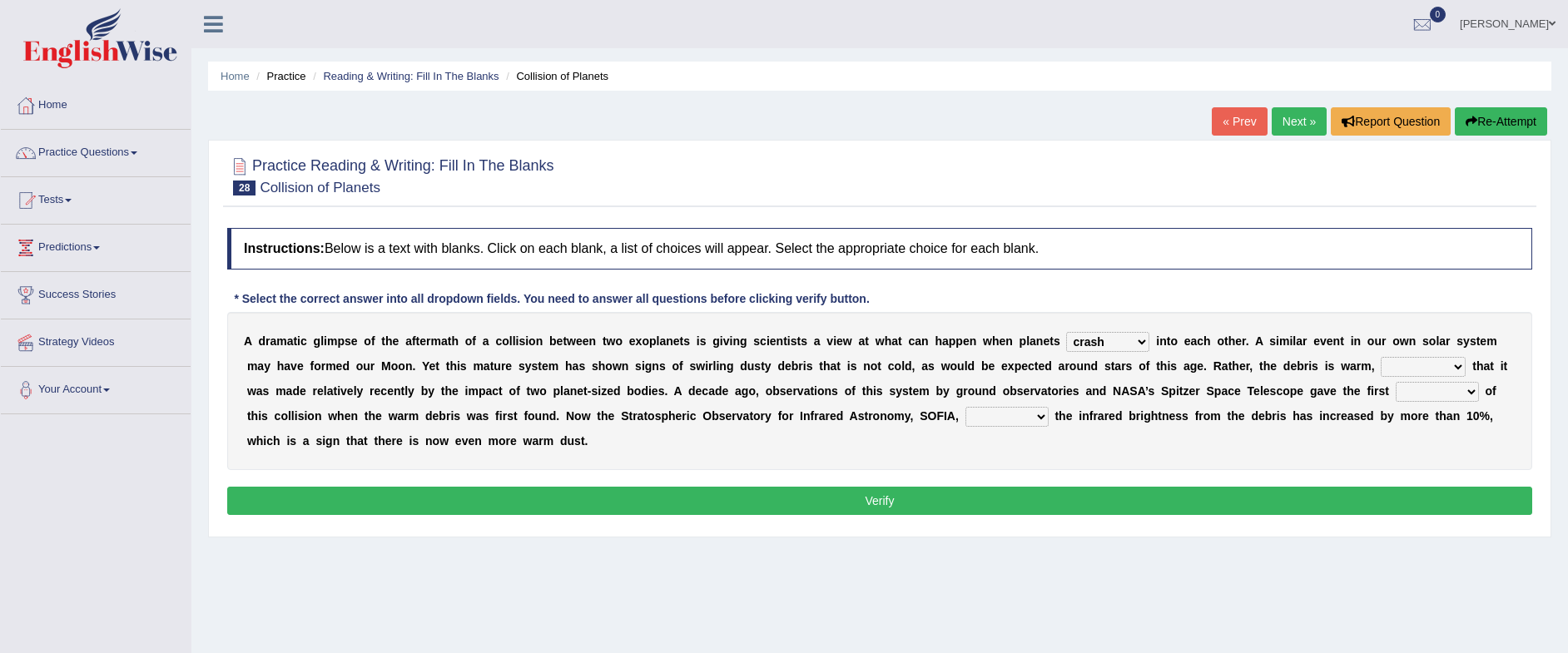
click at [1452, 367] on select "reinforcing sentencing forging conducing" at bounding box center [1423, 367] width 85 height 20
select select "reinforcing"
click at [1381, 357] on select "reinforcing sentencing forging conducing" at bounding box center [1423, 367] width 85 height 20
click at [1419, 400] on select "pints faints hints taints" at bounding box center [1437, 392] width 83 height 20
select select "hints"
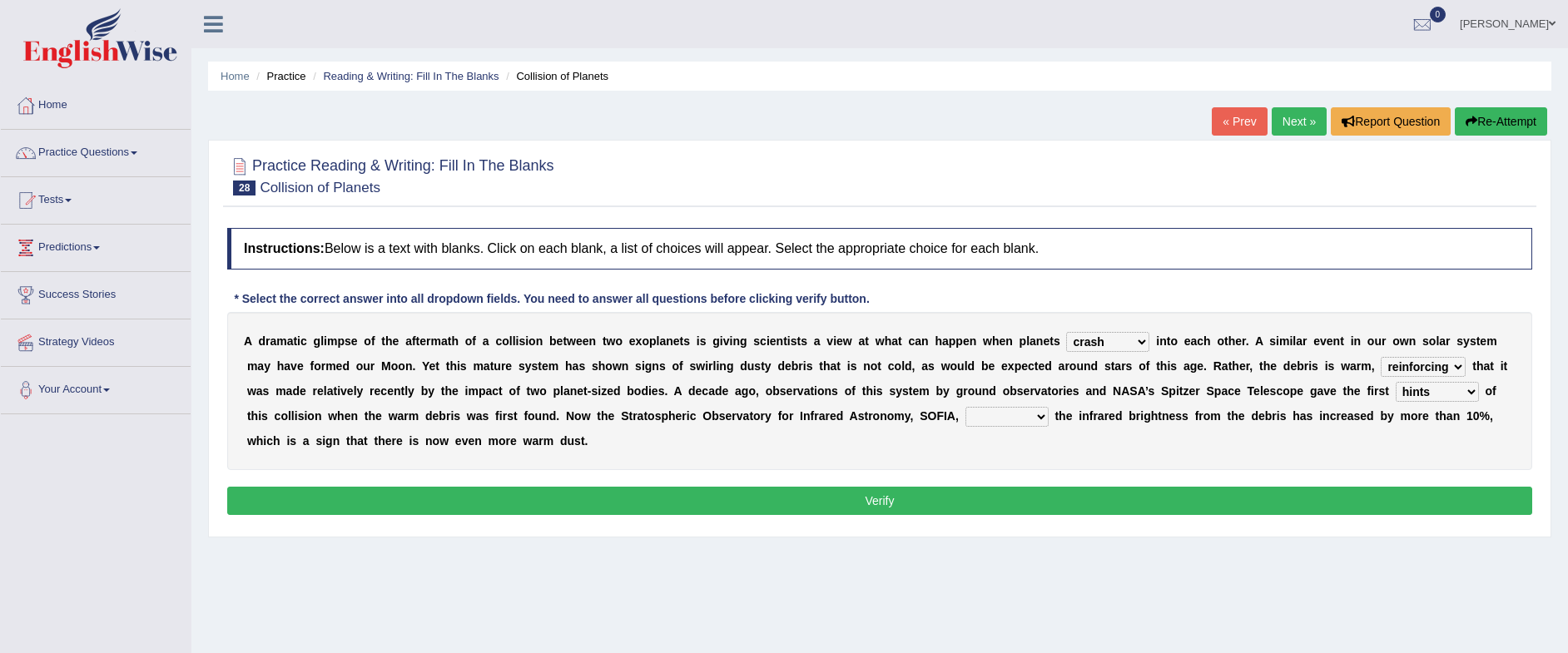
click at [1396, 382] on select "pints faints hints taints" at bounding box center [1437, 392] width 83 height 20
click at [1014, 430] on div "A d r a m a t i c g l i m p s e o f t h e a f t e r m a t h o f a c o l l i s i…" at bounding box center [879, 391] width 1305 height 159
click at [1017, 418] on select "concealed revealed repealed unsealed" at bounding box center [1007, 417] width 83 height 20
select select "revealed"
click at [966, 407] on select "concealed revealed repealed unsealed" at bounding box center [1007, 417] width 83 height 20
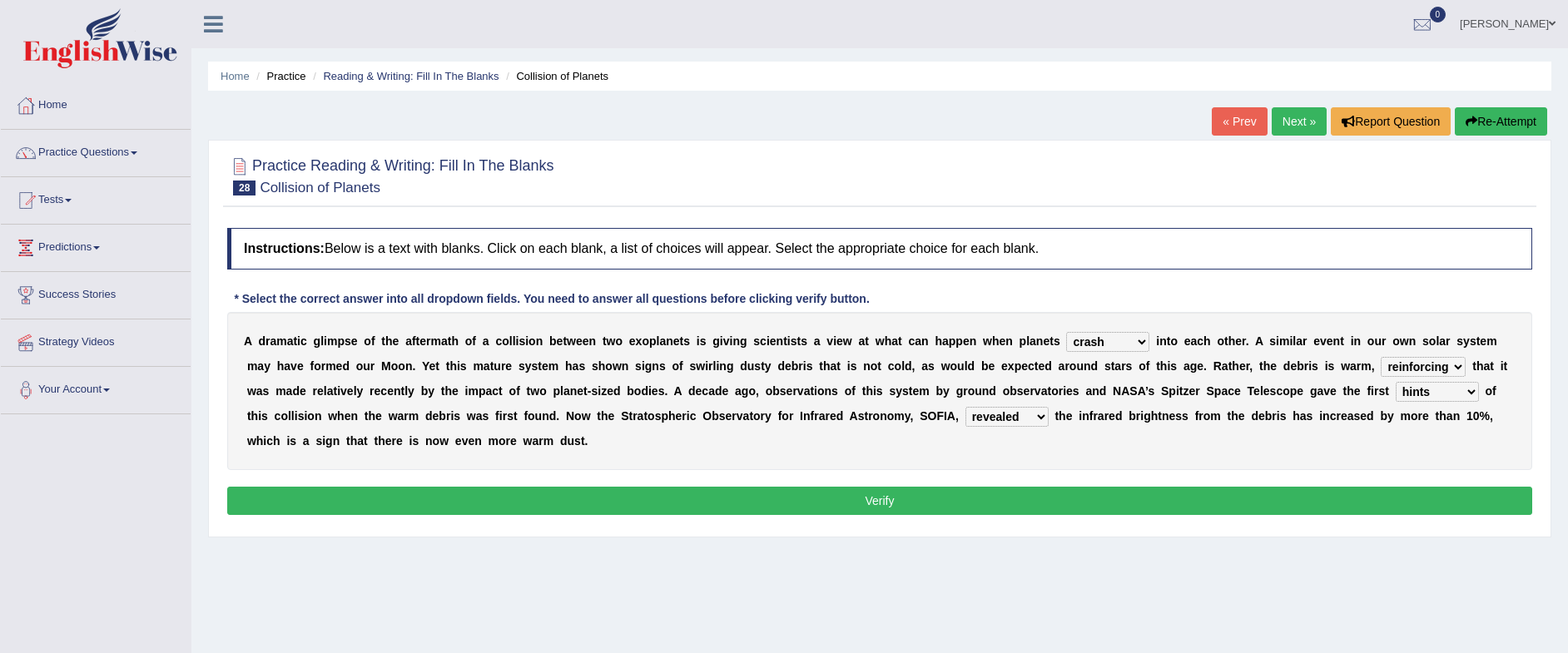
click at [1023, 500] on button "Verify" at bounding box center [879, 502] width 1305 height 29
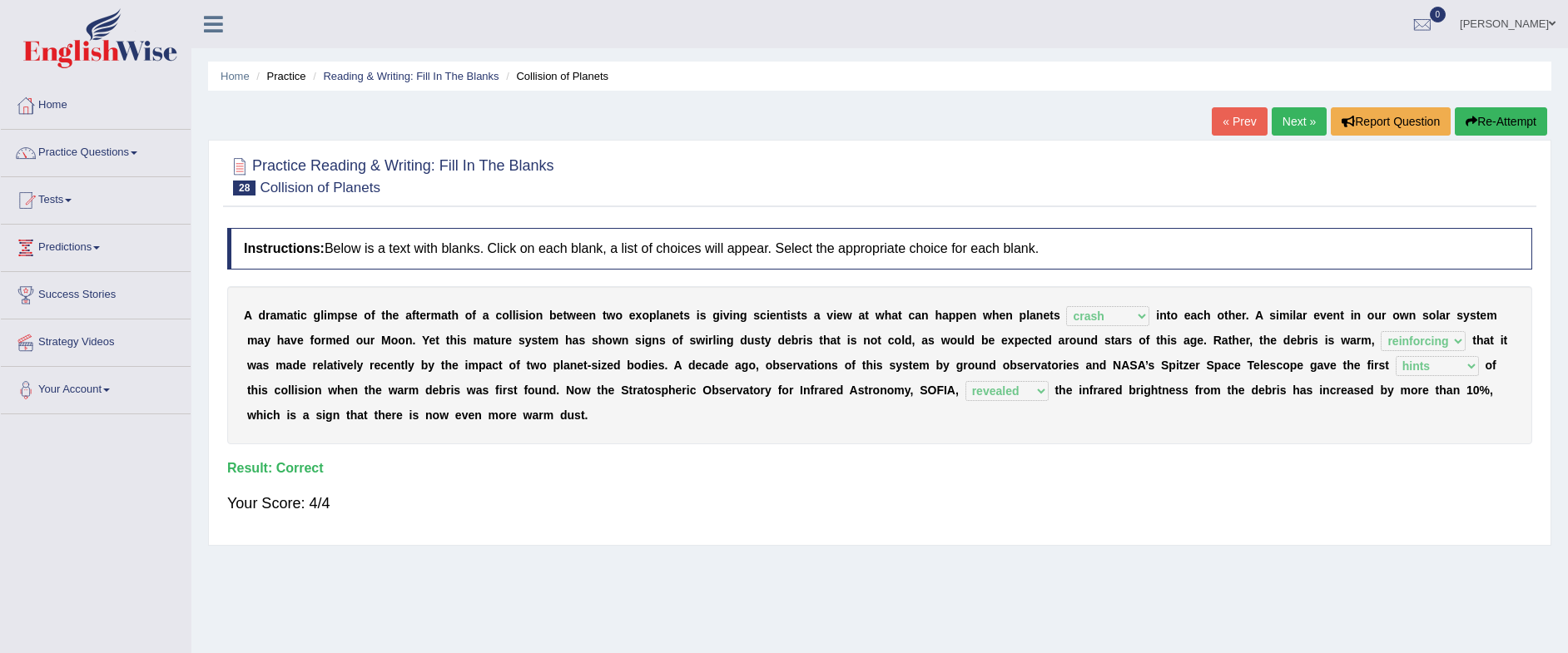
click at [1285, 131] on link "Next »" at bounding box center [1300, 122] width 55 height 29
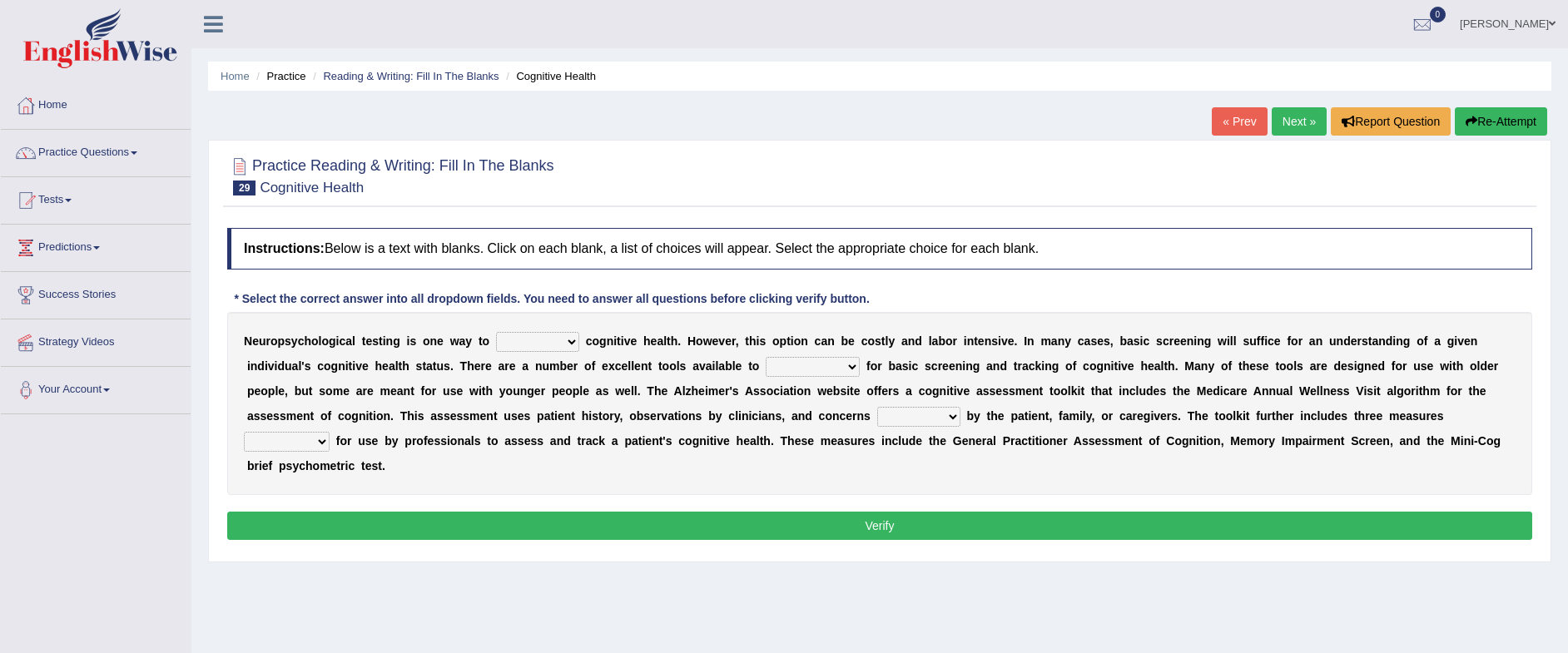
click at [568, 345] on select "obsess assess possess access" at bounding box center [537, 342] width 83 height 20
select select "access"
click at [496, 332] on select "obsess assess possess access" at bounding box center [537, 342] width 83 height 20
click at [818, 368] on select "stationers practitioners petitioners questioners" at bounding box center [813, 367] width 94 height 20
select select "practitioners"
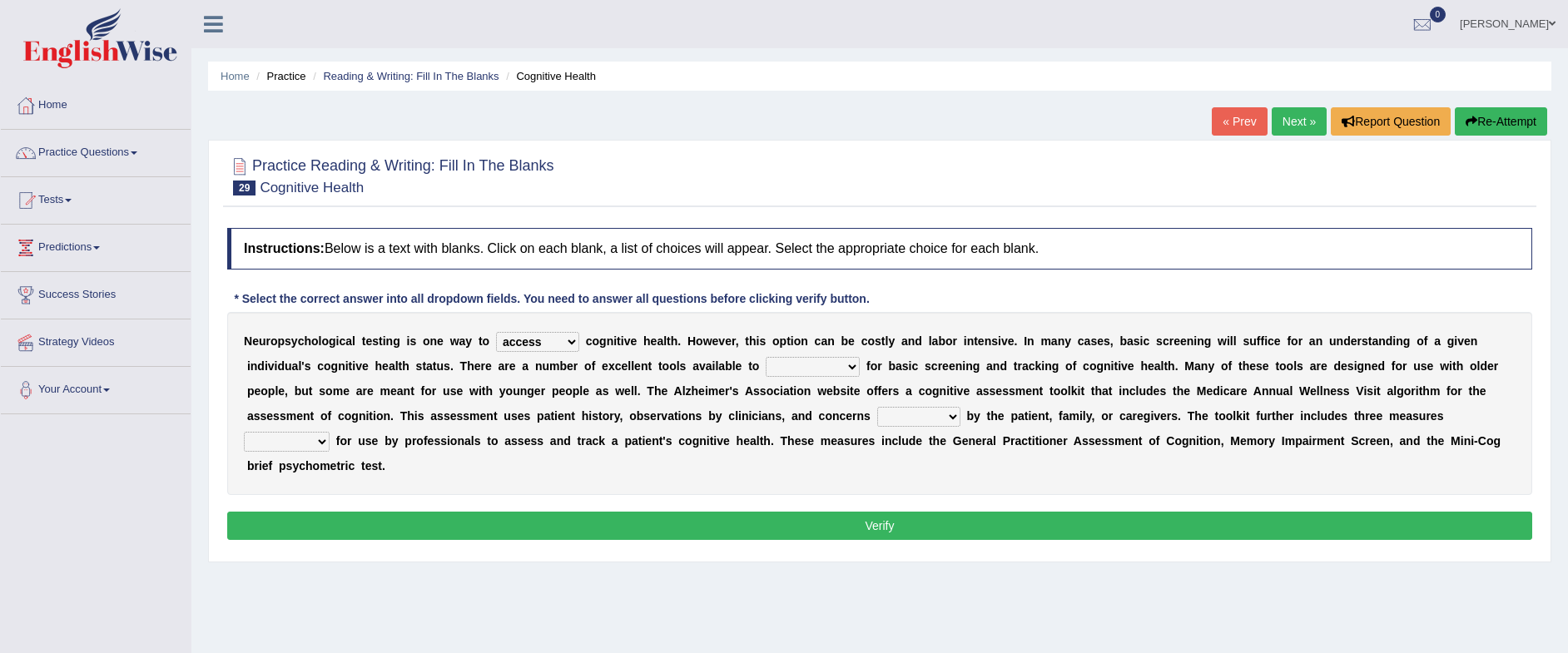
click at [766, 357] on select "stationers practitioners petitioners questioners" at bounding box center [813, 367] width 94 height 20
click at [896, 420] on select "raised rising arising praised" at bounding box center [919, 417] width 83 height 20
select select "raised"
click at [878, 407] on select "raised rising arising praised" at bounding box center [919, 417] width 83 height 20
click at [320, 448] on select "validated intimidated dilapidated antedated" at bounding box center [287, 442] width 86 height 20
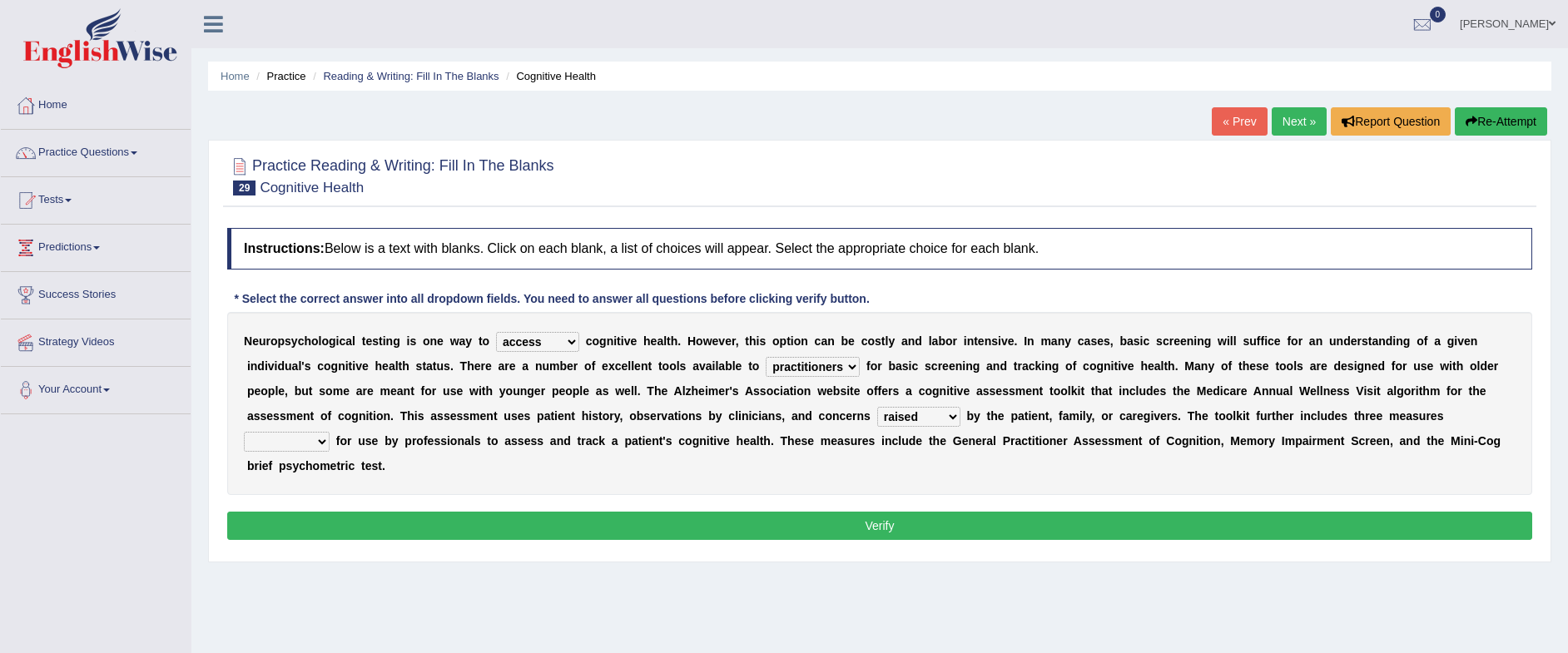
select select "validated"
click at [244, 432] on select "validated intimidated dilapidated antedated" at bounding box center [287, 442] width 86 height 20
click at [350, 538] on button "Verify" at bounding box center [879, 526] width 1305 height 29
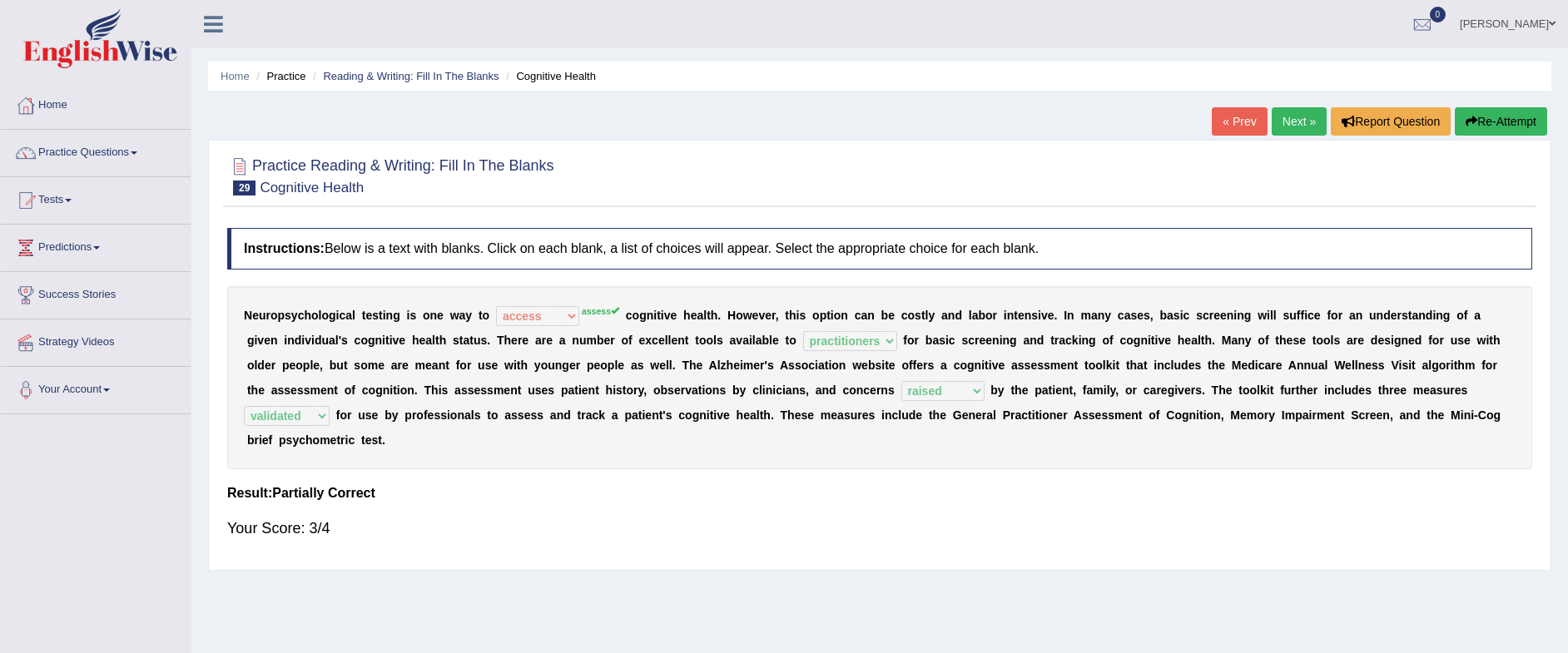
click at [1281, 127] on link "Next »" at bounding box center [1300, 122] width 55 height 29
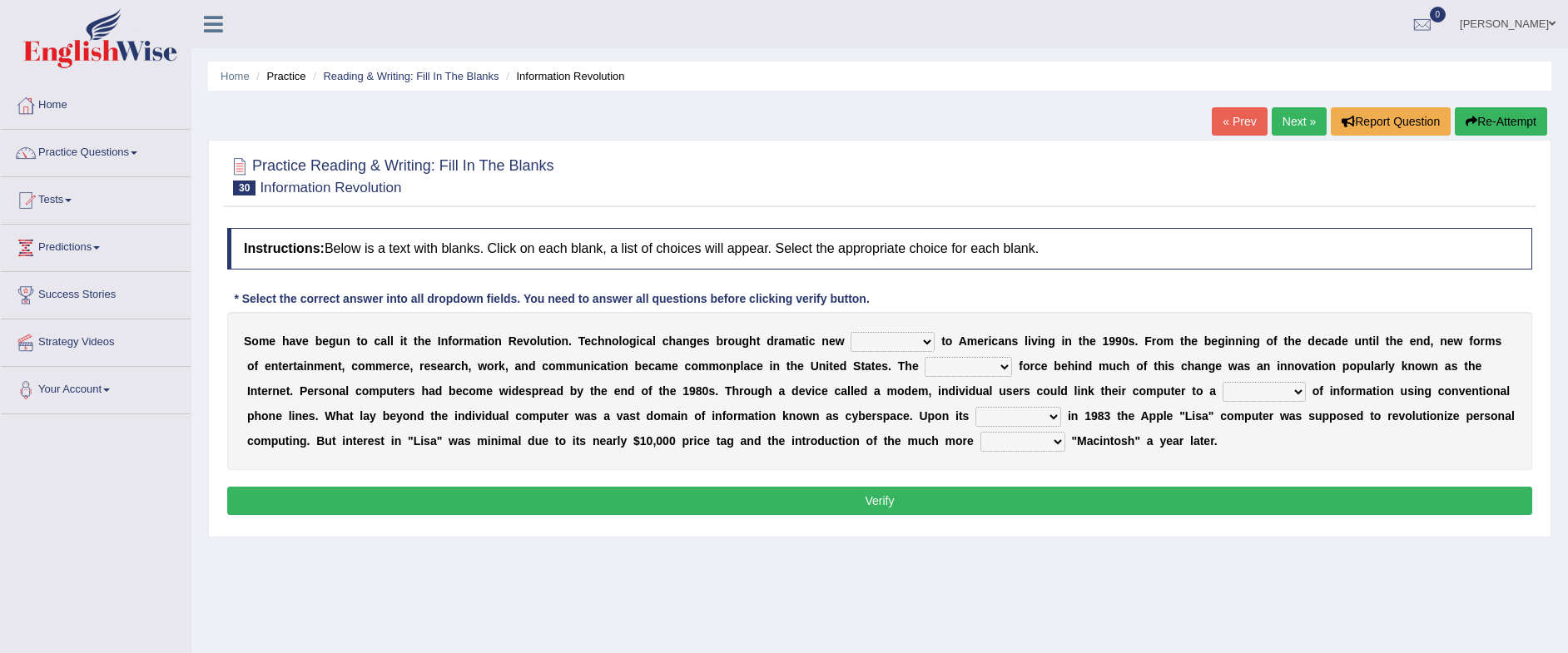
click at [897, 342] on select "challenges puzzles options confusion" at bounding box center [893, 342] width 84 height 20
select select "challenges"
click at [851, 332] on select "challenges puzzles options confusion" at bounding box center [893, 342] width 84 height 20
click at [935, 363] on select "unremitting uninspiring driving insinuating" at bounding box center [968, 367] width 87 height 20
select select "driving"
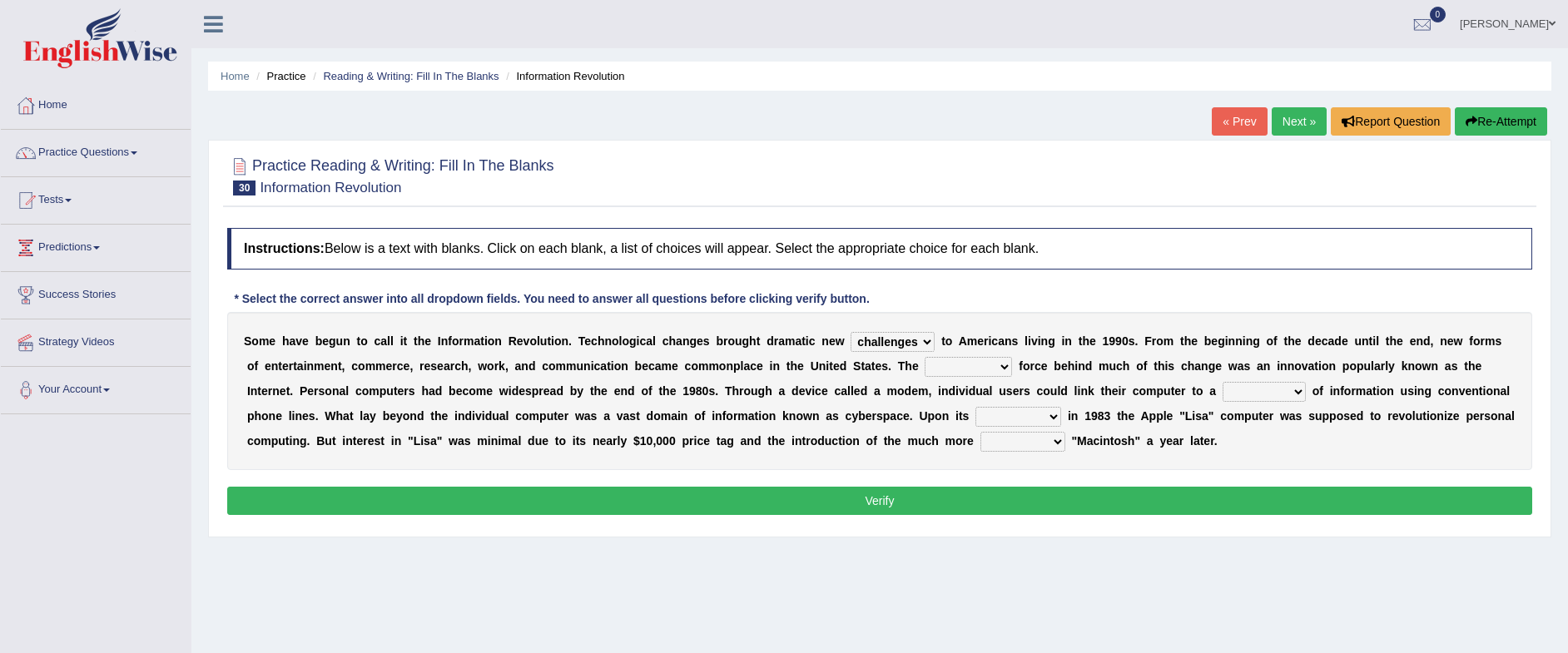
click at [925, 357] on select "unremitting uninspiring driving insinuating" at bounding box center [968, 367] width 87 height 20
click at [1221, 388] on b at bounding box center [1219, 391] width 6 height 13
click at [1262, 388] on select "magnitude bulk wealth volume" at bounding box center [1264, 392] width 83 height 20
select select "bulk"
click at [1223, 382] on select "magnitude bulk wealth volume" at bounding box center [1264, 392] width 83 height 20
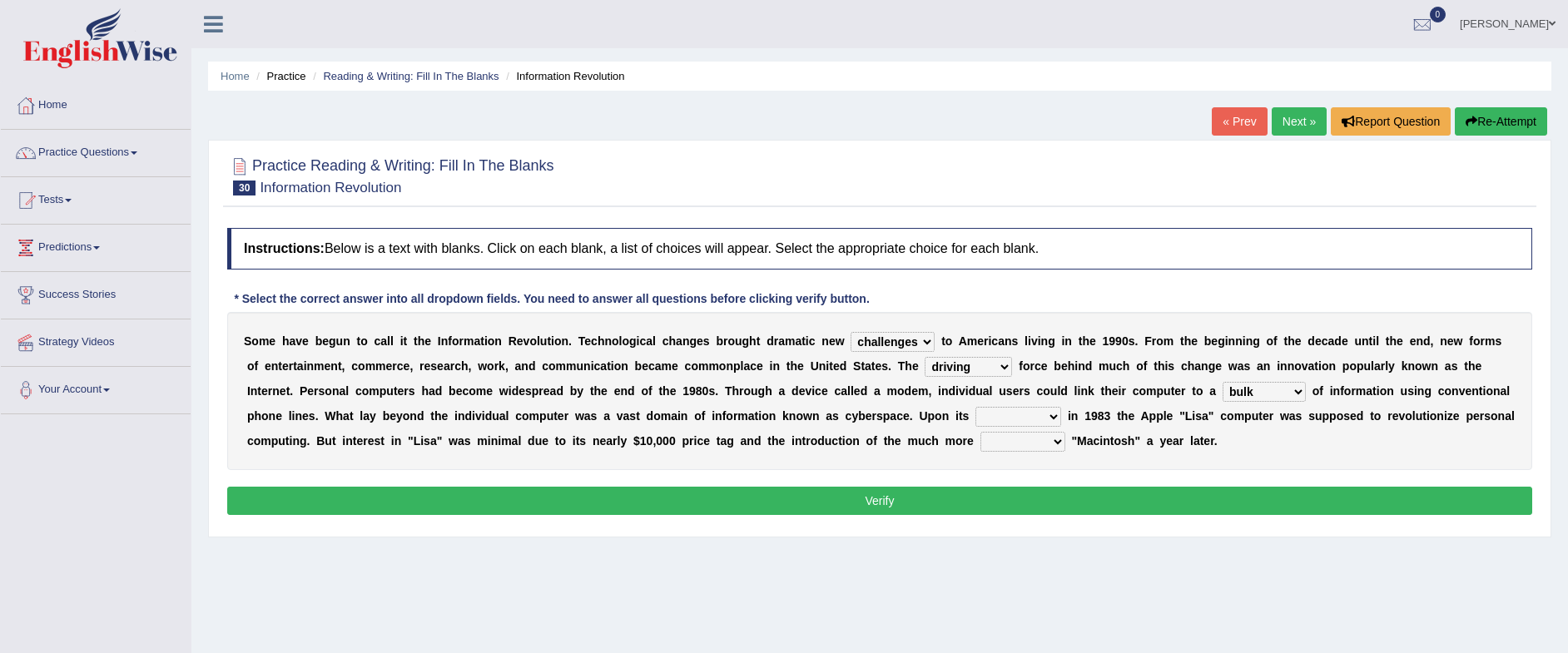
click at [1045, 418] on select "relief release publication emission" at bounding box center [1018, 417] width 86 height 20
select select "publication"
click at [976, 407] on select "relief release publication emission" at bounding box center [1018, 417] width 86 height 20
click at [1040, 444] on select "convenient affordable advanced formidable" at bounding box center [1023, 442] width 85 height 20
select select "advanced"
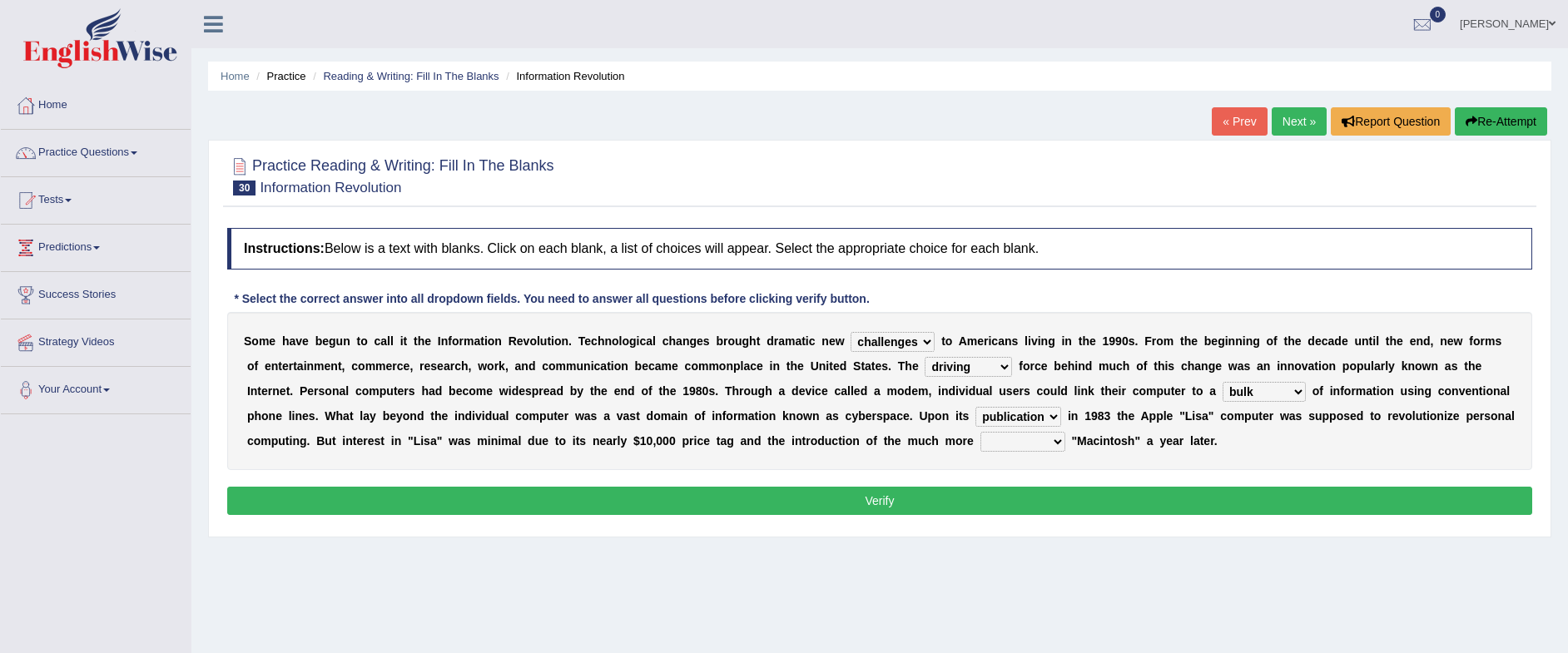
click at [1034, 432] on select "convenient affordable advanced formidable" at bounding box center [1023, 442] width 85 height 20
click at [1001, 517] on div "Instructions: Below is a text with blanks. Click on each blank, a list of choic…" at bounding box center [879, 374] width 1313 height 309
click at [971, 510] on button "Verify" at bounding box center [879, 502] width 1305 height 29
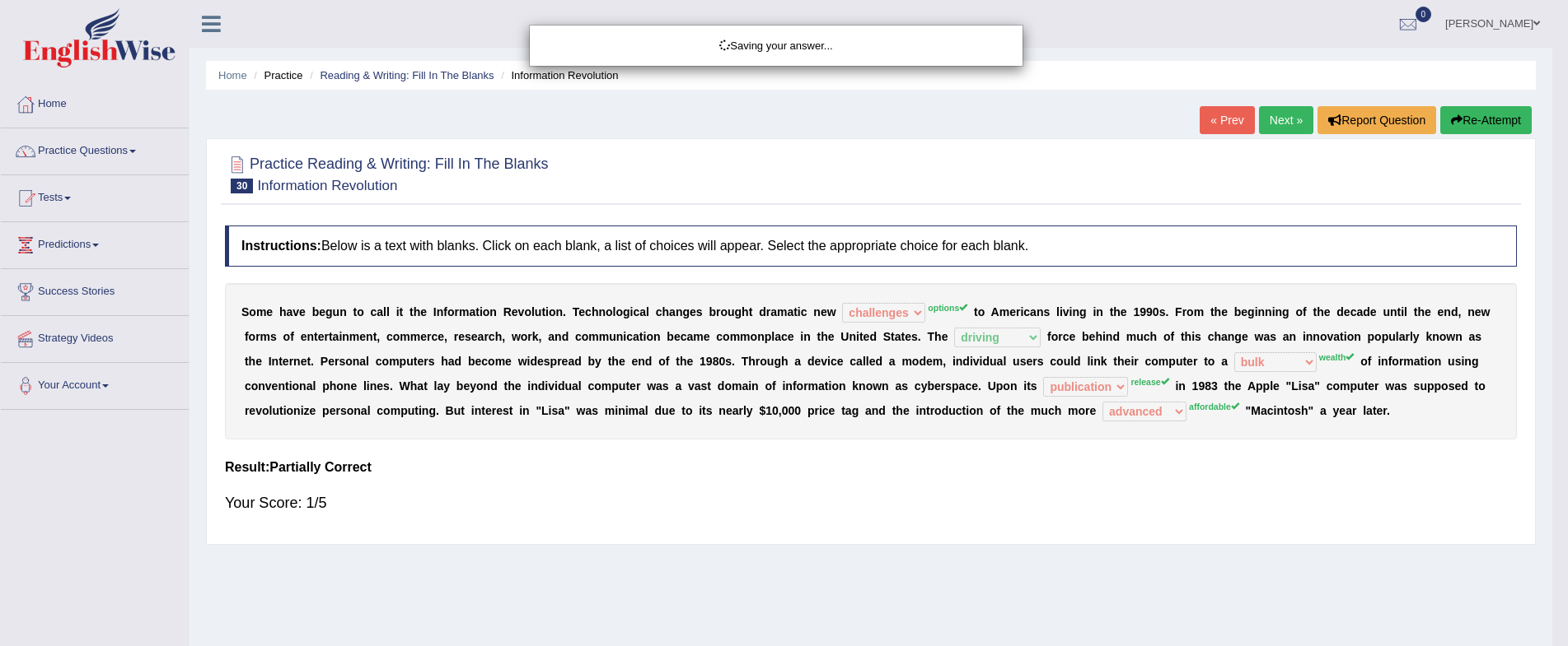
click at [936, 495] on div "Saving your answer..." at bounding box center [784, 323] width 1568 height 646
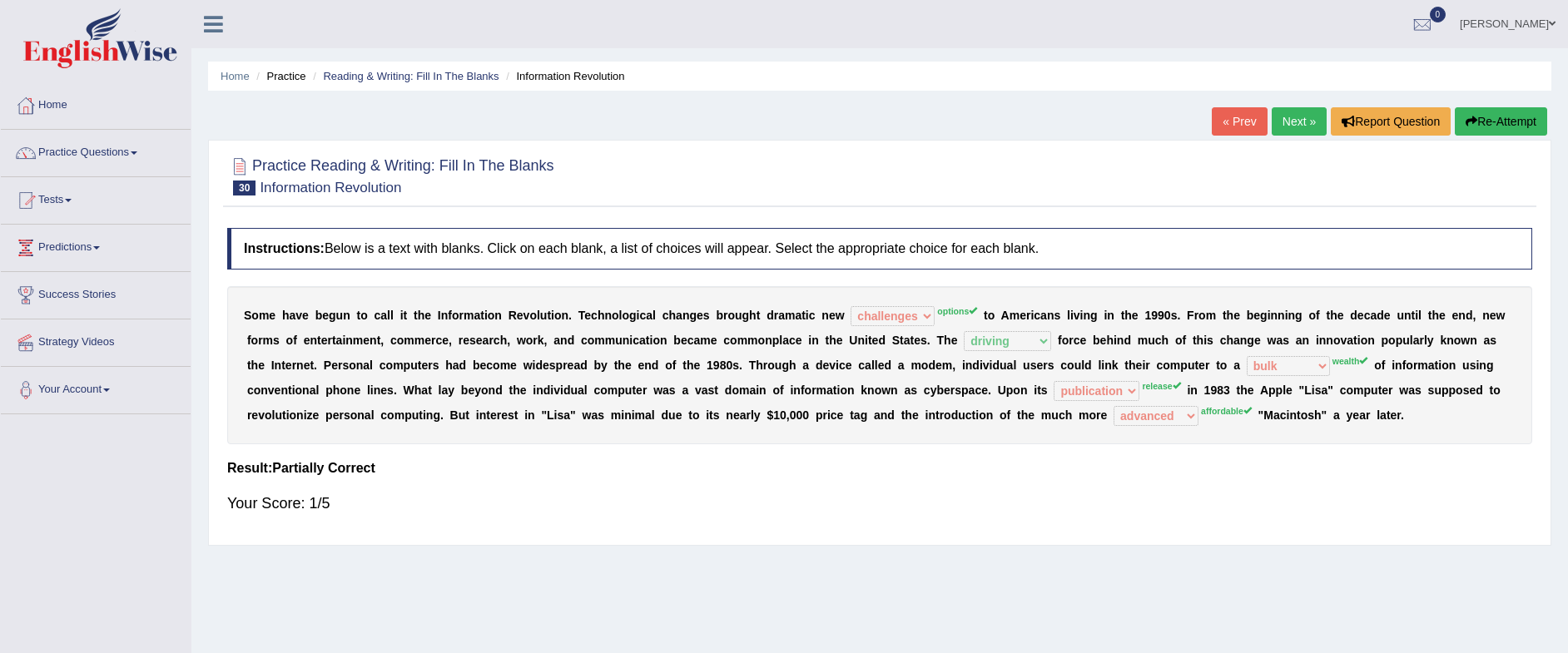
click at [91, 161] on link "Practice Questions" at bounding box center [95, 151] width 190 height 42
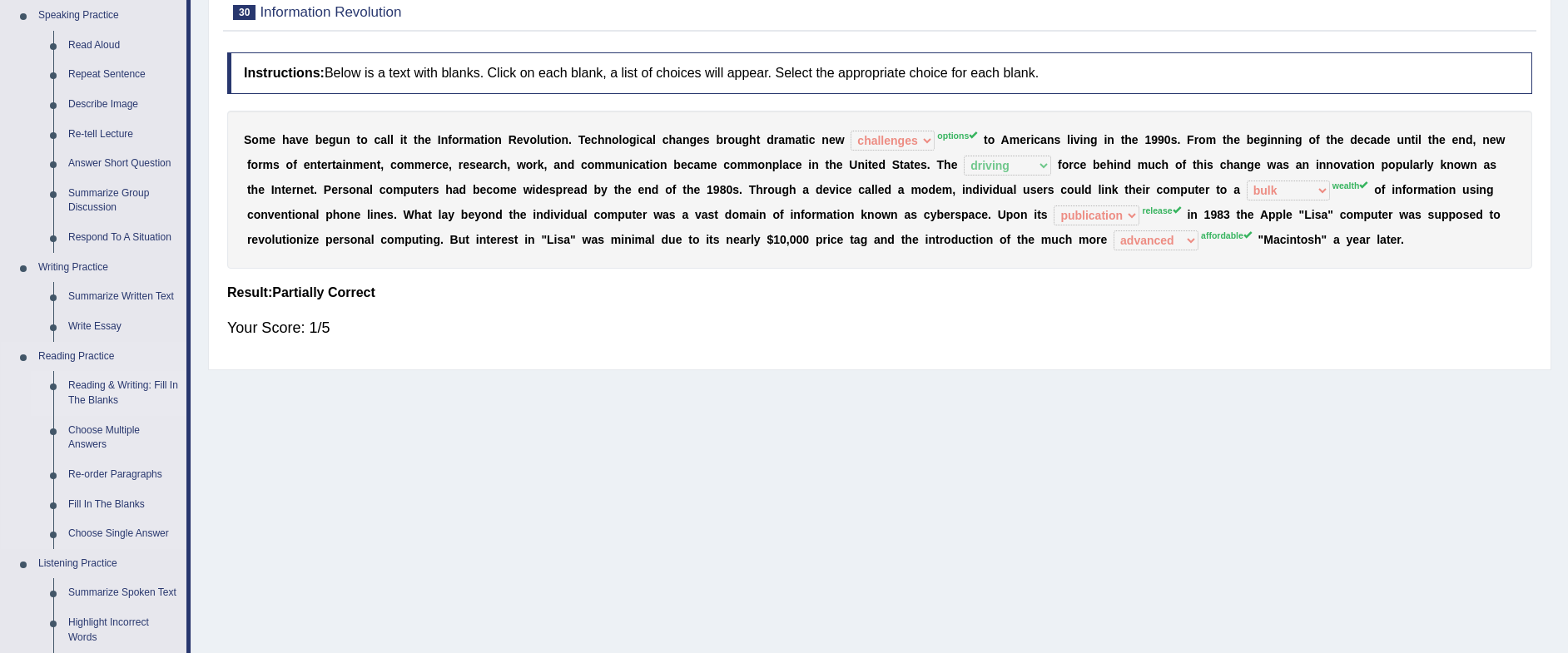
scroll to position [208, 0]
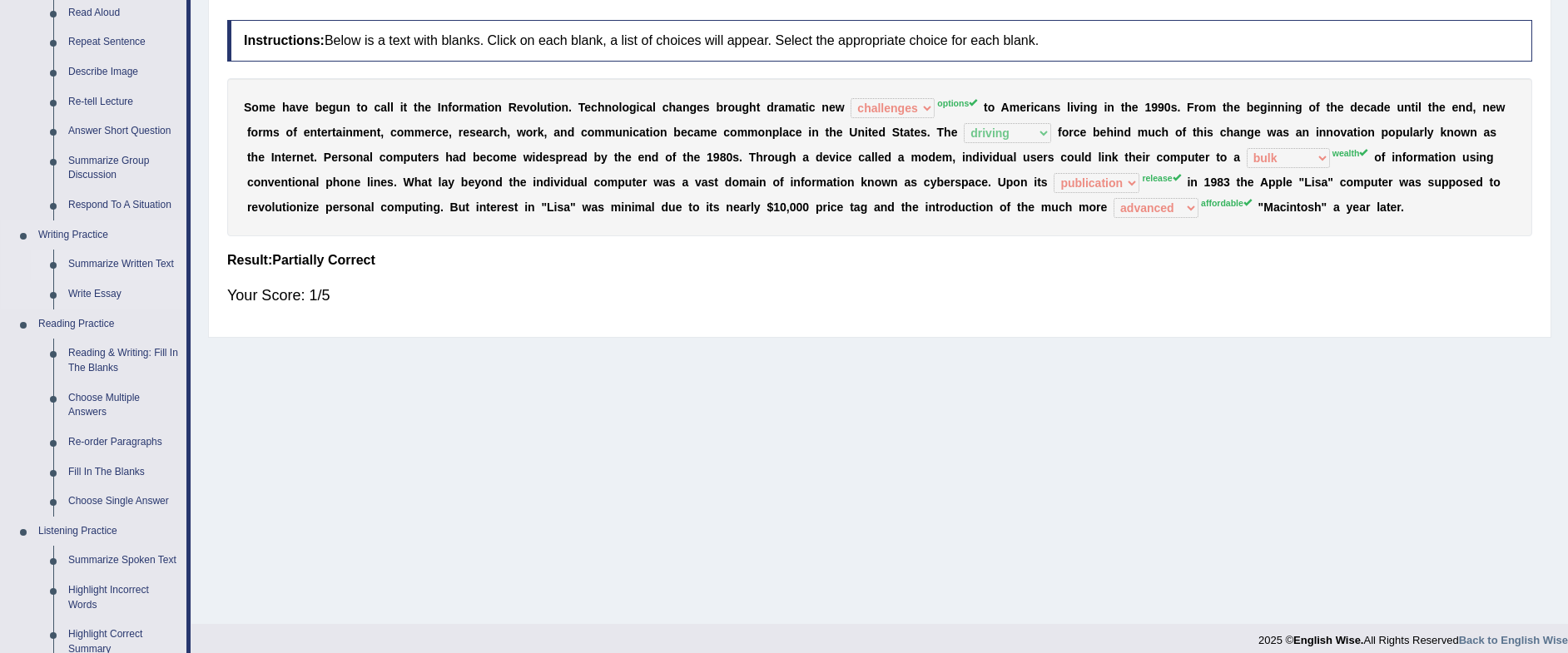
click at [78, 265] on link "Summarize Written Text" at bounding box center [123, 265] width 126 height 30
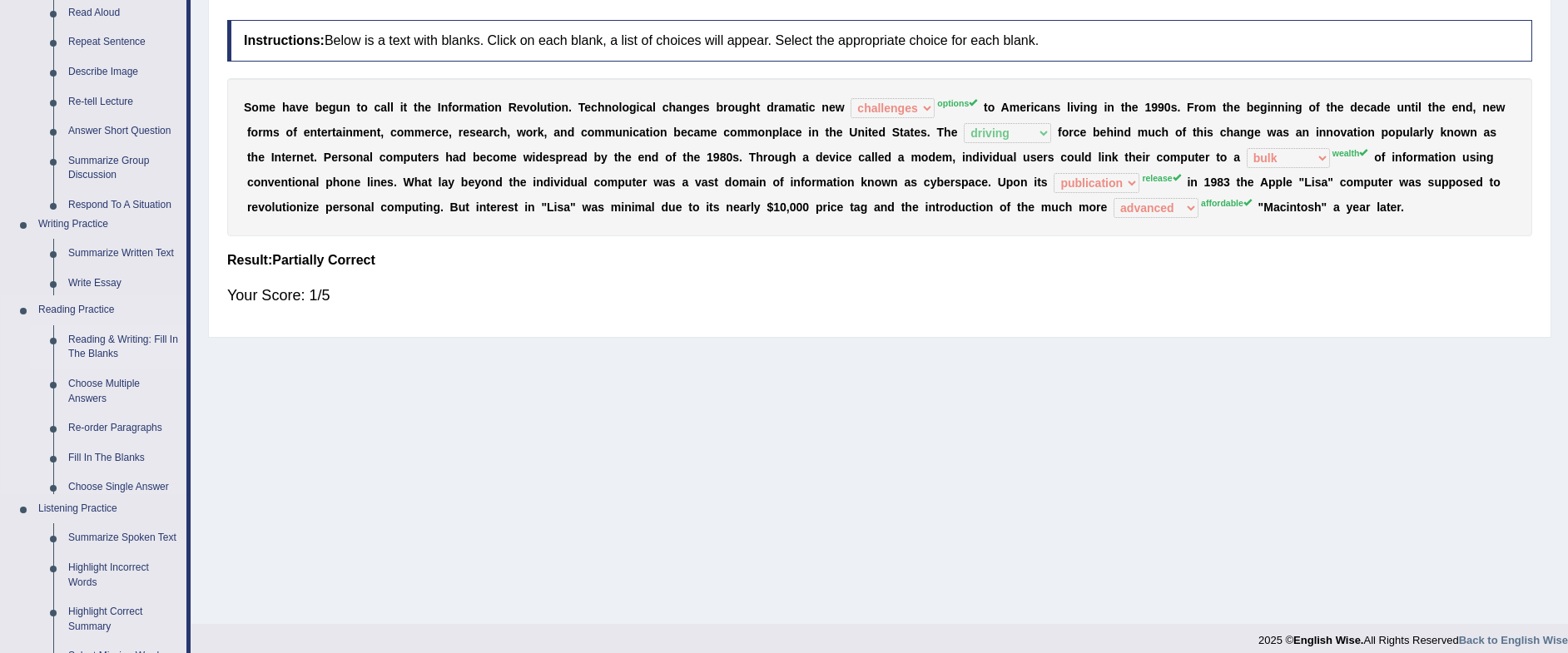
click at [78, 265] on ul "Speaking Practice Read Aloud Repeat Sentence Describe Image Re-tell Lecture Ans…" at bounding box center [94, 390] width 185 height 845
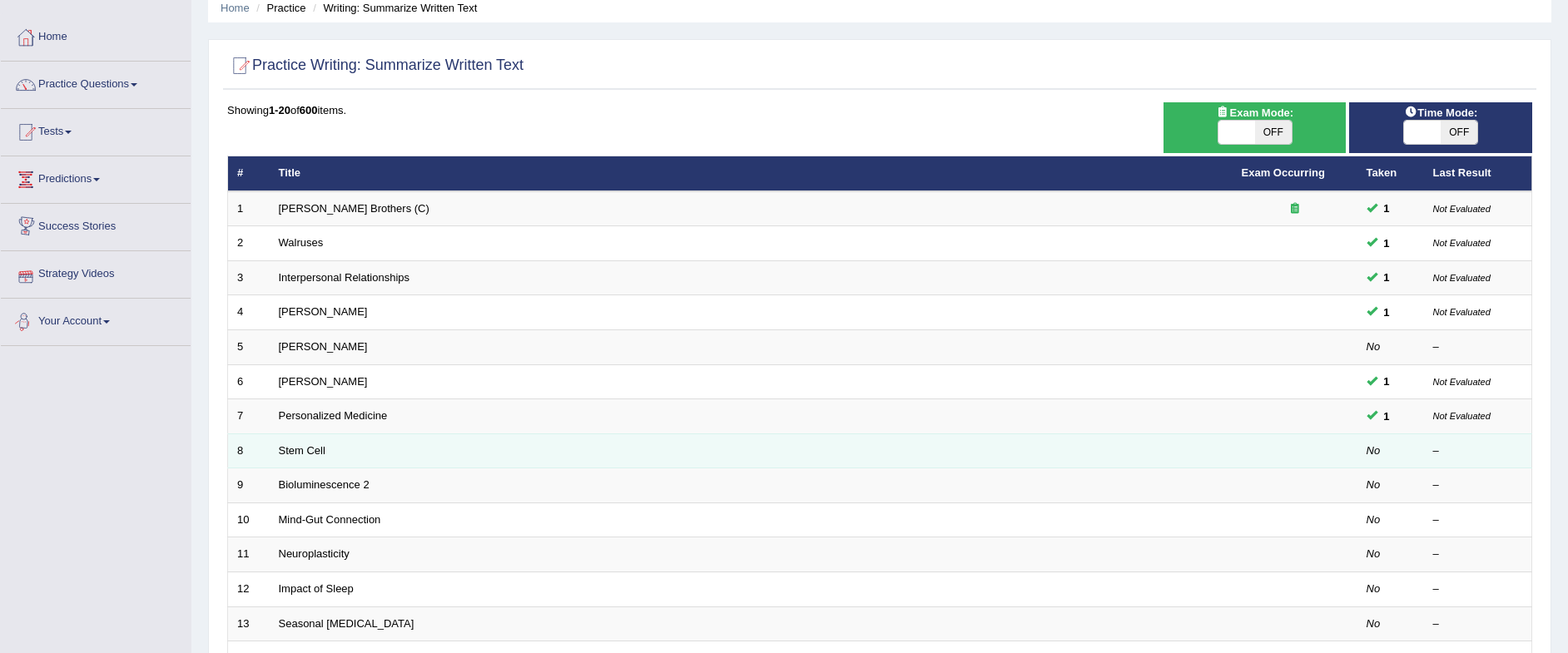
scroll to position [104, 0]
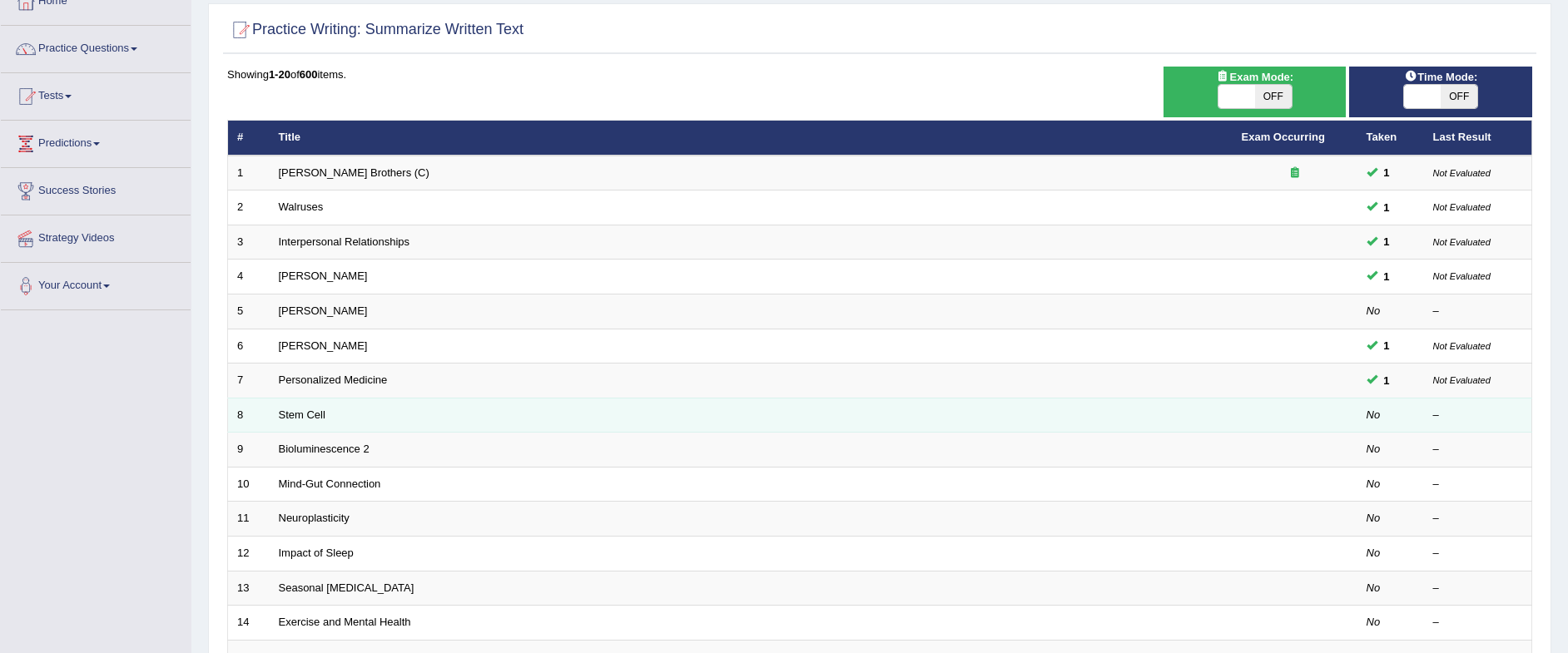
click at [456, 422] on td "Stem Cell" at bounding box center [751, 415] width 963 height 35
click at [456, 423] on td "Stem Cell" at bounding box center [751, 415] width 963 height 35
click at [298, 421] on td "Stem Cell" at bounding box center [751, 415] width 963 height 35
click at [296, 418] on link "Stem Cell" at bounding box center [302, 415] width 46 height 12
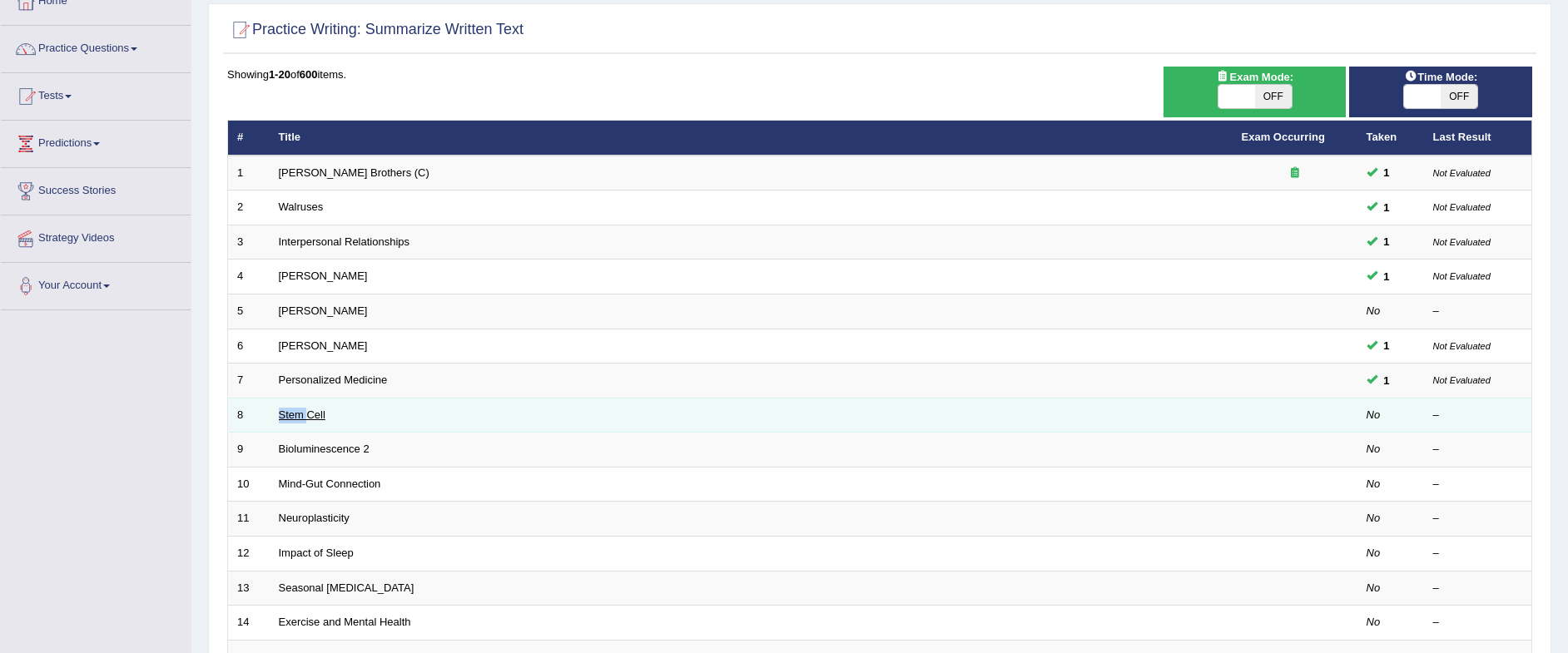
click at [296, 418] on link "Stem Cell" at bounding box center [302, 415] width 46 height 12
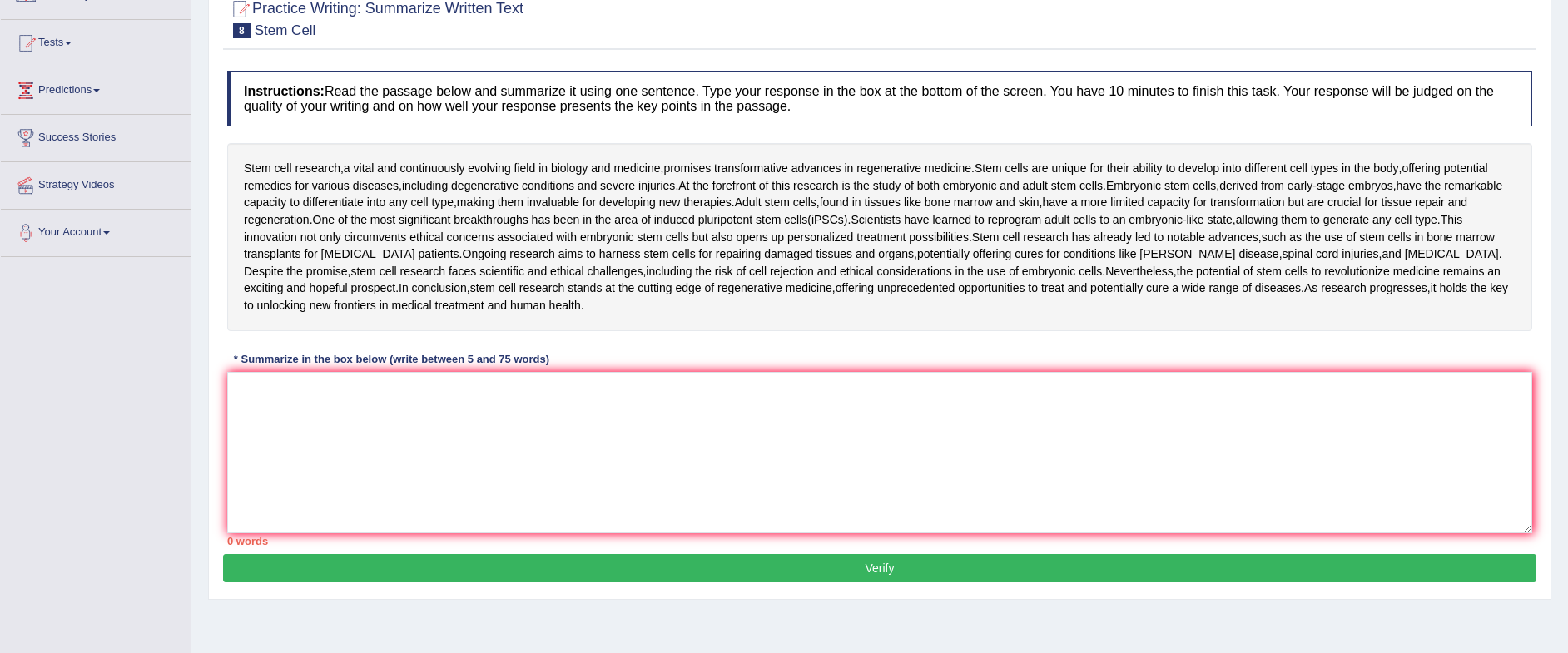
scroll to position [208, 0]
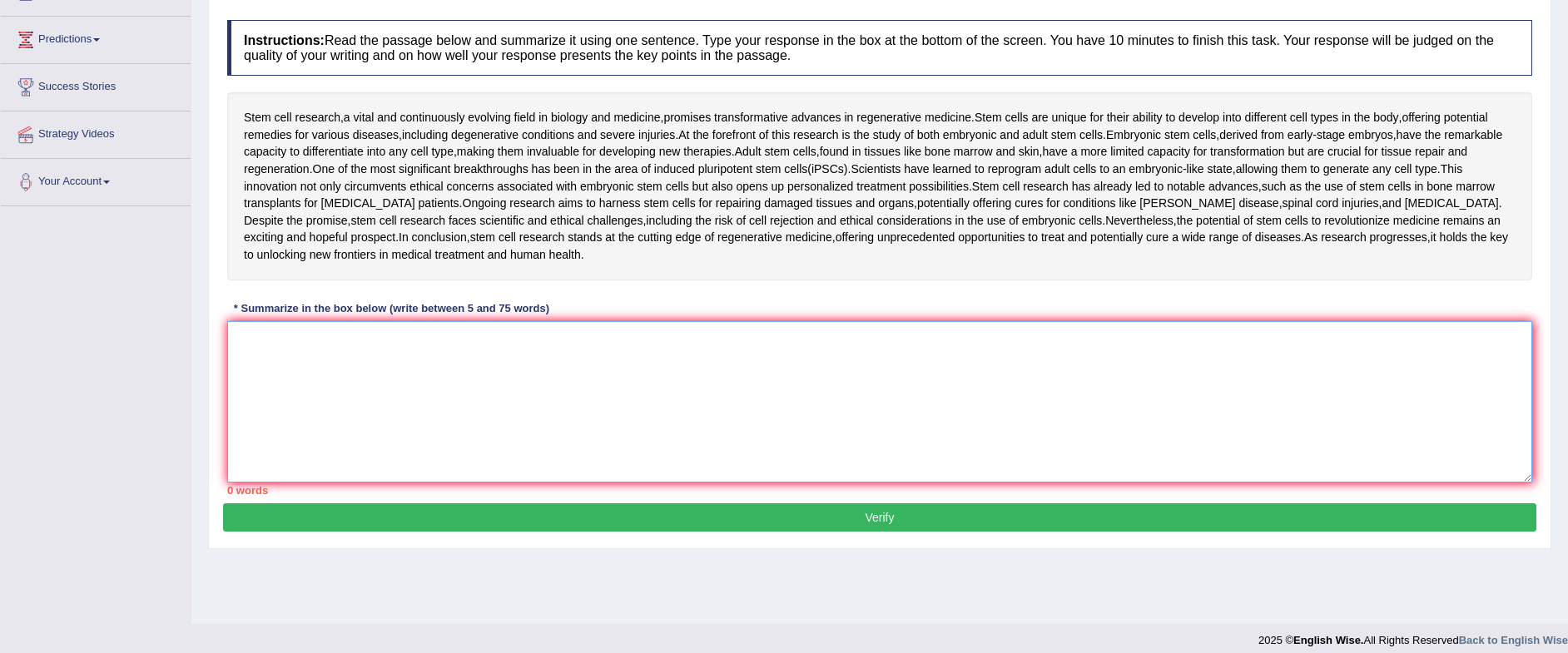
click at [802, 377] on textarea at bounding box center [879, 402] width 1305 height 161
click at [807, 387] on textarea at bounding box center [879, 402] width 1305 height 161
type textarea "z"
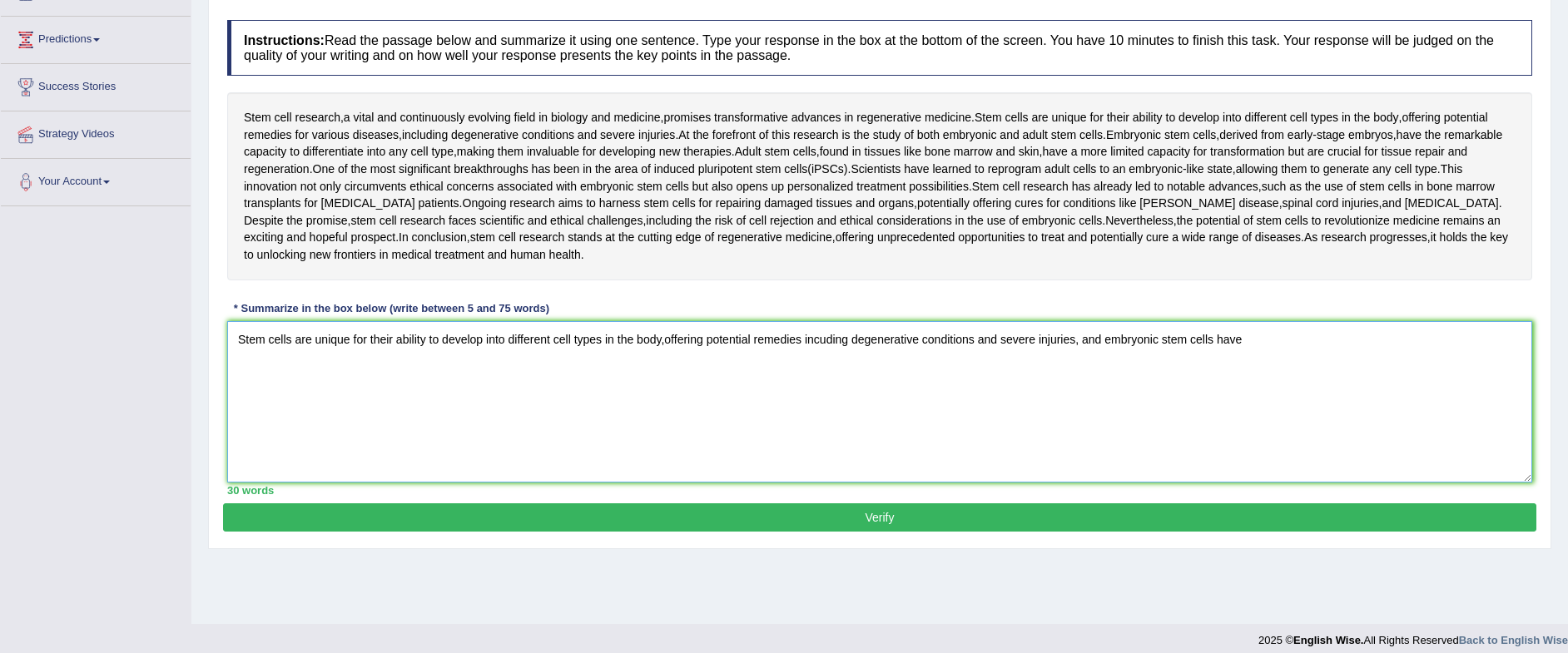
click at [1213, 342] on textarea "Stem cells are unique for their ability to develop into different cell types in…" at bounding box center [879, 402] width 1305 height 161
click at [1215, 342] on textarea "Stem cells are unique for their ability to develop into different cell types in…" at bounding box center [879, 402] width 1305 height 161
click at [1285, 341] on textarea "Stem cells are unique for their ability to develop into different cell types in…" at bounding box center [879, 402] width 1305 height 161
click at [1322, 340] on textarea "Stem cells are unique for their ability to develop into different cell types in…" at bounding box center [879, 402] width 1305 height 161
click at [1318, 344] on textarea "Stem cells are unique for their ability to develop into different cell types in…" at bounding box center [879, 402] width 1305 height 161
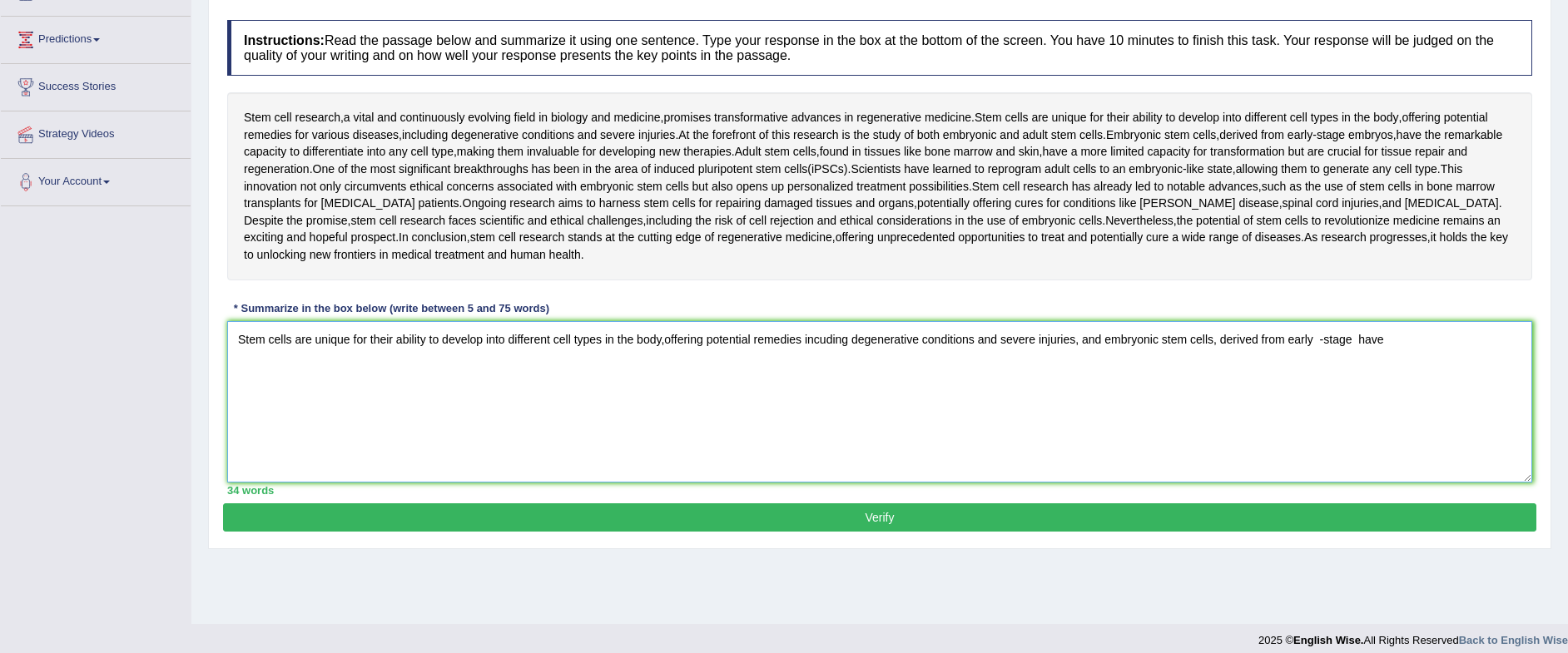
click at [1326, 340] on textarea "Stem cells are unique for their ability to develop into different cell types in…" at bounding box center [879, 402] width 1305 height 161
click at [1317, 340] on textarea "Stem cells are unique for their ability to develop into different cell types in…" at bounding box center [879, 402] width 1305 height 161
click at [1389, 336] on textarea "Stem cells are unique for their ability to develop into different cell types in…" at bounding box center [879, 402] width 1305 height 161
click at [1319, 339] on textarea "Stem cells are unique for their ability to develop into different cell types in…" at bounding box center [879, 402] width 1305 height 161
click at [1313, 339] on textarea "Stem cells are unique for their ability to develop into different cell types in…" at bounding box center [879, 402] width 1305 height 161
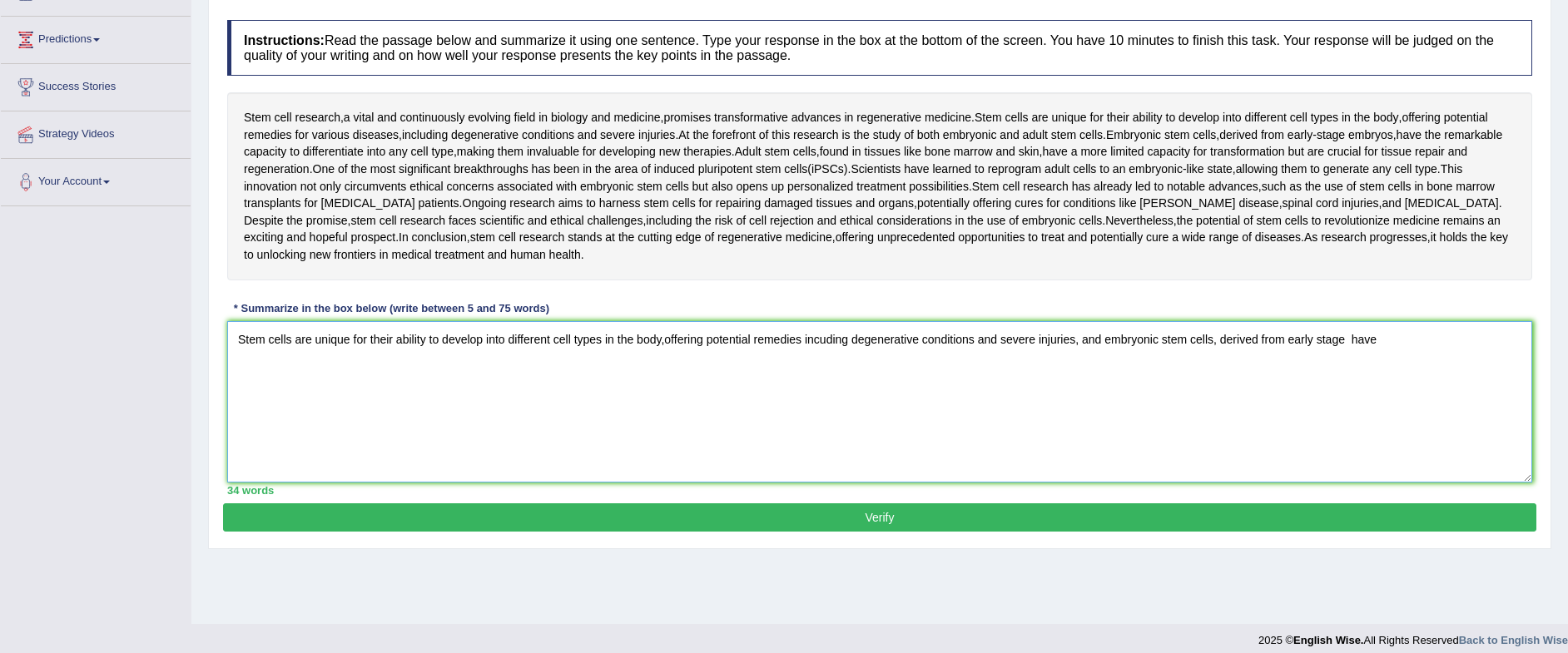
click at [1320, 339] on textarea "Stem cells are unique for their ability to develop into different cell types in…" at bounding box center [879, 402] width 1305 height 161
click at [1315, 340] on textarea "Stem cells are unique for their ability to develop into different cell types in…" at bounding box center [879, 402] width 1305 height 161
click at [1342, 339] on textarea "Stem cells are unique for their ability to develop into different cell types in…" at bounding box center [879, 402] width 1305 height 161
click at [1256, 342] on textarea "Stem cells are unique for their ability to develop into different cell types in…" at bounding box center [879, 402] width 1305 height 161
drag, startPoint x: 1448, startPoint y: 341, endPoint x: 1436, endPoint y: 333, distance: 14.4
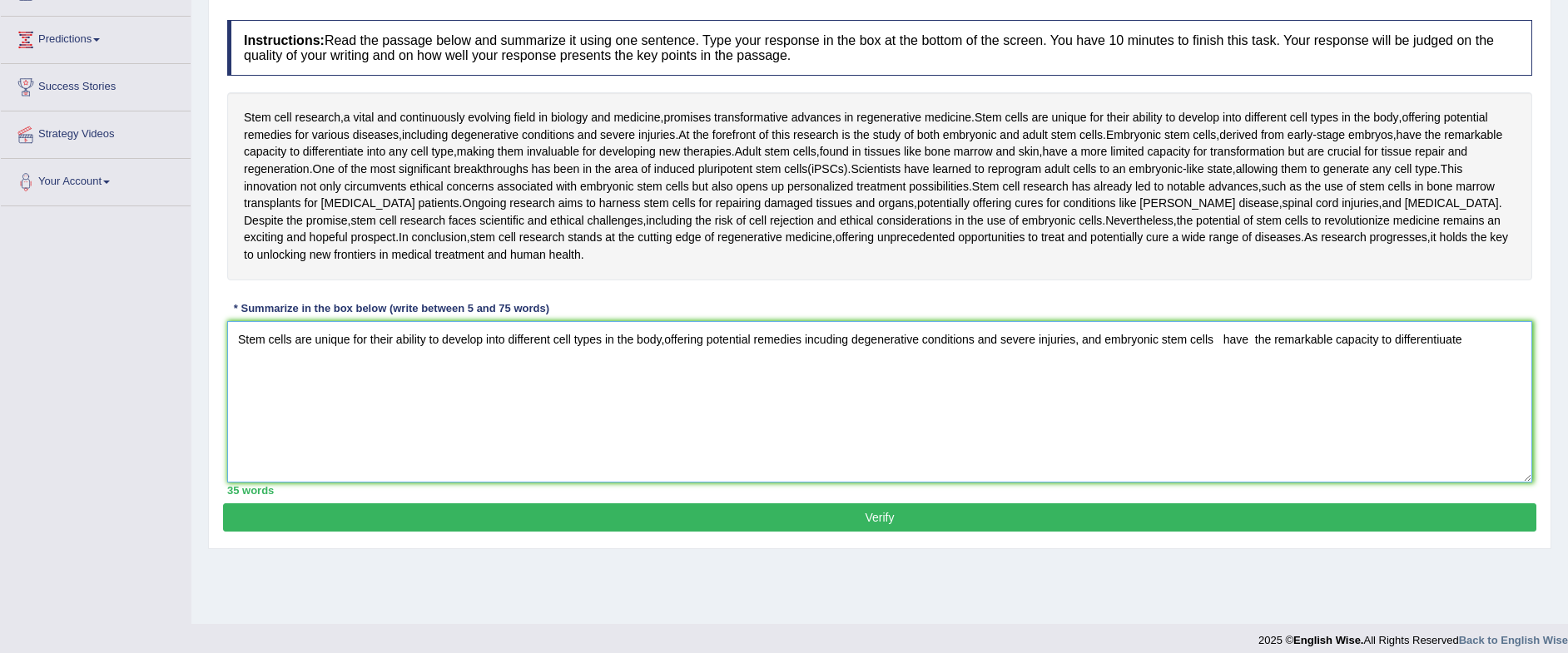
click at [1448, 342] on textarea "Stem cells are unique for their ability to develop into different cell types in…" at bounding box center [879, 402] width 1305 height 161
click at [1477, 339] on textarea "Stem cells are unique for their ability to develop into different cell types in…" at bounding box center [879, 402] width 1305 height 161
click at [1500, 339] on textarea "Stem cells are unique for their ability to develop into different cell types in…" at bounding box center [879, 402] width 1305 height 161
click at [1477, 341] on textarea "Stem cells are unique for their ability to develop into different cell types in…" at bounding box center [879, 402] width 1305 height 161
click at [294, 367] on textarea "Stem cells are unique for their ability to develop into different cell types in…" at bounding box center [879, 402] width 1305 height 161
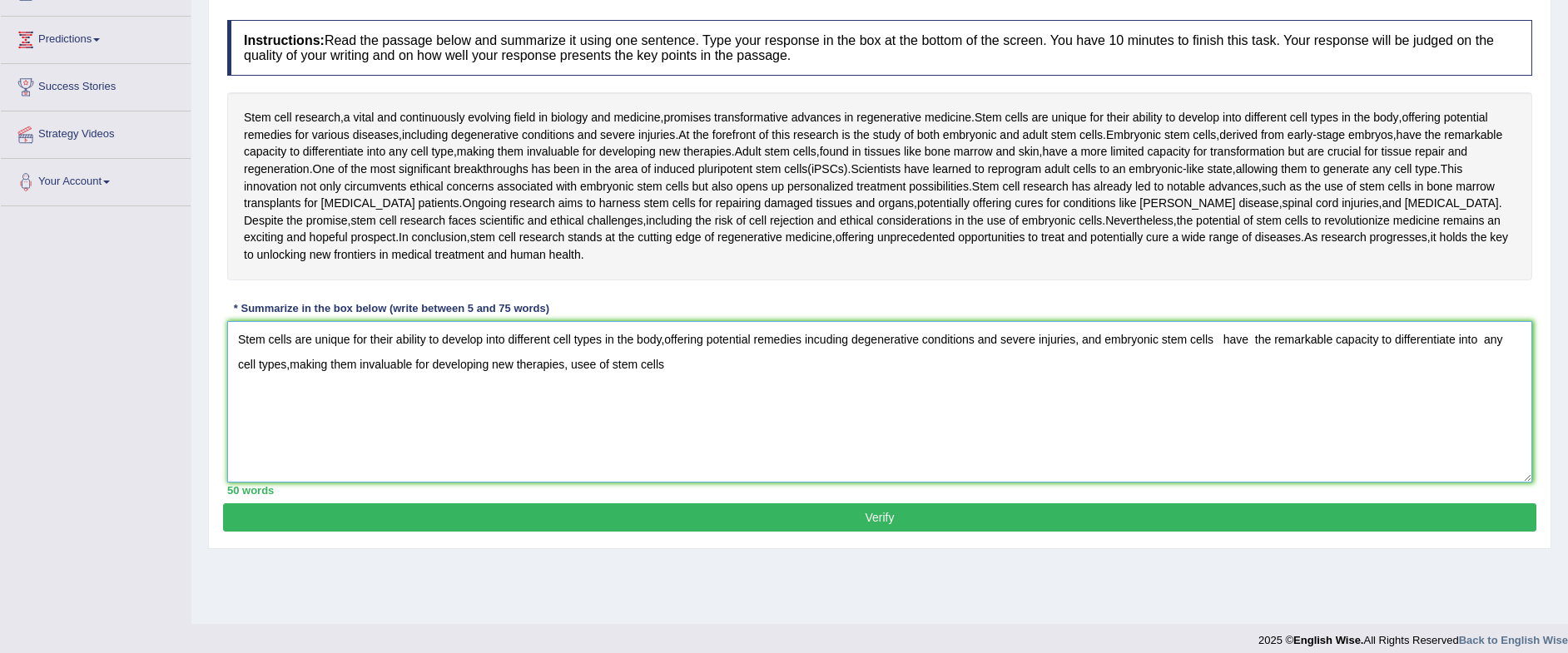
click at [595, 364] on textarea "Stem cells are unique for their ability to develop into different cell types in…" at bounding box center [879, 402] width 1305 height 161
click at [670, 371] on textarea "Stem cells are unique for their ability to develop into different cell types in…" at bounding box center [879, 402] width 1305 height 161
click at [824, 367] on textarea "Stem cells are unique for their ability to develop into different cell types in…" at bounding box center [879, 402] width 1305 height 161
click at [878, 374] on textarea "Stem cells are unique for their ability to develop into different cell types in…" at bounding box center [879, 402] width 1305 height 161
click at [570, 364] on textarea "Stem cells are unique for their ability to develop into different cell types in…" at bounding box center [879, 402] width 1305 height 161
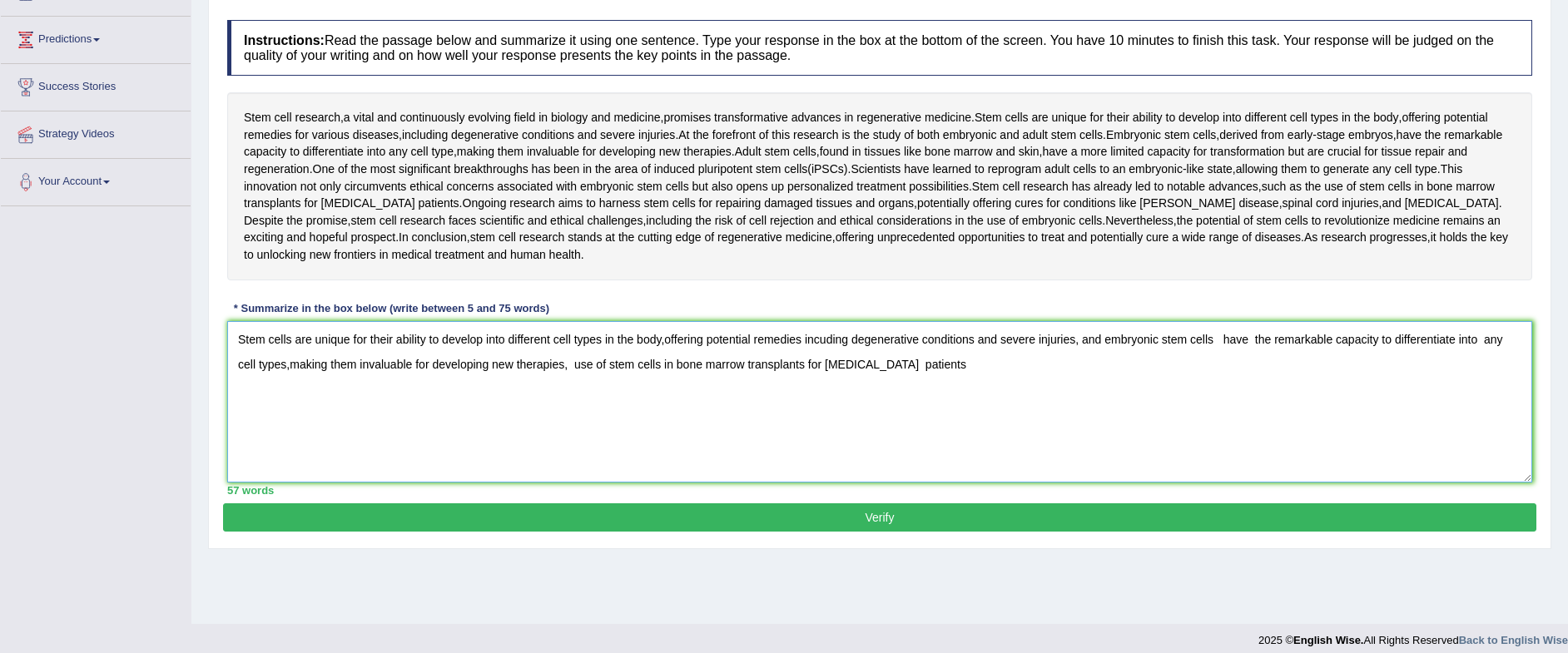
drag, startPoint x: 955, startPoint y: 353, endPoint x: 959, endPoint y: 387, distance: 34.2
click at [959, 387] on textarea "Stem cells are unique for their ability to develop into different cell types in…" at bounding box center [879, 402] width 1305 height 161
click at [803, 336] on textarea "Stem cells are unique for their ability to develop into different cell types in…" at bounding box center [879, 402] width 1305 height 161
click at [685, 367] on textarea "Stem cells are unique for their ability to develop into different cell types in…" at bounding box center [879, 402] width 1305 height 161
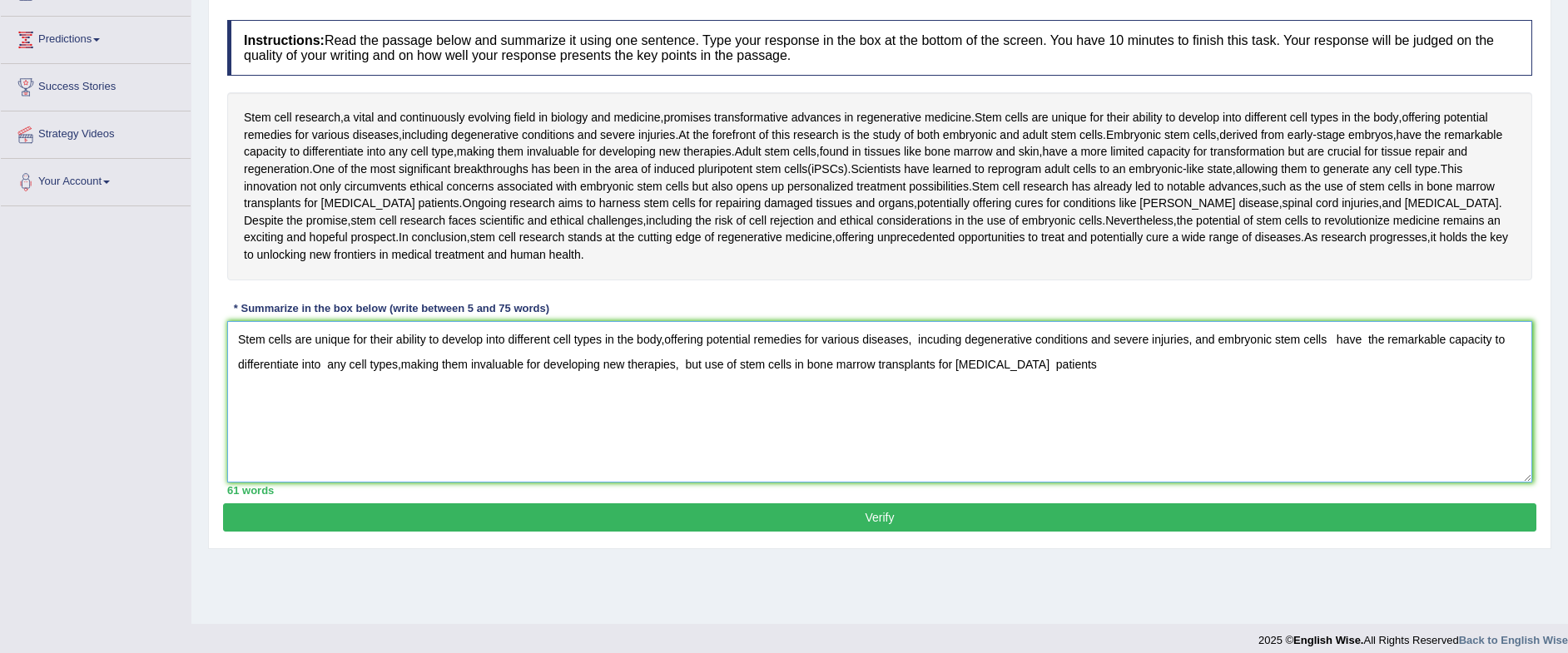
click at [886, 429] on textarea "Stem cells are unique for their ability to develop into different cell types in…" at bounding box center [879, 402] width 1305 height 161
click at [702, 364] on textarea "Stem cells are unique for their ability to develop into different cell types in…" at bounding box center [879, 402] width 1305 height 161
click at [1394, 366] on textarea "Stem cells are unique for their ability to develop into different cell types in…" at bounding box center [879, 402] width 1305 height 161
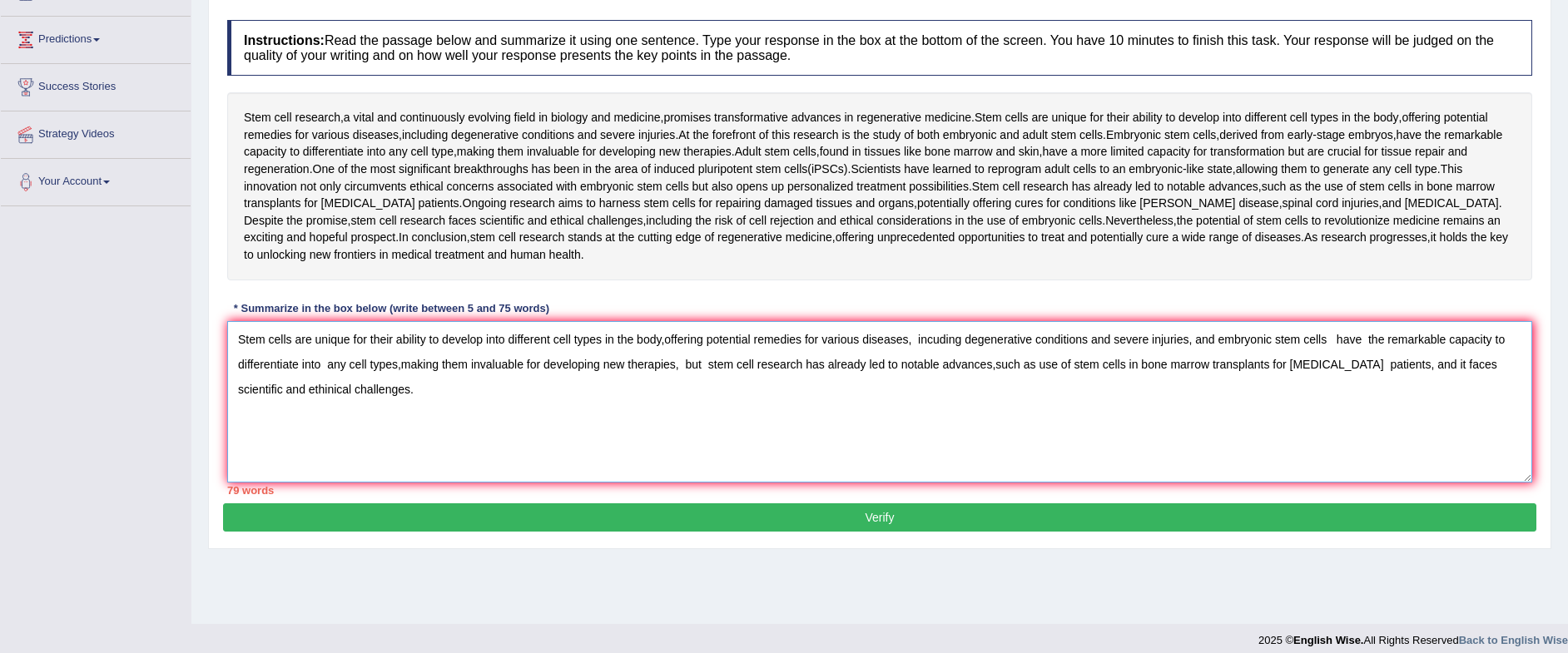
click at [666, 339] on textarea "Stem cells are unique for their ability to develop into different cell types in…" at bounding box center [879, 402] width 1305 height 161
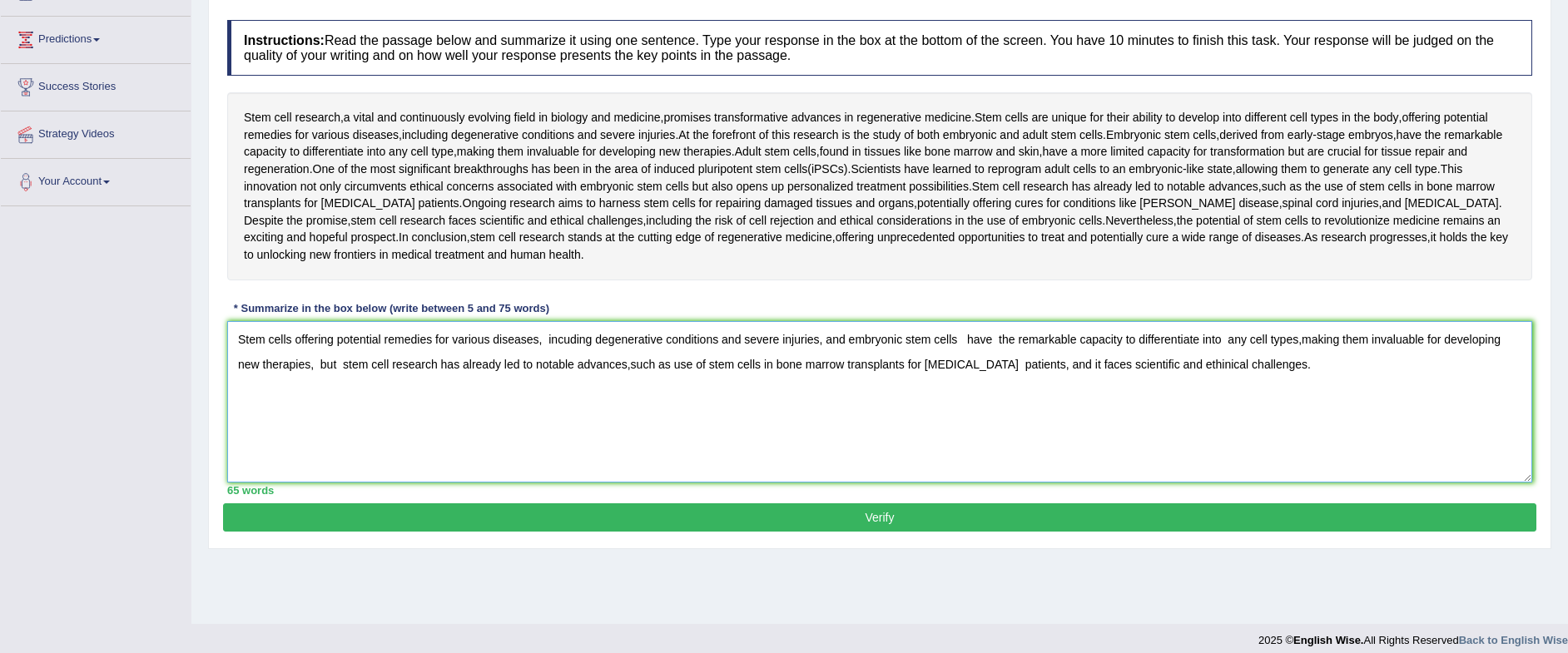
type textarea "Stem cells offering potential remedies for various diseases, incuding degenerat…"
click at [917, 514] on button "Verify" at bounding box center [879, 518] width 1313 height 29
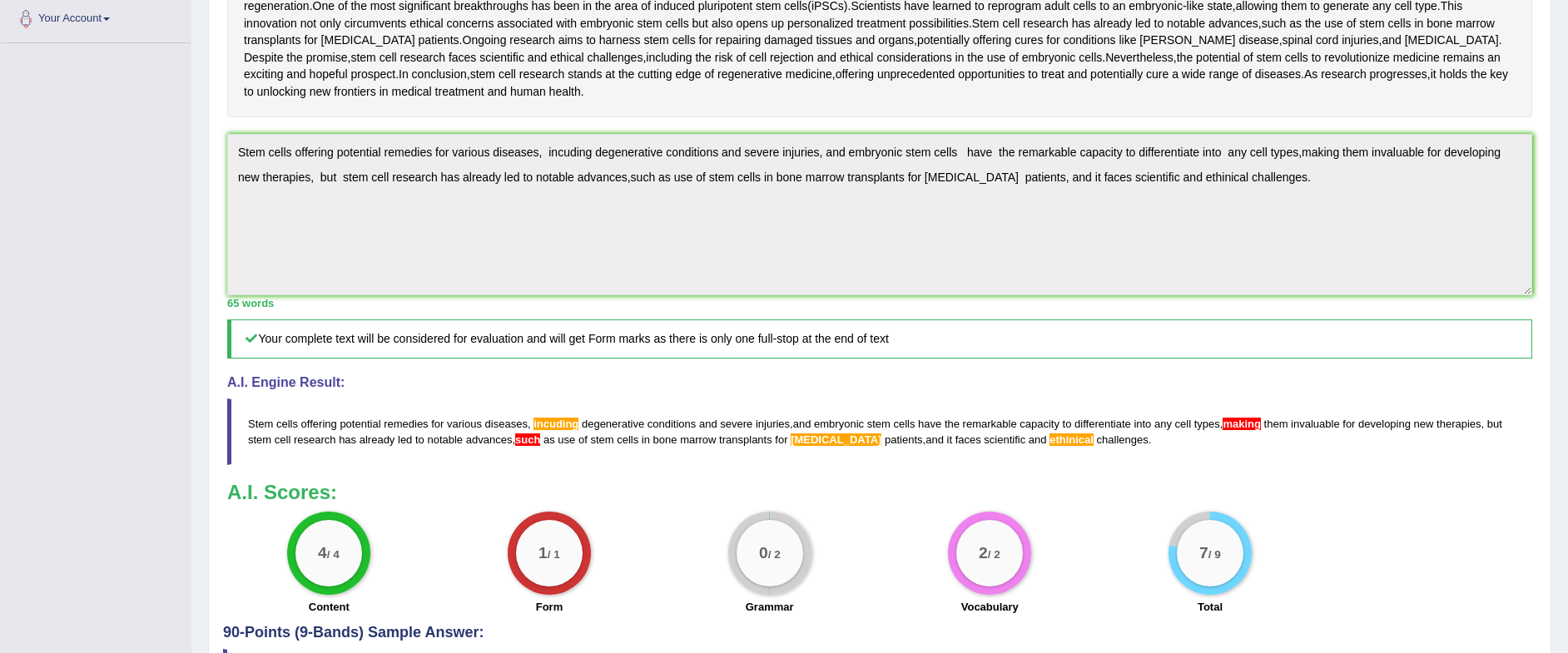
scroll to position [499, 0]
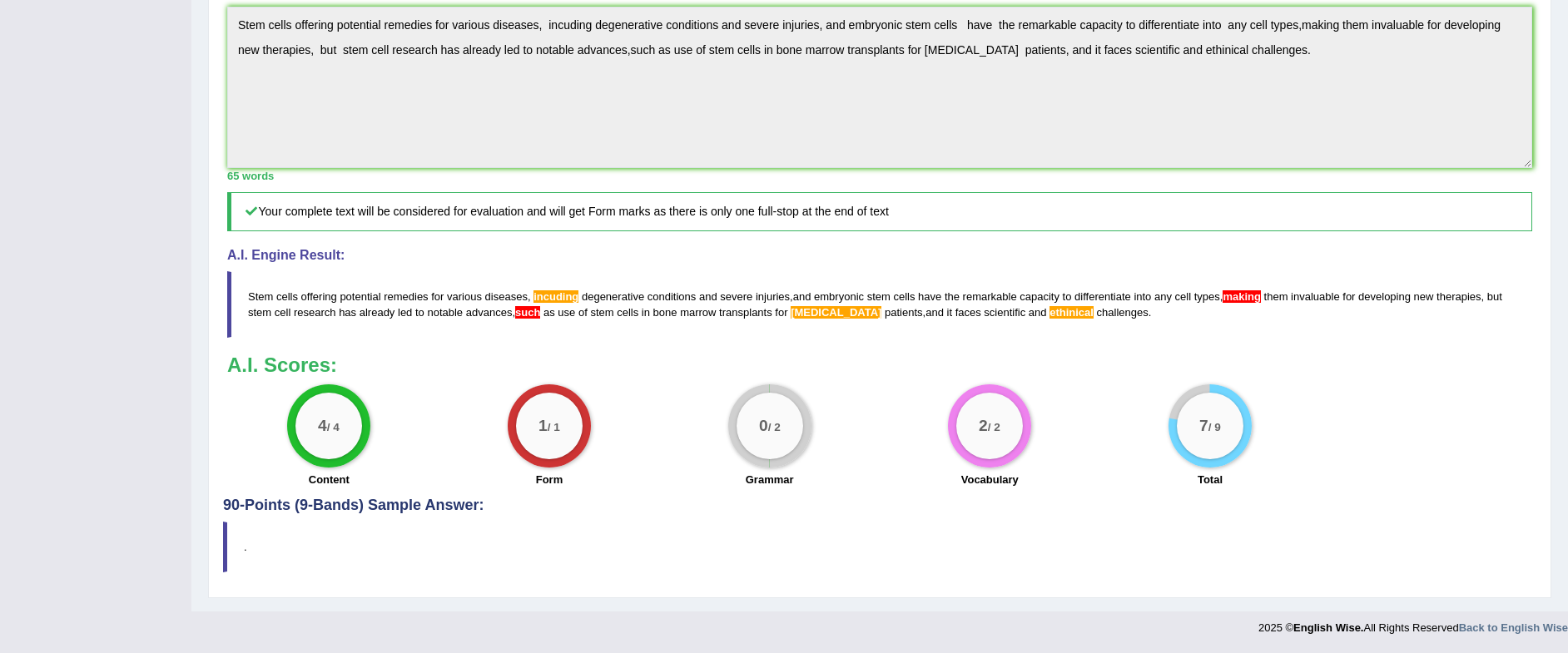
drag, startPoint x: 796, startPoint y: 285, endPoint x: 806, endPoint y: 293, distance: 12.8
click at [806, 293] on blockquote "Stem cells offering potential remedies for various diseases , incuding degenera…" at bounding box center [879, 305] width 1305 height 67
click at [806, 293] on span "and" at bounding box center [802, 297] width 19 height 12
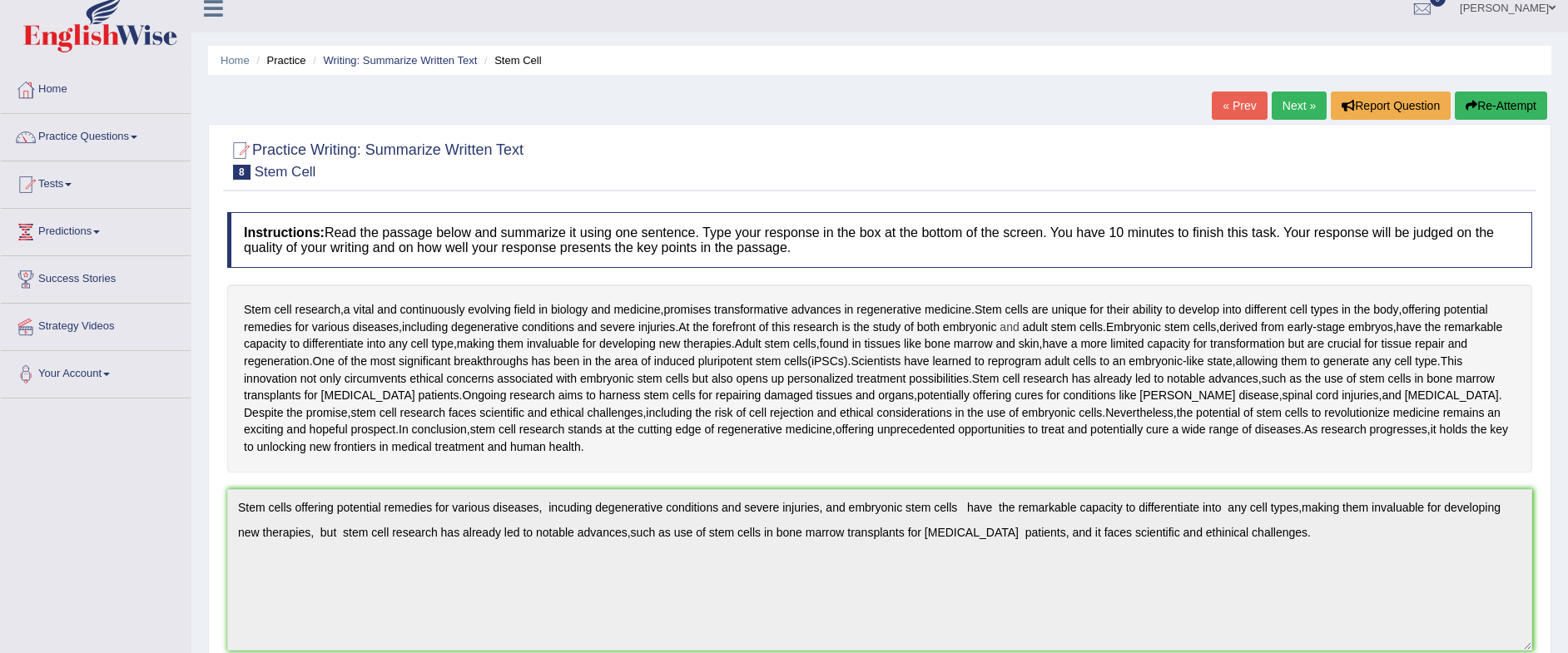
scroll to position [0, 0]
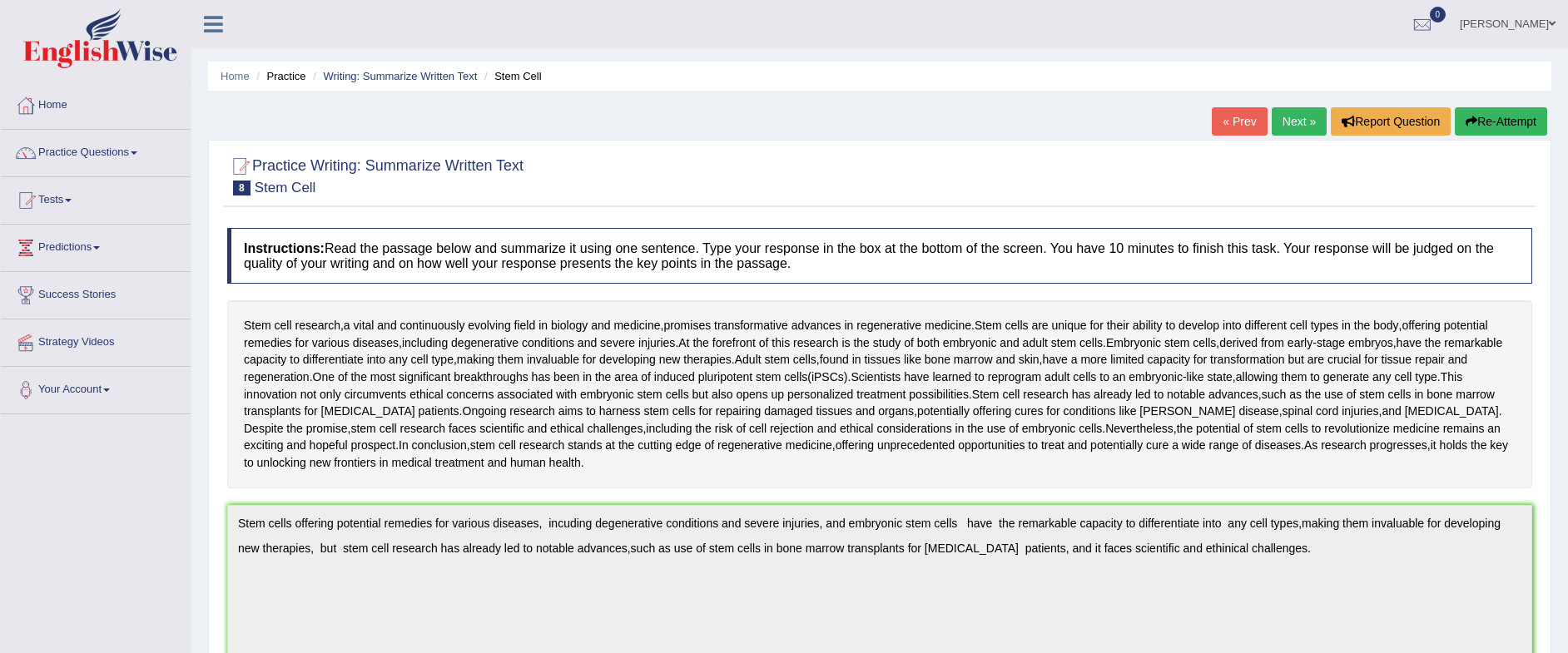
click at [1286, 124] on link "Next »" at bounding box center [1300, 122] width 55 height 29
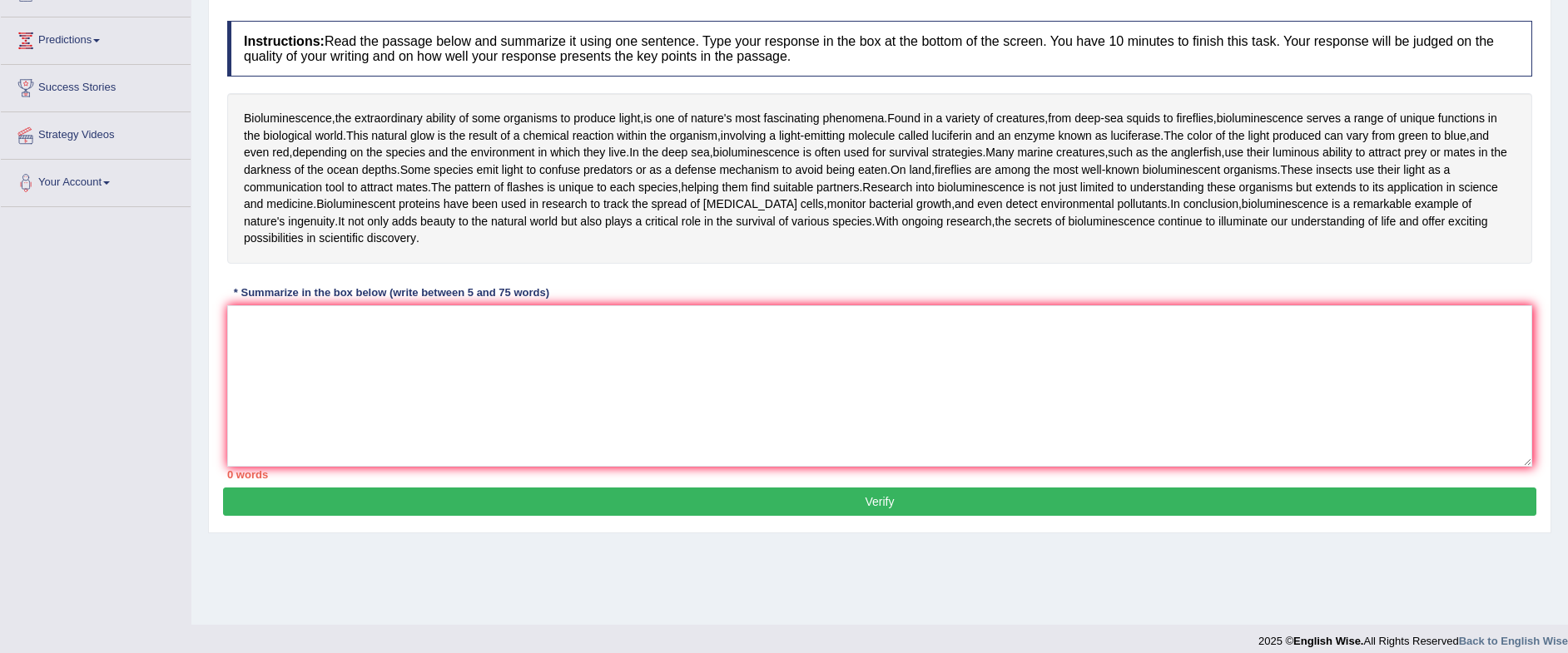
scroll to position [208, 0]
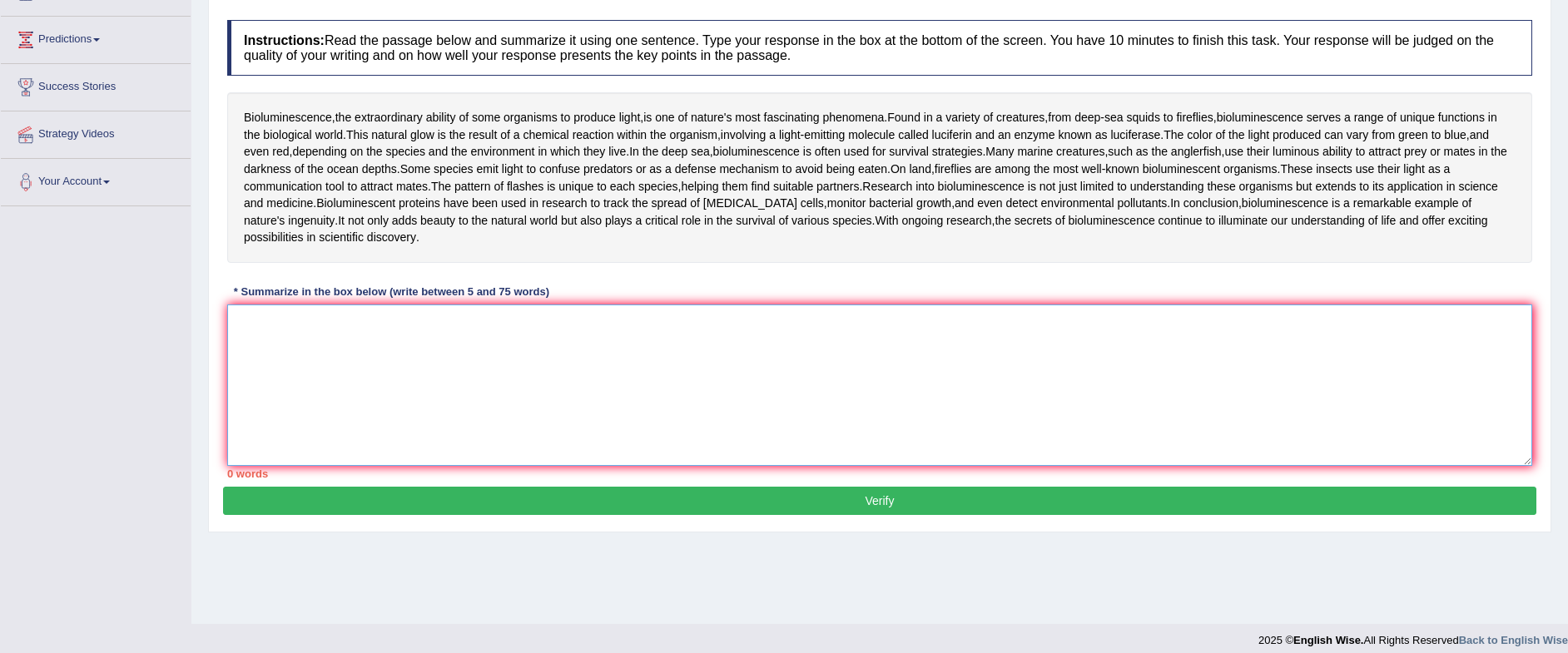
drag, startPoint x: 311, startPoint y: 339, endPoint x: 335, endPoint y: 338, distance: 24.0
click at [311, 339] on textarea at bounding box center [879, 385] width 1305 height 161
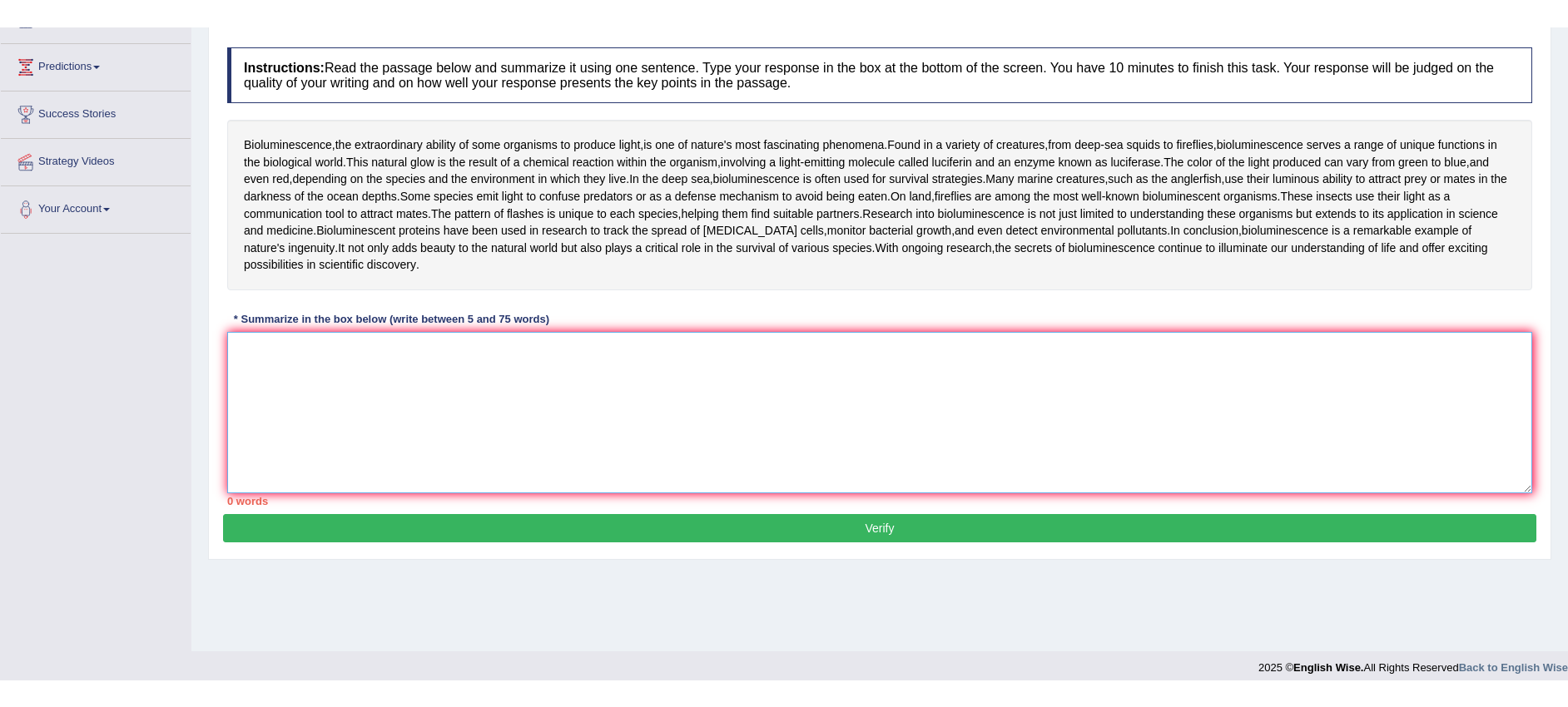
scroll to position [167, 0]
